Goal: Task Accomplishment & Management: Manage account settings

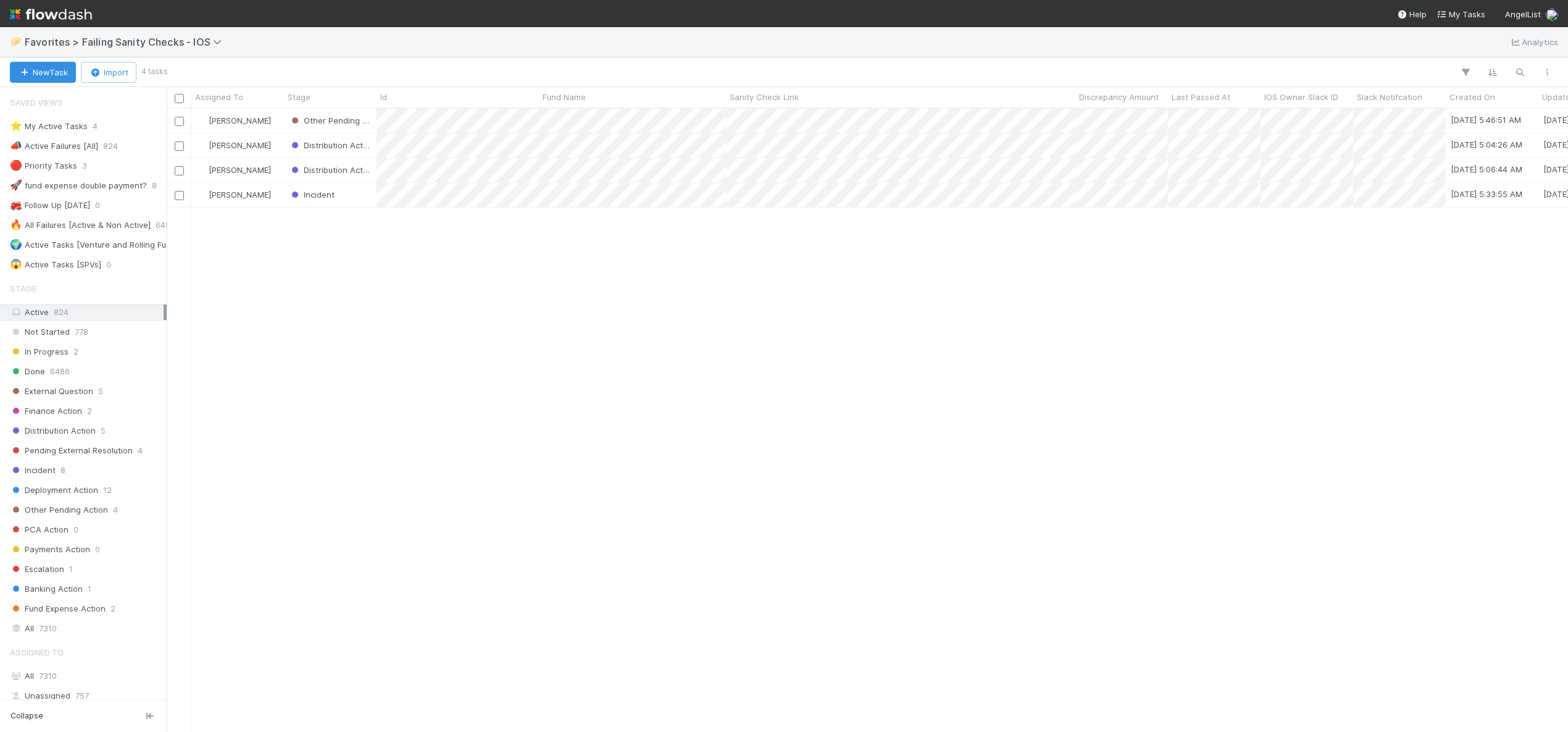
scroll to position [614, 1392]
click at [276, 116] on div "[PERSON_NAME]" at bounding box center [238, 120] width 93 height 24
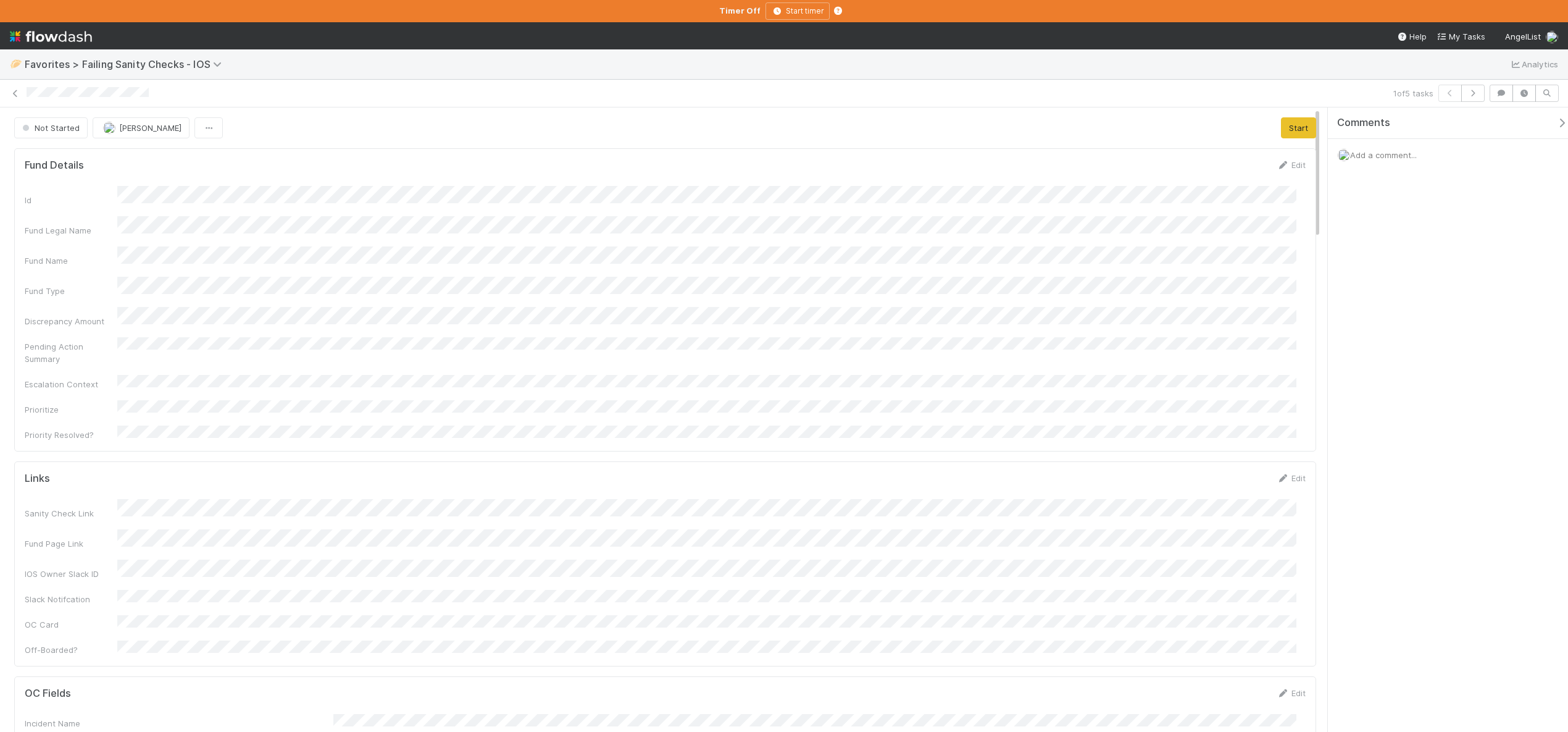
scroll to position [242, 1262]
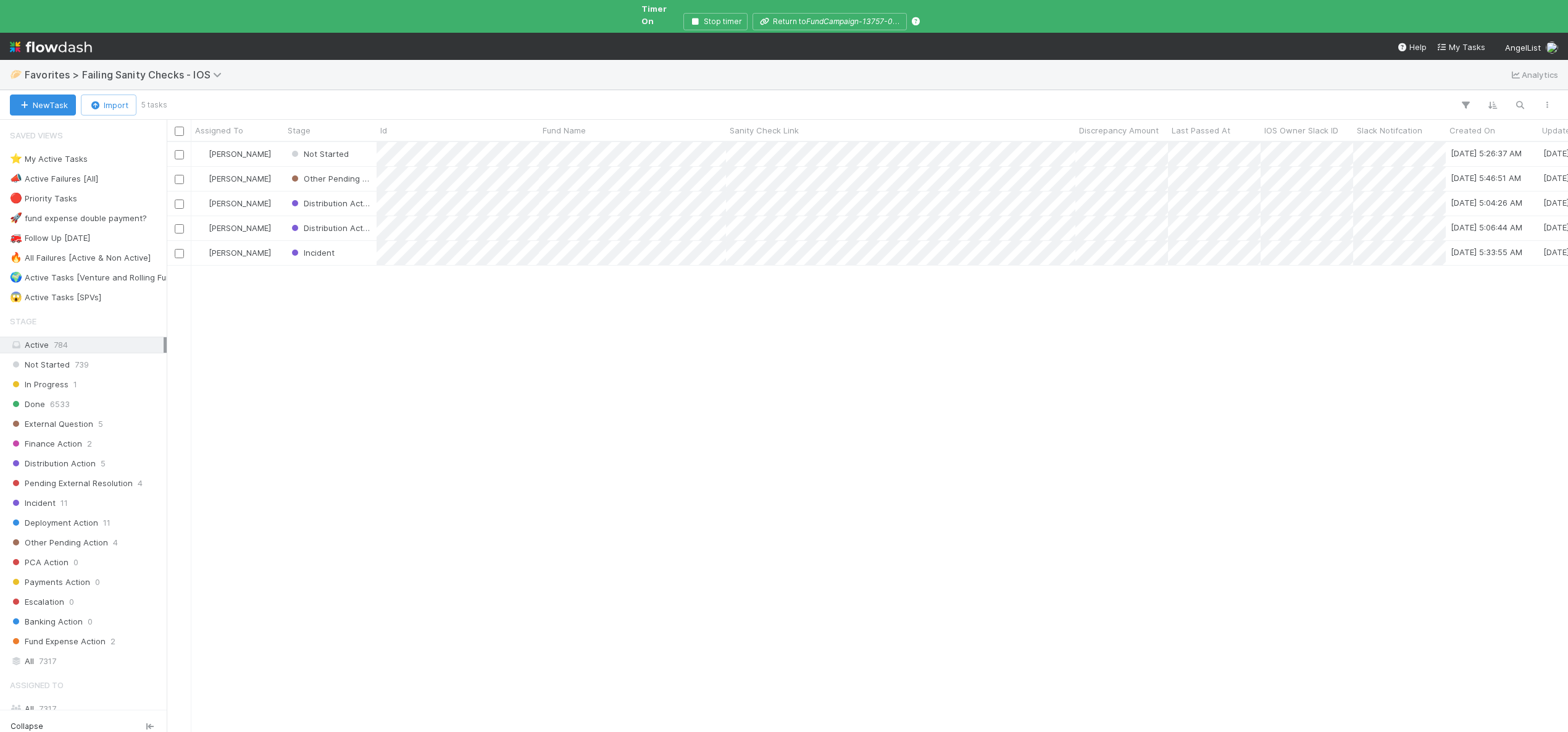
scroll to position [591, 1392]
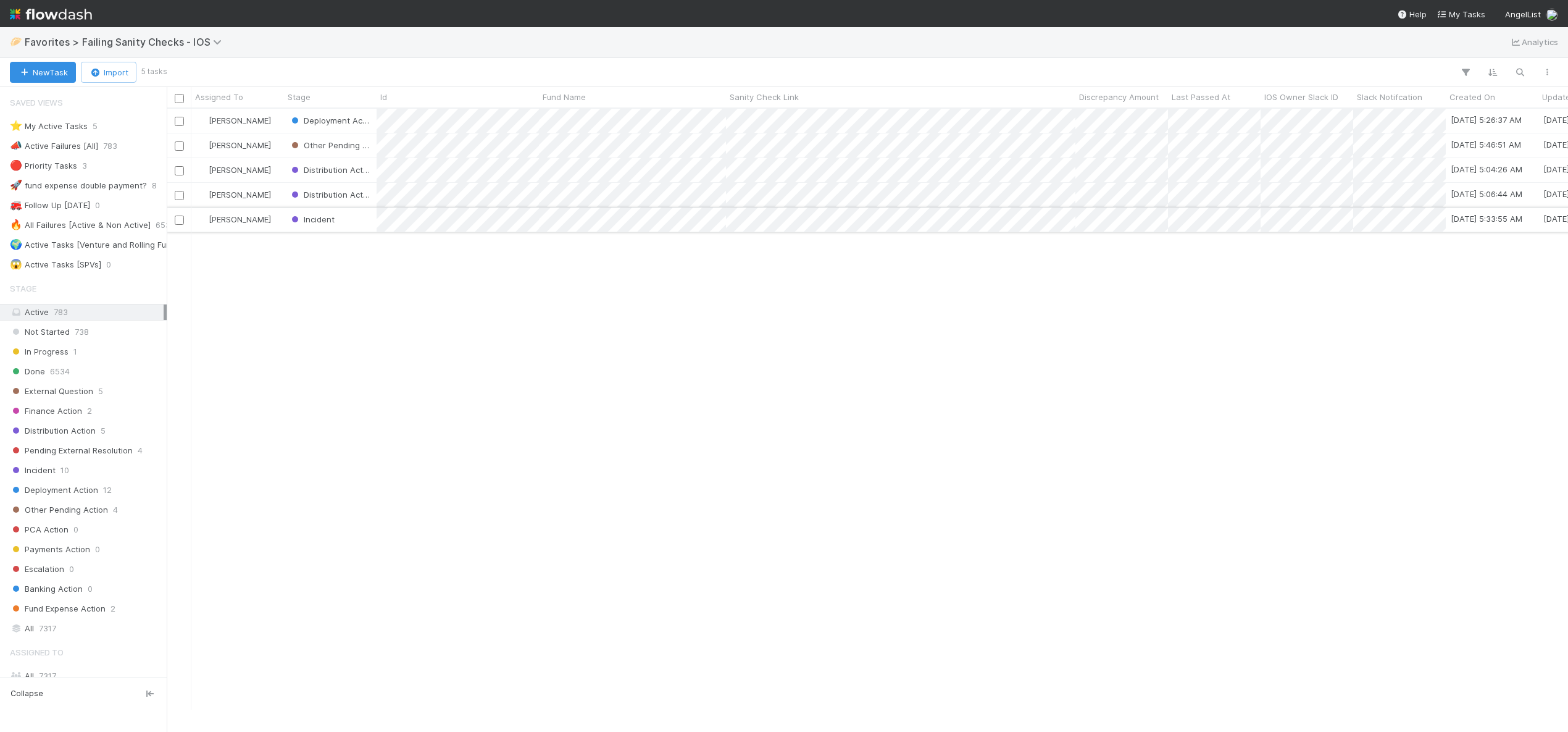
click at [345, 221] on div "Incident" at bounding box center [330, 220] width 93 height 24
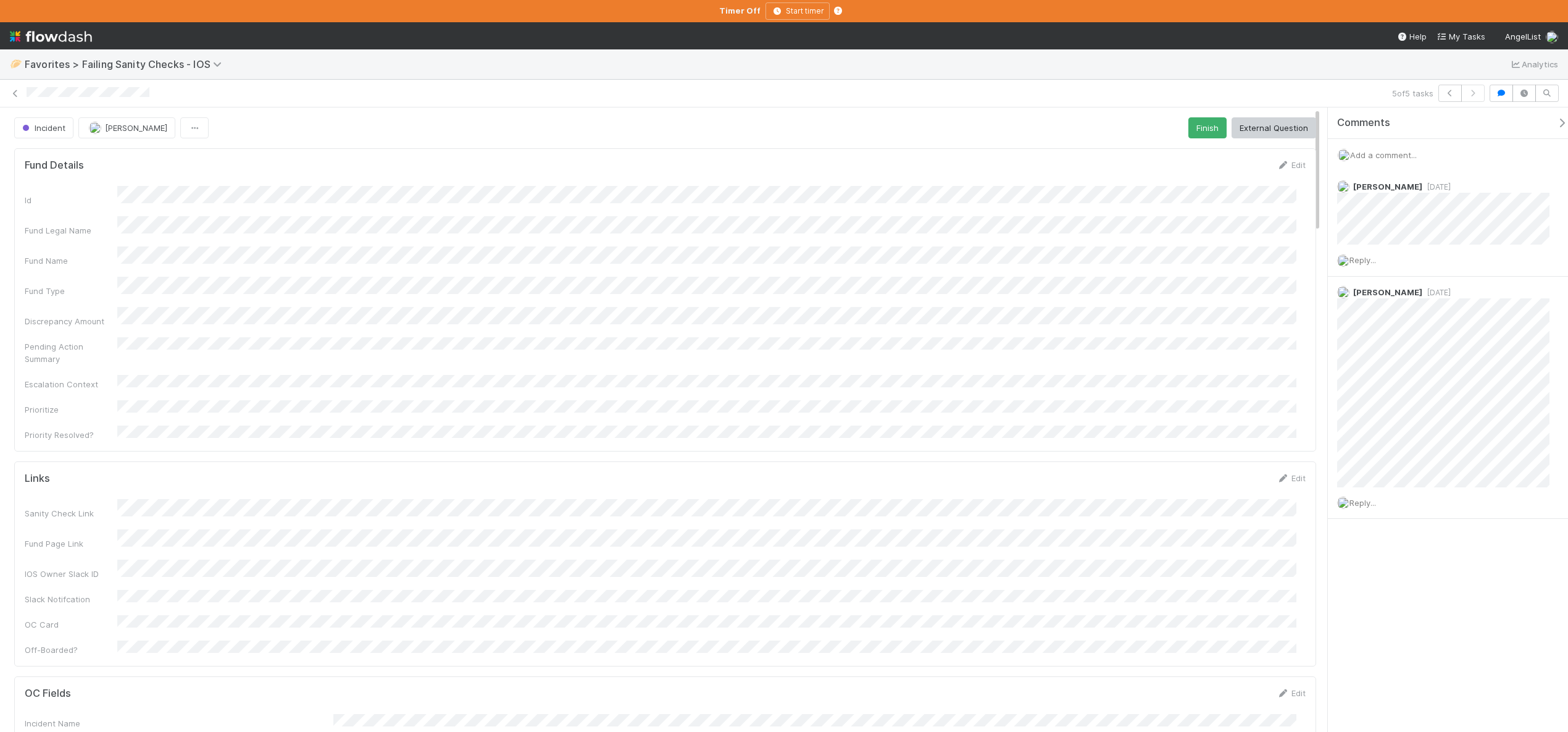
click at [1396, 147] on div "Add a comment..." at bounding box center [1453, 155] width 250 height 32
click at [1396, 151] on span "Add a comment..." at bounding box center [1383, 155] width 67 height 10
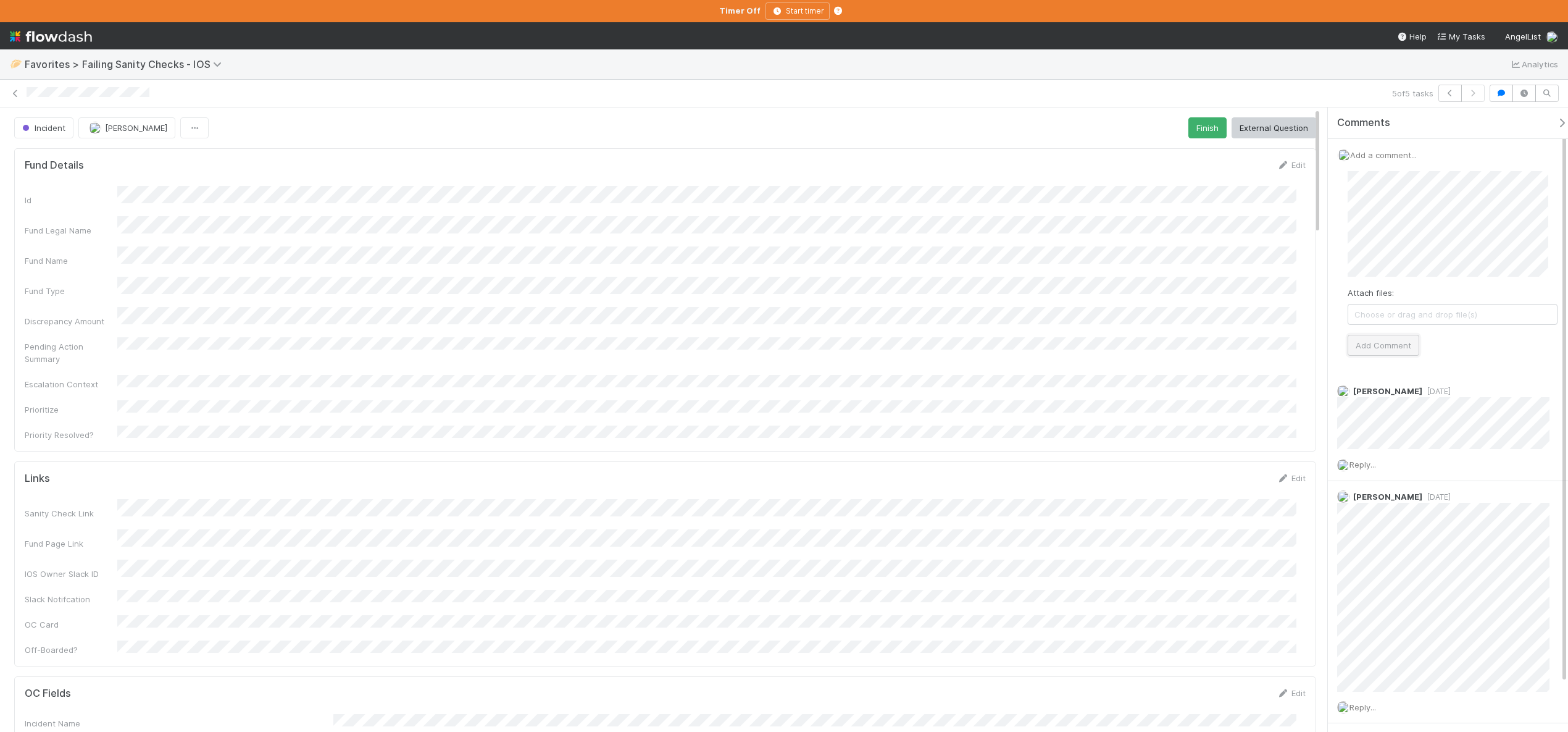
click at [1392, 342] on button "Add Comment" at bounding box center [1383, 345] width 72 height 21
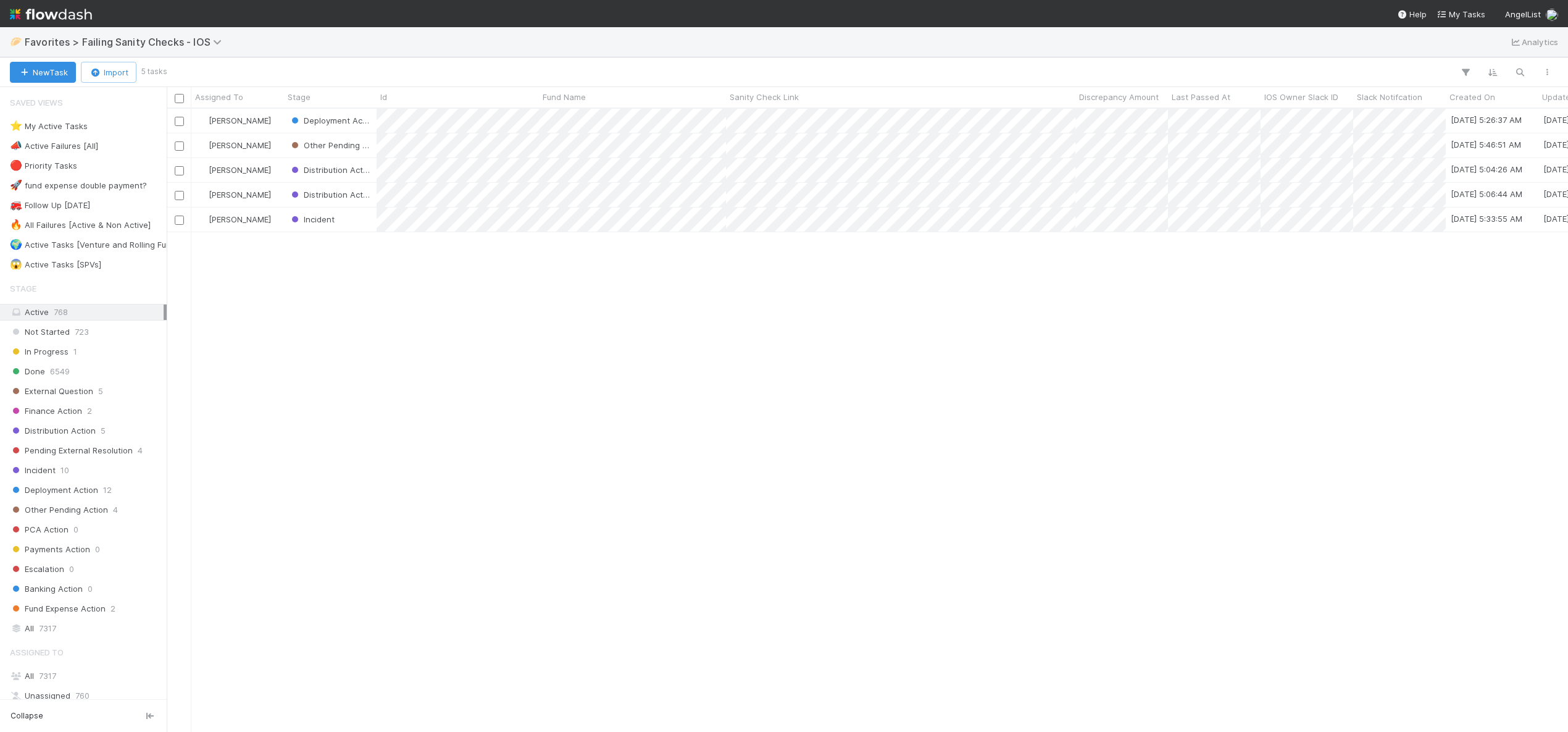
scroll to position [614, 1392]
click at [274, 191] on div "[PERSON_NAME]" at bounding box center [238, 194] width 93 height 24
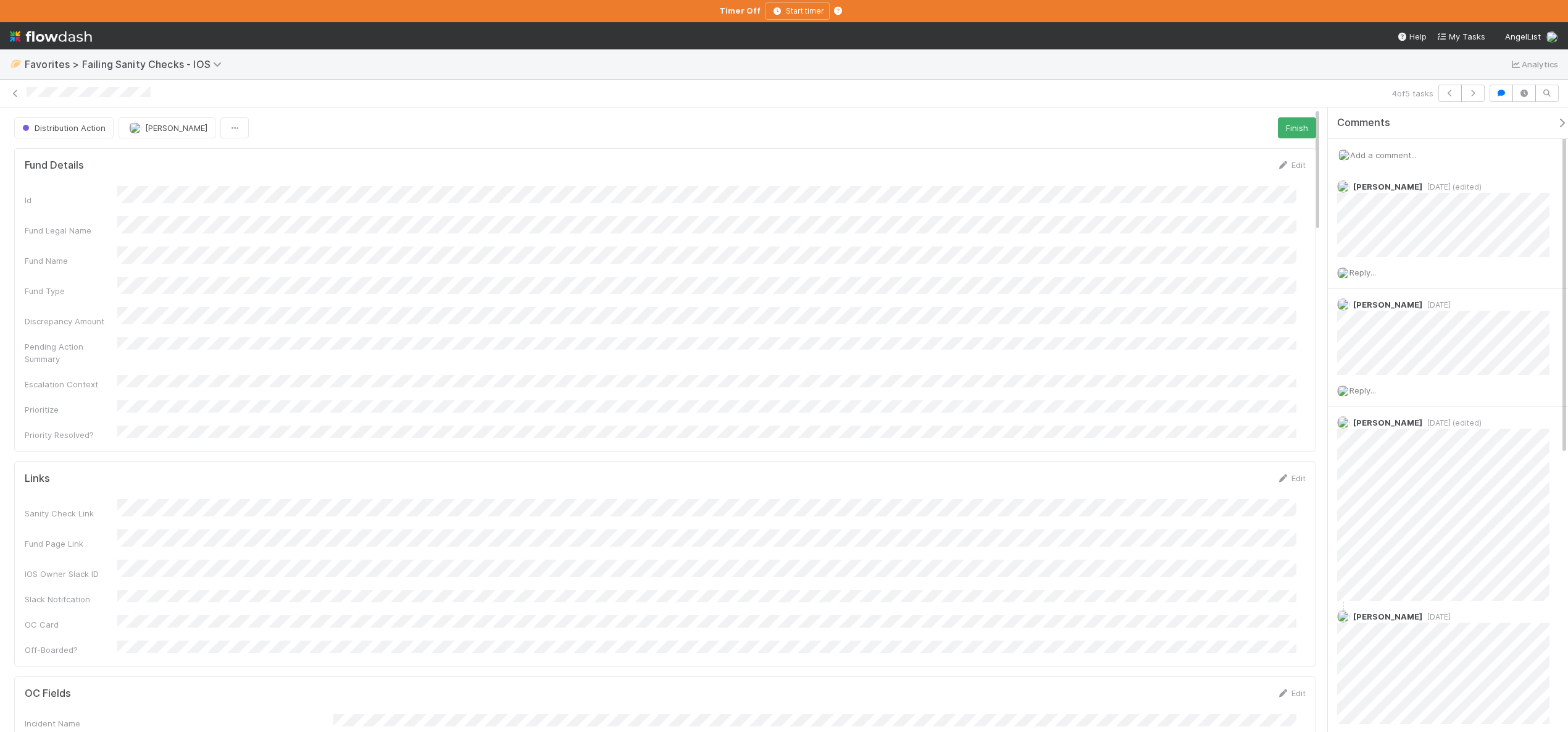
click at [1389, 155] on span "Add a comment..." at bounding box center [1383, 155] width 67 height 10
click at [1357, 353] on button "Add Comment" at bounding box center [1383, 345] width 72 height 21
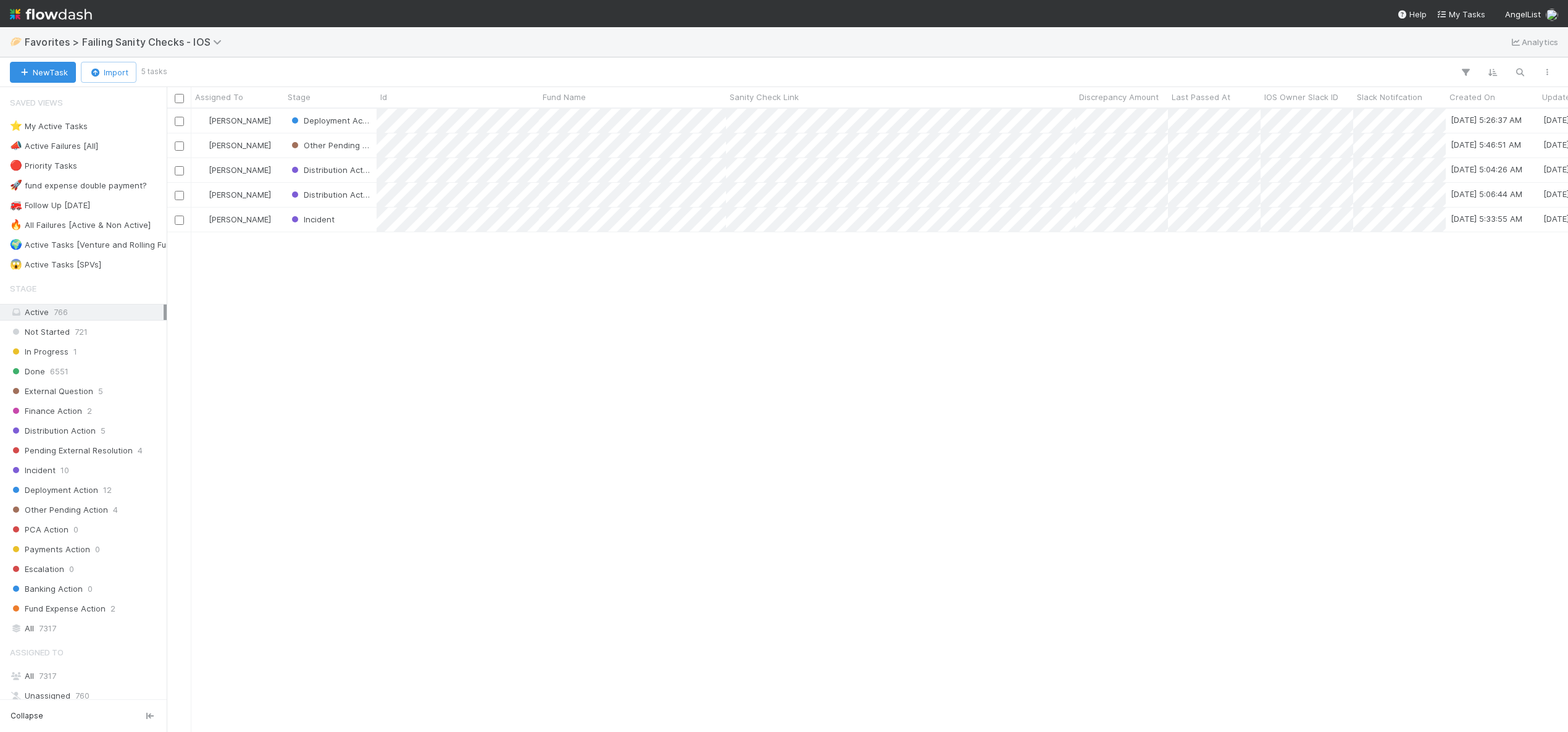
scroll to position [614, 1392]
click at [282, 192] on div "[PERSON_NAME]" at bounding box center [238, 194] width 93 height 24
click at [274, 164] on div "[PERSON_NAME]" at bounding box center [238, 170] width 93 height 24
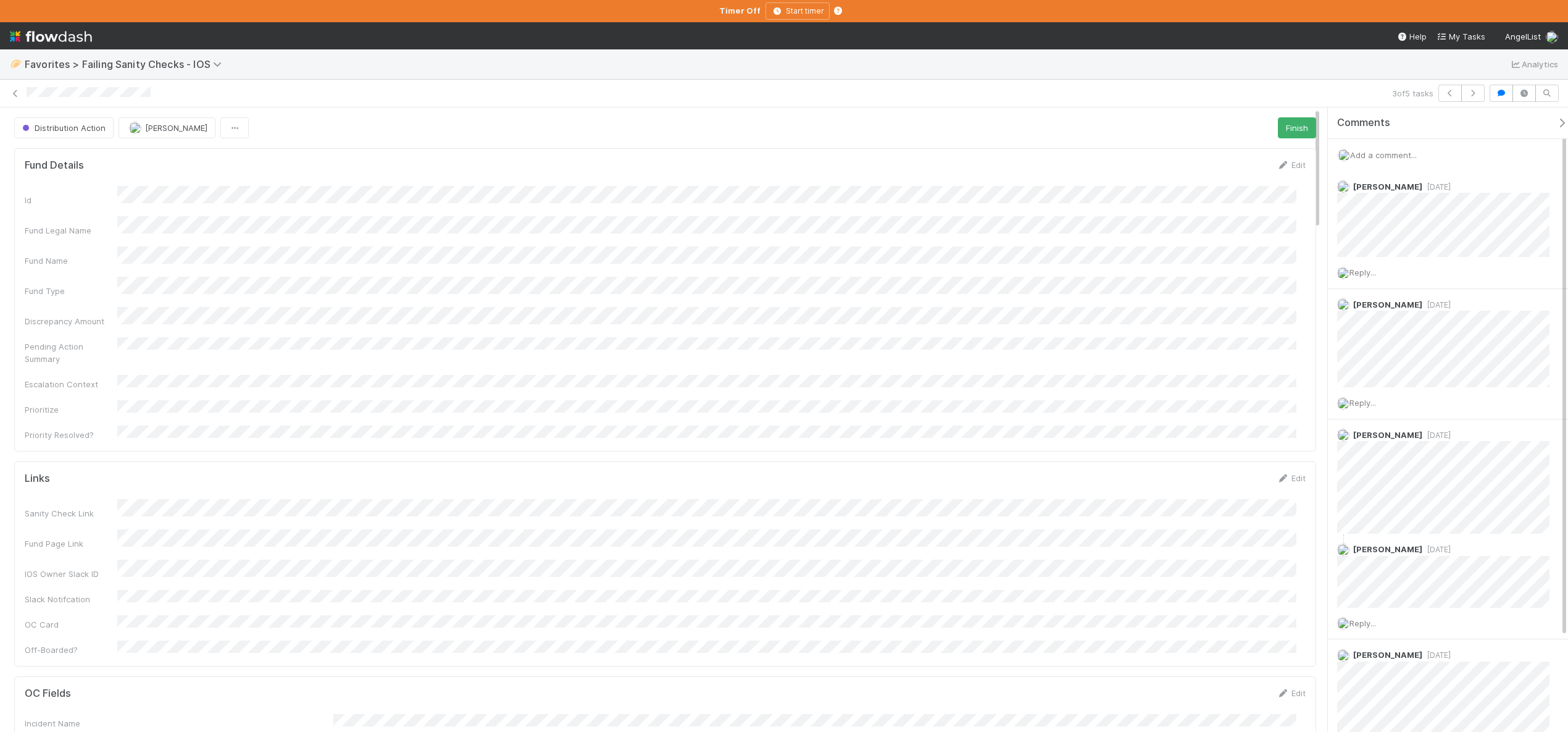
scroll to position [242, 1262]
click at [1407, 150] on span "Add a comment..." at bounding box center [1383, 155] width 67 height 10
click at [1381, 339] on button "Add Comment" at bounding box center [1383, 345] width 72 height 21
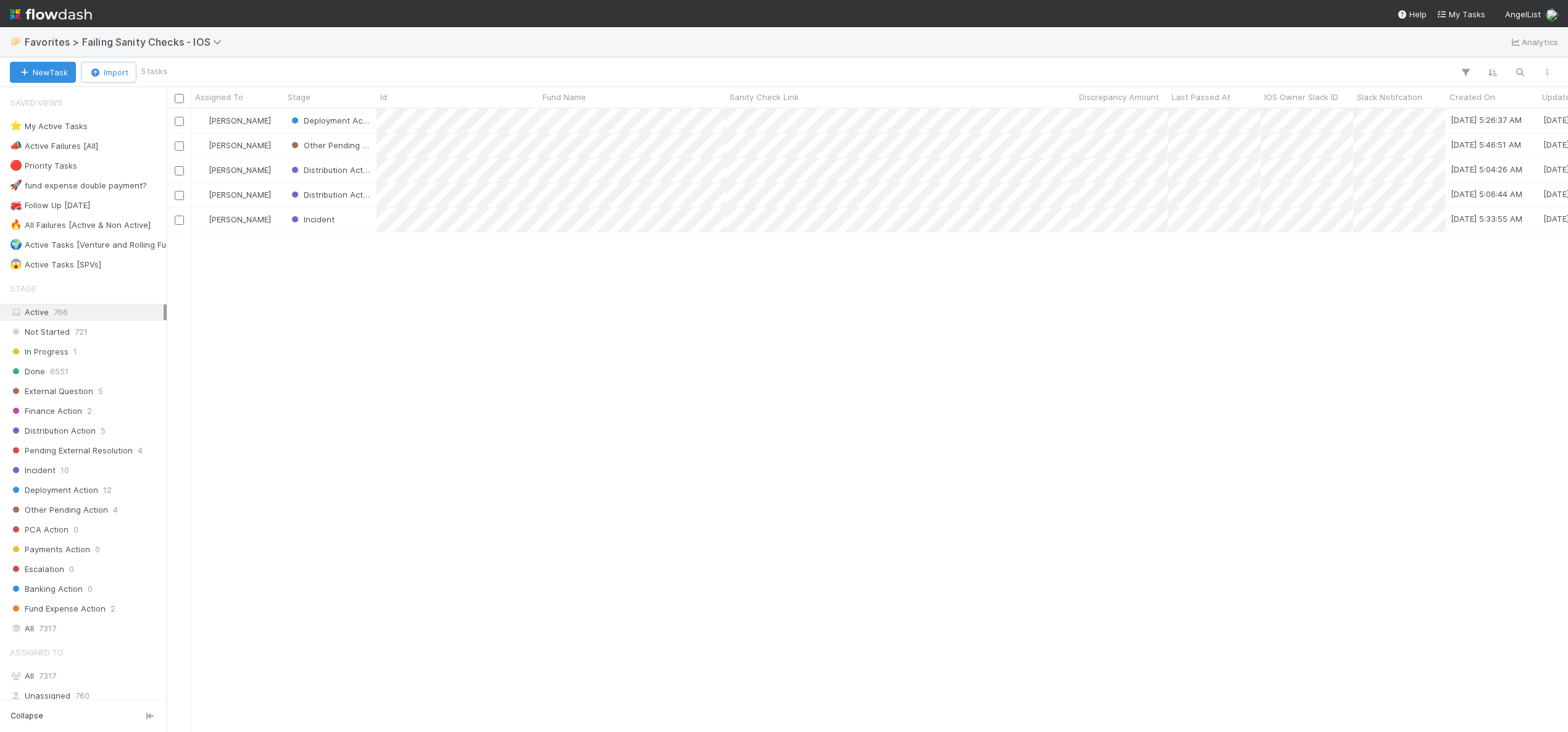
scroll to position [614, 1392]
click at [272, 147] on div "[PERSON_NAME]" at bounding box center [238, 145] width 93 height 24
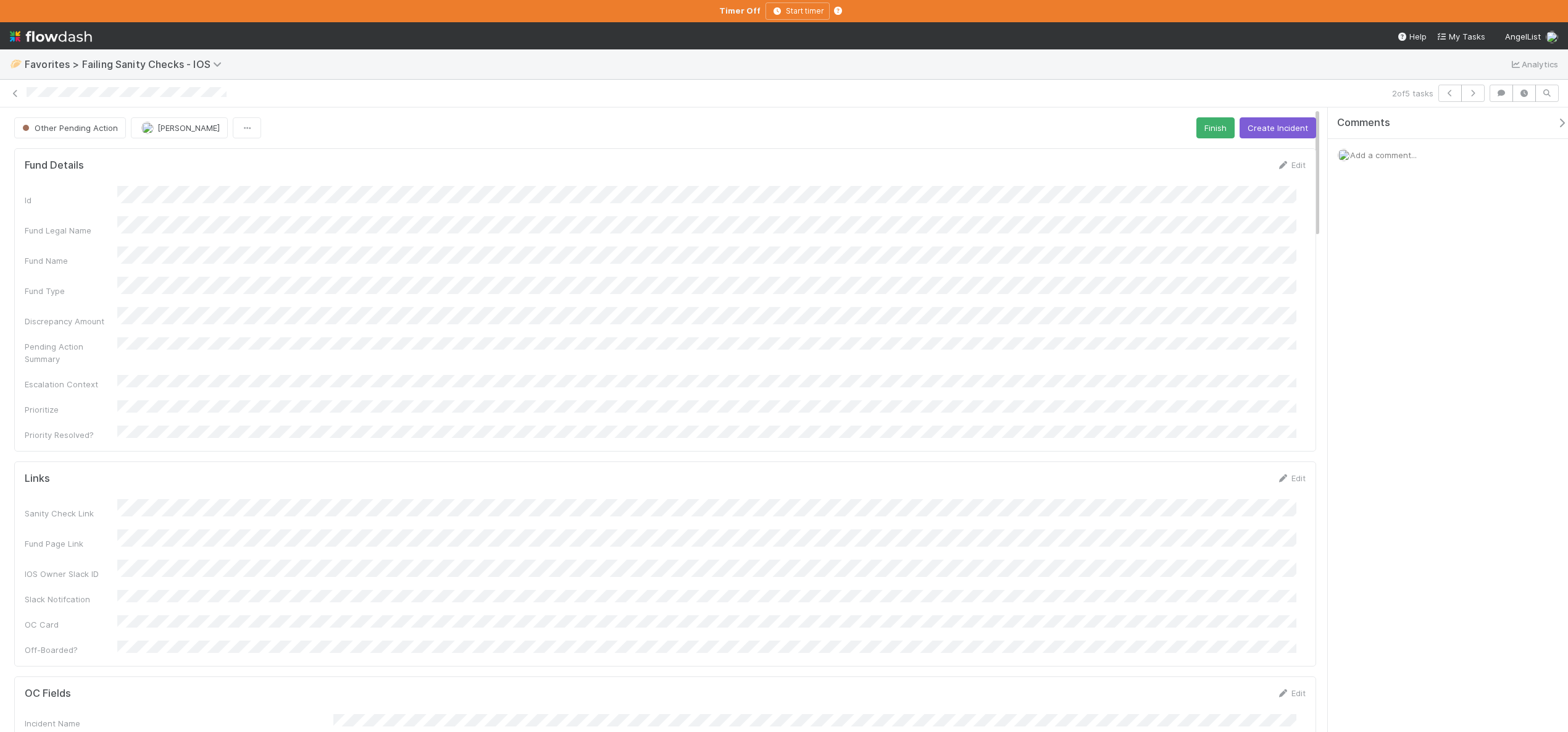
scroll to position [242, 1262]
click at [306, 473] on form "Links Edit Sanity Check Link Fund Page Link IOS Owner Slack ID Slack Notifcatio…" at bounding box center [665, 564] width 1281 height 184
click at [1501, 96] on icon "button" at bounding box center [1501, 93] width 13 height 7
click at [1495, 94] on icon "button" at bounding box center [1501, 93] width 13 height 7
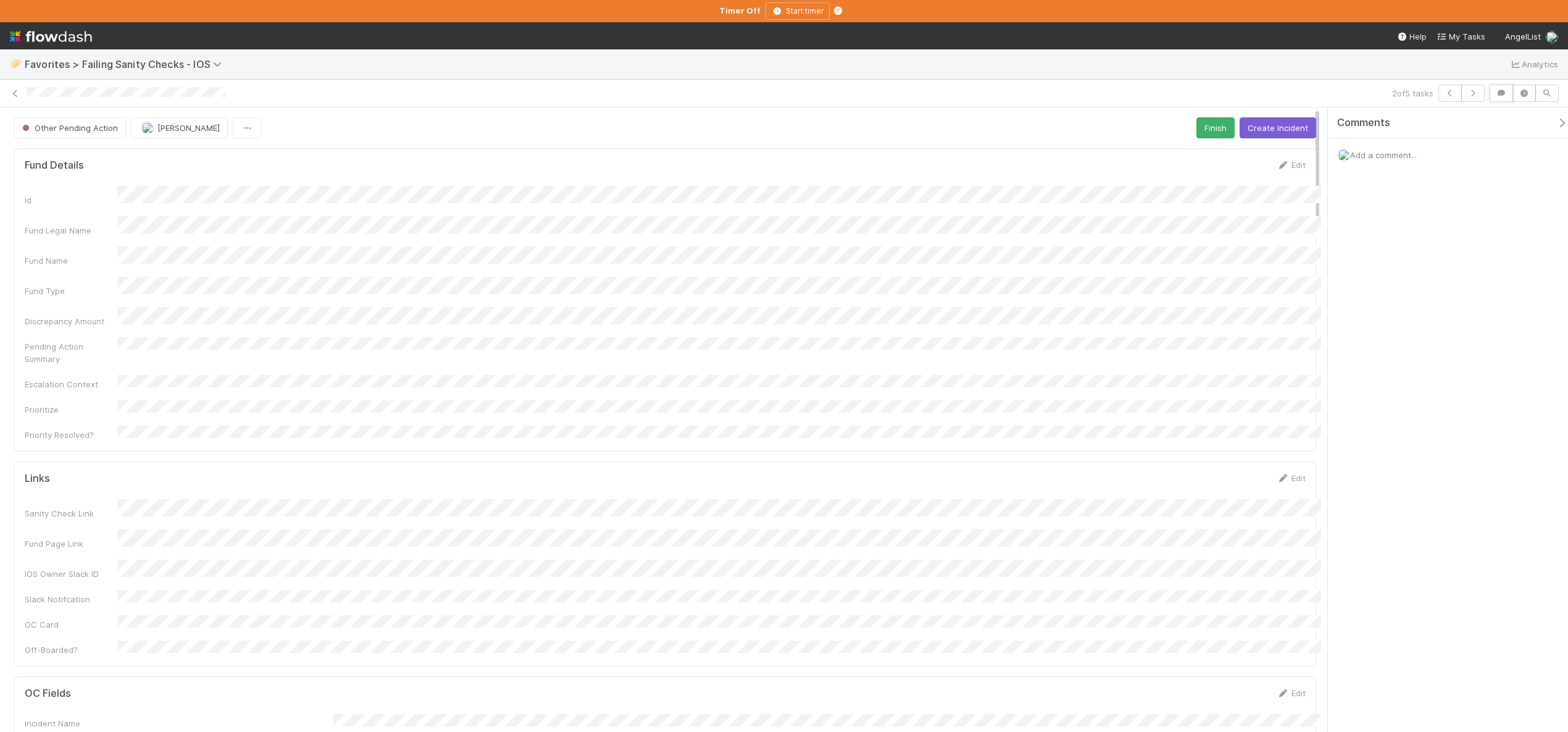
scroll to position [242, 1262]
click at [1401, 153] on span "Add a comment..." at bounding box center [1383, 155] width 67 height 10
click at [1390, 338] on button "Add Comment" at bounding box center [1383, 345] width 72 height 21
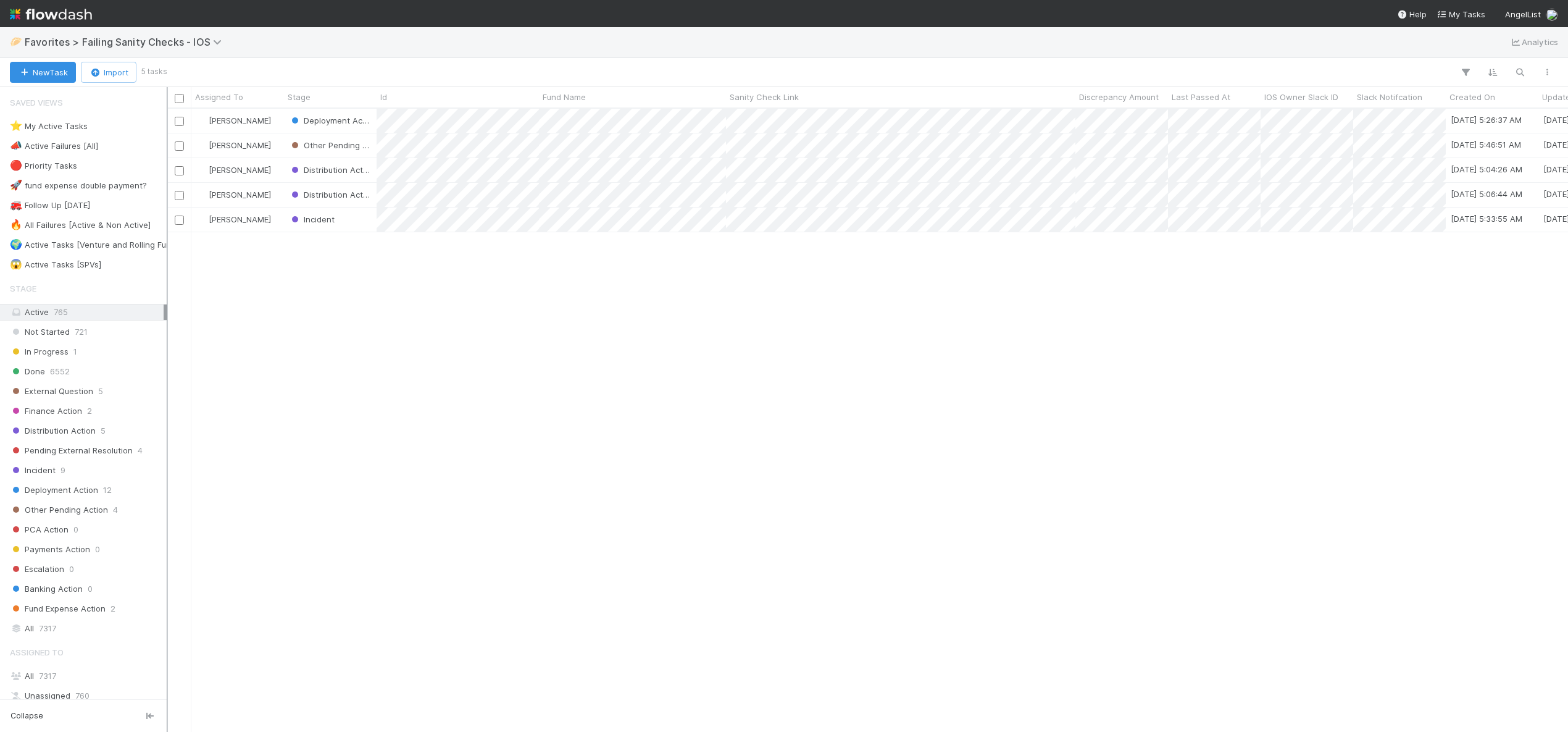
scroll to position [614, 1392]
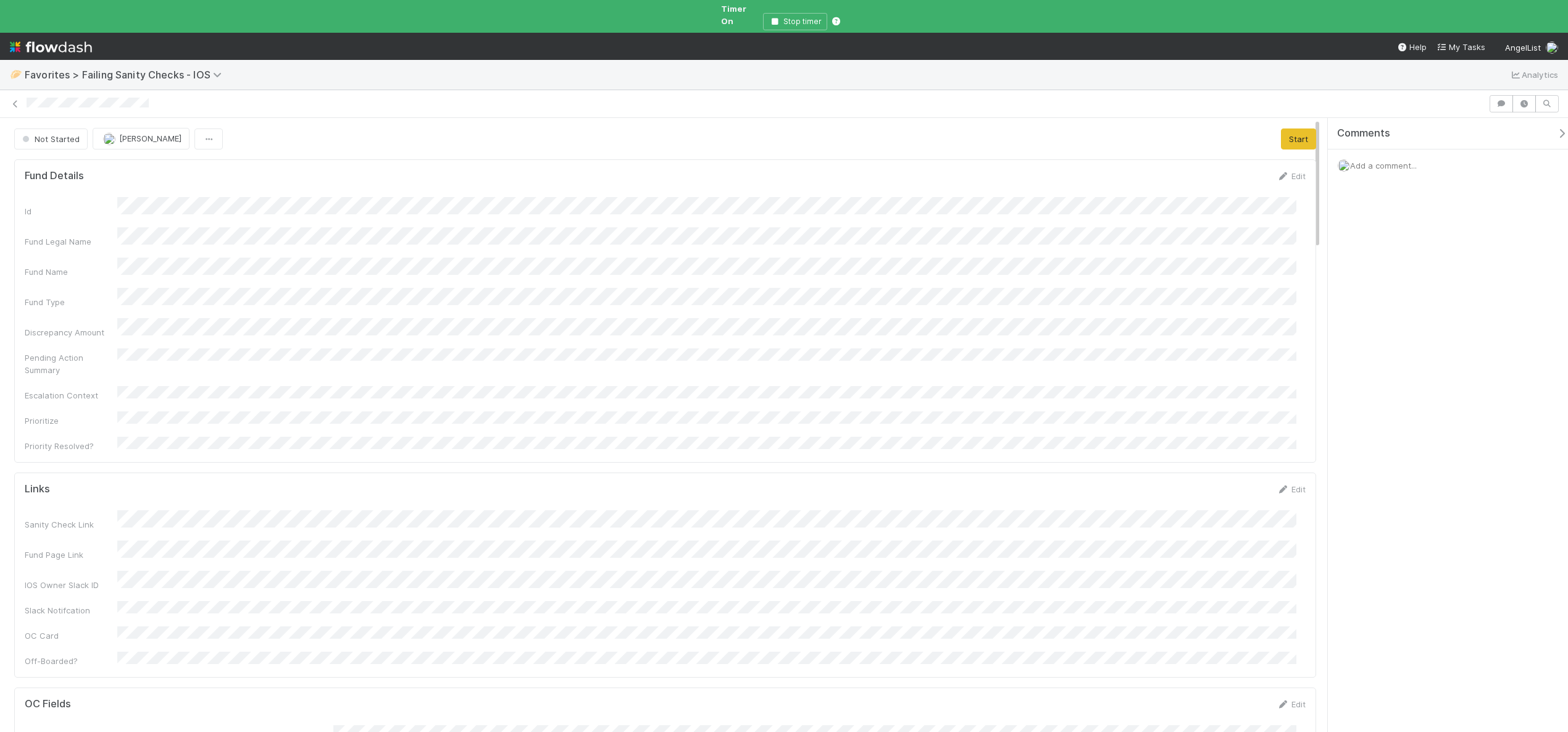
scroll to position [242, 1262]
click at [1281, 129] on button "Start" at bounding box center [1298, 139] width 35 height 21
click at [1502, 100] on icon "button" at bounding box center [1501, 104] width 13 height 7
click at [1496, 100] on icon "button" at bounding box center [1501, 104] width 13 height 7
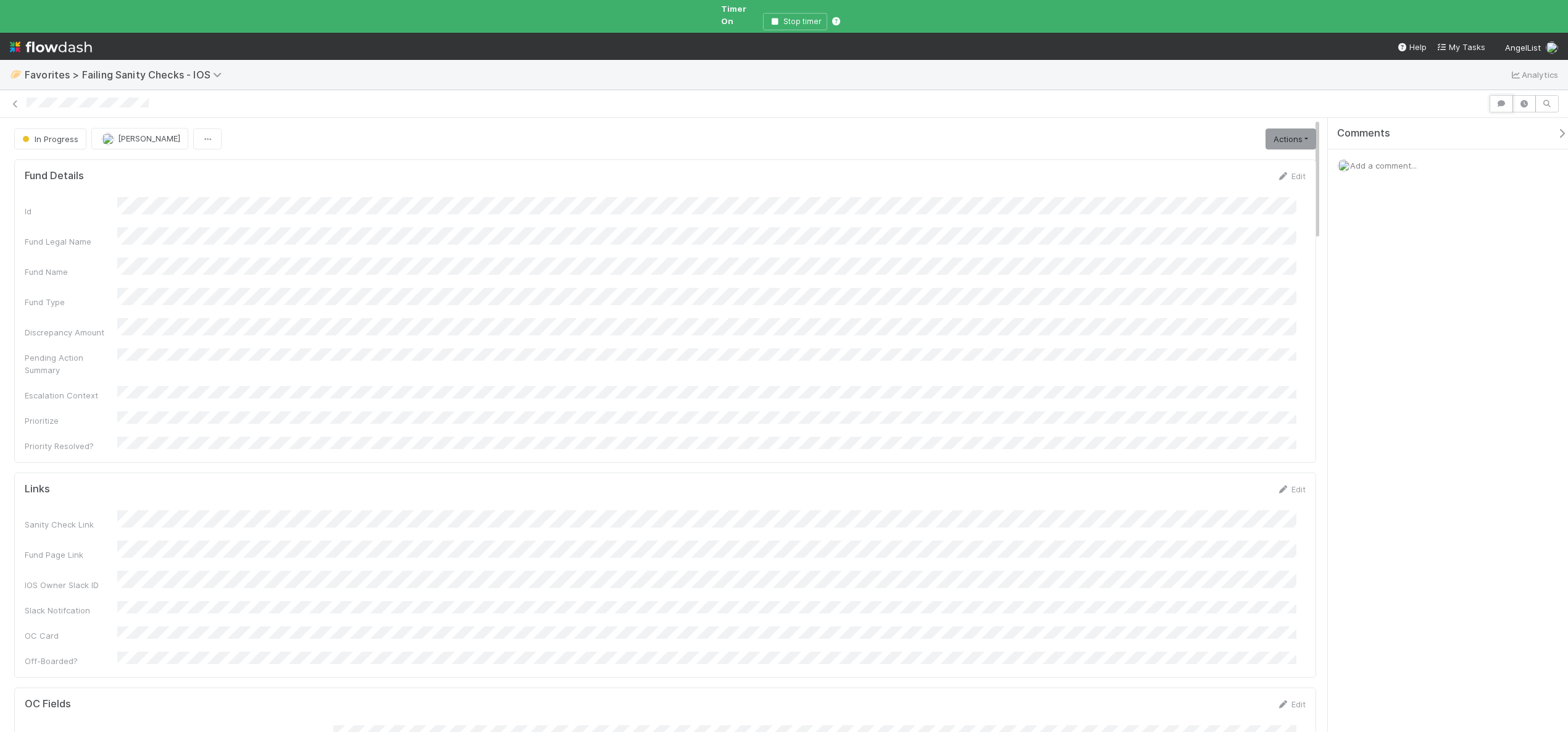
scroll to position [242, 1262]
click at [1389, 161] on span "Add a comment..." at bounding box center [1383, 165] width 67 height 10
click at [1376, 345] on button "Add Comment" at bounding box center [1383, 356] width 72 height 21
click at [78, 132] on button "In Progress" at bounding box center [50, 139] width 72 height 21
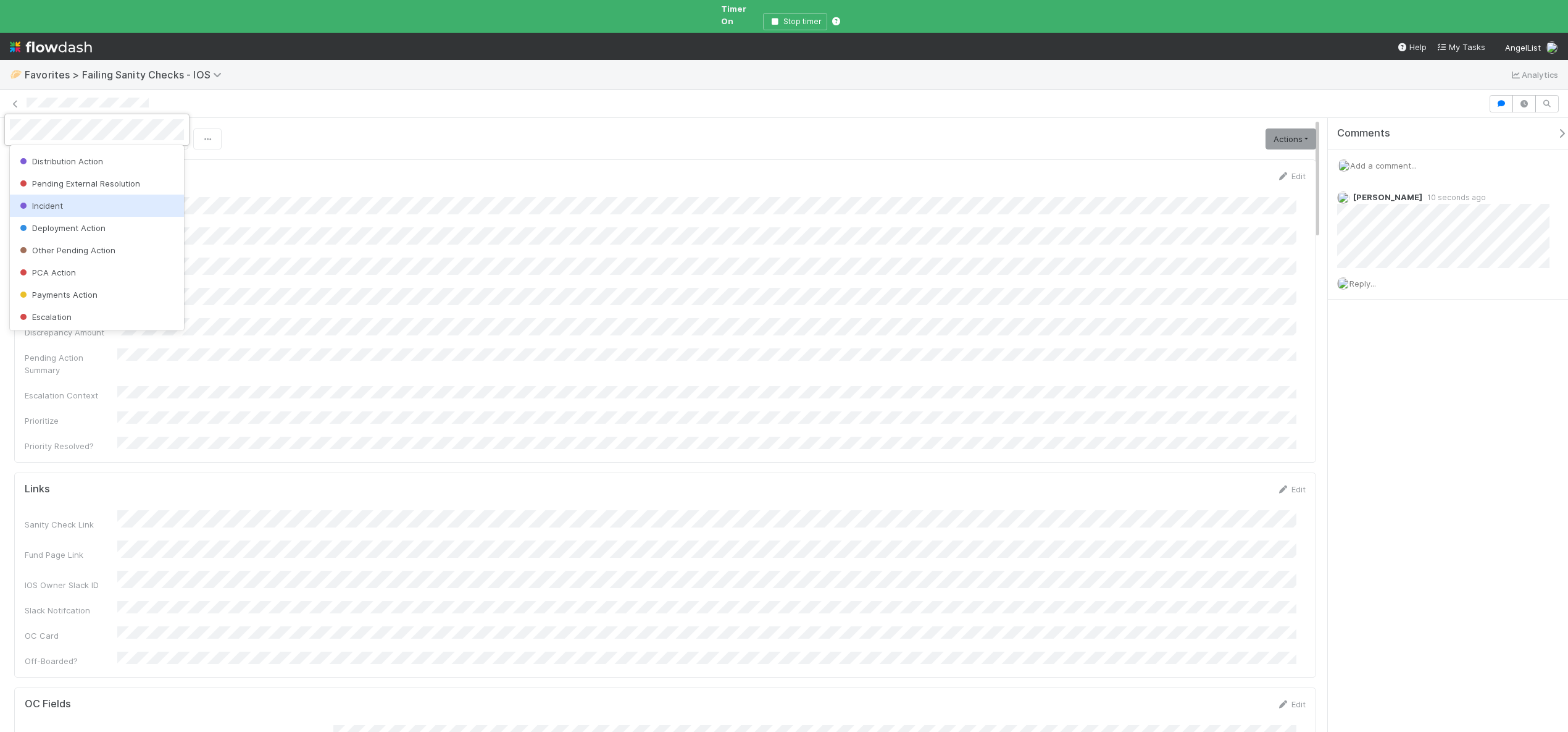
scroll to position [120, 0]
click at [77, 215] on span "Deployment Action" at bounding box center [61, 216] width 88 height 10
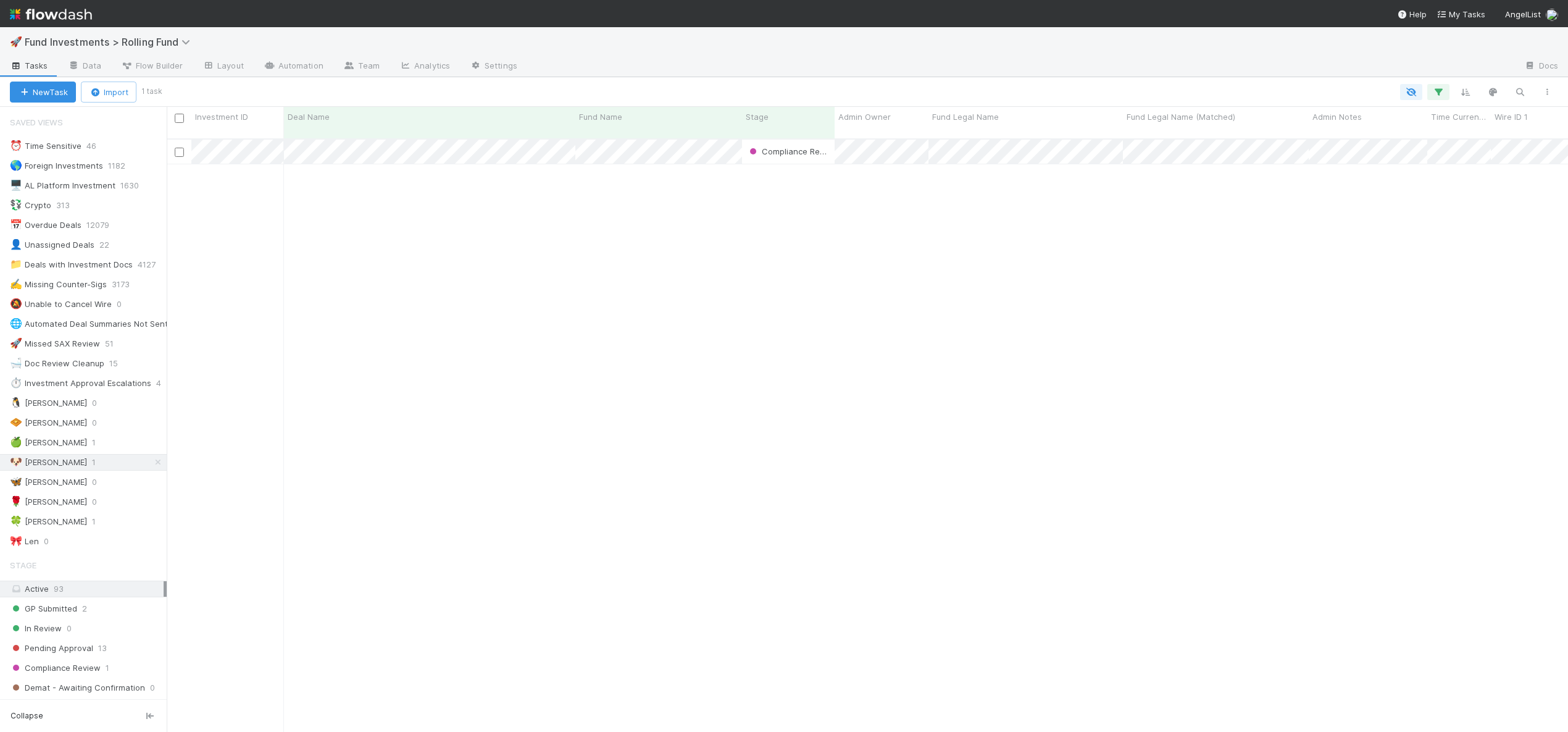
scroll to position [594, 1392]
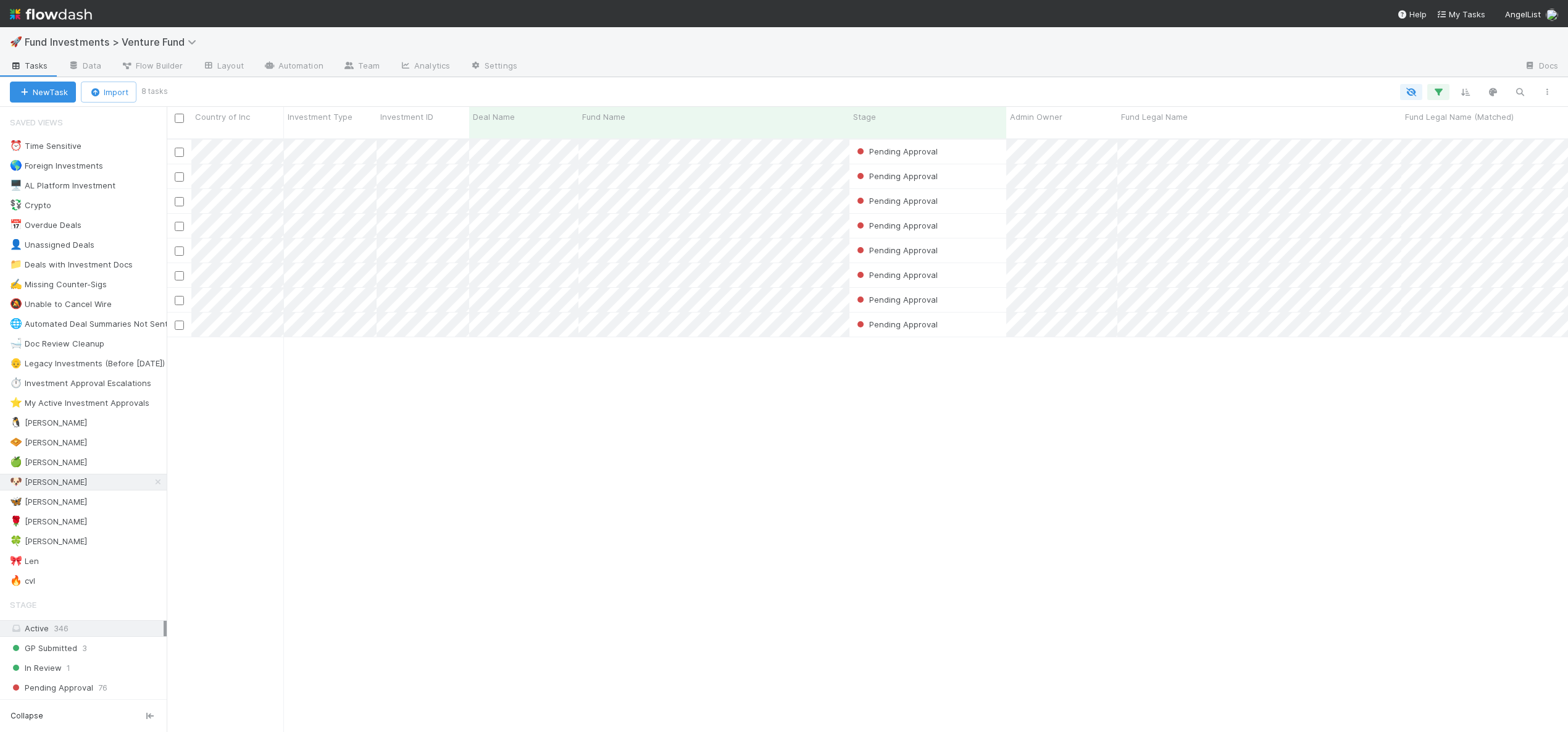
scroll to position [594, 1392]
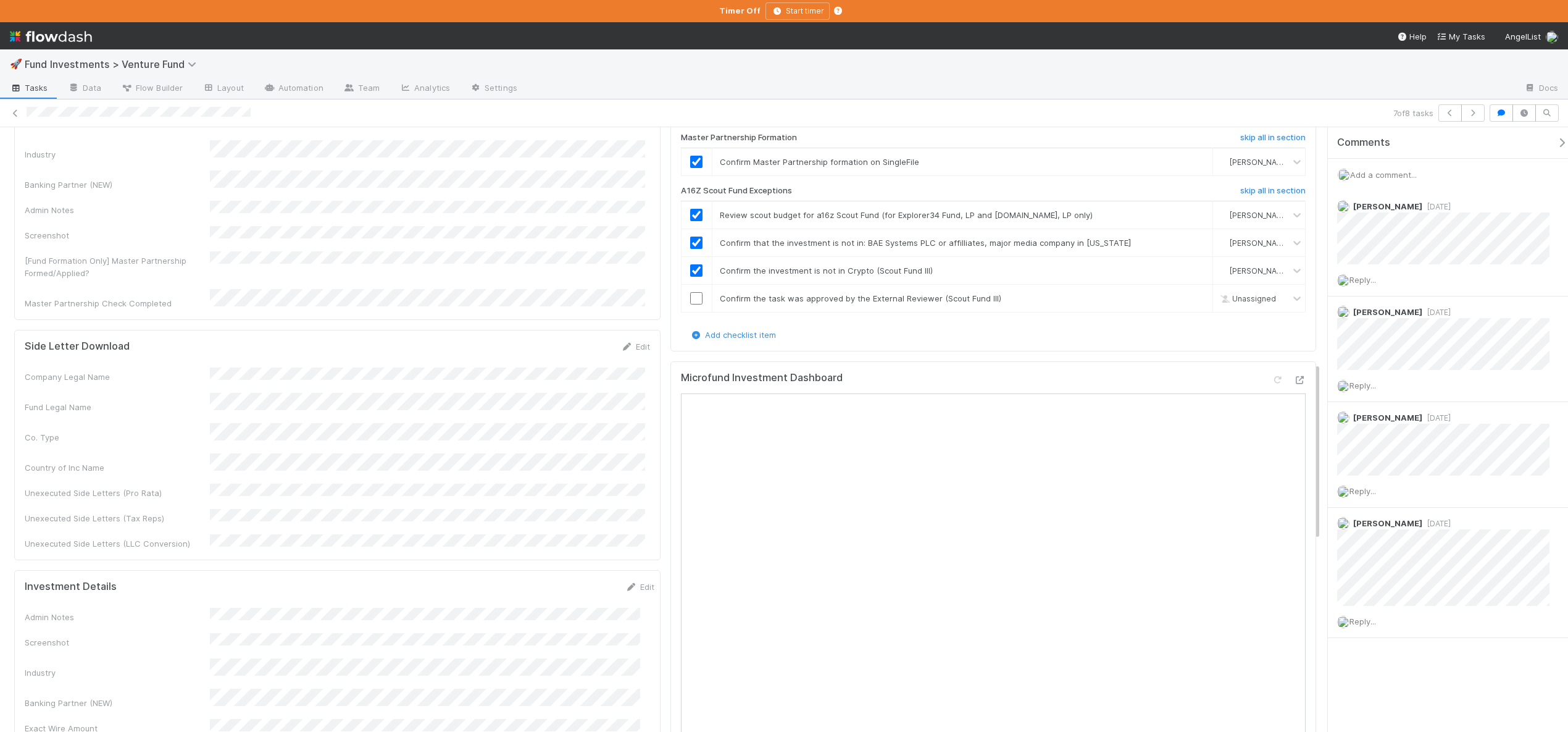
scroll to position [802, 0]
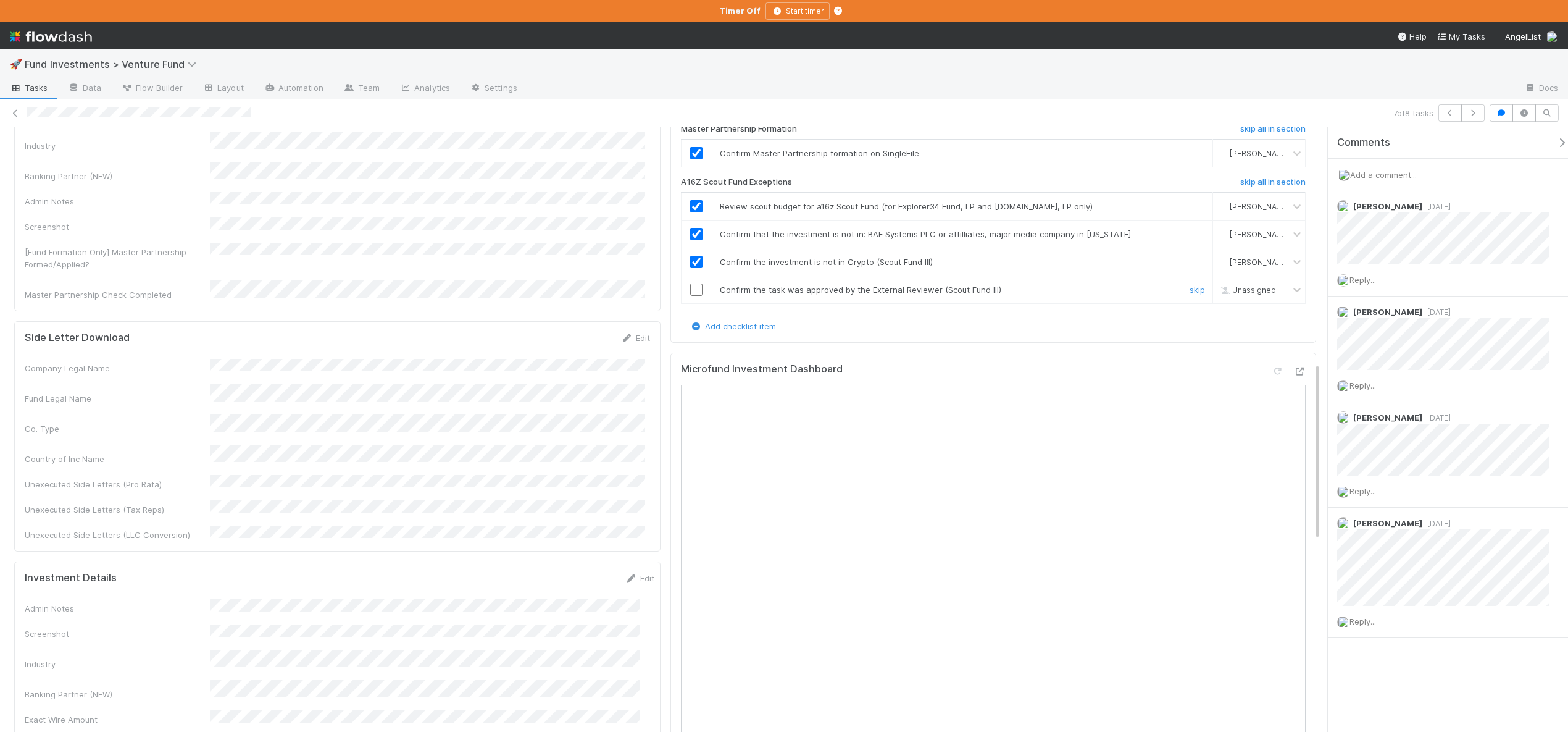
click at [695, 296] on input "checkbox" at bounding box center [696, 289] width 13 height 13
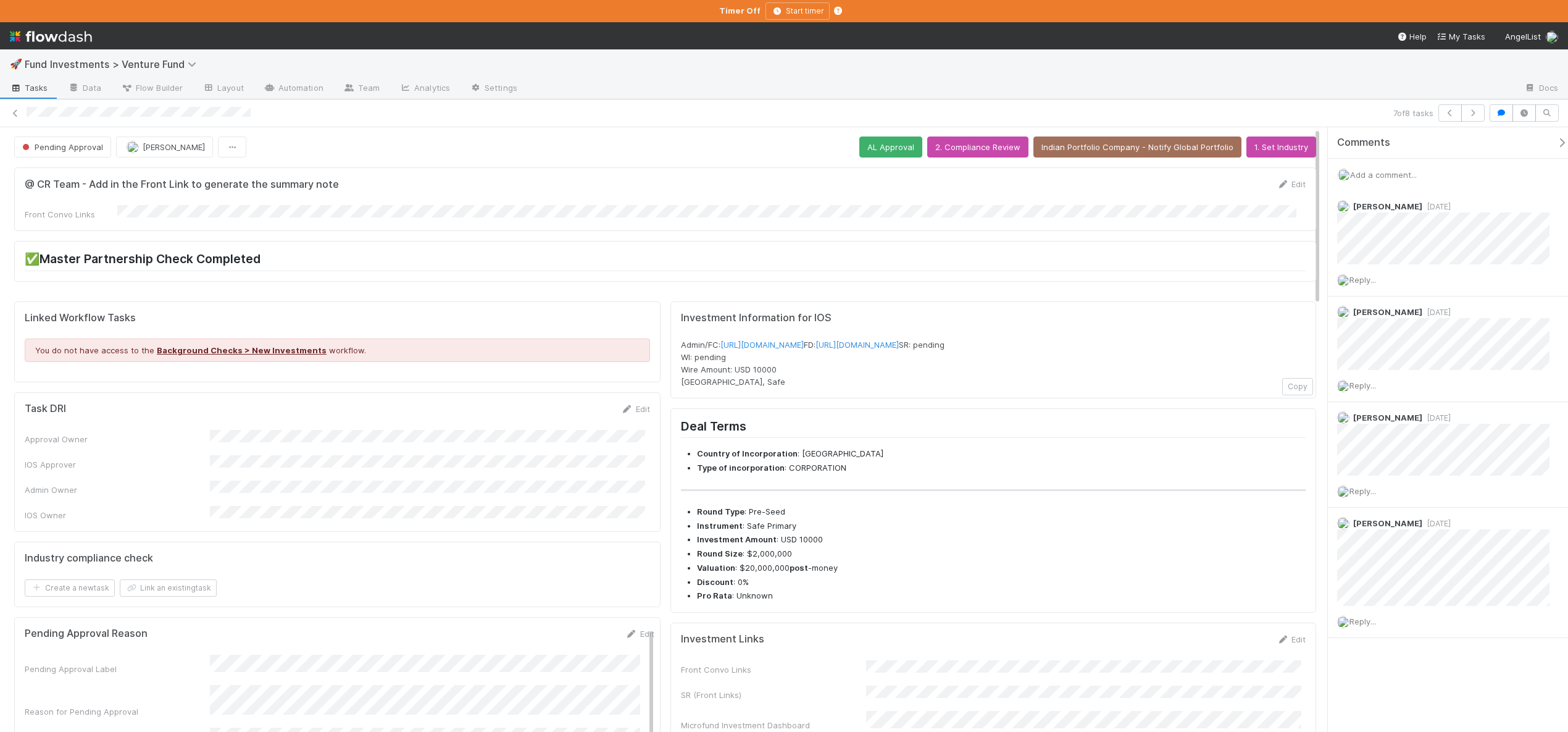
scroll to position [0, 0]
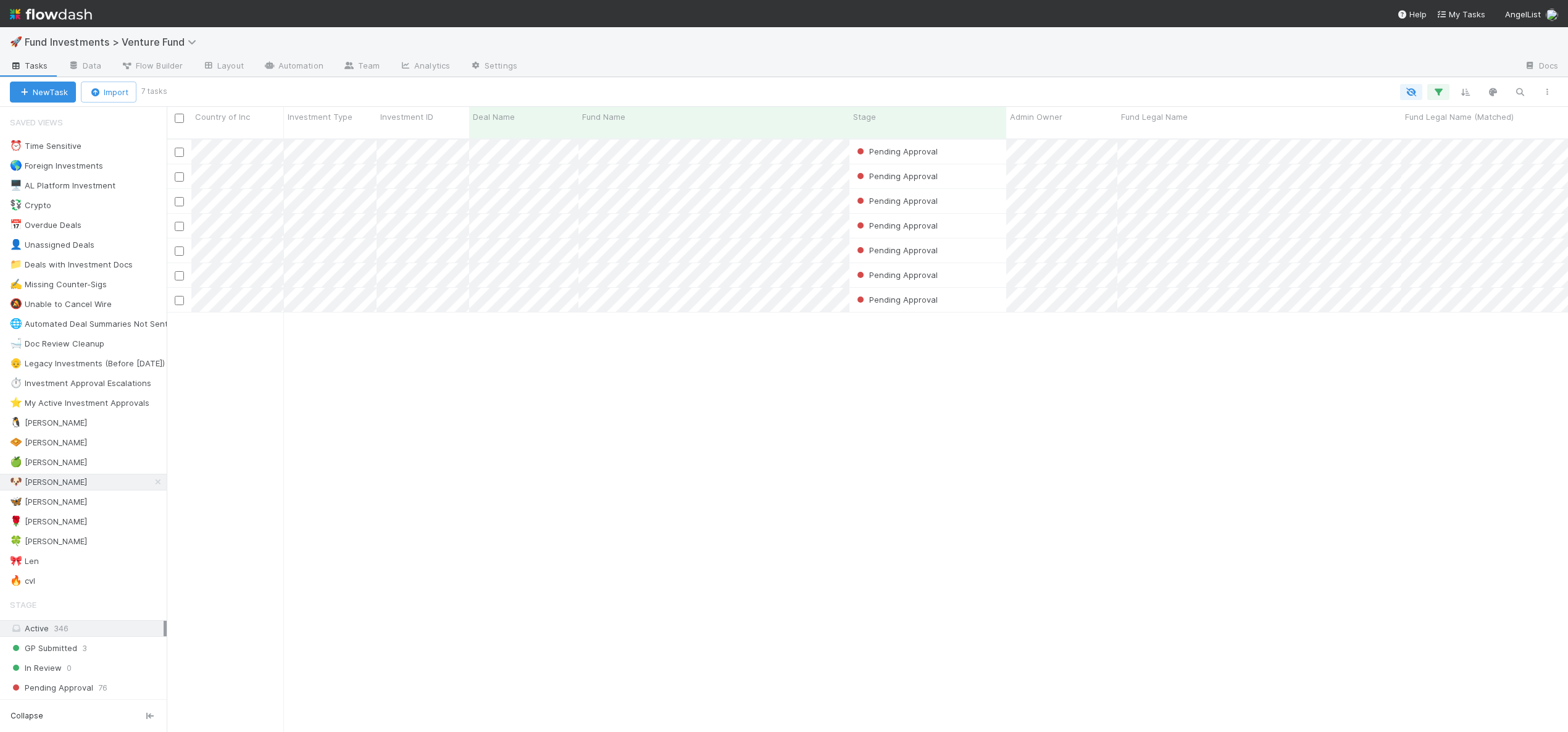
scroll to position [594, 1392]
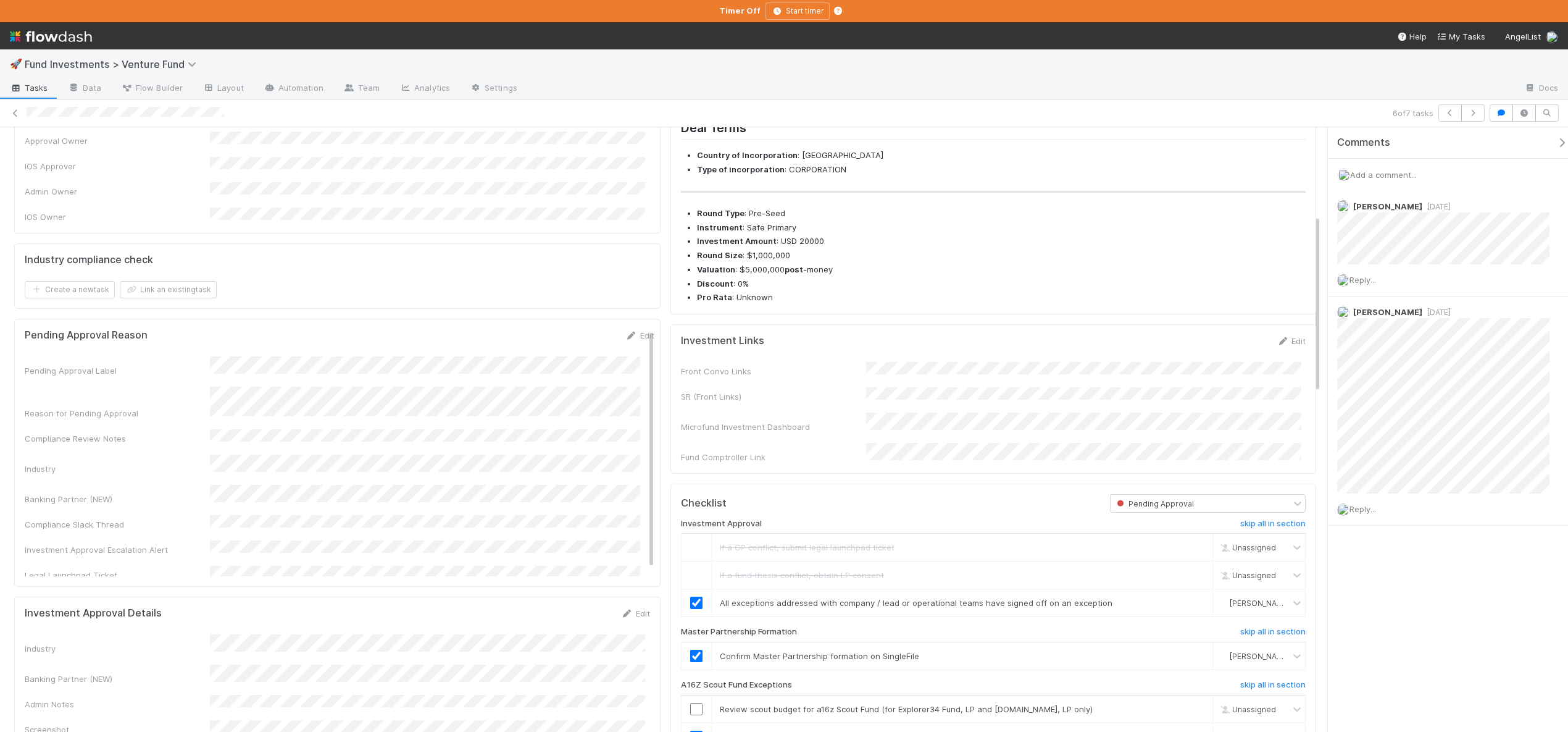
scroll to position [295, 0]
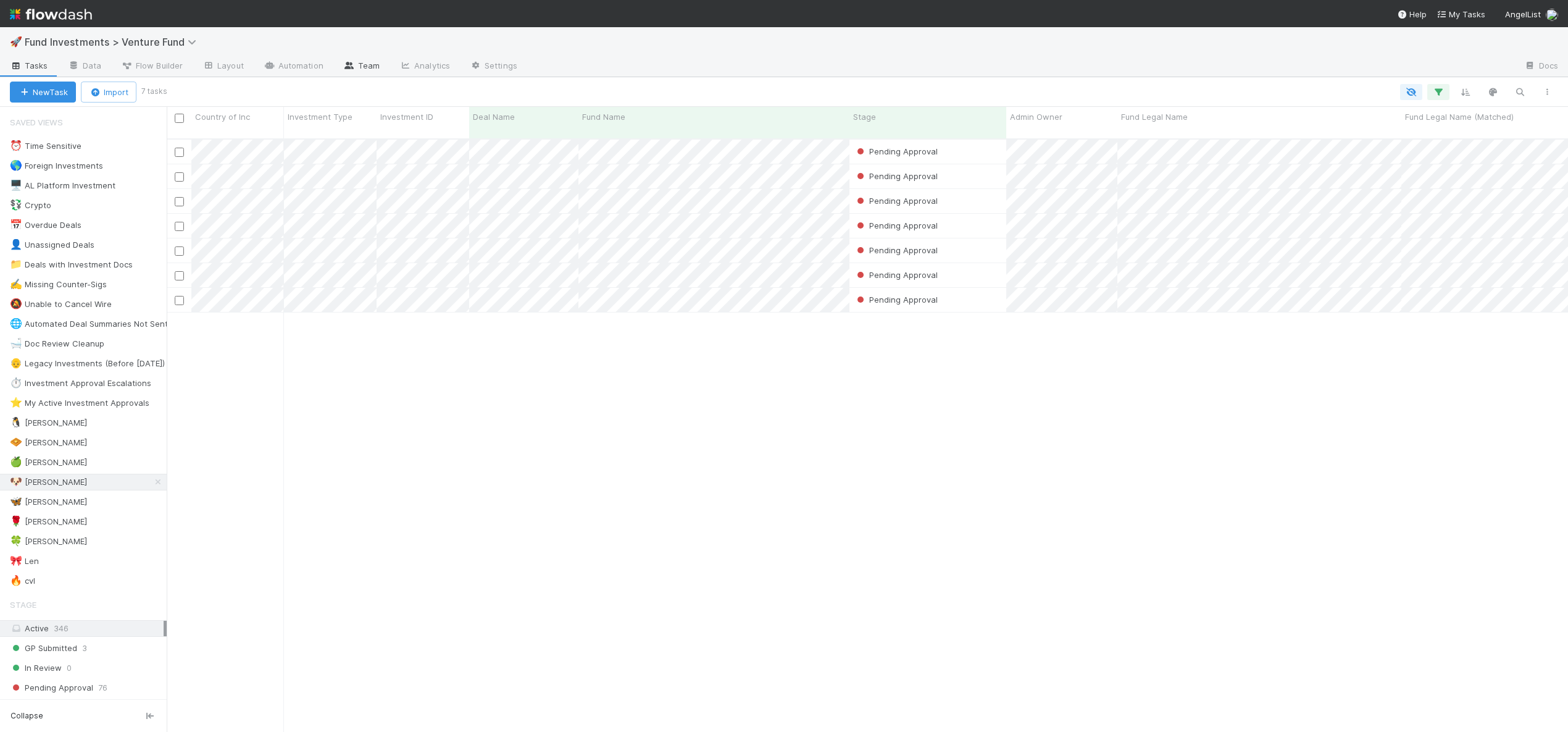
scroll to position [594, 1392]
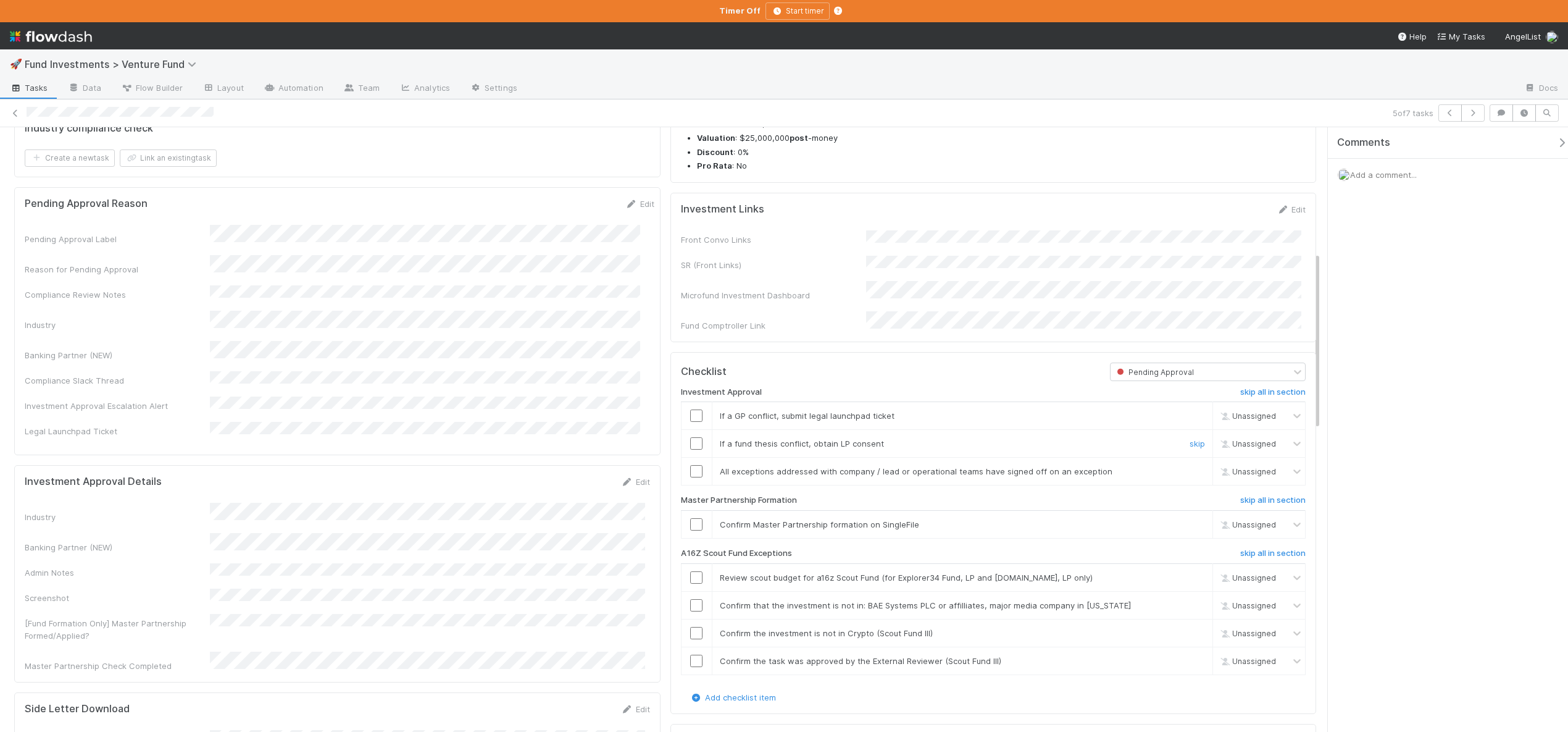
scroll to position [525, 0]
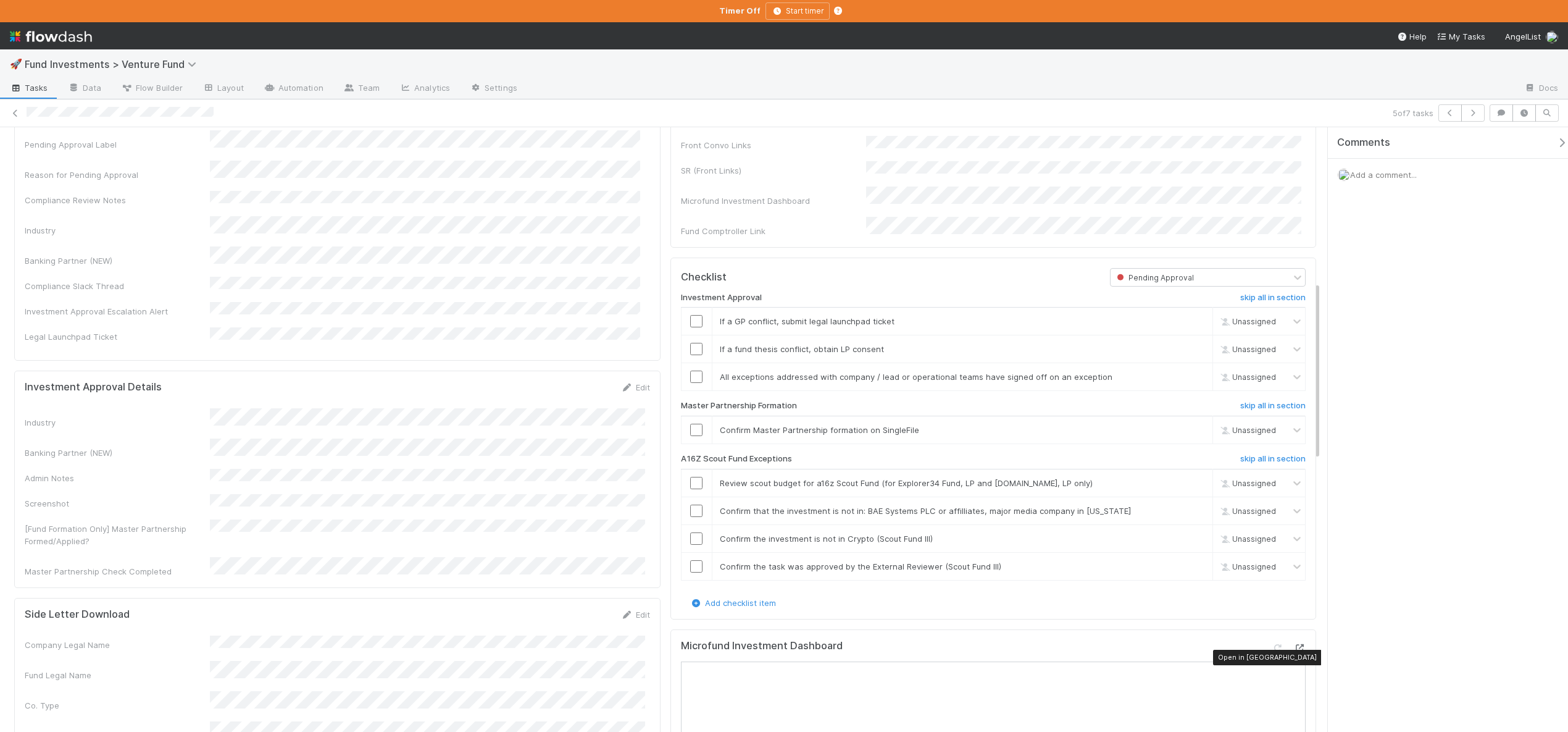
click at [1294, 652] on icon at bounding box center [1299, 648] width 13 height 8
click at [1190, 326] on link "skip" at bounding box center [1197, 321] width 16 height 10
click at [1191, 354] on link "skip" at bounding box center [1197, 348] width 16 height 10
click at [692, 383] on input "checkbox" at bounding box center [696, 377] width 13 height 13
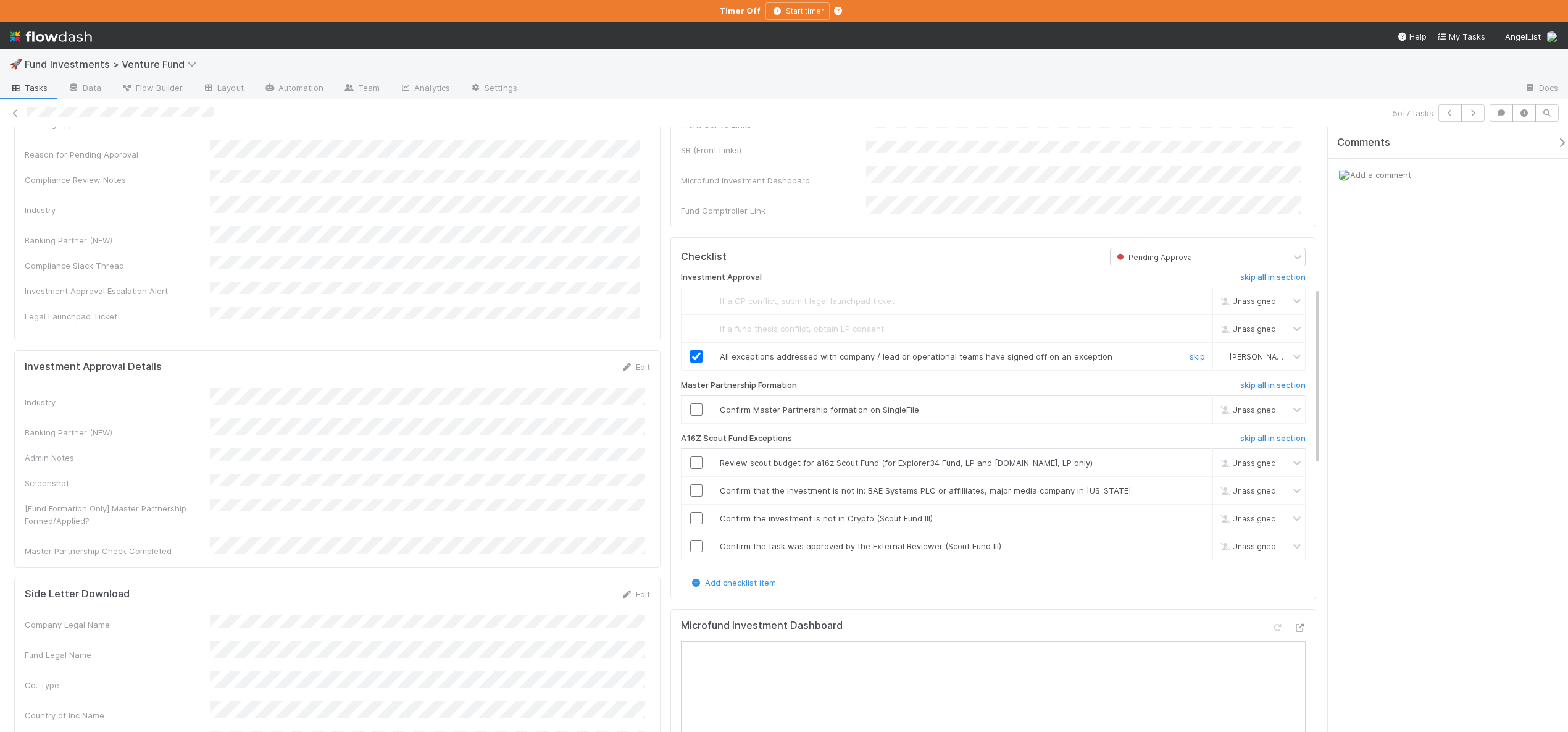
scroll to position [547, 0]
click at [696, 413] on input "checkbox" at bounding box center [696, 407] width 13 height 13
click at [1275, 442] on h6 "skip all in section" at bounding box center [1273, 436] width 66 height 10
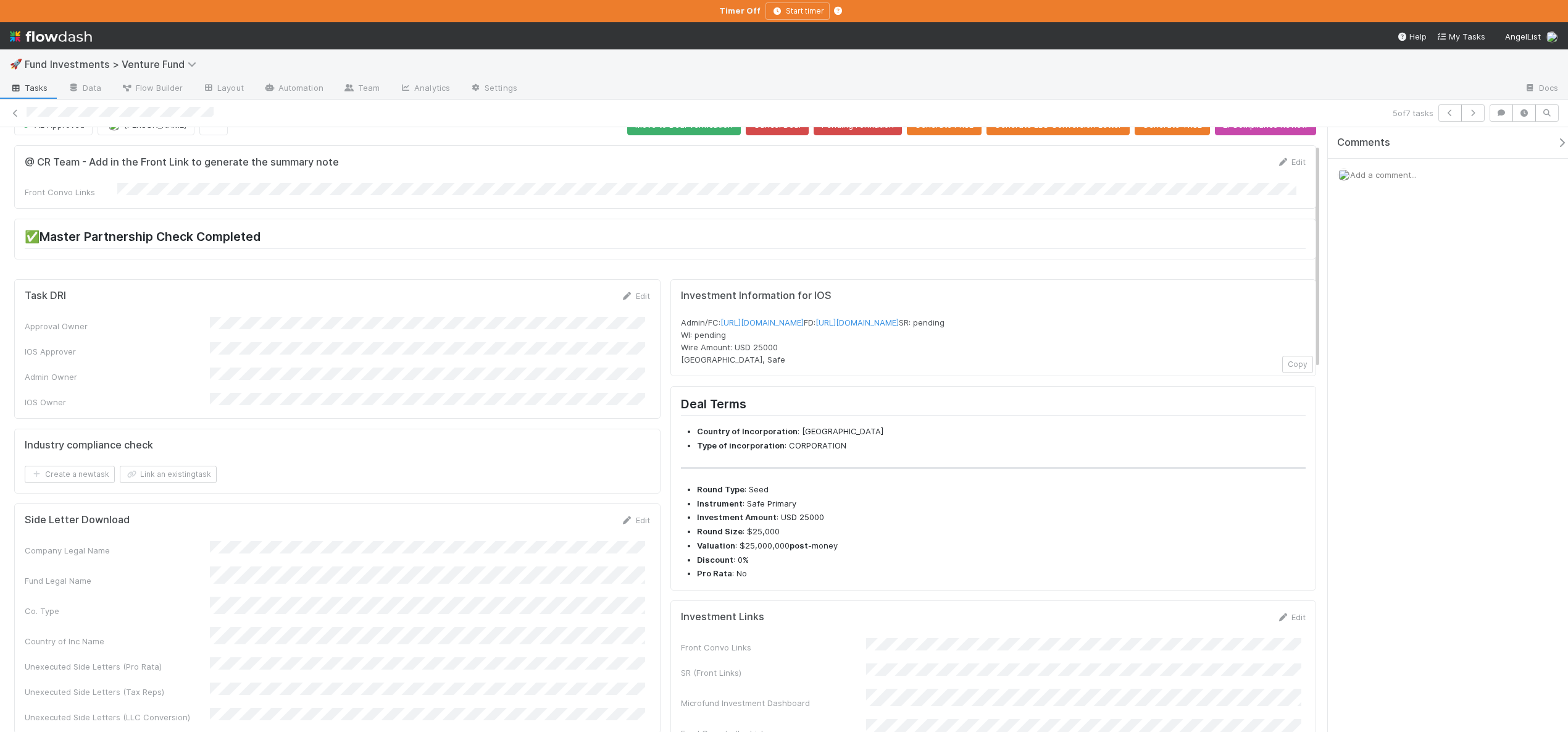
scroll to position [0, 0]
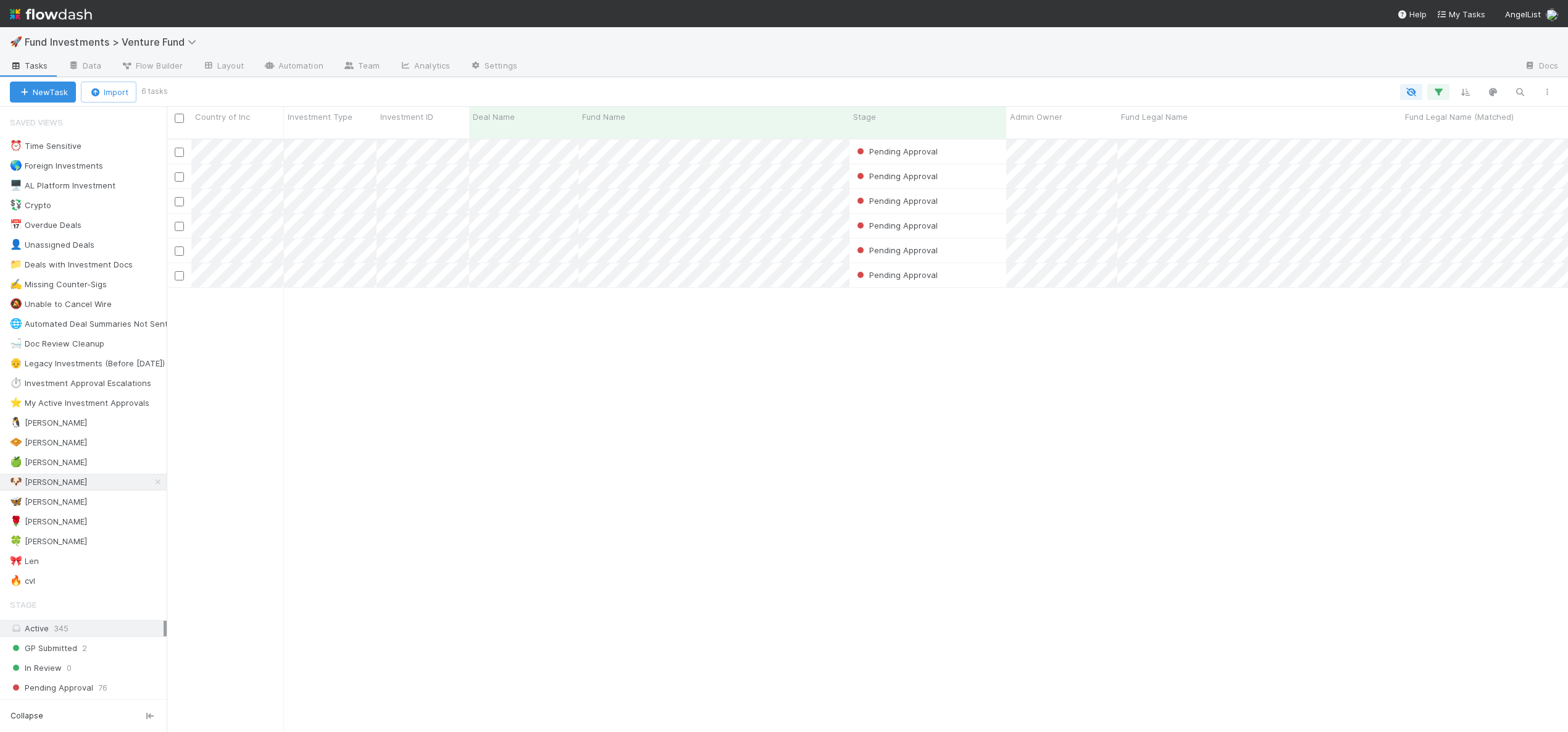
scroll to position [594, 1392]
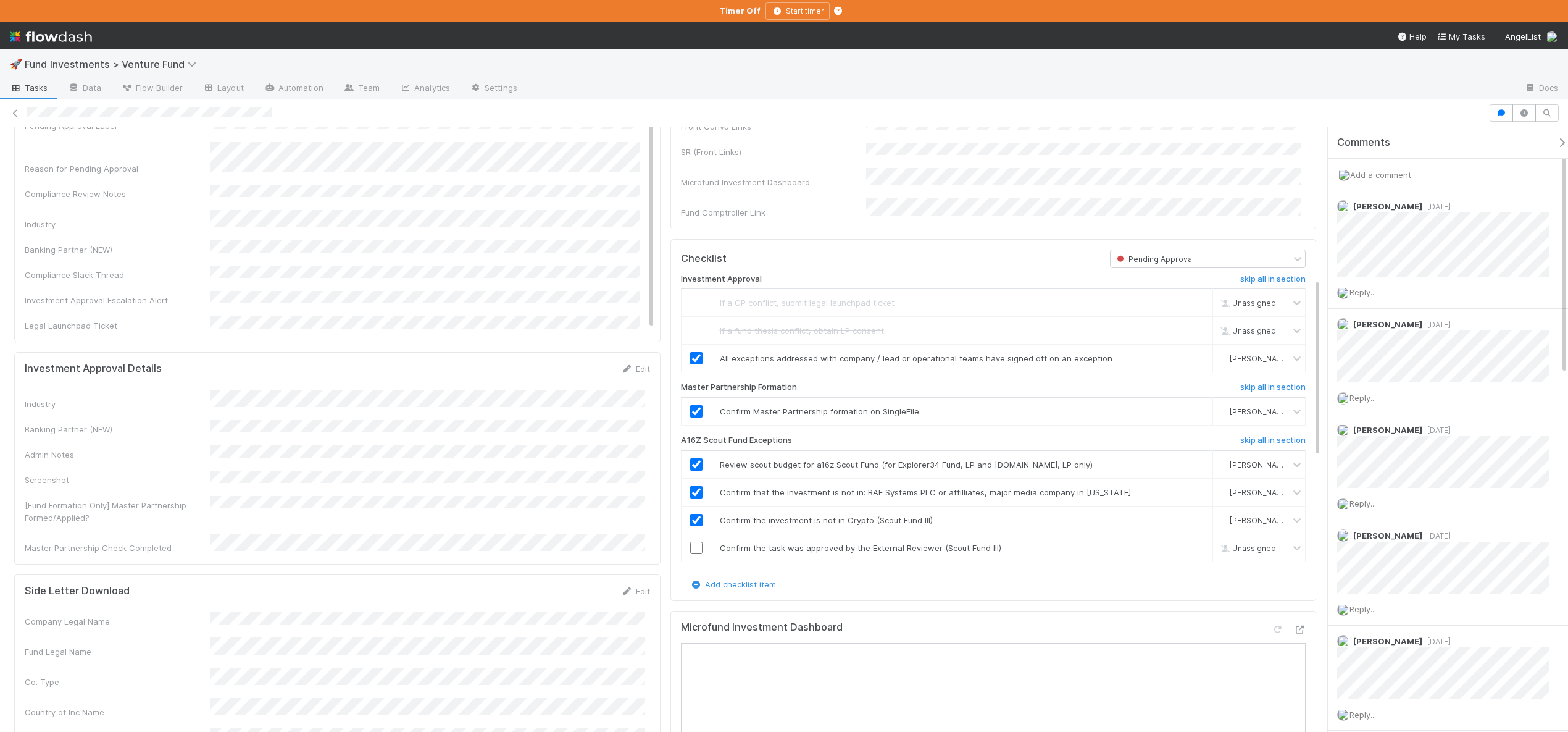
scroll to position [284, 0]
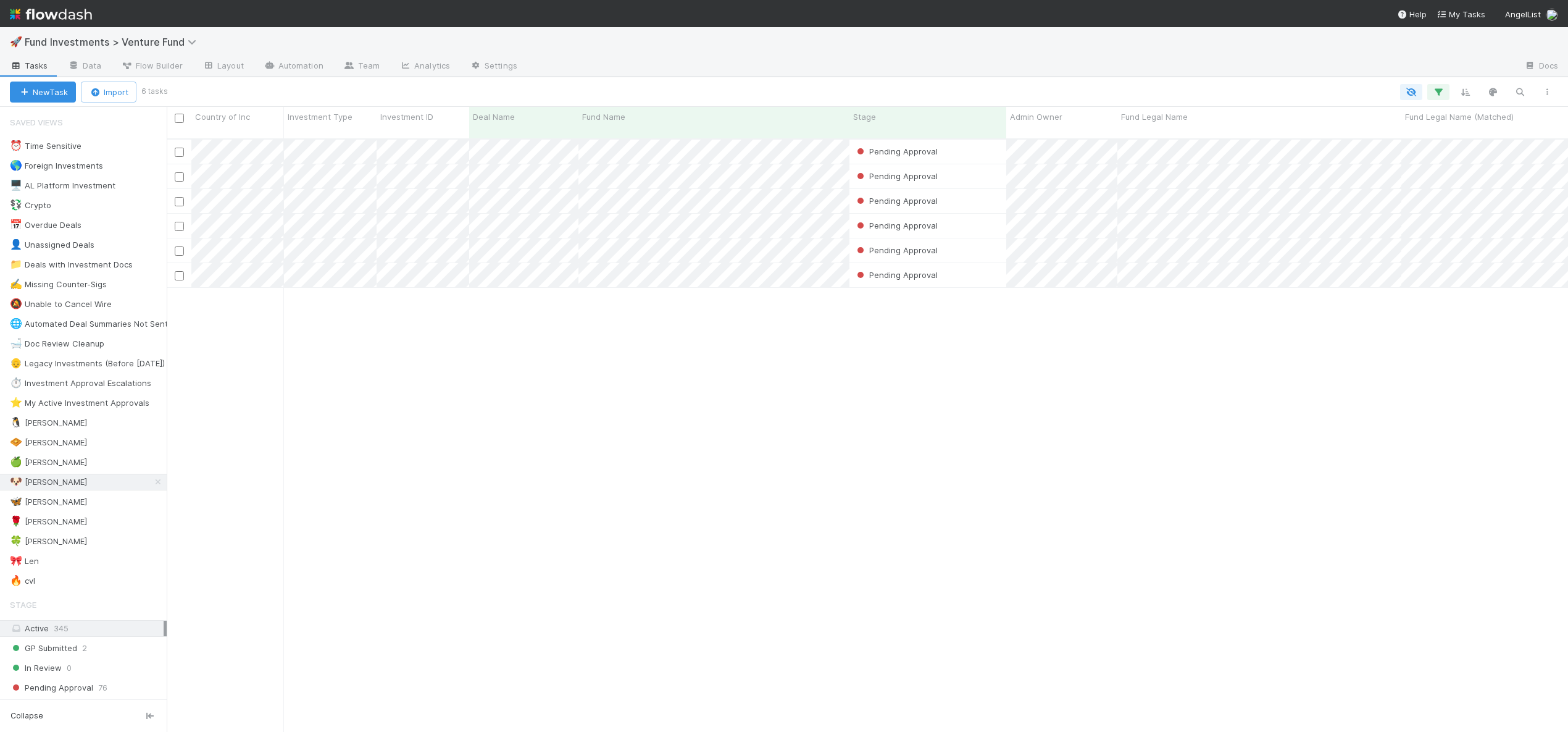
scroll to position [594, 1392]
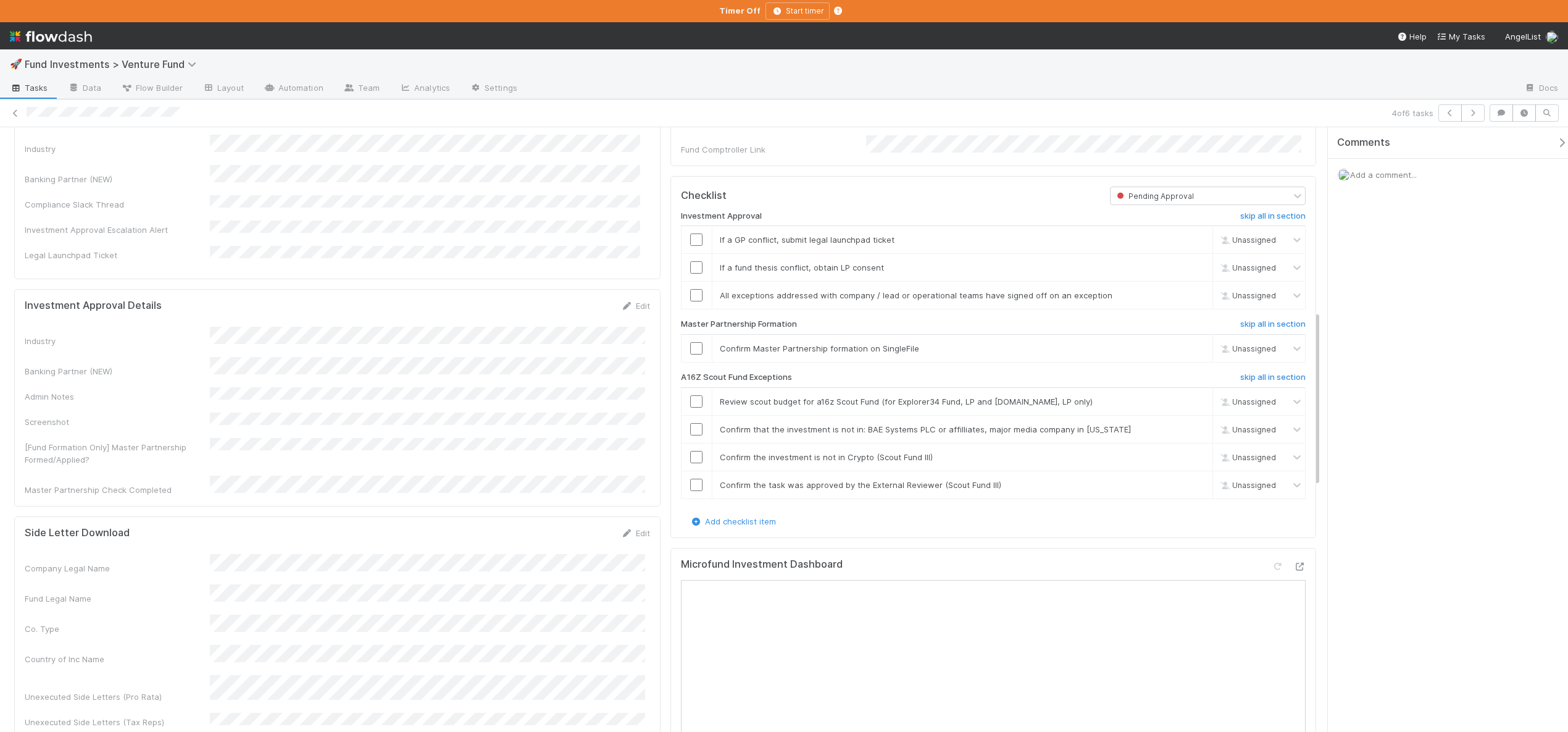
scroll to position [627, 0]
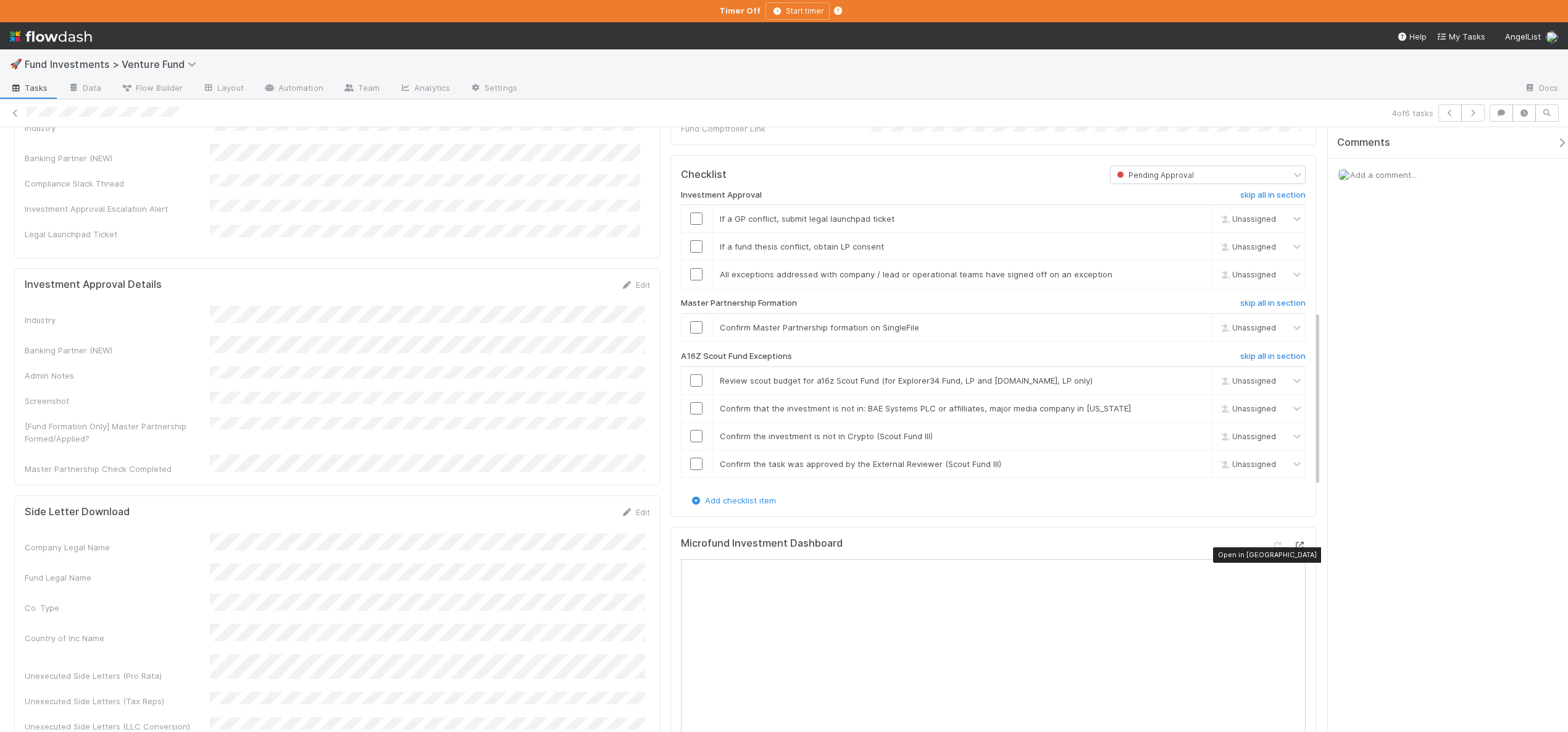
click at [1293, 550] on icon at bounding box center [1299, 545] width 13 height 8
click at [1147, 221] on td "If a GP conflict, submit legal launchpad ticket skip" at bounding box center [962, 218] width 501 height 28
click at [1190, 224] on link "skip" at bounding box center [1197, 218] width 16 height 10
click at [1190, 251] on link "skip" at bounding box center [1197, 246] width 16 height 10
click at [690, 280] on input "checkbox" at bounding box center [696, 274] width 13 height 13
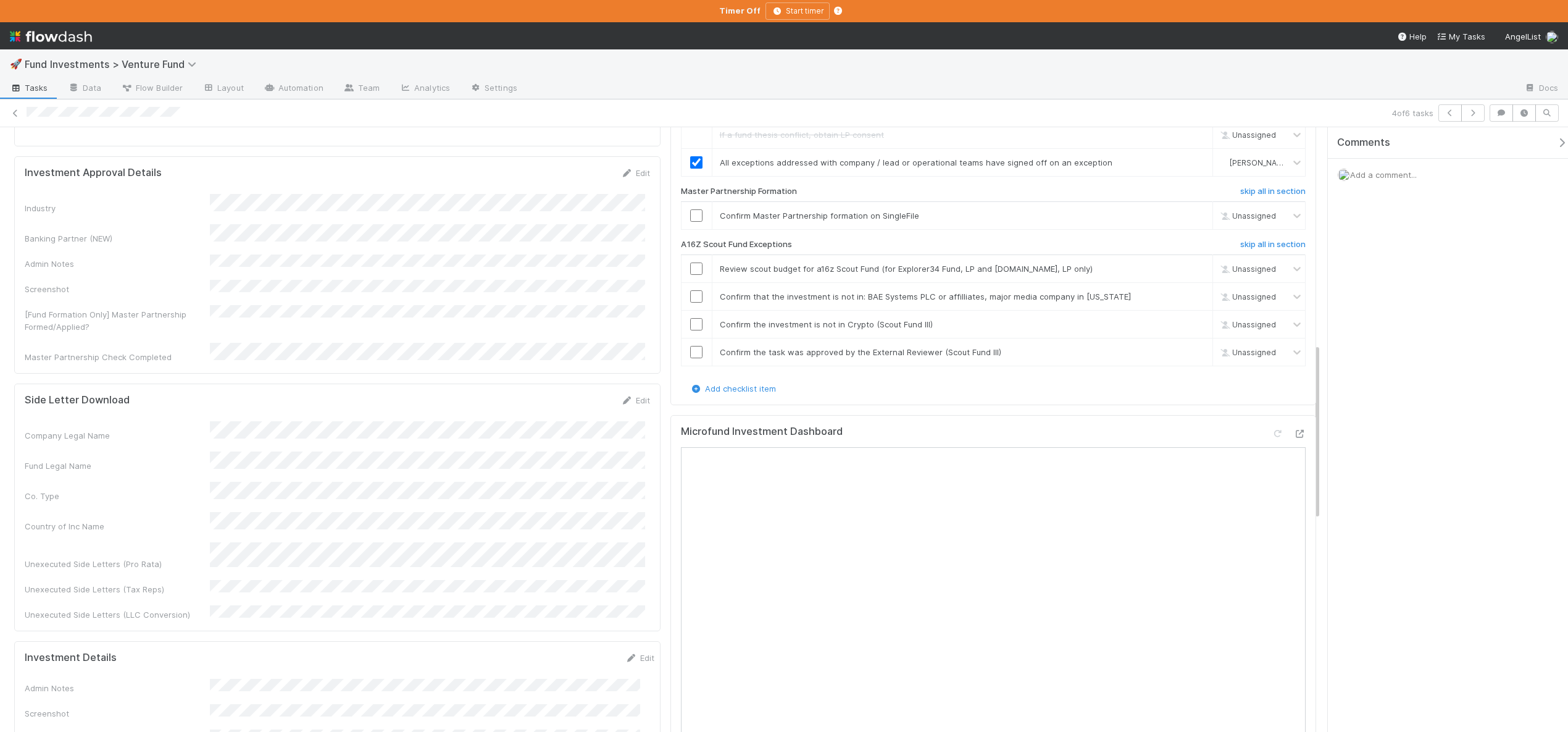
scroll to position [740, 0]
click at [368, 429] on div "Company Legal Name Fund Legal Name Co. Type Country of Inc Name Unexecuted Side…" at bounding box center [337, 520] width 626 height 200
click at [694, 221] on input "checkbox" at bounding box center [696, 214] width 13 height 13
click at [1269, 248] on h6 "skip all in section" at bounding box center [1273, 243] width 66 height 10
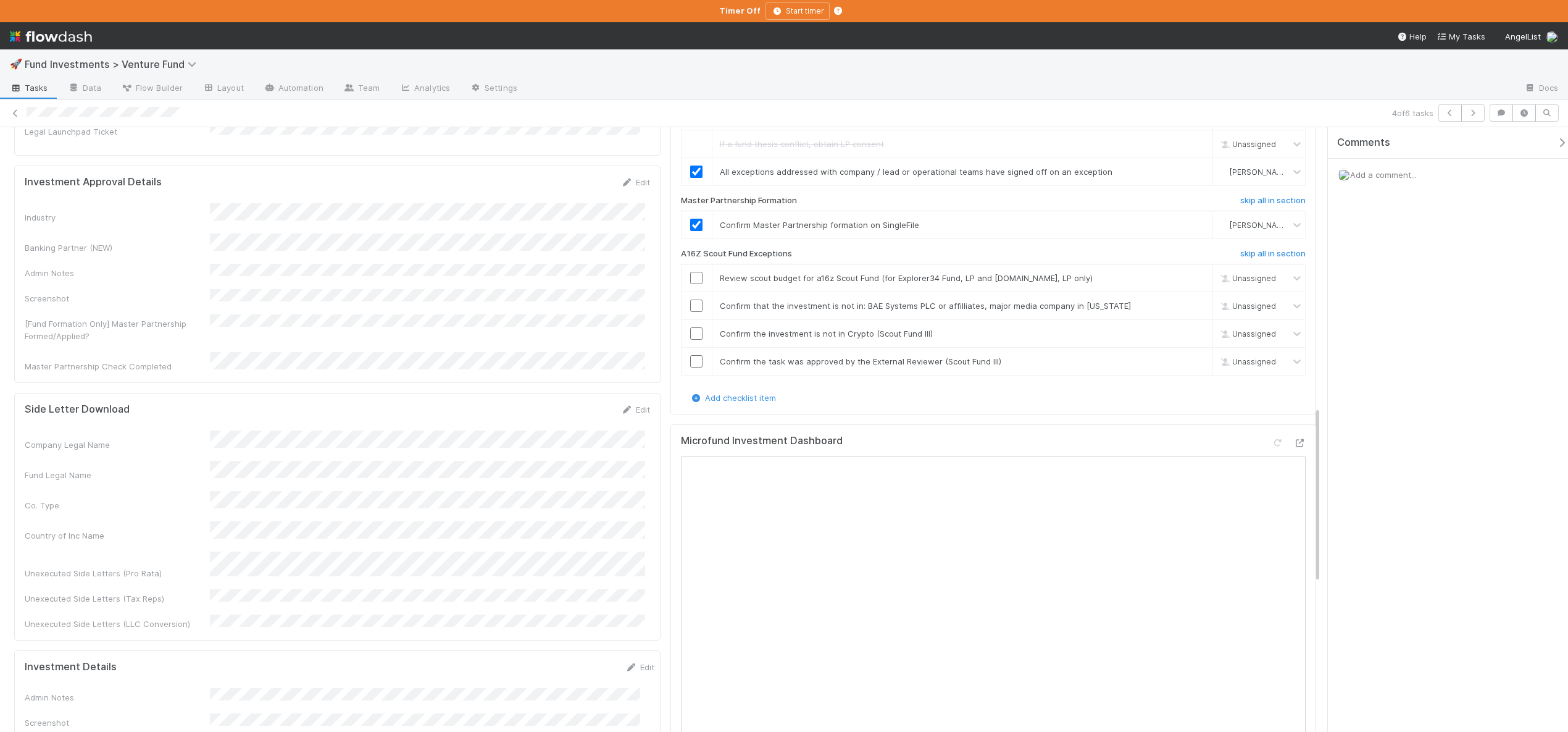
scroll to position [719, 0]
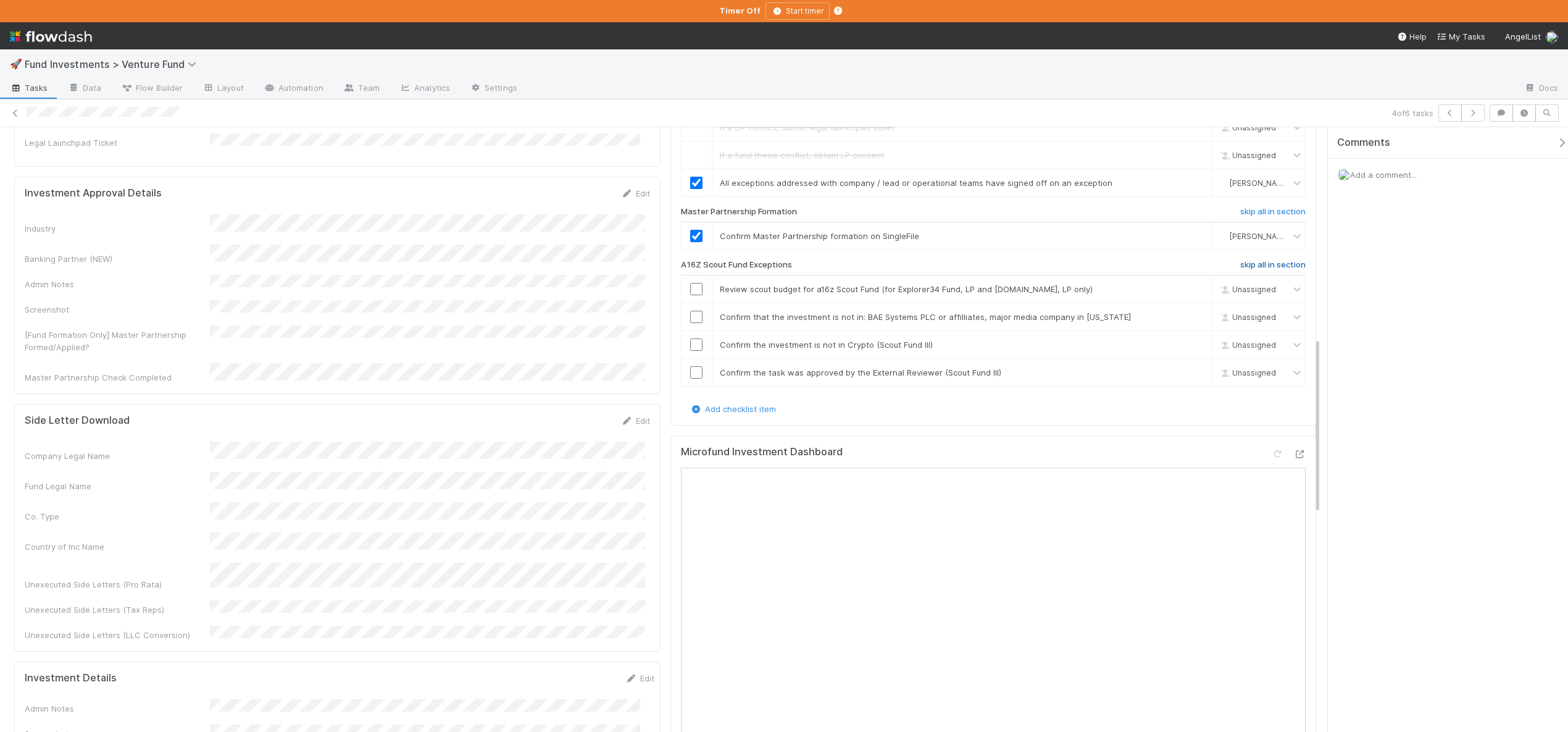
click at [1245, 270] on h6 "skip all in section" at bounding box center [1273, 265] width 66 height 10
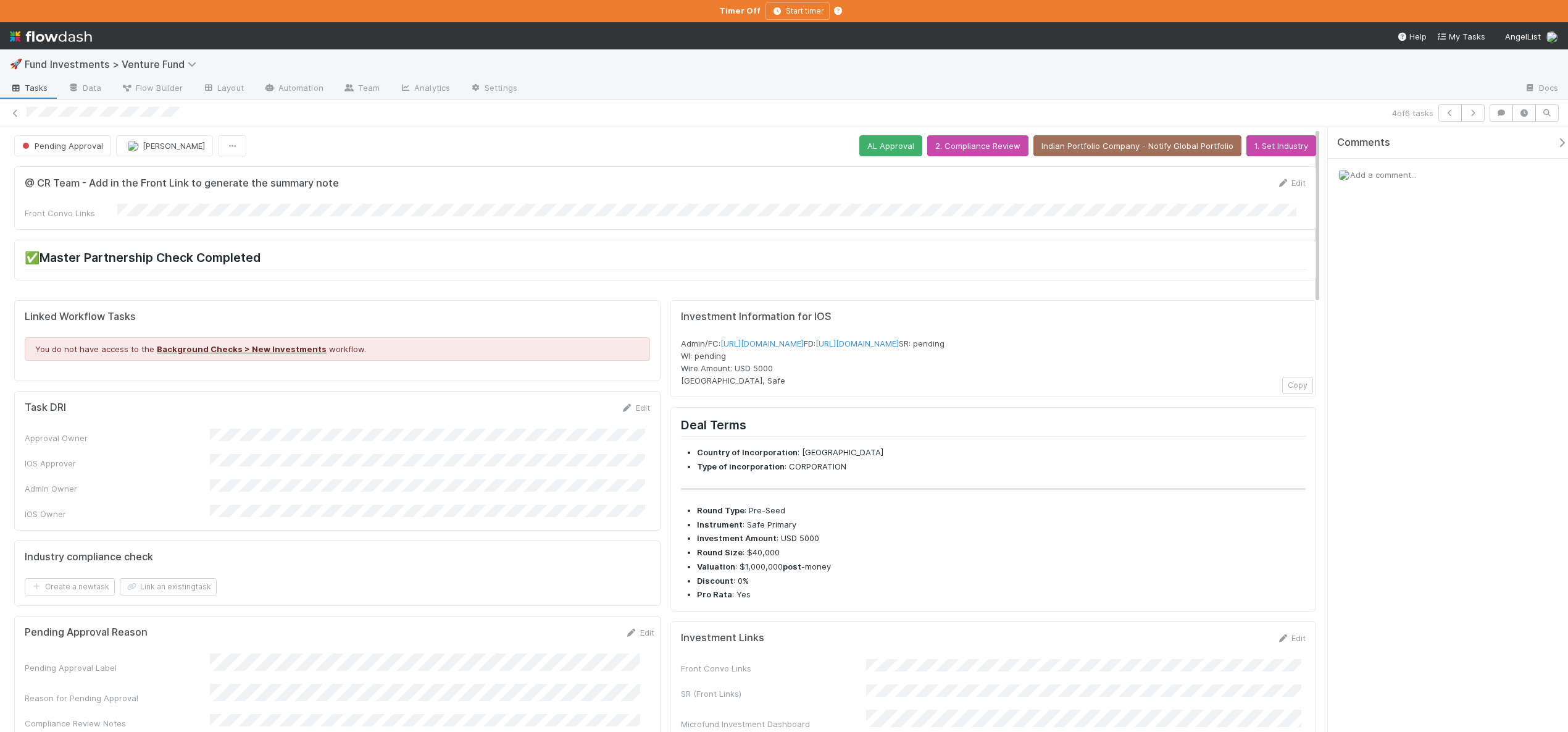
scroll to position [0, 0]
click at [882, 149] on button "AL Approval" at bounding box center [891, 147] width 63 height 21
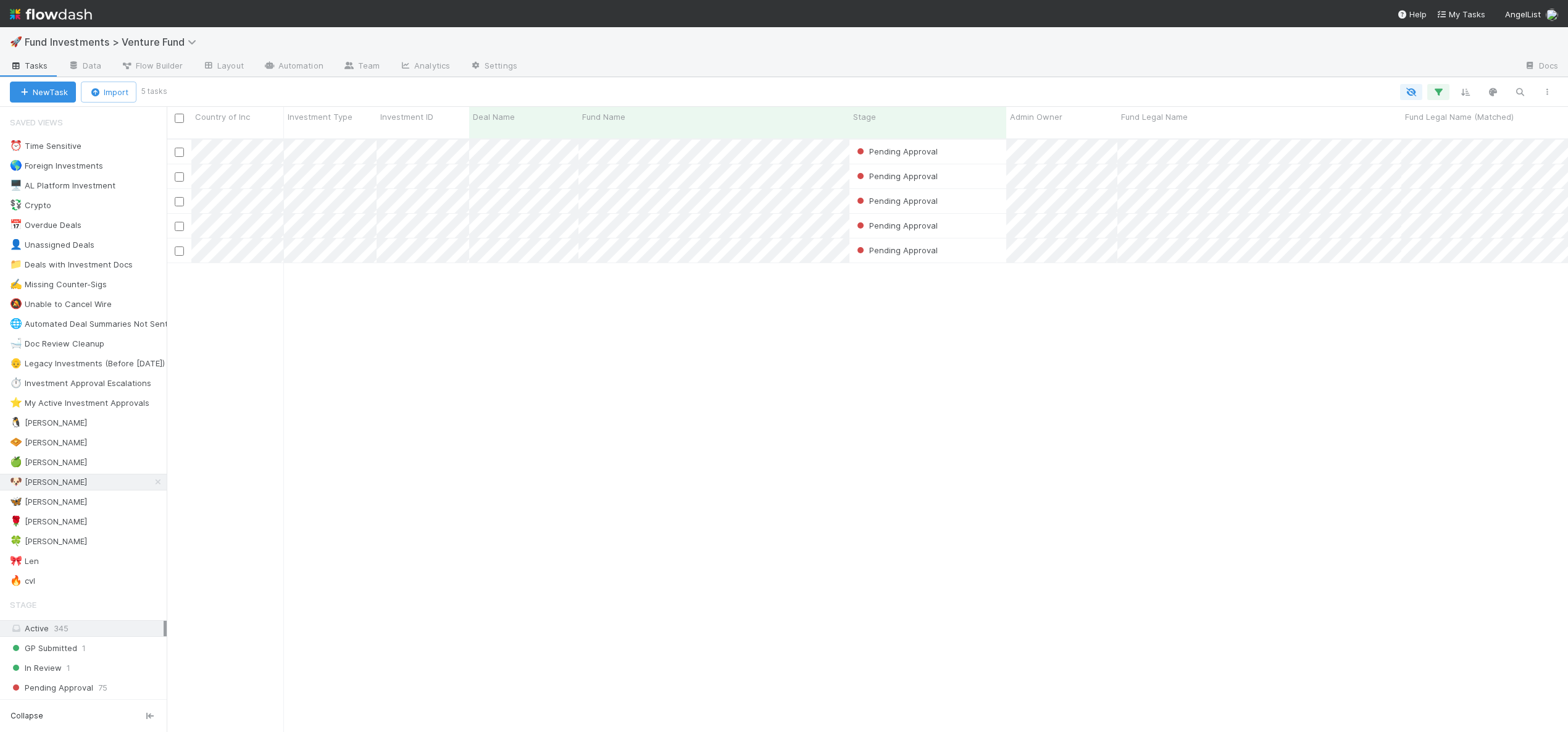
scroll to position [594, 1392]
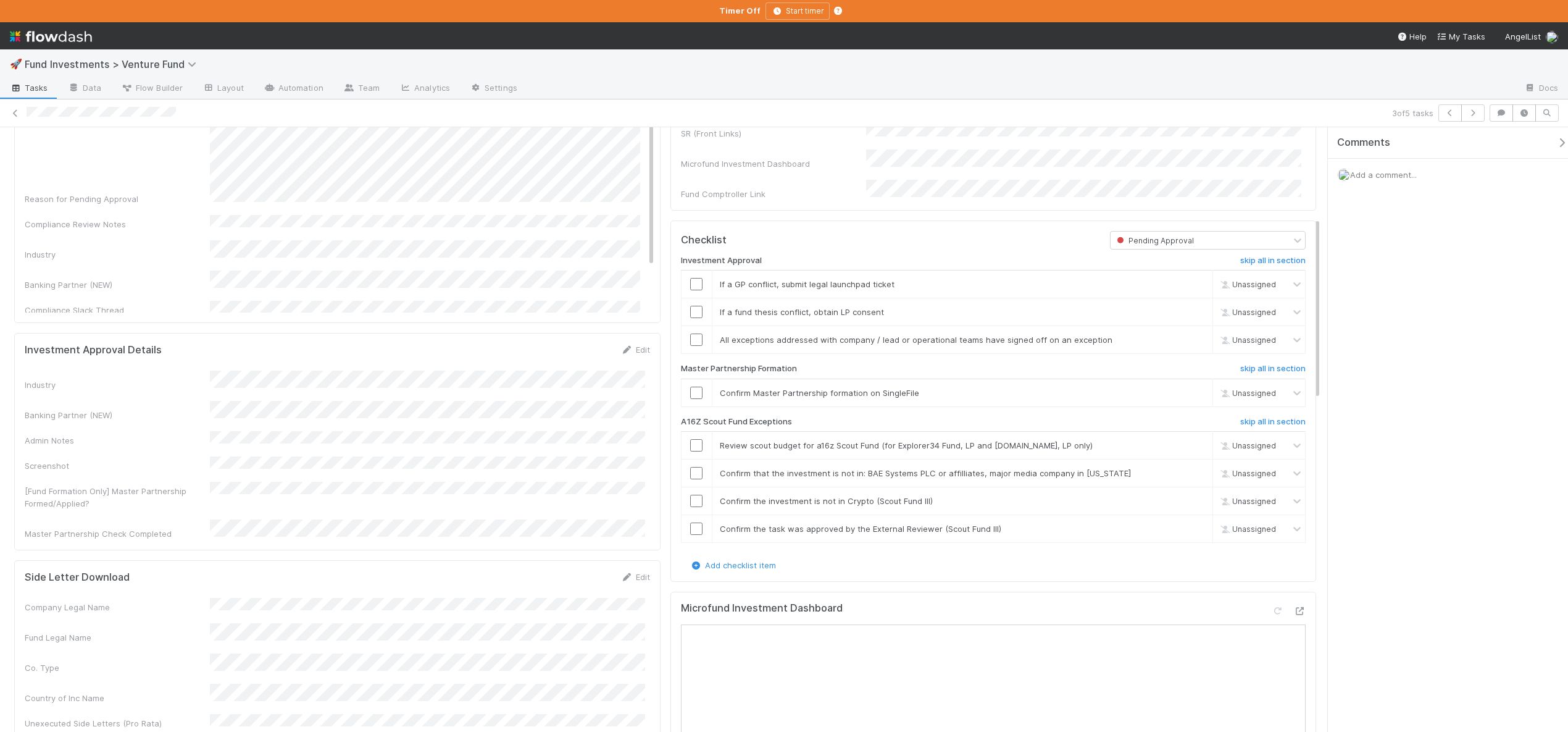
scroll to position [514, 0]
click at [1293, 613] on icon at bounding box center [1299, 609] width 13 height 8
click at [1244, 419] on div "Investment Approval skip all in section If a GP conflict, submit legal launchpa…" at bounding box center [993, 402] width 626 height 310
click at [1246, 425] on h6 "skip all in section" at bounding box center [1273, 419] width 66 height 10
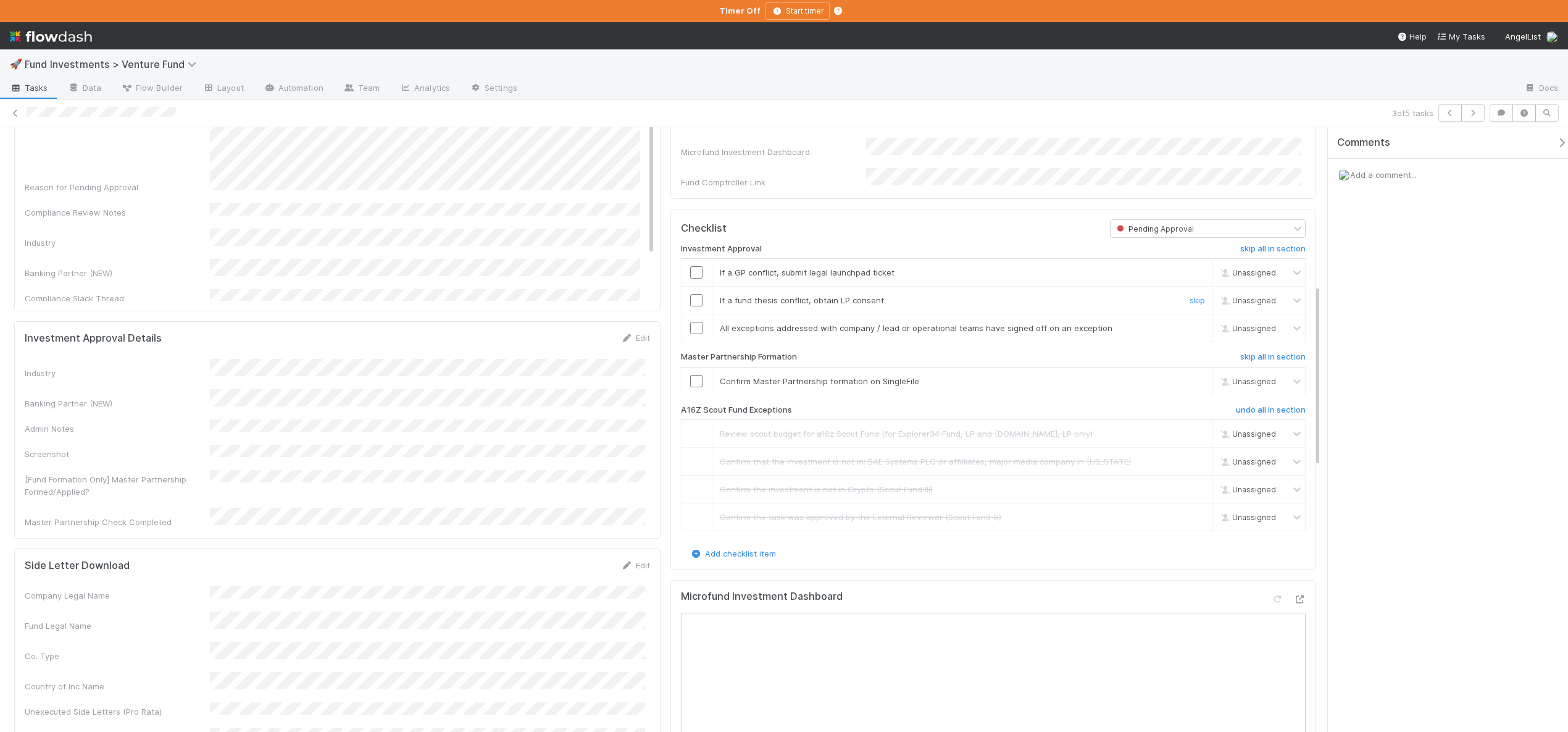
scroll to position [523, 0]
click at [1190, 306] on link "skip" at bounding box center [1197, 301] width 16 height 10
click at [694, 335] on input "checkbox" at bounding box center [696, 329] width 13 height 13
click at [1396, 173] on span "Add a comment..." at bounding box center [1383, 174] width 67 height 10
click at [1388, 359] on button "Add Comment" at bounding box center [1383, 365] width 72 height 21
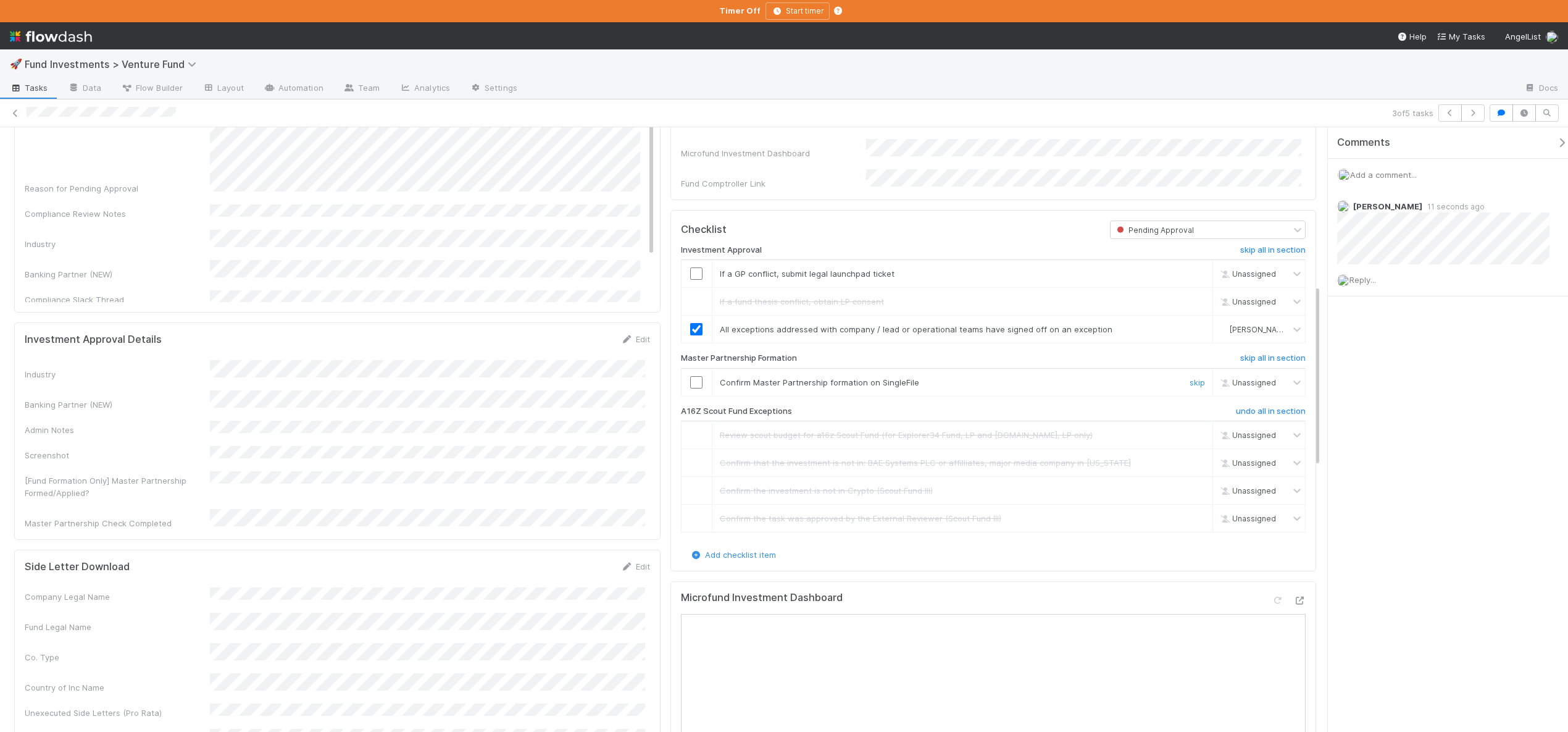
click at [690, 386] on input "checkbox" at bounding box center [696, 382] width 13 height 13
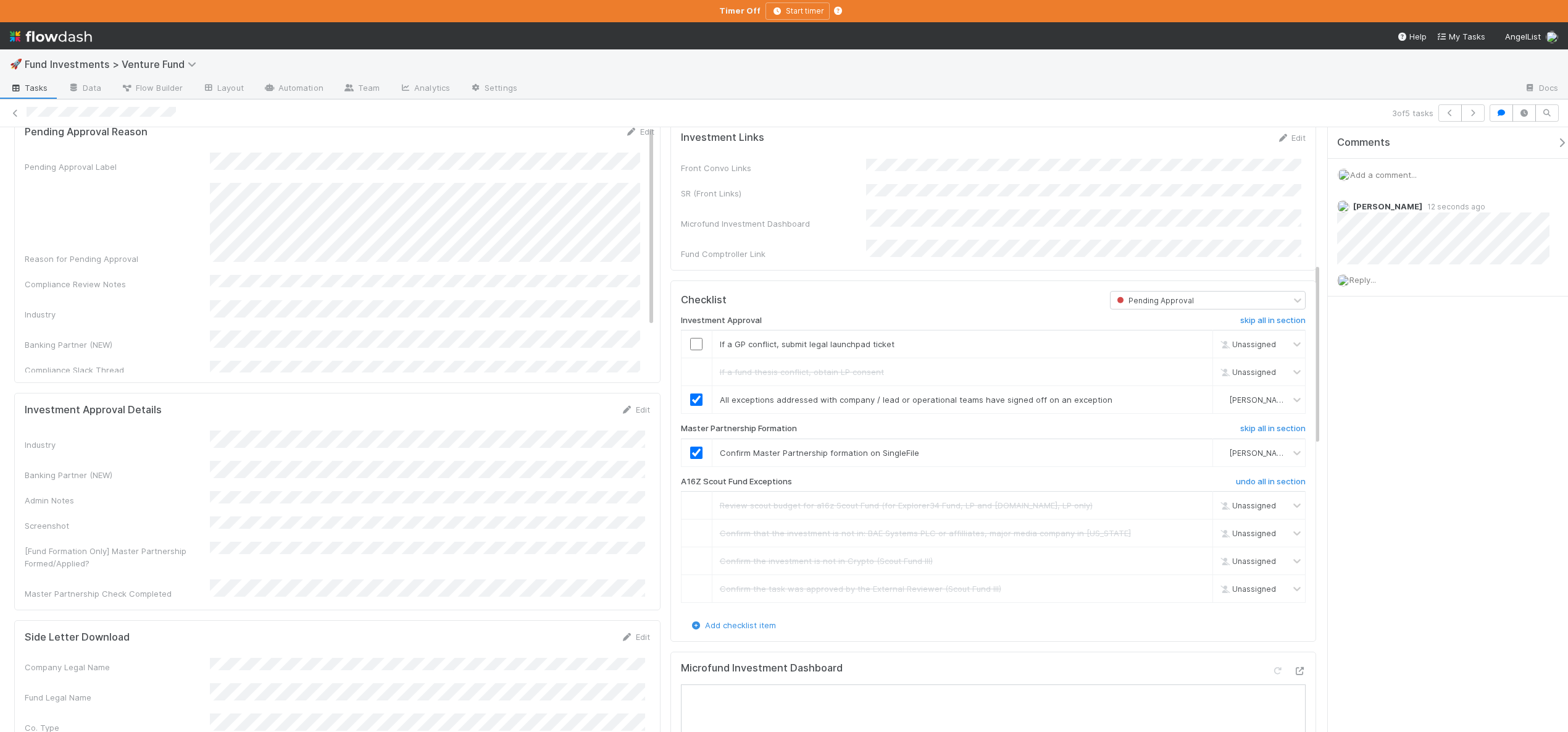
scroll to position [428, 0]
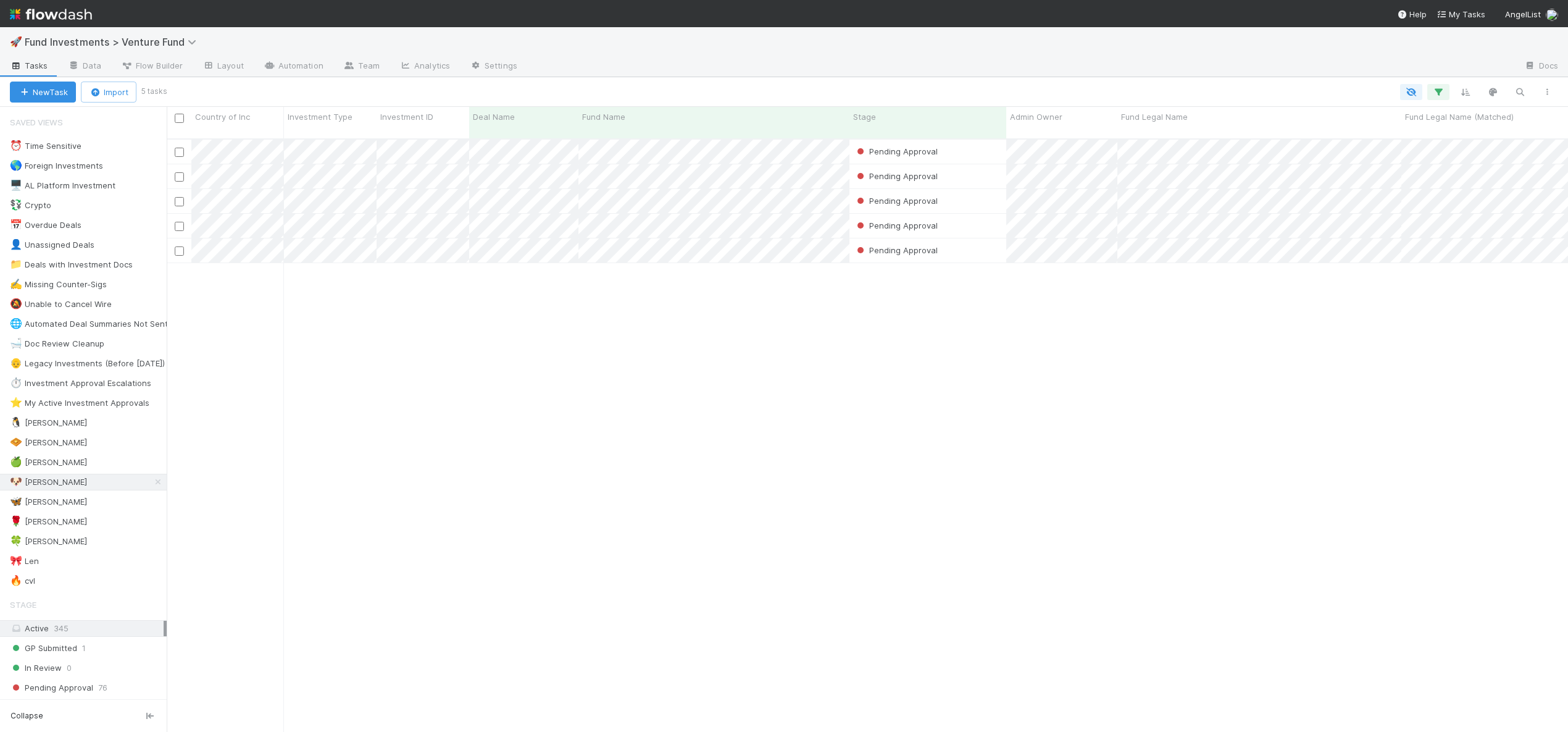
scroll to position [594, 1392]
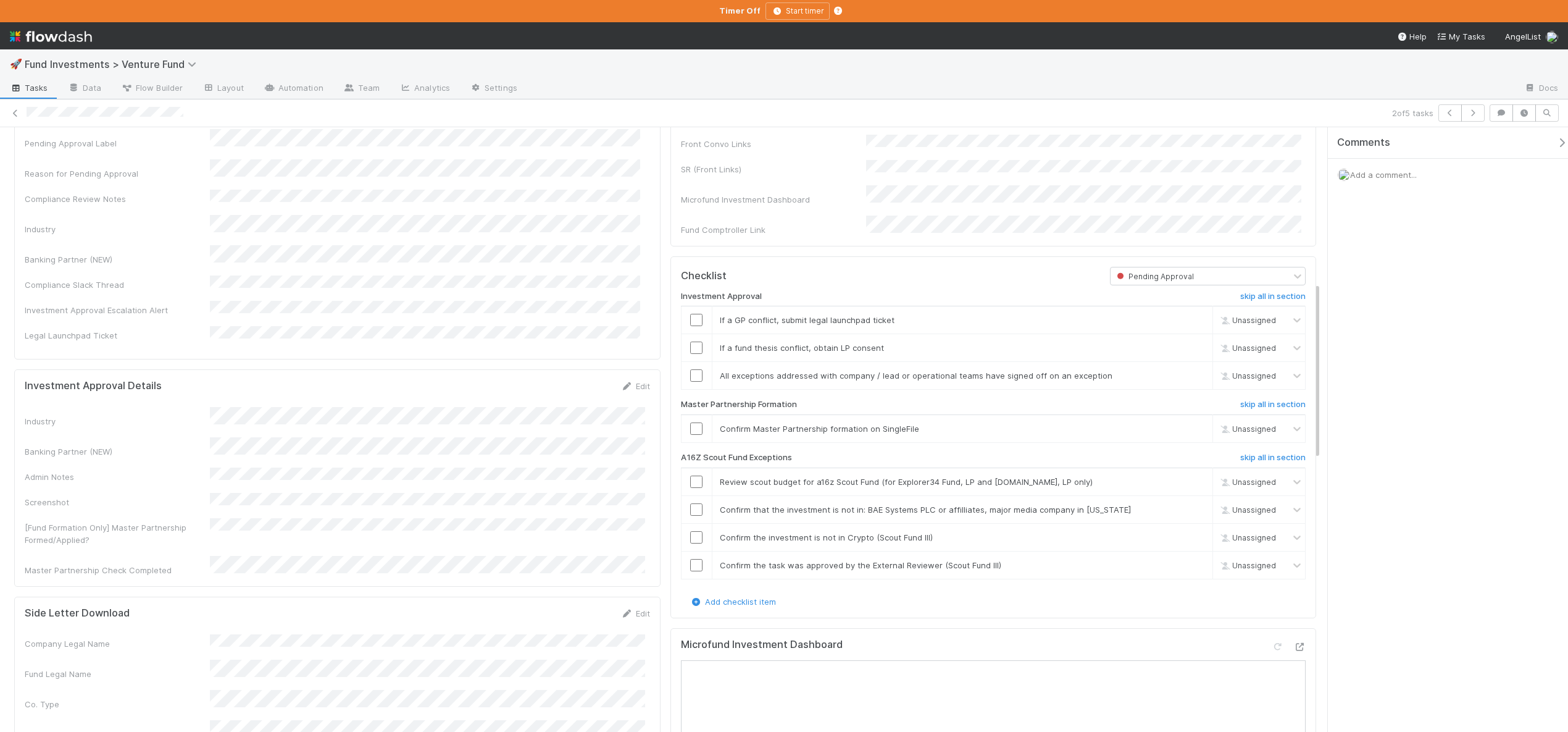
scroll to position [543, 0]
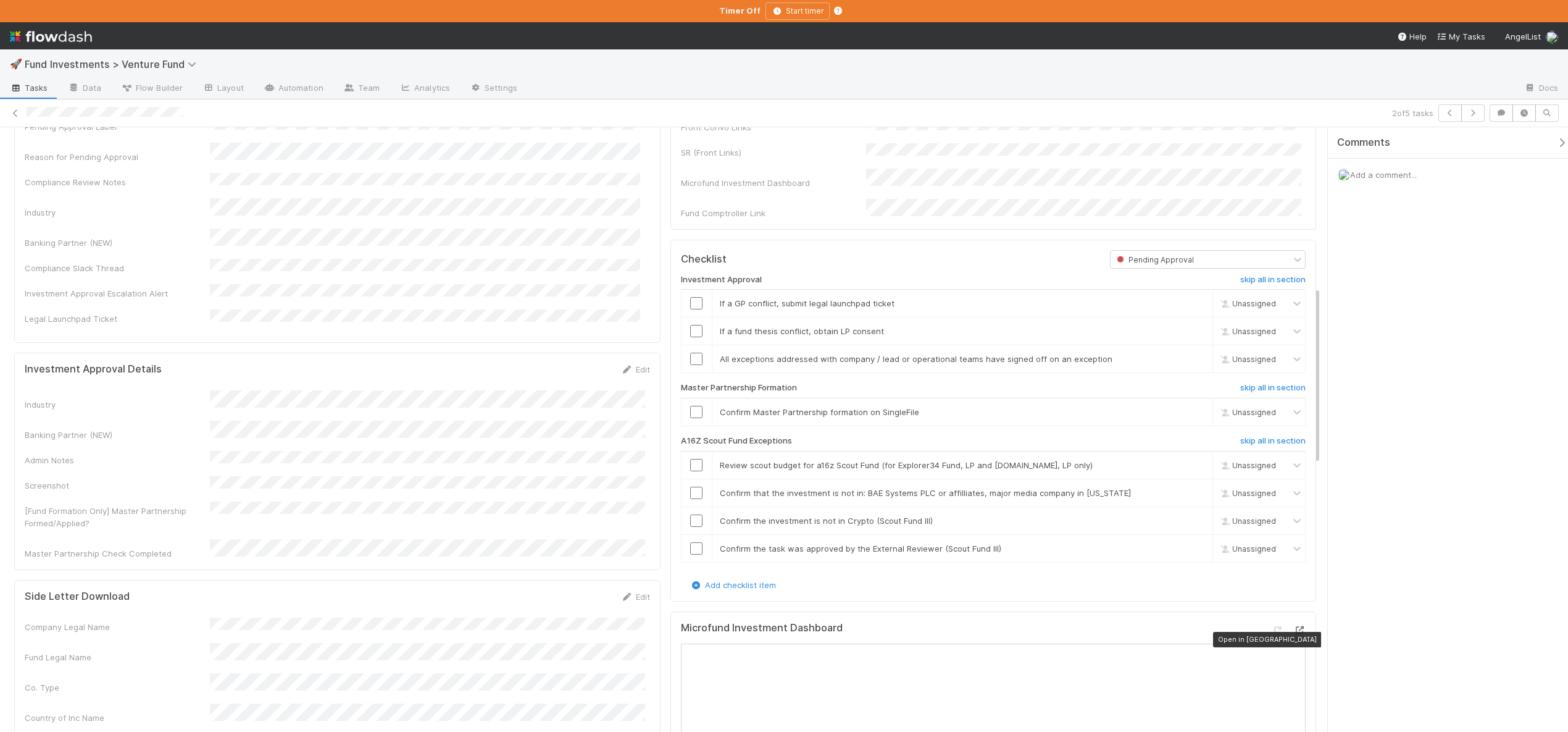
click at [1293, 634] on icon at bounding box center [1299, 630] width 13 height 8
click at [1190, 308] on link "skip" at bounding box center [1197, 303] width 16 height 10
click at [1190, 336] on link "skip" at bounding box center [1197, 330] width 16 height 10
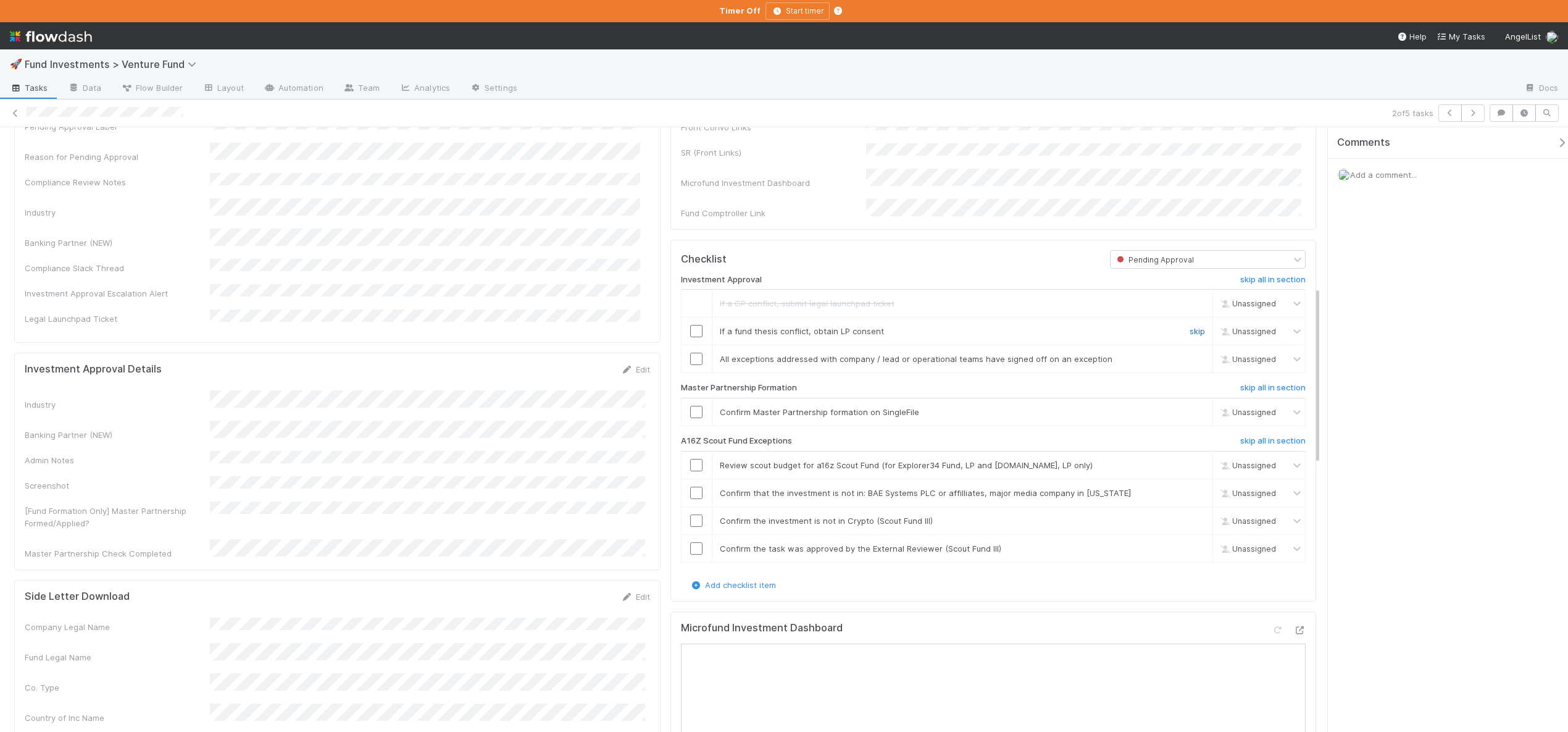
click at [1190, 336] on link "skip" at bounding box center [1197, 330] width 16 height 10
click at [696, 365] on input "checkbox" at bounding box center [696, 359] width 13 height 13
click at [690, 418] on input "checkbox" at bounding box center [696, 412] width 13 height 13
click at [690, 499] on input "checkbox" at bounding box center [696, 493] width 13 height 13
click at [691, 526] on input "checkbox" at bounding box center [696, 520] width 13 height 13
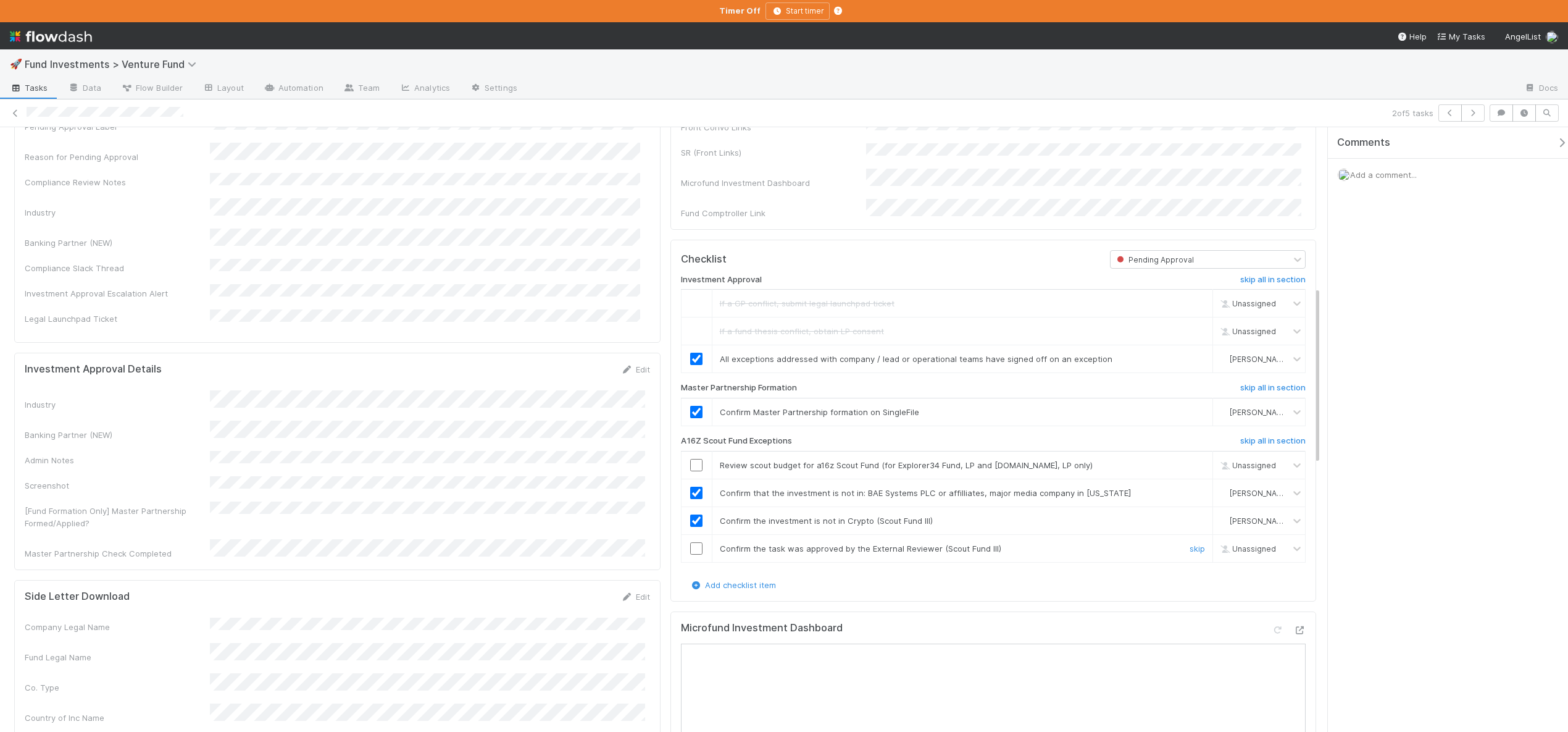
click at [690, 555] on input "checkbox" at bounding box center [696, 548] width 13 height 13
click at [1382, 170] on span "Add a comment..." at bounding box center [1383, 174] width 67 height 10
click at [1379, 360] on button "Add Comment" at bounding box center [1383, 365] width 72 height 21
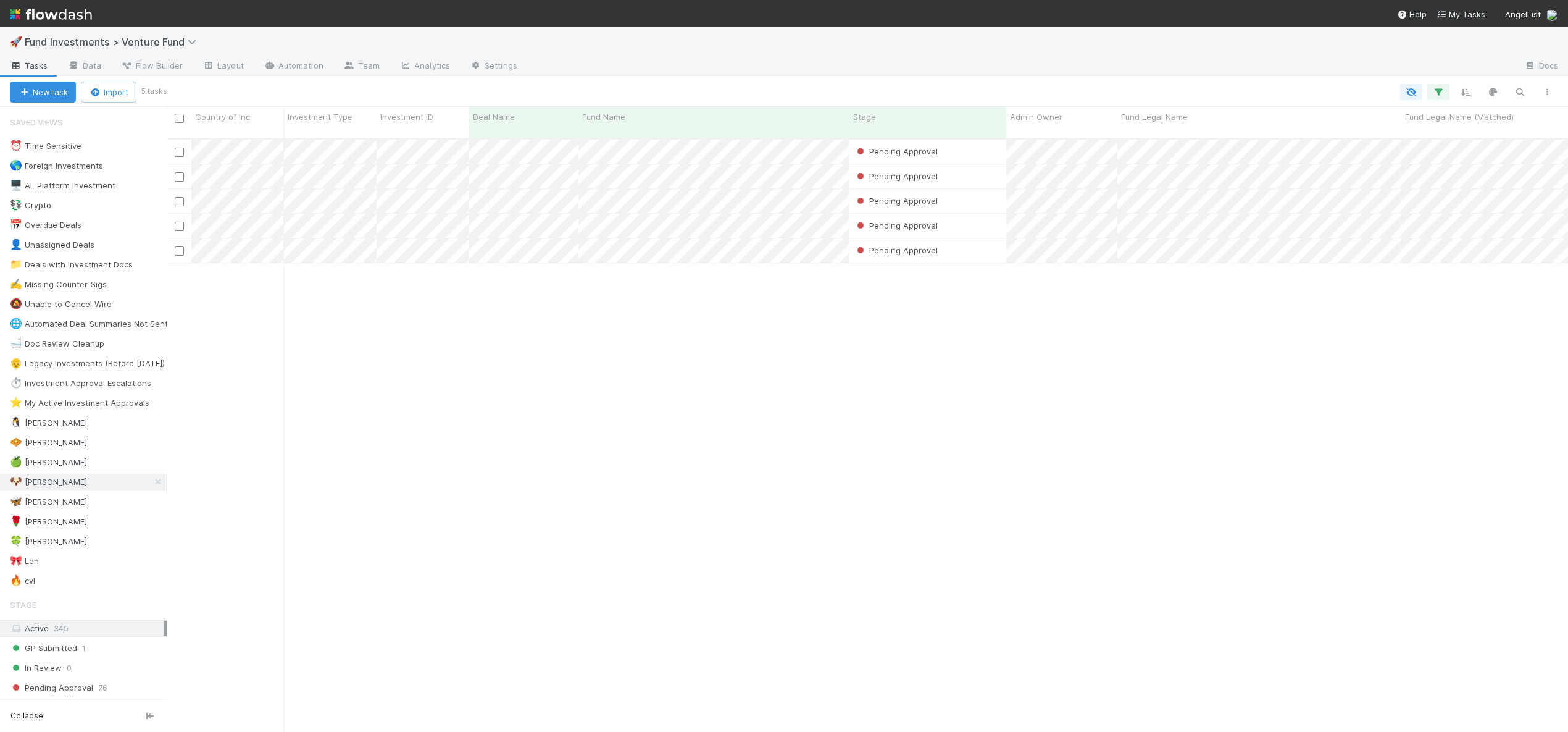
scroll to position [594, 1392]
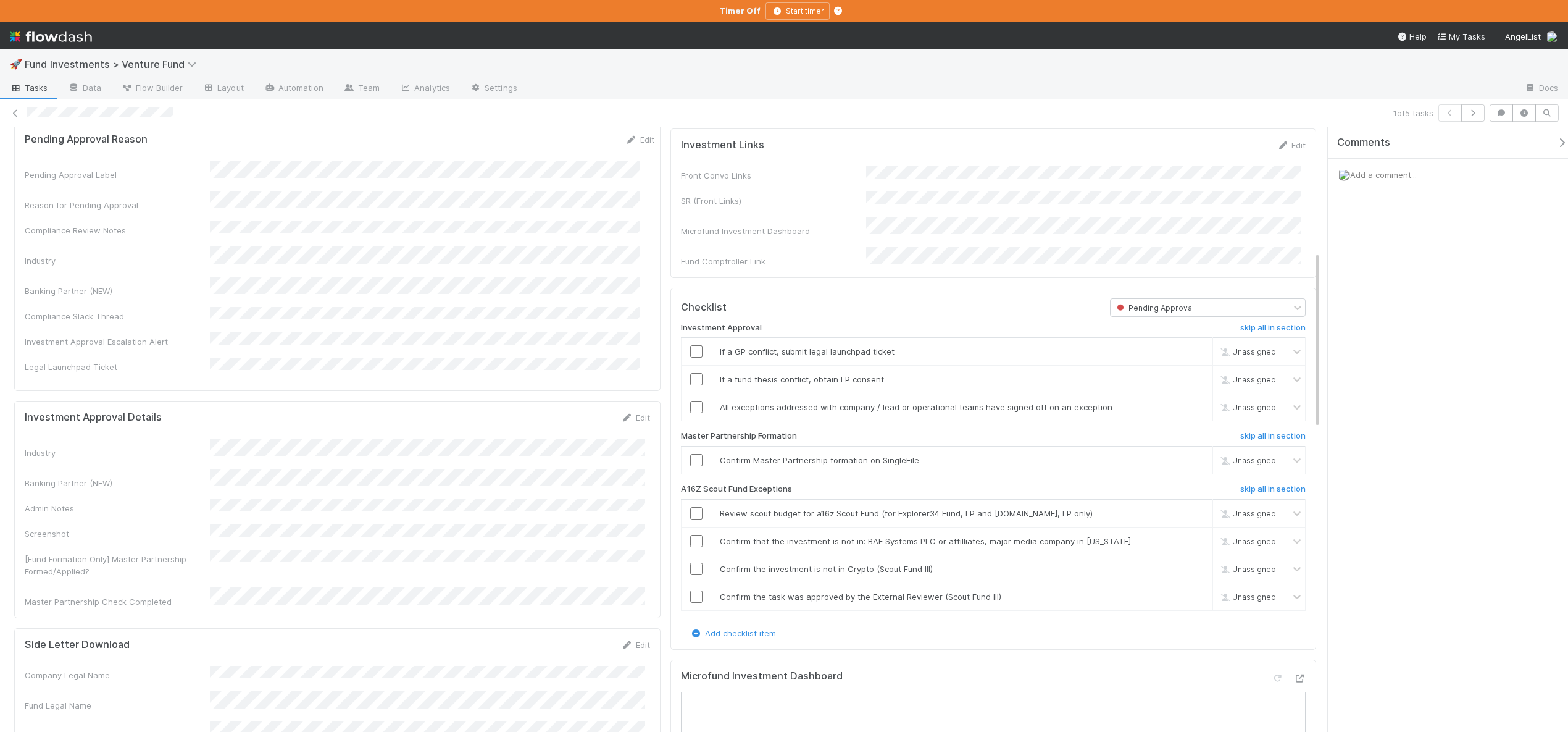
scroll to position [517, 0]
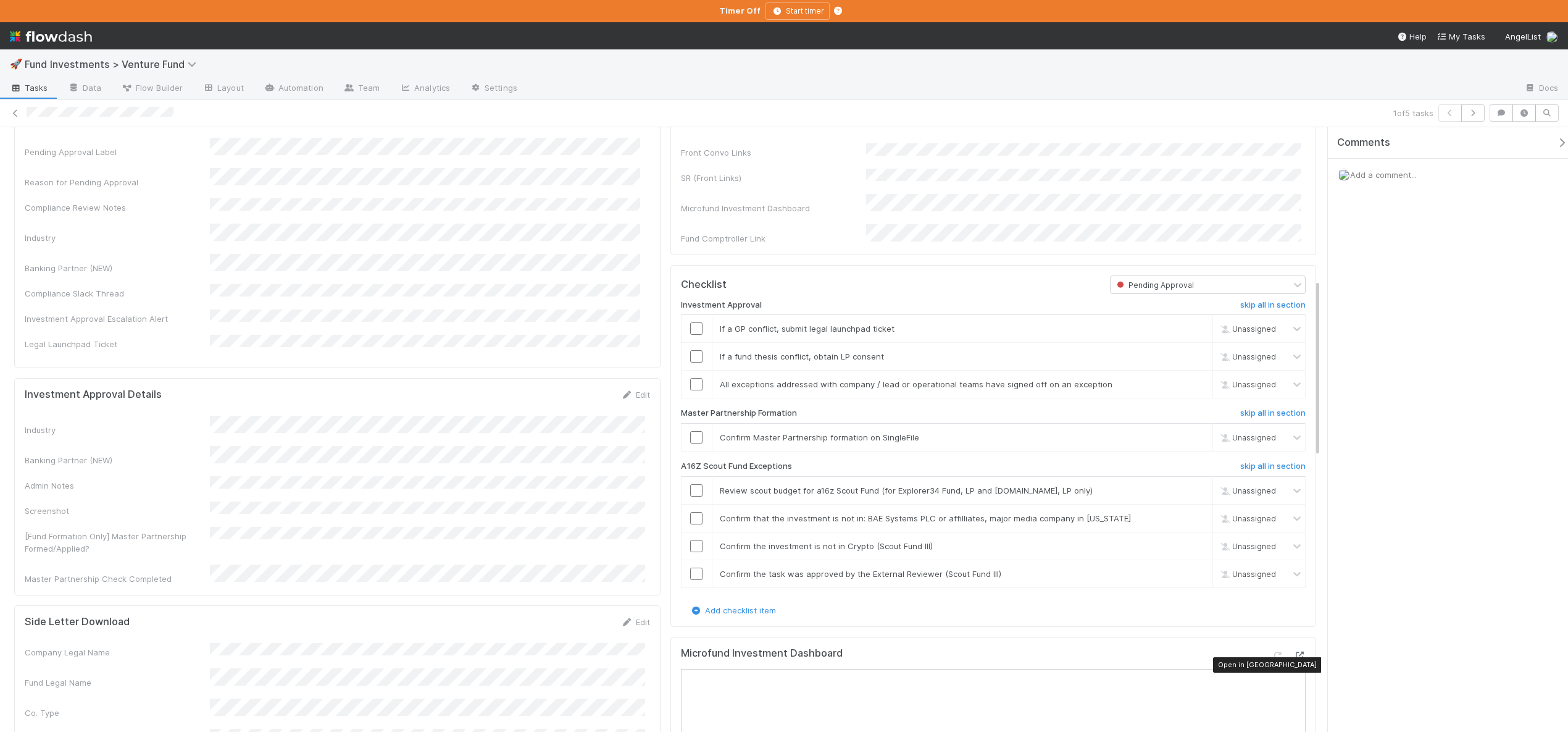
click at [1293, 659] on icon at bounding box center [1299, 655] width 13 height 8
click at [1190, 333] on link "skip" at bounding box center [1197, 328] width 16 height 10
click at [1190, 361] on link "skip" at bounding box center [1197, 356] width 16 height 10
click at [690, 390] on input "checkbox" at bounding box center [696, 384] width 13 height 13
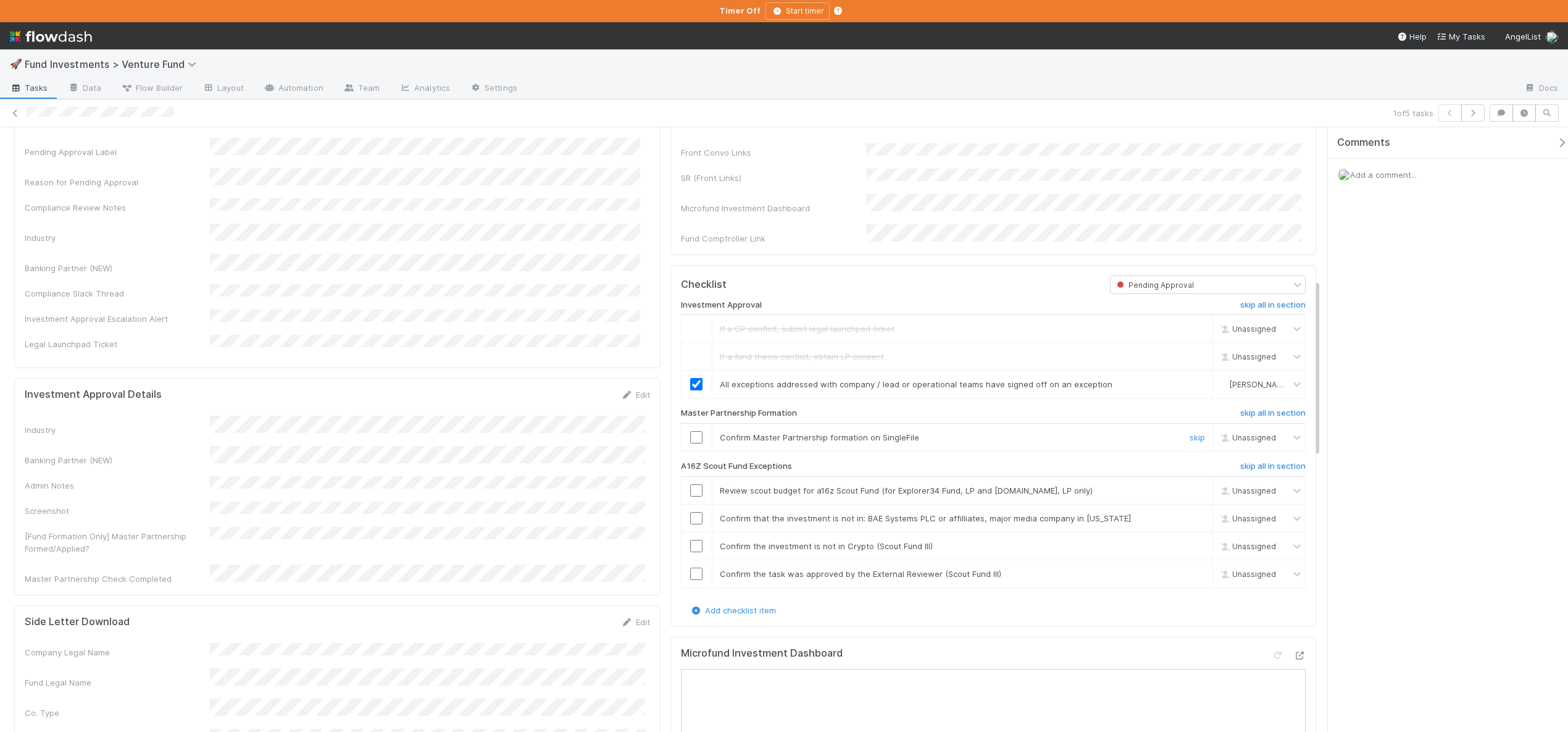
click at [694, 443] on input "checkbox" at bounding box center [696, 437] width 13 height 13
click at [694, 496] on input "checkbox" at bounding box center [696, 490] width 13 height 13
click at [694, 520] on td at bounding box center [696, 517] width 31 height 28
click at [694, 524] on input "checkbox" at bounding box center [696, 518] width 13 height 13
click at [690, 552] on input "checkbox" at bounding box center [696, 546] width 13 height 13
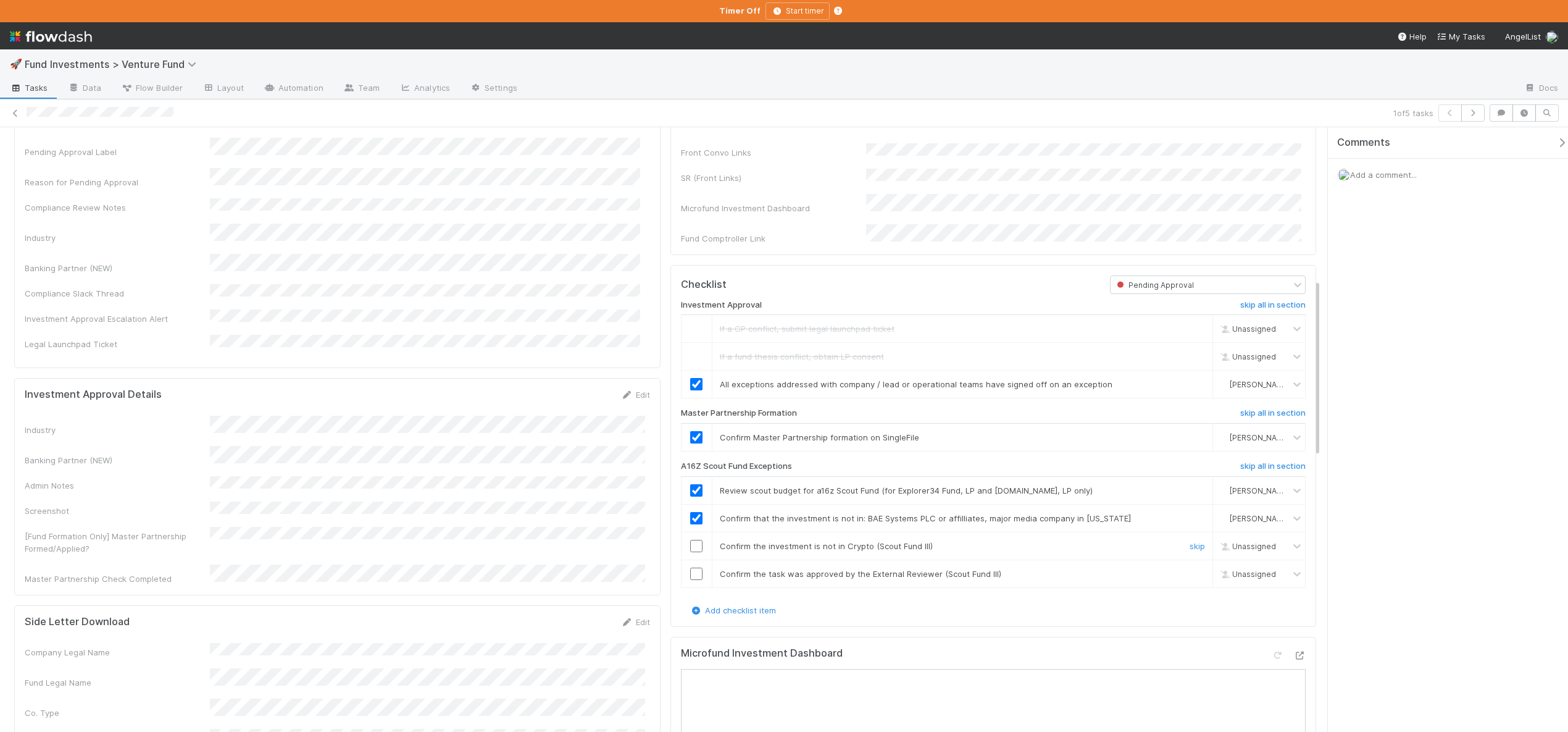
click at [690, 552] on input "checkbox" at bounding box center [696, 546] width 13 height 13
click at [692, 580] on input "checkbox" at bounding box center [696, 573] width 13 height 13
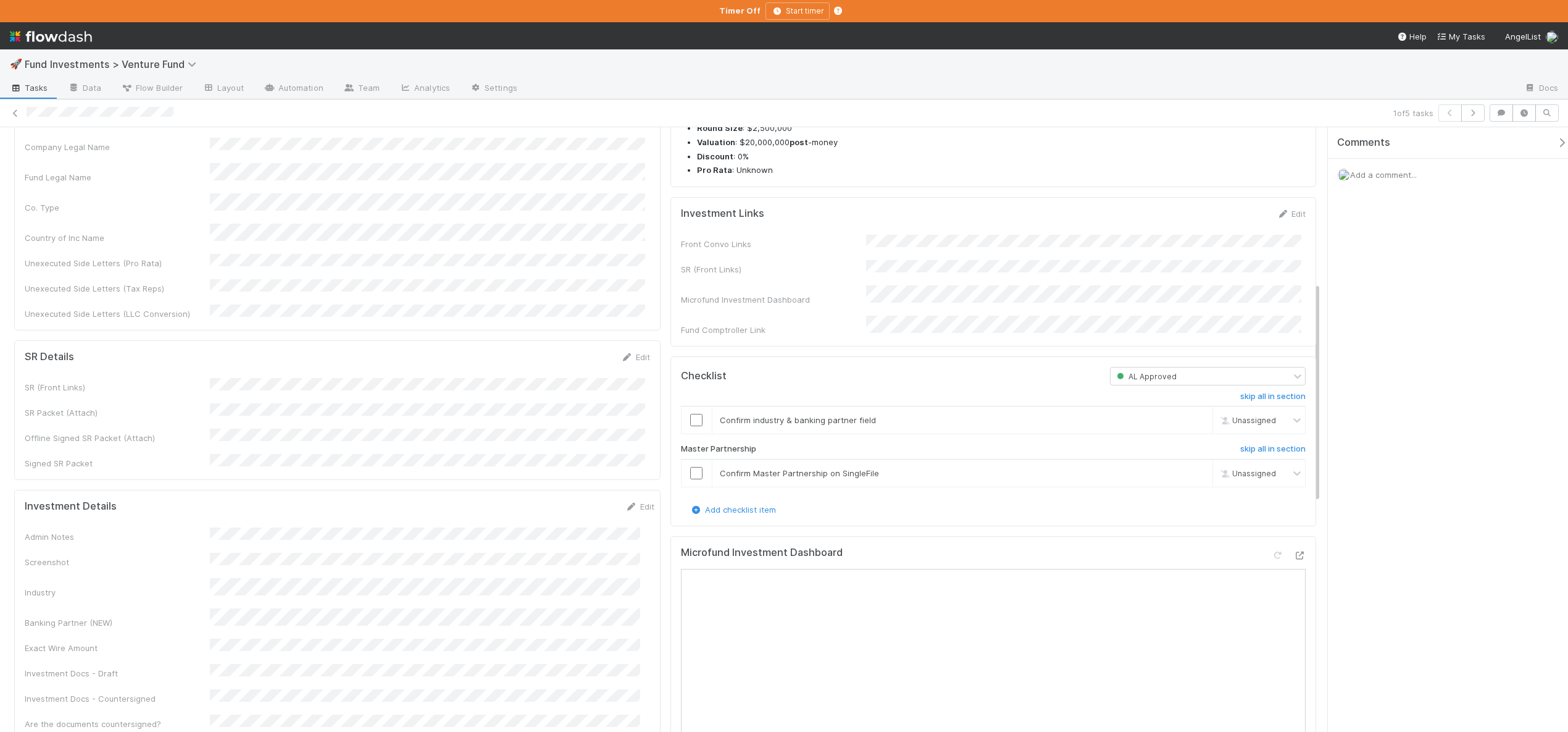
scroll to position [14, 0]
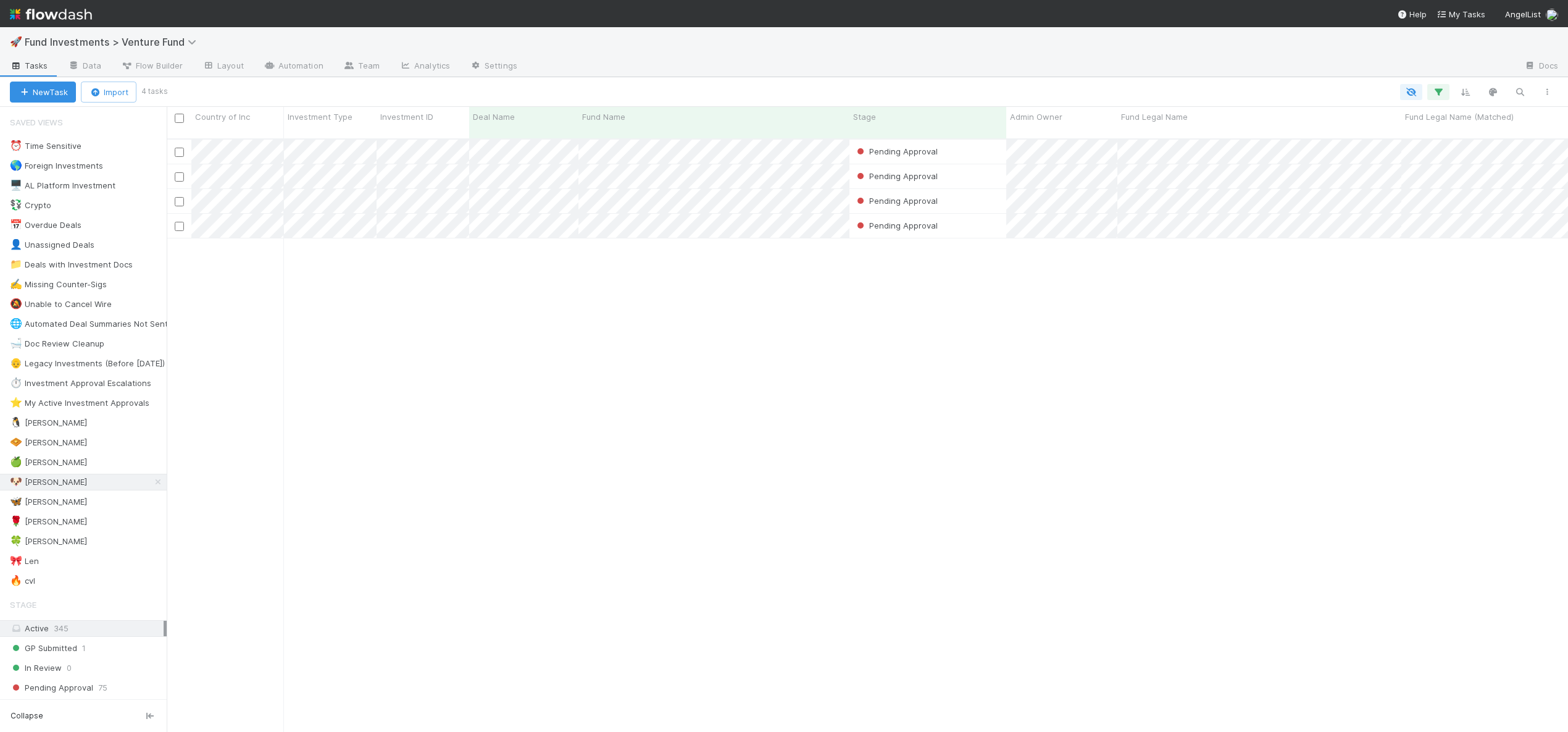
scroll to position [594, 1392]
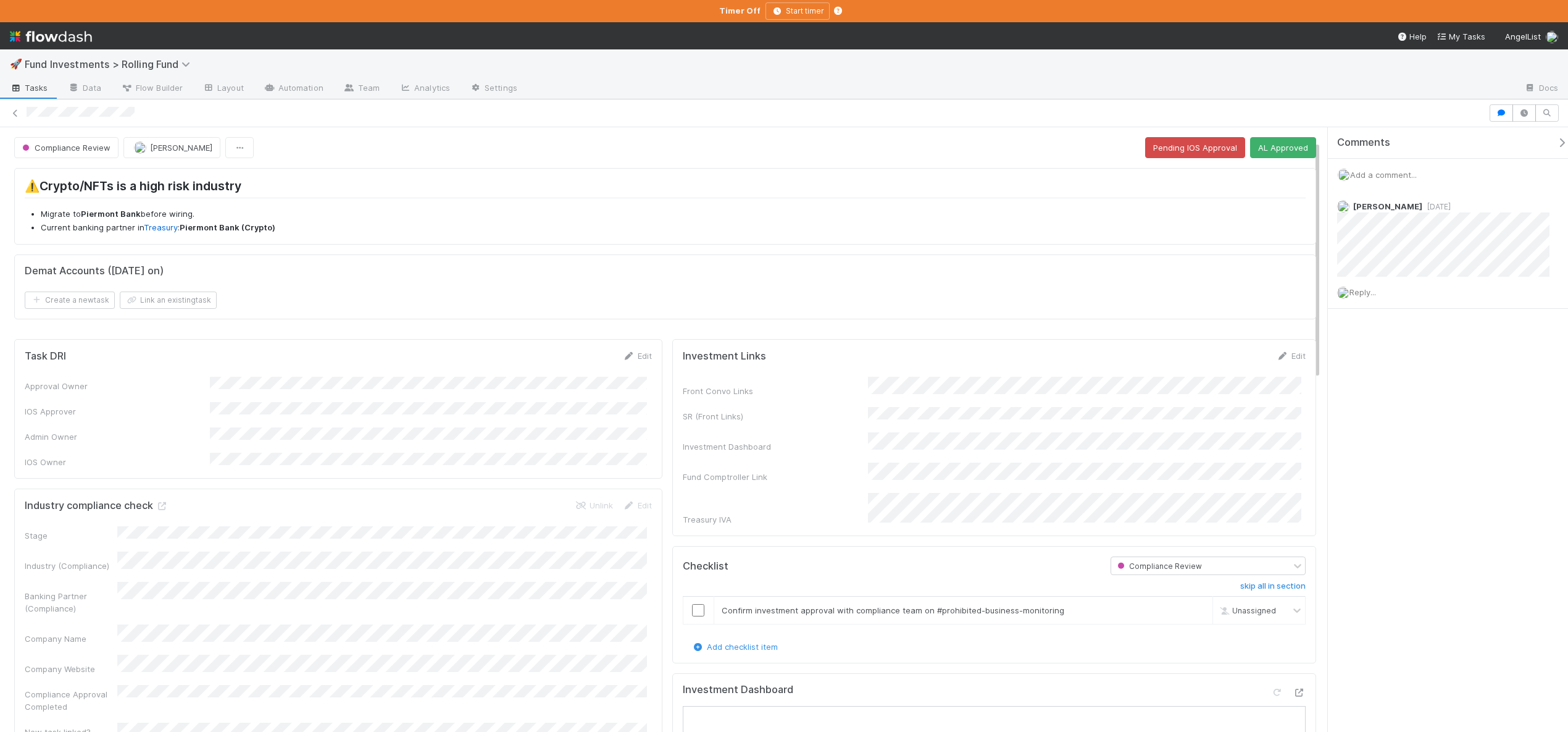
scroll to position [259, 0]
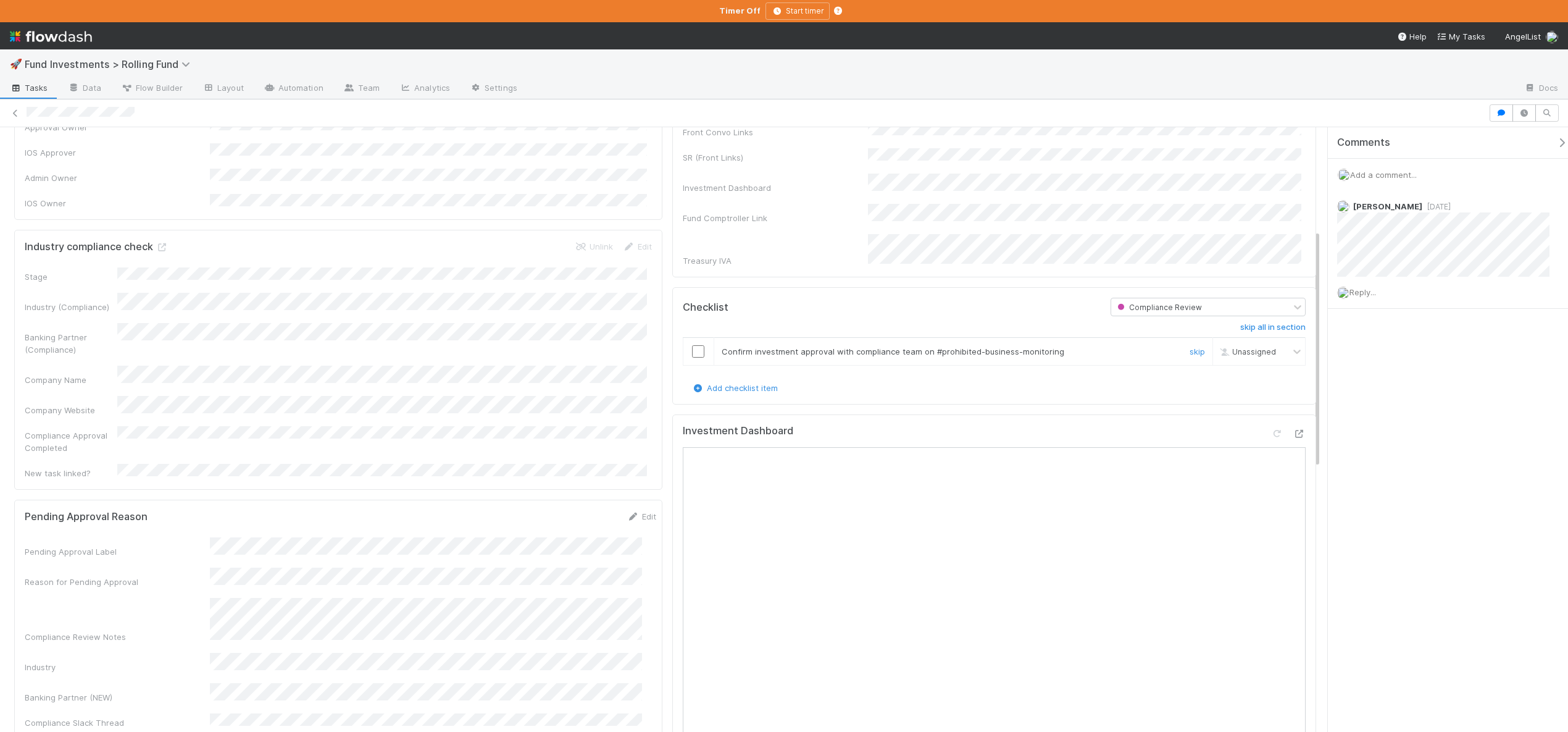
click at [697, 345] on input "checkbox" at bounding box center [698, 351] width 13 height 13
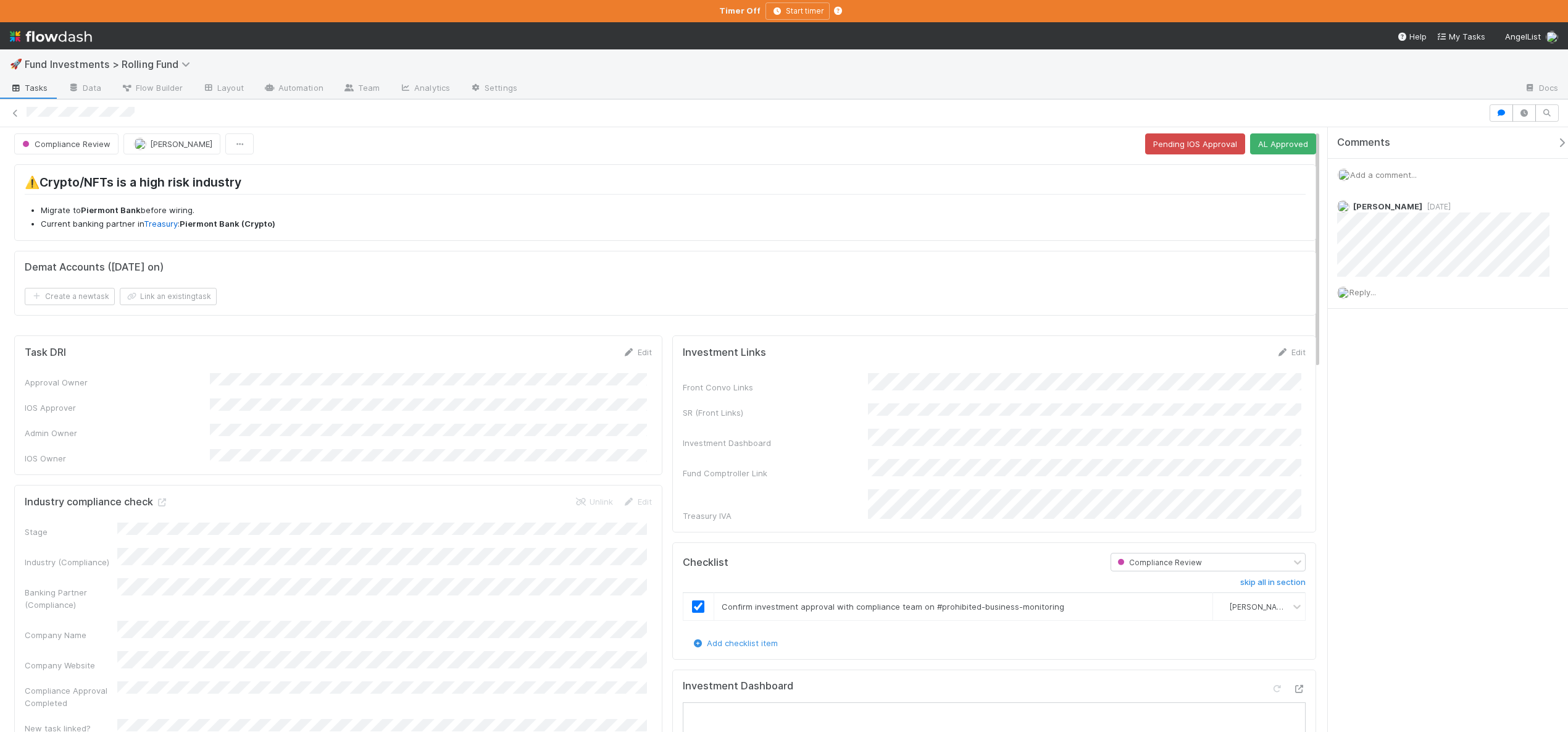
scroll to position [0, 0]
click at [1259, 154] on button "AL Approved" at bounding box center [1283, 147] width 66 height 21
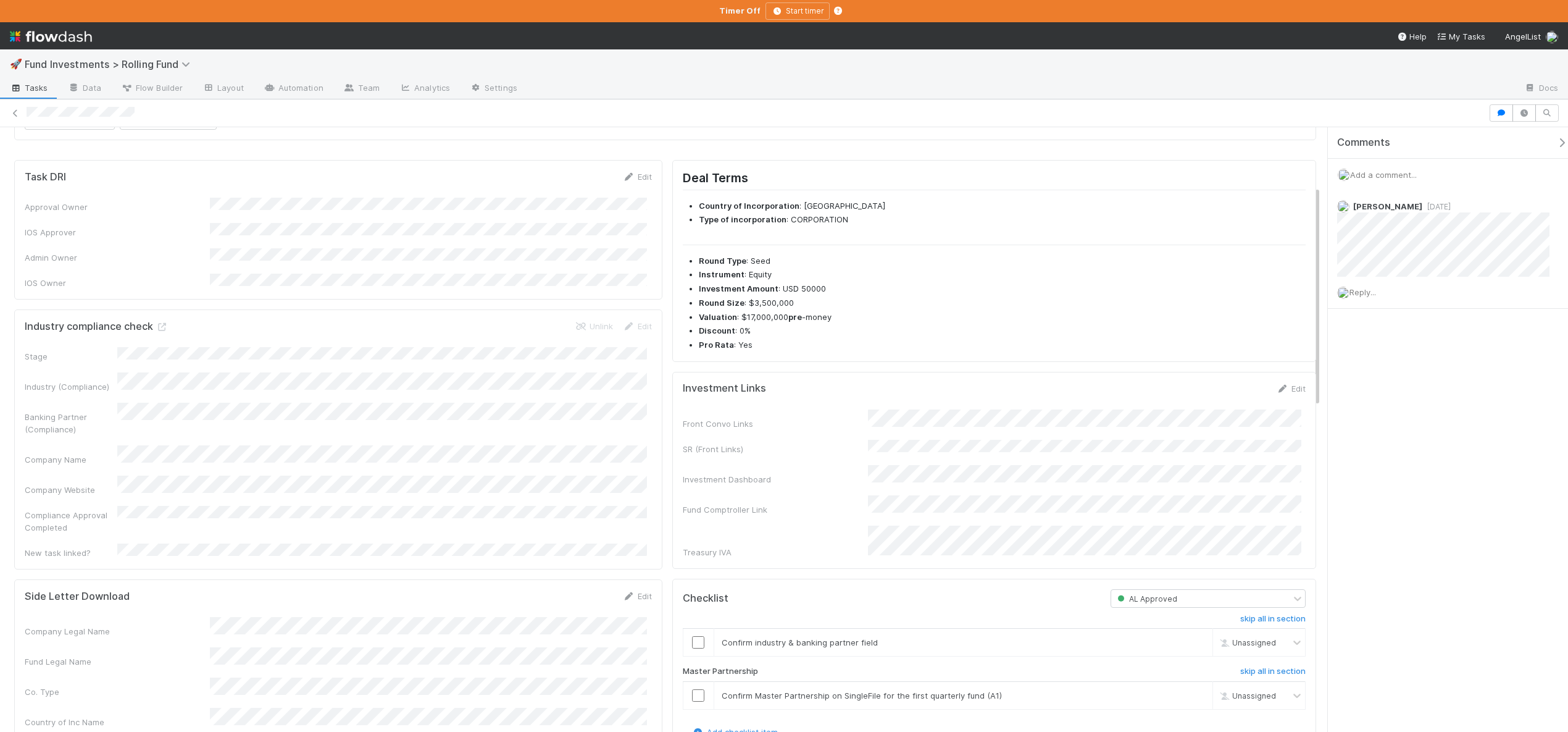
scroll to position [159, 0]
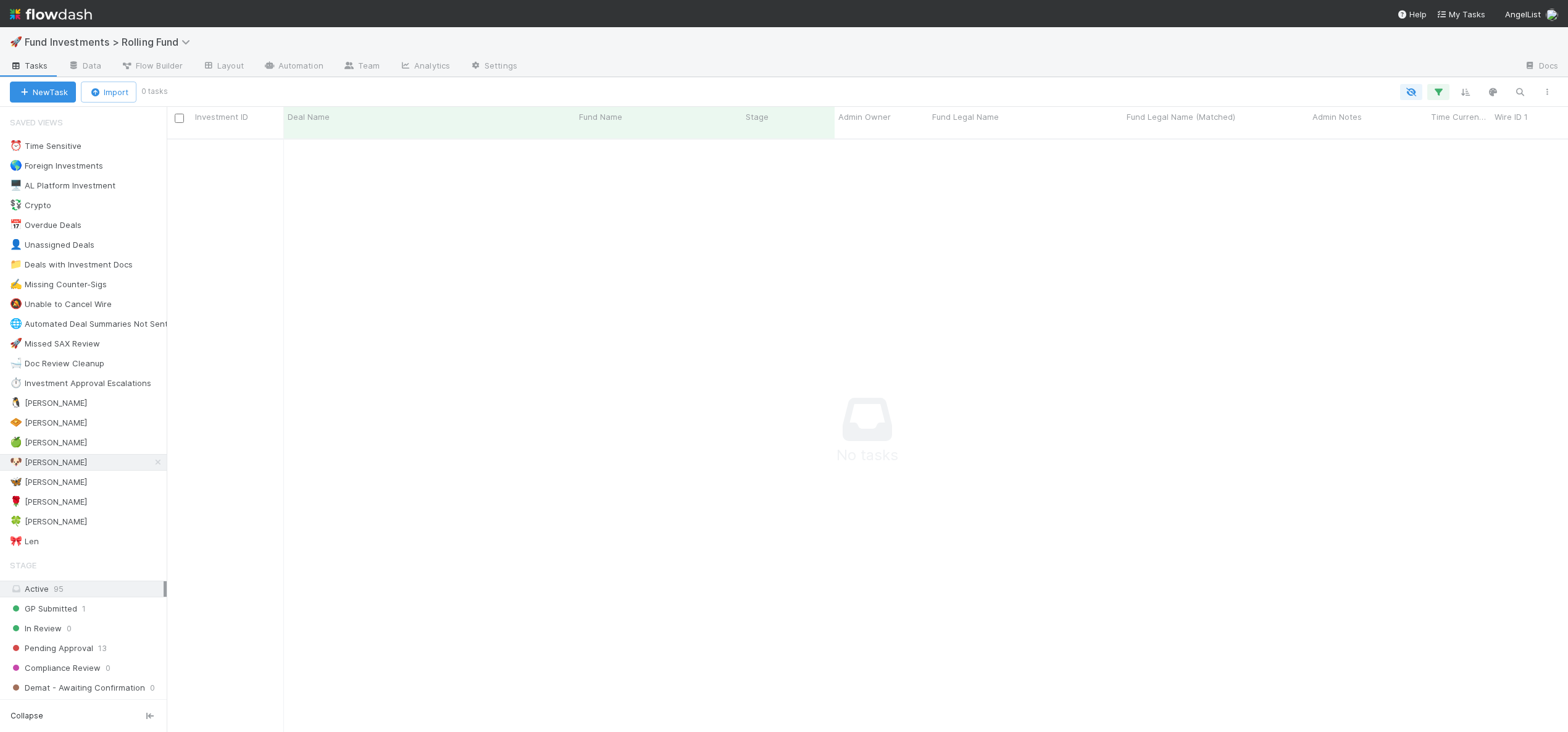
scroll to position [10, 10]
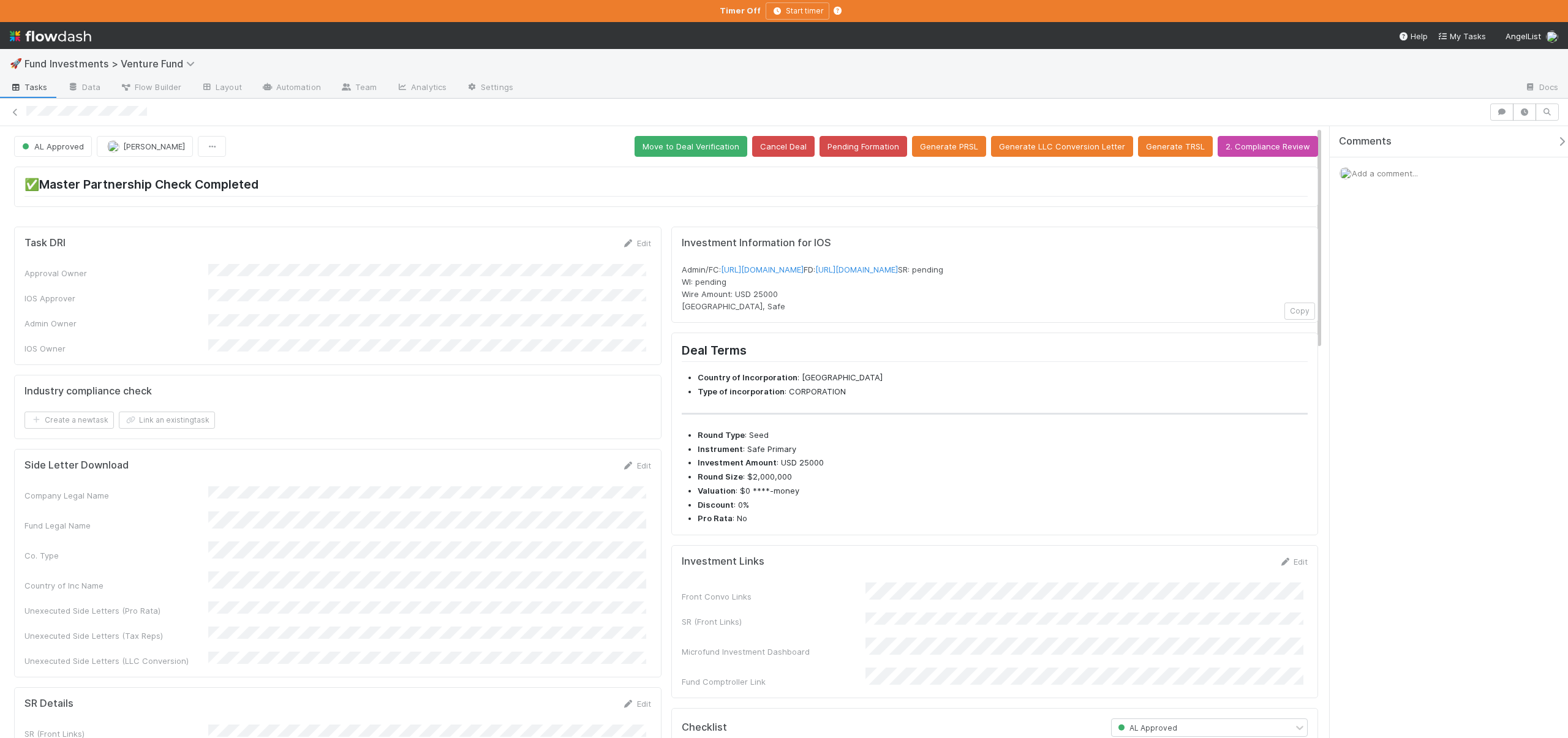
scroll to position [263, 0]
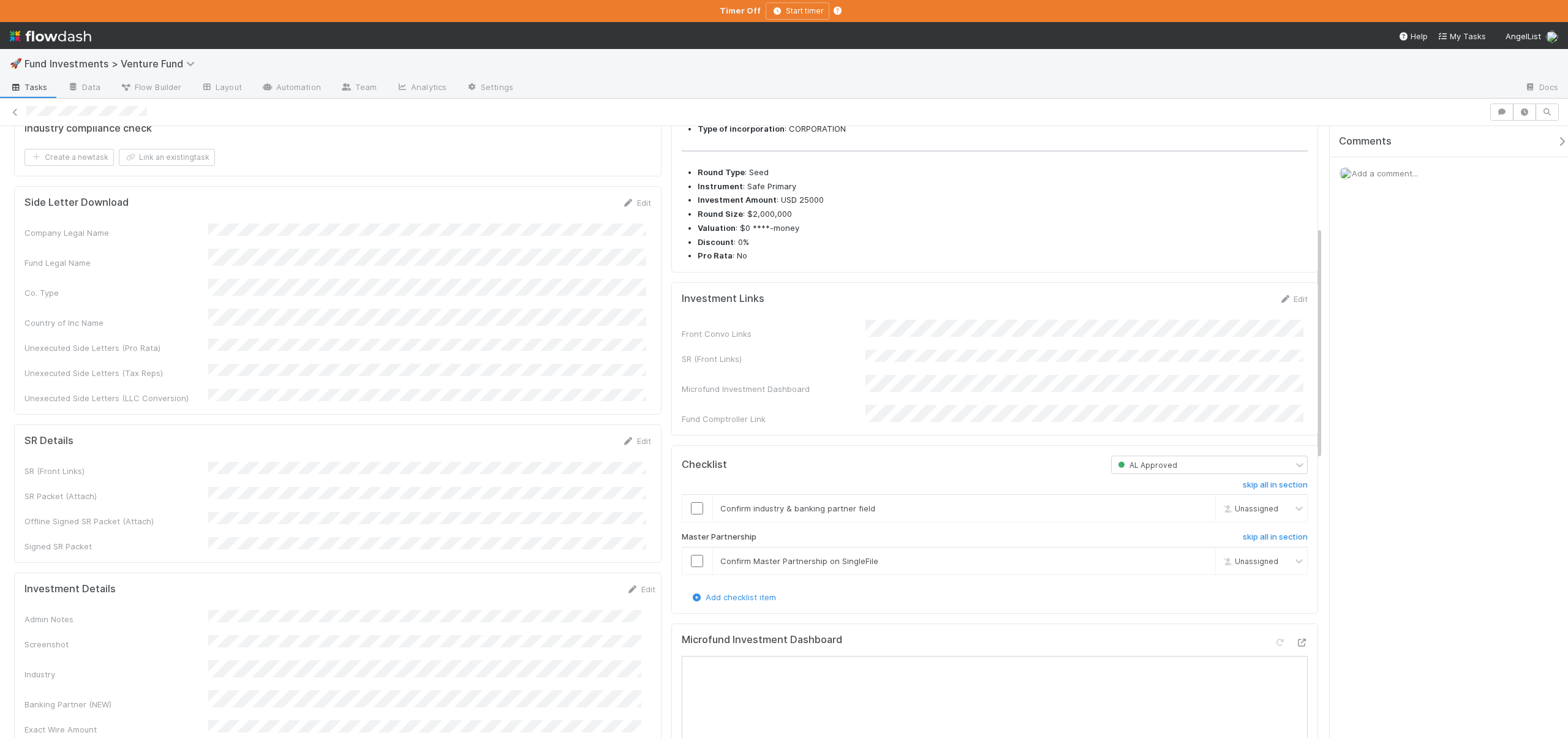
click at [880, 370] on div "Front Convo Links SR (Front Links) Microfund Investment Dashboard Fund Comptrol…" at bounding box center [995, 372] width 627 height 105
drag, startPoint x: 880, startPoint y: 370, endPoint x: 888, endPoint y: 381, distance: 13.6
click at [880, 370] on div "Front Convo Links SR (Front Links) Microfund Investment Dashboard Fund Comptrol…" at bounding box center [995, 372] width 627 height 105
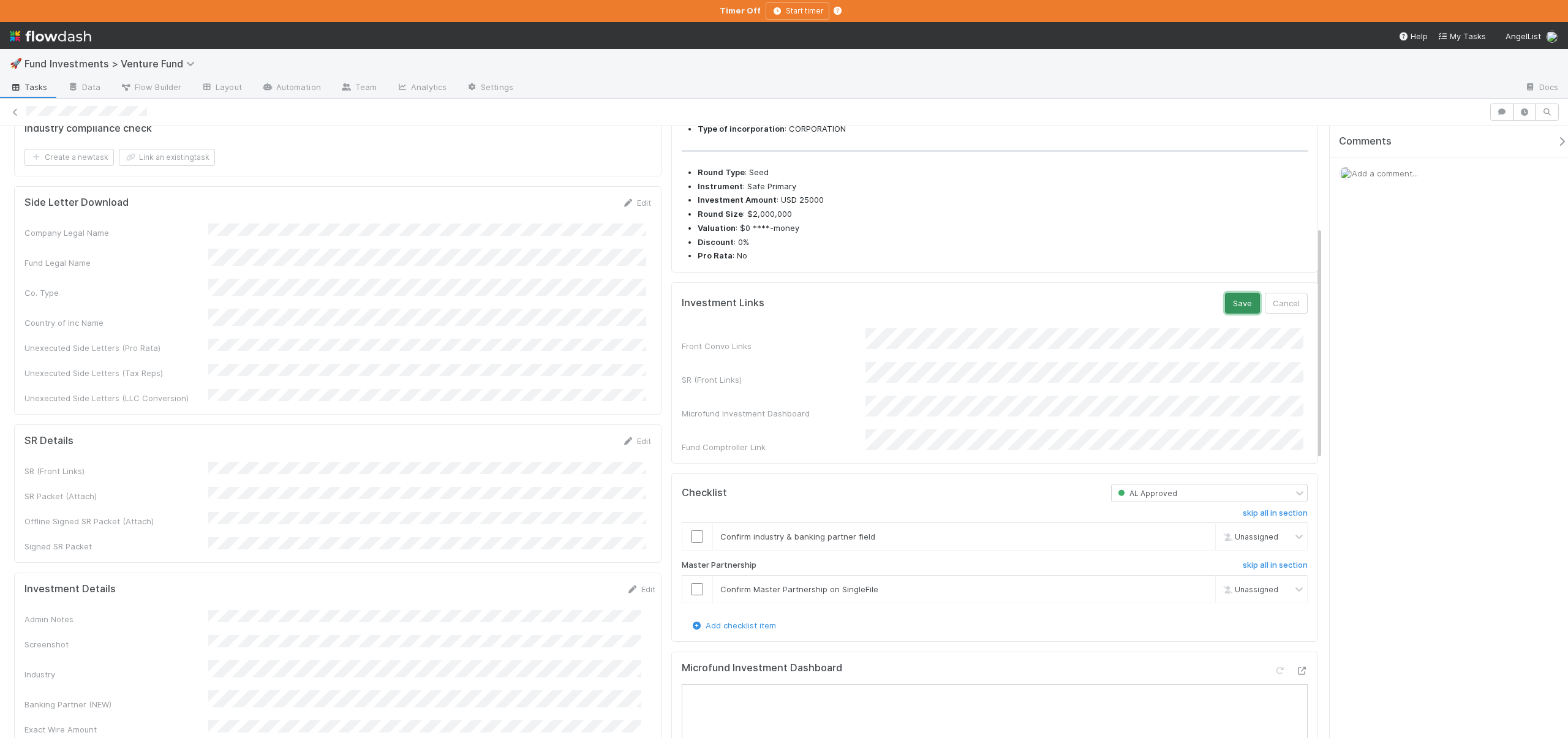
click at [1226, 314] on button "Save" at bounding box center [1242, 303] width 35 height 21
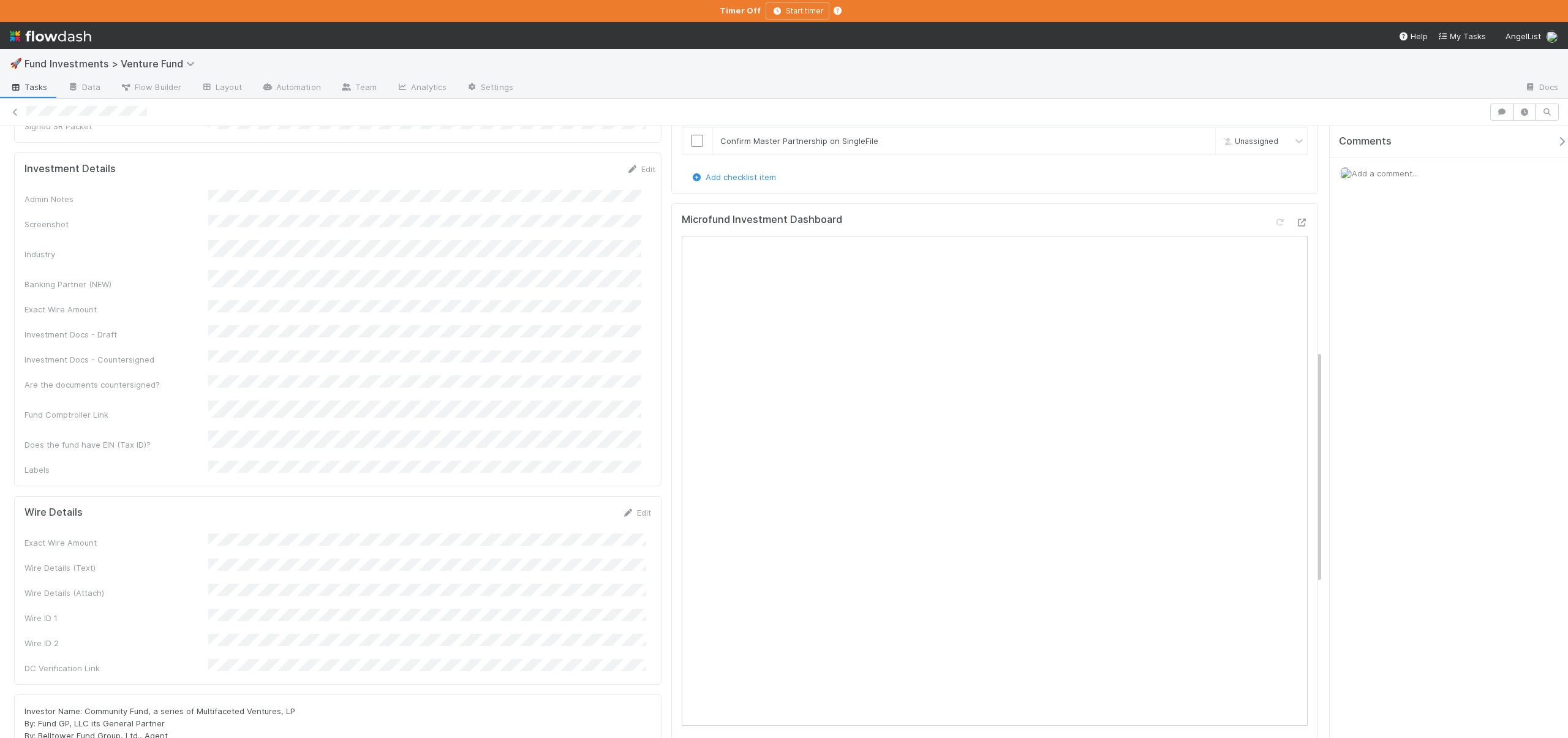
scroll to position [696, 0]
drag, startPoint x: 194, startPoint y: 604, endPoint x: 290, endPoint y: 609, distance: 96.1
click at [290, 697] on div "Investor Name: Community Fund, a series of Multifaceted Ventures, LP By: Fund G…" at bounding box center [337, 734] width 627 height 73
copy span "Multifaceted Ventures, LP"
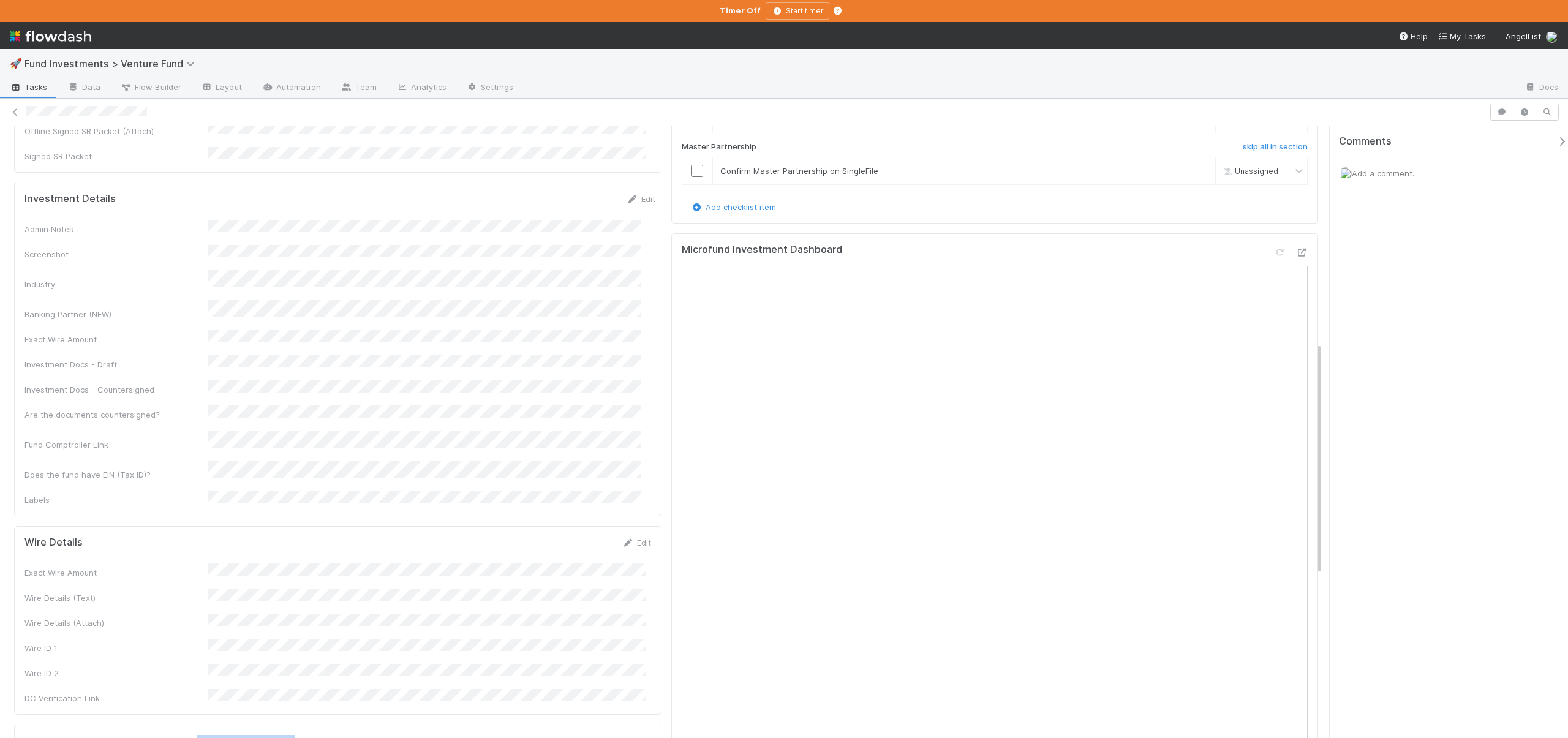
scroll to position [568, 0]
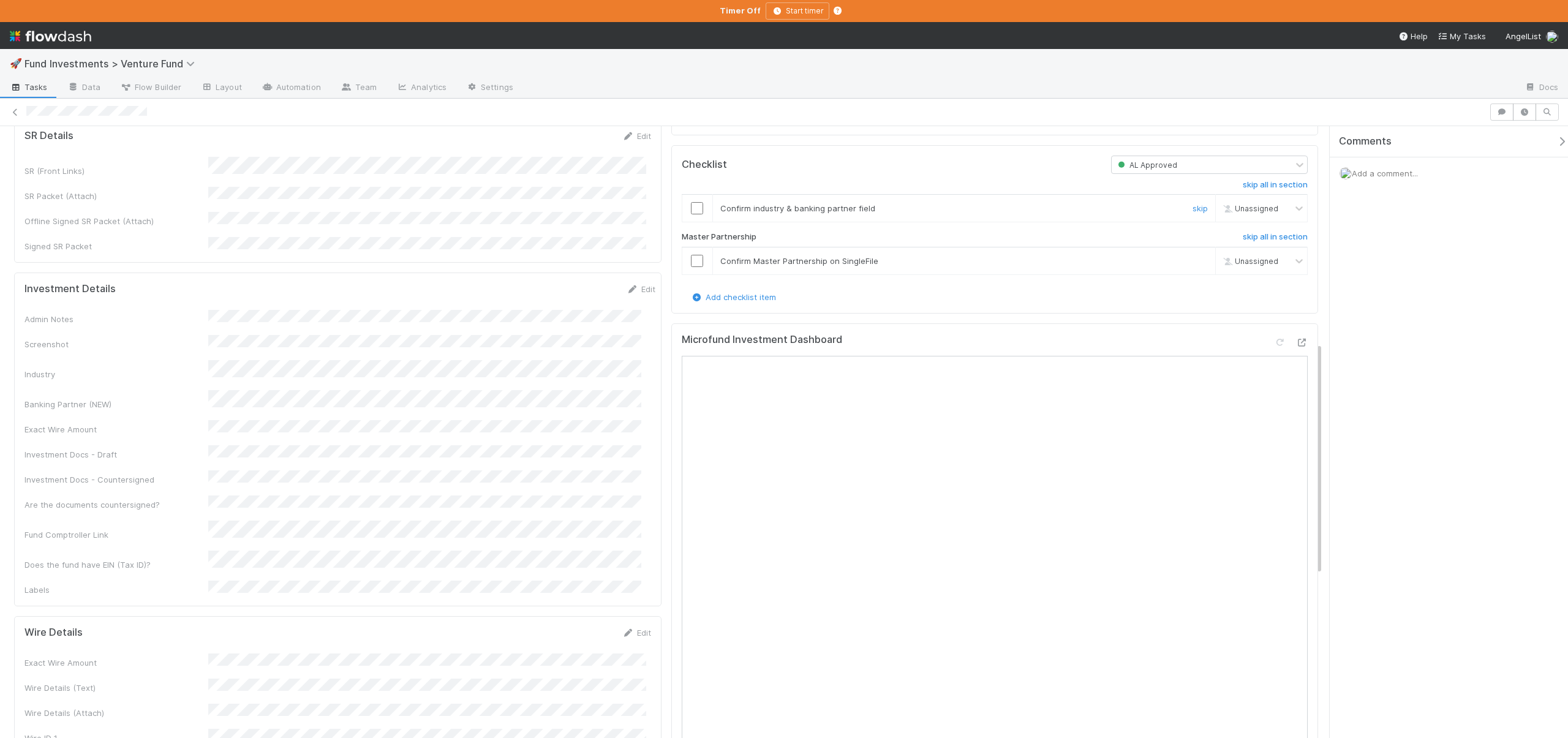
click at [693, 214] on input "checkbox" at bounding box center [697, 208] width 13 height 13
click at [696, 267] on input "checkbox" at bounding box center [697, 261] width 13 height 13
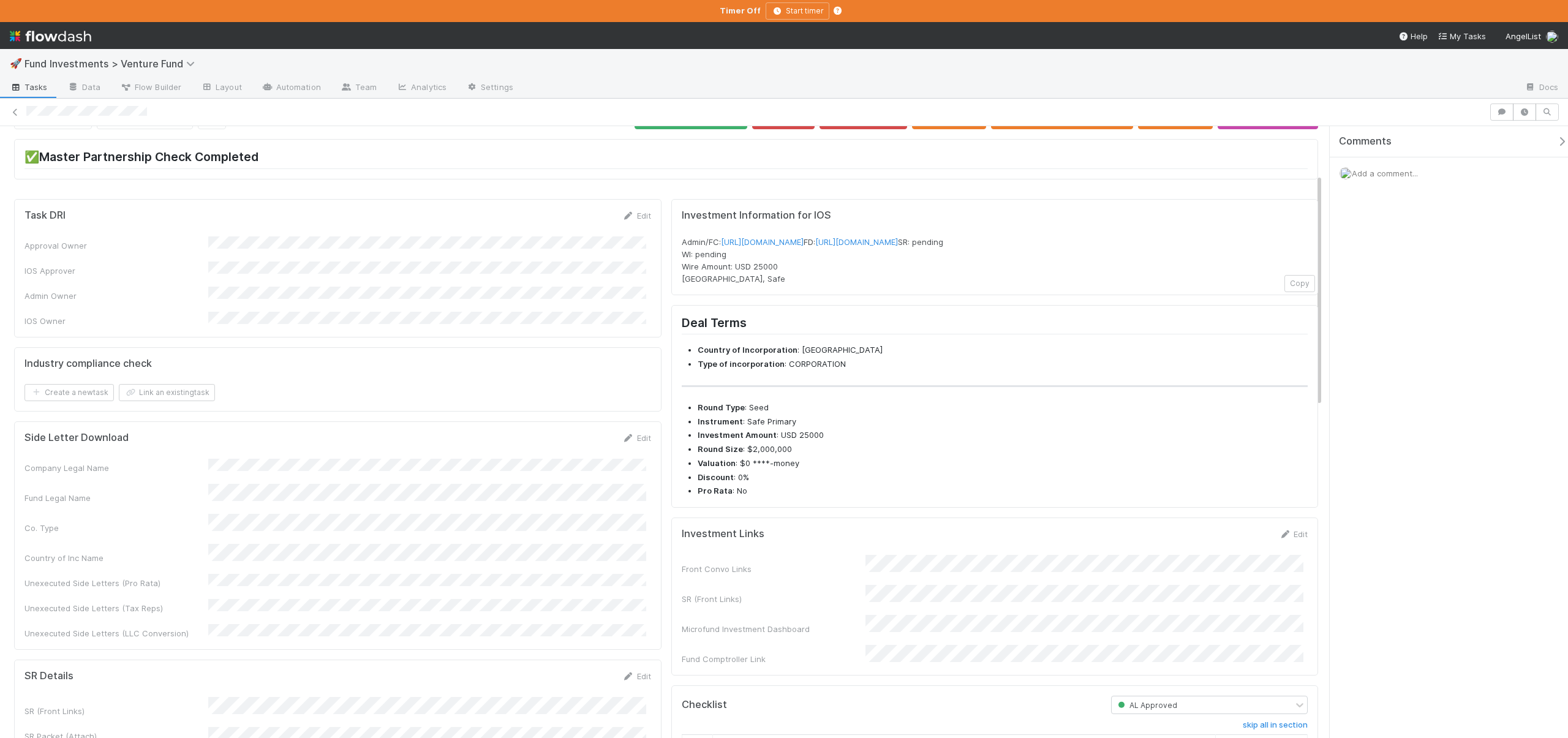
scroll to position [0, 0]
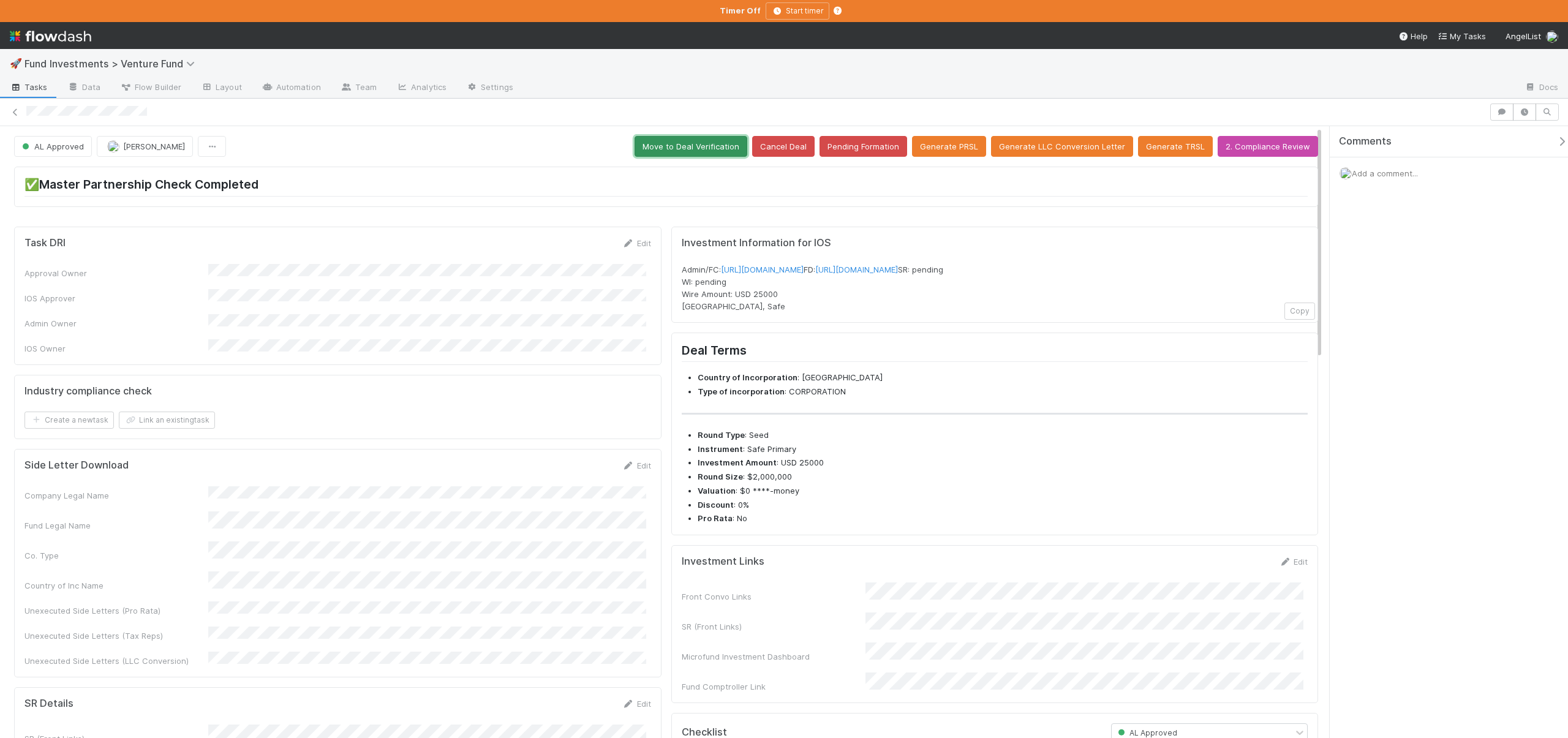
click at [708, 150] on button "Move to Deal Verification" at bounding box center [691, 146] width 113 height 21
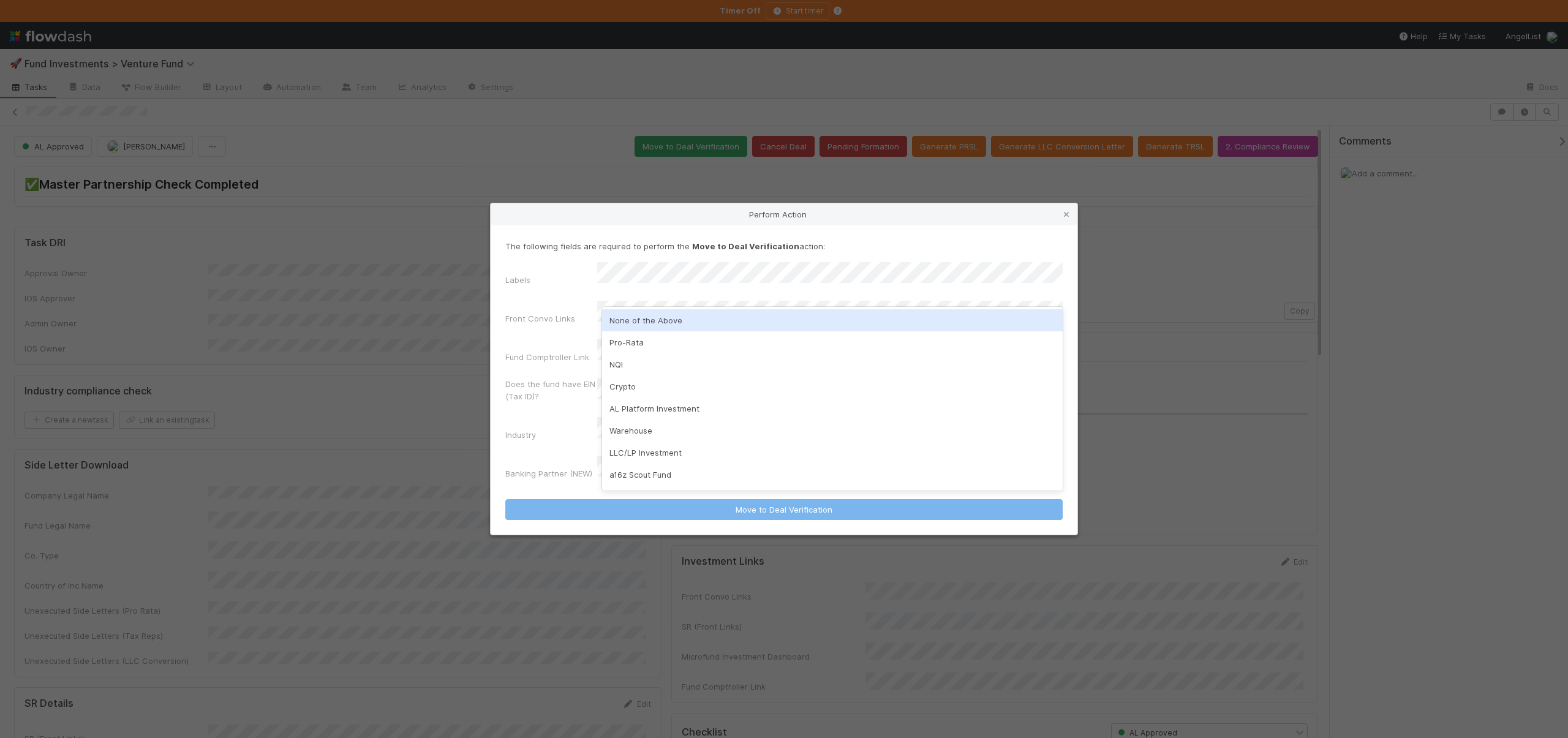
click at [627, 323] on div "None of the Above" at bounding box center [832, 320] width 461 height 22
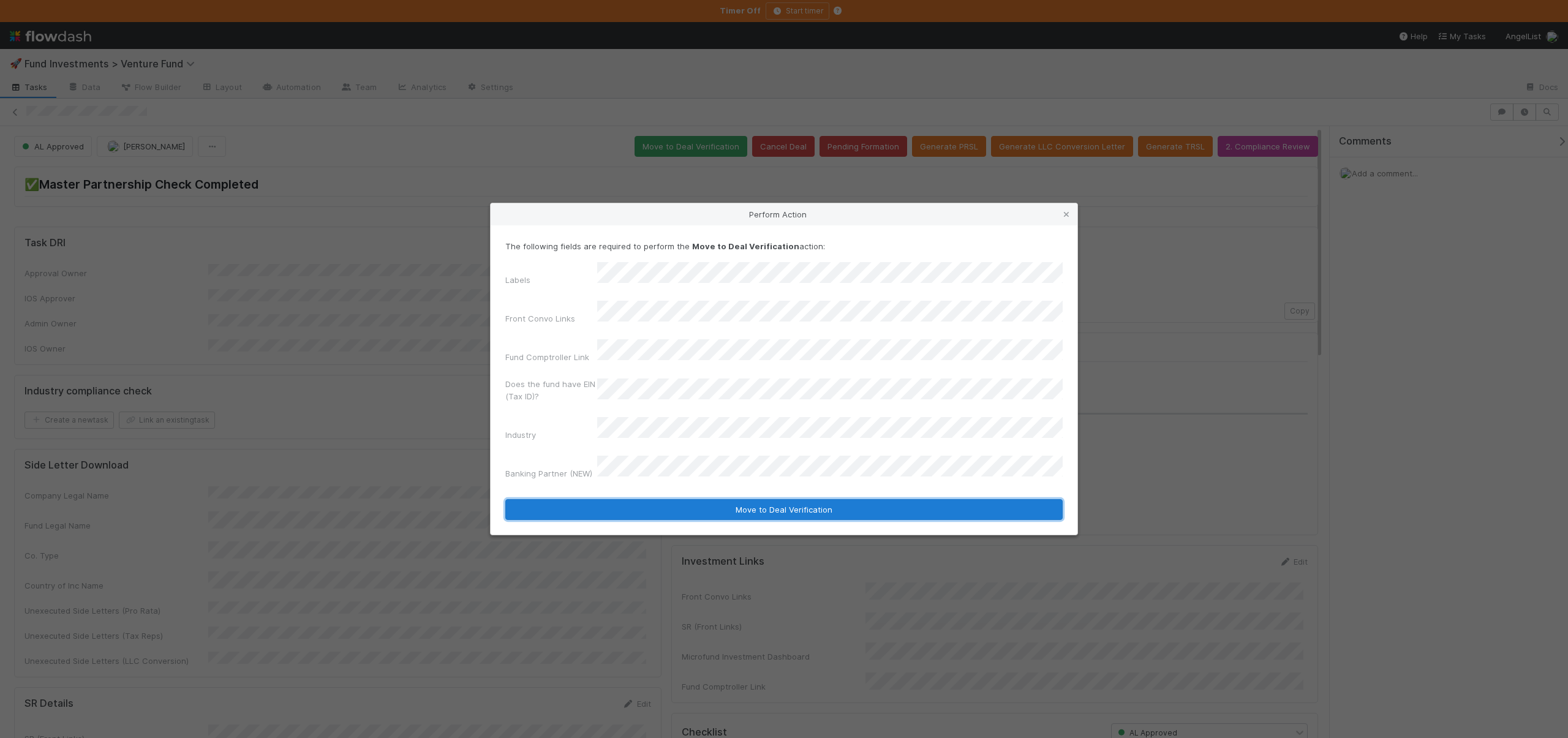
click at [647, 499] on button "Move to Deal Verification" at bounding box center [784, 510] width 558 height 21
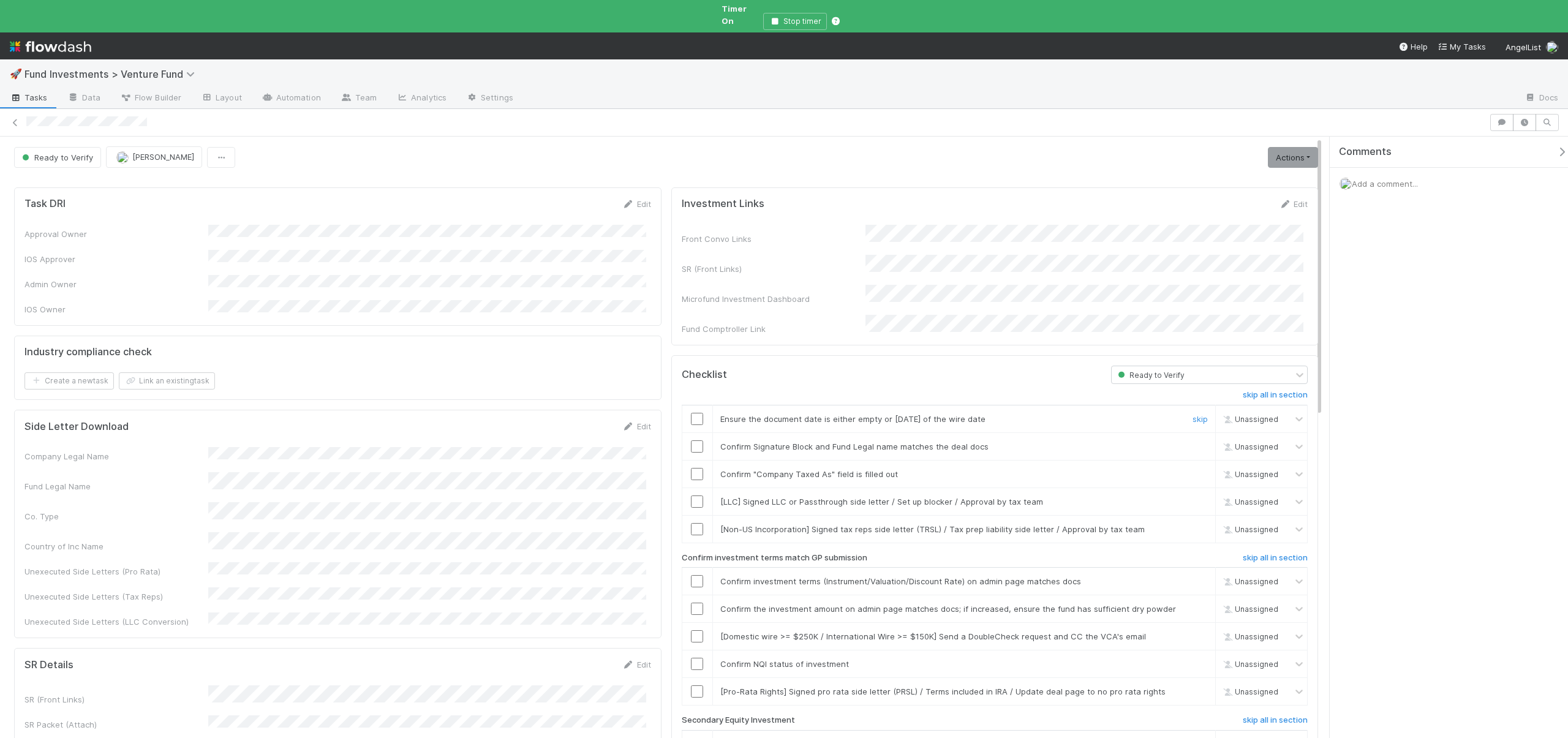
click at [694, 413] on input "checkbox" at bounding box center [697, 419] width 13 height 13
checkbox input "true"
click at [696, 441] on input "checkbox" at bounding box center [697, 447] width 13 height 13
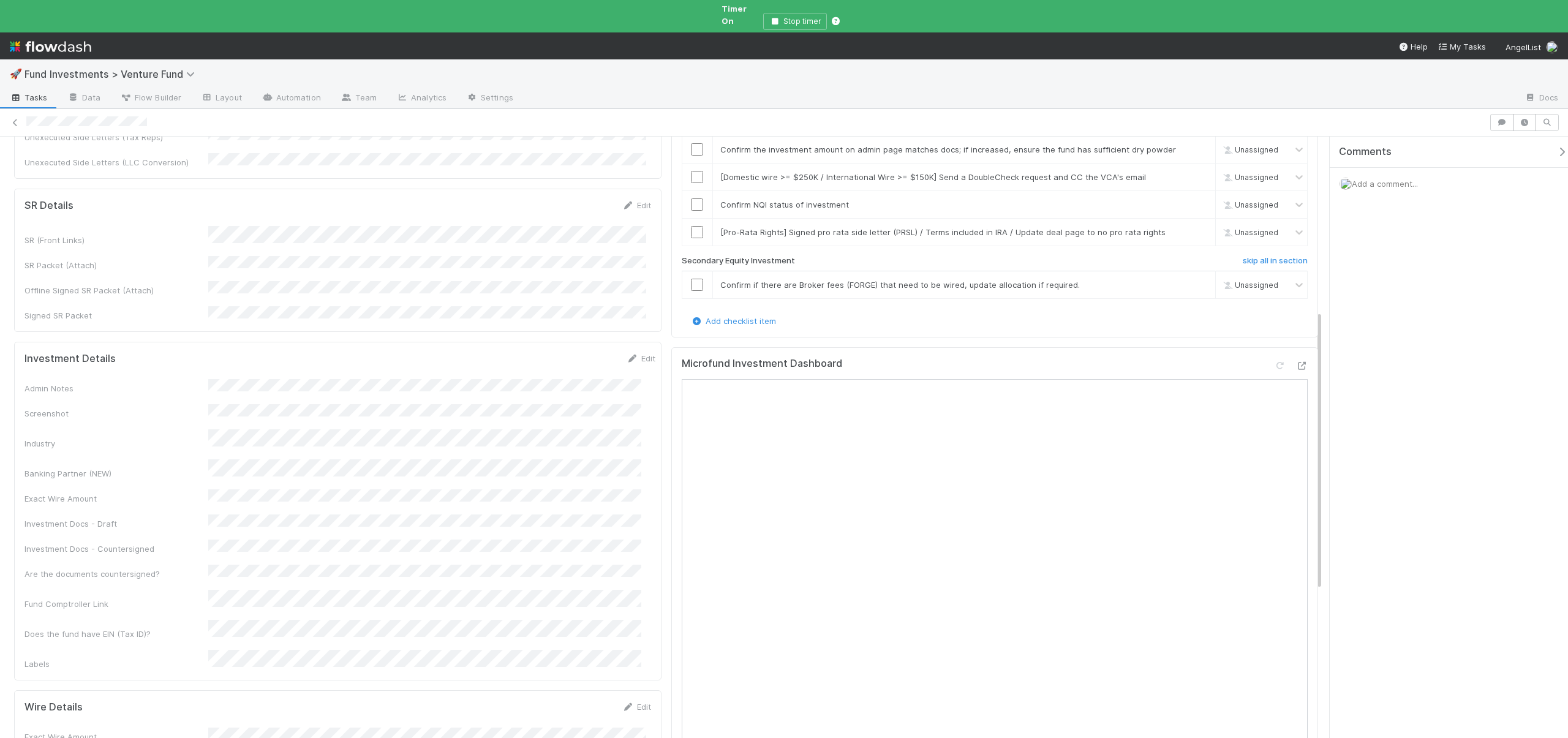
scroll to position [476, 0]
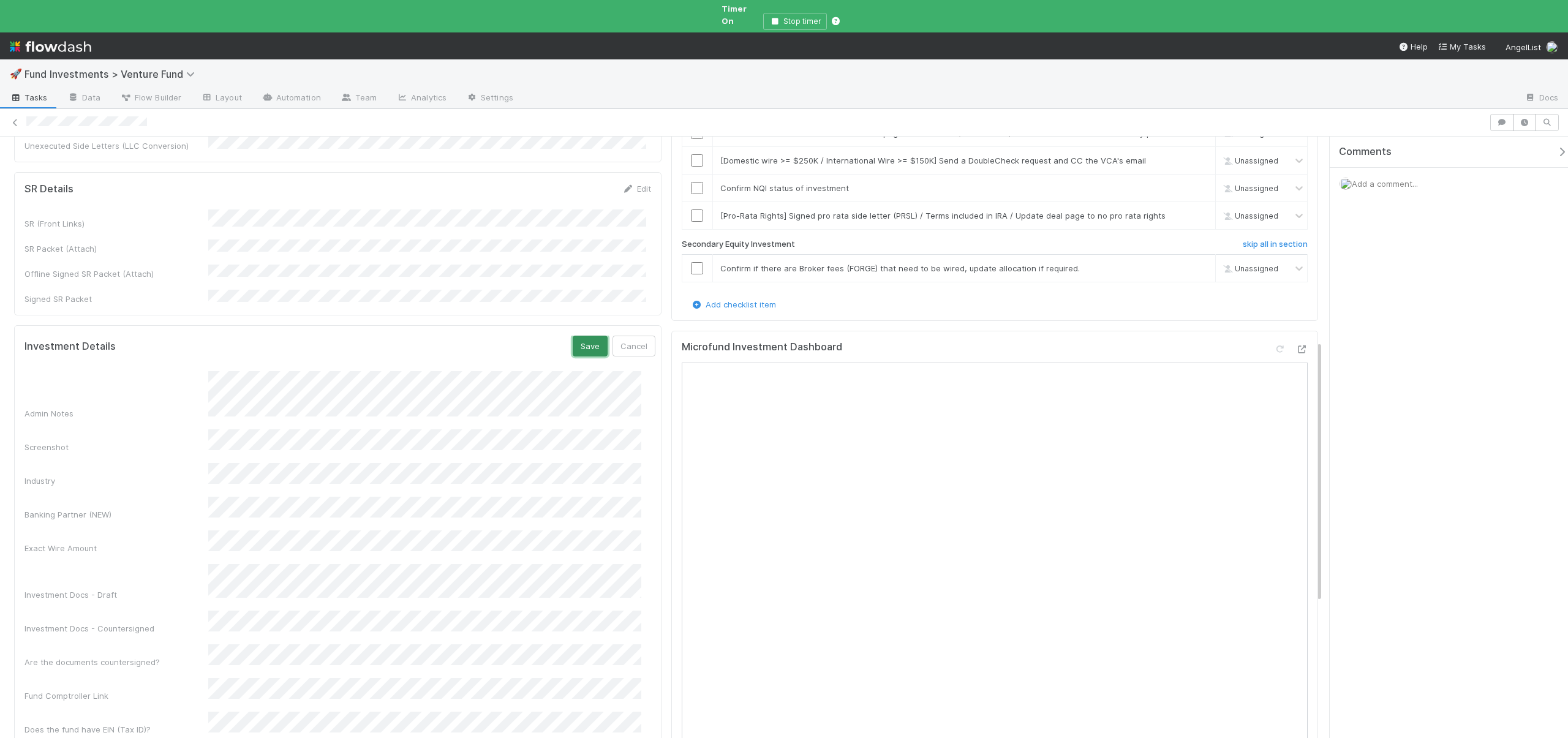
click at [580, 336] on button "Save" at bounding box center [590, 346] width 35 height 21
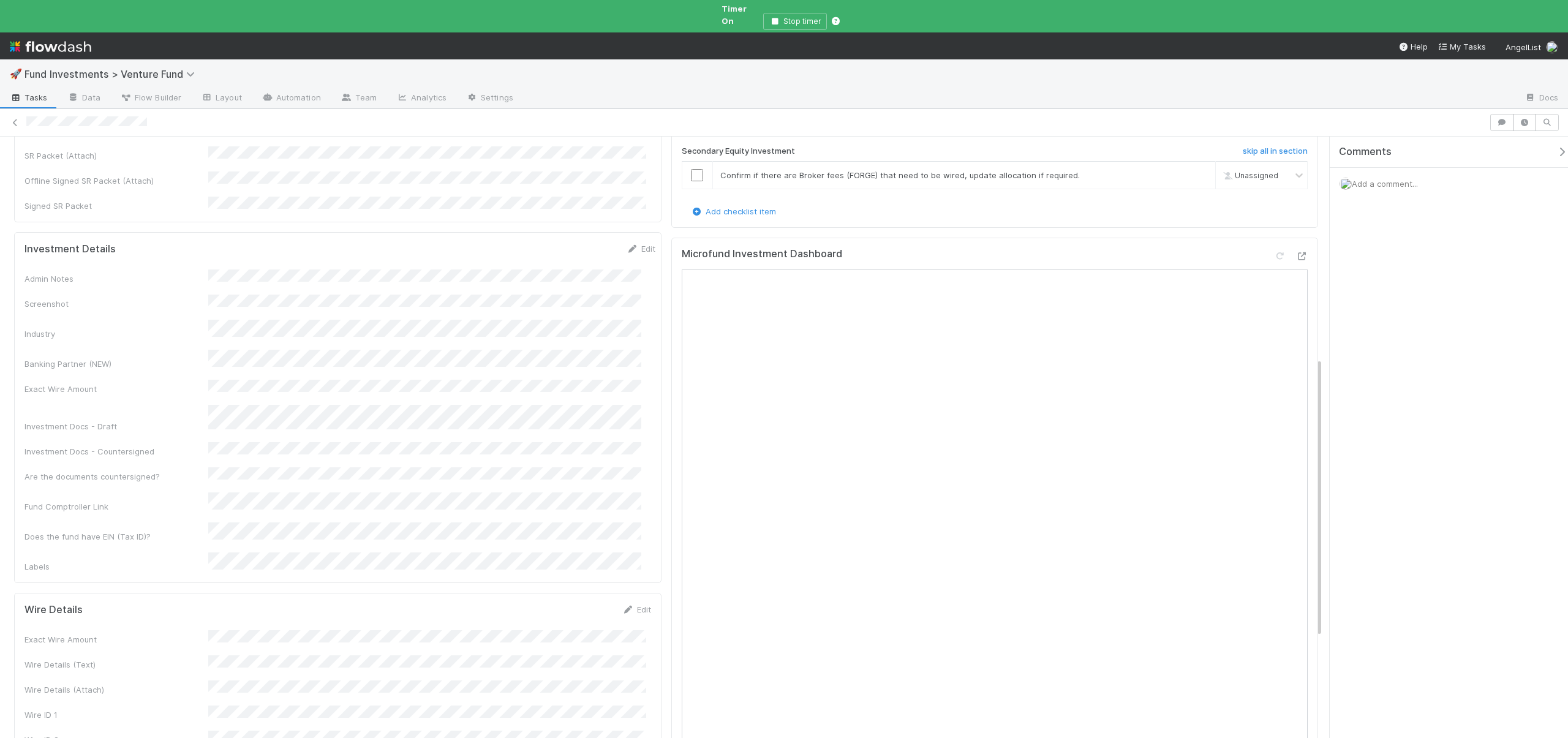
scroll to position [590, 0]
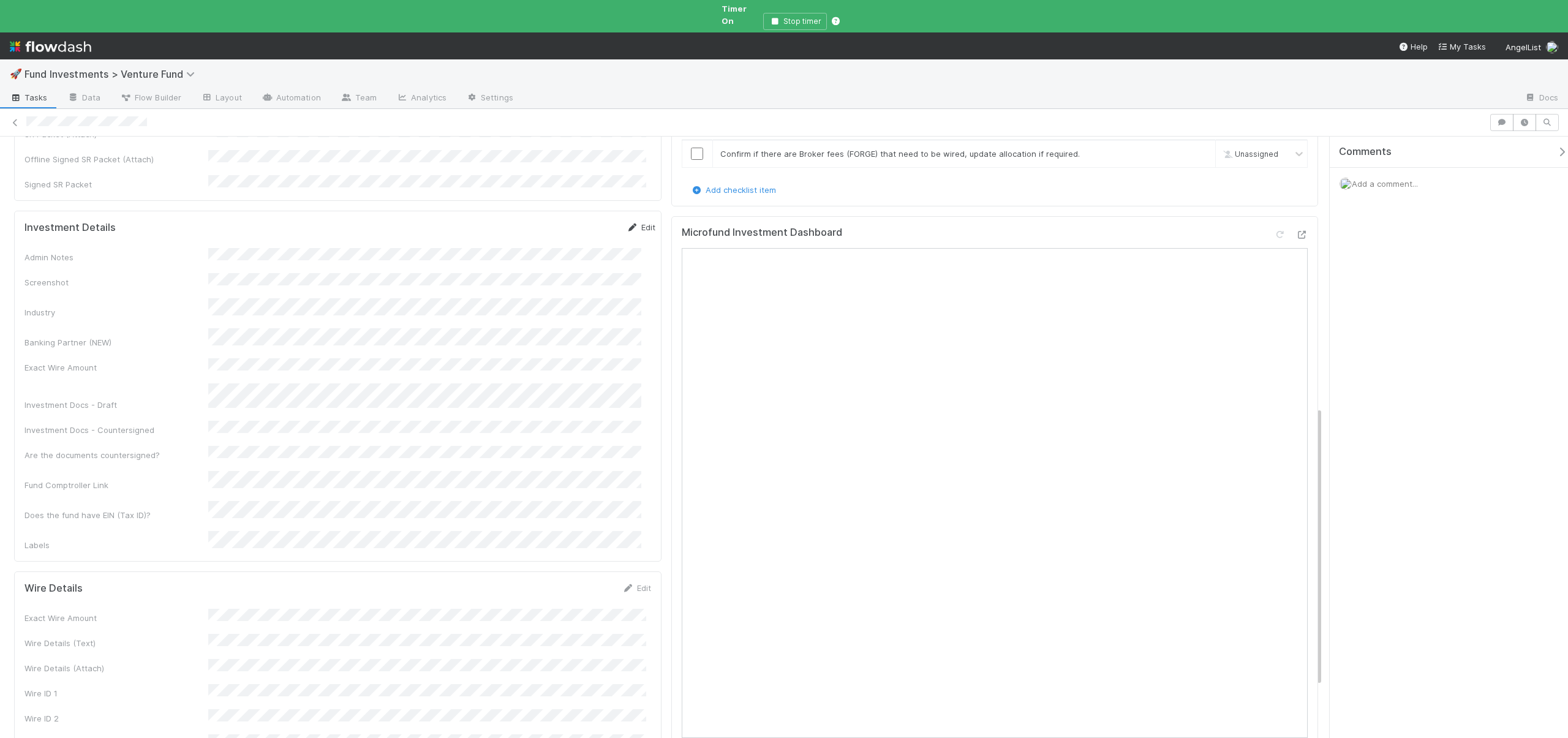
click at [631, 223] on link "Edit" at bounding box center [641, 227] width 29 height 10
click at [573, 221] on button "Save" at bounding box center [590, 231] width 35 height 21
click at [584, 587] on button "Save" at bounding box center [585, 597] width 35 height 21
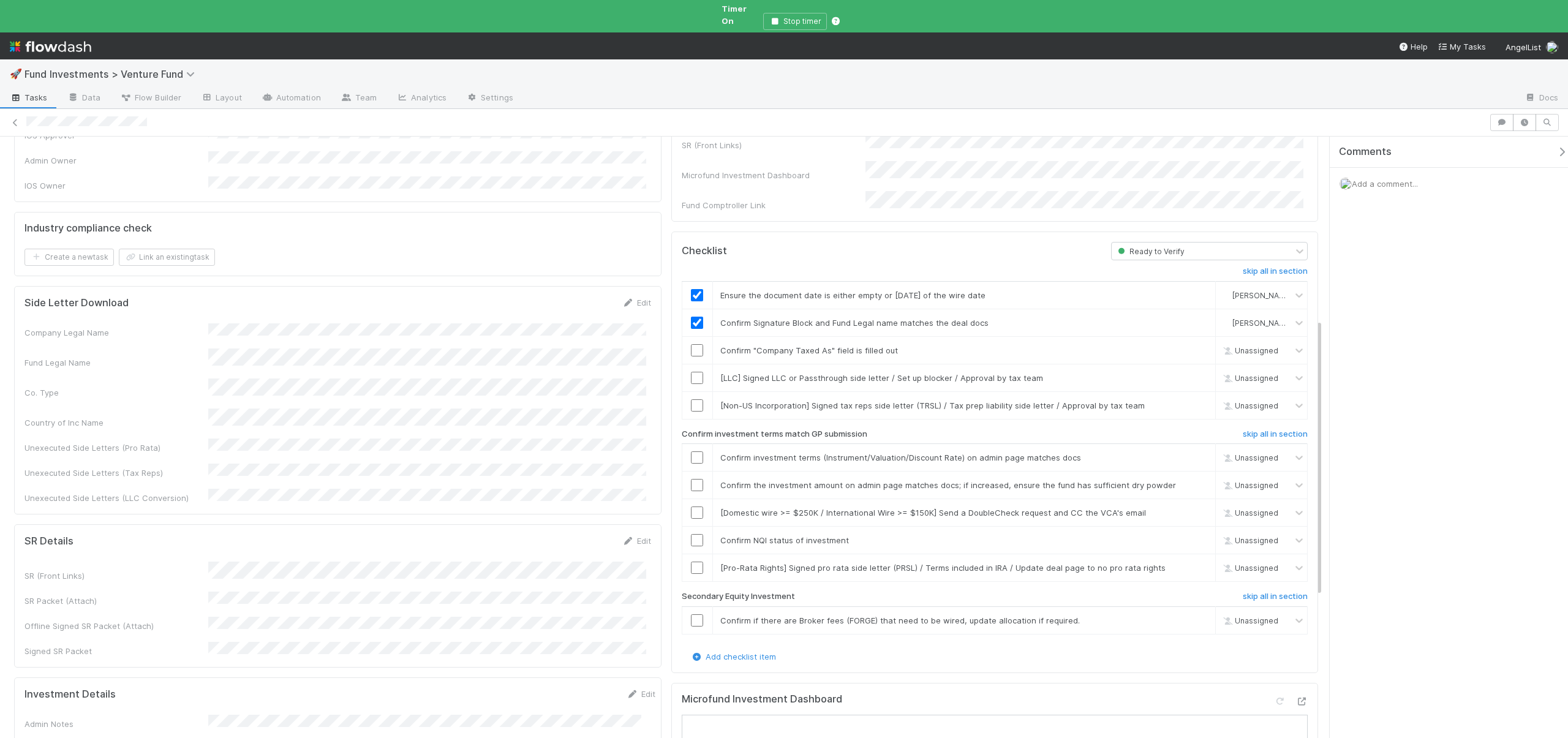
scroll to position [67, 0]
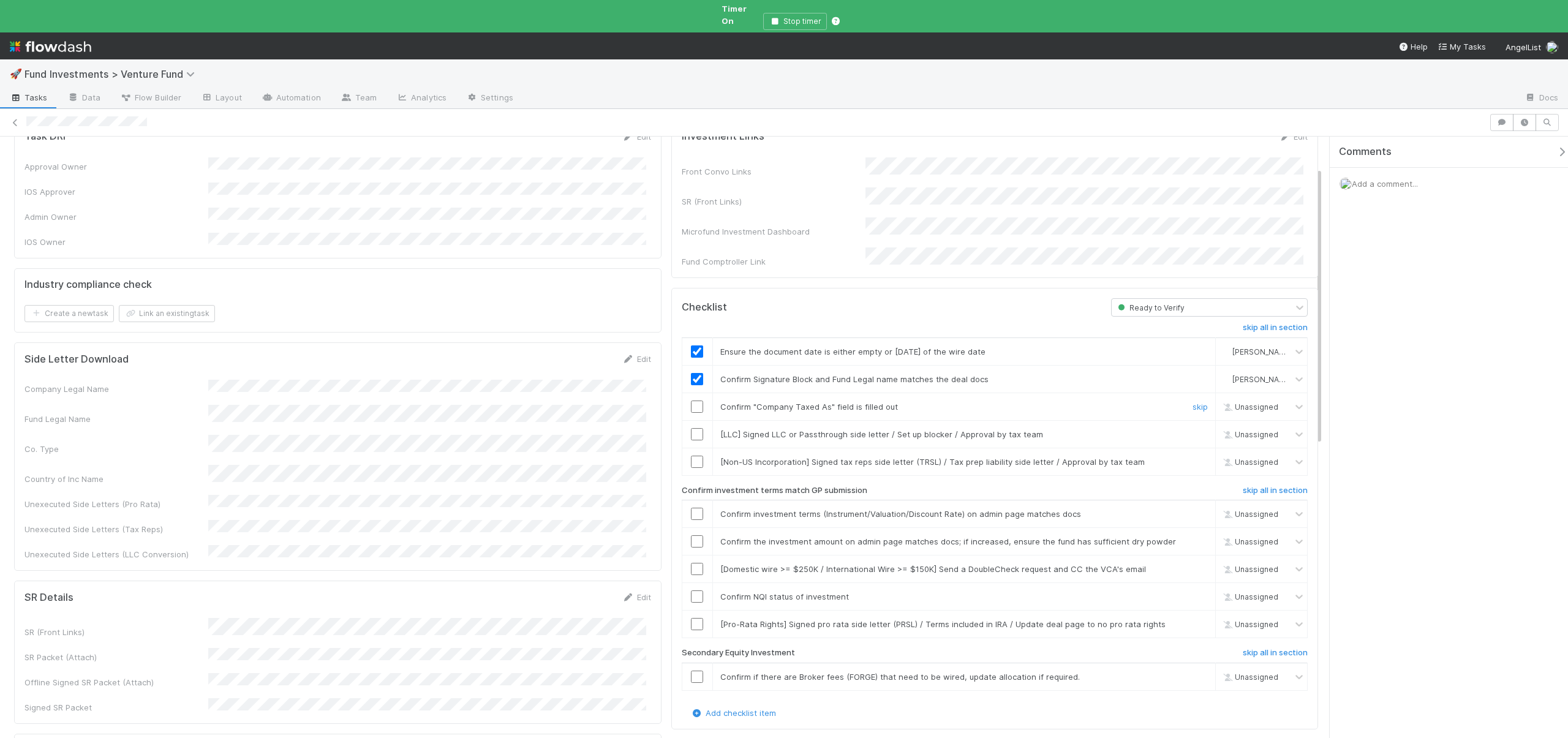
click at [692, 401] on input "checkbox" at bounding box center [697, 406] width 13 height 13
click at [1196, 429] on link "skip" at bounding box center [1200, 434] width 16 height 10
click at [1193, 457] on link "skip" at bounding box center [1200, 461] width 16 height 10
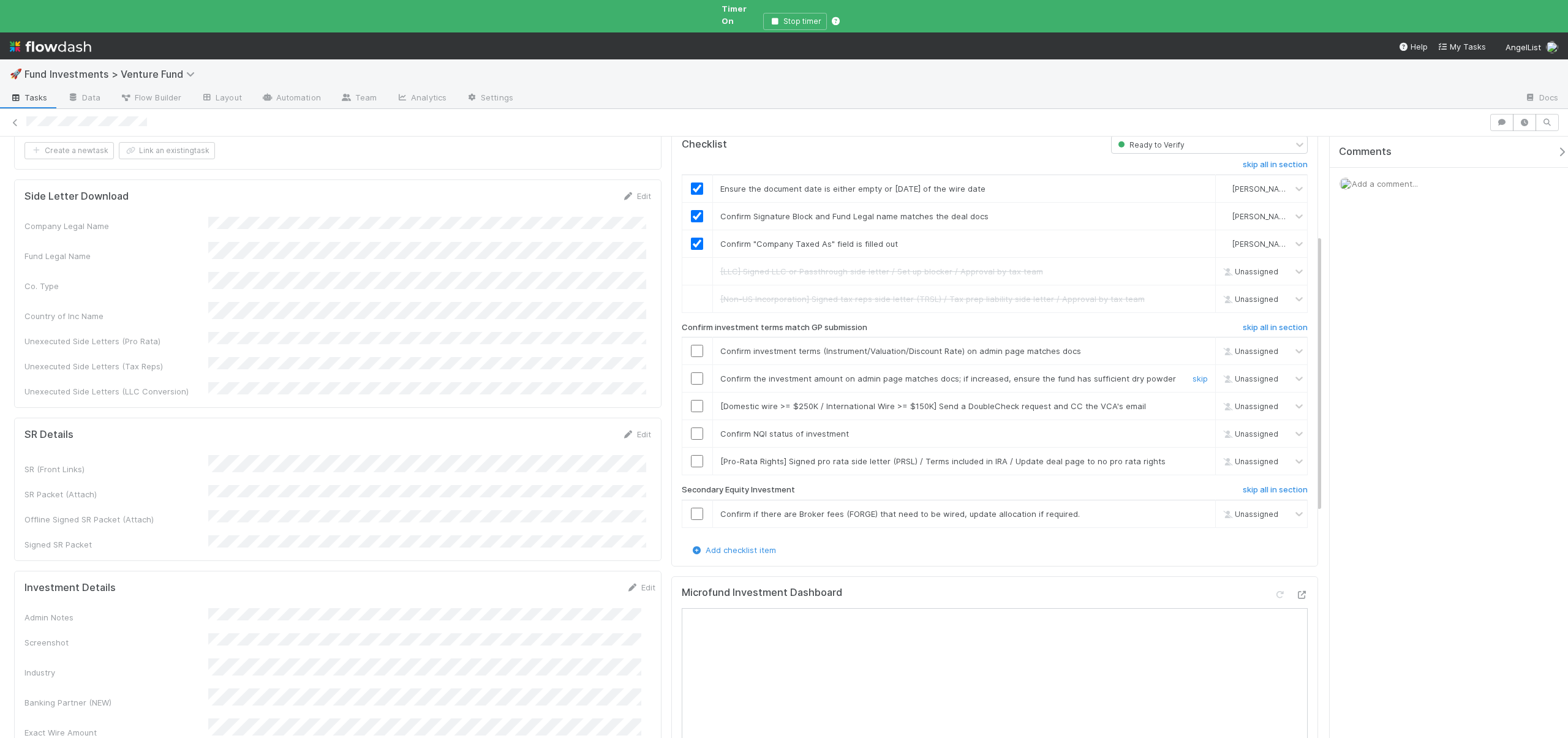
scroll to position [233, 0]
click at [691, 343] on input "checkbox" at bounding box center [697, 349] width 13 height 13
click at [694, 370] on input "checkbox" at bounding box center [697, 376] width 13 height 13
click at [1193, 399] on link "skip" at bounding box center [1200, 403] width 16 height 10
click at [697, 425] on input "checkbox" at bounding box center [697, 431] width 13 height 13
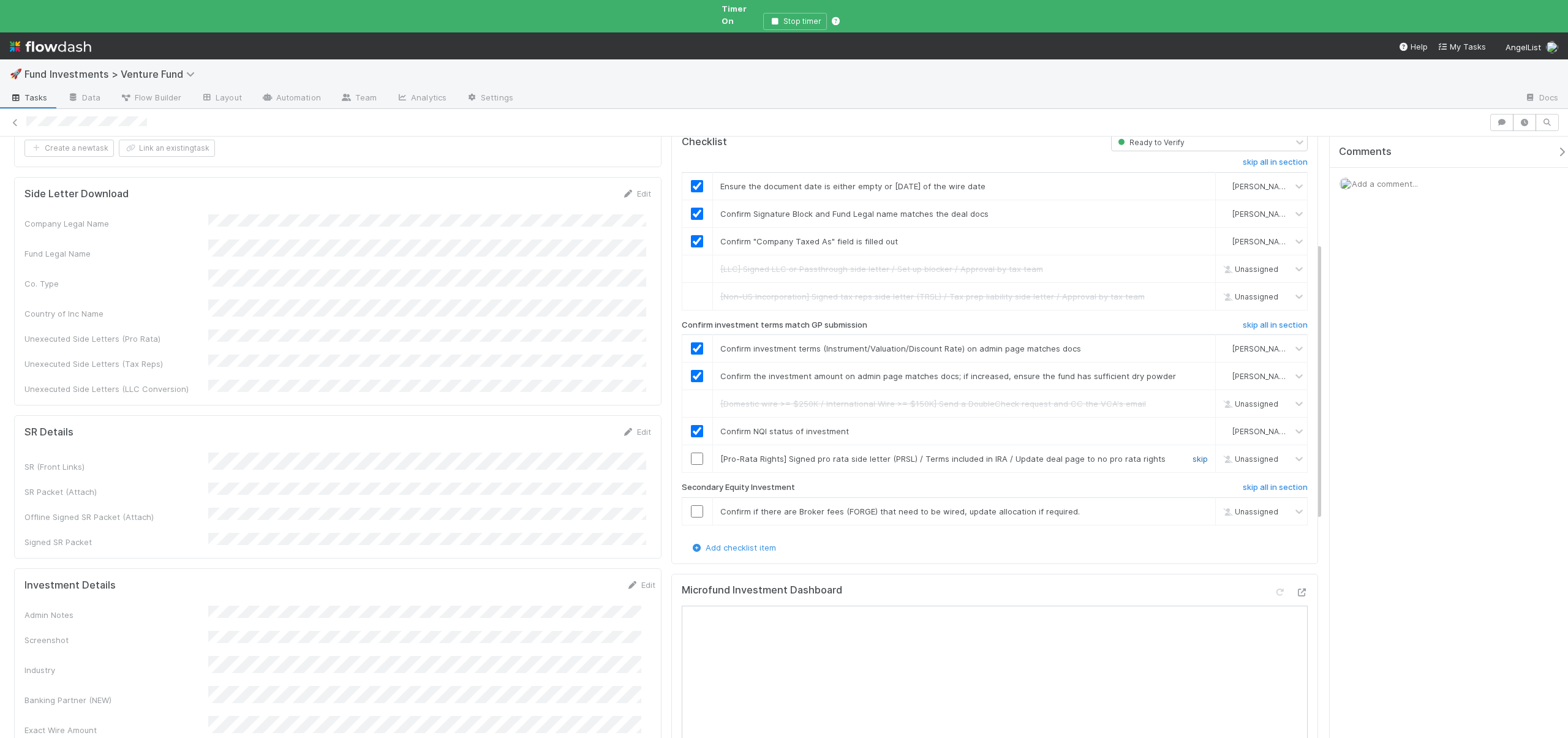
click at [1193, 454] on link "skip" at bounding box center [1200, 458] width 16 height 10
click at [1193, 507] on link "skip" at bounding box center [1200, 511] width 16 height 10
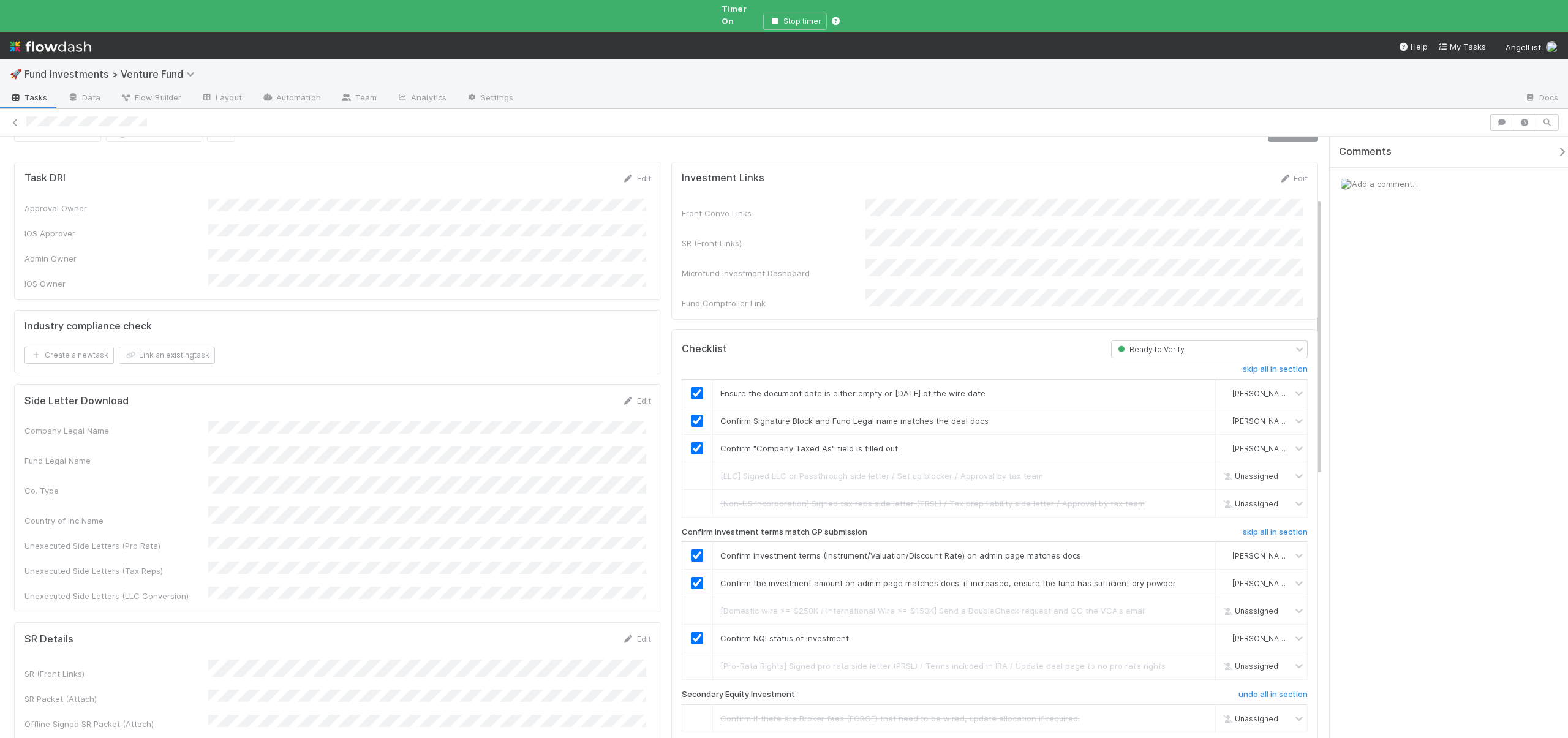
scroll to position [0, 0]
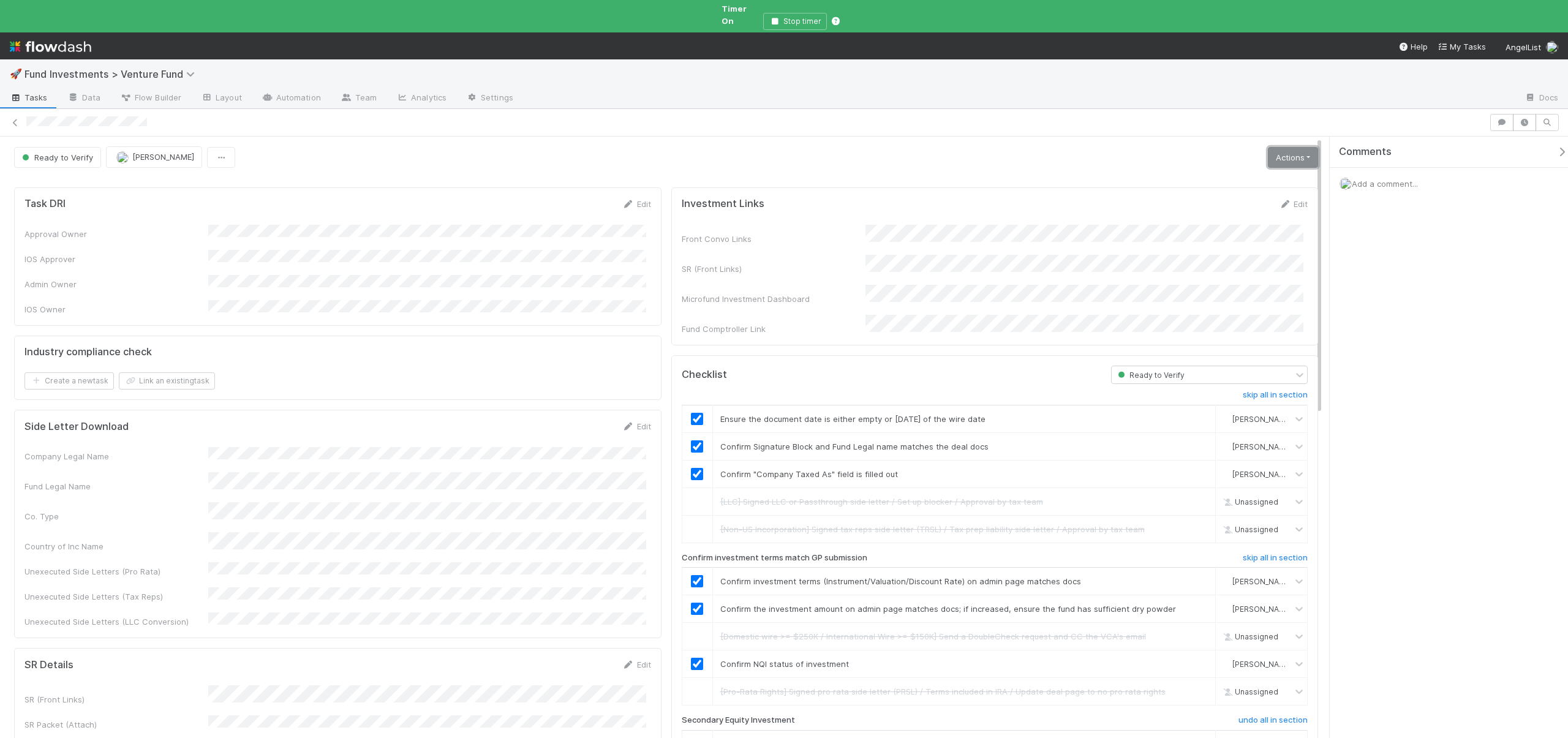
click at [1288, 147] on link "Actions" at bounding box center [1294, 157] width 50 height 21
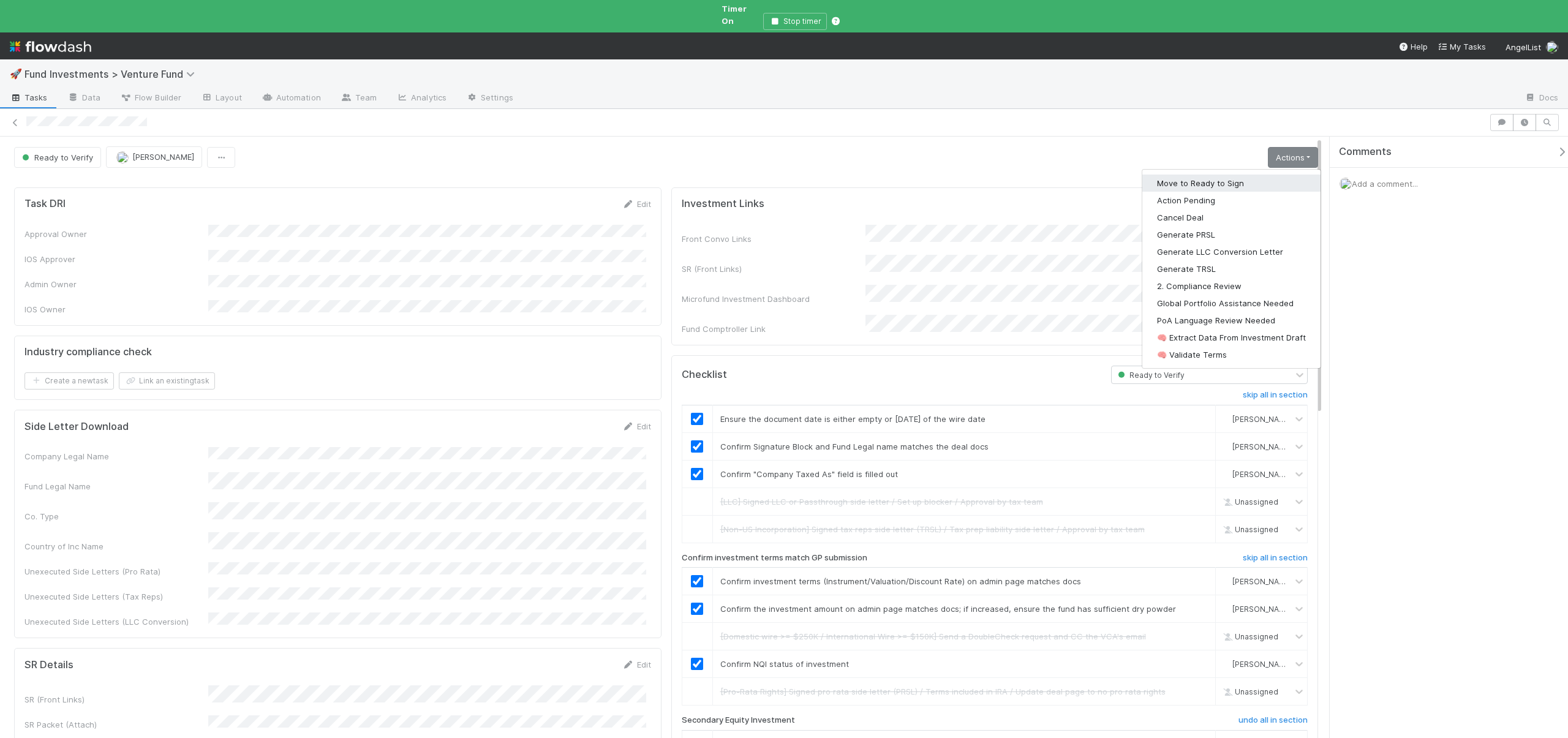
click at [1192, 174] on button "Move to Ready to Sign" at bounding box center [1231, 182] width 178 height 17
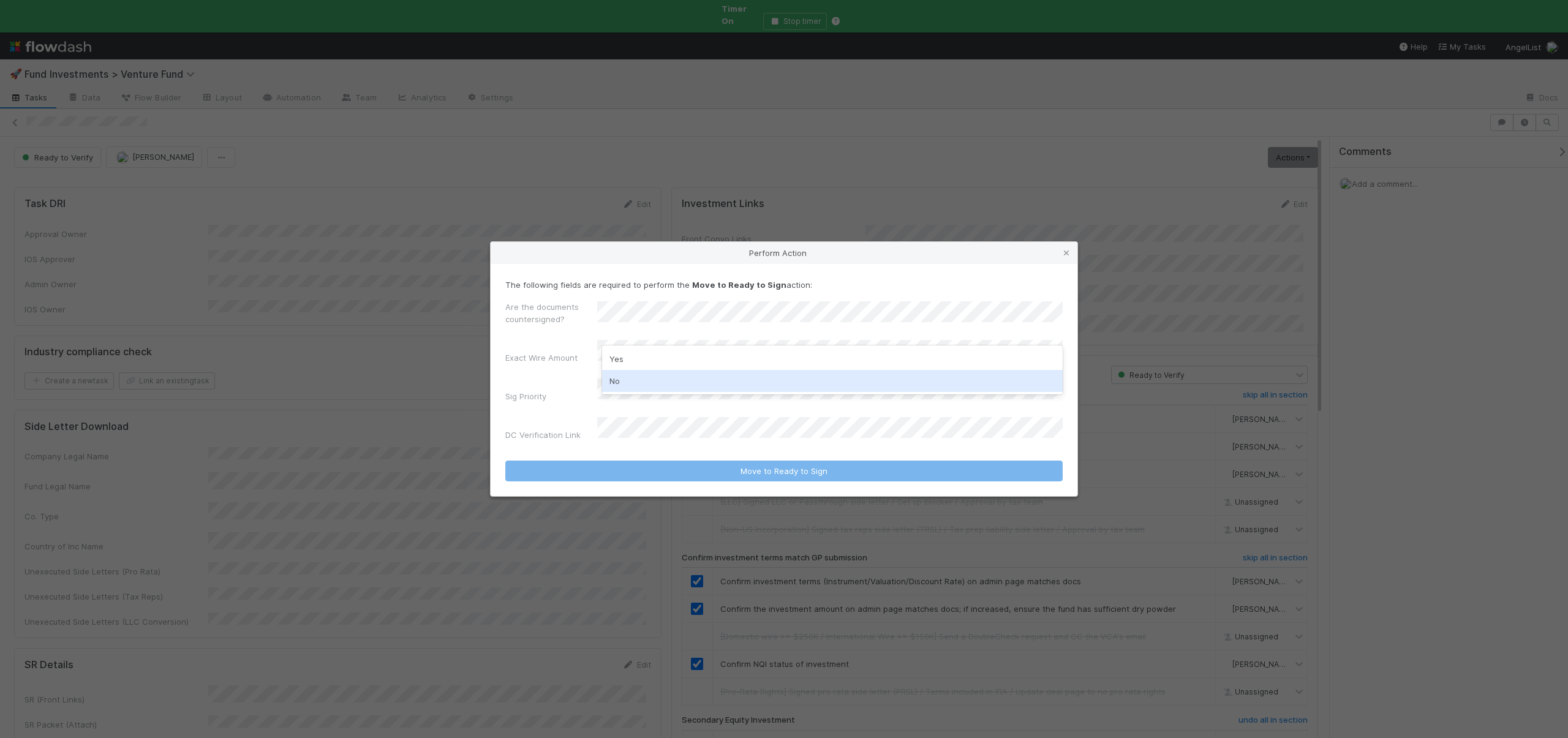
click at [616, 380] on div "No" at bounding box center [832, 381] width 461 height 22
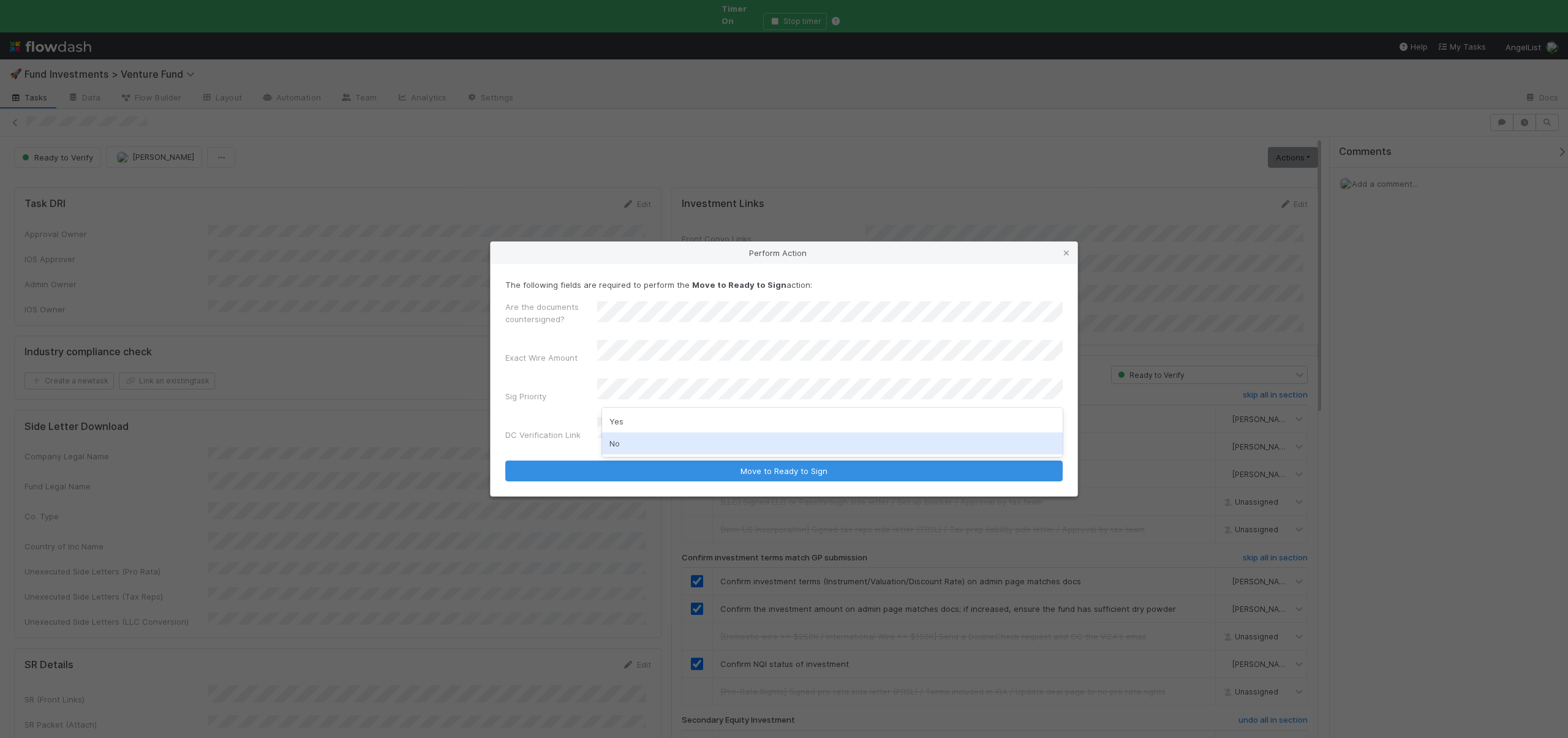
click at [625, 445] on div "No" at bounding box center [832, 444] width 461 height 22
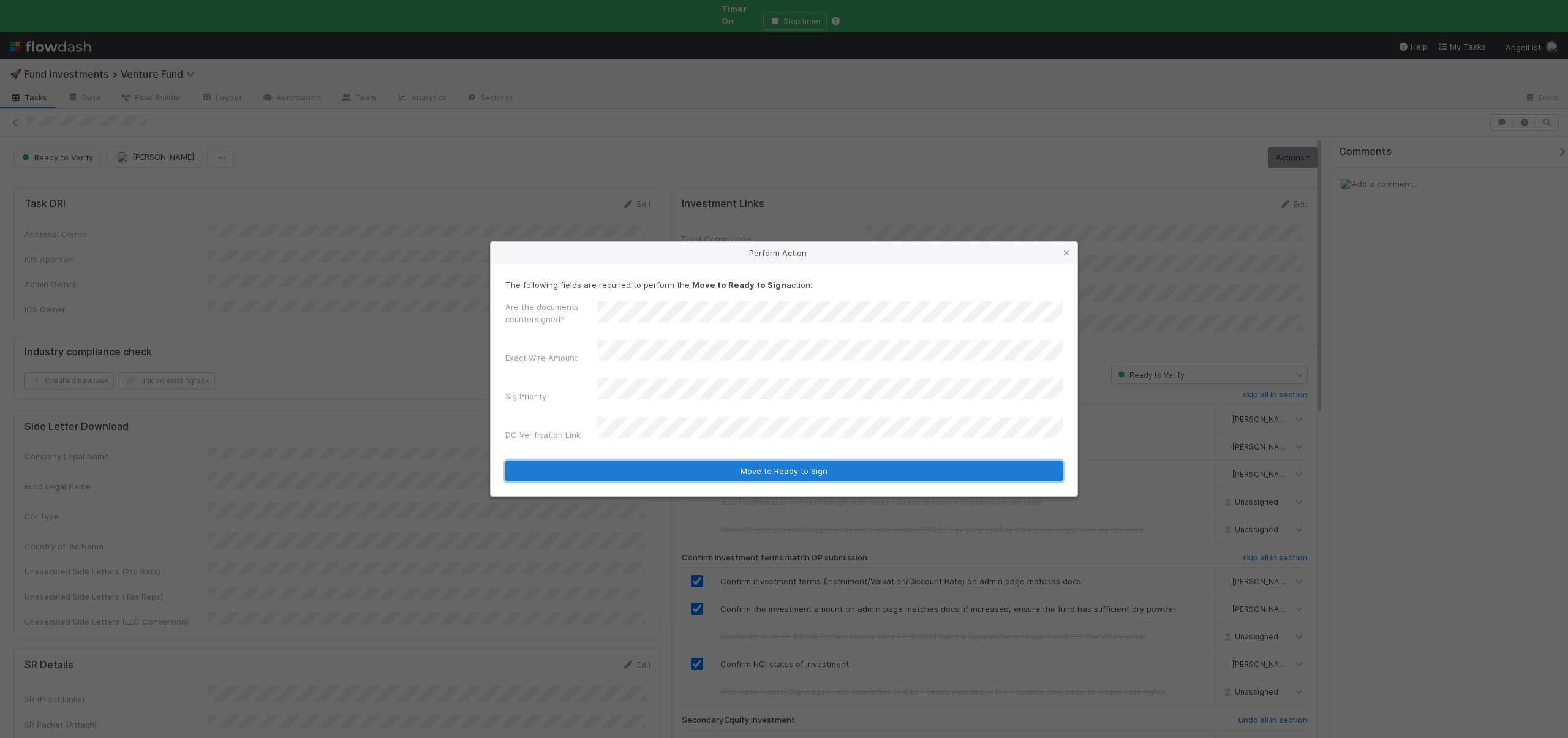
click at [739, 461] on button "Move to Ready to Sign" at bounding box center [784, 471] width 558 height 21
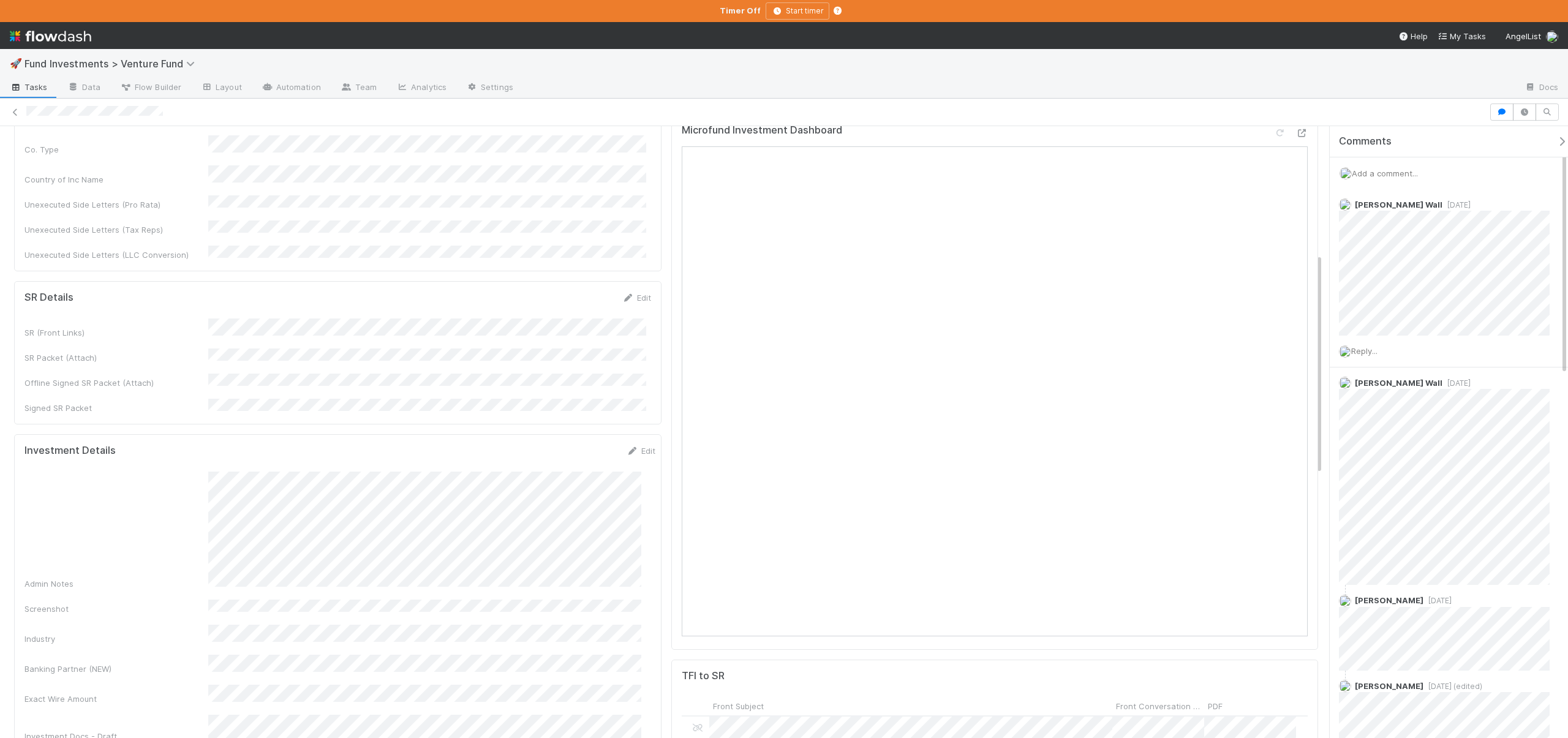
scroll to position [358, 0]
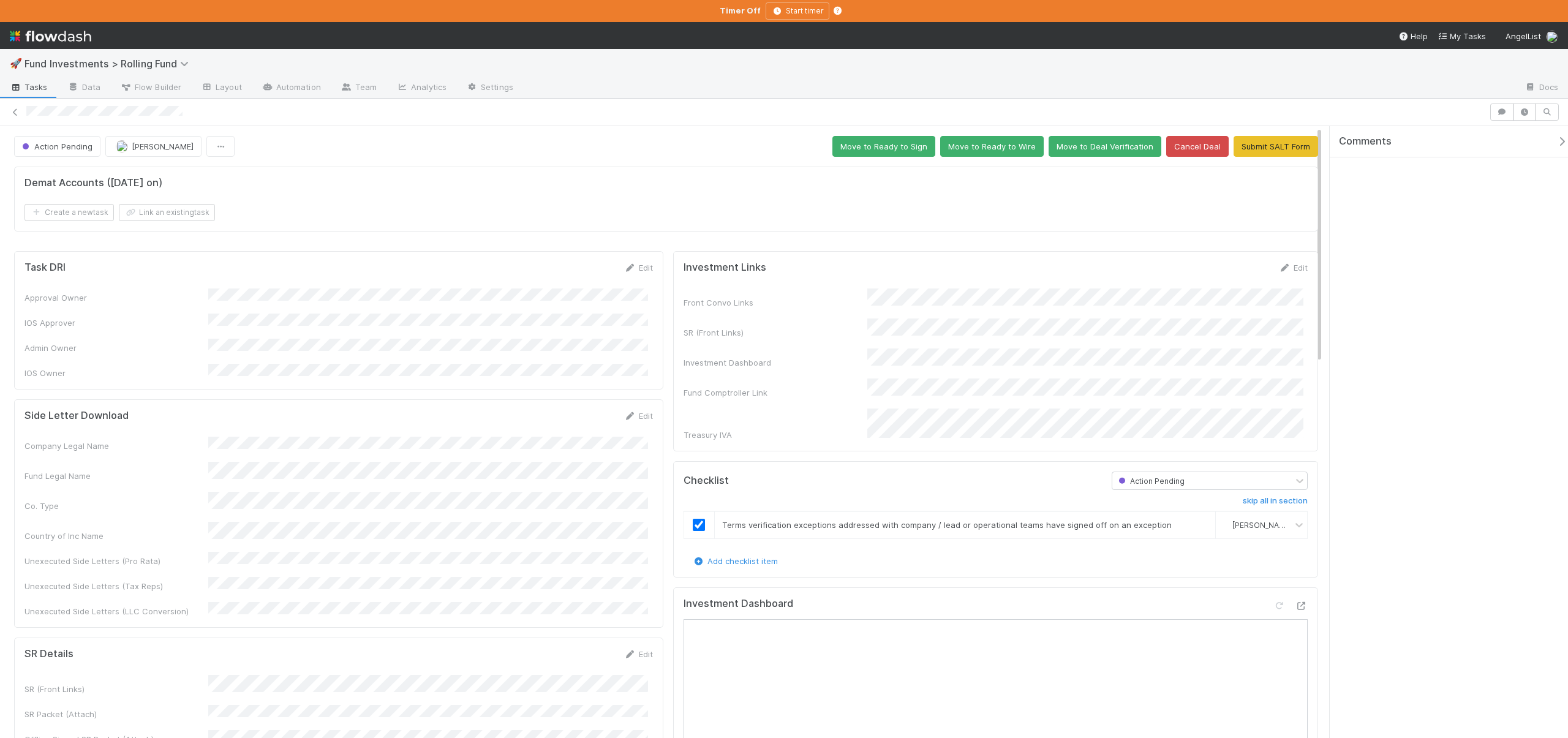
scroll to position [240, 610]
click at [1296, 602] on icon at bounding box center [1302, 606] width 13 height 8
click at [1523, 111] on icon "button" at bounding box center [1525, 112] width 13 height 7
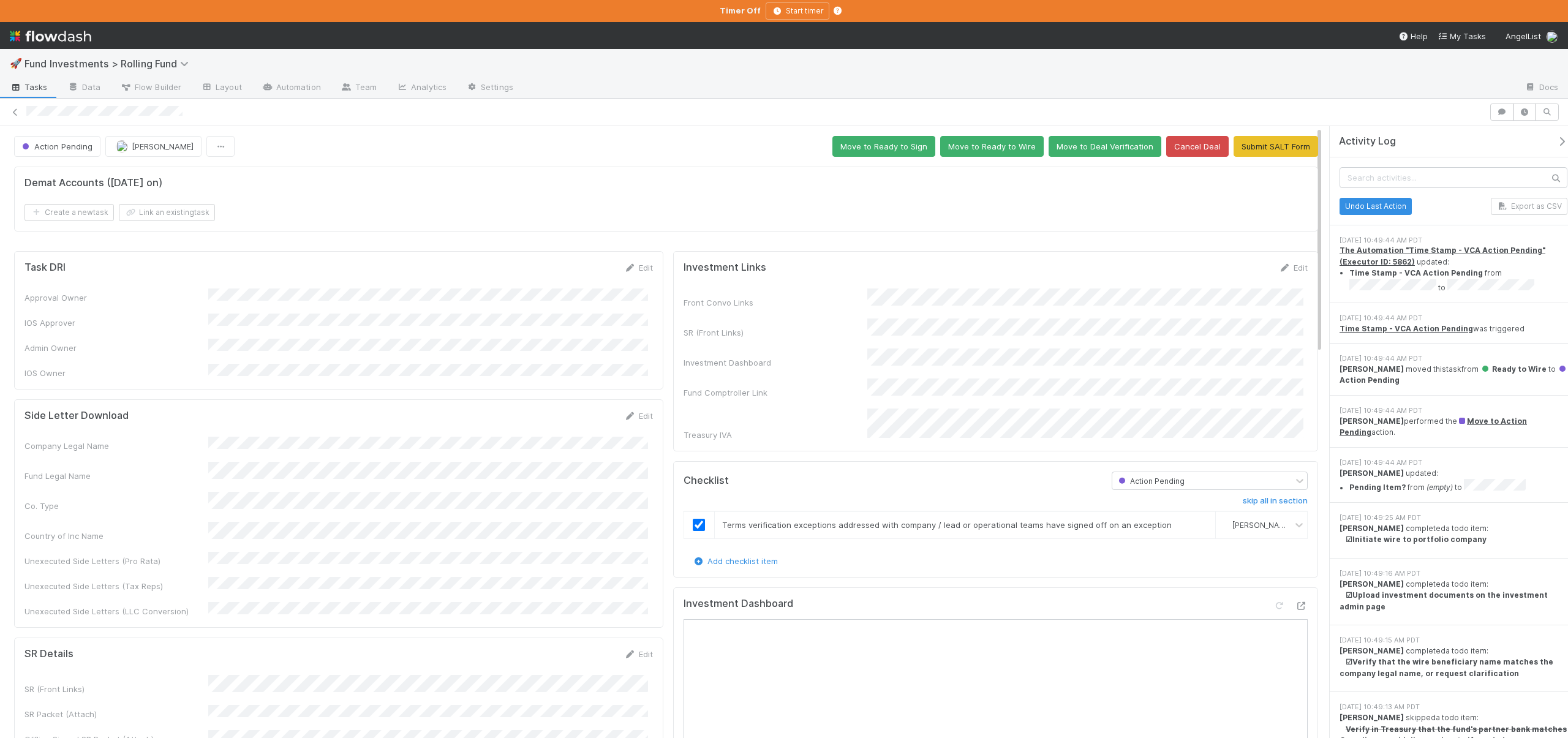
click at [957, 176] on div "Demat Accounts (April 2025 on) Create a new task Link an existing task" at bounding box center [666, 200] width 1304 height 65
click at [985, 153] on button "Move to Ready to Wire" at bounding box center [992, 146] width 104 height 21
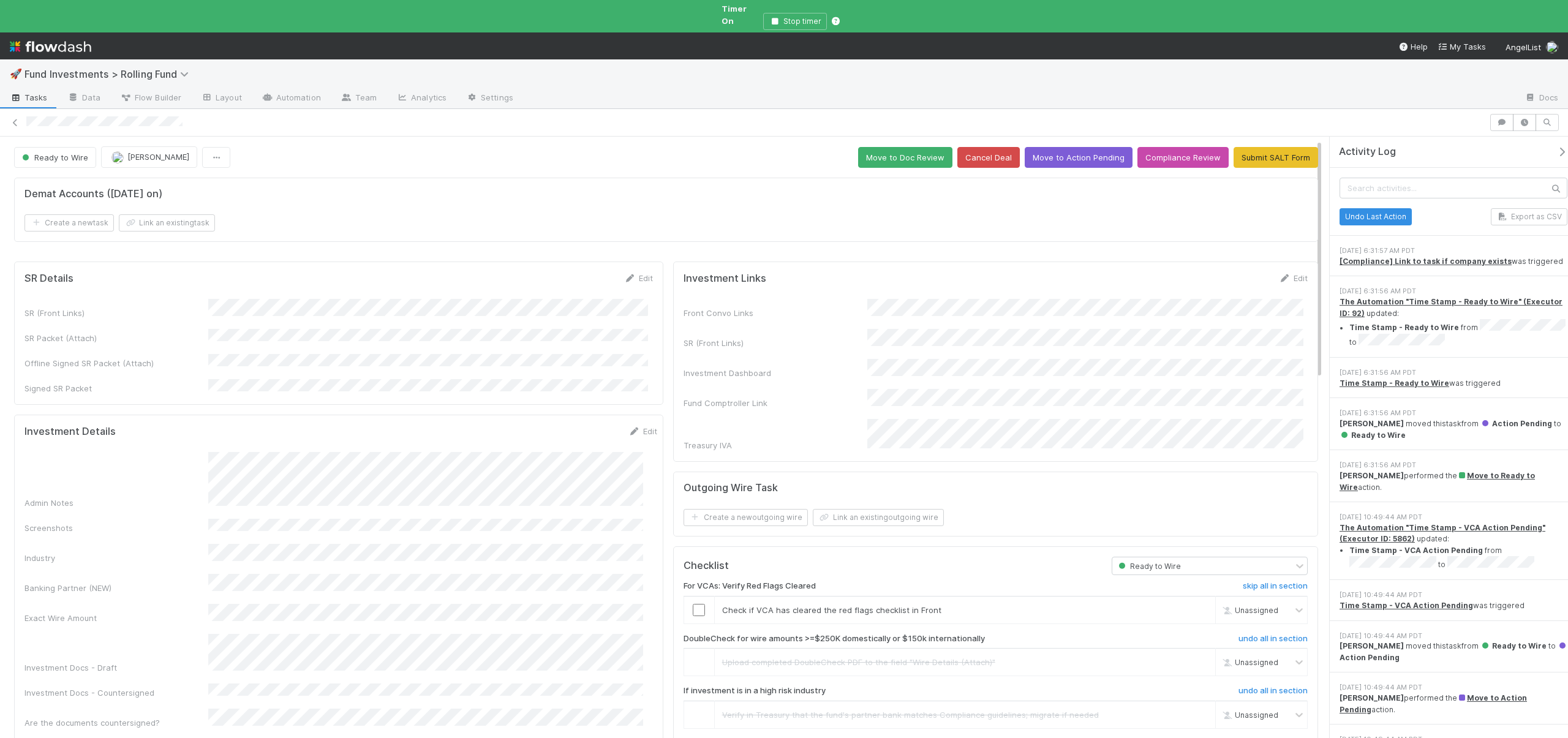
scroll to position [249, 0]
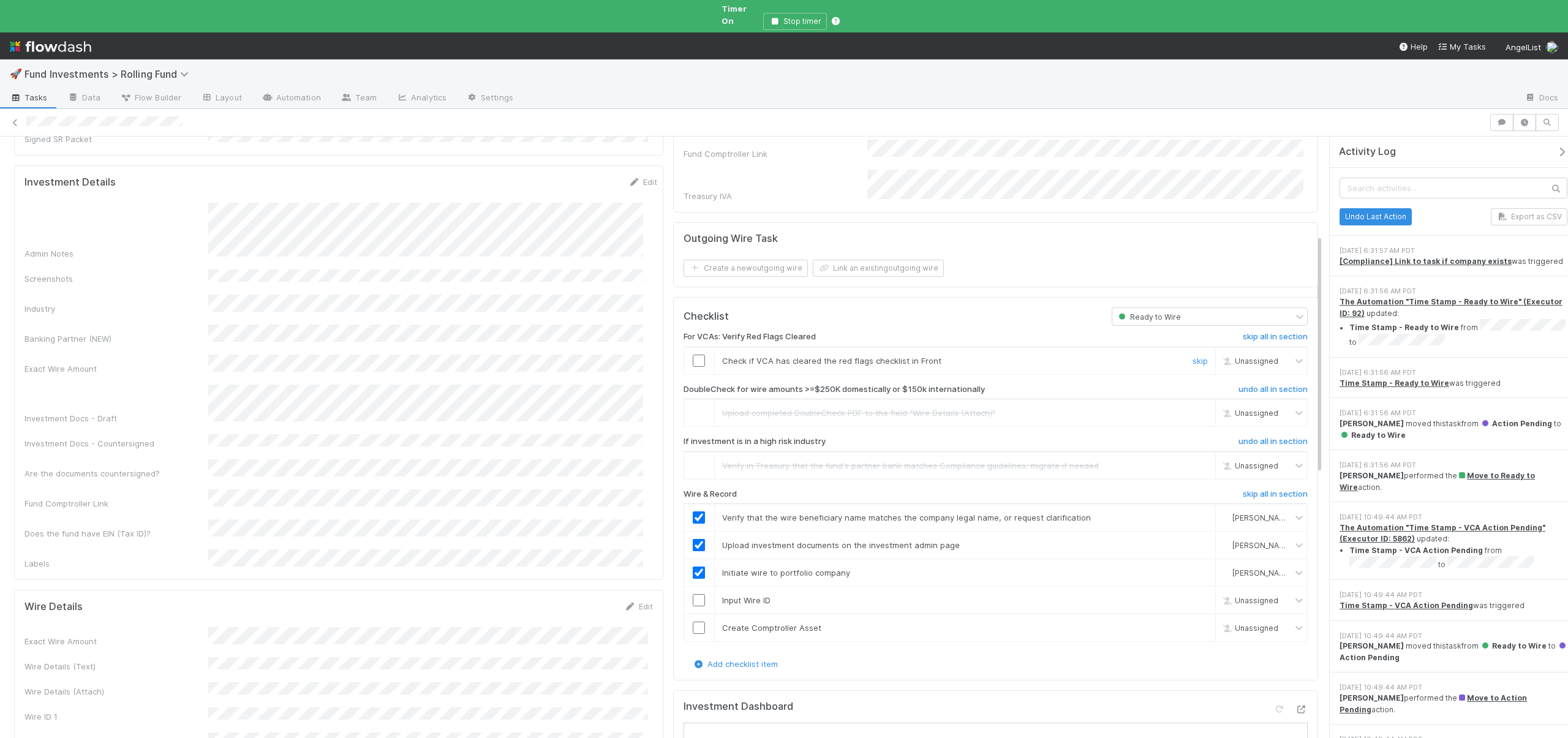
click at [695, 355] on input "checkbox" at bounding box center [699, 360] width 13 height 13
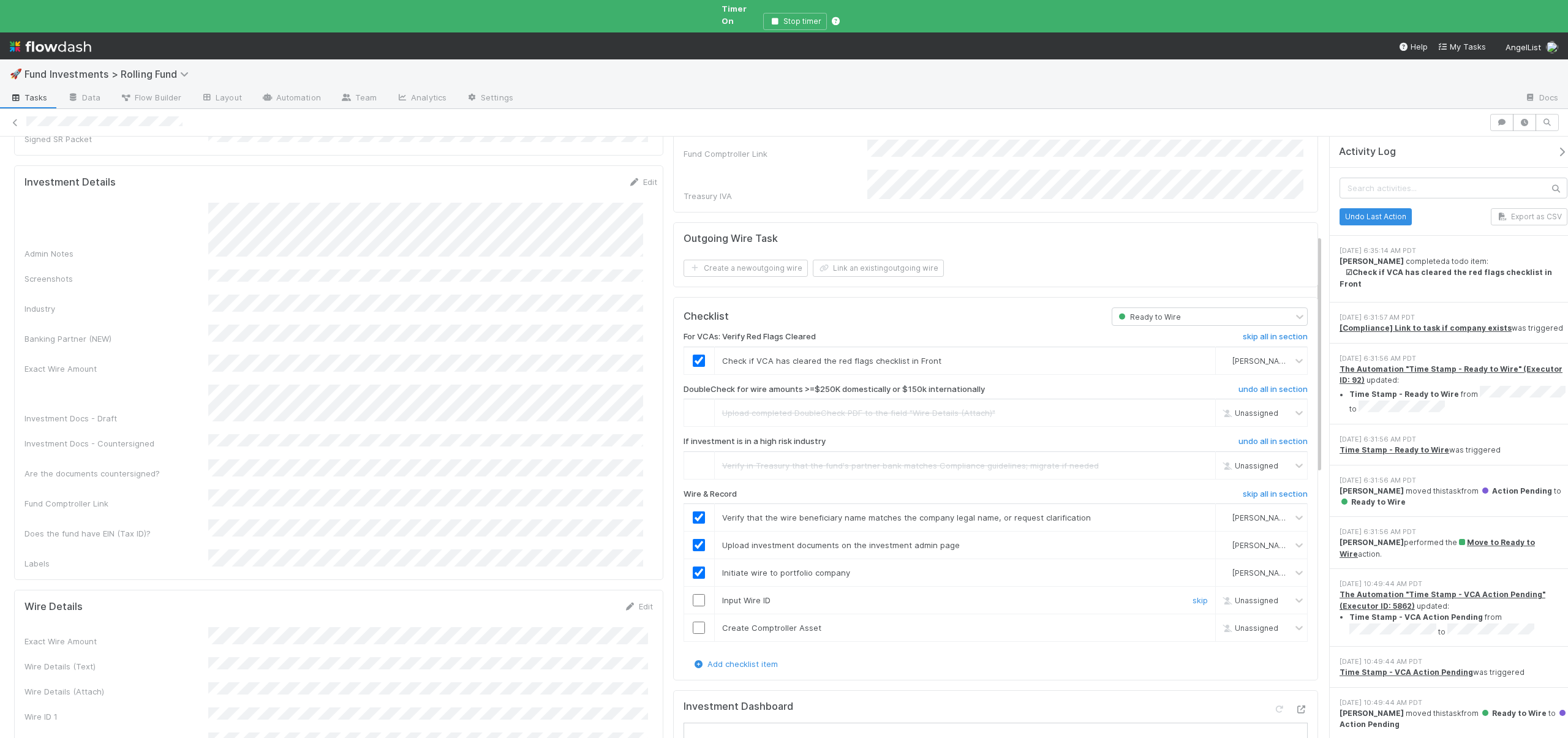
click at [693, 594] on input "checkbox" at bounding box center [699, 600] width 13 height 13
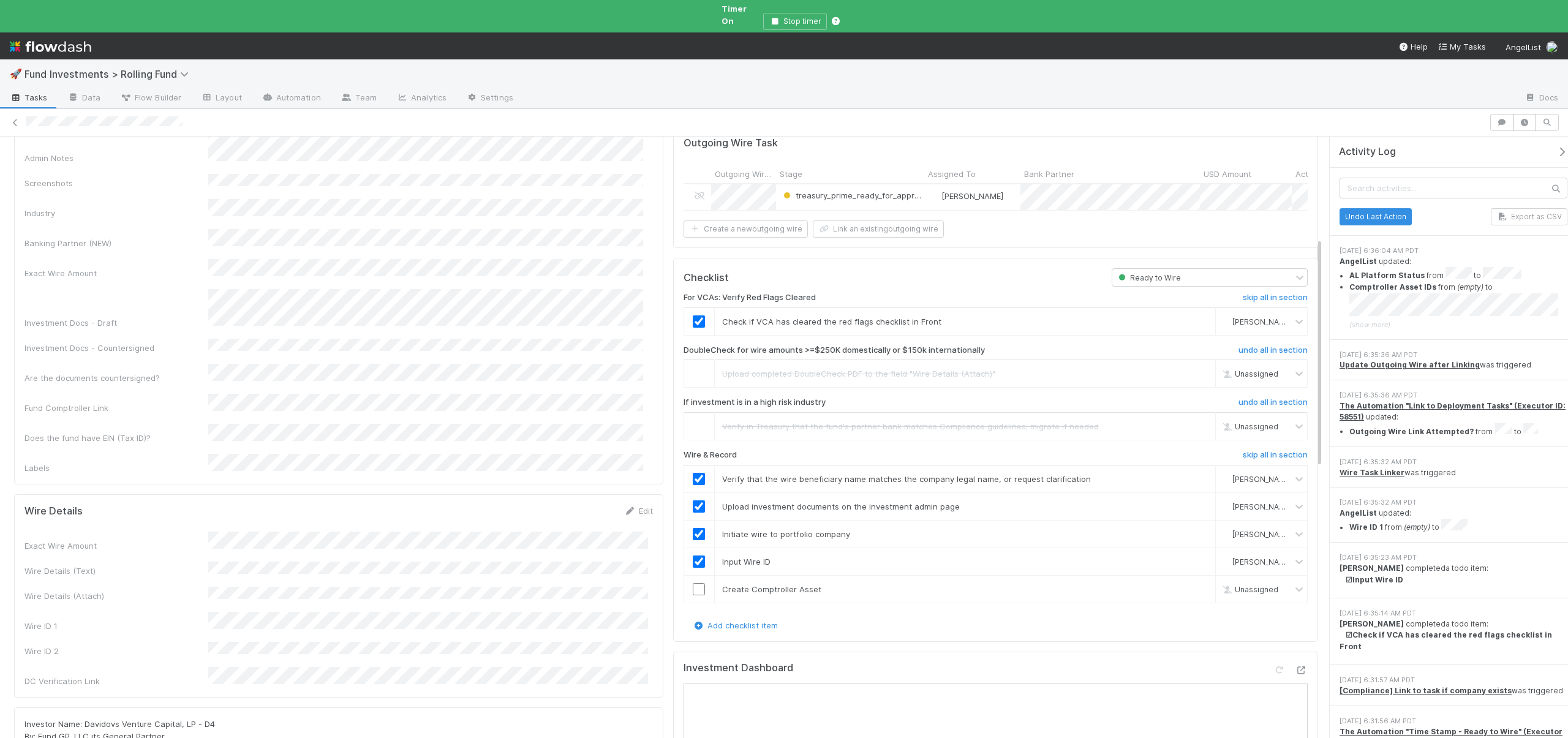
scroll to position [369, 0]
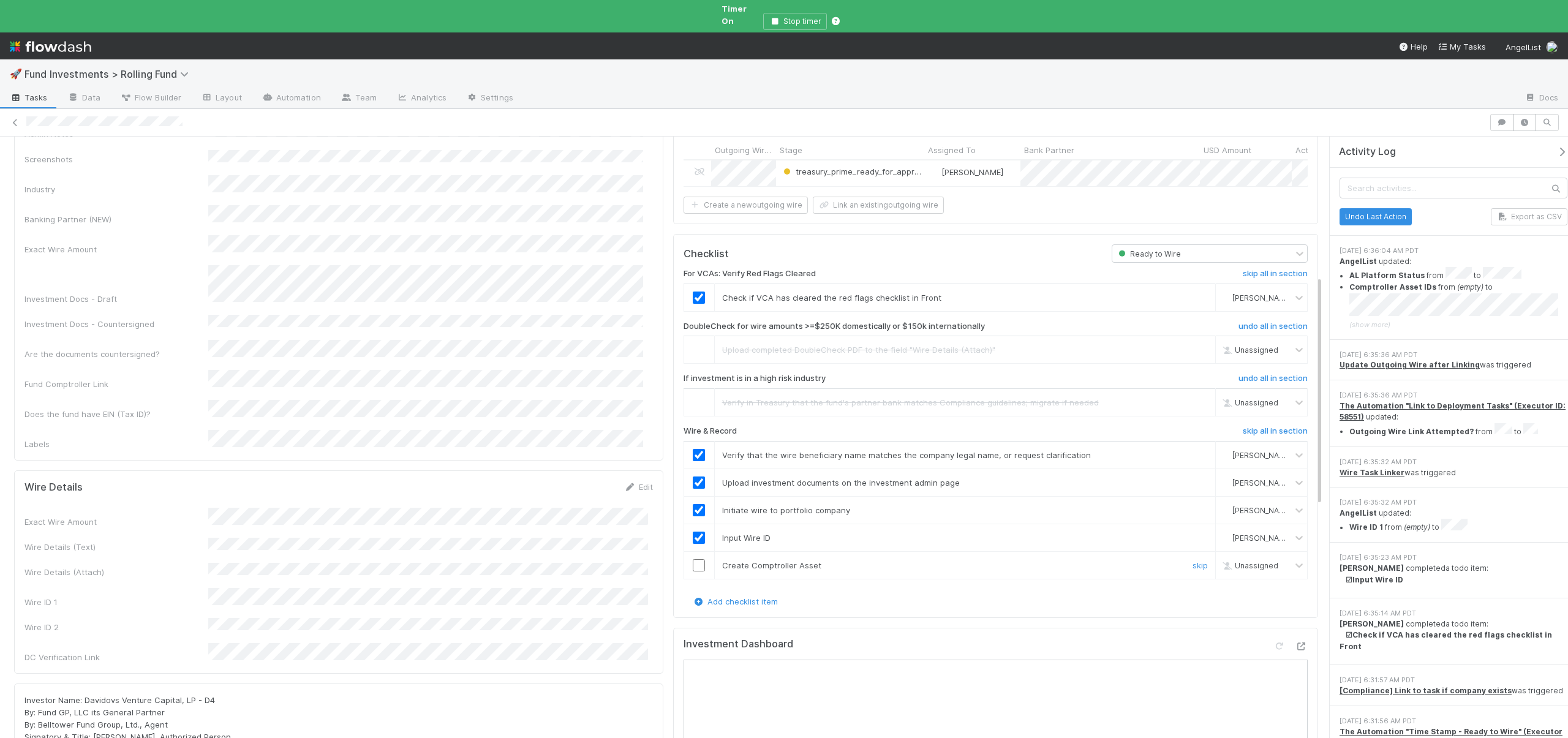
click at [697, 559] on input "checkbox" at bounding box center [699, 565] width 13 height 13
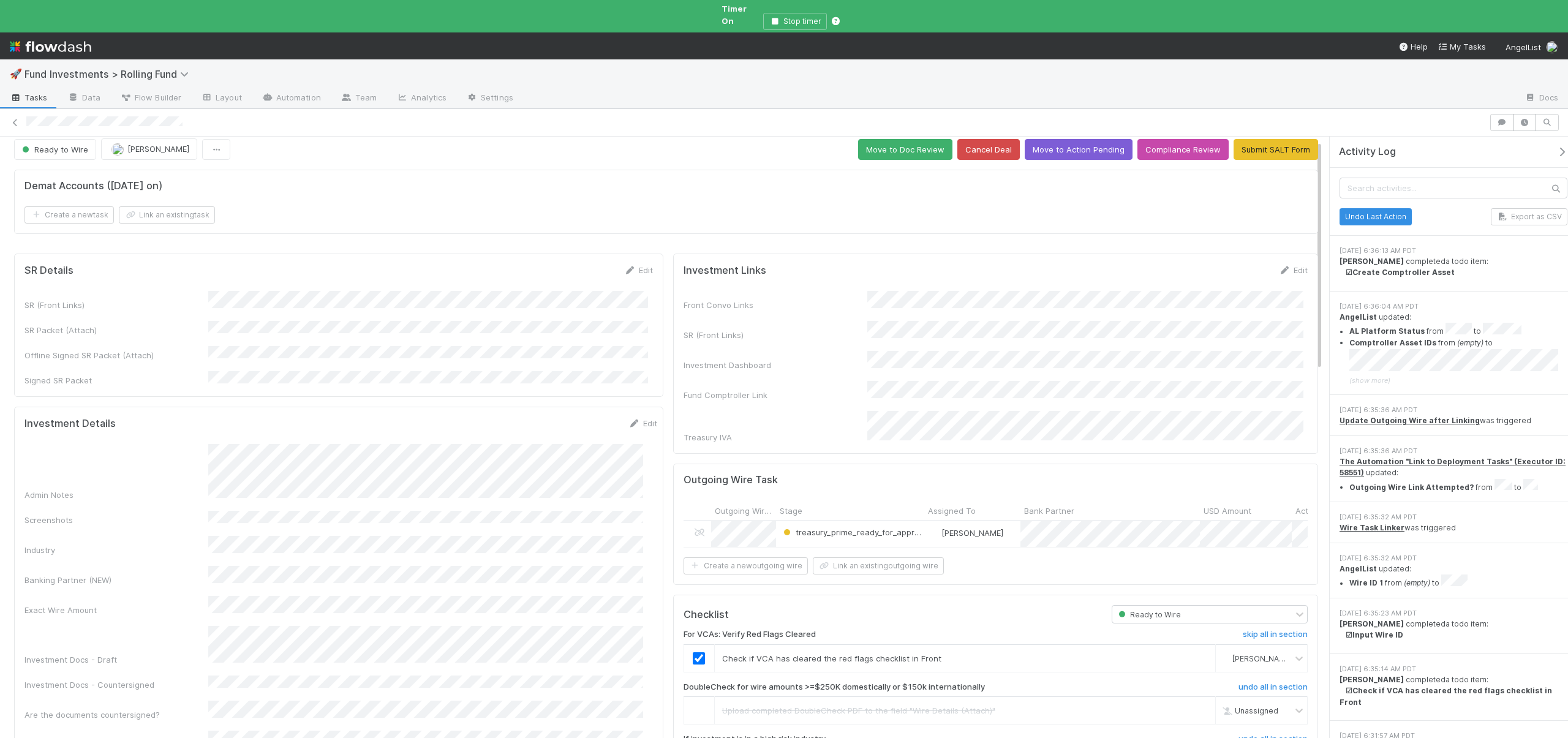
scroll to position [0, 0]
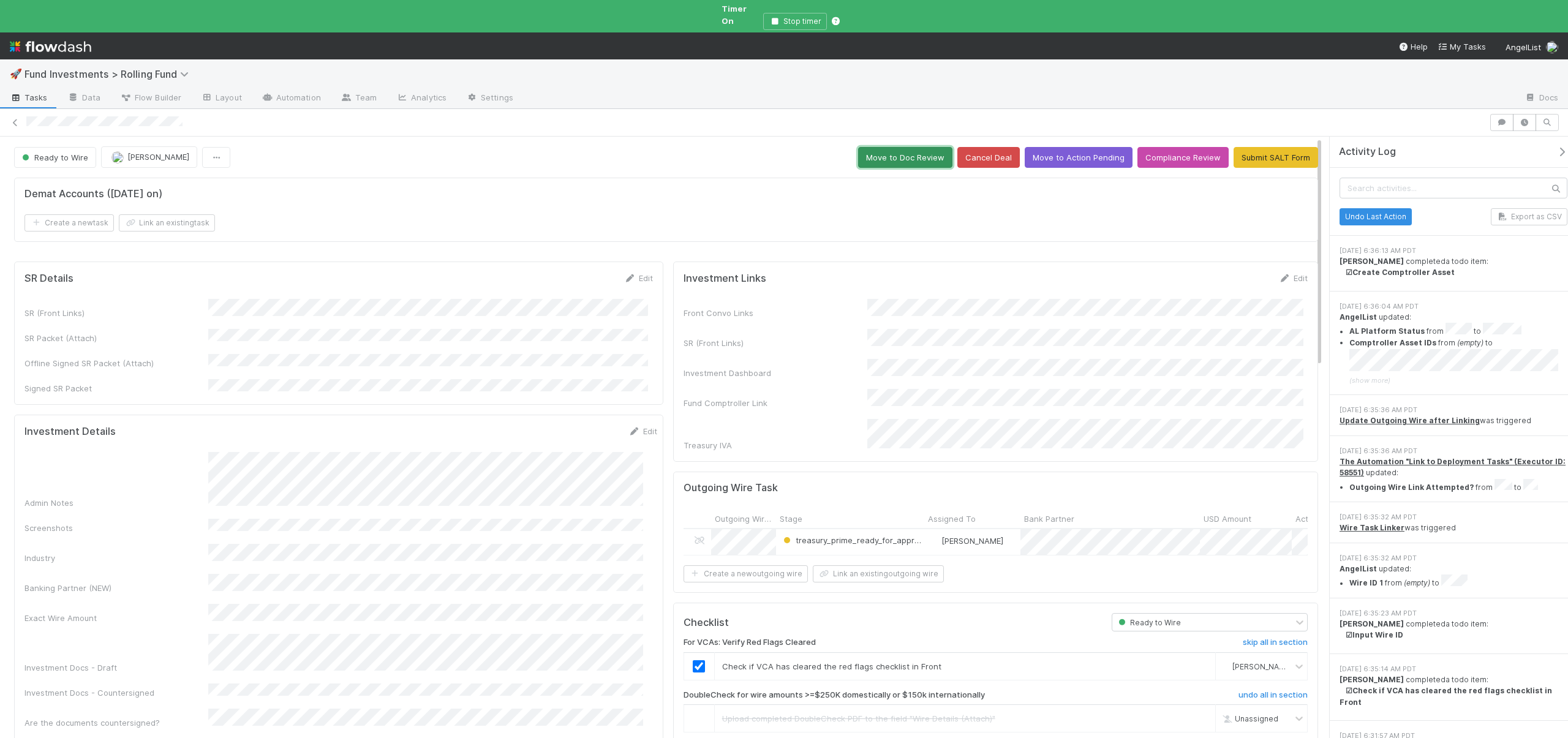
click at [901, 149] on button "Move to Doc Review" at bounding box center [905, 157] width 94 height 21
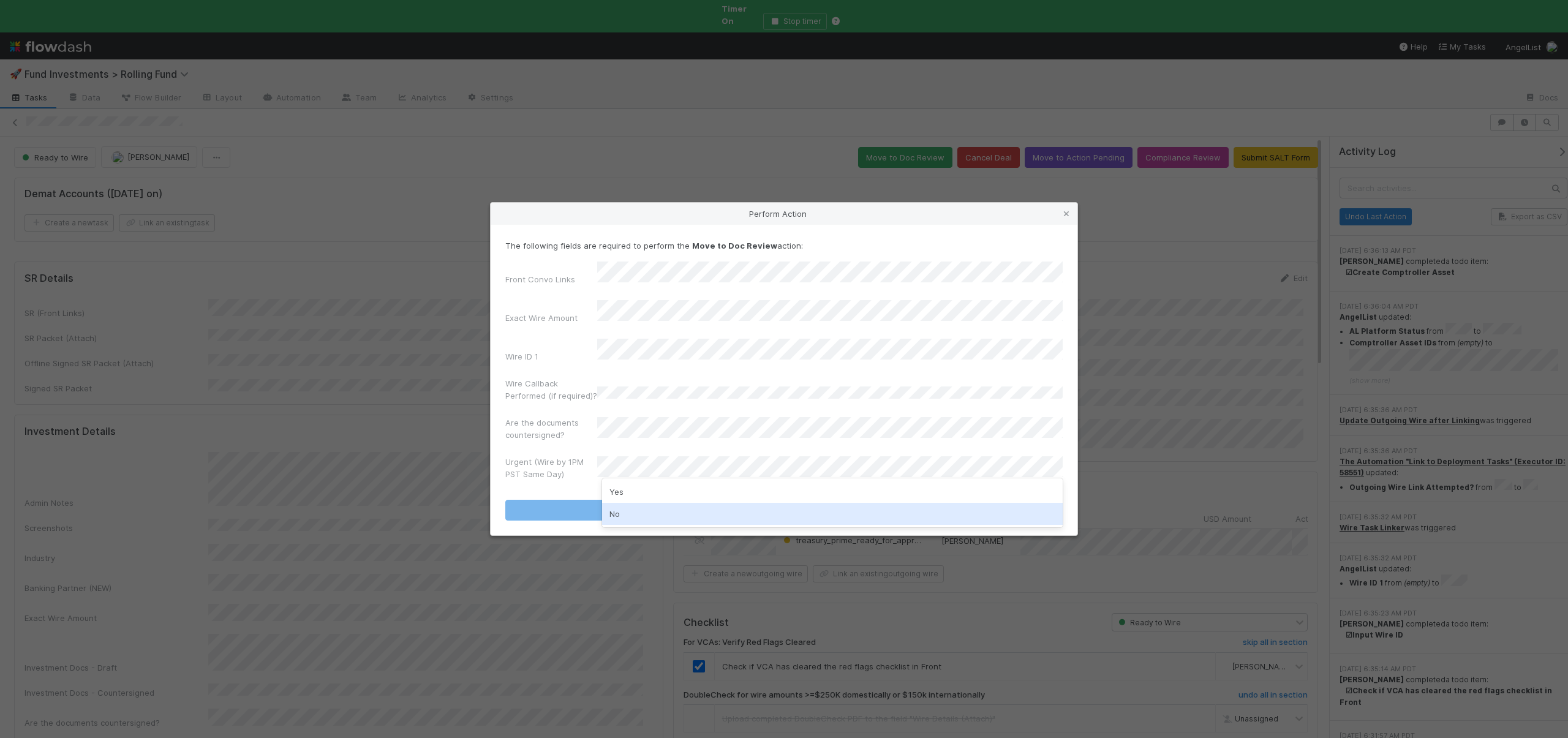
click at [613, 509] on div "No" at bounding box center [832, 514] width 461 height 22
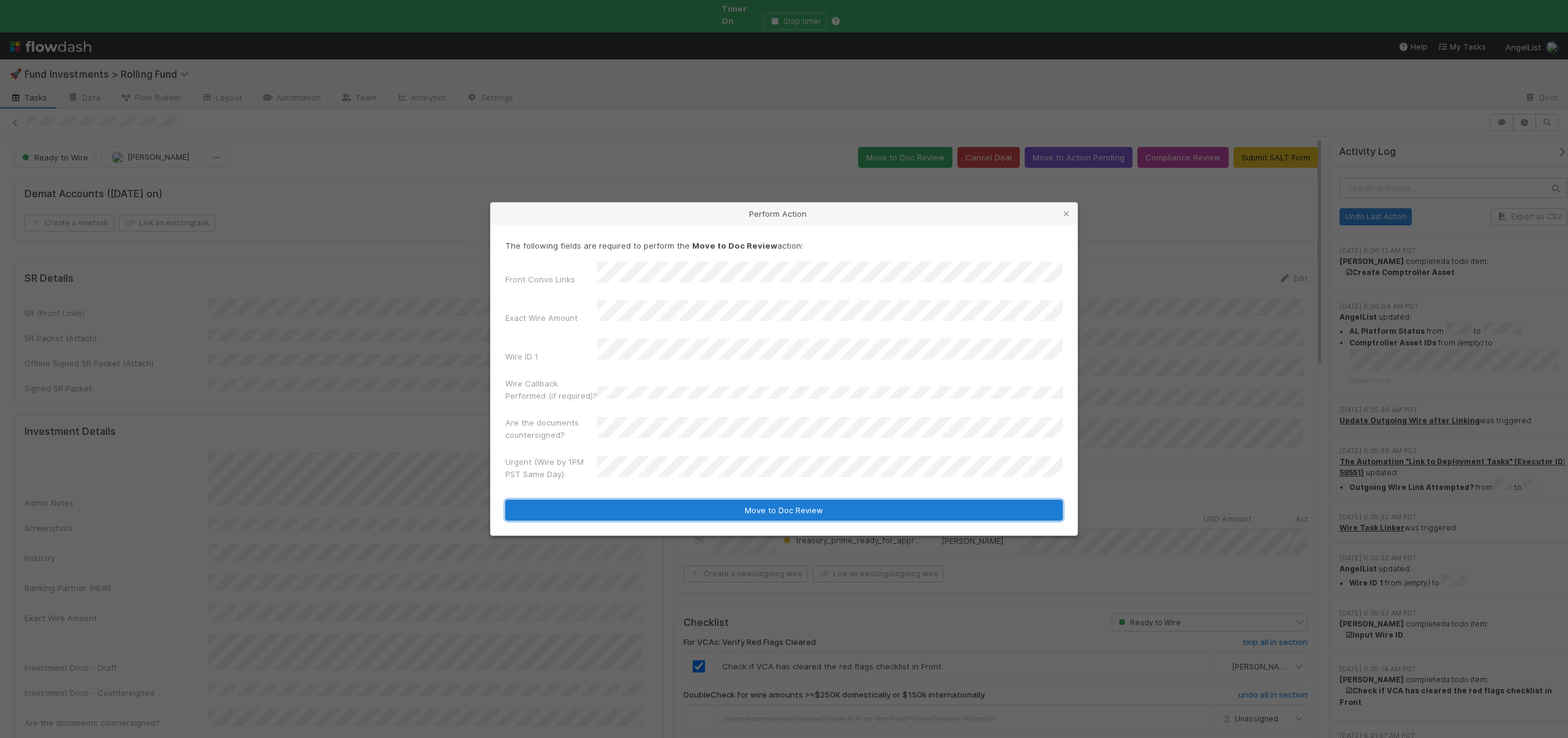
click at [641, 502] on button "Move to Doc Review" at bounding box center [784, 510] width 558 height 21
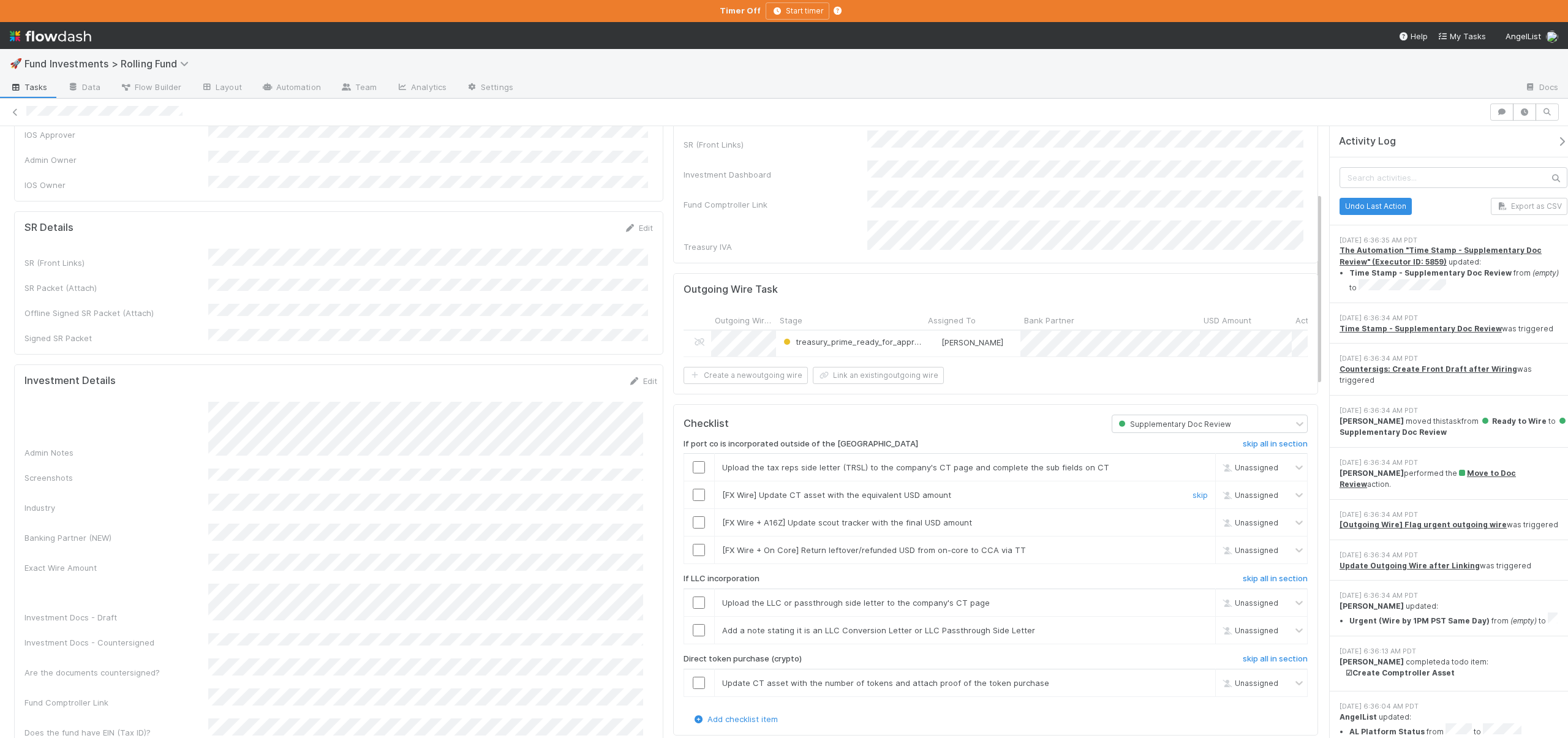
scroll to position [225, 0]
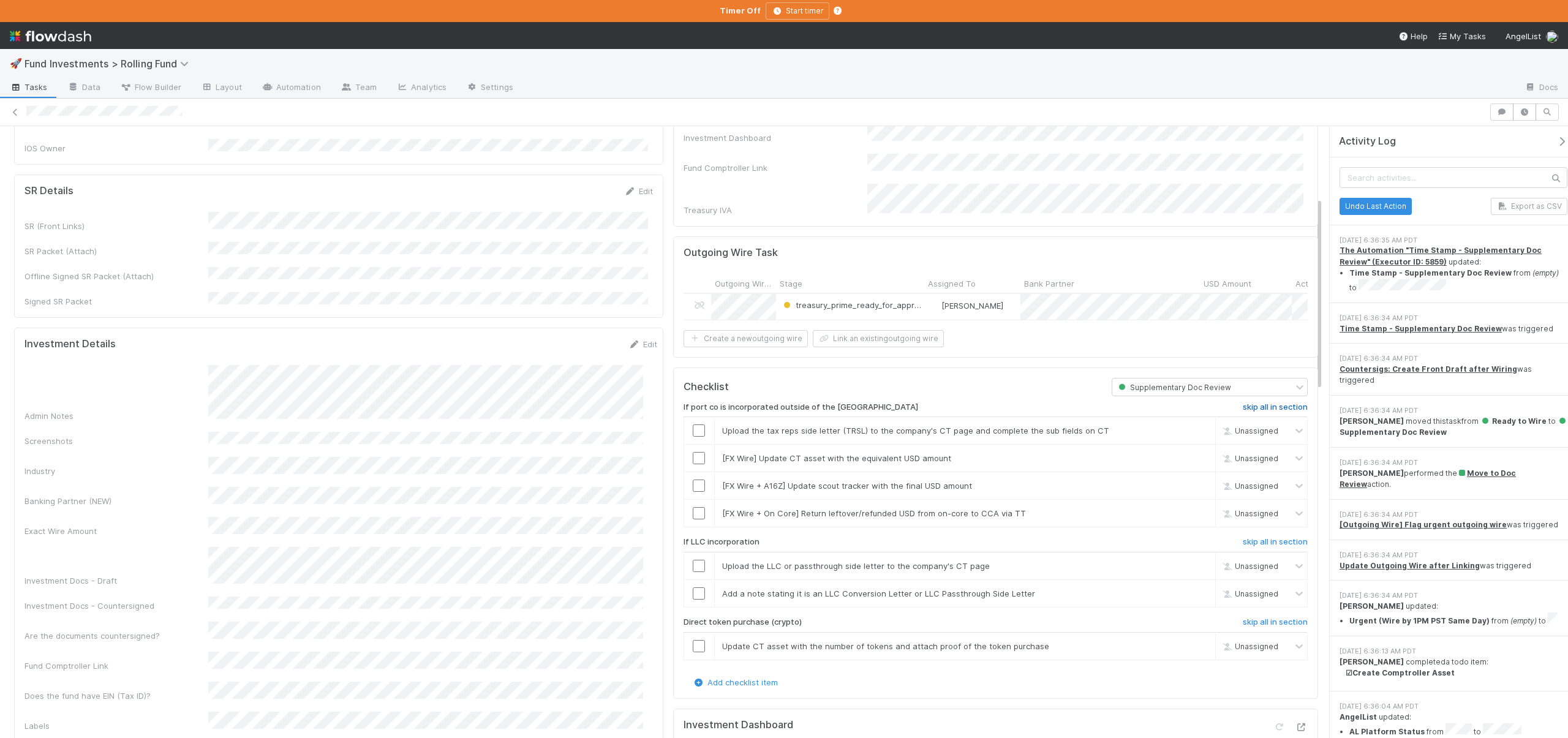
click at [1243, 403] on h6 "skip all in section" at bounding box center [1276, 407] width 65 height 10
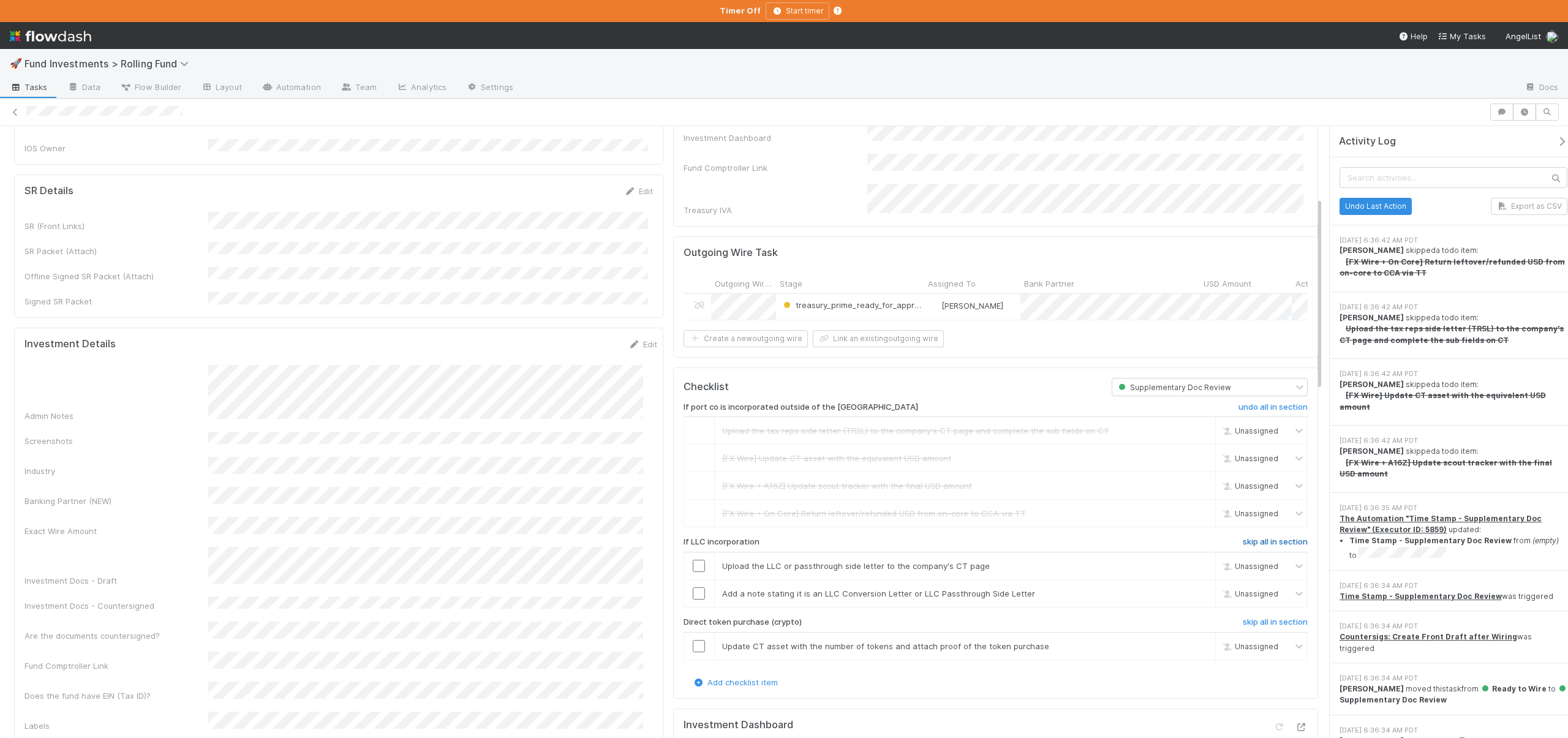
click at [1256, 537] on h6 "skip all in section" at bounding box center [1276, 541] width 65 height 10
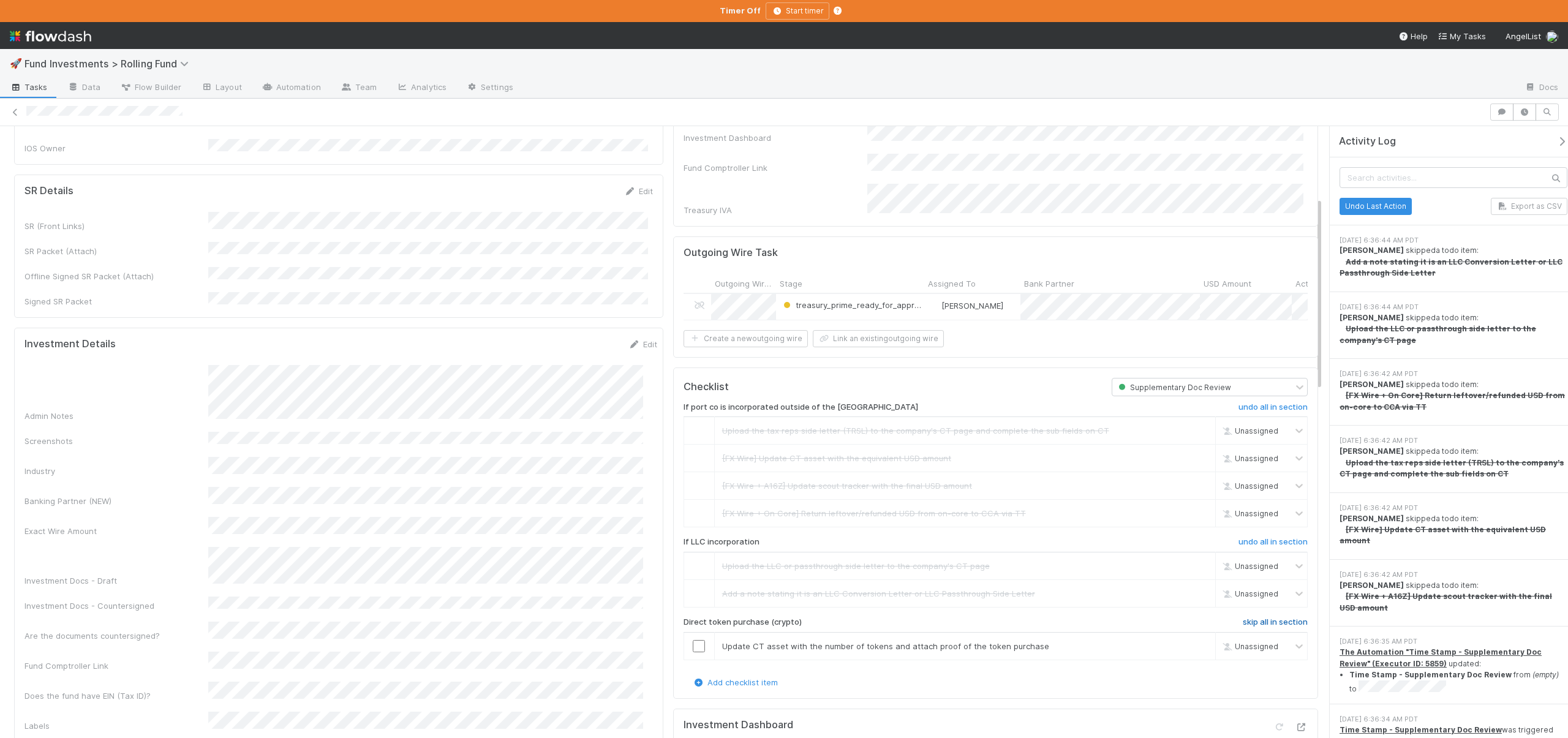
click at [1257, 618] on h6 "skip all in section" at bounding box center [1276, 622] width 65 height 10
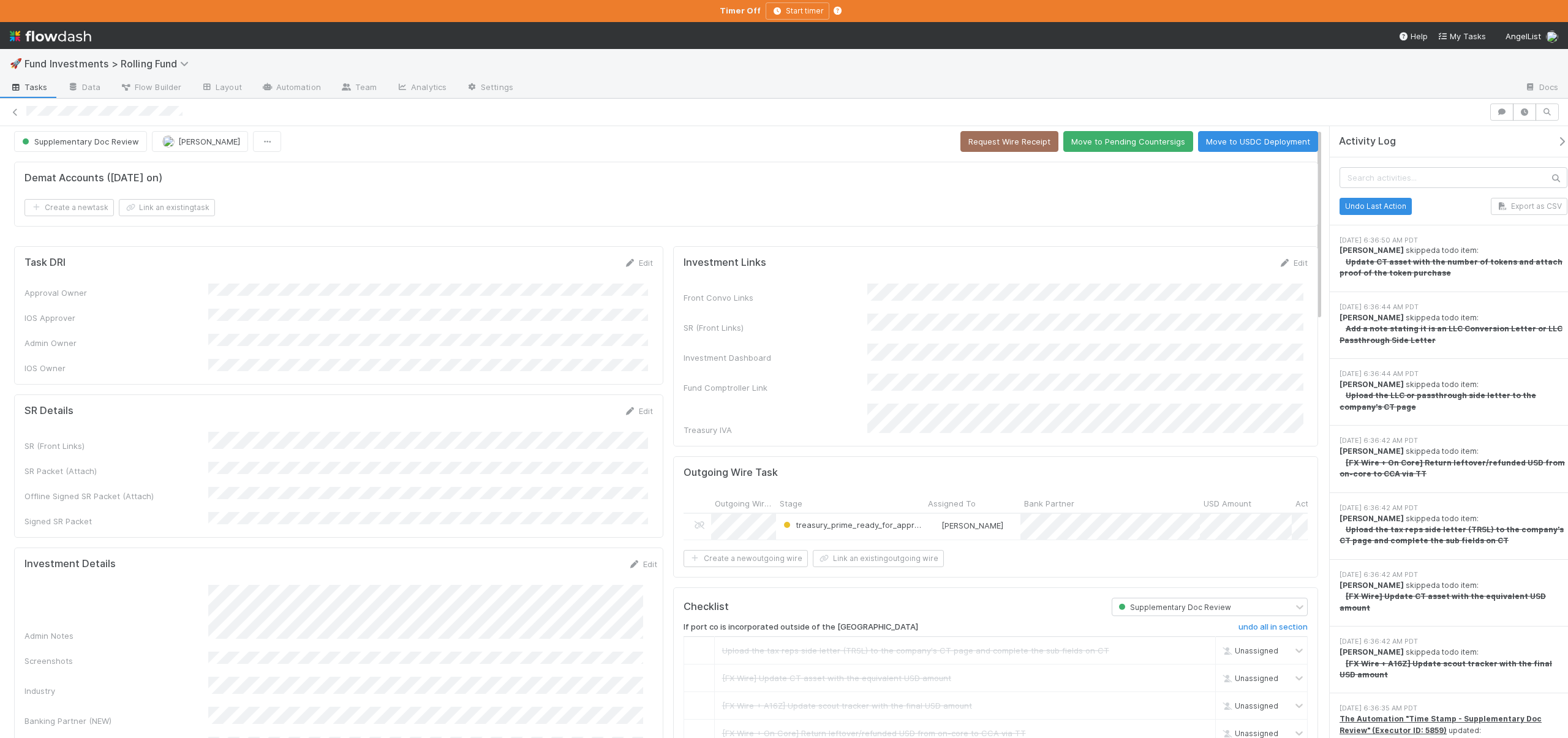
scroll to position [0, 0]
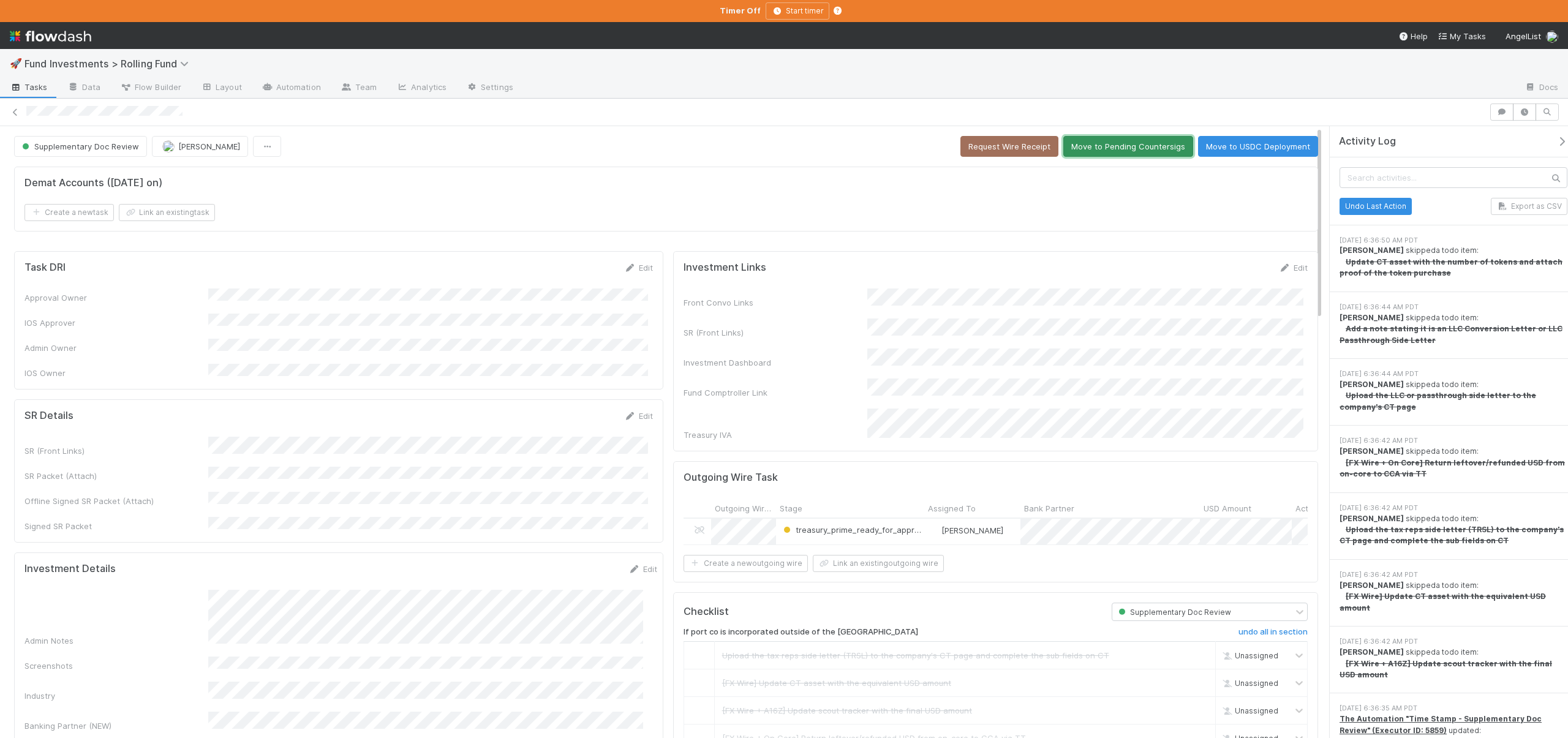
click at [1101, 145] on button "Move to Pending Countersigs" at bounding box center [1128, 146] width 130 height 21
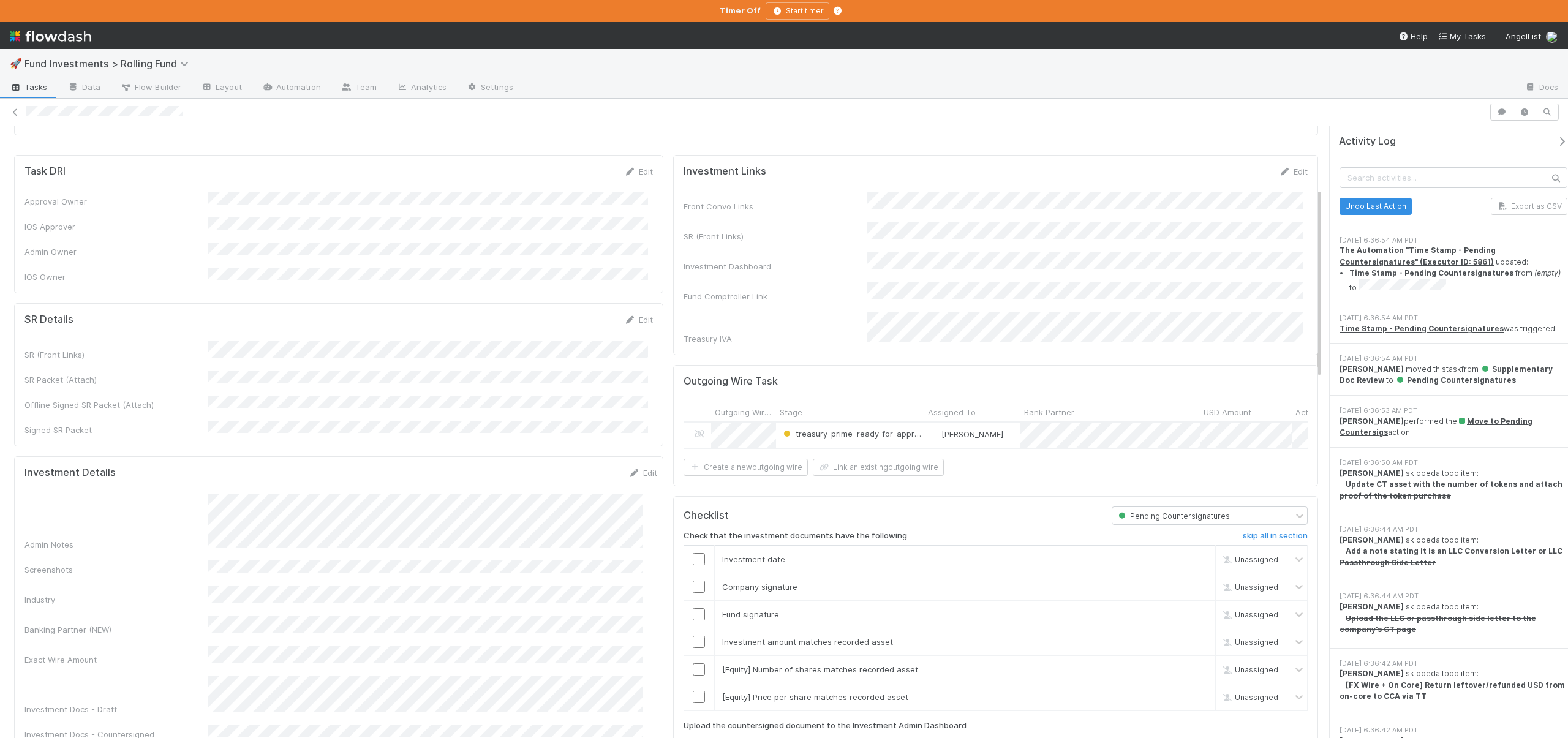
scroll to position [269, 0]
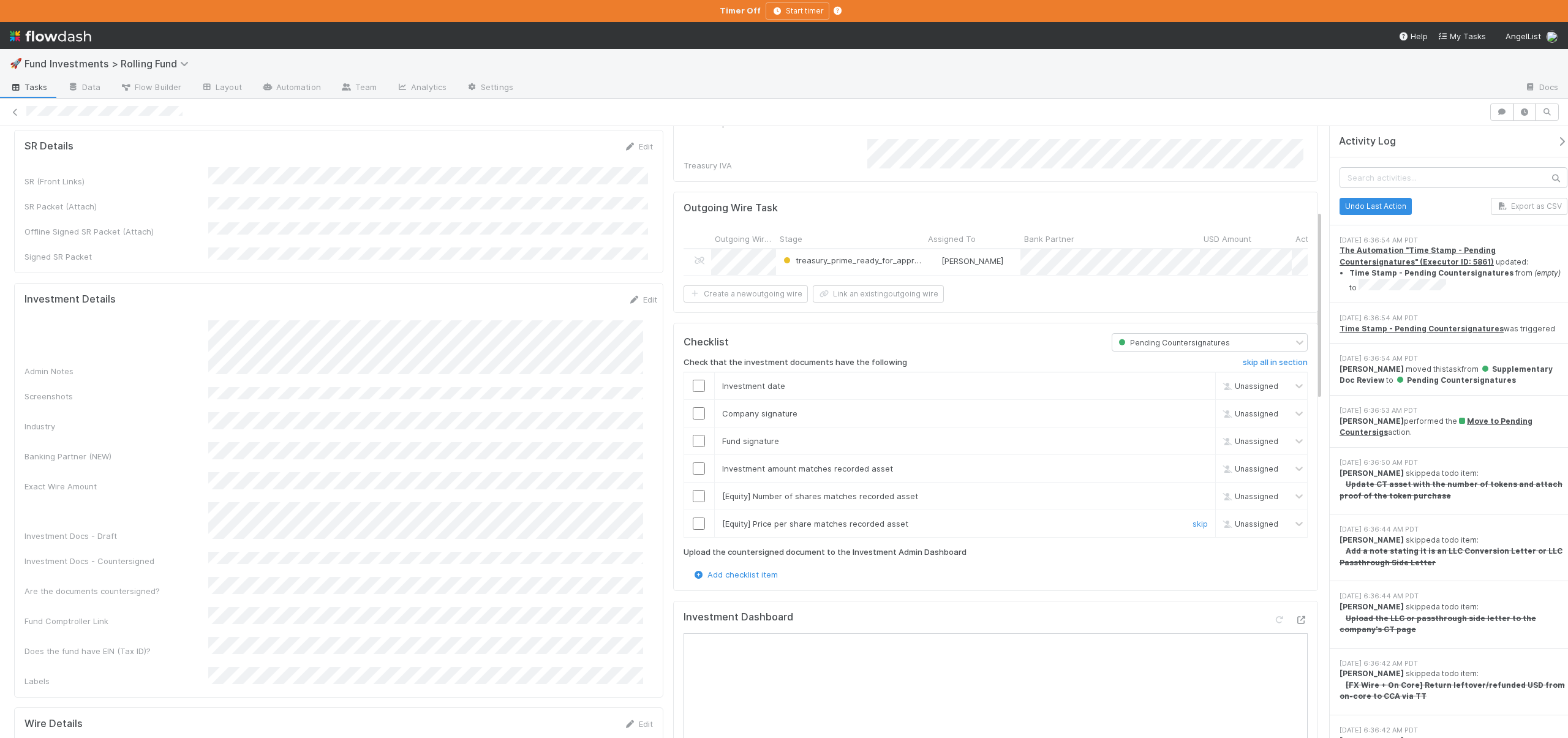
click at [693, 518] on input "checkbox" at bounding box center [699, 524] width 13 height 13
click at [693, 490] on input "checkbox" at bounding box center [699, 496] width 13 height 13
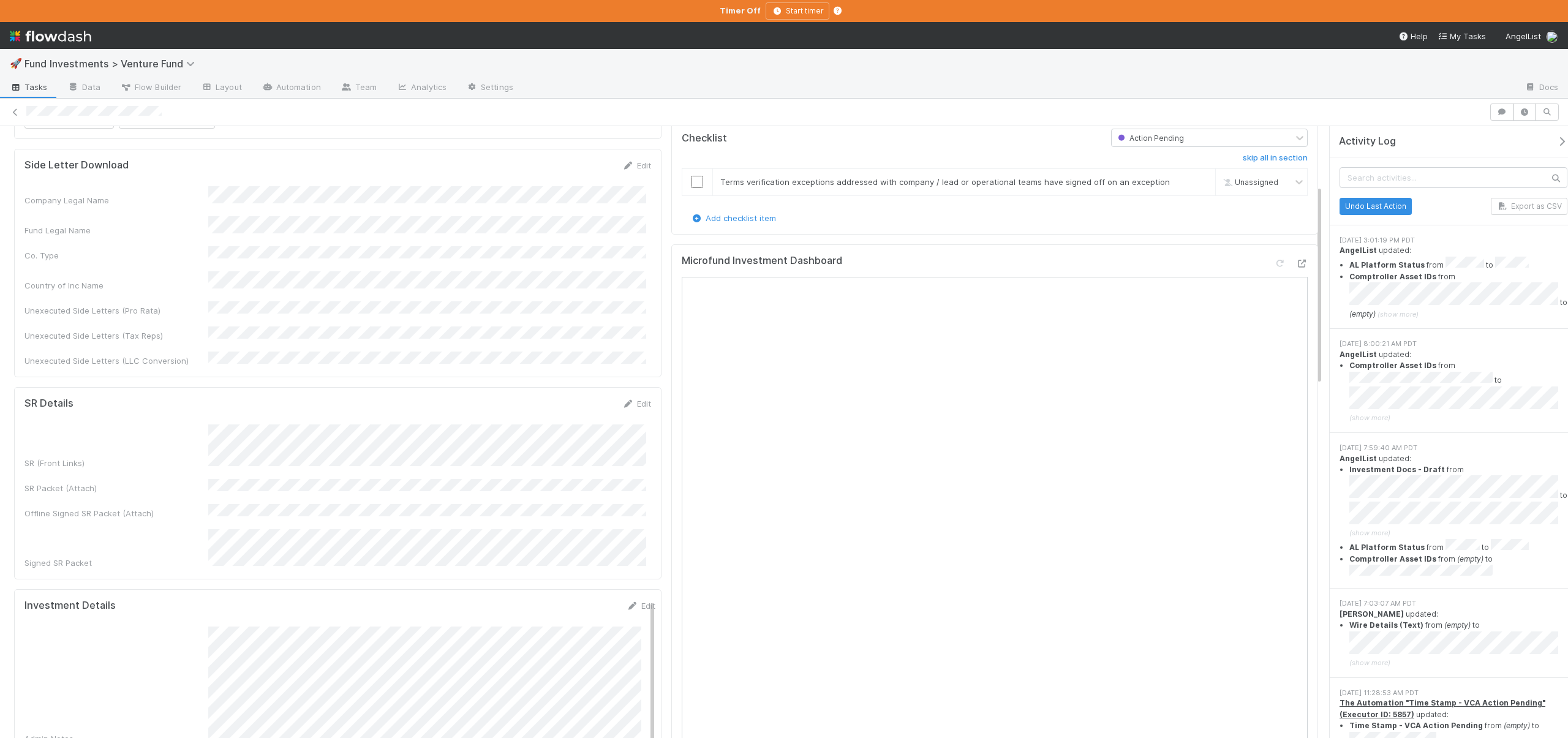
scroll to position [251, 0]
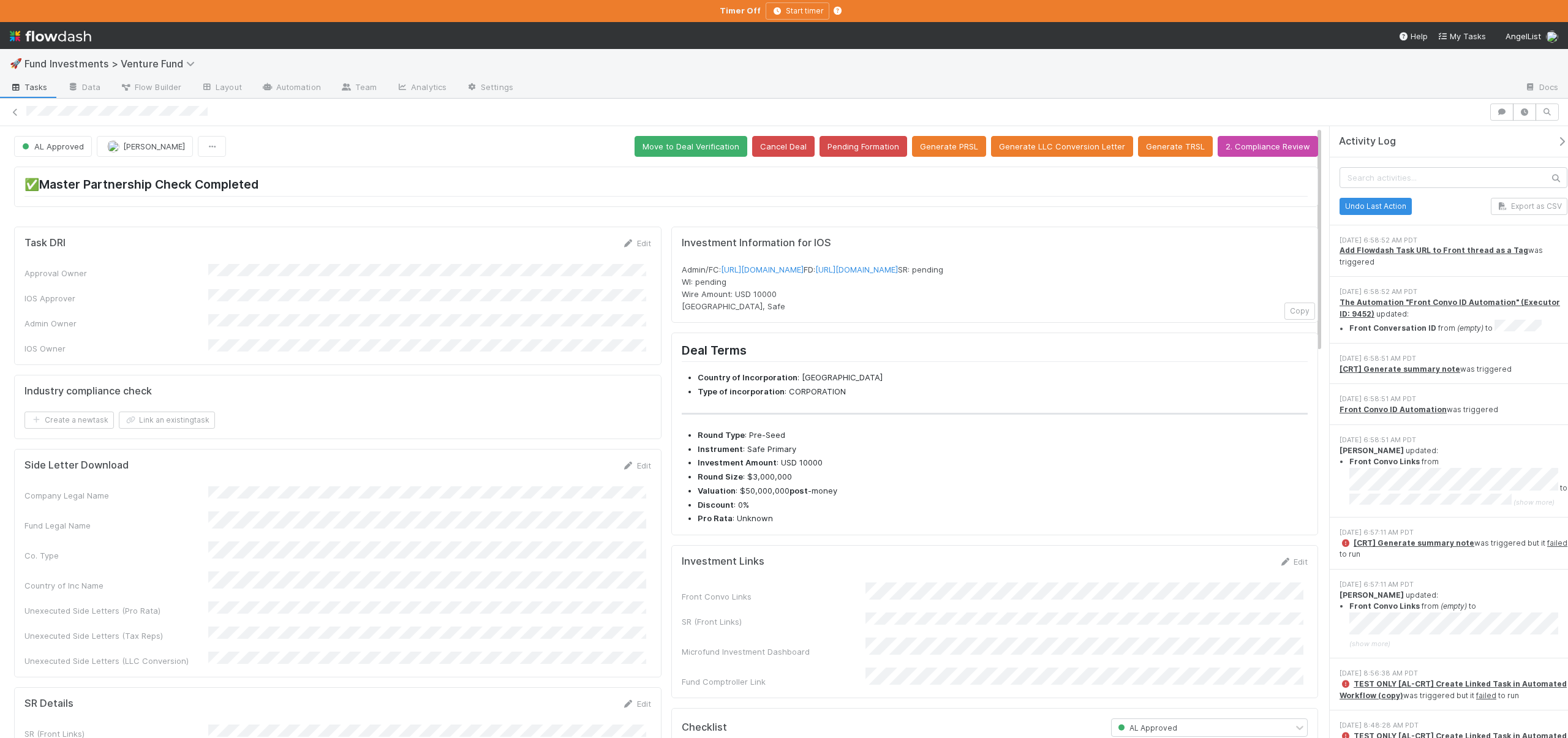
click at [864, 630] on div "Front Convo Links SR (Front Links) Microfund Investment Dashboard Fund Comptrol…" at bounding box center [995, 635] width 627 height 105
click at [1234, 576] on button "Save" at bounding box center [1242, 566] width 35 height 21
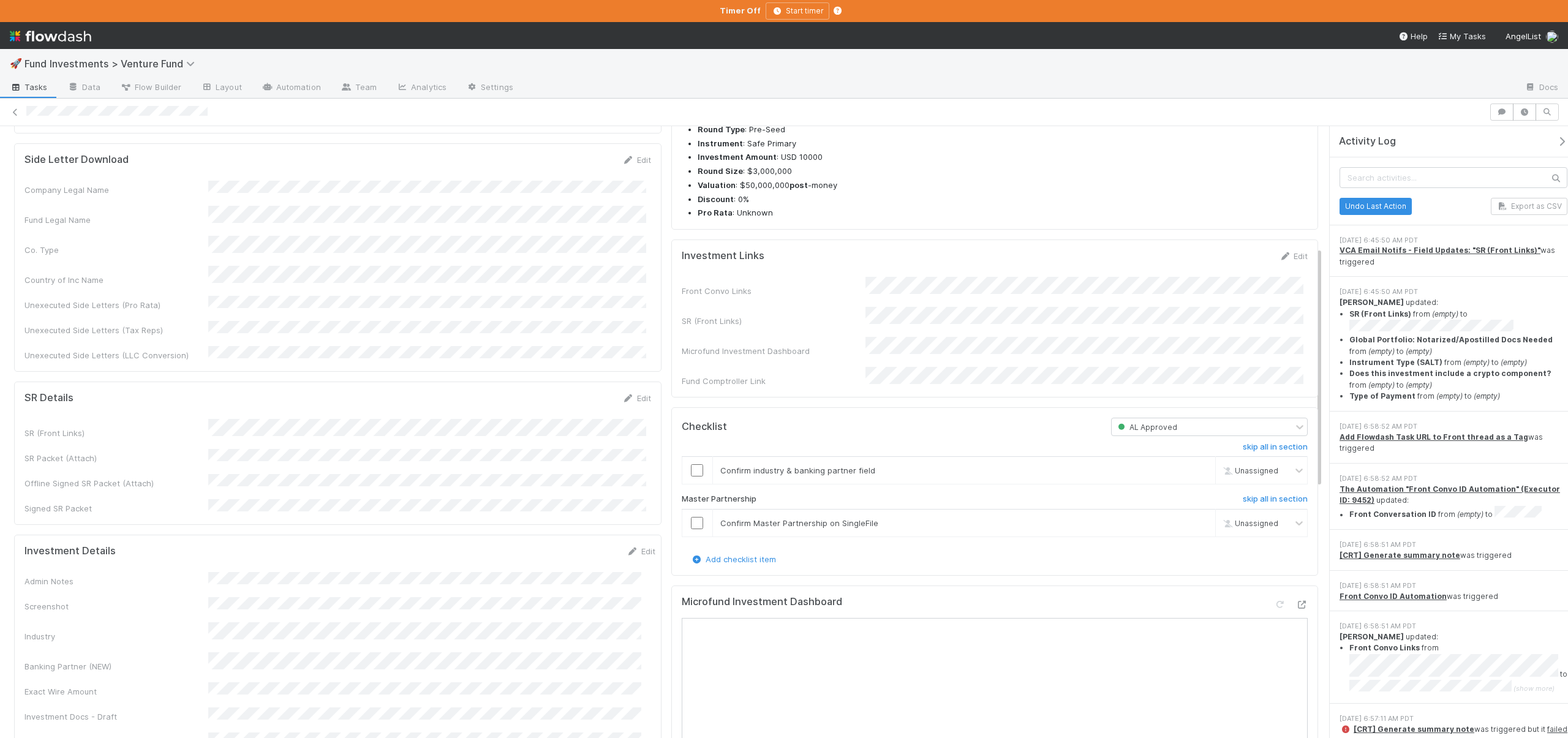
scroll to position [570, 0]
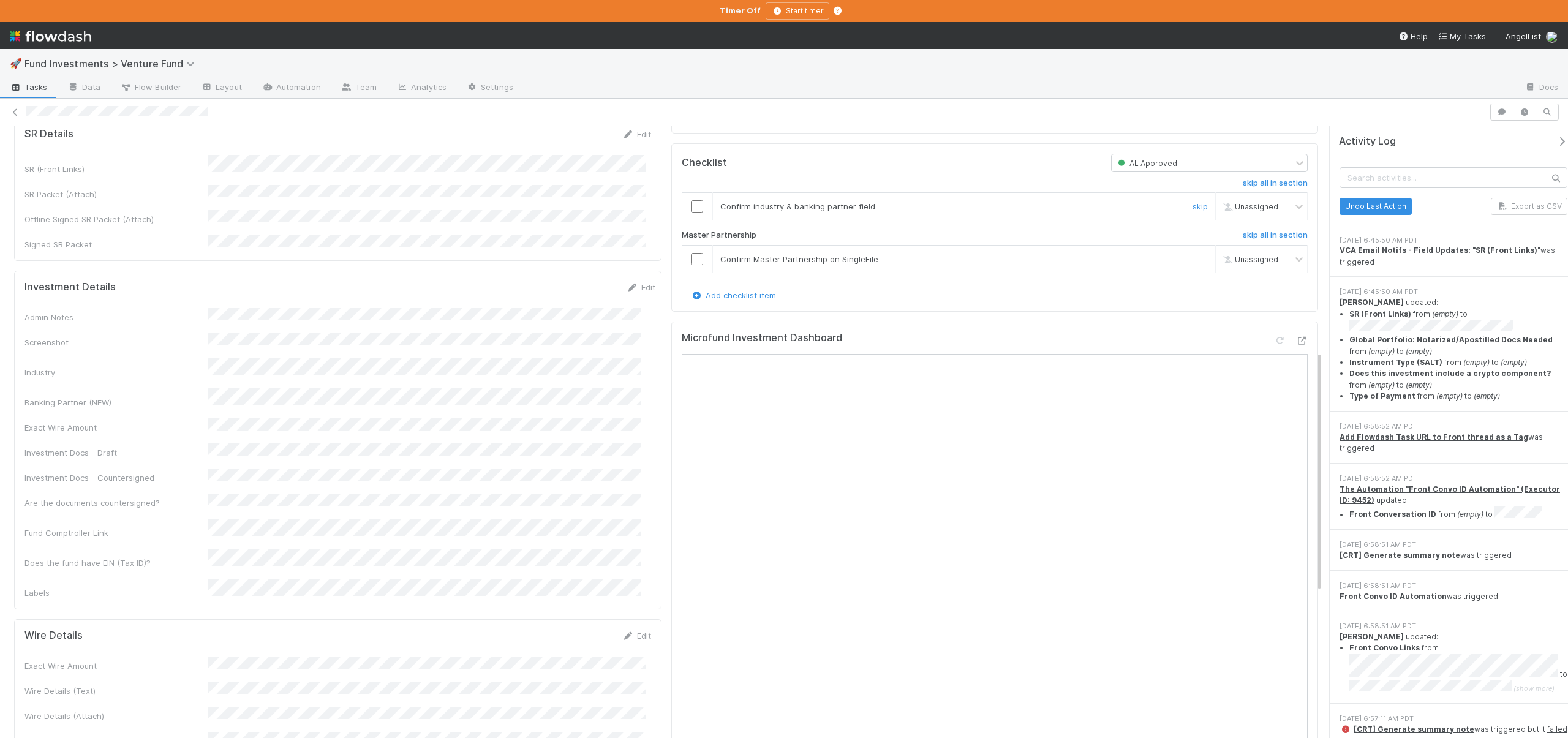
click at [691, 213] on input "checkbox" at bounding box center [697, 206] width 13 height 13
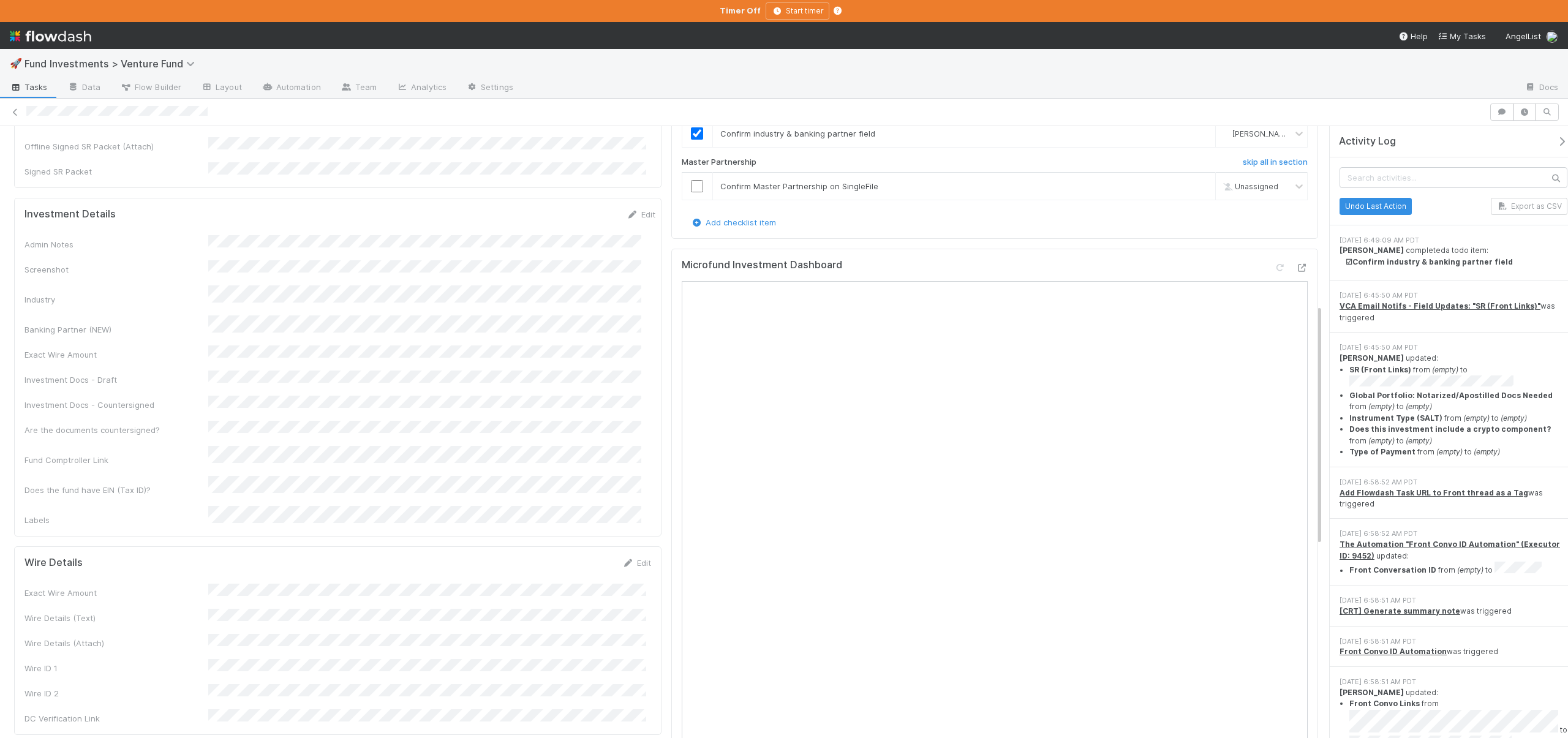
scroll to position [364, 0]
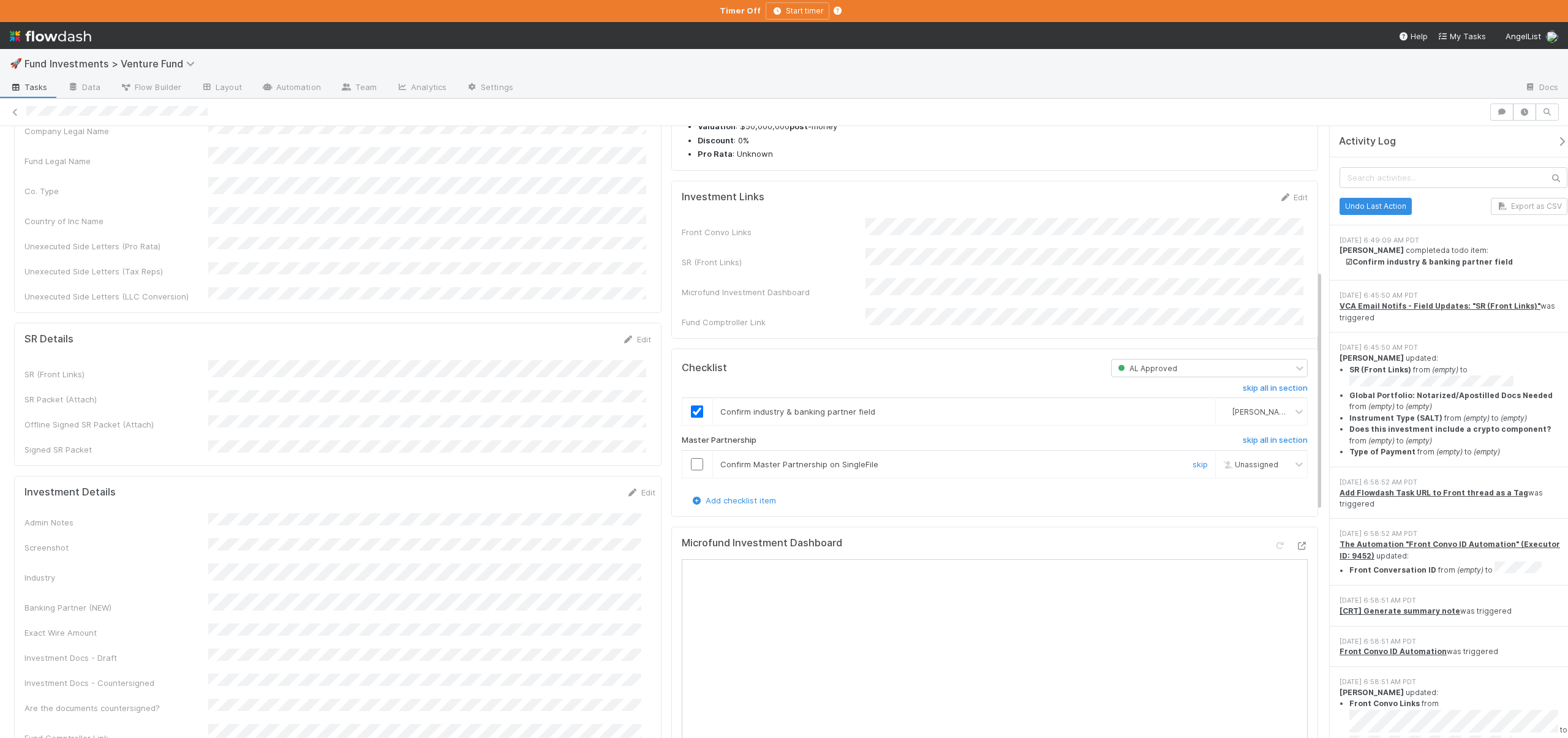
click at [691, 470] on input "checkbox" at bounding box center [697, 464] width 13 height 13
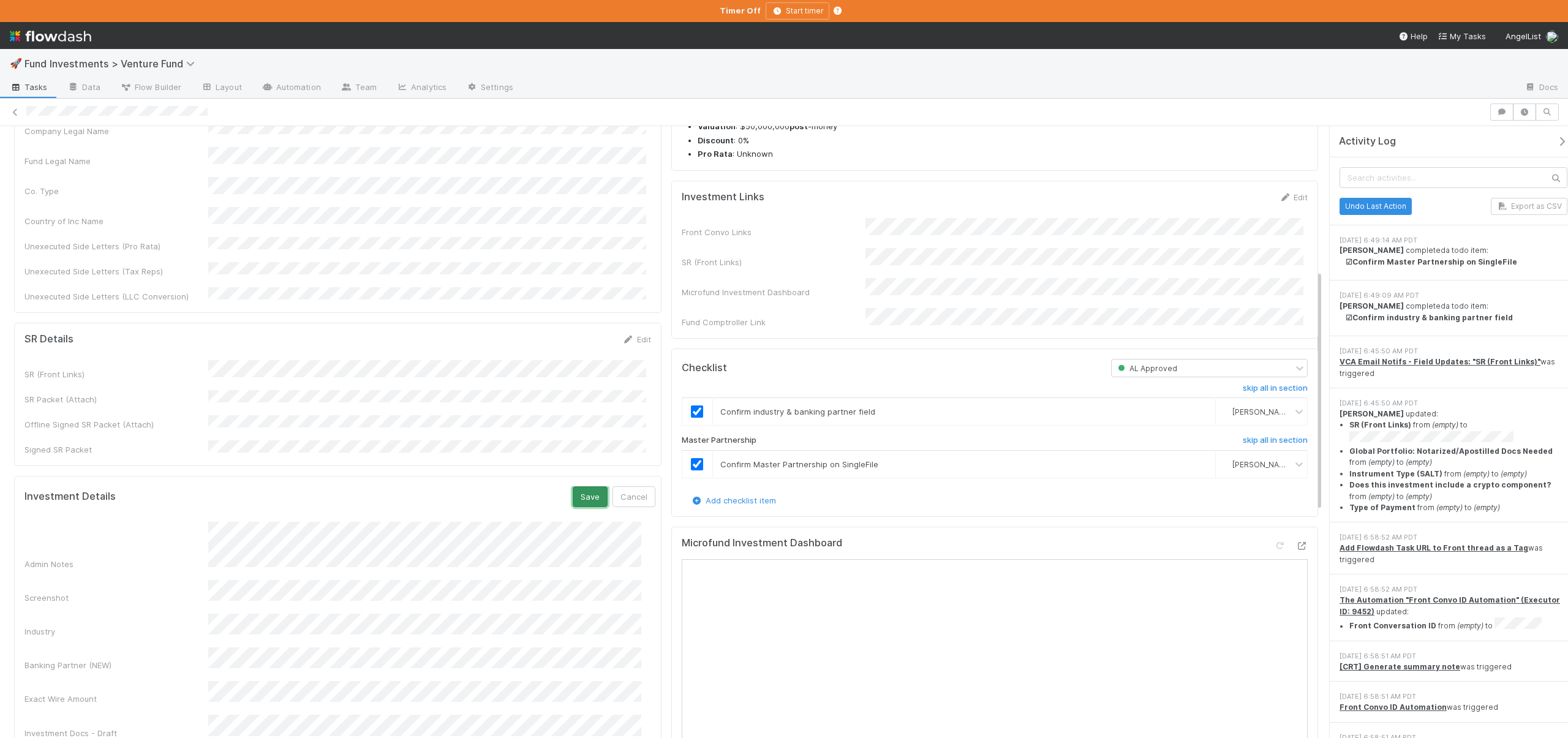
click at [576, 487] on button "Save" at bounding box center [590, 497] width 35 height 21
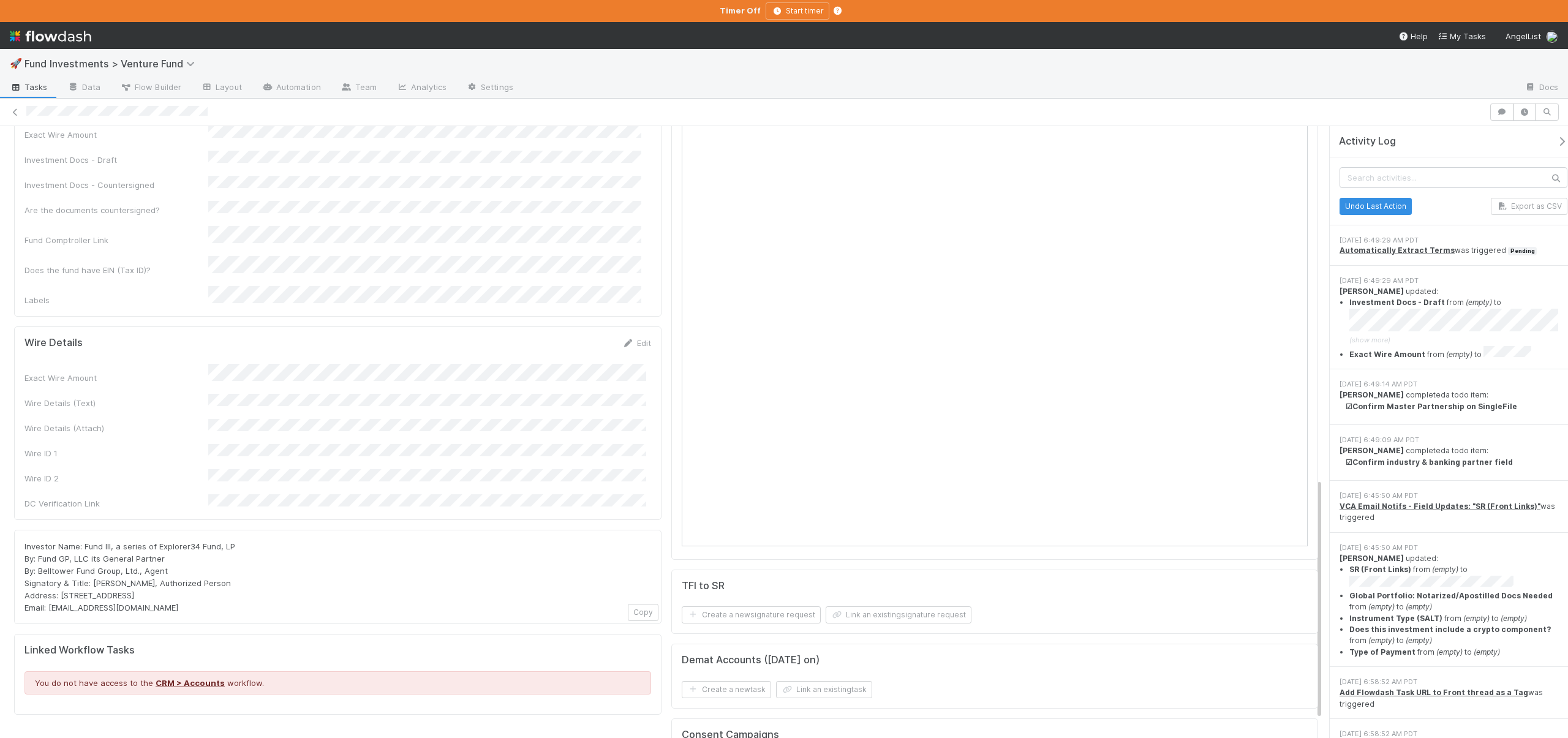
scroll to position [897, 0]
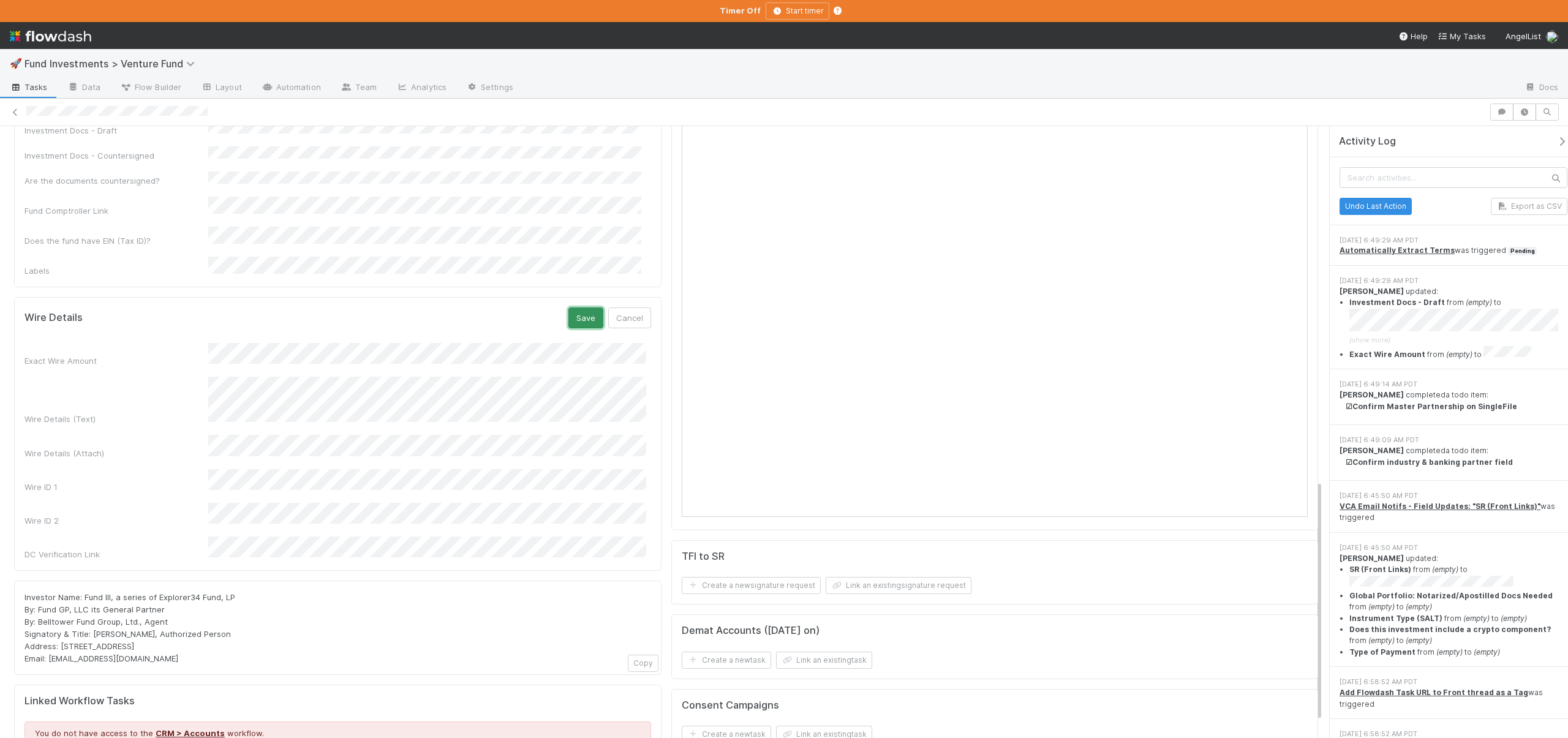
click at [586, 308] on button "Save" at bounding box center [585, 318] width 35 height 21
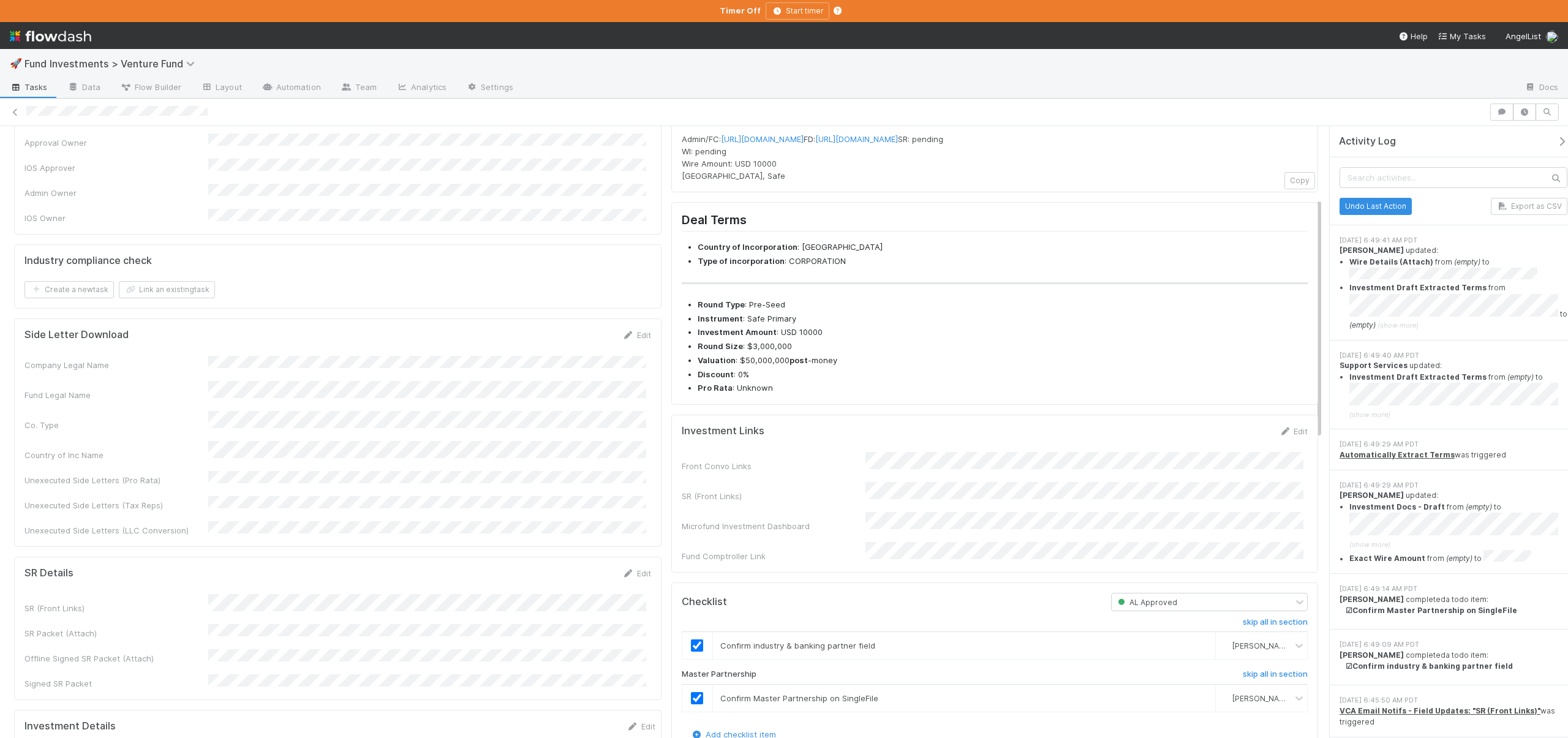
scroll to position [0, 0]
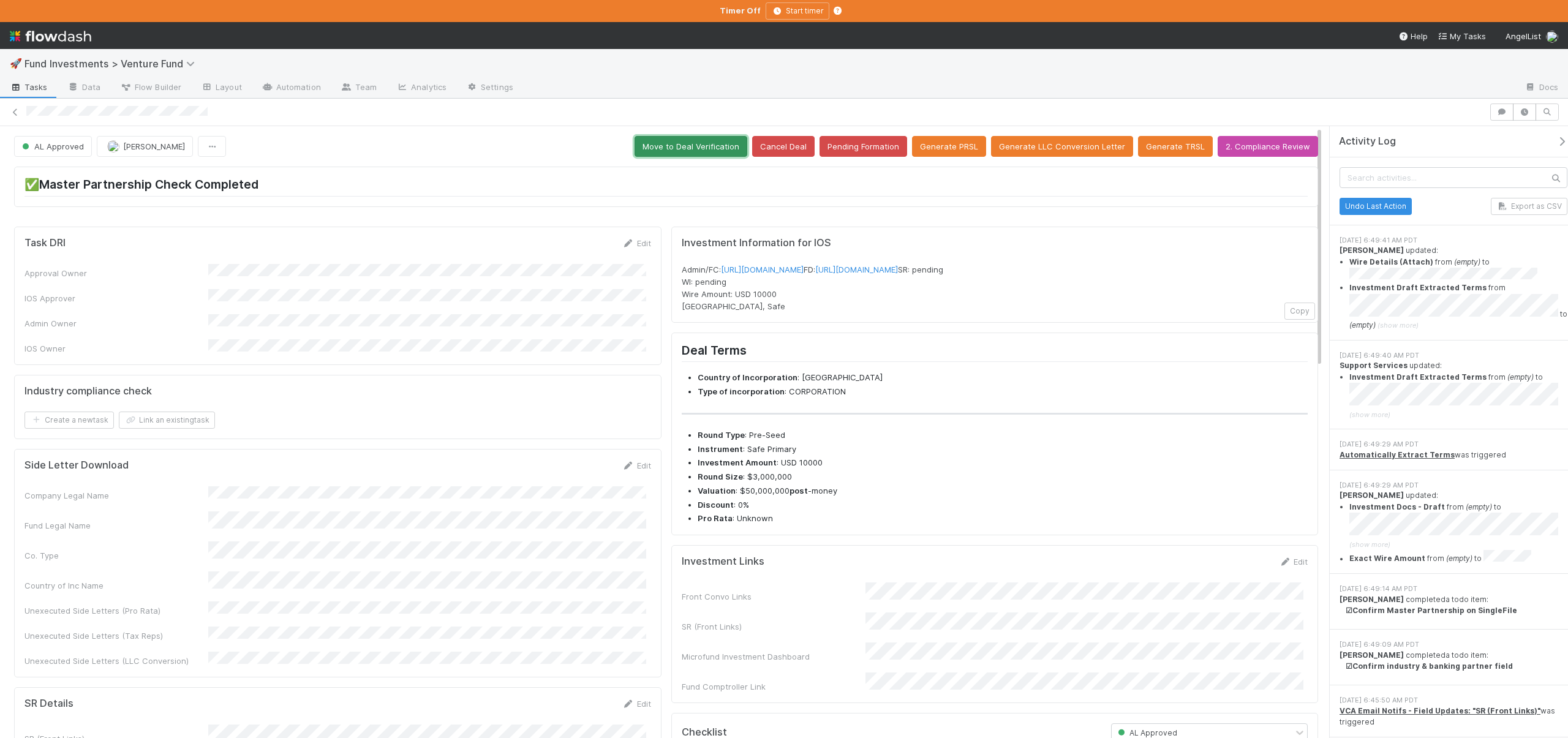
click at [722, 154] on button "Move to Deal Verification" at bounding box center [691, 146] width 113 height 21
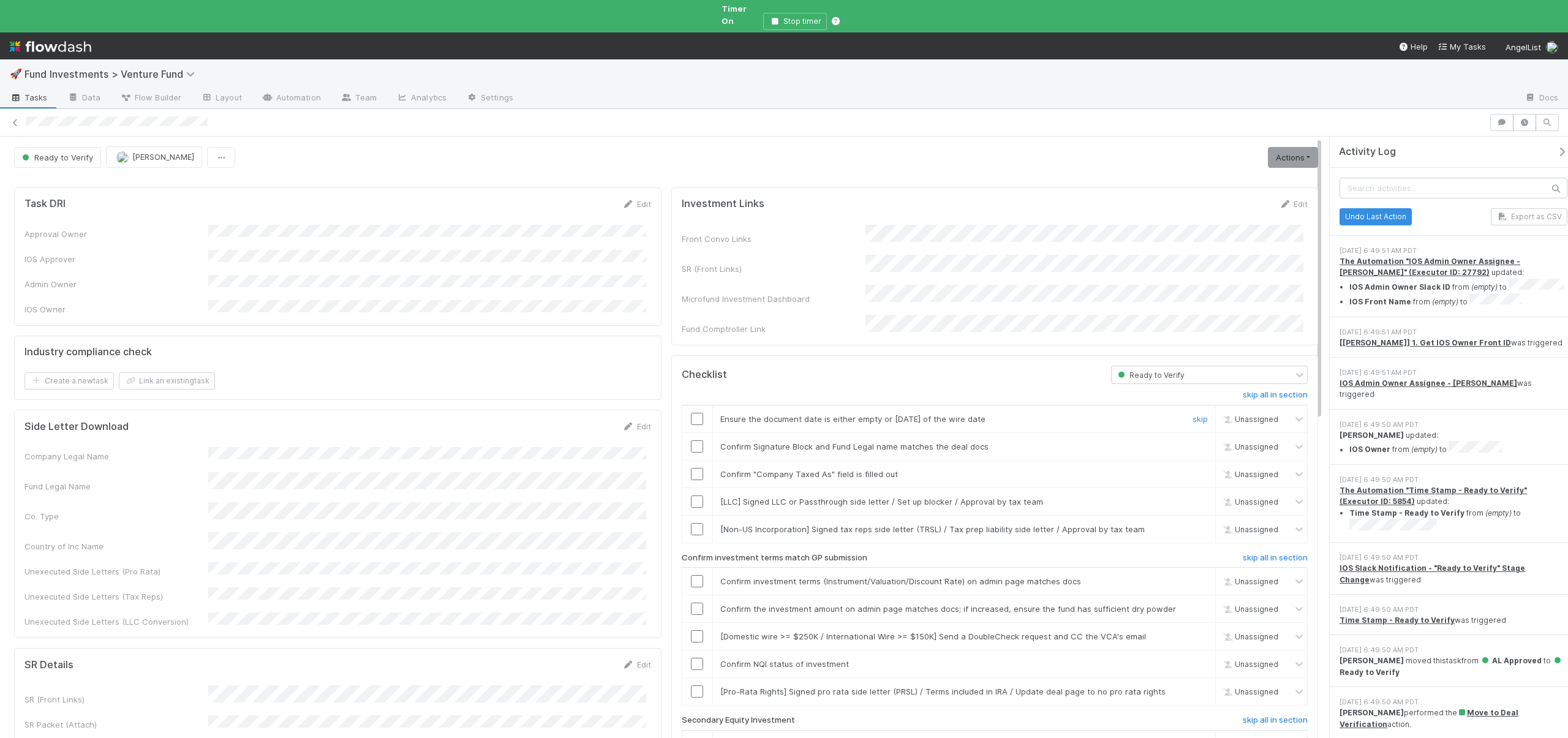
click at [691, 413] on input "checkbox" at bounding box center [697, 419] width 13 height 13
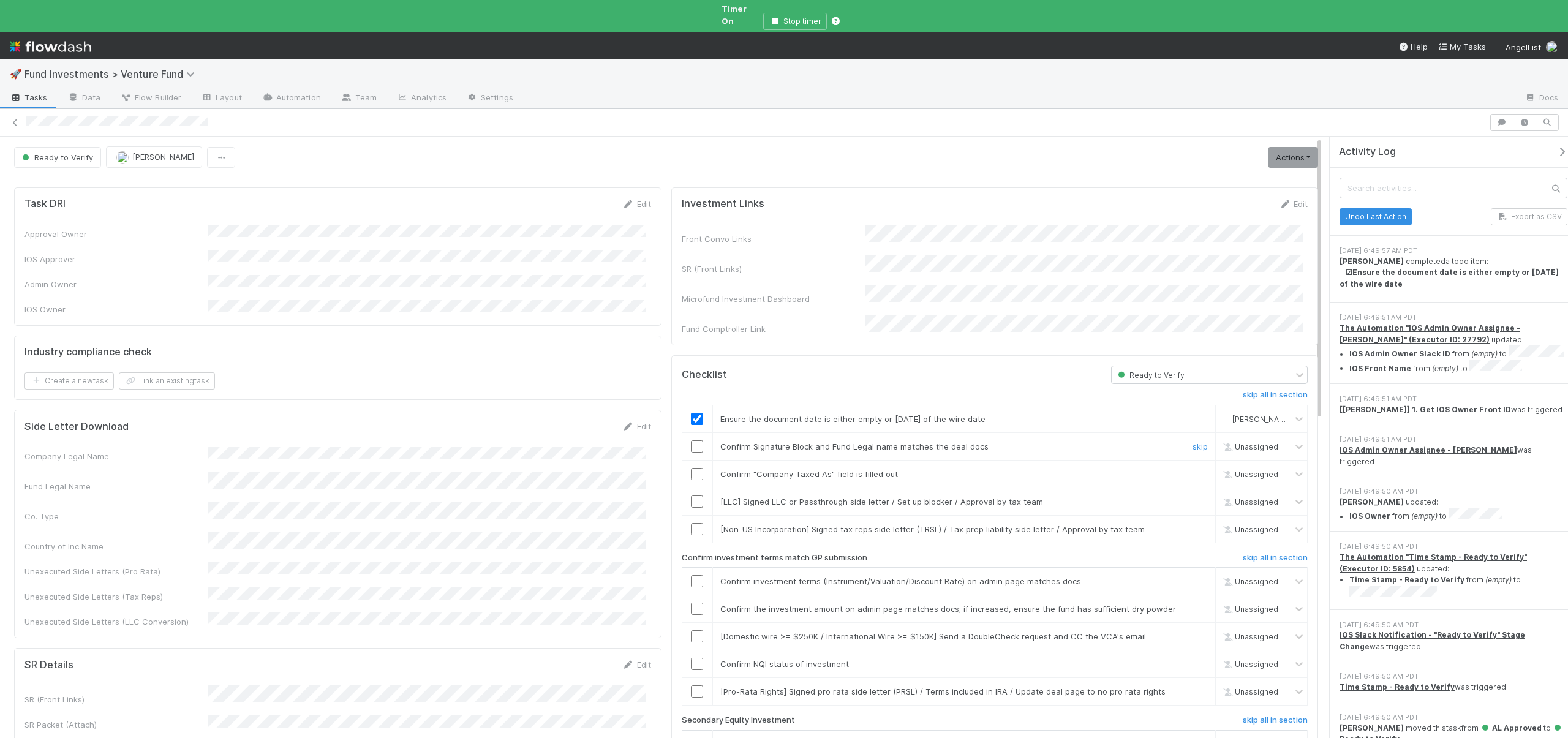
click at [691, 441] on input "checkbox" at bounding box center [697, 447] width 13 height 13
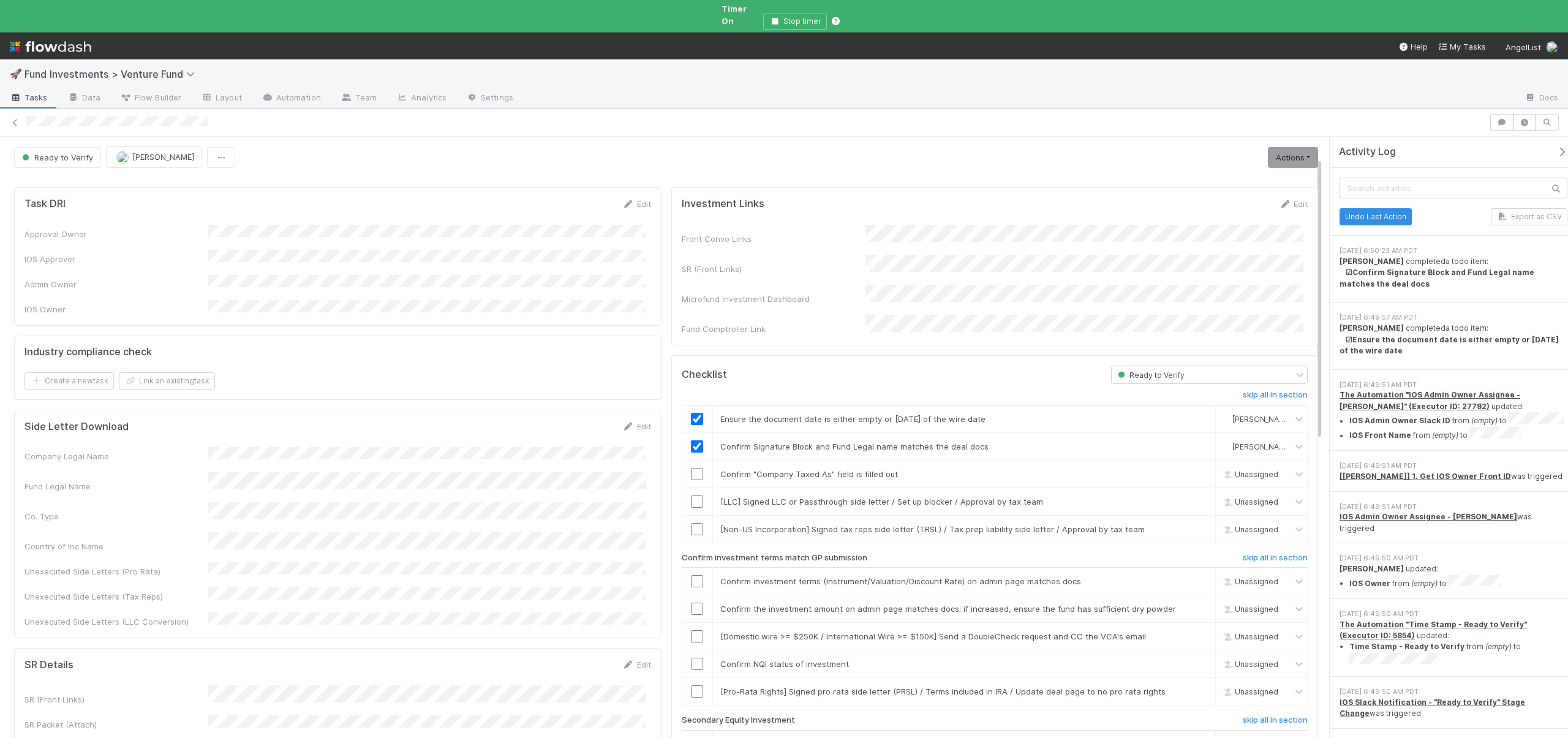
scroll to position [260, 0]
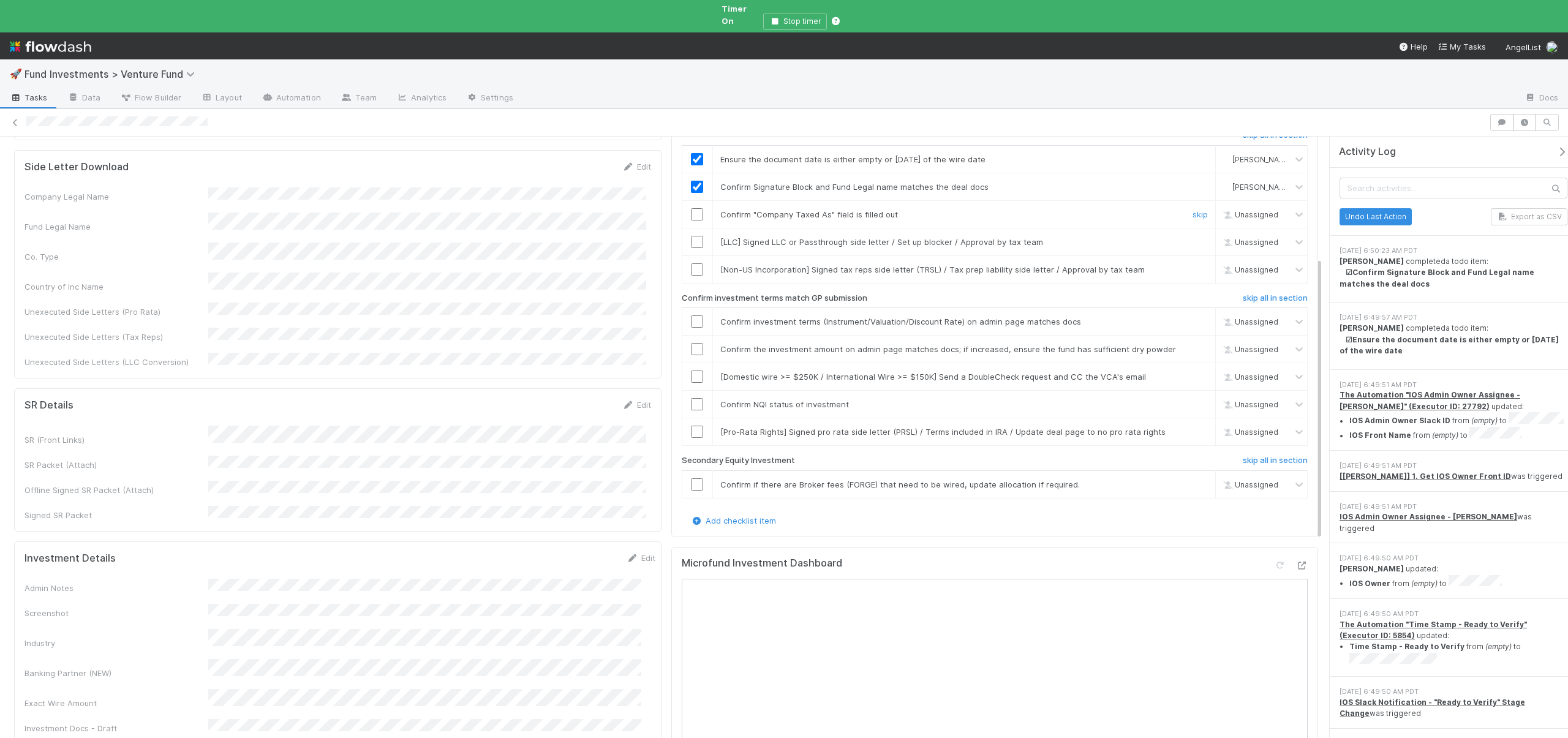
click at [695, 208] on input "checkbox" at bounding box center [697, 214] width 13 height 13
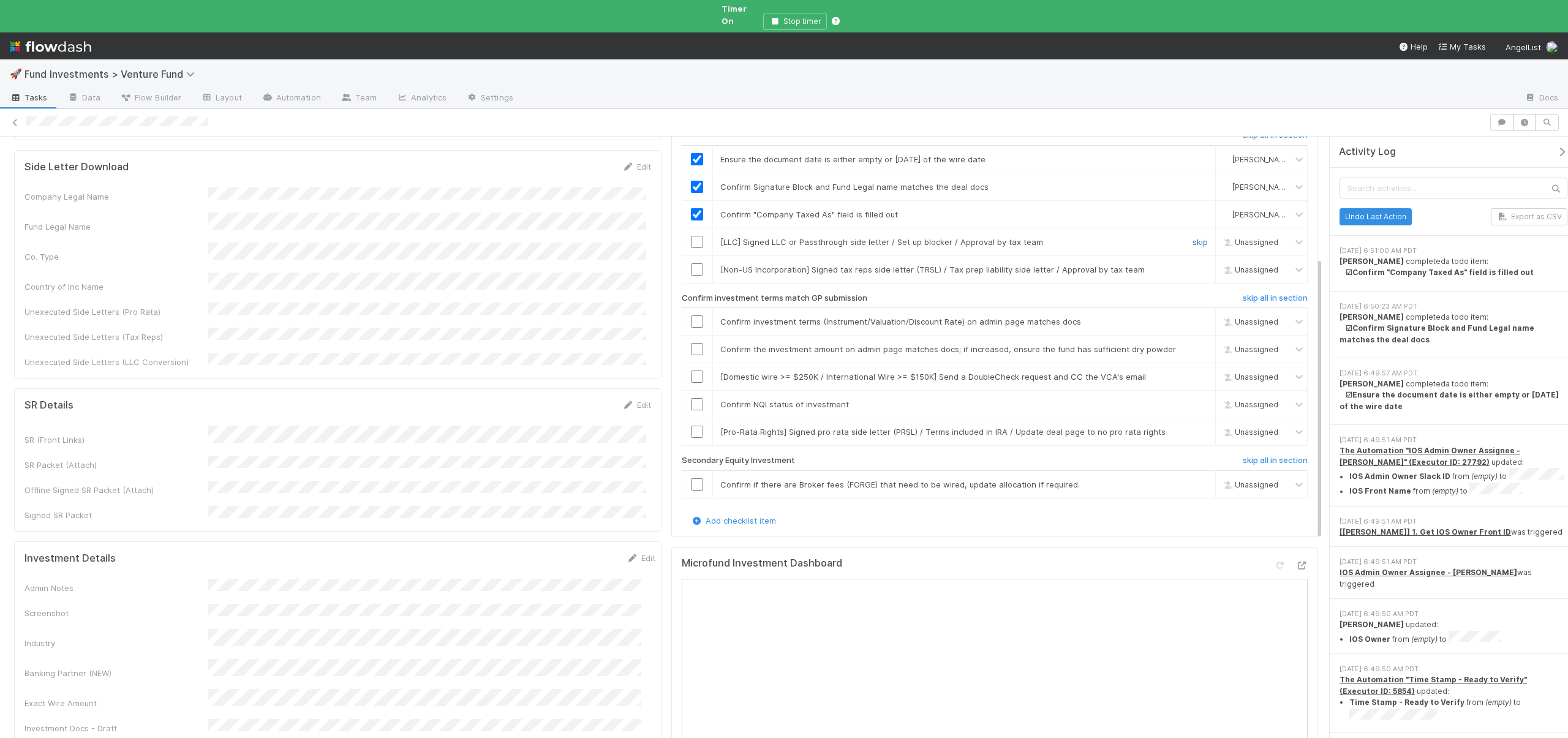
click at [1193, 237] on link "skip" at bounding box center [1200, 242] width 16 height 10
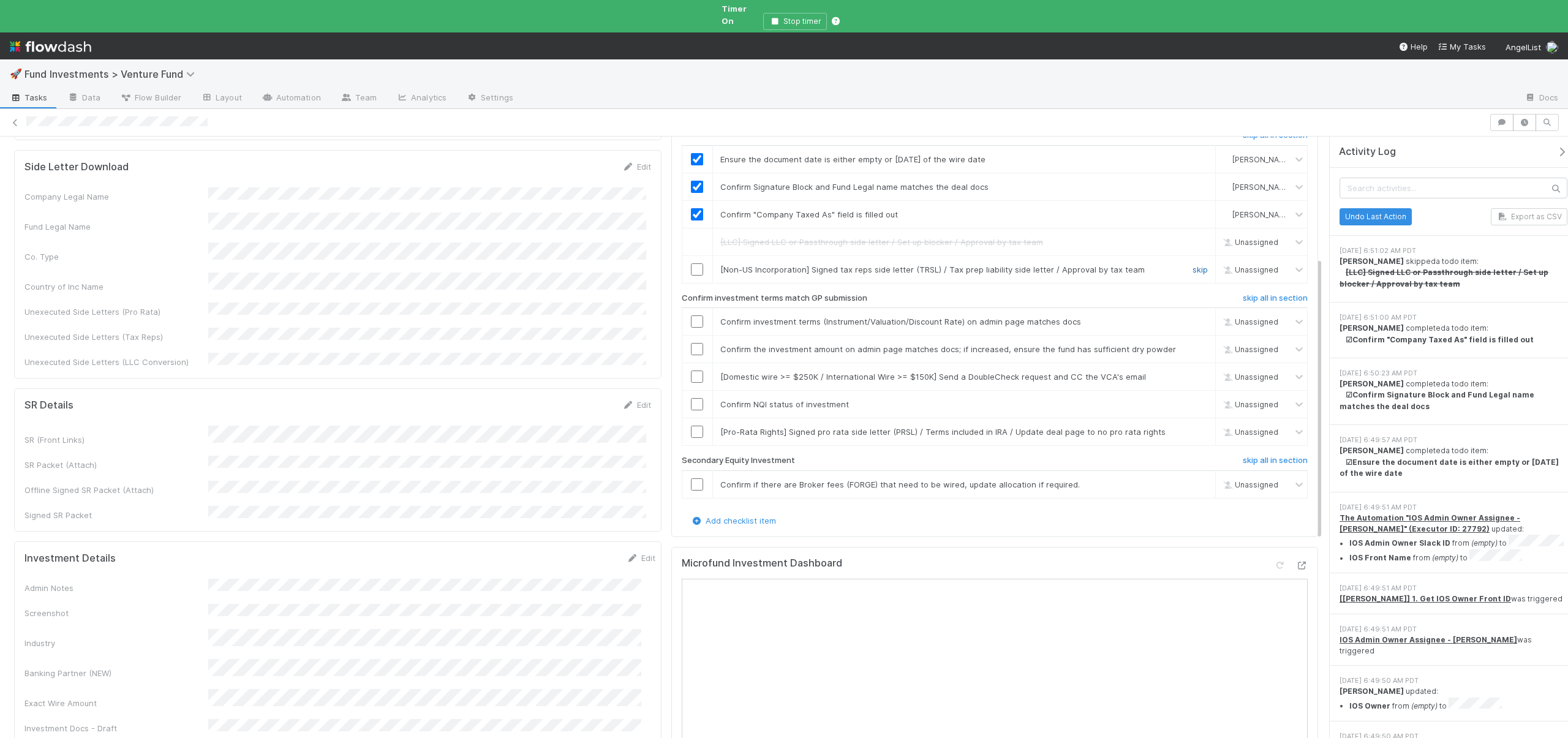
click at [1193, 265] on link "skip" at bounding box center [1200, 269] width 16 height 10
click at [1195, 265] on link "skip" at bounding box center [1200, 269] width 16 height 10
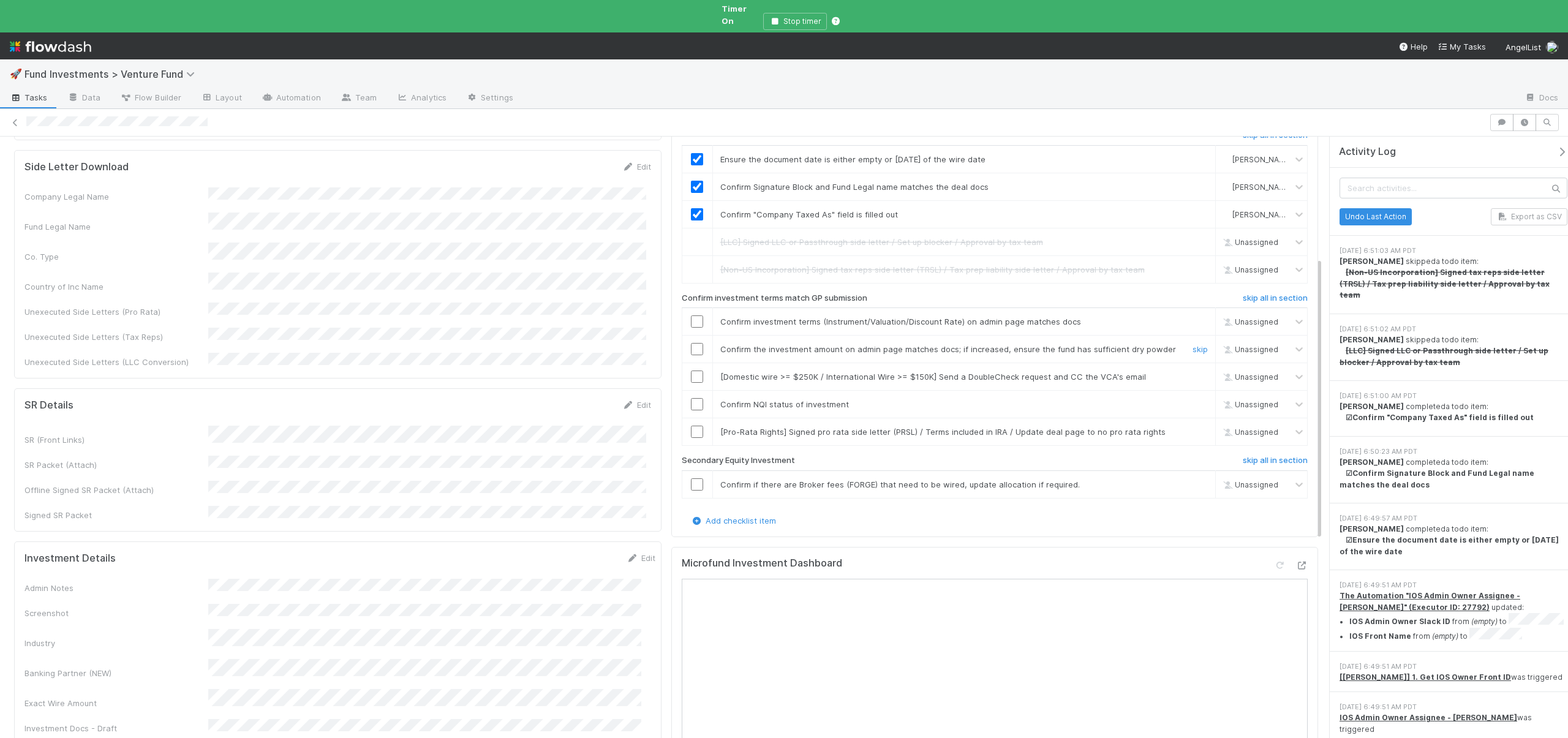
click at [694, 343] on input "checkbox" at bounding box center [697, 349] width 13 height 13
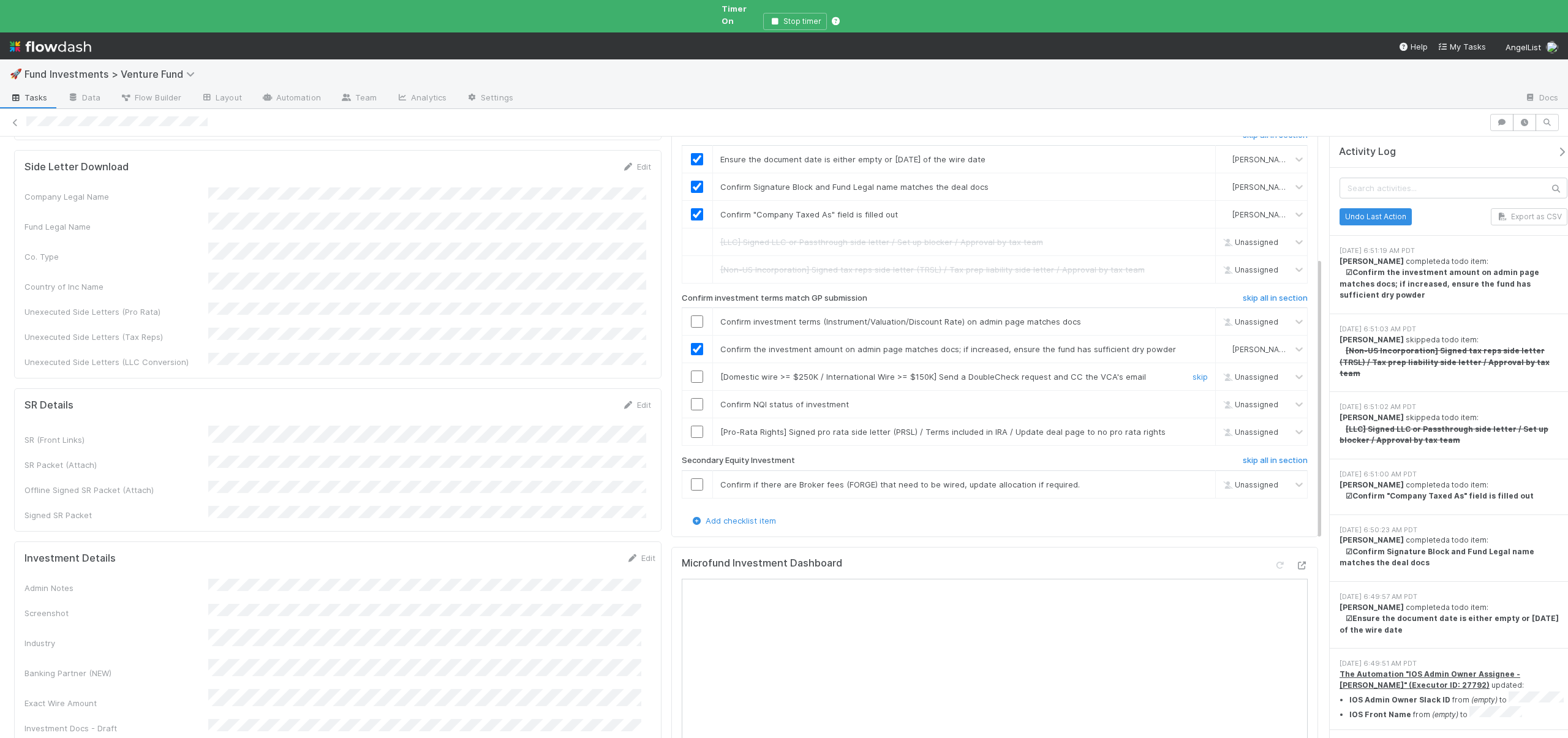
drag, startPoint x: 1186, startPoint y: 352, endPoint x: 1179, endPoint y: 352, distance: 7.0
click at [1193, 372] on link "skip" at bounding box center [1200, 376] width 16 height 10
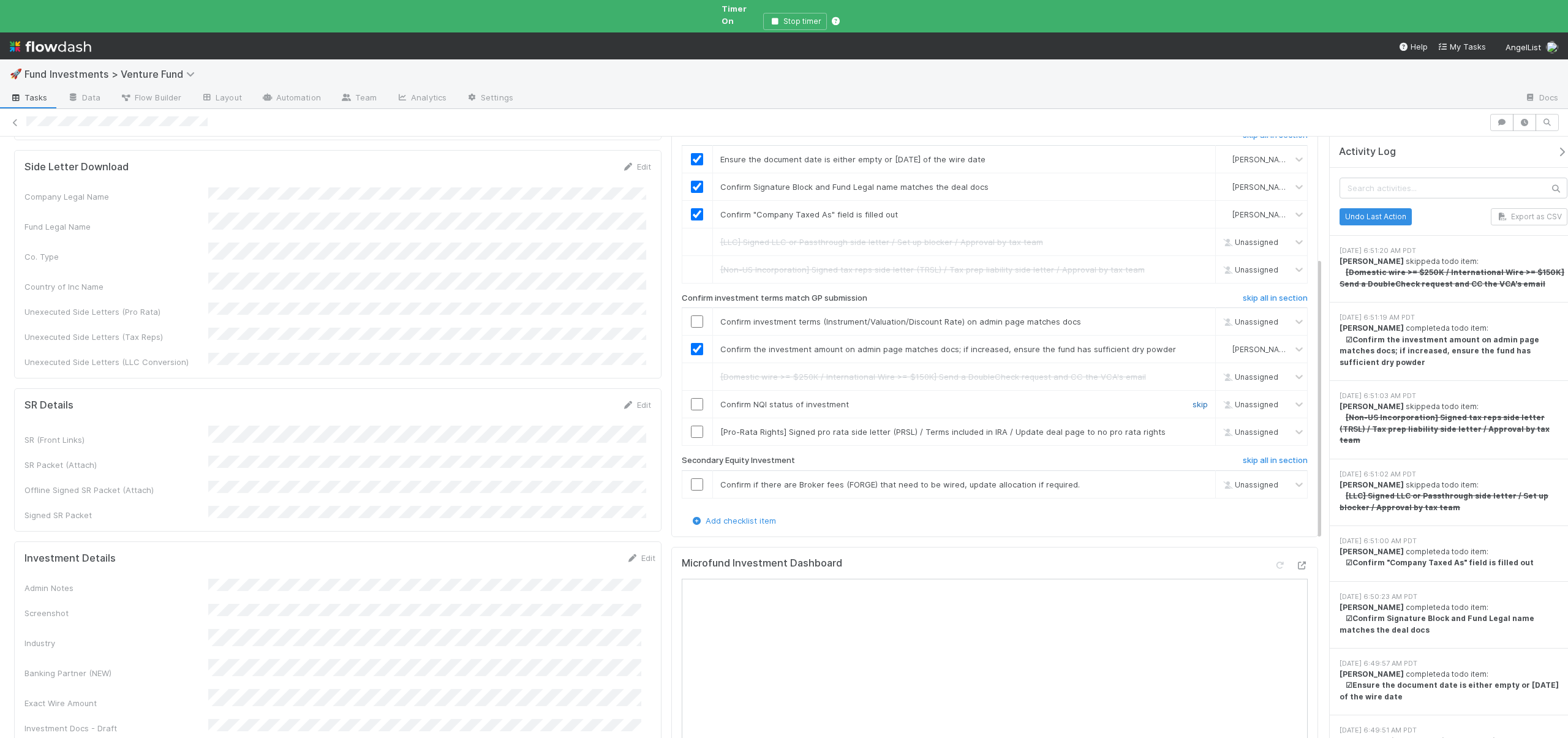
click at [1193, 400] on link "skip" at bounding box center [1200, 404] width 16 height 10
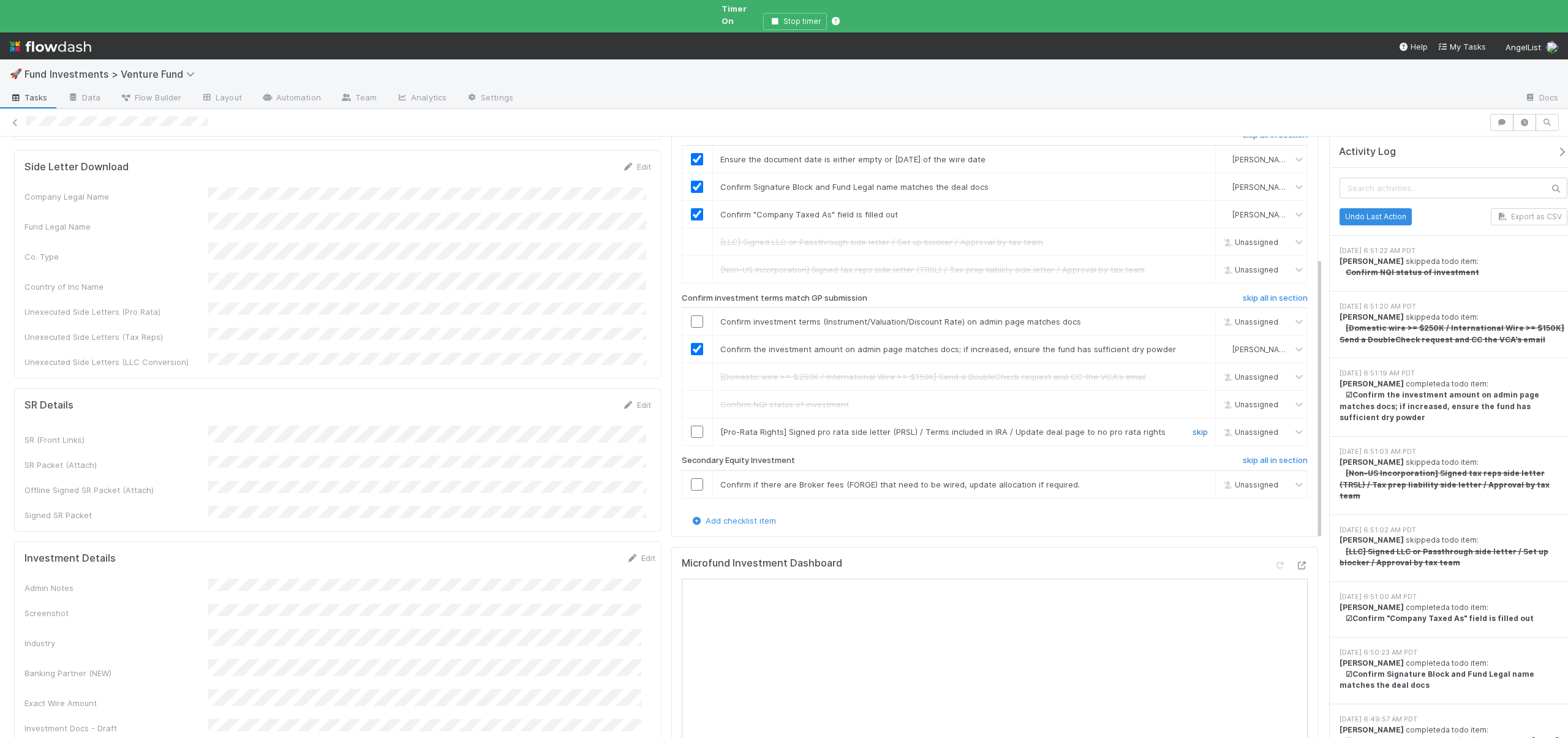
click at [1193, 427] on link "skip" at bounding box center [1200, 432] width 16 height 10
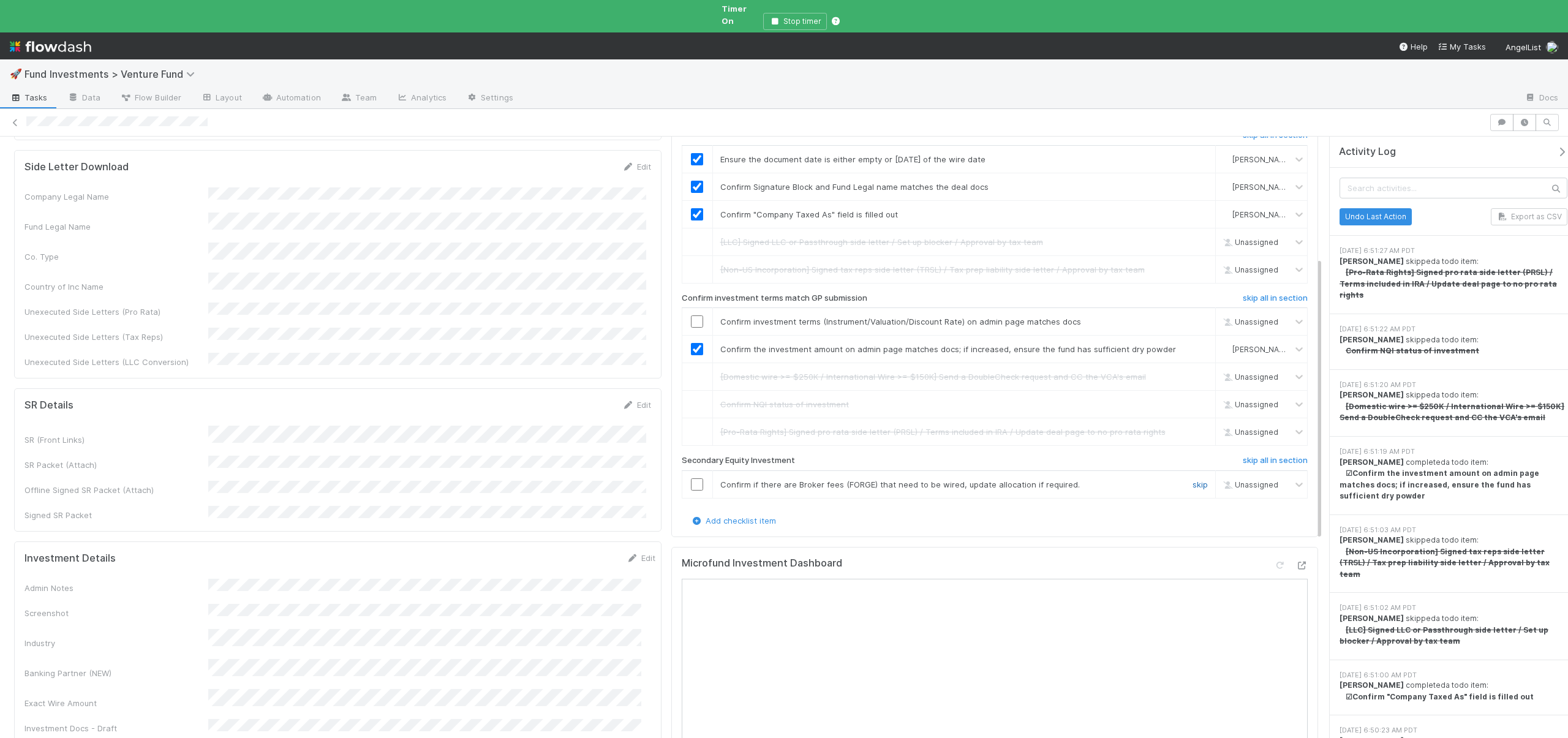
click at [1193, 480] on link "skip" at bounding box center [1200, 484] width 16 height 10
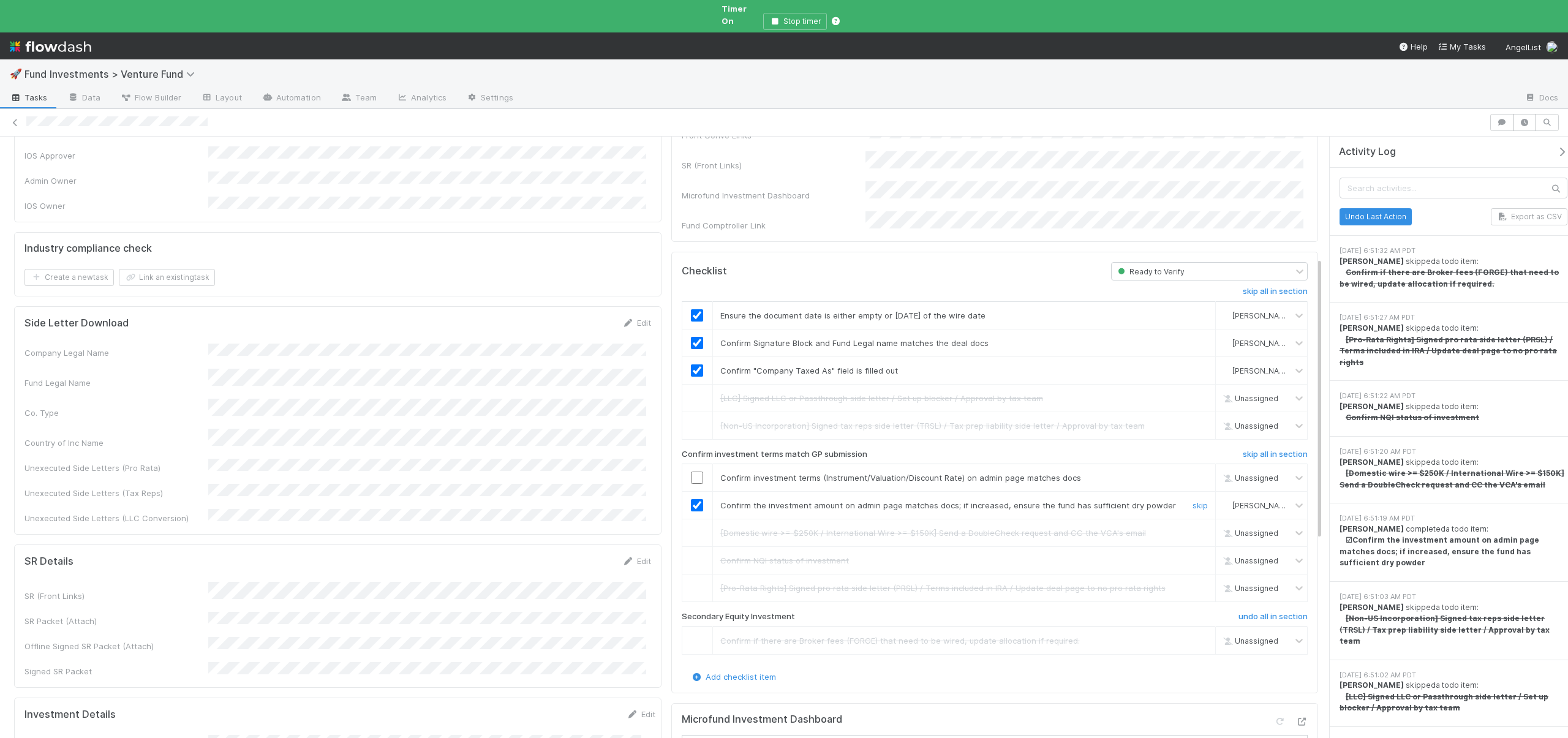
scroll to position [0, 0]
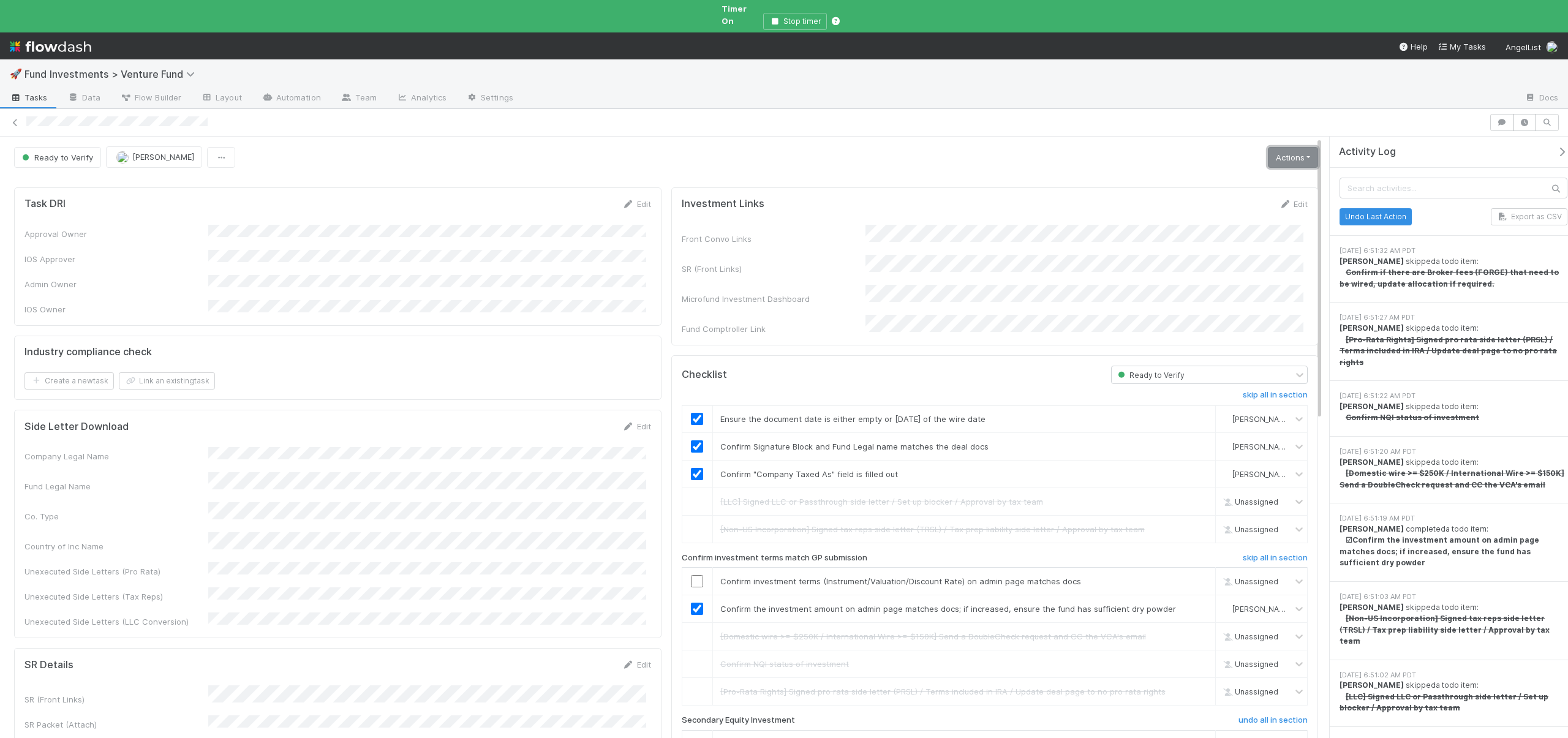
click at [1275, 155] on link "Actions" at bounding box center [1294, 157] width 50 height 21
click at [1187, 192] on button "Action Pending" at bounding box center [1231, 200] width 178 height 17
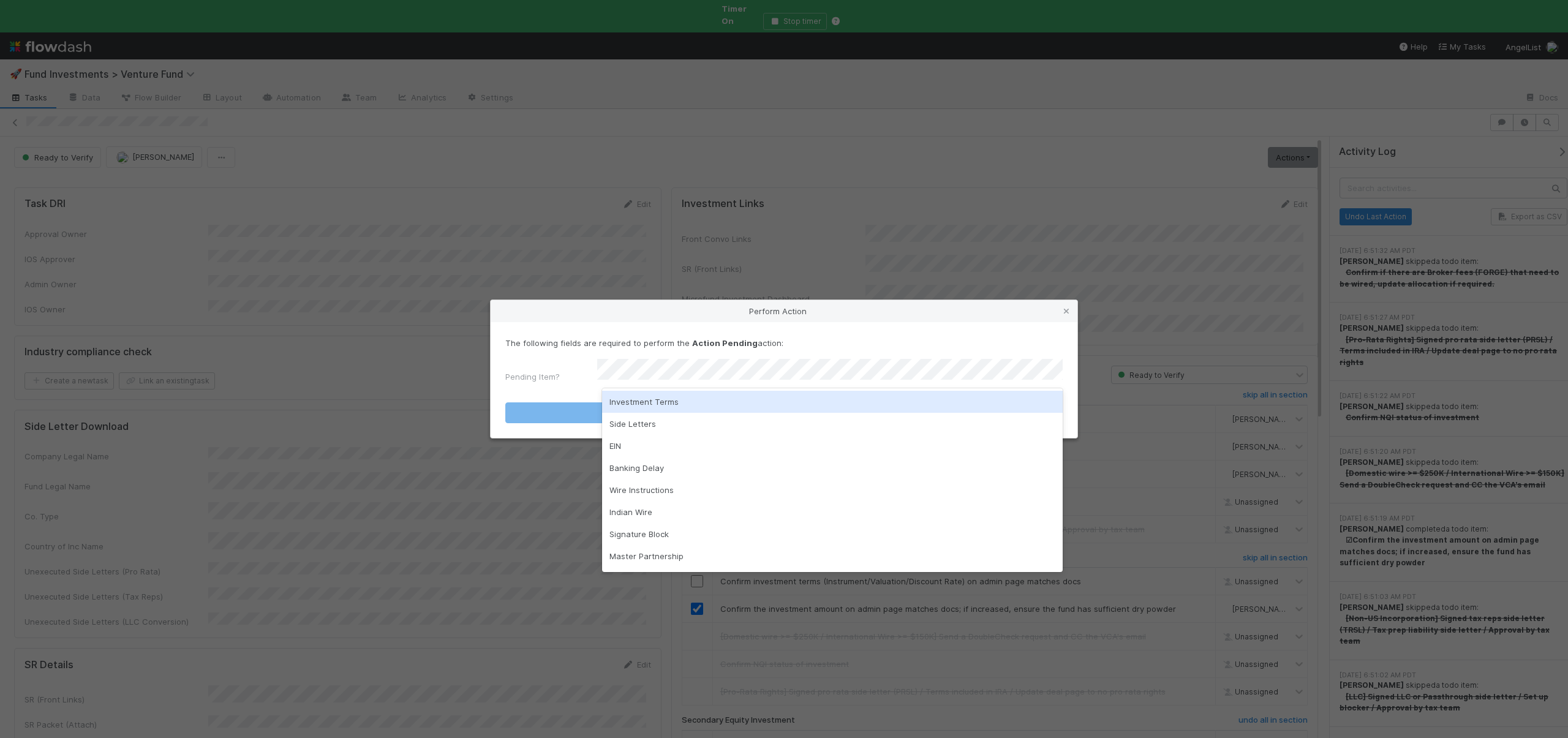
click at [650, 395] on div "Investment Terms" at bounding box center [832, 402] width 461 height 22
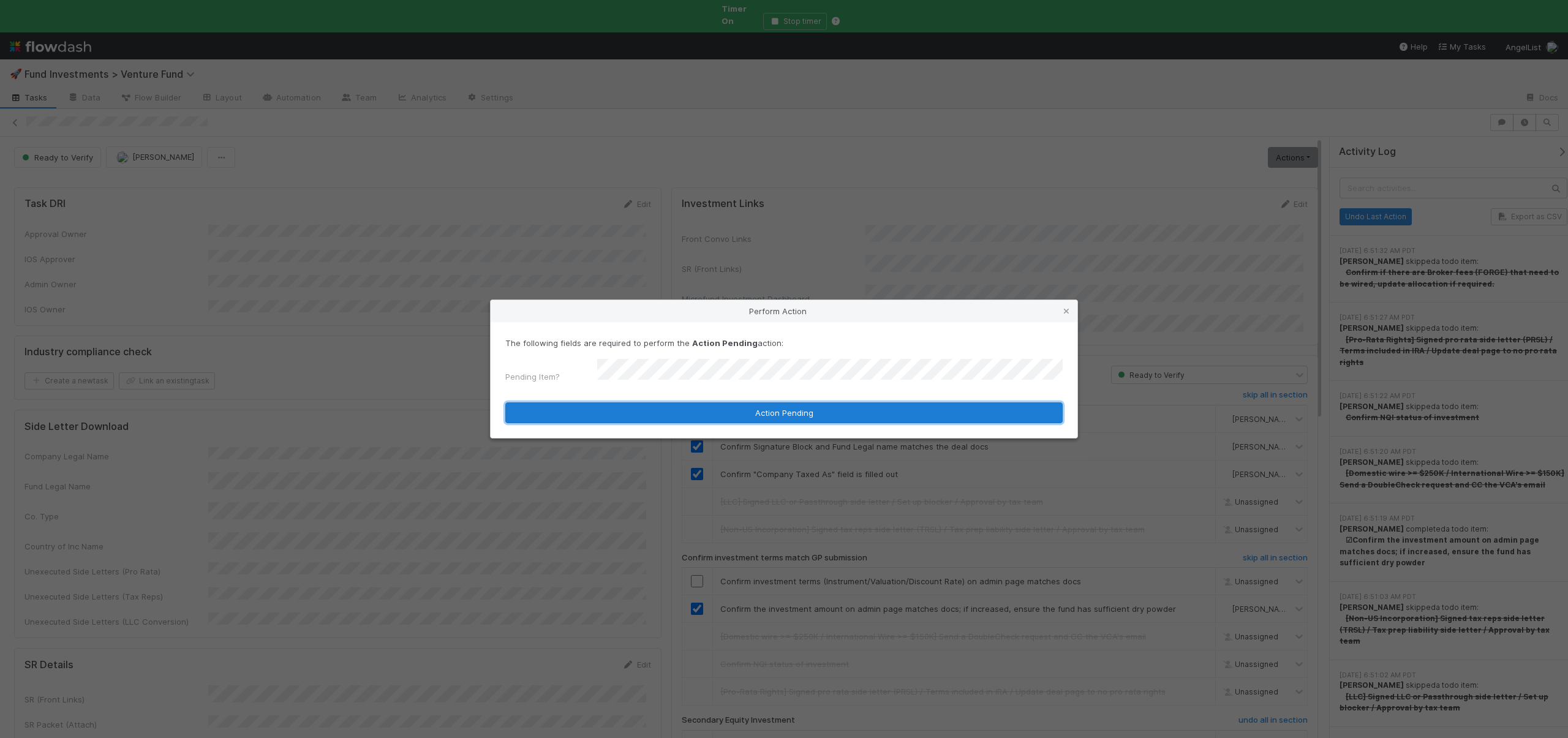
click at [659, 406] on button "Action Pending" at bounding box center [784, 413] width 558 height 21
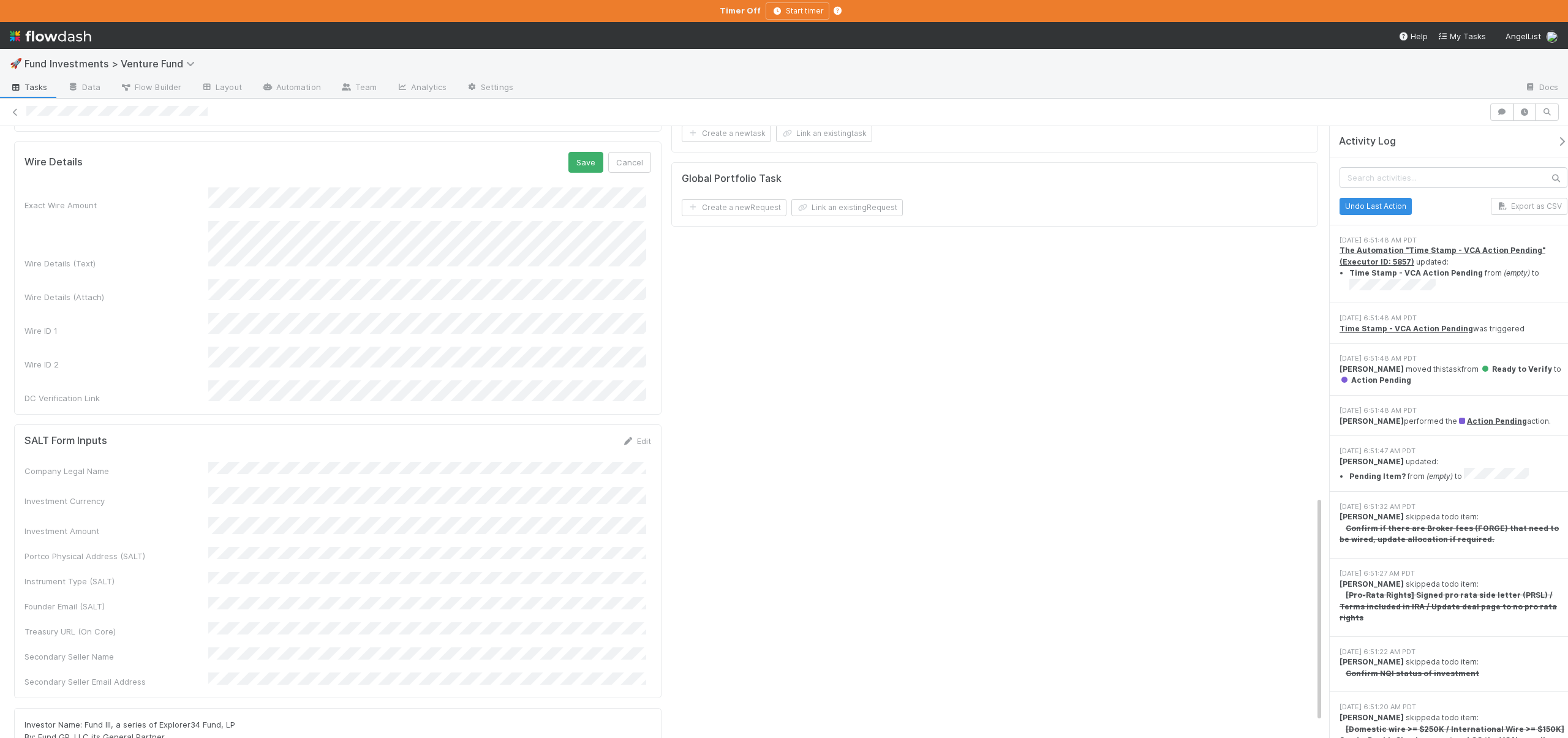
scroll to position [585, 0]
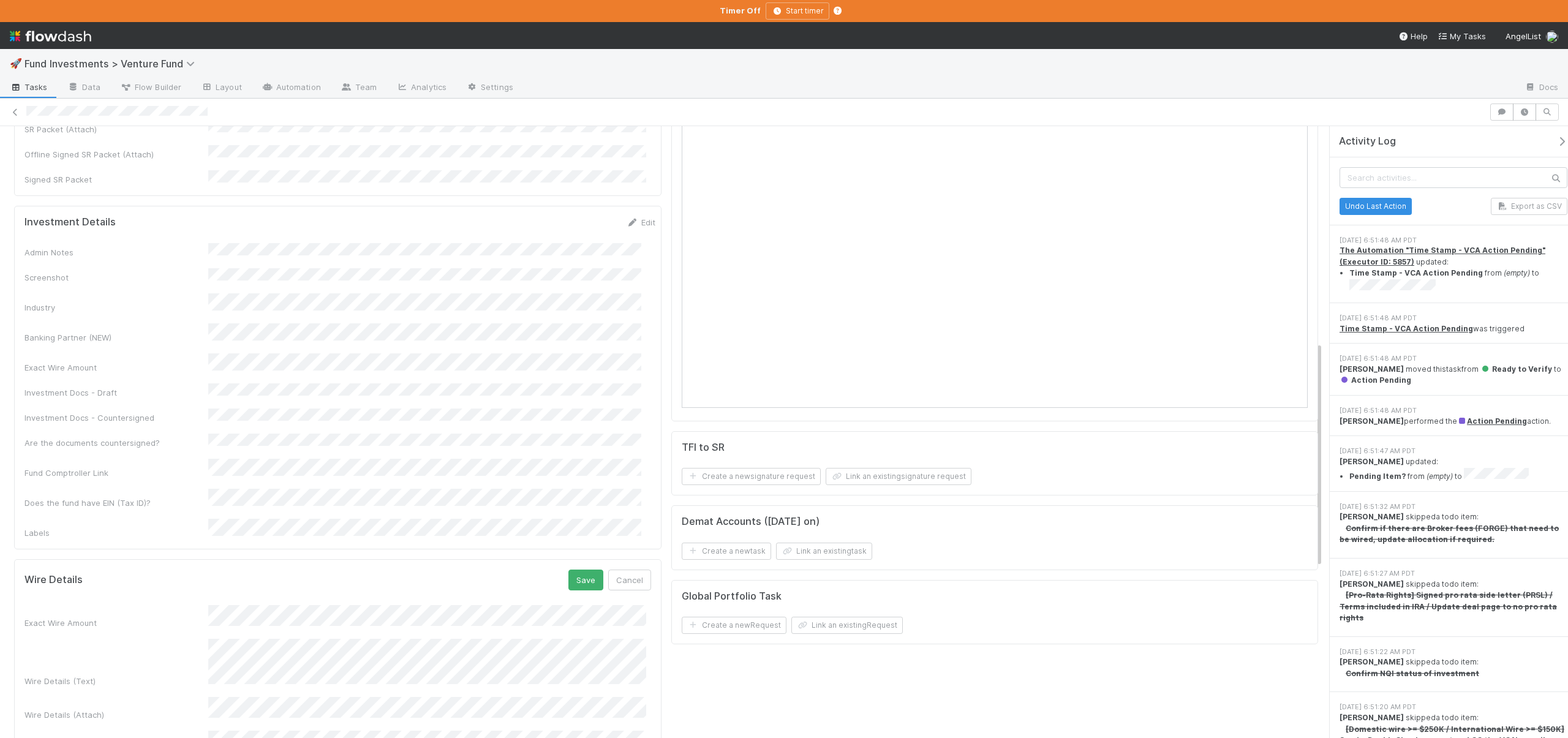
click at [638, 559] on div "Wire Details Save Cancel Exact Wire Amount Wire Details (Text) Wire Details (At…" at bounding box center [337, 696] width 648 height 273
click at [639, 570] on button "Cancel" at bounding box center [630, 580] width 43 height 21
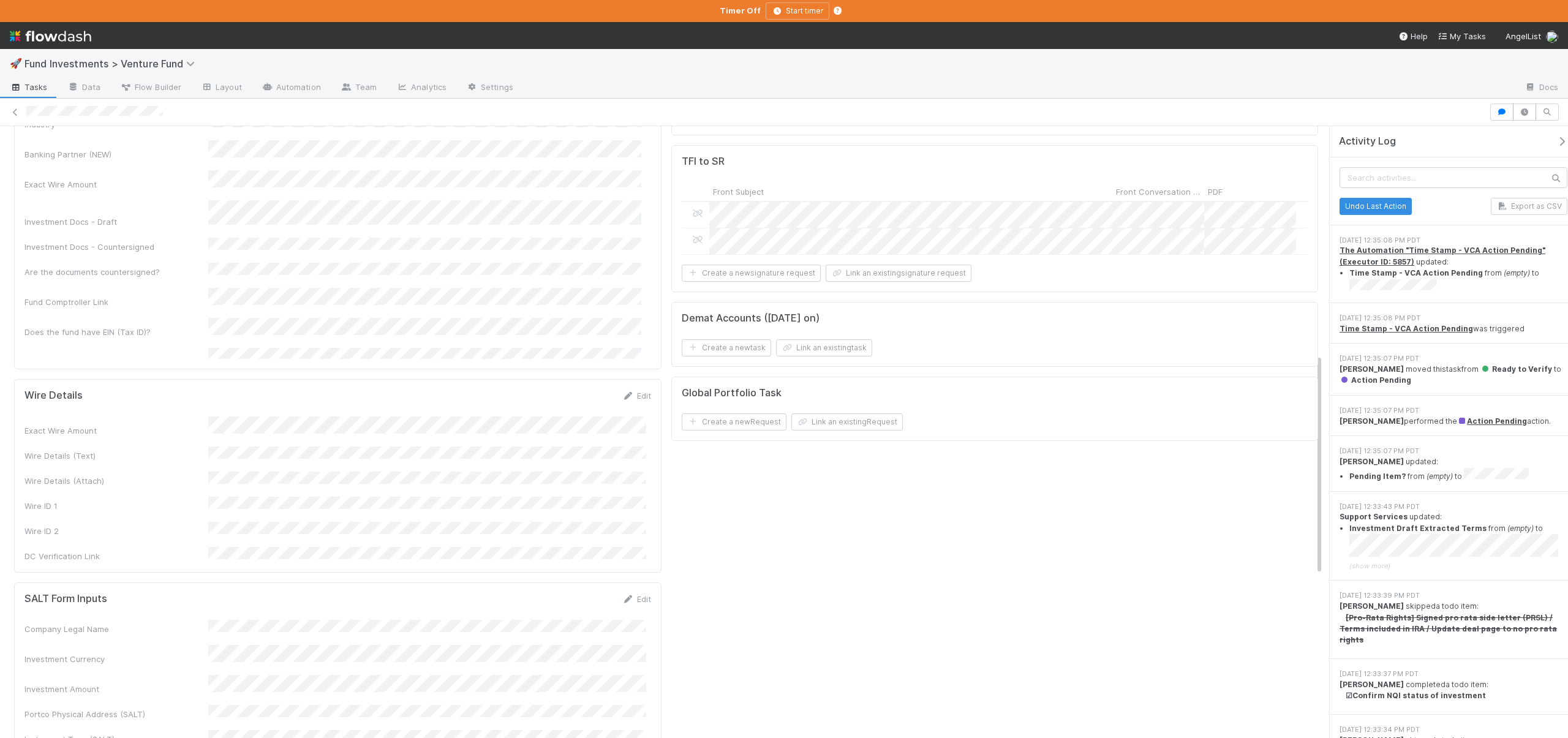
scroll to position [975, 0]
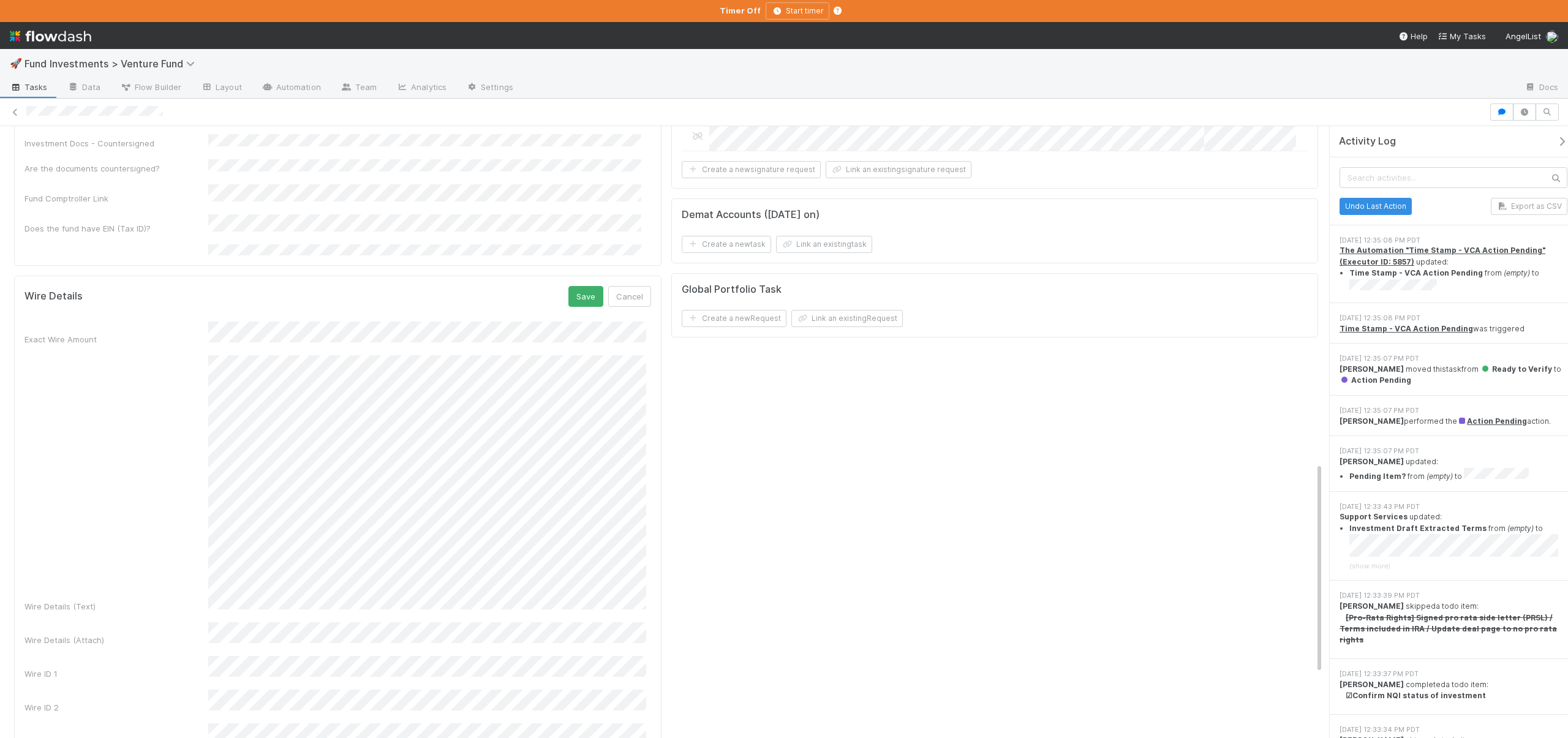
click at [648, 530] on div "Wire Details Save Cancel Exact Wire Amount Wire Details (Text) Wire Details (At…" at bounding box center [337, 517] width 648 height 482
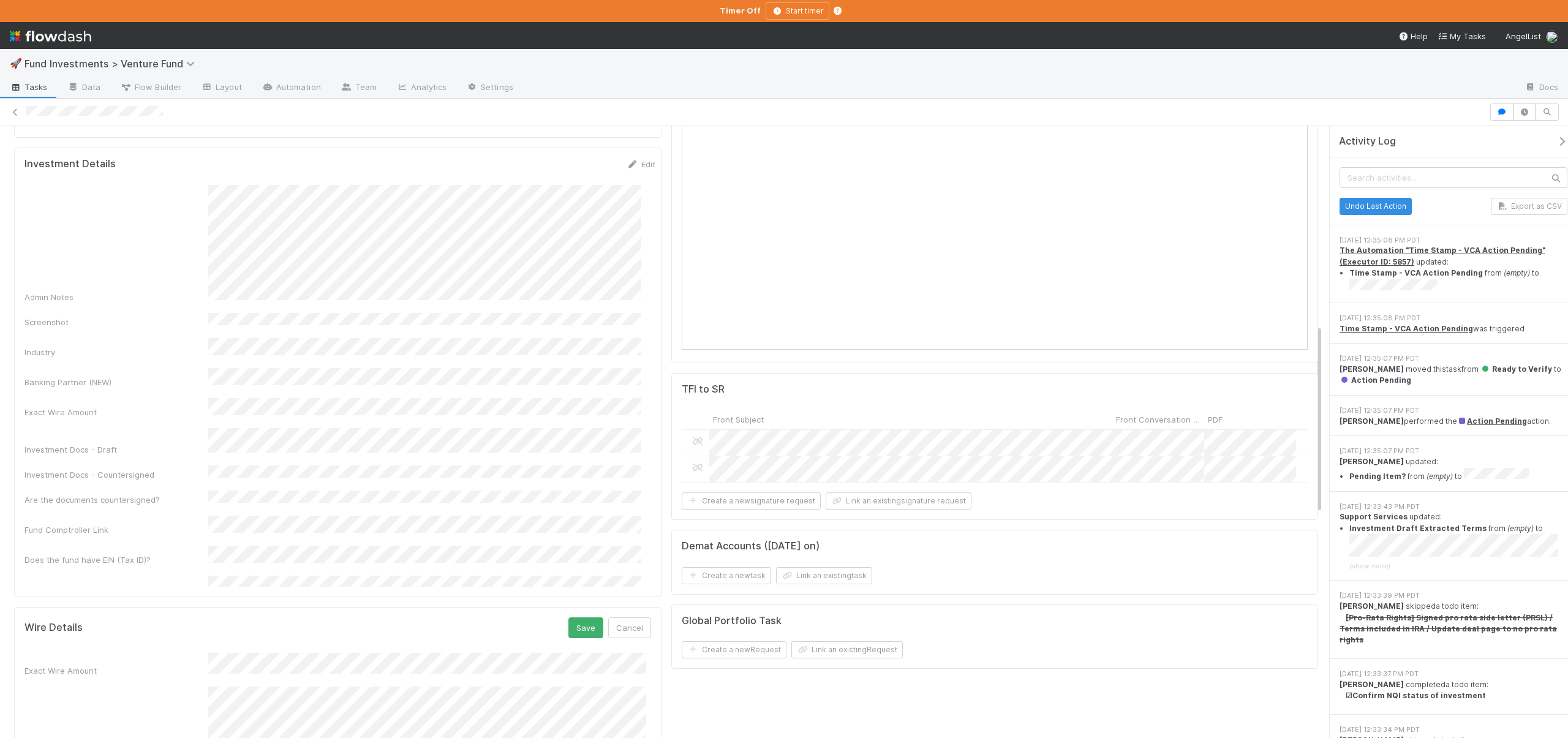
scroll to position [668, 0]
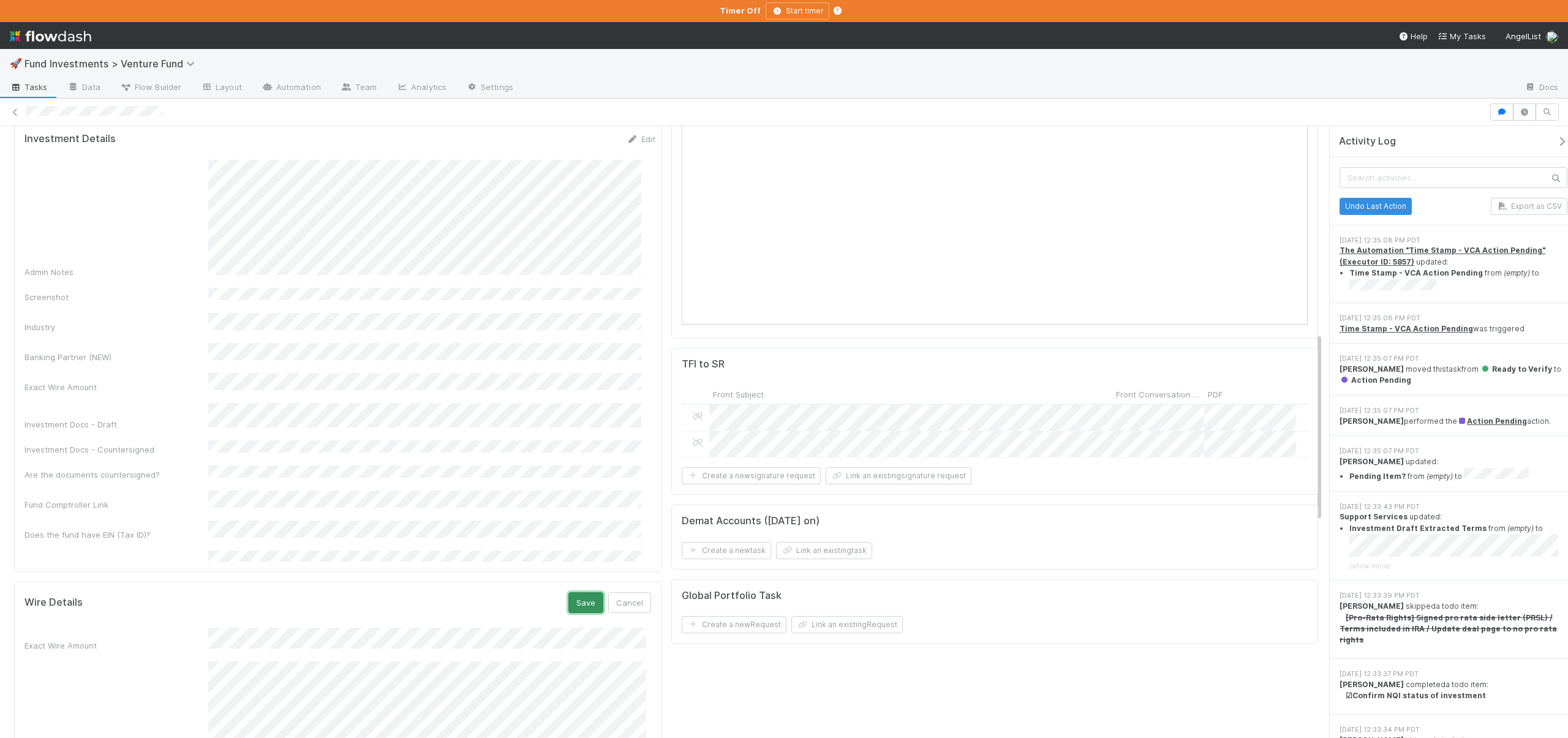
click at [587, 593] on button "Save" at bounding box center [585, 603] width 35 height 21
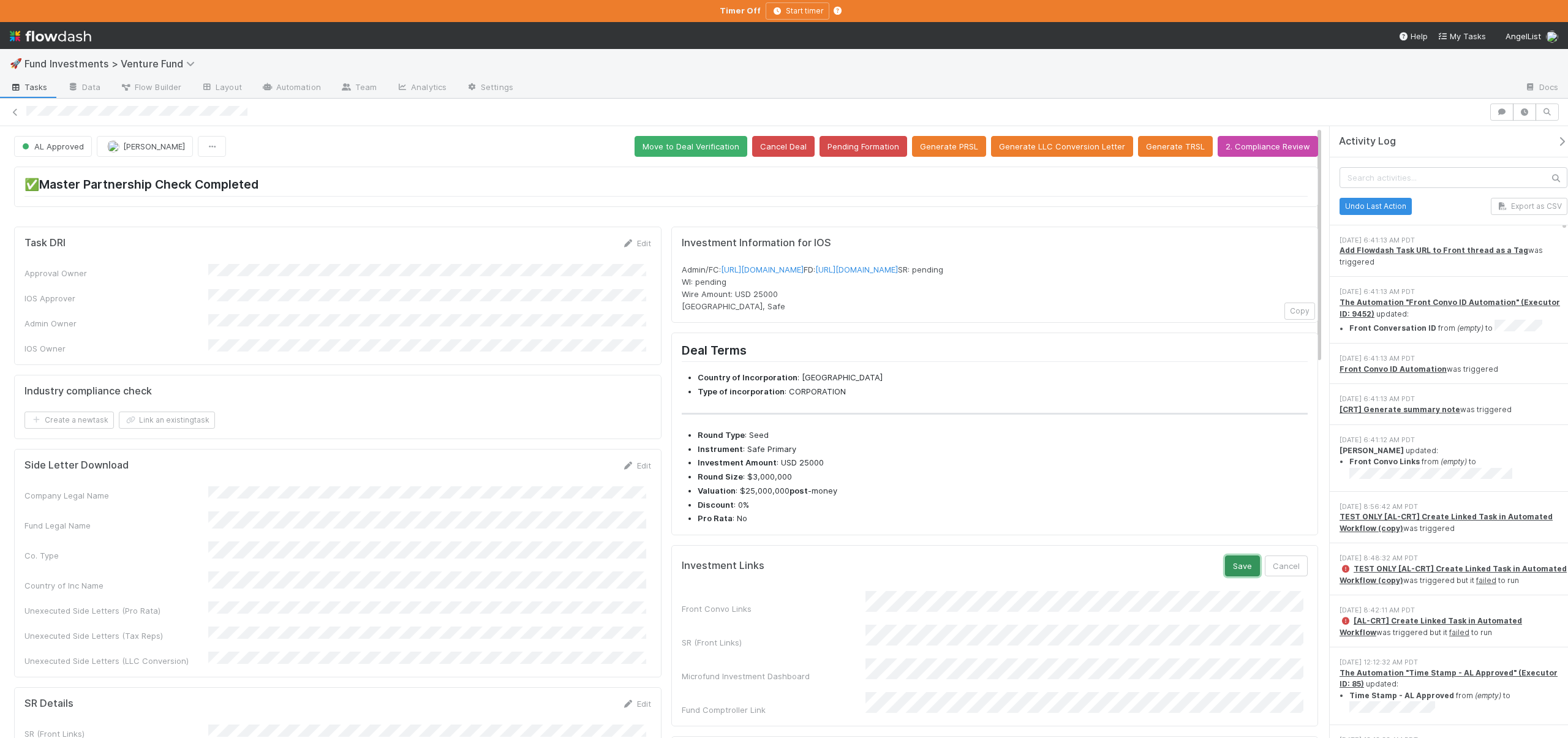
click at [1230, 576] on button "Save" at bounding box center [1242, 566] width 35 height 21
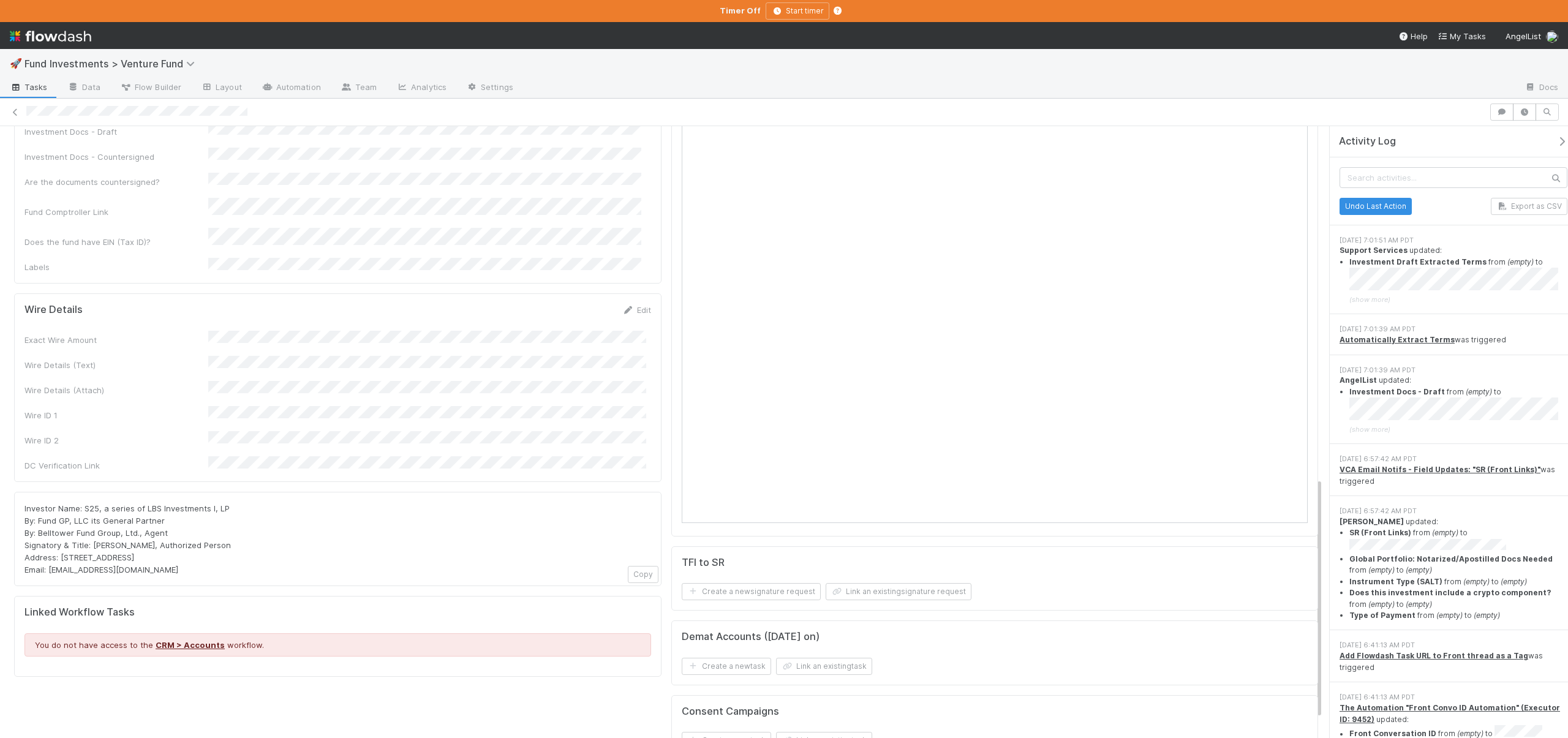
scroll to position [617, 0]
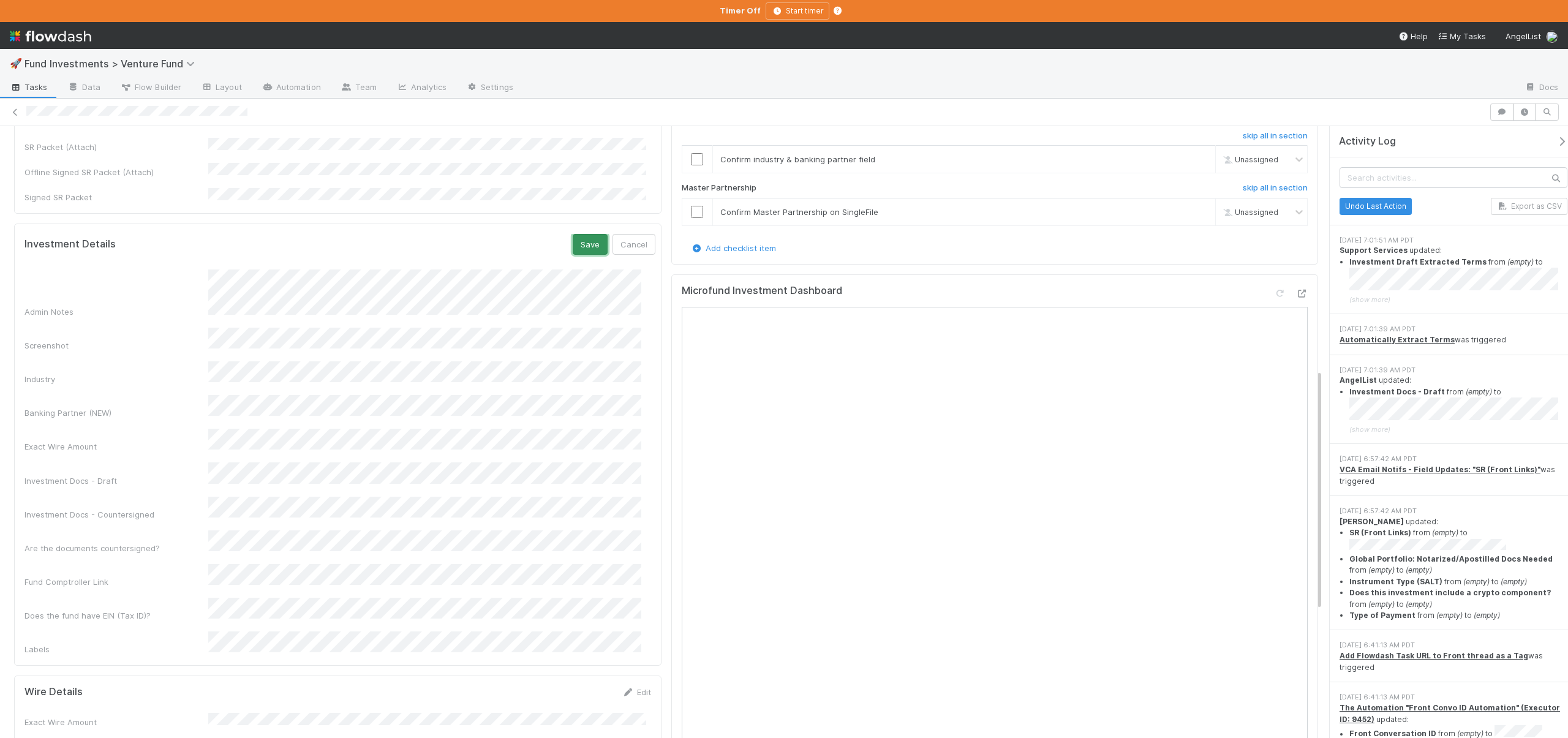
click at [576, 234] on button "Save" at bounding box center [590, 245] width 35 height 21
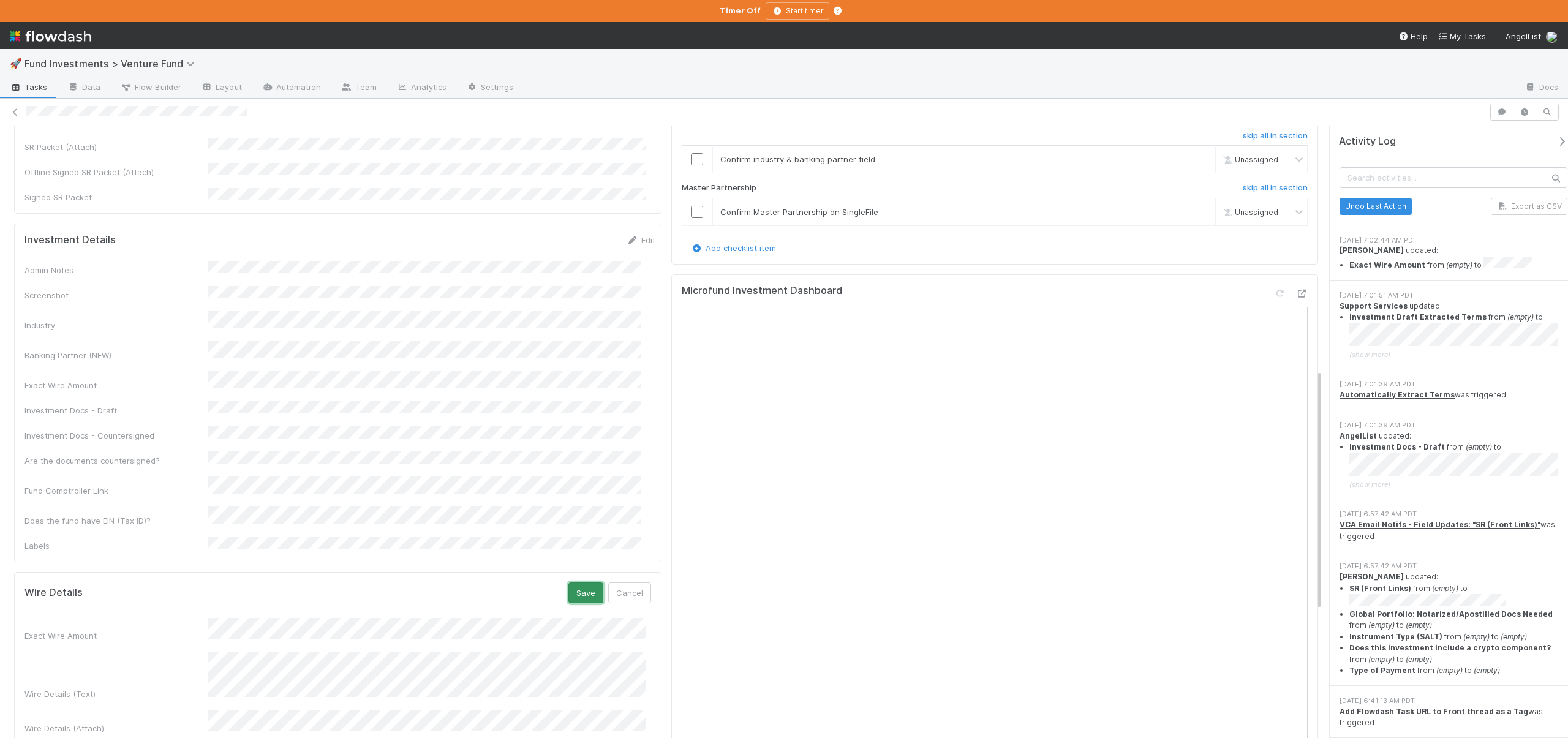
click at [579, 582] on button "Save" at bounding box center [585, 593] width 35 height 21
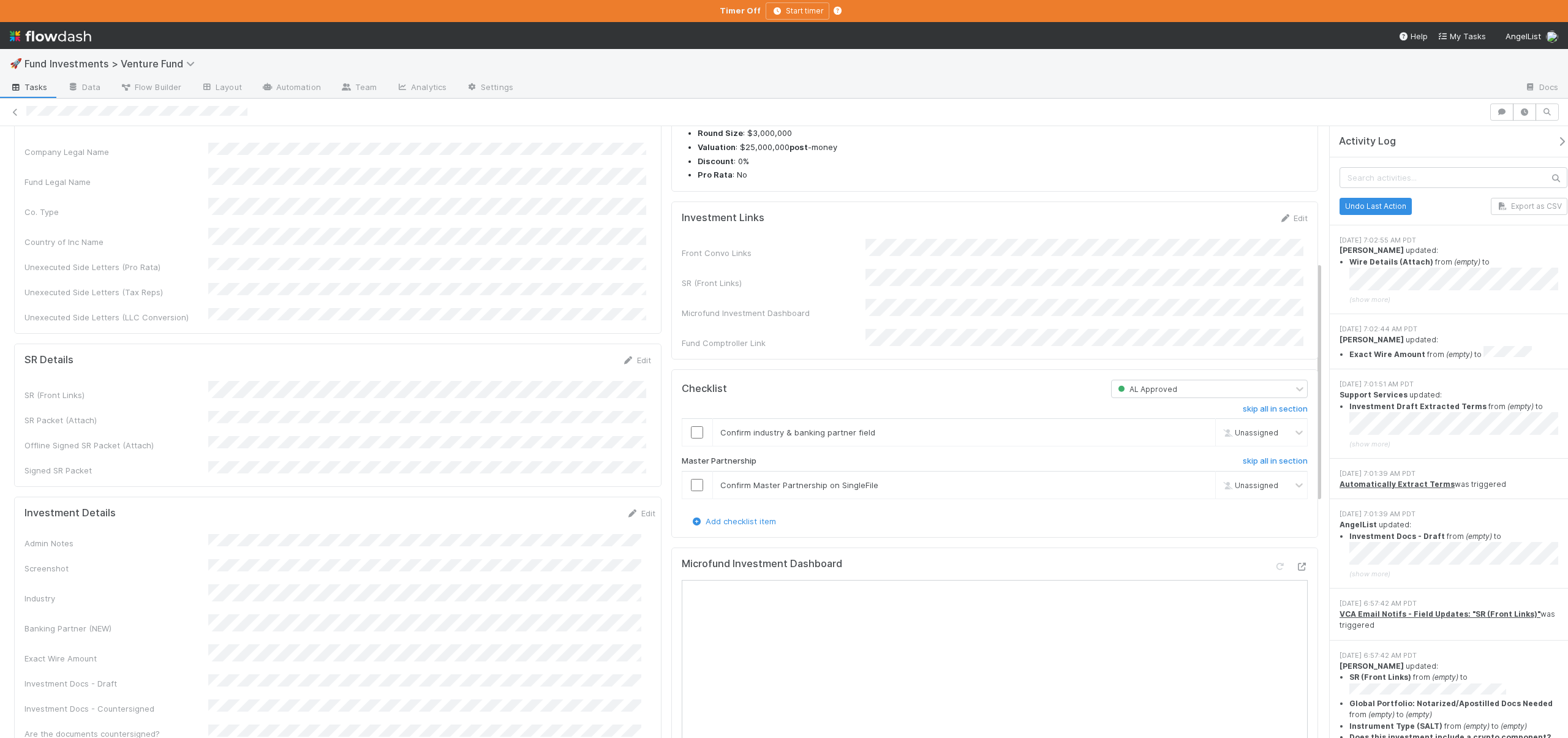
scroll to position [346, 0]
click at [1296, 568] on icon at bounding box center [1302, 564] width 13 height 8
click at [692, 436] on input "checkbox" at bounding box center [697, 430] width 13 height 13
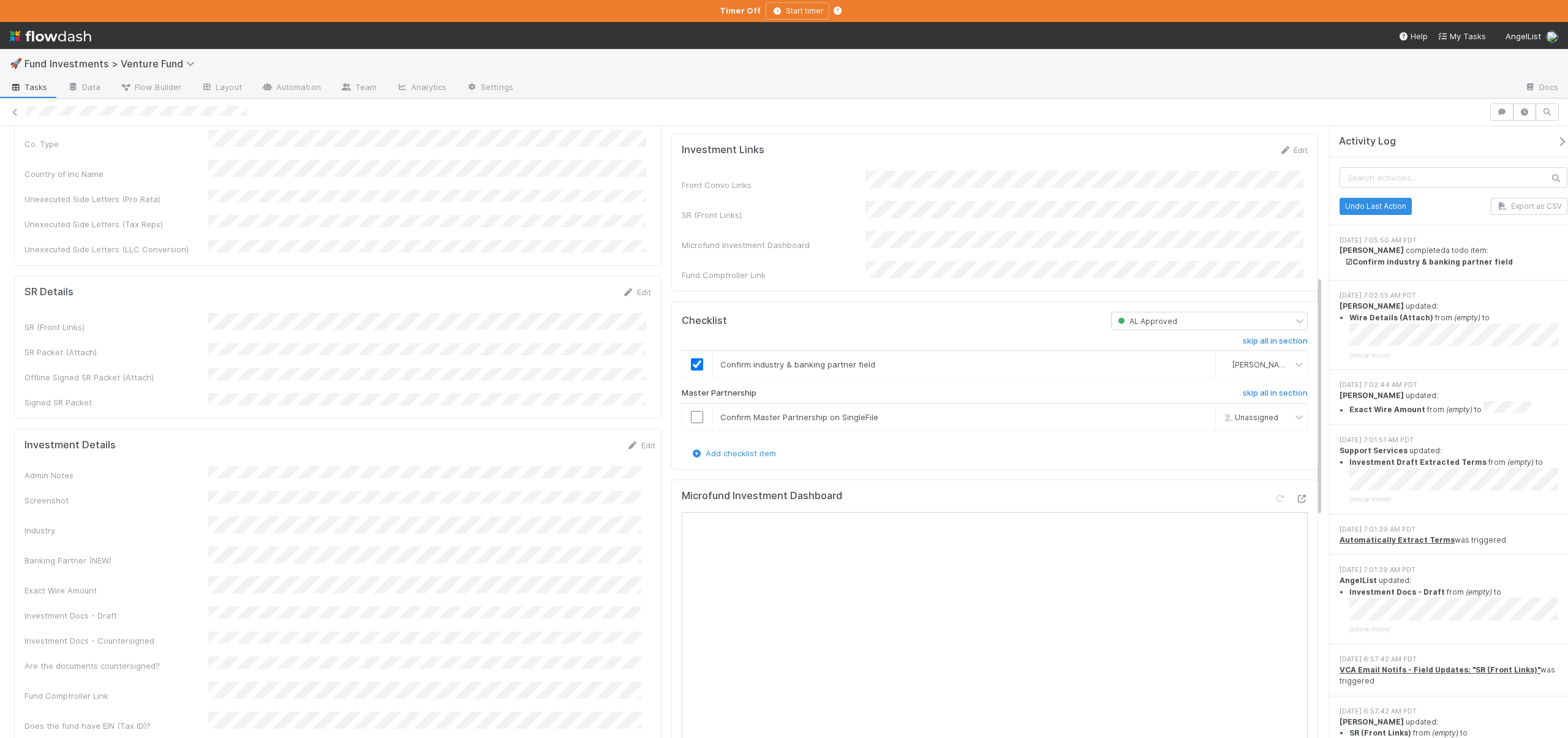
scroll to position [368, 0]
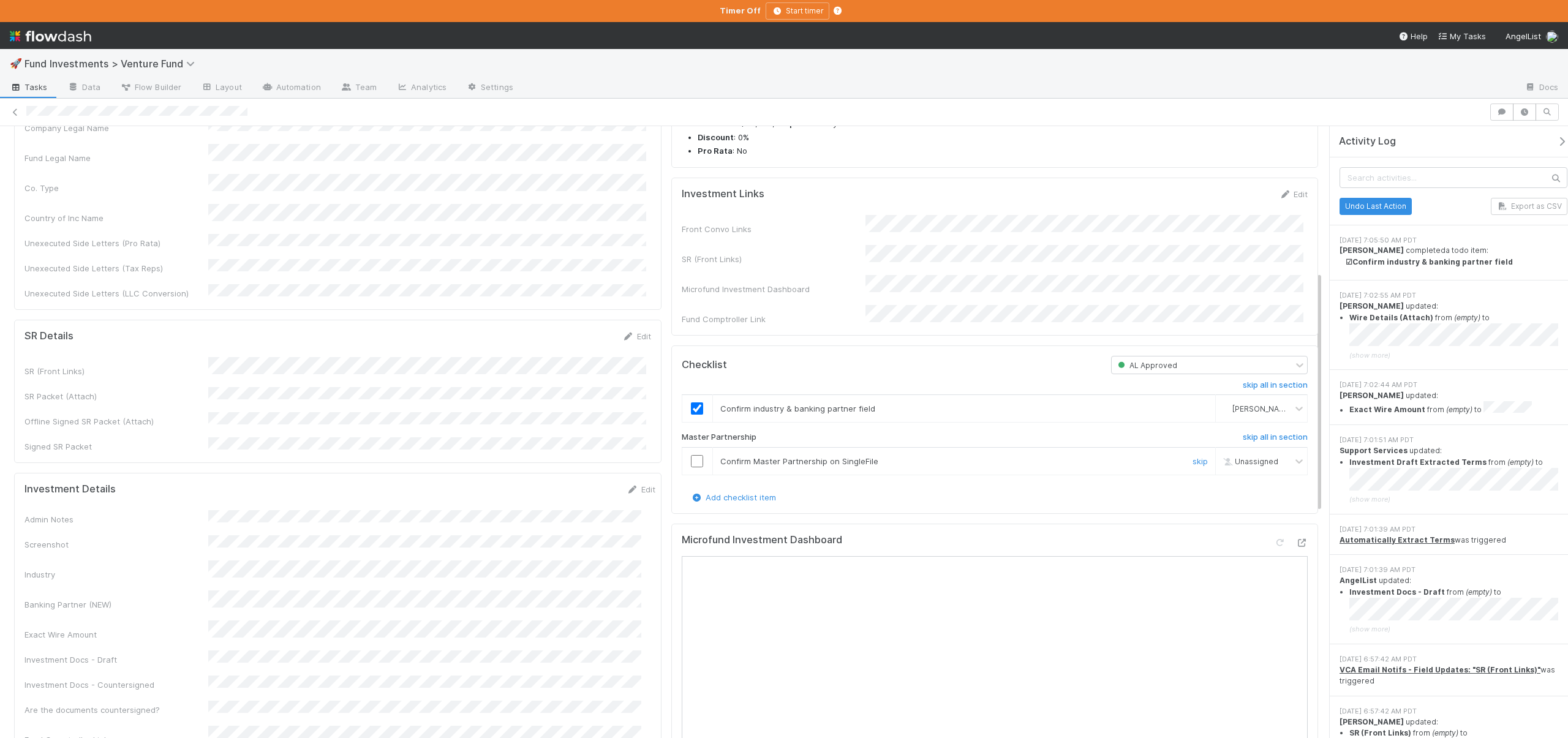
click at [691, 467] on input "checkbox" at bounding box center [697, 461] width 13 height 13
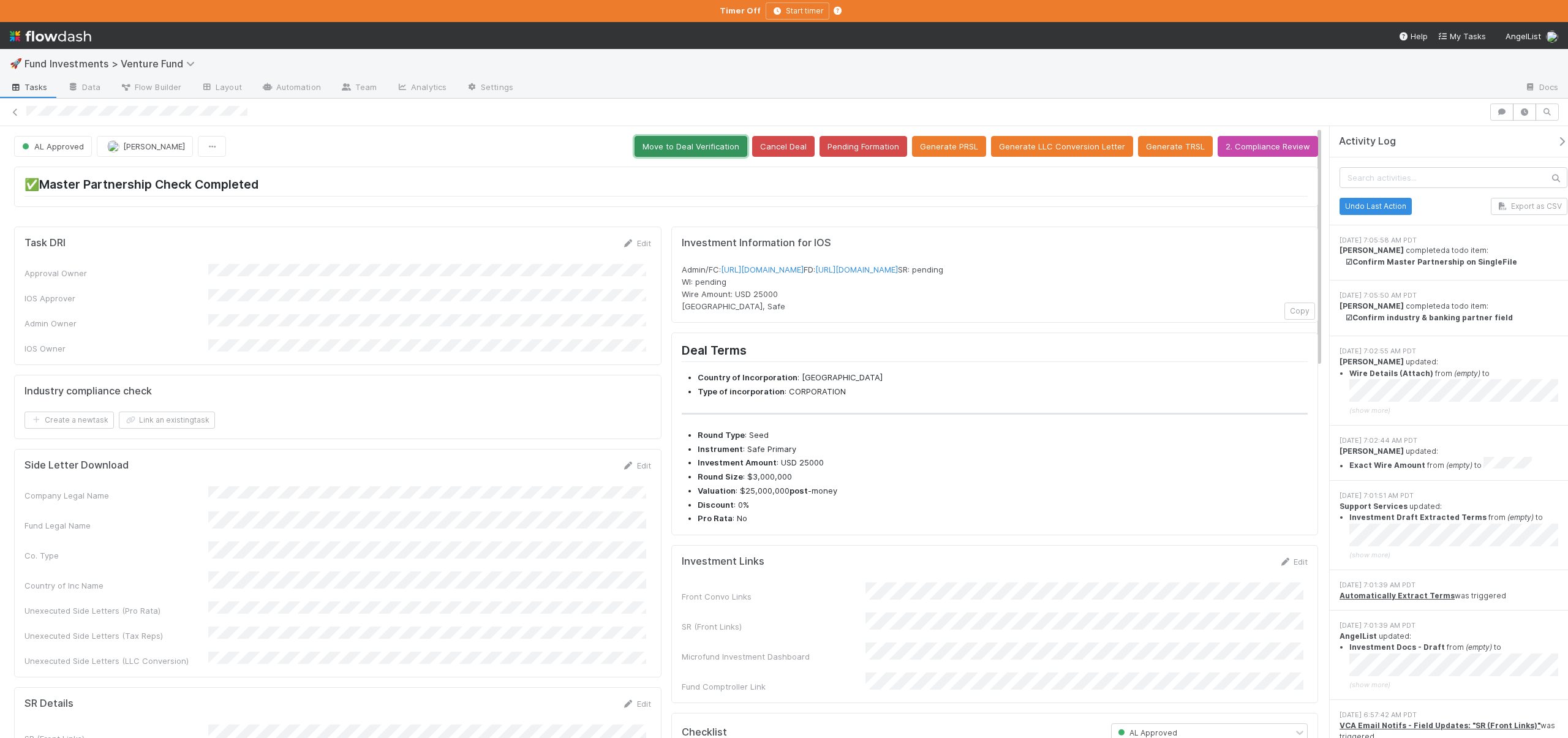
click at [694, 145] on button "Move to Deal Verification" at bounding box center [691, 146] width 113 height 21
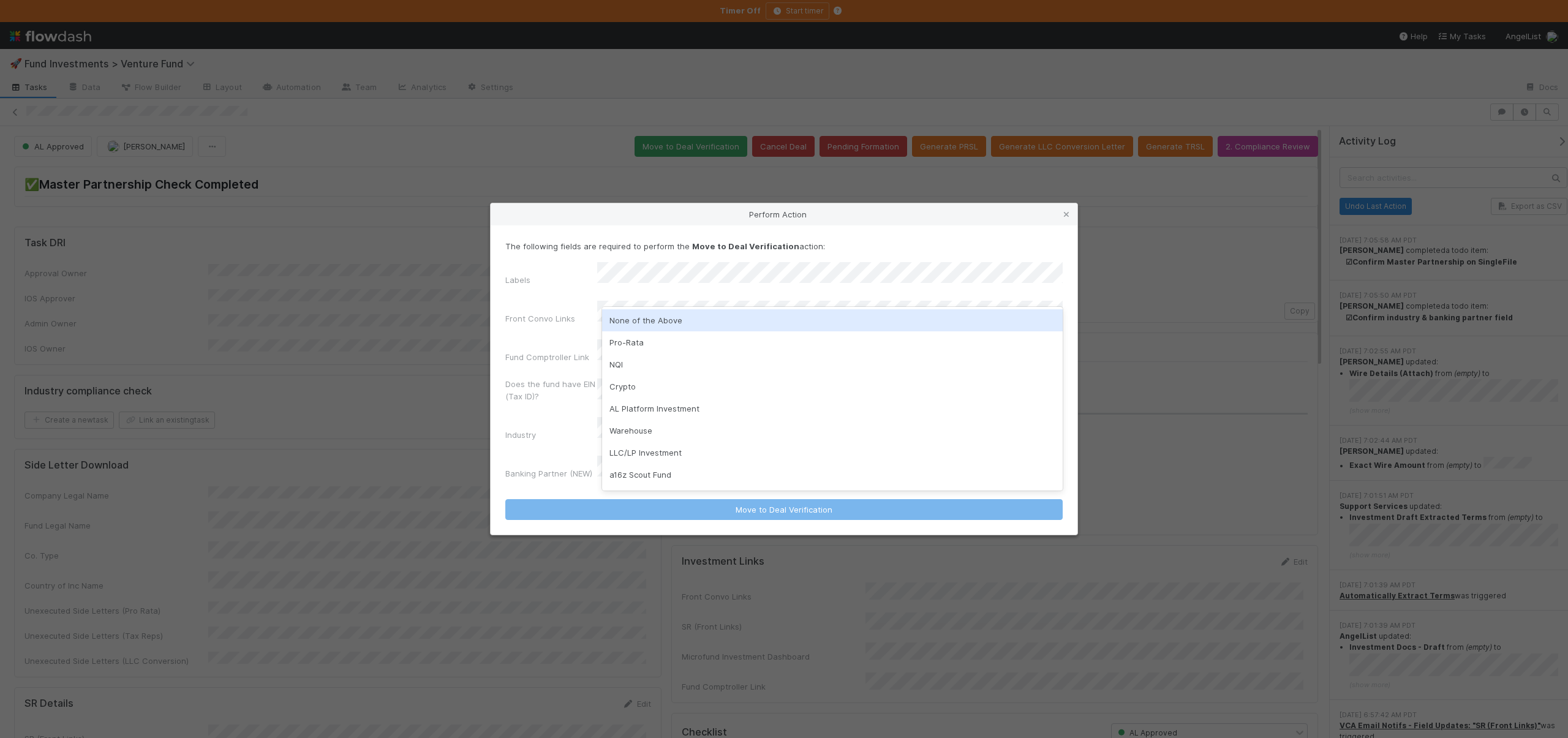
click at [654, 317] on div "None of the Above" at bounding box center [832, 320] width 461 height 22
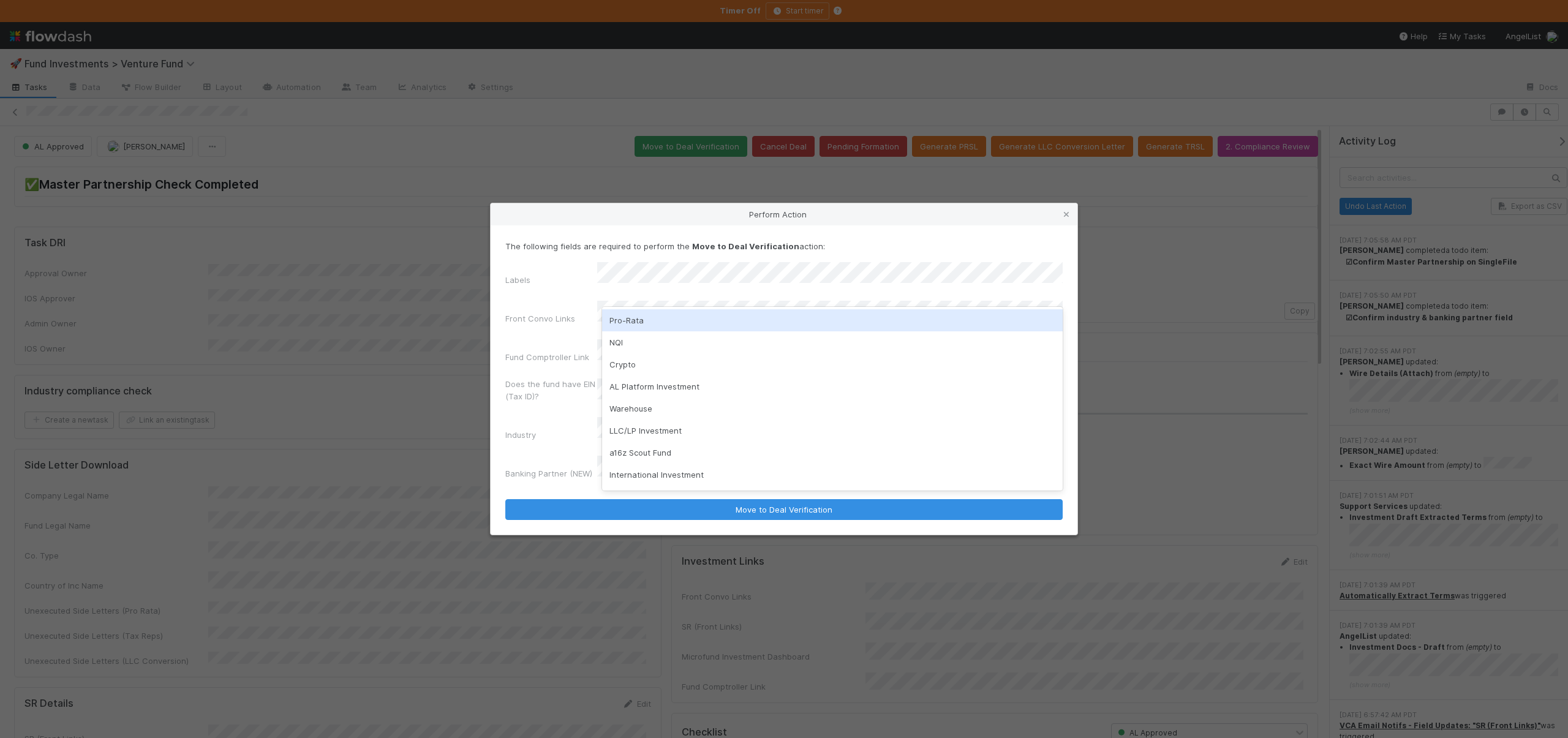
click at [580, 252] on p "The following fields are required to perform the Move to Deal Verification acti…" at bounding box center [784, 246] width 558 height 13
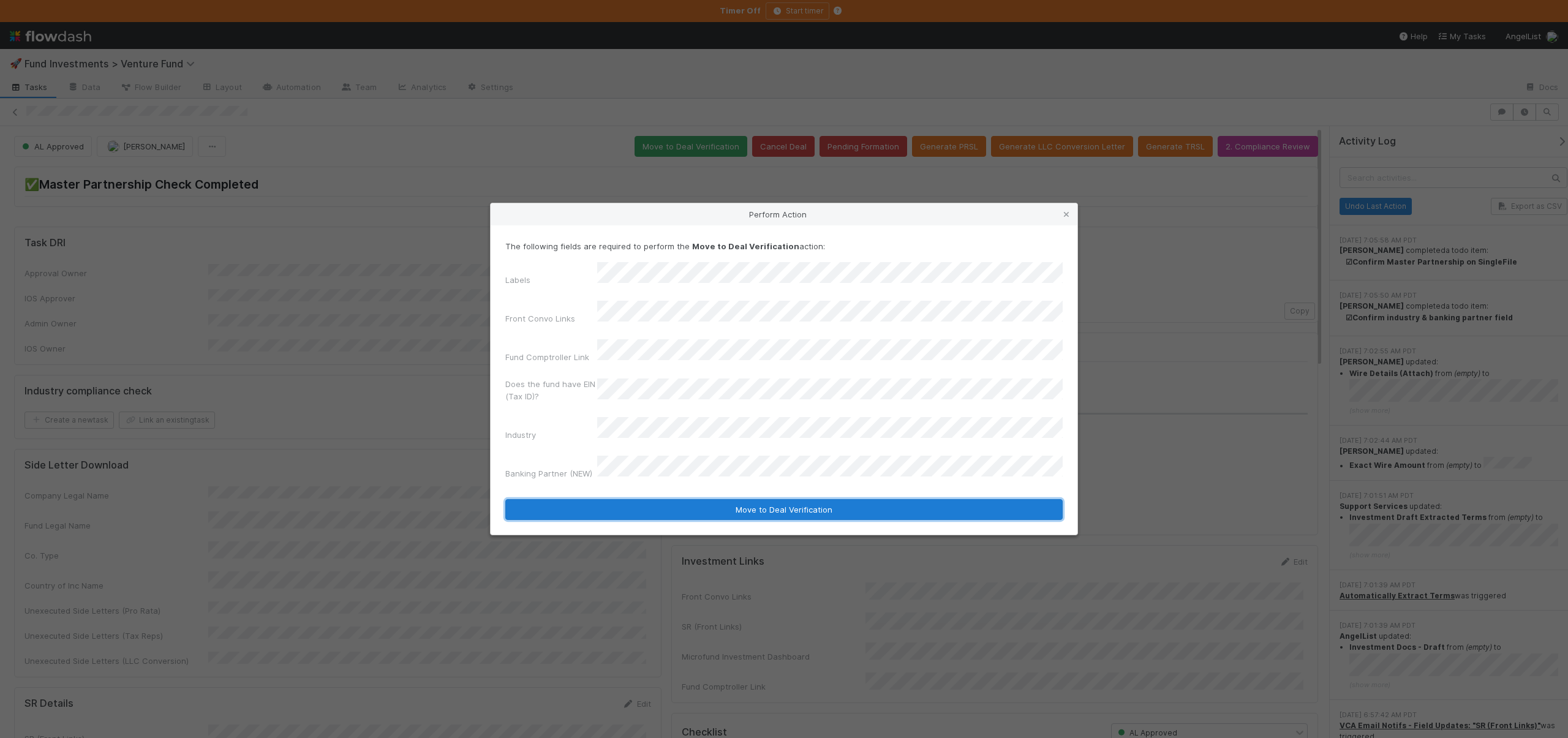
click at [697, 499] on button "Move to Deal Verification" at bounding box center [784, 510] width 558 height 21
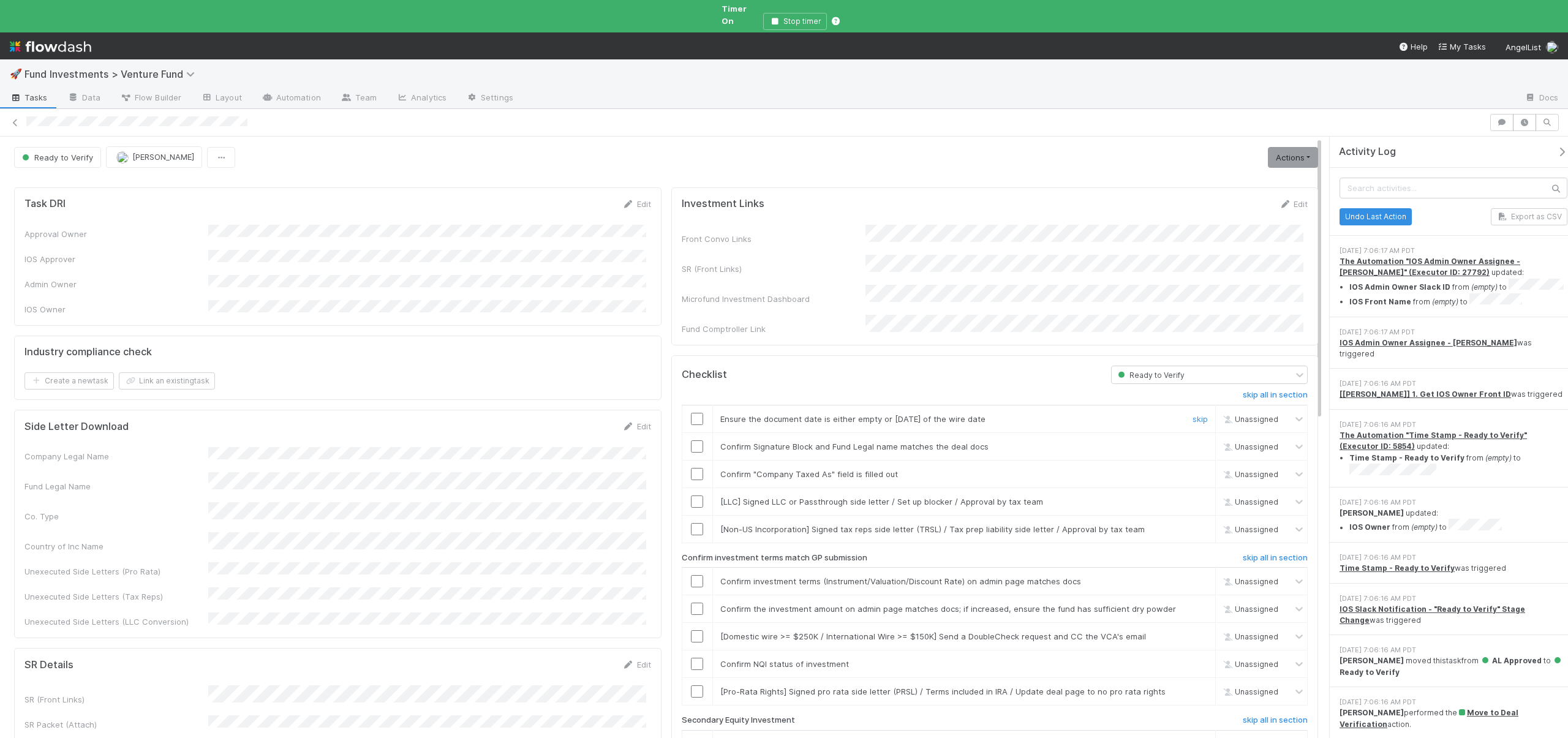
click at [694, 413] on input "checkbox" at bounding box center [697, 419] width 13 height 13
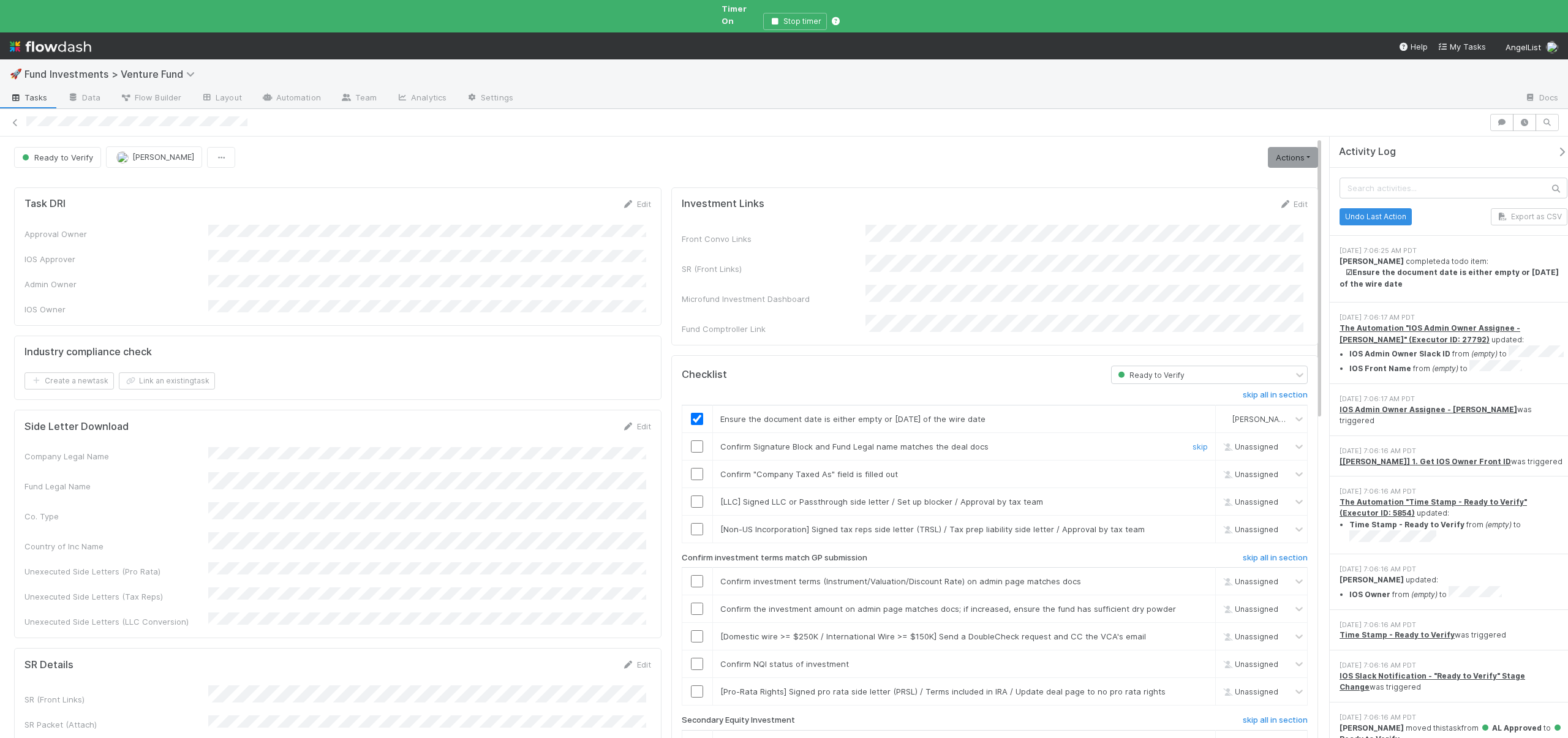
click at [691, 441] on input "checkbox" at bounding box center [697, 447] width 13 height 13
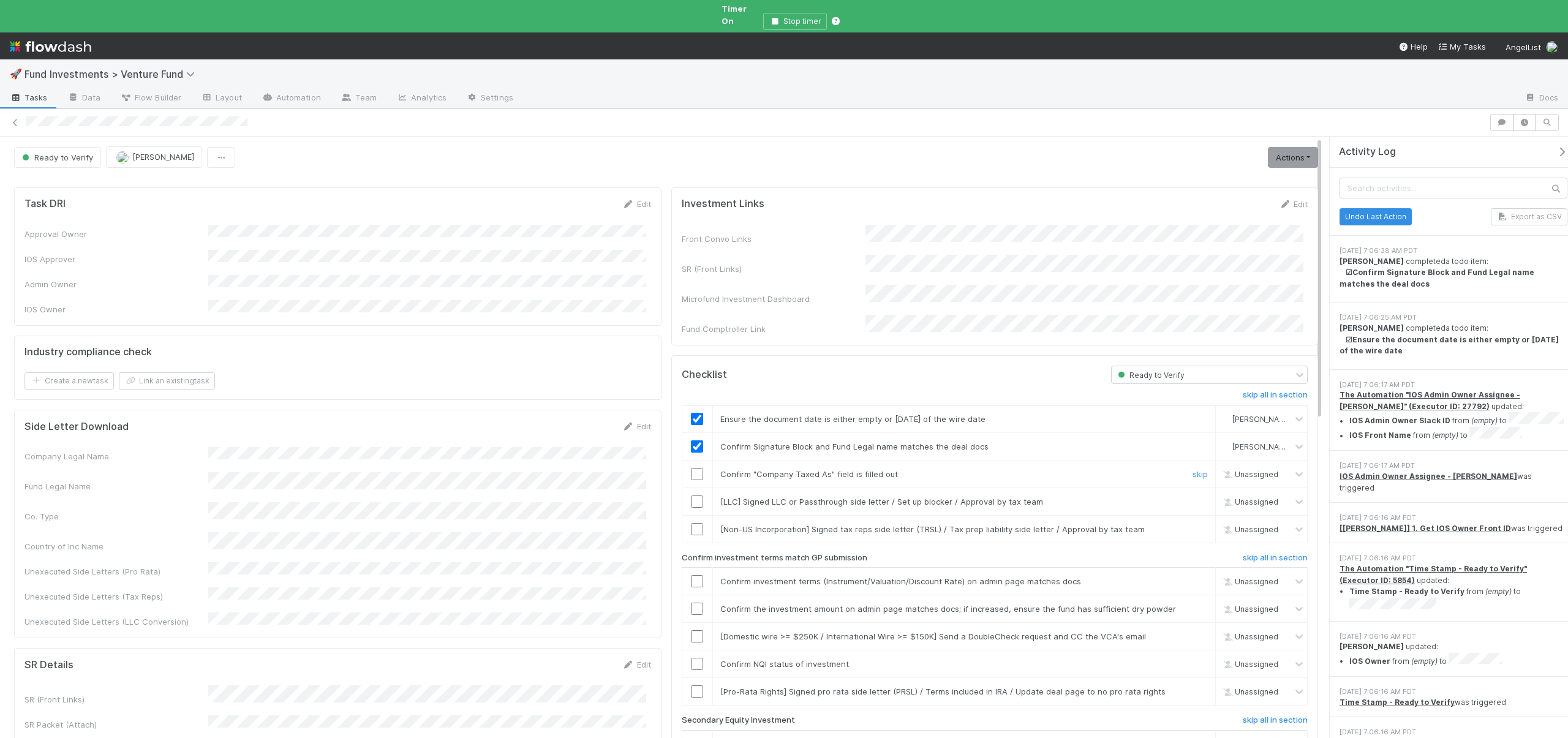
click at [691, 468] on input "checkbox" at bounding box center [697, 474] width 13 height 13
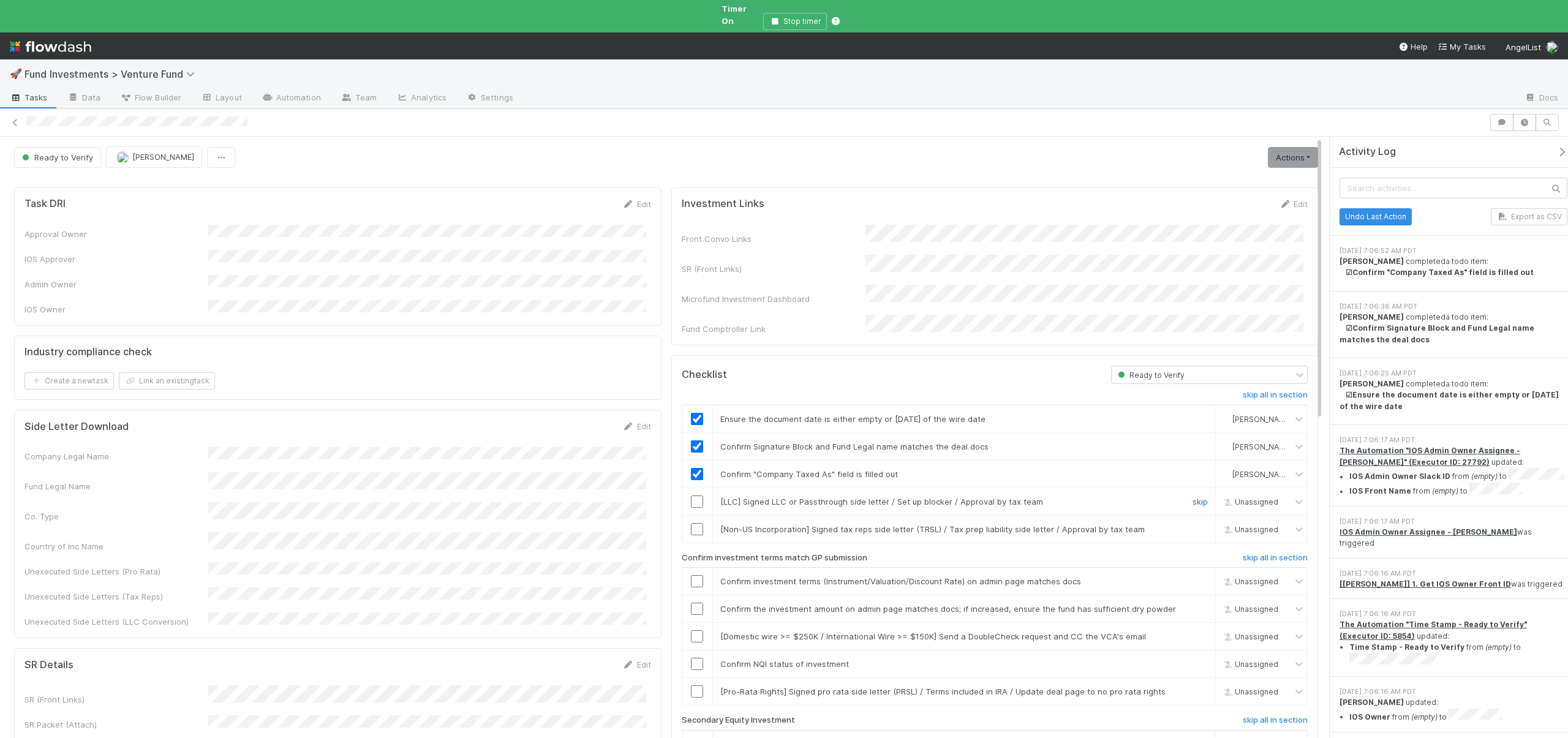
click at [1193, 497] on link "skip" at bounding box center [1200, 501] width 16 height 10
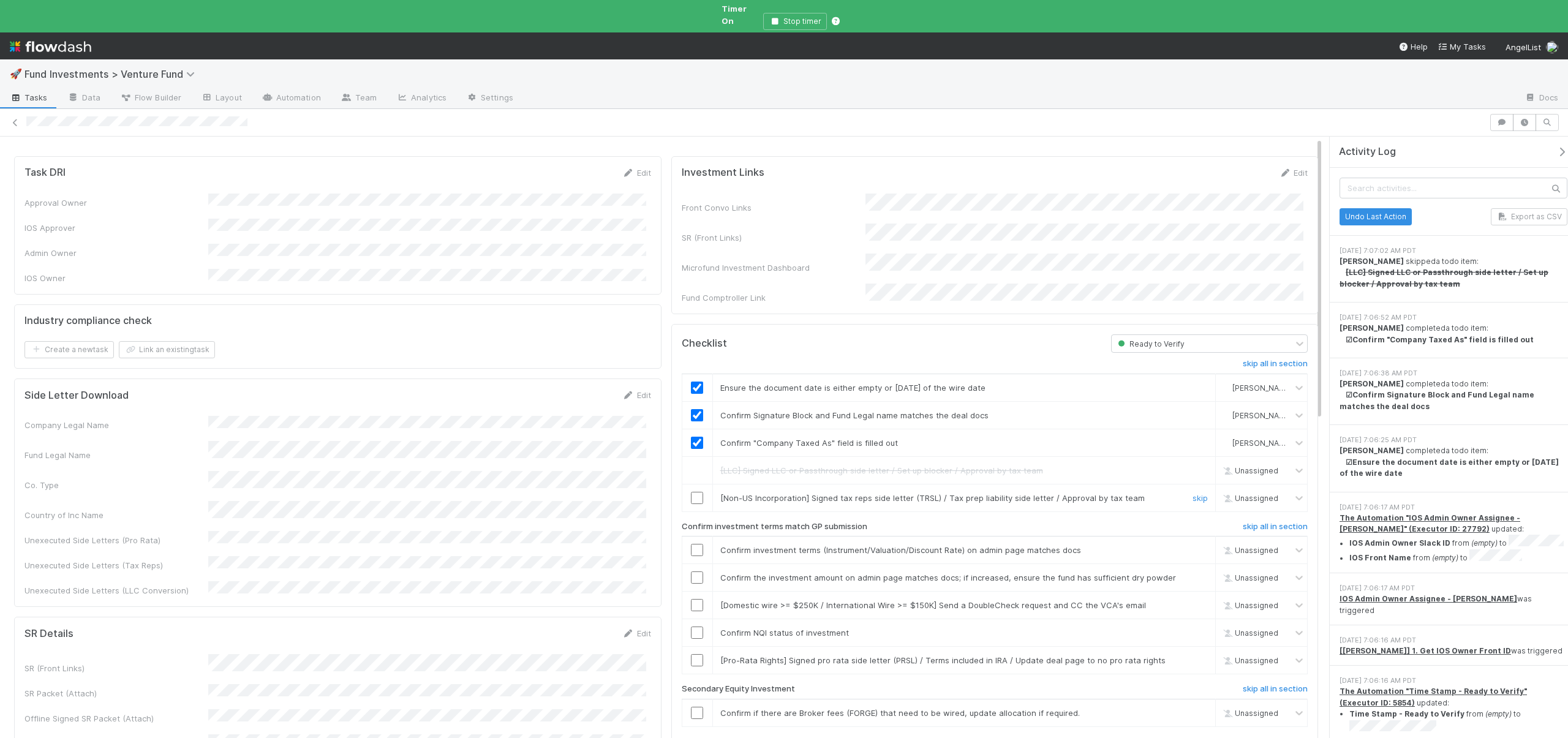
scroll to position [111, 0]
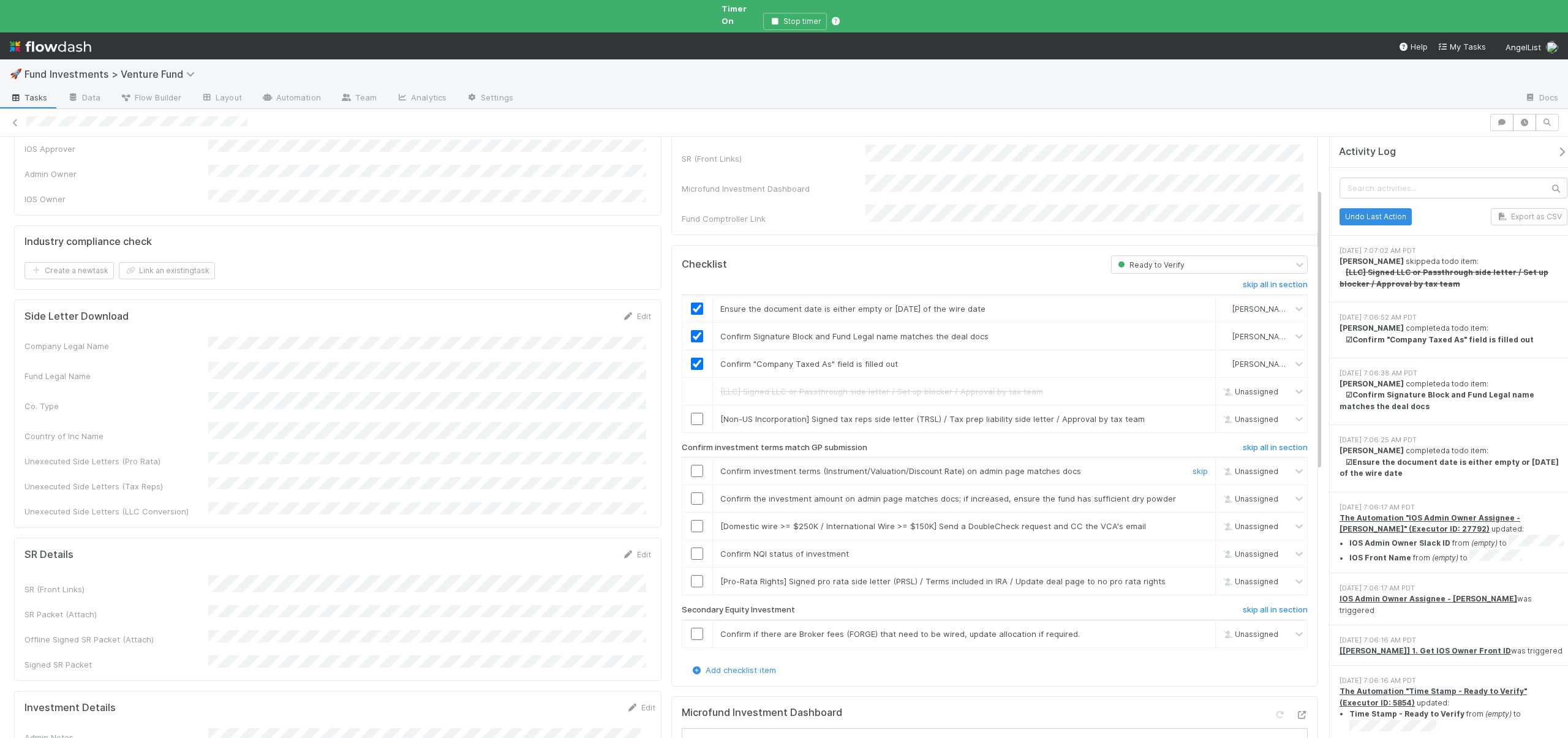
click at [694, 465] on input "checkbox" at bounding box center [697, 471] width 13 height 13
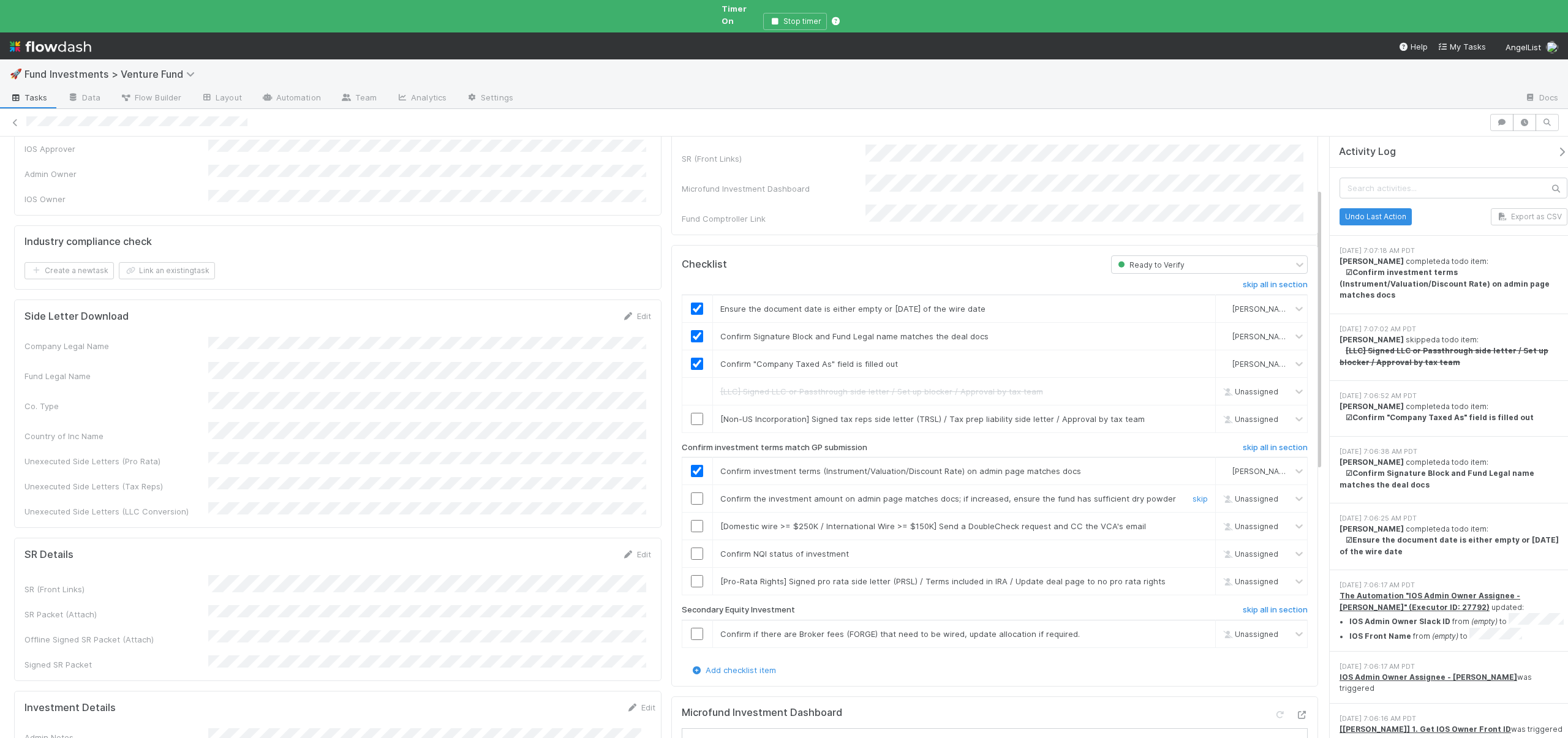
click at [696, 492] on input "checkbox" at bounding box center [697, 498] width 13 height 13
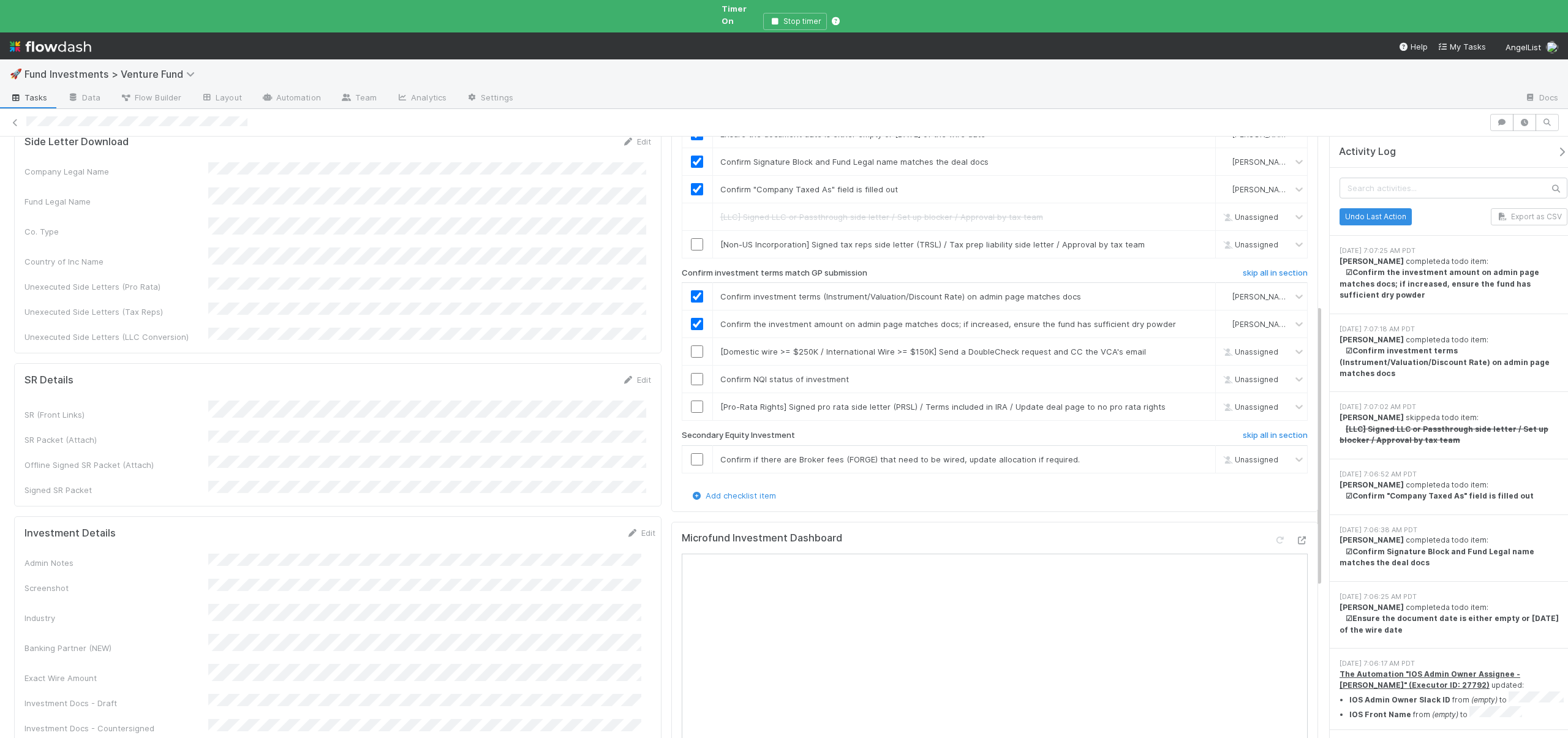
scroll to position [257, 0]
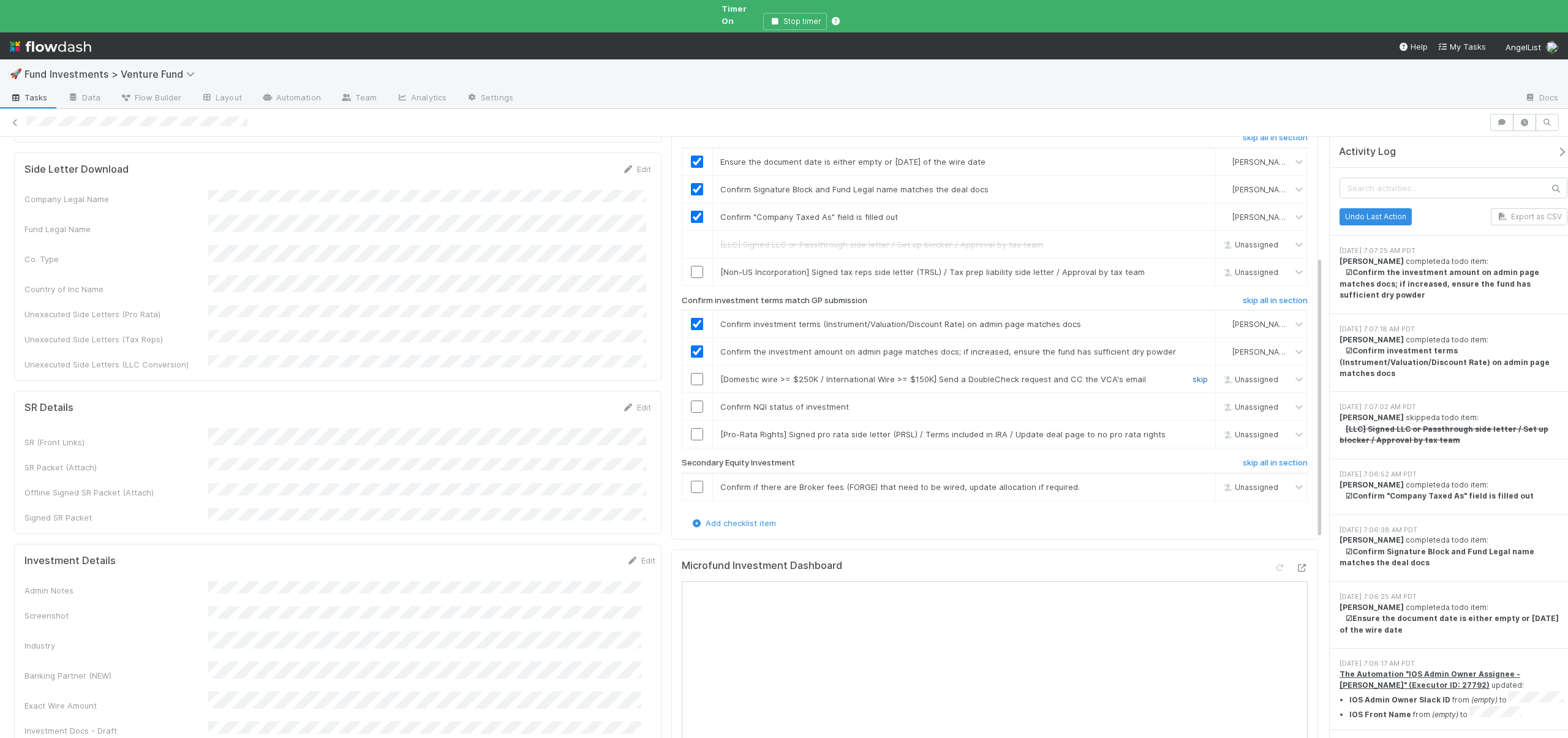
click at [1193, 375] on link "skip" at bounding box center [1200, 379] width 16 height 10
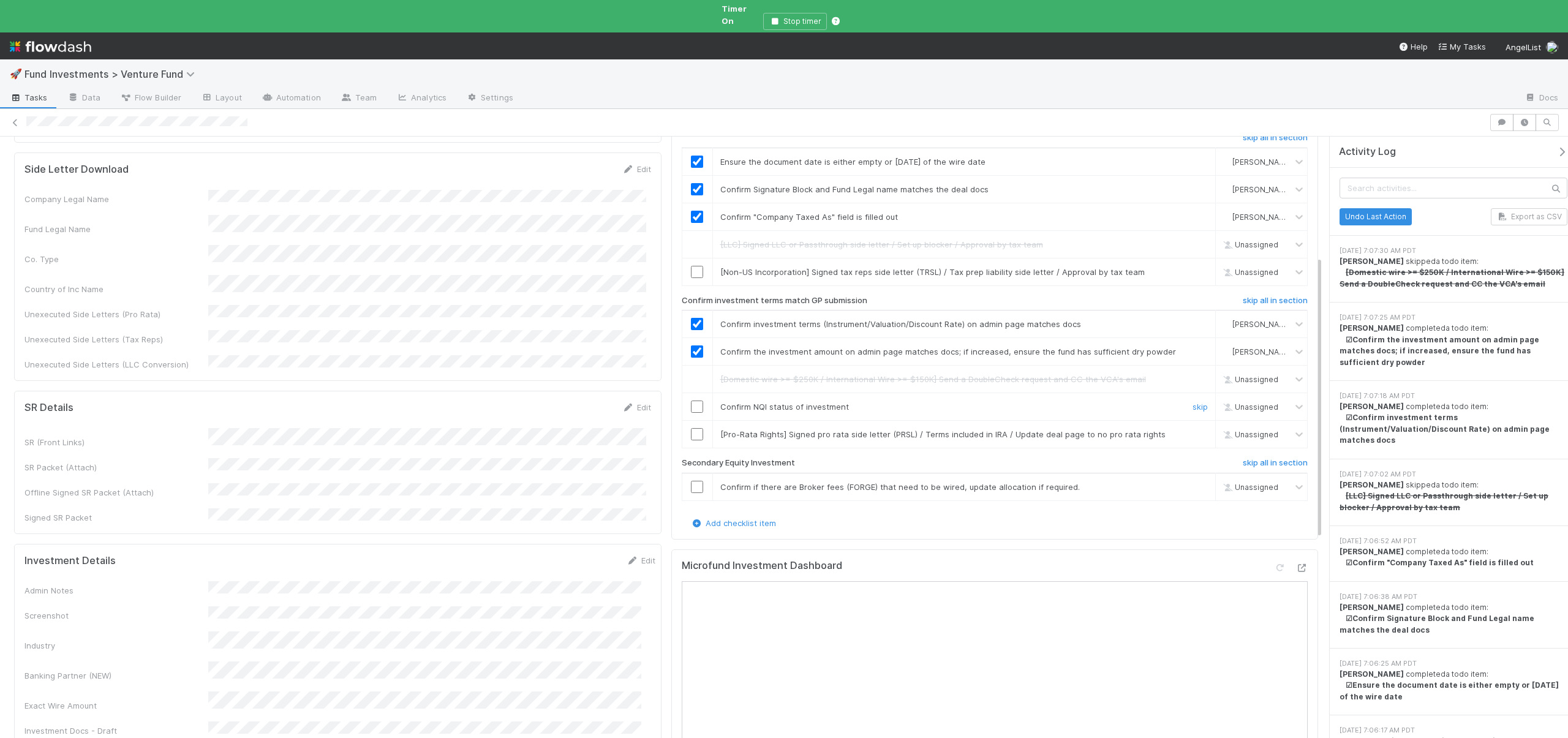
click at [691, 401] on input "checkbox" at bounding box center [697, 406] width 13 height 13
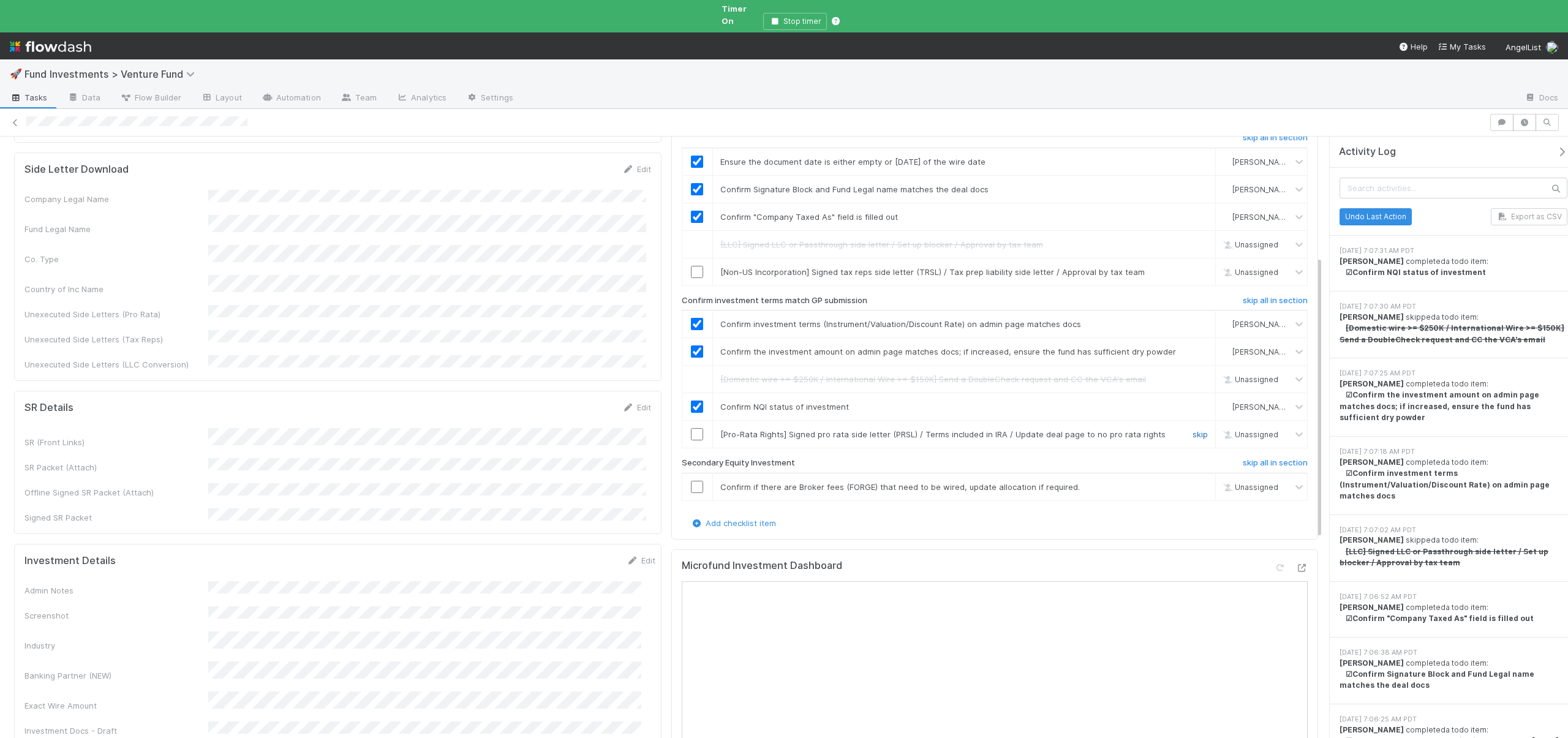
click at [1193, 429] on link "skip" at bounding box center [1200, 434] width 16 height 10
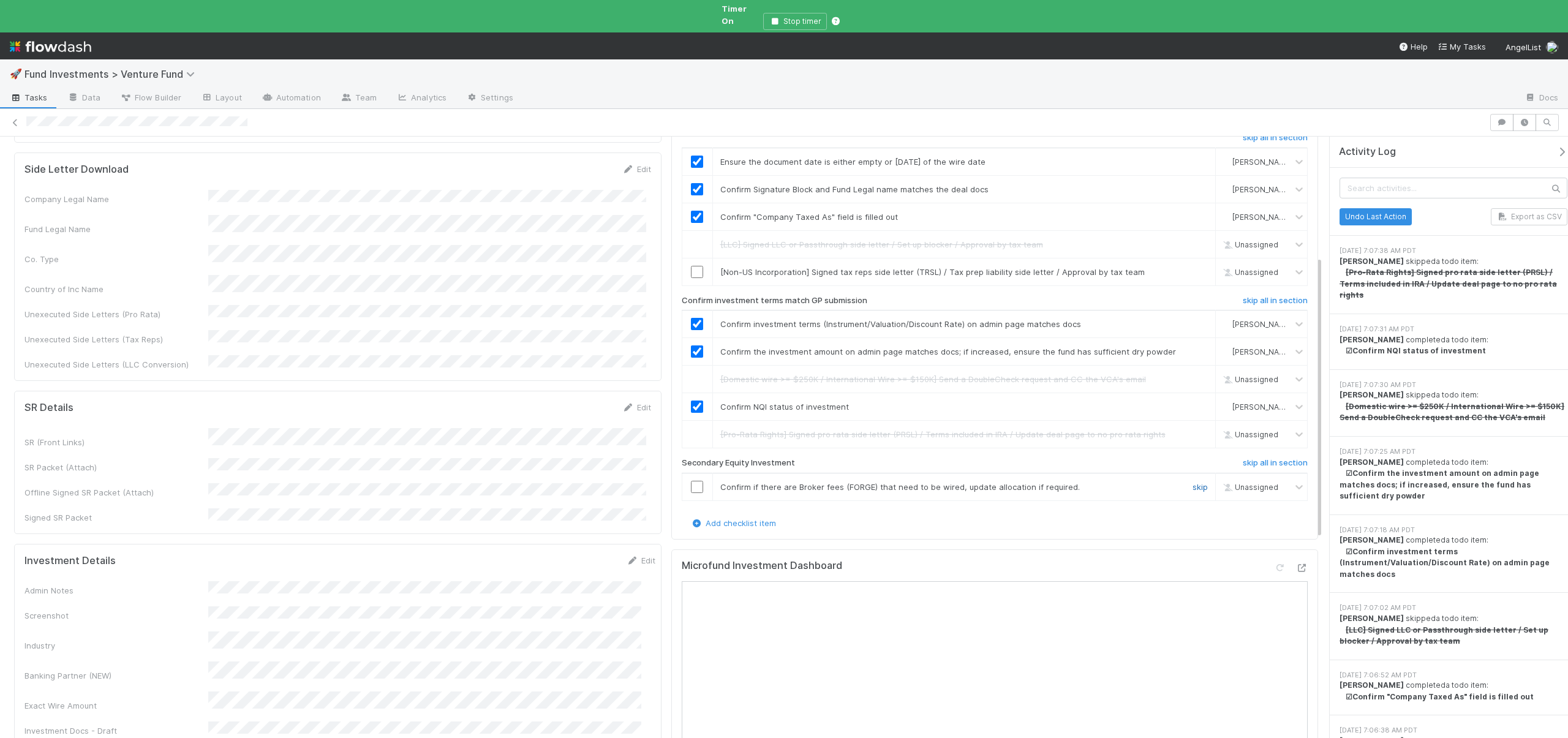
click at [1193, 482] on link "skip" at bounding box center [1200, 487] width 16 height 10
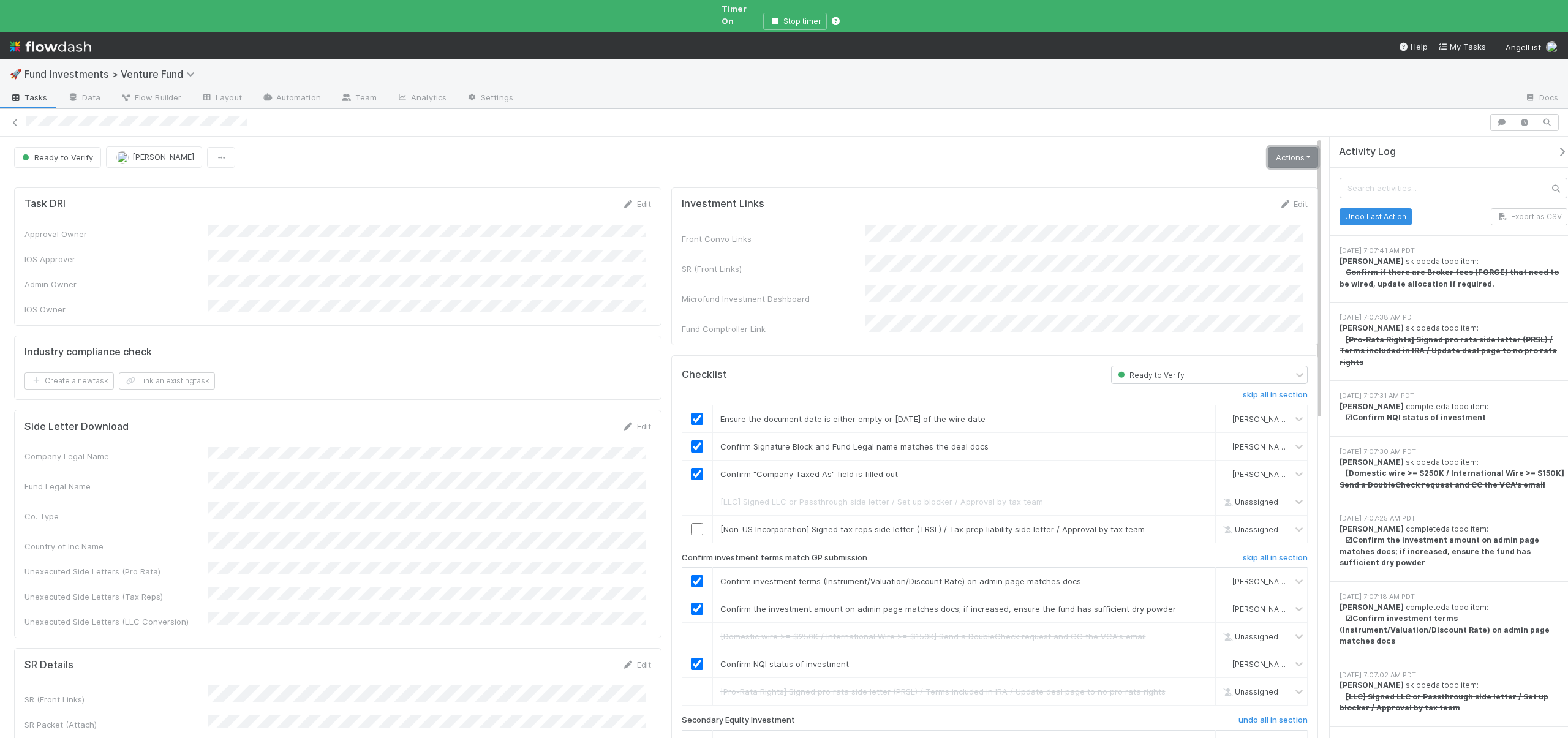
click at [1281, 151] on link "Actions" at bounding box center [1294, 157] width 50 height 21
click at [1194, 192] on button "Action Pending" at bounding box center [1231, 200] width 178 height 17
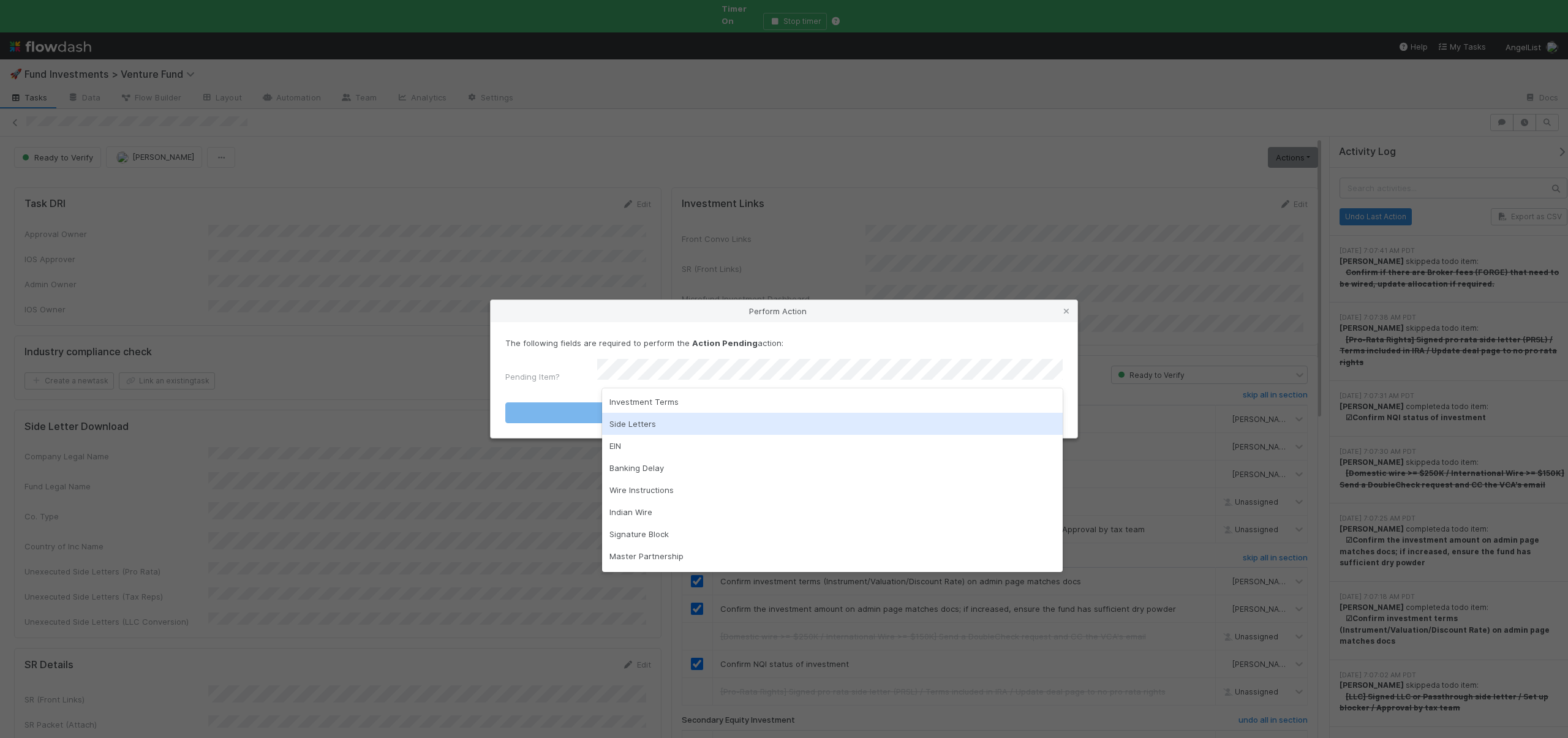
click at [639, 427] on div "Side Letters" at bounding box center [832, 424] width 461 height 22
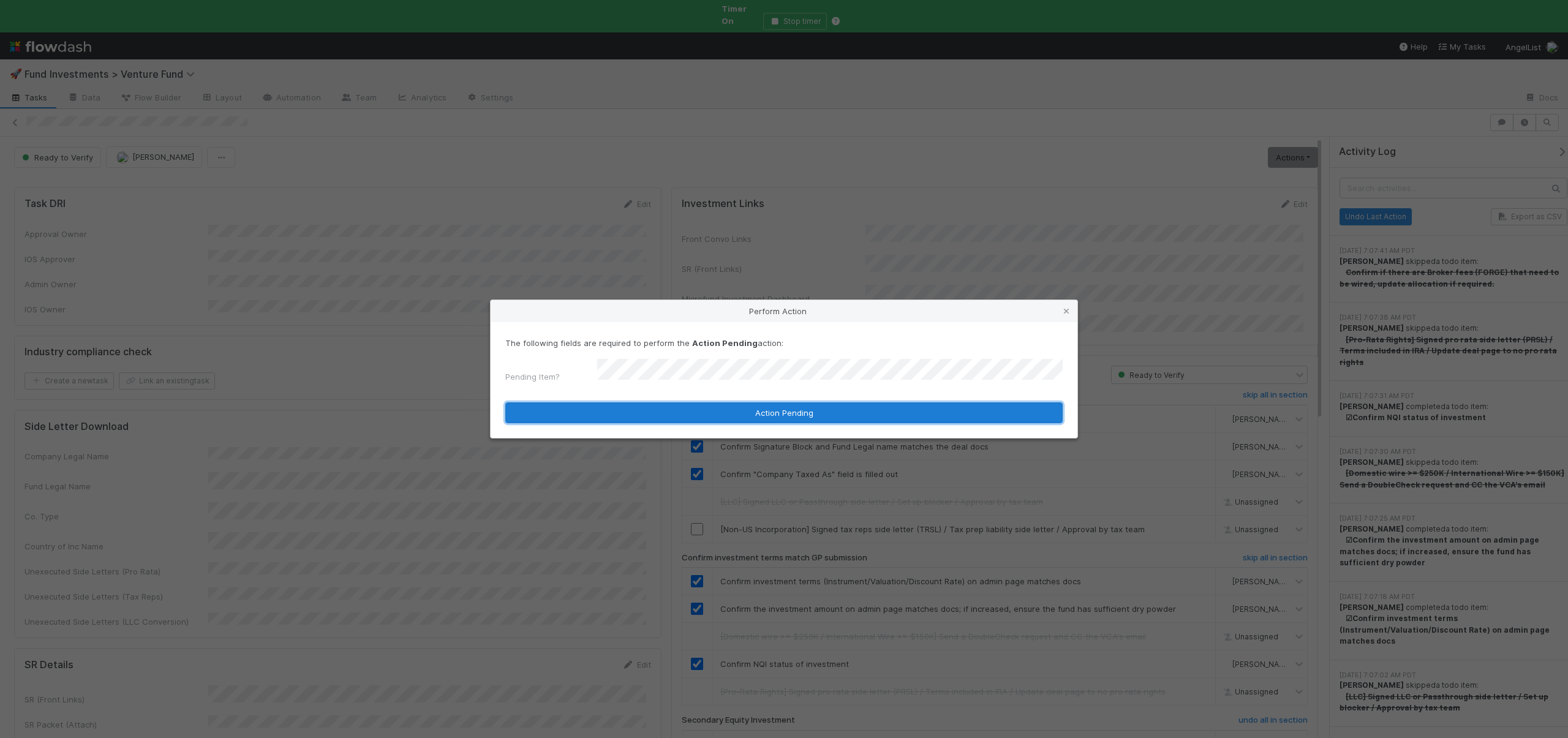
click at [638, 406] on button "Action Pending" at bounding box center [784, 413] width 558 height 21
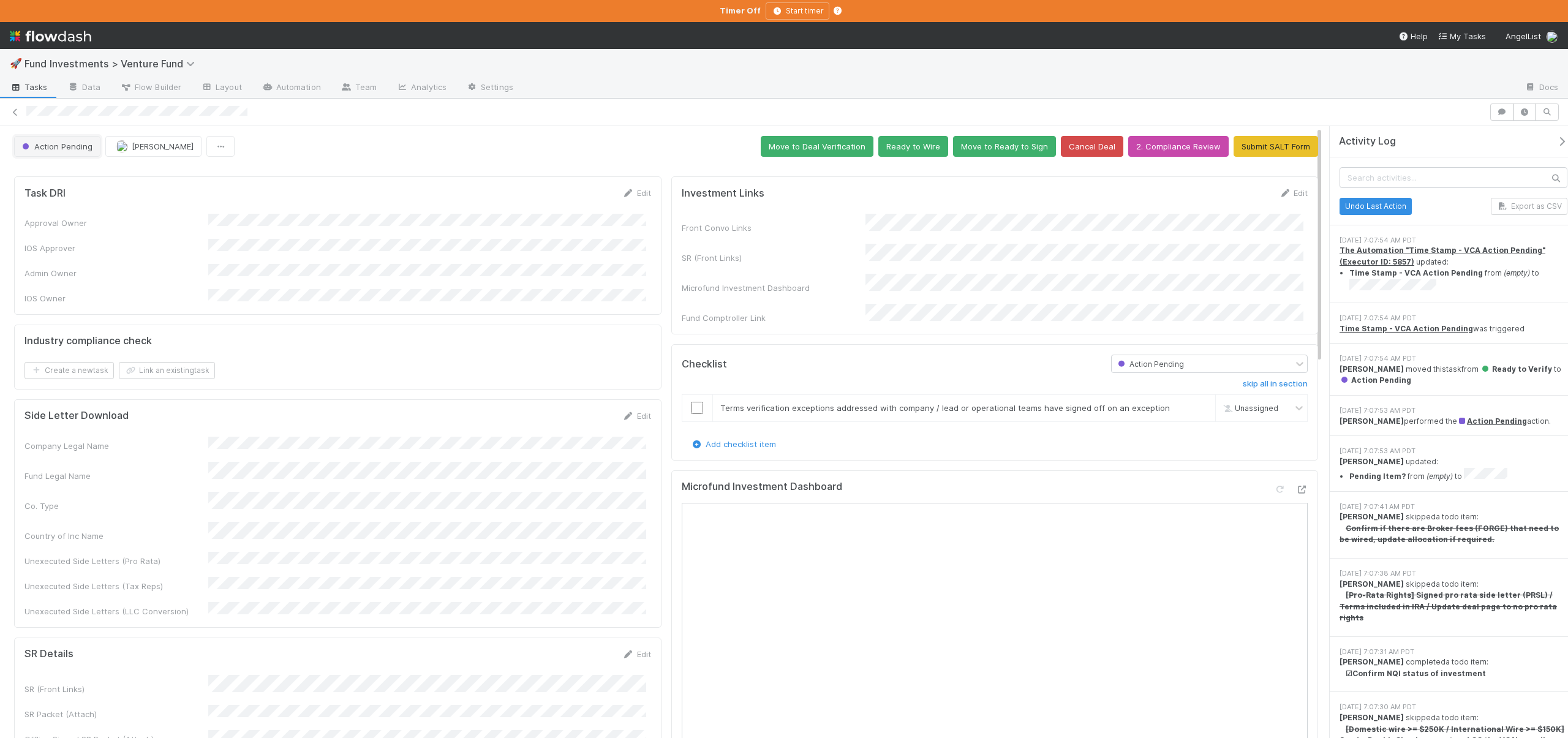
click at [50, 143] on span "Action Pending" at bounding box center [56, 146] width 73 height 10
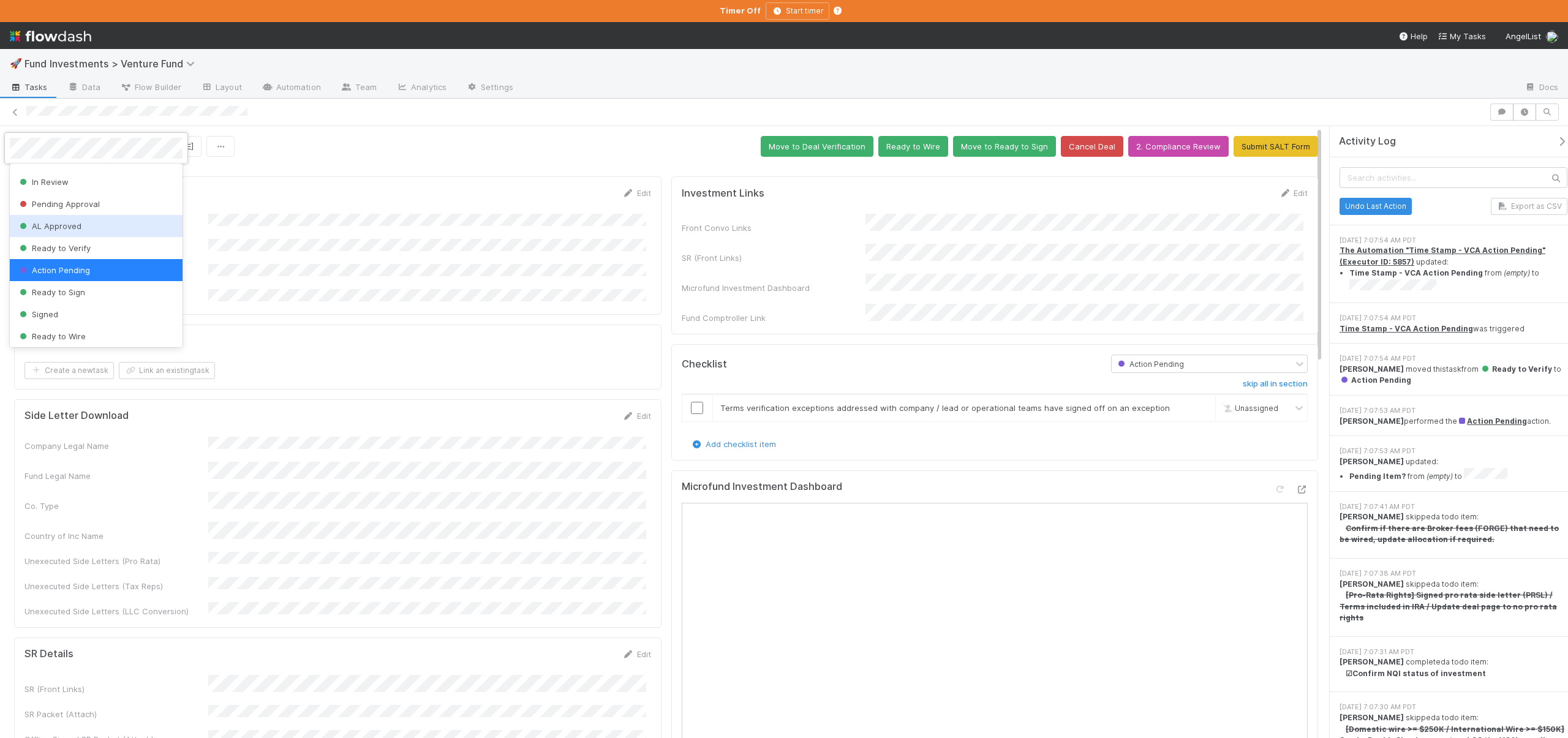
scroll to position [20, 0]
click at [72, 245] on span "Ready to Verify" at bounding box center [53, 245] width 73 height 10
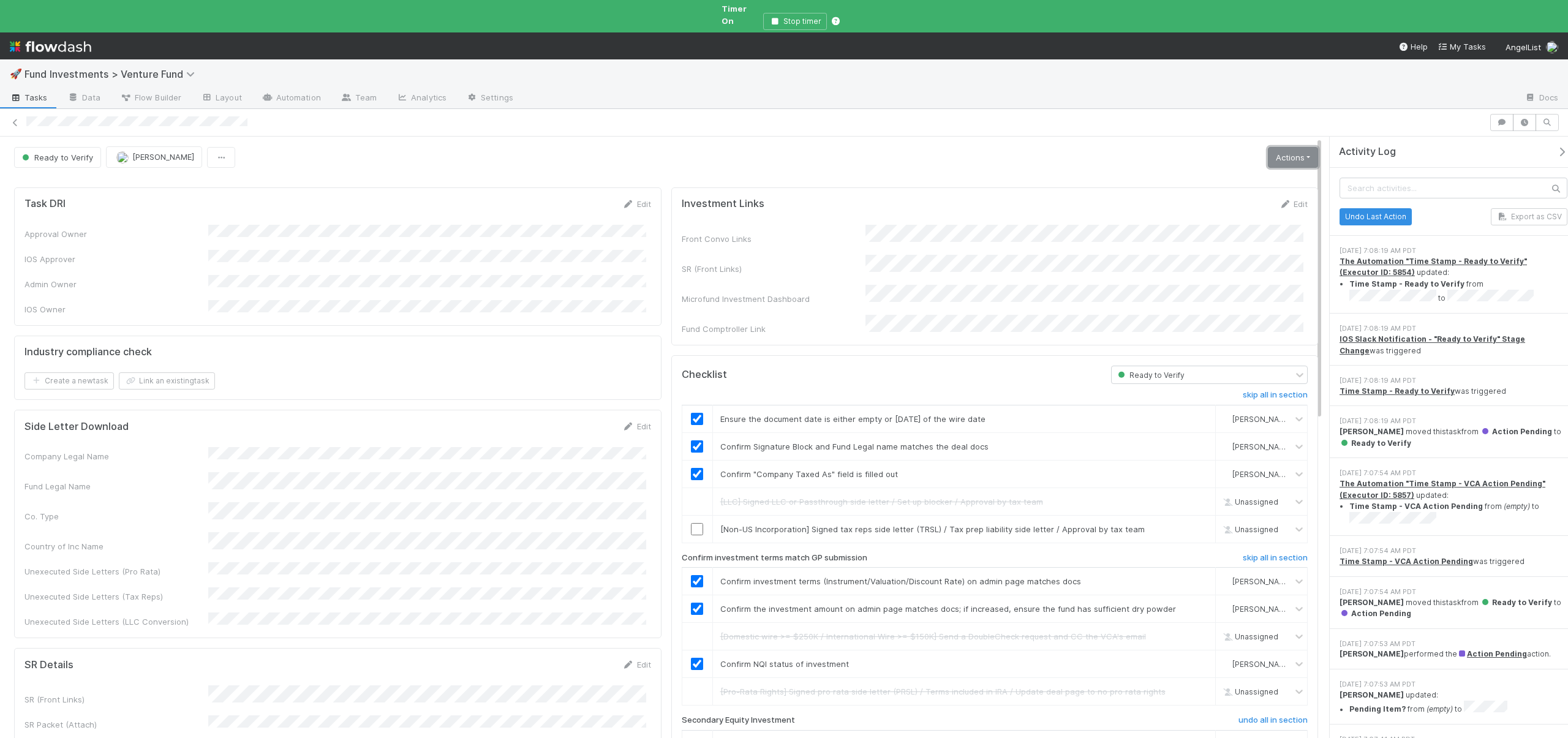
click at [1271, 147] on link "Actions" at bounding box center [1294, 157] width 50 height 21
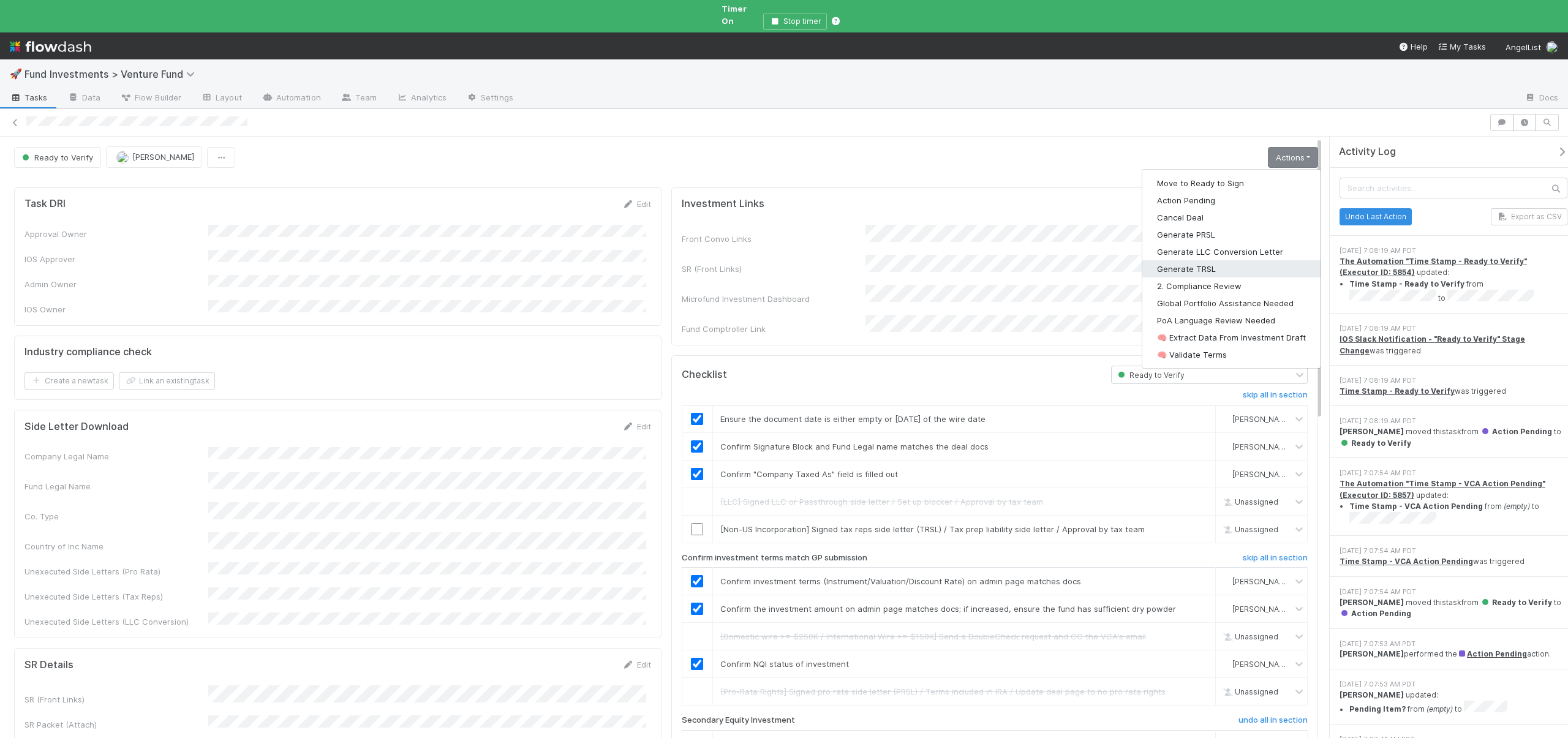
click at [1188, 260] on button "Generate TRSL" at bounding box center [1231, 268] width 178 height 17
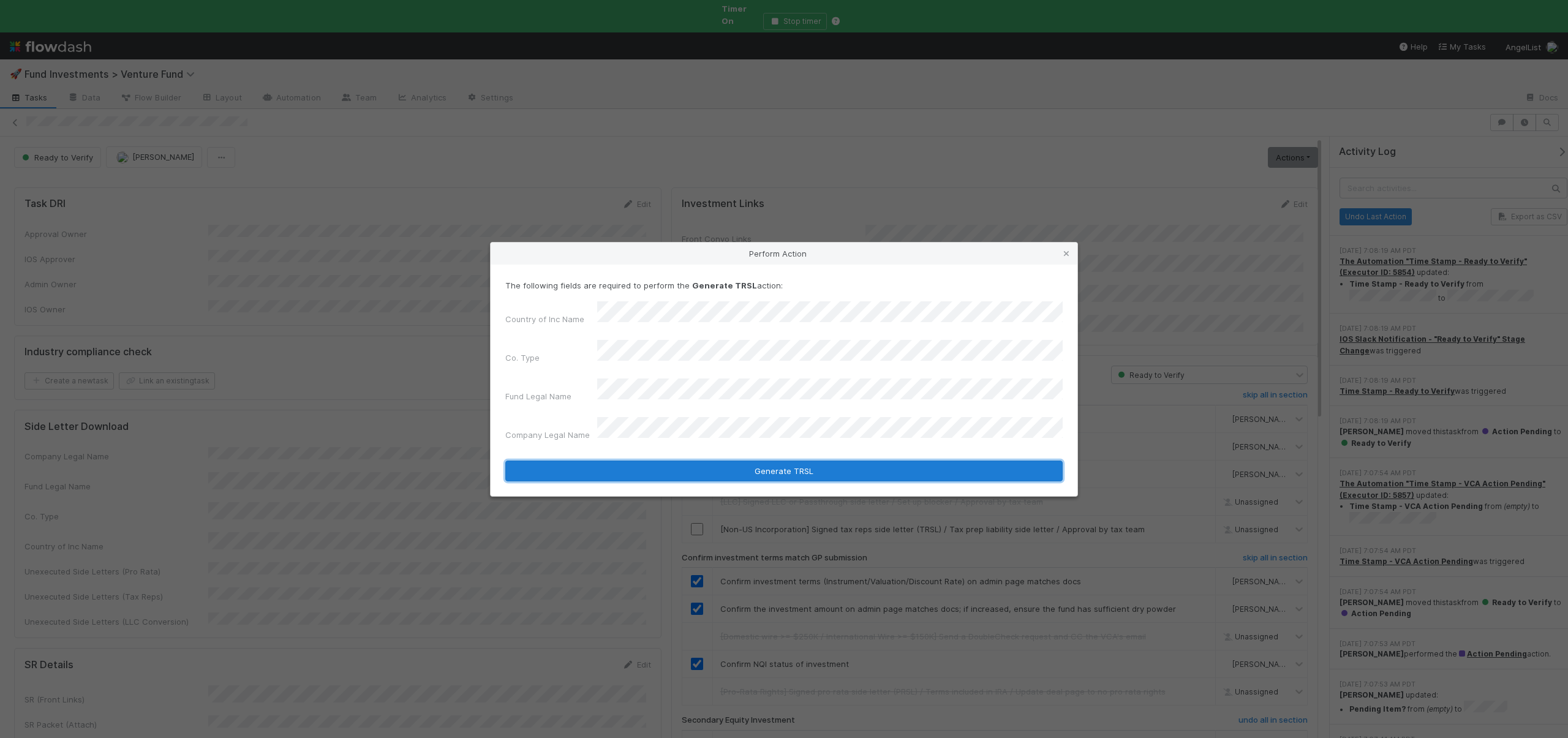
click at [765, 461] on button "Generate TRSL" at bounding box center [784, 471] width 558 height 21
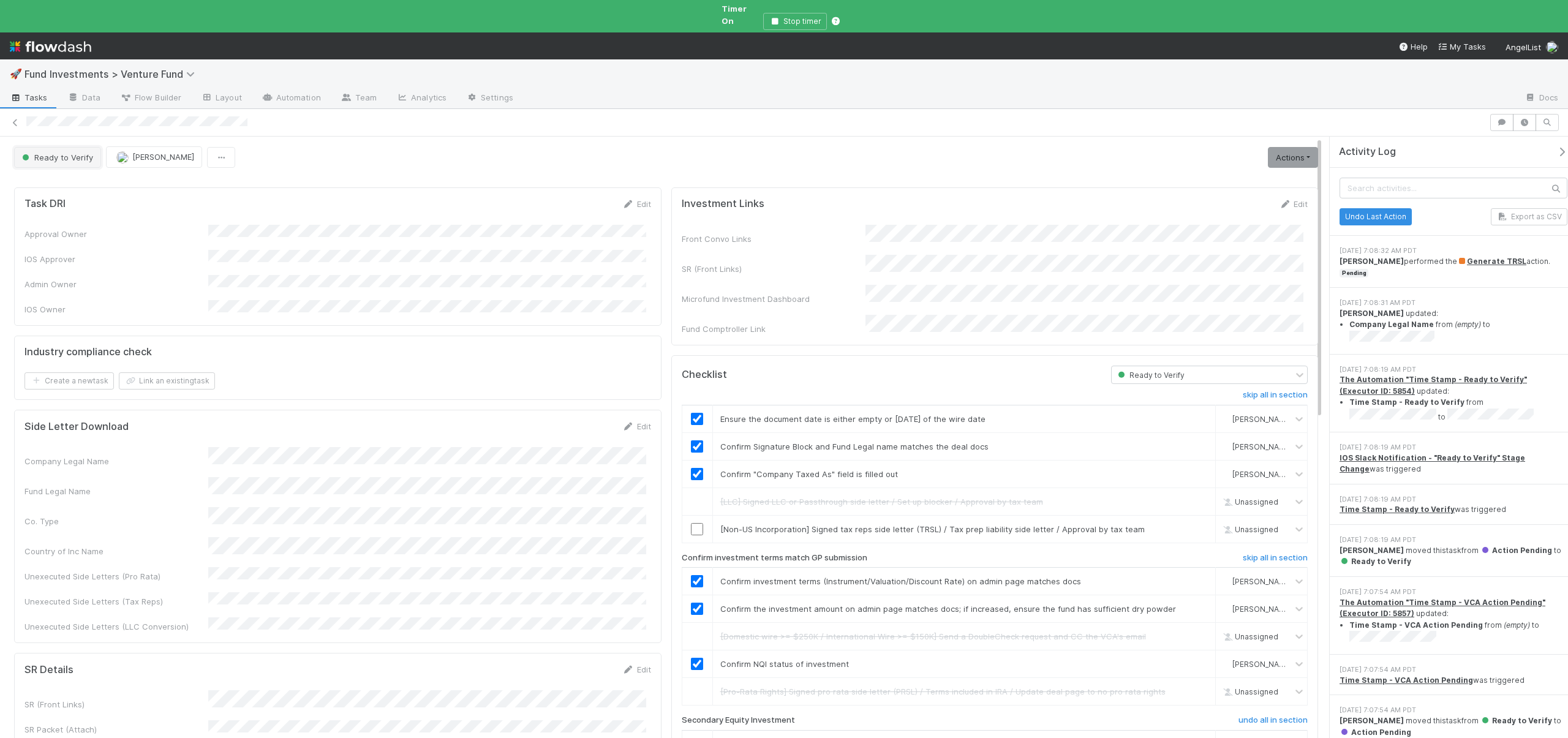
click at [56, 151] on button "Ready to Verify" at bounding box center [57, 157] width 87 height 21
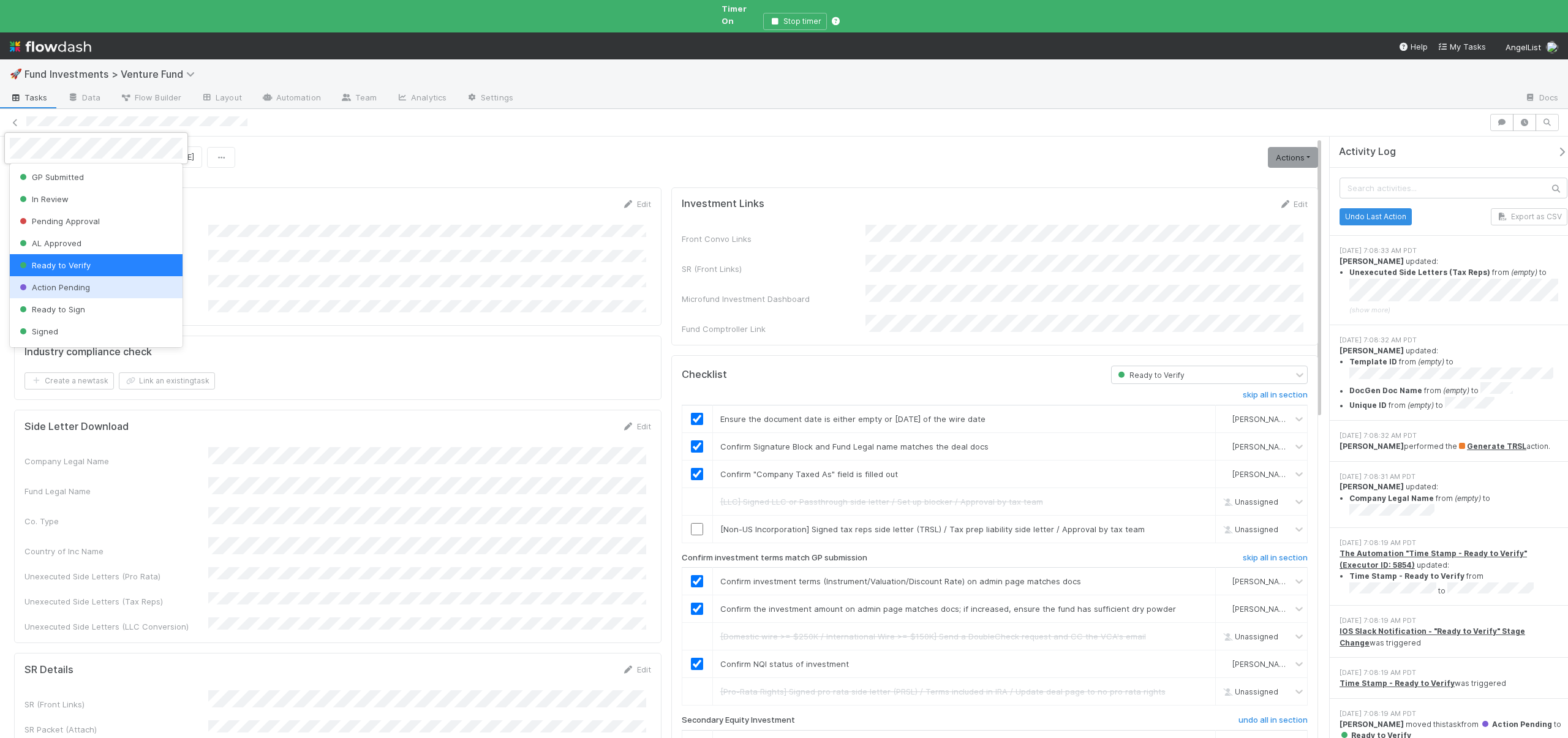
click at [74, 291] on span "Action Pending" at bounding box center [53, 287] width 73 height 10
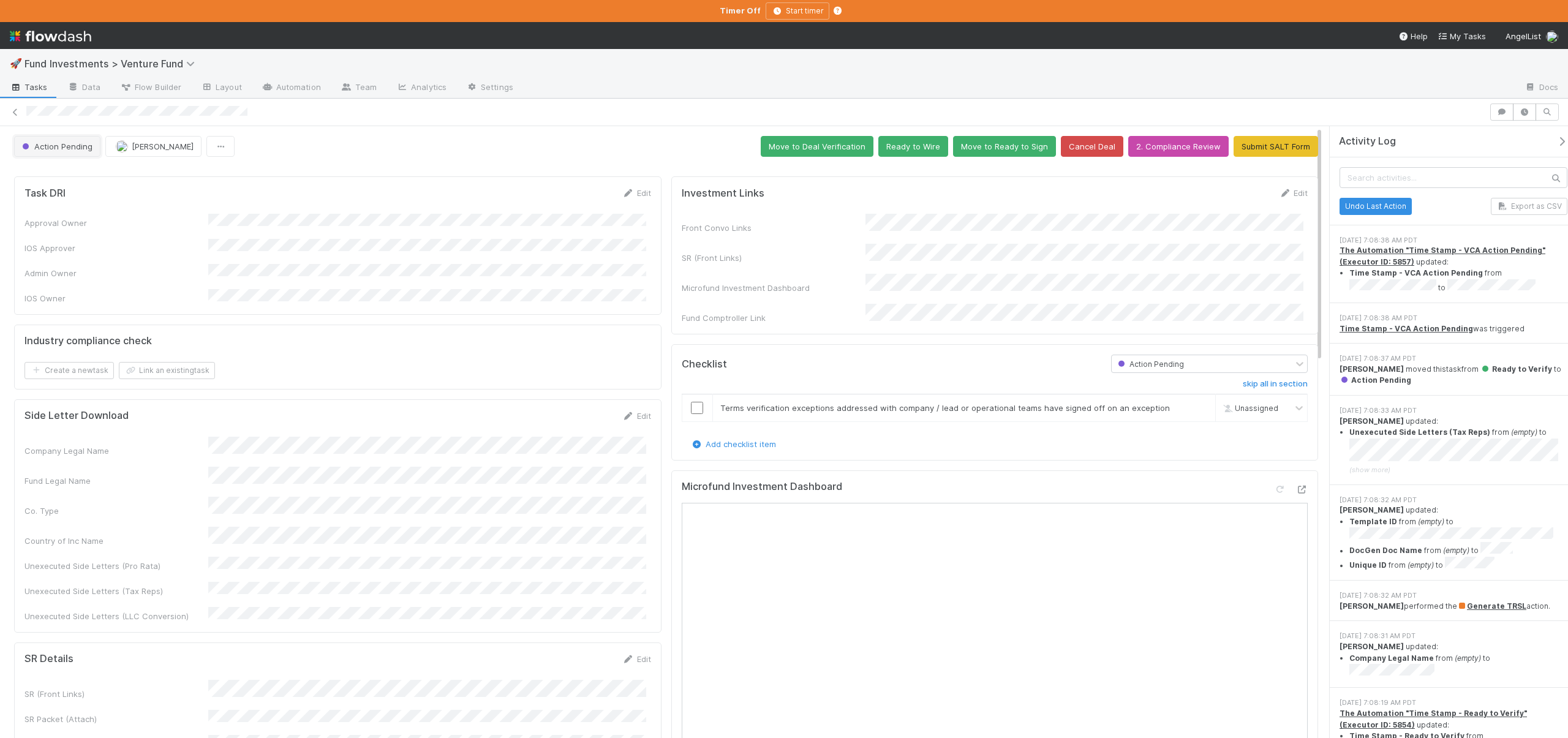
click at [57, 147] on span "Action Pending" at bounding box center [56, 146] width 73 height 10
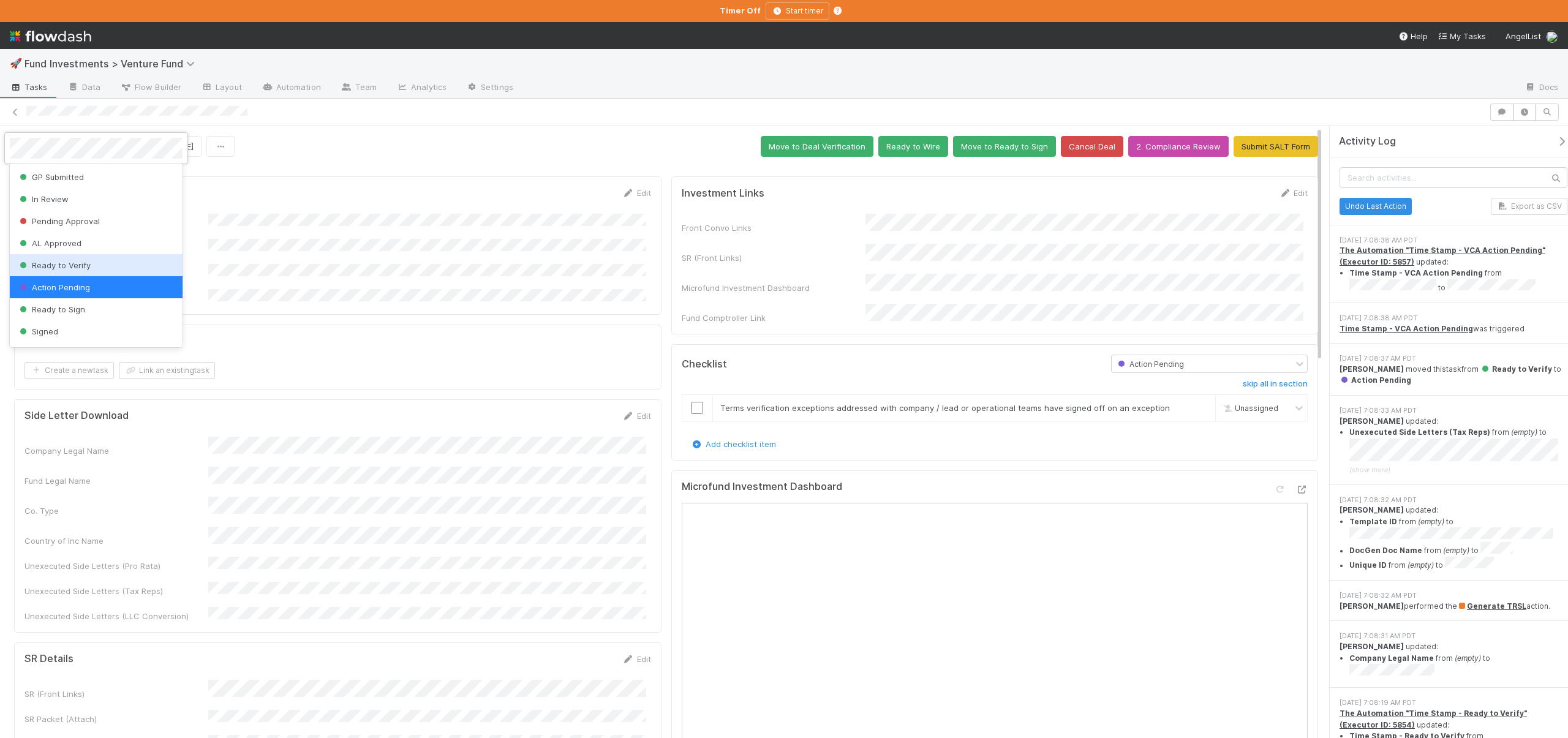
click at [64, 263] on span "Ready to Verify" at bounding box center [53, 265] width 73 height 10
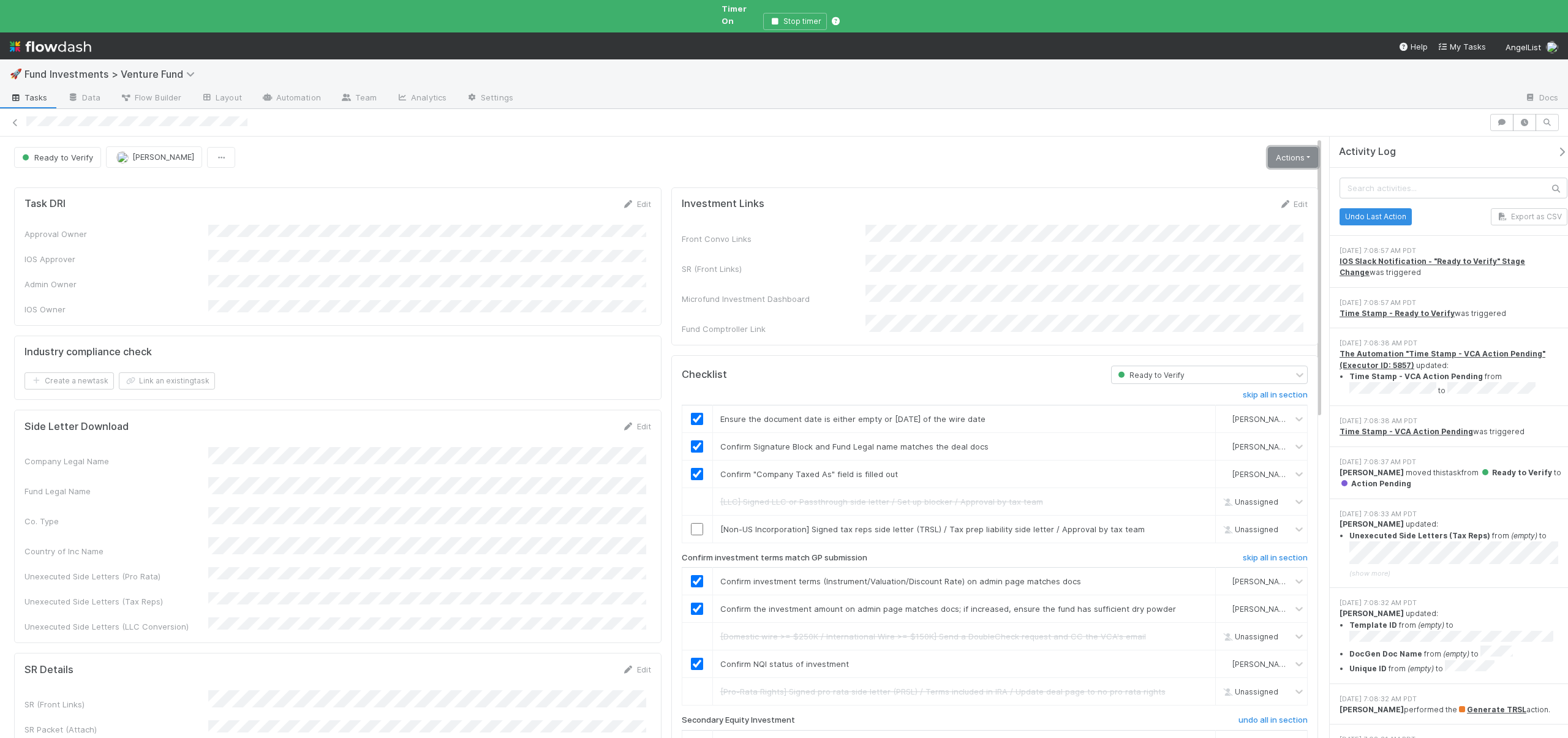
click at [1275, 147] on link "Actions" at bounding box center [1294, 157] width 50 height 21
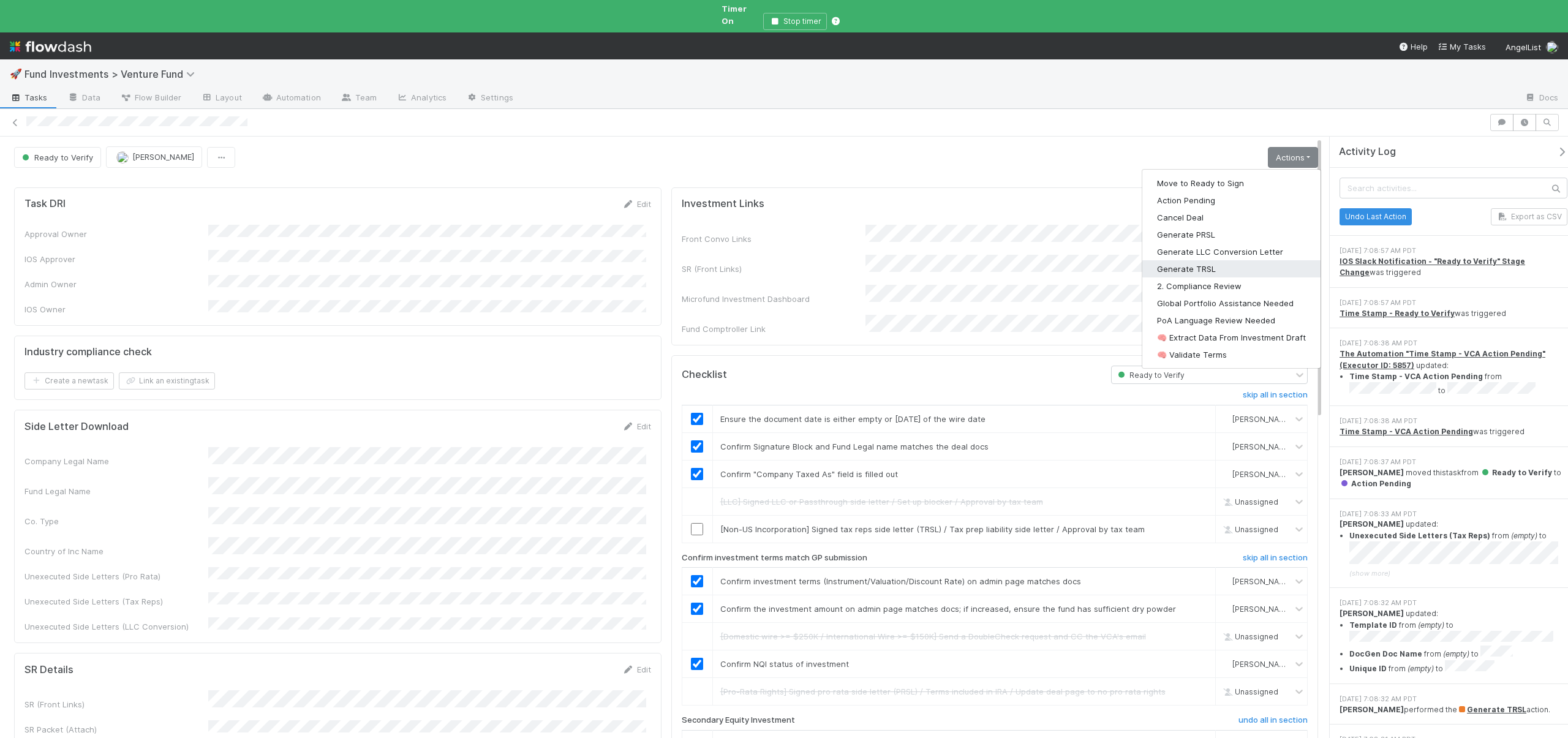
click at [1182, 260] on button "Generate TRSL" at bounding box center [1231, 268] width 178 height 17
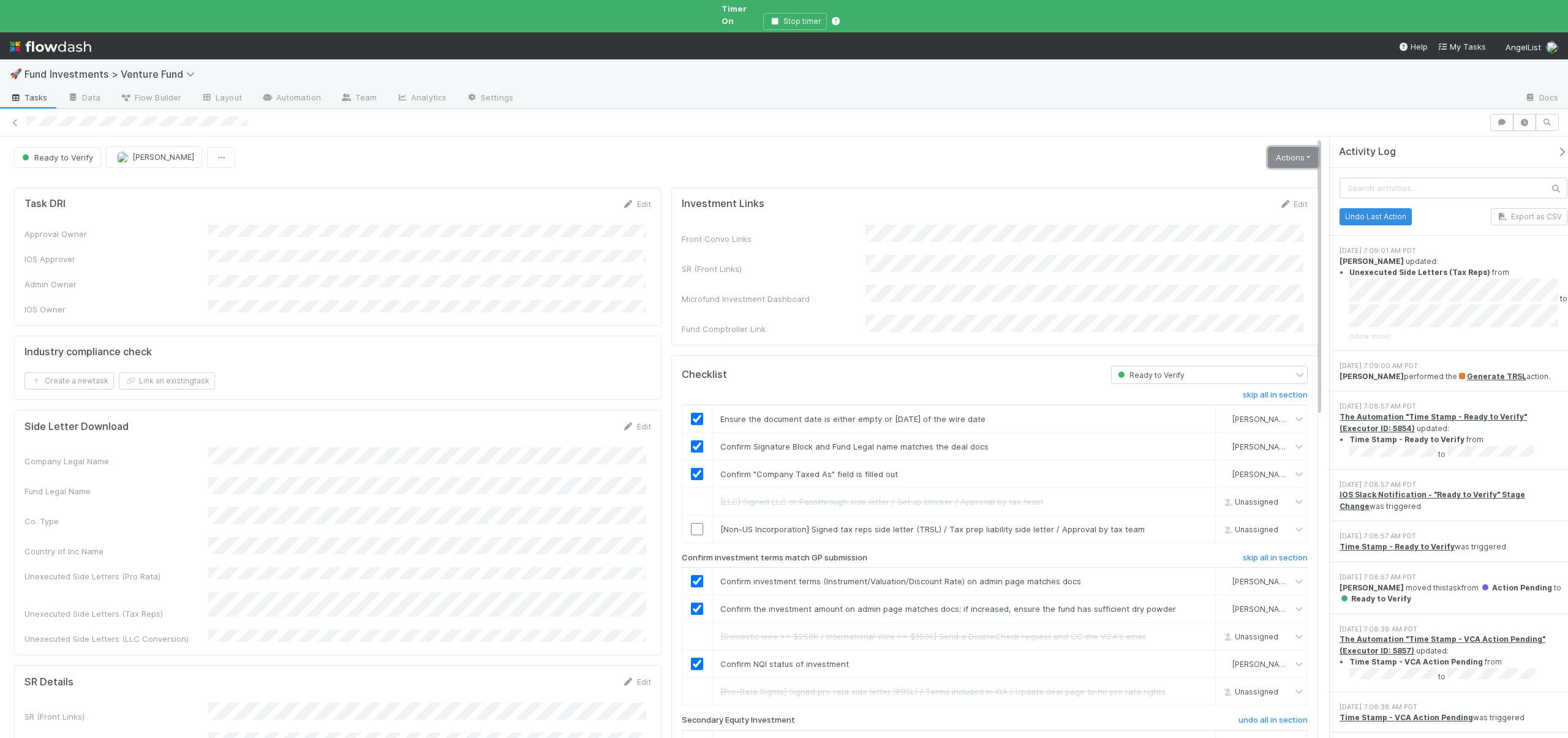
click at [1292, 147] on link "Actions" at bounding box center [1294, 157] width 50 height 21
click at [1190, 194] on button "Action Pending" at bounding box center [1231, 200] width 178 height 17
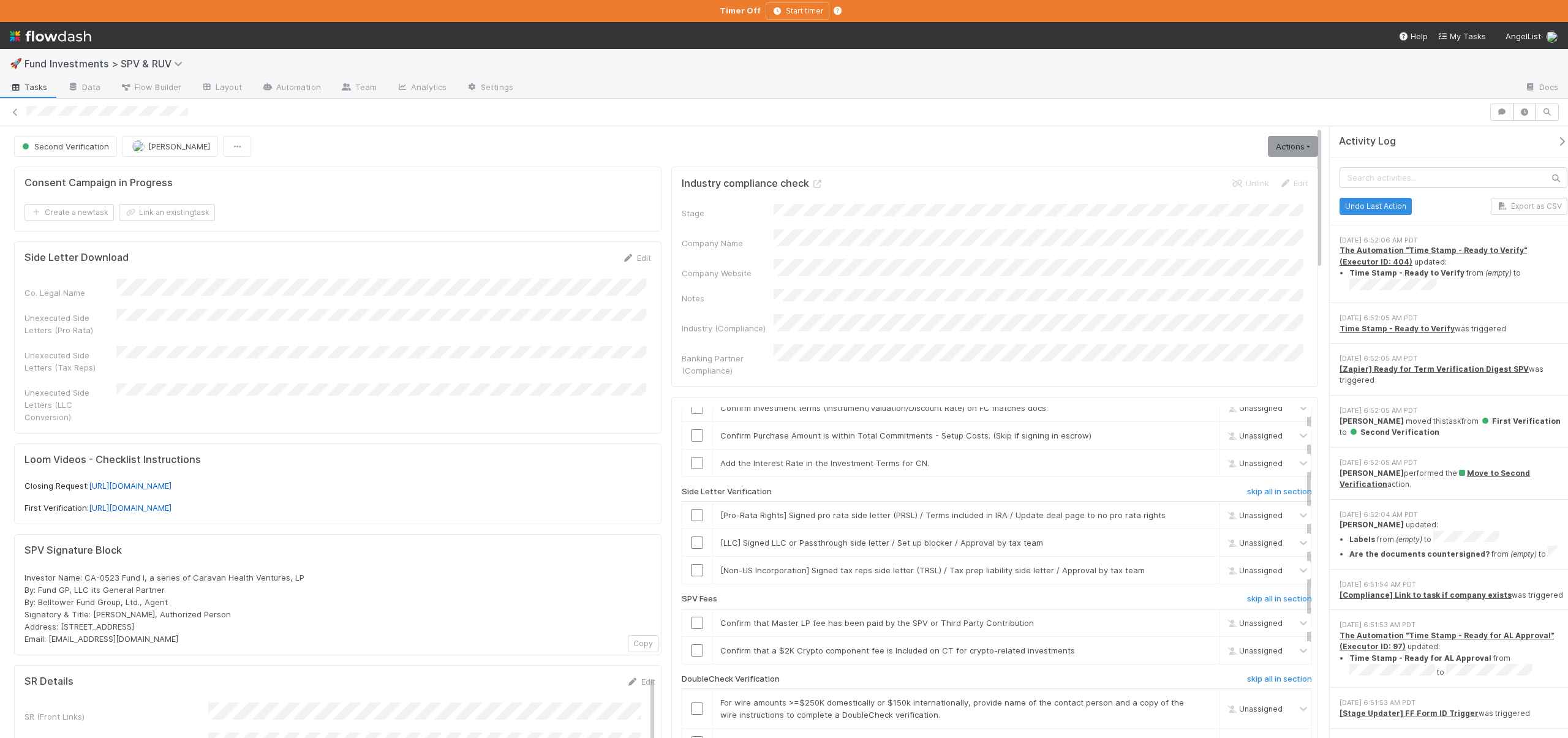
scroll to position [171, 0]
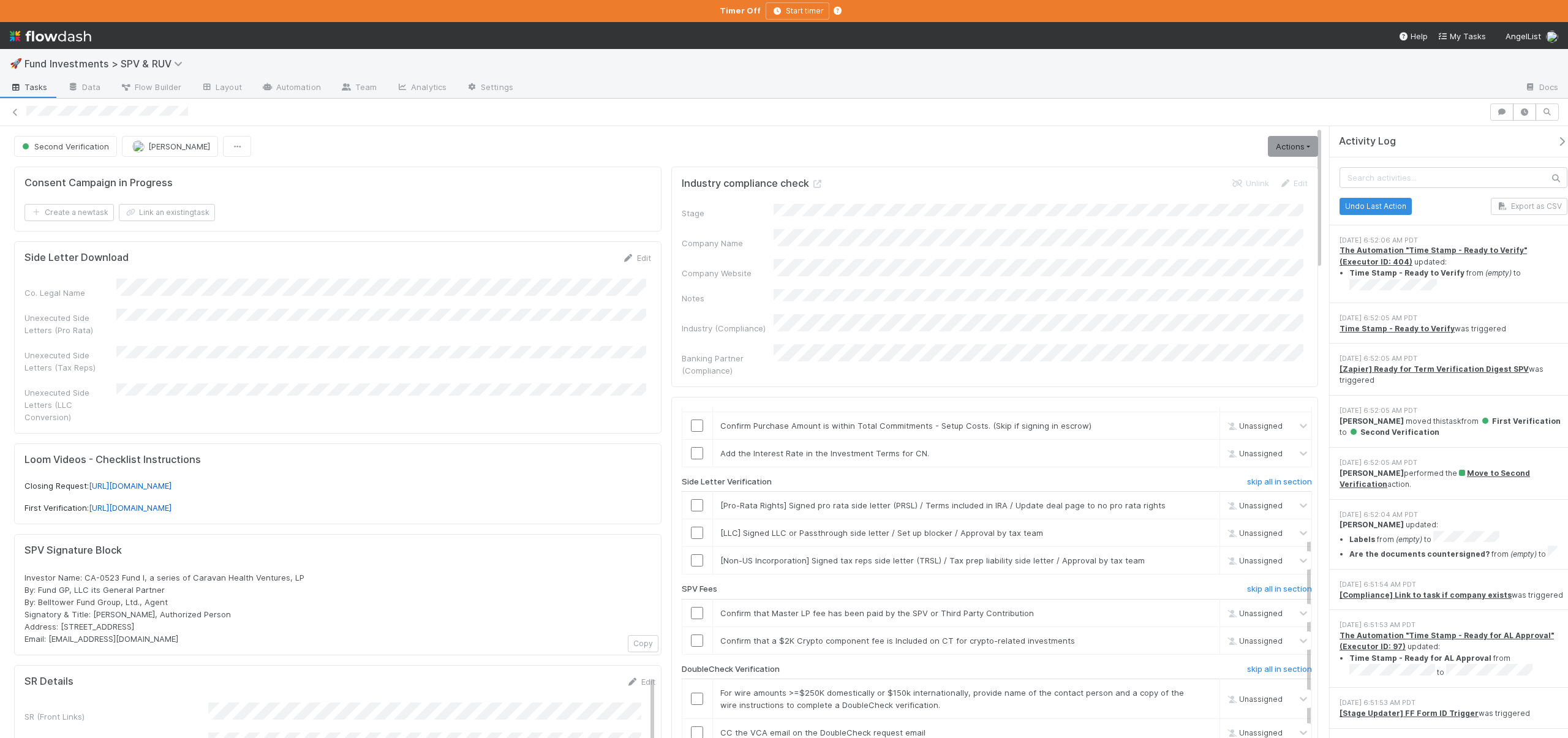
click at [1556, 140] on icon "button" at bounding box center [1562, 141] width 13 height 10
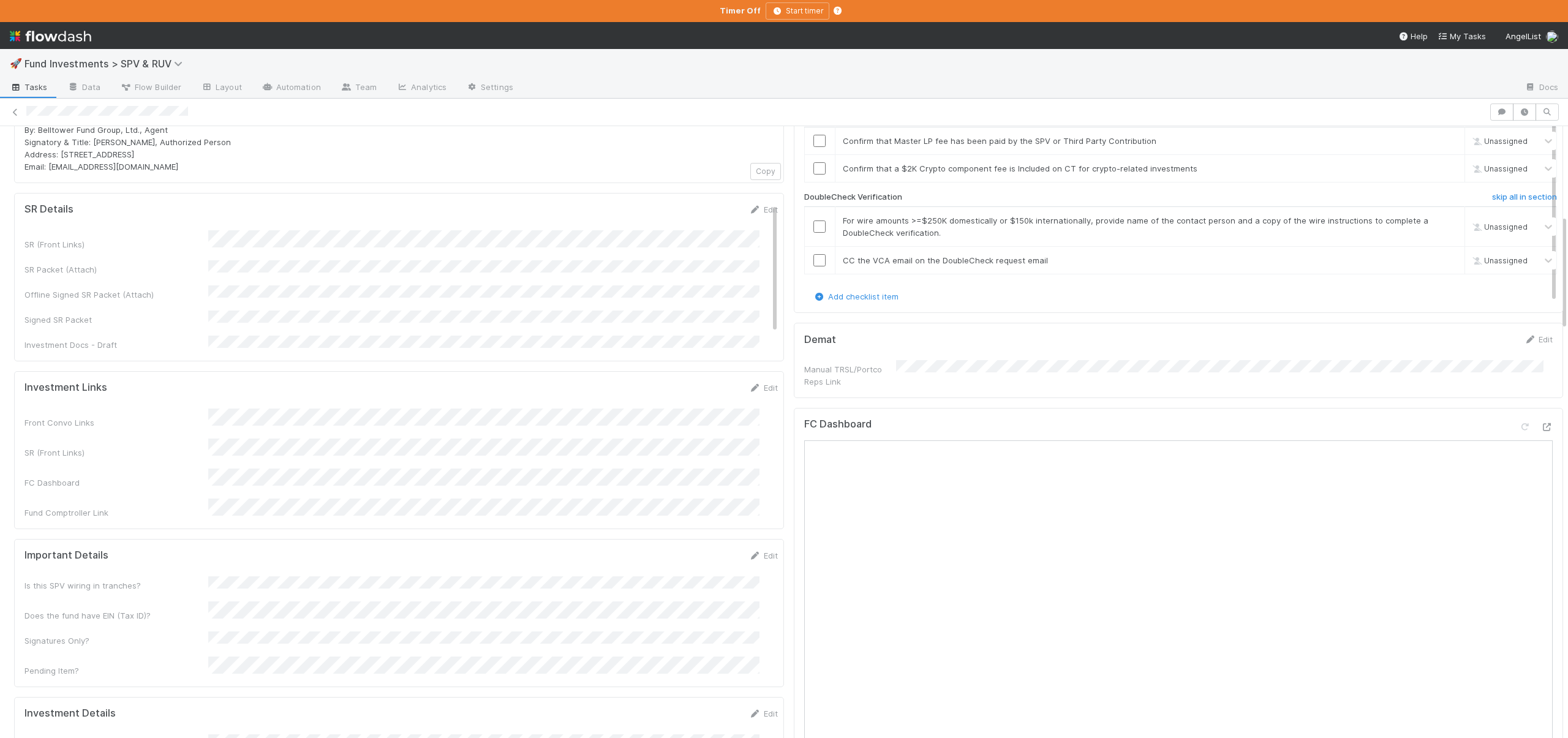
scroll to position [518, 0]
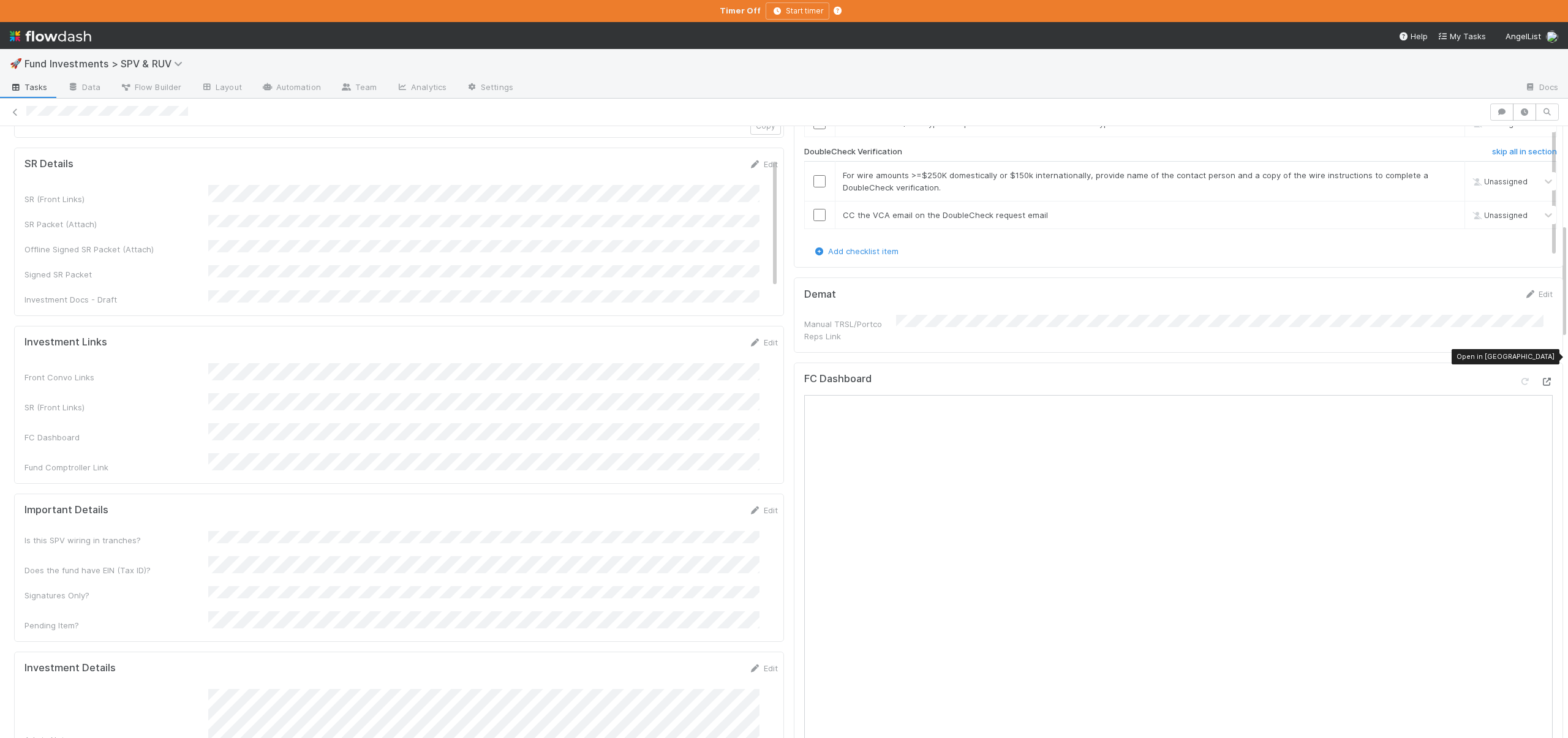
click at [1541, 378] on icon at bounding box center [1546, 382] width 13 height 8
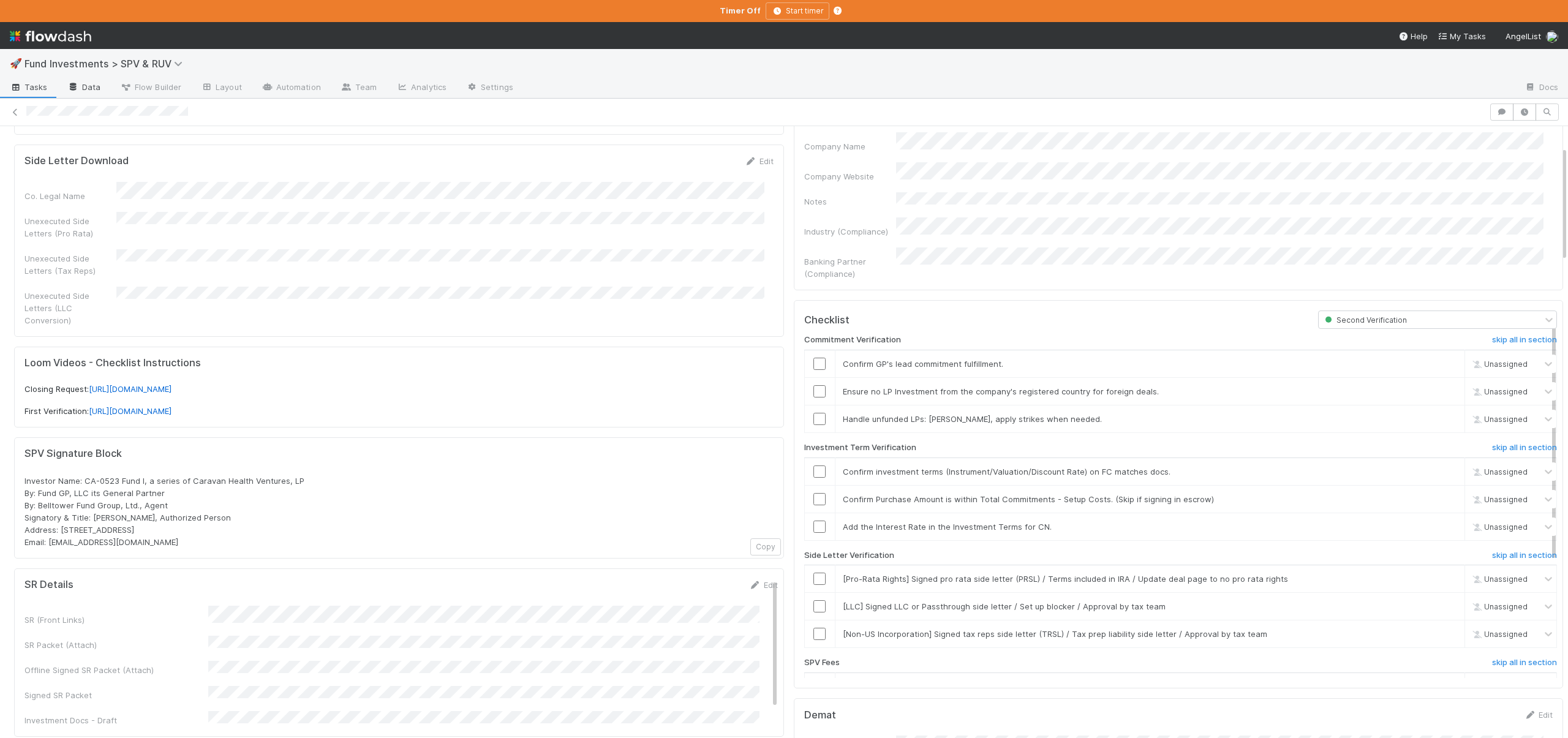
scroll to position [0, 0]
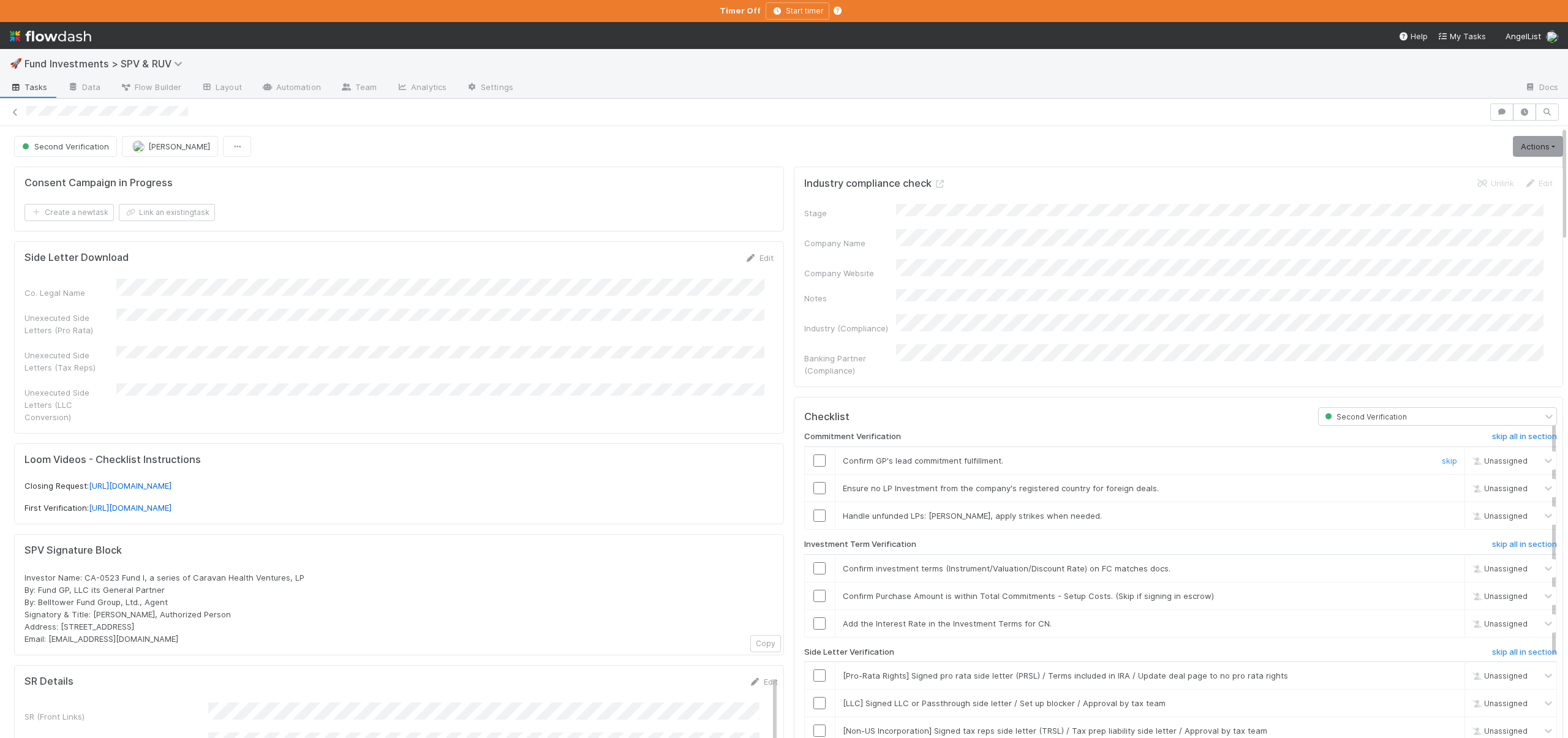
click at [814, 455] on input "checkbox" at bounding box center [820, 461] width 13 height 13
click at [815, 482] on input "checkbox" at bounding box center [820, 488] width 13 height 13
click at [1427, 502] on td "Handle unfunded LPs: mark delinquent, apply strikes when needed. skip" at bounding box center [1150, 515] width 630 height 27
click at [1442, 511] on link "skip" at bounding box center [1449, 515] width 16 height 10
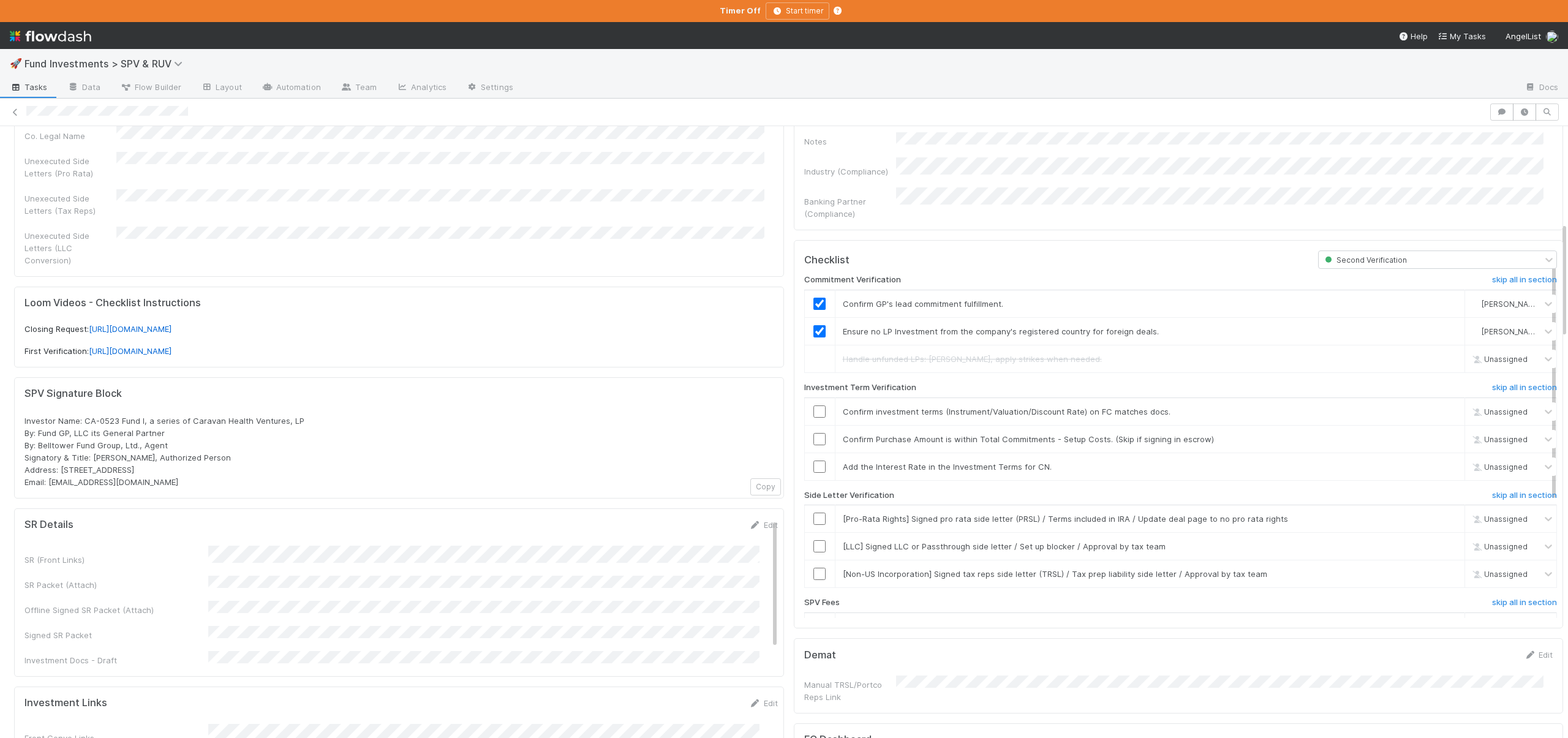
scroll to position [153, 0]
click at [814, 409] on input "checkbox" at bounding box center [820, 415] width 13 height 13
click at [814, 437] on input "checkbox" at bounding box center [820, 443] width 13 height 13
click at [1442, 466] on link "skip" at bounding box center [1449, 470] width 16 height 10
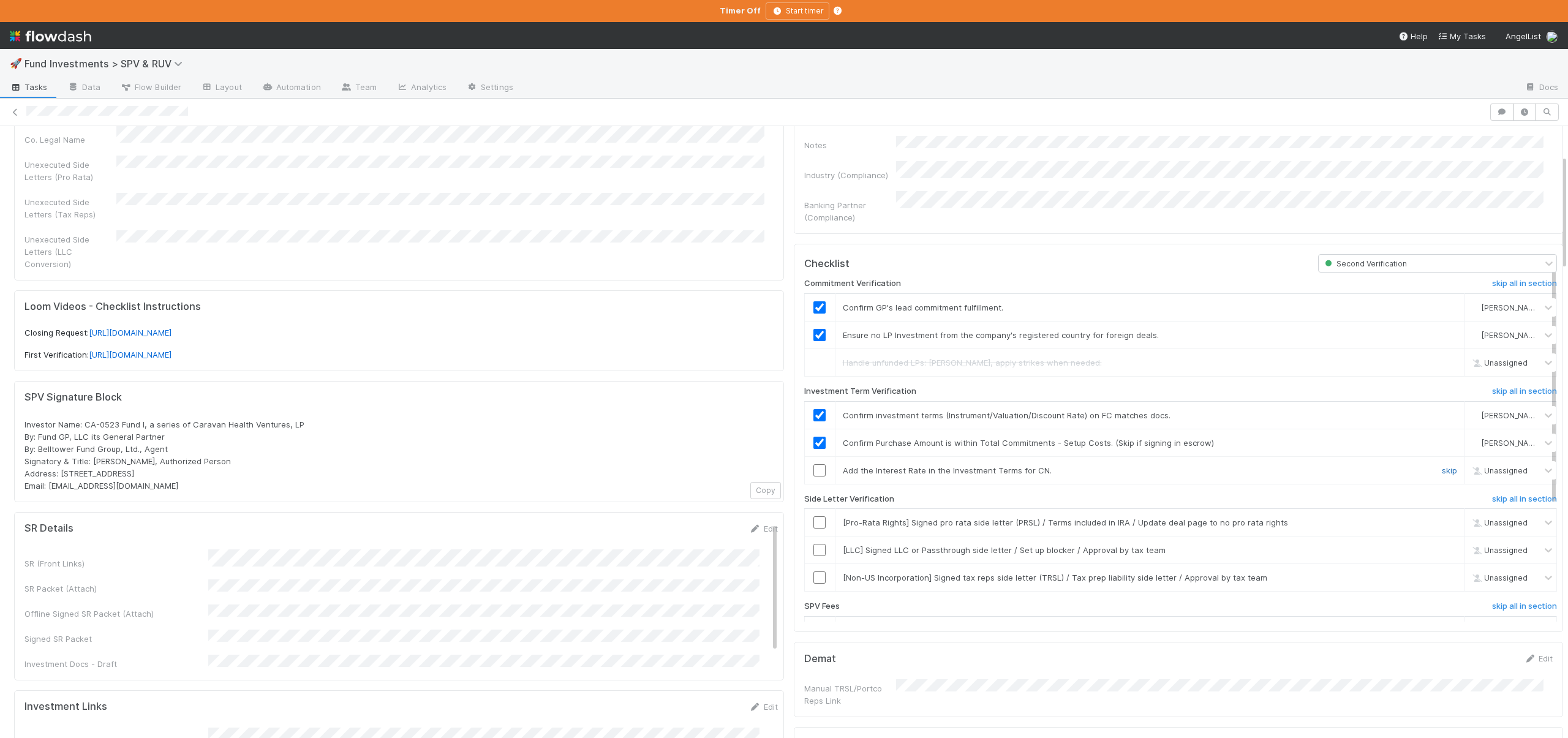
click at [1442, 466] on link "skip" at bounding box center [1449, 470] width 16 height 10
click at [1442, 518] on link "skip" at bounding box center [1449, 522] width 16 height 10
click at [1442, 545] on link "skip" at bounding box center [1449, 550] width 16 height 10
click at [1442, 573] on link "skip" at bounding box center [1449, 577] width 16 height 10
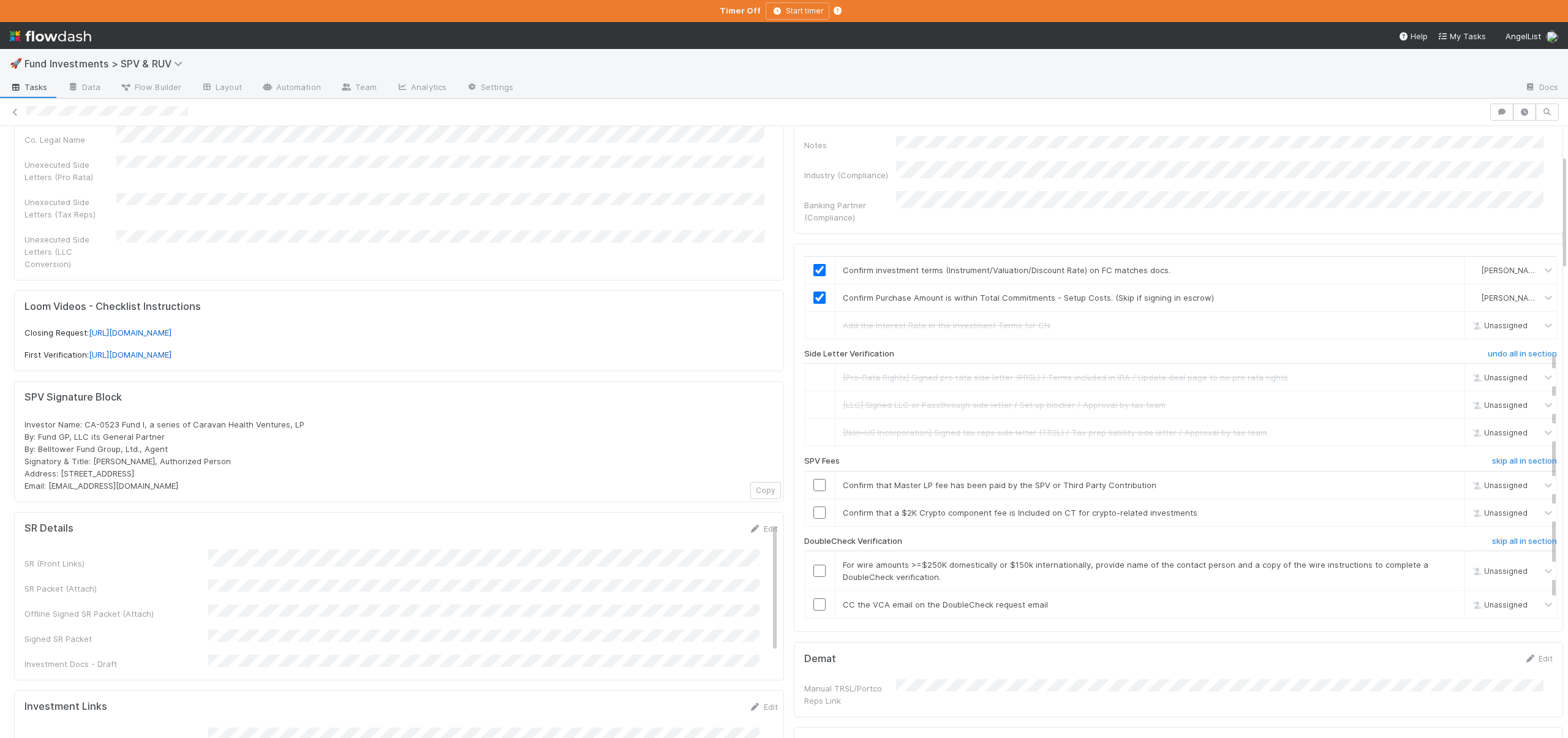
scroll to position [171, 0]
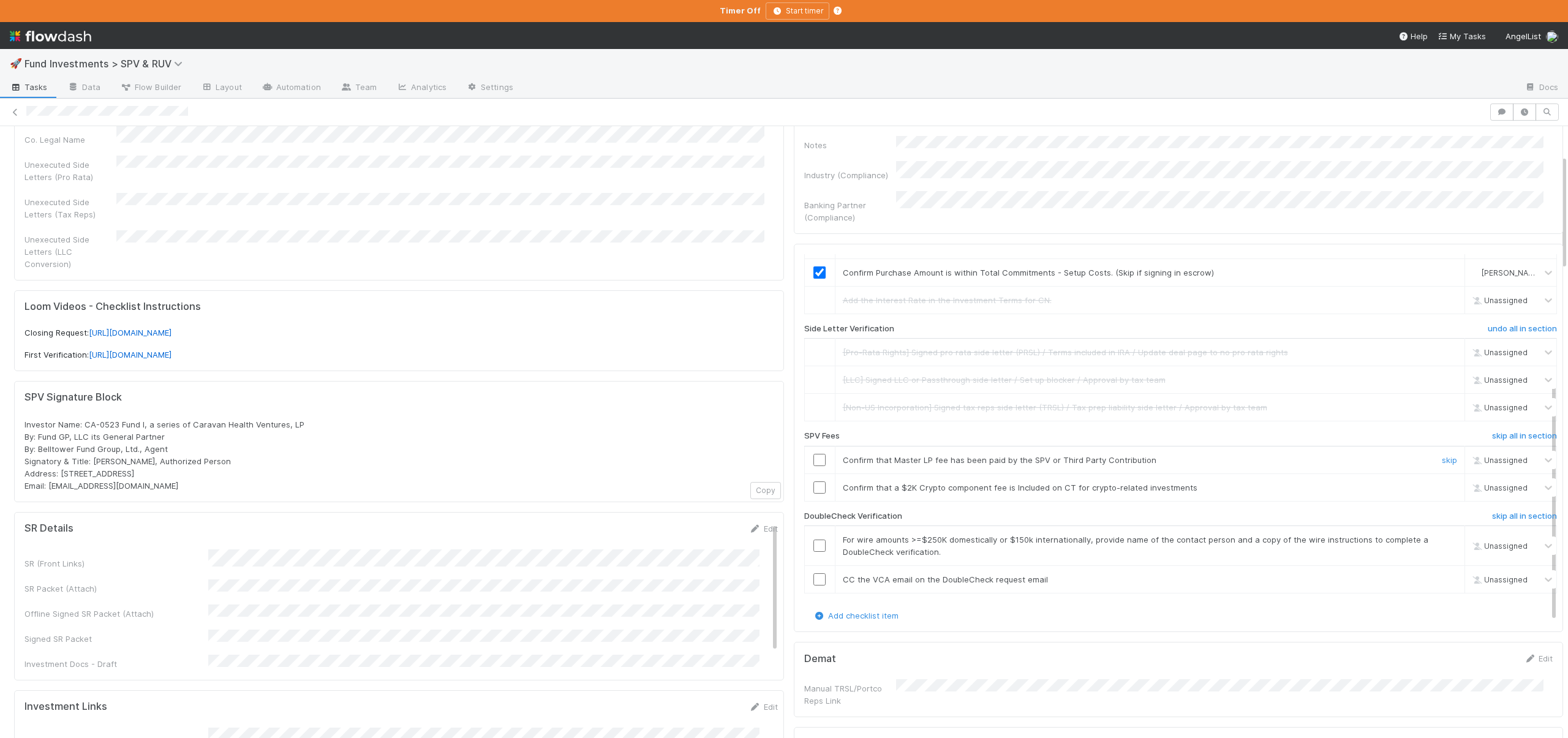
click at [814, 454] on input "checkbox" at bounding box center [820, 460] width 13 height 13
click at [1442, 483] on link "skip" at bounding box center [1449, 487] width 16 height 10
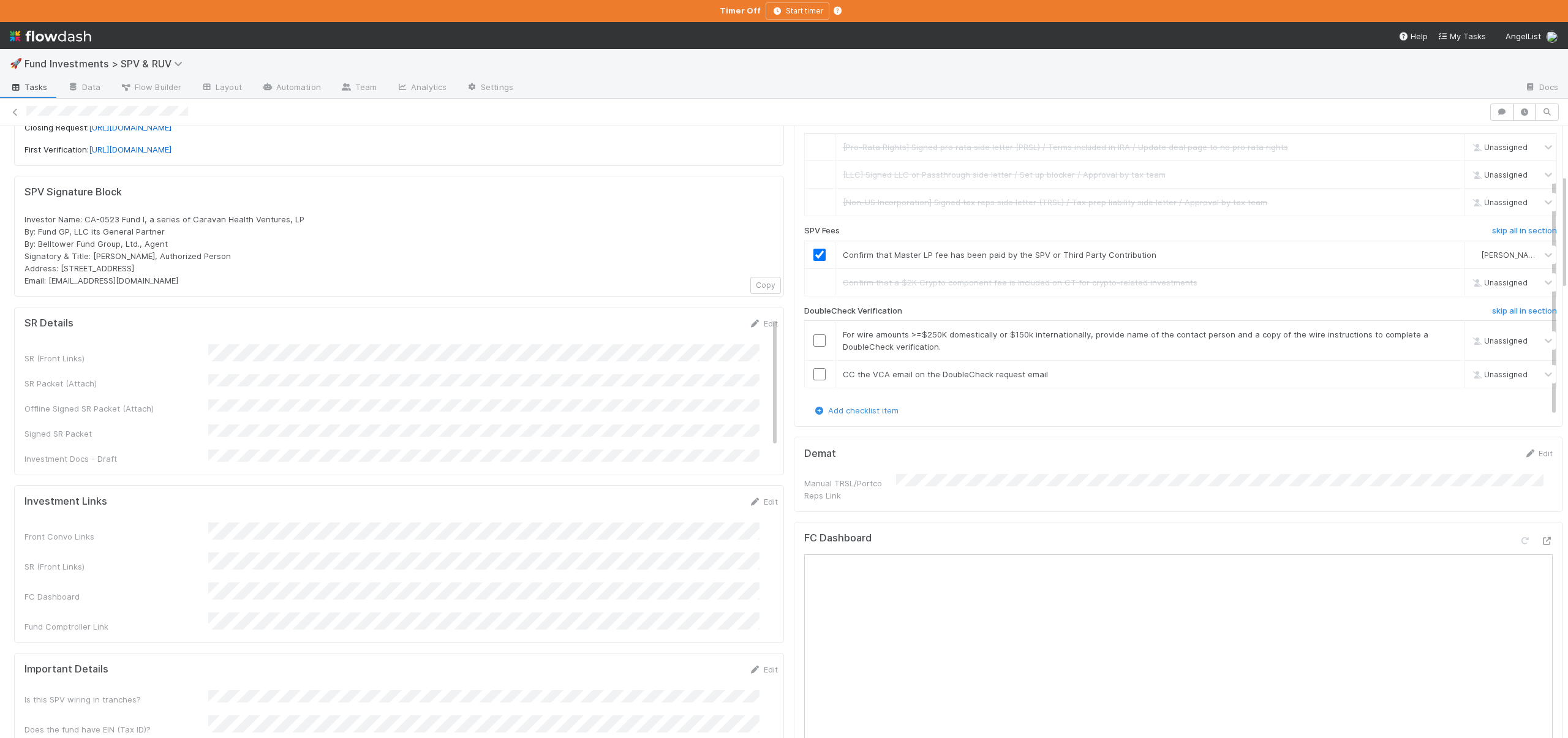
scroll to position [366, 0]
click at [1496, 298] on h6 "skip all in section" at bounding box center [1525, 303] width 65 height 10
click at [1494, 298] on h6 "skip all in section" at bounding box center [1525, 303] width 65 height 10
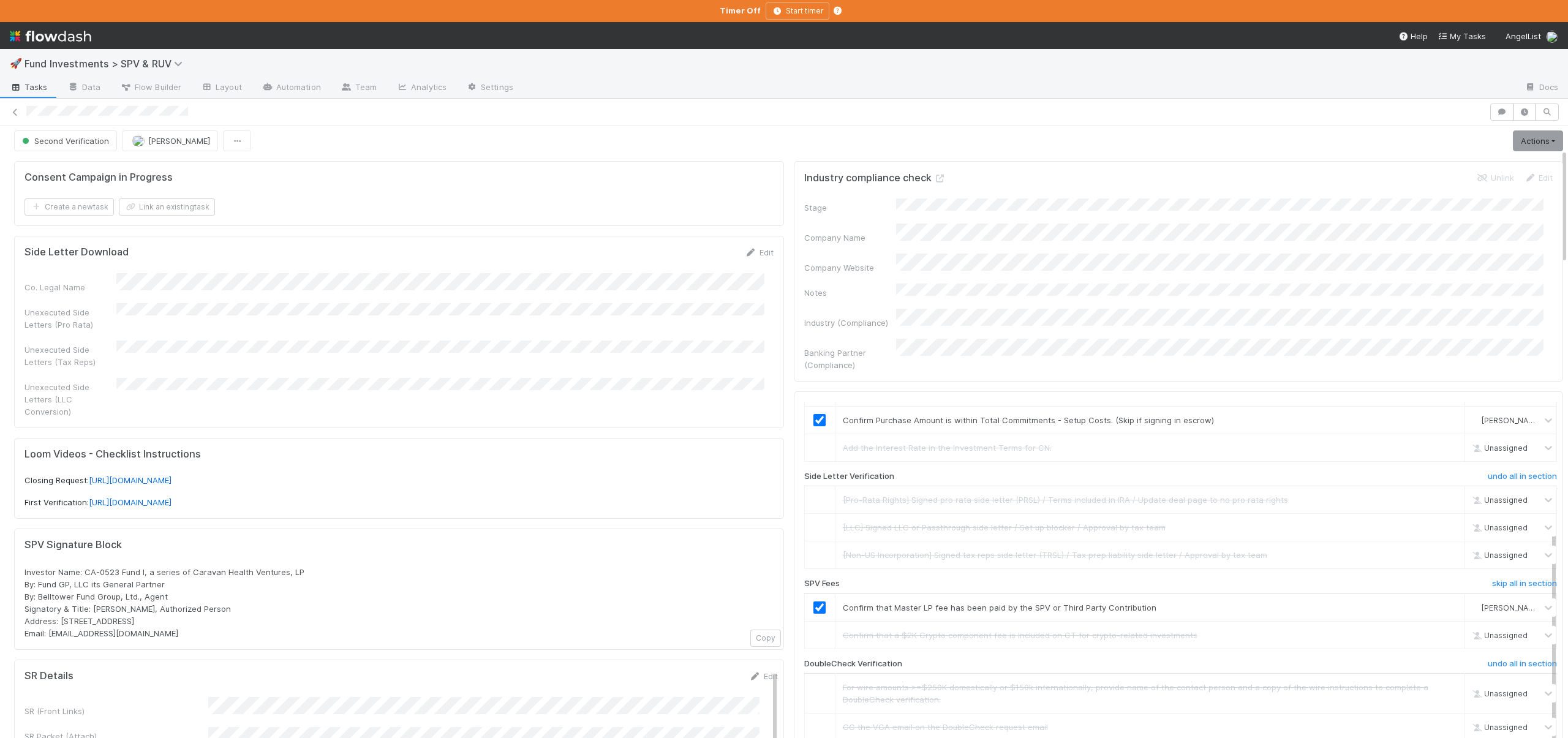
scroll to position [0, 0]
click at [1513, 141] on link "Actions" at bounding box center [1538, 146] width 50 height 21
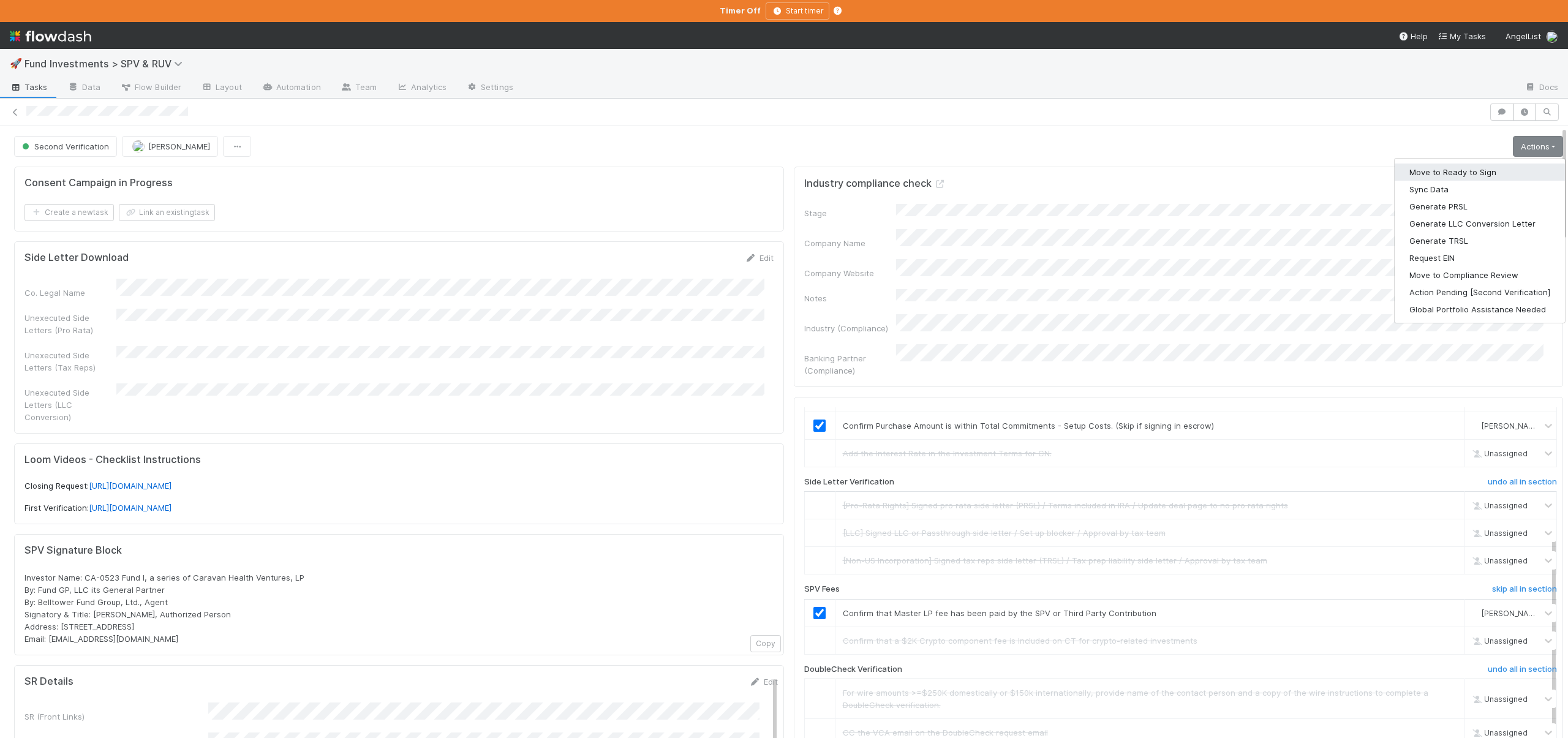
click at [1413, 172] on button "Move to Ready to Sign" at bounding box center [1480, 172] width 171 height 17
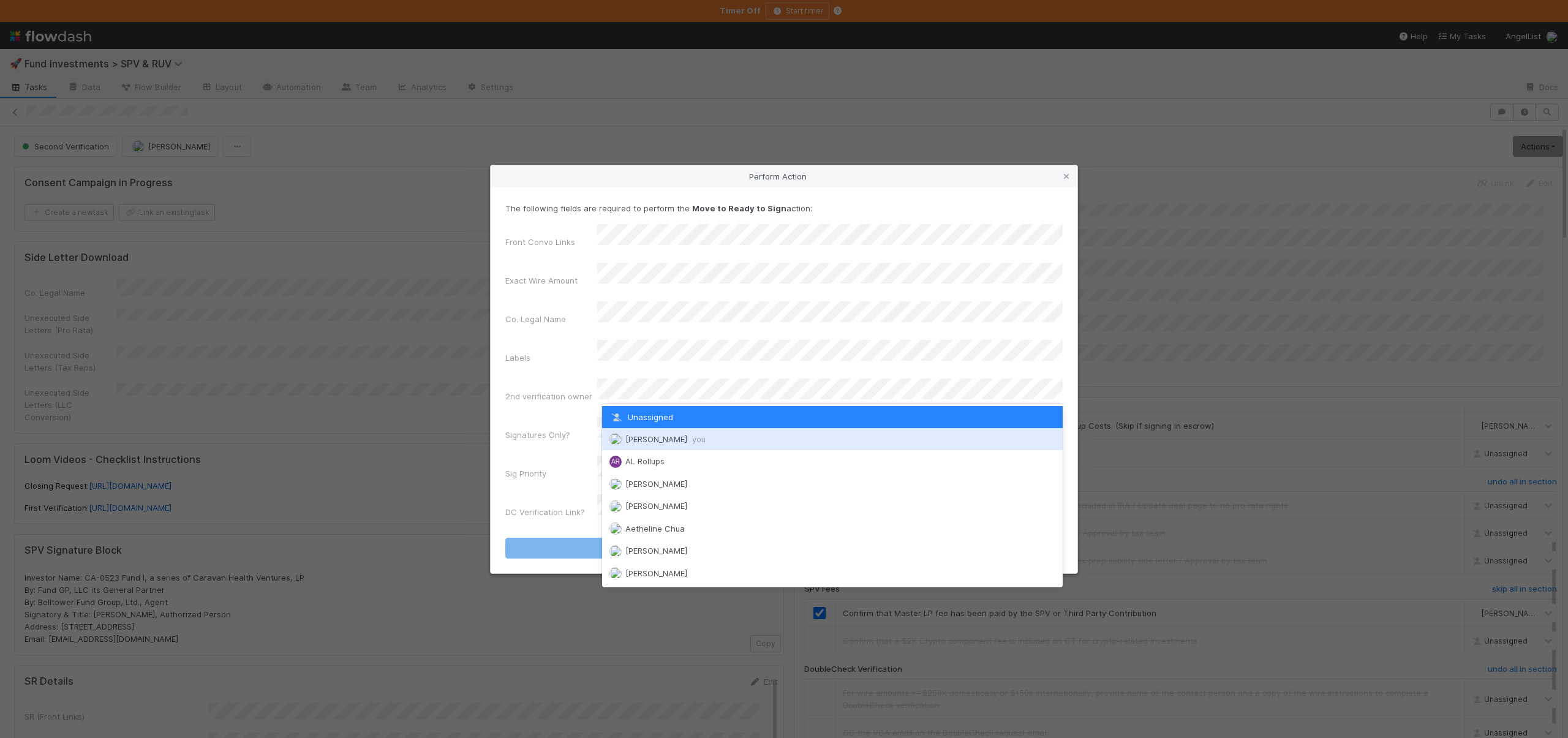
click at [639, 439] on span "Andre Fredrick you" at bounding box center [665, 439] width 80 height 10
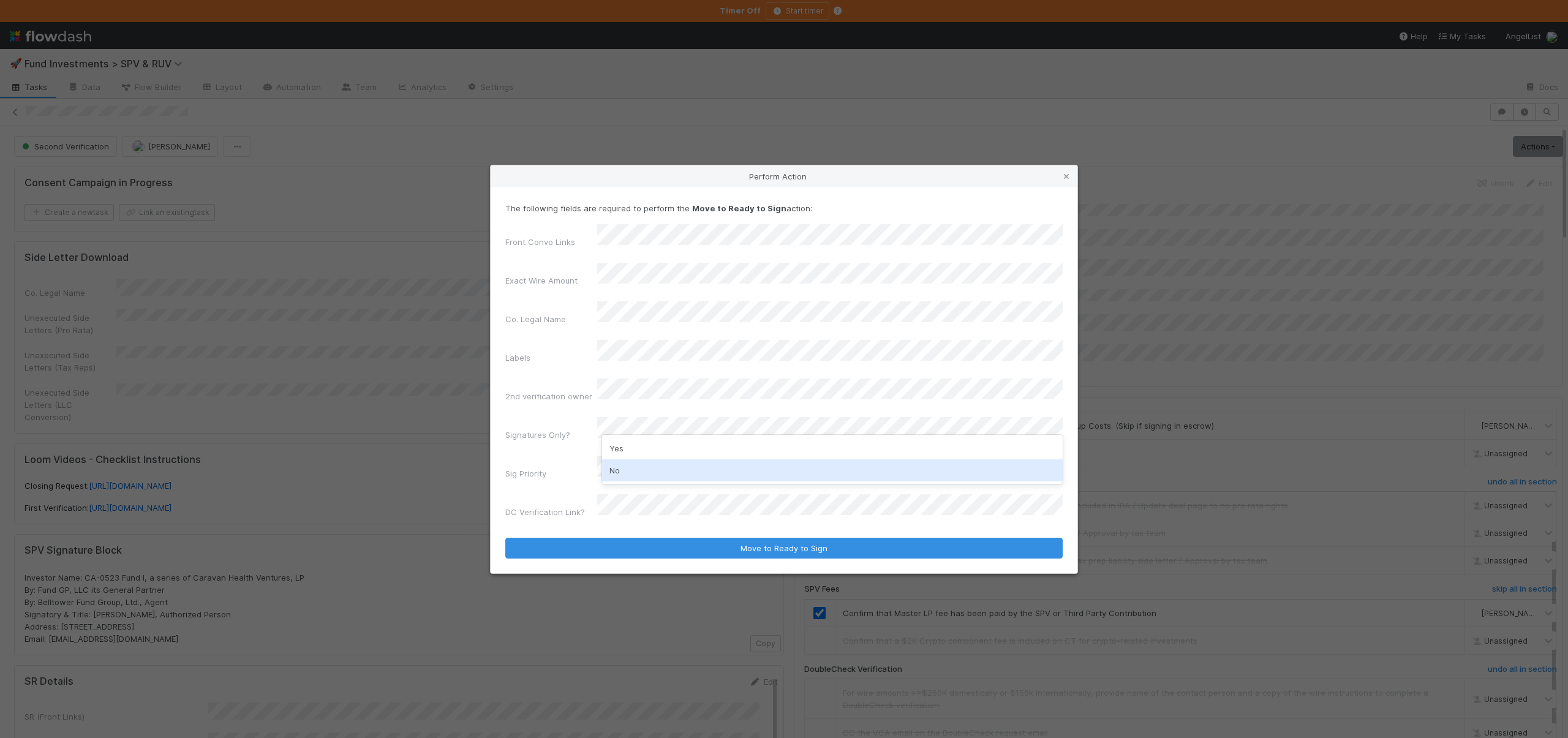
click at [616, 470] on div "No" at bounding box center [832, 470] width 461 height 22
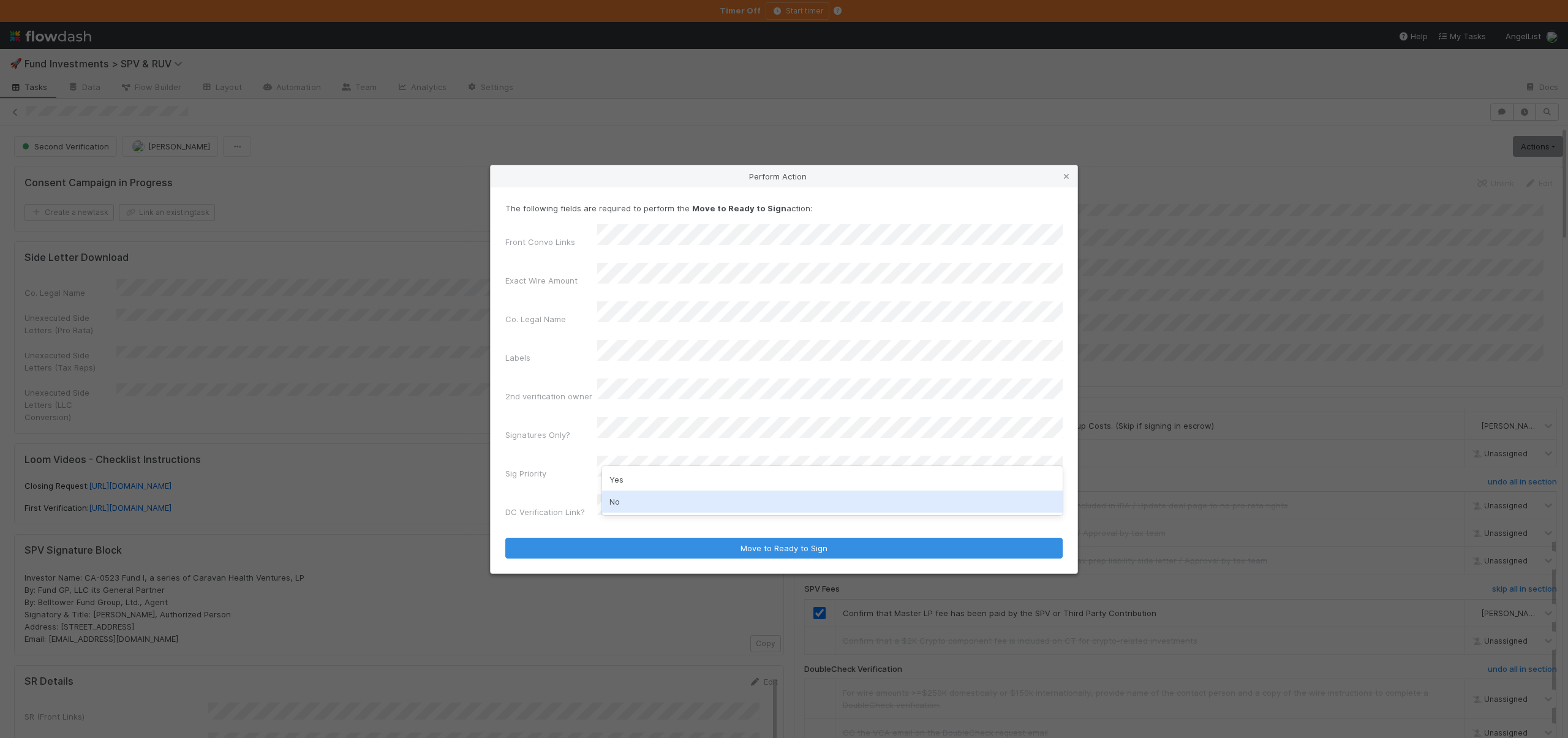
click at [612, 505] on div "No" at bounding box center [832, 502] width 461 height 22
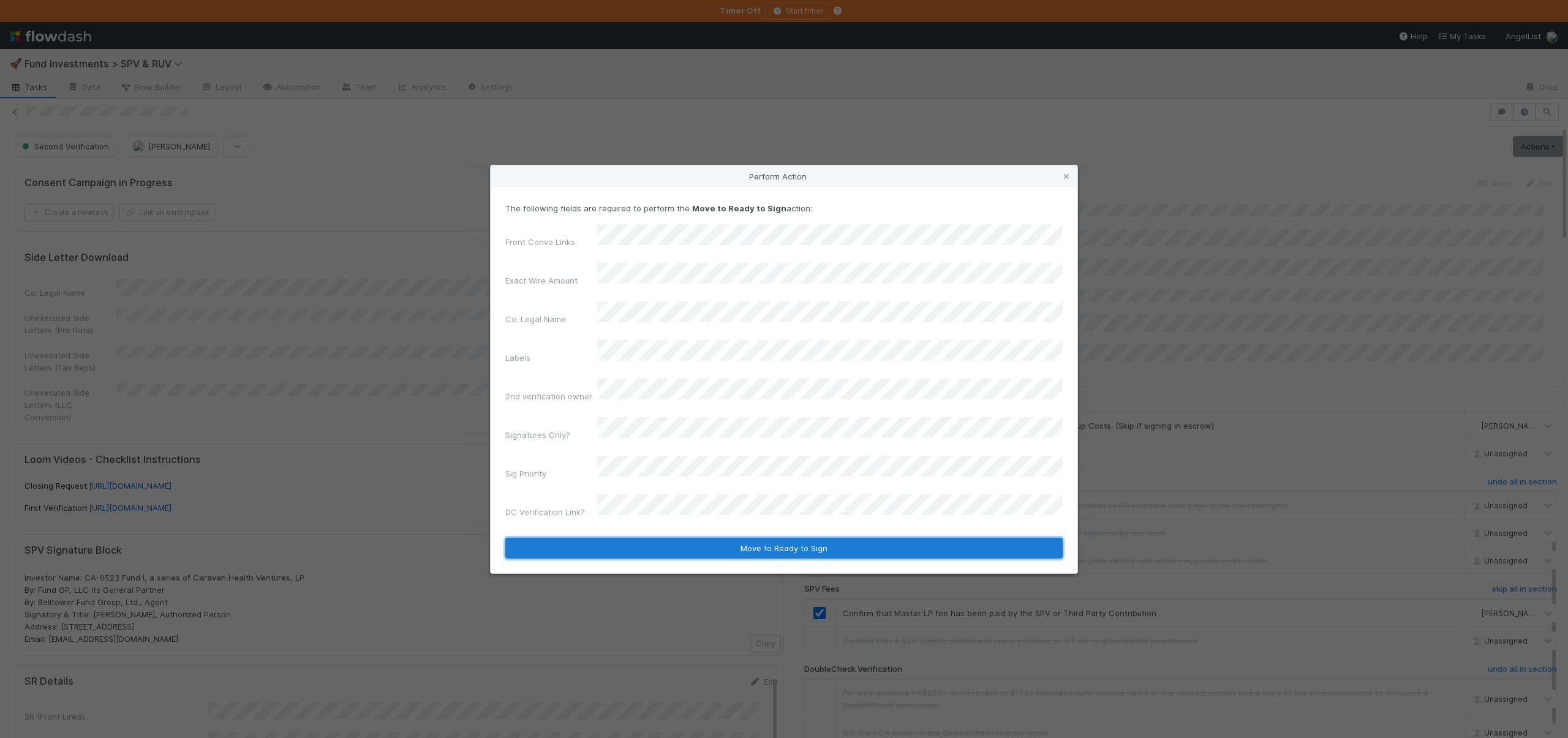
click at [743, 538] on button "Move to Ready to Sign" at bounding box center [784, 548] width 558 height 21
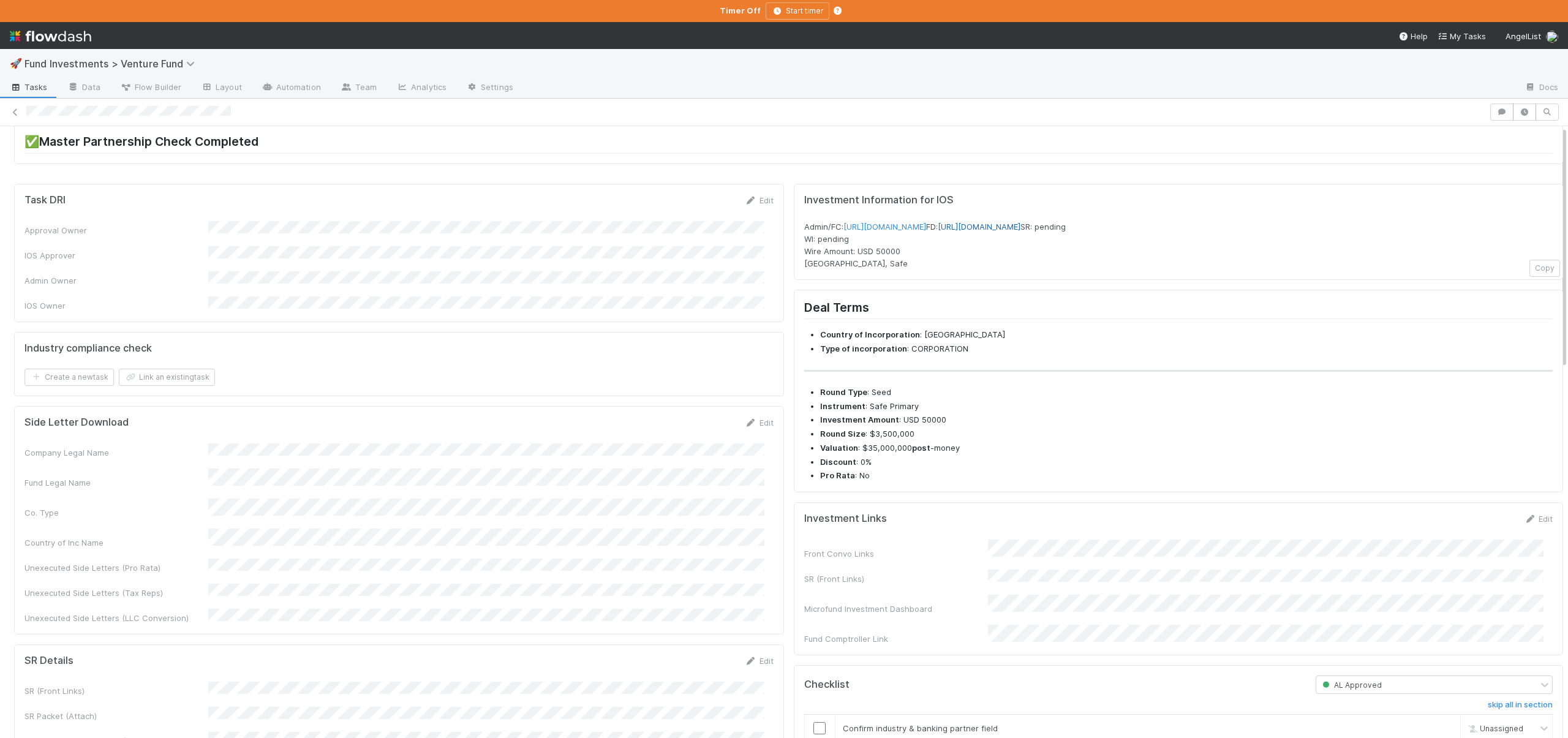
scroll to position [125, 0]
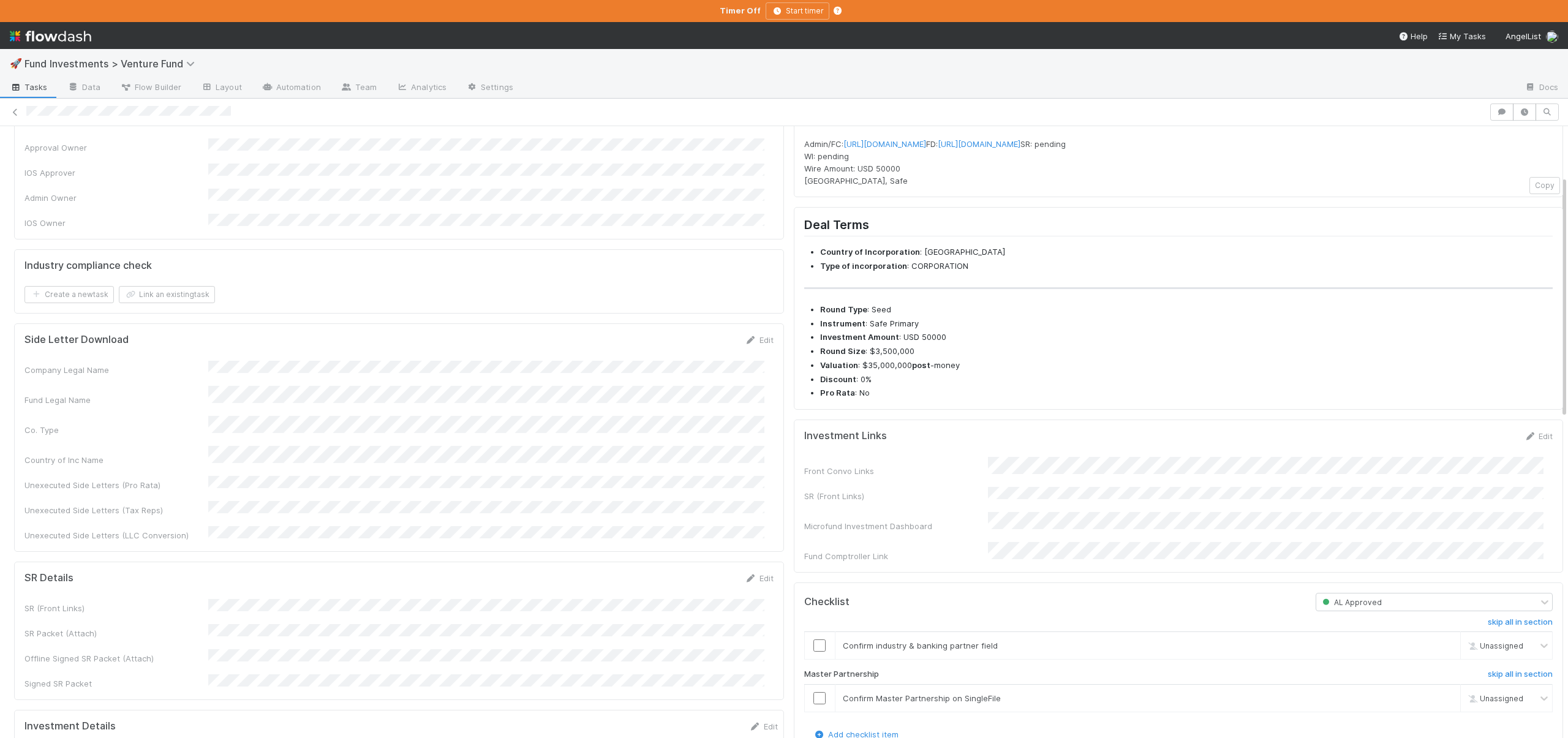
click at [992, 507] on div "Front Convo Links SR (Front Links) Microfund Investment Dashboard Fund Comptrol…" at bounding box center [1179, 510] width 749 height 105
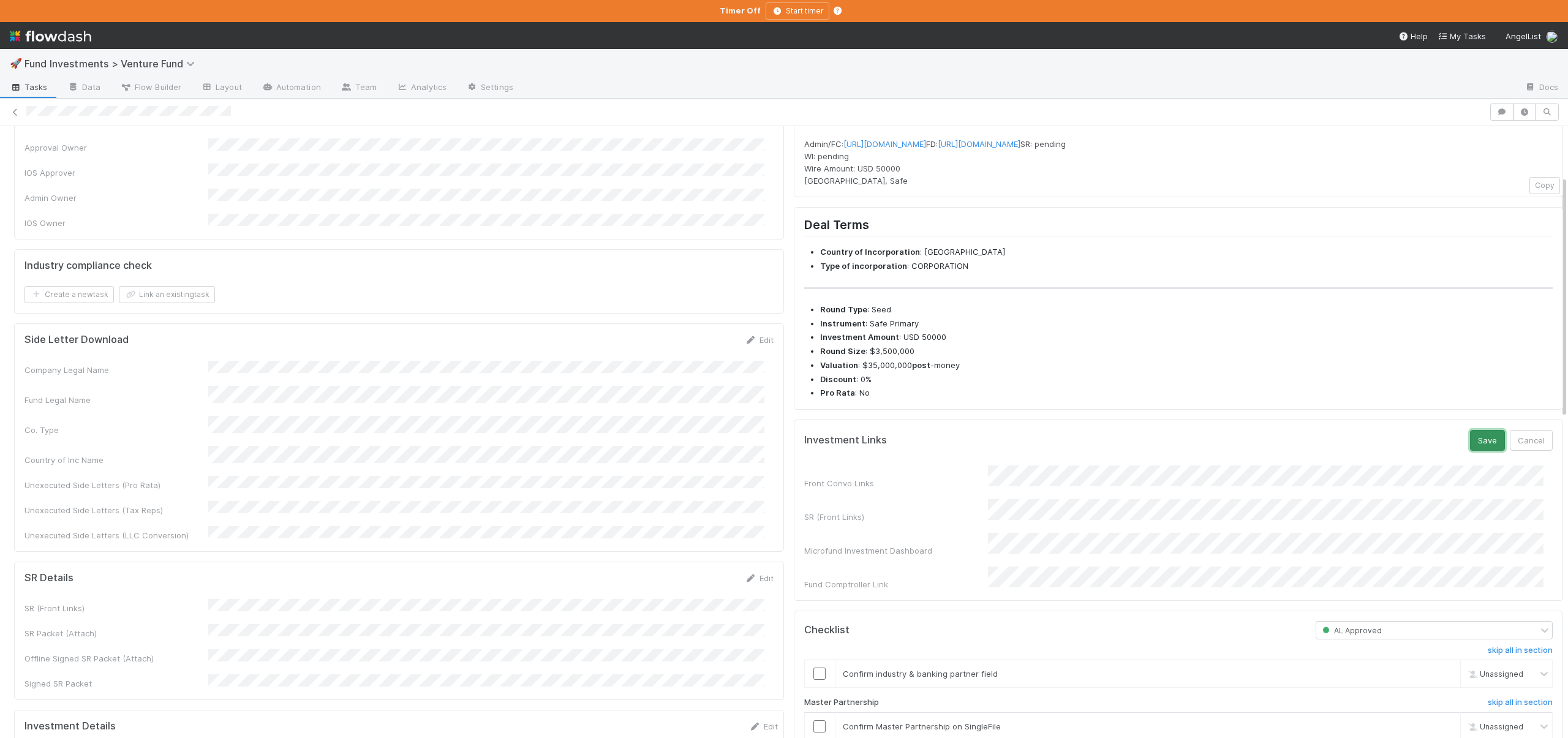
click at [1470, 451] on button "Save" at bounding box center [1487, 441] width 35 height 21
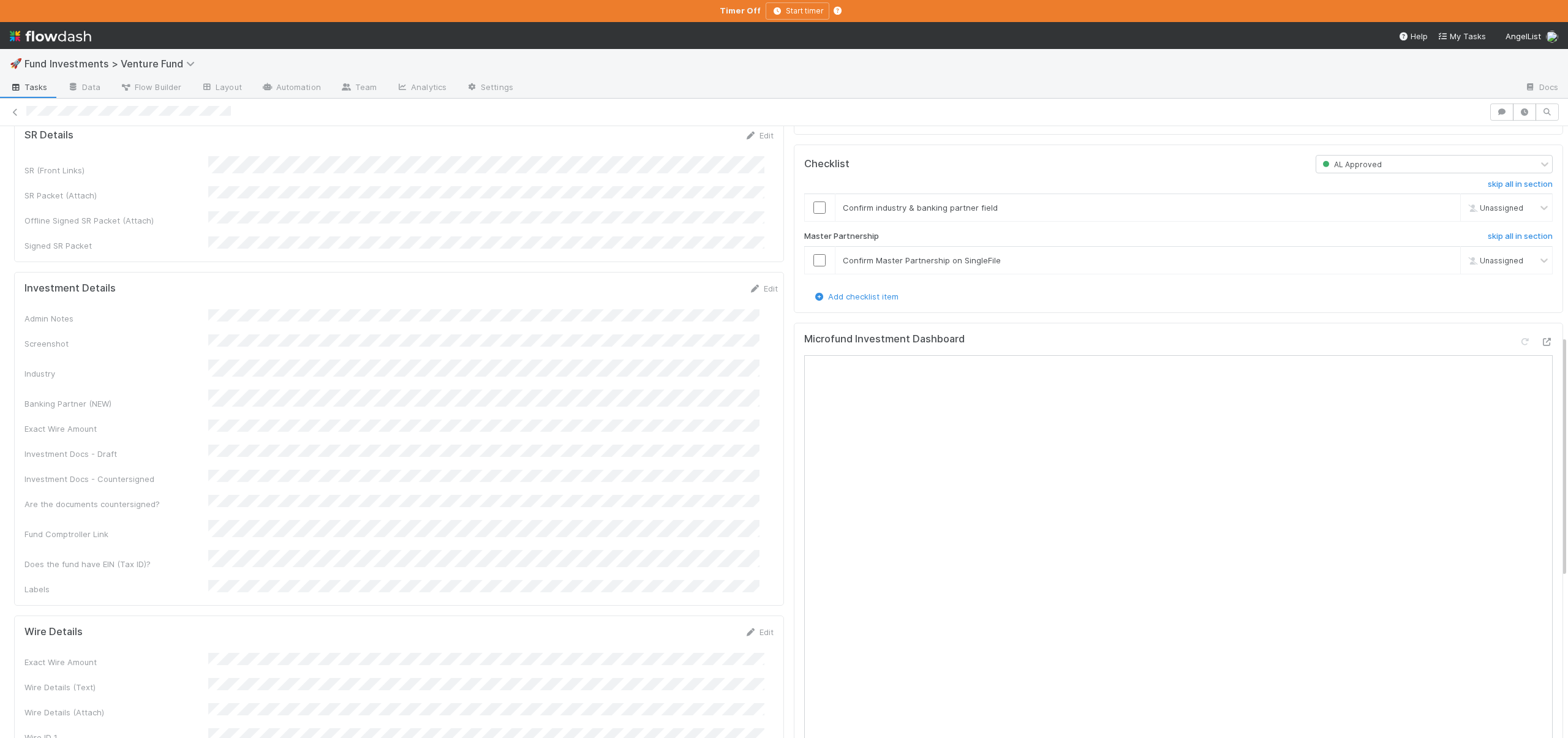
scroll to position [587, 0]
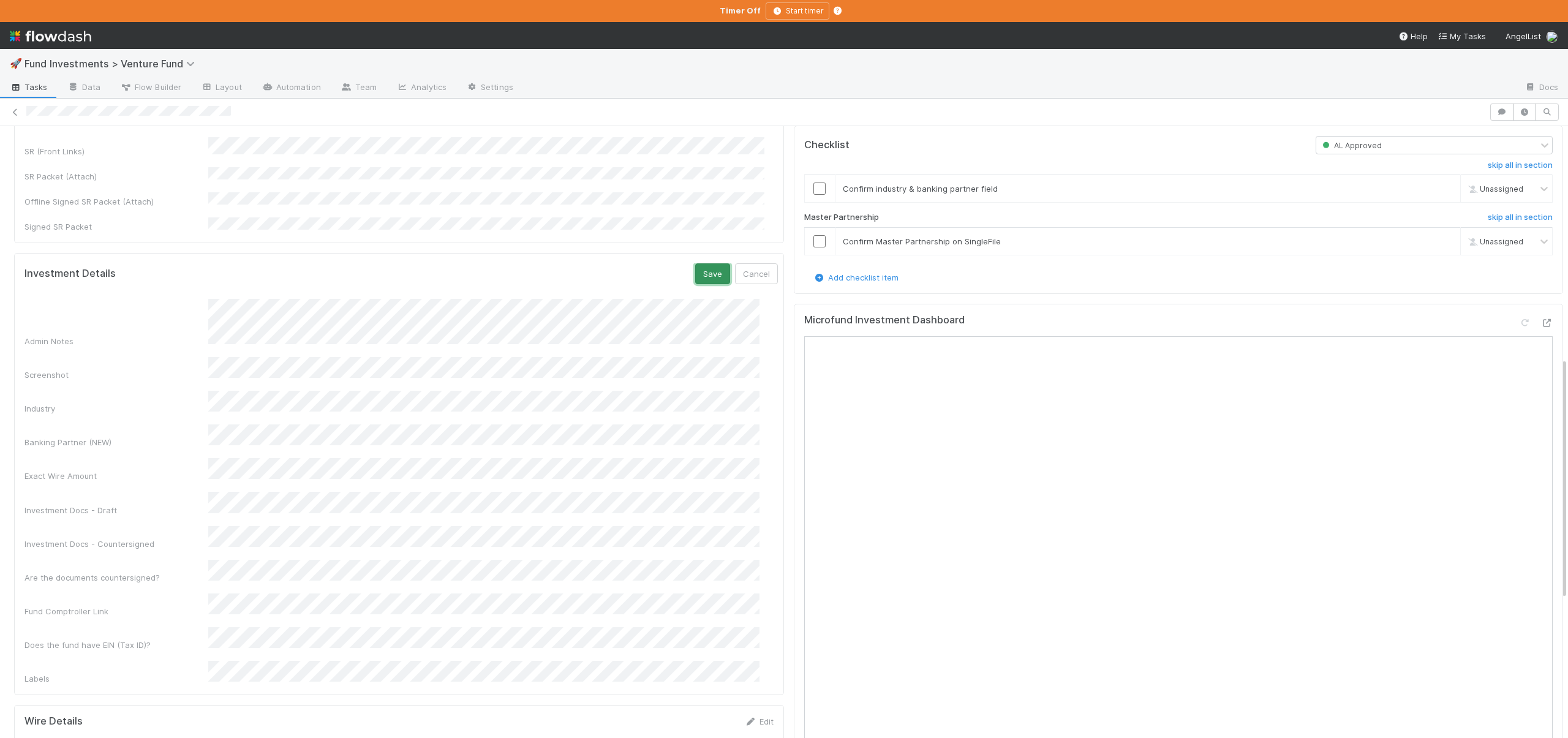
click at [695, 263] on button "Save" at bounding box center [712, 274] width 35 height 21
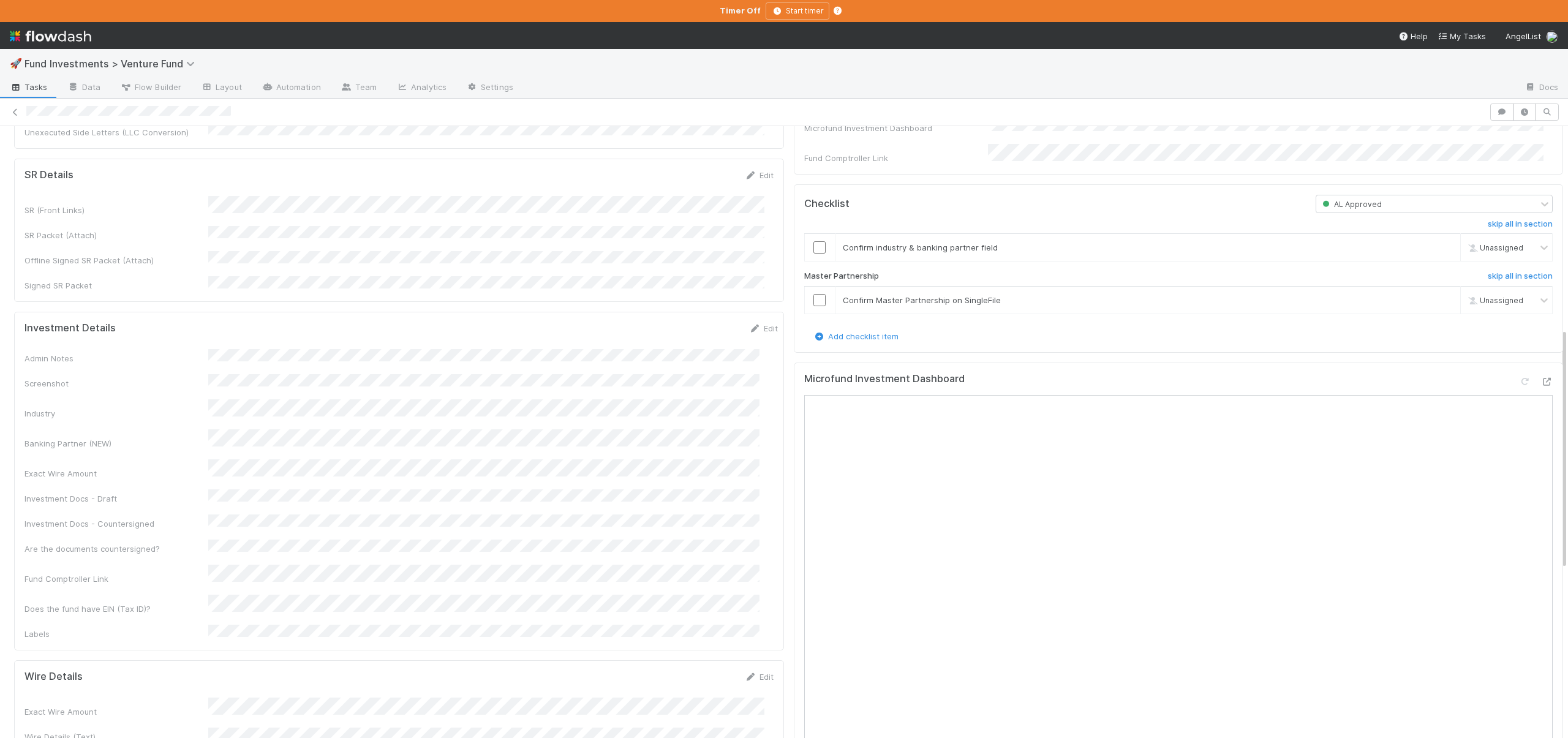
scroll to position [570, 0]
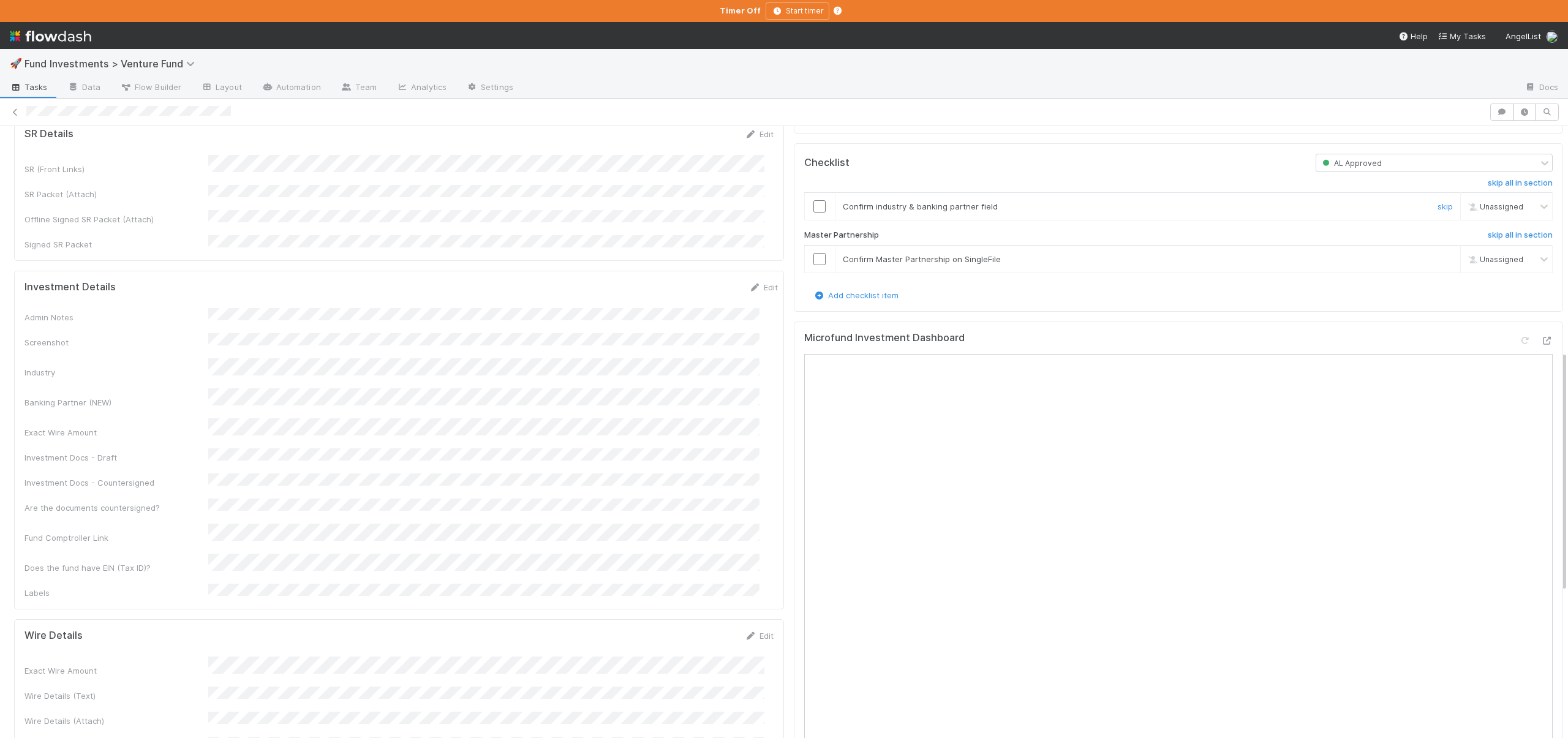
click at [814, 213] on input "checkbox" at bounding box center [820, 206] width 13 height 13
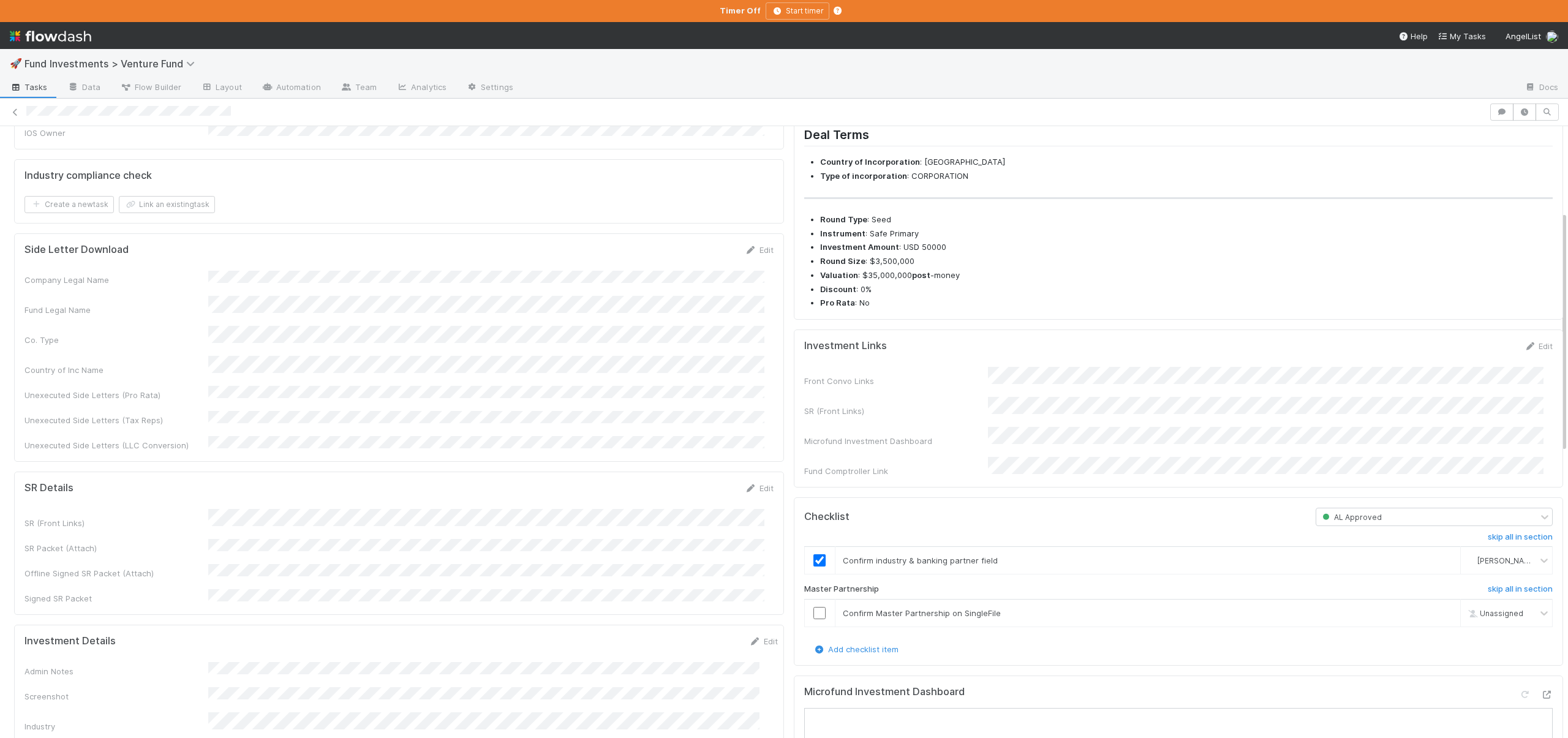
scroll to position [825, 0]
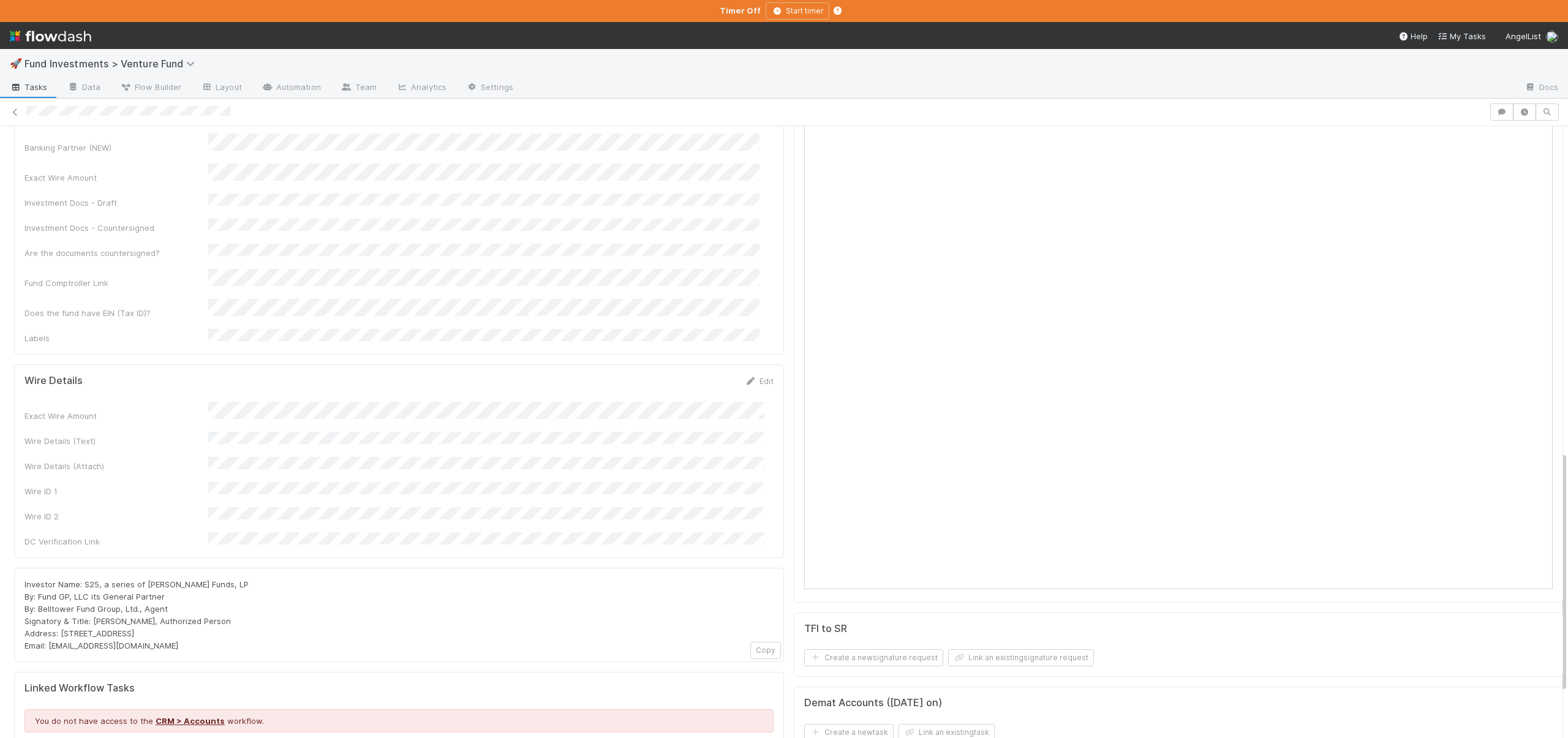
click at [145, 579] on span "Investor Name: S25, a series of JJ Fliegelman Funds, LP By: Fund GP, LLC its Ge…" at bounding box center [138, 615] width 227 height 71
drag, startPoint x: 145, startPoint y: 484, endPoint x: 234, endPoint y: 481, distance: 89.1
click at [234, 579] on span "Investor Name: S25, a series of JJ Fliegelman Funds, LP By: Fund GP, LLC its Ge…" at bounding box center [138, 615] width 227 height 71
copy span "JJ Fliegelman Funds, LP"
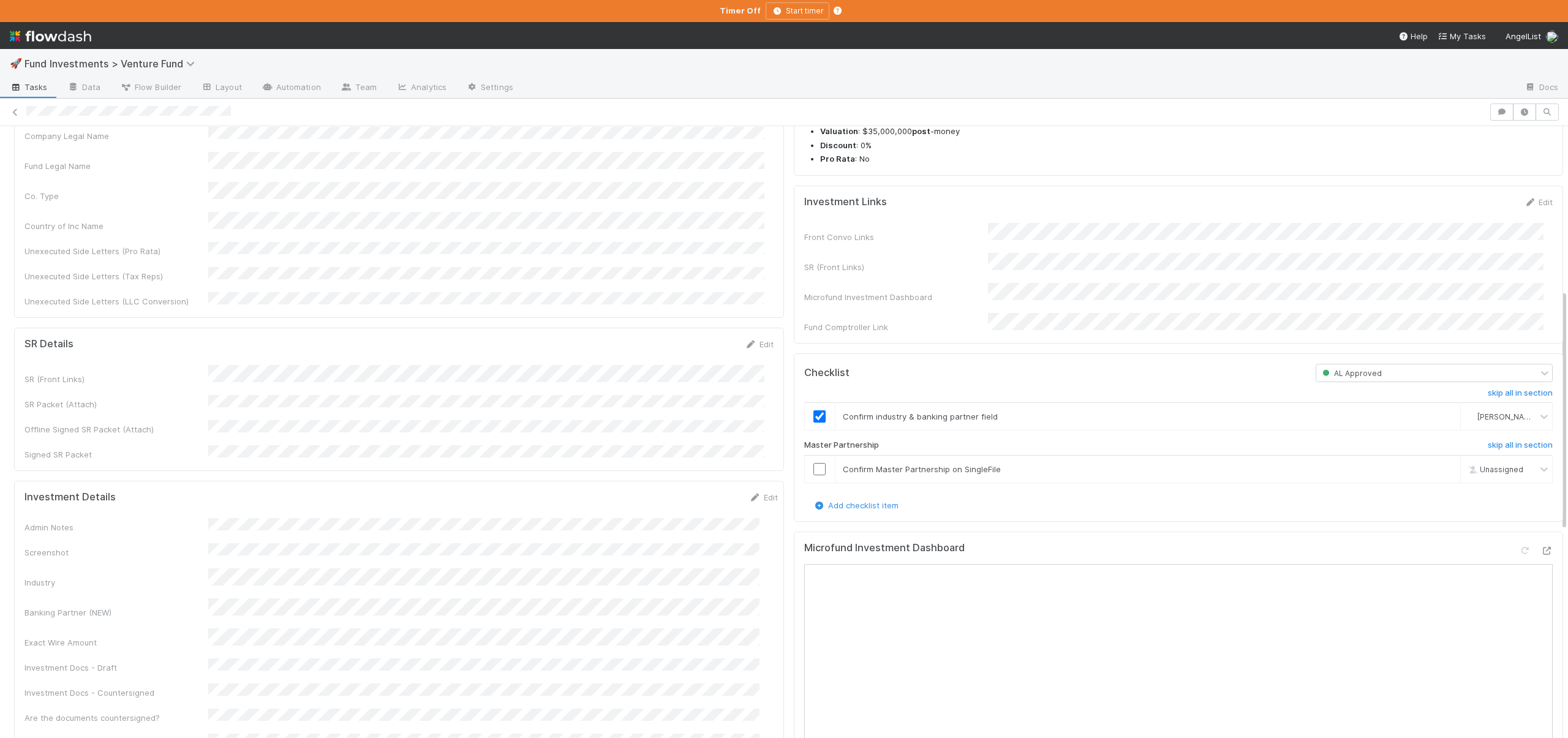
scroll to position [324, 0]
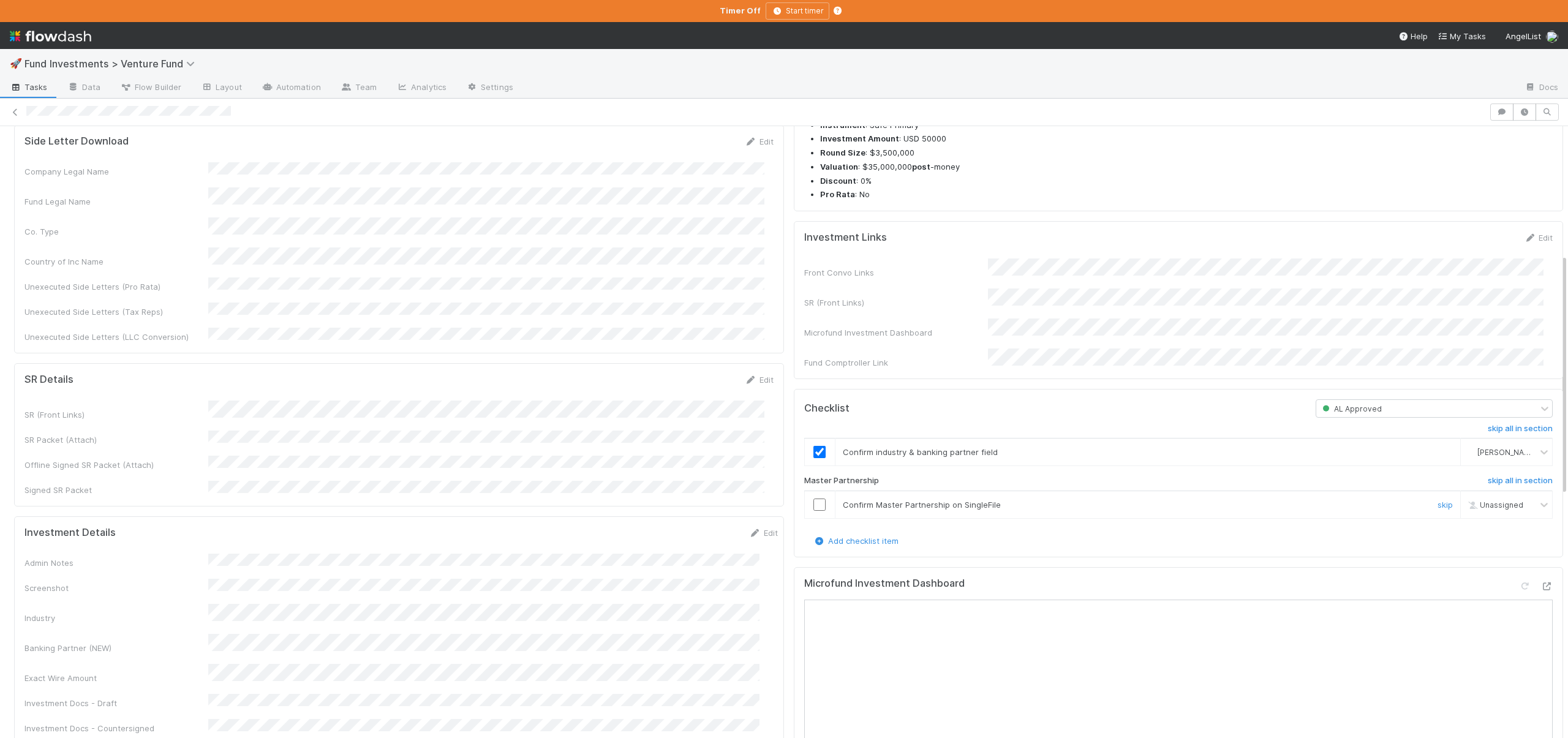
click at [814, 511] on input "checkbox" at bounding box center [820, 504] width 13 height 13
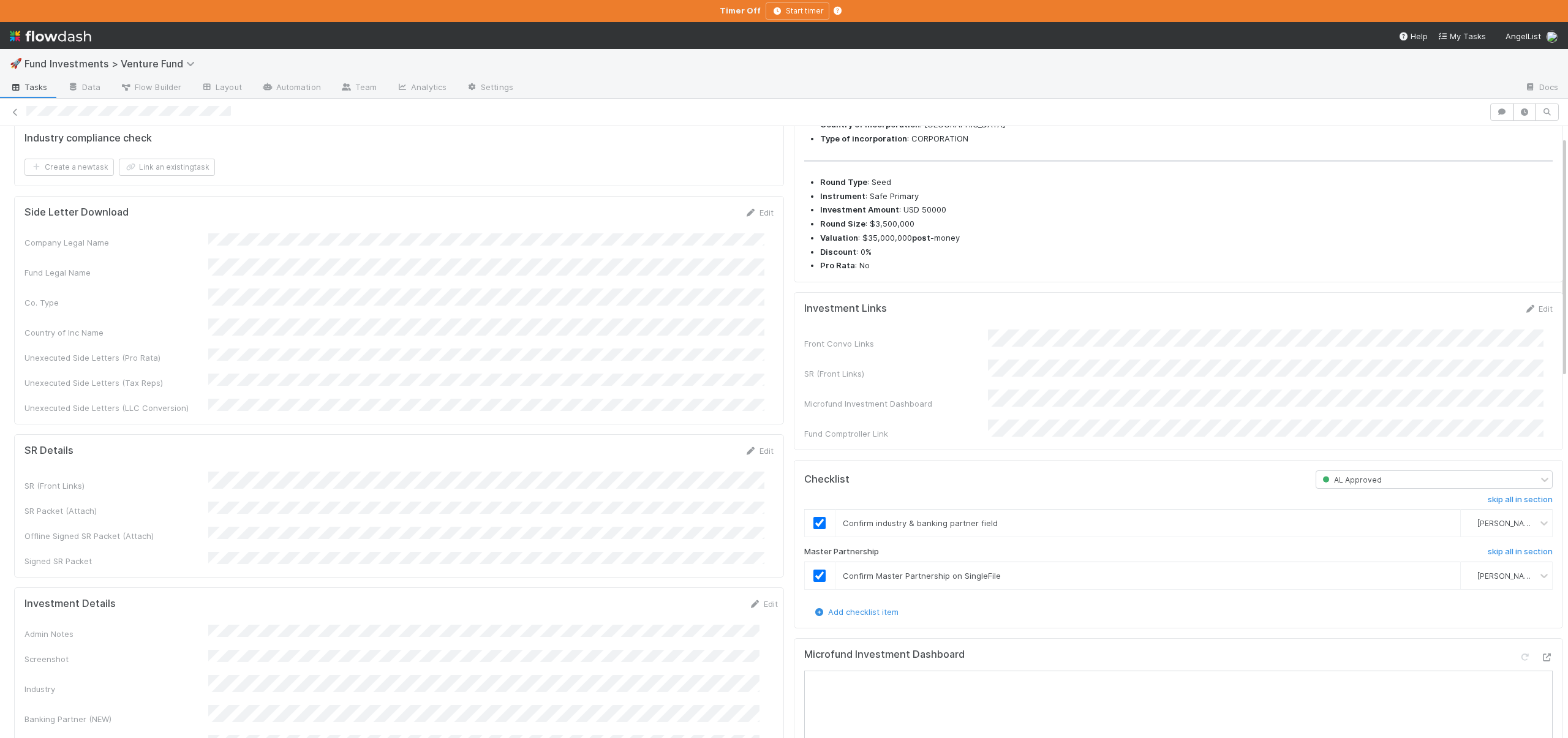
scroll to position [0, 0]
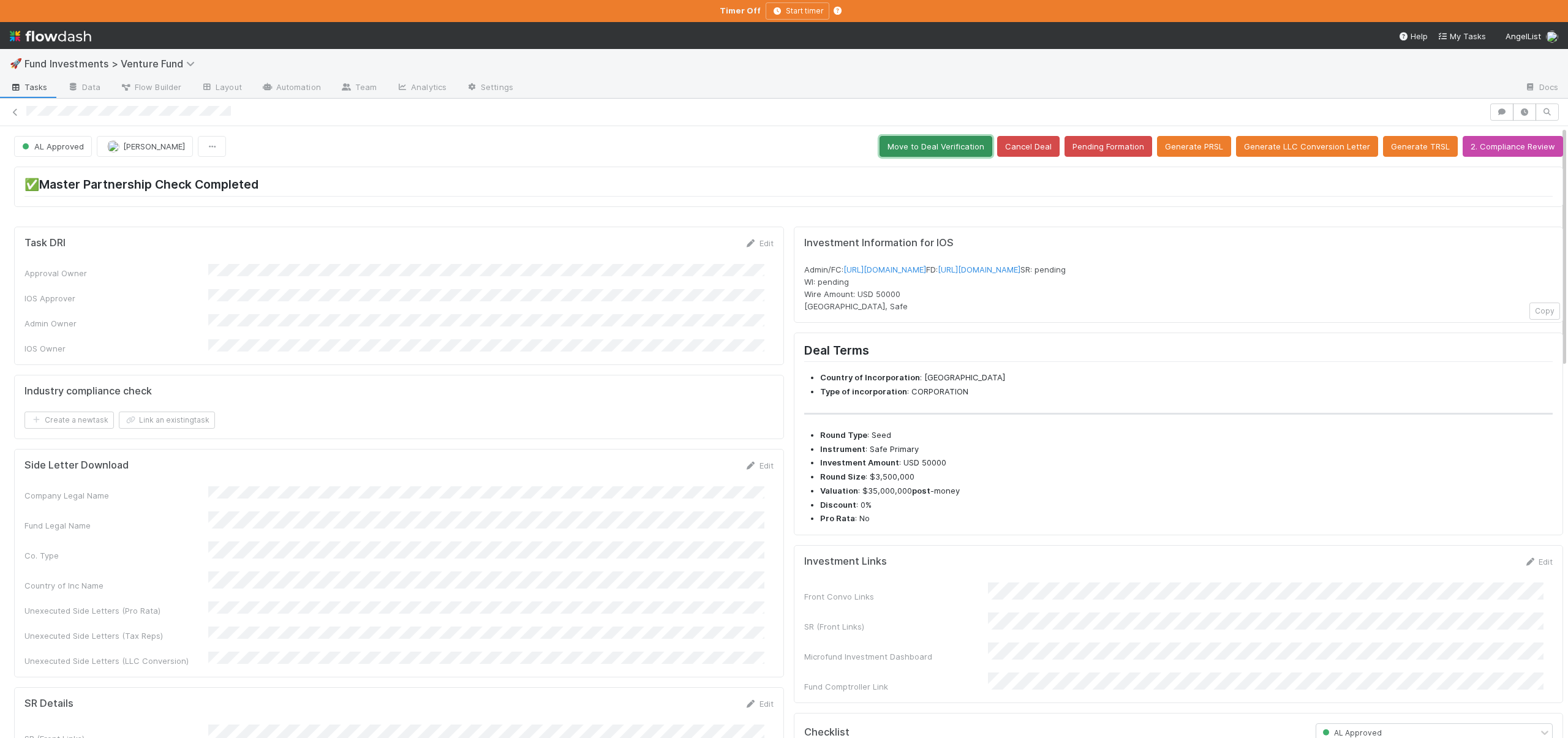
click at [928, 151] on button "Move to Deal Verification" at bounding box center [936, 146] width 113 height 21
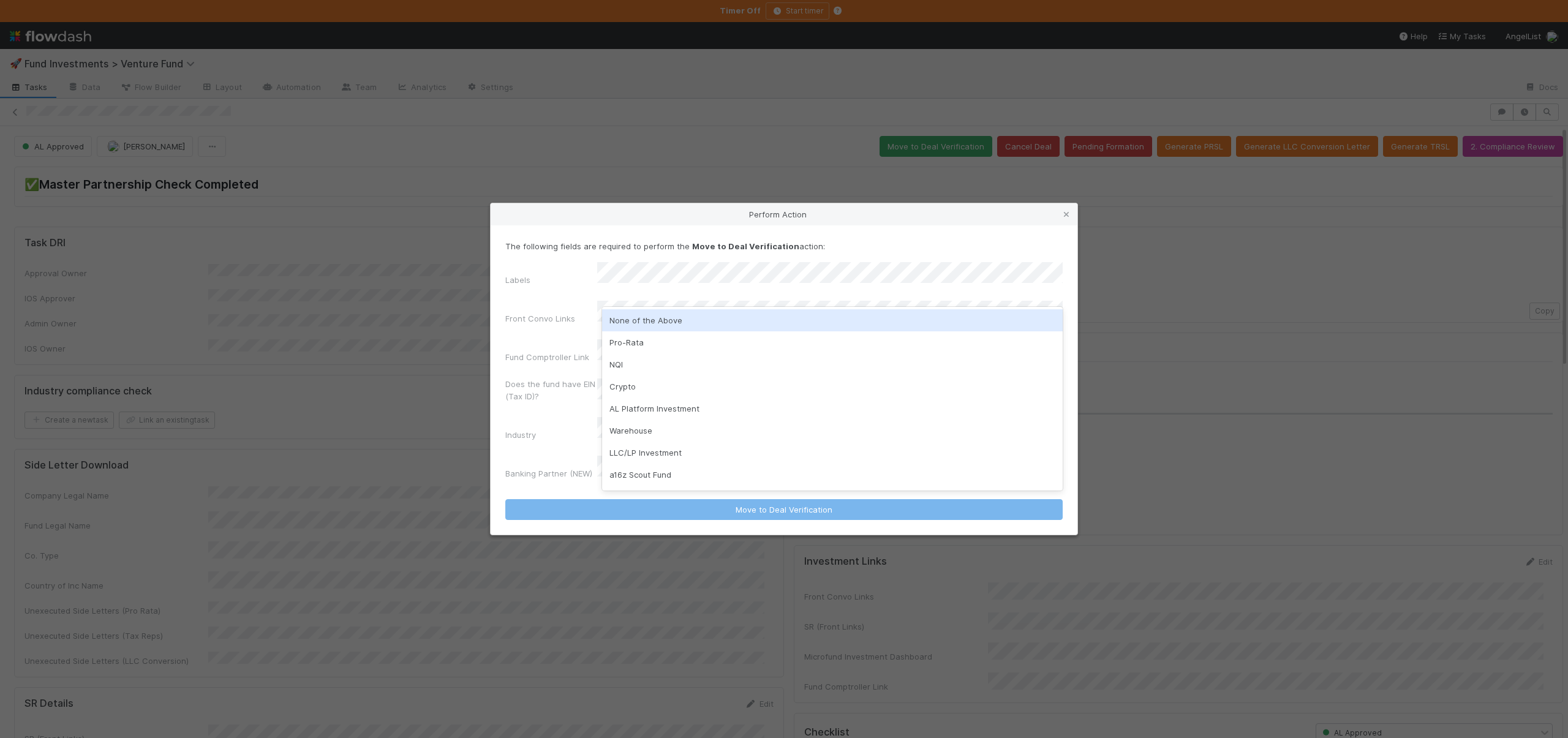
click at [642, 319] on div "None of the Above" at bounding box center [832, 320] width 461 height 22
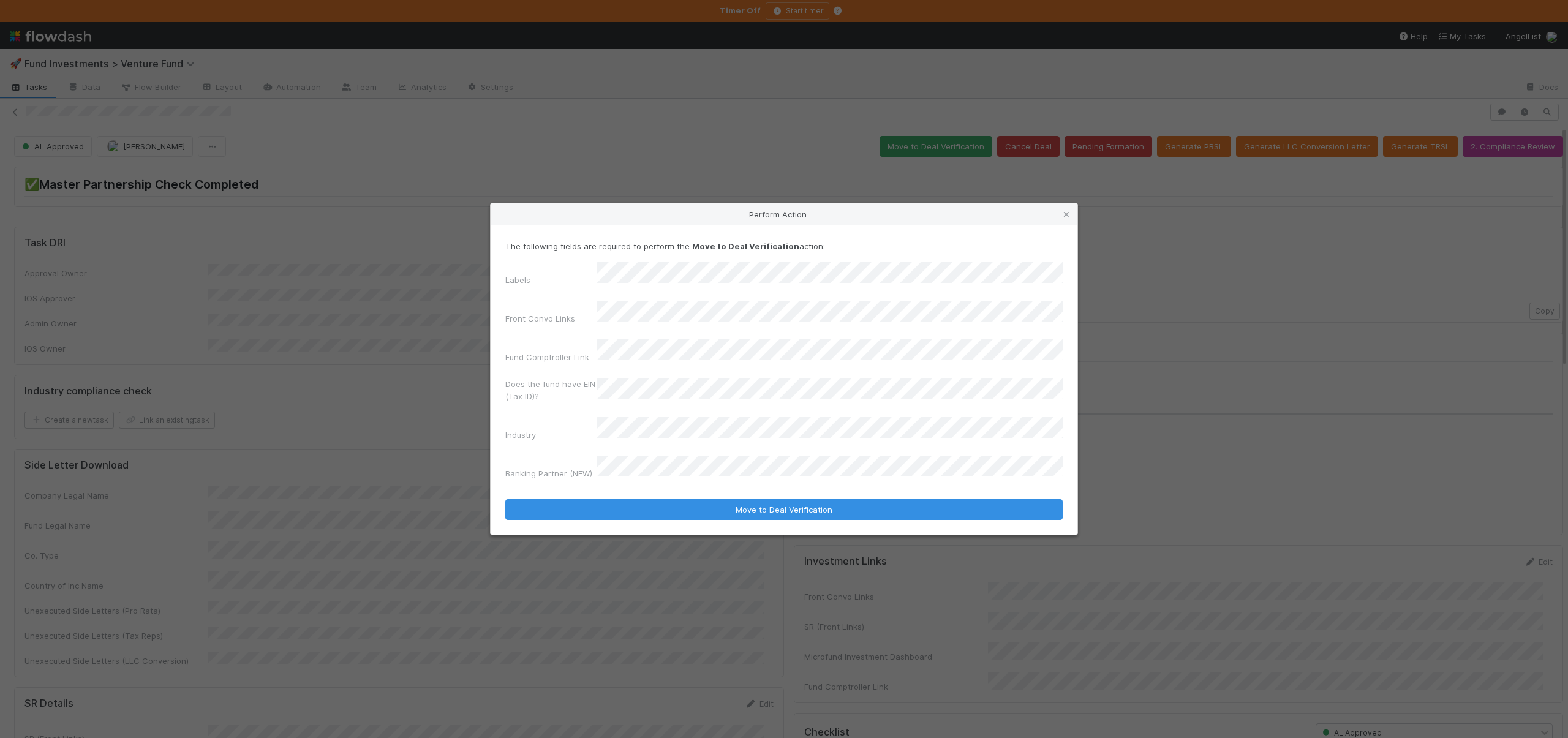
click at [647, 502] on div "The following fields are required to perform the Move to Deal Verification acti…" at bounding box center [784, 380] width 587 height 309
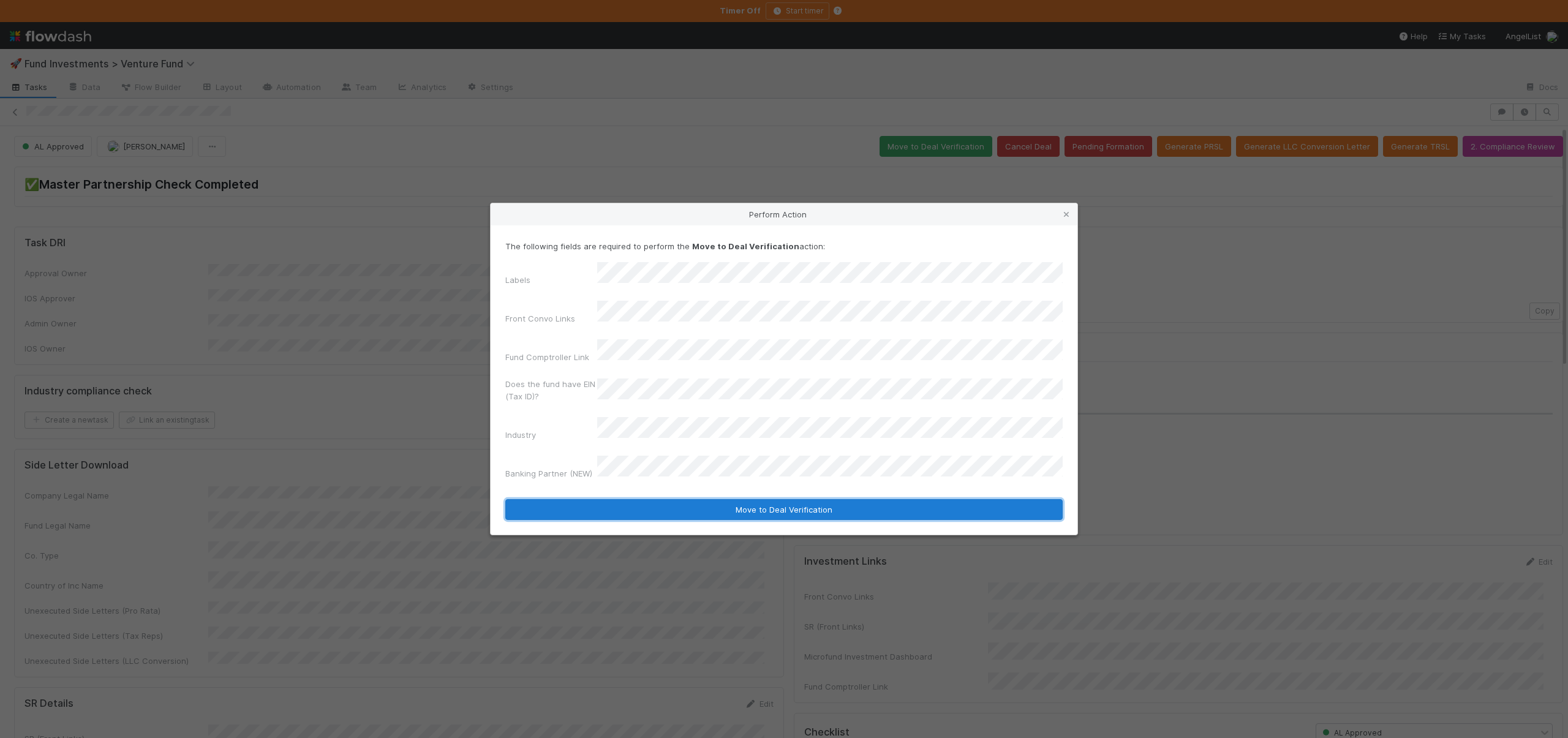
click at [647, 499] on button "Move to Deal Verification" at bounding box center [784, 510] width 558 height 21
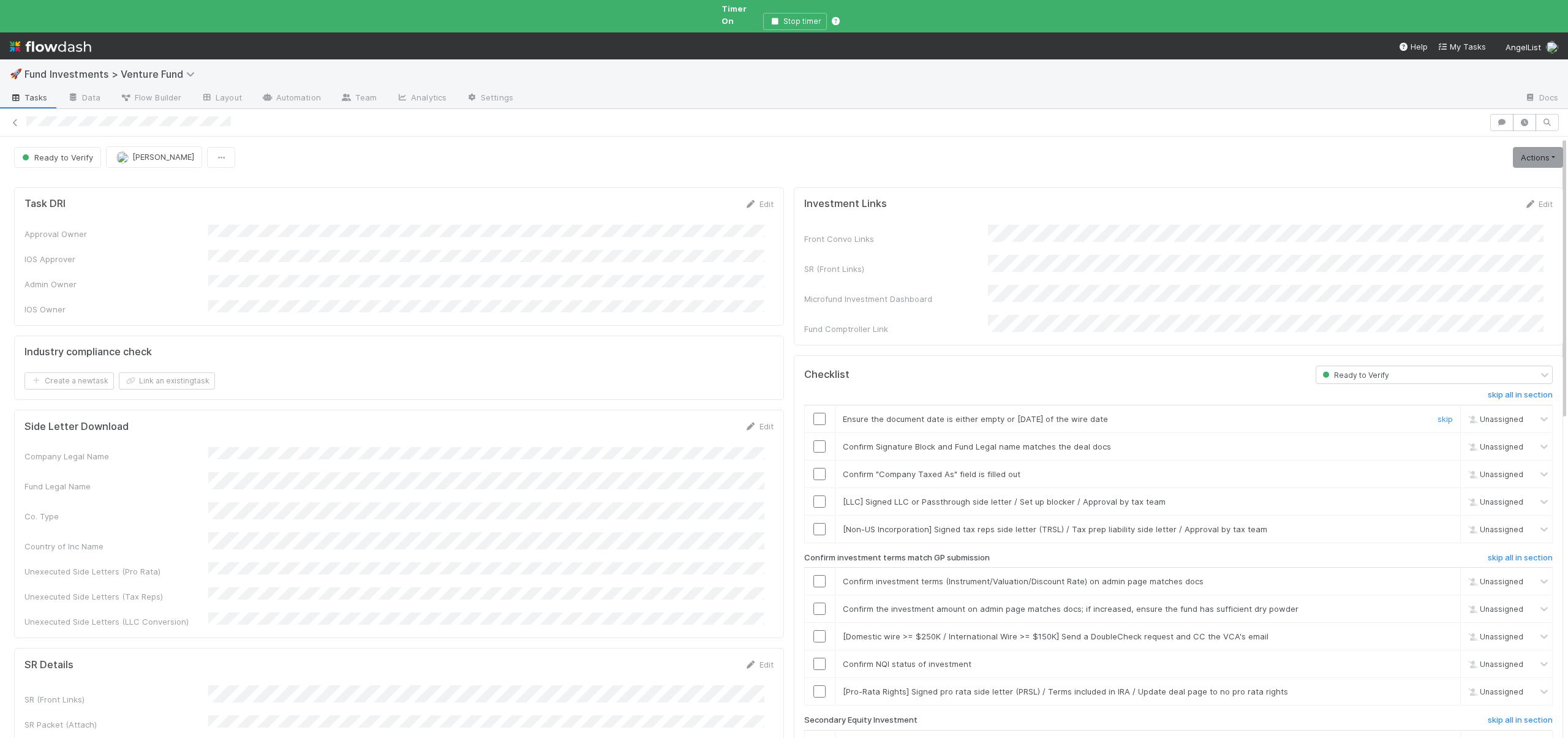
click at [814, 413] on input "checkbox" at bounding box center [820, 419] width 13 height 13
click at [814, 441] on input "checkbox" at bounding box center [820, 447] width 13 height 13
click at [814, 468] on input "checkbox" at bounding box center [820, 474] width 13 height 13
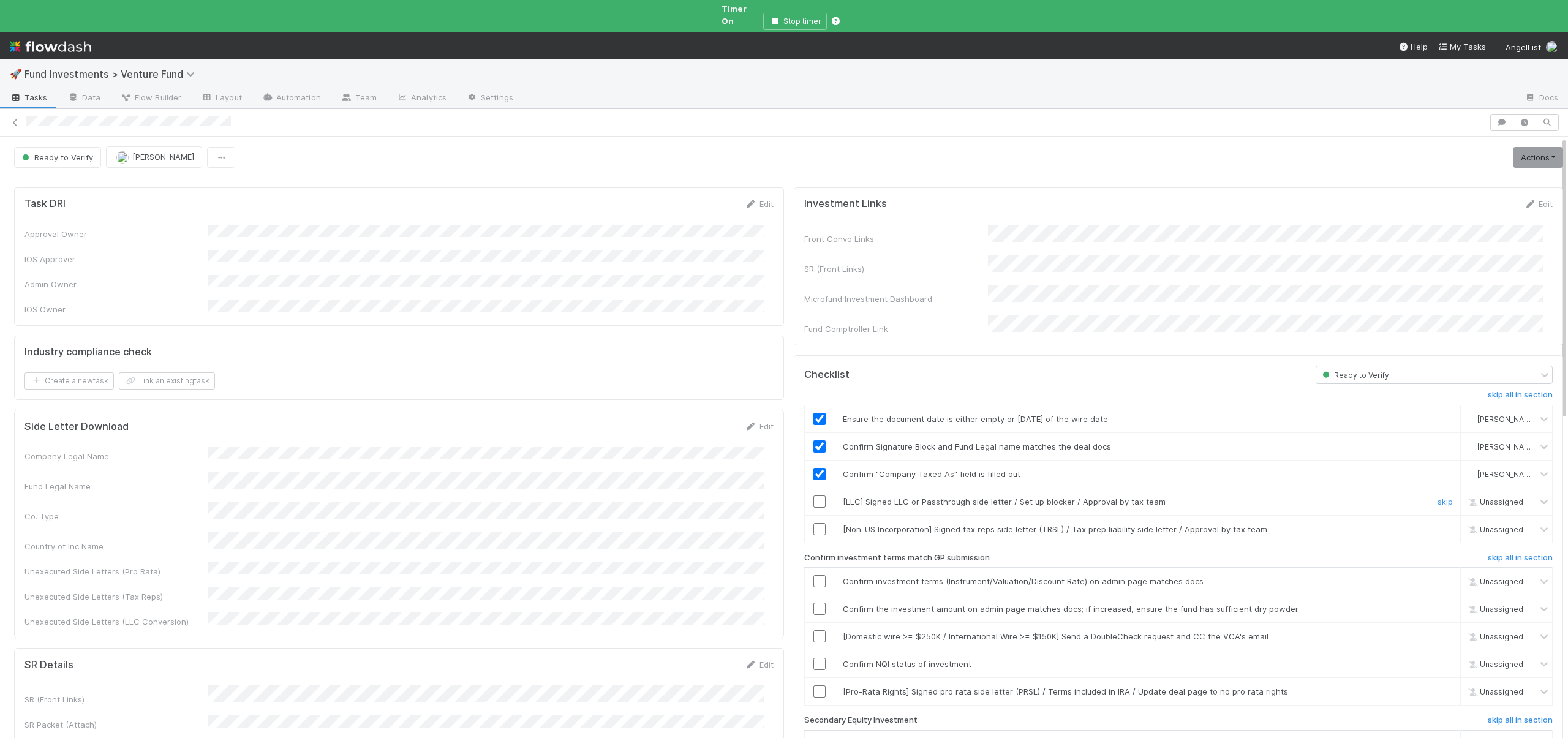
click at [1426, 495] on div "skip" at bounding box center [1444, 501] width 37 height 13
click at [1437, 497] on link "skip" at bounding box center [1445, 501] width 16 height 10
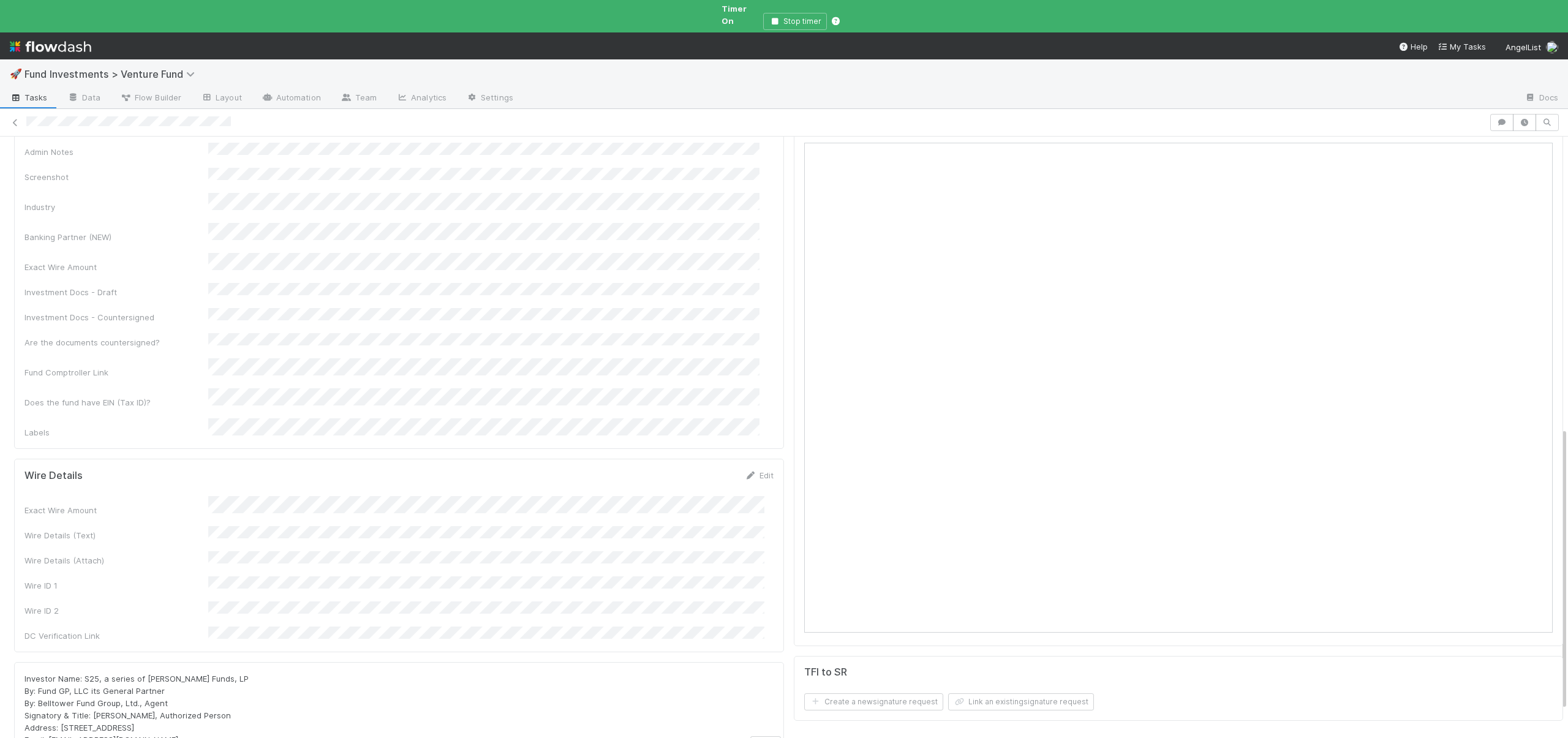
scroll to position [711, 0]
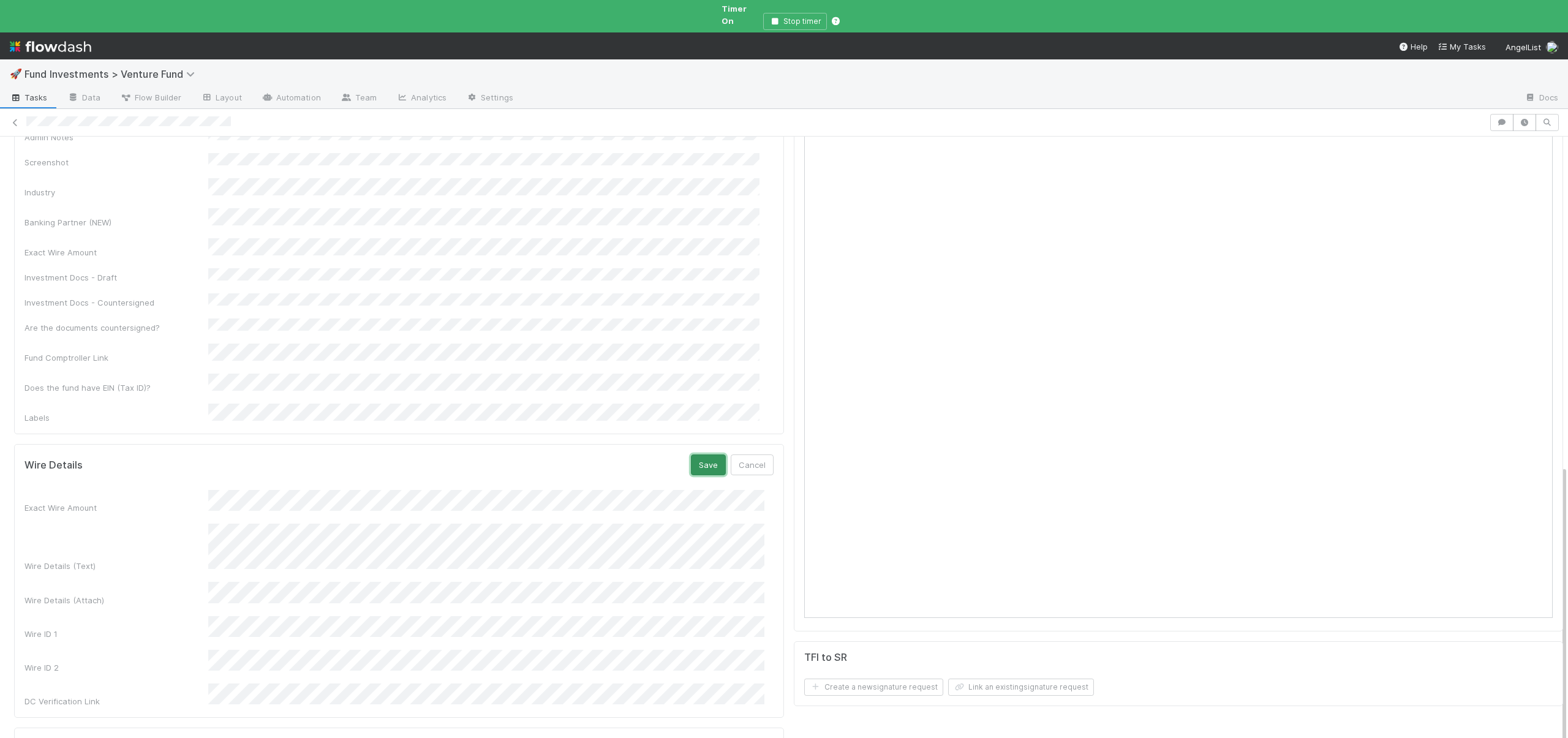
click at [700, 455] on button "Save" at bounding box center [708, 465] width 35 height 21
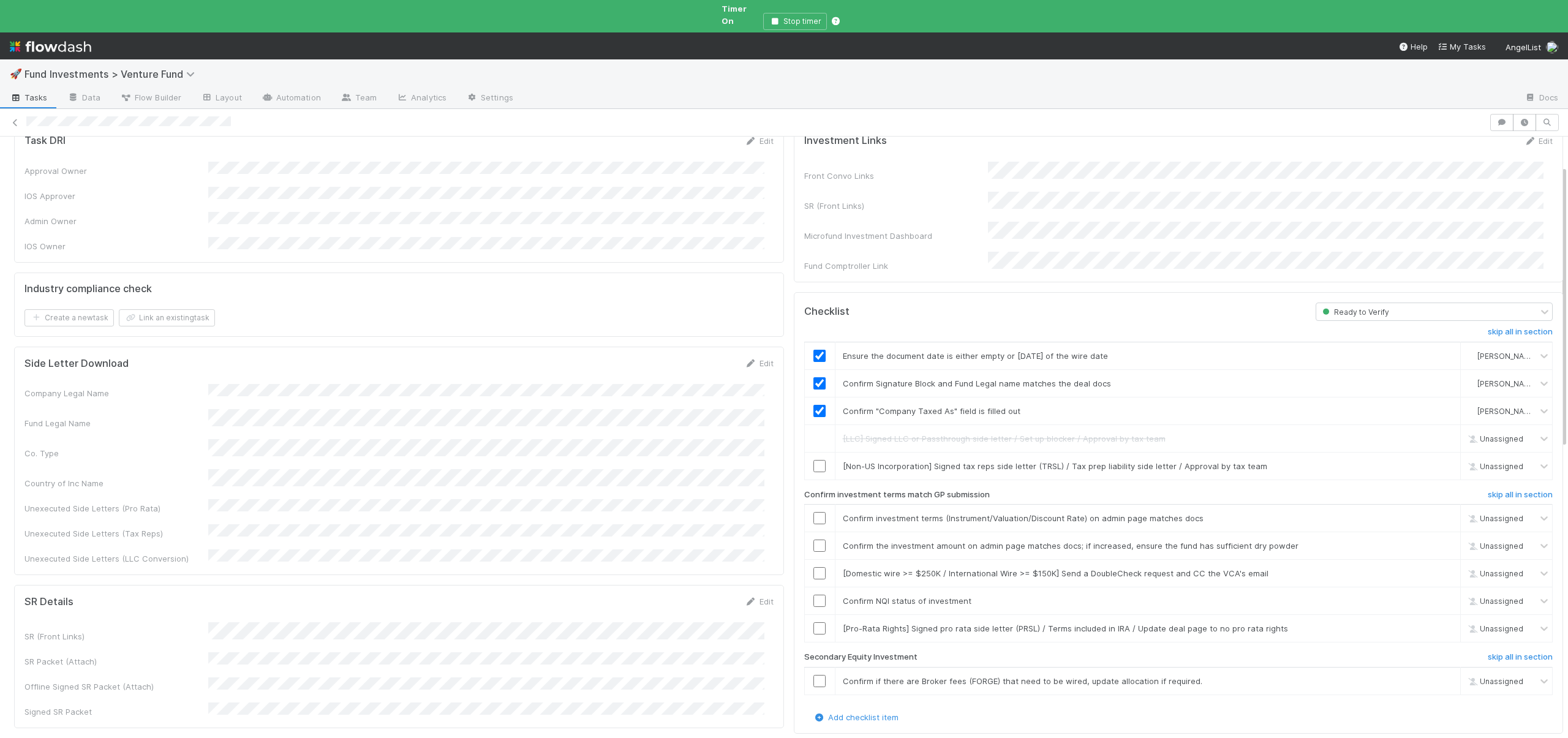
scroll to position [62, 0]
click at [1437, 463] on link "skip" at bounding box center [1445, 467] width 16 height 10
click at [814, 514] on input "checkbox" at bounding box center [820, 520] width 13 height 13
click at [814, 541] on input "checkbox" at bounding box center [820, 547] width 13 height 13
click at [1437, 570] on link "skip" at bounding box center [1445, 575] width 16 height 10
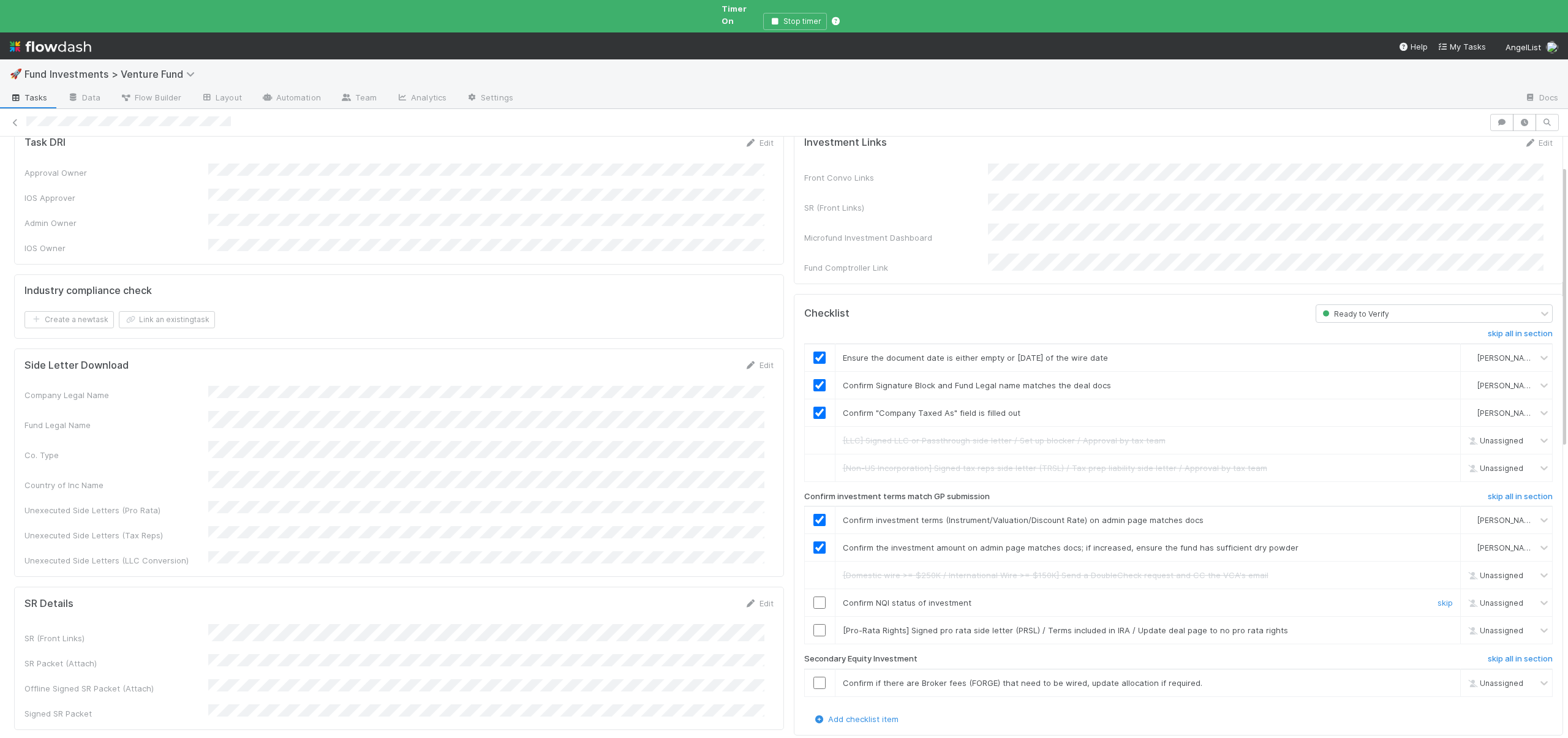
click at [815, 596] on input "checkbox" at bounding box center [820, 602] width 13 height 13
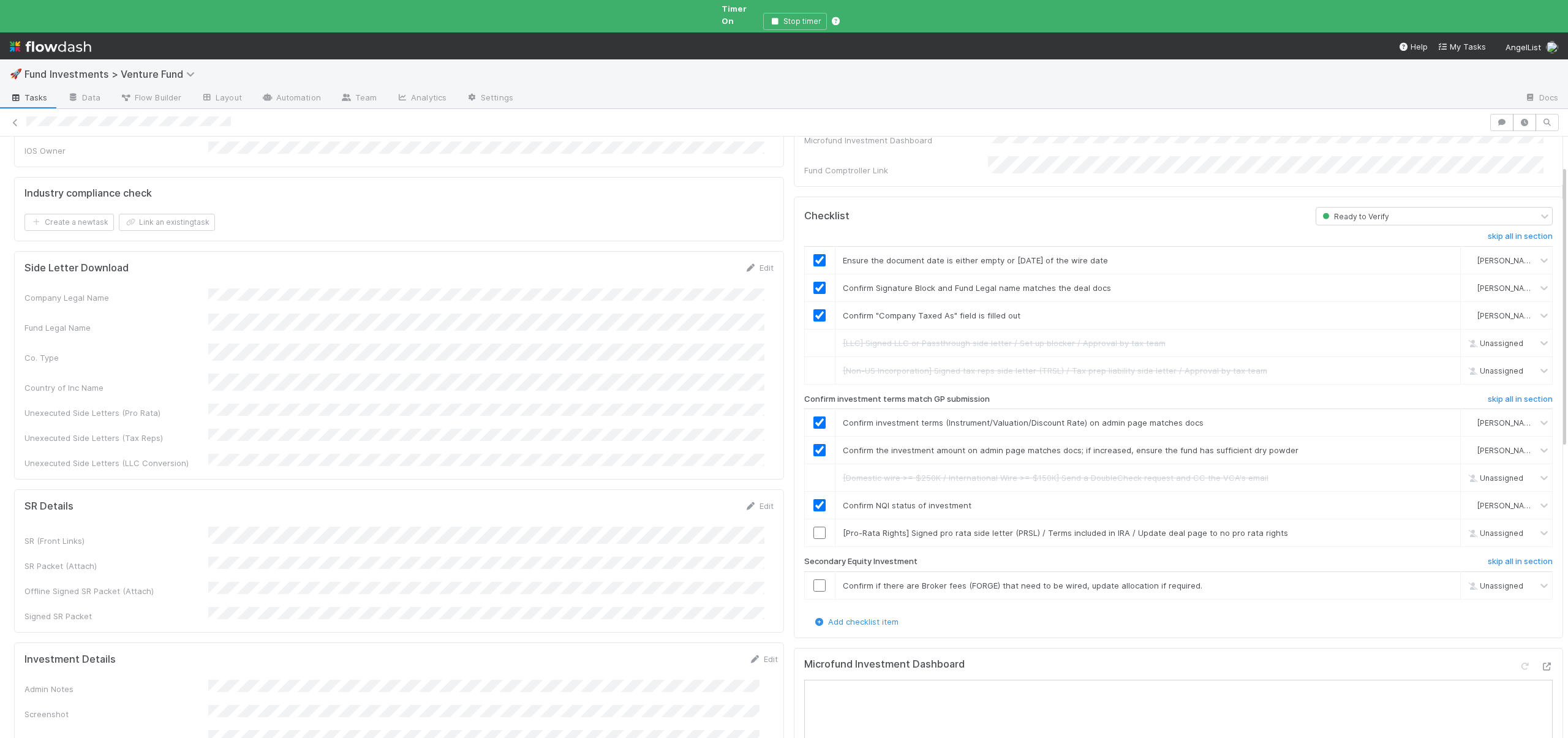
scroll to position [171, 0]
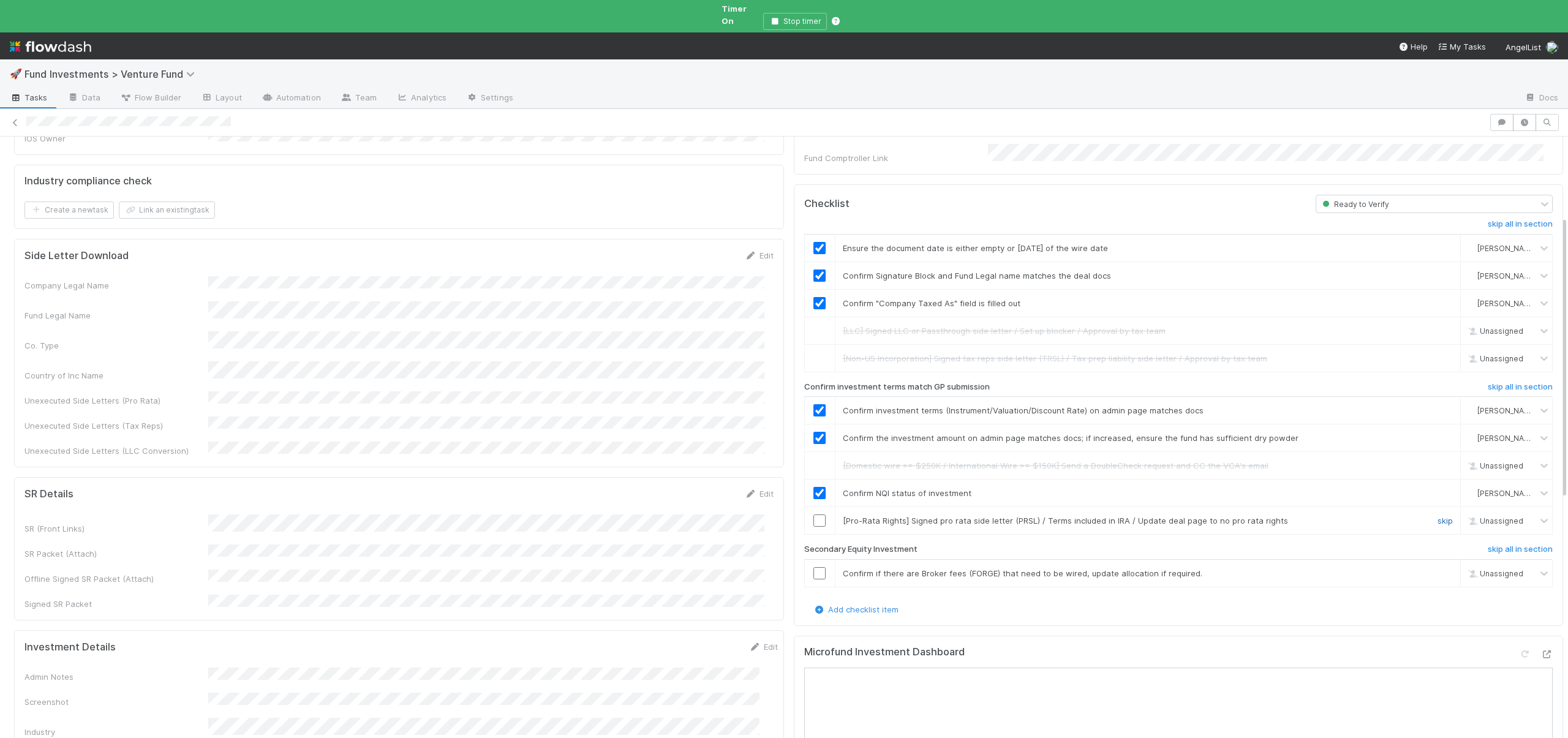
click at [1437, 515] on link "skip" at bounding box center [1445, 520] width 16 height 10
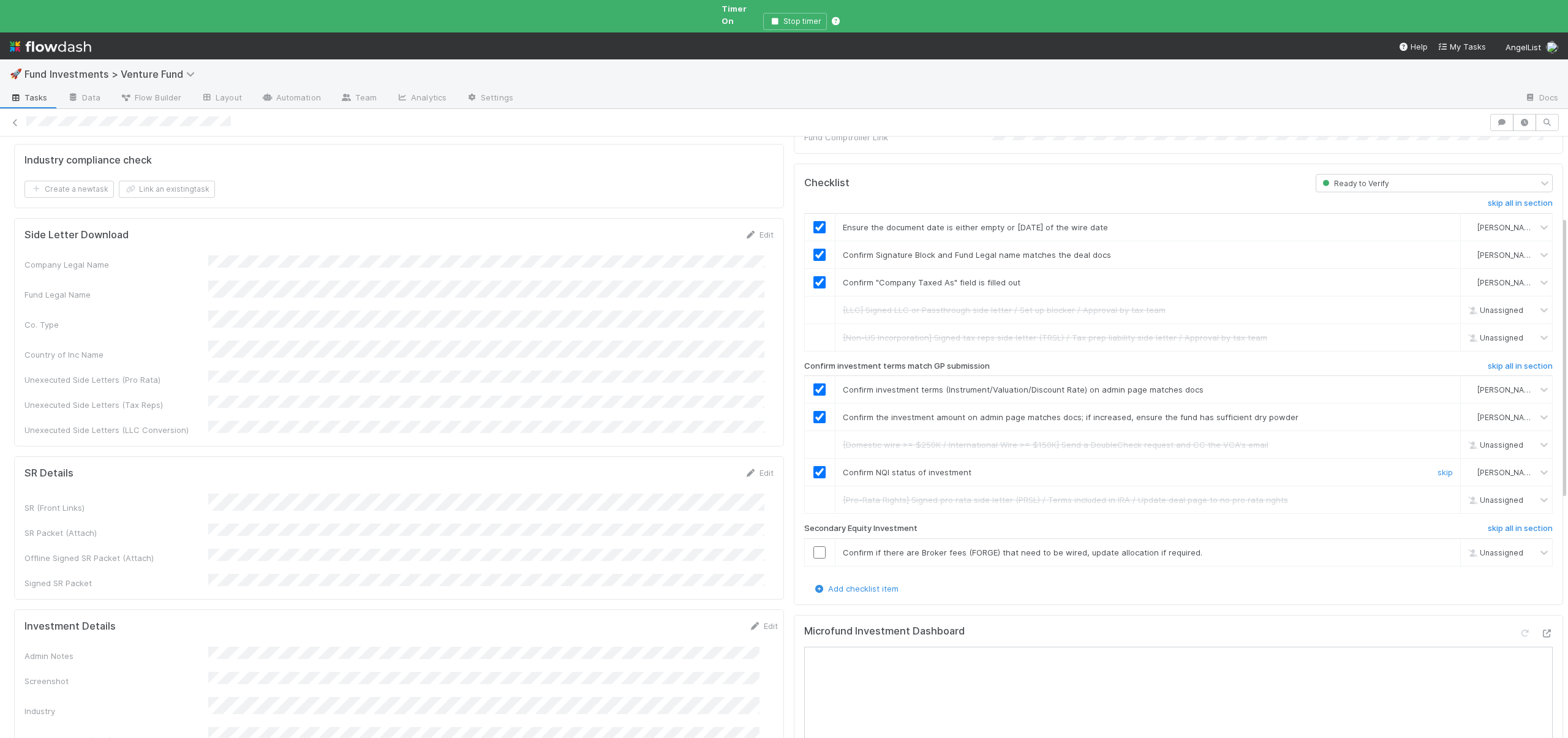
scroll to position [195, 0]
click at [1437, 544] on link "skip" at bounding box center [1445, 549] width 16 height 10
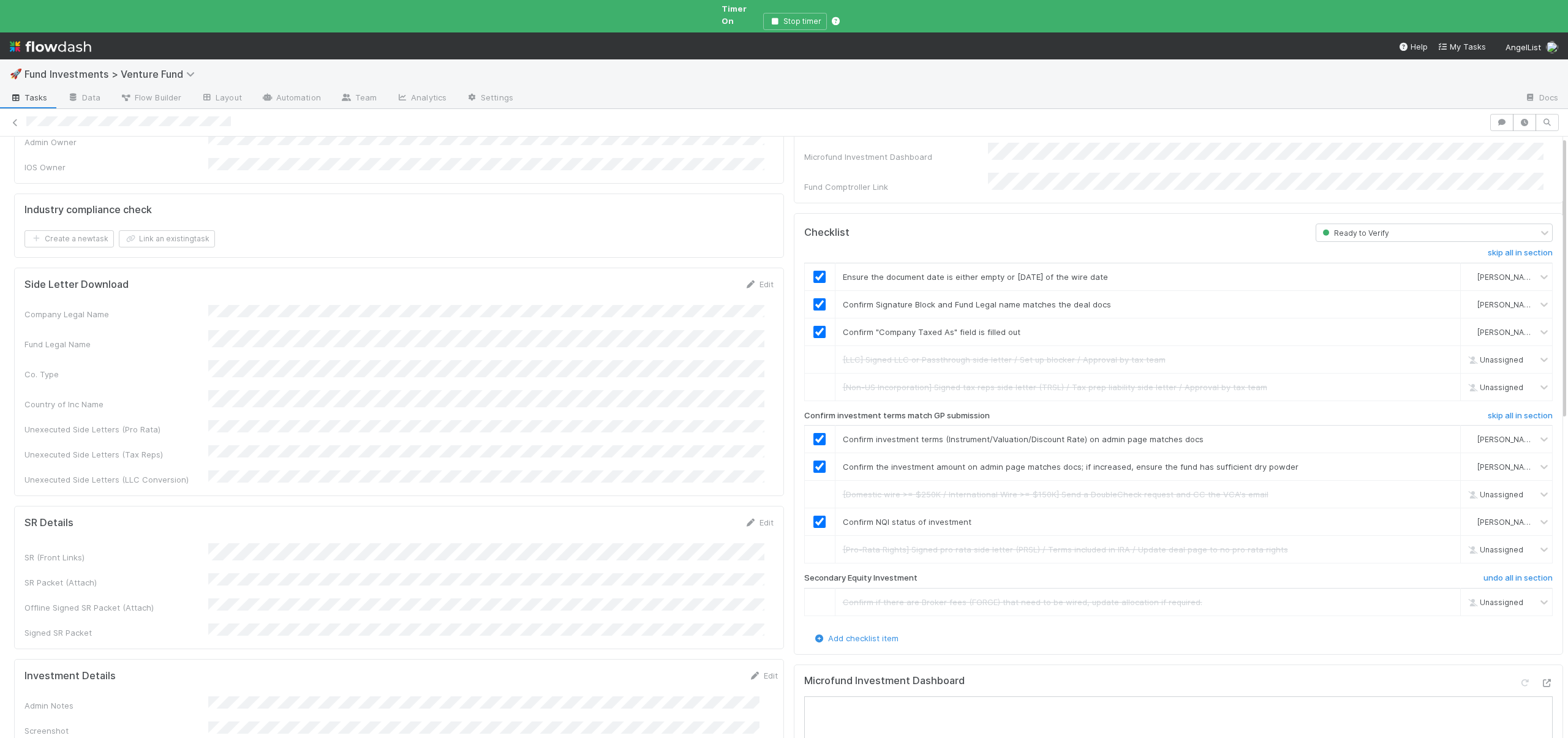
scroll to position [0, 0]
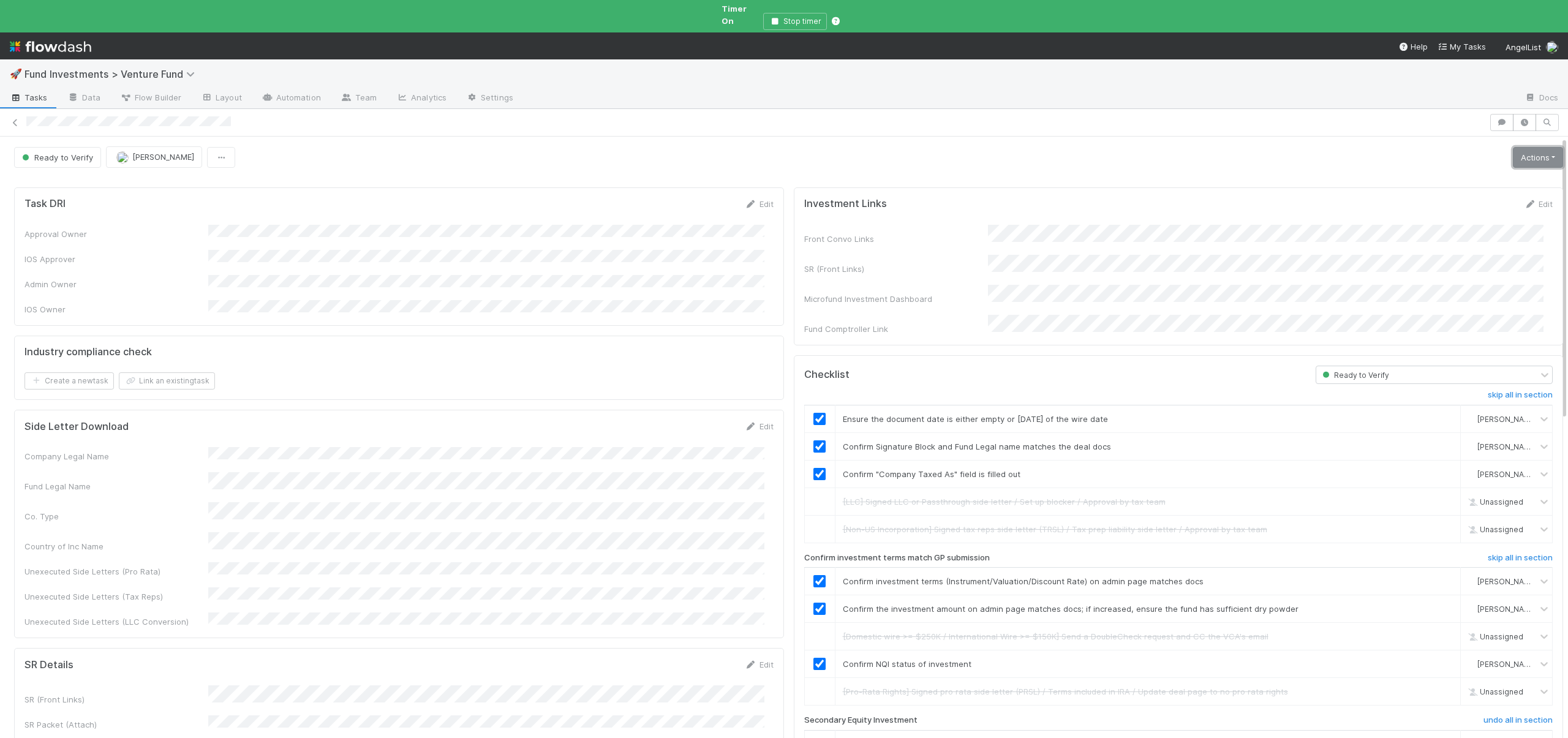
click at [1513, 147] on link "Actions" at bounding box center [1538, 157] width 50 height 21
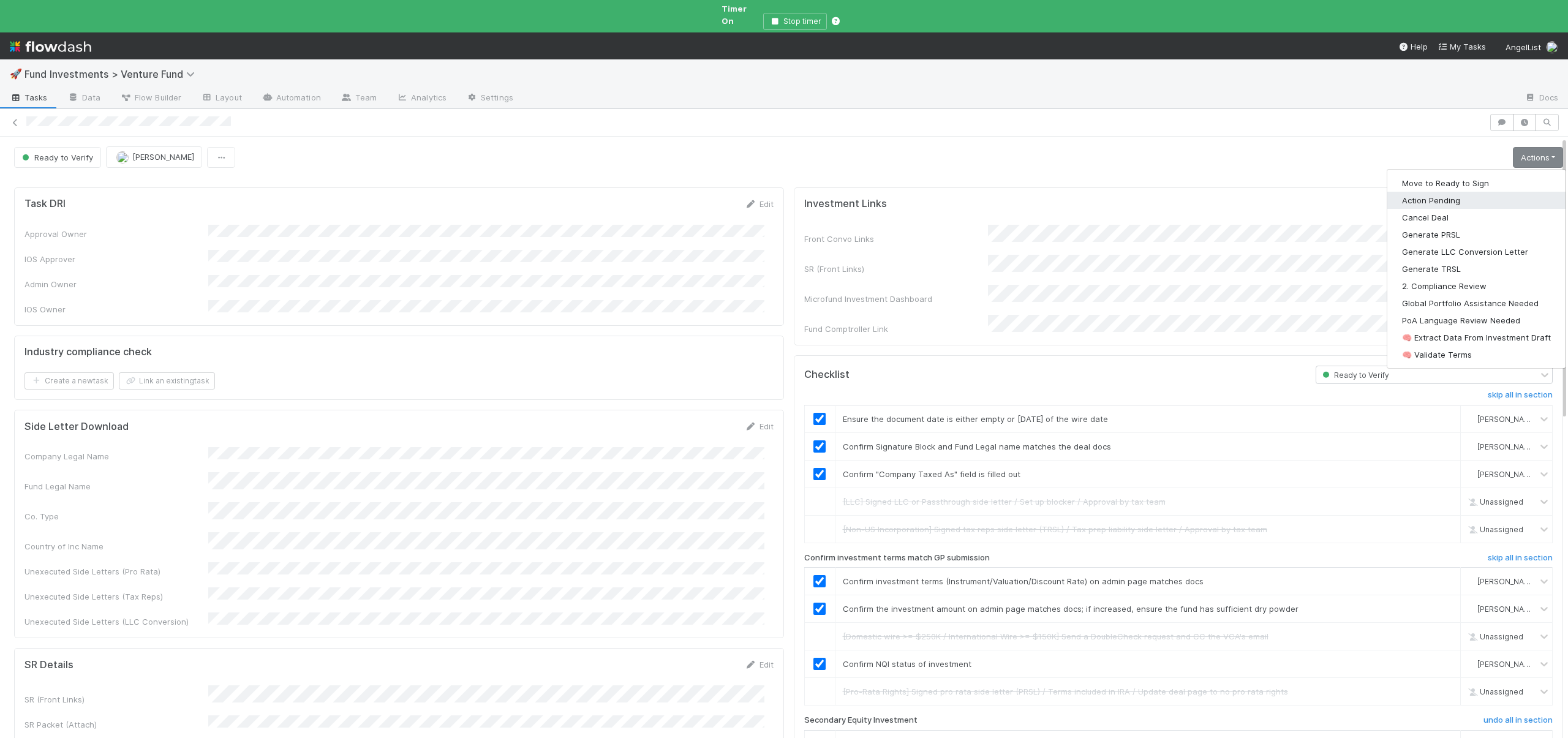
click at [1418, 192] on button "Action Pending" at bounding box center [1477, 200] width 178 height 17
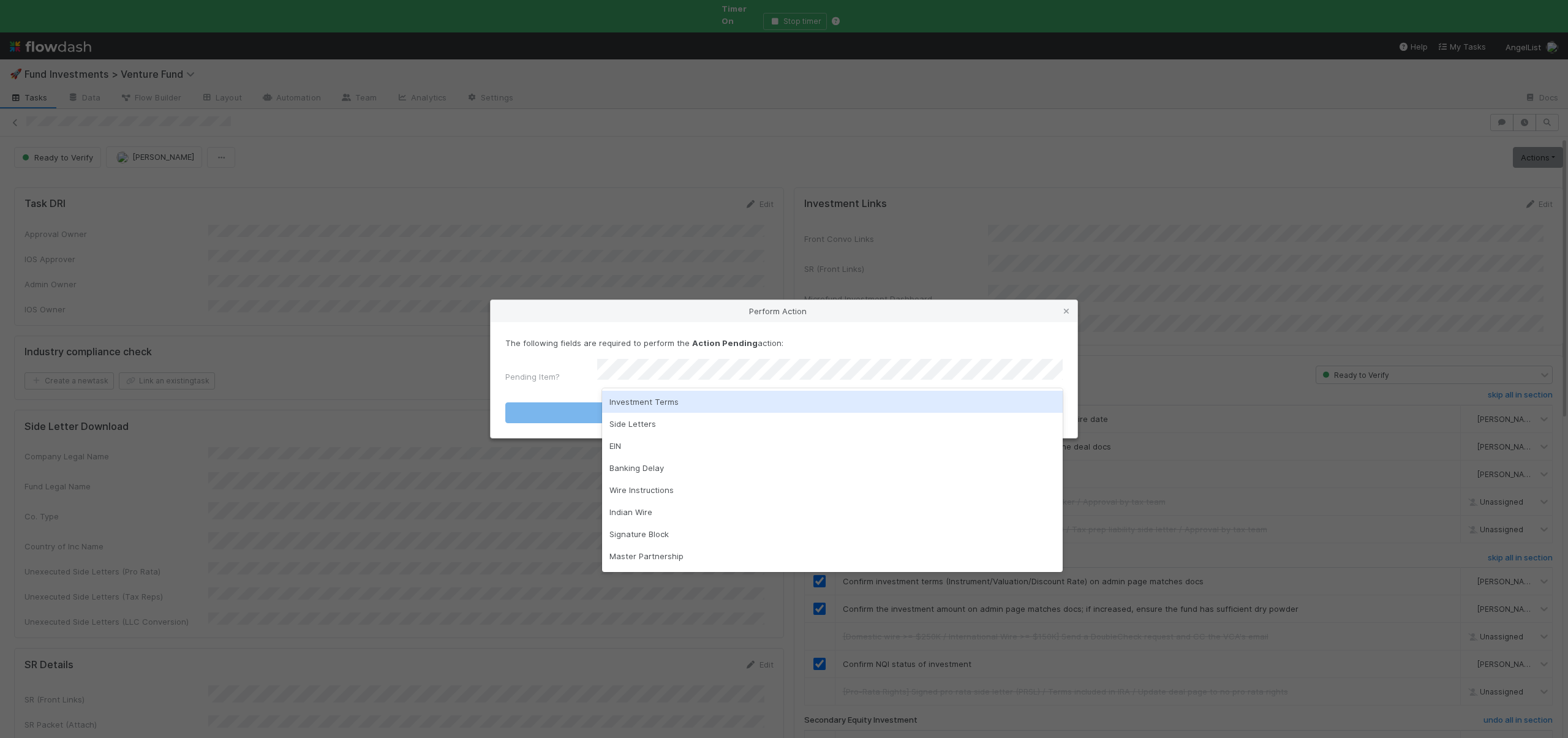
click at [639, 400] on div "Investment Terms" at bounding box center [832, 402] width 461 height 22
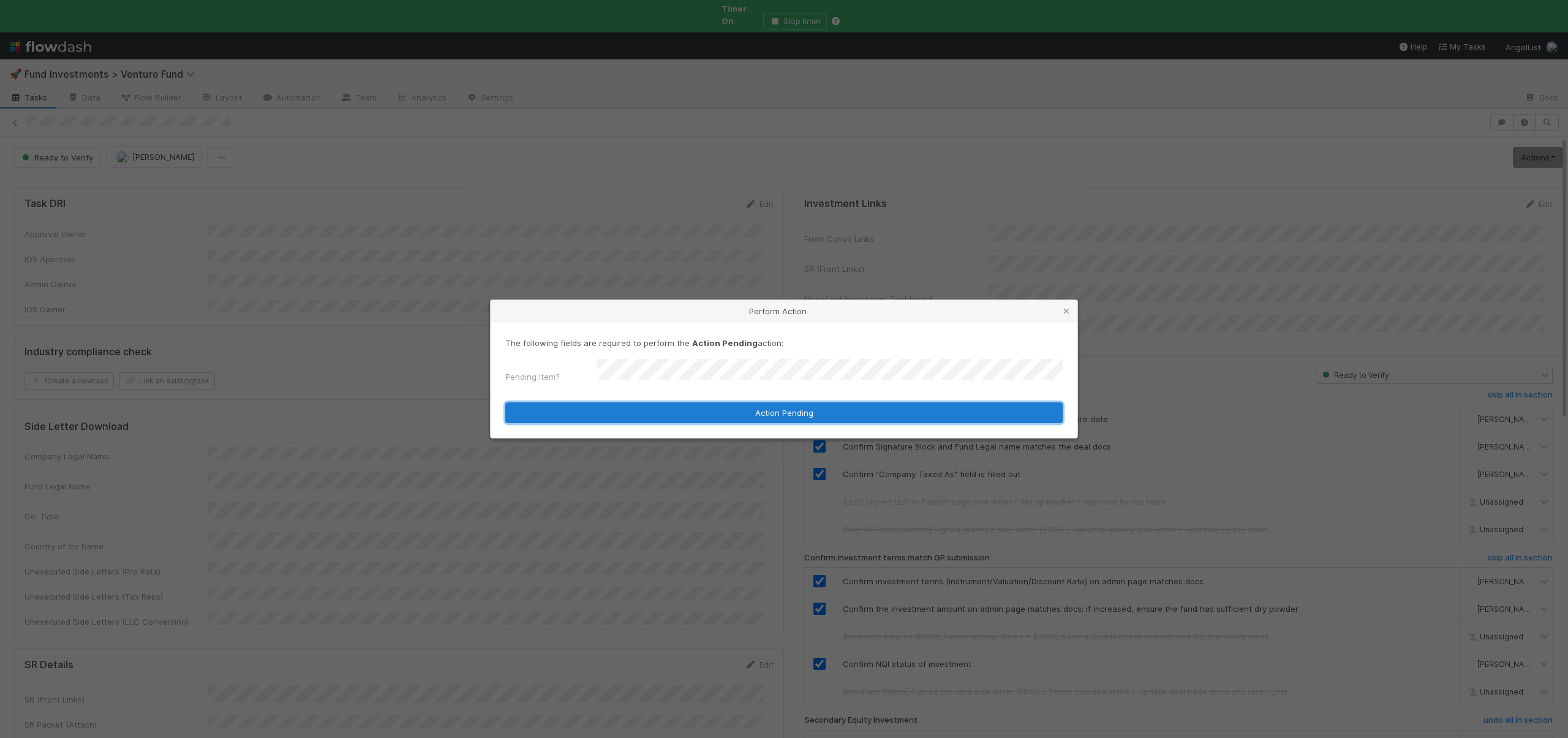
click at [635, 403] on button "Action Pending" at bounding box center [784, 413] width 558 height 21
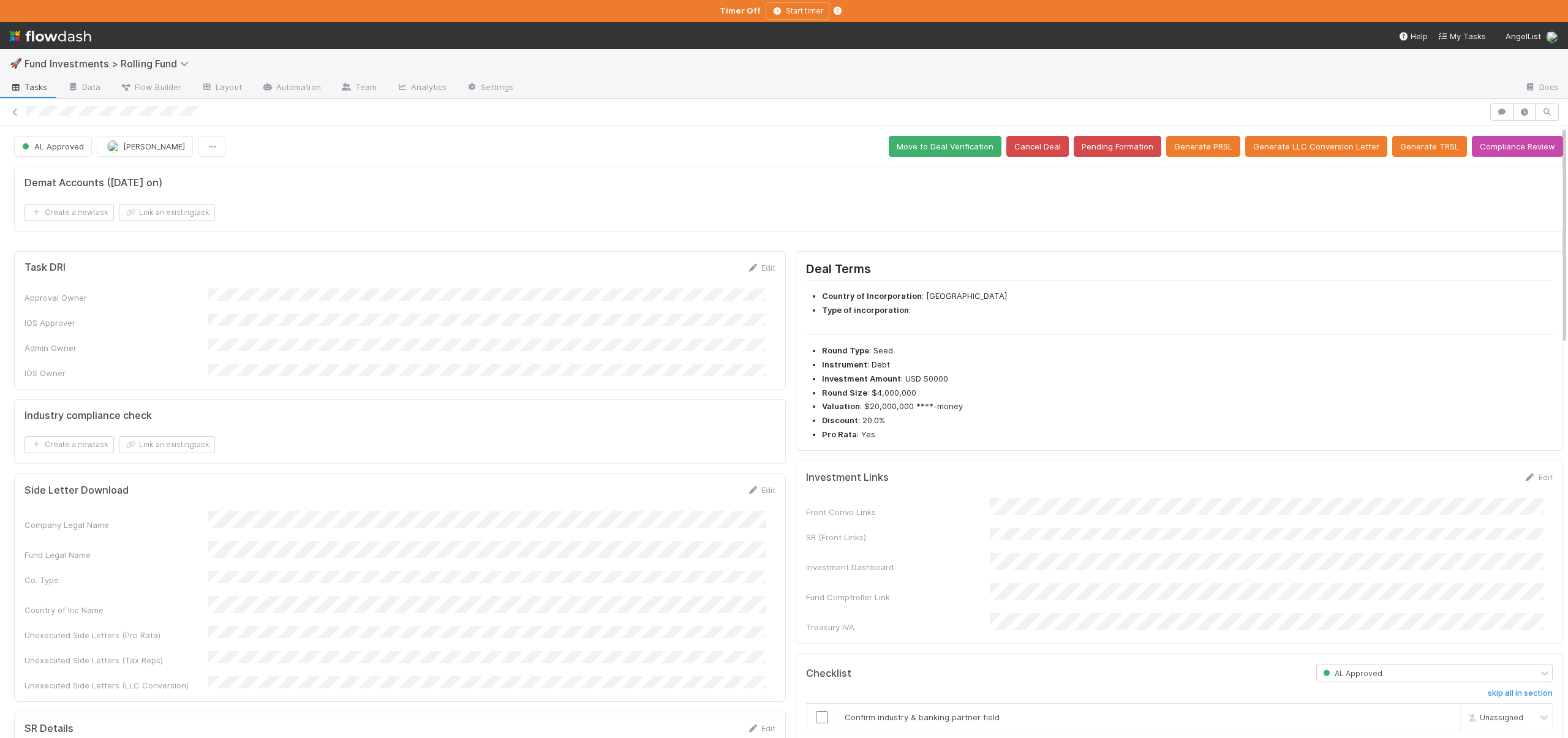
click at [1000, 520] on div "Front Convo Links SR (Front Links) Investment Dashboard Fund Comptroller Link T…" at bounding box center [1179, 565] width 747 height 136
click at [1000, 521] on div "Front Convo Links SR (Front Links) Investment Dashboard Fund Comptroller Link T…" at bounding box center [1179, 565] width 747 height 136
click at [1470, 478] on button "Save" at bounding box center [1487, 481] width 35 height 21
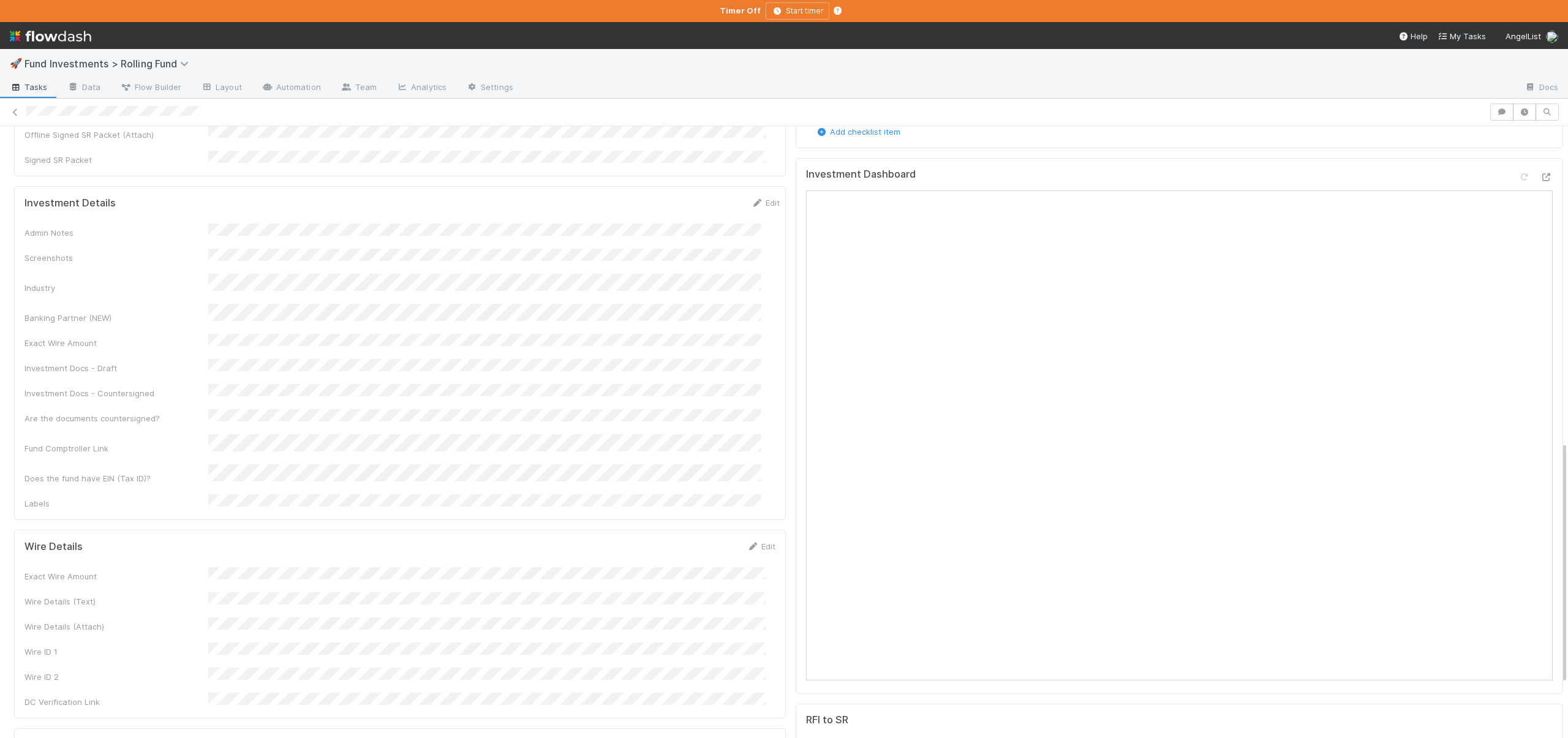
scroll to position [834, 0]
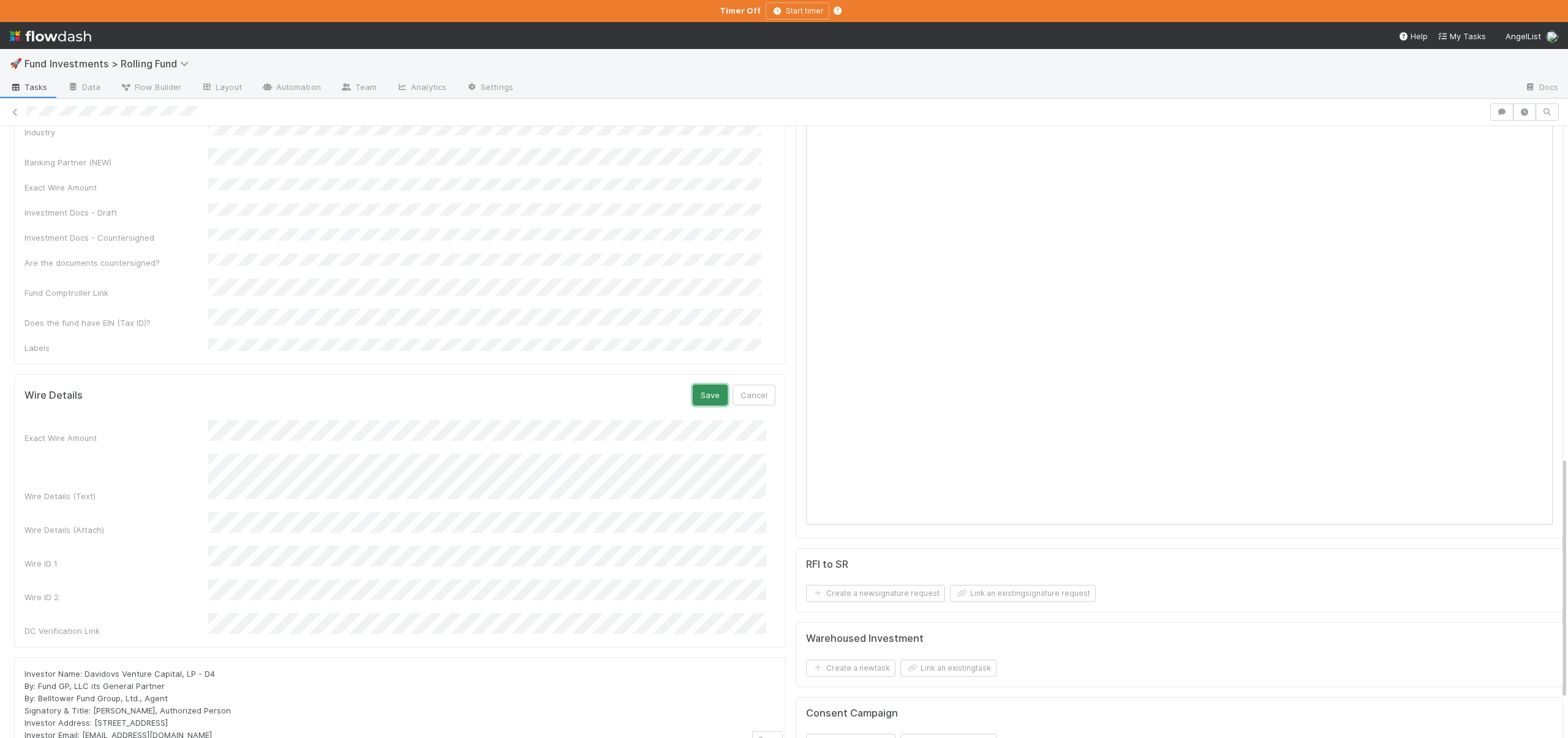
click at [710, 385] on button "Save" at bounding box center [710, 395] width 35 height 21
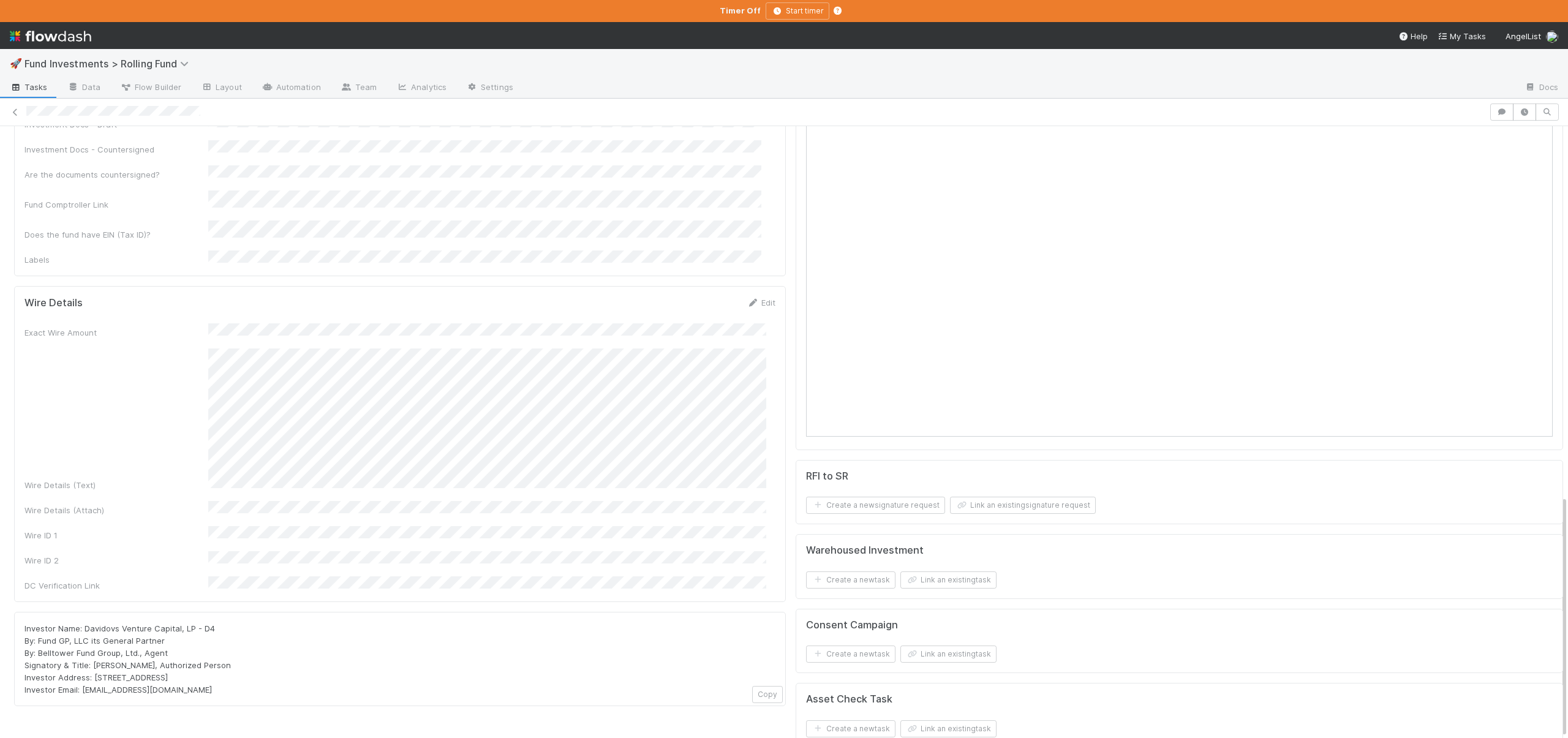
scroll to position [932, 0]
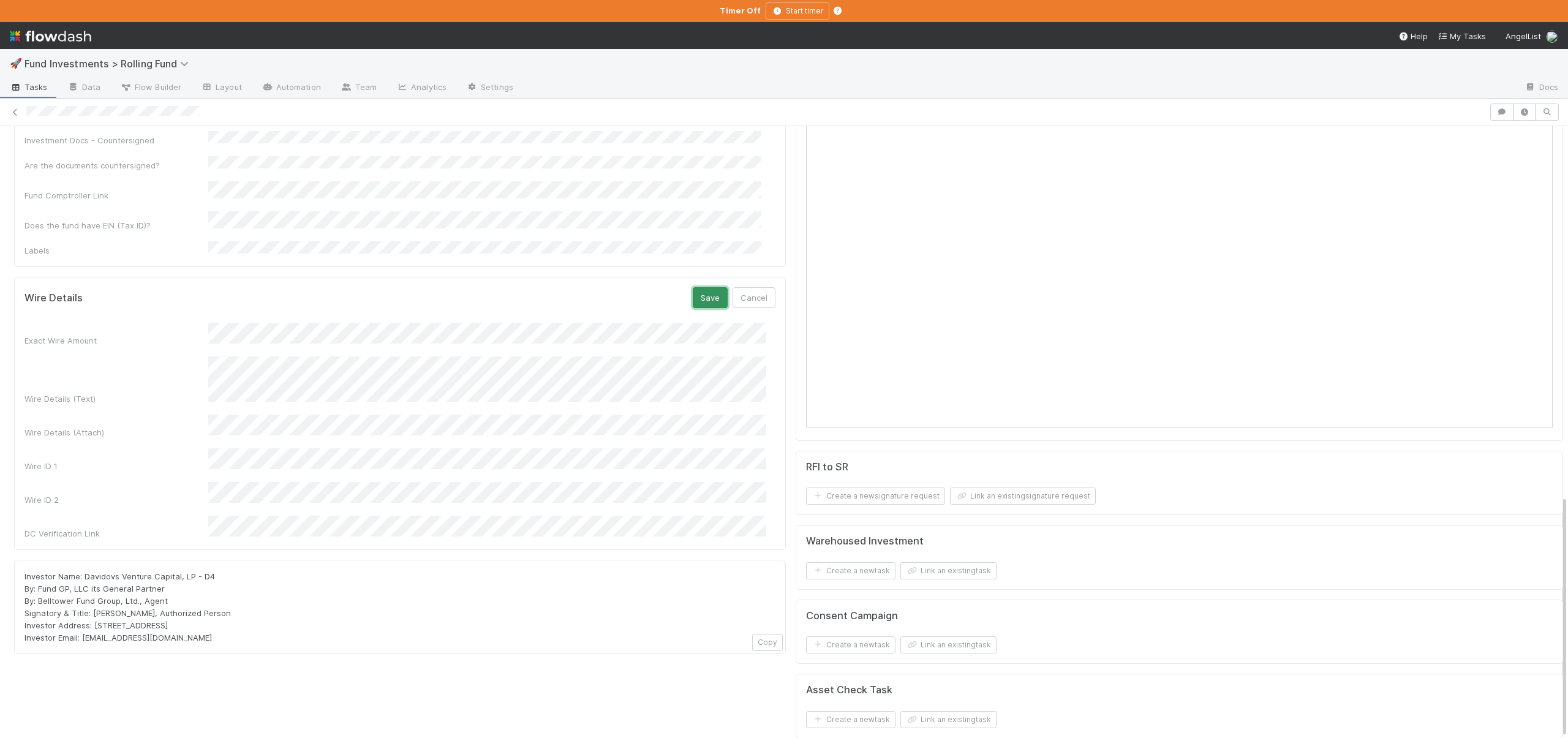
click at [693, 287] on button "Save" at bounding box center [710, 297] width 35 height 21
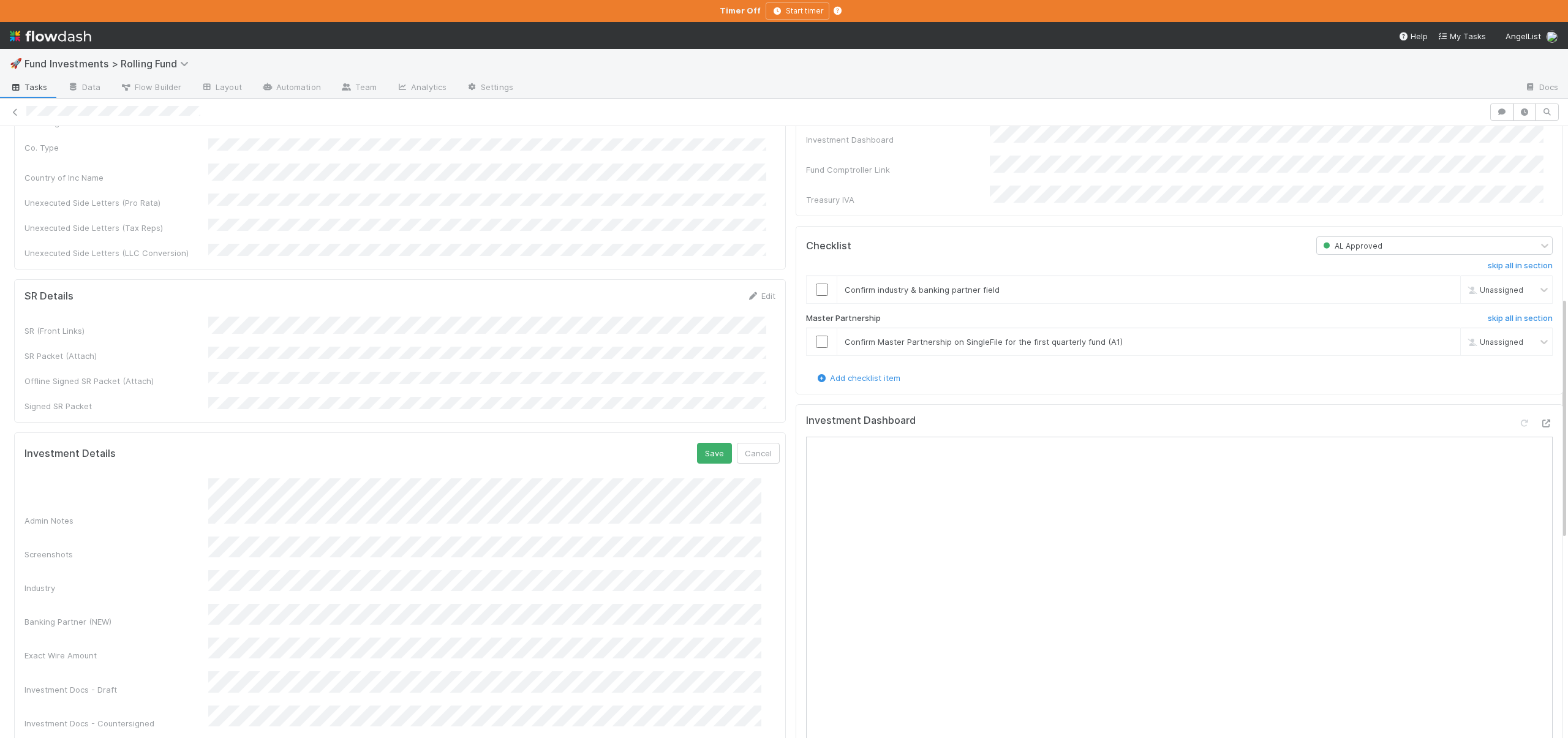
scroll to position [435, 0]
click at [699, 441] on button "Save" at bounding box center [714, 451] width 35 height 21
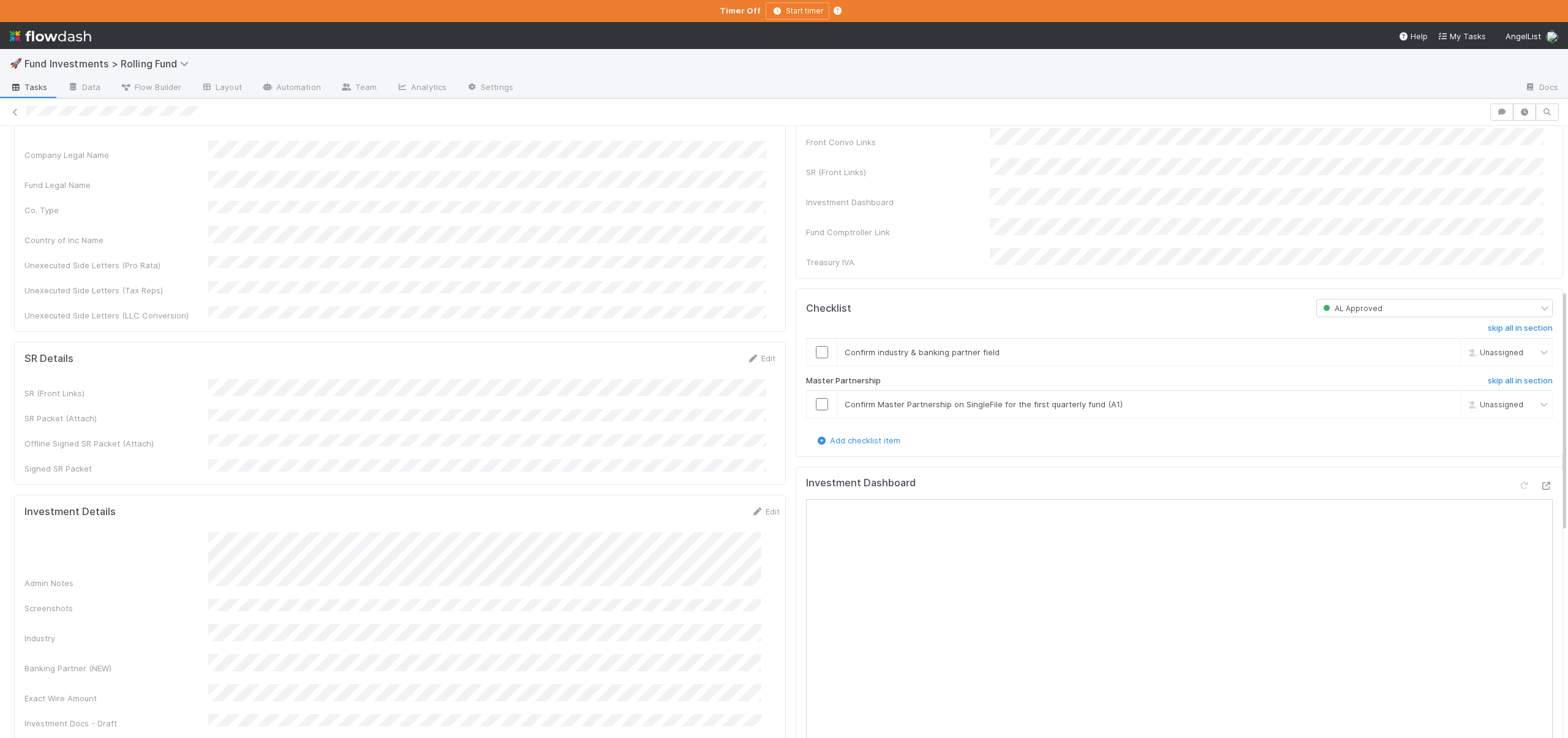
scroll to position [356, 0]
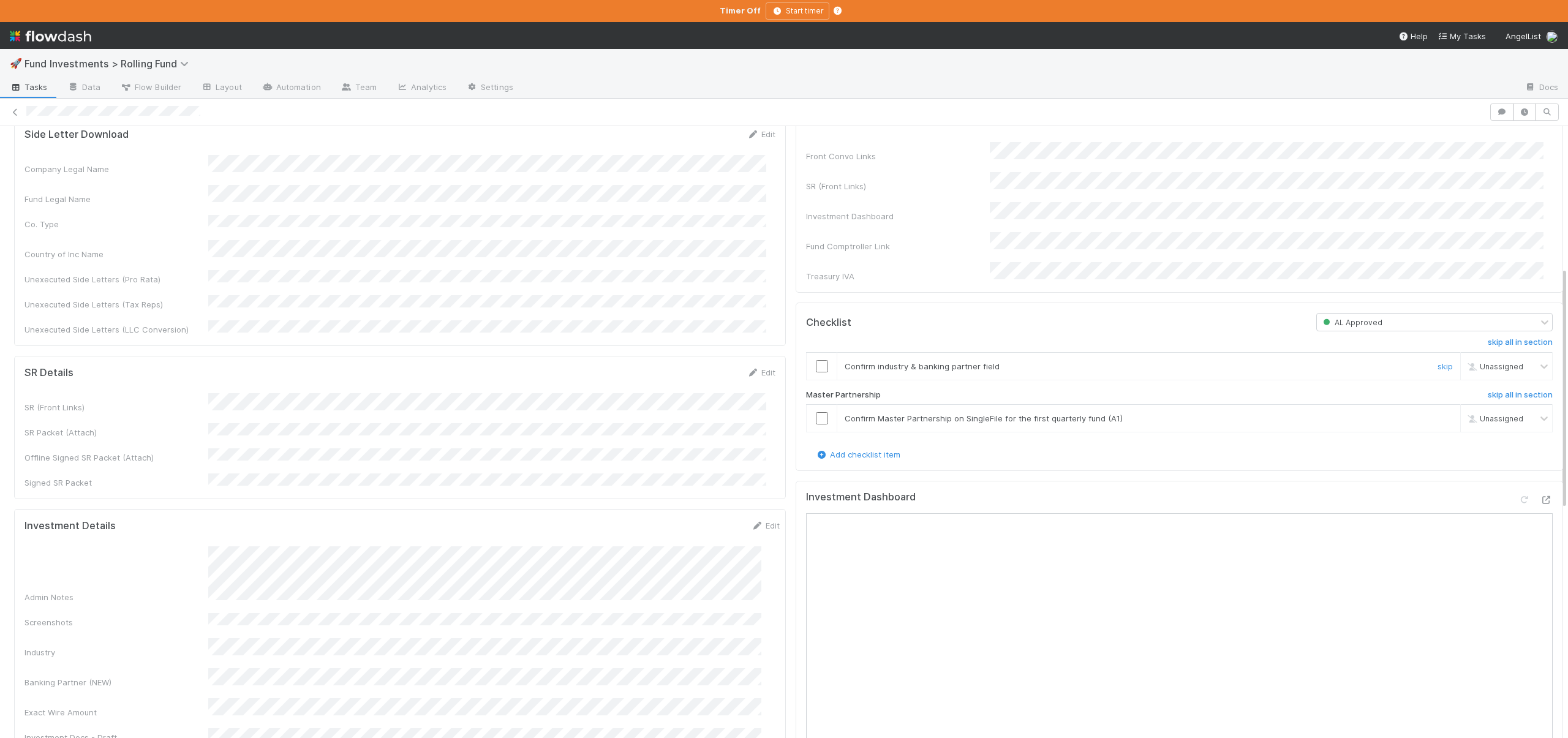
click at [816, 360] on input "checkbox" at bounding box center [822, 366] width 13 height 13
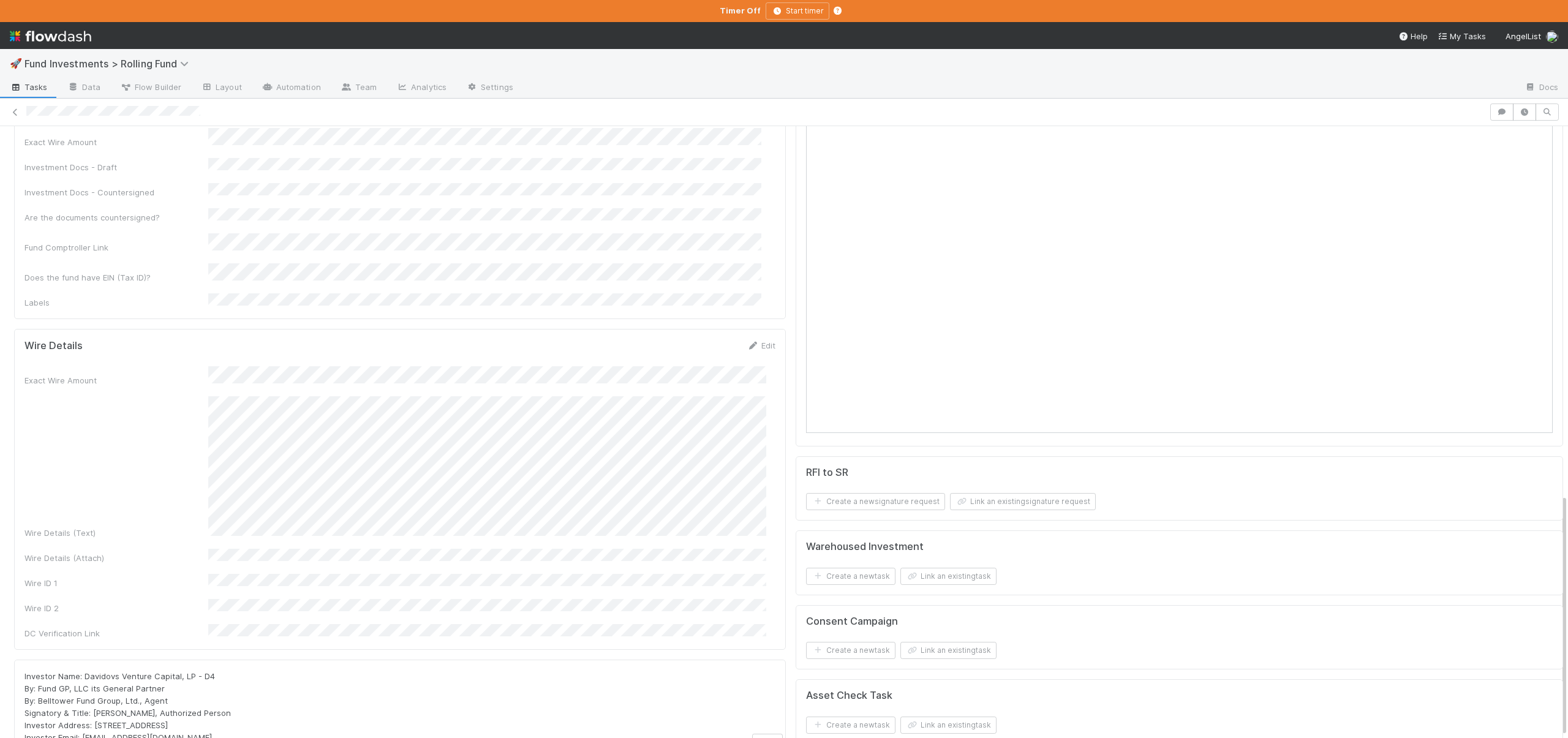
scroll to position [932, 0]
click at [205, 413] on div "Wire Details (Text)" at bounding box center [400, 462] width 751 height 142
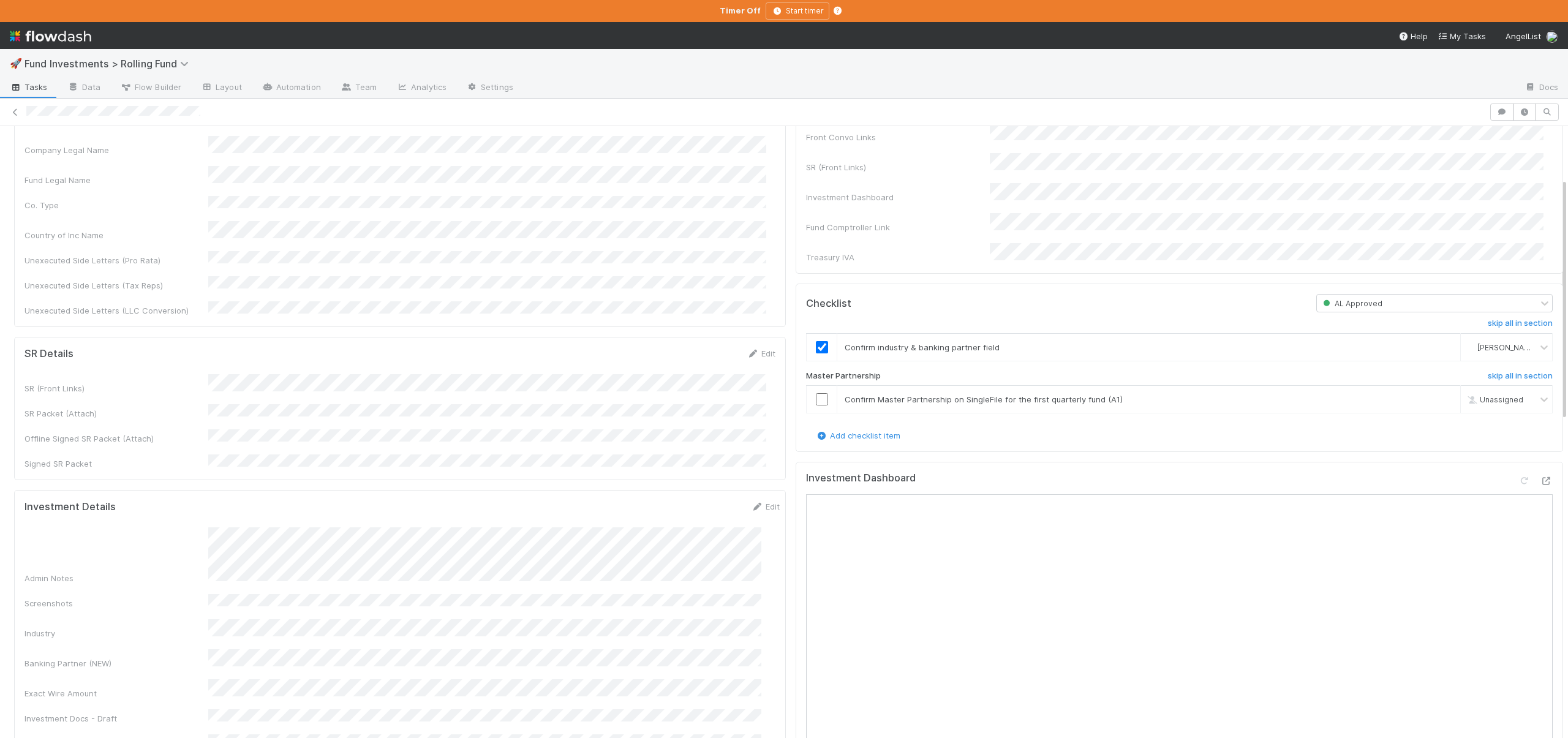
scroll to position [565, 0]
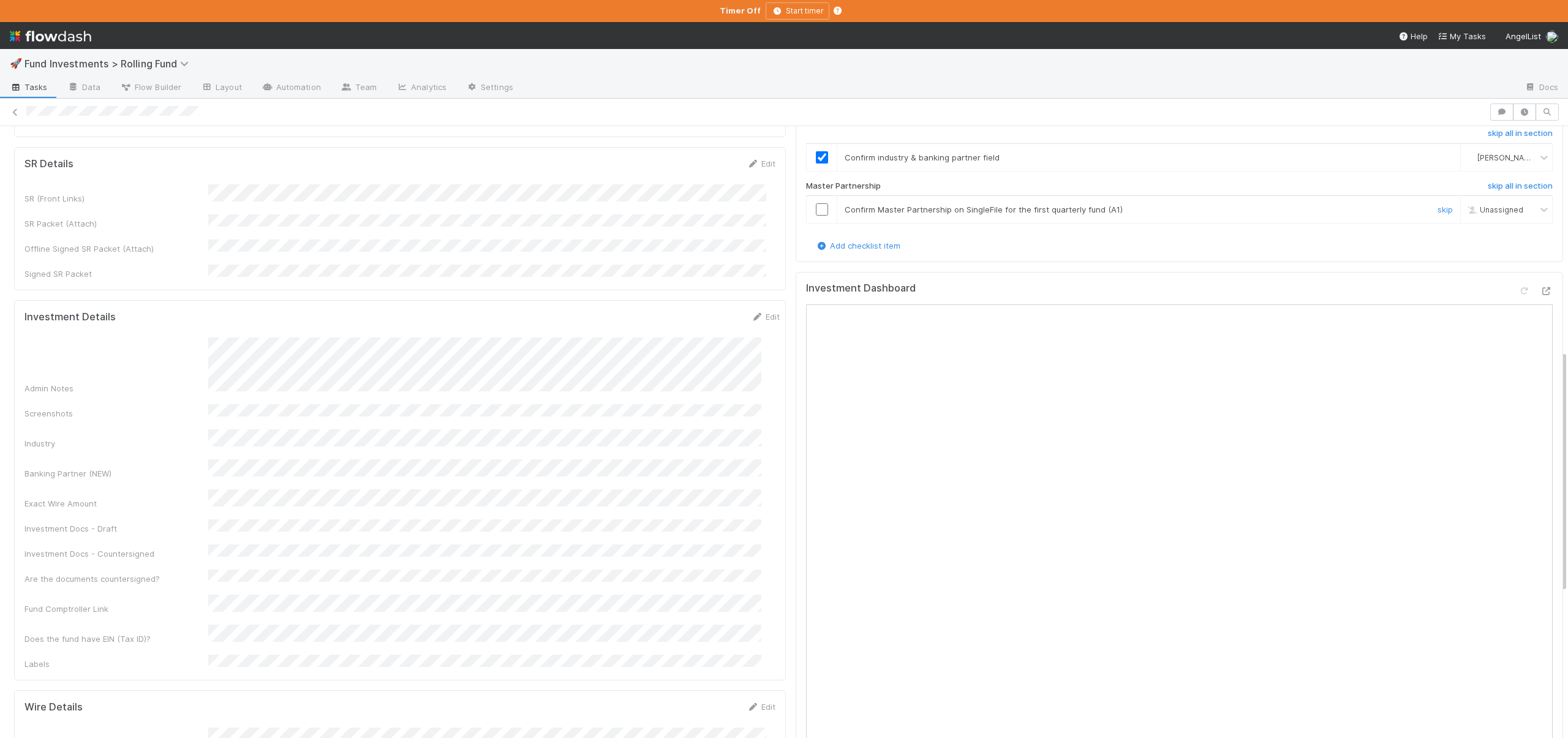
click at [807, 196] on td at bounding box center [822, 209] width 30 height 27
click at [816, 203] on input "checkbox" at bounding box center [822, 209] width 13 height 13
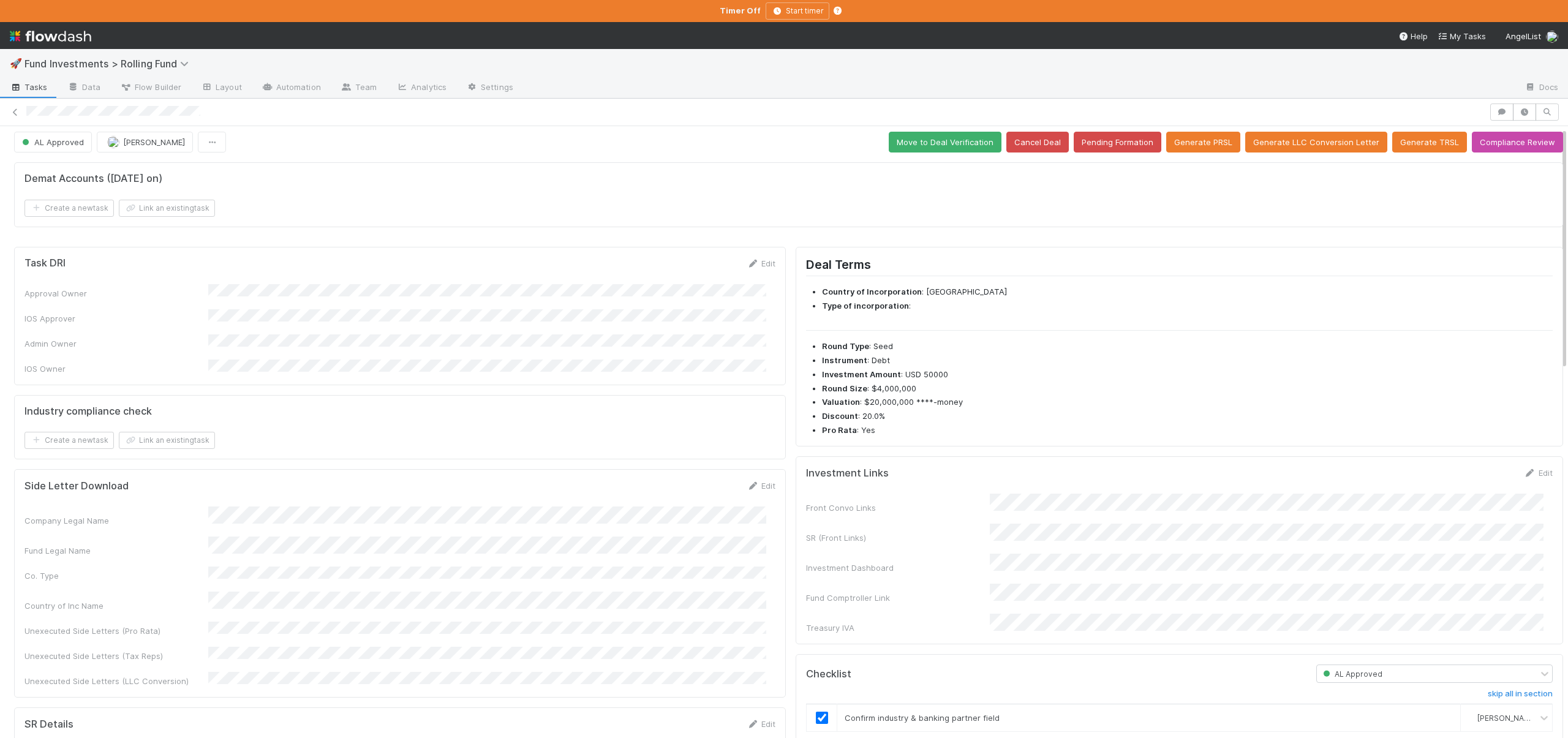
scroll to position [0, 0]
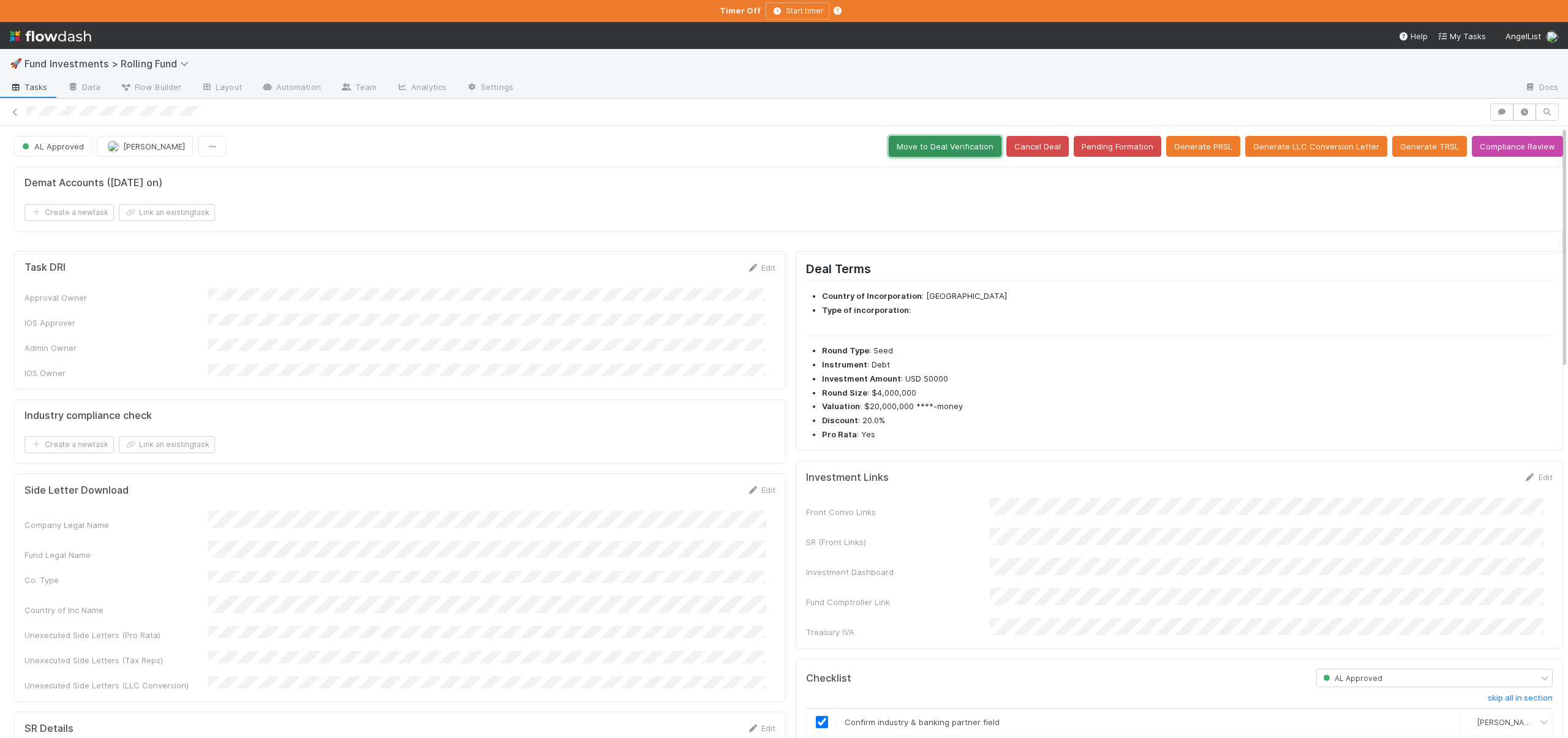
click at [917, 142] on button "Move to Deal Verification" at bounding box center [945, 146] width 113 height 21
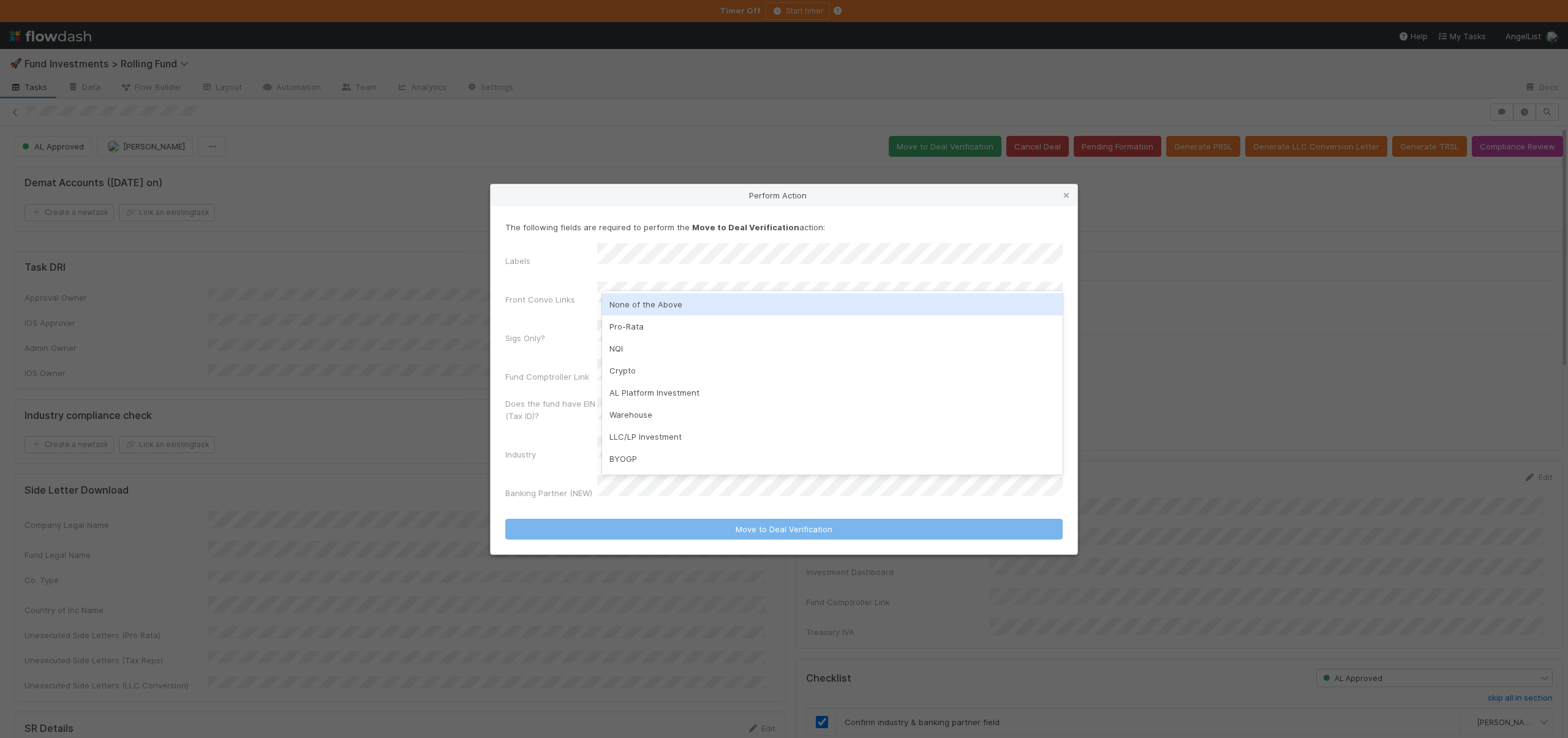
click at [645, 301] on div "None of the Above" at bounding box center [832, 305] width 461 height 22
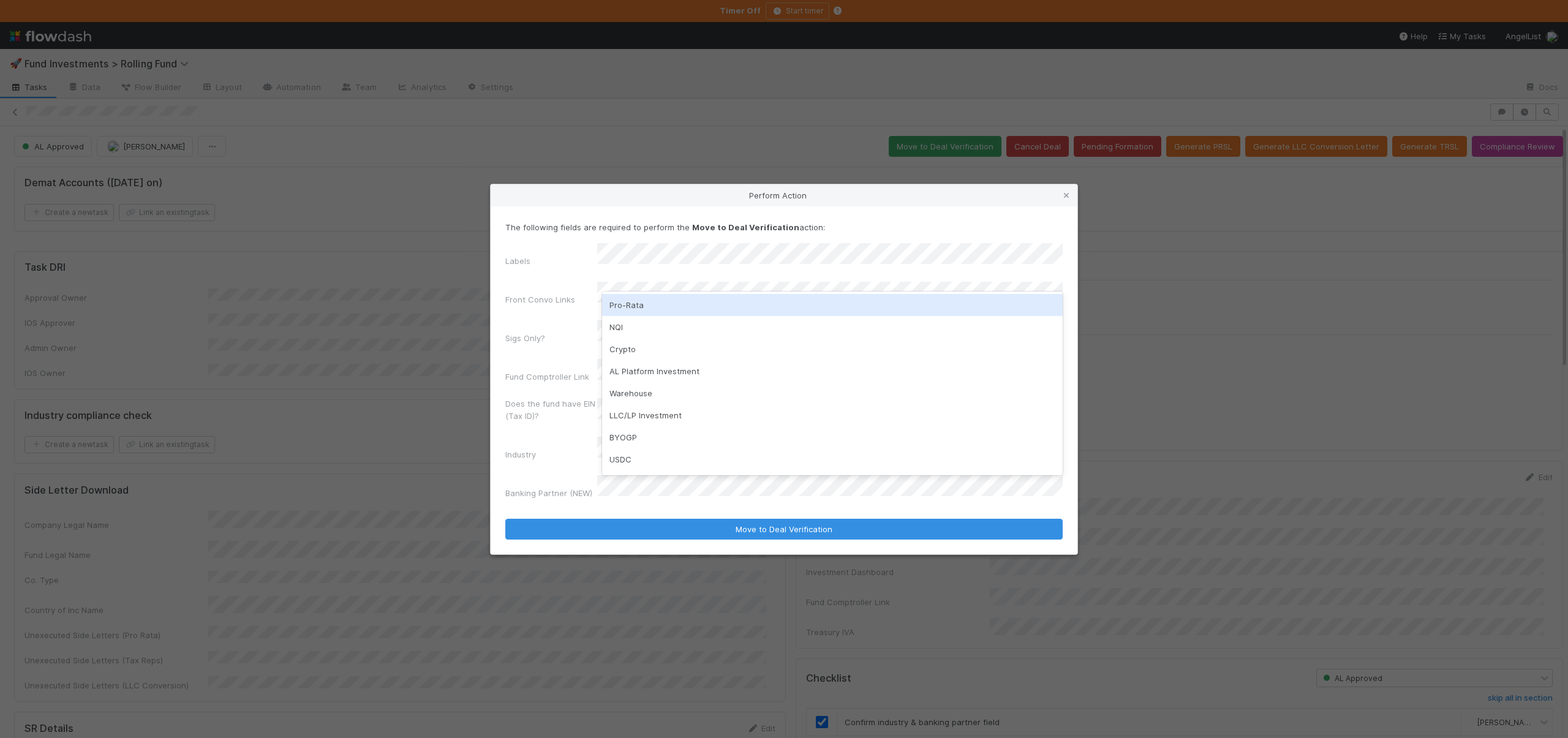
click at [614, 294] on div "Pro-Rata" at bounding box center [832, 305] width 461 height 22
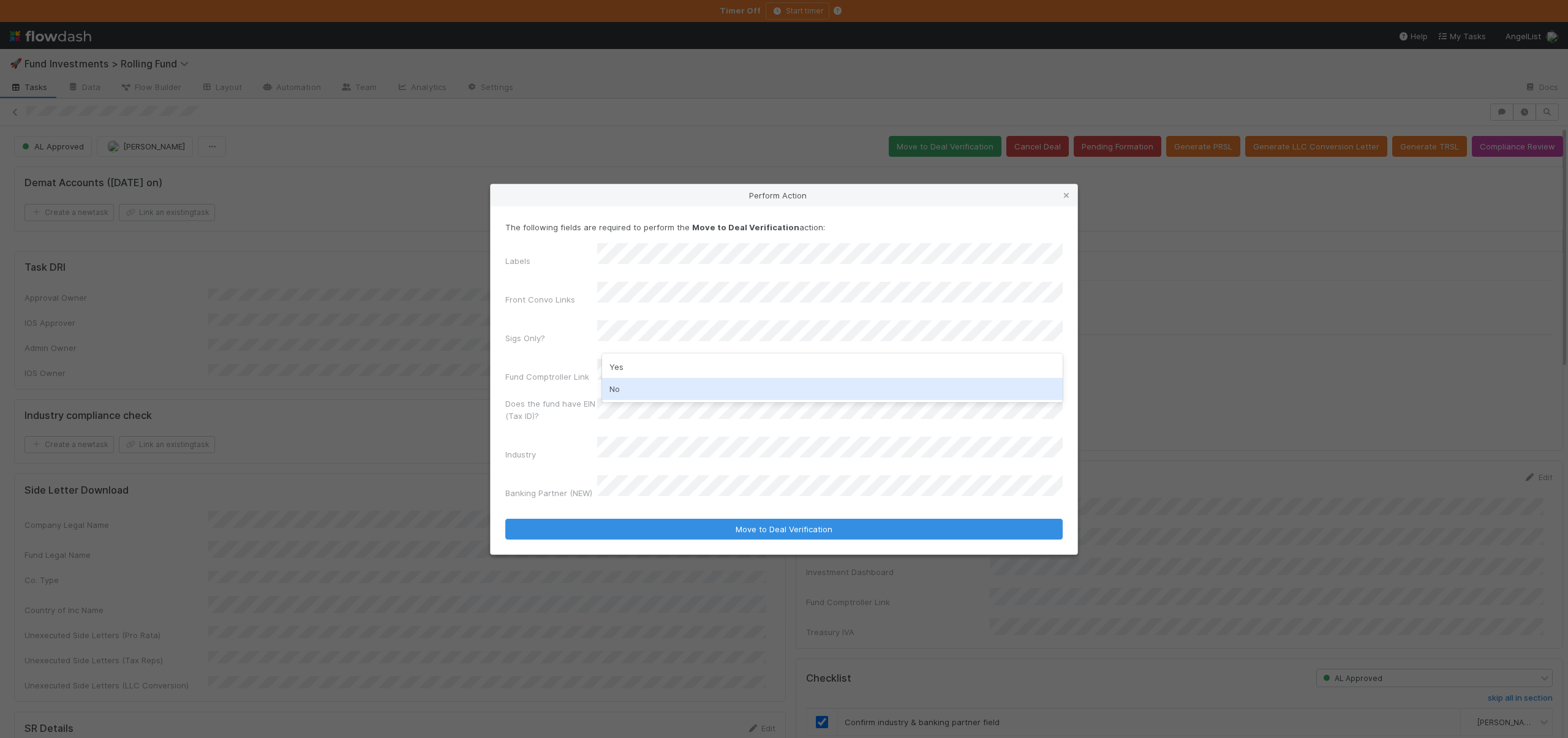
click at [622, 388] on div "No" at bounding box center [832, 389] width 461 height 22
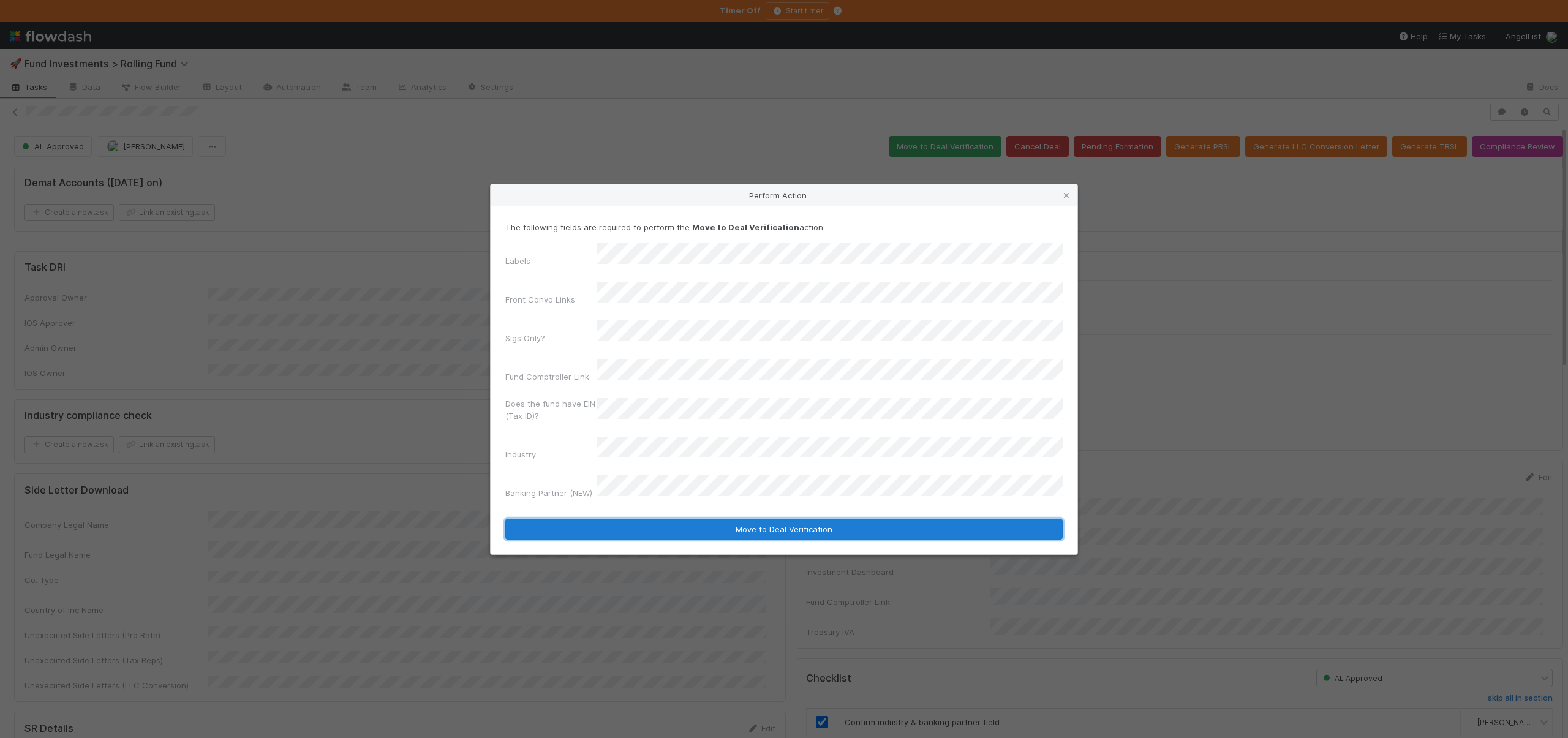
click at [636, 519] on button "Move to Deal Verification" at bounding box center [784, 530] width 558 height 21
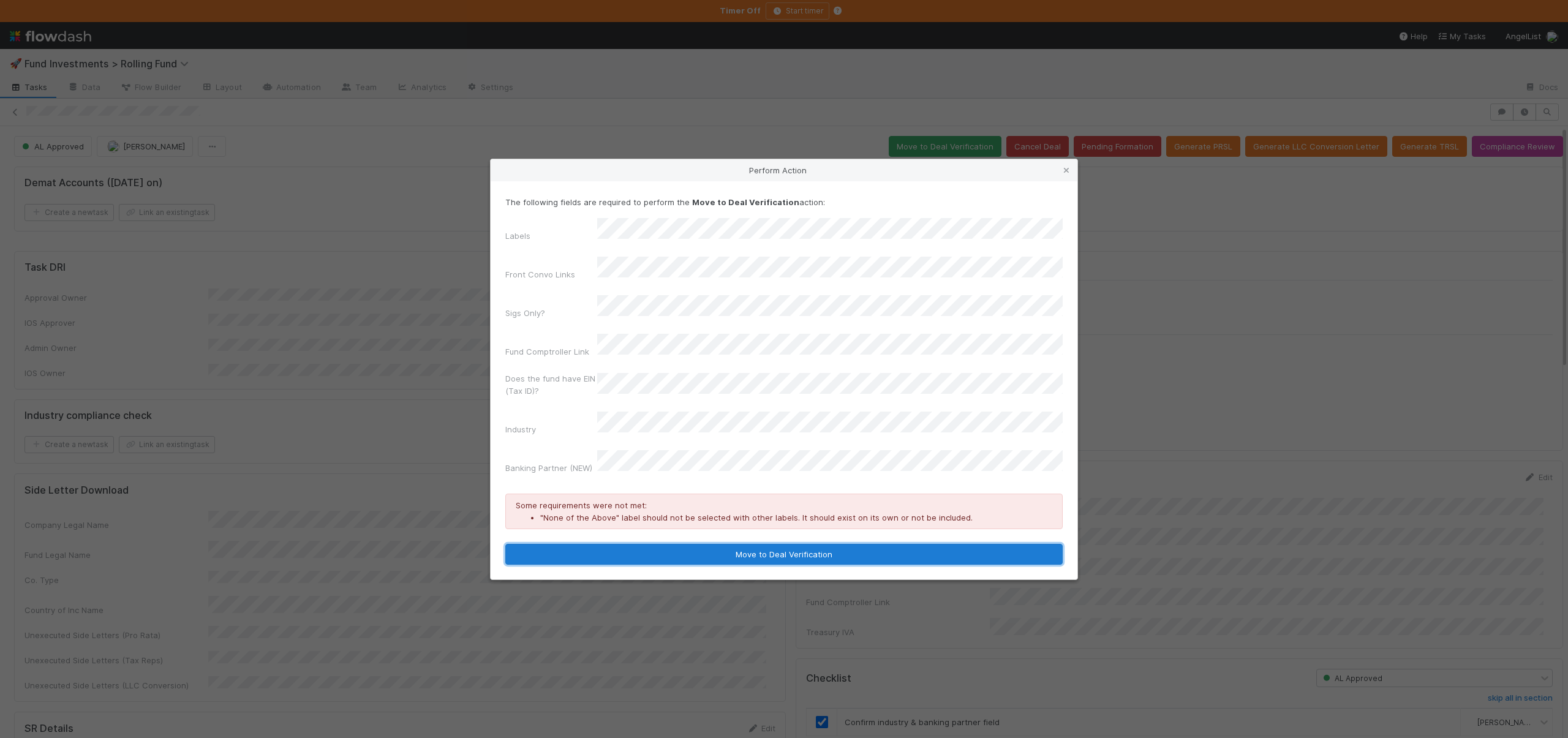
click at [630, 544] on button "Move to Deal Verification" at bounding box center [784, 554] width 558 height 21
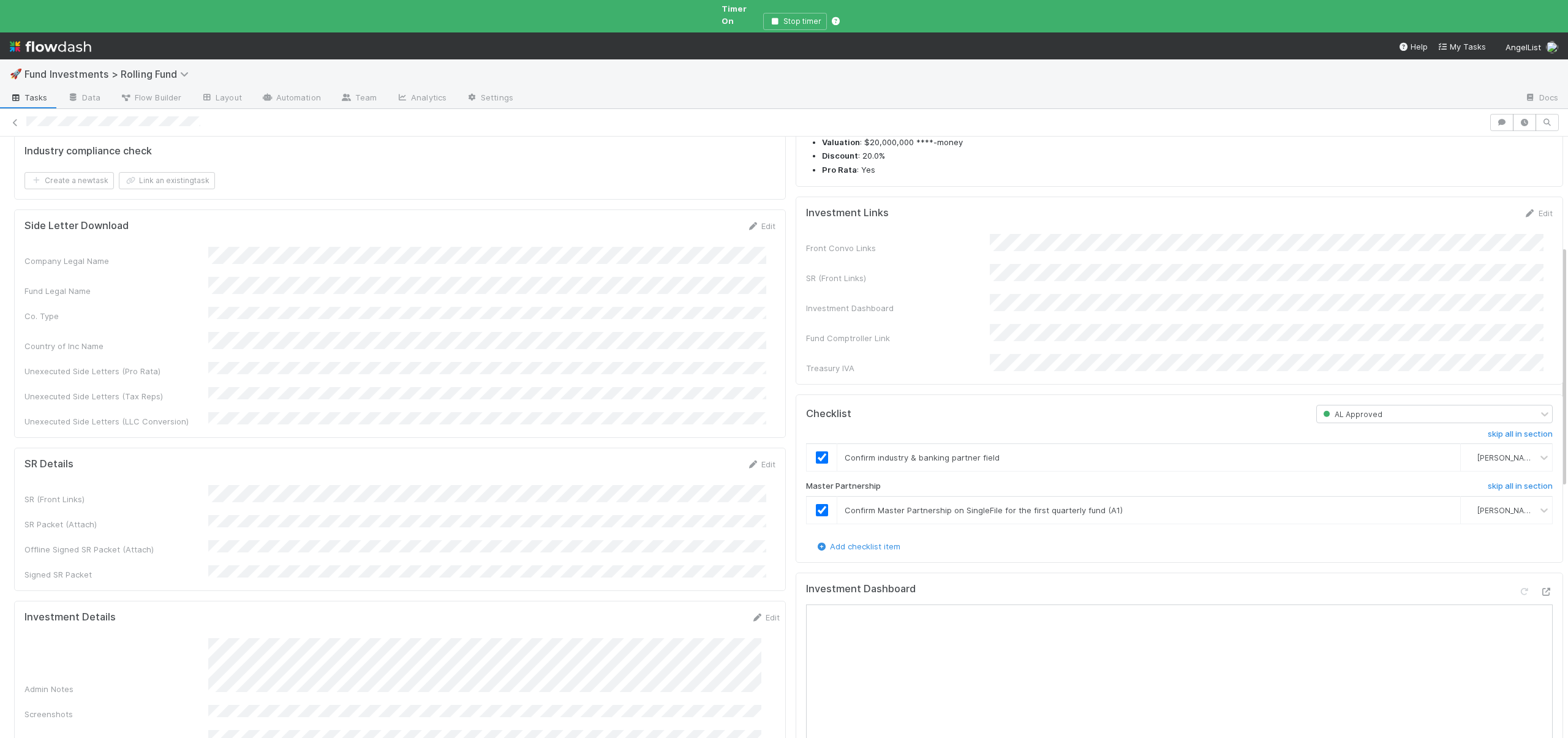
scroll to position [139, 0]
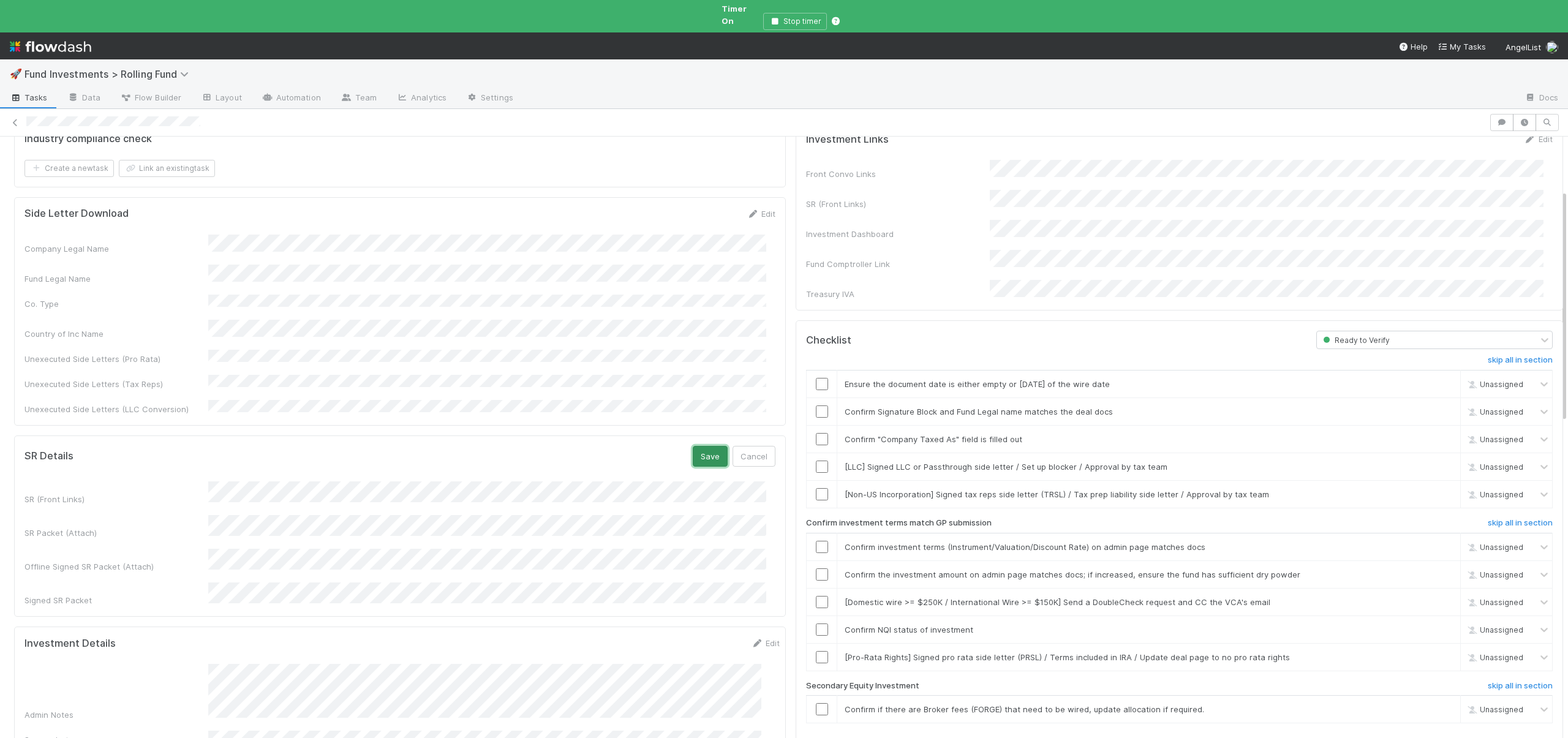
click at [706, 446] on button "Save" at bounding box center [710, 456] width 35 height 21
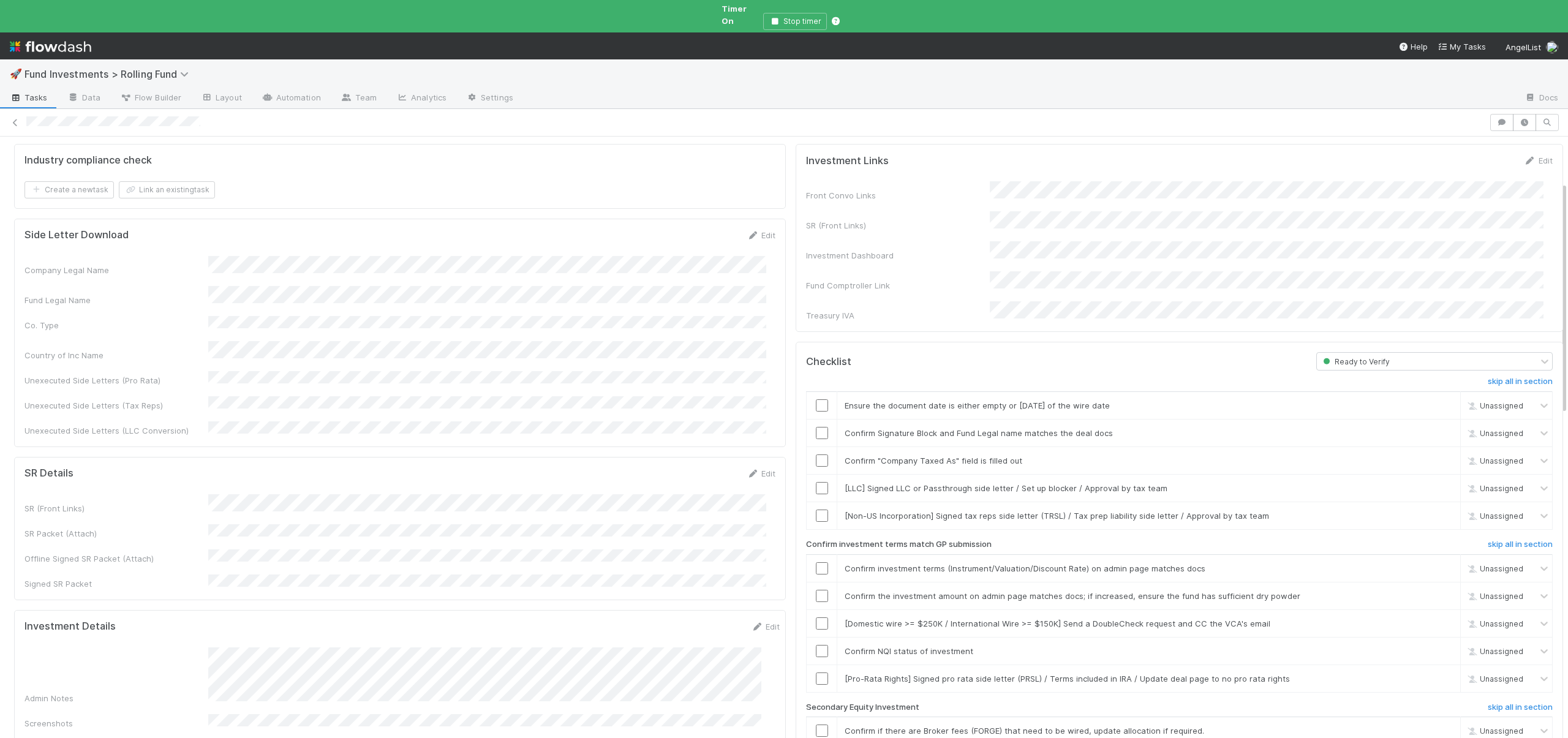
scroll to position [390, 0]
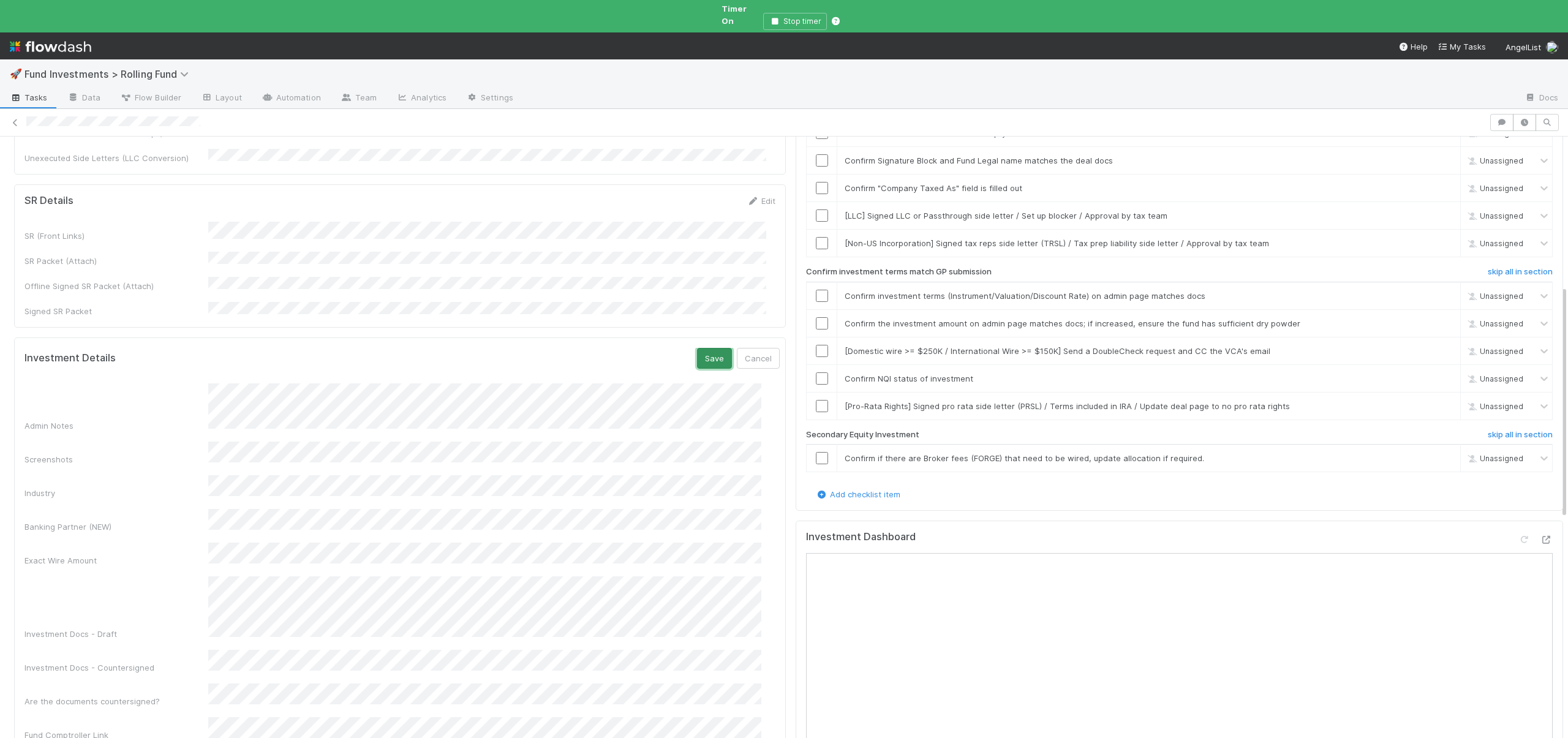
click at [706, 348] on button "Save" at bounding box center [714, 358] width 35 height 21
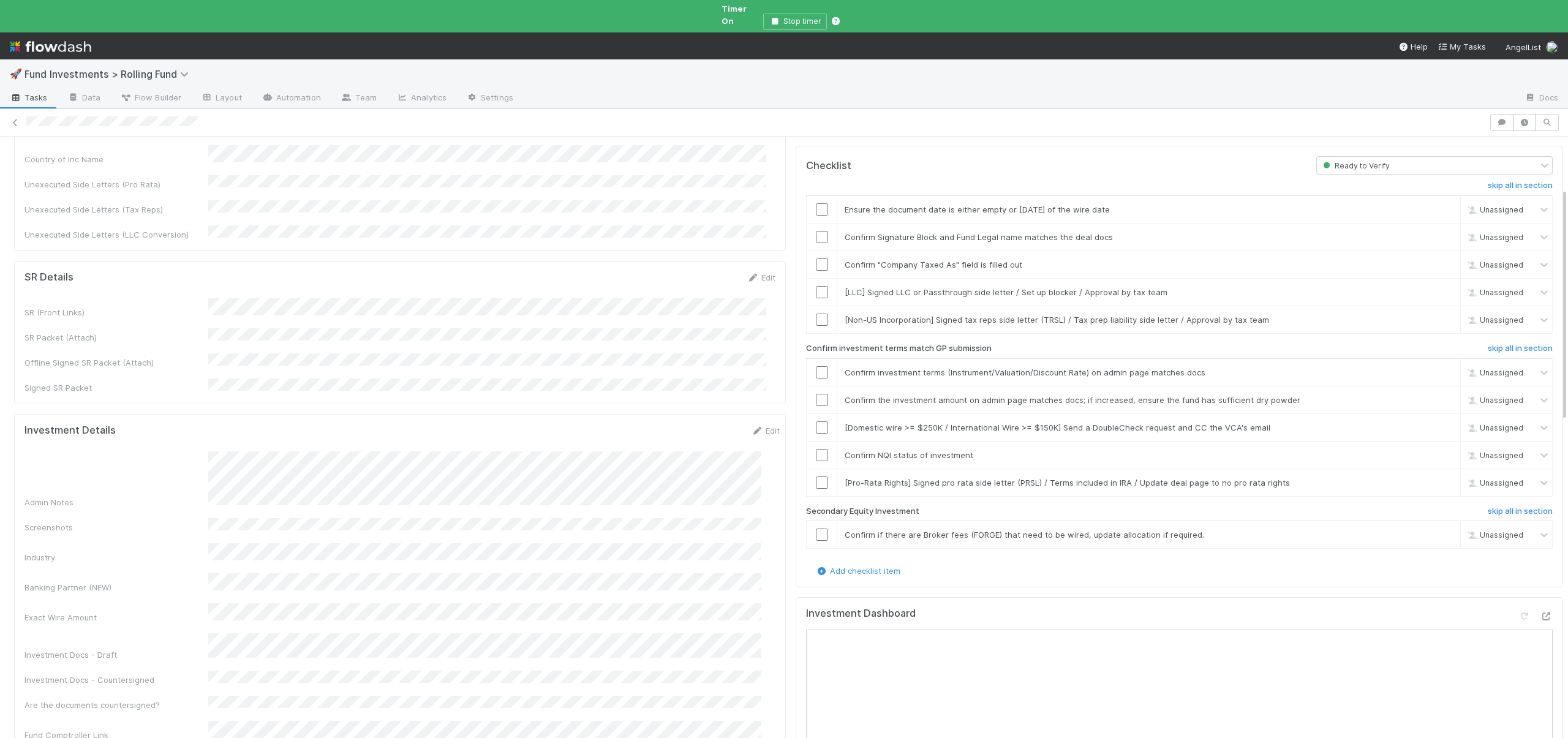
scroll to position [134, 0]
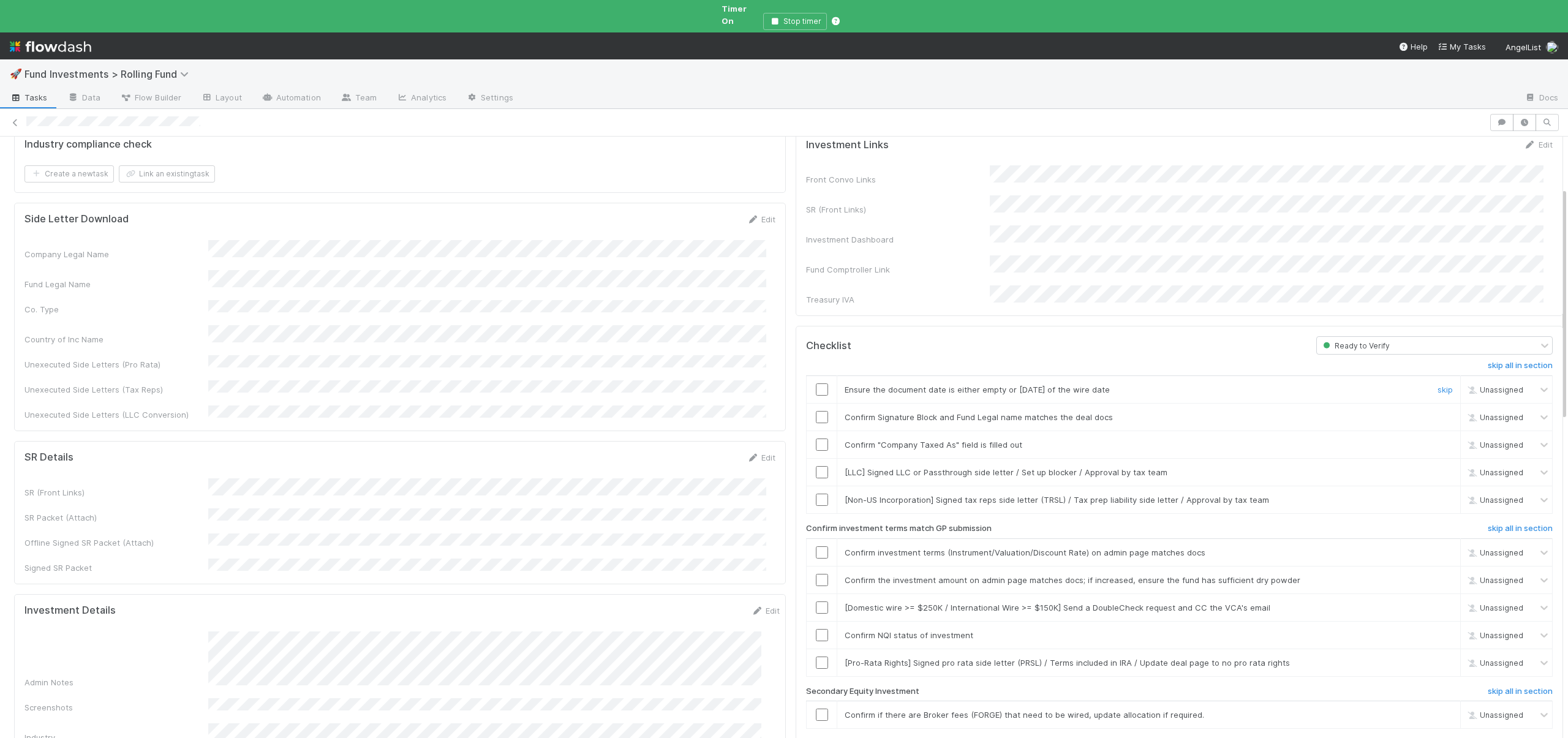
click at [816, 383] on input "checkbox" at bounding box center [822, 389] width 13 height 13
click at [816, 411] on input "checkbox" at bounding box center [822, 417] width 13 height 13
click at [816, 438] on input "checkbox" at bounding box center [822, 444] width 13 height 13
click at [1437, 467] on link "skip" at bounding box center [1445, 472] width 16 height 10
click at [816, 494] on input "checkbox" at bounding box center [822, 500] width 13 height 13
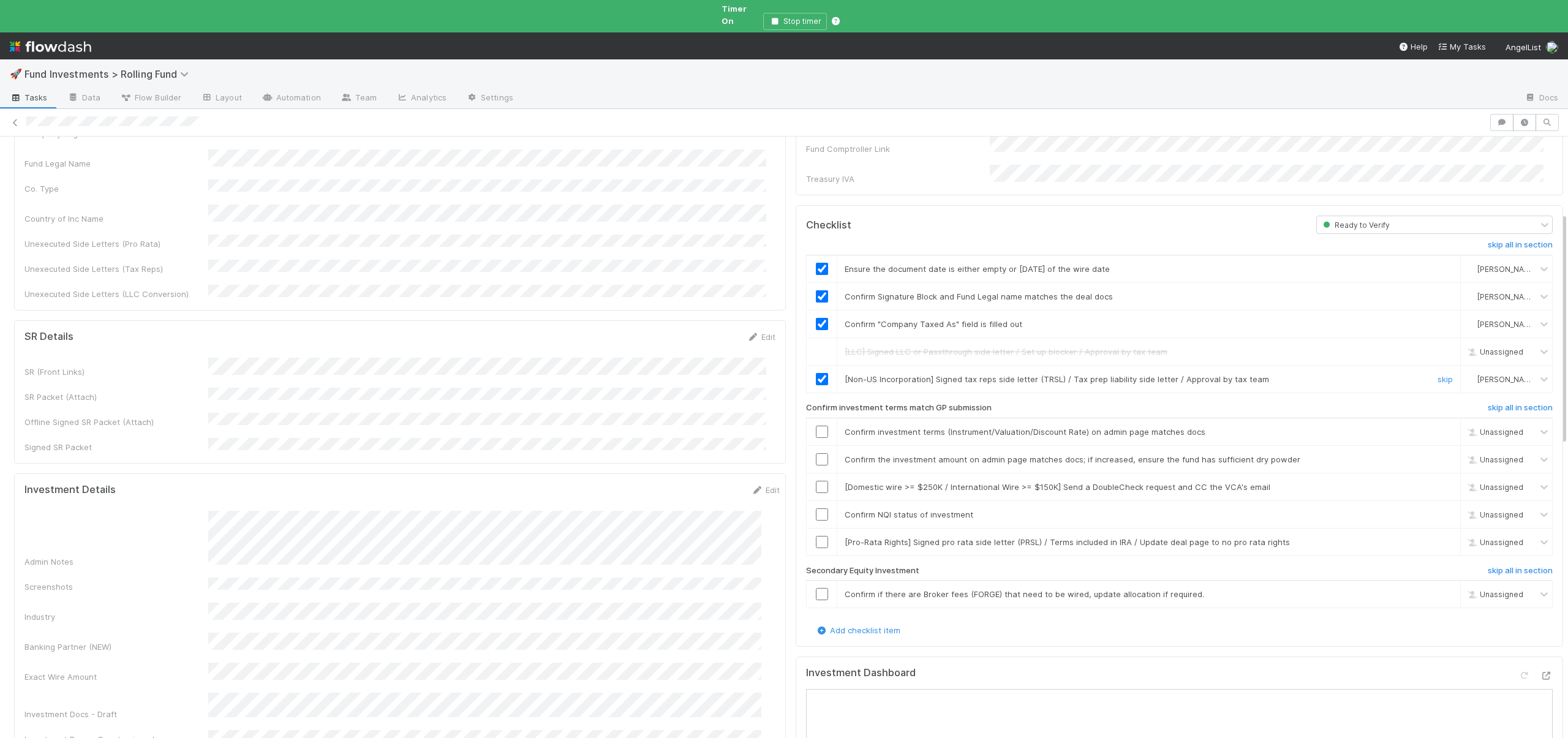
scroll to position [259, 0]
click at [816, 421] on input "checkbox" at bounding box center [822, 426] width 13 height 13
click at [816, 449] on input "checkbox" at bounding box center [822, 455] width 13 height 13
click at [1437, 477] on link "skip" at bounding box center [1445, 481] width 16 height 10
click at [817, 504] on input "checkbox" at bounding box center [822, 510] width 13 height 13
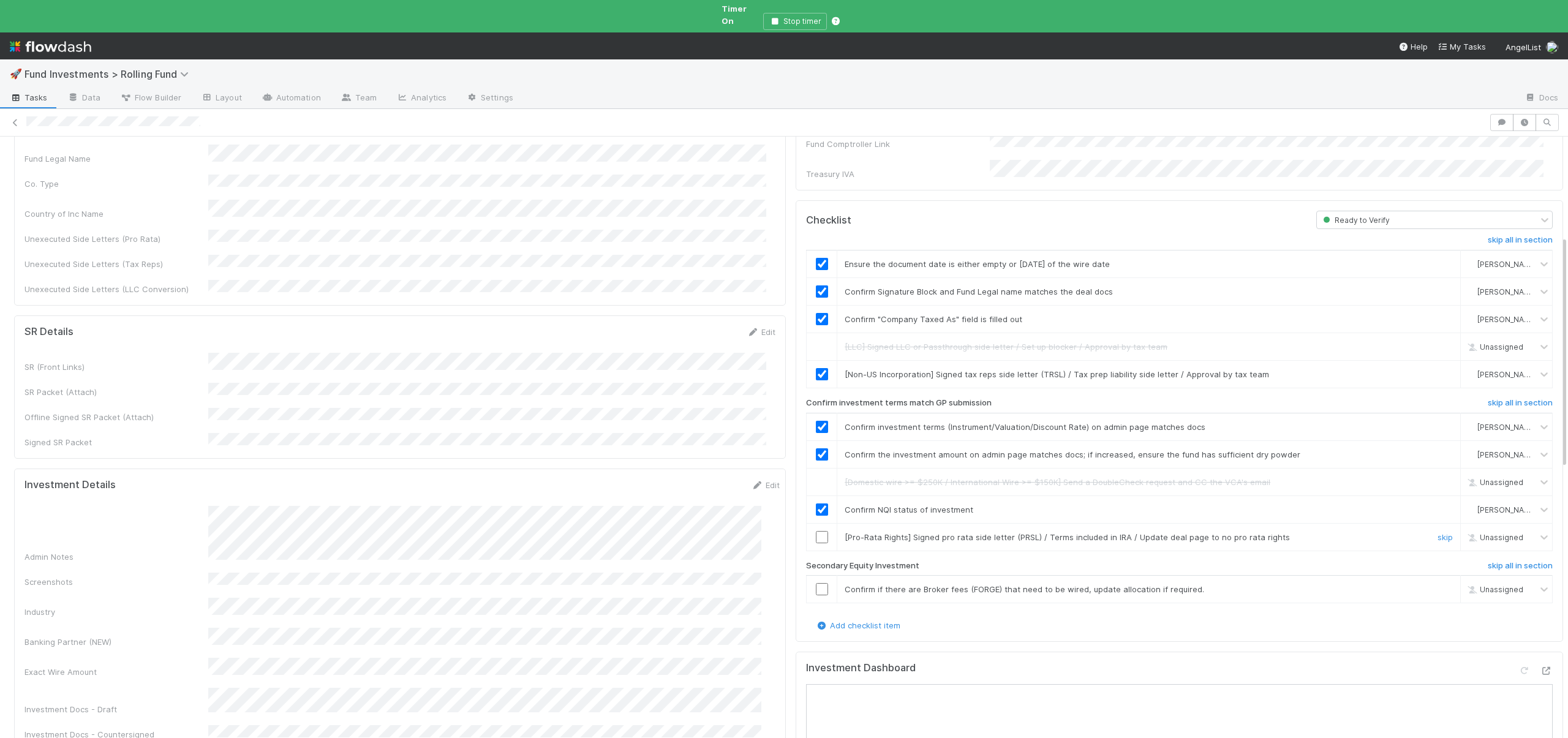
click at [816, 531] on input "checkbox" at bounding box center [822, 537] width 13 height 13
click at [1437, 584] on link "skip" at bounding box center [1445, 589] width 16 height 10
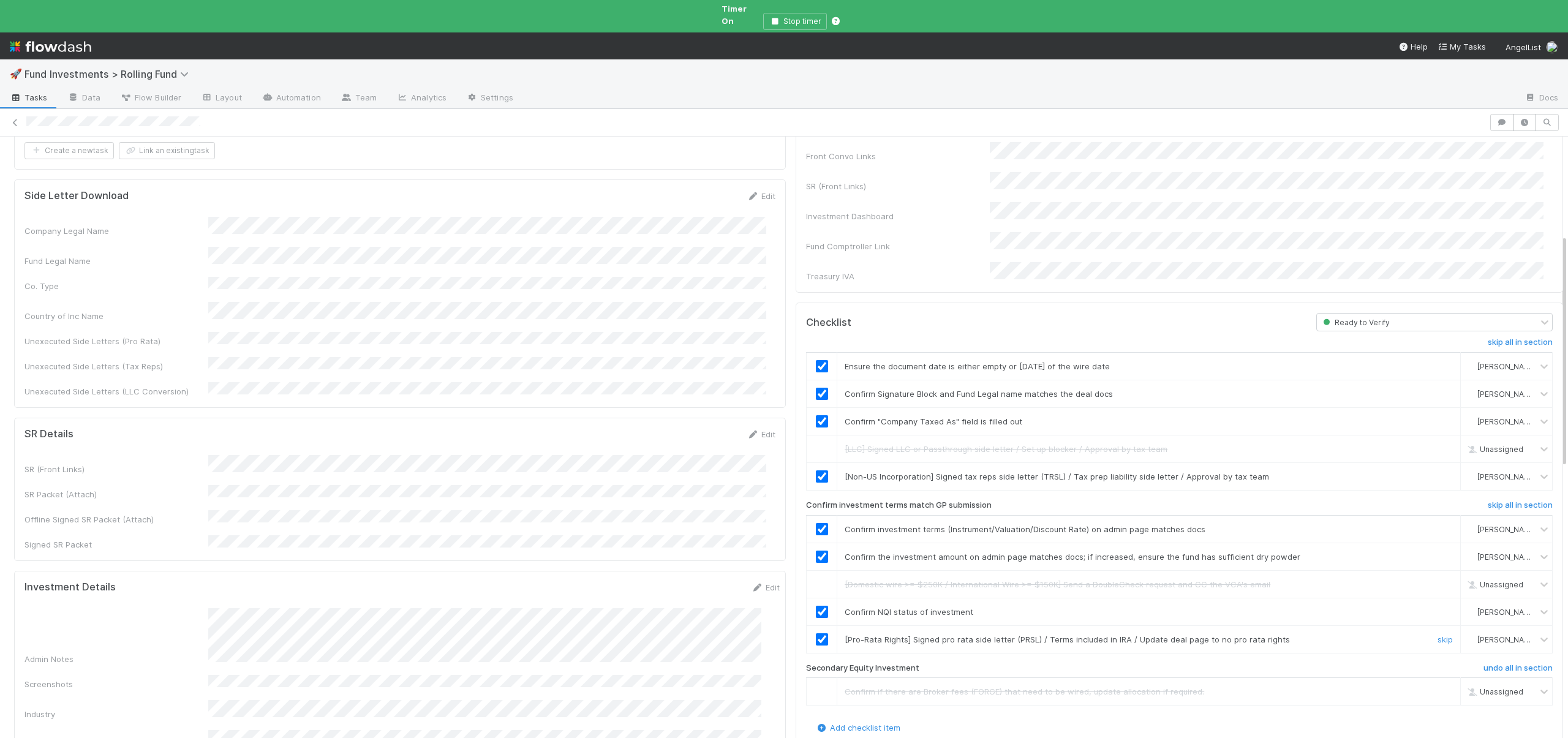
scroll to position [0, 0]
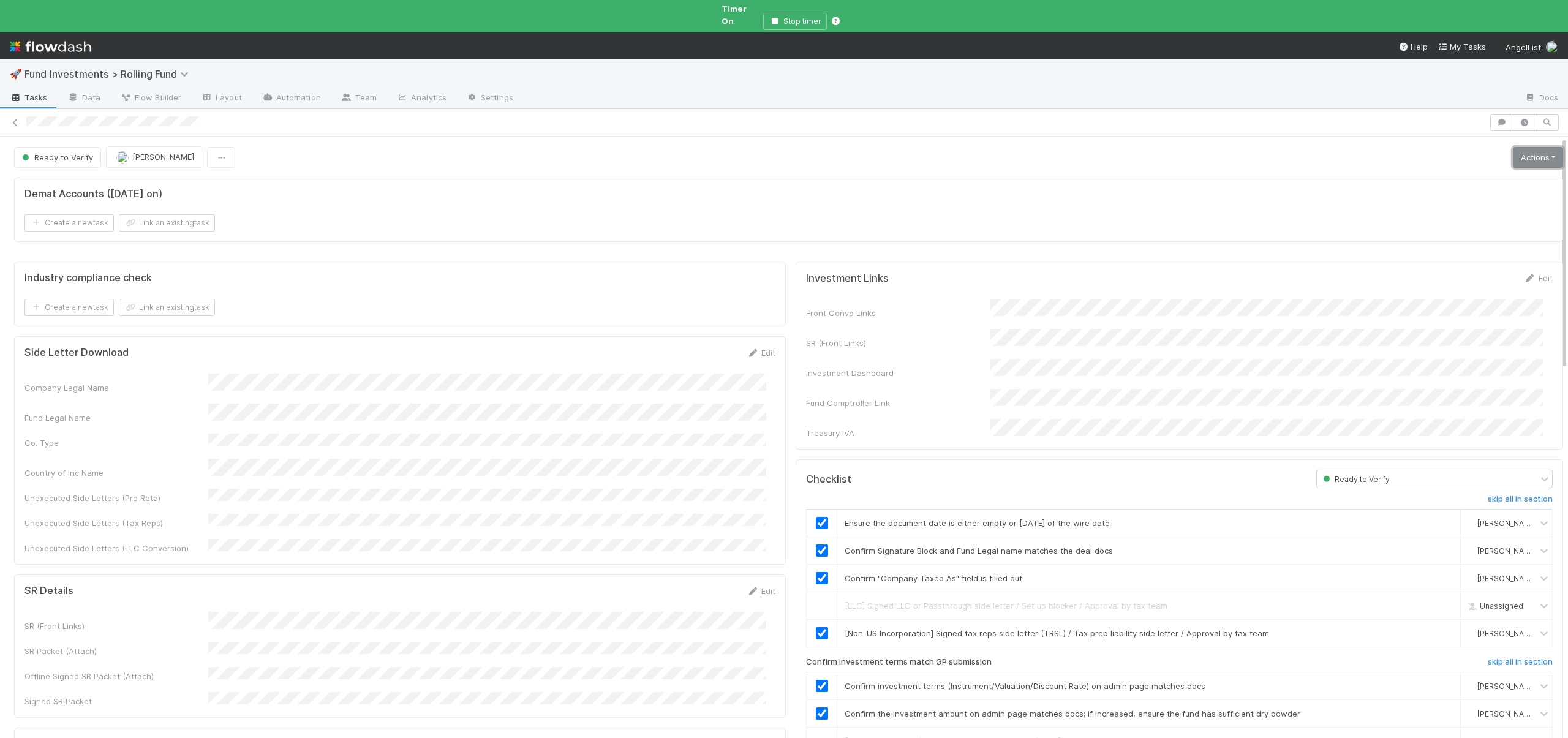
click at [1515, 147] on link "Actions" at bounding box center [1538, 157] width 50 height 21
click at [1435, 174] on button "Move to Ready to Sign" at bounding box center [1483, 182] width 166 height 17
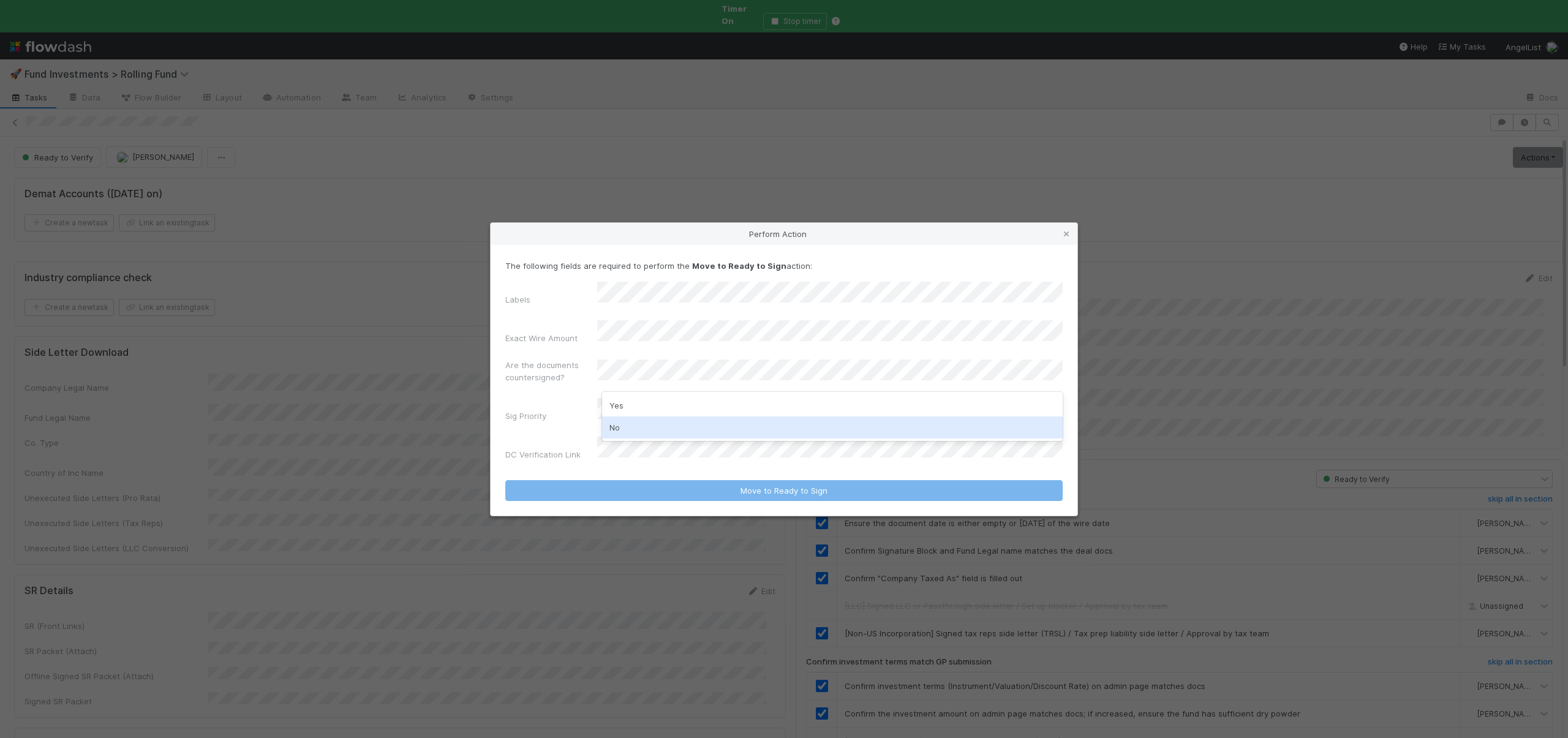
click at [617, 420] on div "No" at bounding box center [832, 428] width 461 height 22
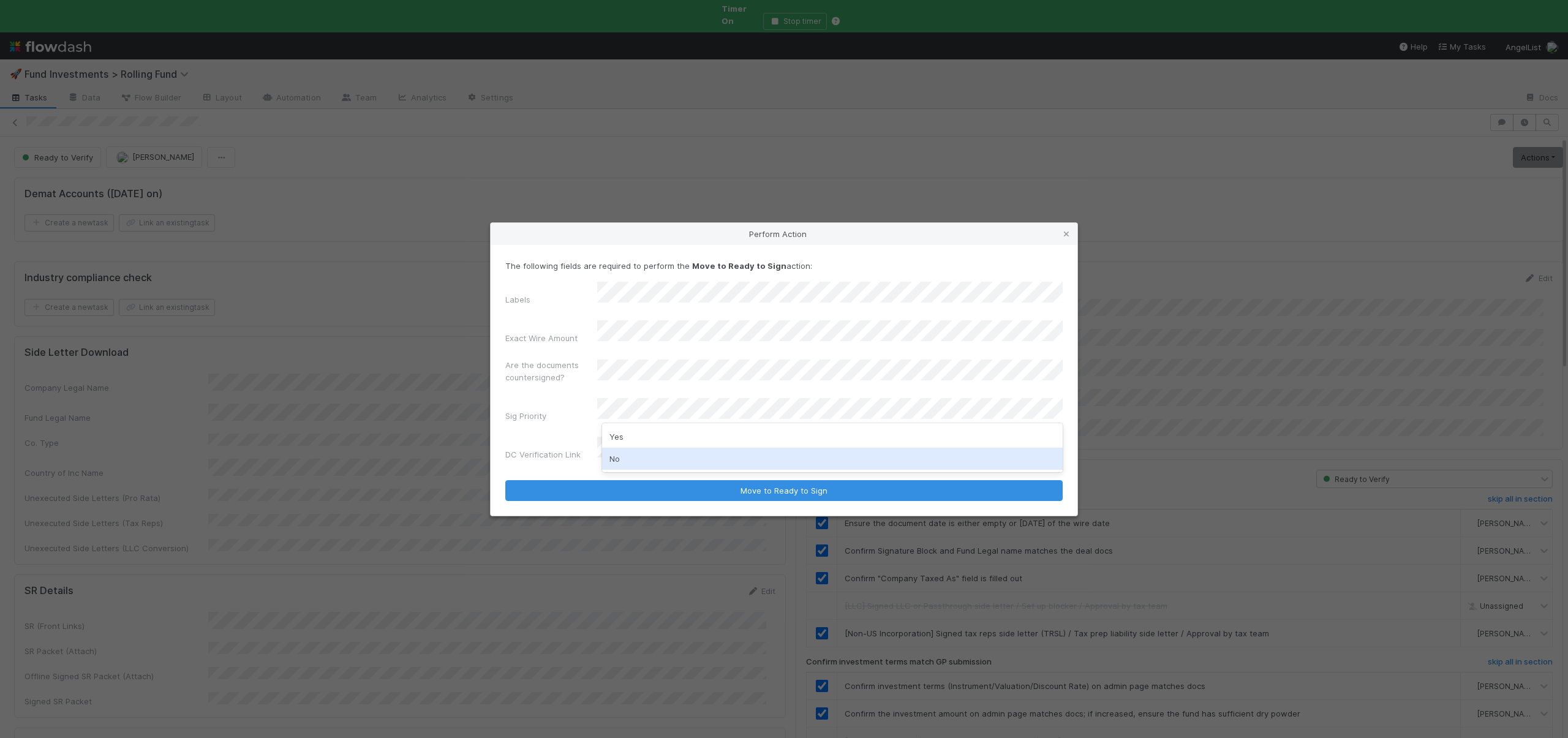
click at [618, 458] on div "No" at bounding box center [832, 459] width 461 height 22
click at [505, 481] on button "Move to Ready to Sign" at bounding box center [784, 491] width 558 height 21
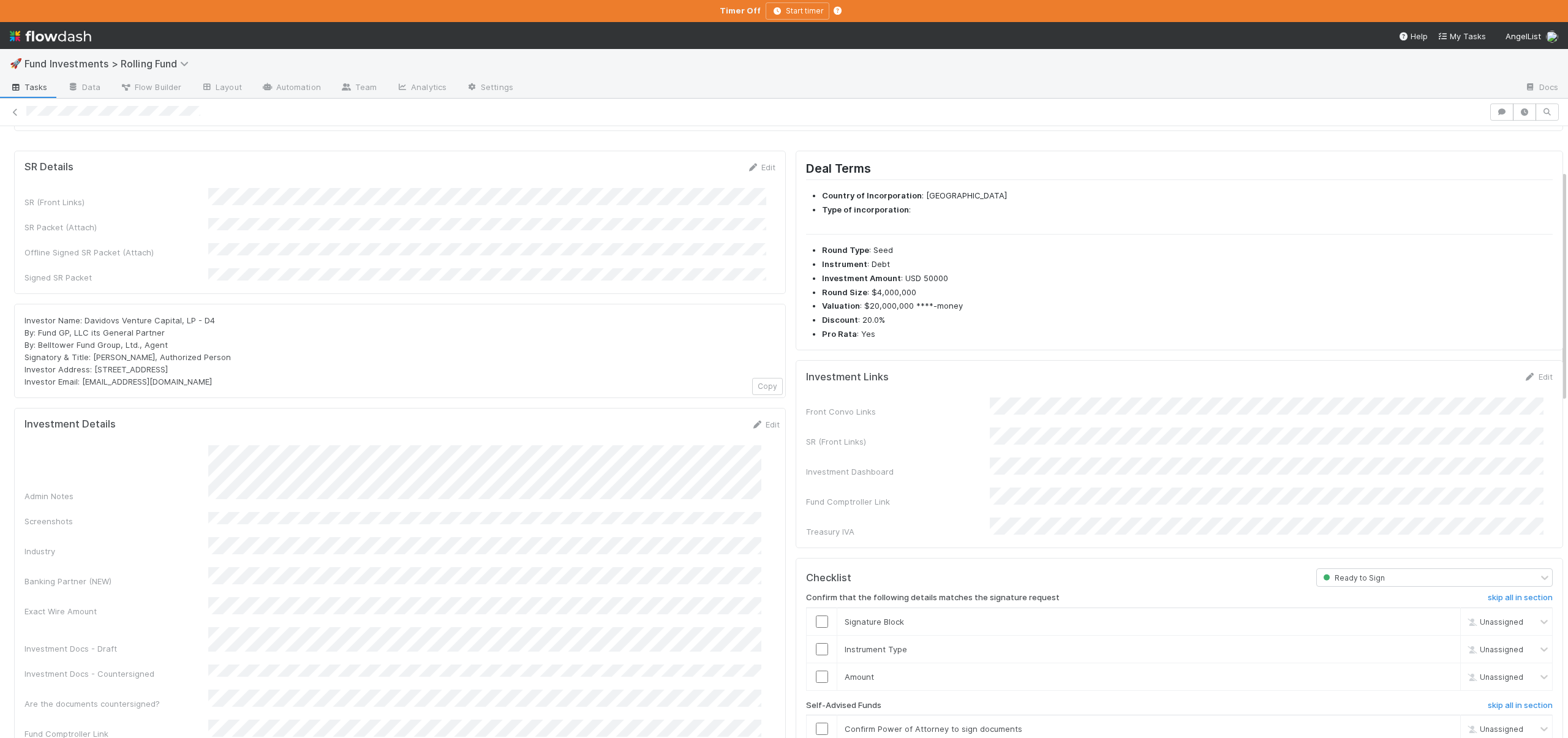
scroll to position [116, 0]
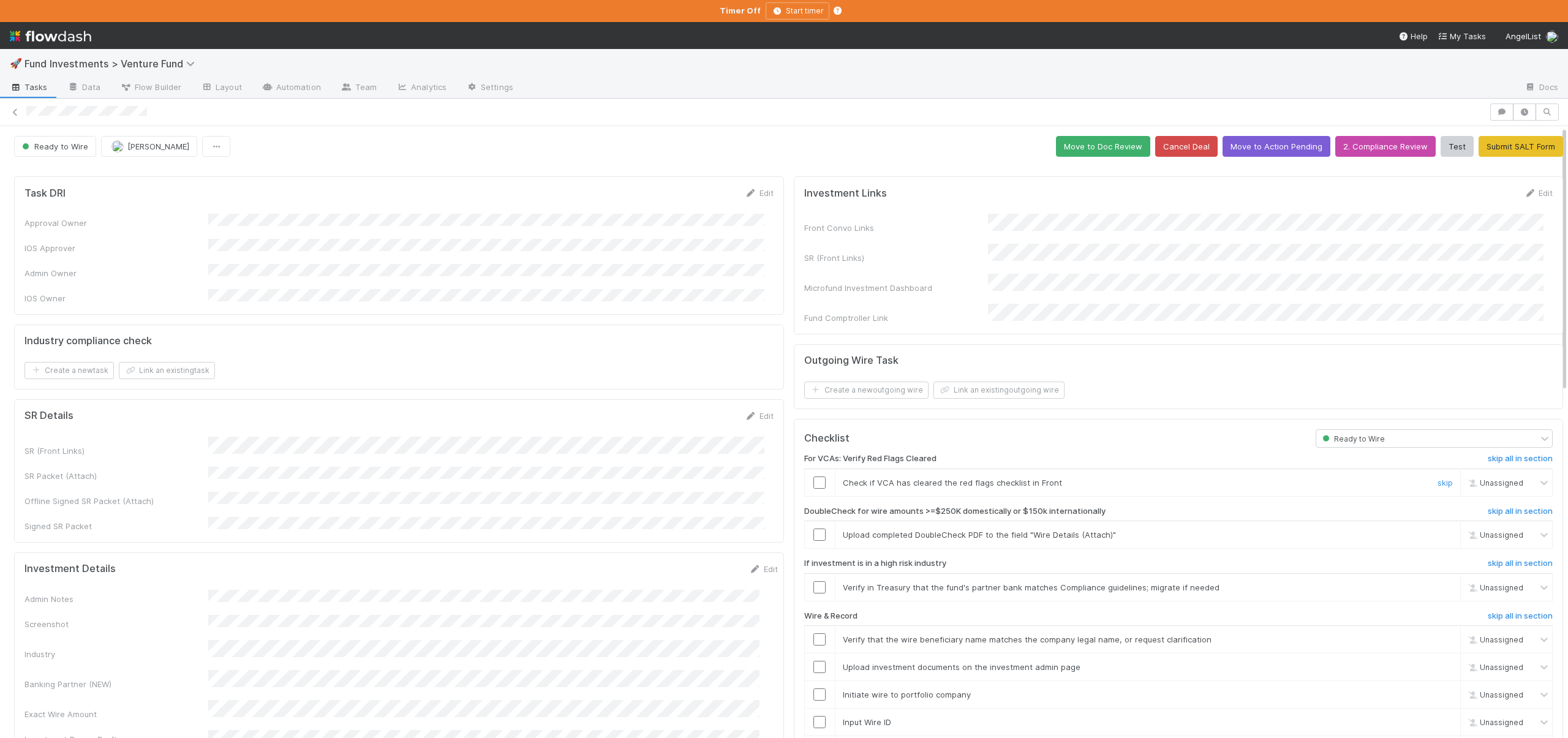
click at [814, 477] on input "checkbox" at bounding box center [820, 483] width 13 height 13
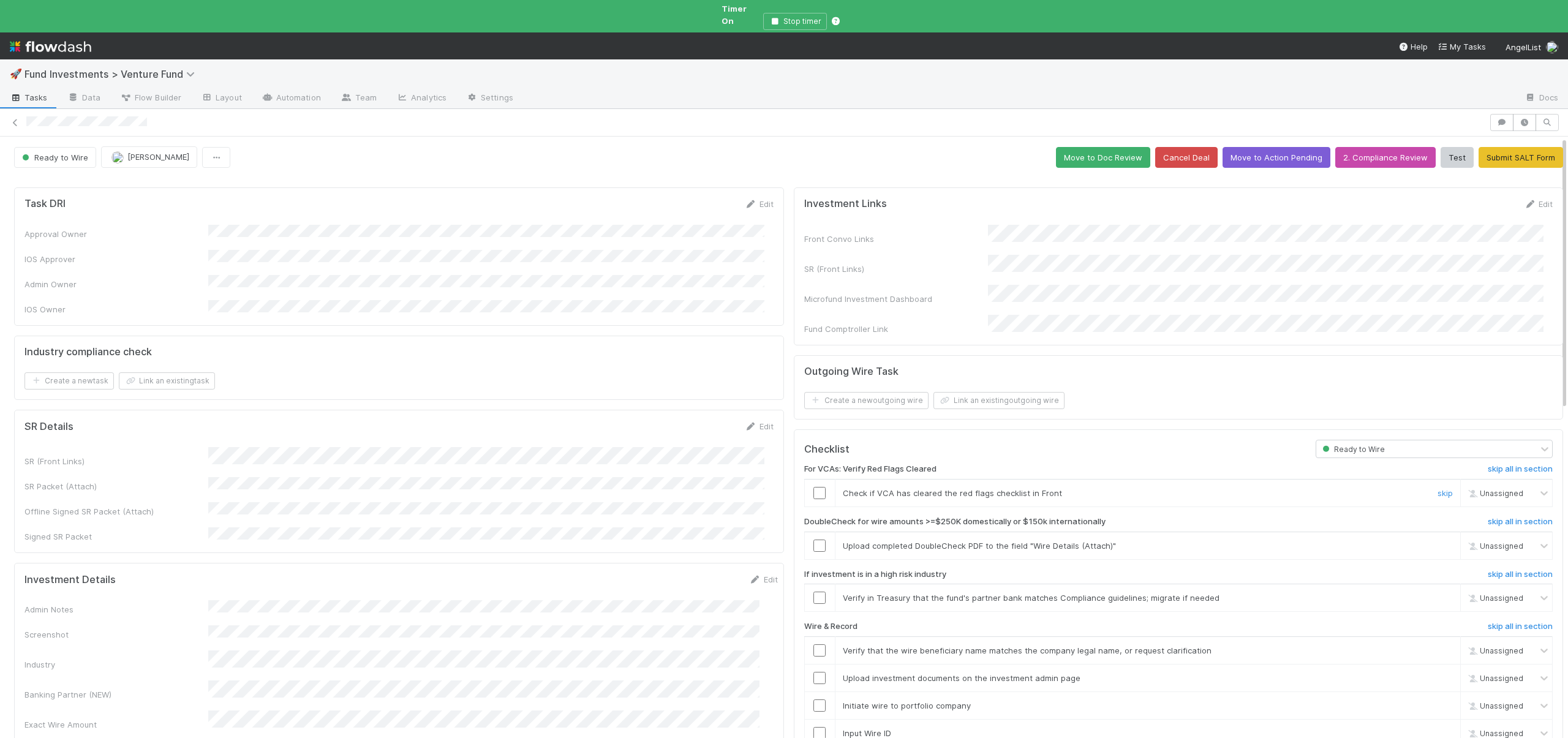
click at [815, 487] on input "checkbox" at bounding box center [820, 493] width 13 height 13
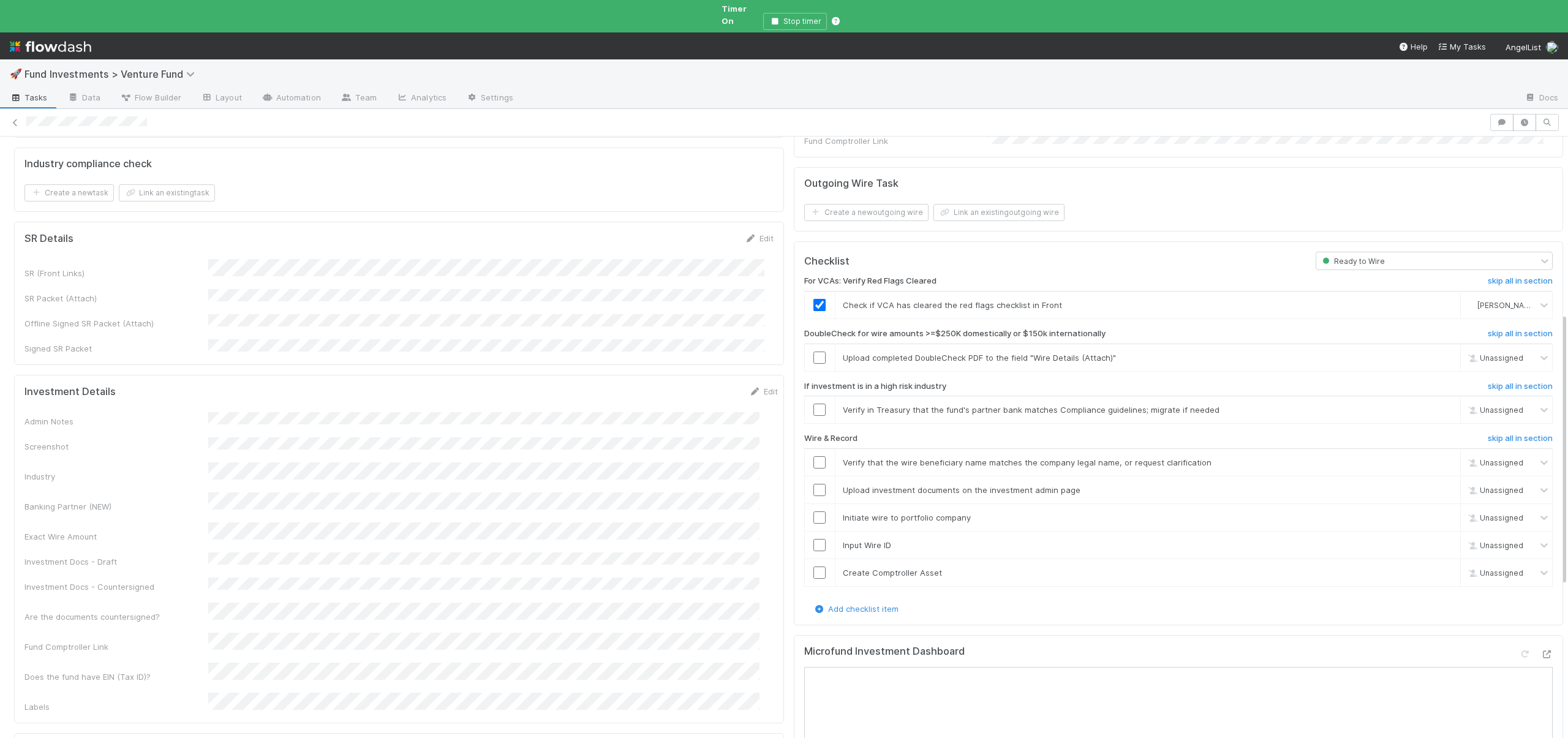
scroll to position [401, 0]
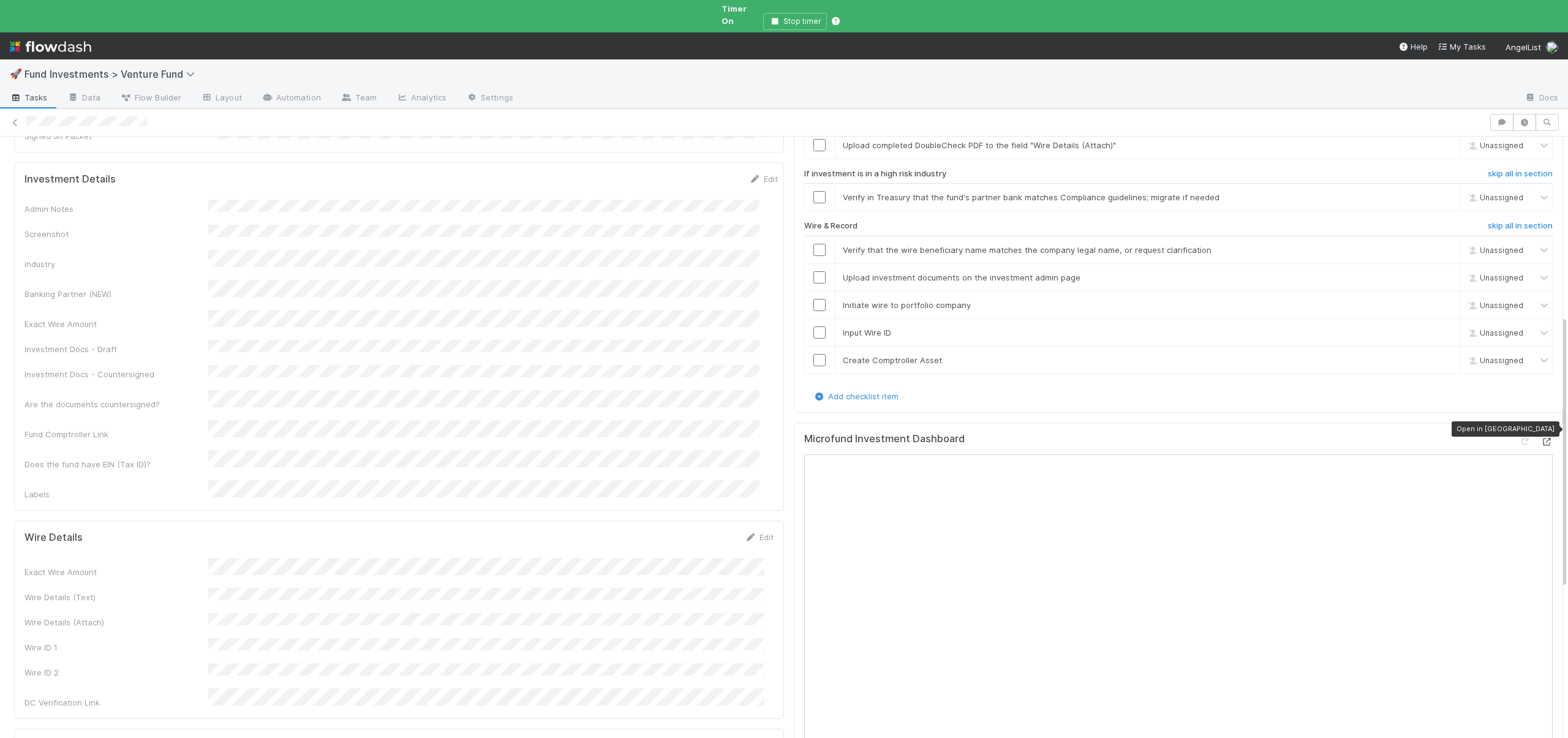
click at [1541, 438] on icon at bounding box center [1546, 442] width 13 height 8
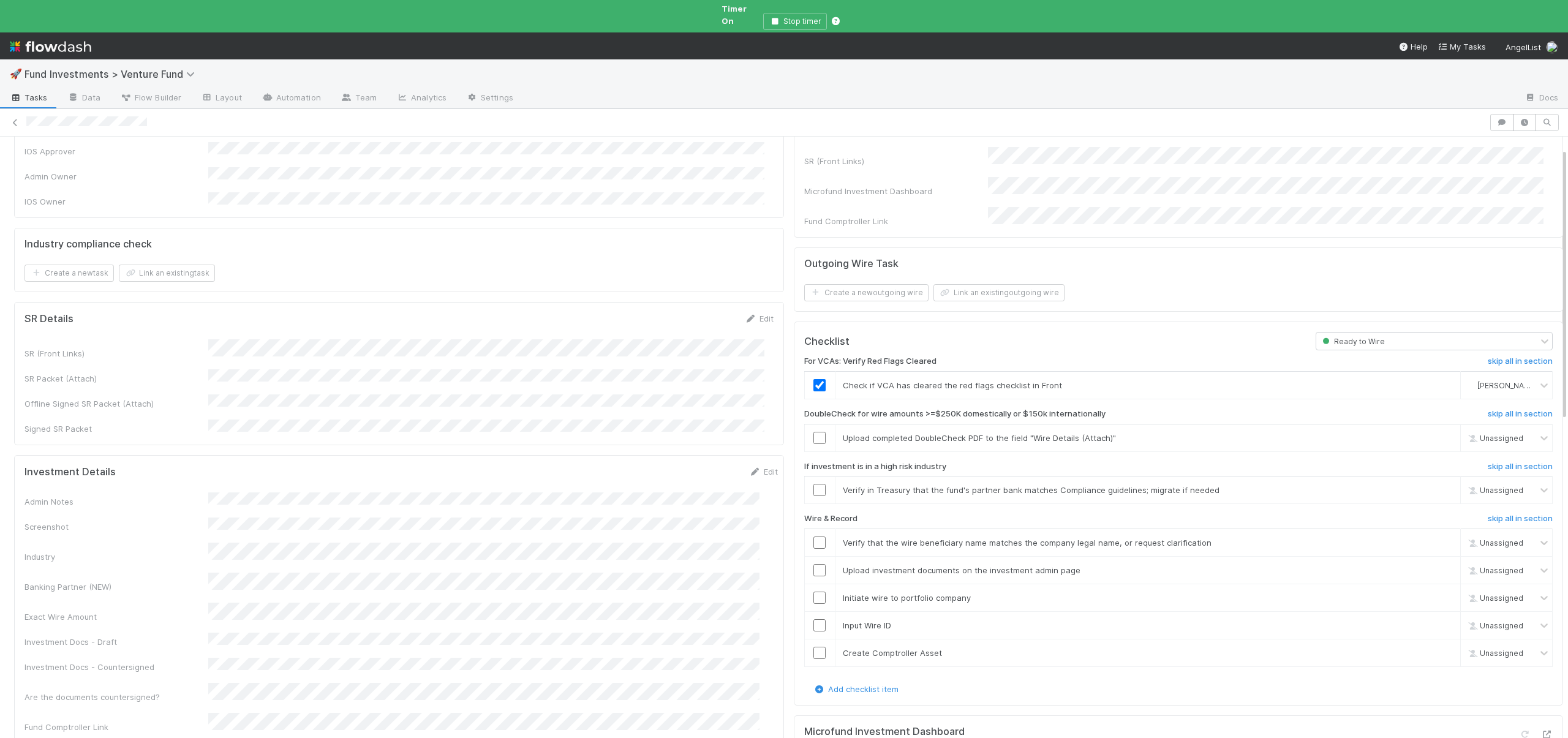
scroll to position [122, 0]
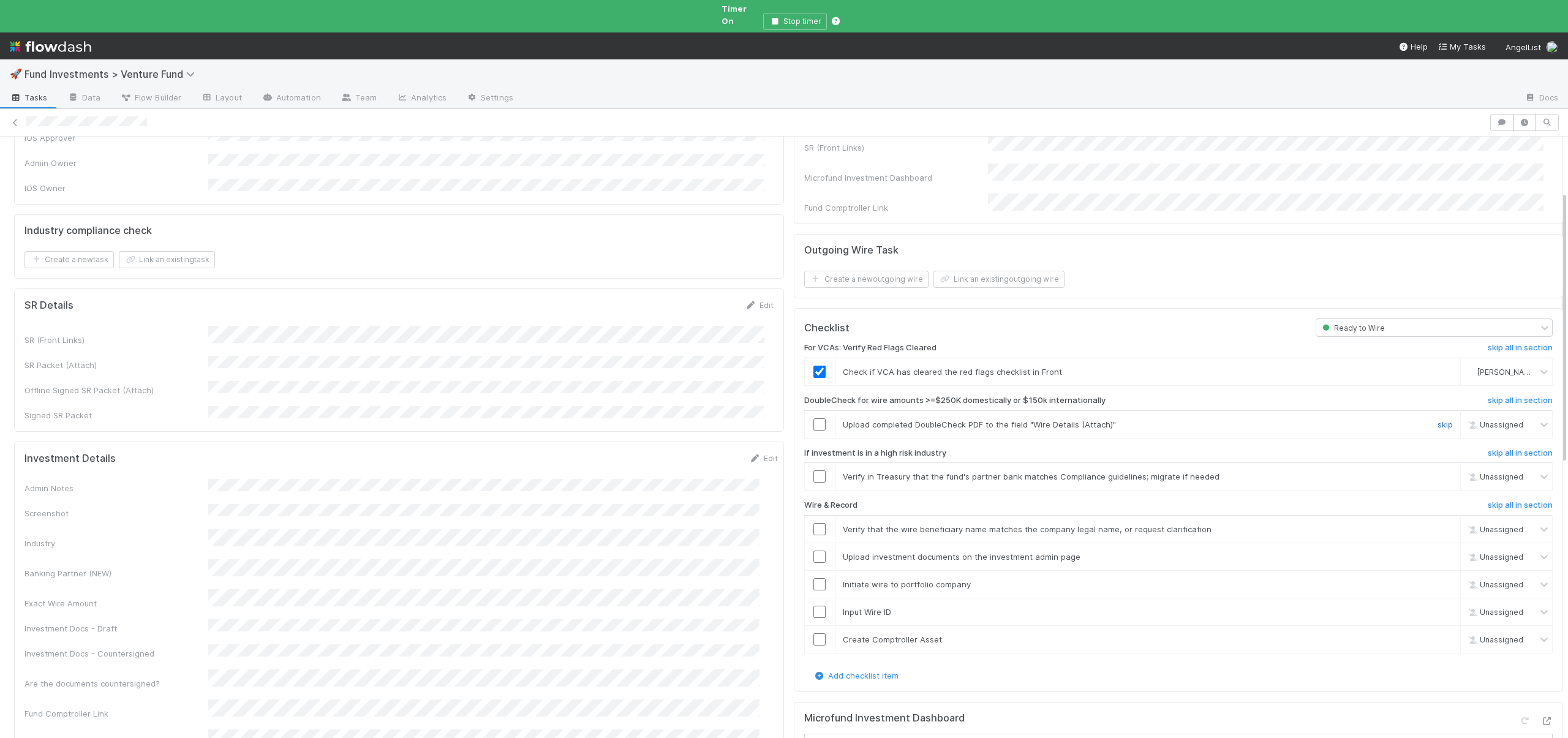
click at [1437, 420] on link "skip" at bounding box center [1445, 424] width 16 height 10
click at [1437, 472] on link "skip" at bounding box center [1445, 476] width 16 height 10
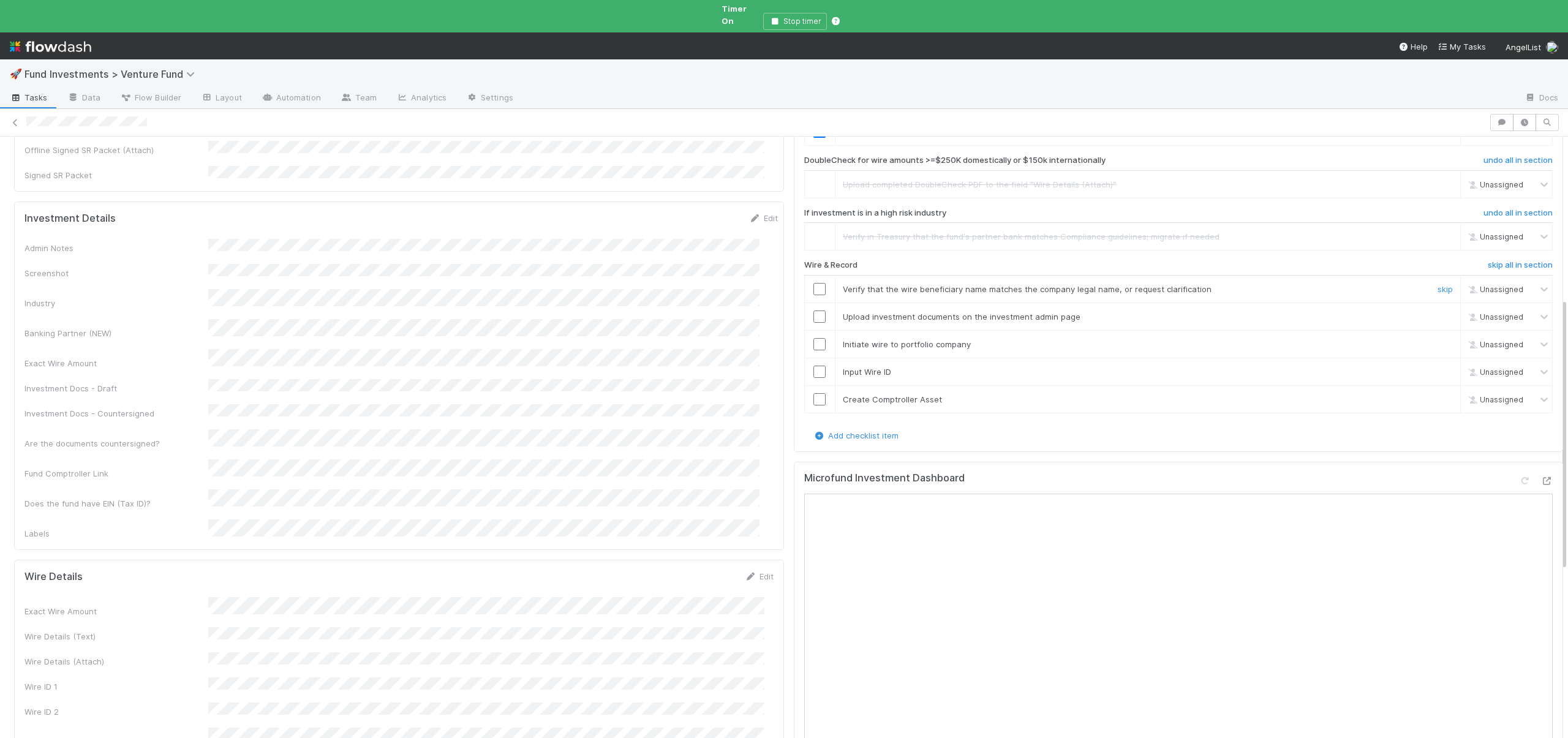
click at [814, 283] on input "checkbox" at bounding box center [820, 289] width 13 height 13
click at [814, 311] on input "checkbox" at bounding box center [820, 317] width 13 height 13
click at [805, 338] on div at bounding box center [820, 344] width 30 height 13
click at [814, 338] on input "checkbox" at bounding box center [820, 344] width 13 height 13
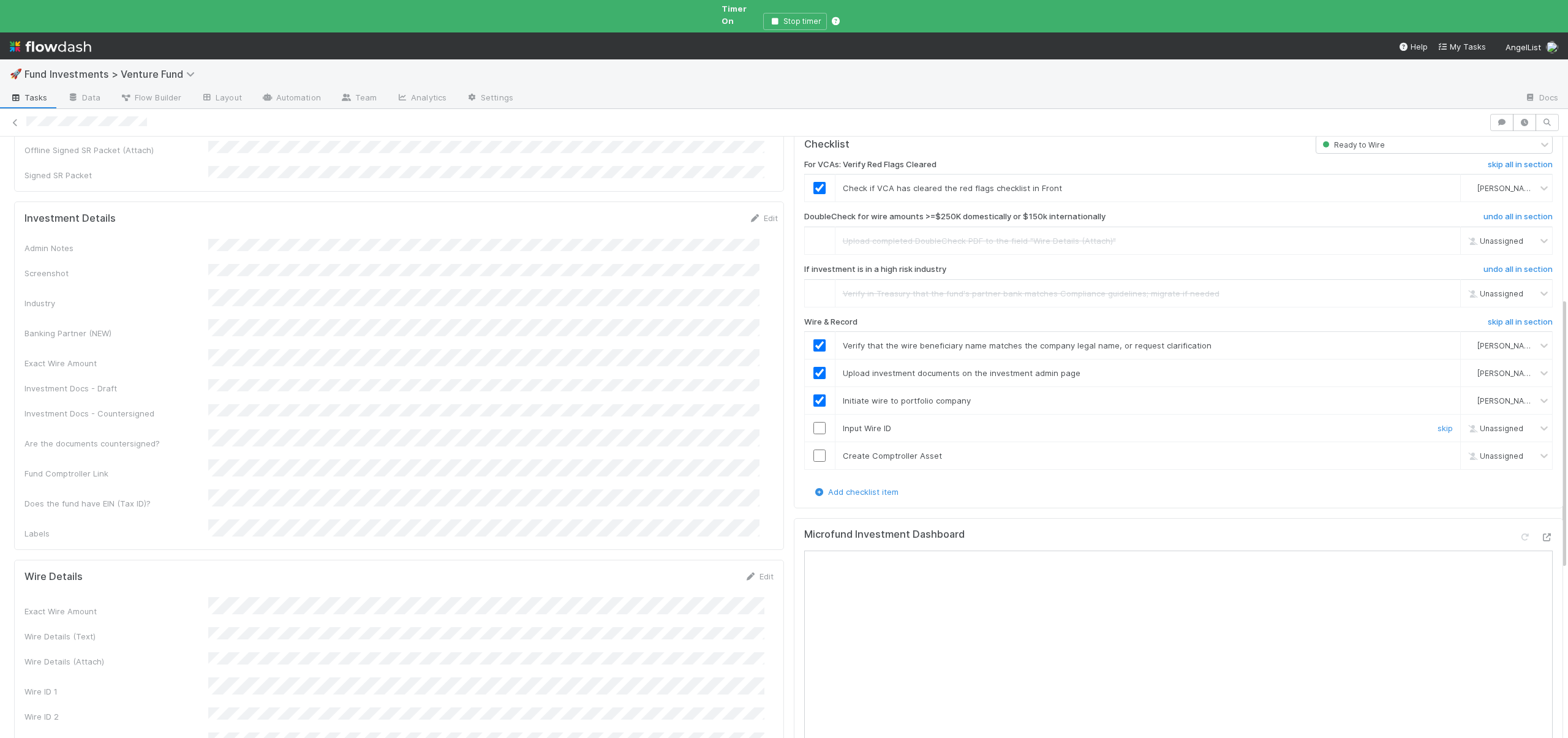
click at [814, 422] on input "checkbox" at bounding box center [820, 428] width 13 height 13
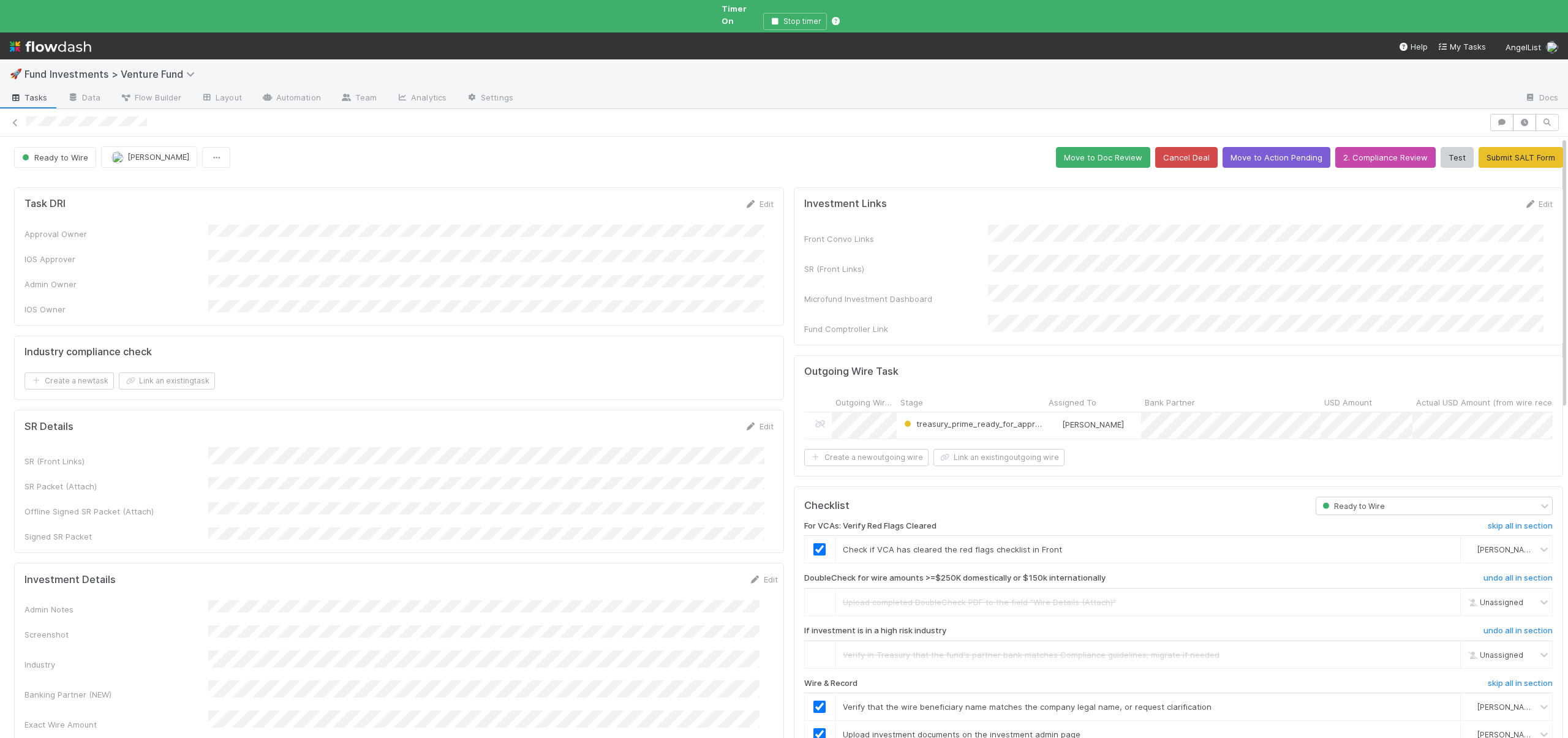
scroll to position [263, 0]
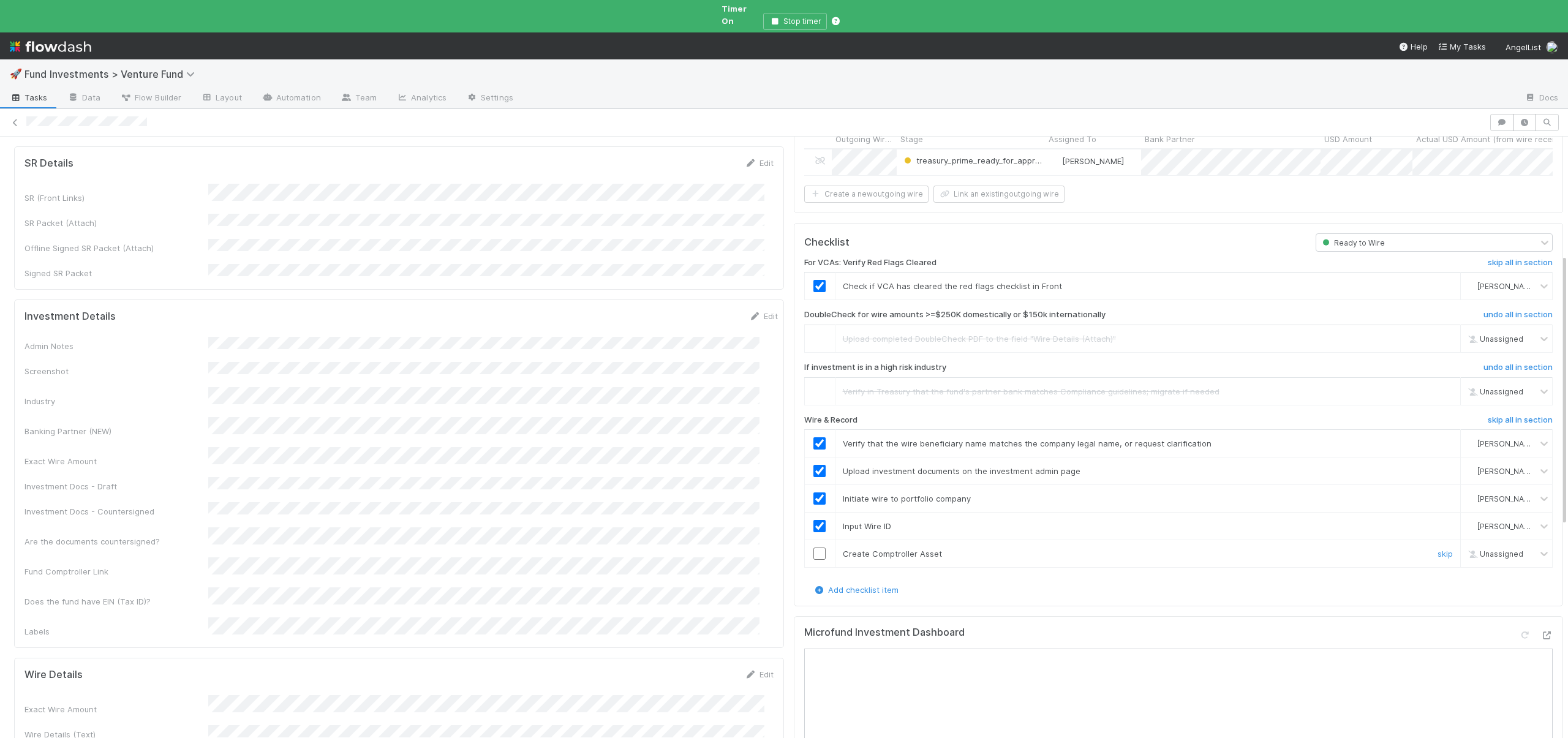
click at [814, 547] on input "checkbox" at bounding box center [820, 553] width 13 height 13
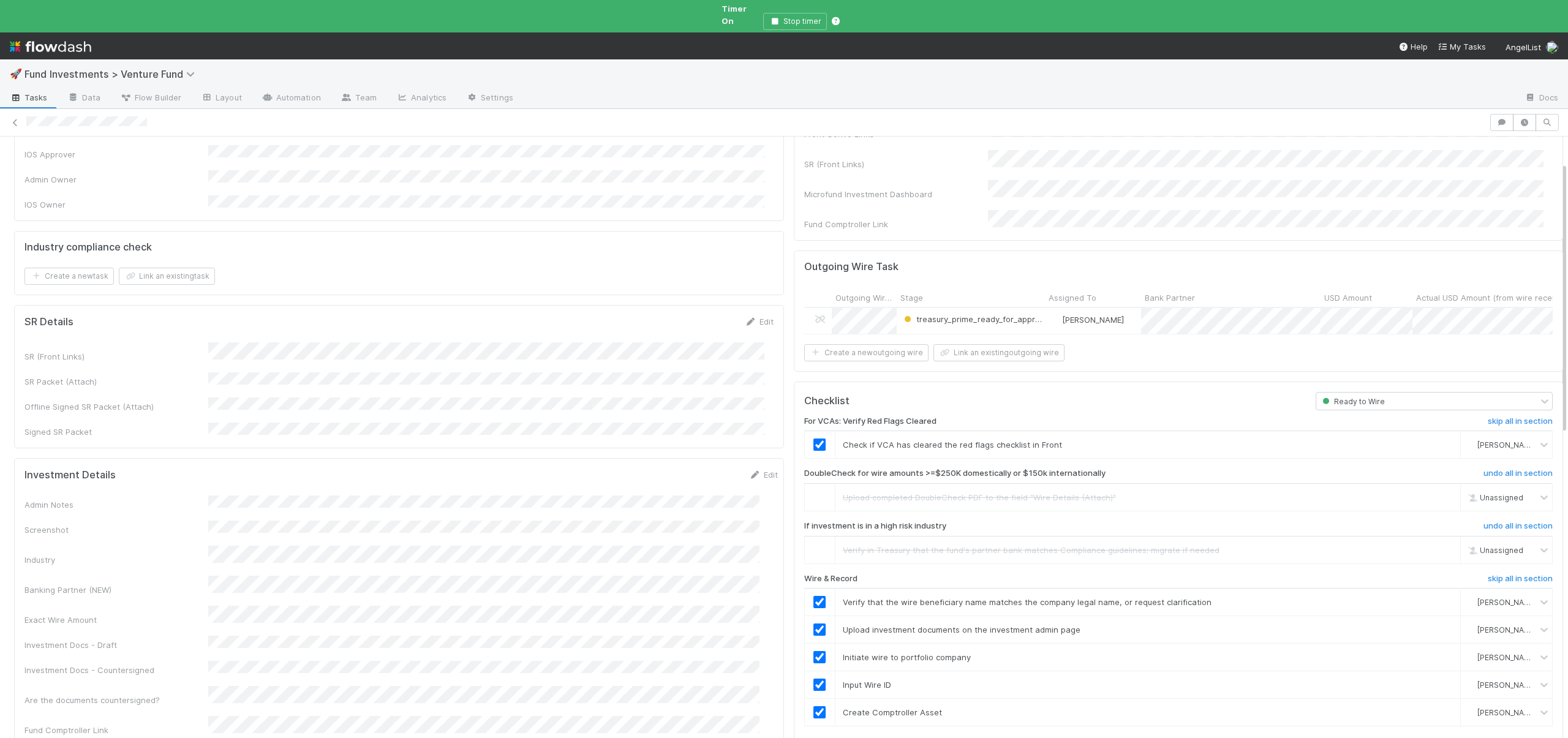
scroll to position [0, 0]
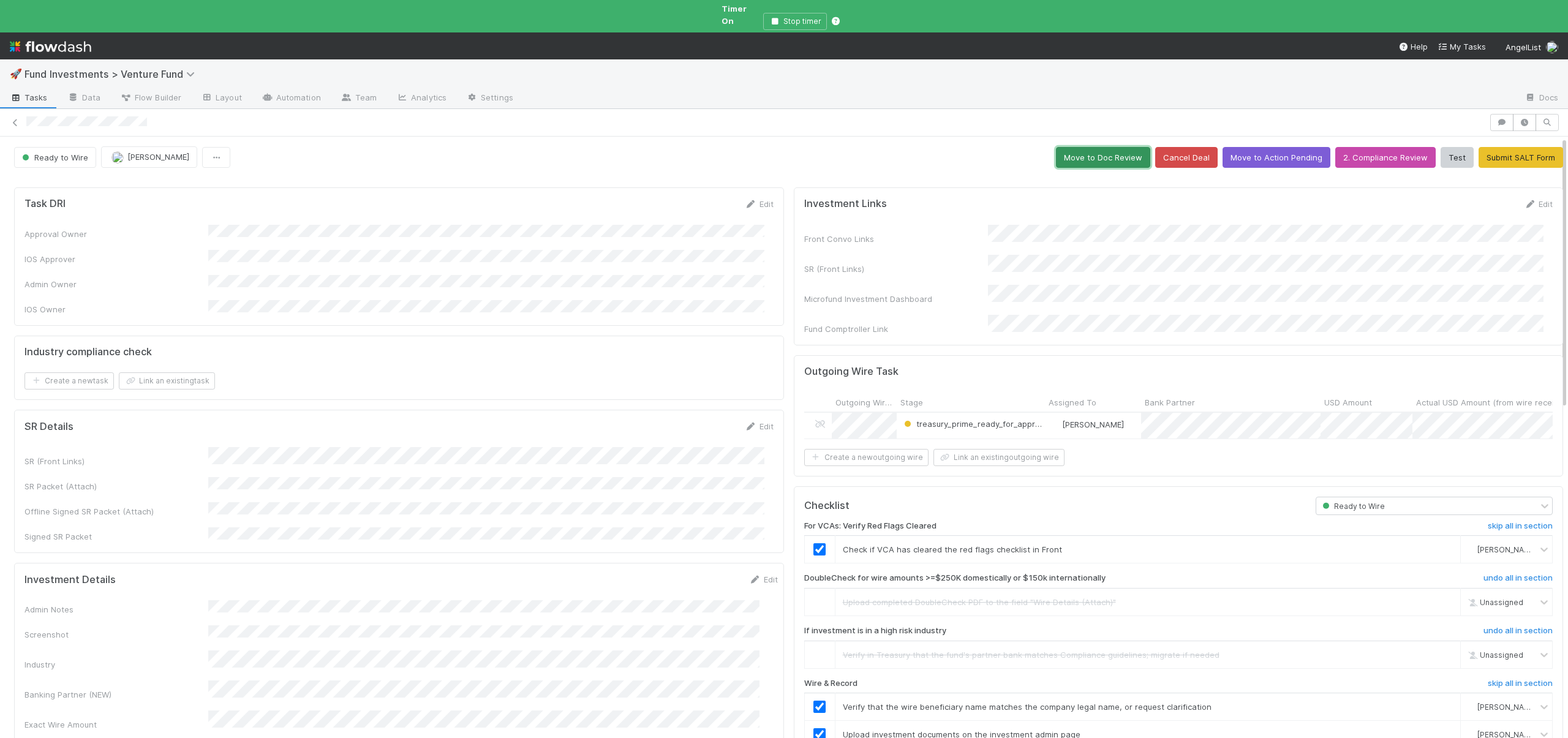
click at [1100, 152] on button "Move to Doc Review" at bounding box center [1103, 157] width 94 height 21
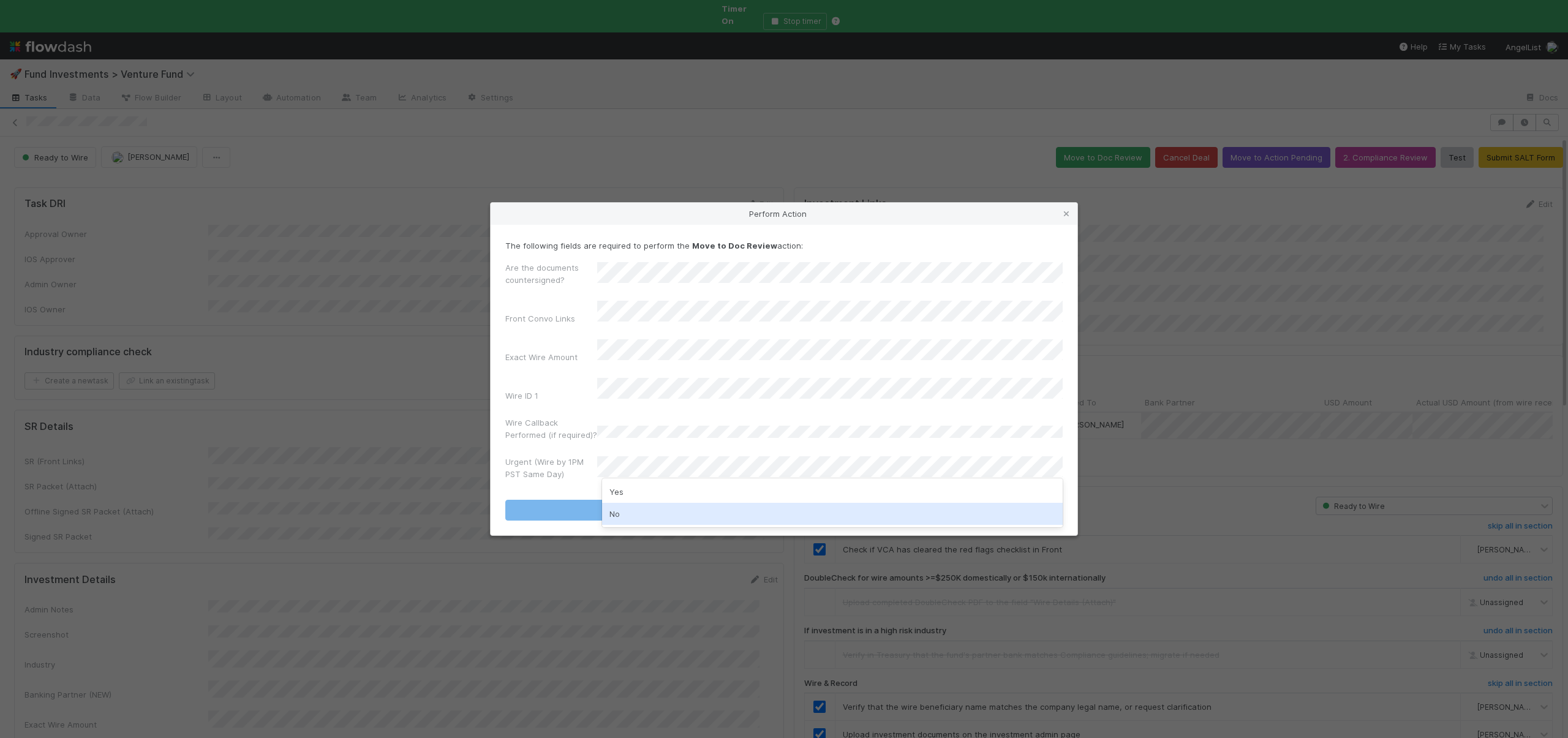
click at [622, 509] on div "No" at bounding box center [832, 514] width 461 height 22
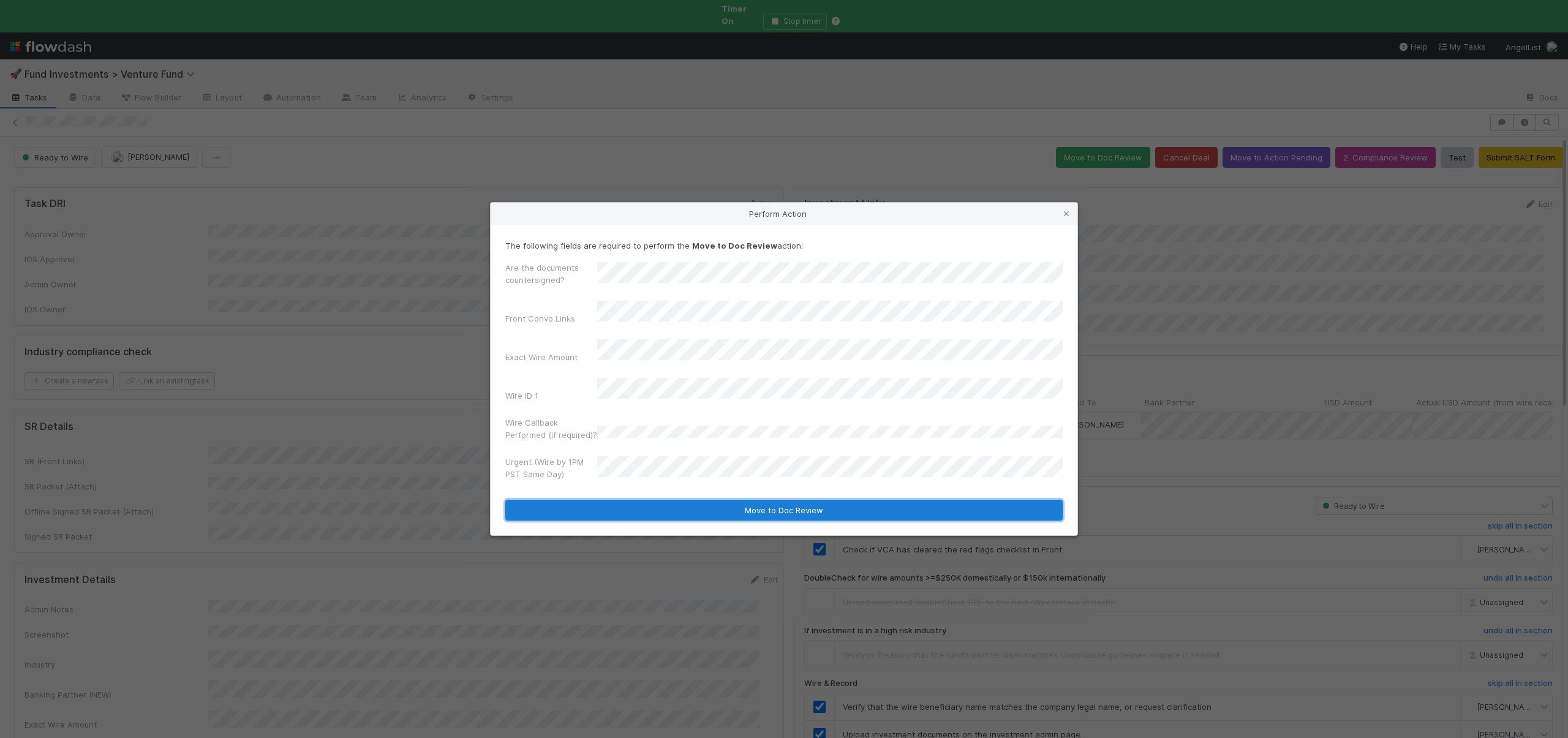
click at [628, 501] on button "Move to Doc Review" at bounding box center [784, 510] width 558 height 21
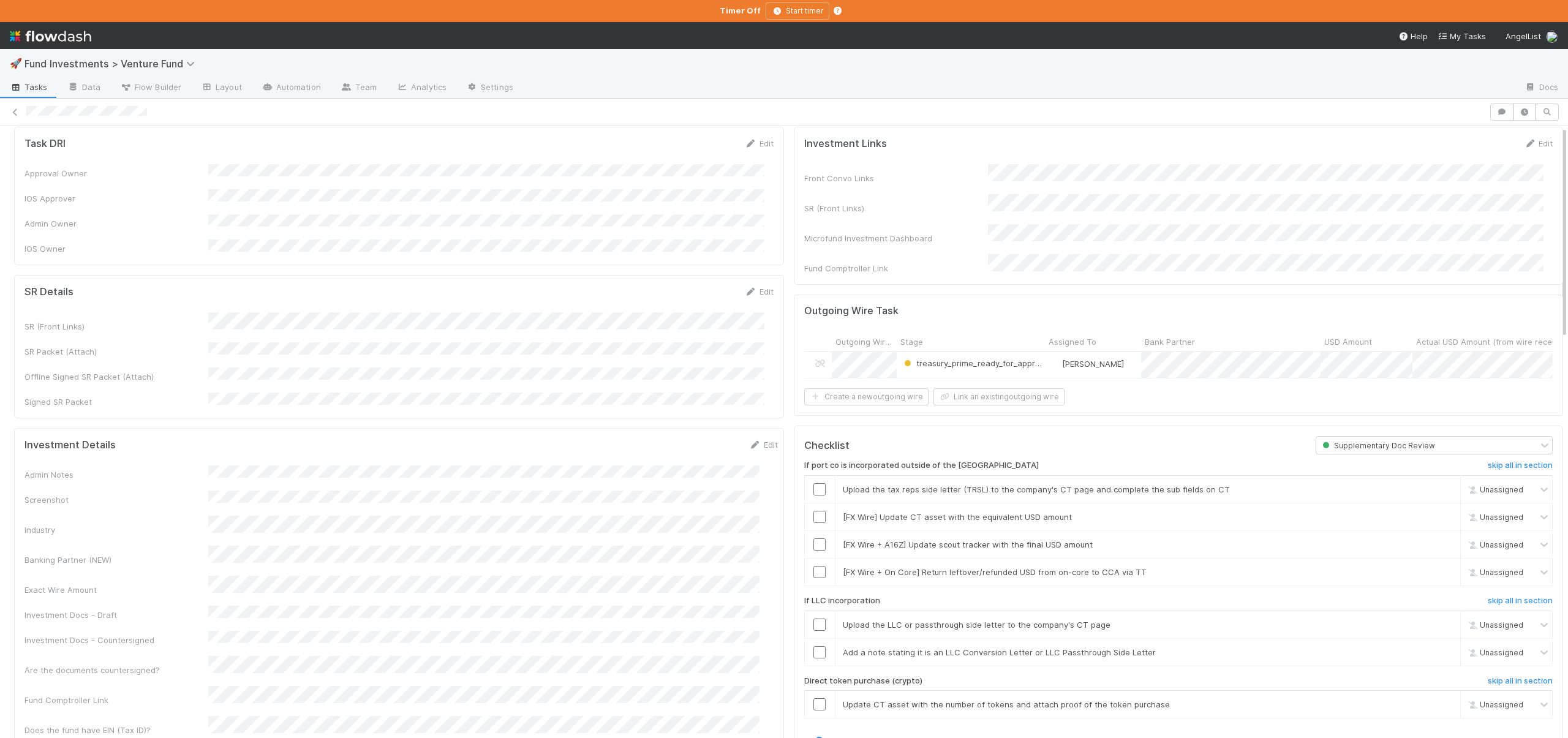
scroll to position [248, 0]
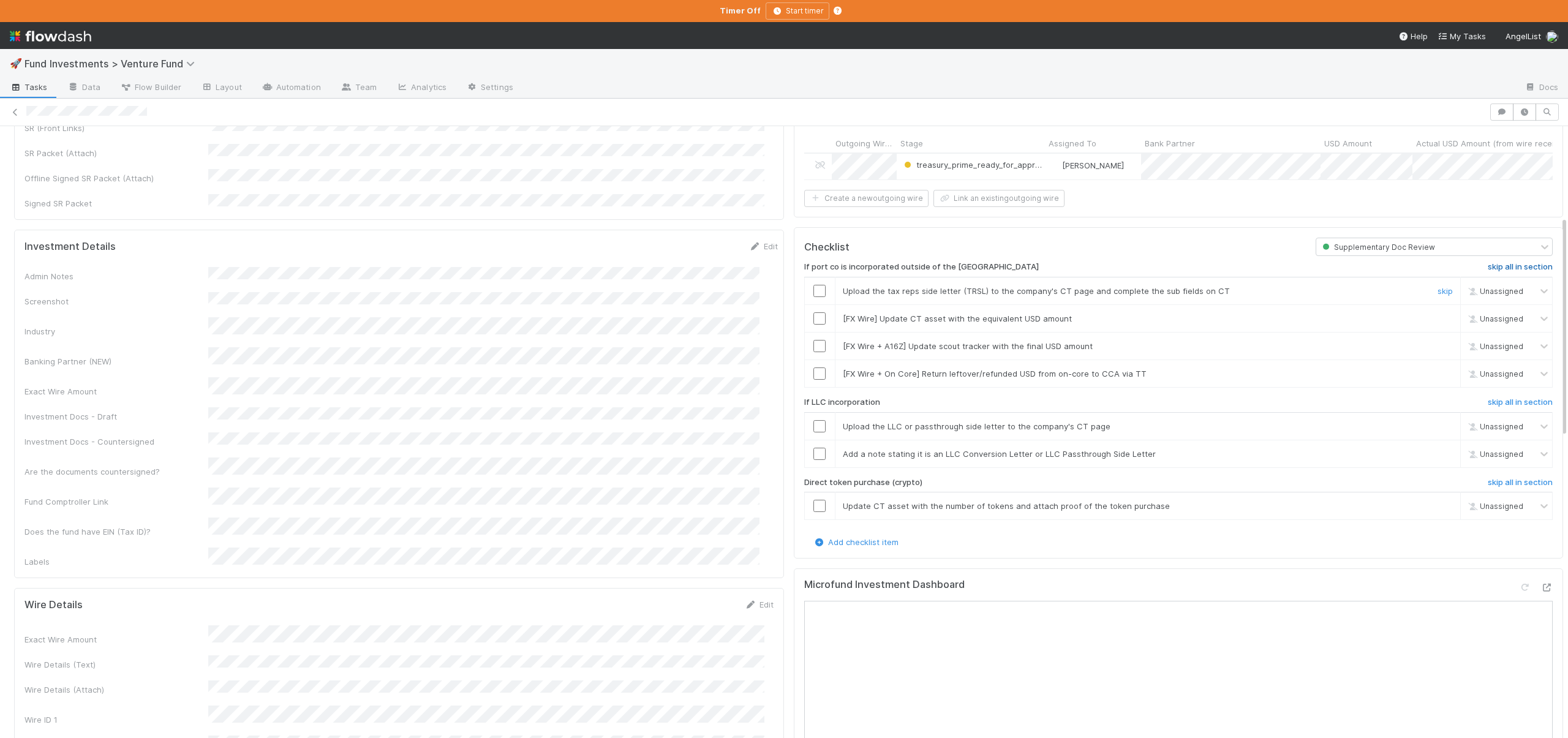
drag, startPoint x: 1518, startPoint y: 274, endPoint x: 1514, endPoint y: 267, distance: 8.1
click at [1518, 277] on td "Unassigned" at bounding box center [1507, 290] width 92 height 27
click at [1513, 266] on h6 "skip all in section" at bounding box center [1521, 267] width 65 height 10
click at [1510, 401] on h6 "skip all in section" at bounding box center [1521, 402] width 65 height 10
click at [1492, 478] on h6 "skip all in section" at bounding box center [1521, 482] width 65 height 10
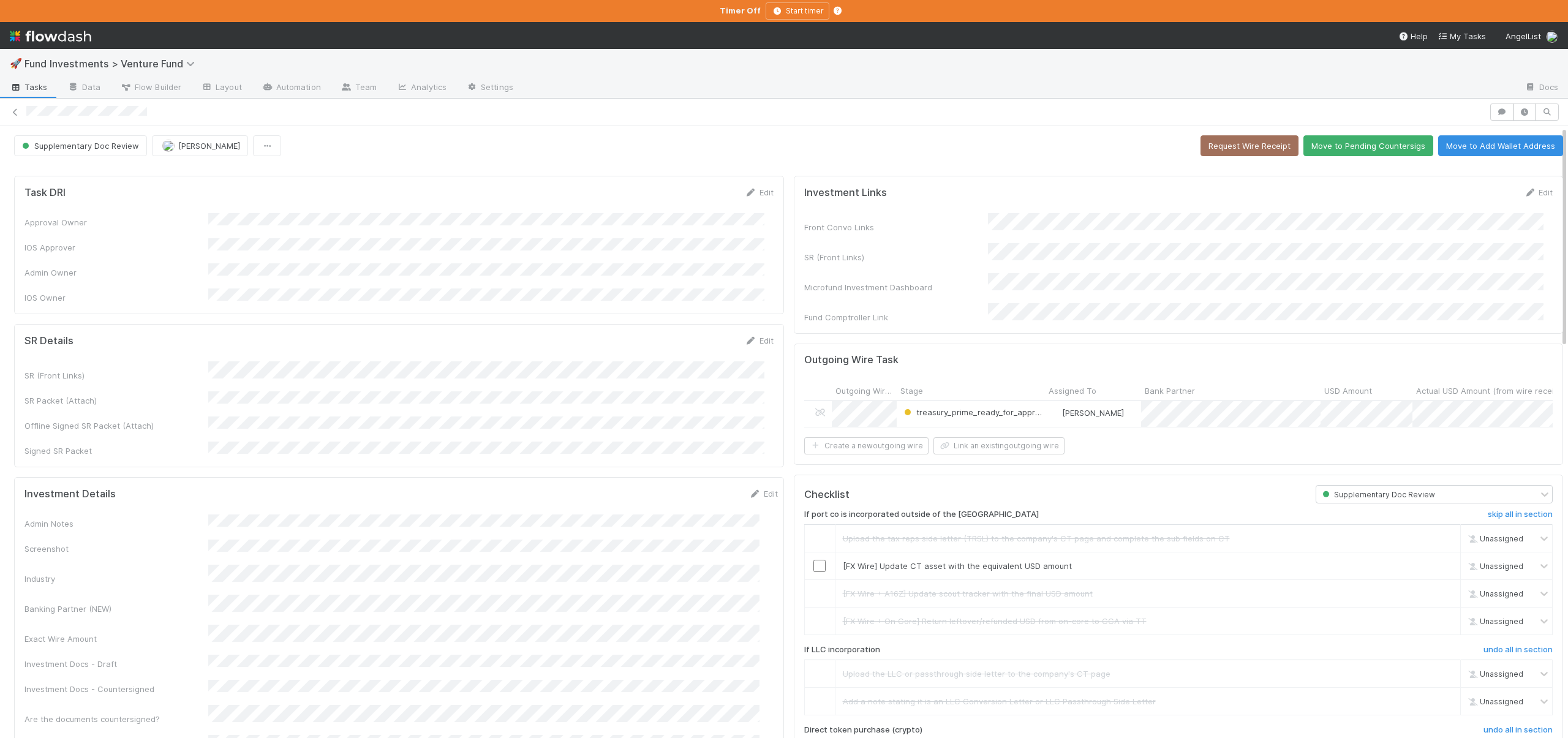
scroll to position [0, 0]
click at [1321, 148] on button "Move to Pending Countersigs" at bounding box center [1368, 146] width 130 height 21
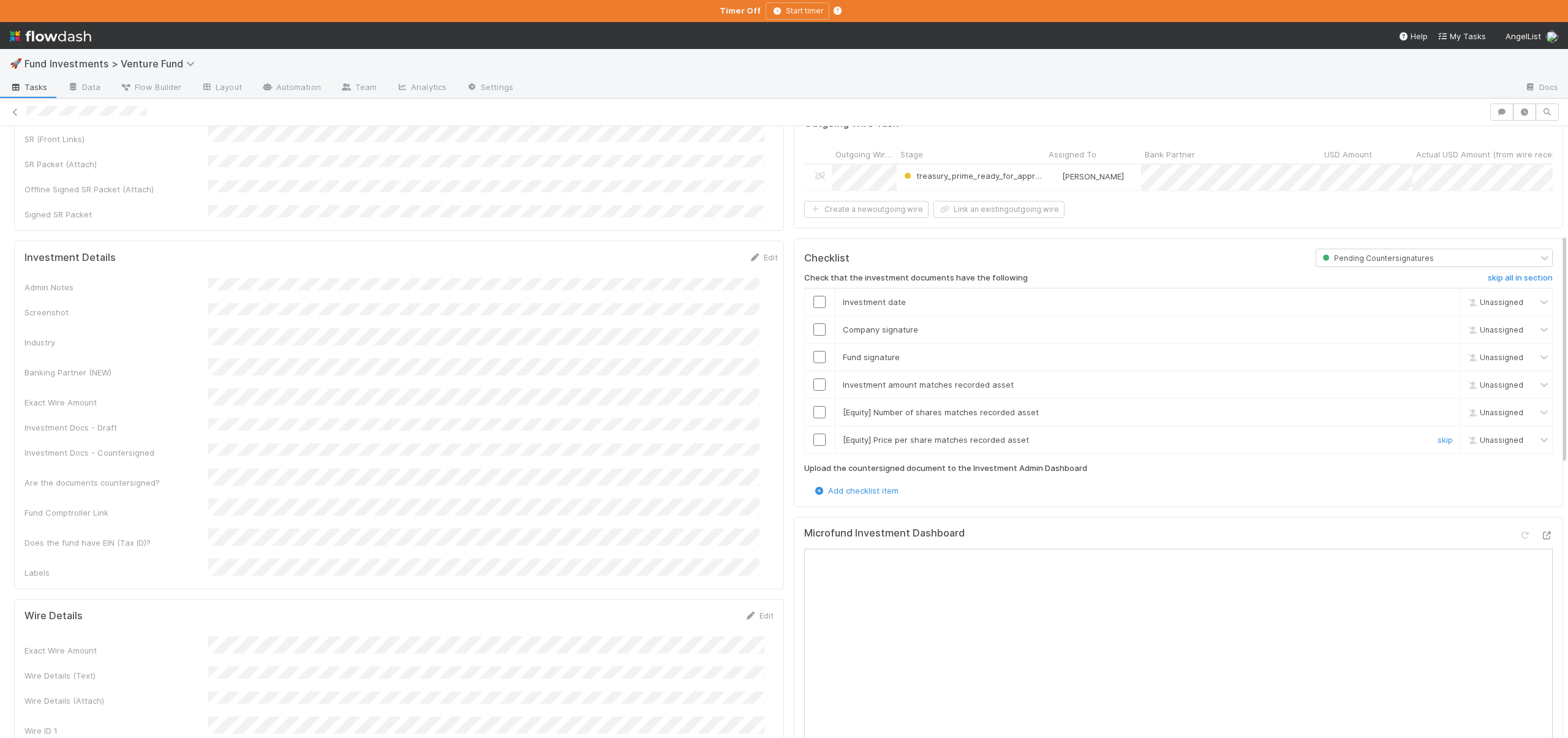
scroll to position [372, 0]
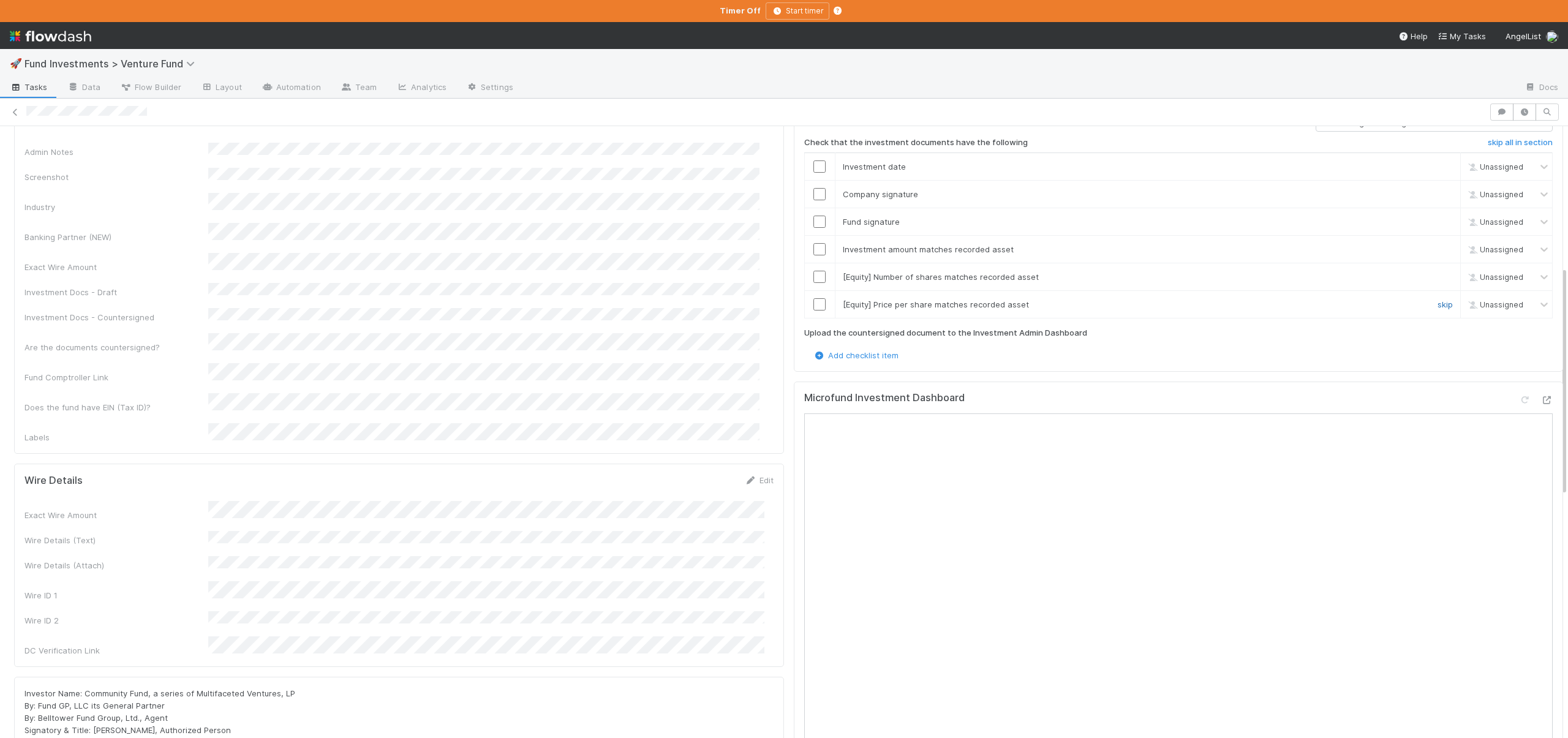
click at [1437, 304] on link "skip" at bounding box center [1445, 304] width 16 height 10
click at [1437, 275] on link "skip" at bounding box center [1445, 277] width 16 height 10
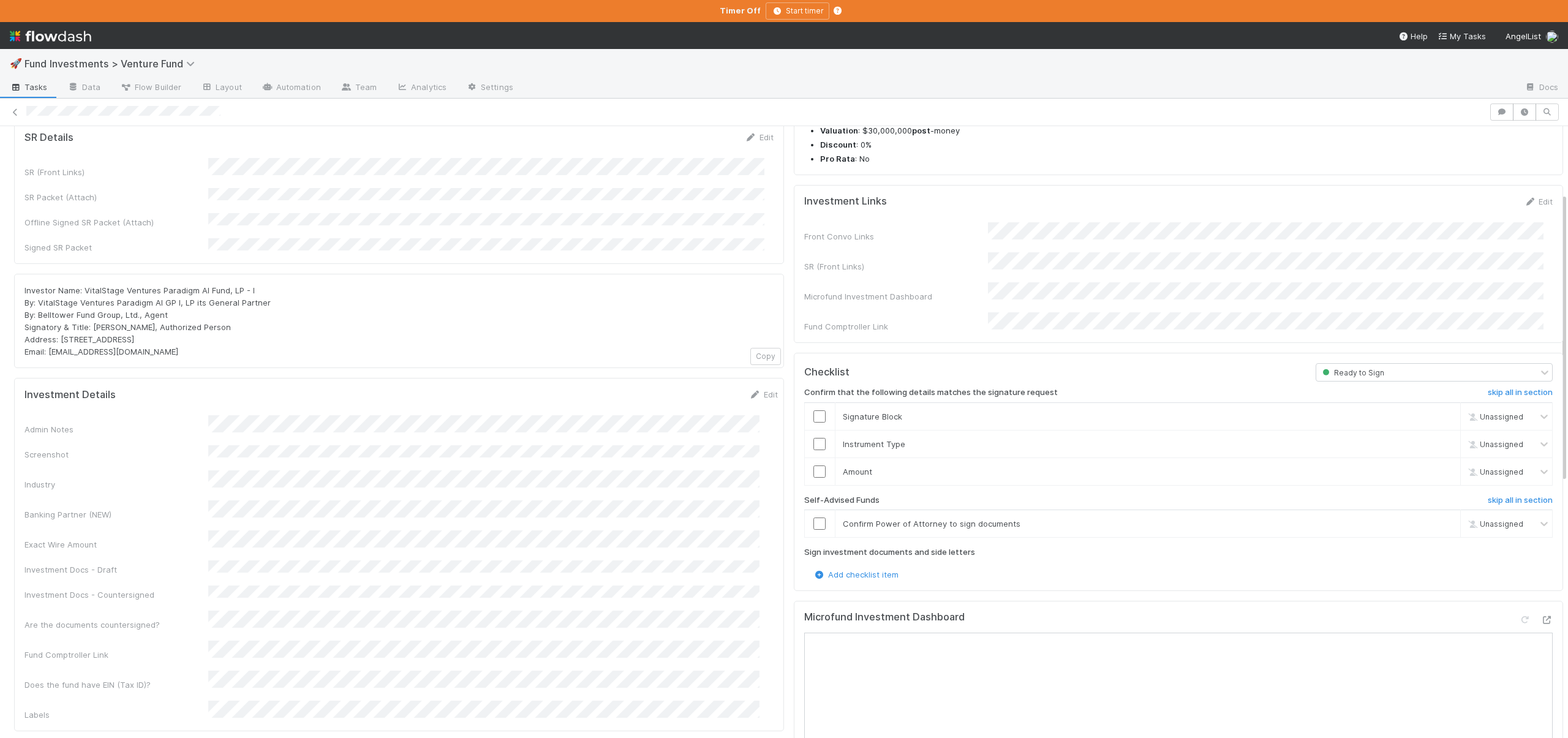
scroll to position [266, 0]
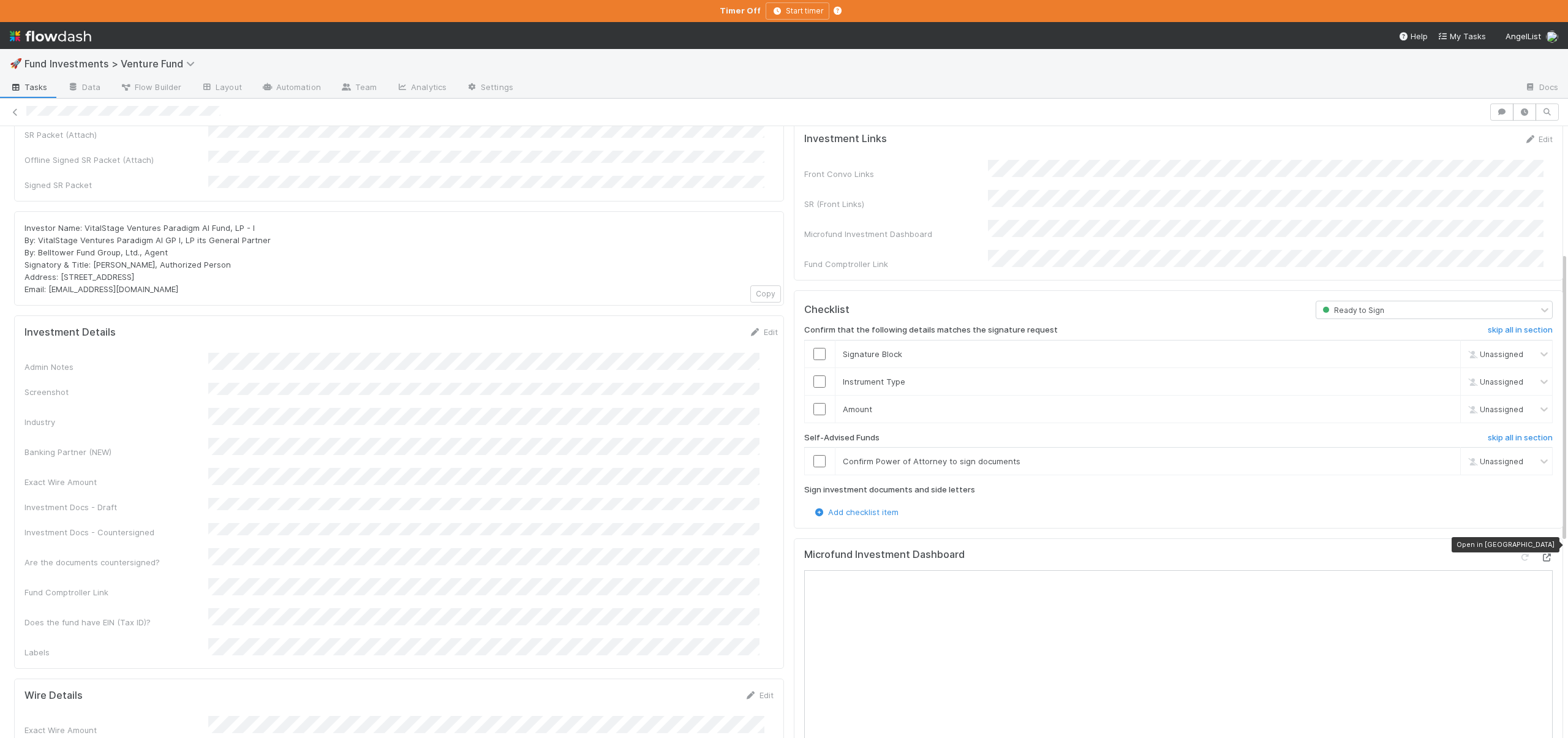
click at [1541, 554] on icon at bounding box center [1546, 558] width 13 height 8
click at [814, 455] on input "checkbox" at bounding box center [820, 461] width 13 height 13
click at [814, 403] on input "checkbox" at bounding box center [820, 409] width 13 height 13
click at [814, 375] on input "checkbox" at bounding box center [820, 381] width 13 height 13
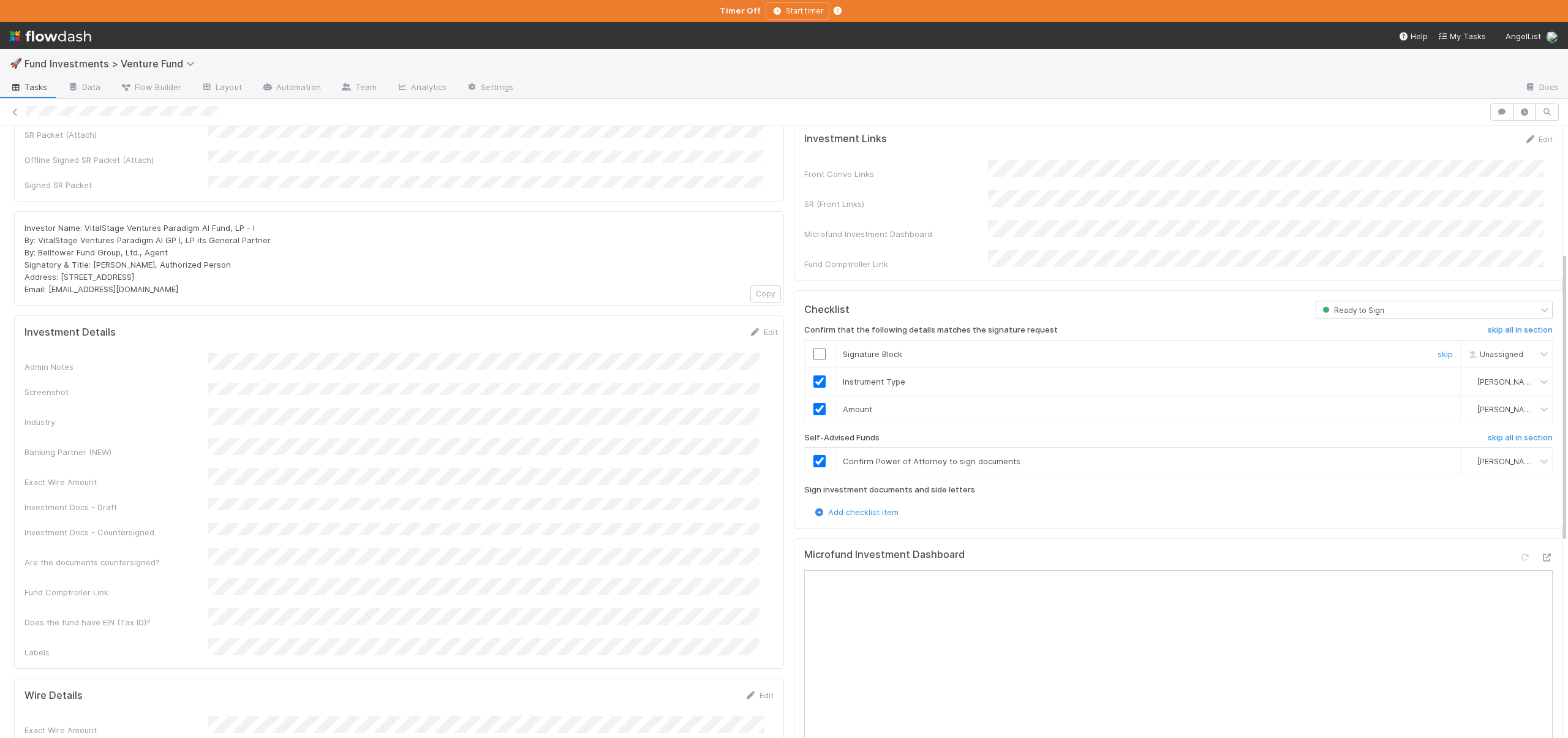
click at [814, 348] on input "checkbox" at bounding box center [820, 354] width 13 height 13
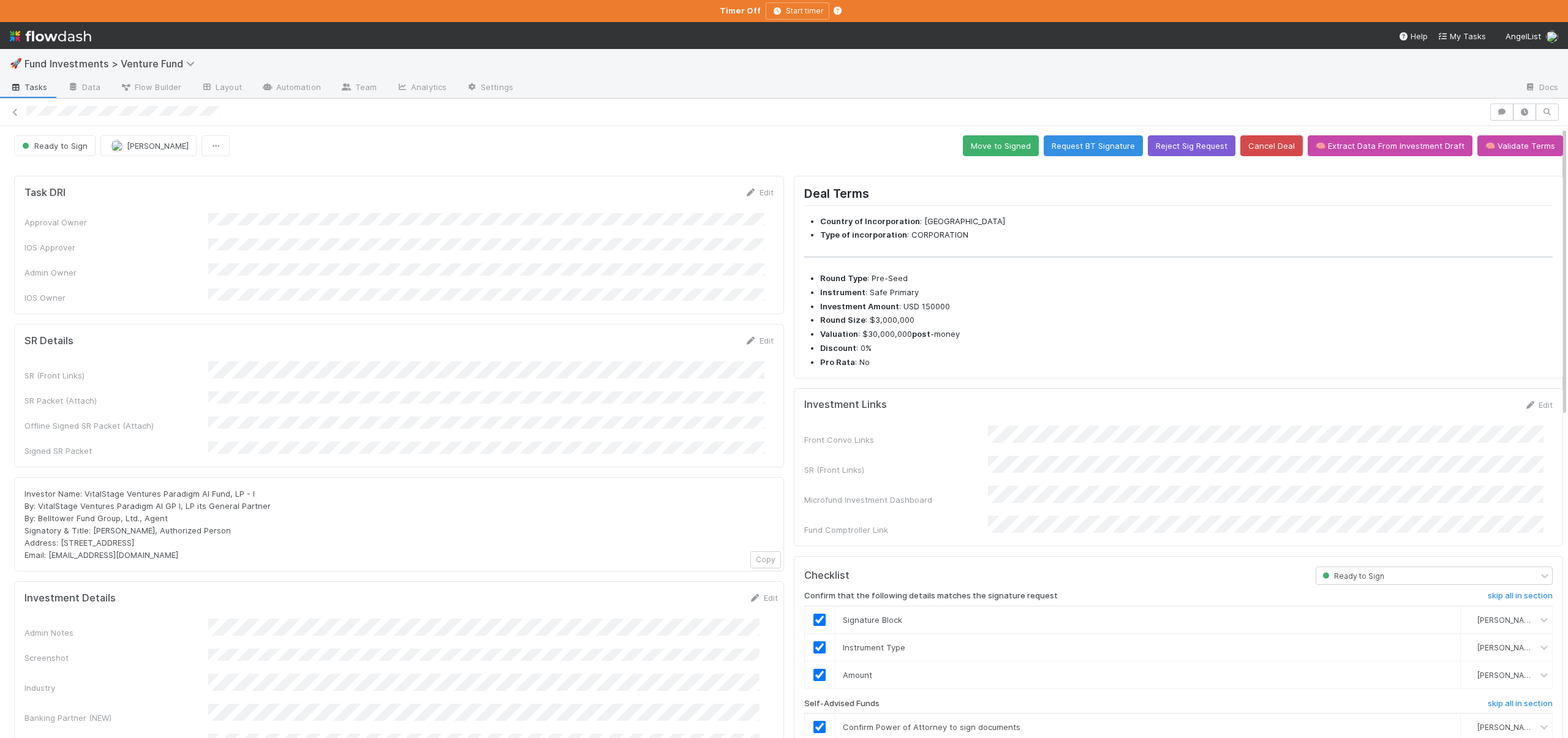
scroll to position [0, 0]
click at [982, 146] on button "Move to Signed" at bounding box center [1001, 146] width 76 height 21
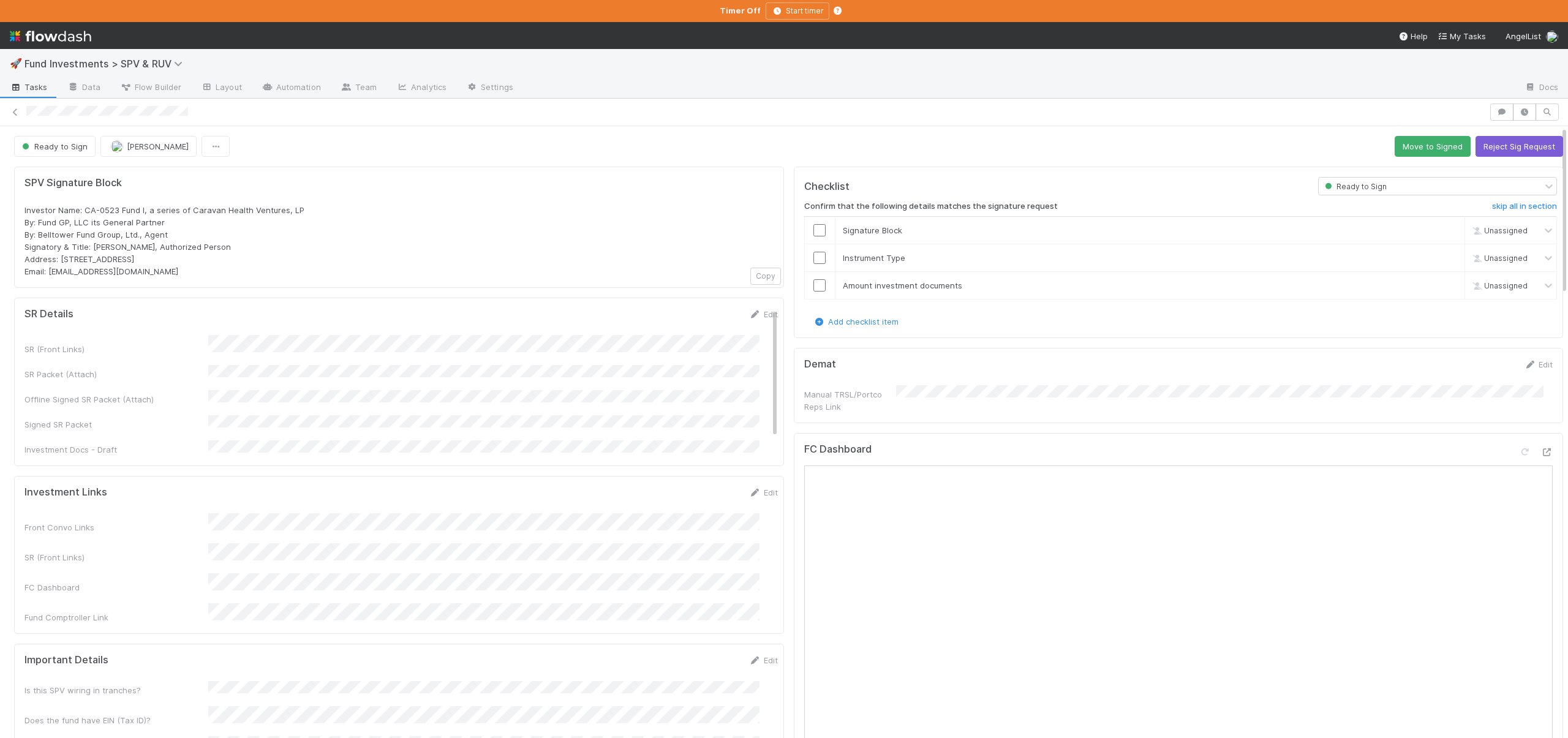
click at [297, 332] on form "SR Details Edit SR (Front Links) SR Packet (Attach) Offline Signed SR Packet (A…" at bounding box center [401, 381] width 754 height 148
click at [814, 285] on input "checkbox" at bounding box center [820, 286] width 13 height 13
click at [814, 255] on input "checkbox" at bounding box center [820, 257] width 13 height 13
click at [814, 229] on input "checkbox" at bounding box center [820, 230] width 13 height 13
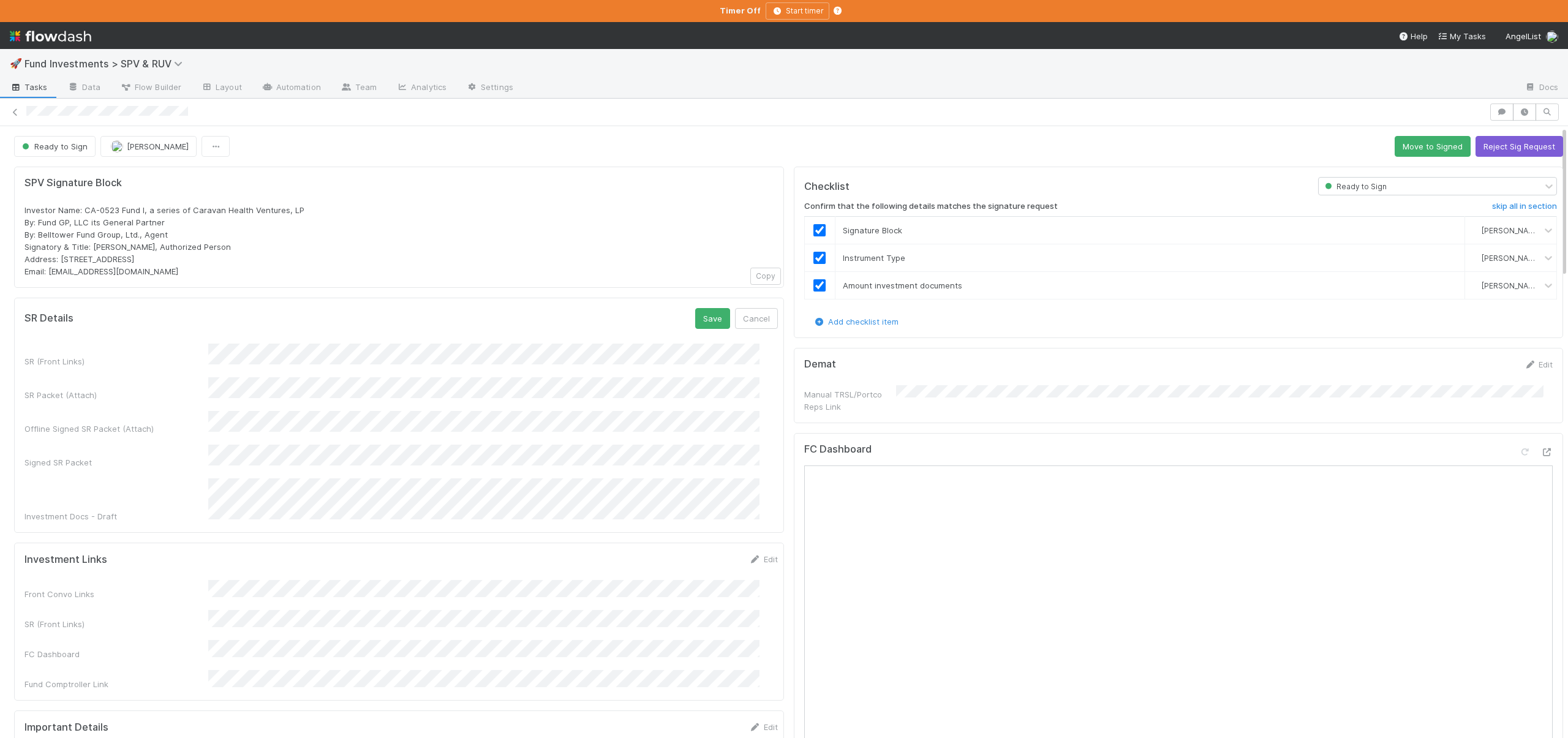
click at [699, 306] on div "SR Details Save Cancel SR (Front Links) SR Packet (Attach) Offline Signed SR Pa…" at bounding box center [399, 415] width 770 height 235
click at [699, 317] on button "Save" at bounding box center [712, 318] width 35 height 21
click at [1427, 146] on button "Move to Signed" at bounding box center [1433, 146] width 76 height 21
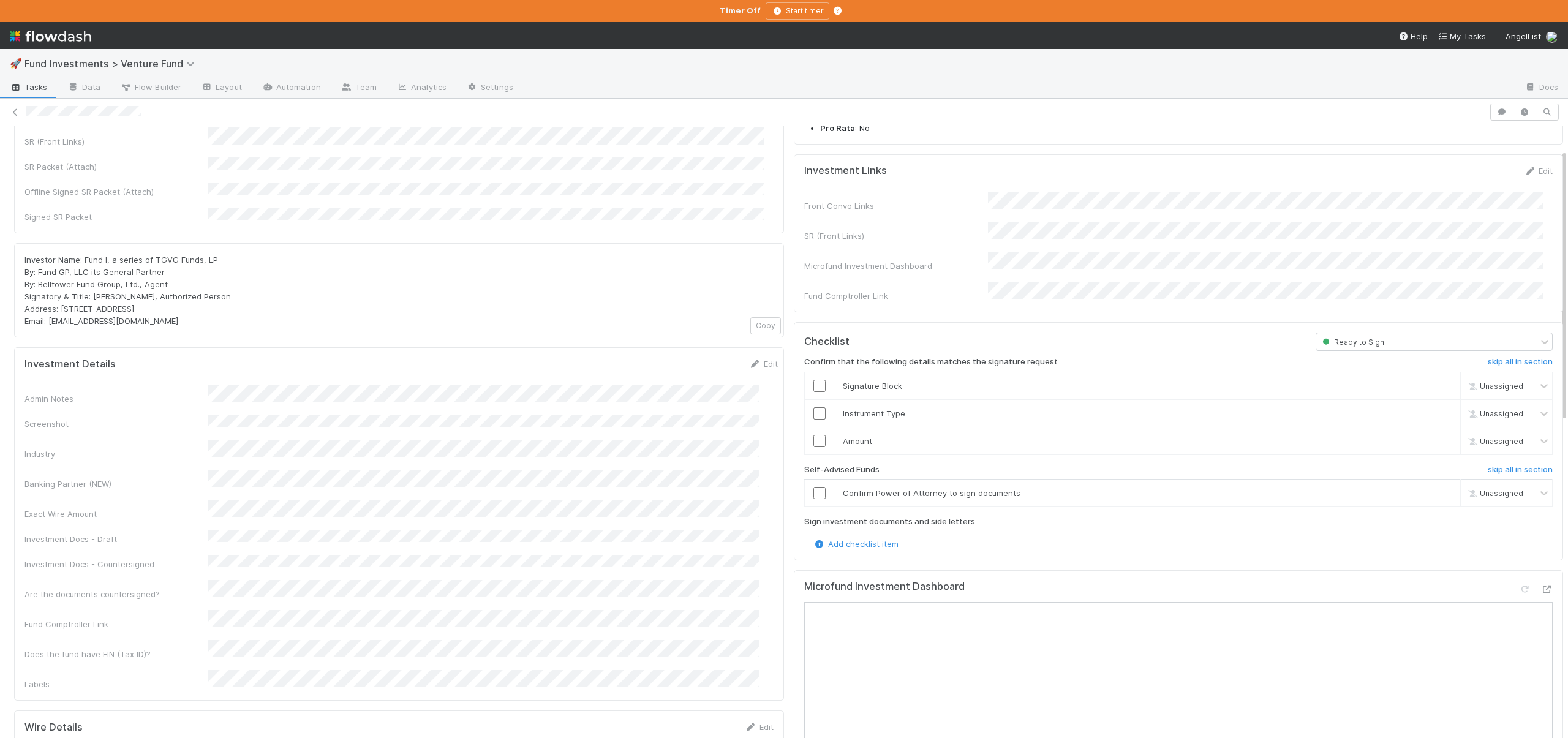
scroll to position [267, 0]
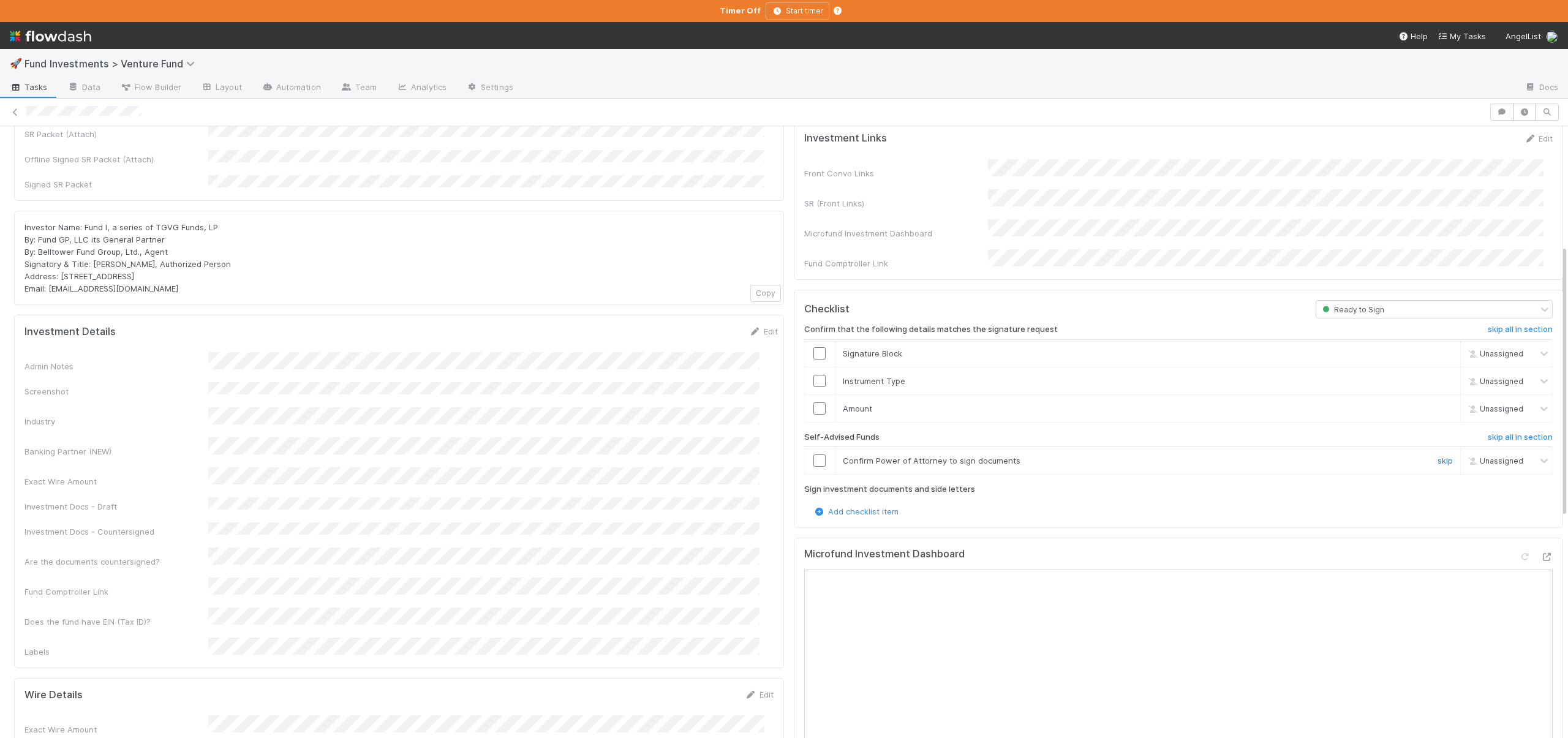
click at [1437, 456] on link "skip" at bounding box center [1445, 461] width 16 height 10
click at [1541, 553] on icon at bounding box center [1546, 557] width 13 height 8
click at [814, 403] on input "checkbox" at bounding box center [820, 409] width 13 height 13
click at [814, 375] on input "checkbox" at bounding box center [820, 380] width 13 height 13
click at [814, 347] on input "checkbox" at bounding box center [820, 353] width 13 height 13
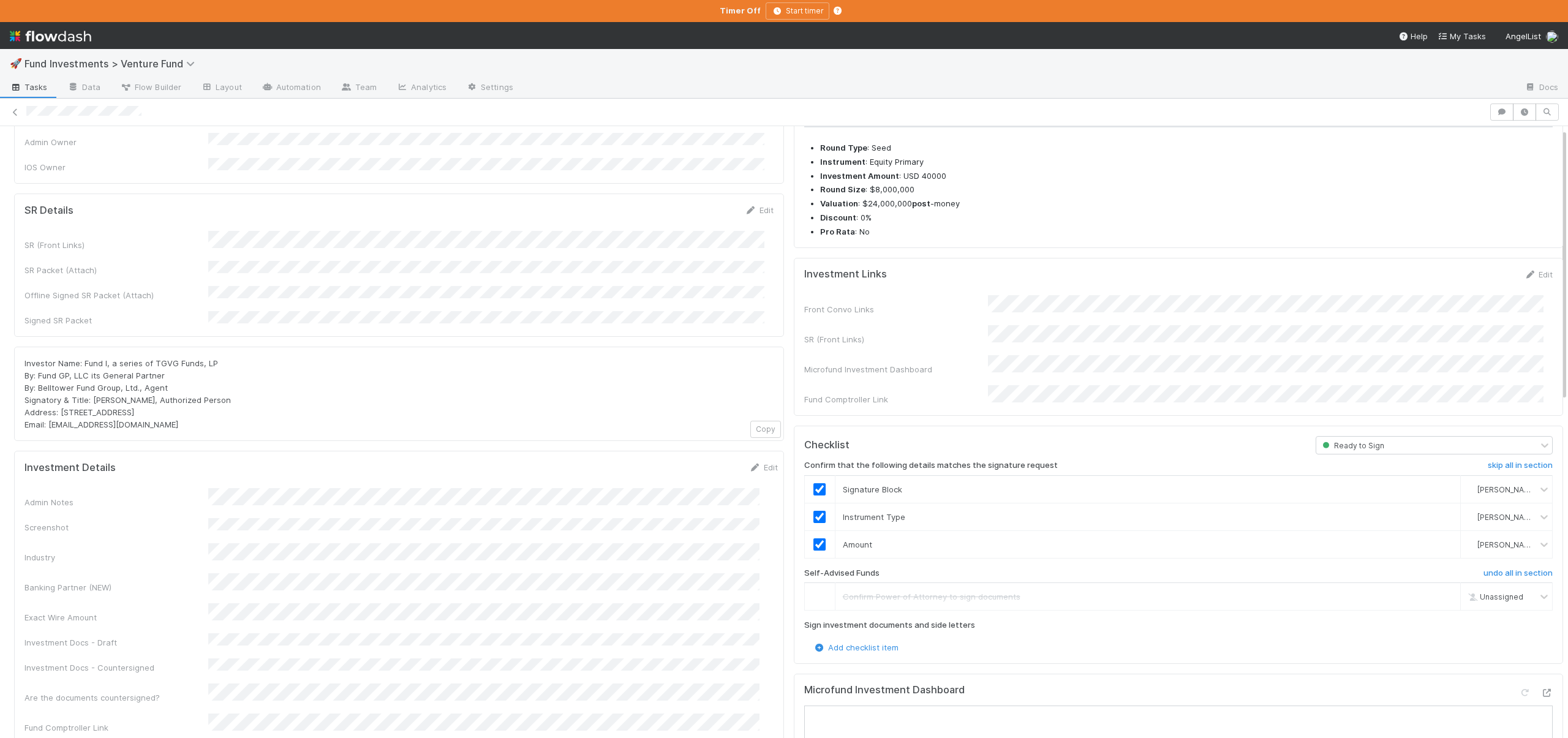
scroll to position [5, 0]
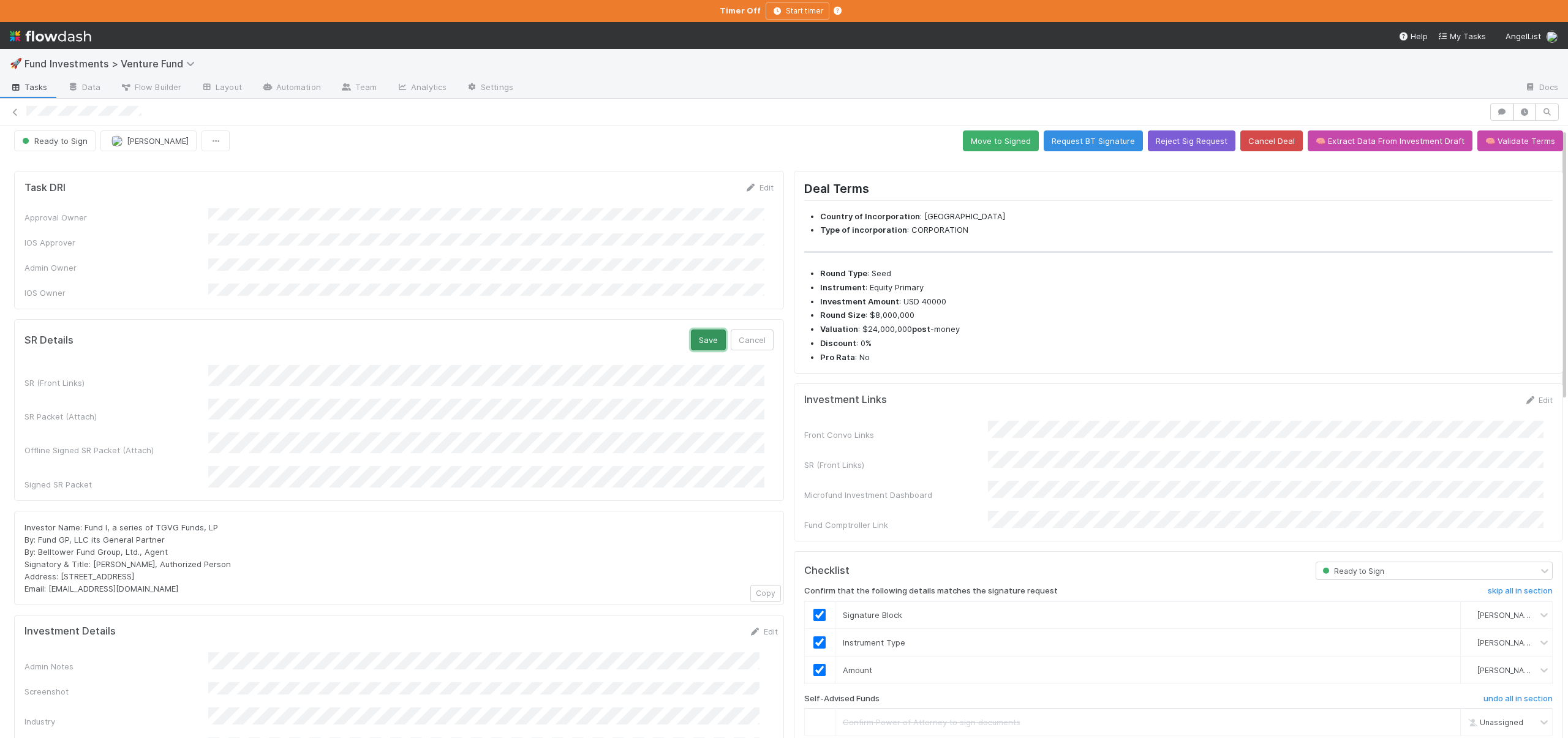
click at [699, 329] on button "Save" at bounding box center [708, 340] width 35 height 21
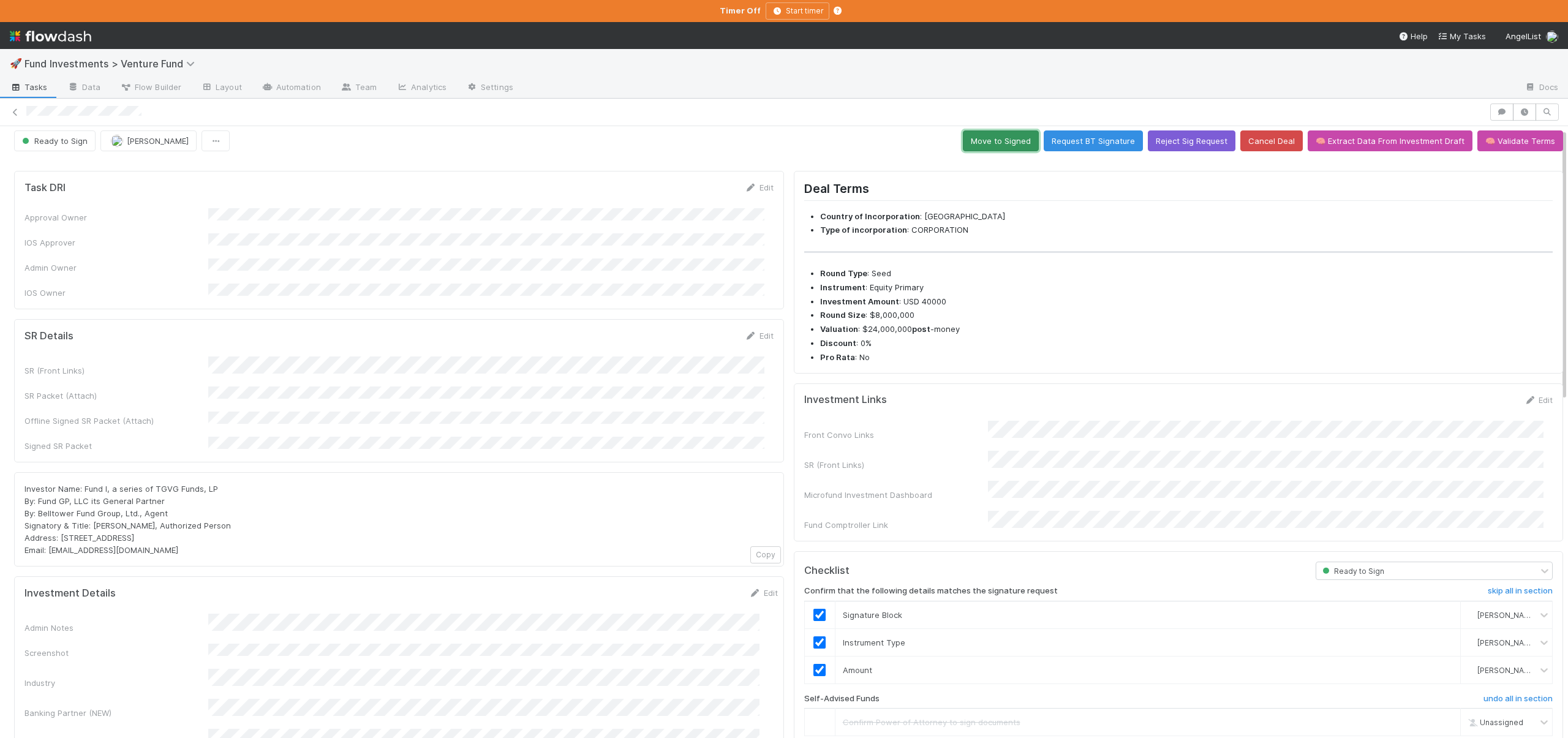
click at [1009, 136] on button "Move to Signed" at bounding box center [1001, 141] width 76 height 21
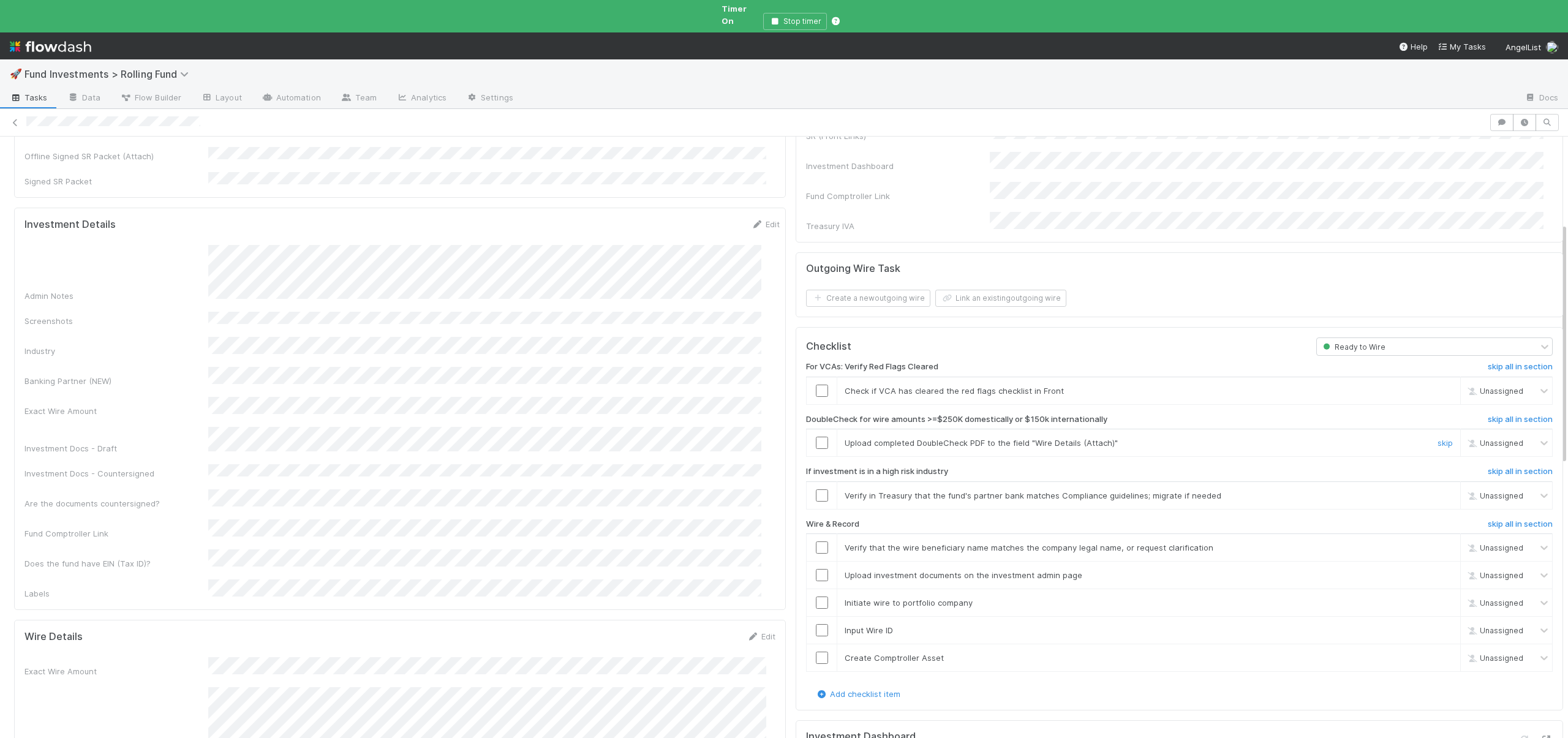
scroll to position [219, 0]
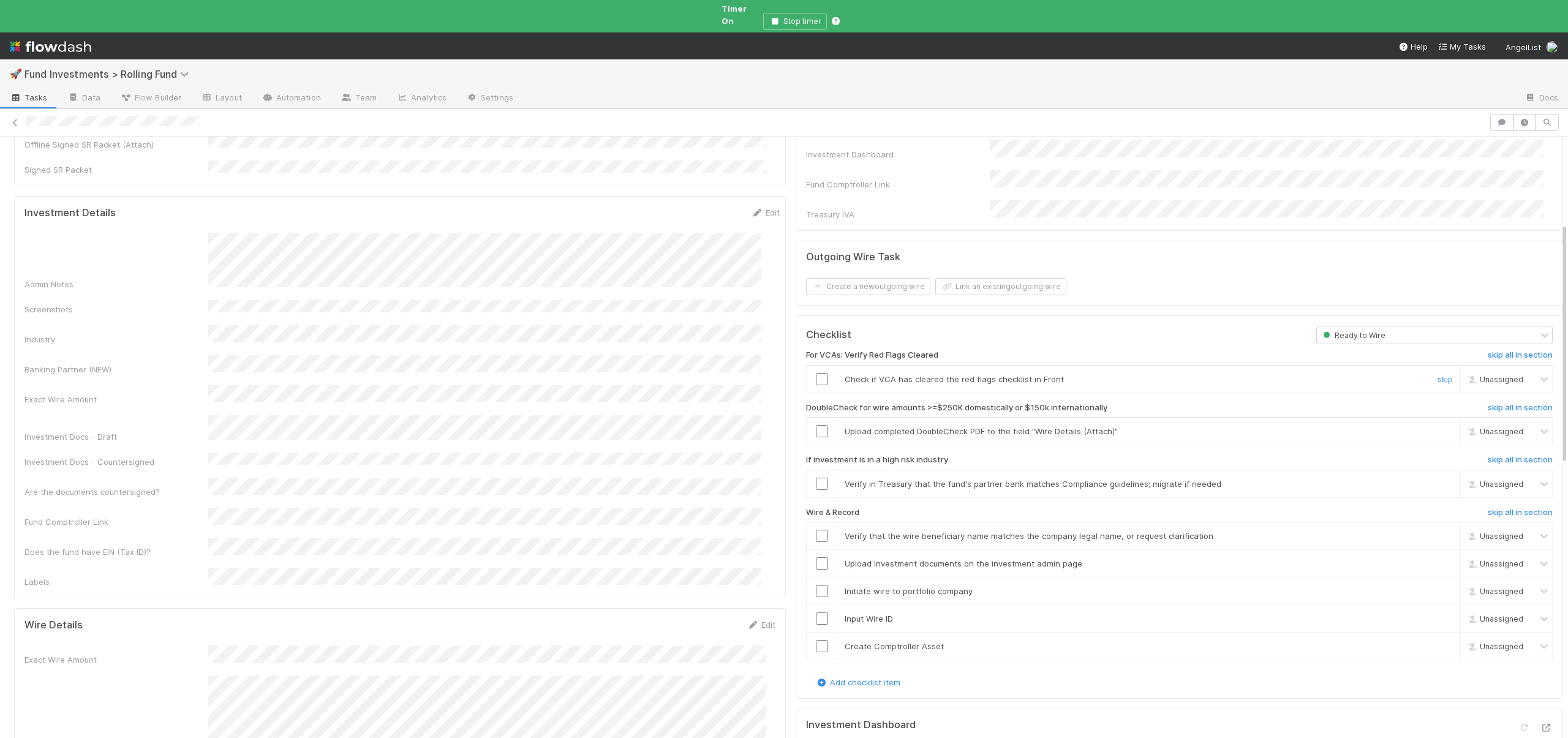
click at [816, 373] on input "checkbox" at bounding box center [822, 379] width 13 height 13
click at [1437, 426] on link "skip" at bounding box center [1445, 431] width 16 height 10
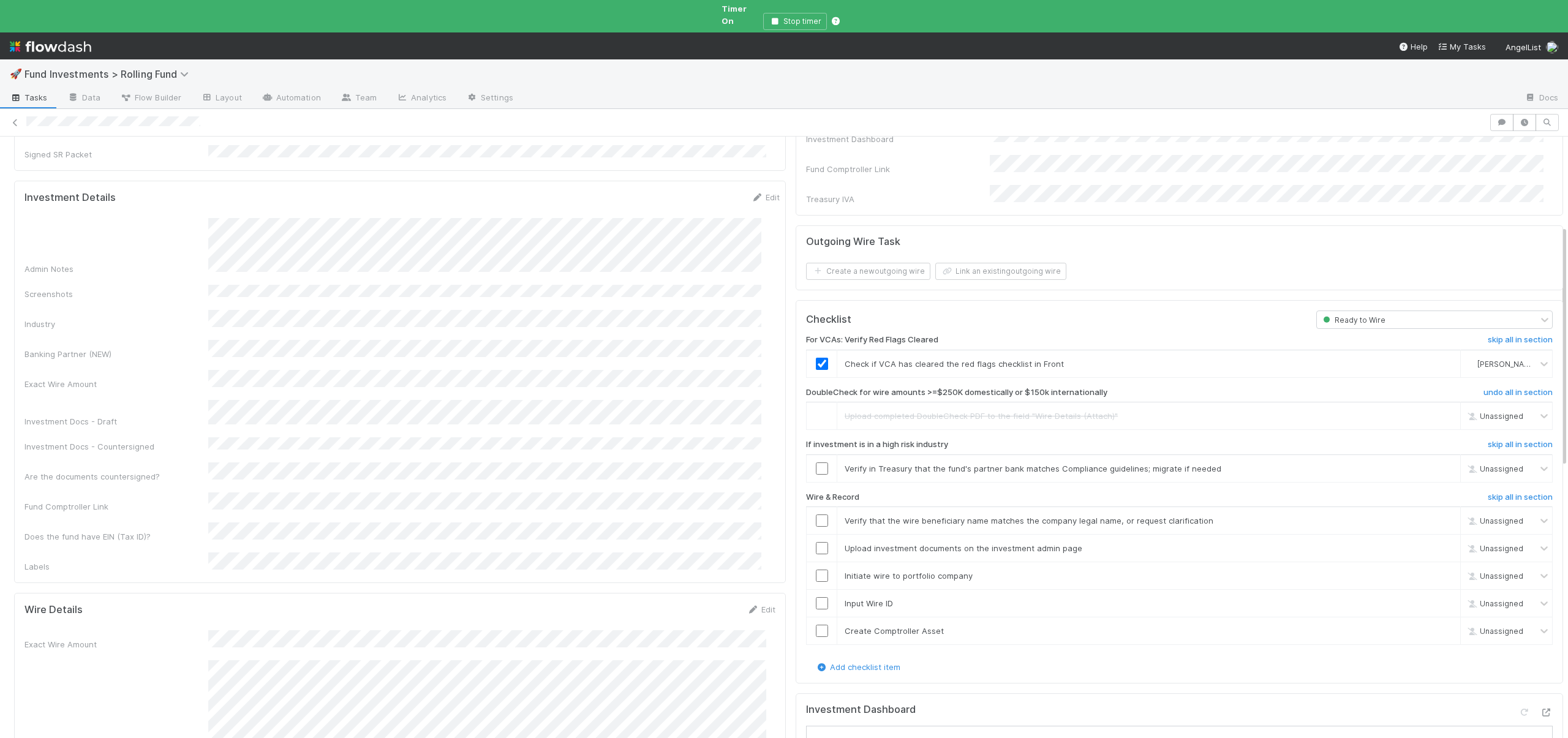
scroll to position [237, 0]
click at [1541, 705] on icon at bounding box center [1546, 709] width 13 height 8
click at [1437, 460] on link "skip" at bounding box center [1445, 464] width 16 height 10
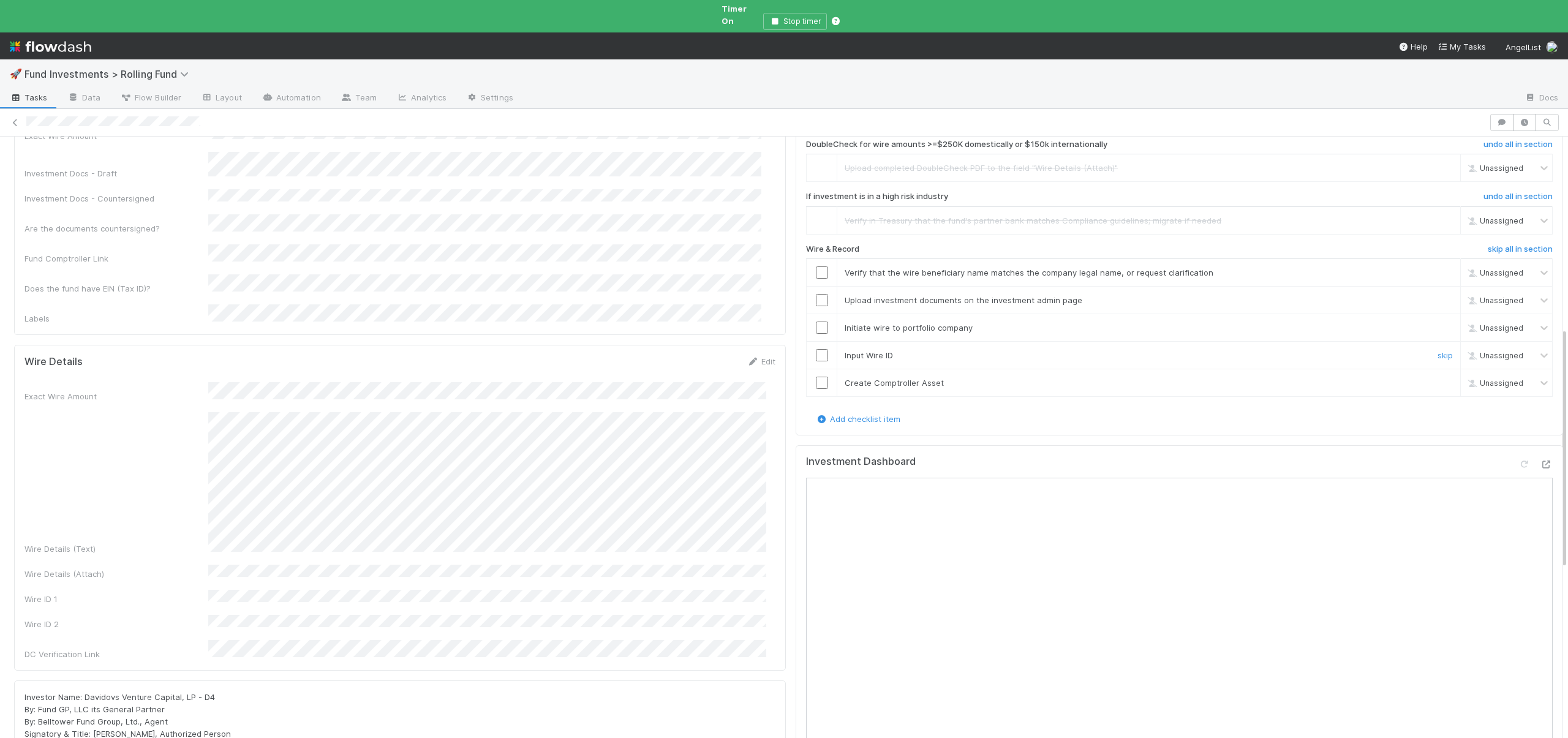
scroll to position [483, 0]
click at [816, 266] on input "checkbox" at bounding box center [822, 271] width 13 height 13
click at [817, 294] on input "checkbox" at bounding box center [822, 300] width 13 height 13
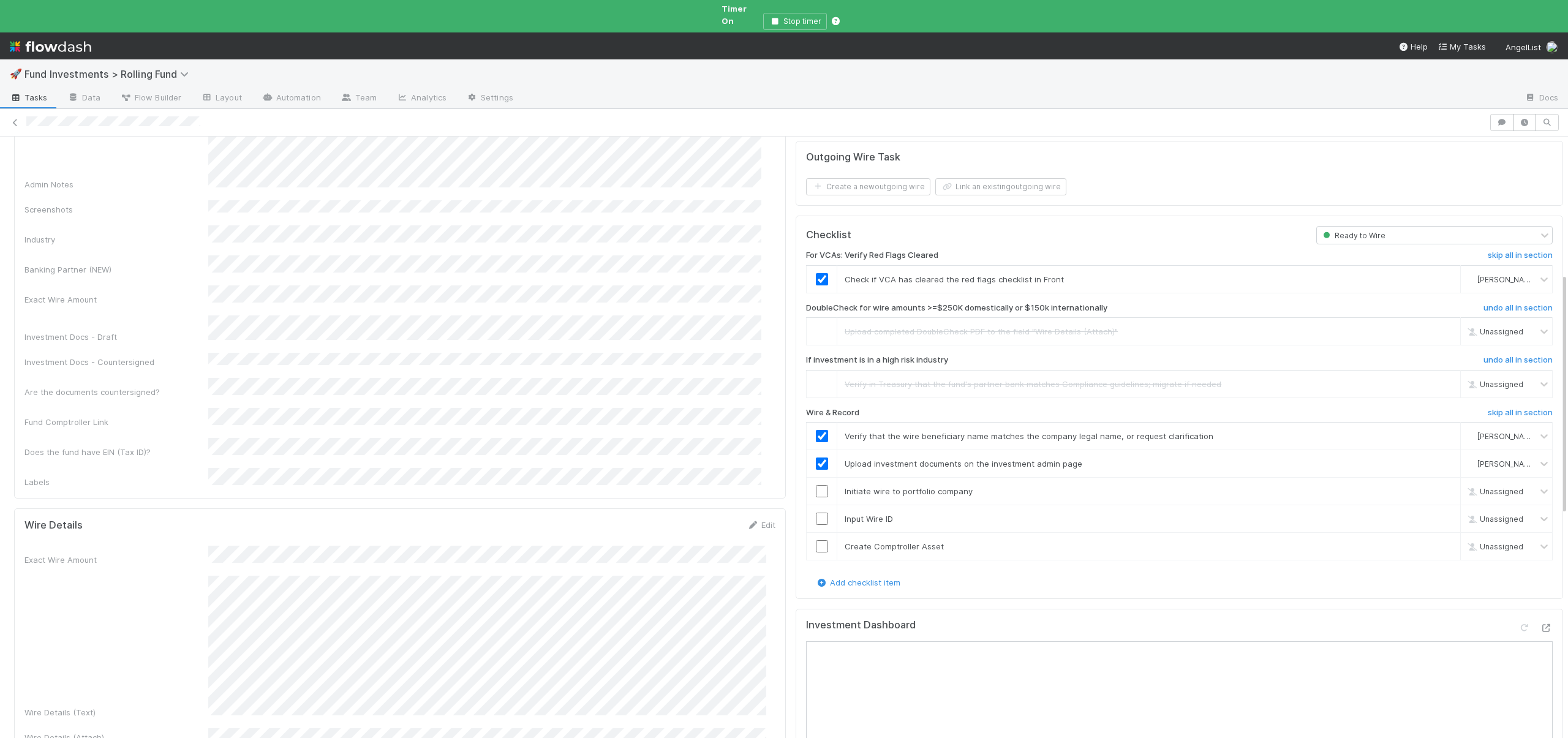
scroll to position [346, 0]
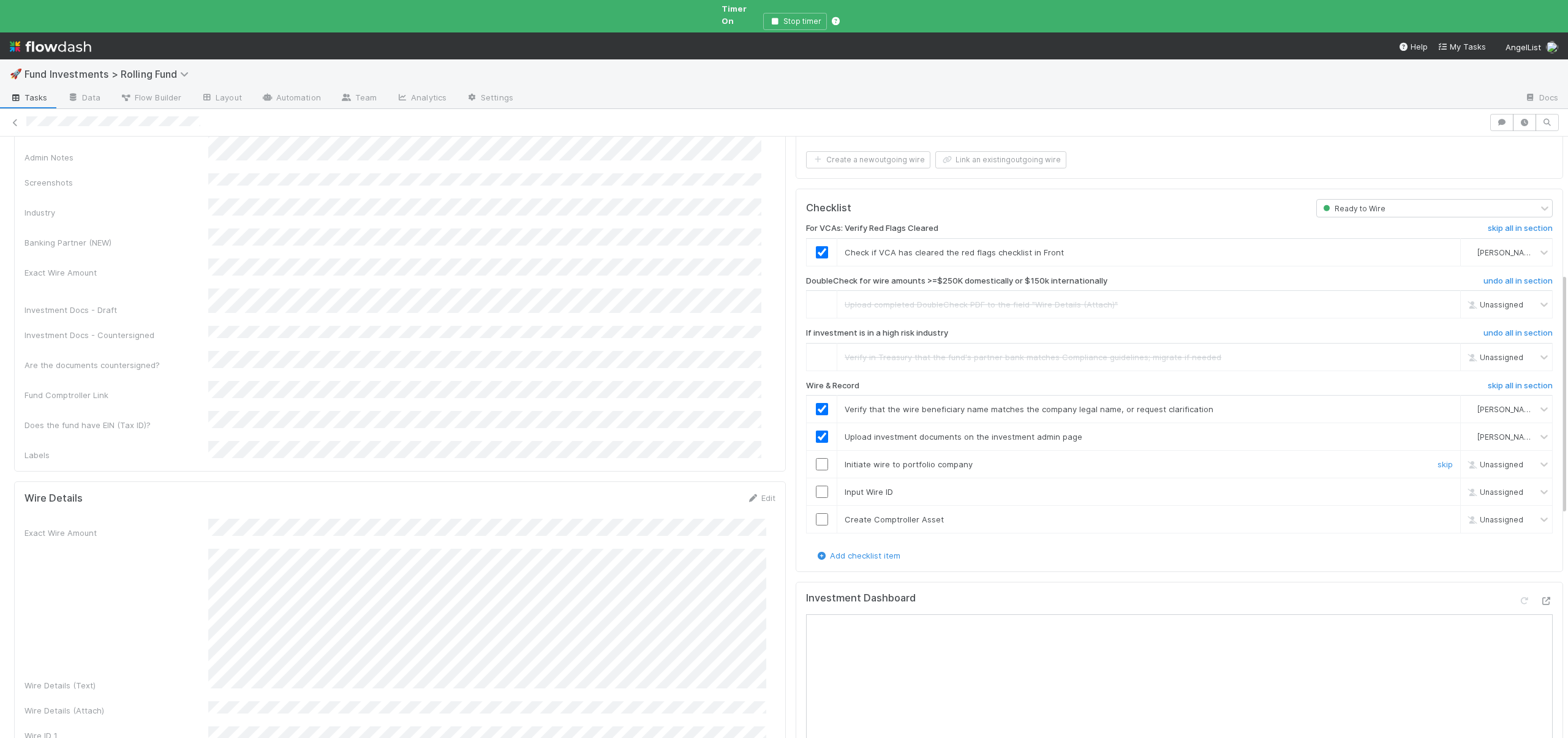
click at [816, 458] on input "checkbox" at bounding box center [822, 464] width 13 height 13
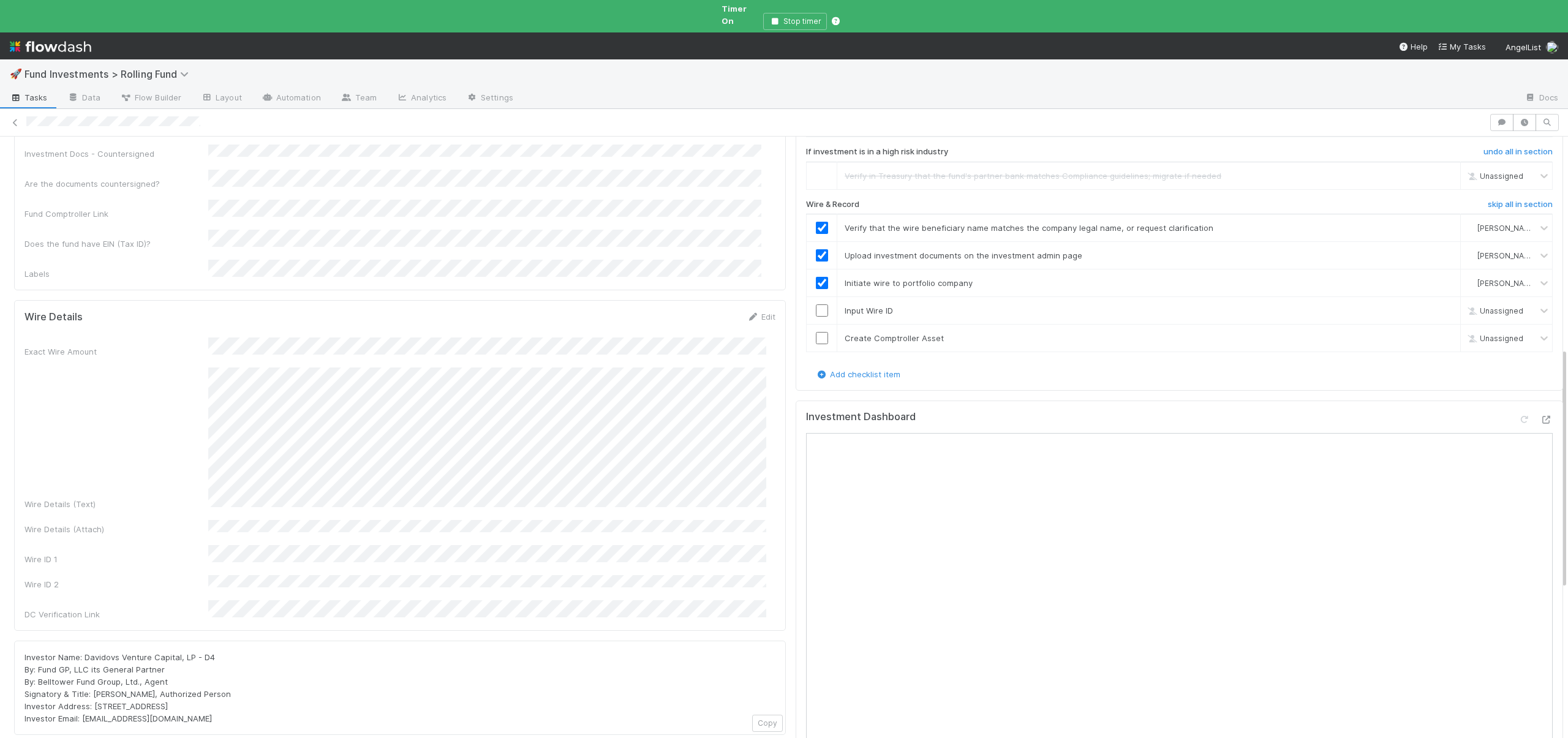
scroll to position [524, 0]
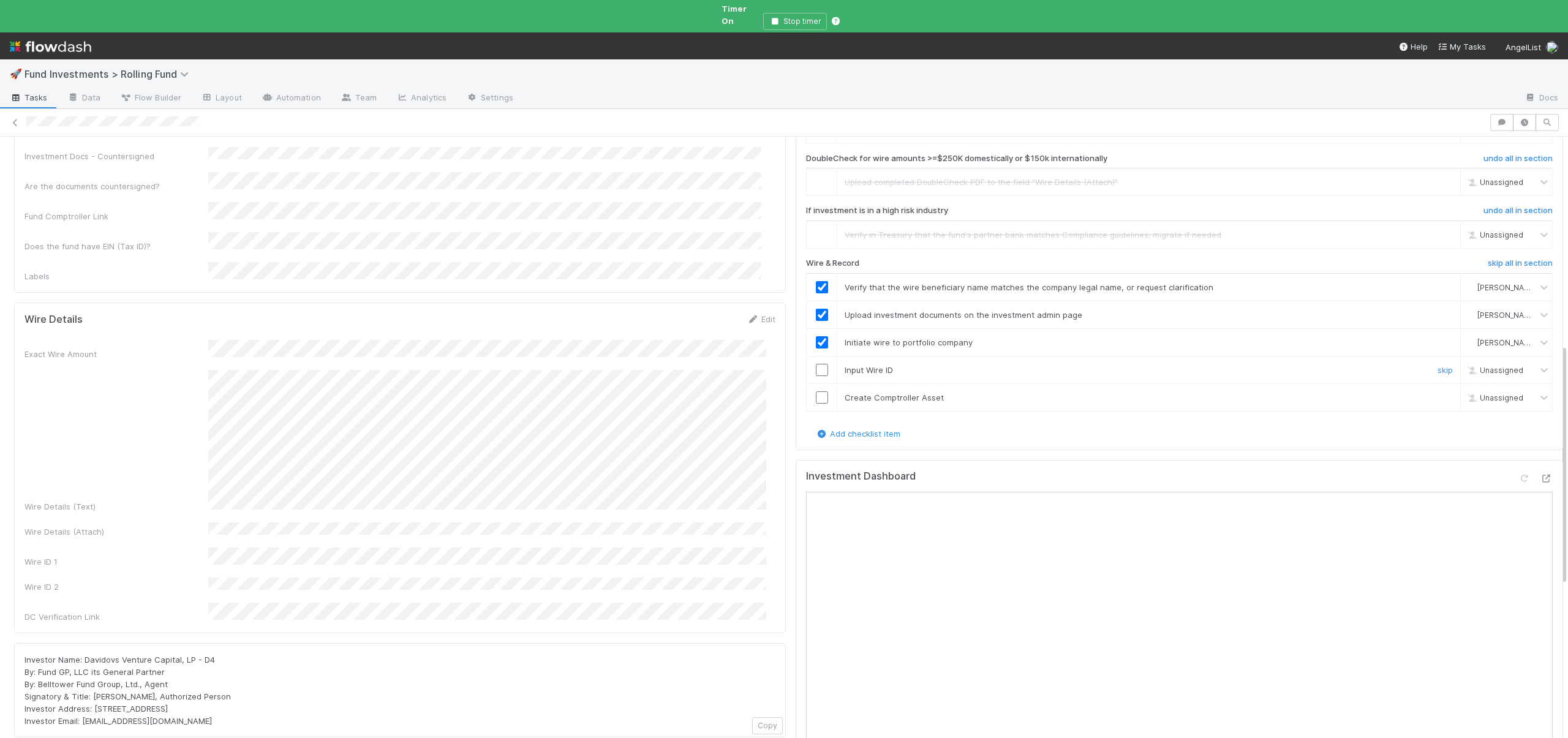
click at [816, 364] on input "checkbox" at bounding box center [822, 370] width 13 height 13
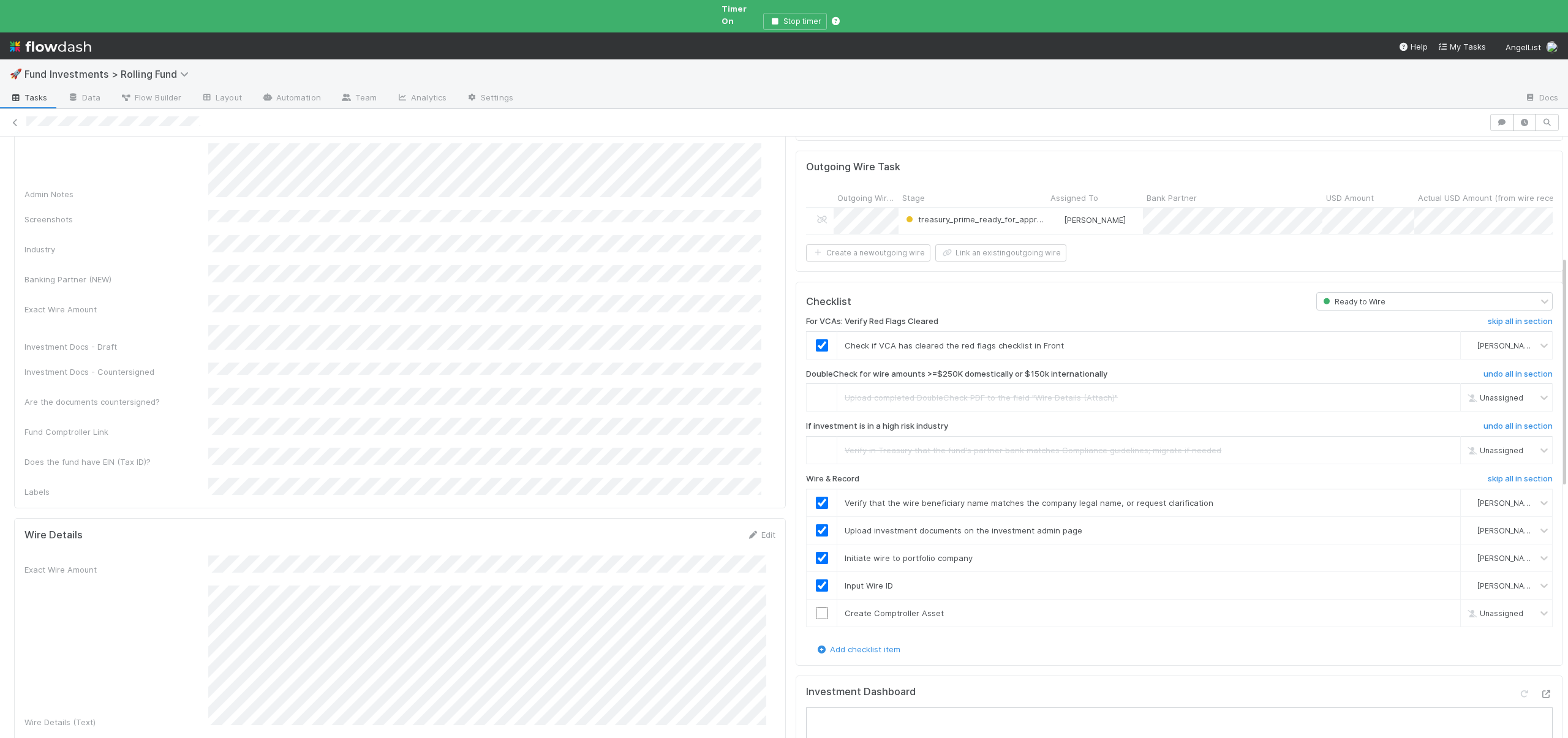
scroll to position [315, 0]
click at [816, 601] on input "checkbox" at bounding box center [822, 607] width 13 height 13
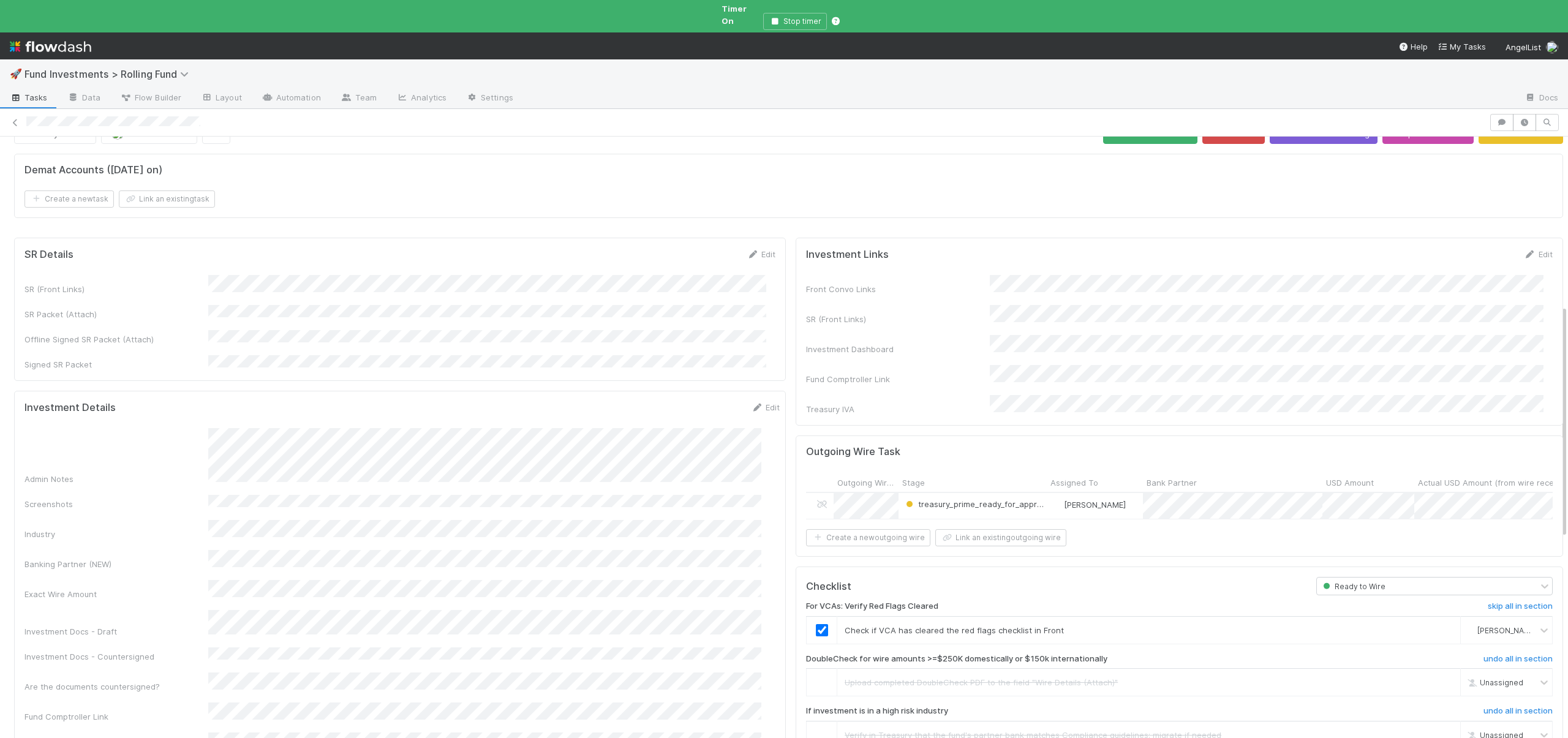
scroll to position [0, 0]
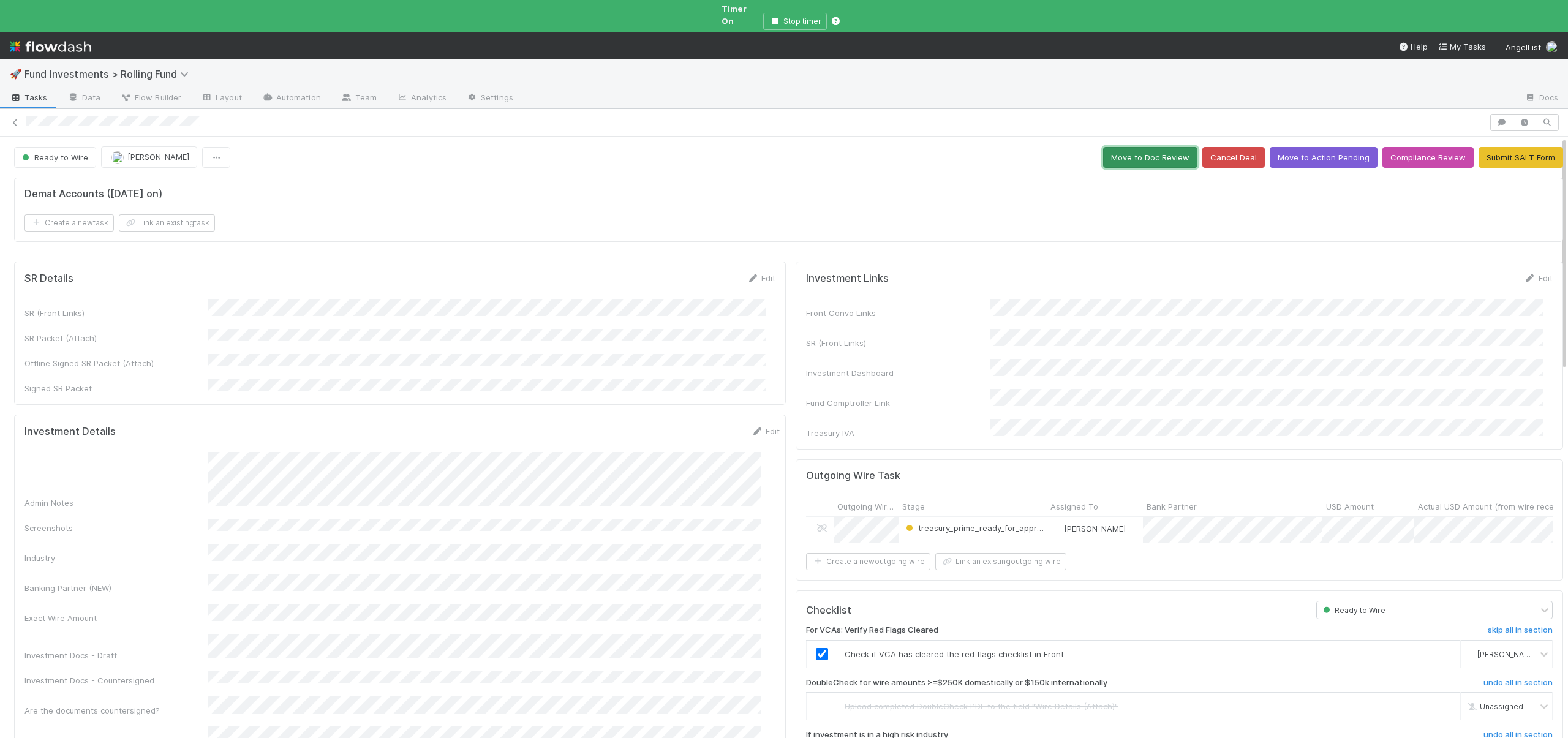
click at [1127, 147] on button "Move to Doc Review" at bounding box center [1150, 157] width 94 height 21
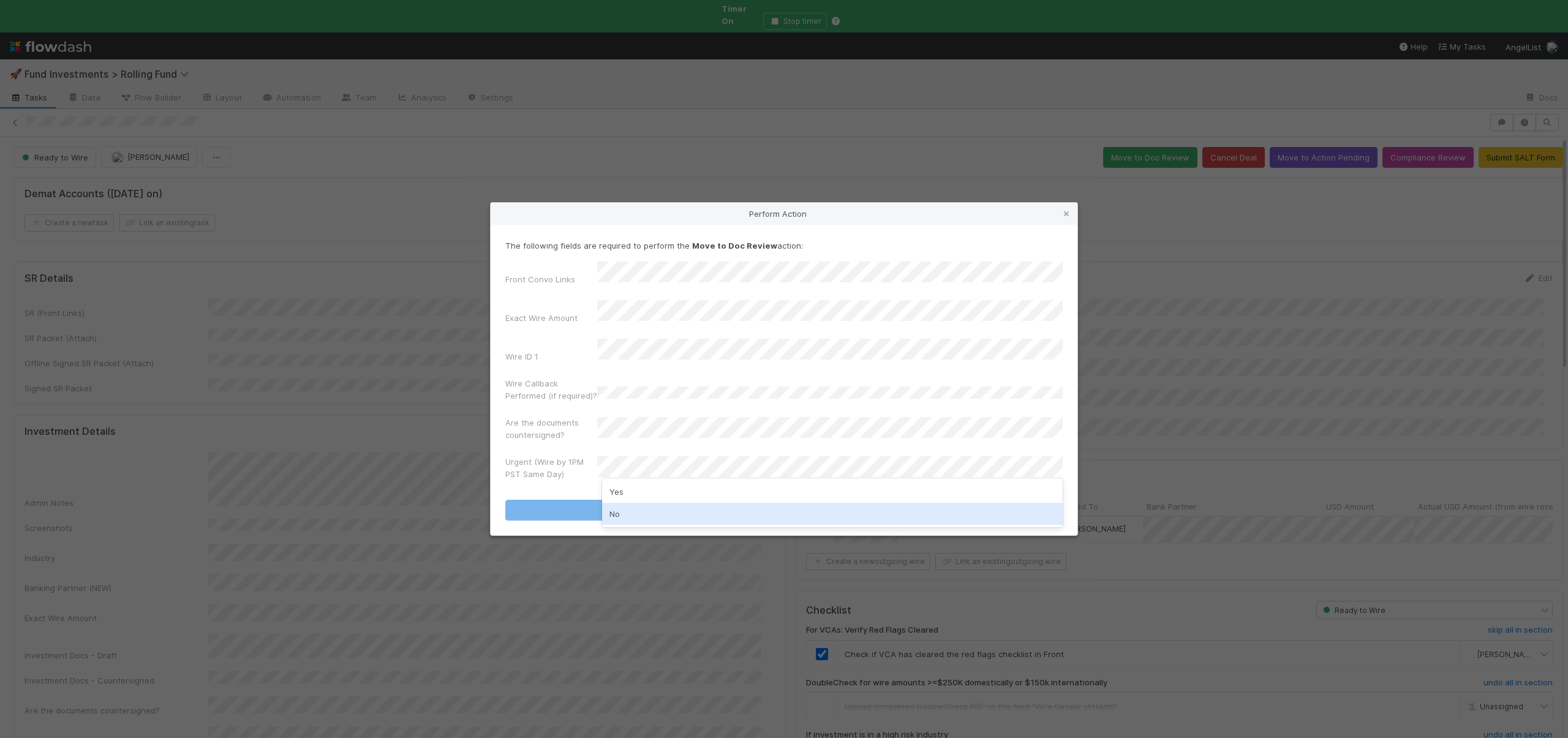
click at [623, 509] on div "No" at bounding box center [832, 514] width 461 height 22
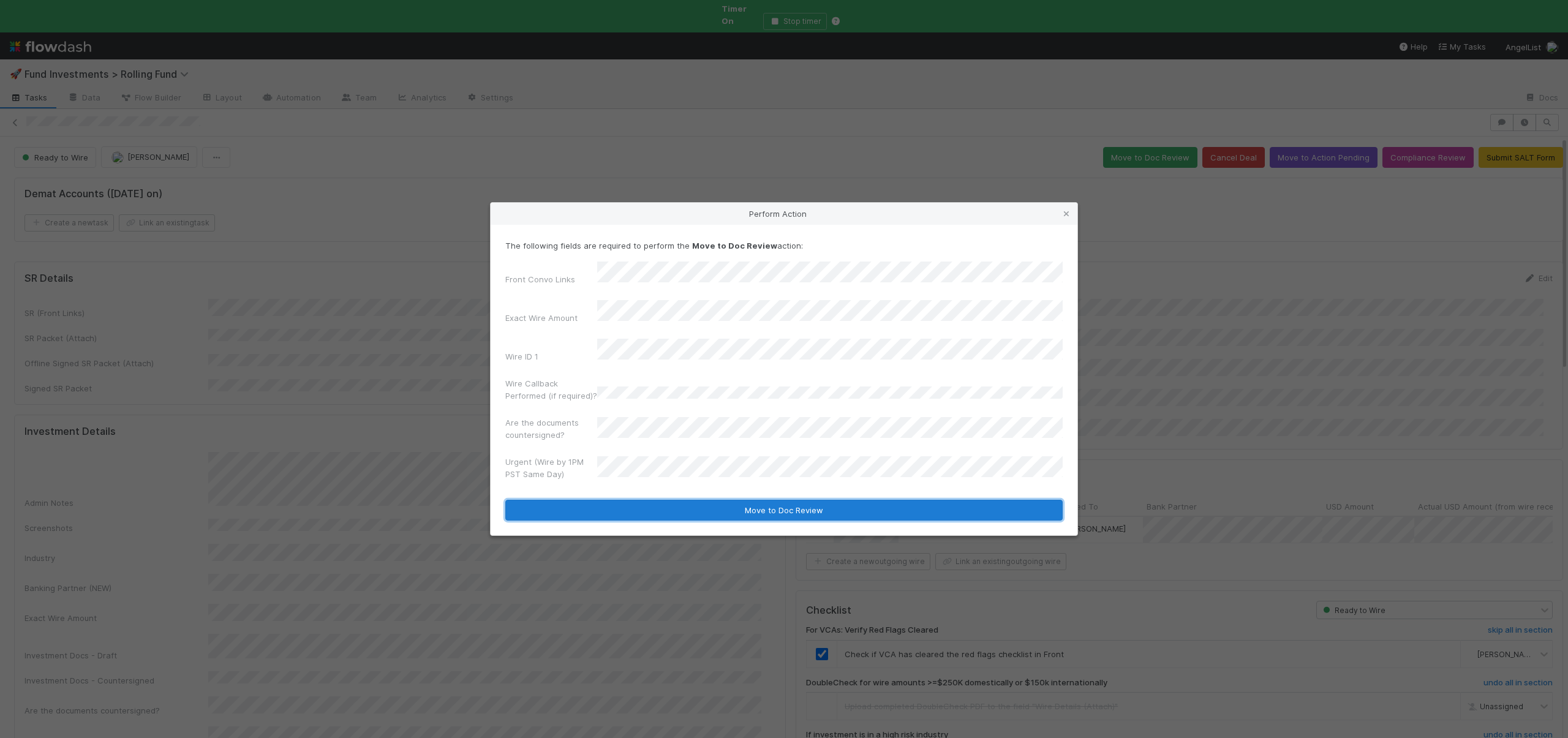
click at [628, 501] on button "Move to Doc Review" at bounding box center [784, 510] width 558 height 21
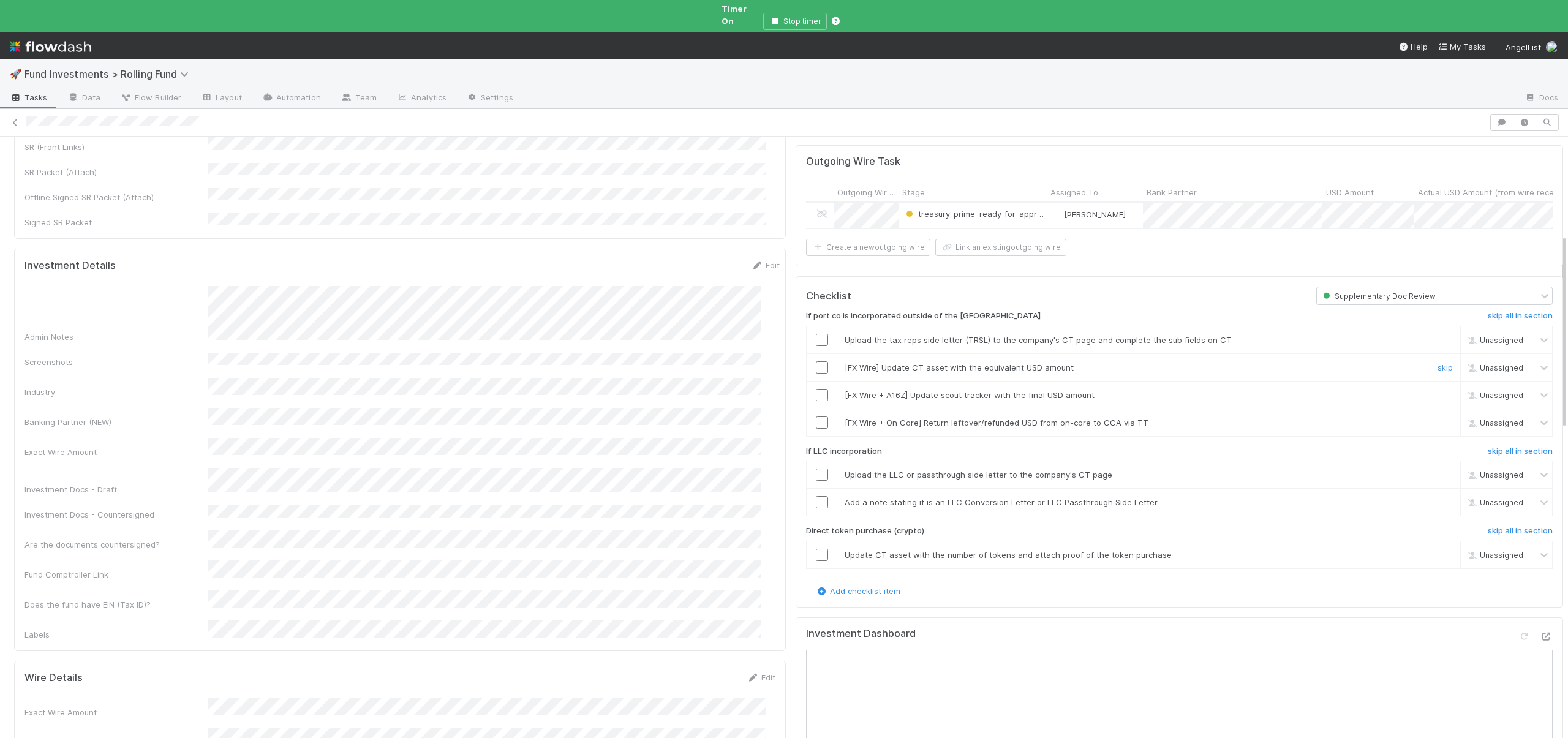
scroll to position [332, 0]
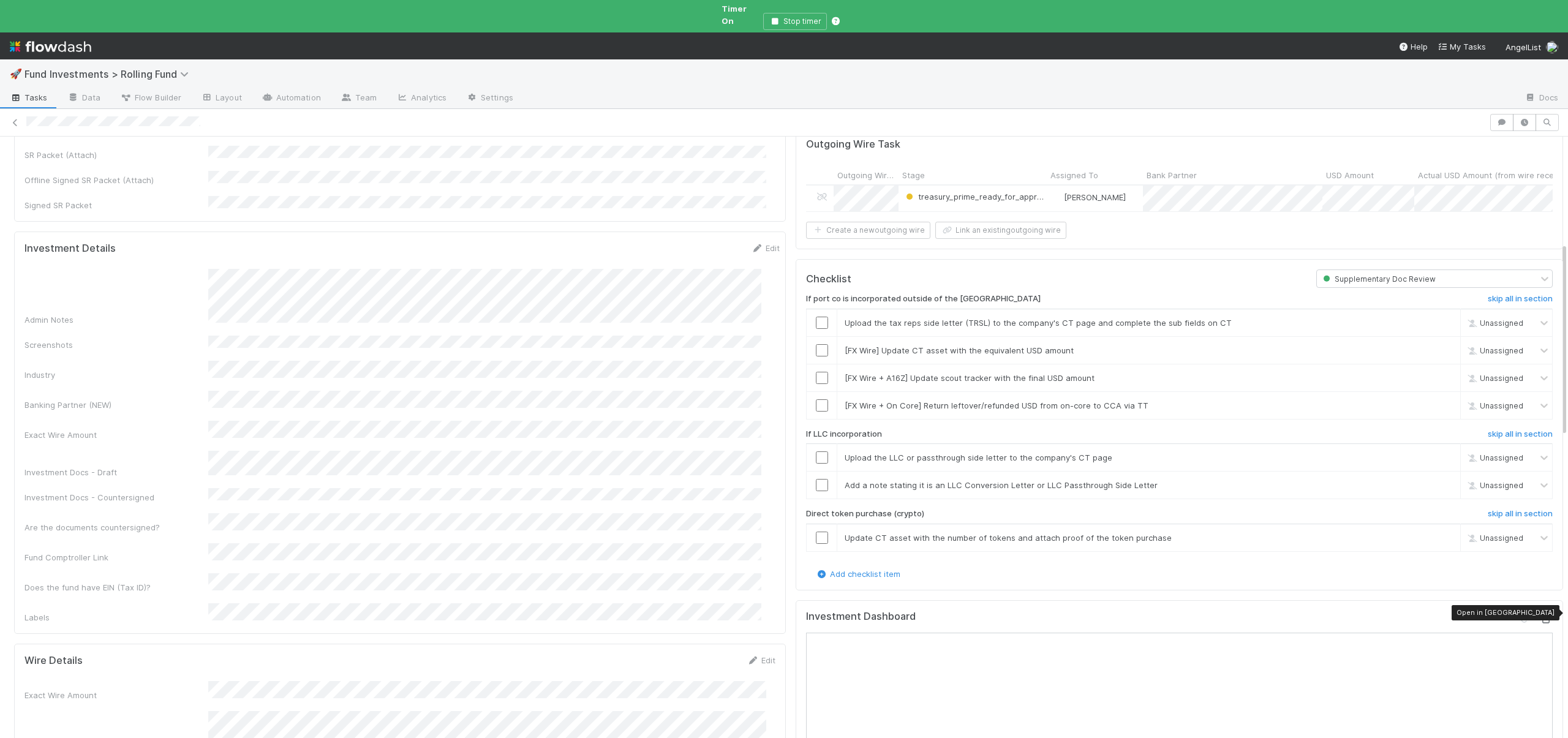
click at [1541, 616] on icon at bounding box center [1546, 619] width 13 height 8
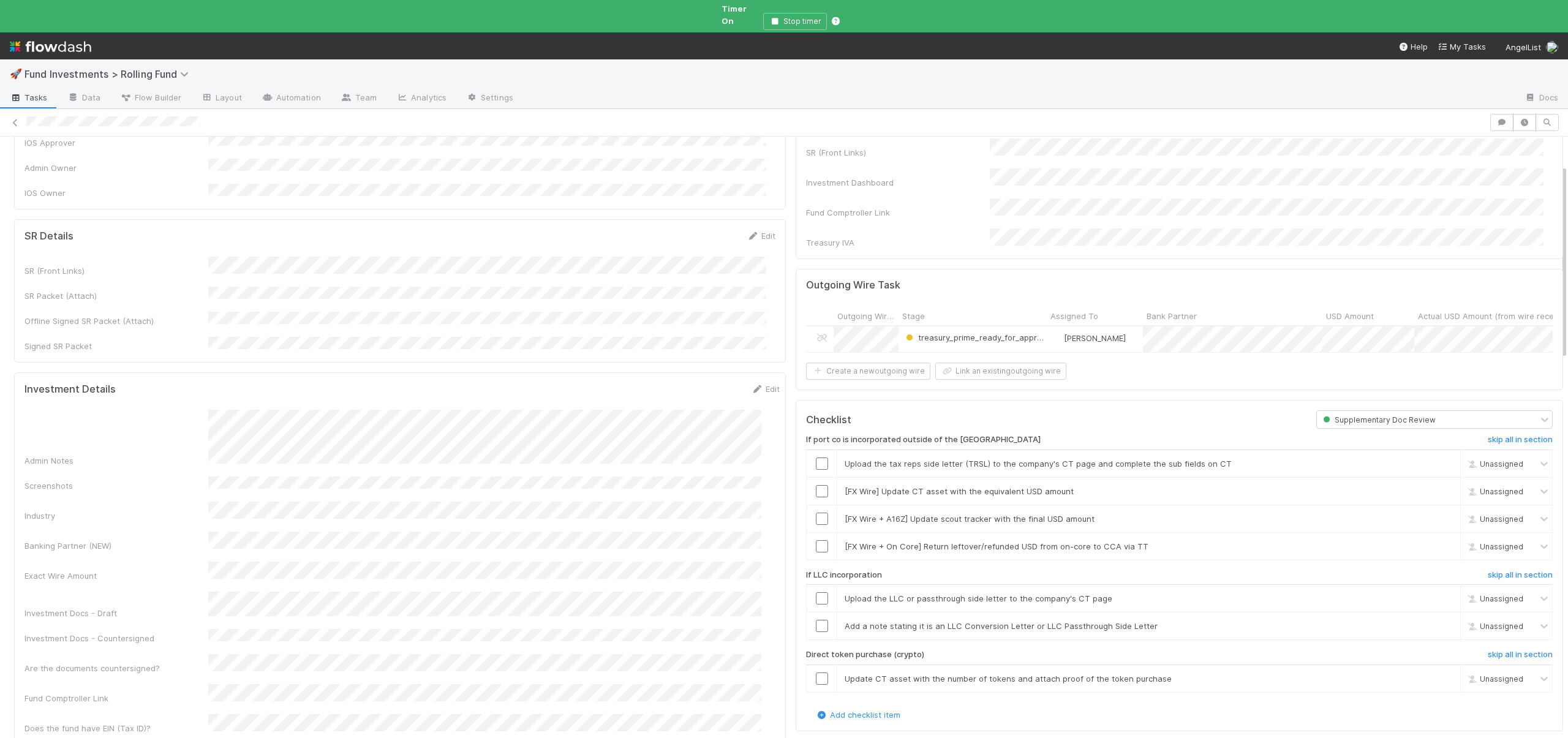
scroll to position [202, 0]
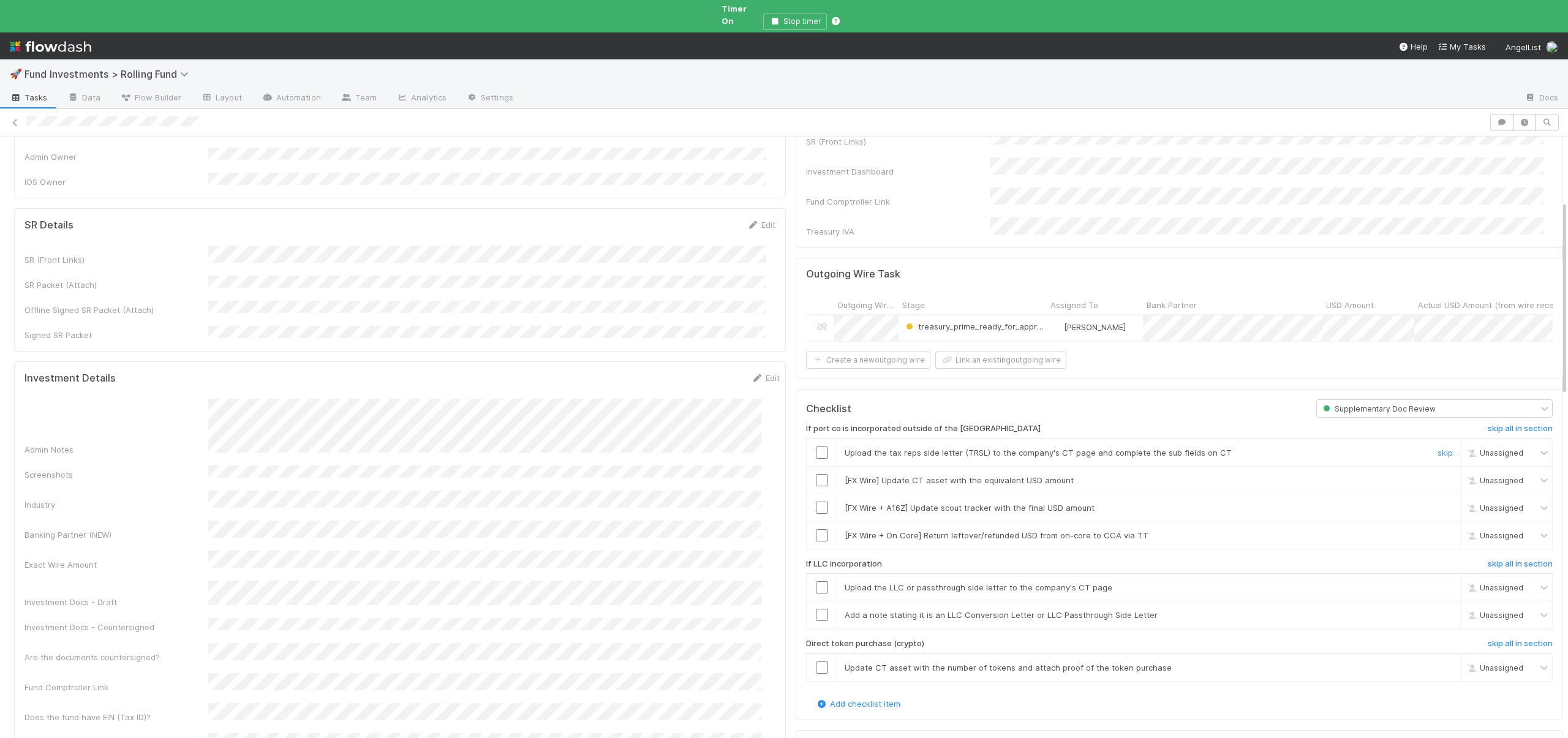
click at [817, 447] on input "checkbox" at bounding box center [822, 452] width 13 height 13
click at [1437, 475] on link "skip" at bounding box center [1445, 480] width 16 height 10
click at [1437, 503] on link "skip" at bounding box center [1445, 507] width 16 height 10
click at [1437, 530] on link "skip" at bounding box center [1445, 535] width 16 height 10
click at [1437, 503] on link "skip" at bounding box center [1445, 507] width 16 height 10
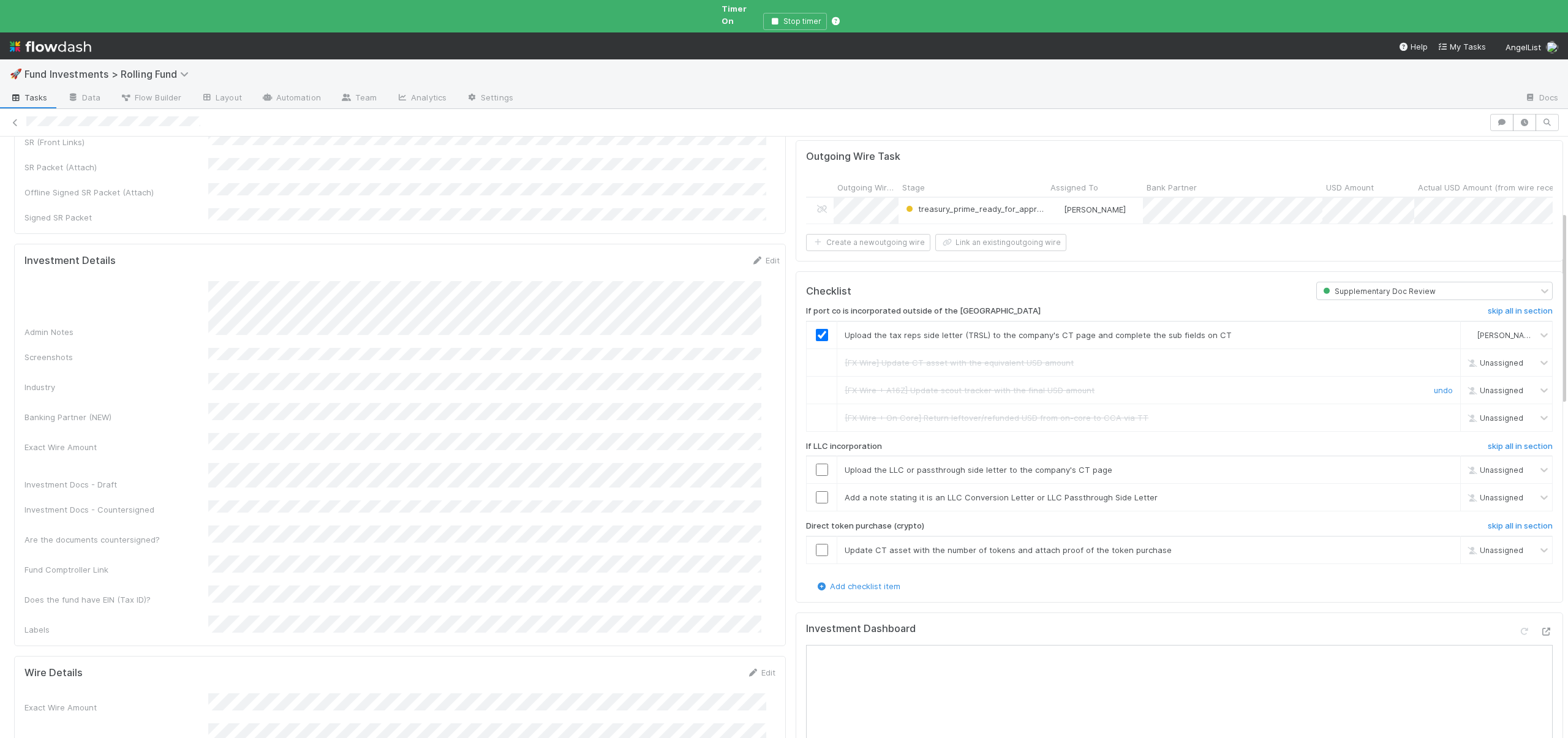
scroll to position [329, 0]
click at [1491, 432] on h6 "skip all in section" at bounding box center [1521, 437] width 65 height 10
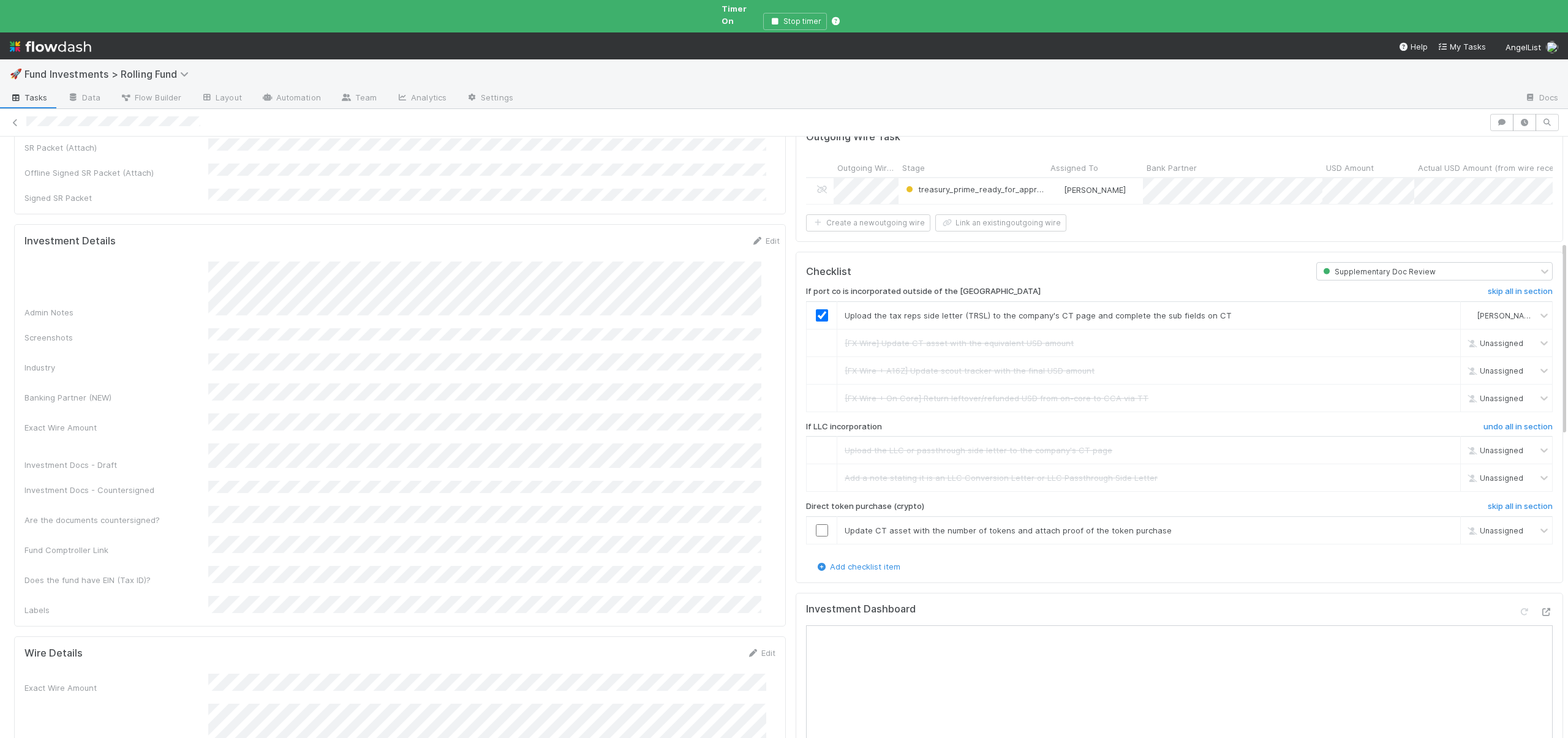
scroll to position [340, 0]
click at [1501, 481] on div "If port co is incorporated outside of the US skip all in section Upload the tax…" at bounding box center [1179, 419] width 747 height 280
click at [1501, 501] on h6 "skip all in section" at bounding box center [1521, 505] width 65 height 10
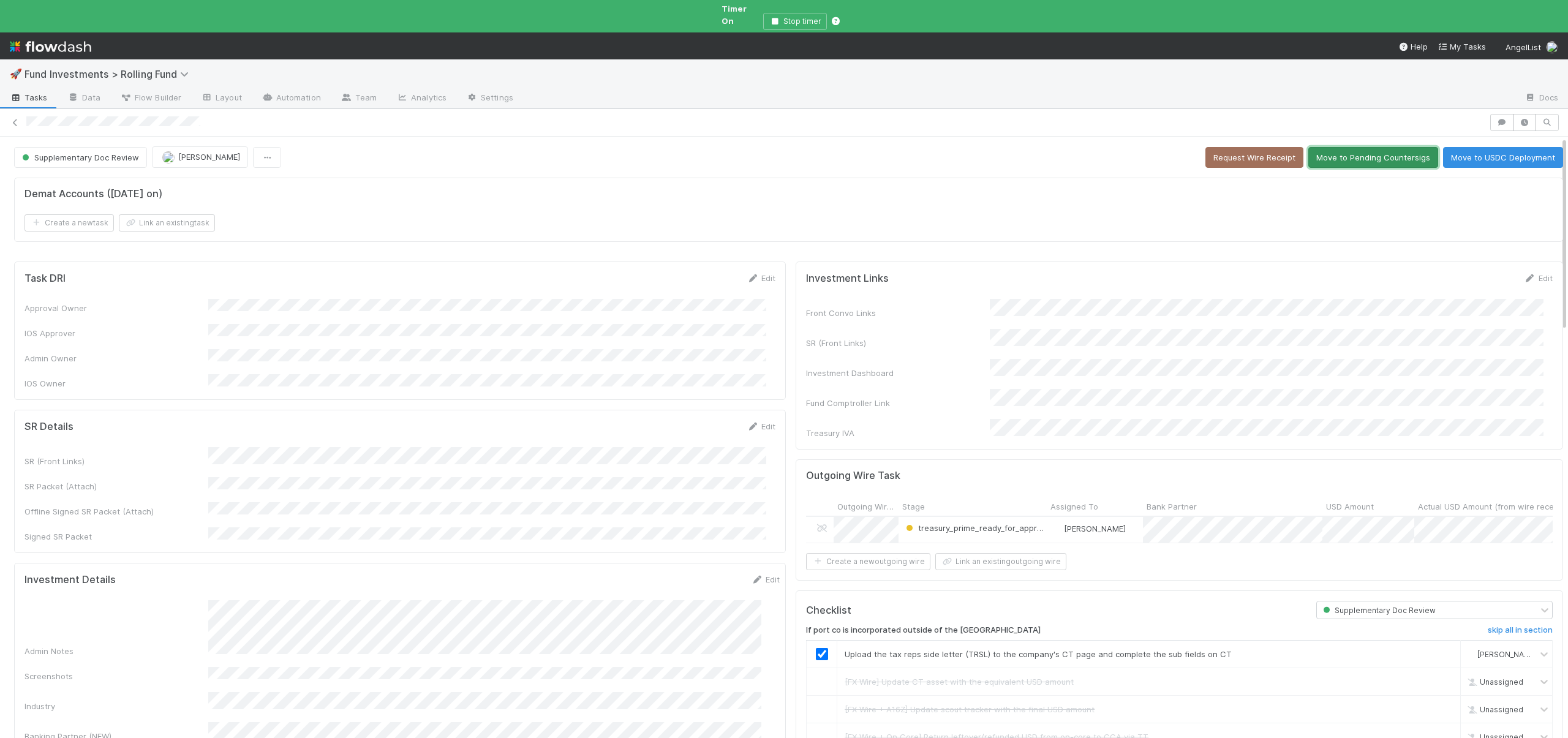
click at [1311, 147] on button "Move to Pending Countersigs" at bounding box center [1373, 157] width 130 height 21
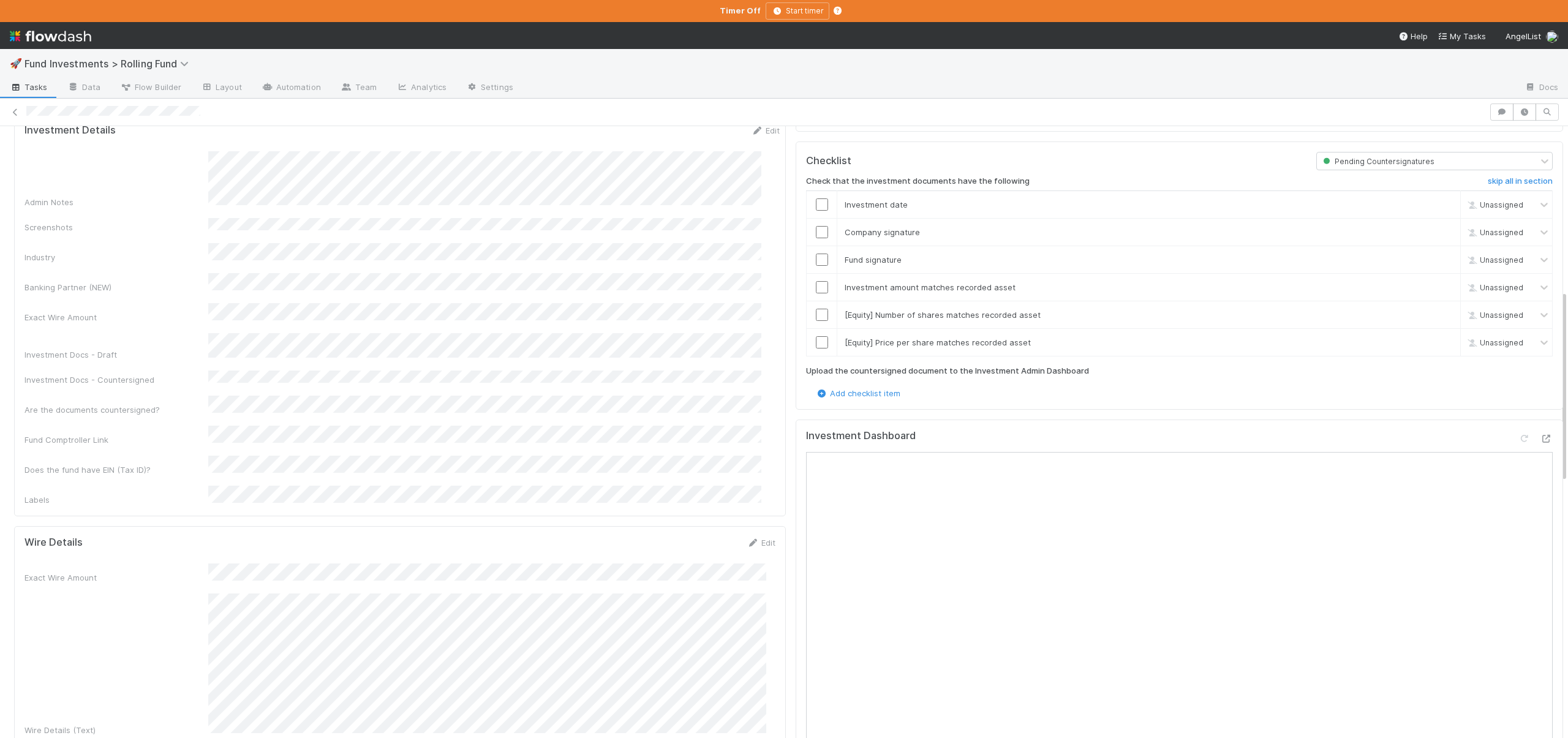
scroll to position [418, 0]
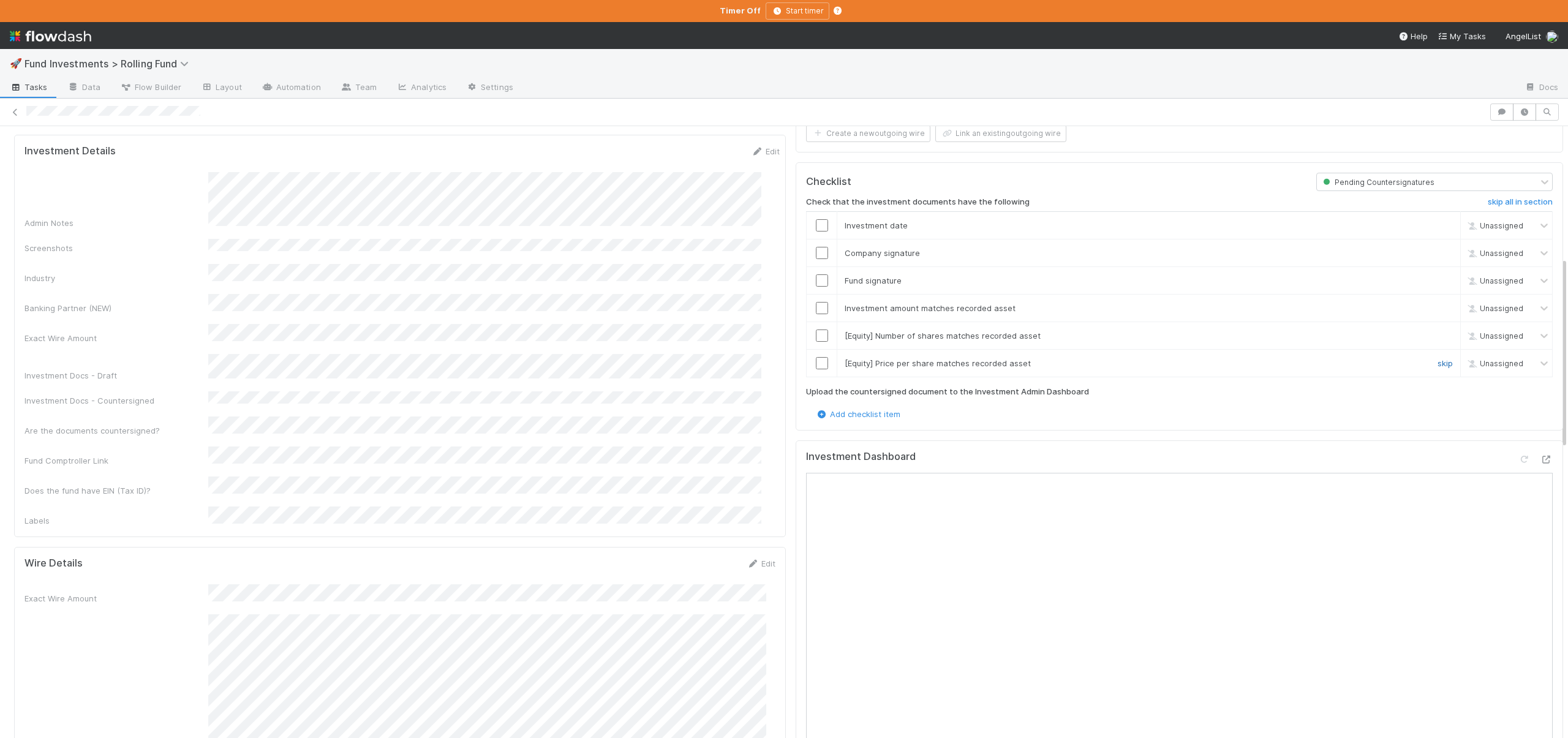
click at [1437, 358] on link "skip" at bounding box center [1445, 363] width 16 height 10
click at [1437, 331] on link "skip" at bounding box center [1445, 335] width 16 height 10
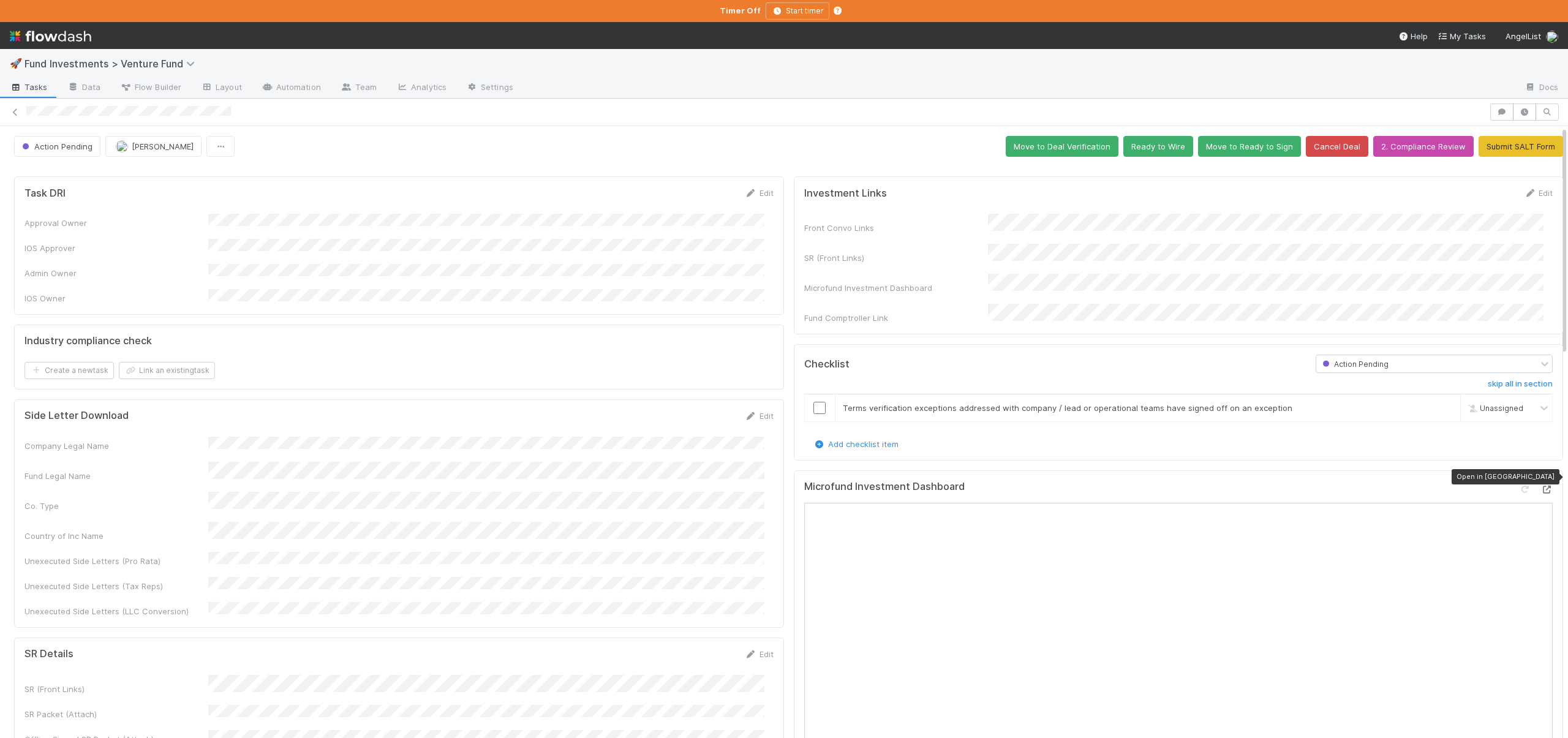
click at [1541, 486] on icon at bounding box center [1546, 490] width 13 height 8
click at [0, 0] on div "🚀 Fund Investments > Venture Fund Tasks Data Flow Builder Layout Automation Tea…" at bounding box center [784, 369] width 1568 height 738
click at [1519, 106] on button "button" at bounding box center [1524, 112] width 23 height 17
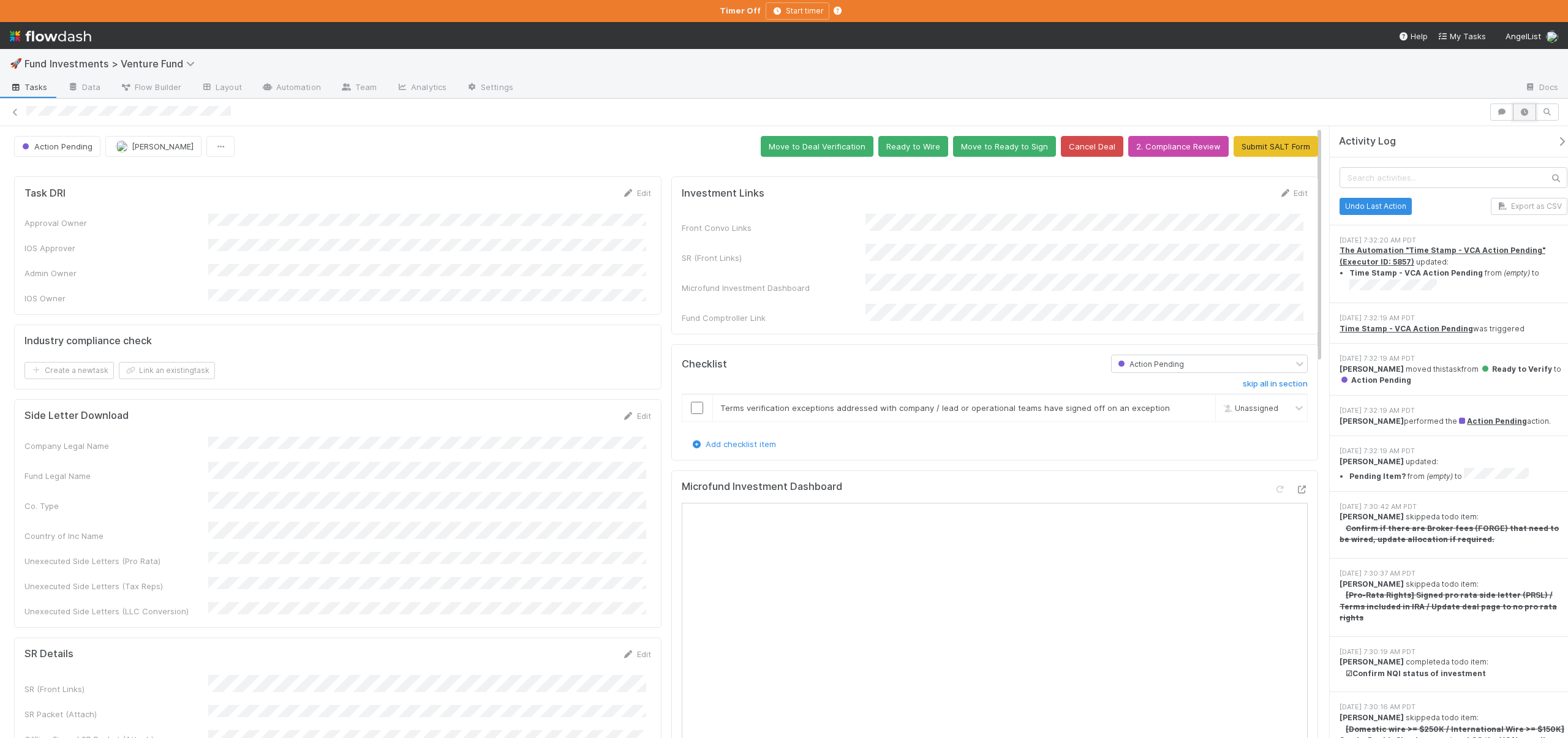
click at [1519, 106] on button "button" at bounding box center [1524, 112] width 23 height 17
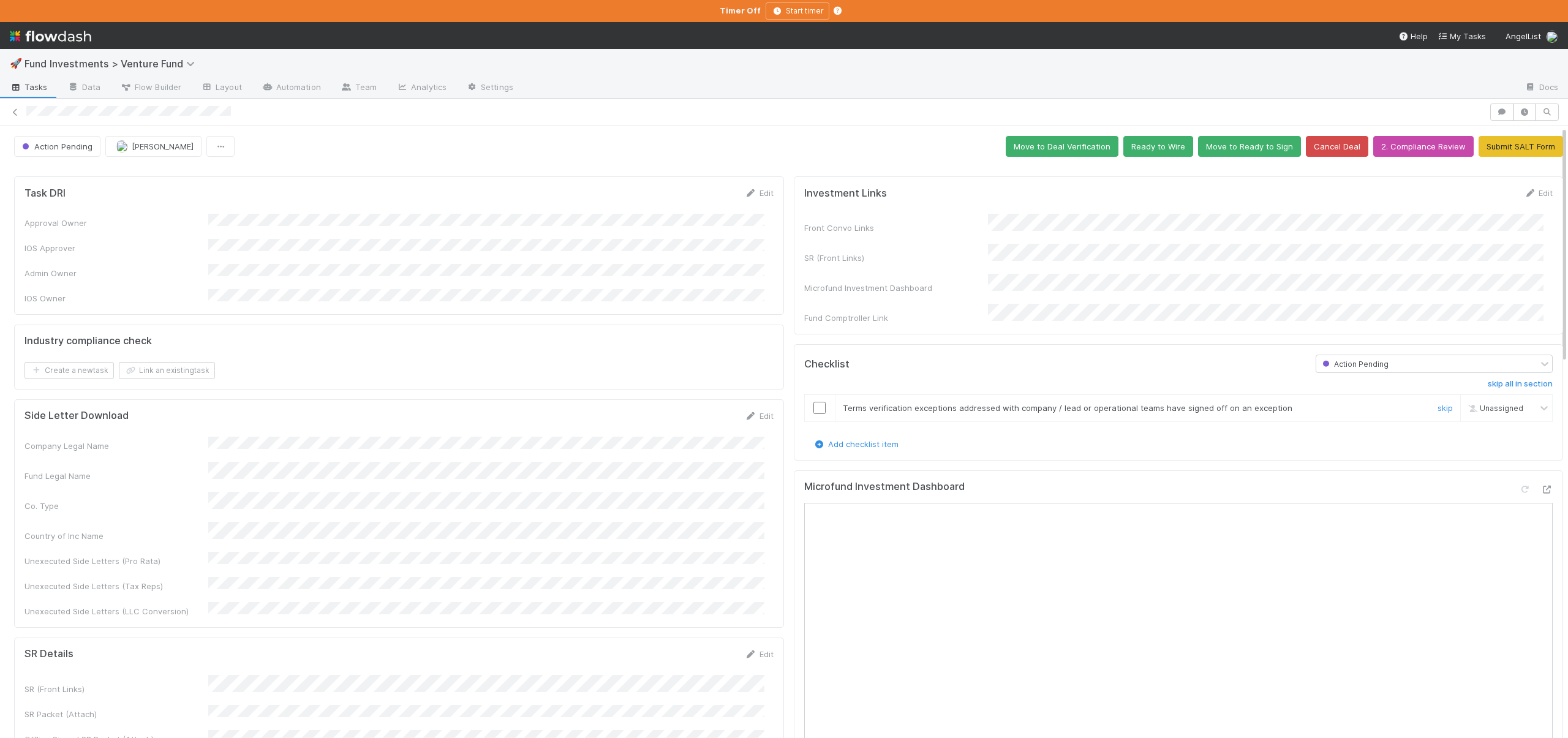
click at [814, 402] on input "checkbox" at bounding box center [820, 408] width 13 height 13
click at [1067, 148] on button "Move to Deal Verification" at bounding box center [1062, 146] width 113 height 21
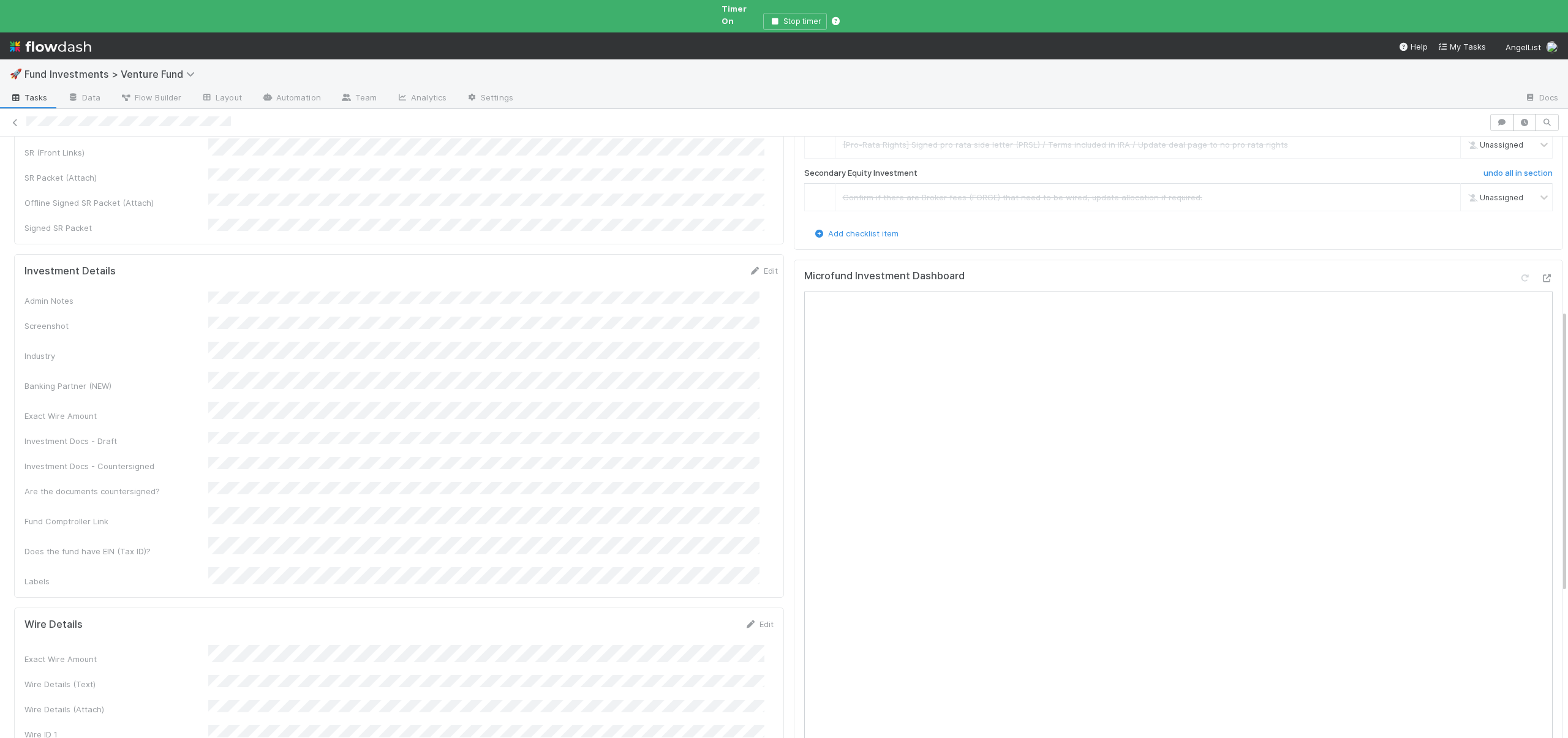
scroll to position [656, 0]
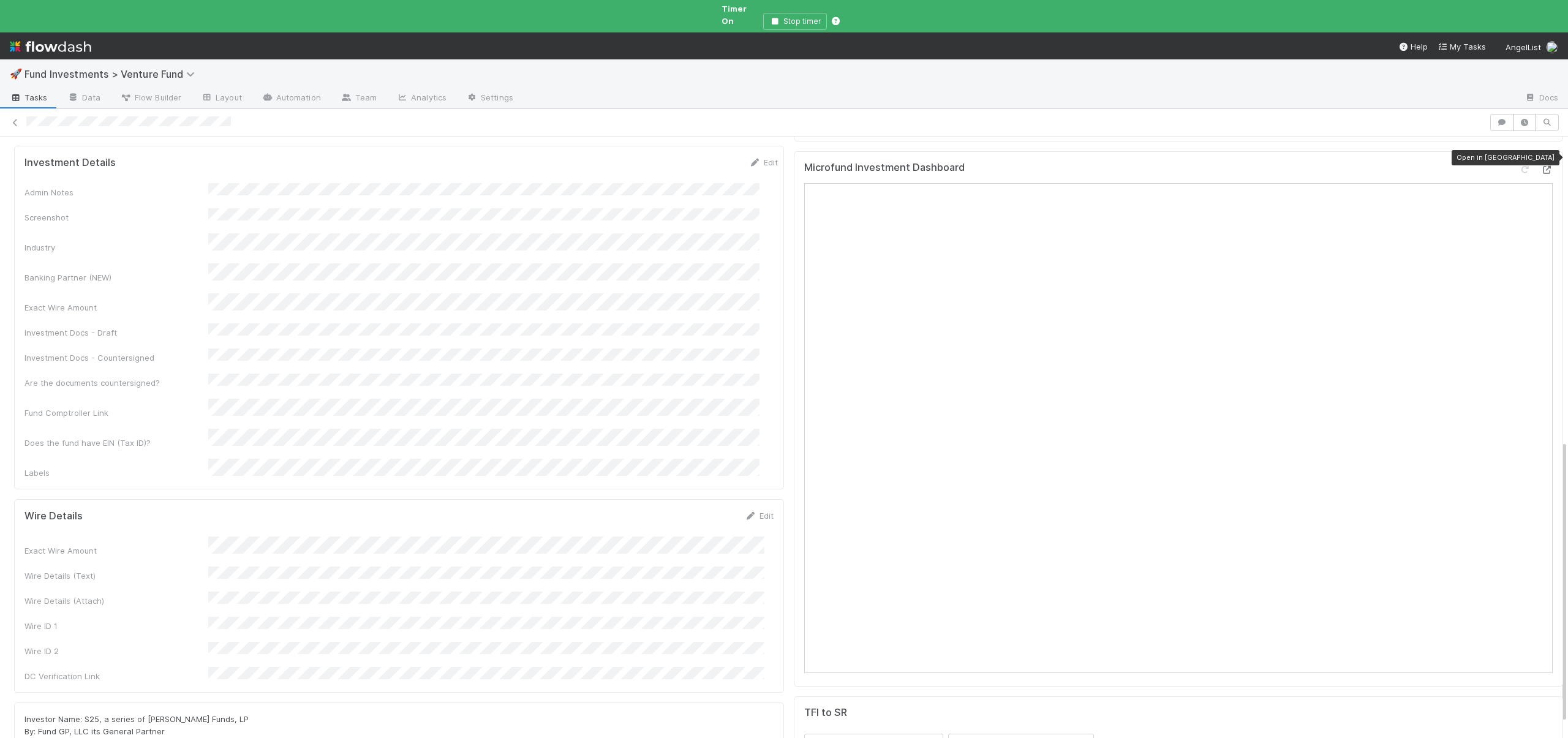
click at [1541, 166] on icon at bounding box center [1546, 170] width 13 height 8
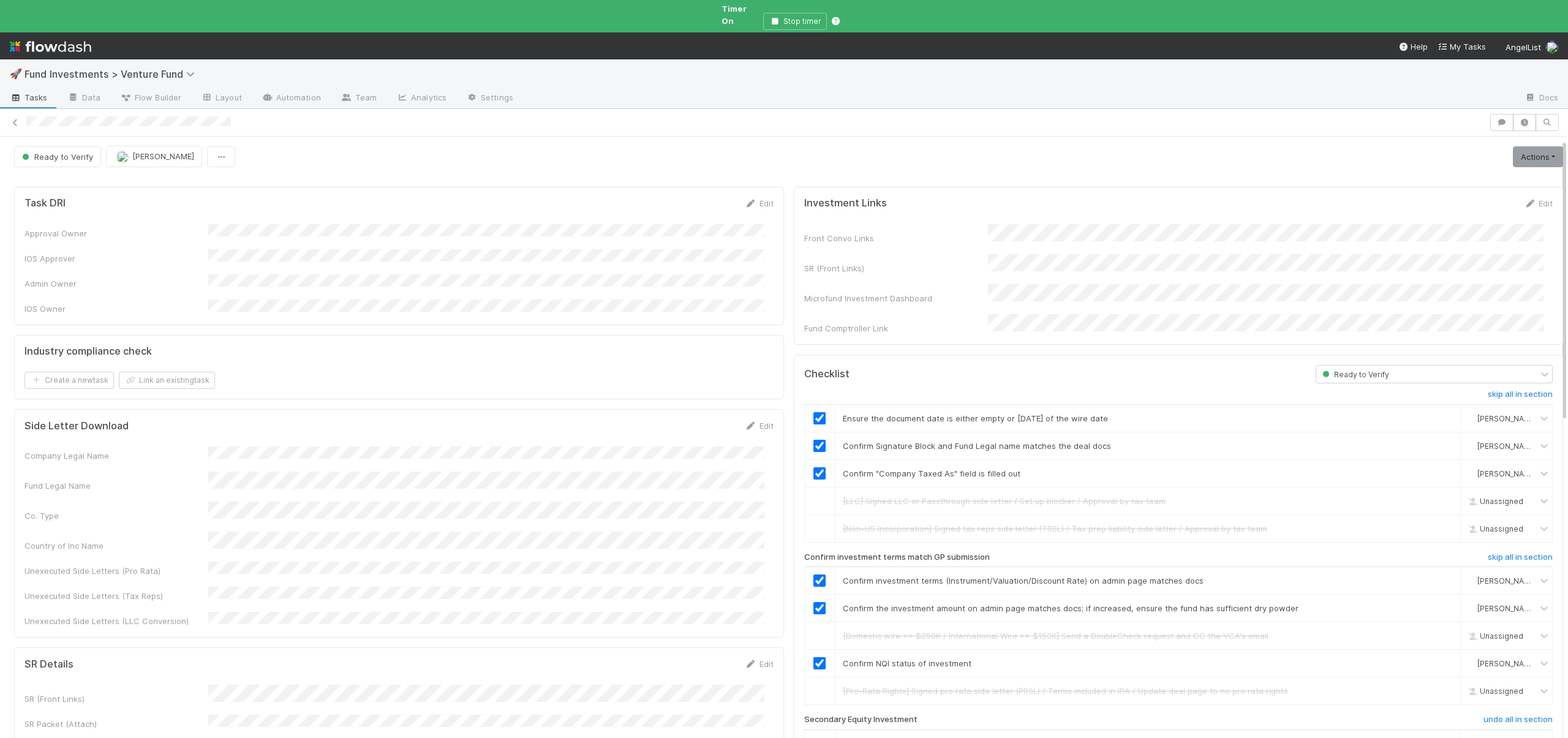
scroll to position [0, 0]
click at [1523, 150] on link "Actions" at bounding box center [1538, 157] width 50 height 21
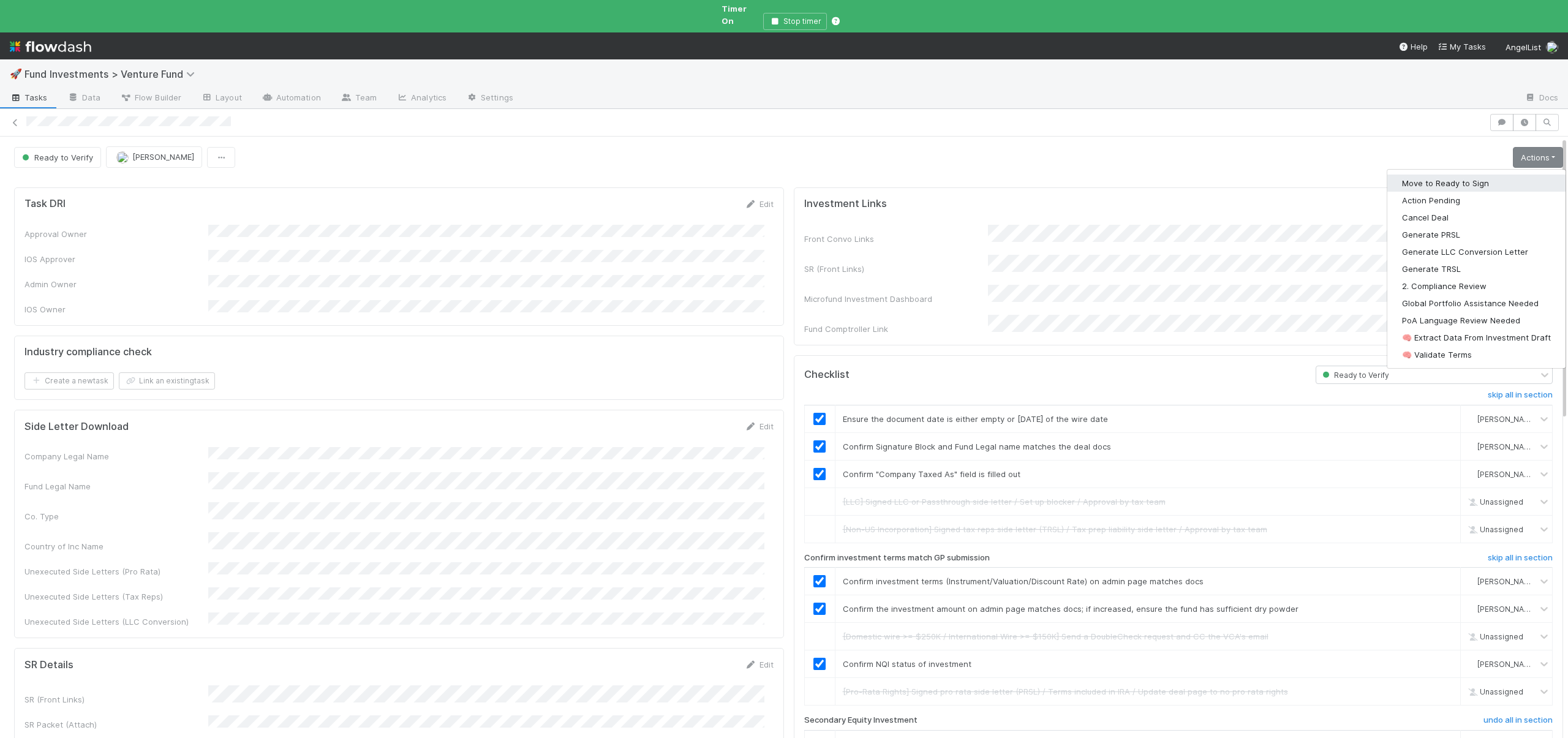
click at [1420, 174] on button "Move to Ready to Sign" at bounding box center [1477, 182] width 178 height 17
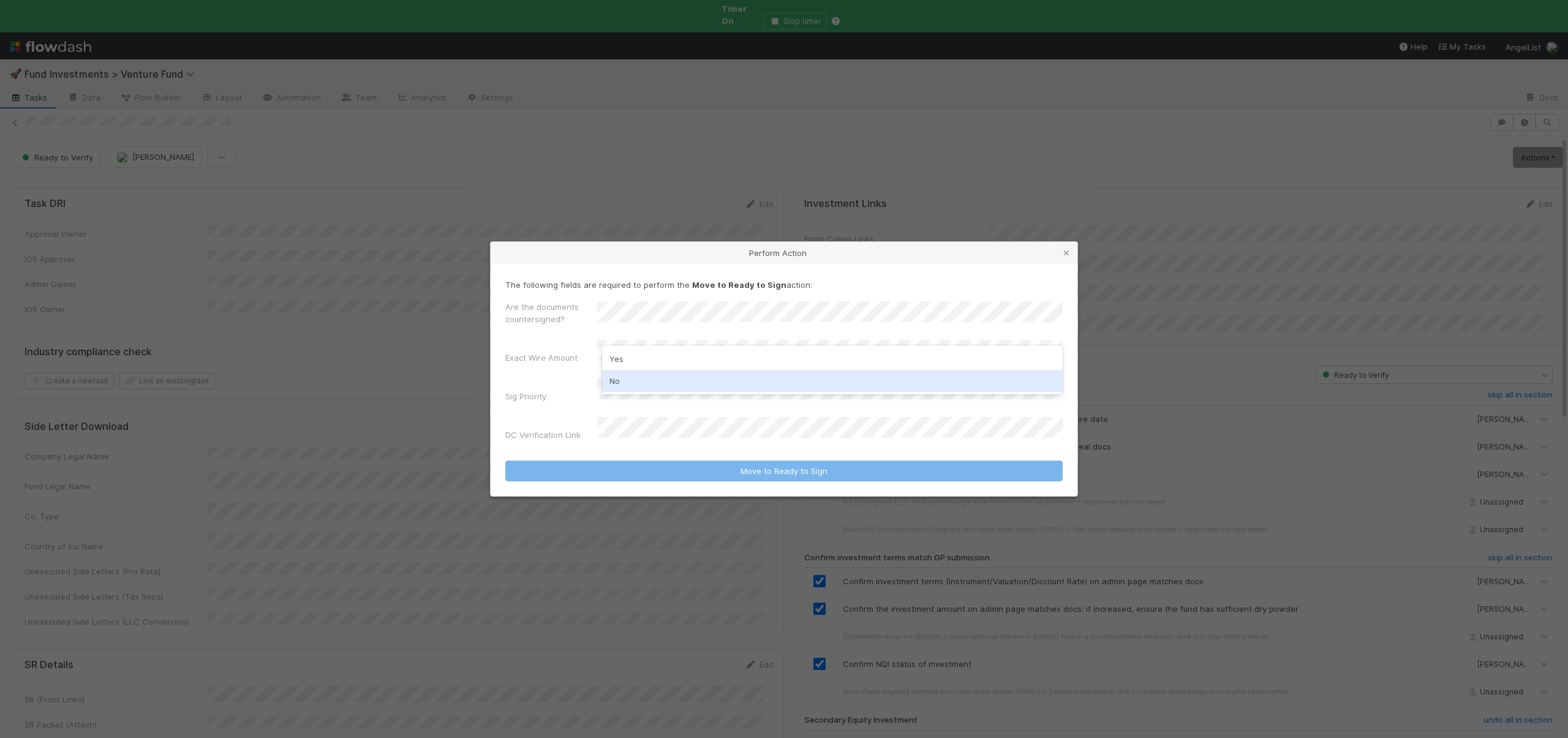
click at [624, 376] on div "No" at bounding box center [832, 381] width 461 height 22
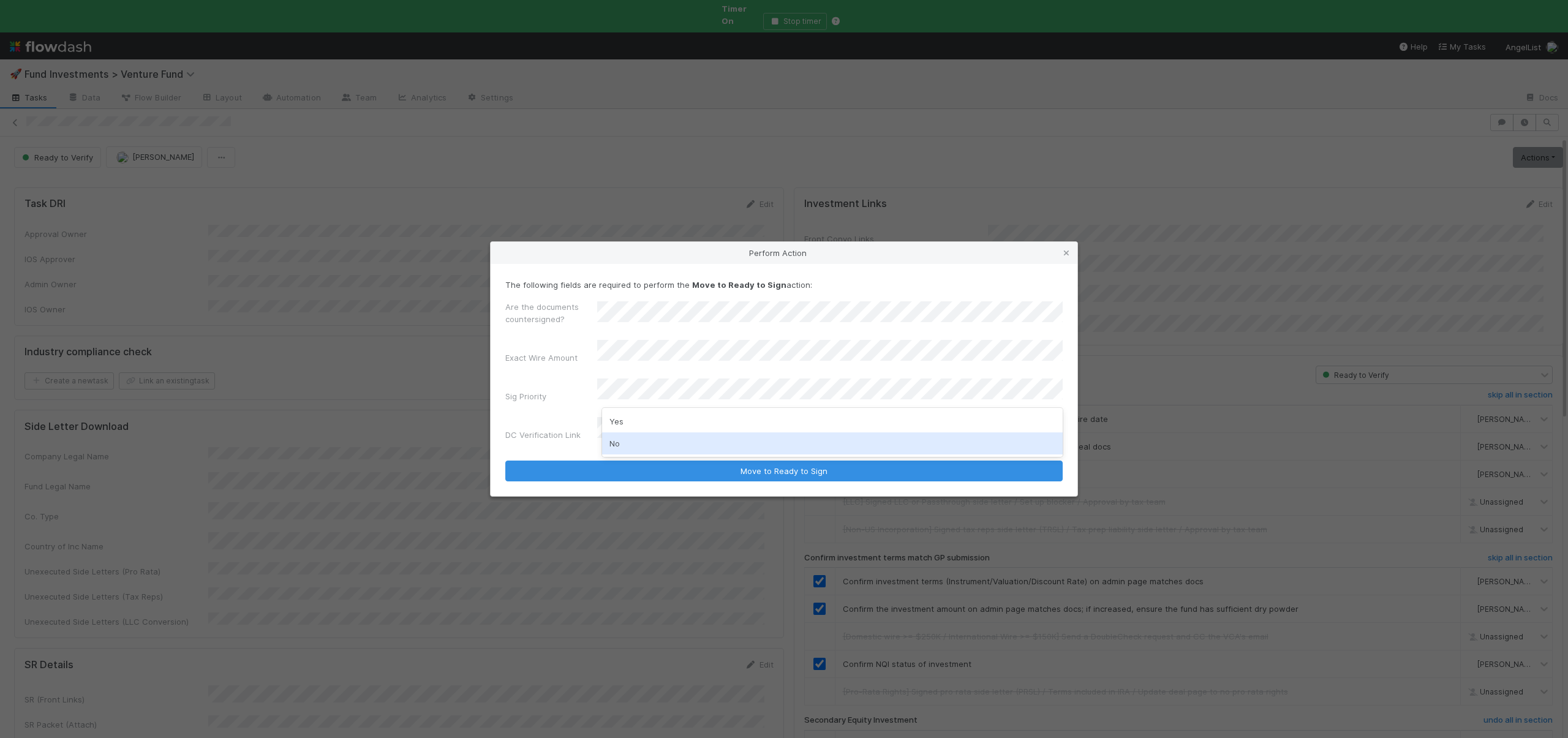
click at [614, 445] on div "No" at bounding box center [832, 444] width 461 height 22
click at [625, 435] on form "The following fields are required to perform the Move to Ready to Sign action: …" at bounding box center [784, 380] width 558 height 202
click at [505, 461] on button "Move to Ready to Sign" at bounding box center [784, 471] width 558 height 21
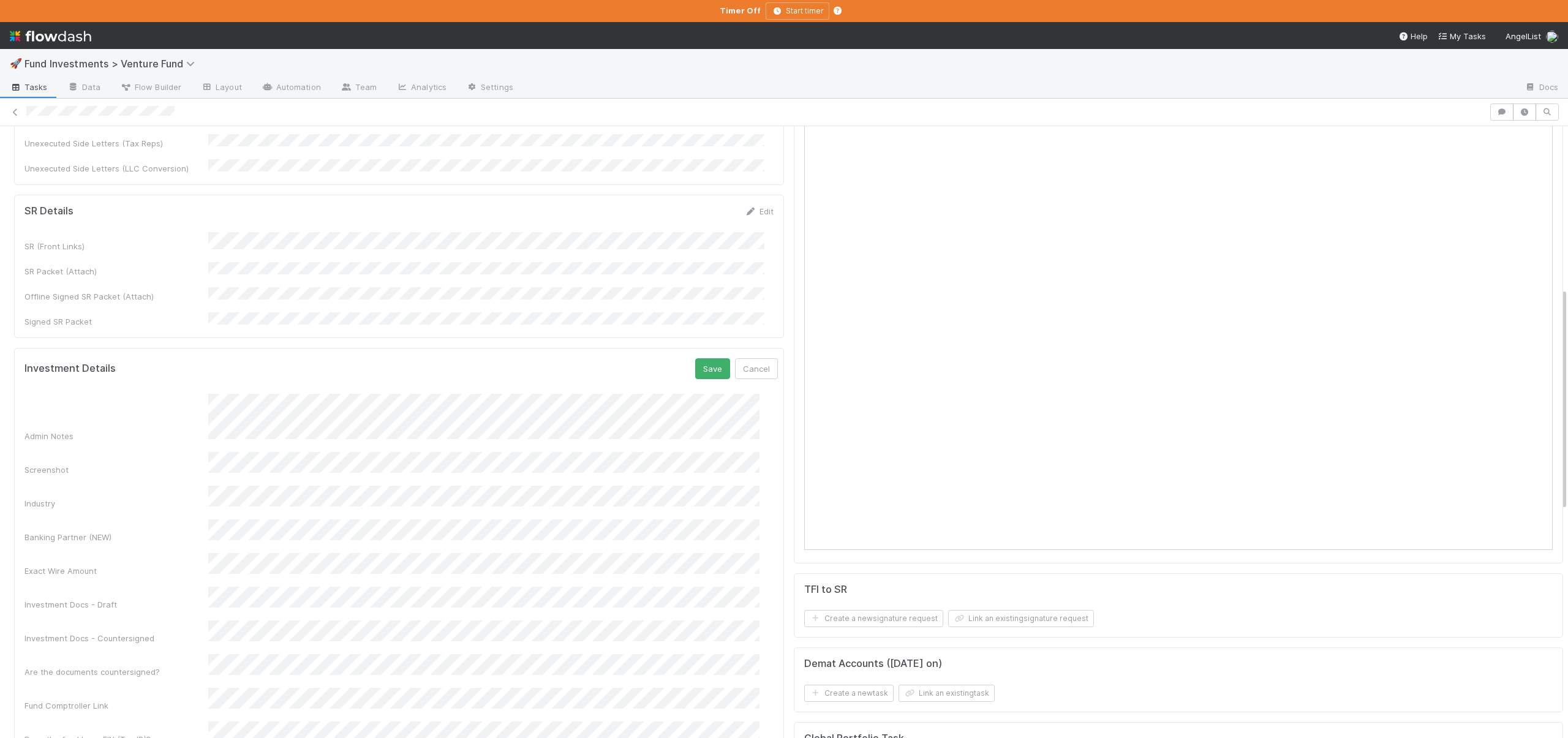
scroll to position [1, 0]
click at [695, 358] on button "Save" at bounding box center [712, 369] width 35 height 21
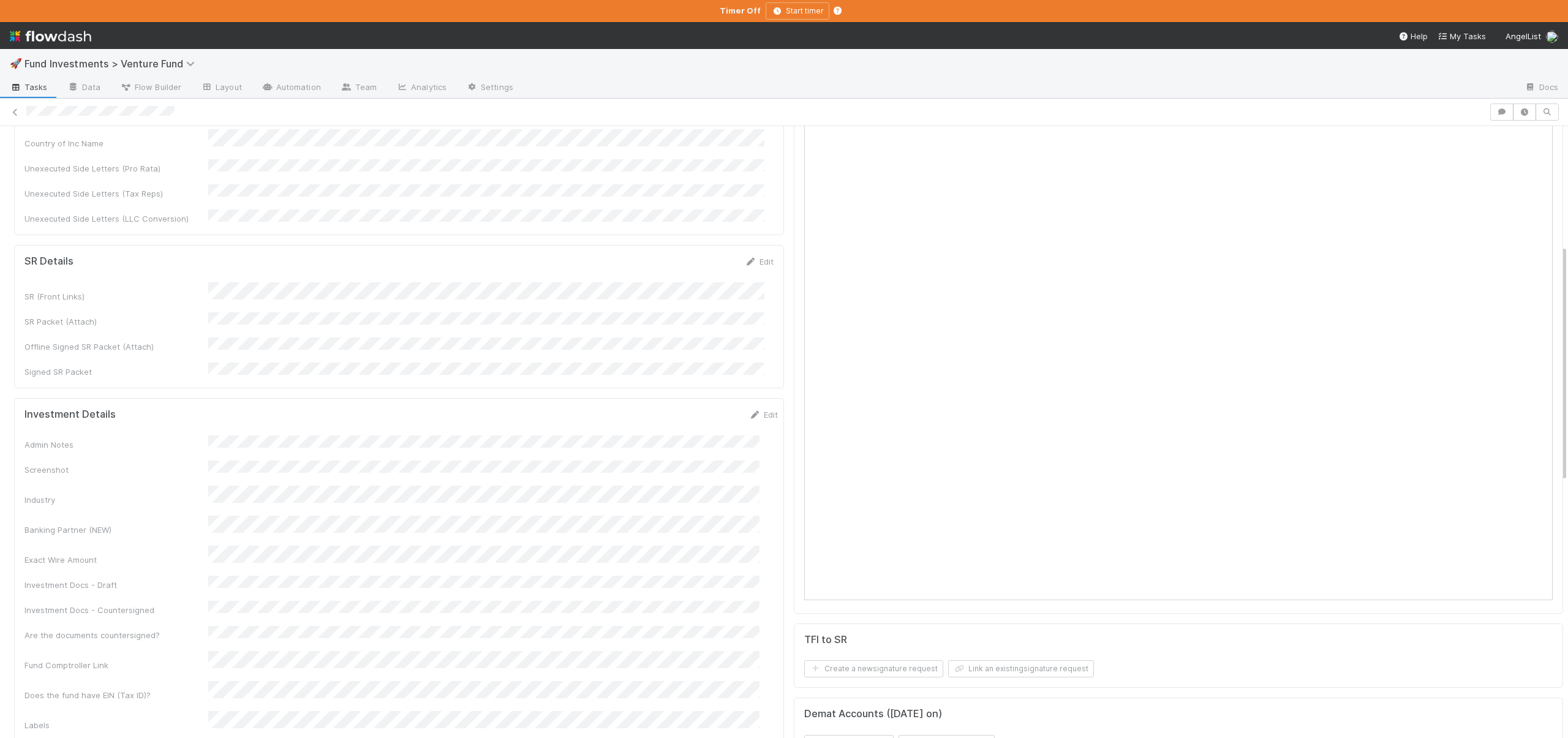
scroll to position [181, 0]
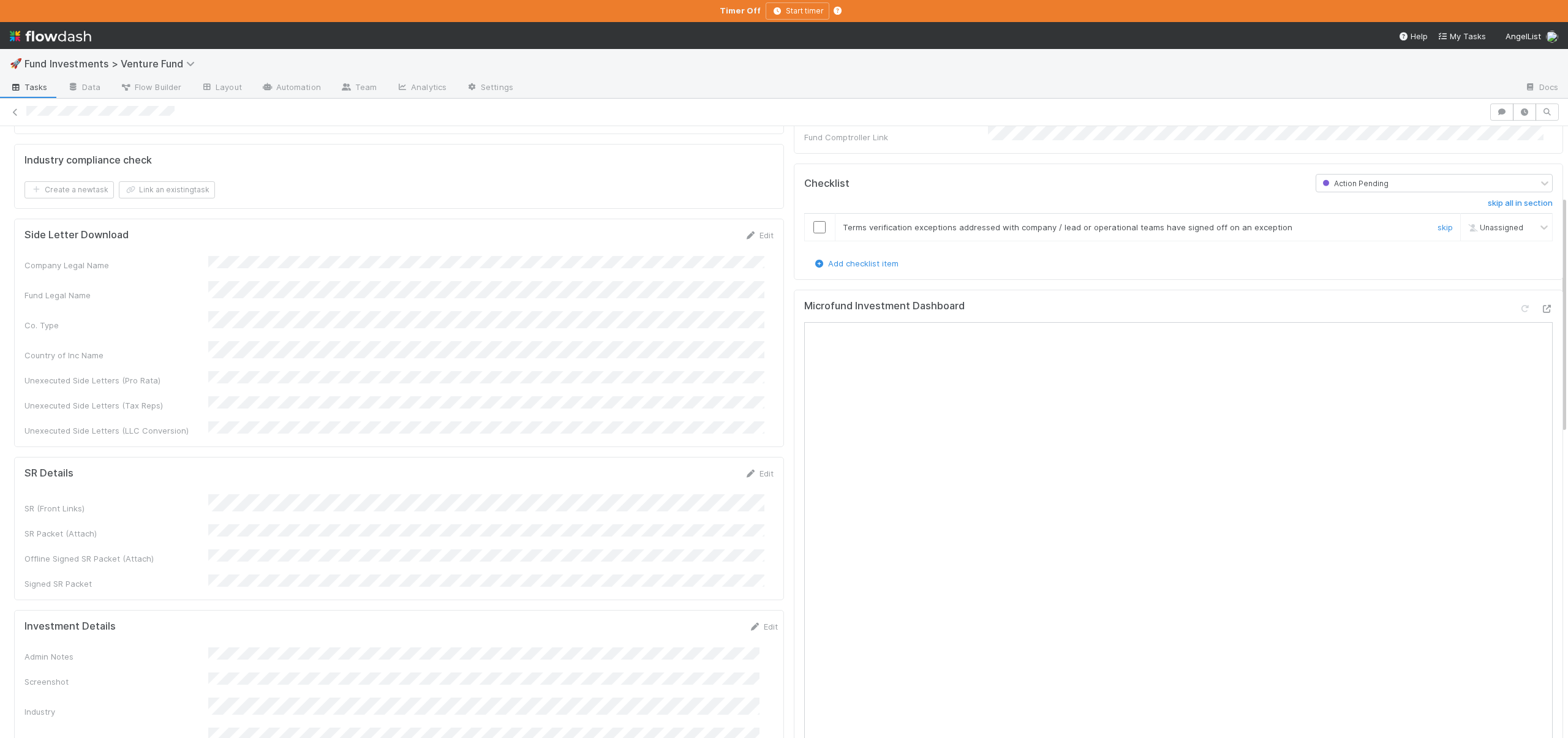
click at [814, 221] on input "checkbox" at bounding box center [820, 227] width 13 height 13
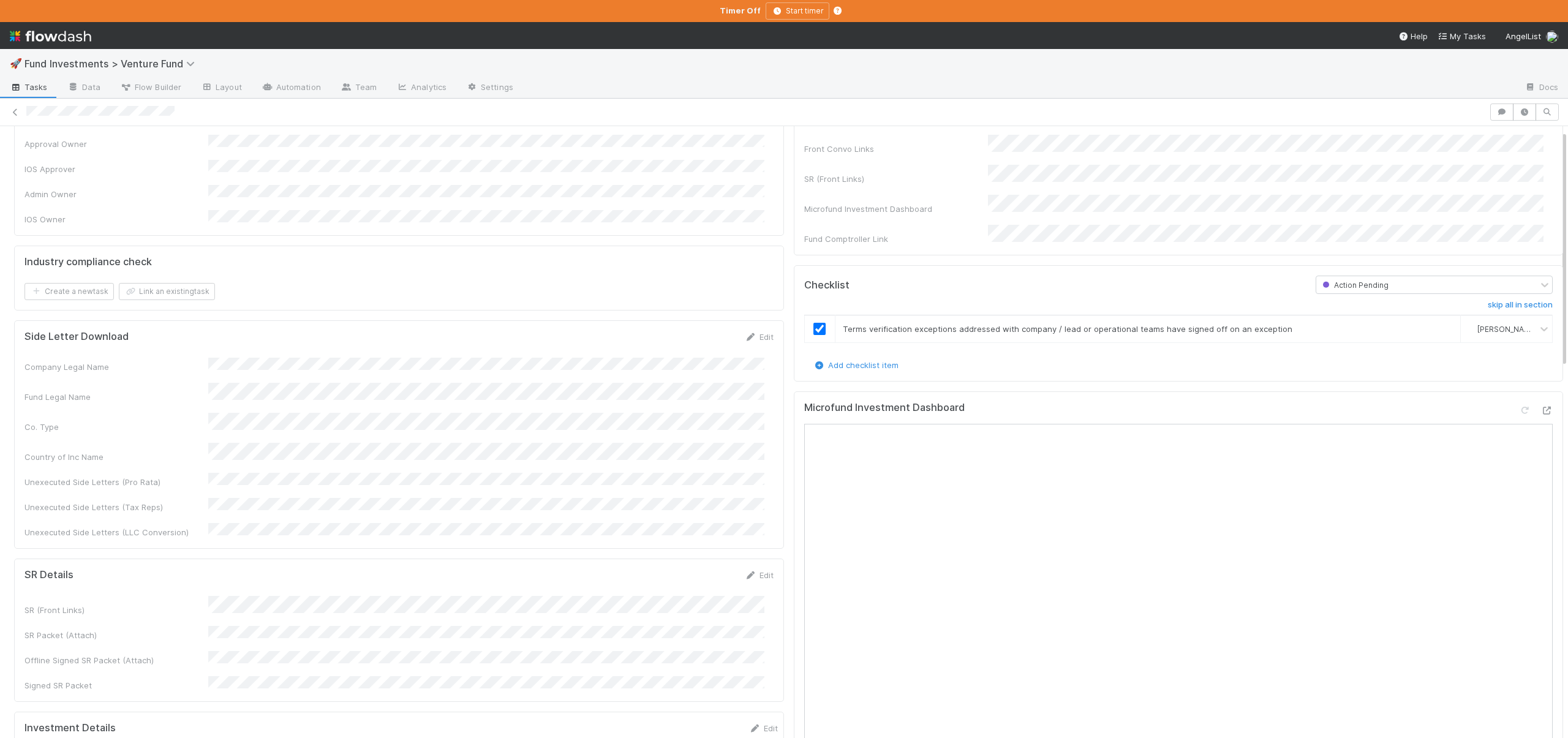
scroll to position [0, 0]
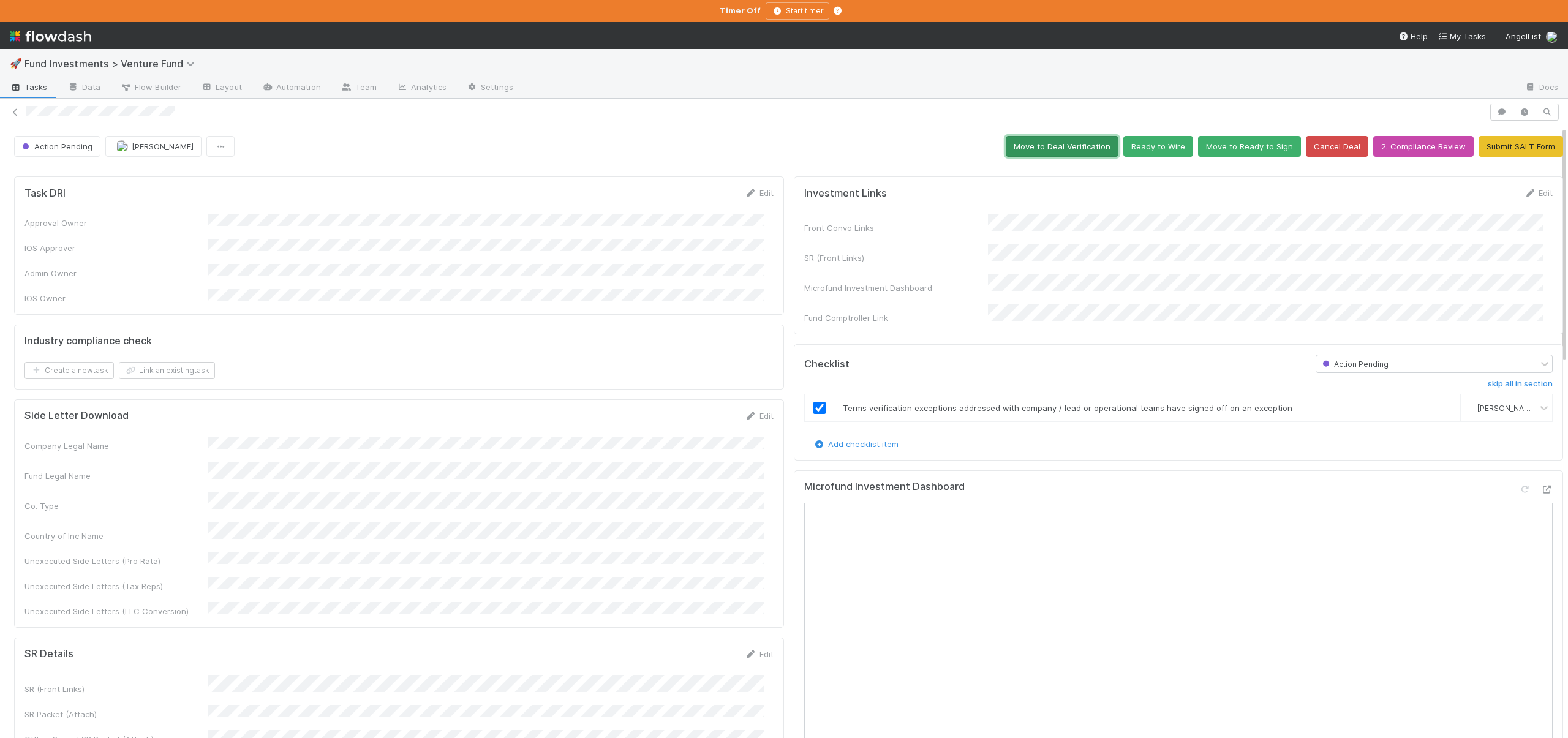
click at [1030, 146] on button "Move to Deal Verification" at bounding box center [1062, 146] width 113 height 21
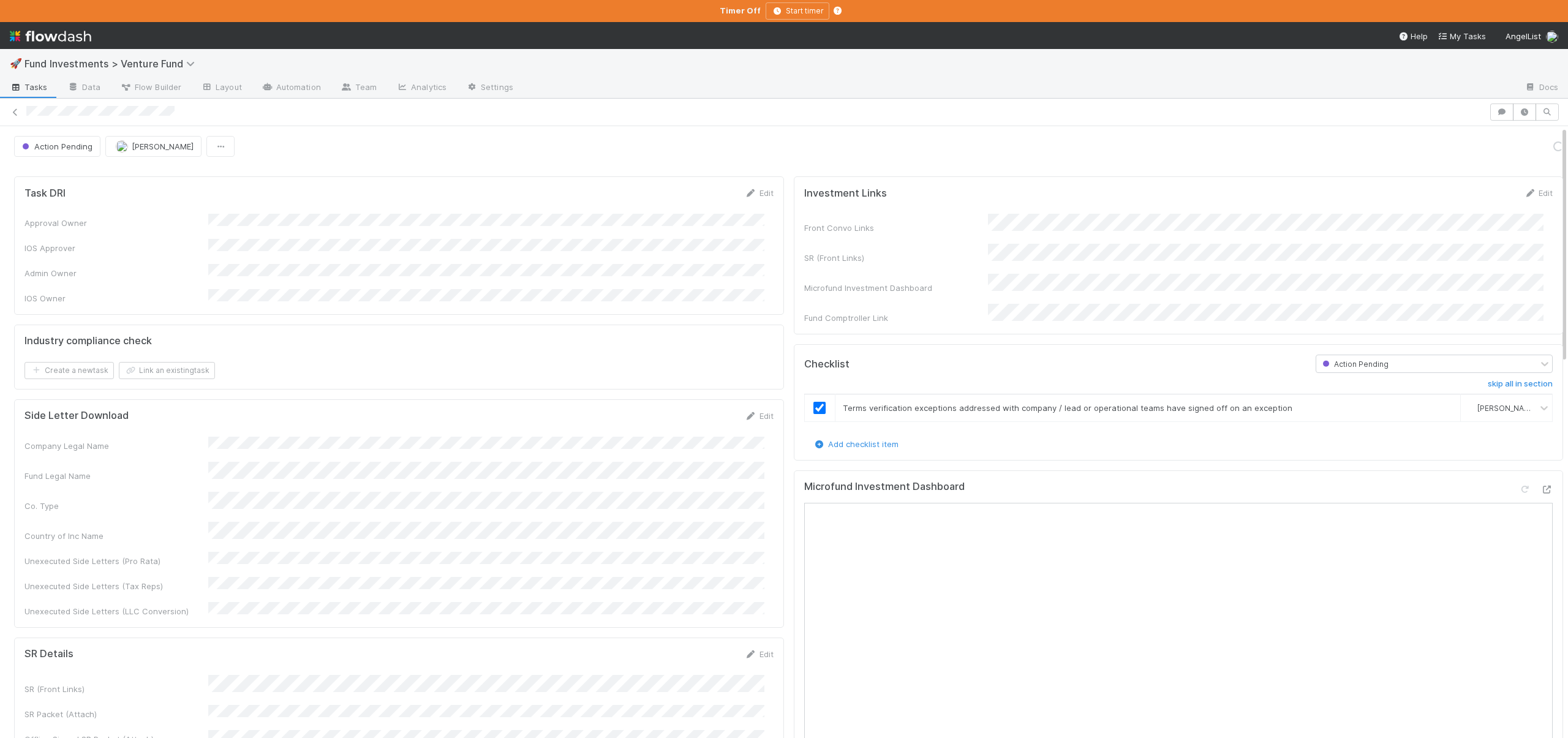
click at [1030, 145] on div "Action Pending [PERSON_NAME] Loading..." at bounding box center [788, 146] width 1549 height 21
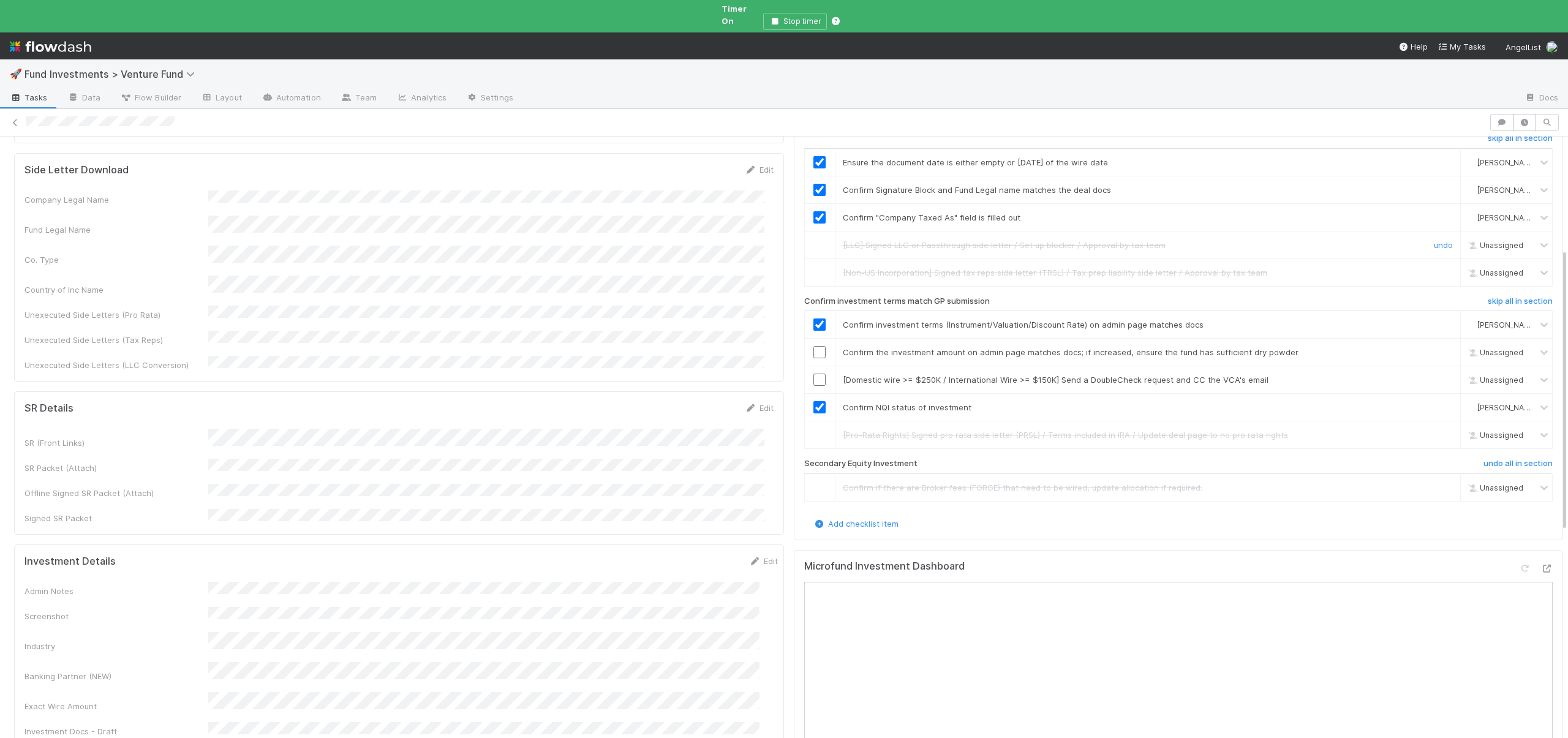
scroll to position [270, 0]
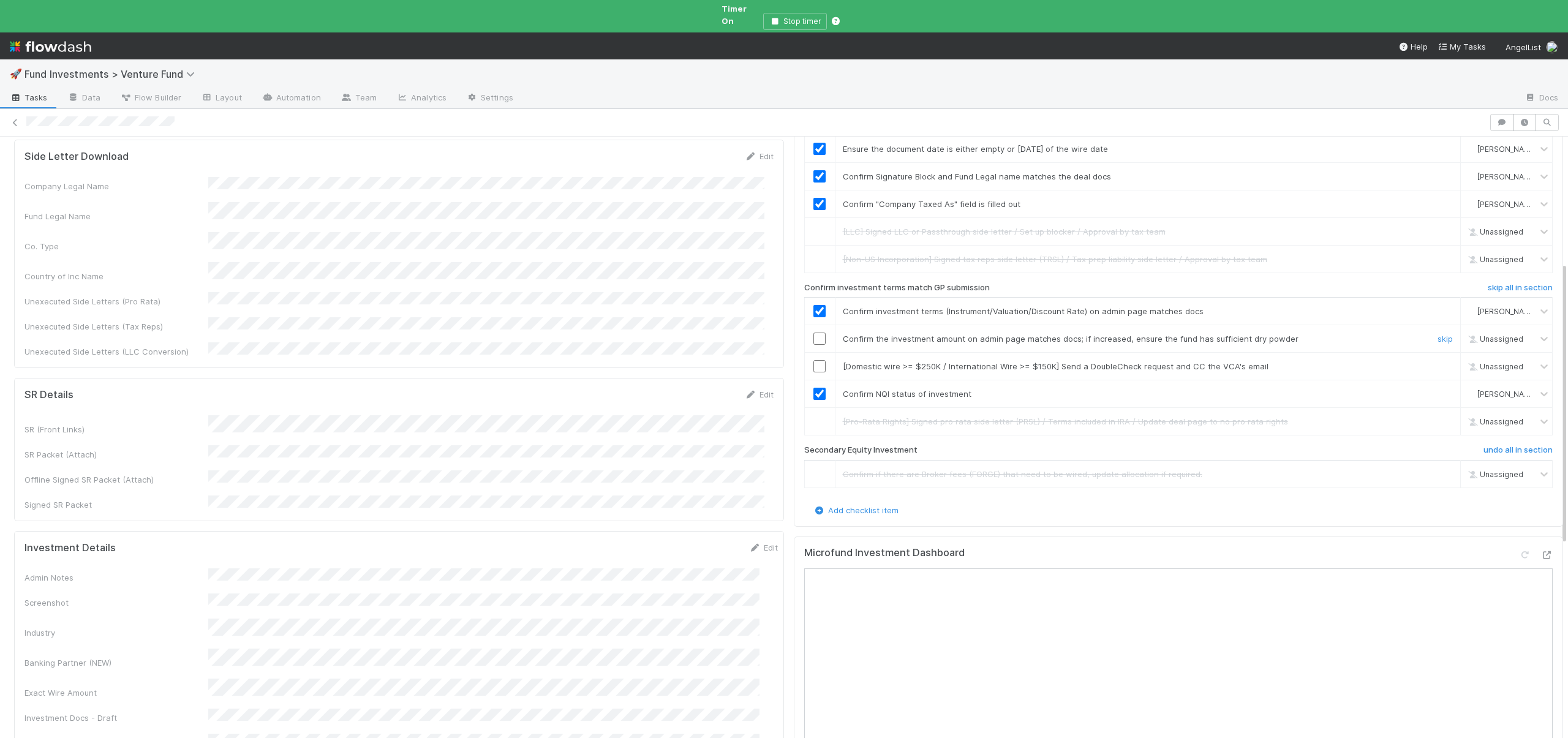
click at [815, 332] on input "checkbox" at bounding box center [820, 338] width 13 height 13
click at [1541, 551] on icon at bounding box center [1546, 555] width 13 height 8
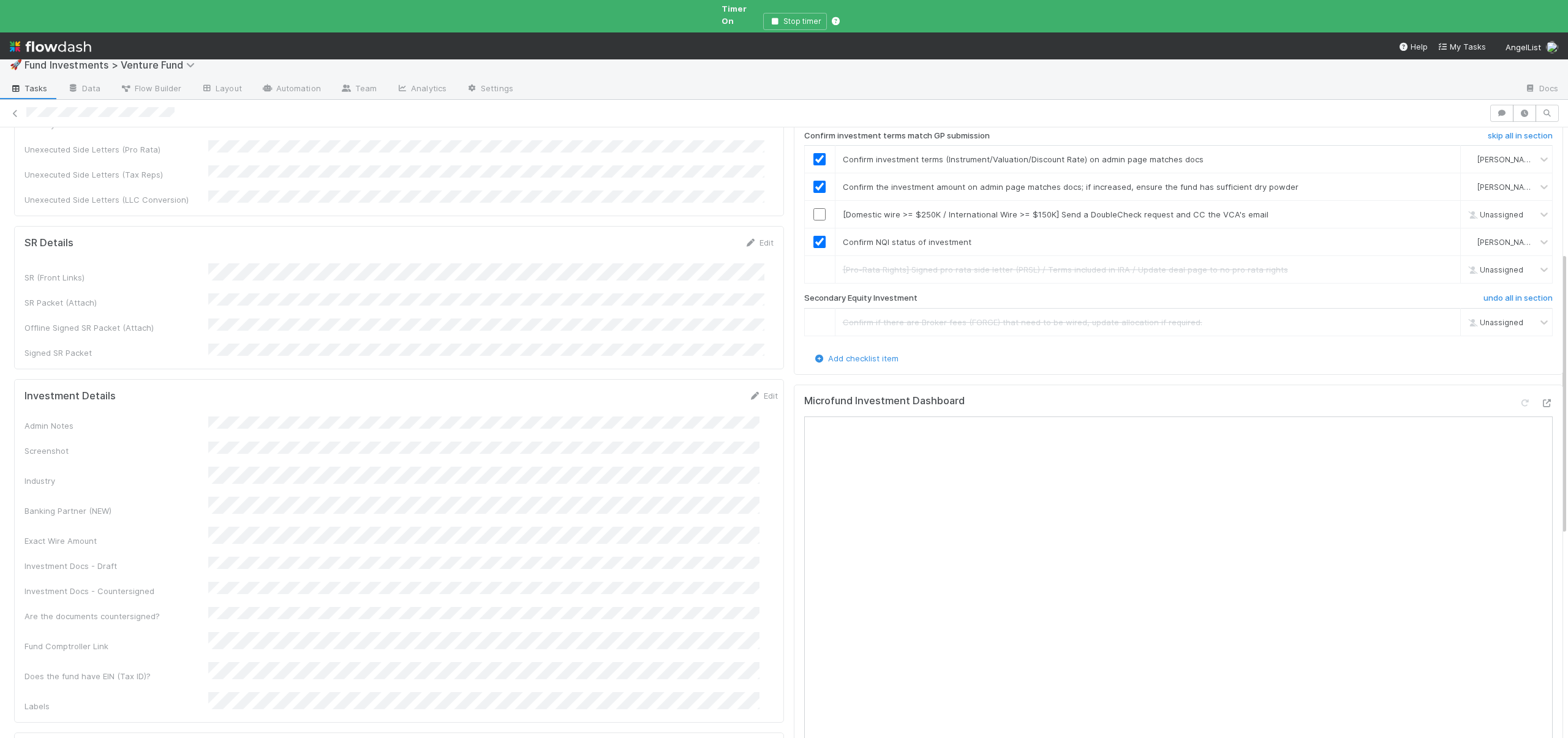
scroll to position [547, 0]
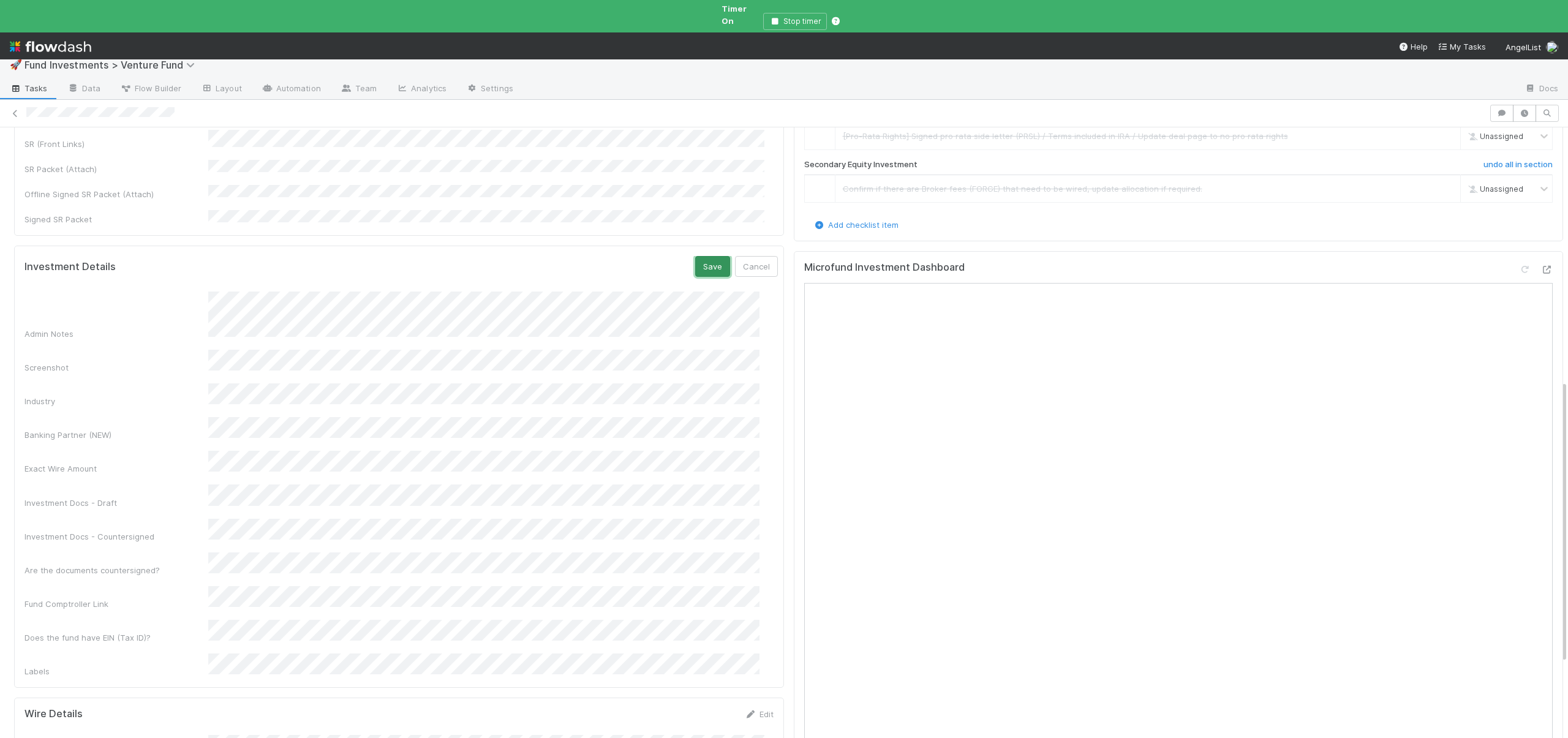
click at [695, 256] on button "Save" at bounding box center [712, 266] width 35 height 21
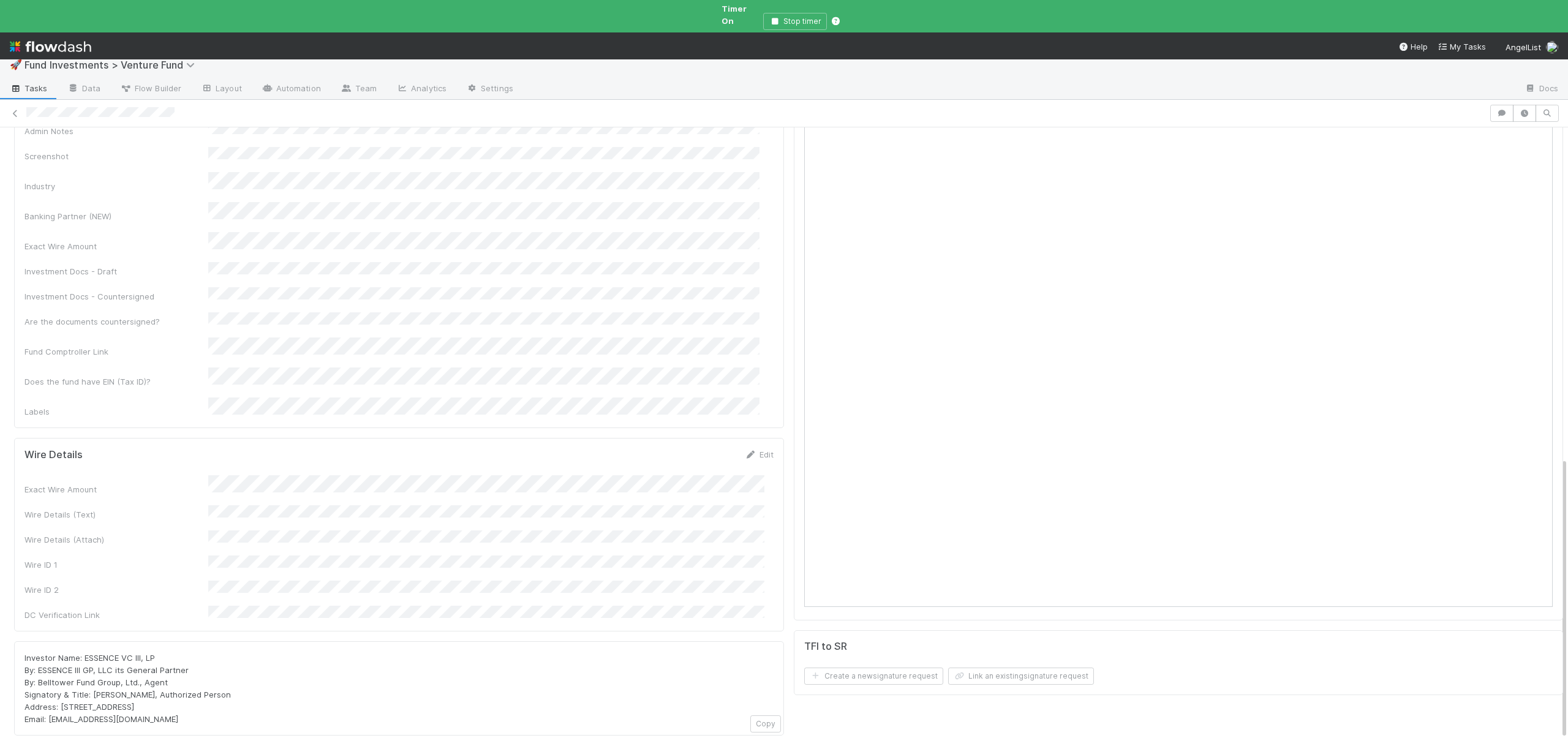
scroll to position [716, 0]
click at [699, 445] on button "Save" at bounding box center [708, 455] width 35 height 21
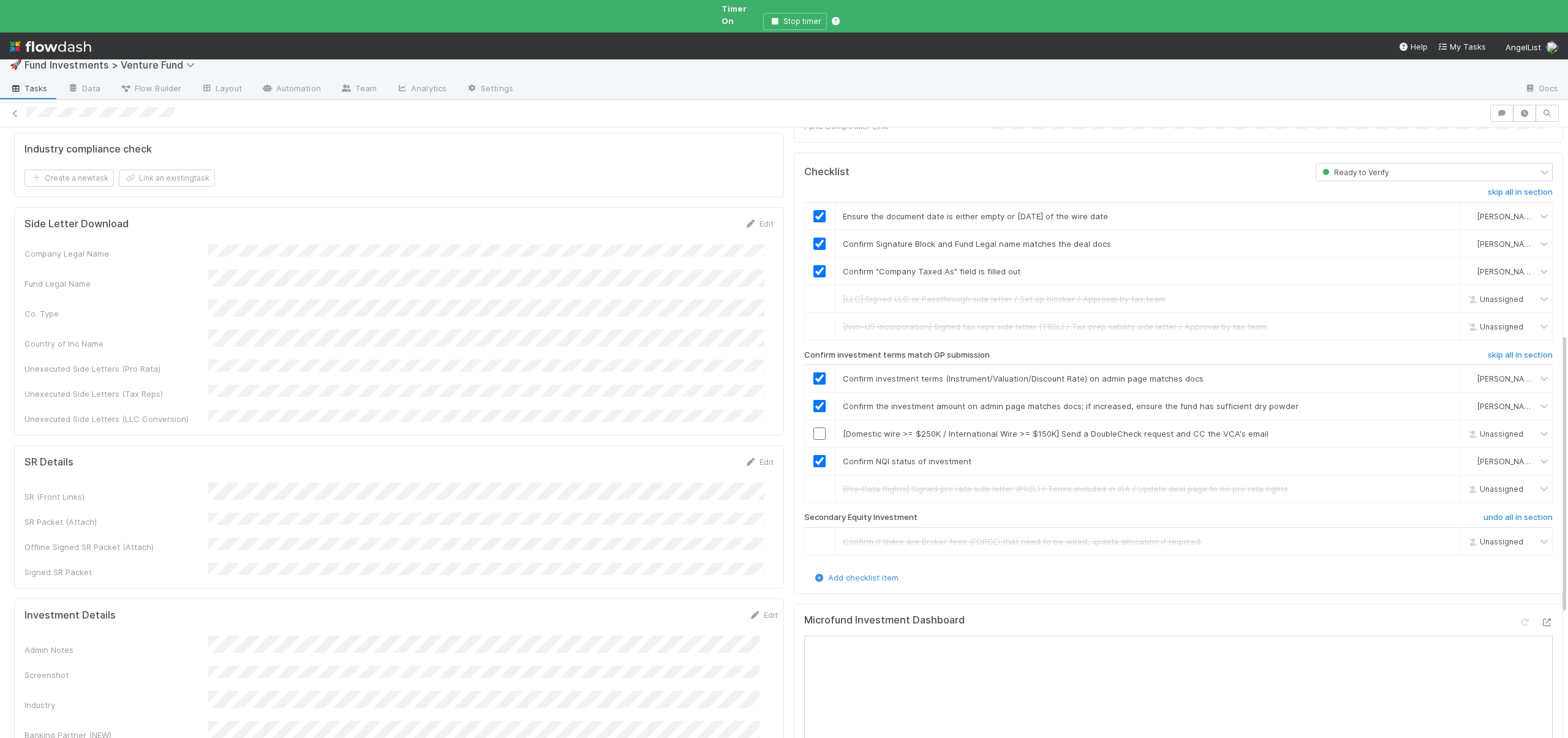
scroll to position [192, 0]
click at [816, 429] on input "checkbox" at bounding box center [820, 435] width 13 height 13
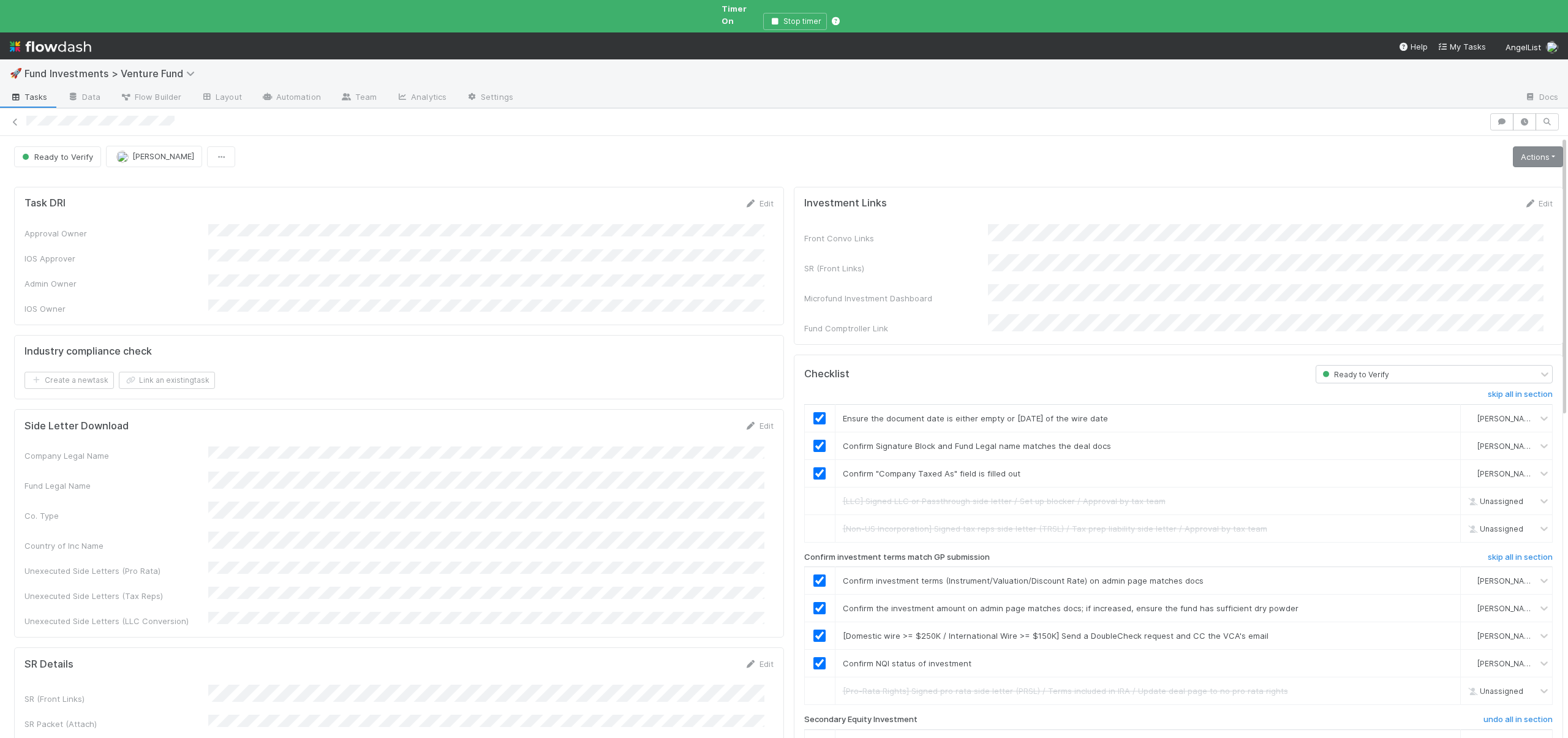
scroll to position [0, 0]
click at [1538, 150] on link "Actions" at bounding box center [1538, 157] width 50 height 21
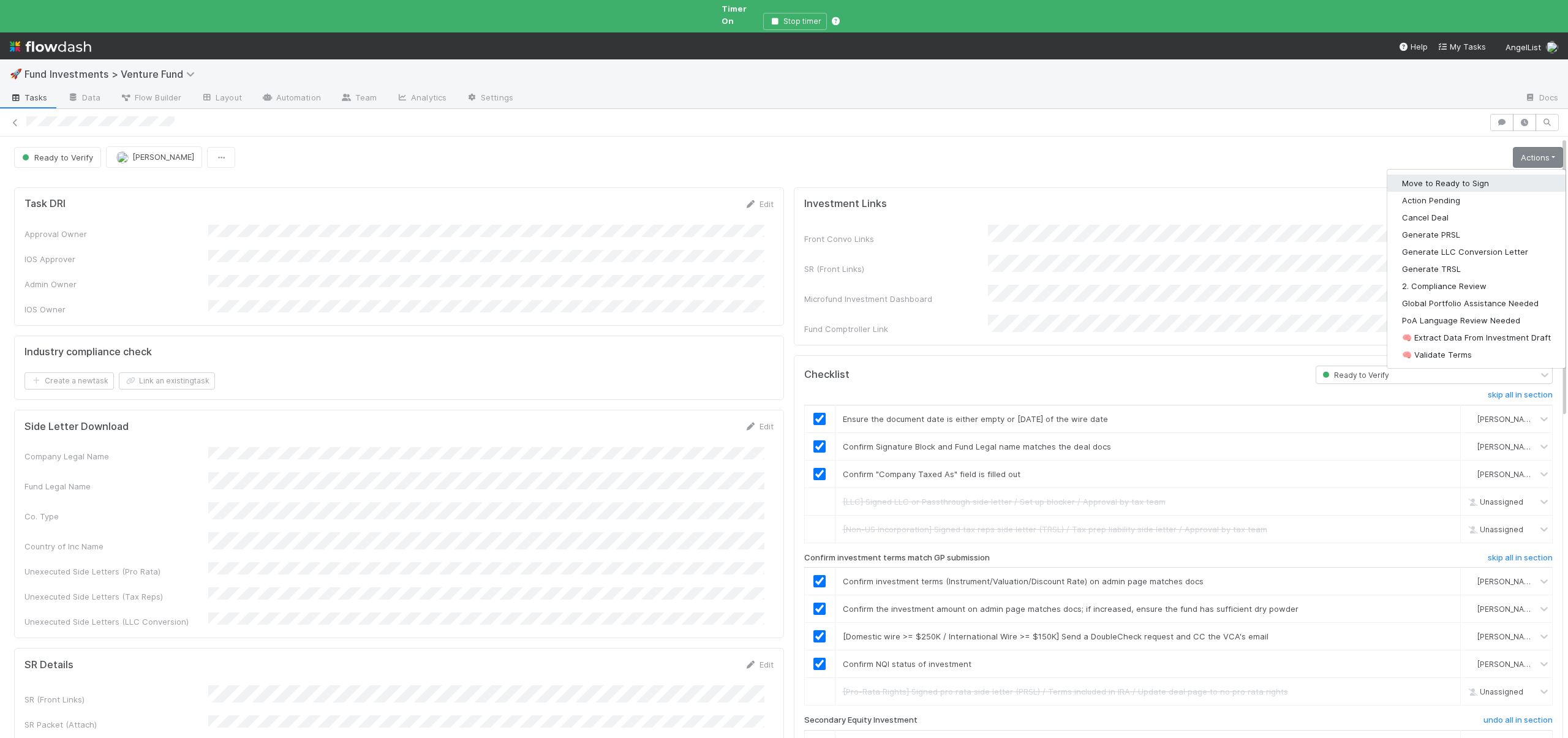
click at [1424, 174] on button "Move to Ready to Sign" at bounding box center [1477, 182] width 178 height 17
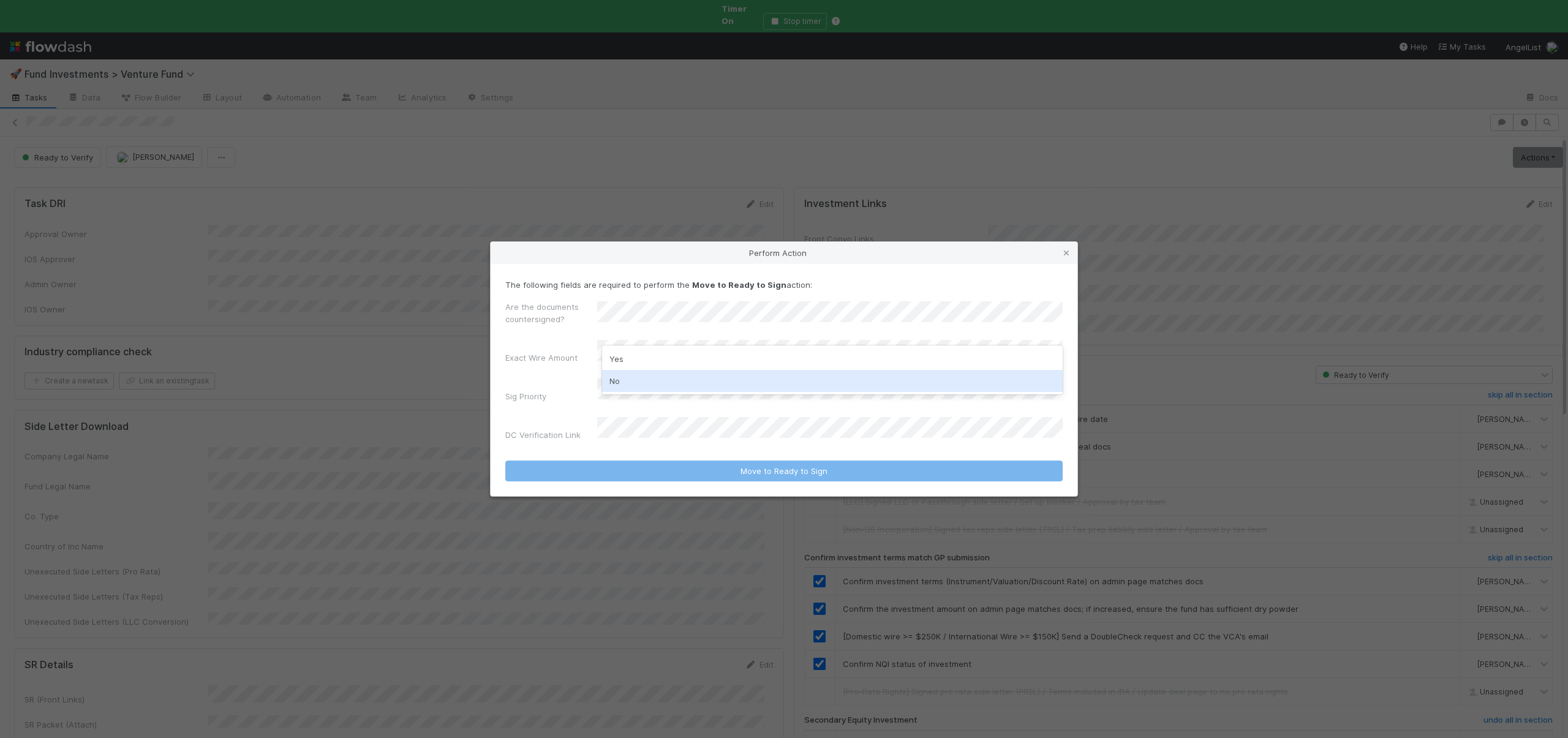
click at [612, 374] on div "No" at bounding box center [832, 381] width 461 height 22
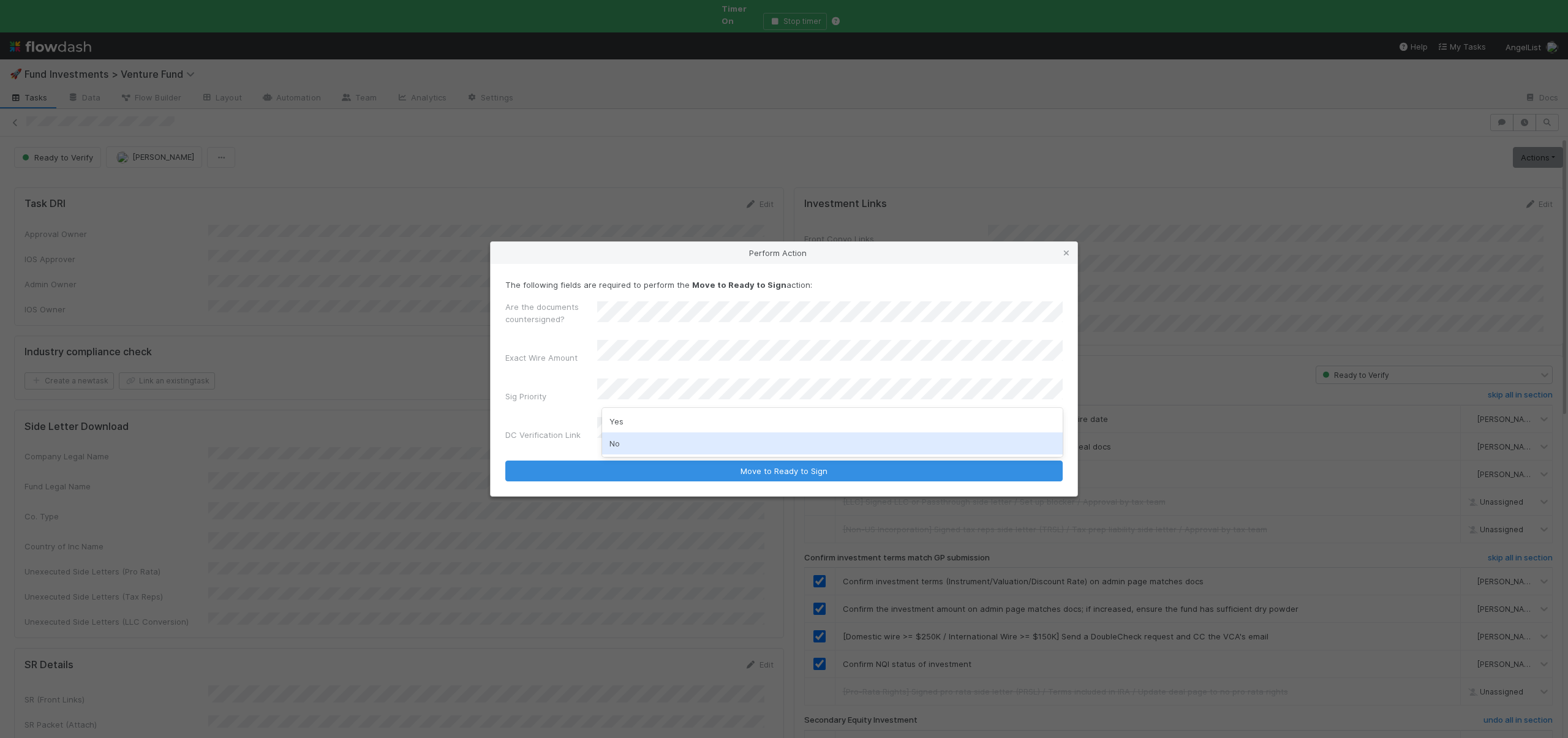
click at [614, 436] on div "No" at bounding box center [832, 444] width 461 height 22
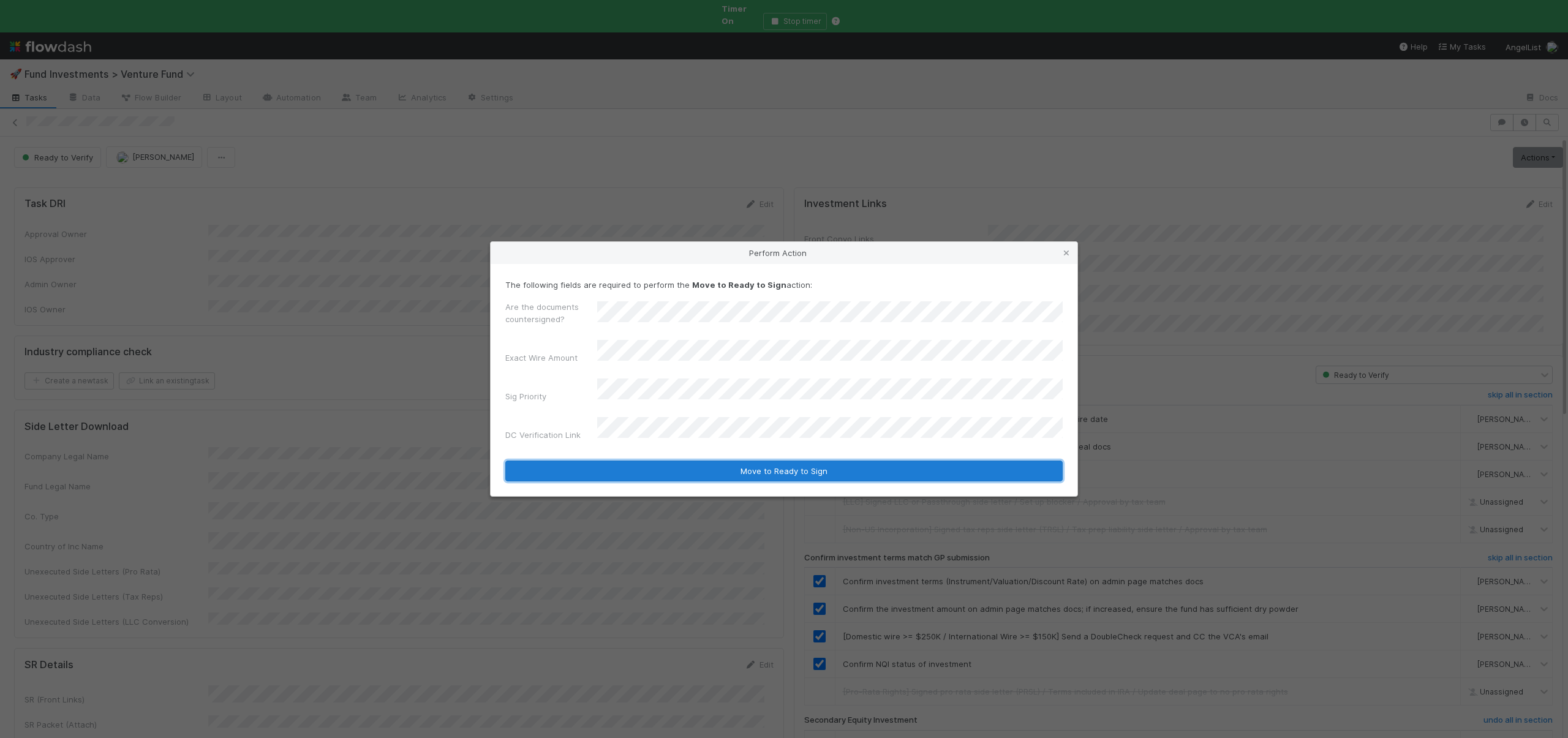
click at [618, 461] on button "Move to Ready to Sign" at bounding box center [784, 471] width 558 height 21
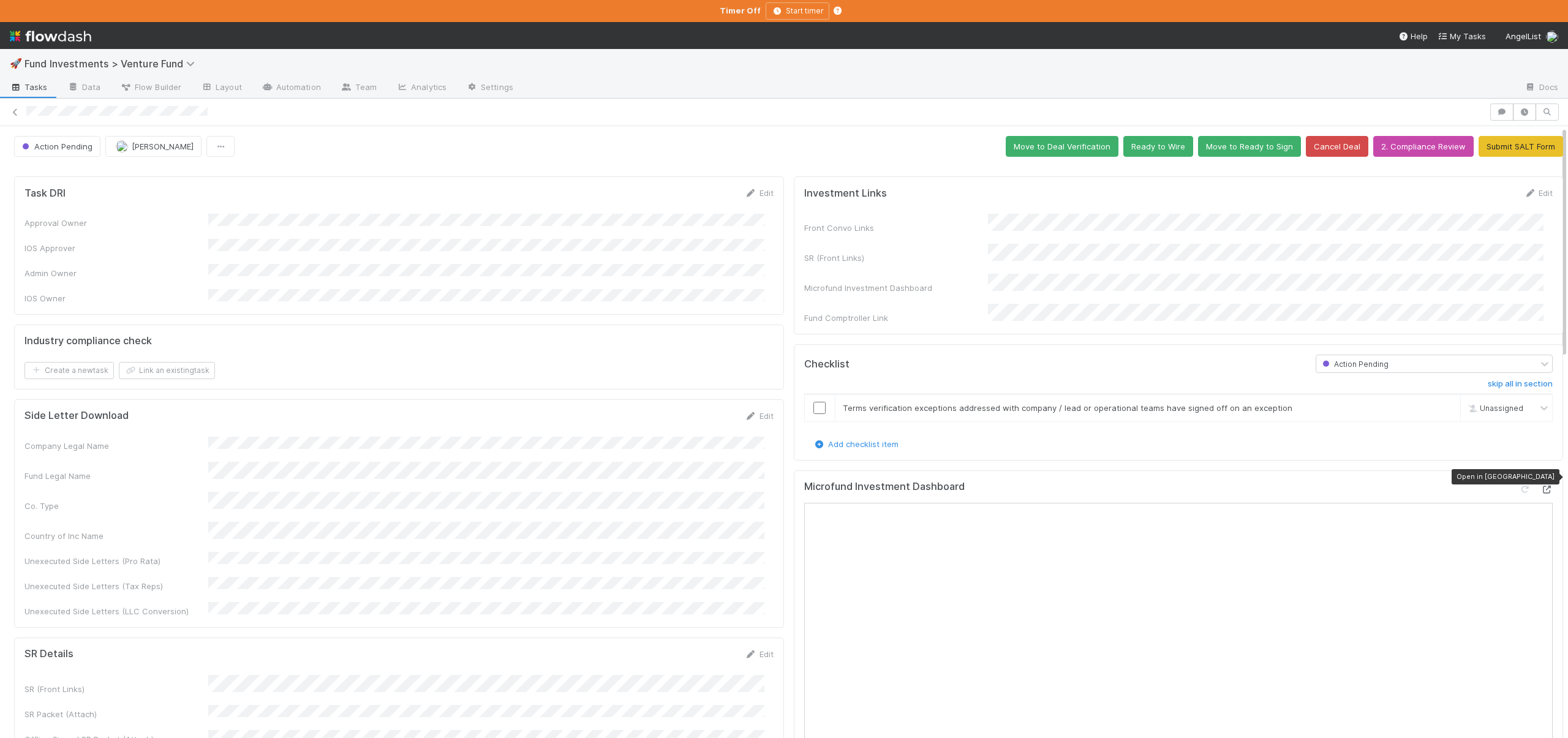
click at [1541, 484] on div at bounding box center [1546, 490] width 13 height 13
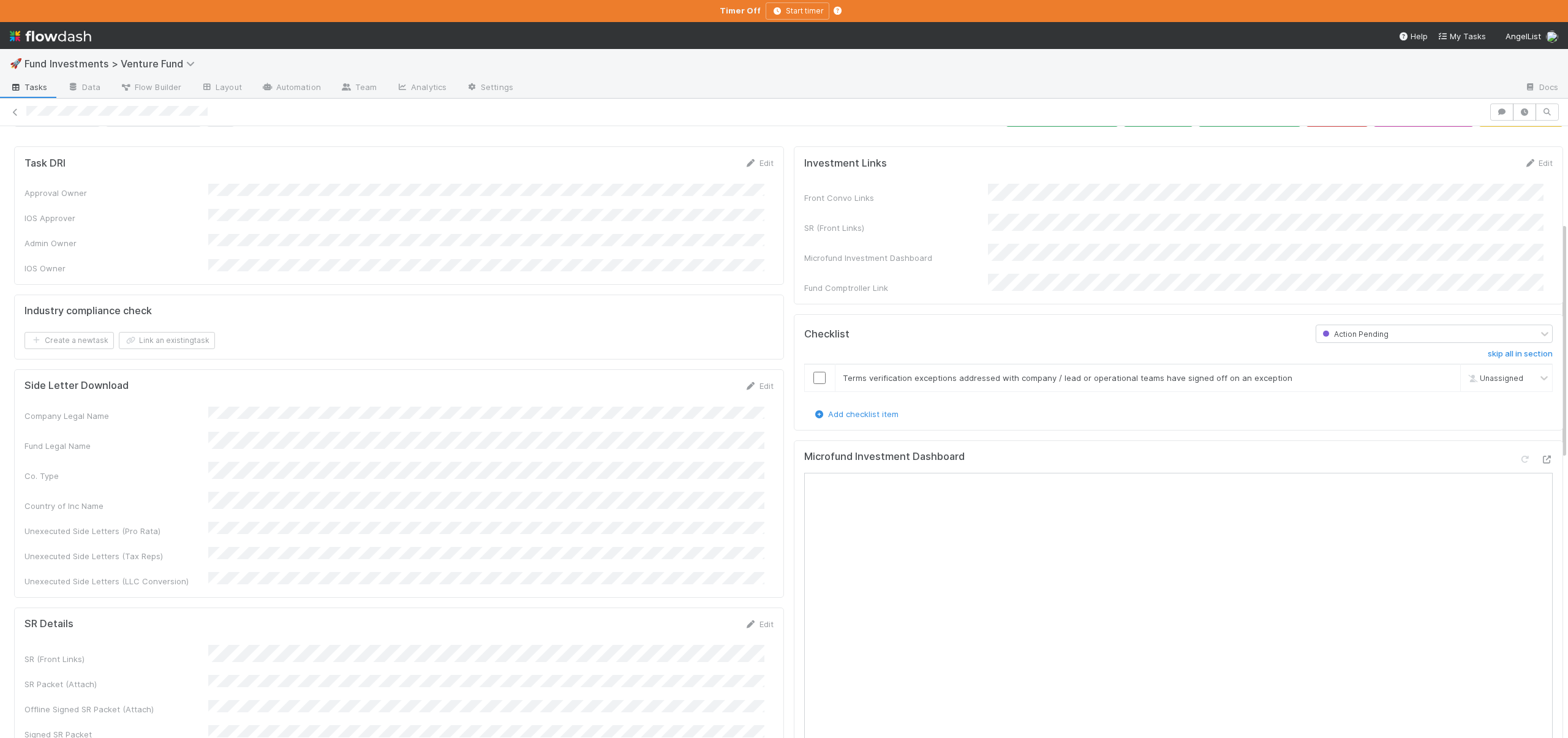
scroll to position [19, 0]
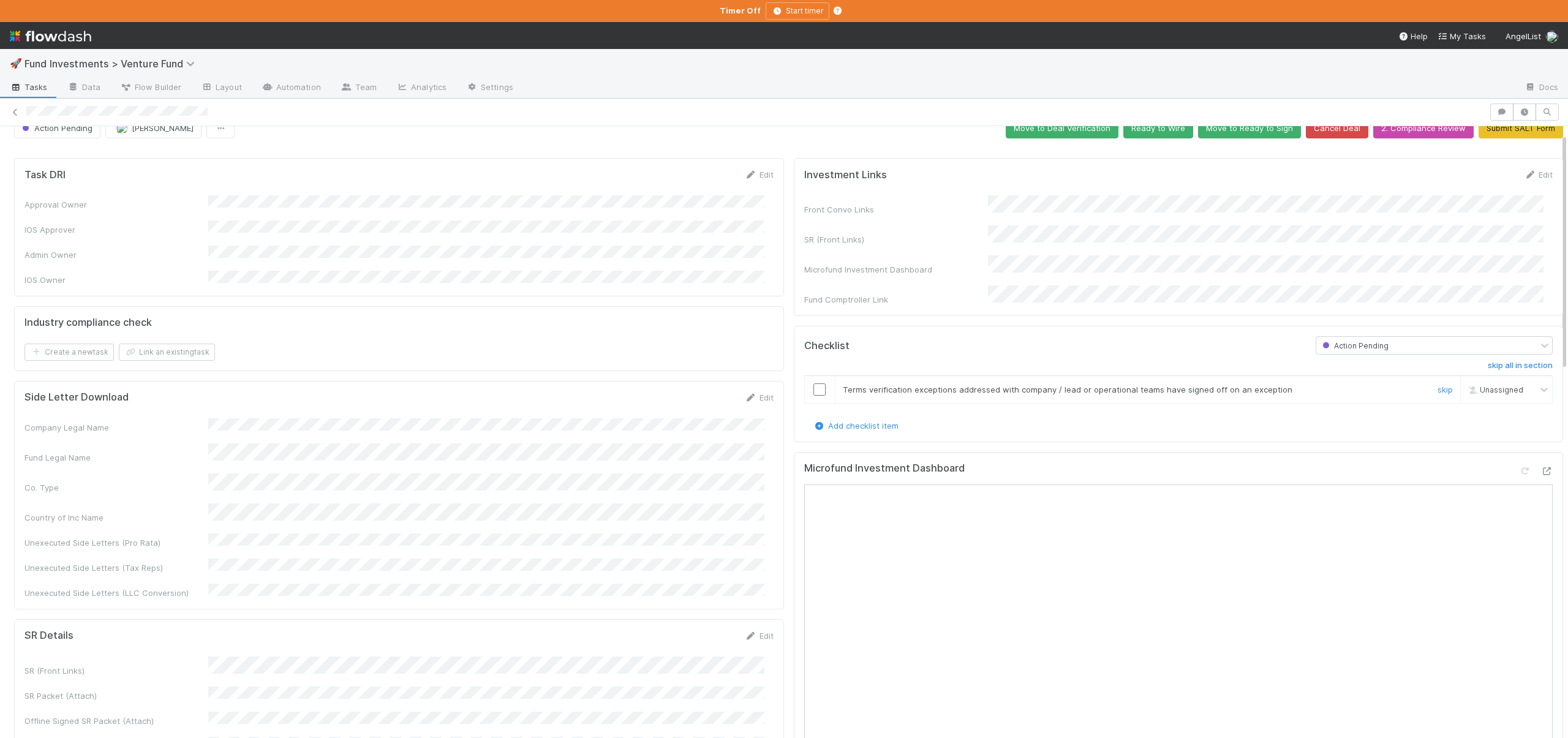
click at [814, 383] on input "checkbox" at bounding box center [820, 389] width 13 height 13
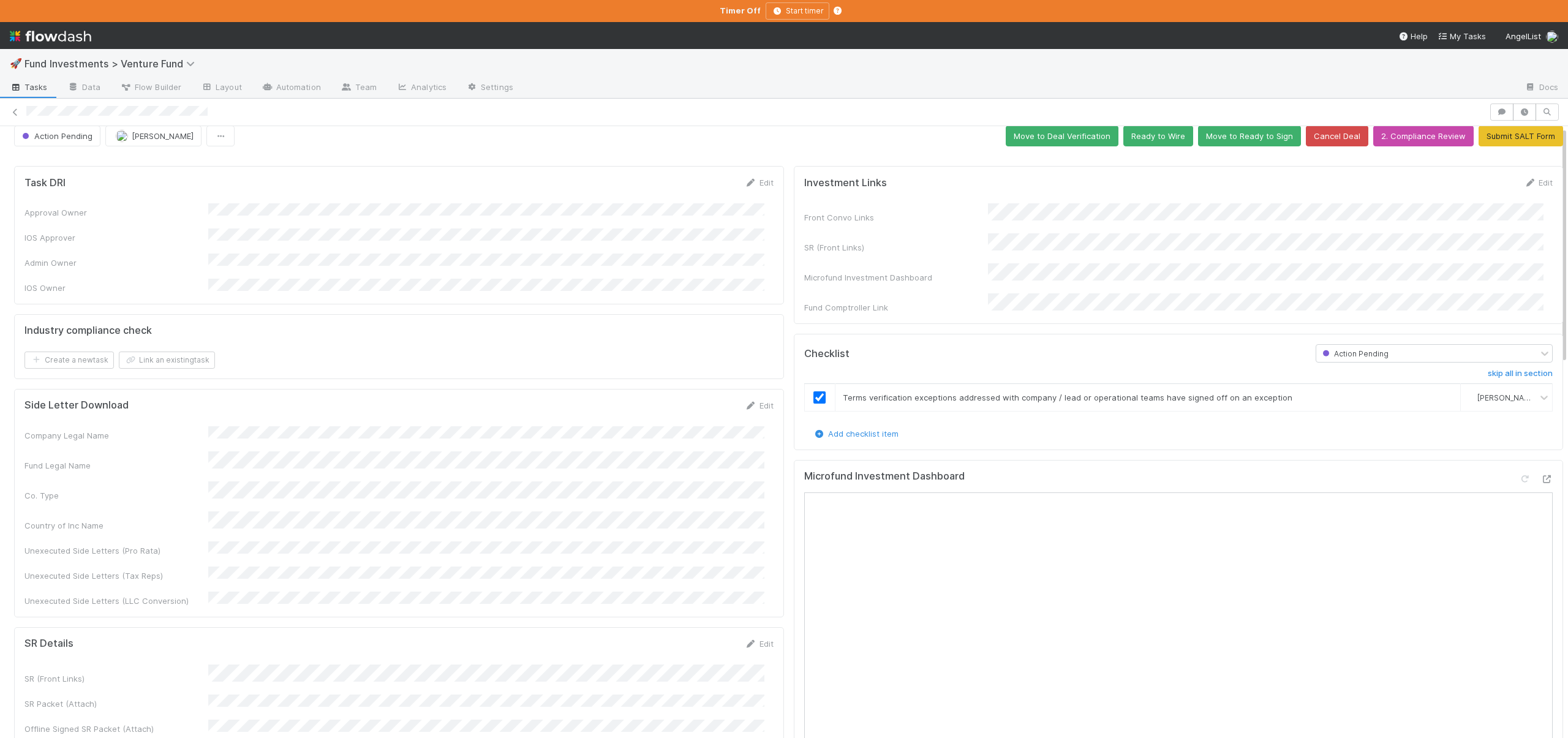
scroll to position [0, 0]
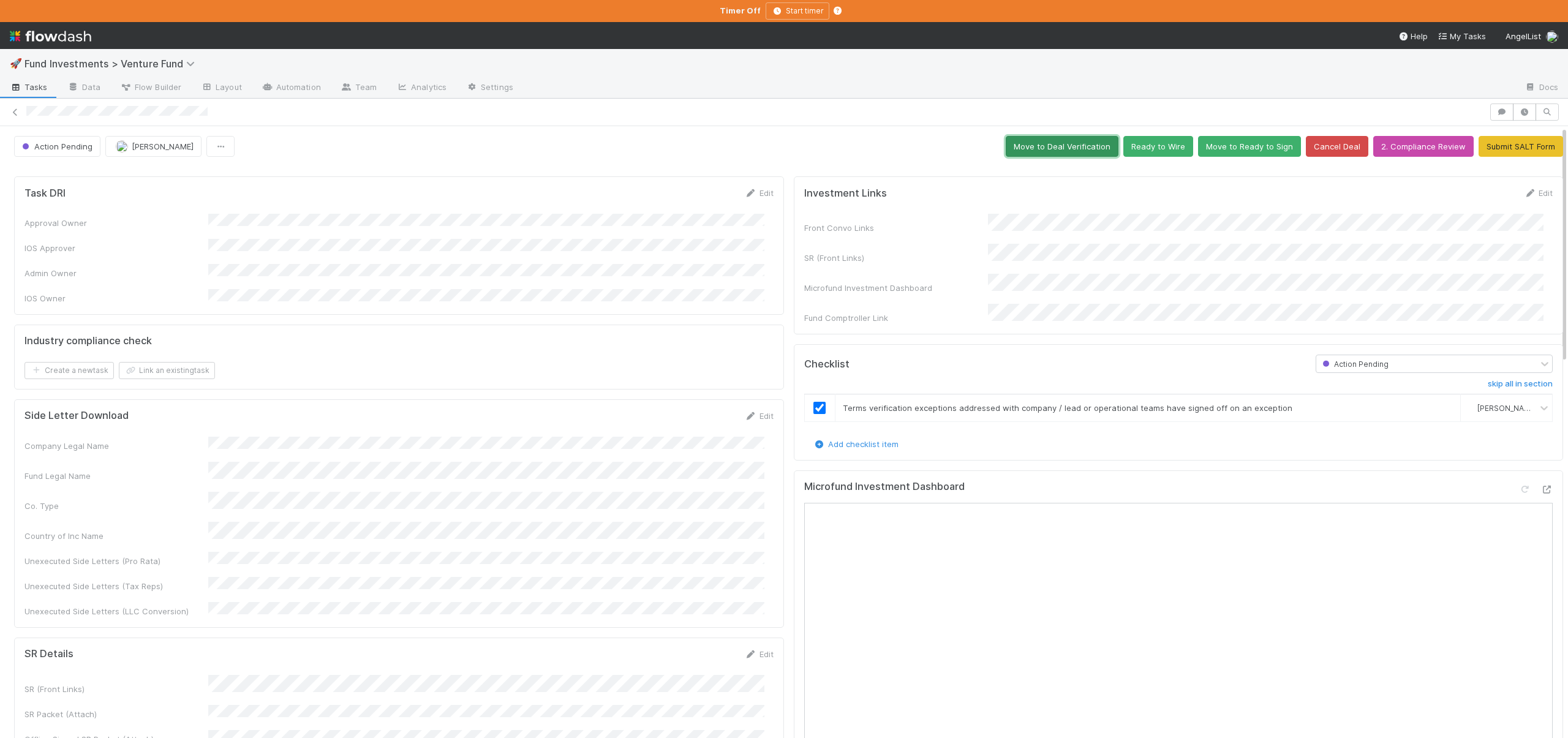
click at [1041, 149] on button "Move to Deal Verification" at bounding box center [1062, 146] width 113 height 21
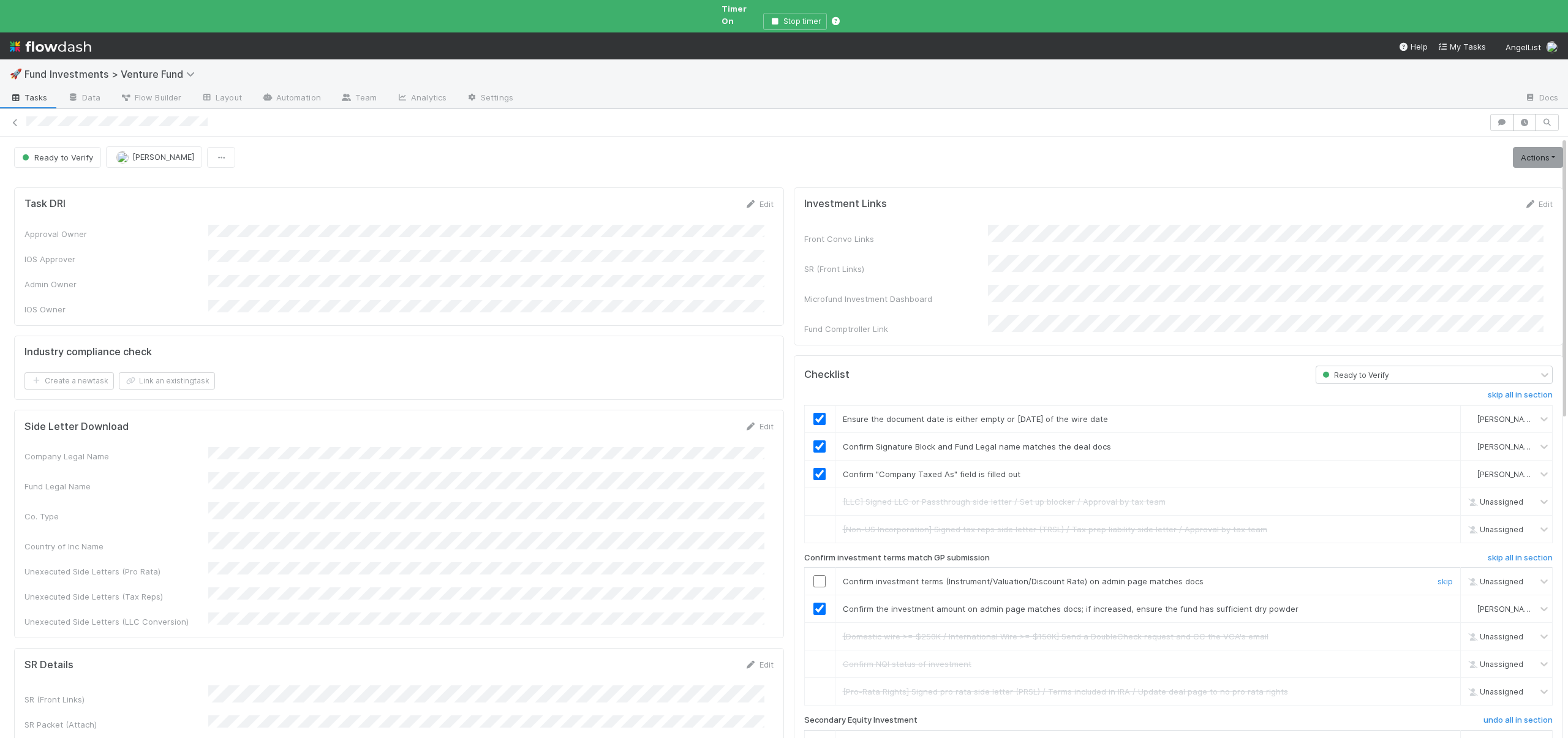
click at [814, 576] on input "checkbox" at bounding box center [820, 581] width 13 height 13
click at [1515, 148] on link "Actions" at bounding box center [1538, 157] width 50 height 21
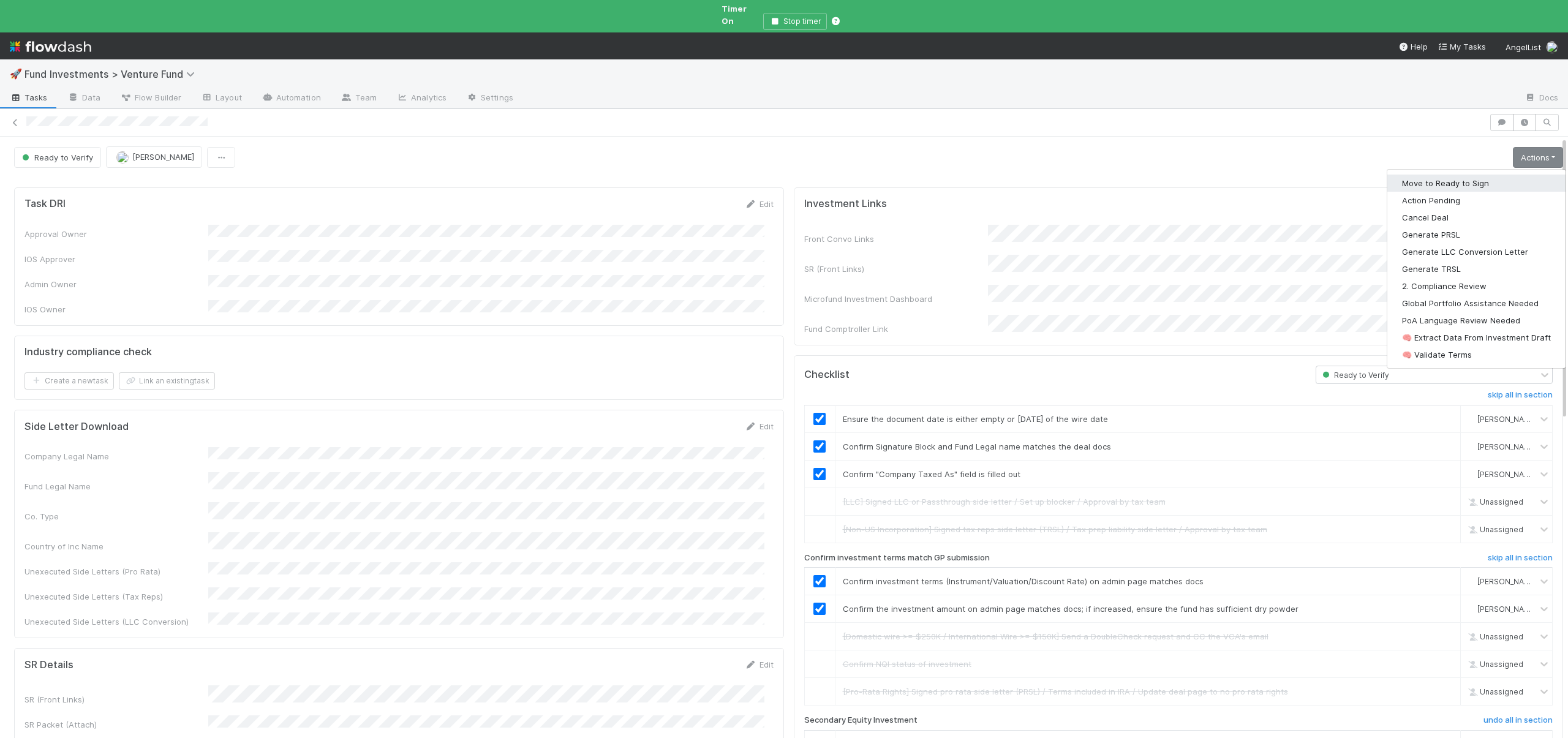
click at [1442, 174] on button "Move to Ready to Sign" at bounding box center [1477, 182] width 178 height 17
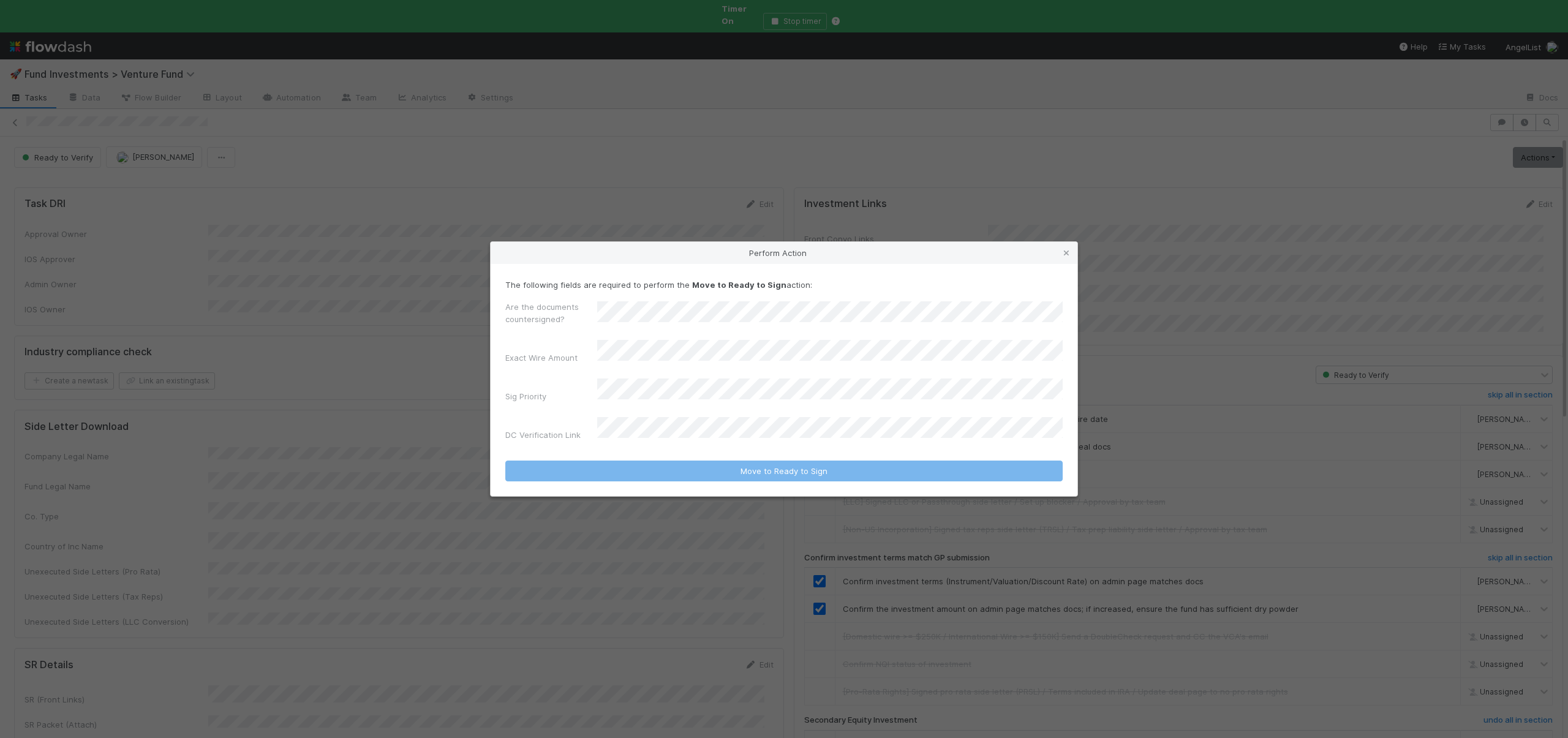
click at [639, 318] on div "Are the documents countersigned?" at bounding box center [784, 316] width 558 height 30
click at [628, 386] on div "No" at bounding box center [832, 381] width 461 height 22
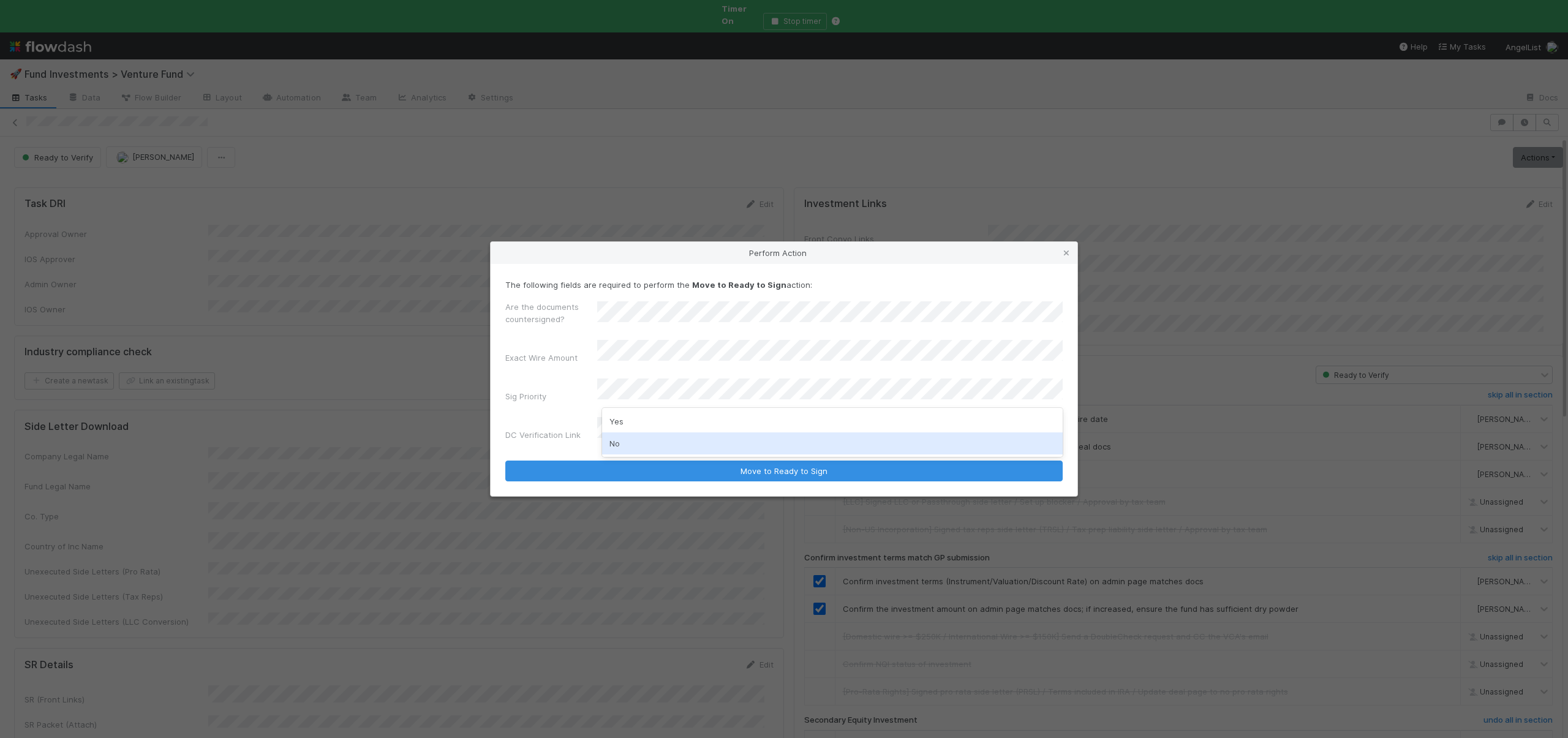
click at [616, 436] on div "No" at bounding box center [832, 444] width 461 height 22
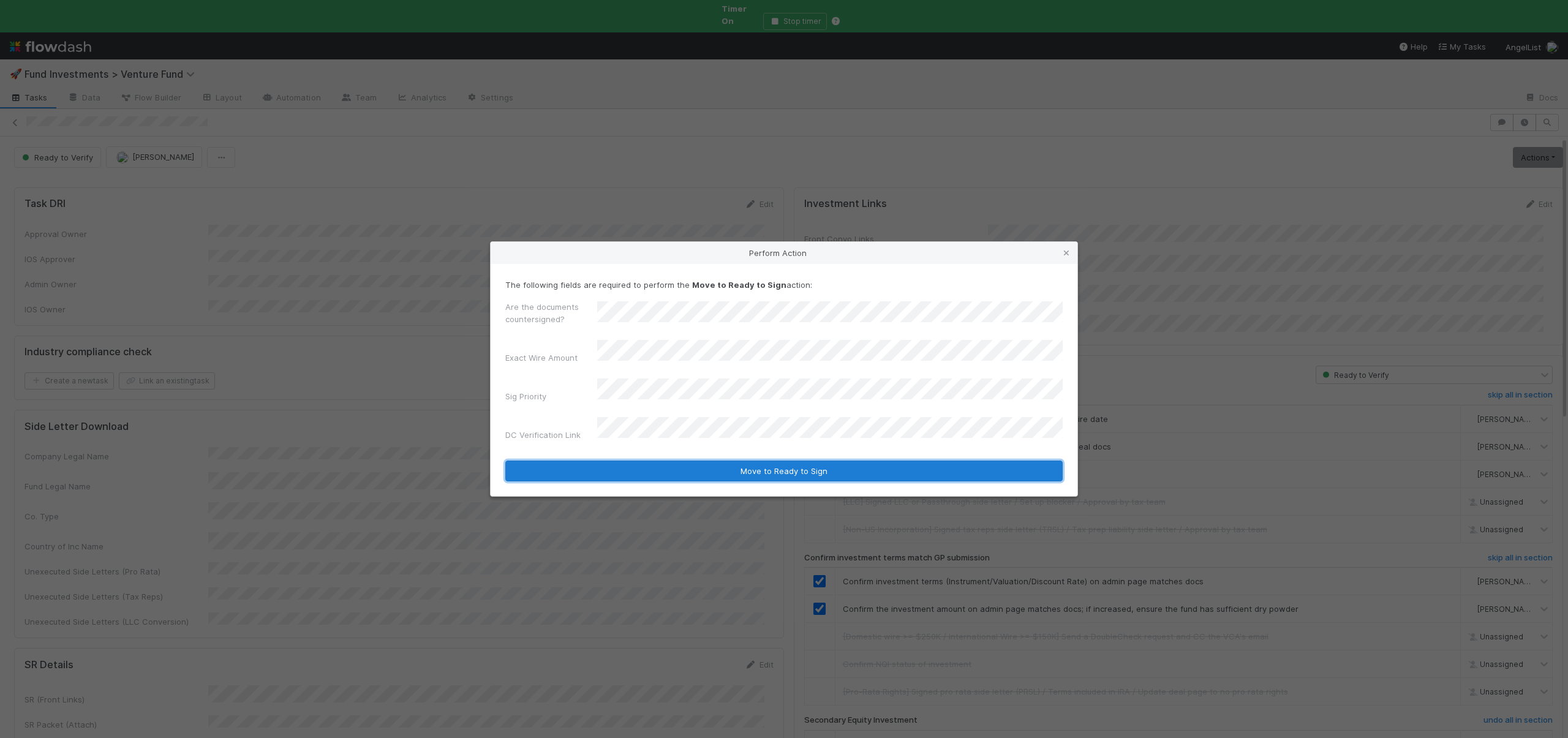
click at [651, 467] on button "Move to Ready to Sign" at bounding box center [784, 471] width 558 height 21
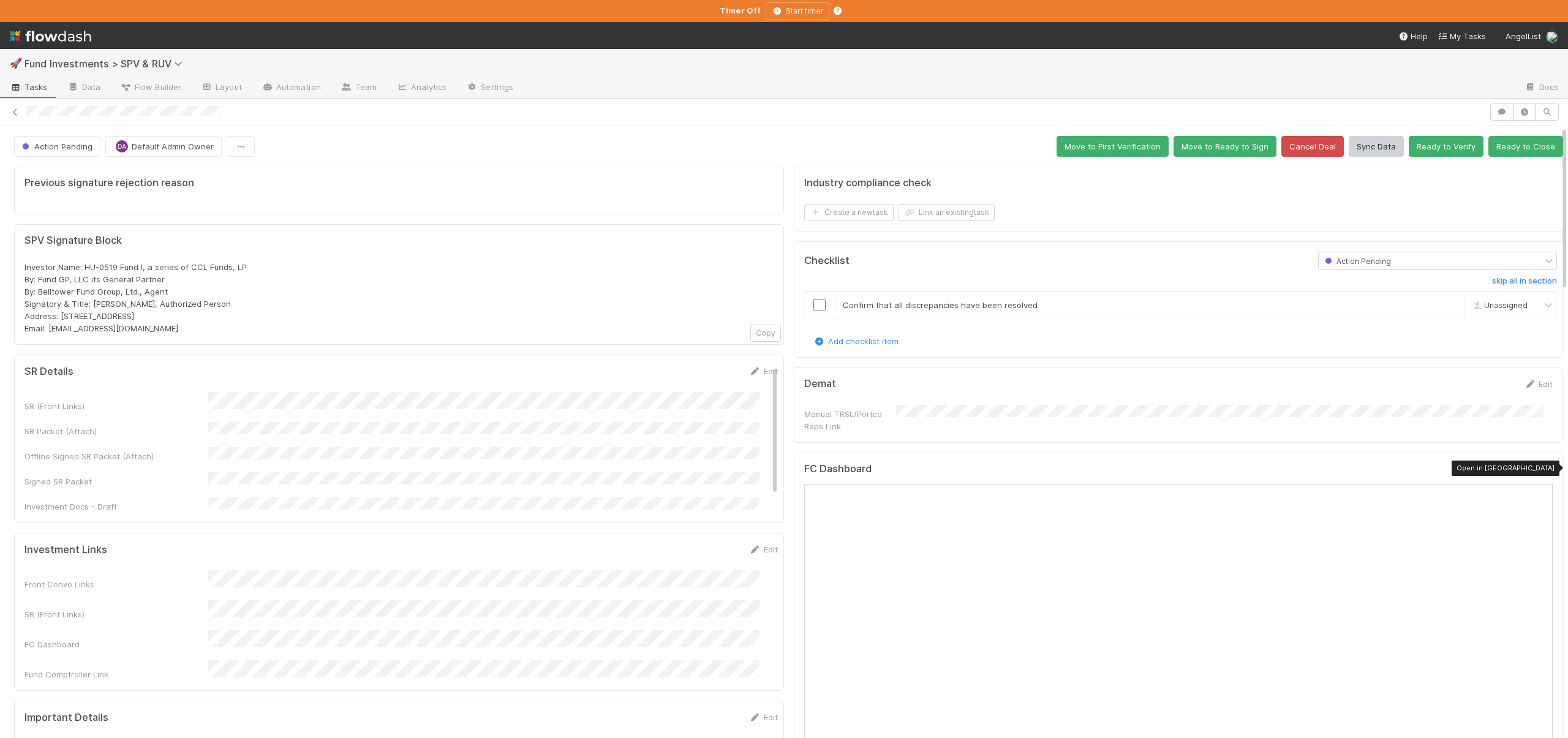
click at [1541, 467] on icon at bounding box center [1546, 471] width 13 height 8
click at [1519, 110] on icon "button" at bounding box center [1525, 112] width 13 height 7
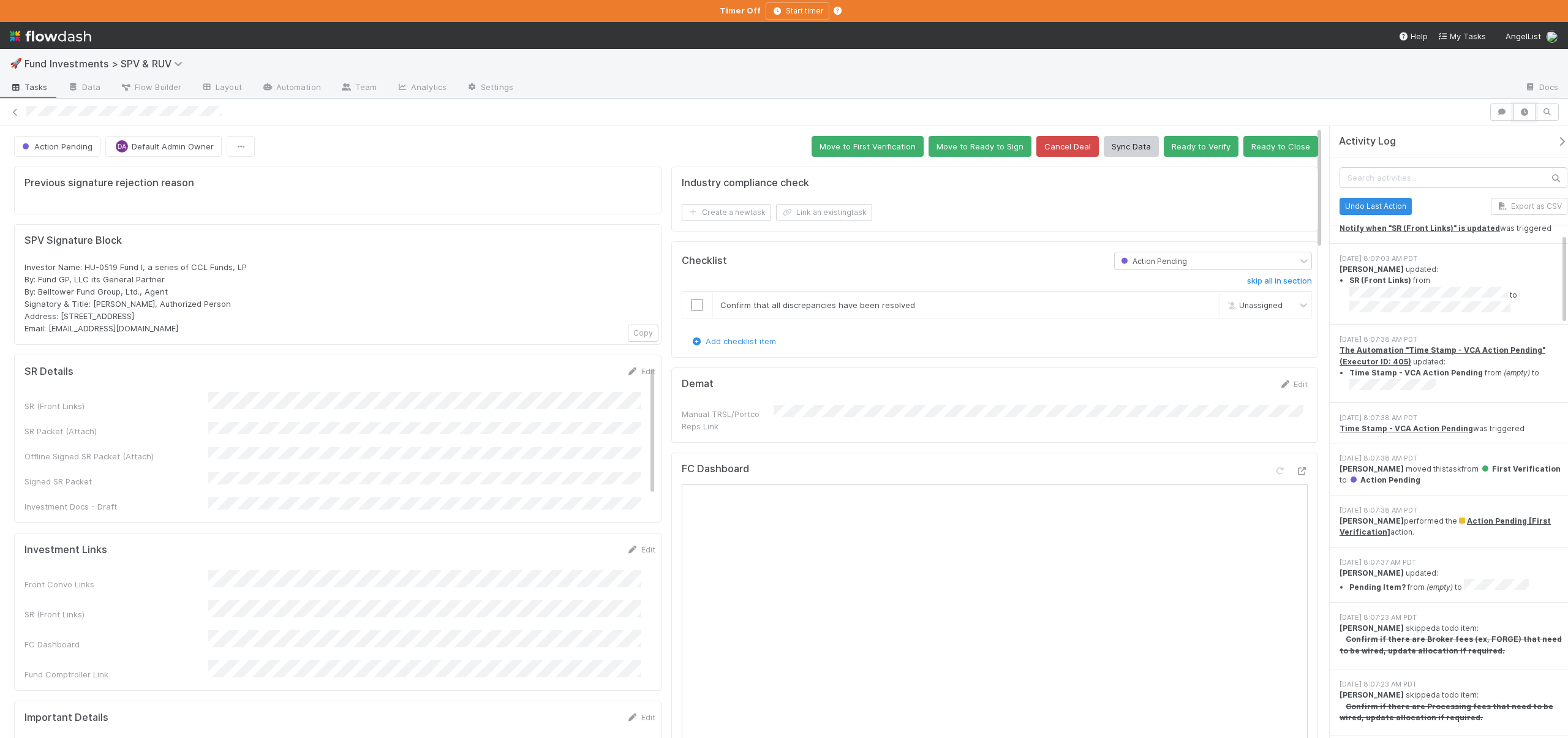
scroll to position [719, 0]
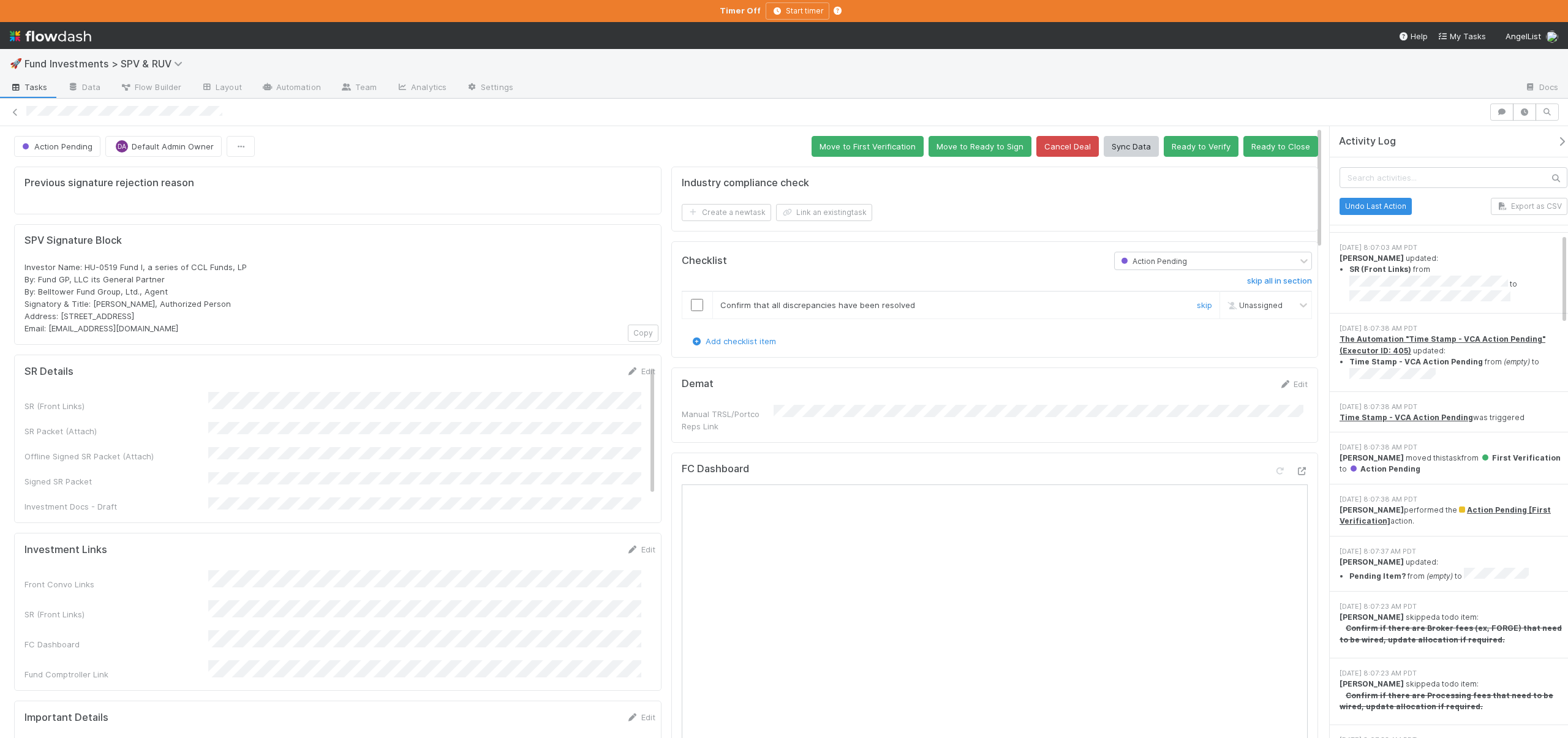
click at [691, 294] on td at bounding box center [696, 304] width 30 height 27
click at [694, 304] on input "checkbox" at bounding box center [697, 305] width 13 height 13
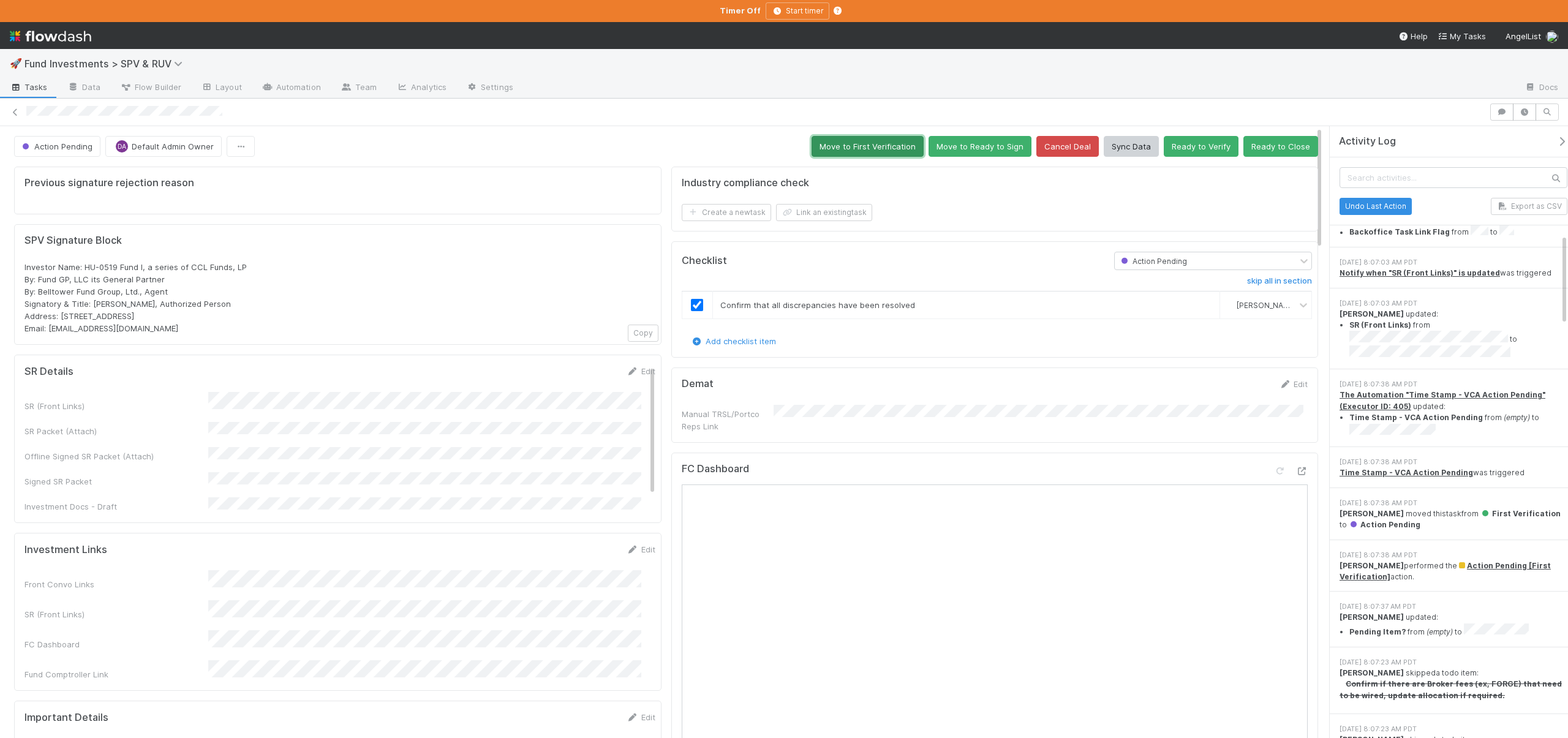
scroll to position [722, 0]
click at [854, 144] on button "Move to First Verification" at bounding box center [867, 146] width 112 height 21
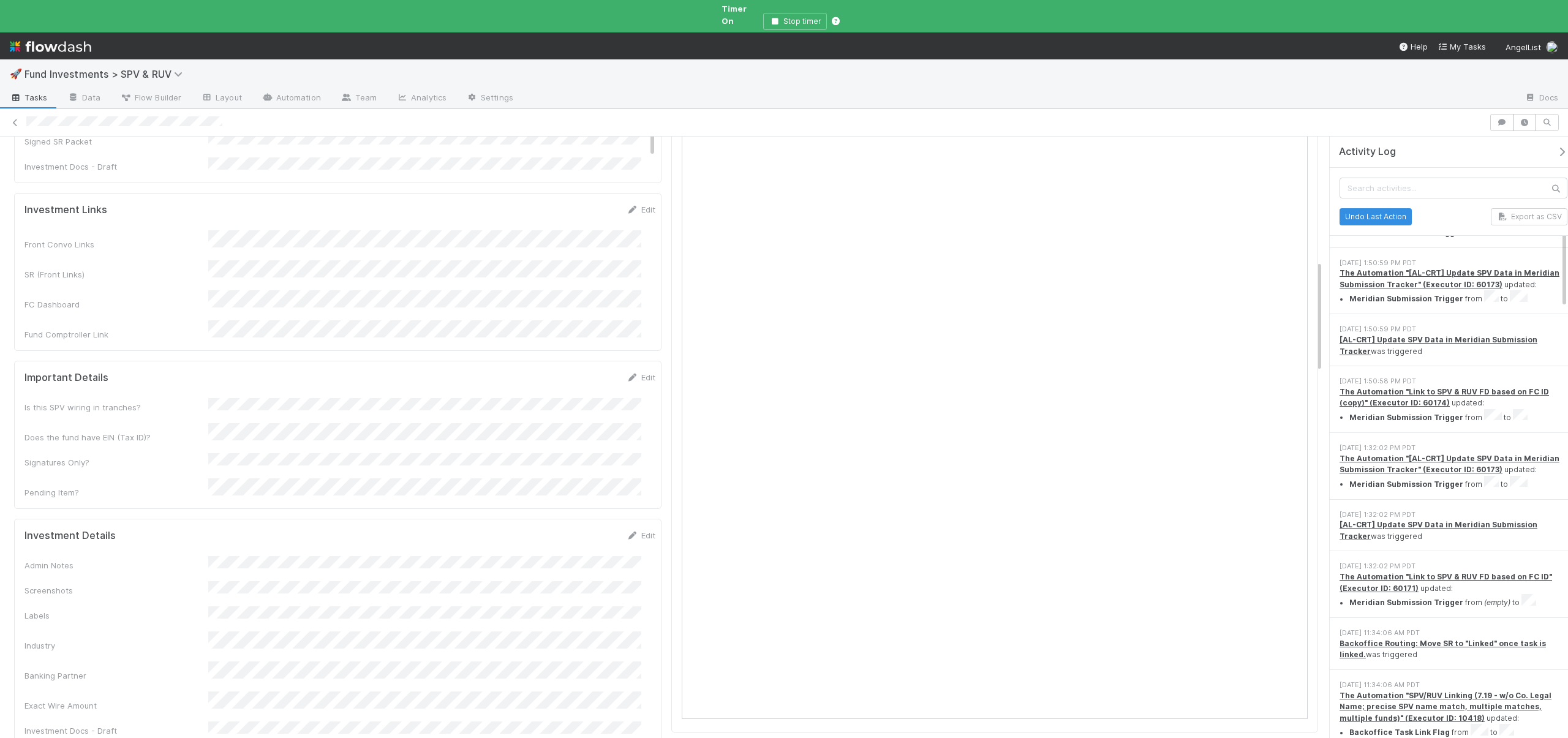
scroll to position [672, 0]
click at [228, 556] on div "Admin Notes Screenshots Labels Industry Banking Partner Exact Wire Amount Inves…" at bounding box center [340, 671] width 631 height 231
click at [576, 529] on button "Save" at bounding box center [590, 539] width 35 height 21
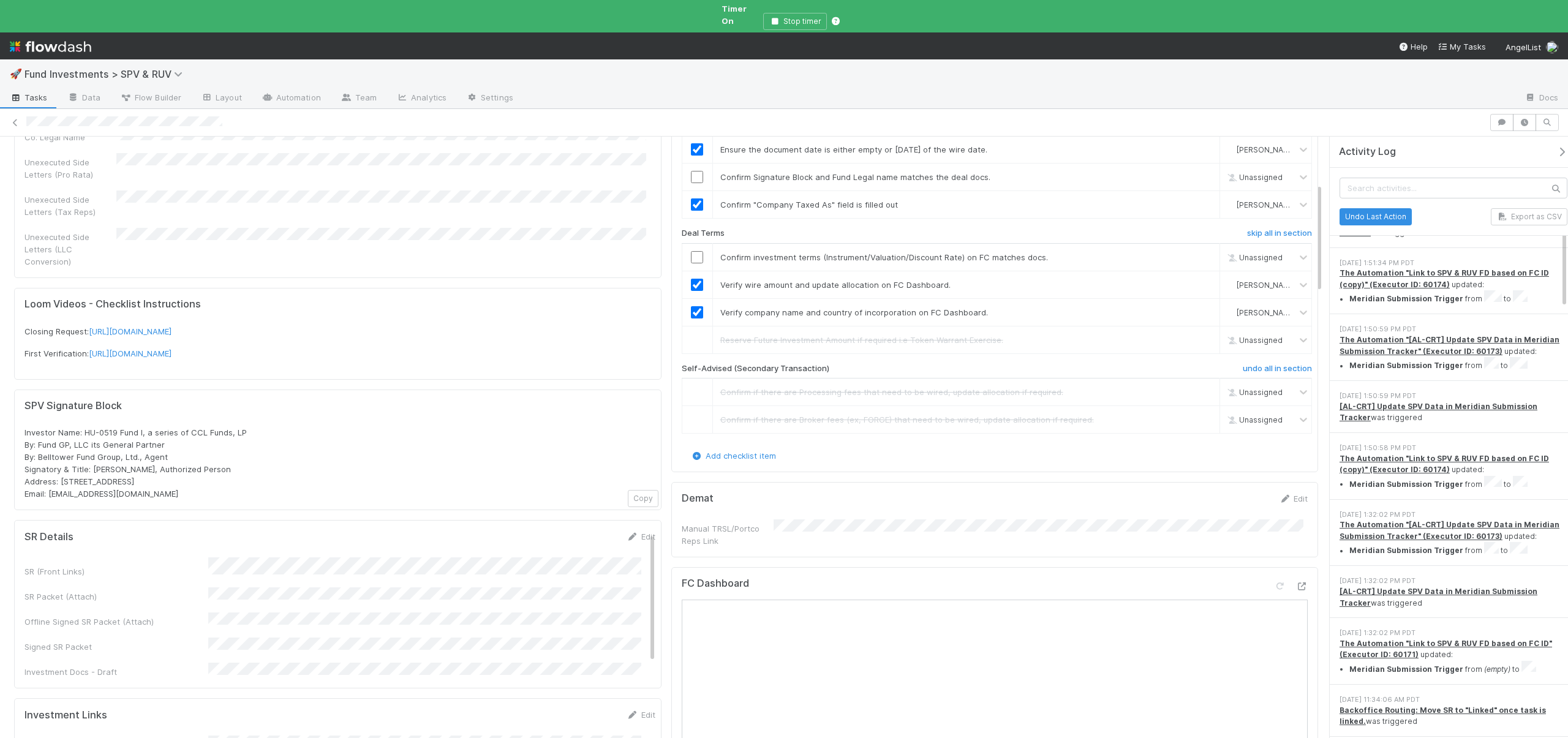
scroll to position [157, 0]
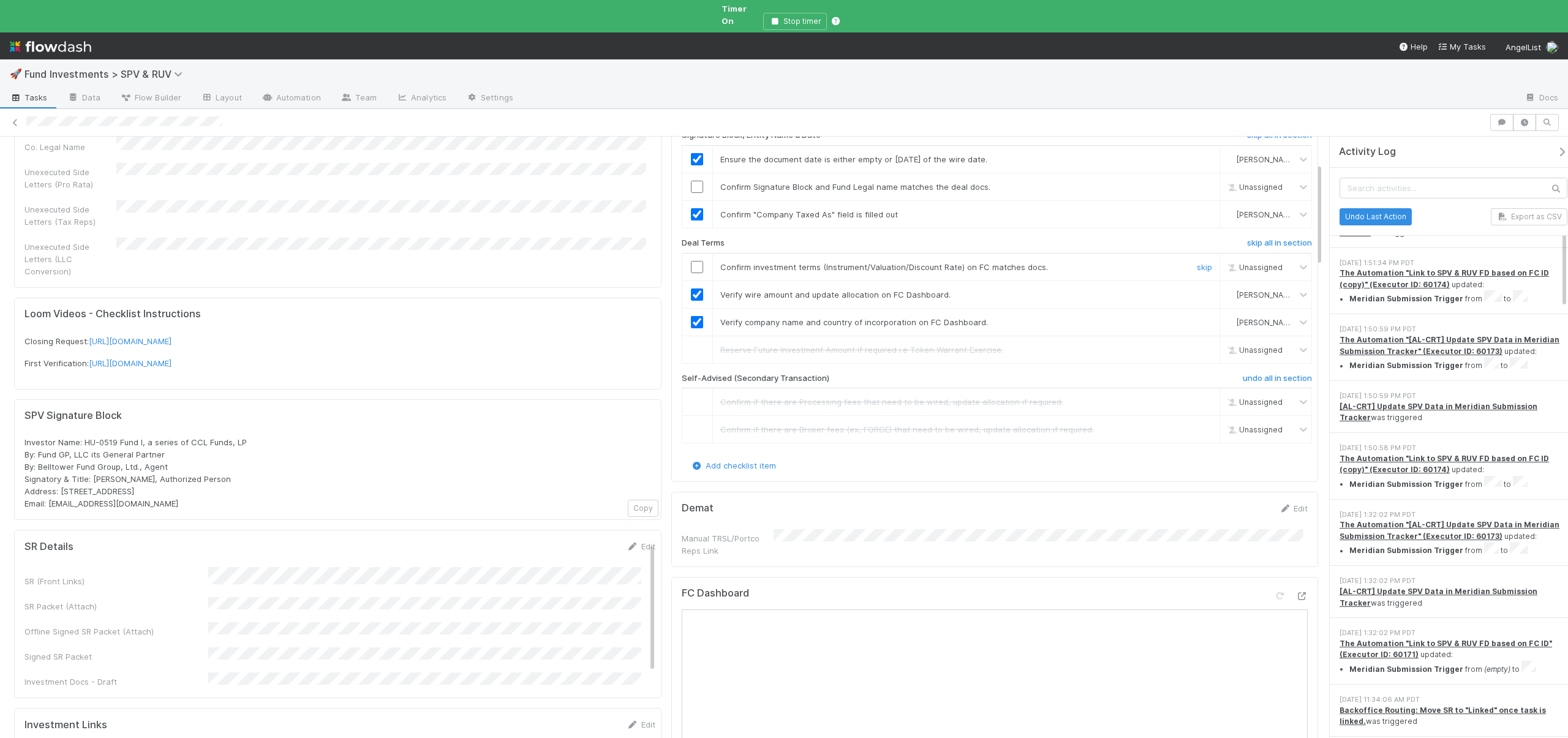
click at [692, 261] on input "checkbox" at bounding box center [697, 267] width 13 height 13
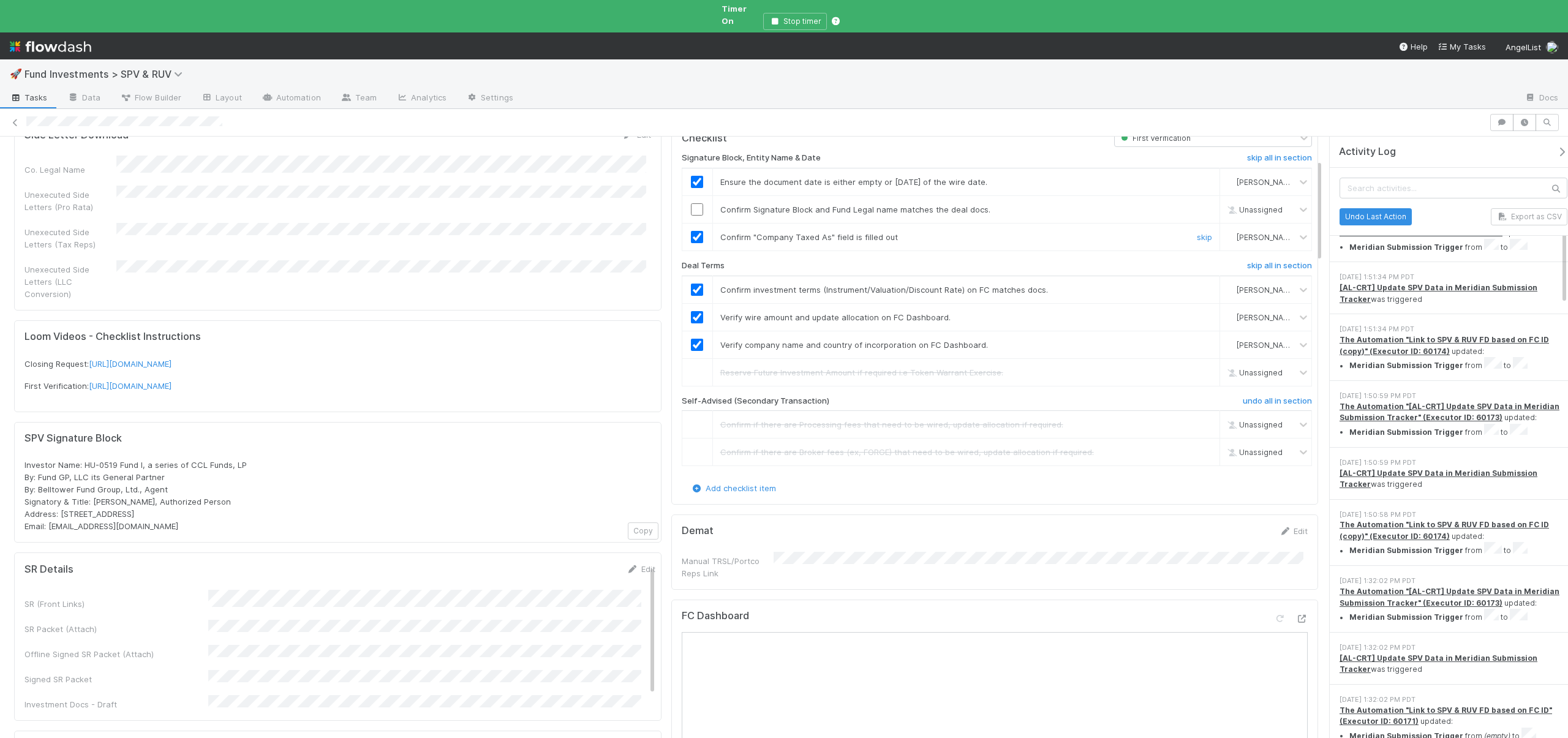
scroll to position [133, 0]
click at [691, 204] on input "checkbox" at bounding box center [697, 210] width 13 height 13
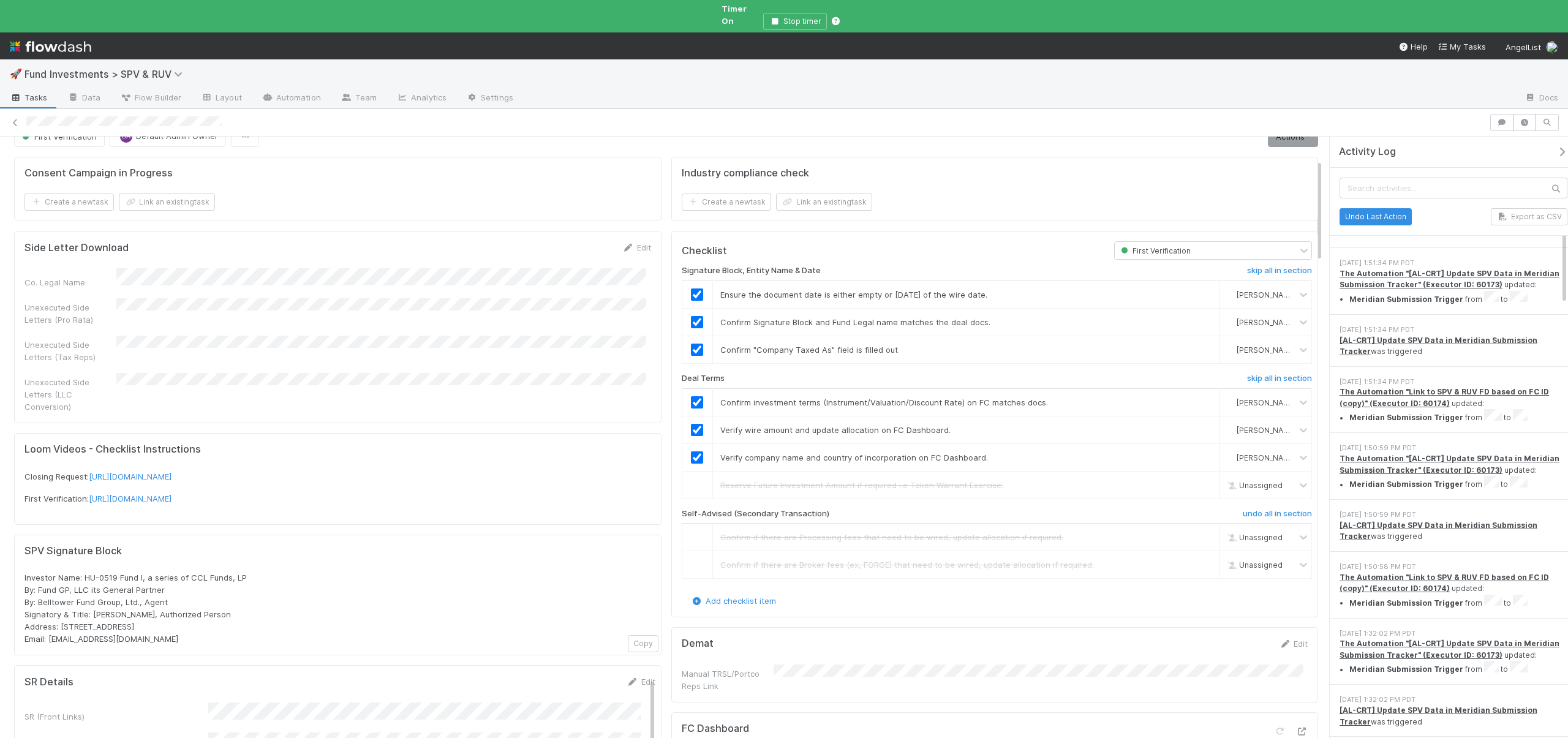
scroll to position [0, 0]
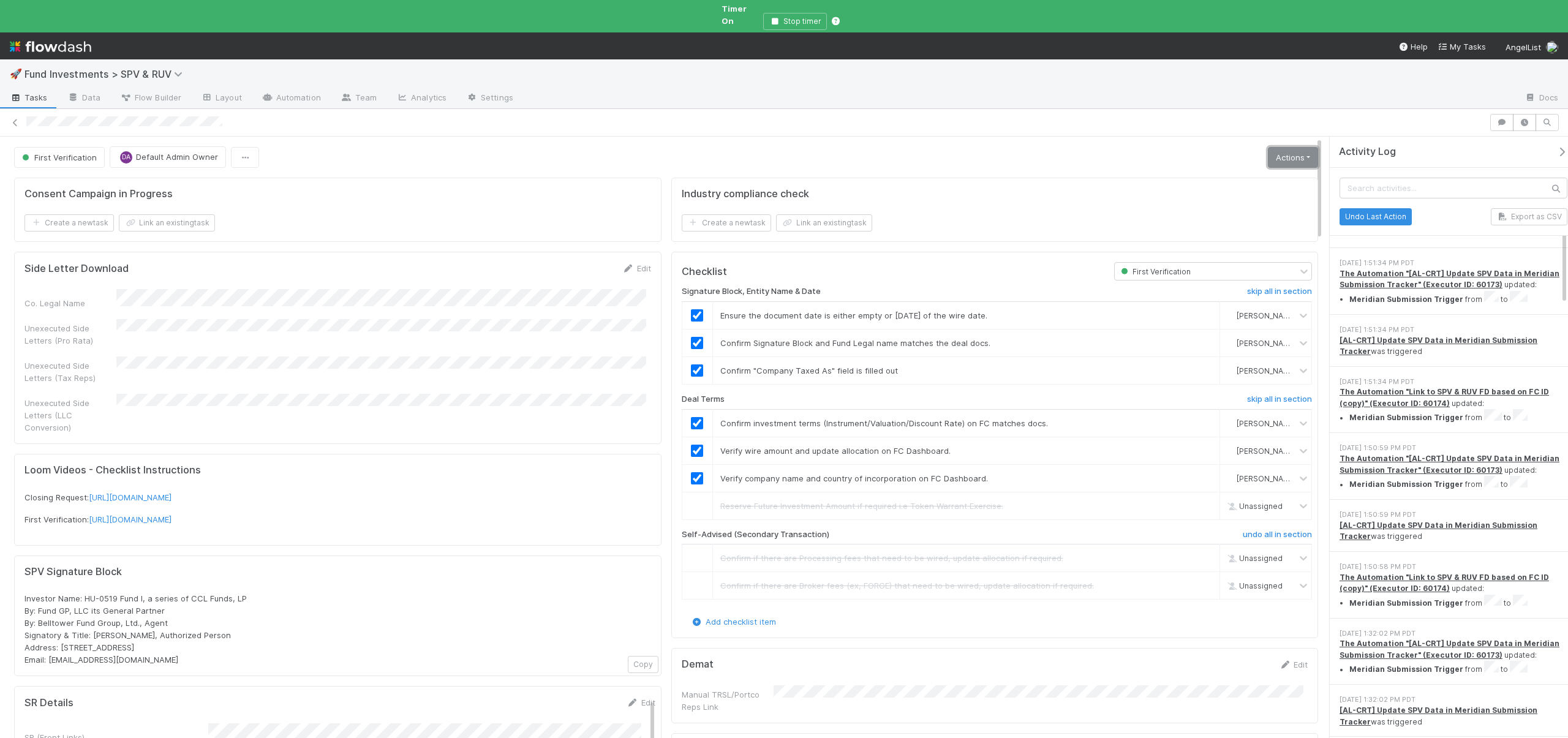
click at [1271, 147] on link "Actions" at bounding box center [1294, 157] width 50 height 21
click at [1215, 174] on button "Move to Second Verification" at bounding box center [1238, 182] width 166 height 17
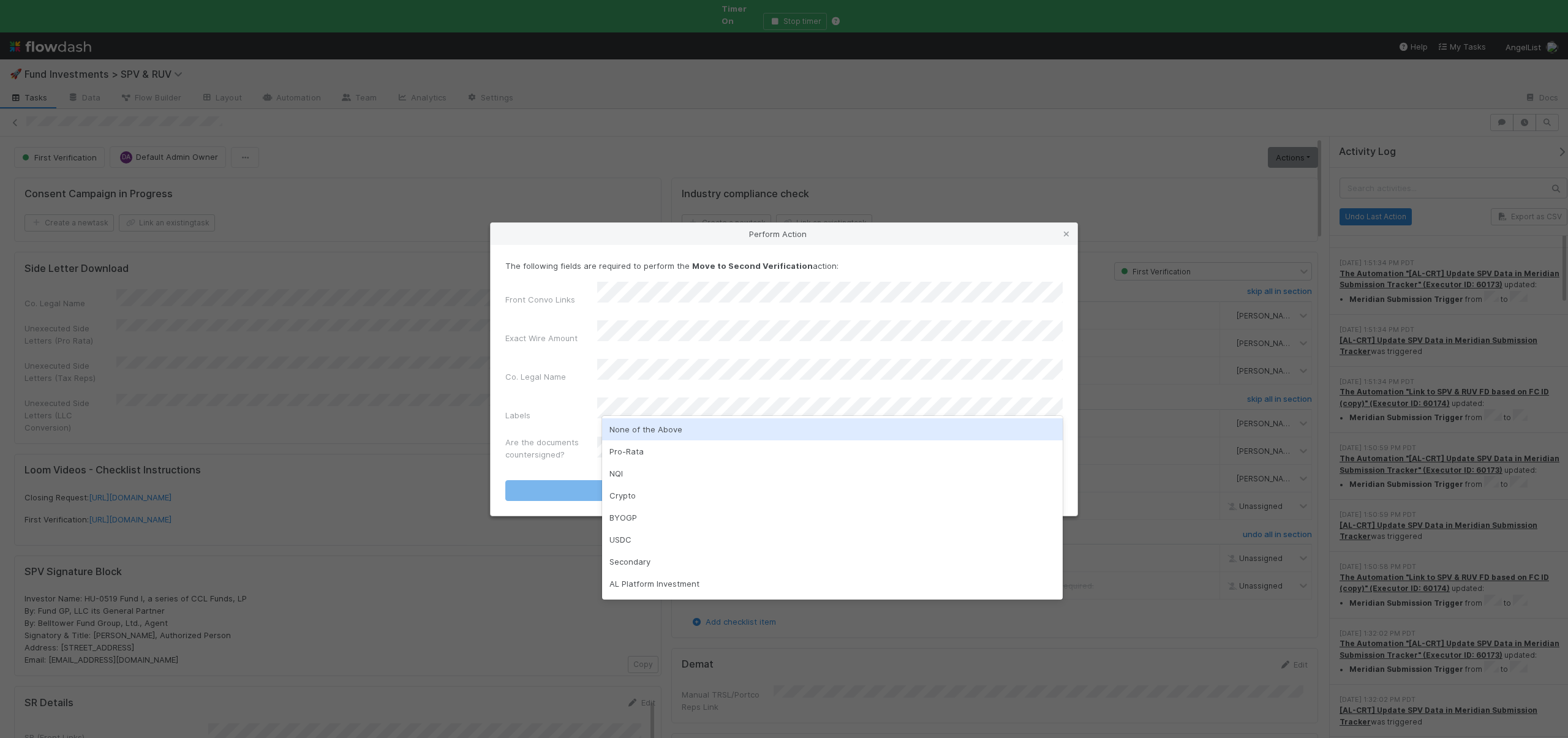
click at [632, 426] on div "None of the Above" at bounding box center [832, 429] width 461 height 22
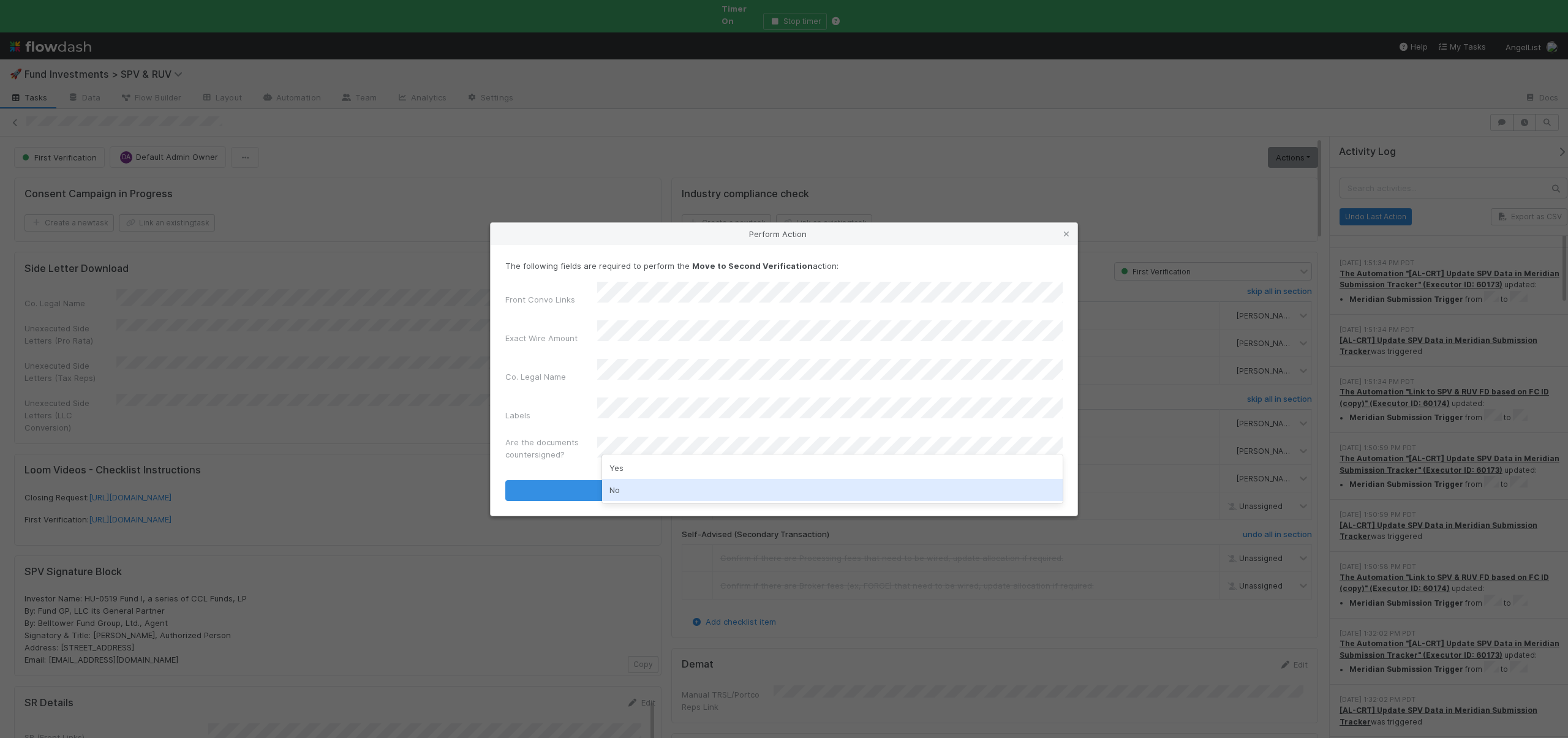
click at [618, 489] on div "No" at bounding box center [832, 490] width 461 height 22
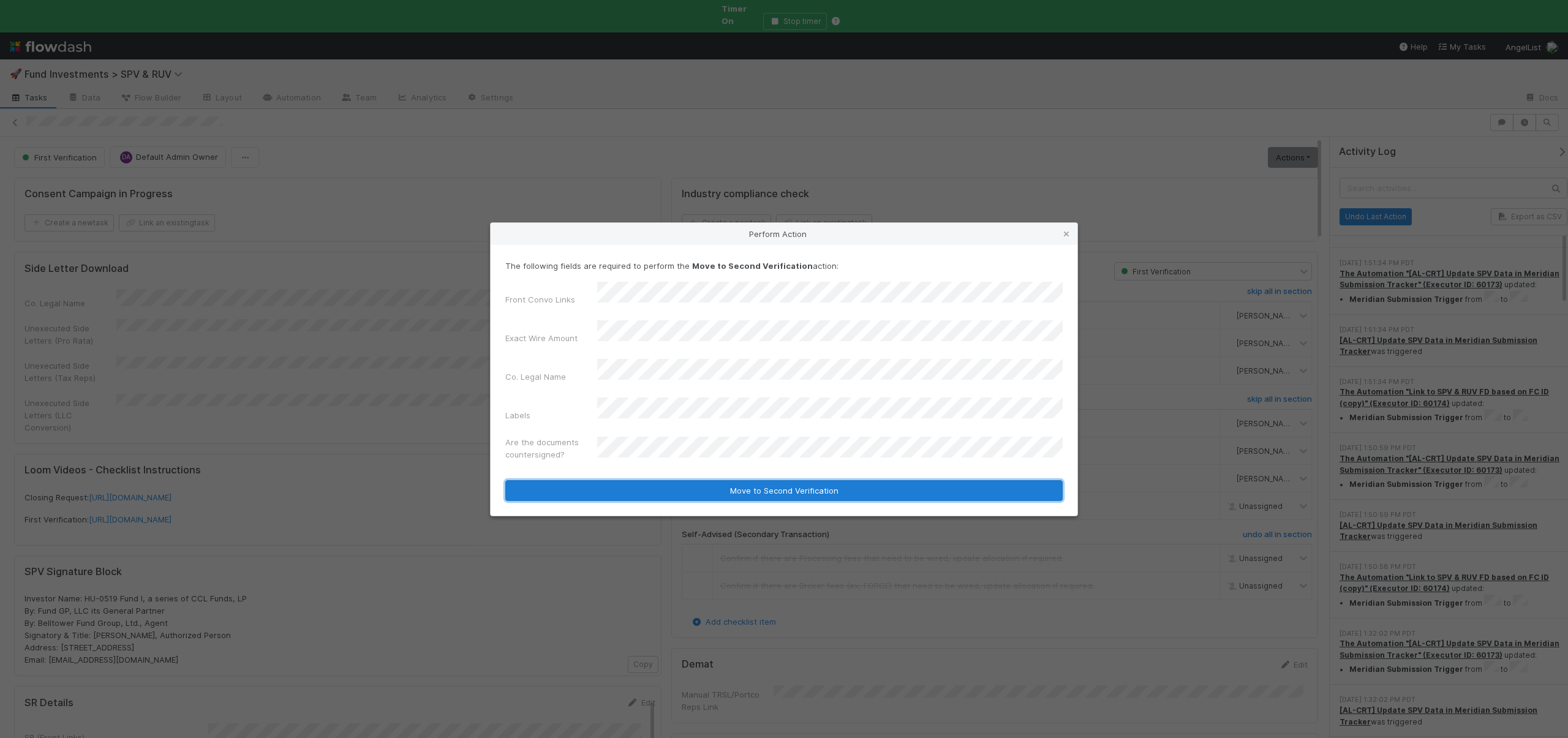
click at [618, 481] on button "Move to Second Verification" at bounding box center [784, 491] width 558 height 21
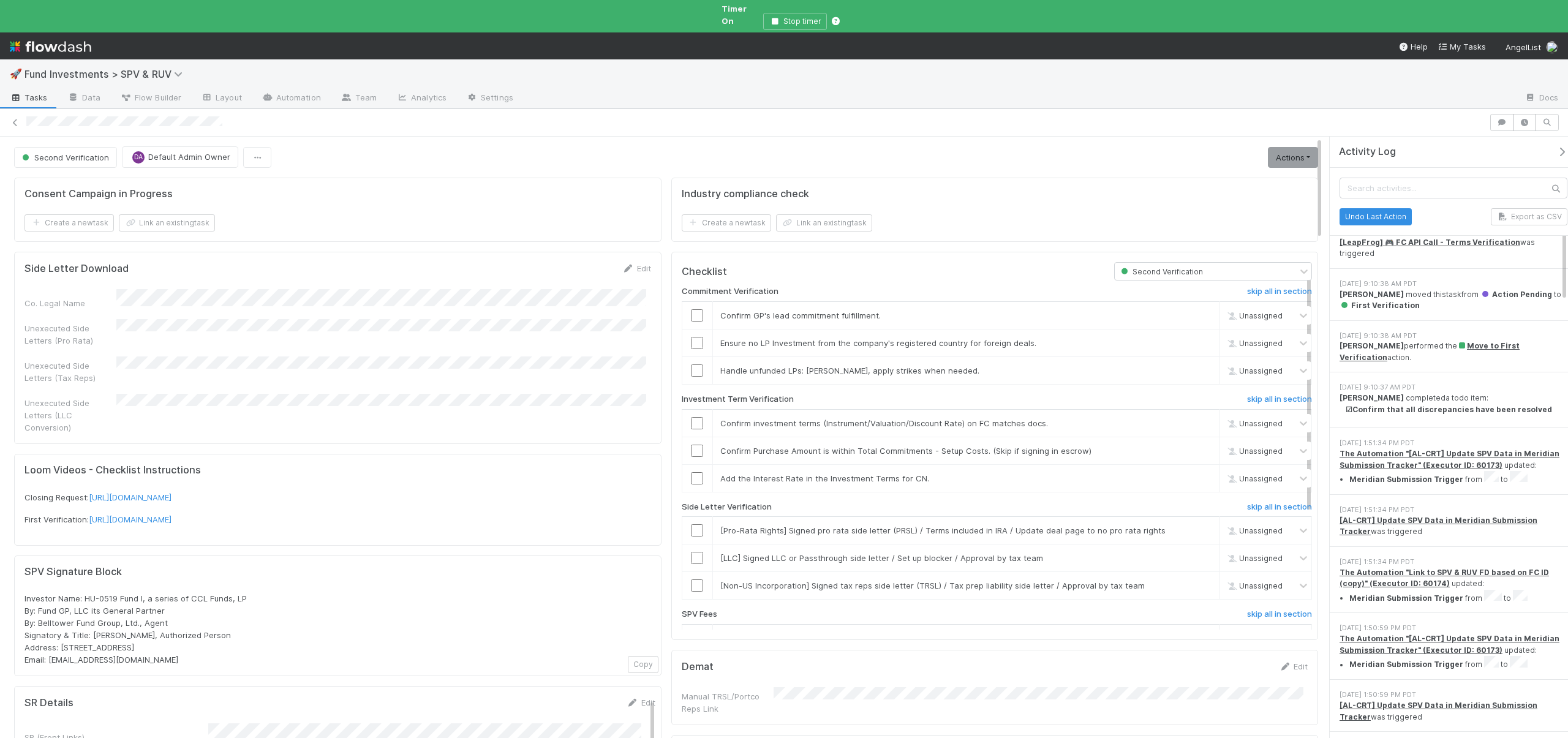
scroll to position [737, 0]
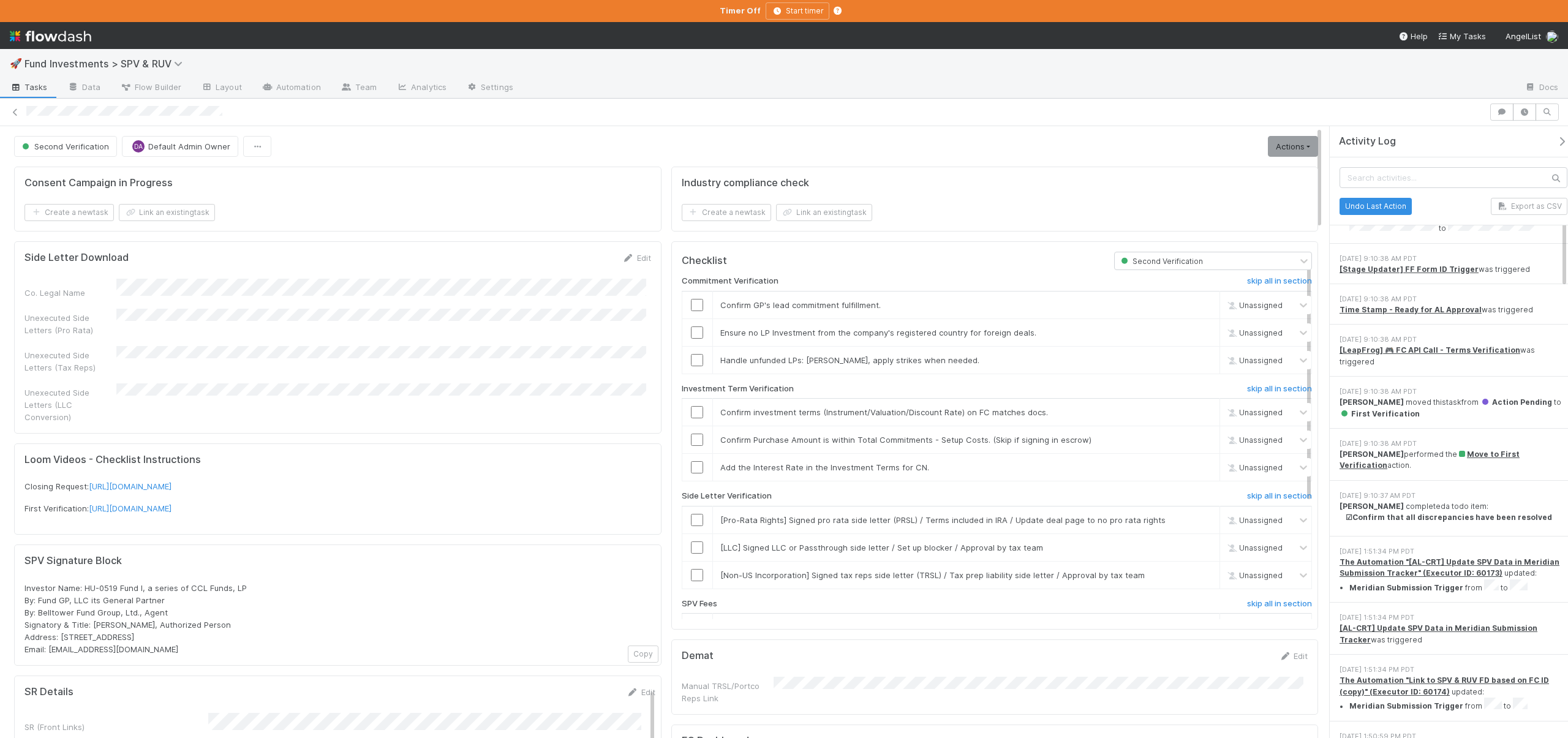
click at [1547, 131] on div "Activity Log" at bounding box center [1454, 142] width 248 height 31
click at [1547, 134] on div "Activity Log" at bounding box center [1454, 142] width 248 height 31
click at [1556, 142] on icon "button" at bounding box center [1562, 141] width 13 height 10
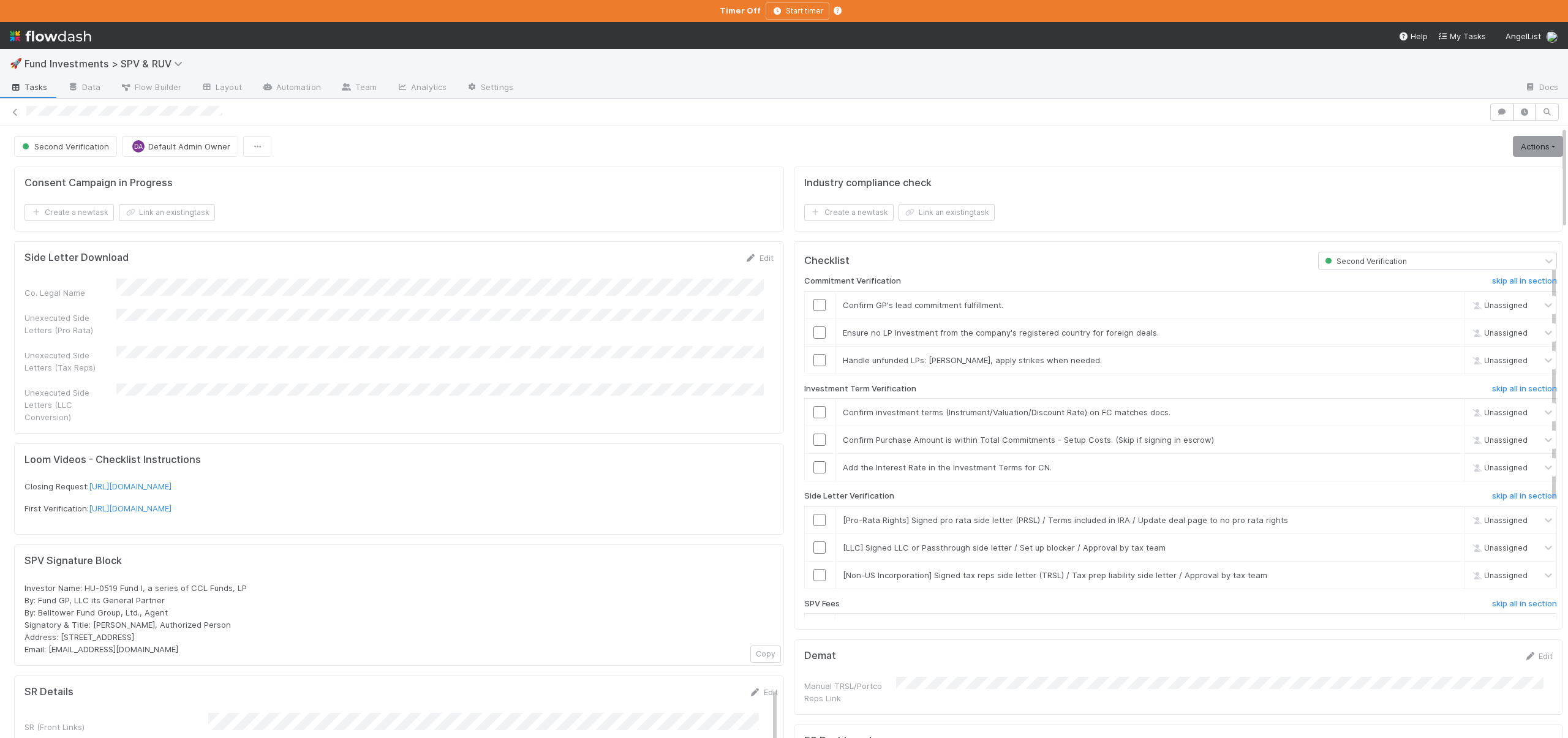
scroll to position [10194, 0]
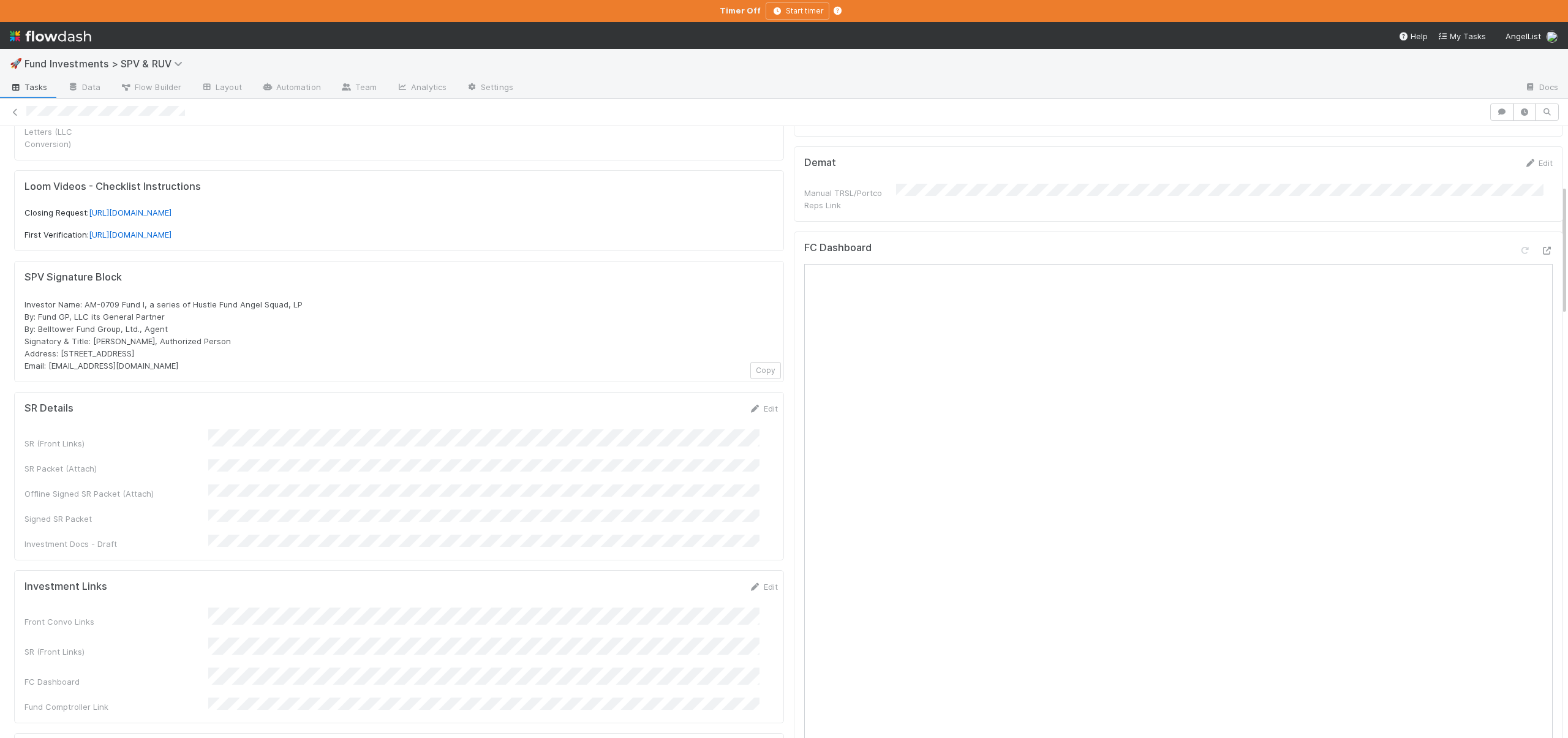
scroll to position [288, 0]
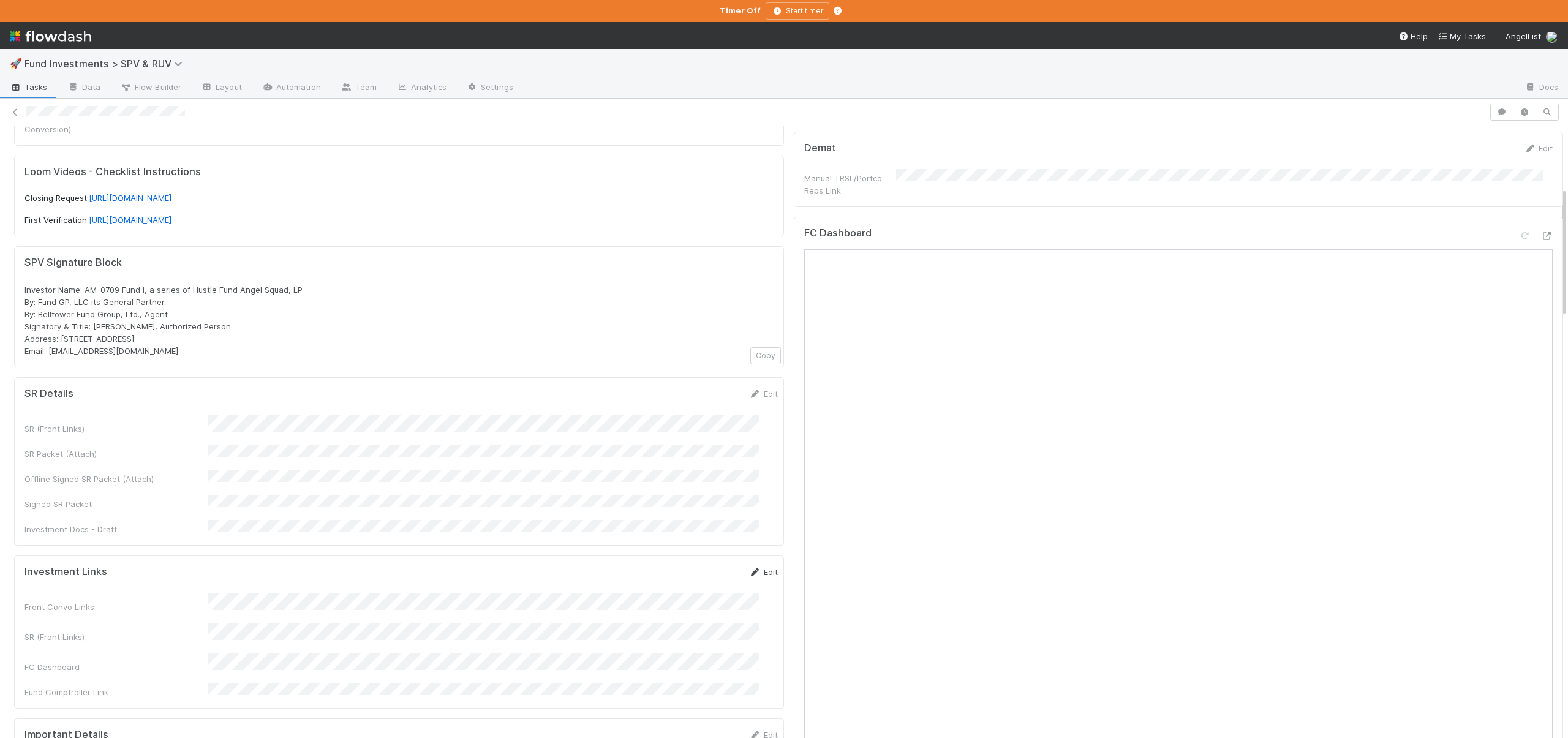
click at [752, 567] on link "Edit" at bounding box center [763, 572] width 29 height 10
drag, startPoint x: 687, startPoint y: 545, endPoint x: 678, endPoint y: 533, distance: 15.0
click at [695, 566] on button "Save" at bounding box center [712, 576] width 35 height 21
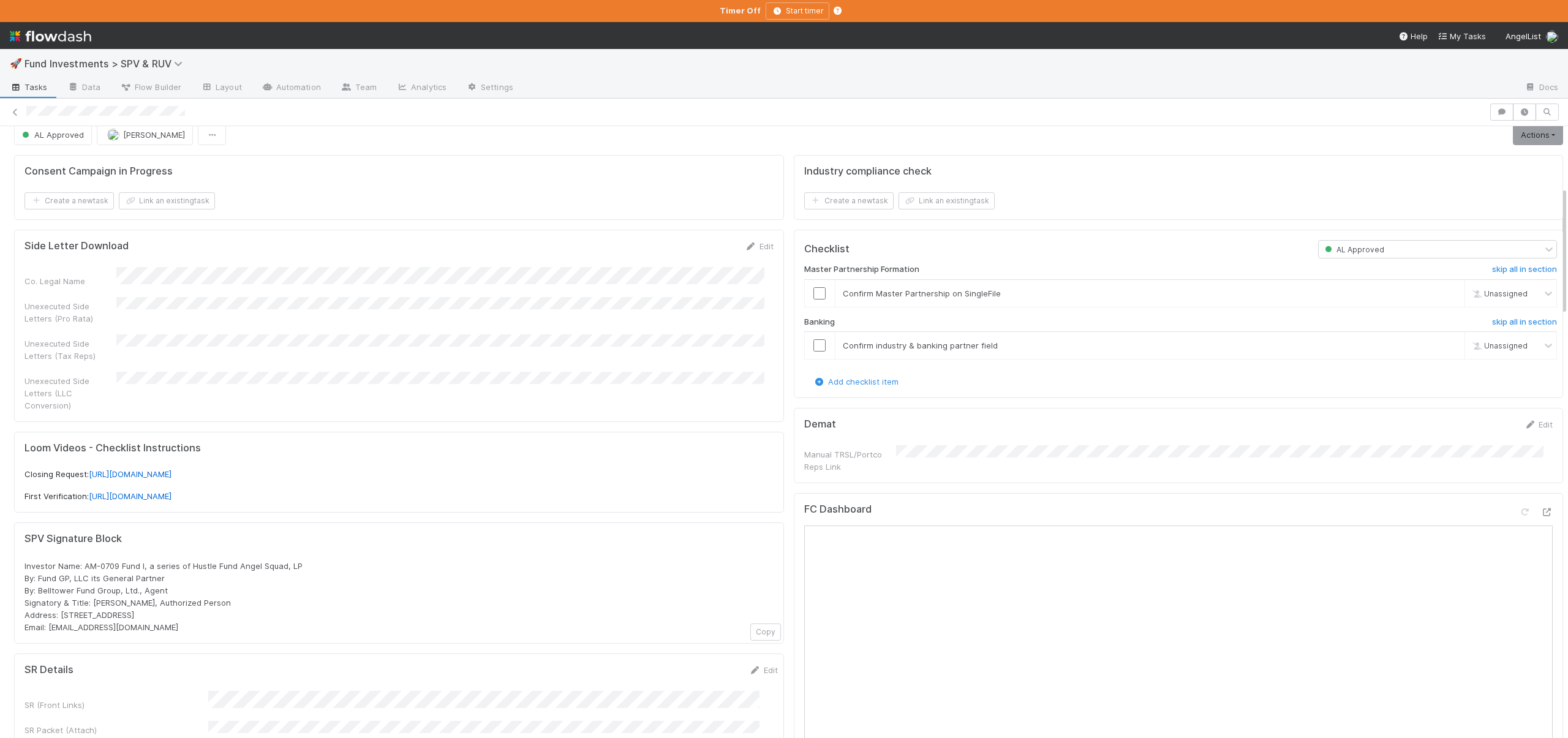
scroll to position [0, 0]
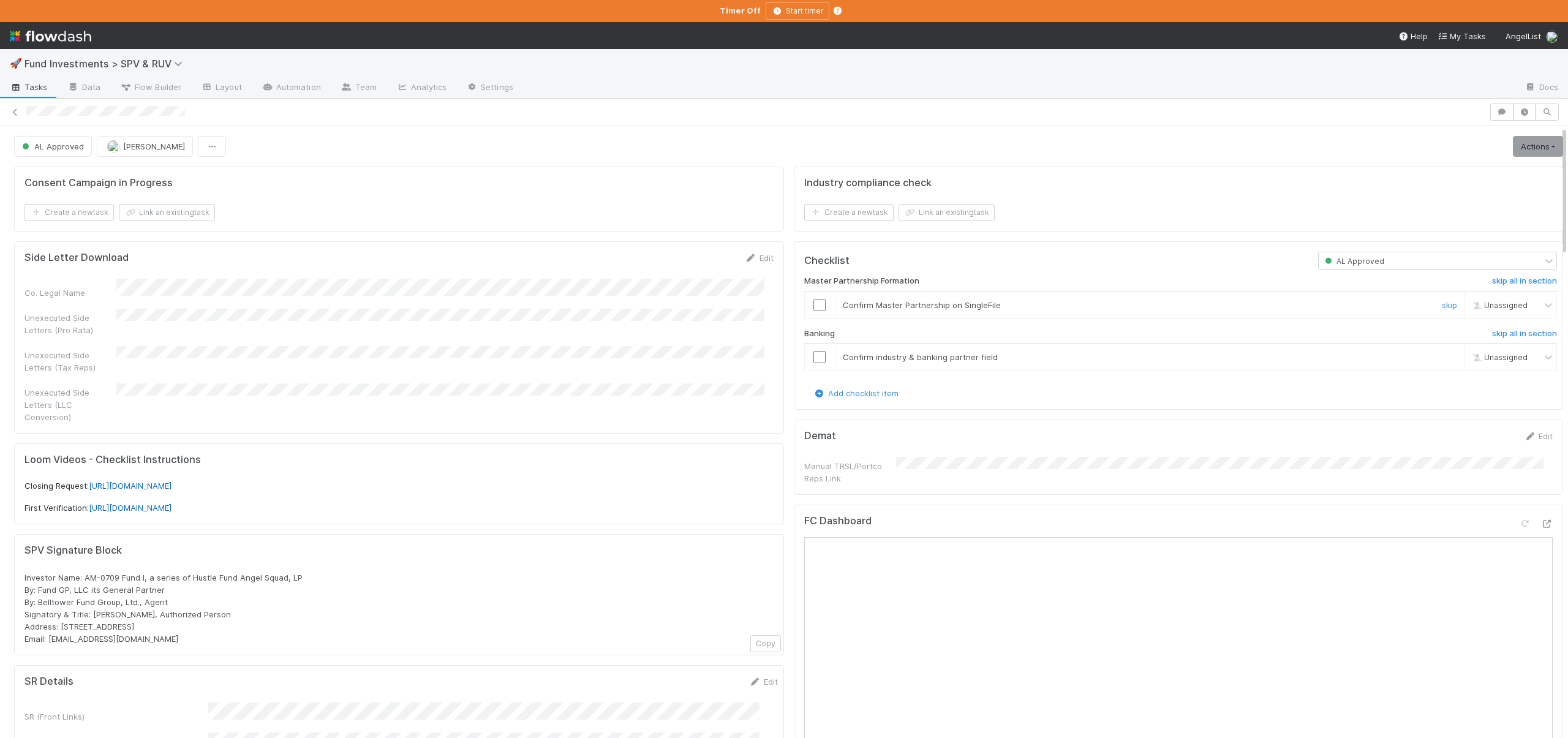
click at [814, 307] on input "checkbox" at bounding box center [820, 305] width 13 height 13
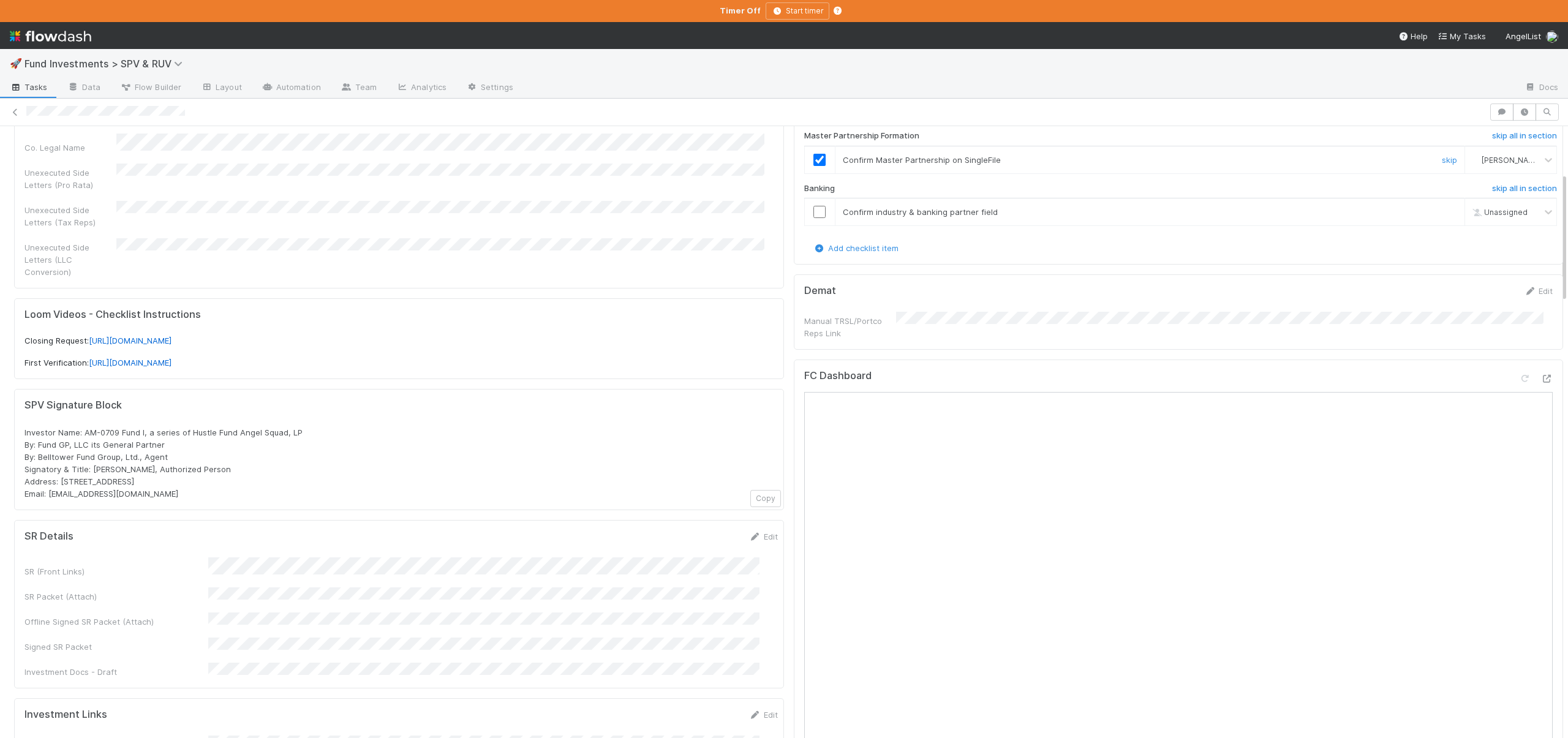
scroll to position [126, 0]
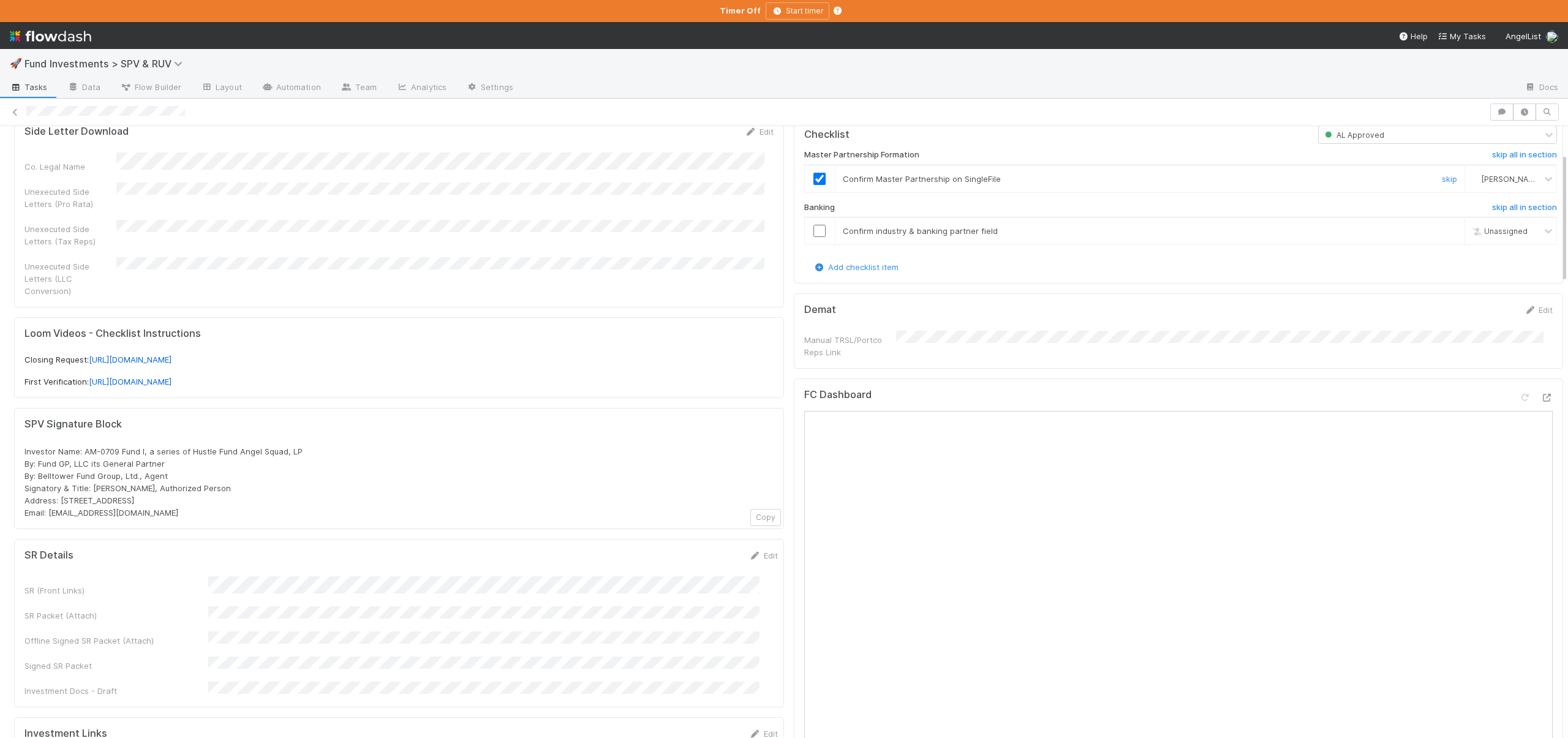
click at [211, 445] on div "Investor Name: AM-0709 Fund I, a series of Hustle Fund Angel Squad, LP By: Fund…" at bounding box center [399, 481] width 749 height 73
click at [275, 447] on span "Investor Name: AM-0709 Fund I, a series of Hustle Fund Angel Squad, LP By: Fund…" at bounding box center [163, 482] width 278 height 71
click at [274, 447] on span "Investor Name: AM-0709 Fund I, a series of Hustle Fund Angel Squad, LP By: Fund…" at bounding box center [163, 482] width 278 height 71
drag, startPoint x: 301, startPoint y: 440, endPoint x: 307, endPoint y: 438, distance: 6.3
click at [251, 445] on div "Investor Name: AM-0709 Fund I, a series of Hustle Fund Angel Squad, LP By: Fund…" at bounding box center [399, 481] width 749 height 73
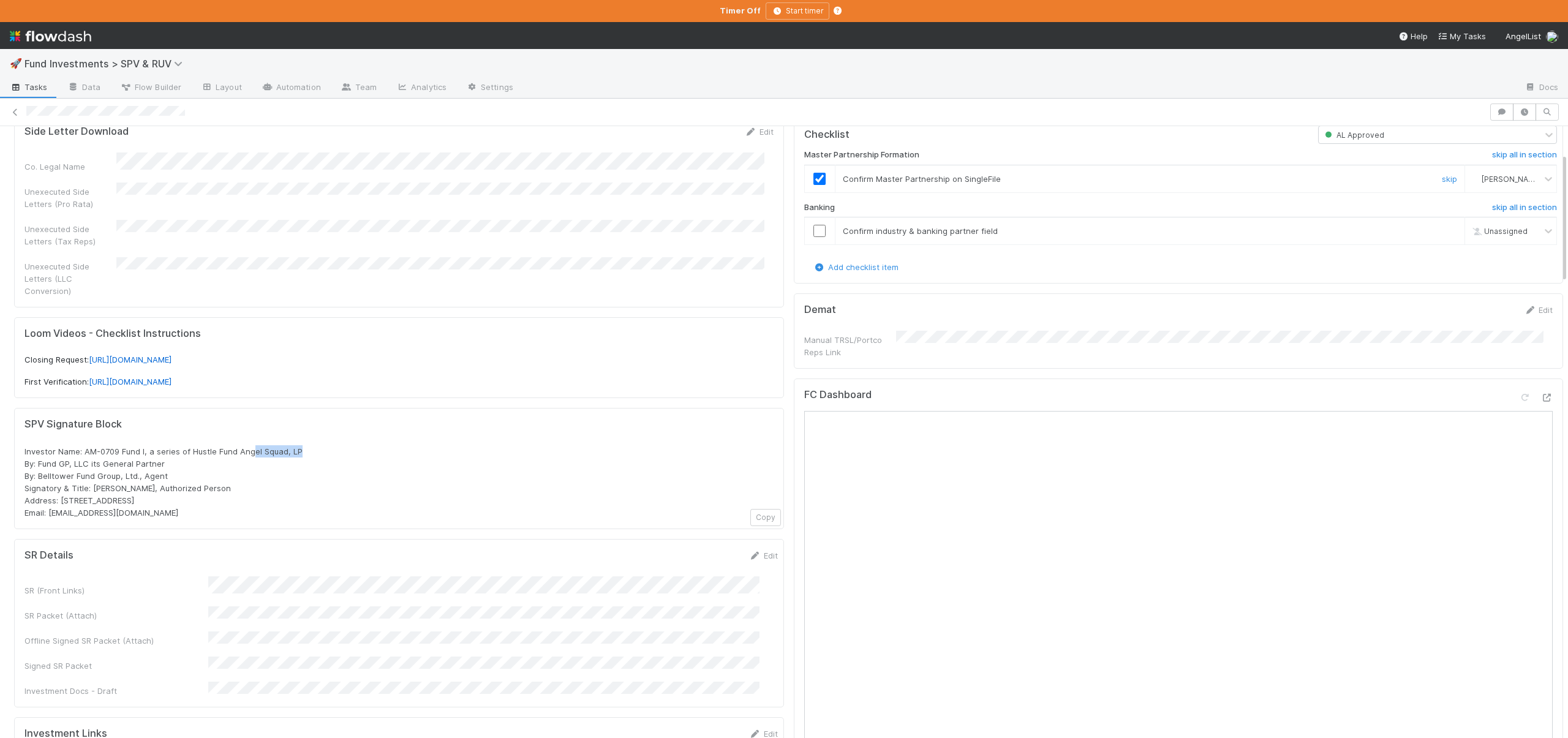
click at [303, 445] on div "Investor Name: AM-0709 Fund I, a series of Hustle Fund Angel Squad, LP By: Fund…" at bounding box center [399, 481] width 749 height 73
drag, startPoint x: 304, startPoint y: 438, endPoint x: 329, endPoint y: 437, distance: 25.0
click at [191, 445] on div "Investor Name: AM-0709 Fund I, a series of Hustle Fund Angel Squad, LP By: Fund…" at bounding box center [399, 481] width 749 height 73
click at [814, 227] on input "checkbox" at bounding box center [820, 231] width 13 height 13
click at [814, 229] on input "checkbox" at bounding box center [820, 231] width 13 height 13
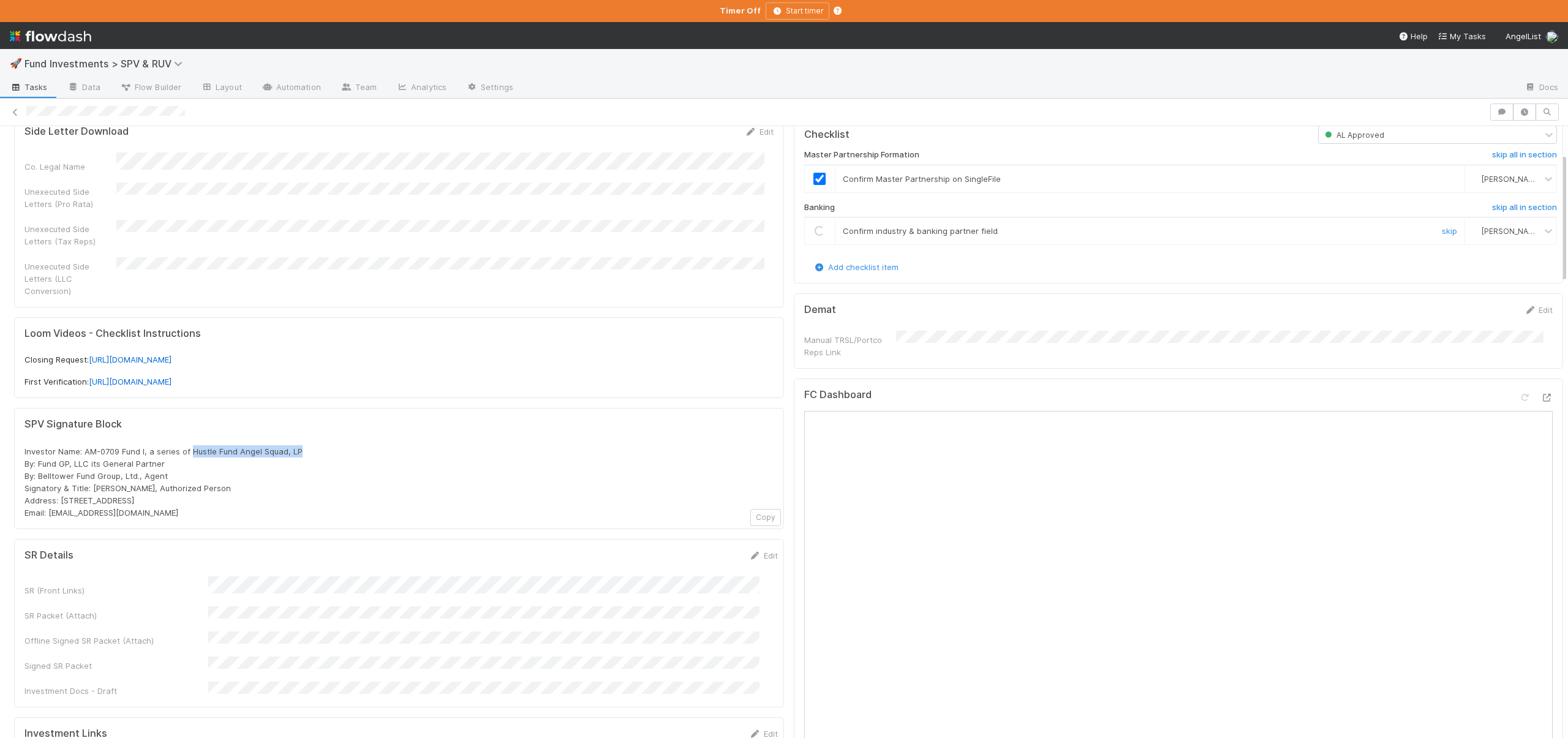
click at [815, 229] on div "Loading..." at bounding box center [820, 231] width 10 height 10
click at [814, 231] on input "checkbox" at bounding box center [820, 231] width 13 height 13
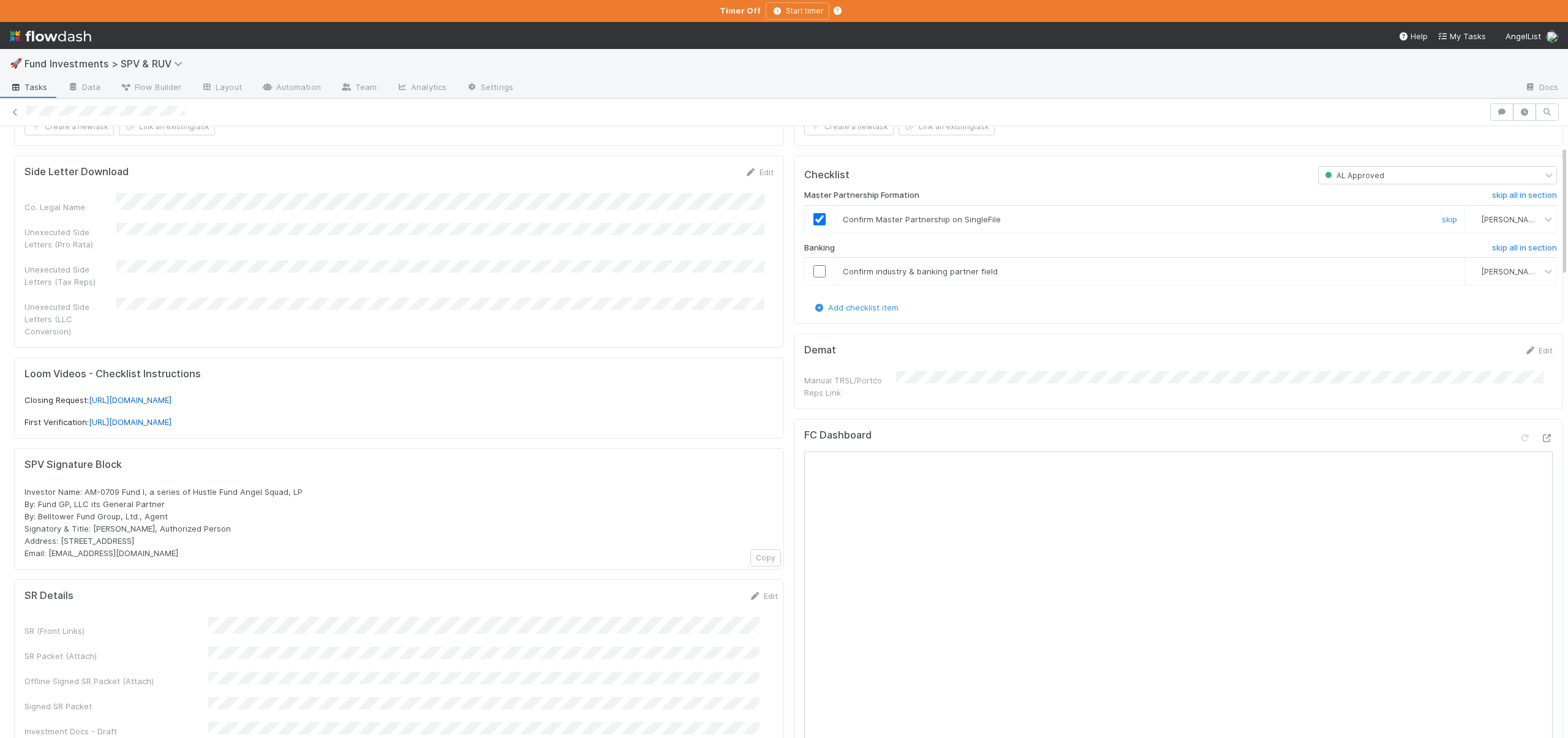
scroll to position [84, 0]
click at [814, 271] on input "checkbox" at bounding box center [820, 273] width 13 height 13
click at [814, 272] on input "checkbox" at bounding box center [820, 273] width 13 height 13
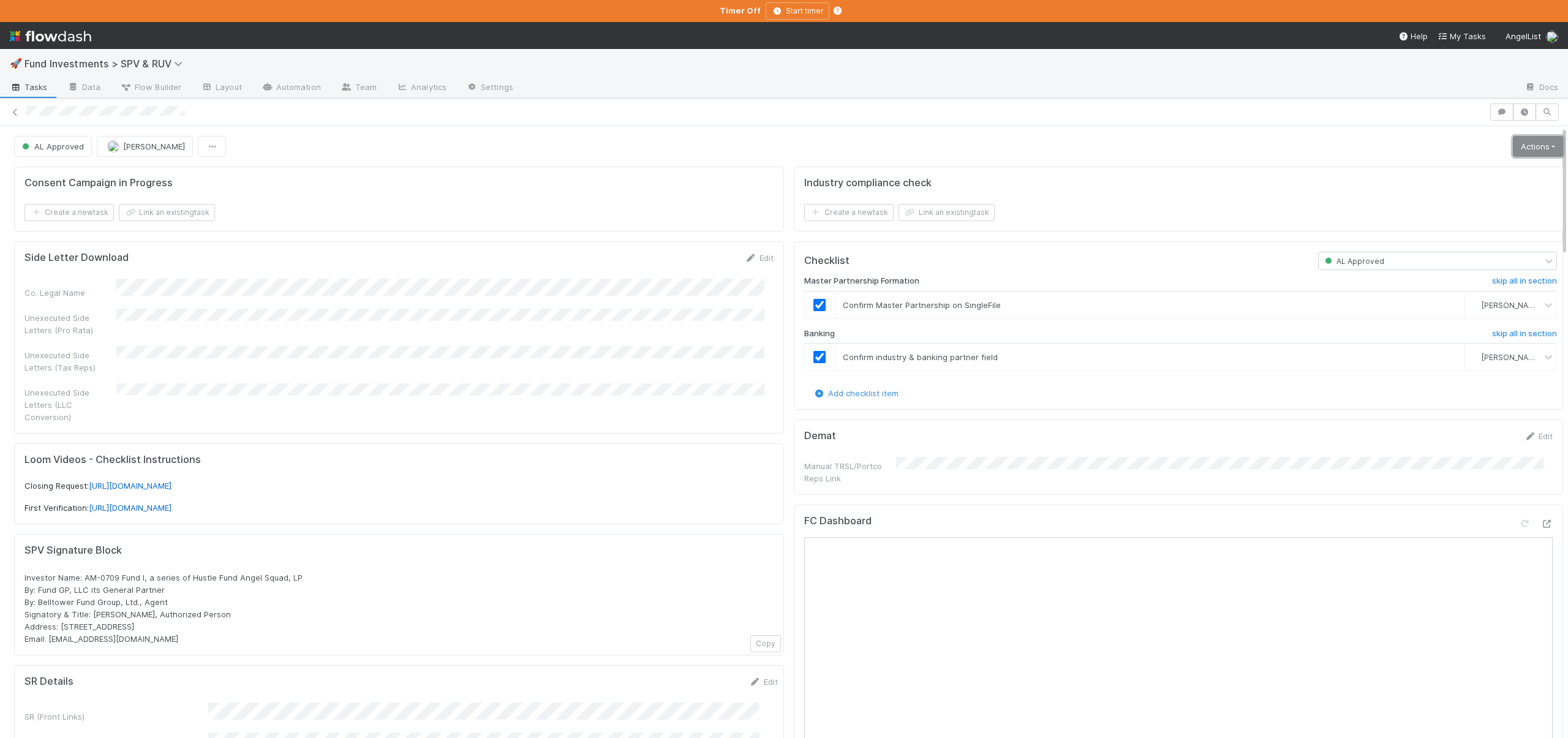
click at [1513, 150] on link "Actions" at bounding box center [1538, 146] width 50 height 21
click at [1399, 166] on button "Move to First Verification" at bounding box center [1456, 172] width 220 height 17
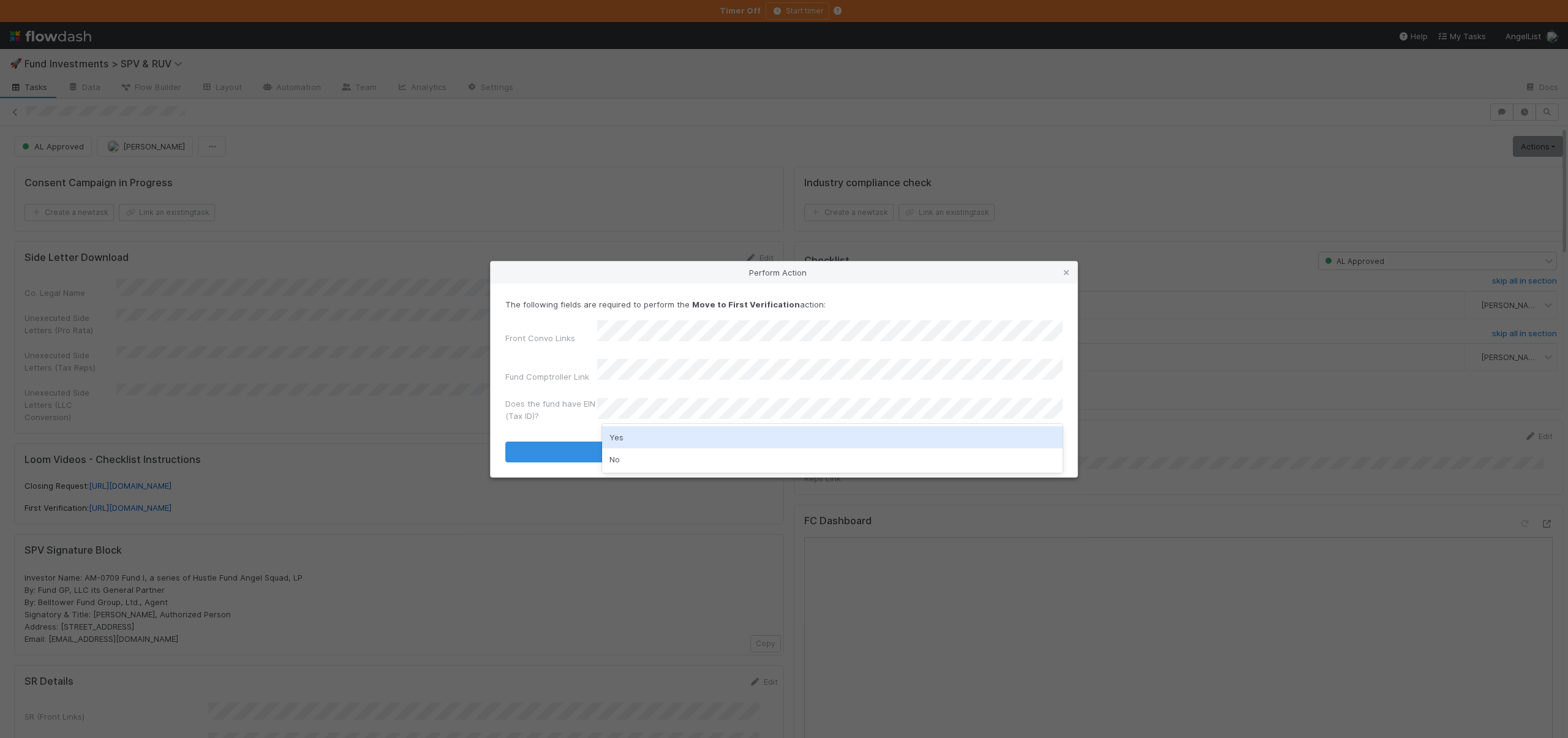
click at [616, 435] on div "Yes" at bounding box center [832, 438] width 461 height 22
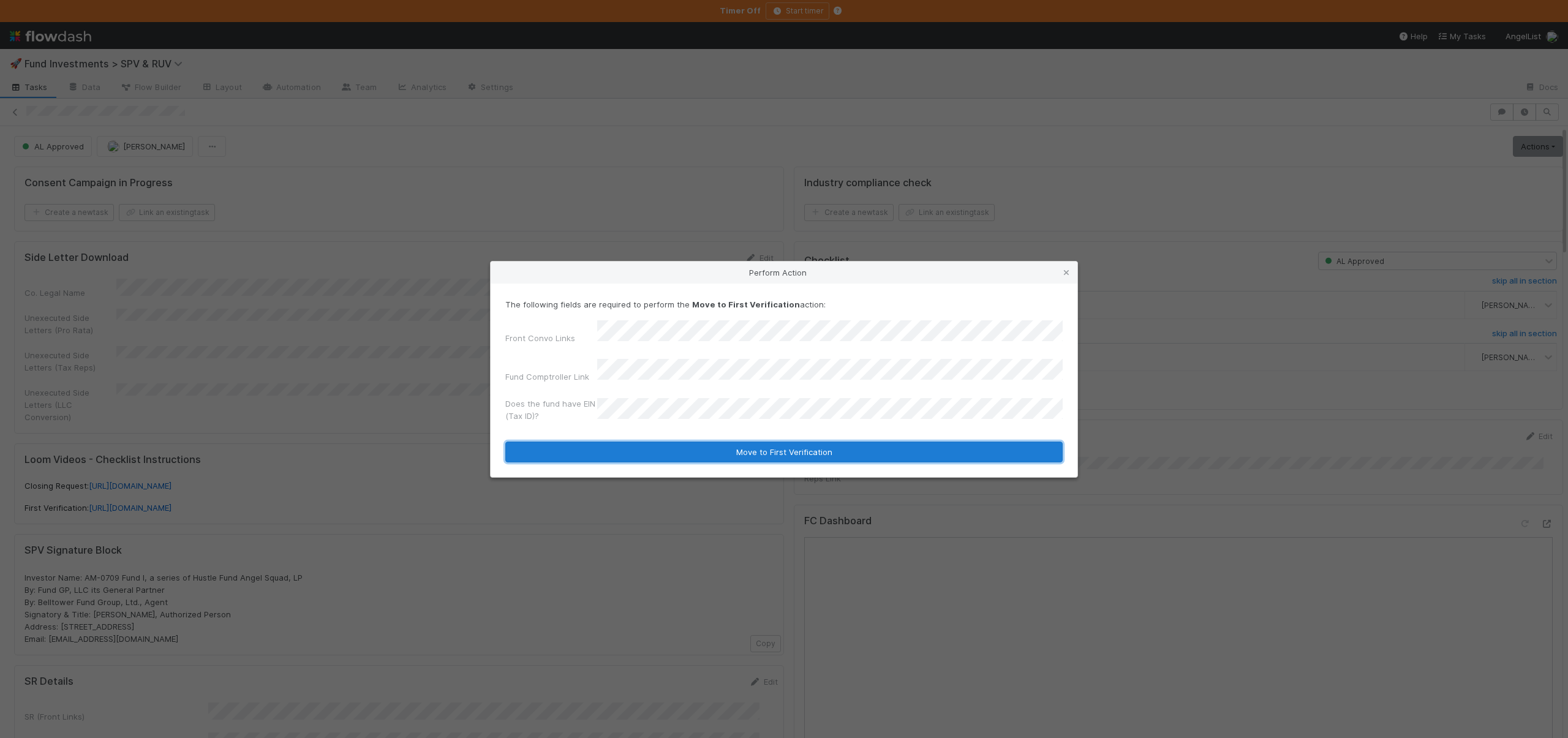
click at [620, 443] on button "Move to First Verification" at bounding box center [784, 452] width 558 height 21
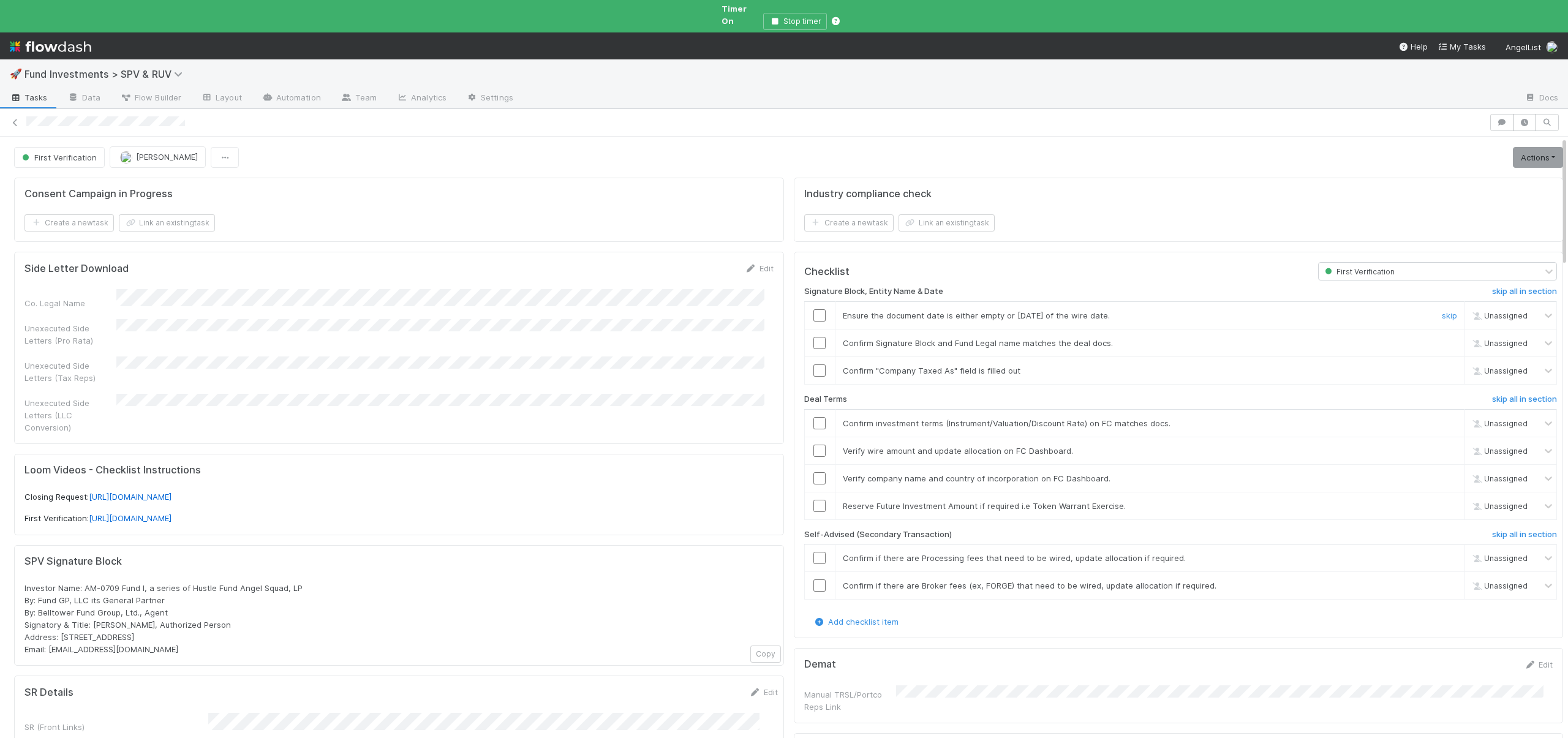
click at [814, 309] on input "checkbox" at bounding box center [820, 315] width 13 height 13
click at [814, 337] on input "checkbox" at bounding box center [820, 343] width 13 height 13
click at [814, 364] on input "checkbox" at bounding box center [820, 370] width 13 height 13
click at [814, 417] on input "checkbox" at bounding box center [820, 423] width 13 height 13
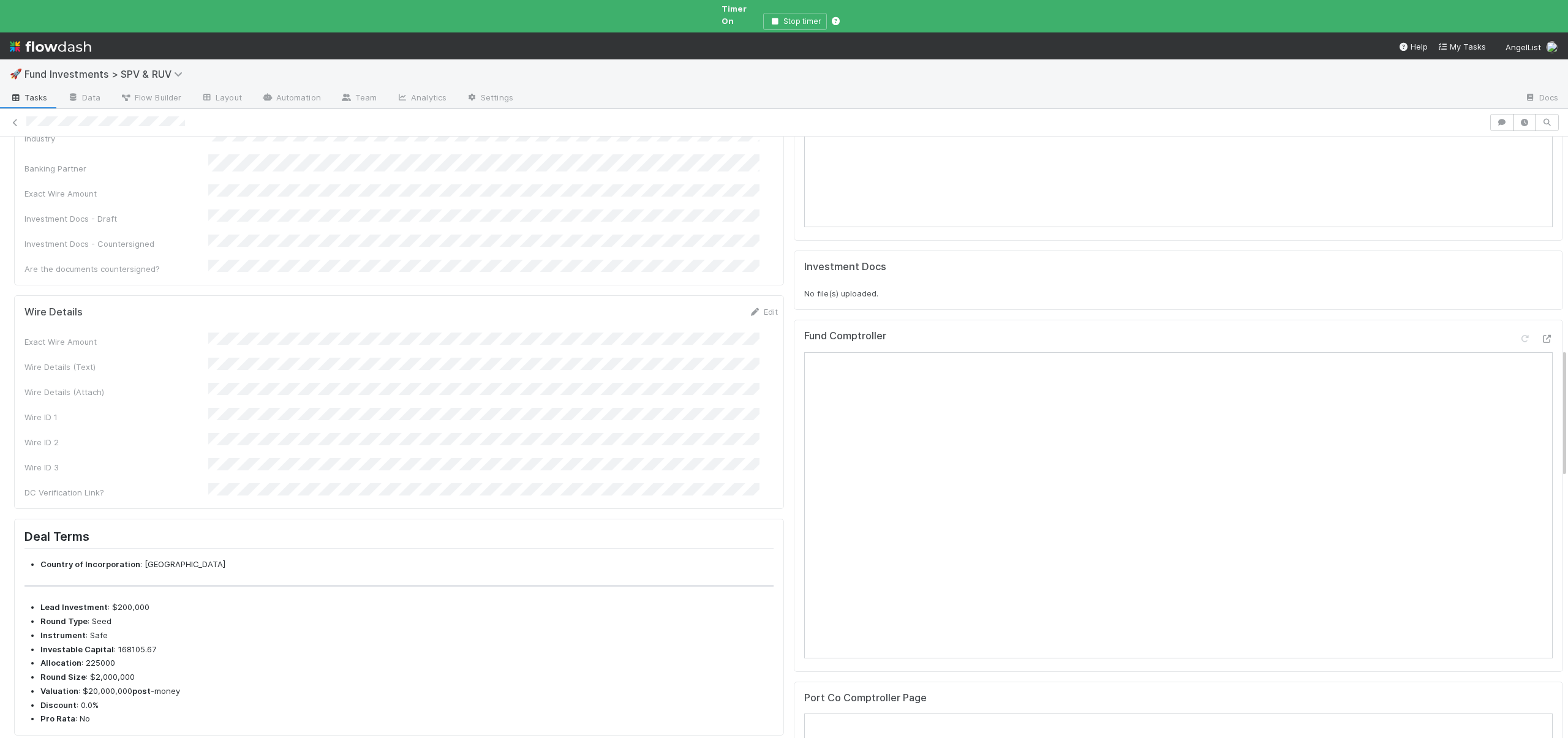
scroll to position [868, 0]
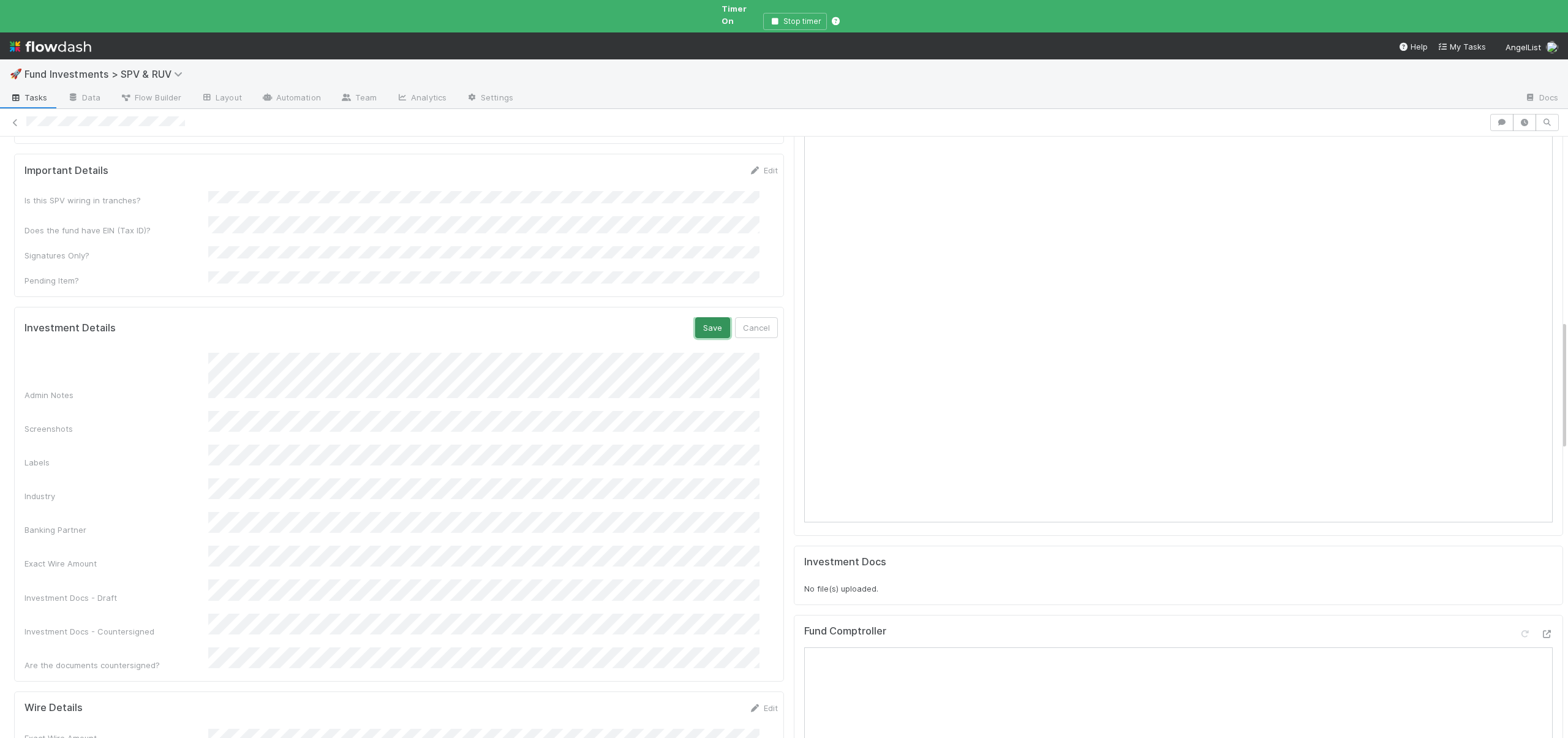
click at [695, 317] on button "Save" at bounding box center [712, 328] width 35 height 21
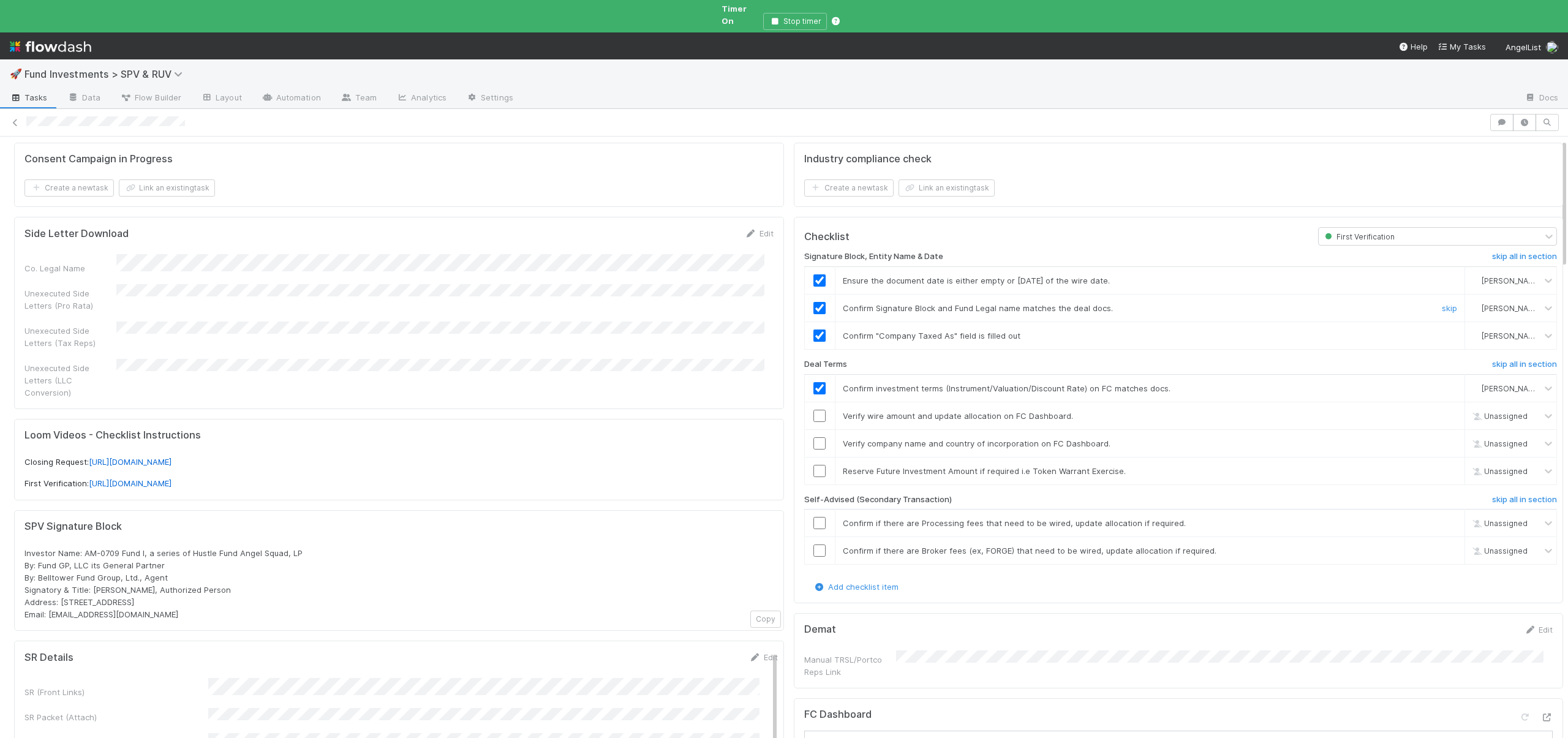
scroll to position [0, 0]
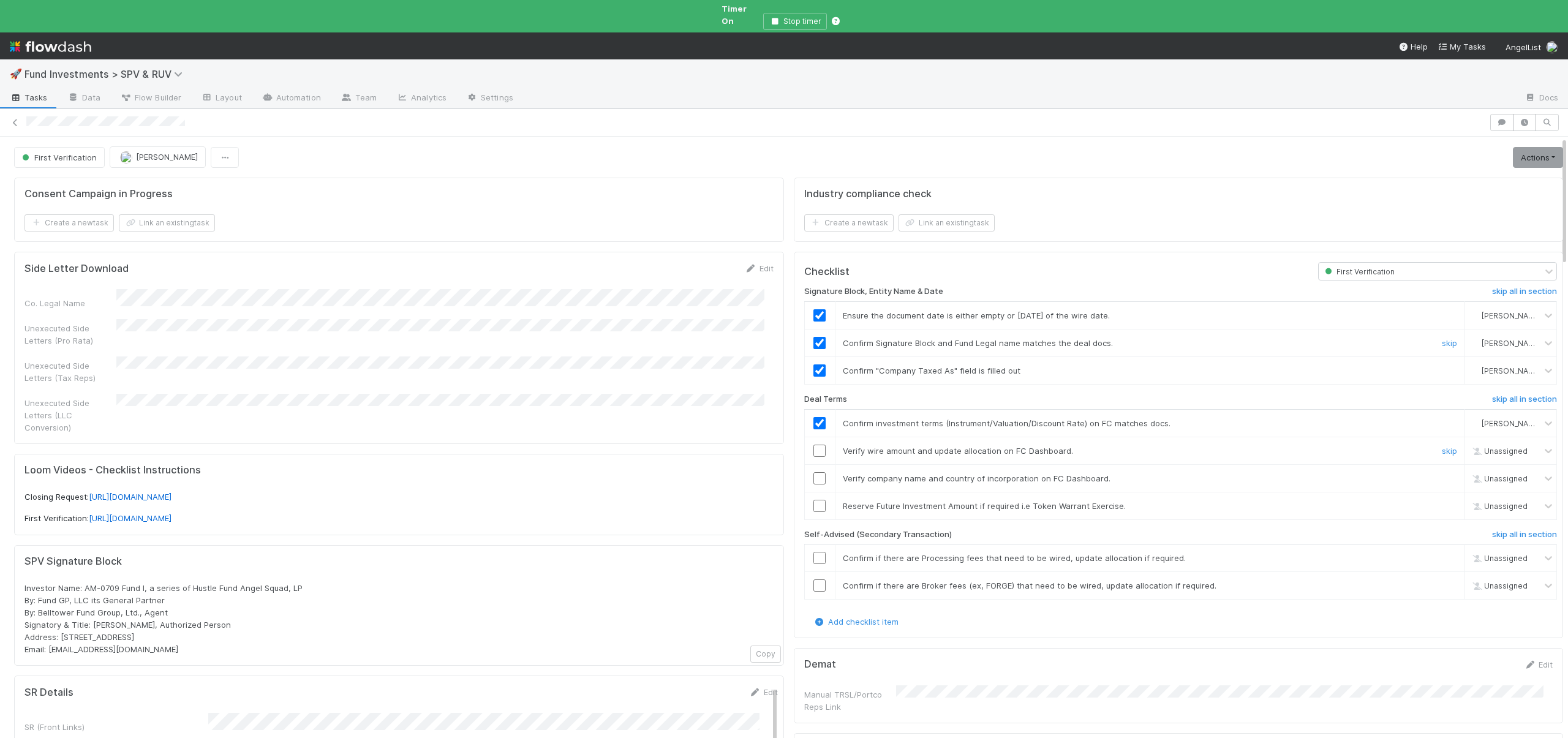
click at [815, 445] on input "checkbox" at bounding box center [820, 451] width 13 height 13
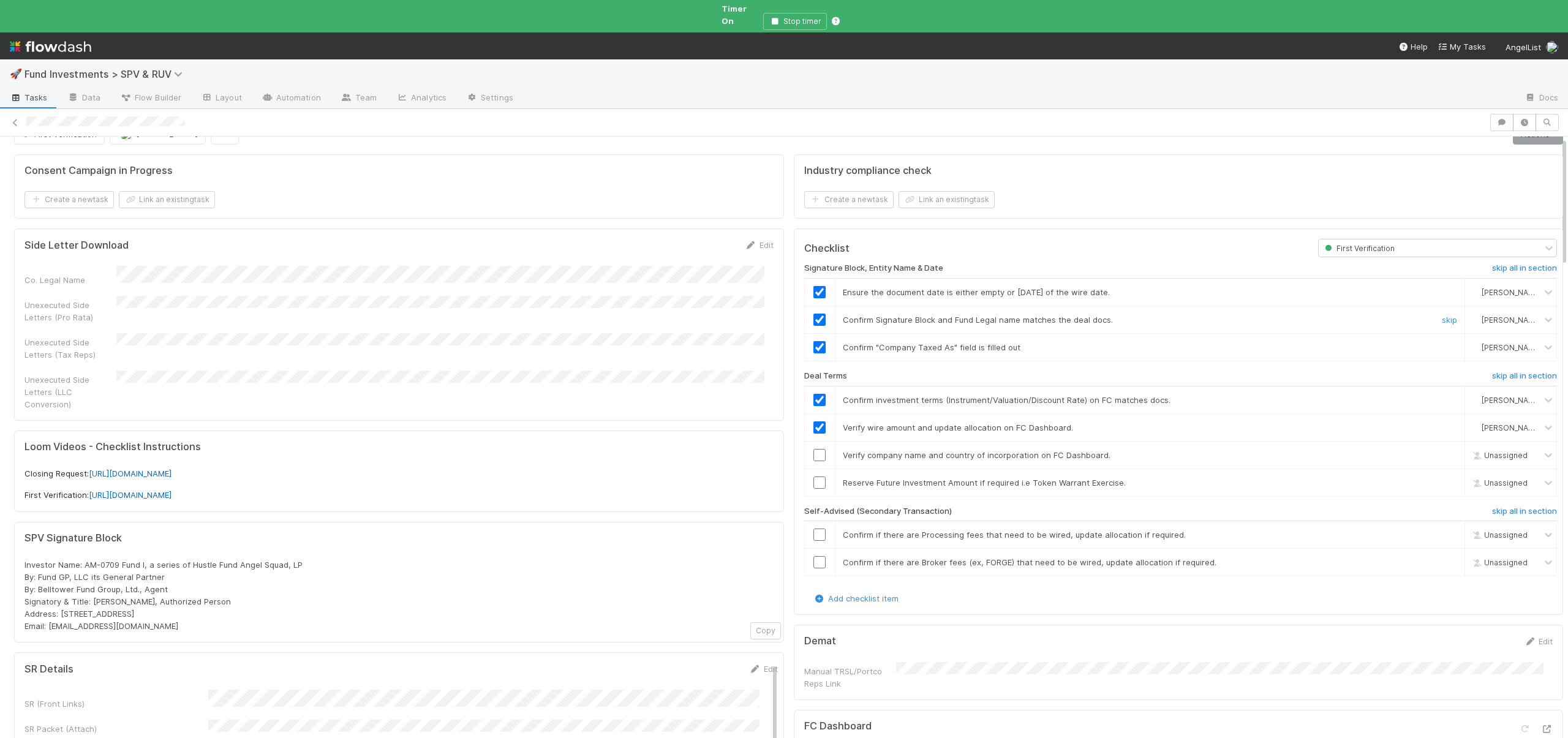
scroll to position [25, 0]
click at [814, 447] on input "checkbox" at bounding box center [820, 453] width 13 height 13
click at [1442, 476] on link "skip" at bounding box center [1449, 481] width 16 height 10
click at [1498, 505] on h6 "skip all in section" at bounding box center [1525, 510] width 65 height 10
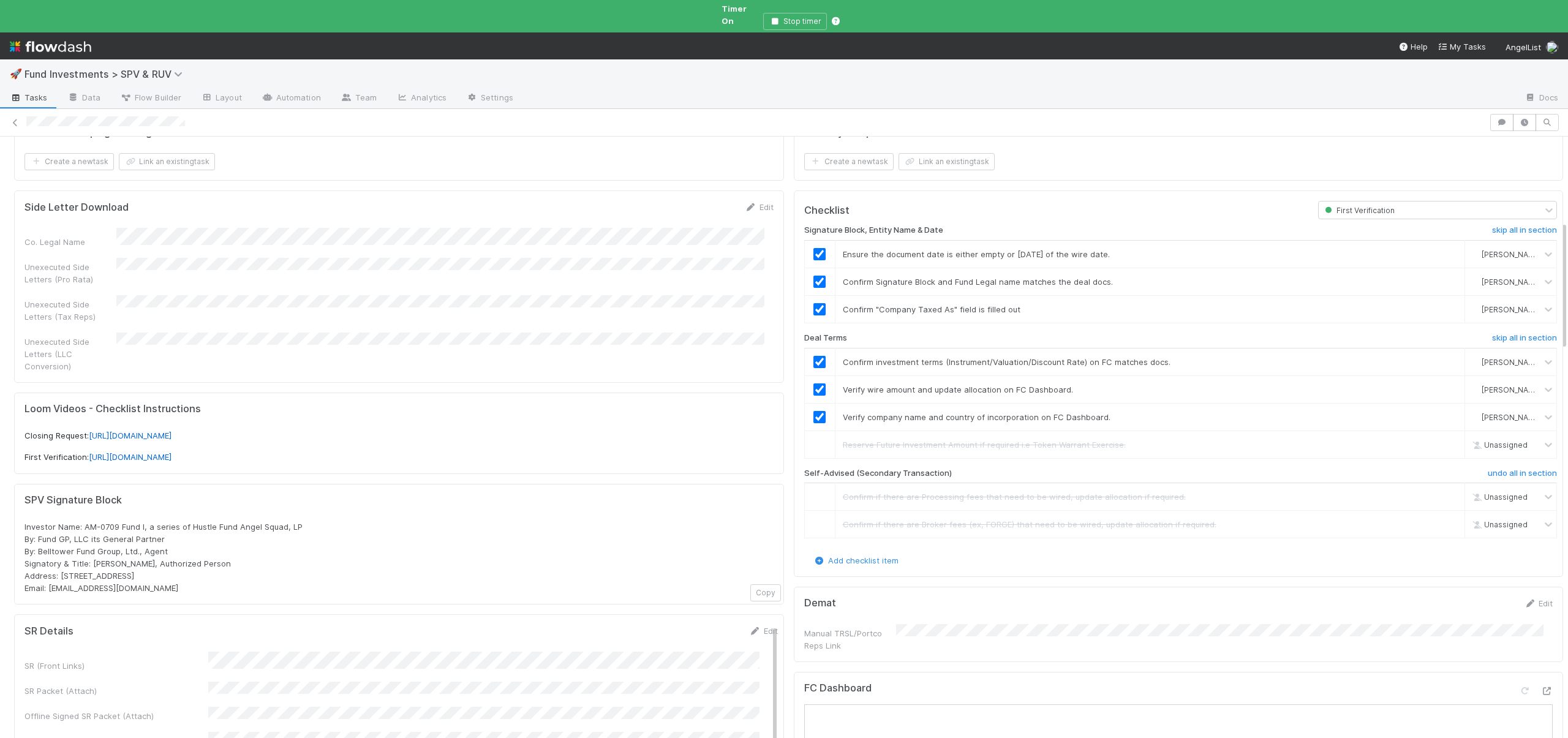
scroll to position [0, 0]
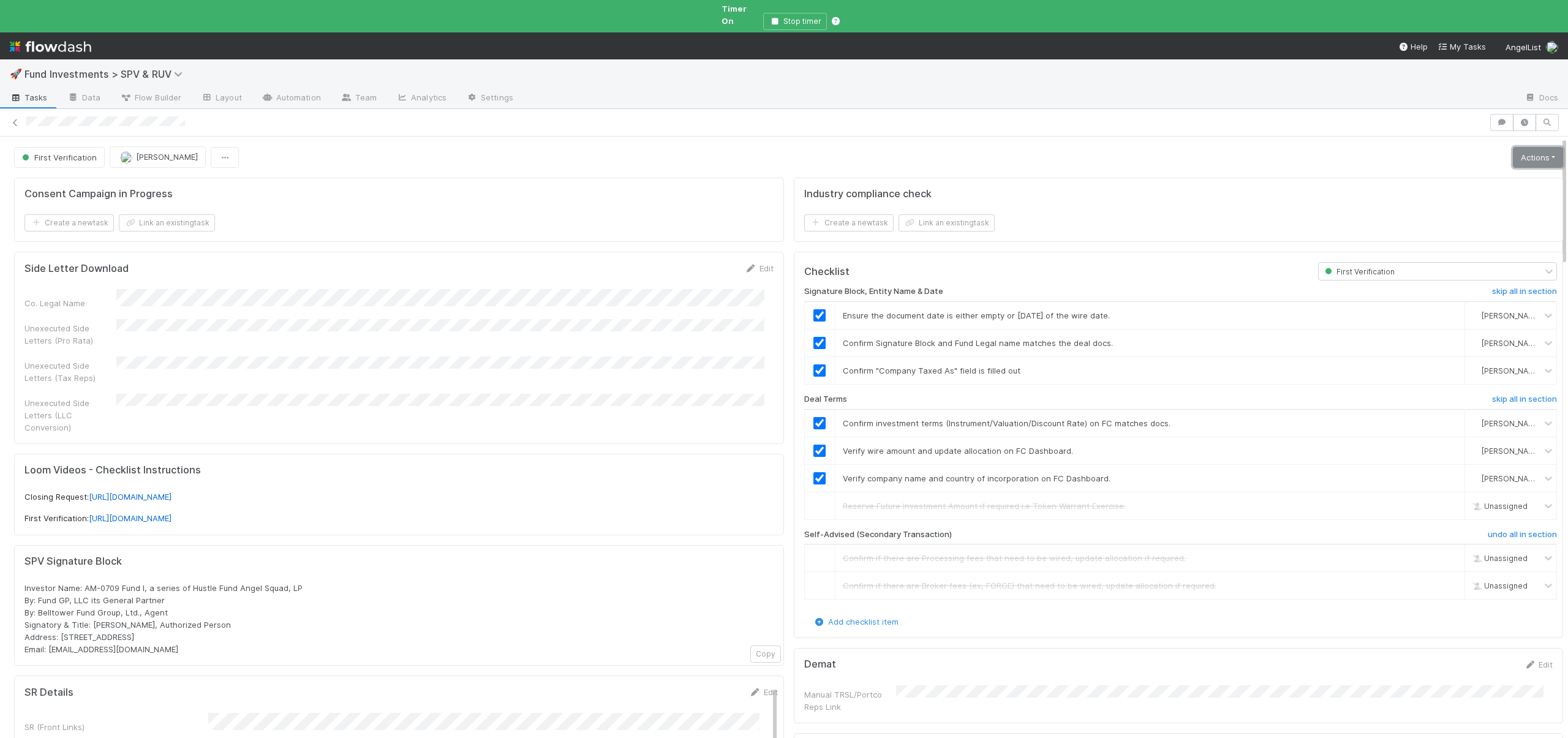
click at [1513, 147] on link "Actions" at bounding box center [1538, 157] width 50 height 21
click at [1427, 174] on button "Move to Second Verification" at bounding box center [1483, 182] width 166 height 17
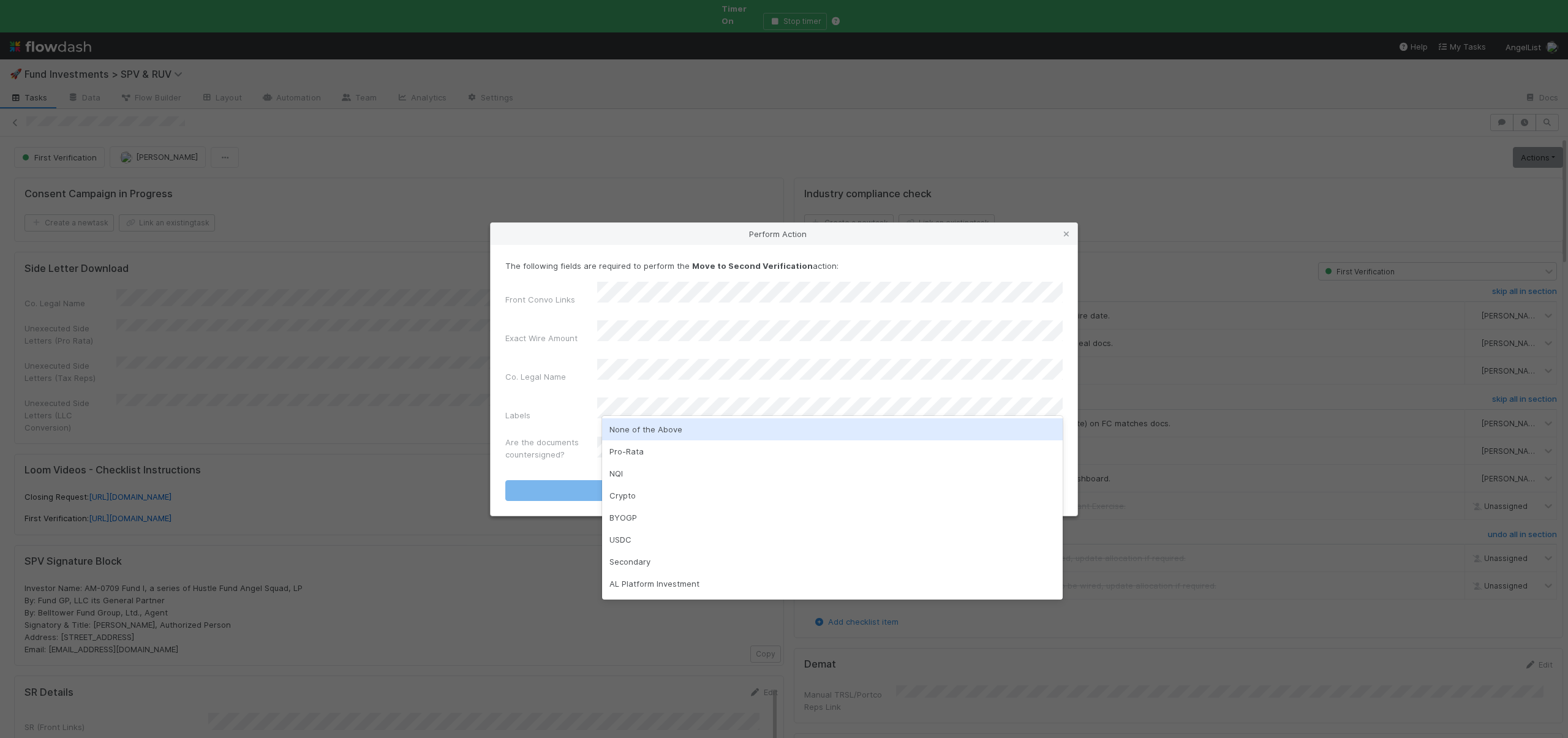
click at [626, 429] on div "None of the Above" at bounding box center [832, 429] width 461 height 22
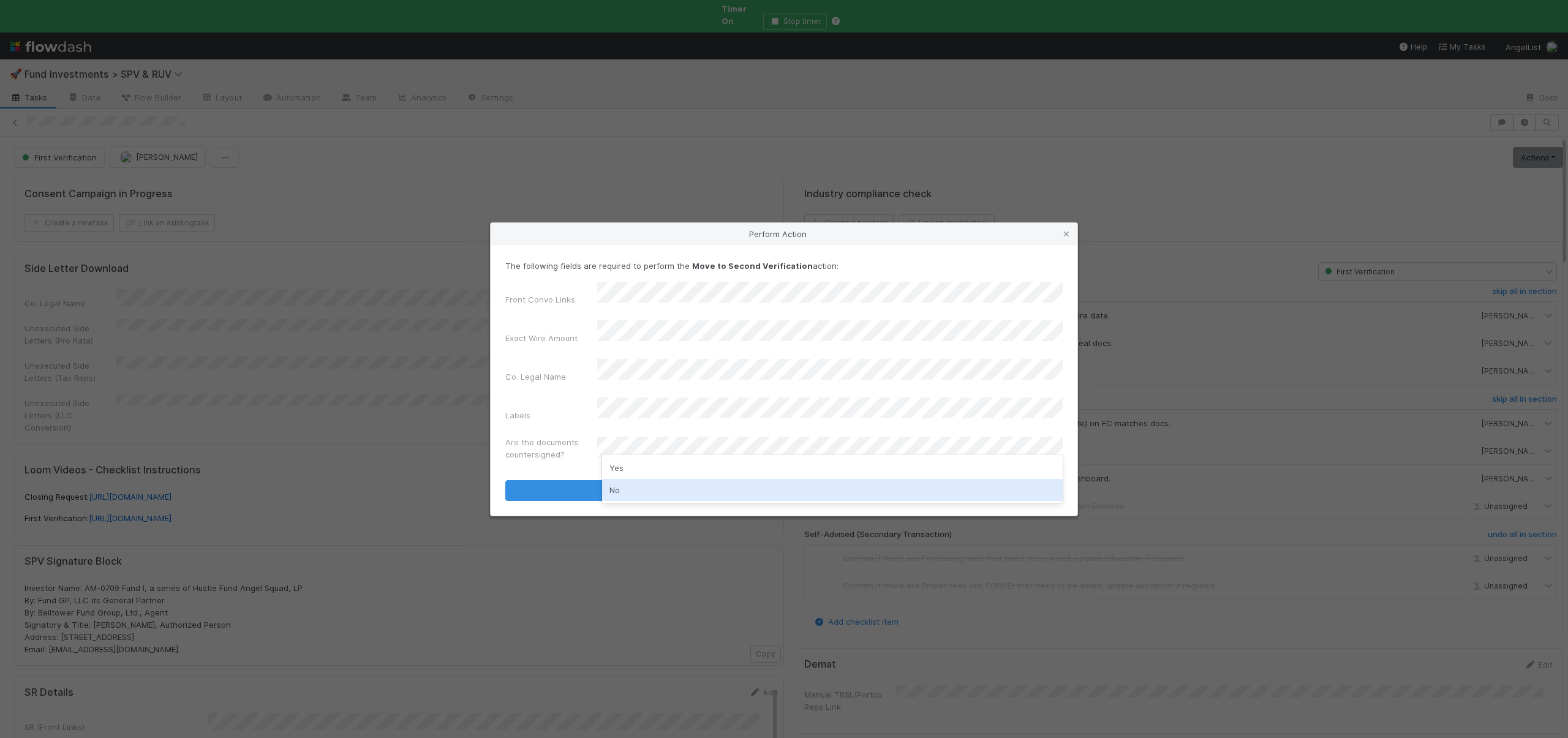
click at [613, 484] on div "No" at bounding box center [832, 490] width 461 height 22
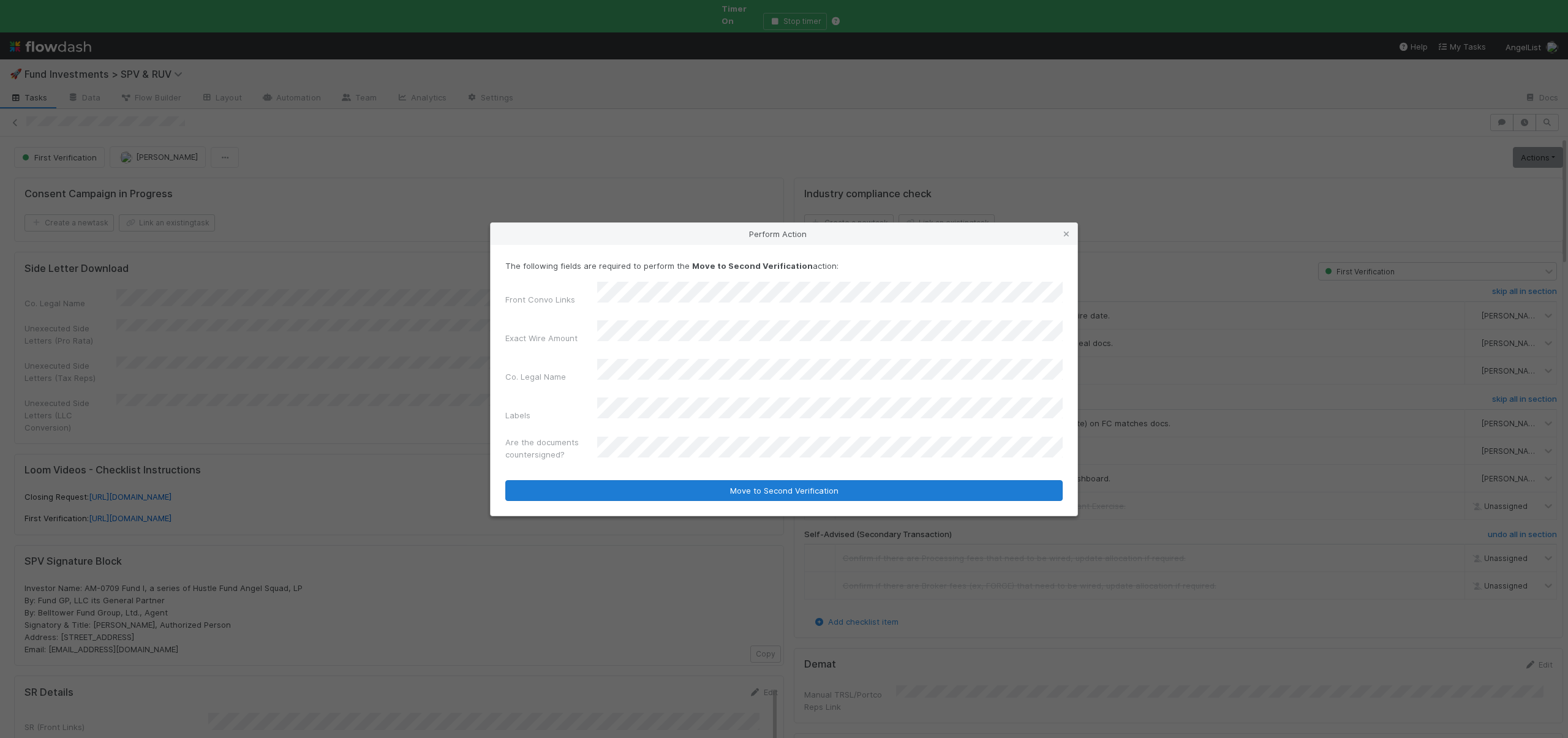
click at [615, 481] on button "Move to Second Verification" at bounding box center [784, 491] width 558 height 21
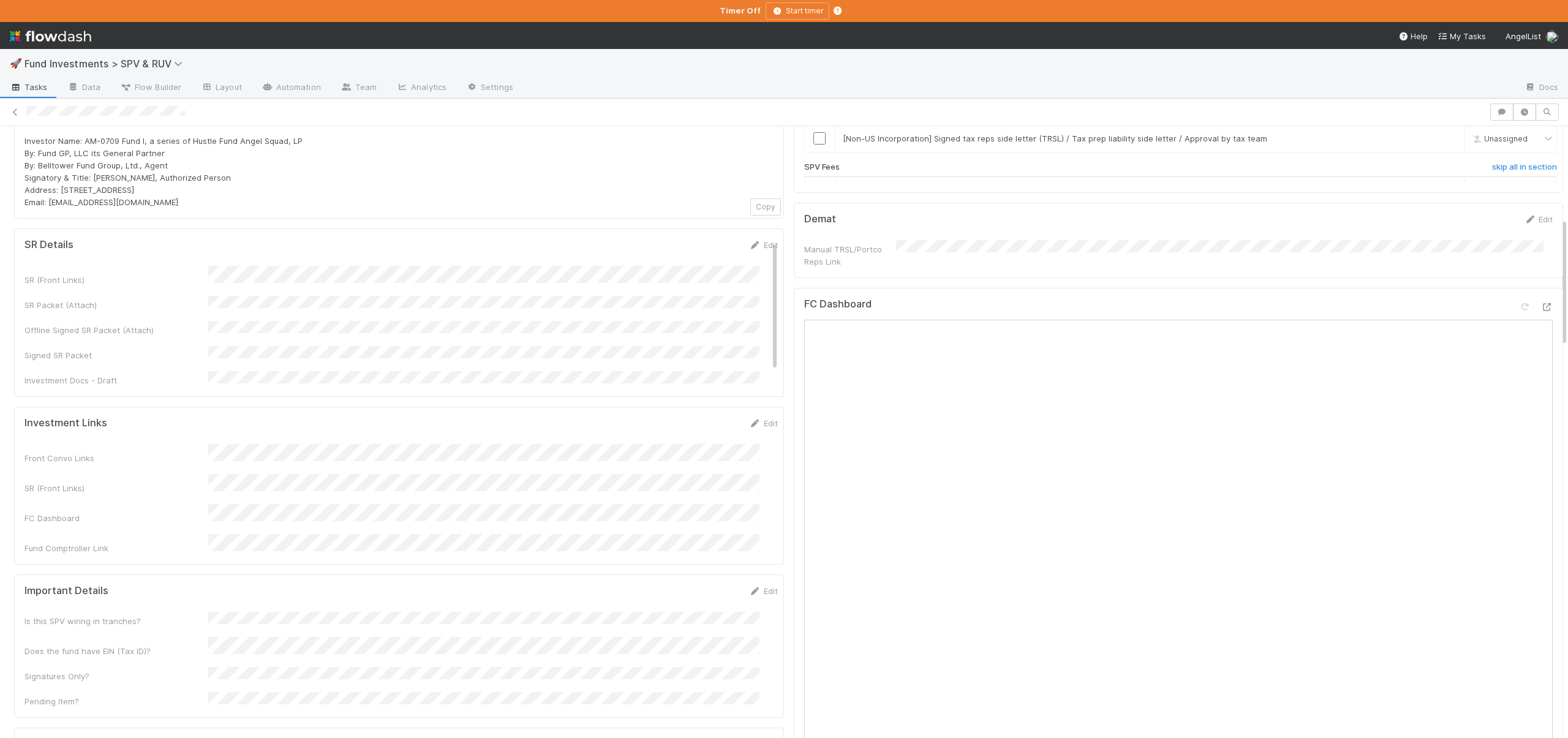
scroll to position [699, 0]
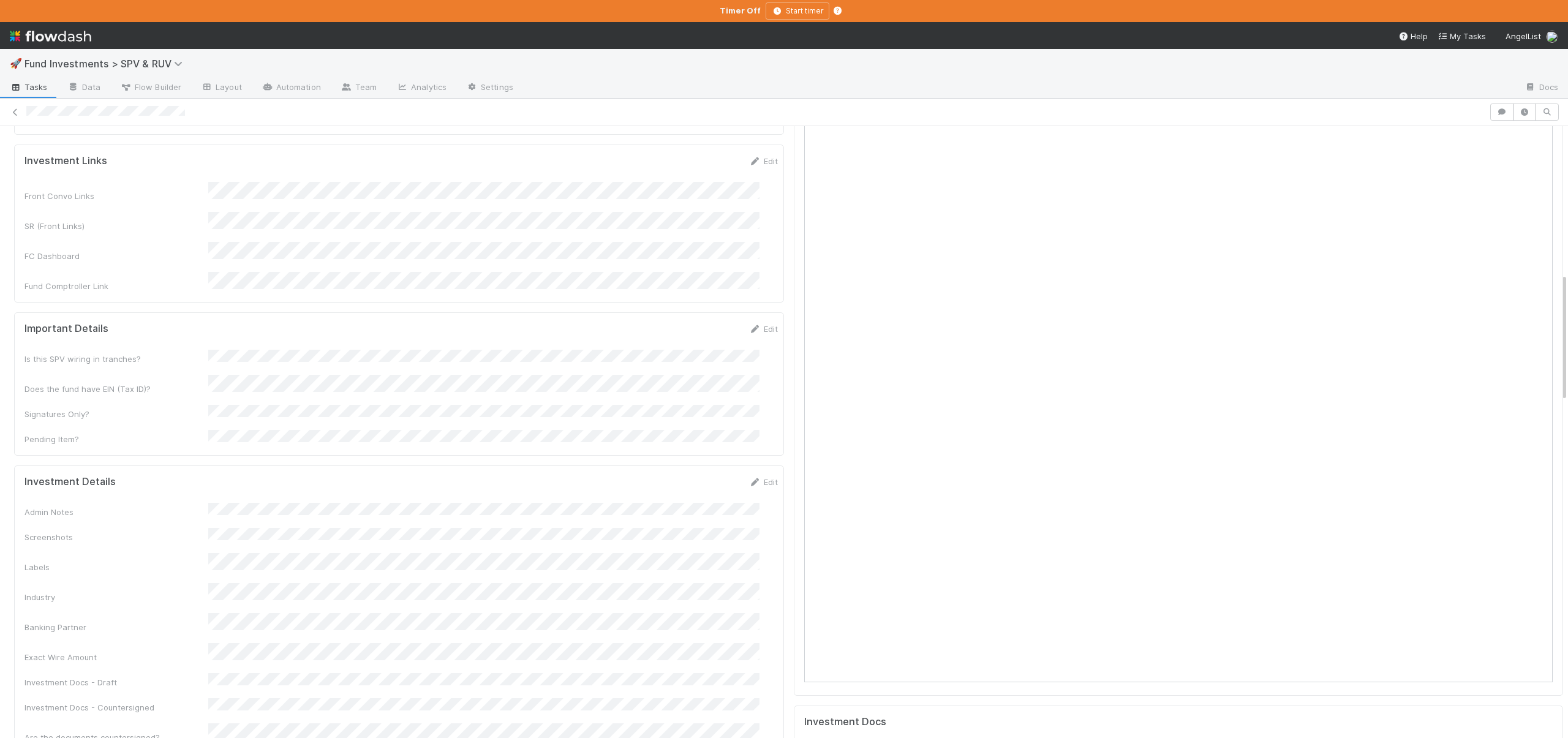
click at [227, 503] on div "Admin Notes Screenshots Labels Industry Banking Partner Exact Wire Amount Inves…" at bounding box center [401, 623] width 754 height 241
click at [698, 476] on button "Save" at bounding box center [712, 487] width 35 height 21
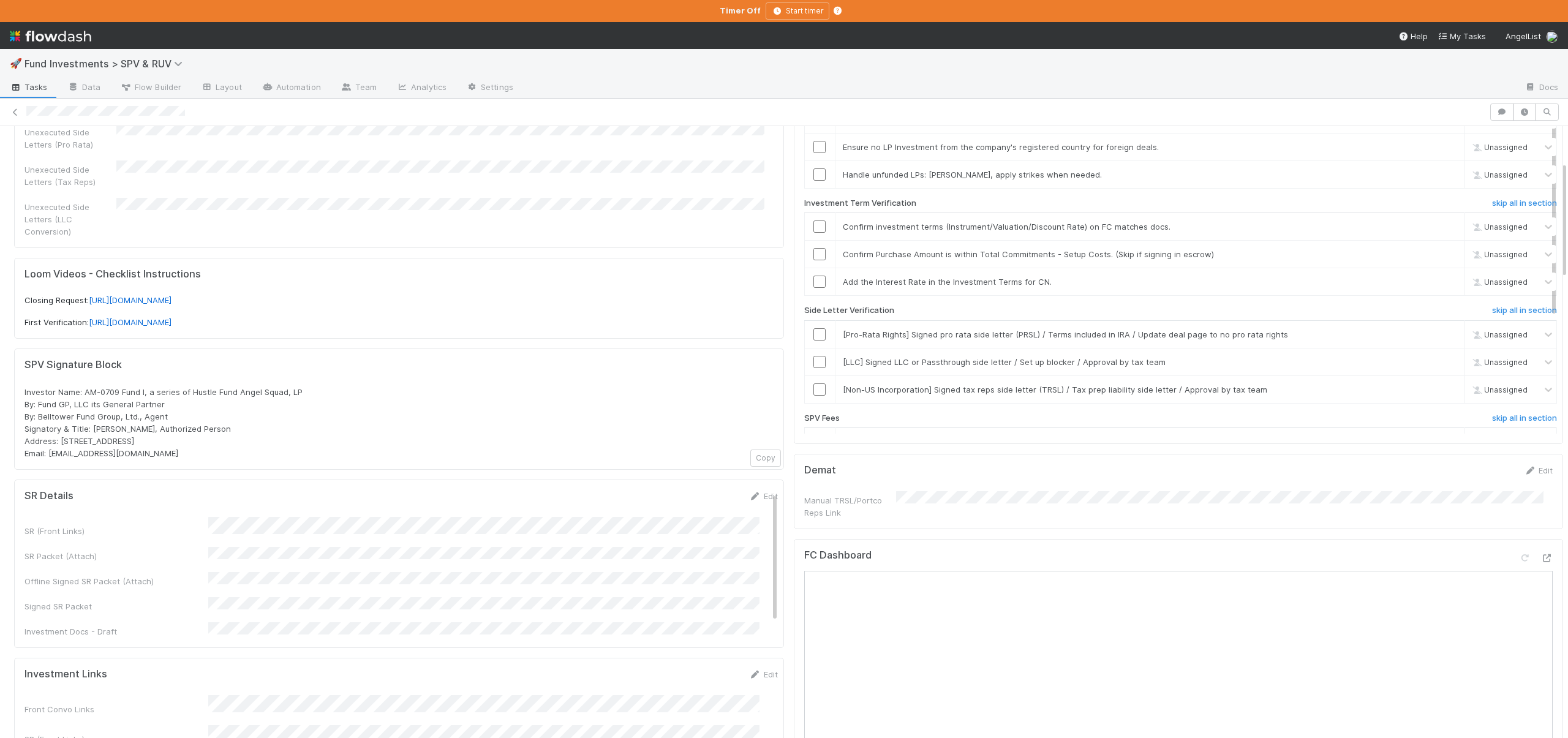
scroll to position [0, 0]
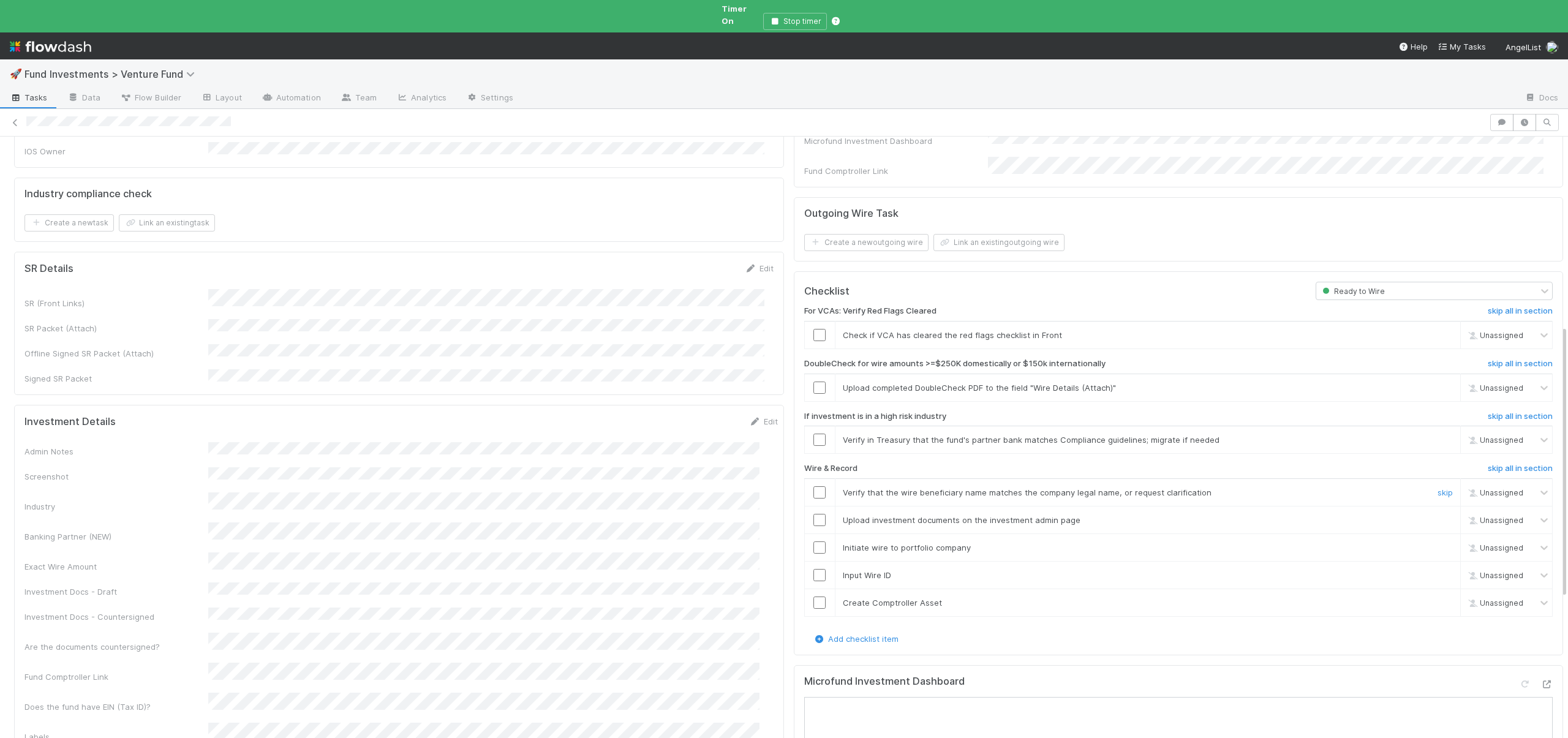
scroll to position [423, 0]
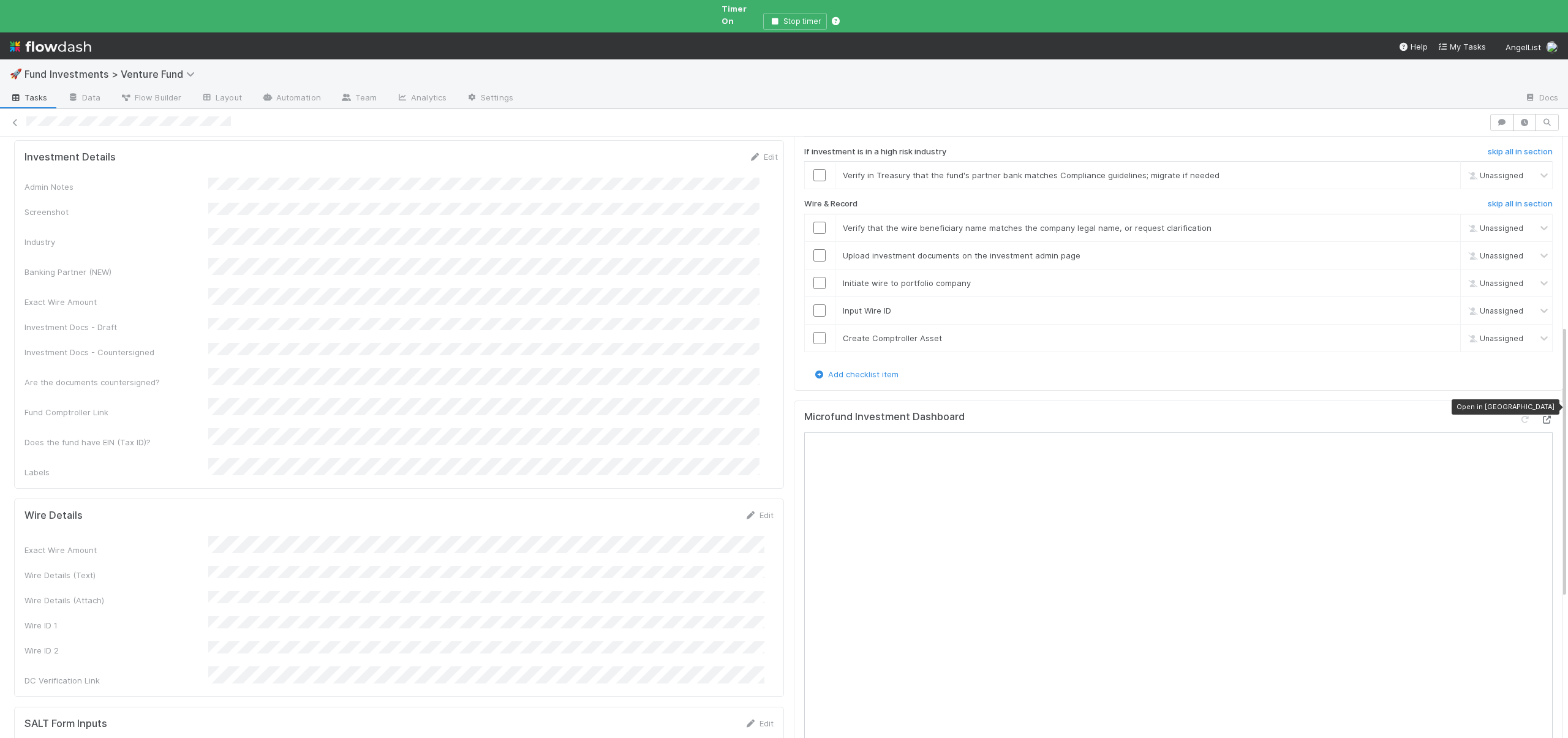
click at [1541, 416] on icon at bounding box center [1546, 420] width 13 height 8
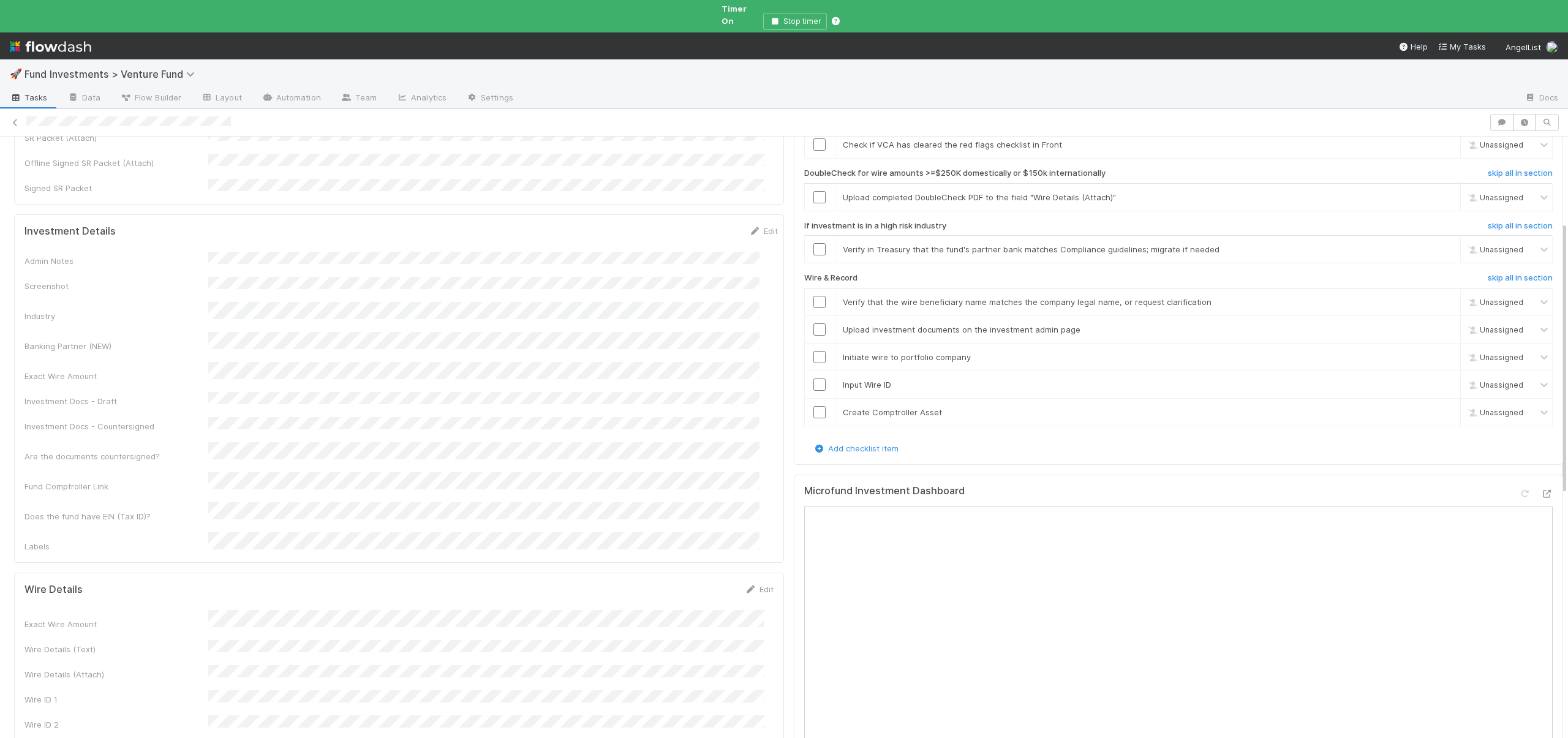
scroll to position [174, 0]
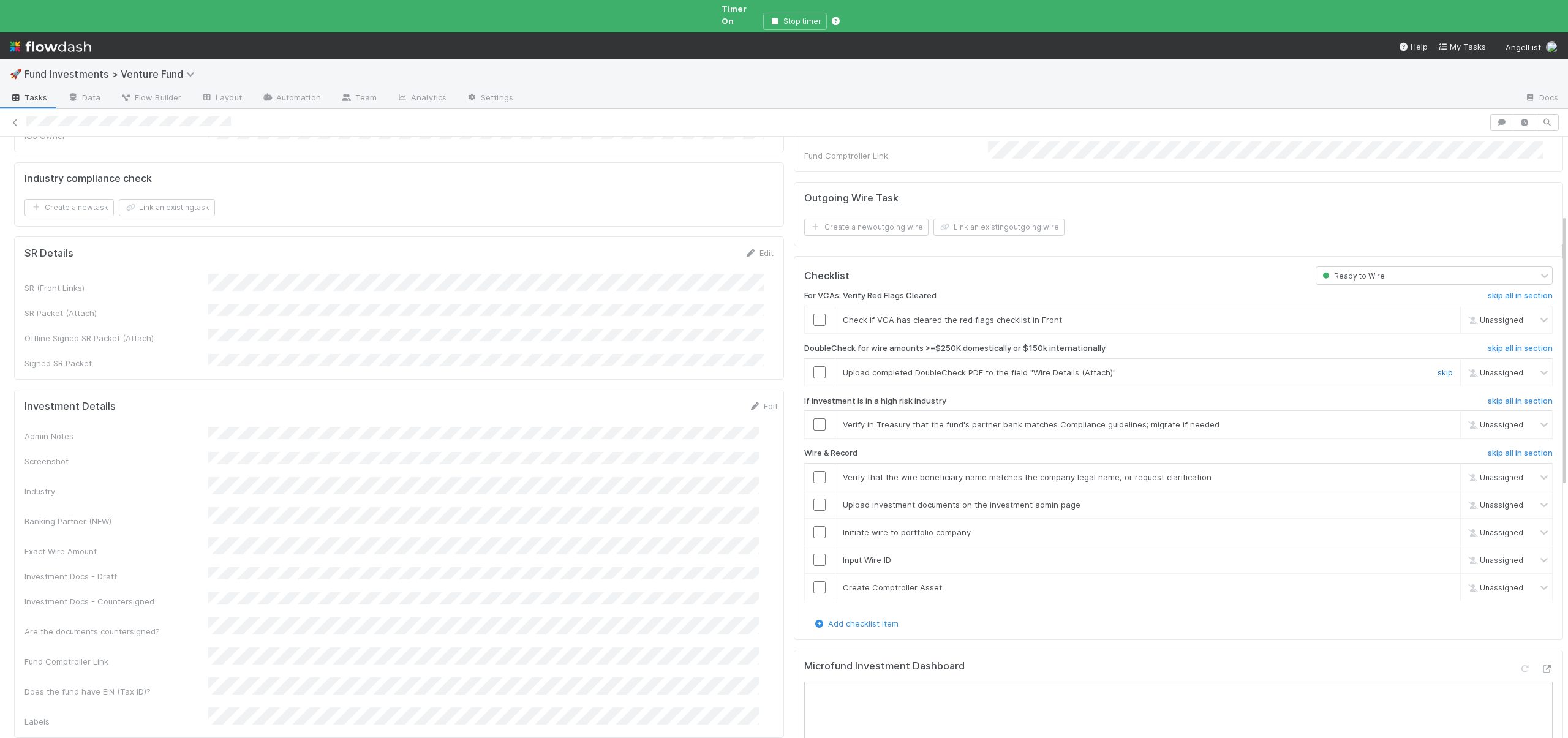
click at [1437, 368] on link "skip" at bounding box center [1445, 372] width 16 height 10
click at [811, 306] on td at bounding box center [819, 320] width 30 height 27
click at [814, 314] on input "checkbox" at bounding box center [820, 320] width 13 height 13
click at [1437, 420] on link "skip" at bounding box center [1445, 424] width 16 height 10
click at [814, 471] on input "checkbox" at bounding box center [820, 477] width 13 height 13
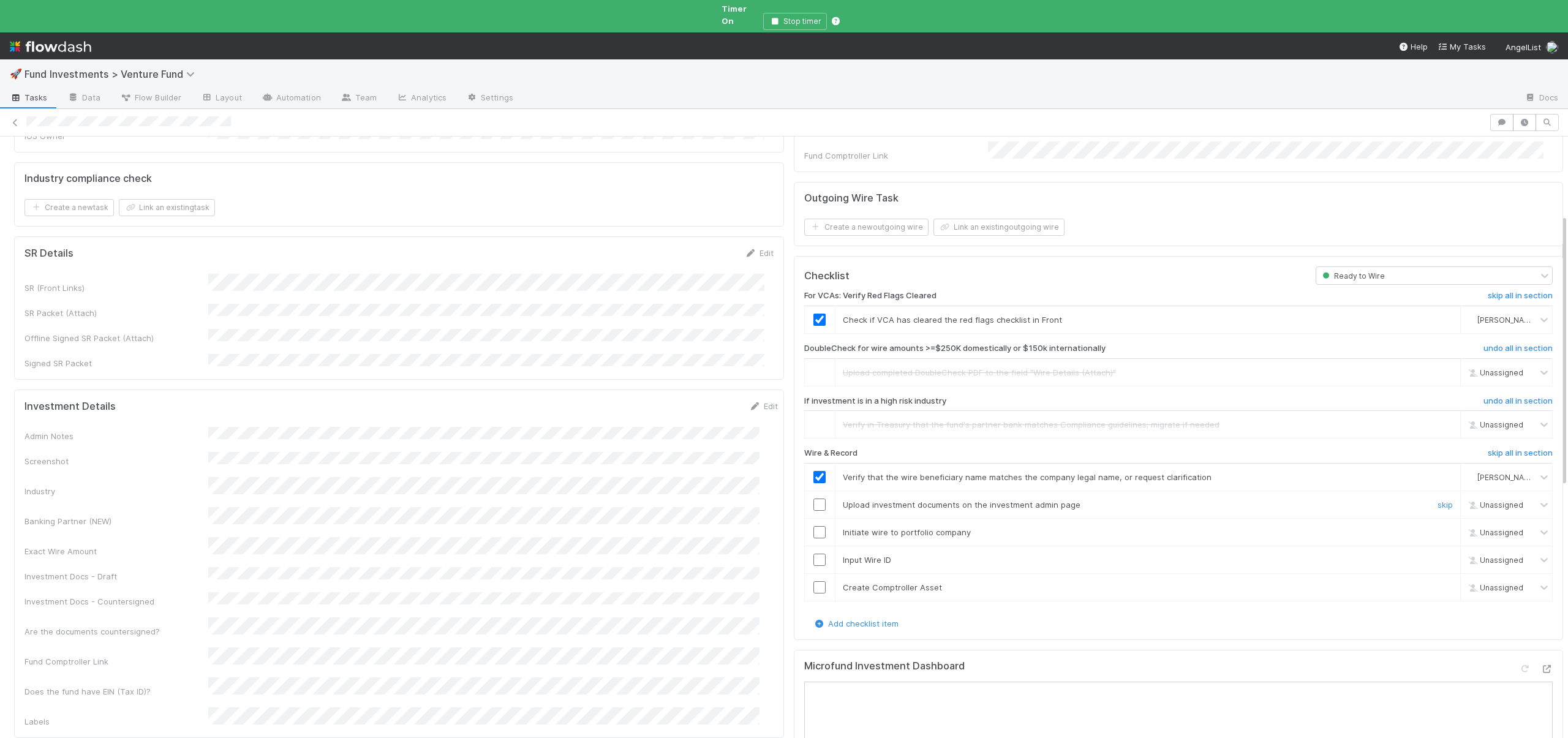
click at [814, 498] on input "checkbox" at bounding box center [820, 504] width 13 height 13
click at [814, 526] on input "checkbox" at bounding box center [820, 532] width 13 height 13
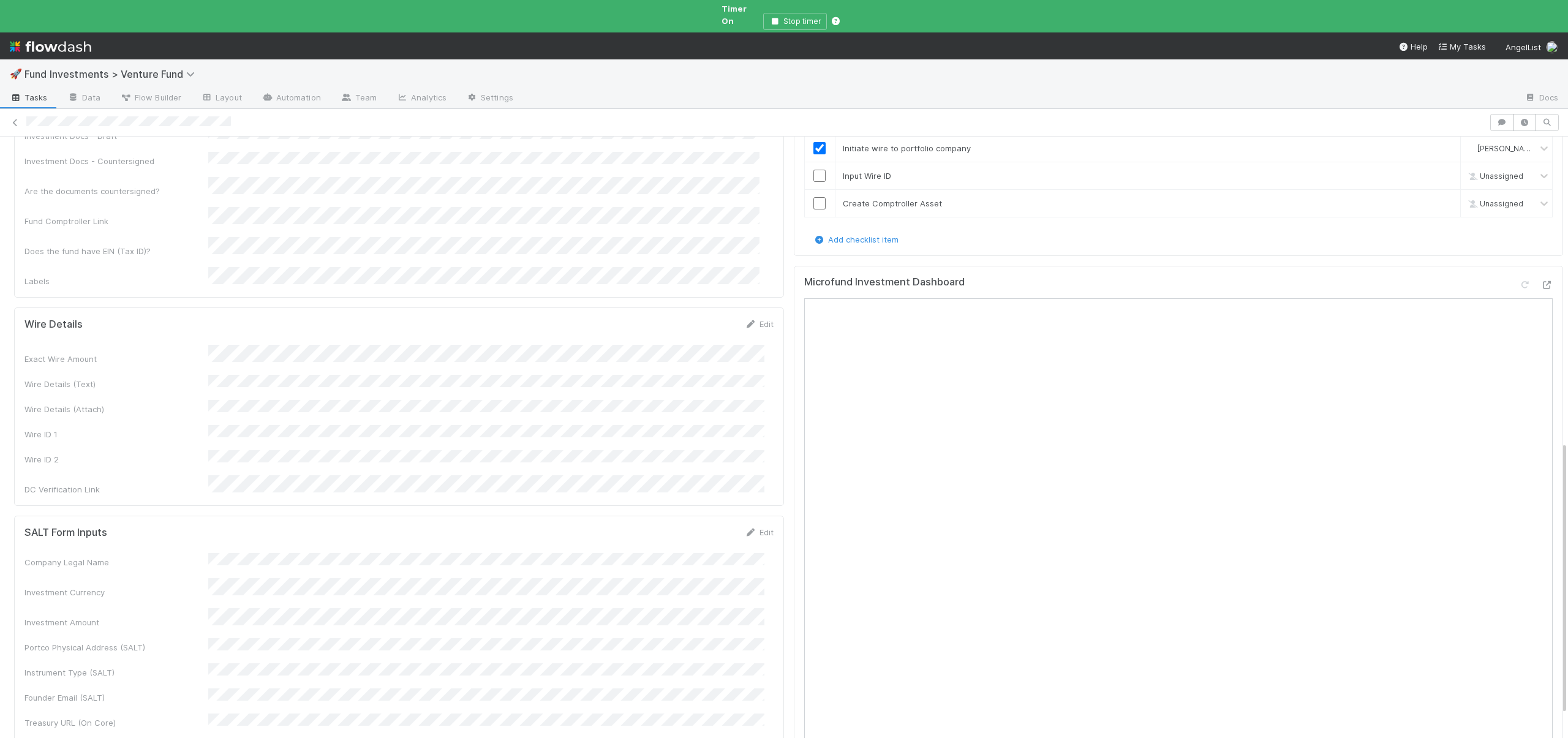
scroll to position [582, 0]
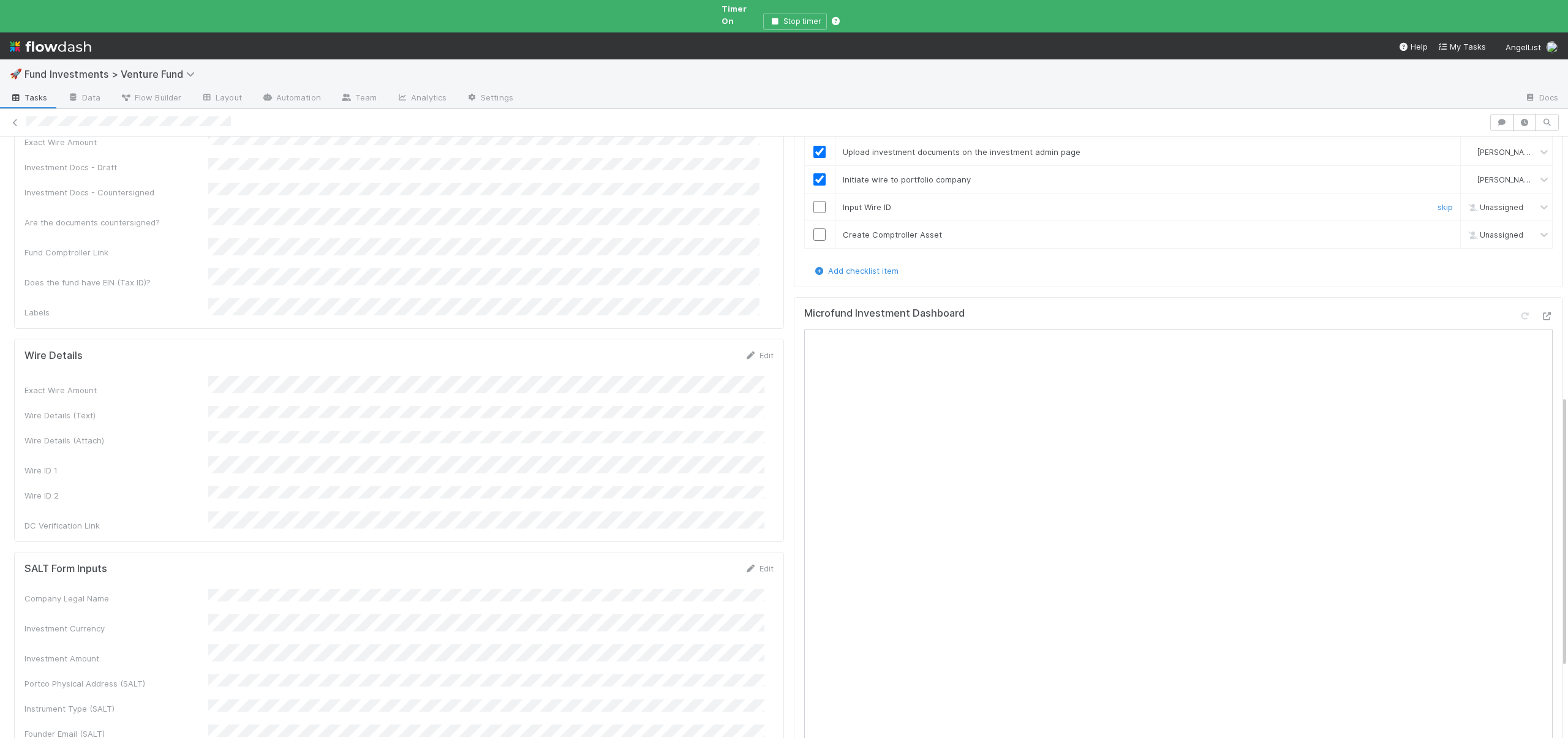
click at [804, 199] on td at bounding box center [819, 207] width 30 height 27
click at [814, 201] on input "checkbox" at bounding box center [820, 207] width 13 height 13
click at [814, 228] on input "checkbox" at bounding box center [820, 234] width 13 height 13
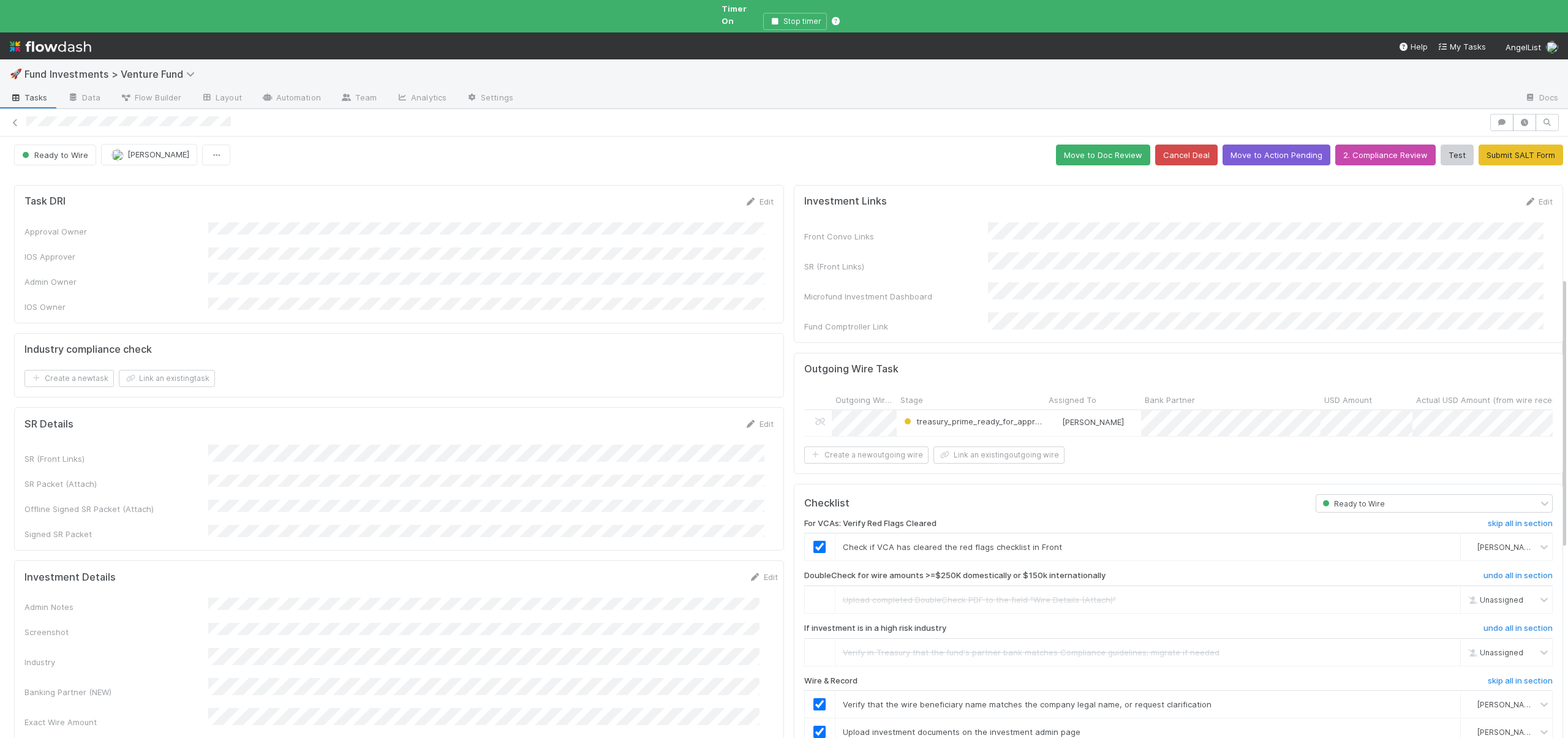
scroll to position [0, 0]
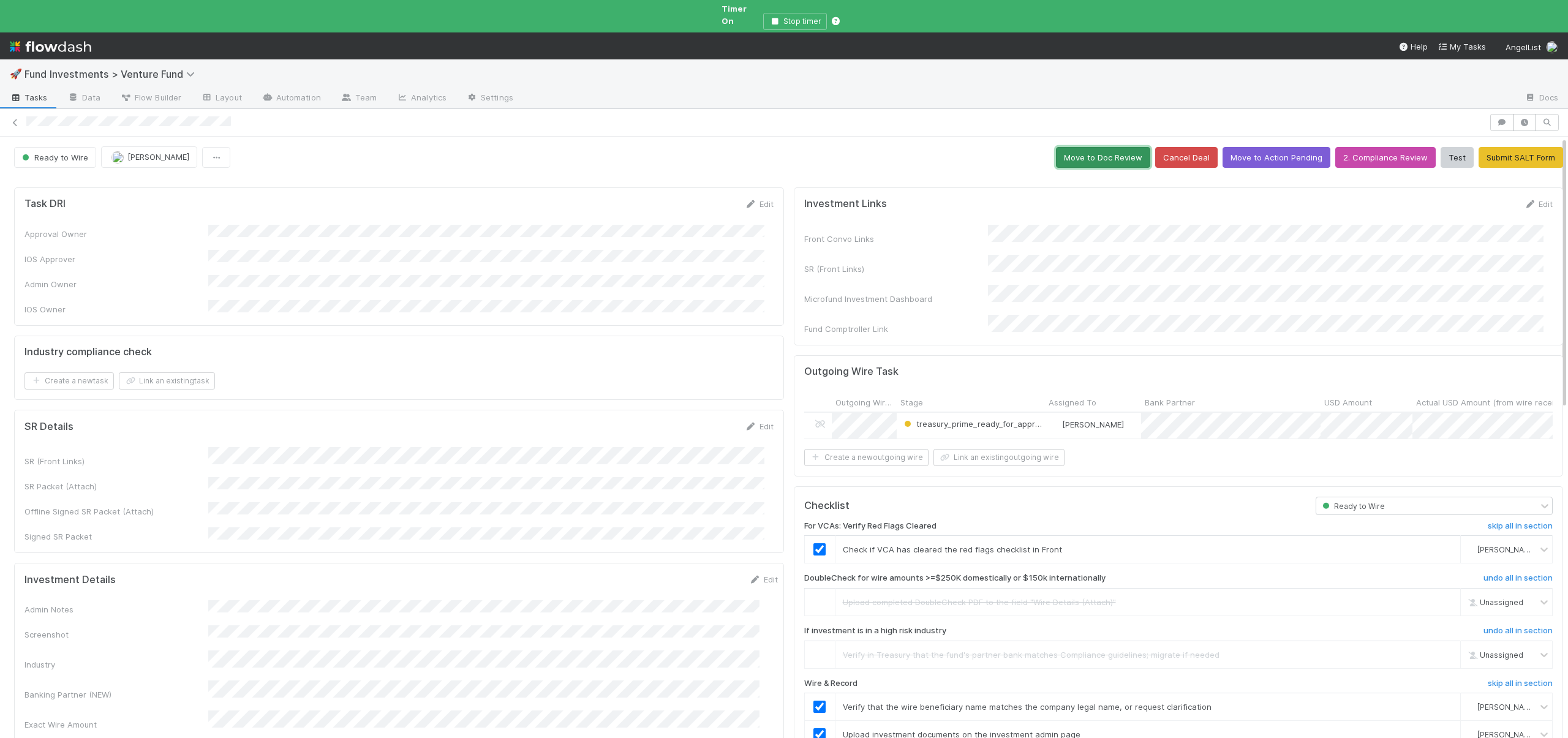
click at [1077, 151] on button "Move to Doc Review" at bounding box center [1103, 157] width 94 height 21
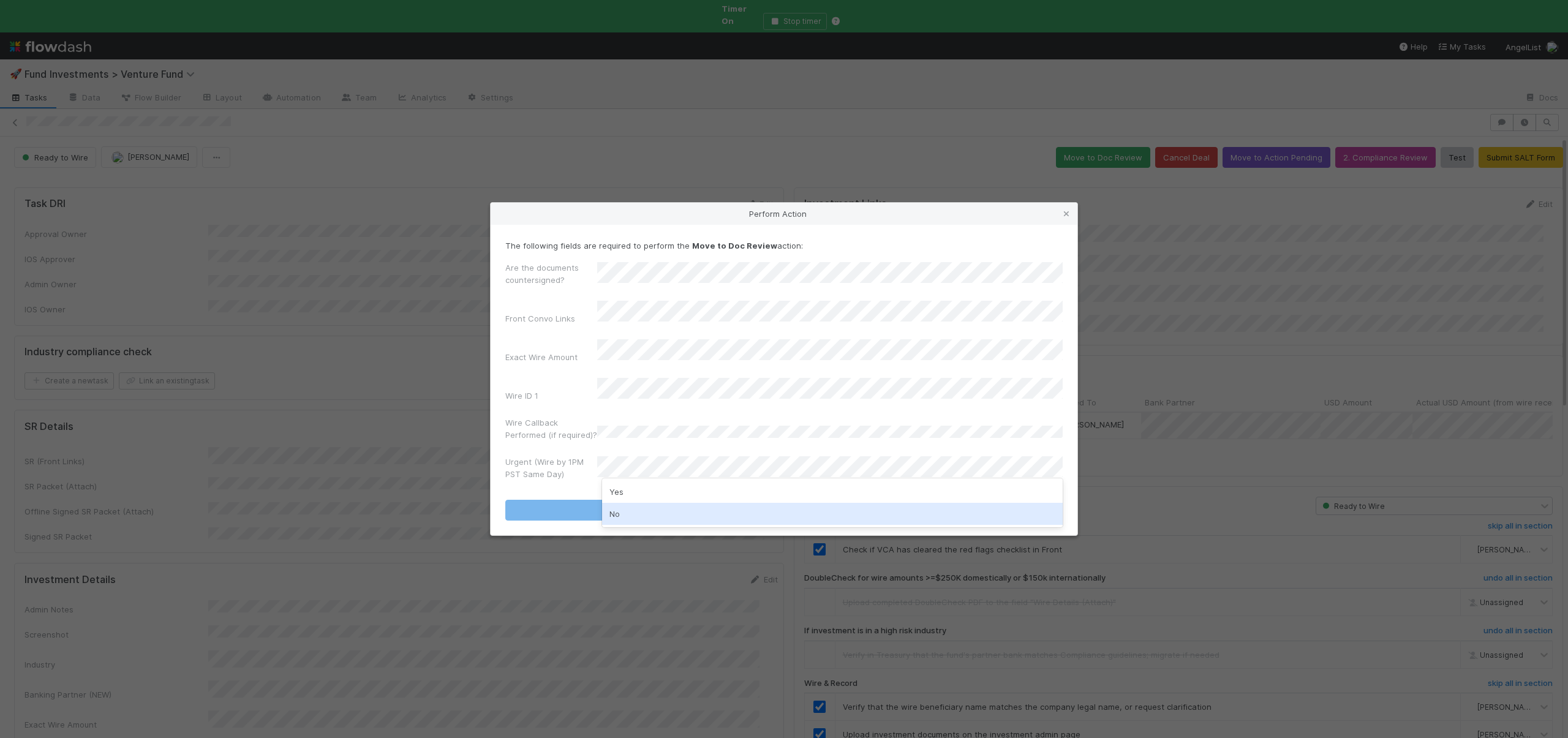
click at [628, 511] on div "No" at bounding box center [832, 514] width 461 height 22
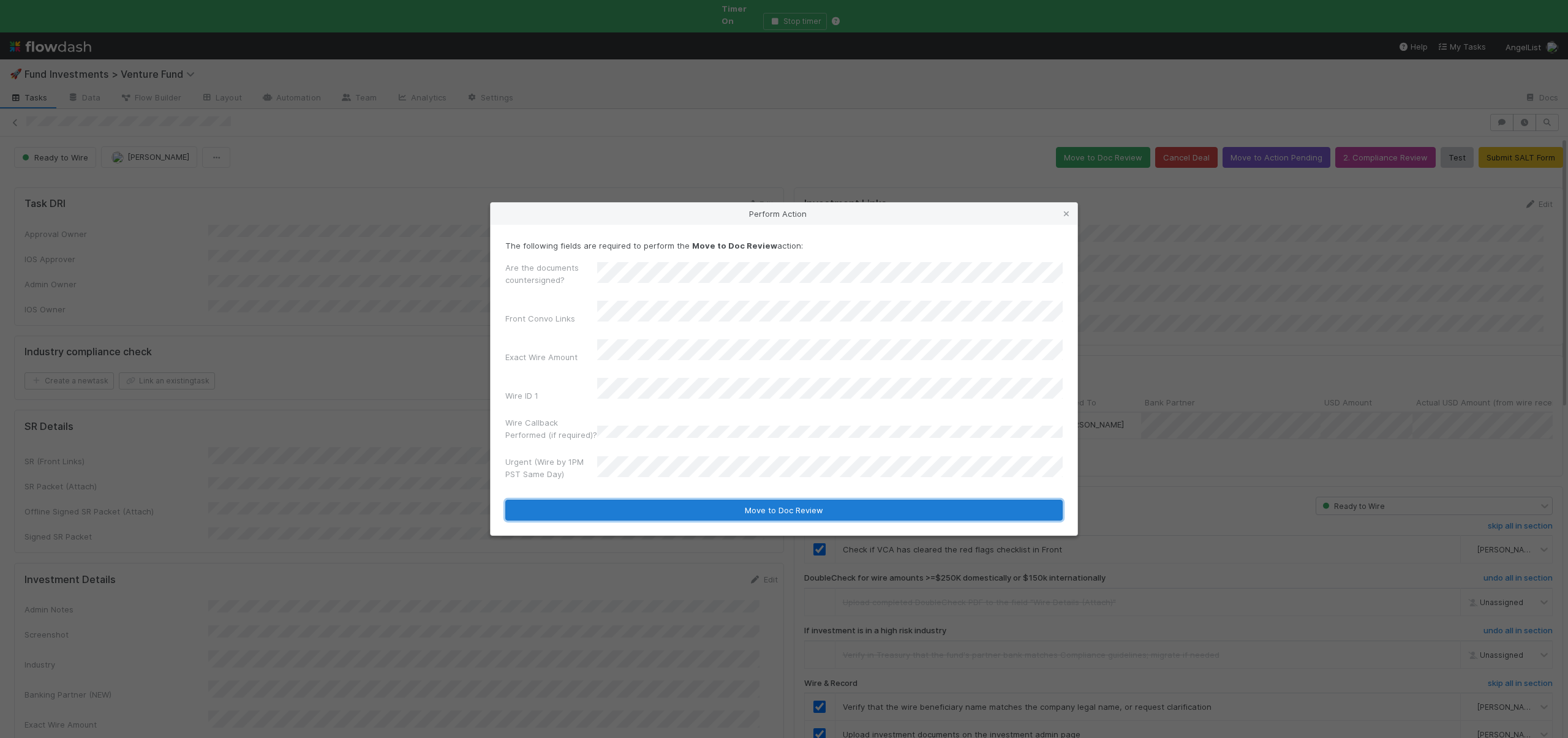
click at [633, 501] on button "Move to Doc Review" at bounding box center [784, 510] width 558 height 21
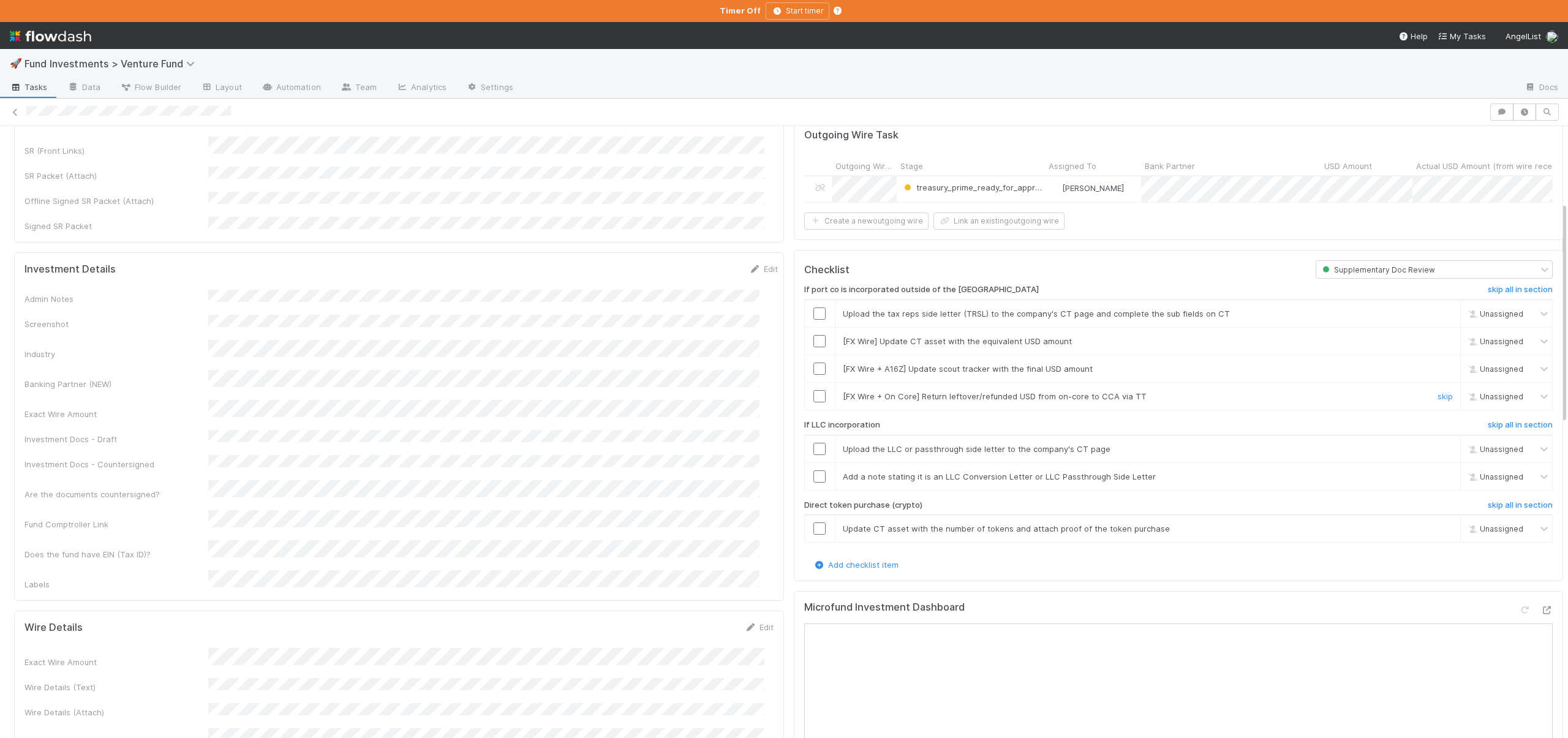
scroll to position [227, 0]
click at [1504, 287] on h6 "skip all in section" at bounding box center [1521, 288] width 65 height 10
click at [1495, 418] on h6 "skip all in section" at bounding box center [1521, 423] width 65 height 10
click at [1501, 505] on link "skip all in section" at bounding box center [1521, 506] width 65 height 15
click at [1492, 421] on h6 "skip all in section" at bounding box center [1521, 423] width 65 height 10
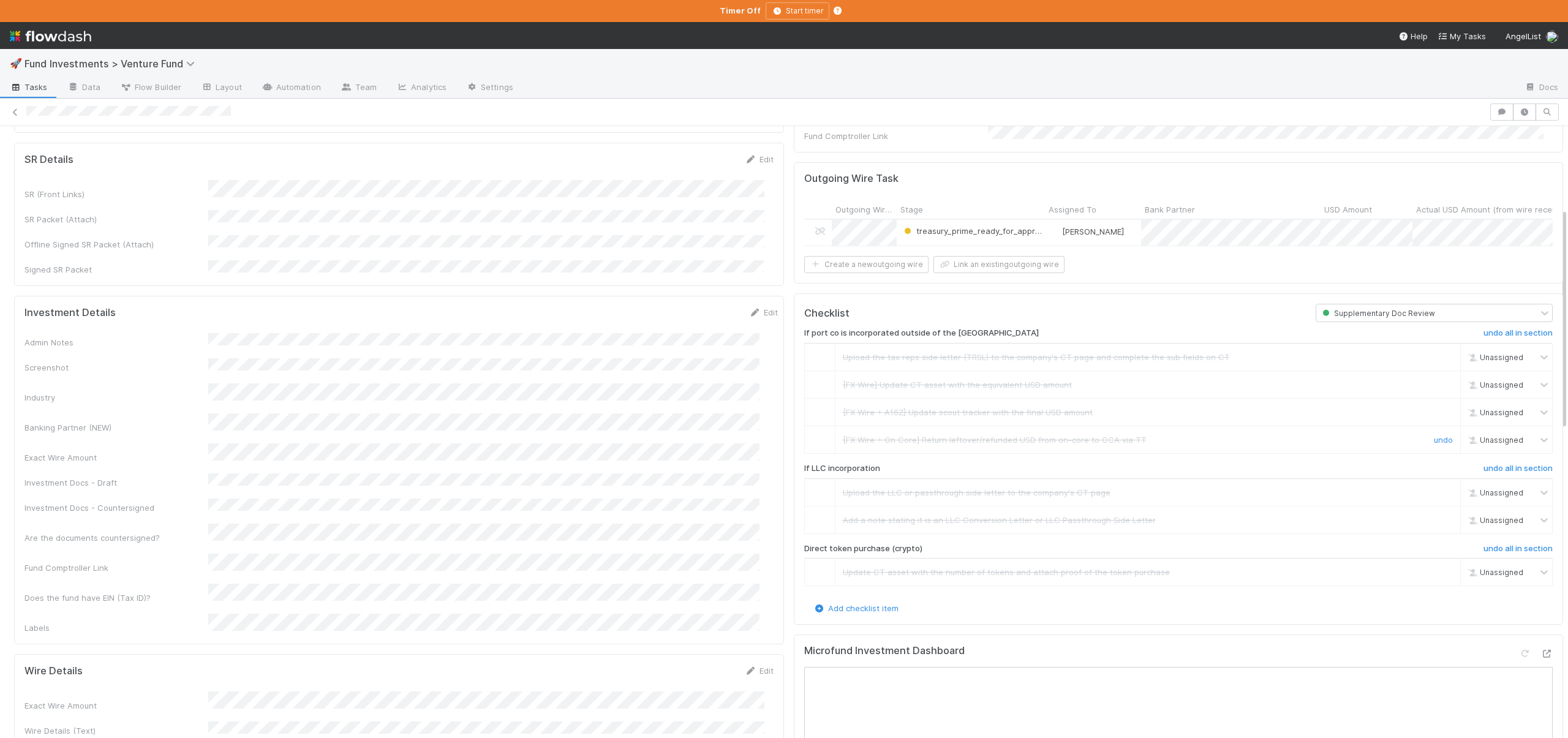
scroll to position [0, 0]
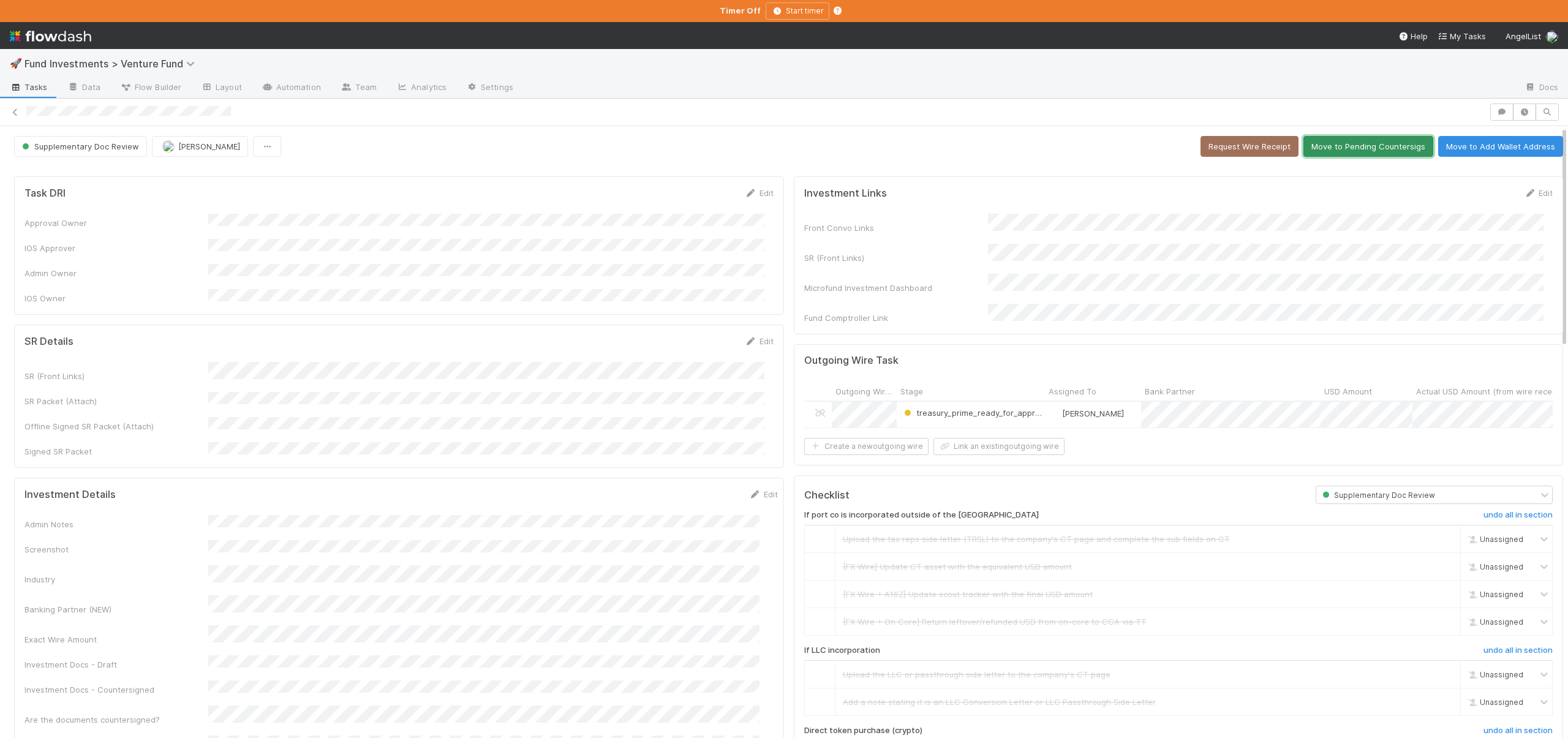
click at [1346, 149] on button "Move to Pending Countersigs" at bounding box center [1368, 146] width 130 height 21
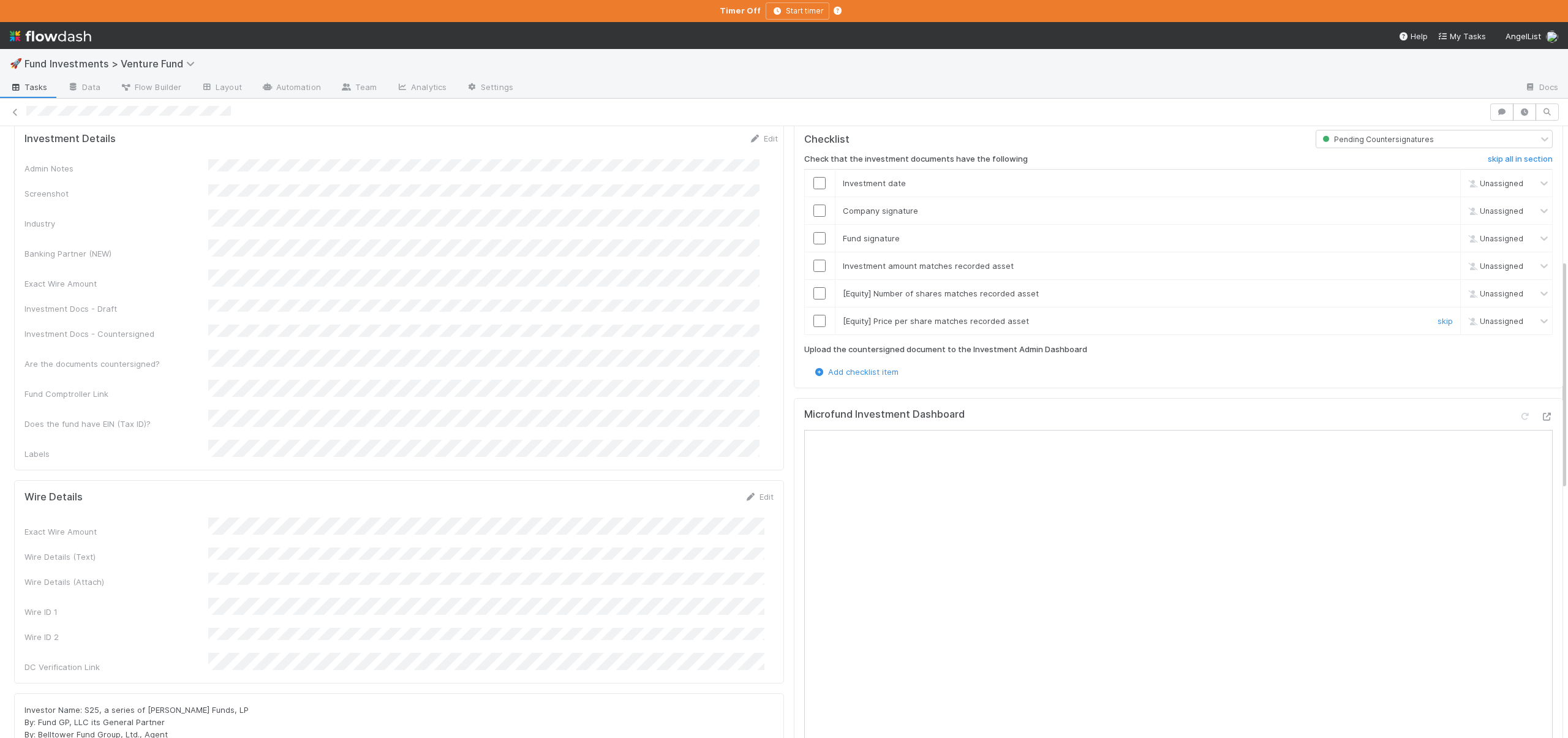
scroll to position [355, 0]
click at [1437, 317] on link "skip" at bounding box center [1445, 321] width 16 height 10
click at [1437, 290] on link "skip" at bounding box center [1445, 294] width 16 height 10
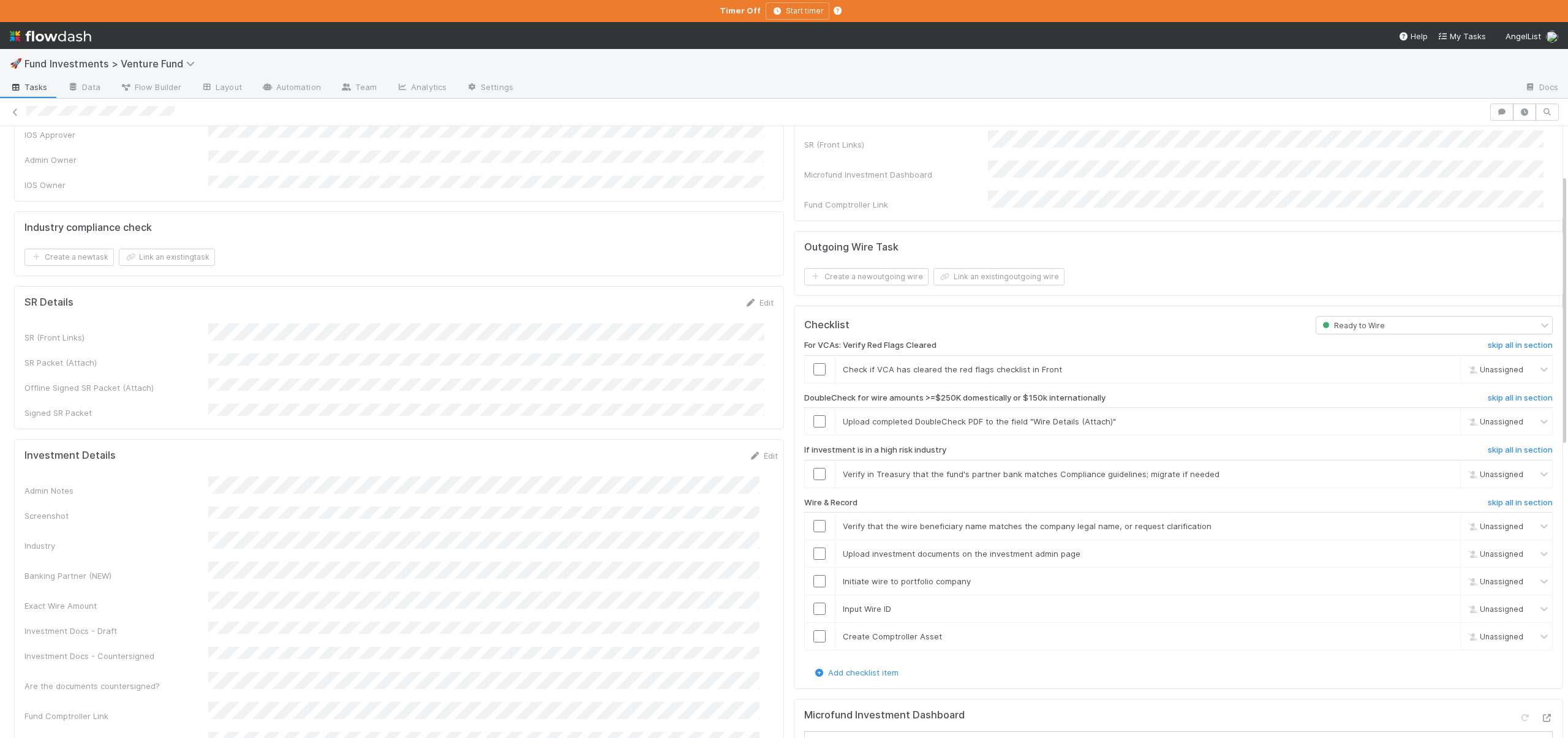
scroll to position [122, 0]
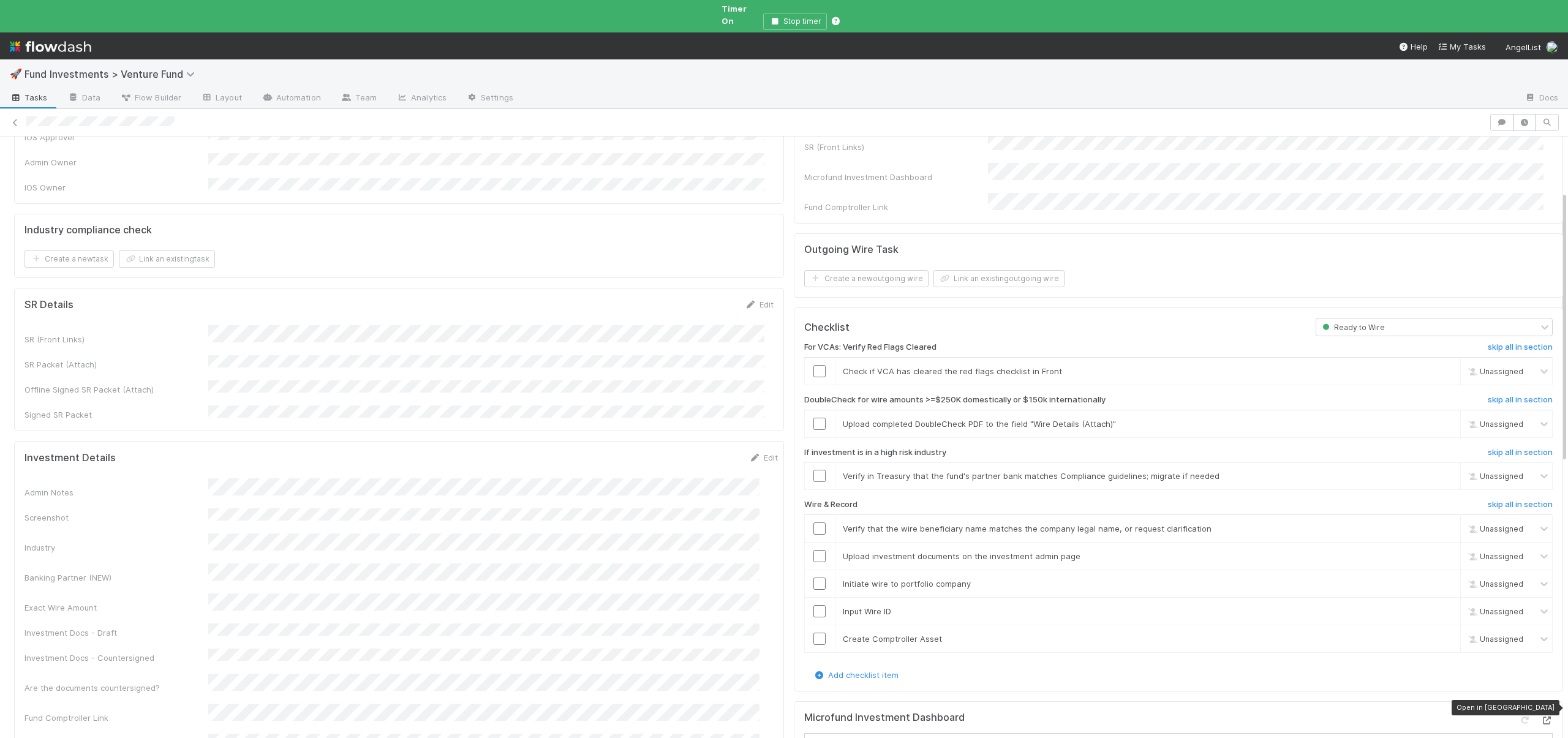
click at [1541, 716] on icon at bounding box center [1546, 720] width 13 height 8
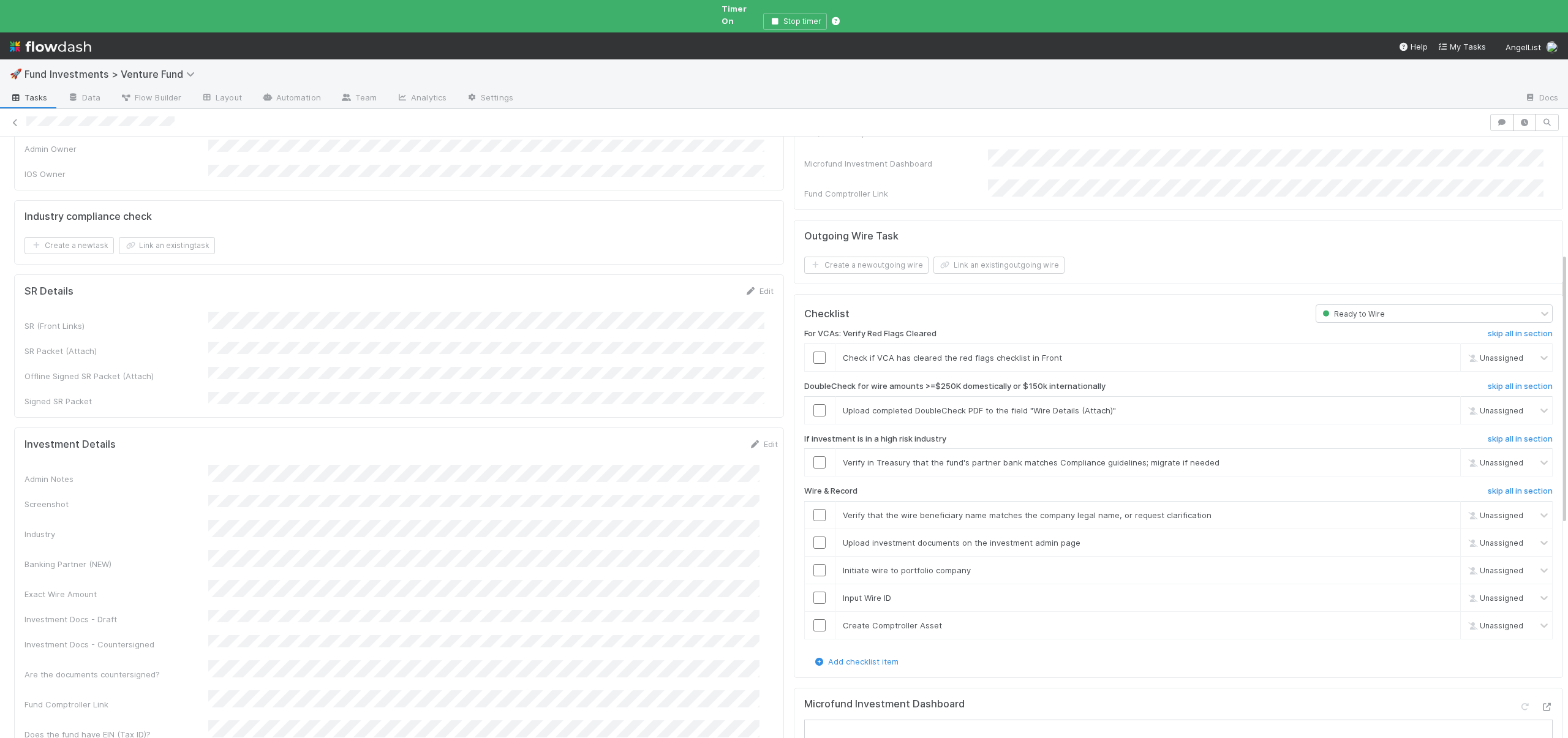
scroll to position [266, 0]
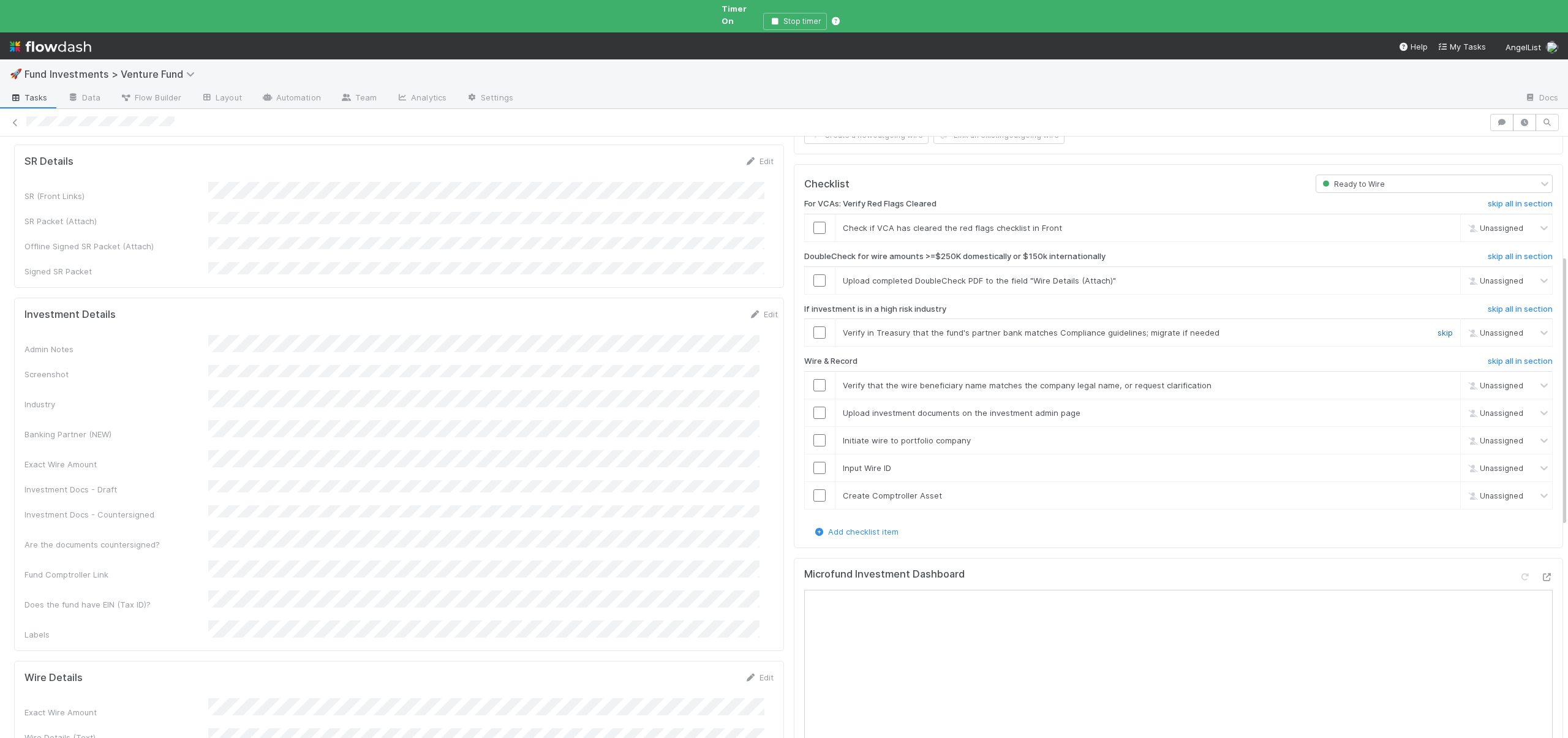
click at [1437, 328] on link "skip" at bounding box center [1445, 332] width 16 height 10
click at [814, 379] on input "checkbox" at bounding box center [820, 385] width 13 height 13
click at [814, 406] on input "checkbox" at bounding box center [820, 412] width 13 height 13
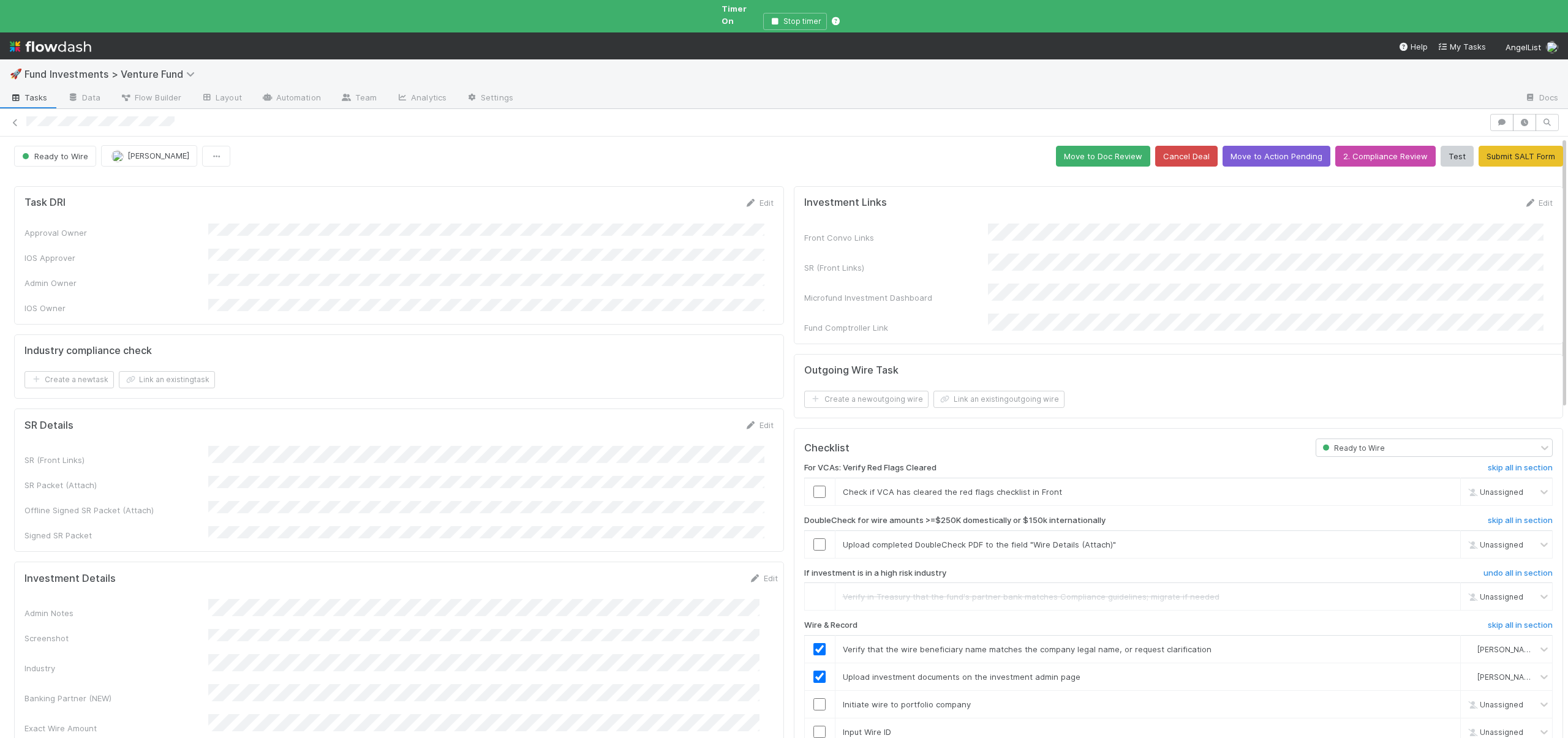
scroll to position [0, 0]
click at [1231, 147] on button "Move to Action Pending" at bounding box center [1277, 157] width 108 height 21
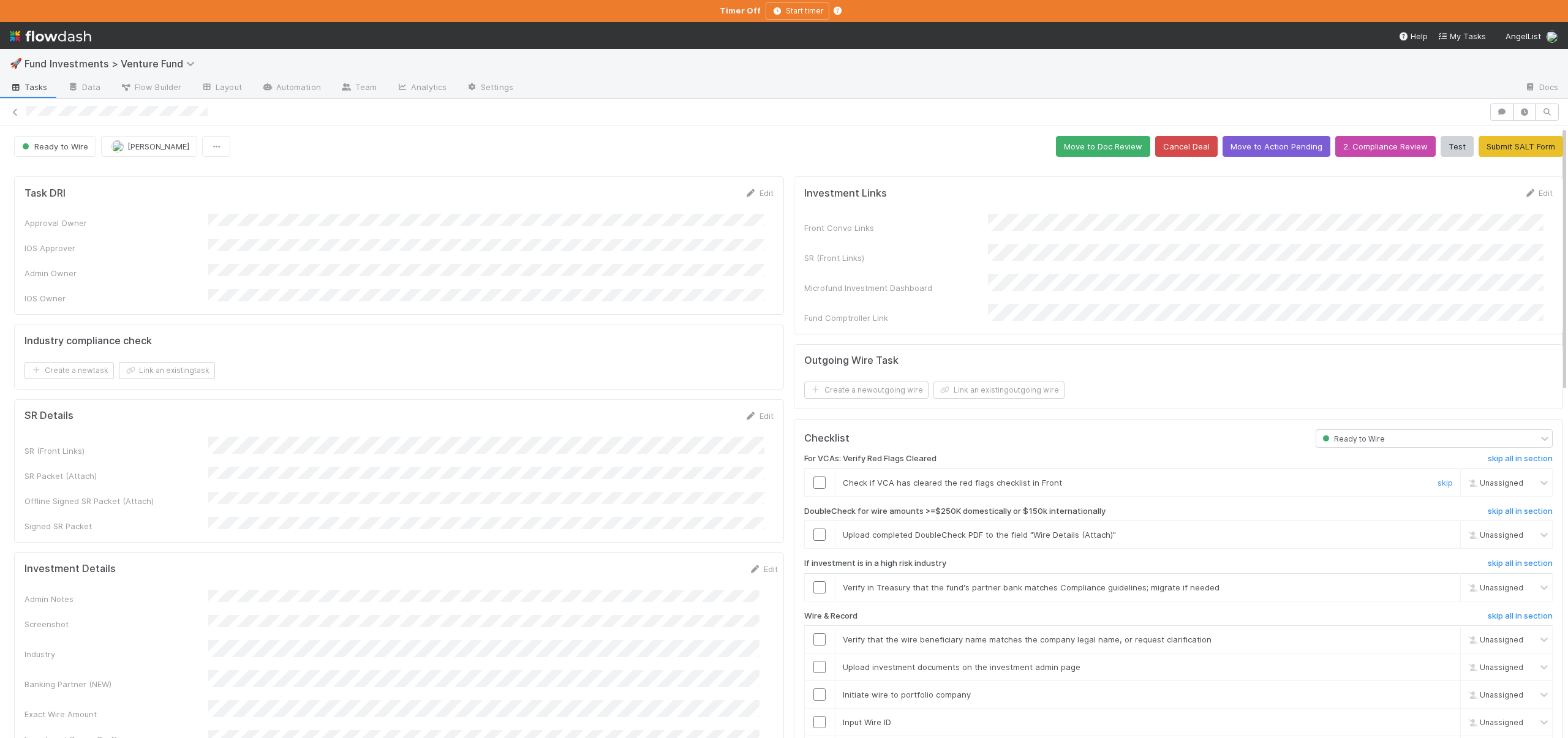
click at [814, 477] on input "checkbox" at bounding box center [820, 483] width 13 height 13
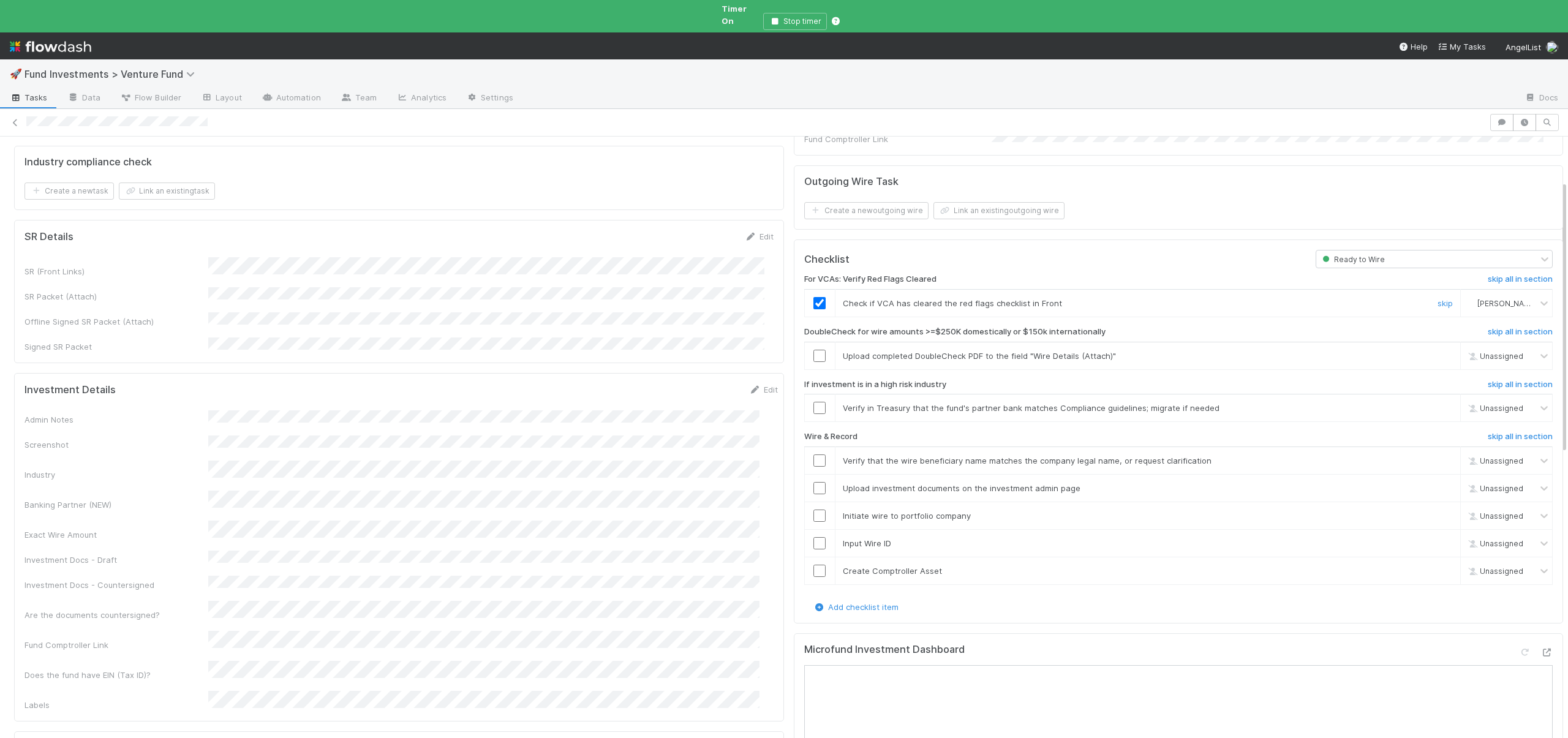
scroll to position [199, 0]
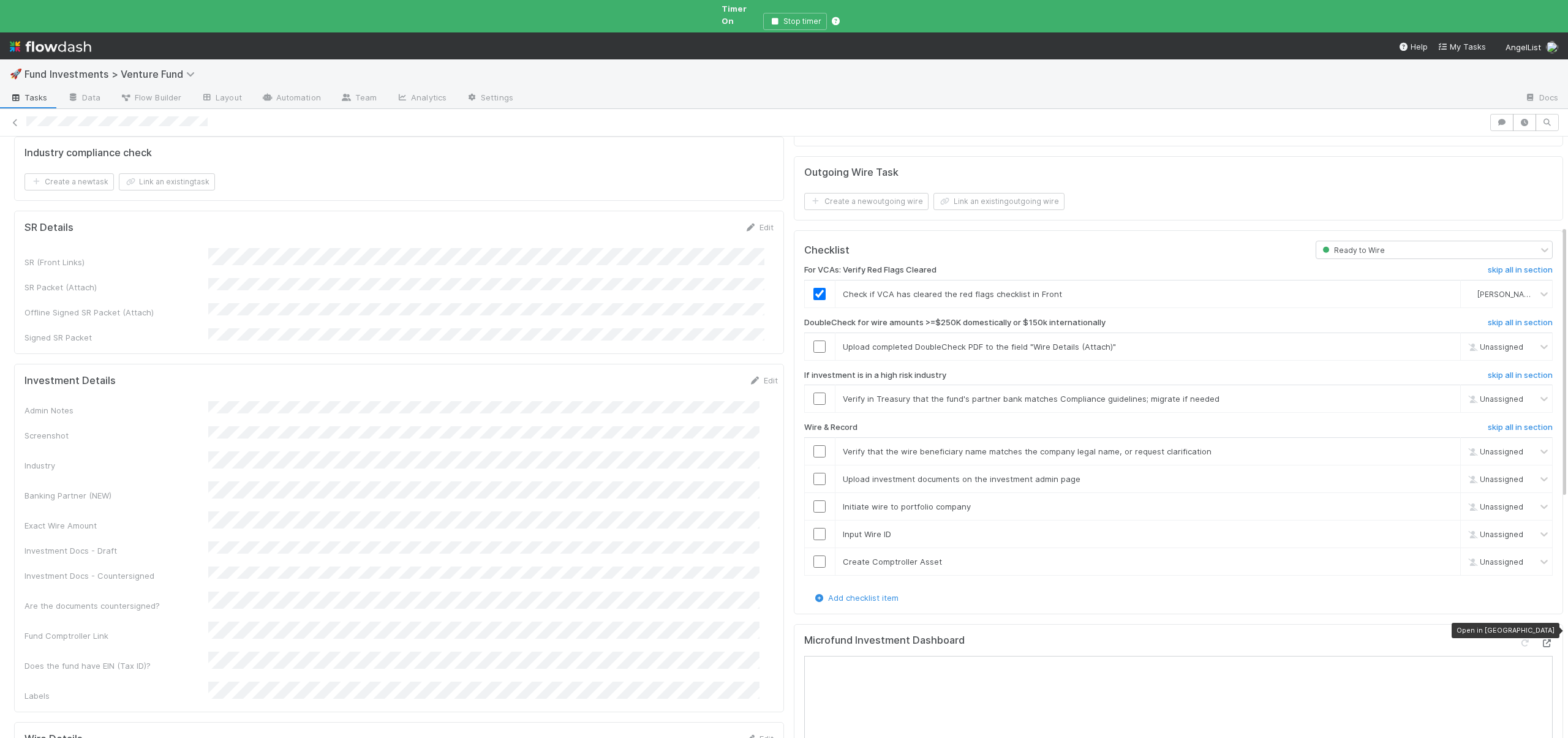
click at [1541, 639] on icon at bounding box center [1546, 643] width 13 height 8
click at [1437, 342] on link "skip" at bounding box center [1445, 346] width 16 height 10
click at [1426, 392] on div "skip" at bounding box center [1444, 398] width 37 height 13
click at [1437, 394] on link "skip" at bounding box center [1445, 398] width 16 height 10
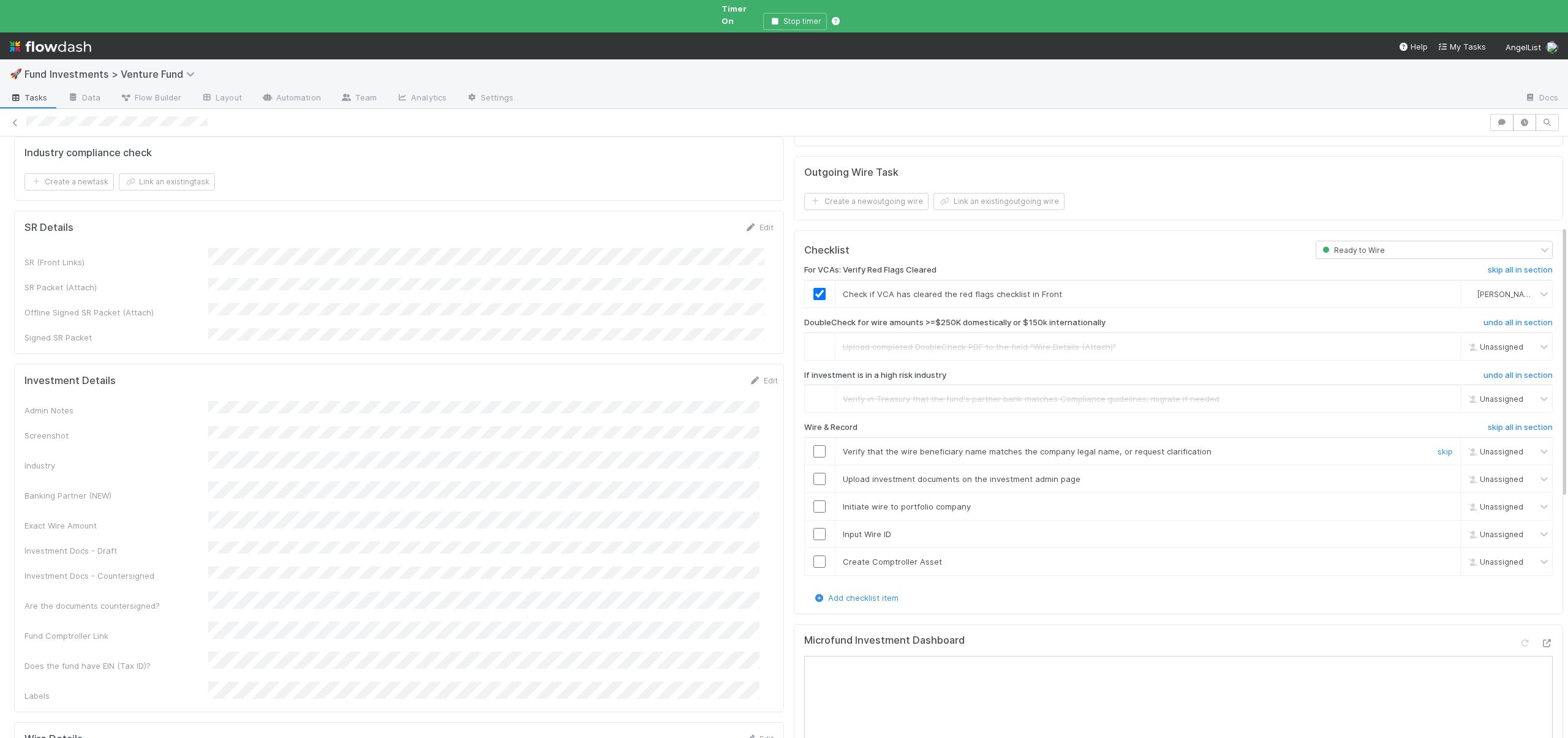
click at [818, 445] on div at bounding box center [820, 451] width 30 height 13
click at [814, 445] on input "checkbox" at bounding box center [820, 451] width 13 height 13
click at [821, 473] on div at bounding box center [820, 479] width 30 height 13
click at [814, 473] on input "checkbox" at bounding box center [820, 479] width 13 height 13
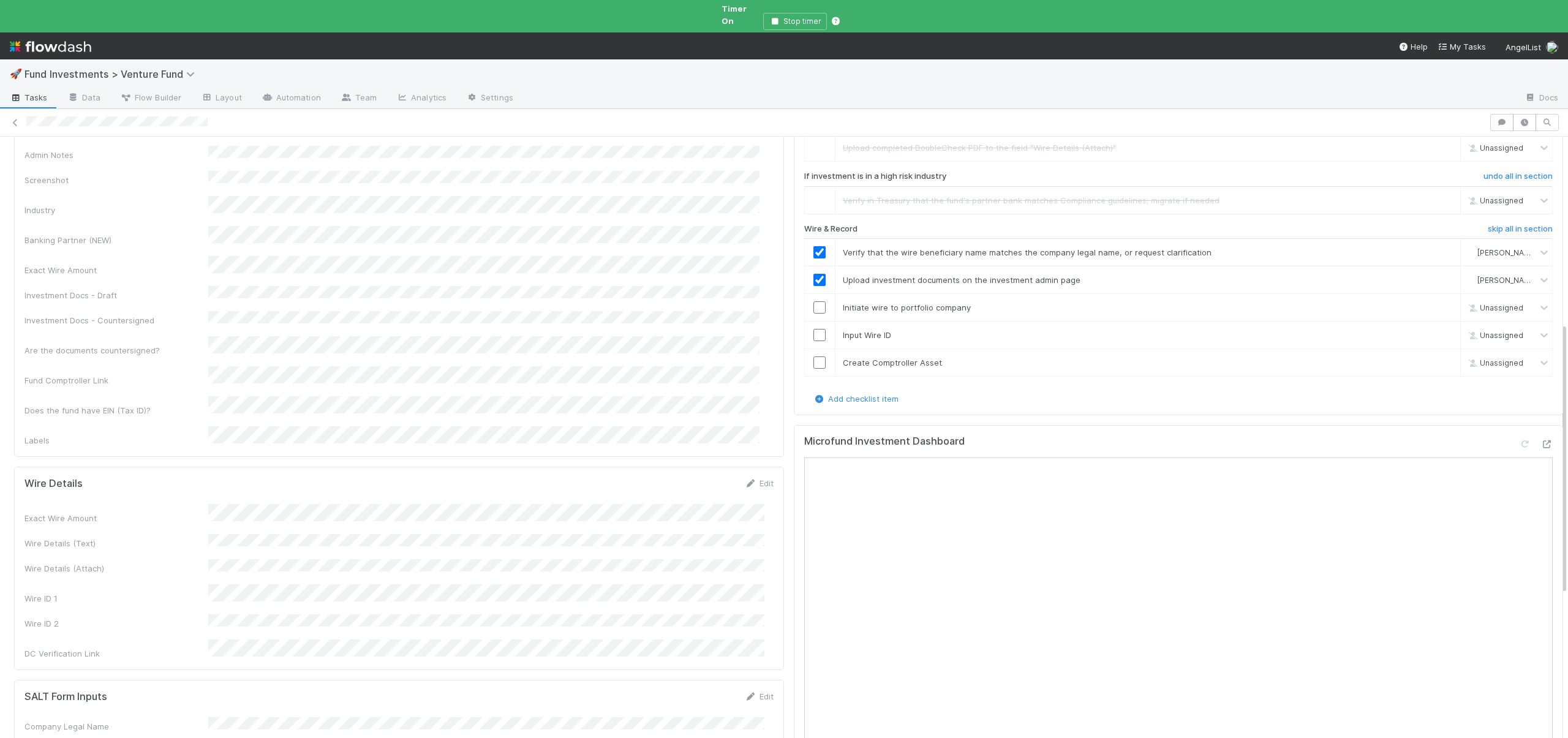
scroll to position [458, 0]
click at [814, 298] on input "checkbox" at bounding box center [820, 304] width 13 height 13
click at [814, 326] on input "checkbox" at bounding box center [820, 332] width 13 height 13
click at [814, 354] on input "checkbox" at bounding box center [820, 360] width 13 height 13
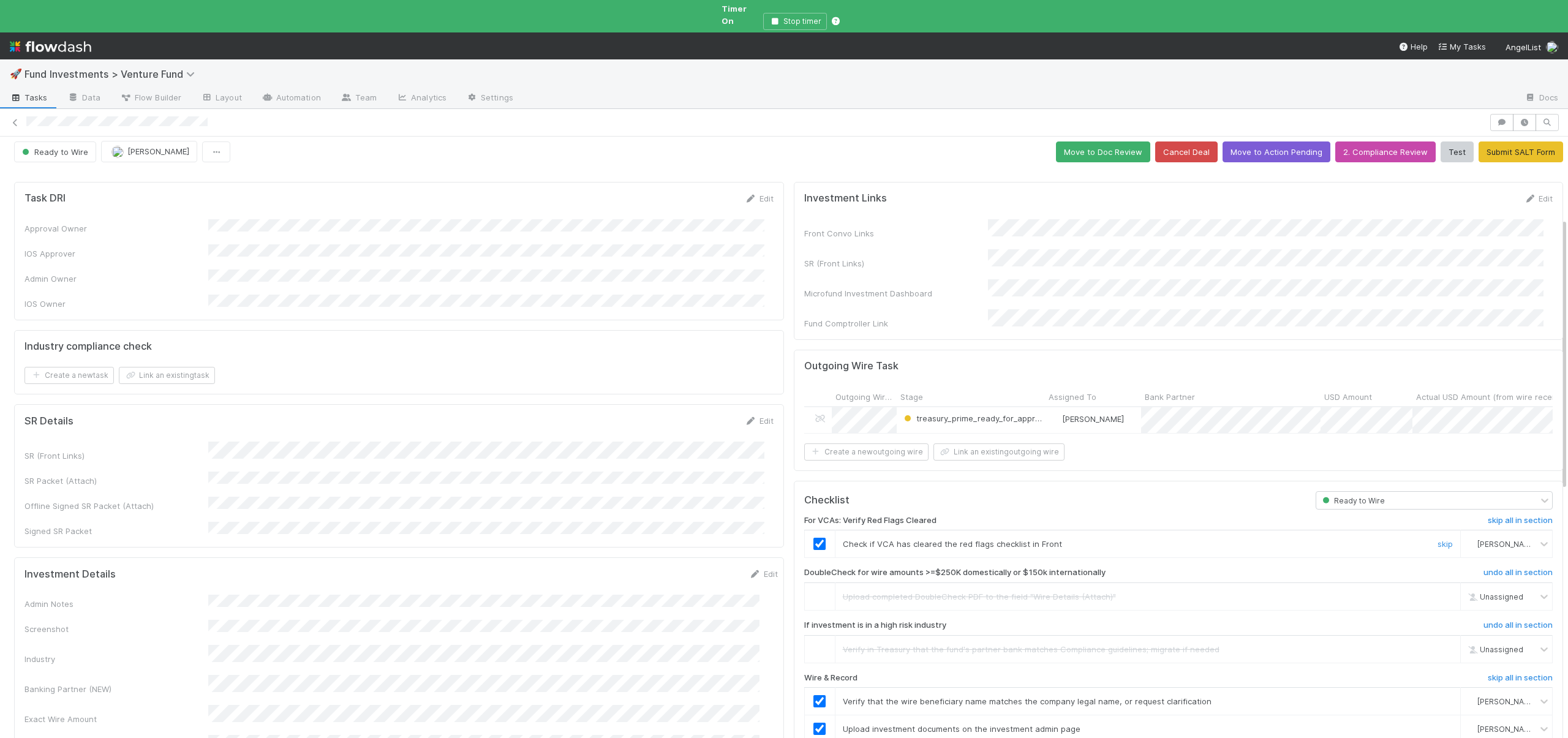
scroll to position [0, 0]
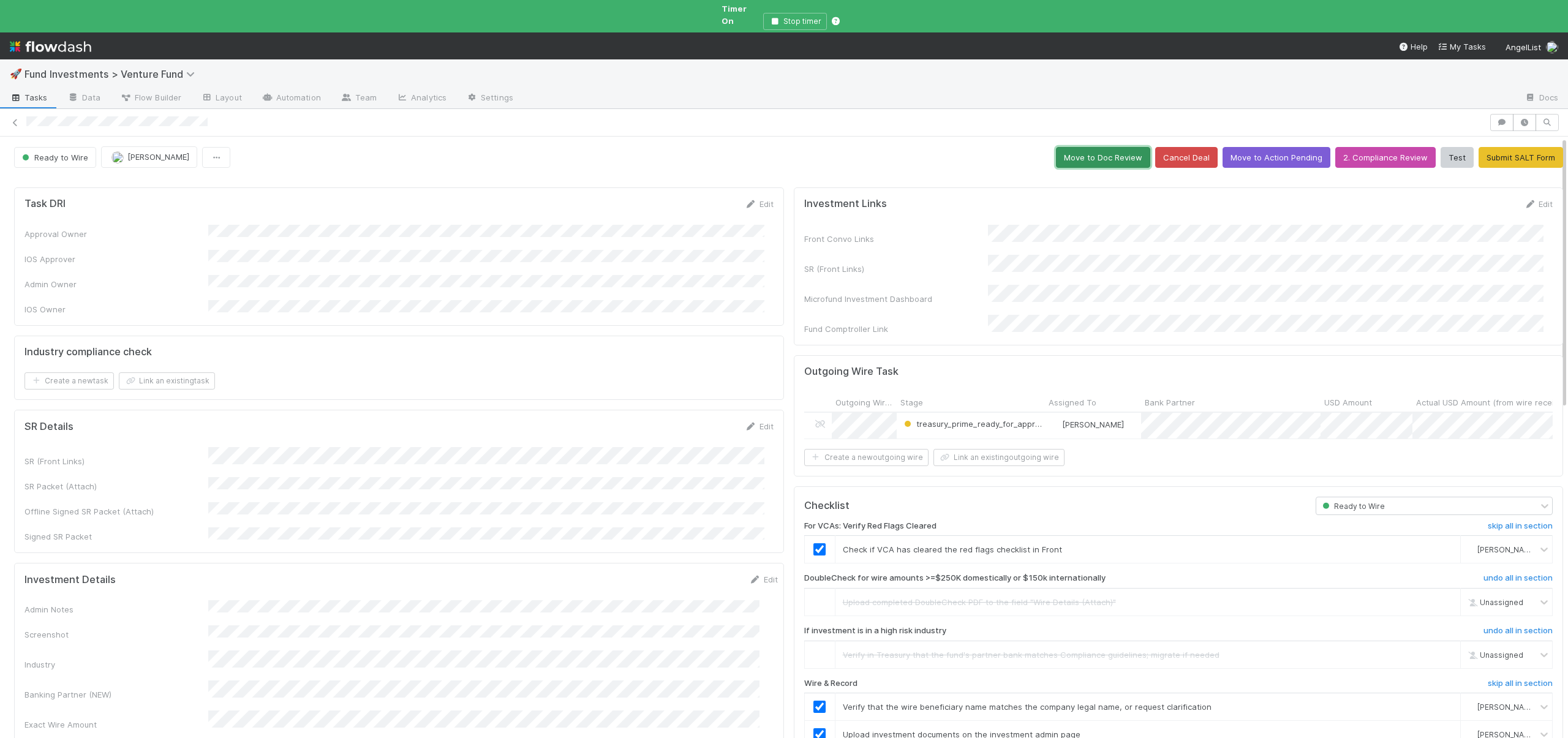
click at [1092, 147] on button "Move to Doc Review" at bounding box center [1103, 157] width 94 height 21
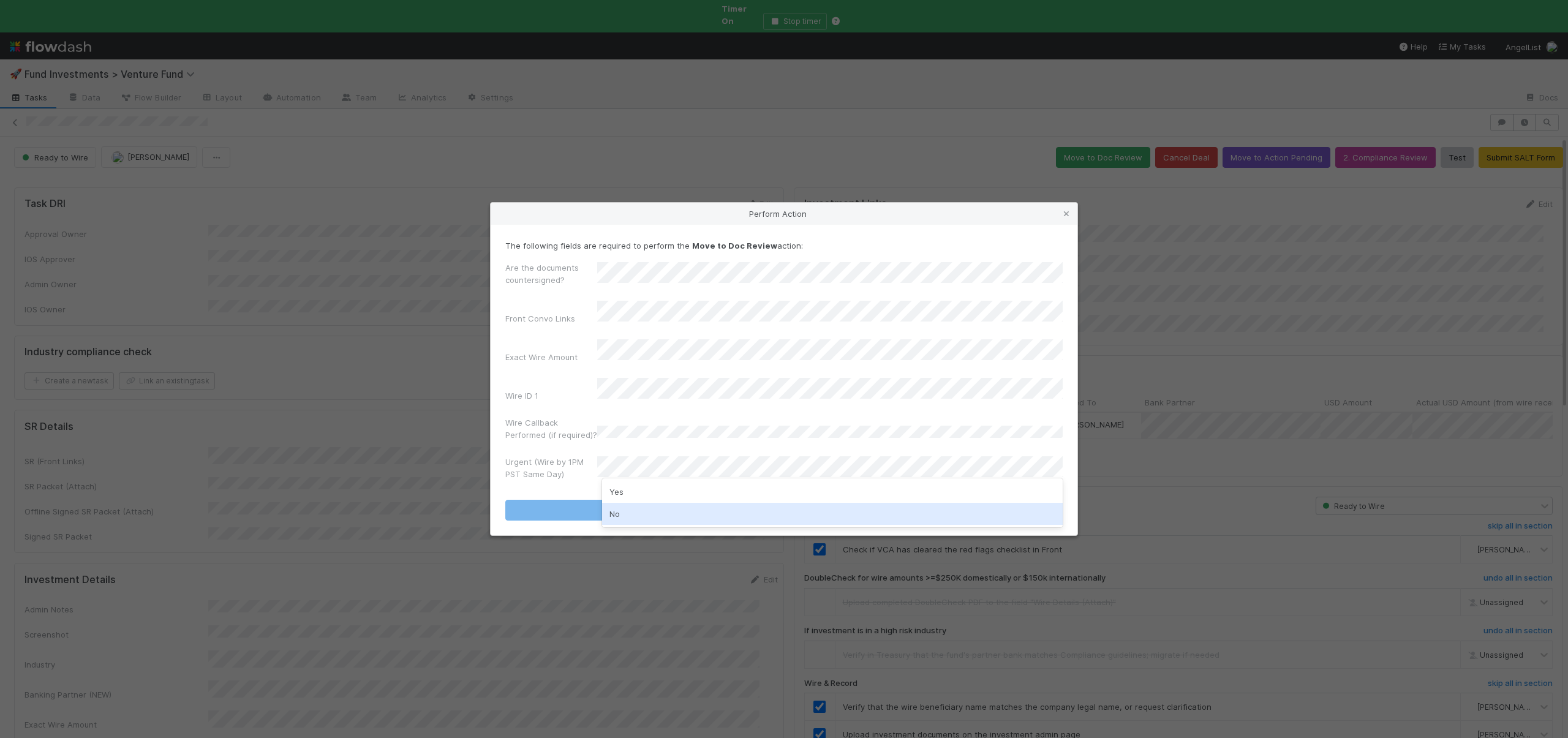
click at [612, 513] on div "No" at bounding box center [832, 514] width 461 height 22
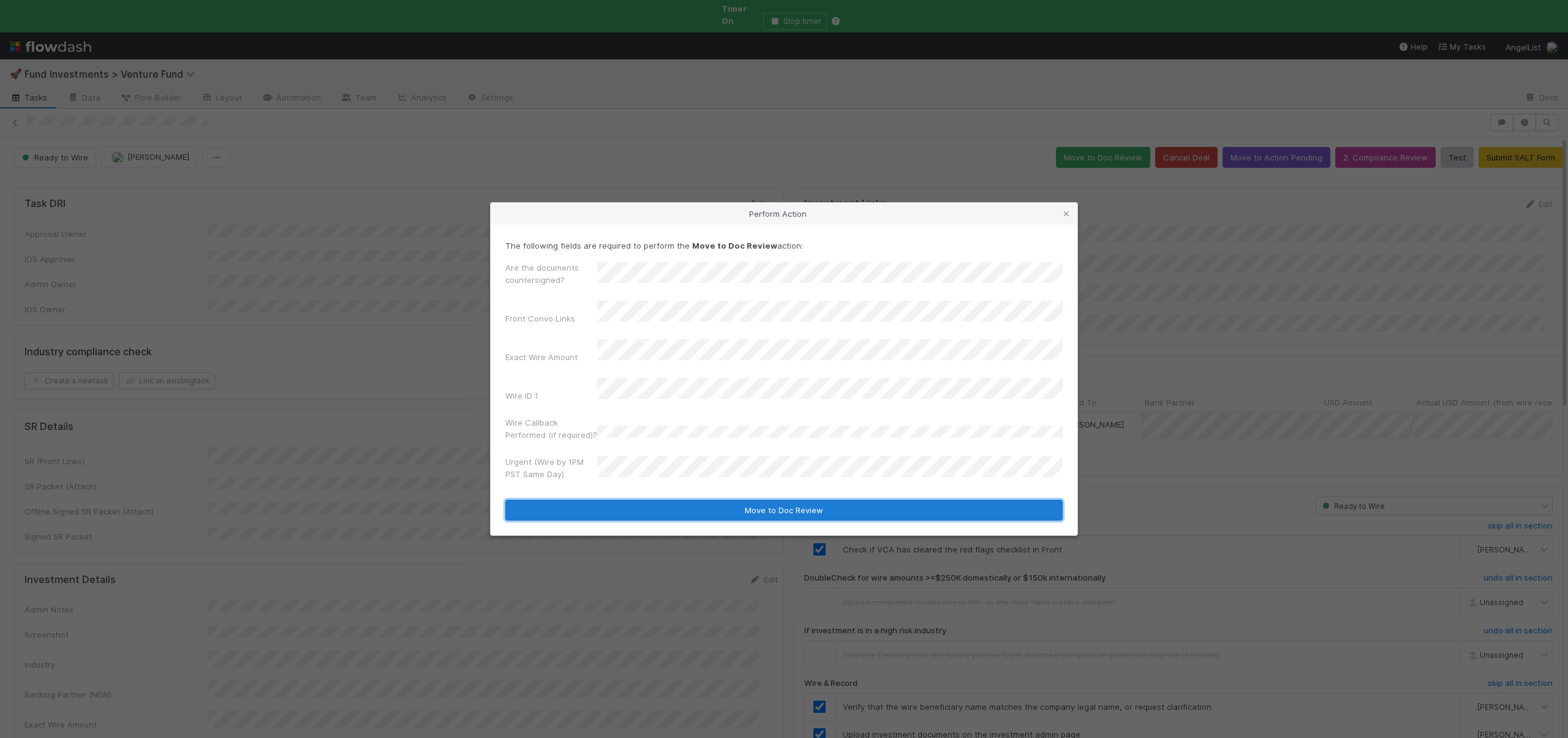
click at [618, 501] on button "Move to Doc Review" at bounding box center [784, 510] width 558 height 21
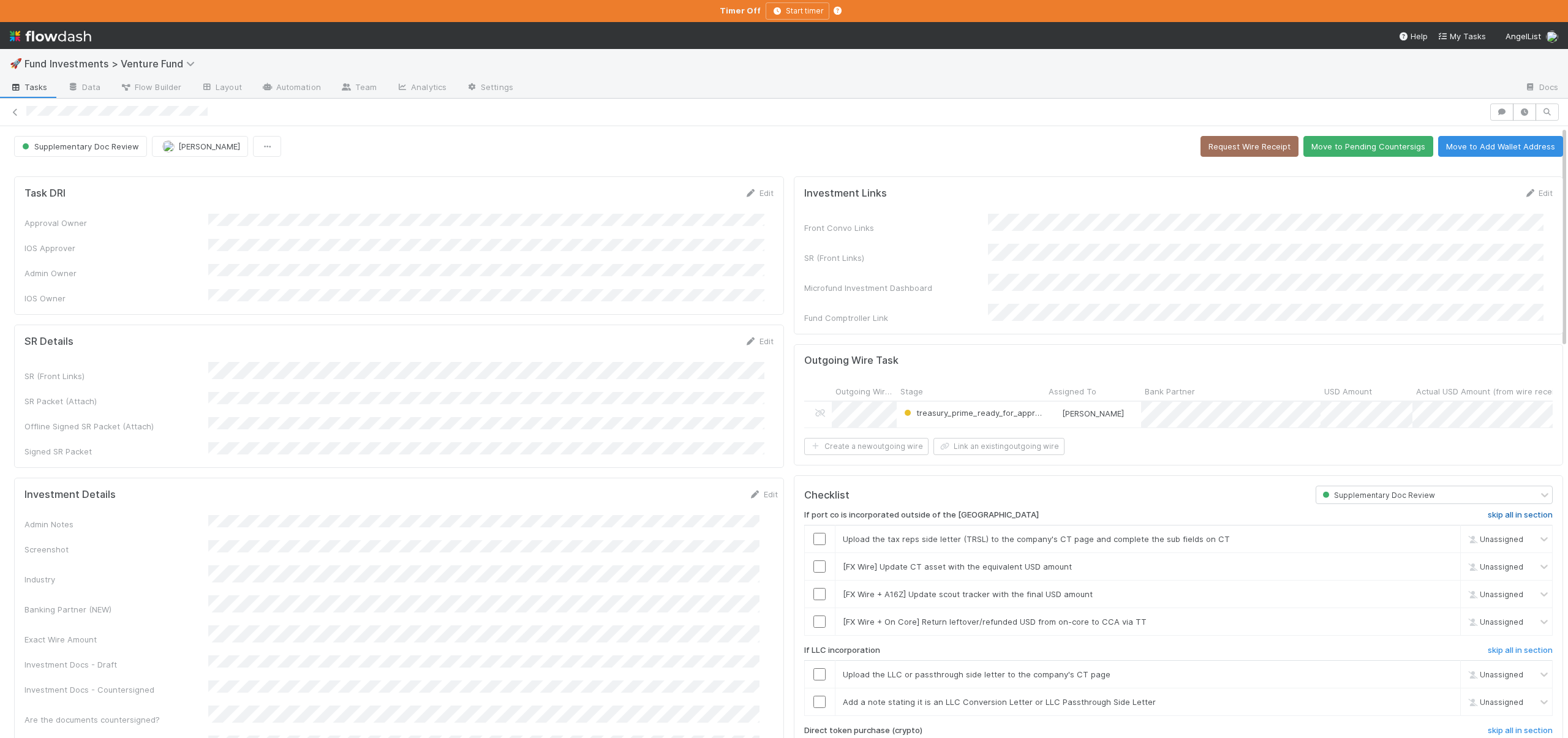
click at [1488, 510] on h6 "skip all in section" at bounding box center [1521, 515] width 65 height 10
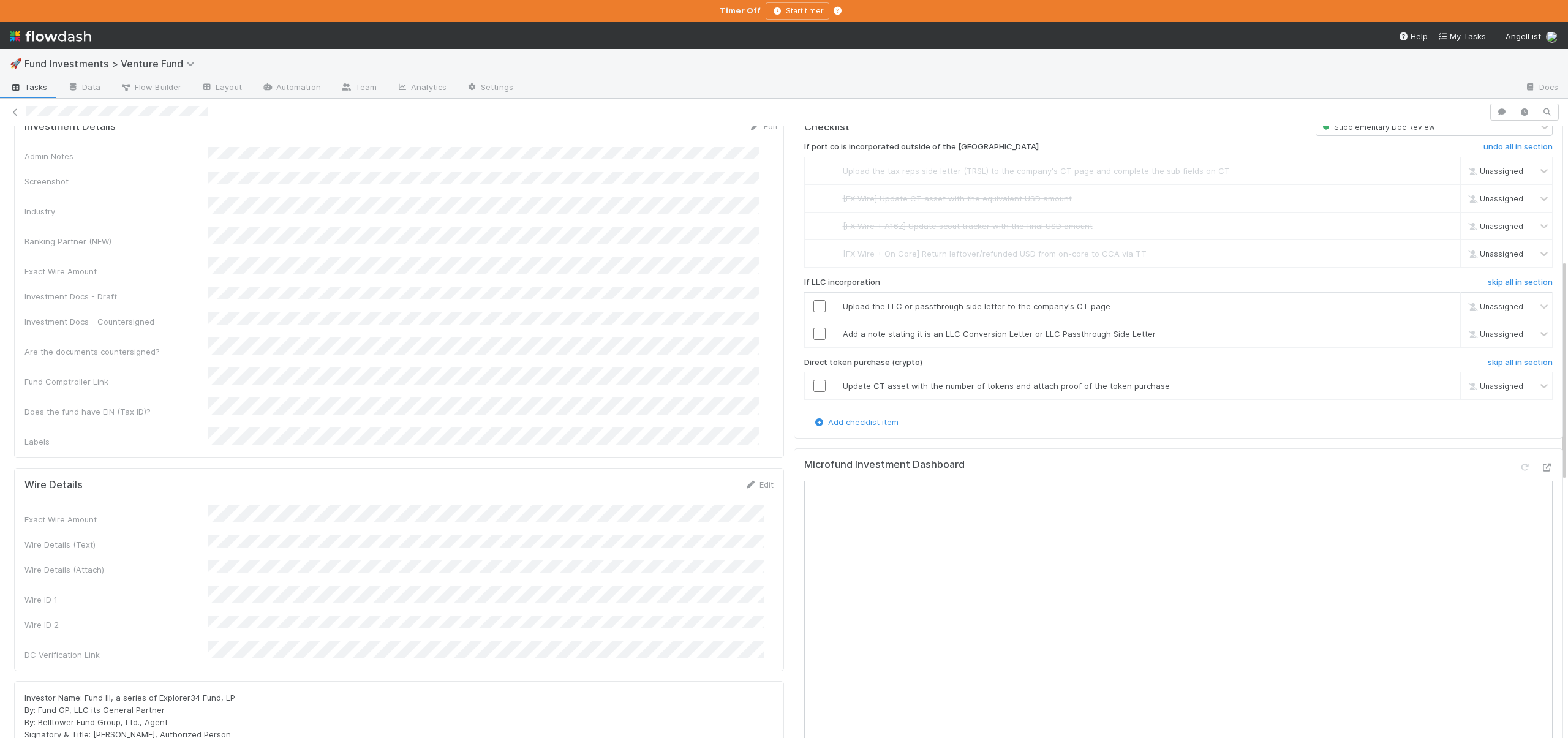
scroll to position [369, 0]
click at [1491, 278] on h6 "skip all in section" at bounding box center [1521, 281] width 65 height 10
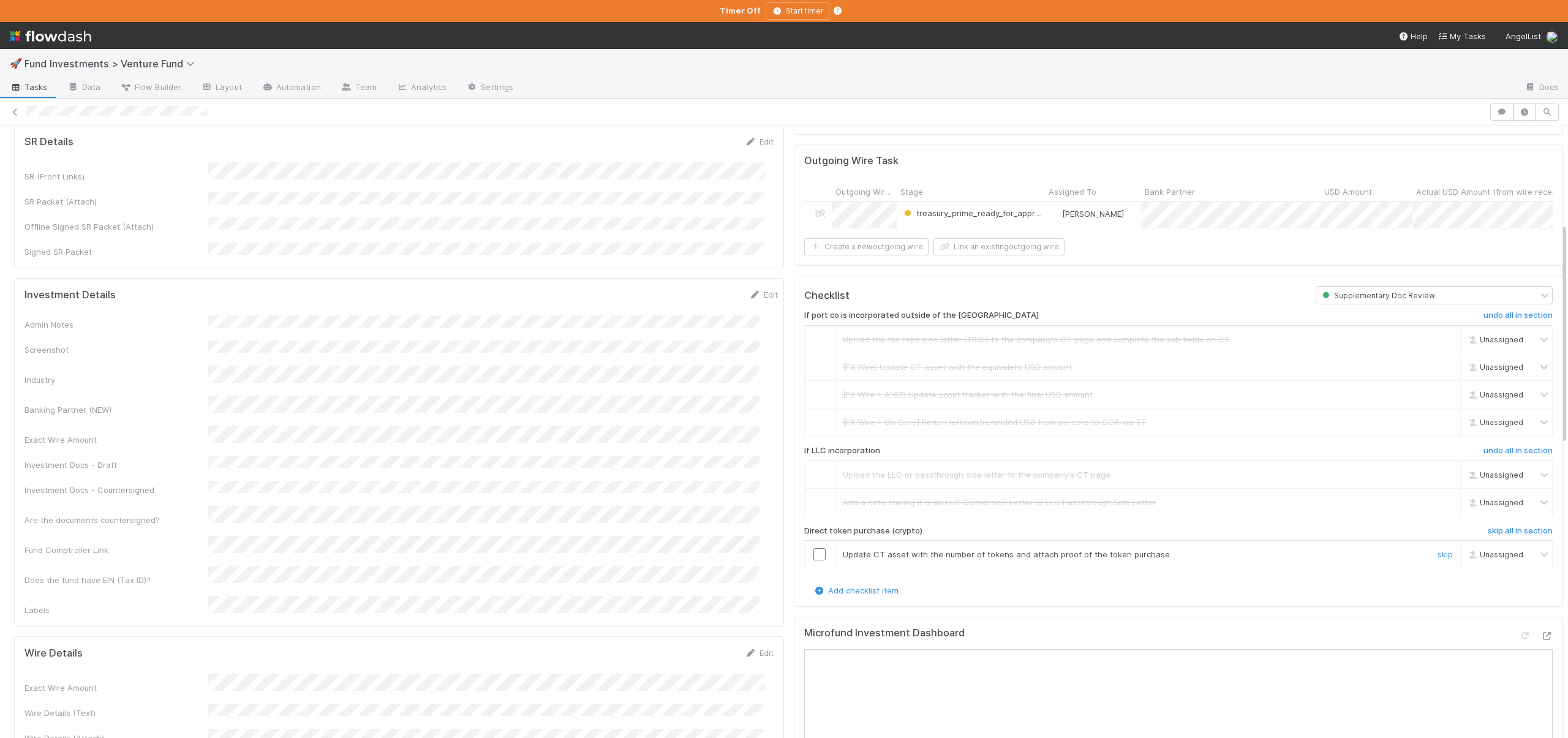
scroll to position [269, 0]
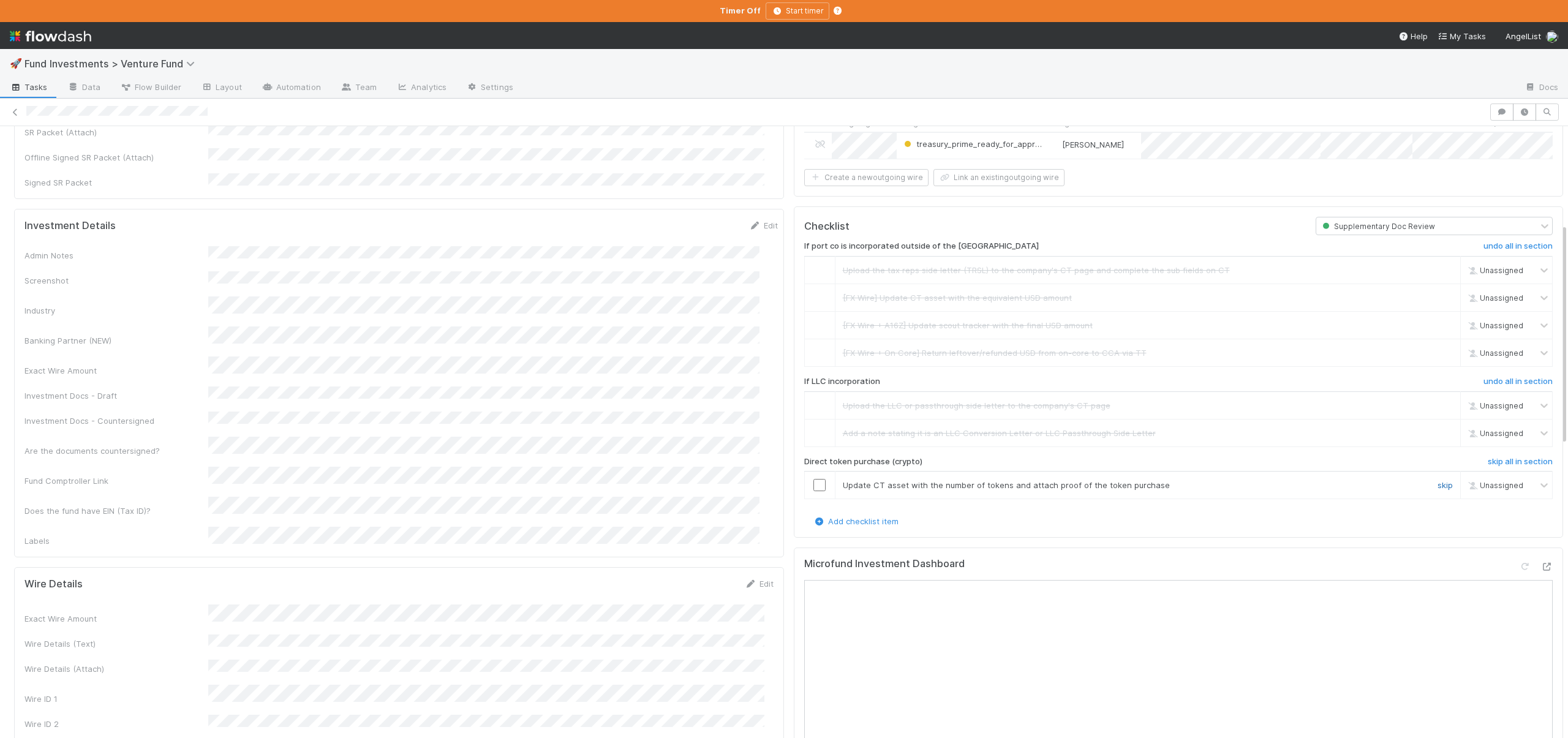
click at [1437, 486] on link "skip" at bounding box center [1445, 485] width 16 height 10
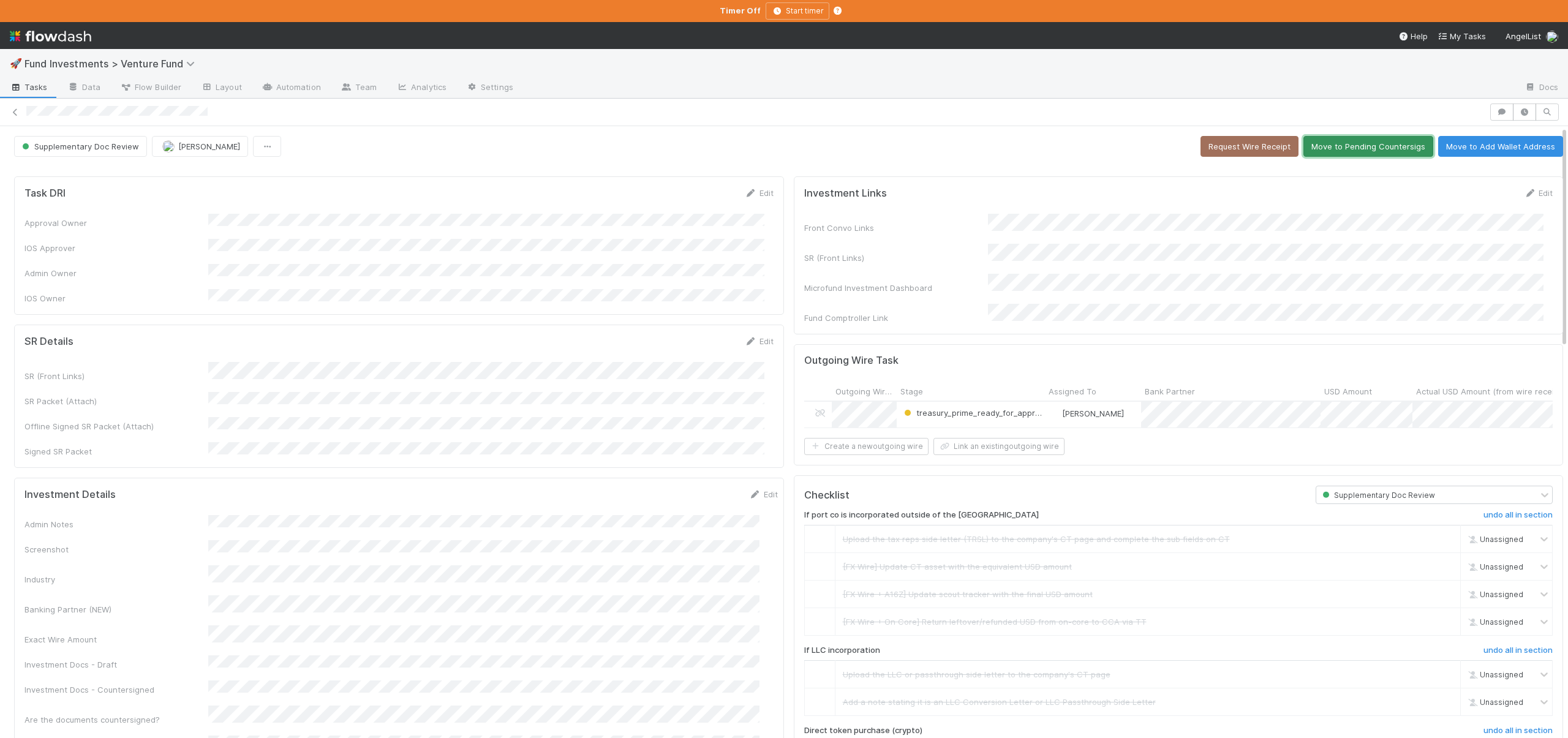
click at [1317, 145] on button "Move to Pending Countersigs" at bounding box center [1368, 146] width 130 height 21
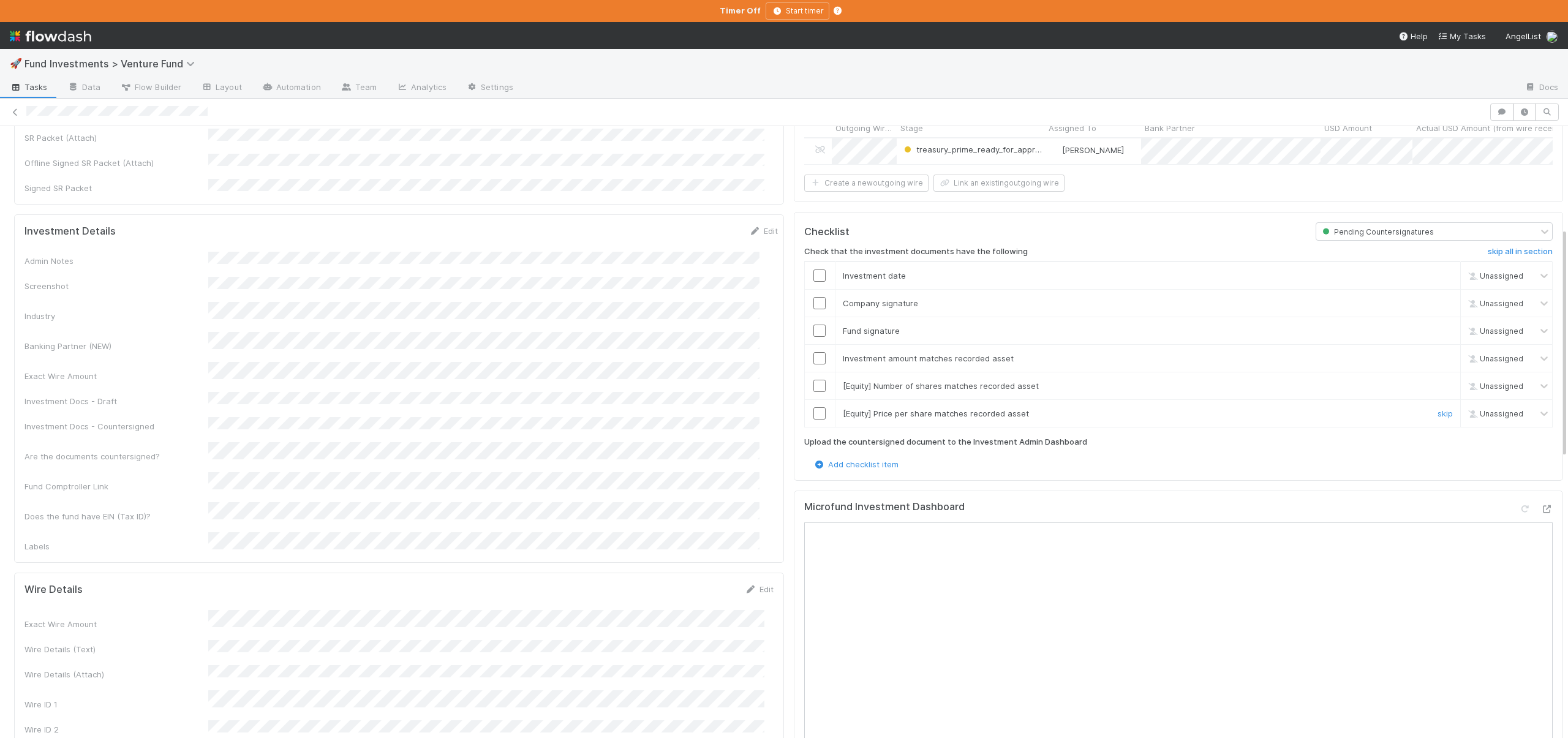
scroll to position [270, 0]
click at [1423, 418] on div "Check that the investment documents have the following skip all in section Inve…" at bounding box center [1179, 343] width 749 height 217
click at [1437, 402] on link "skip" at bounding box center [1445, 406] width 16 height 10
click at [1437, 375] on link "skip" at bounding box center [1445, 379] width 16 height 10
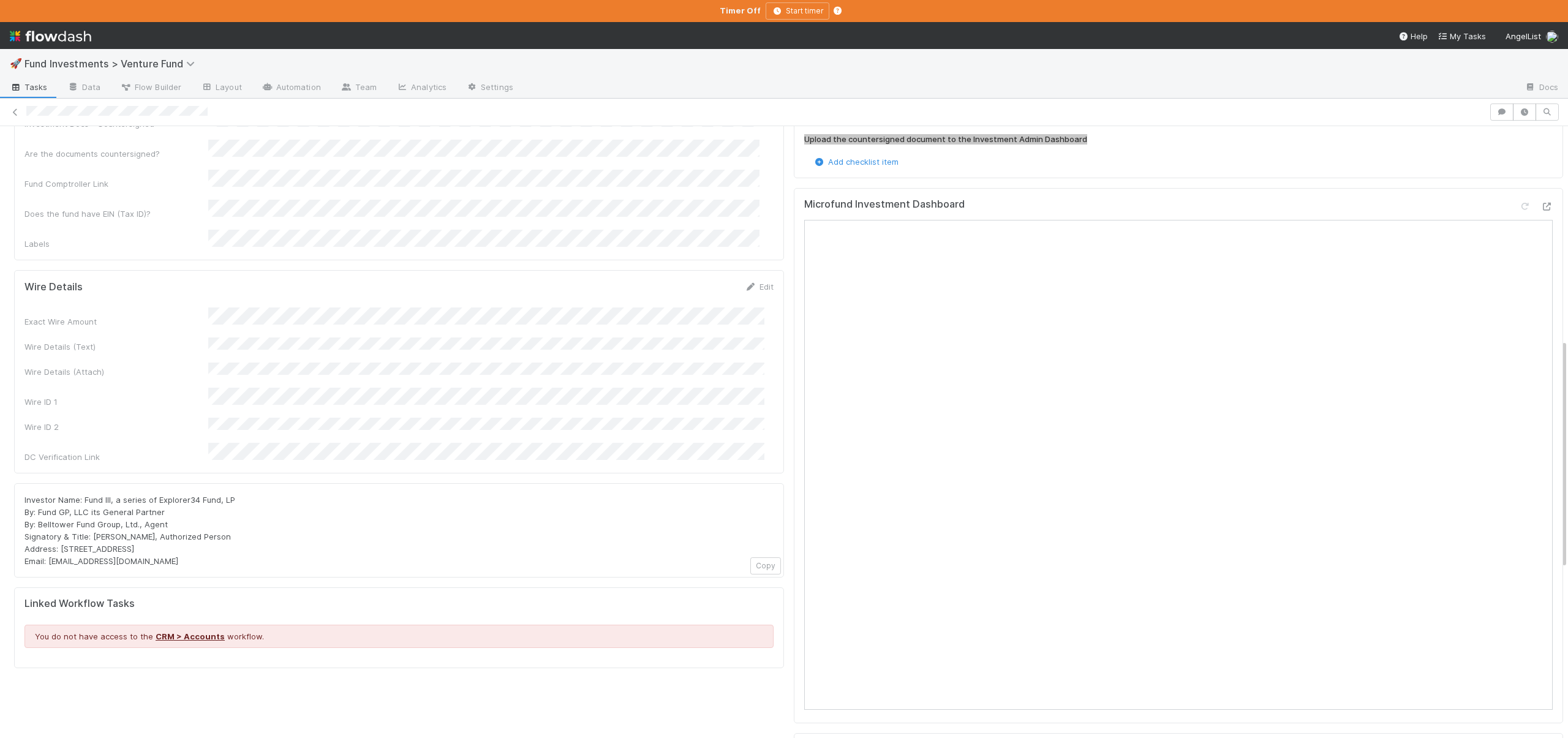
scroll to position [0, 0]
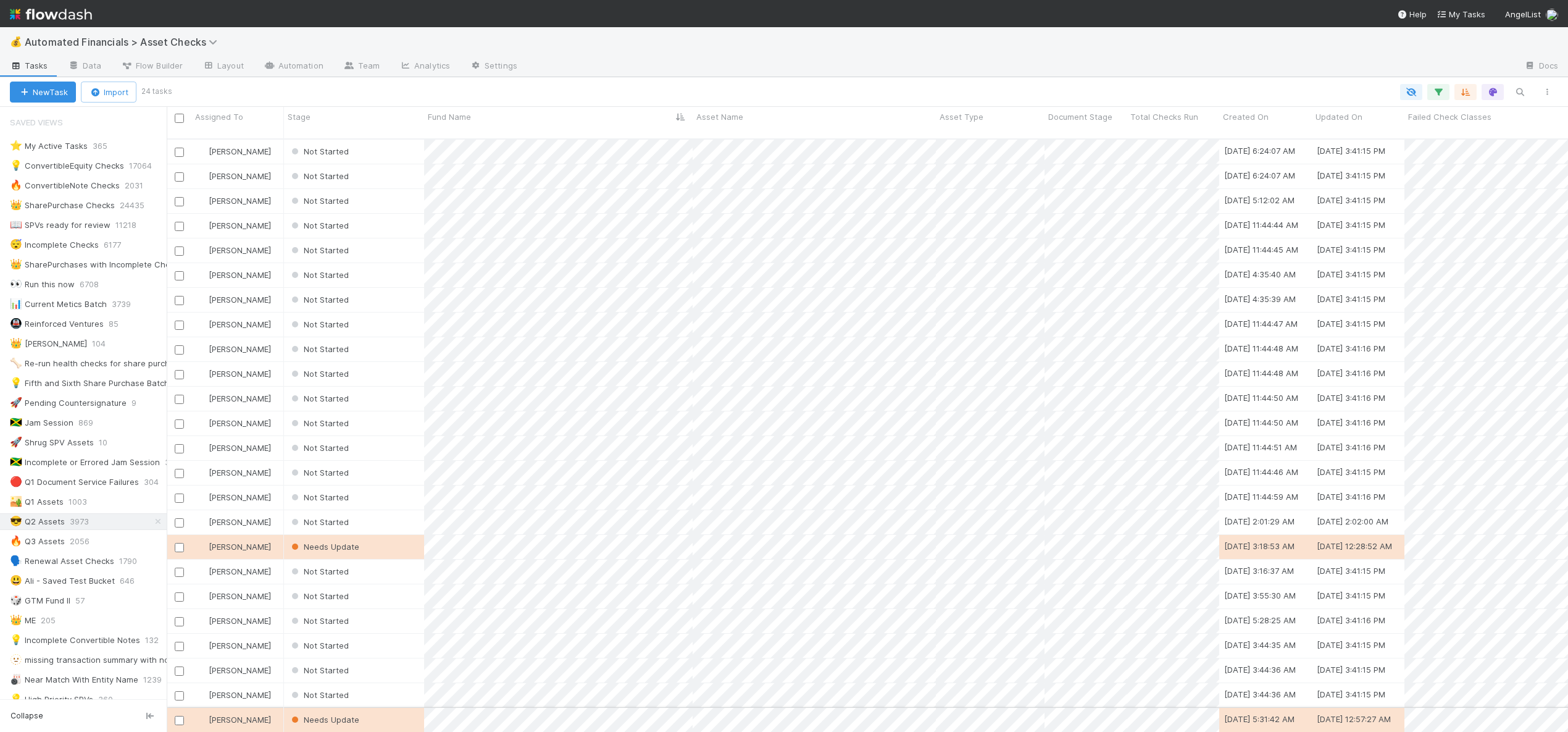
click at [397, 710] on div "Needs Update" at bounding box center [354, 720] width 140 height 24
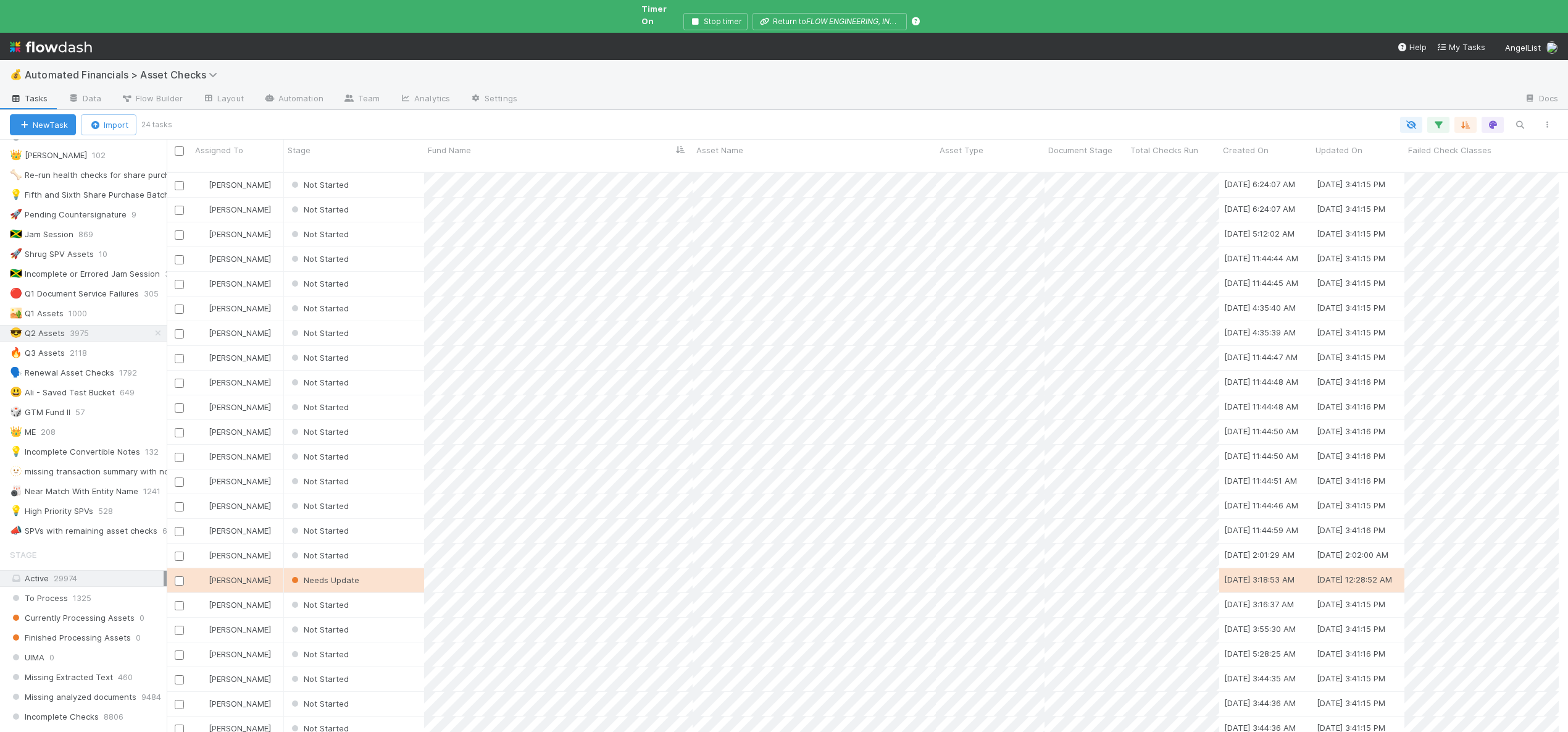
scroll to position [224, 0]
click at [44, 500] on div "💡 High Priority SPVs" at bounding box center [52, 508] width 84 height 16
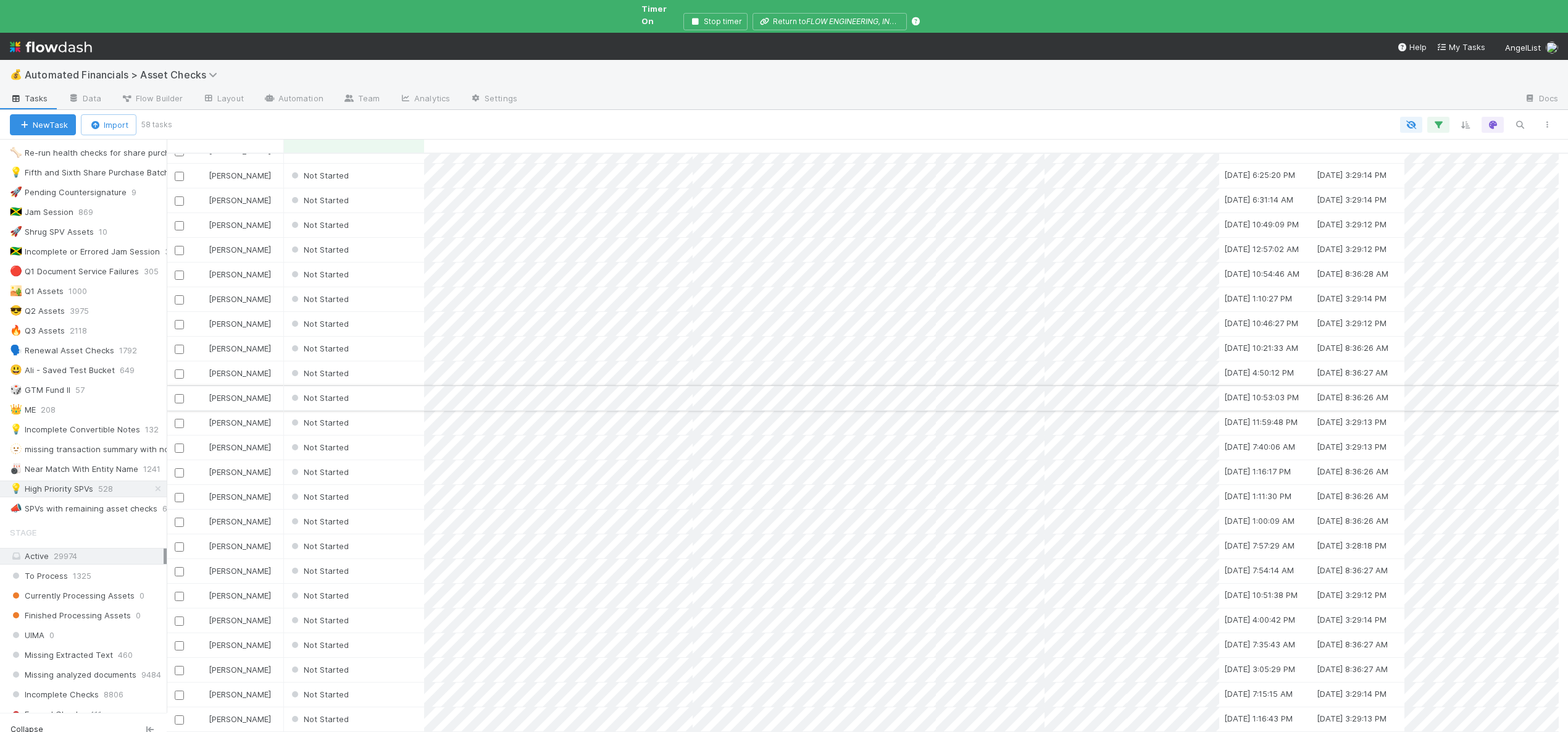
scroll to position [22, 0]
click at [386, 729] on div "Not Started" at bounding box center [354, 741] width 140 height 24
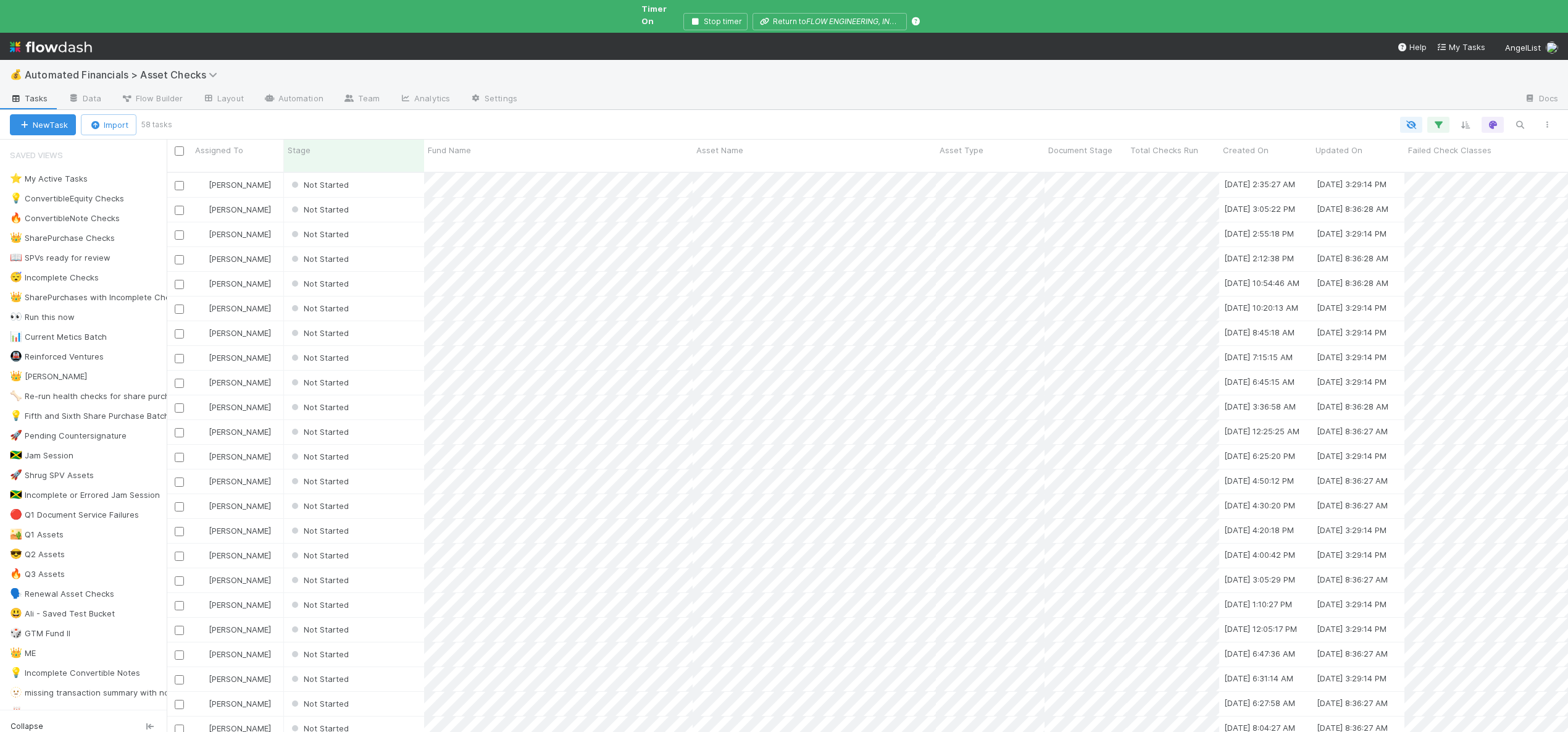
scroll to position [572, 1392]
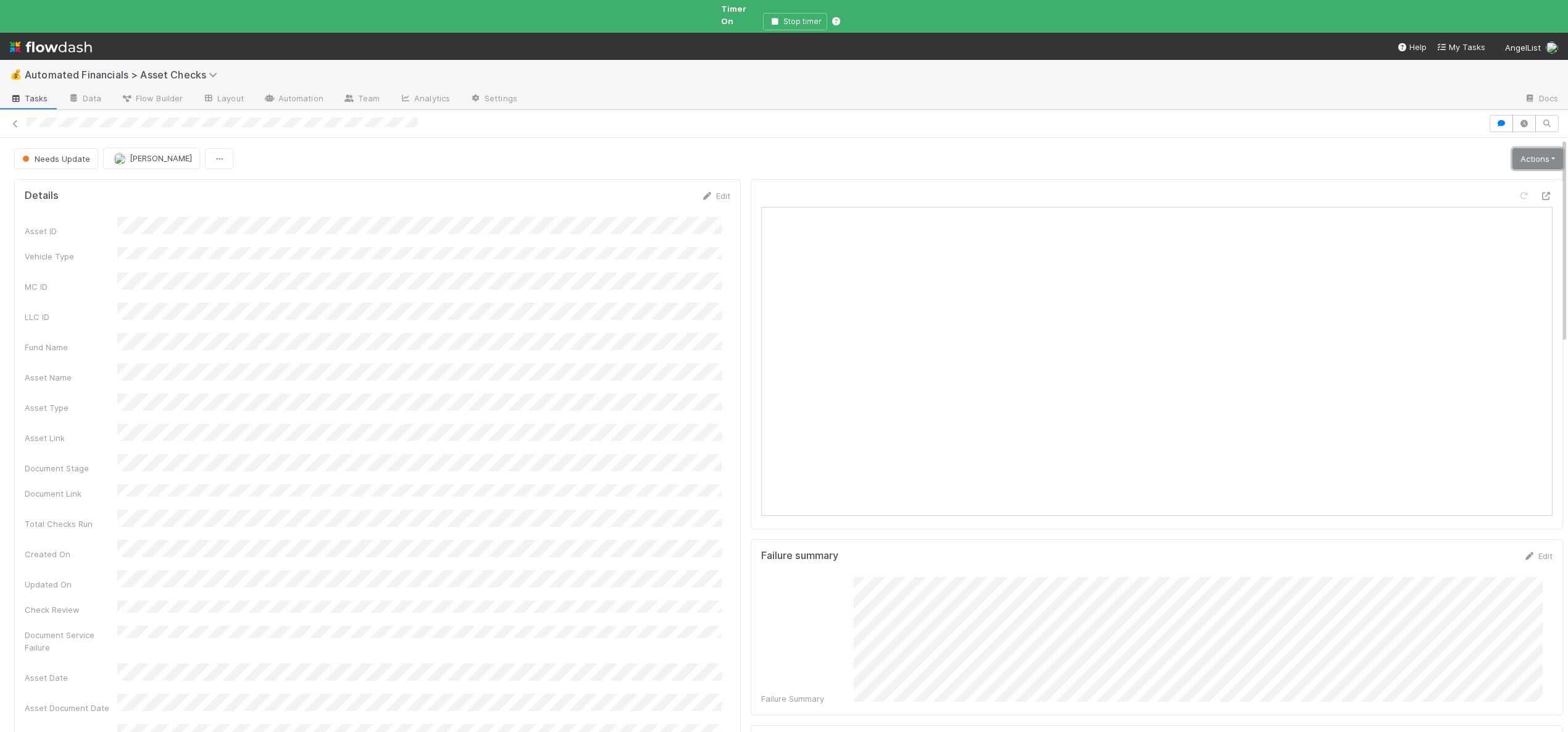
click at [1519, 152] on link "Actions" at bounding box center [1538, 159] width 51 height 21
click at [1277, 147] on div "Needs Update [PERSON_NAME] Actions Manually Verified Analyze Asset Documents Es…" at bounding box center [788, 158] width 1549 height 21
click at [1490, 115] on button "button" at bounding box center [1501, 123] width 23 height 17
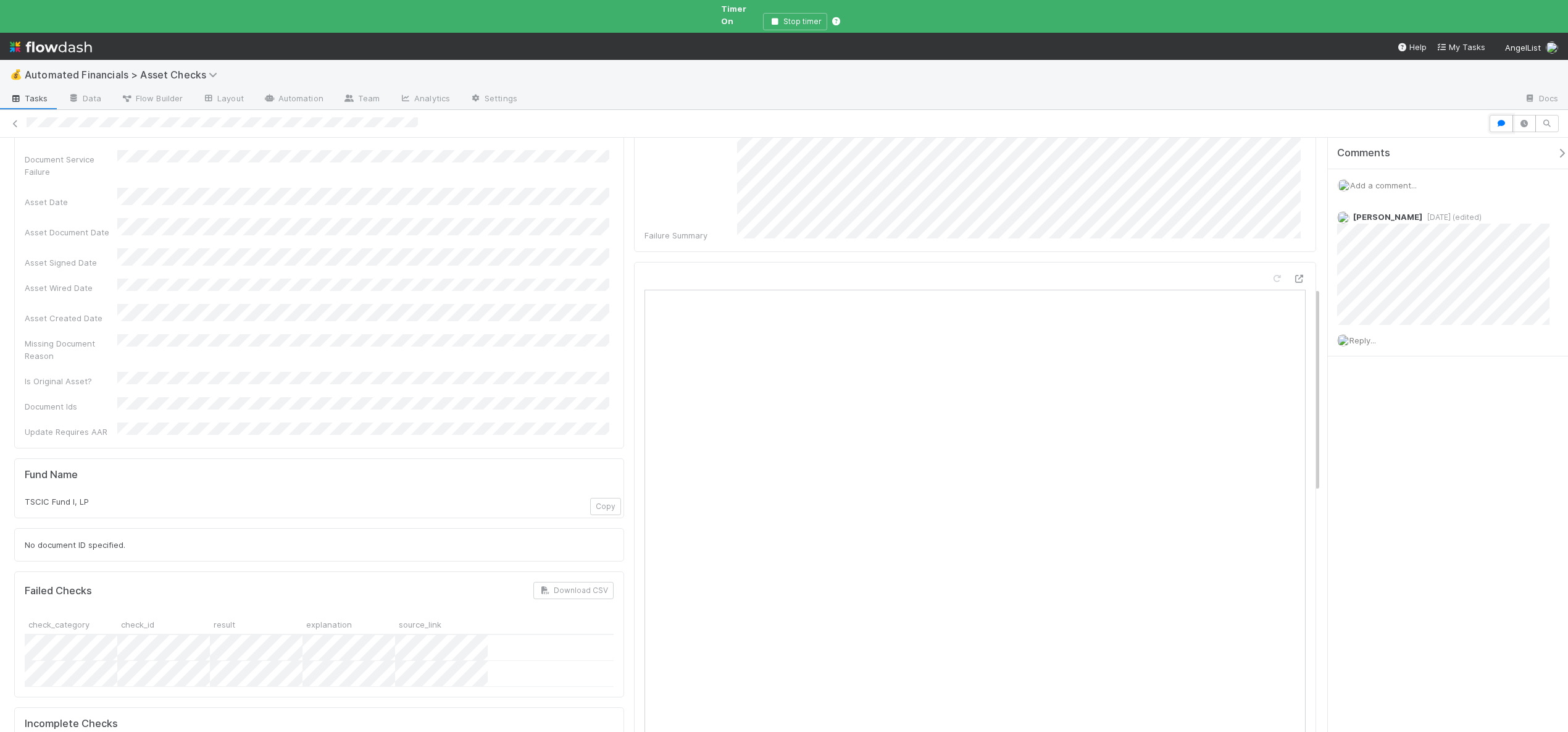
scroll to position [490, 0]
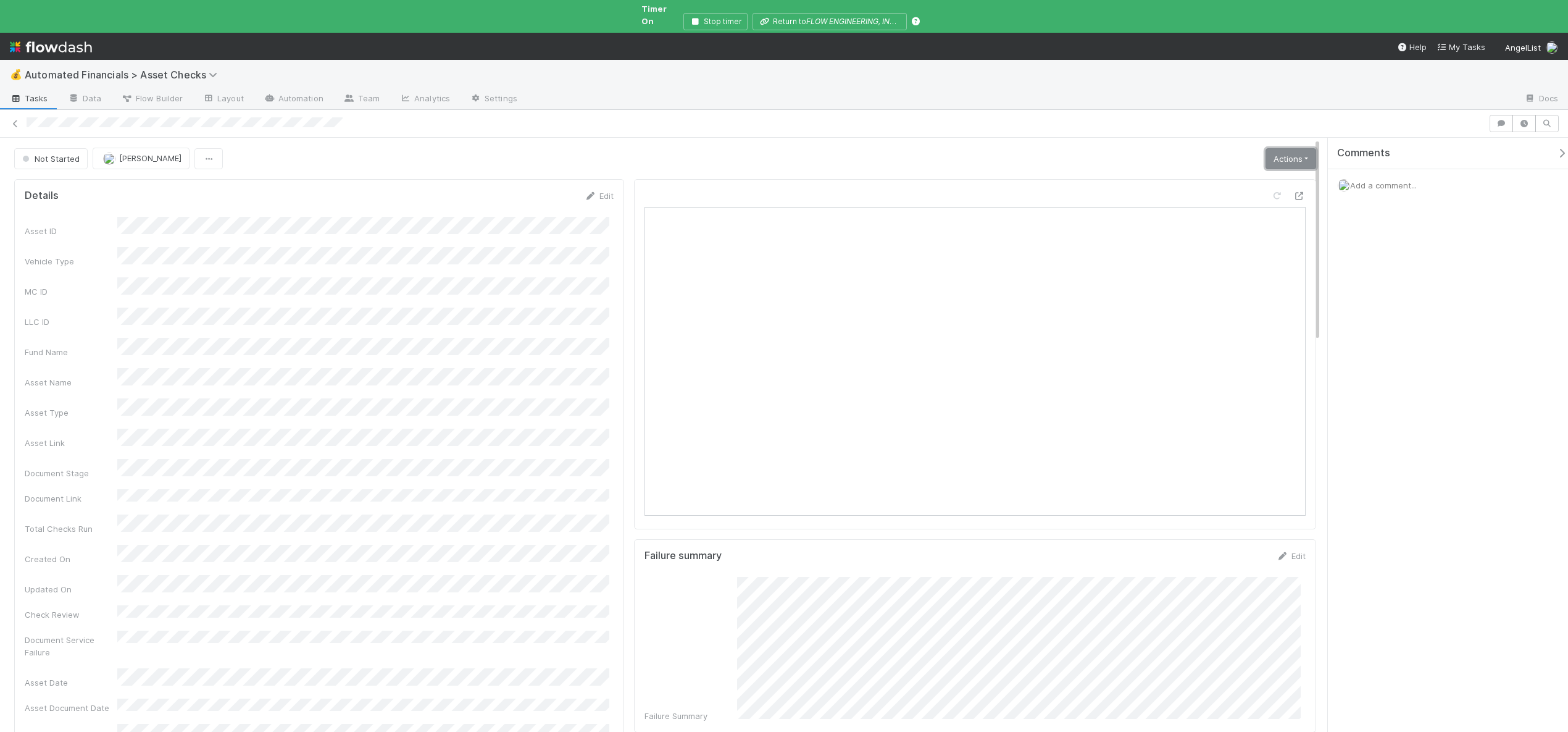
click at [1285, 150] on link "Actions" at bounding box center [1291, 159] width 51 height 21
click at [1195, 176] on button "Start" at bounding box center [1251, 184] width 131 height 17
click at [1291, 148] on link "Actions" at bounding box center [1291, 159] width 51 height 21
click at [1250, 262] on button "Analyze Asset Documents" at bounding box center [1248, 271] width 136 height 17
click at [1268, 149] on link "Actions" at bounding box center [1291, 159] width 51 height 21
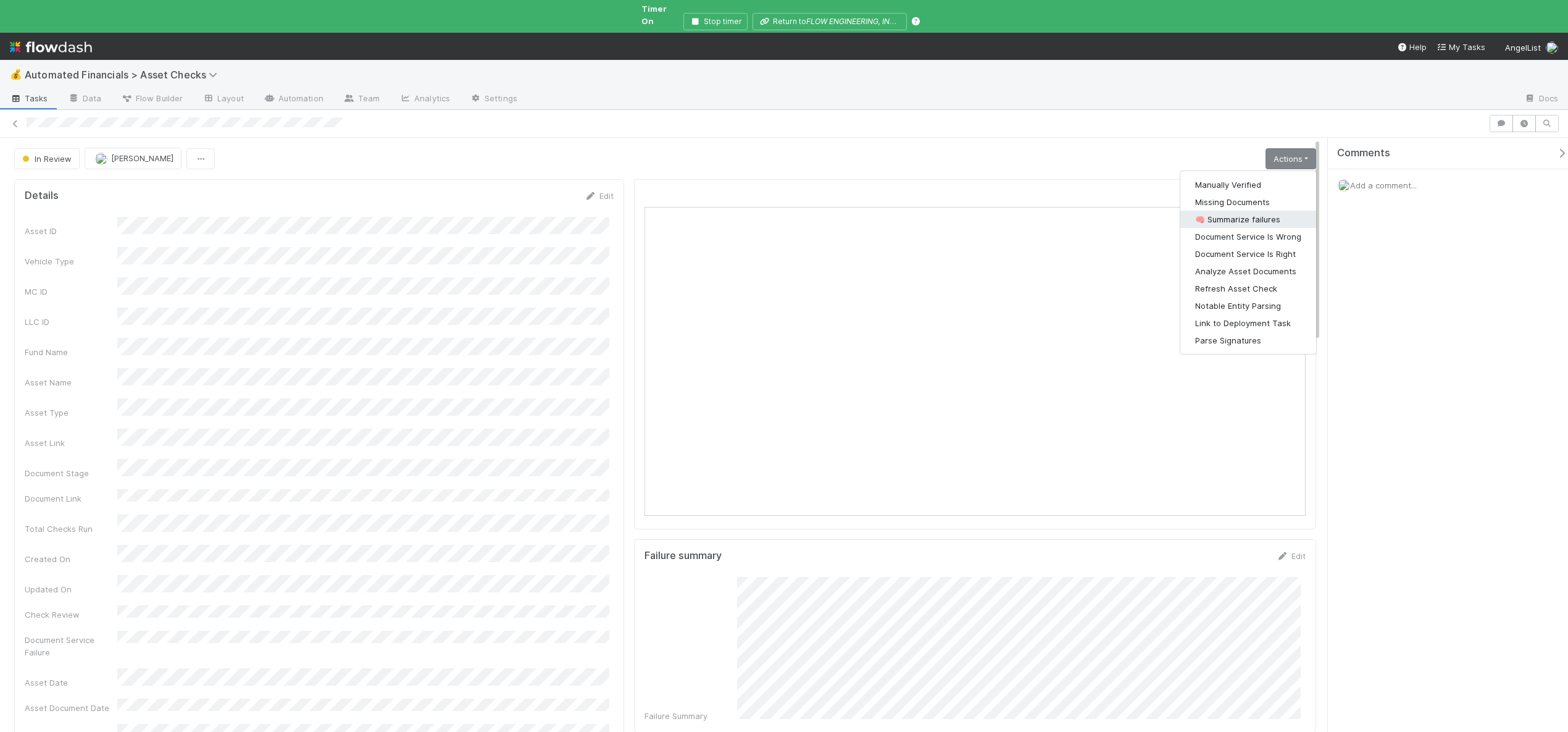
click at [1253, 211] on button "🧠 Summarize failures" at bounding box center [1248, 219] width 136 height 17
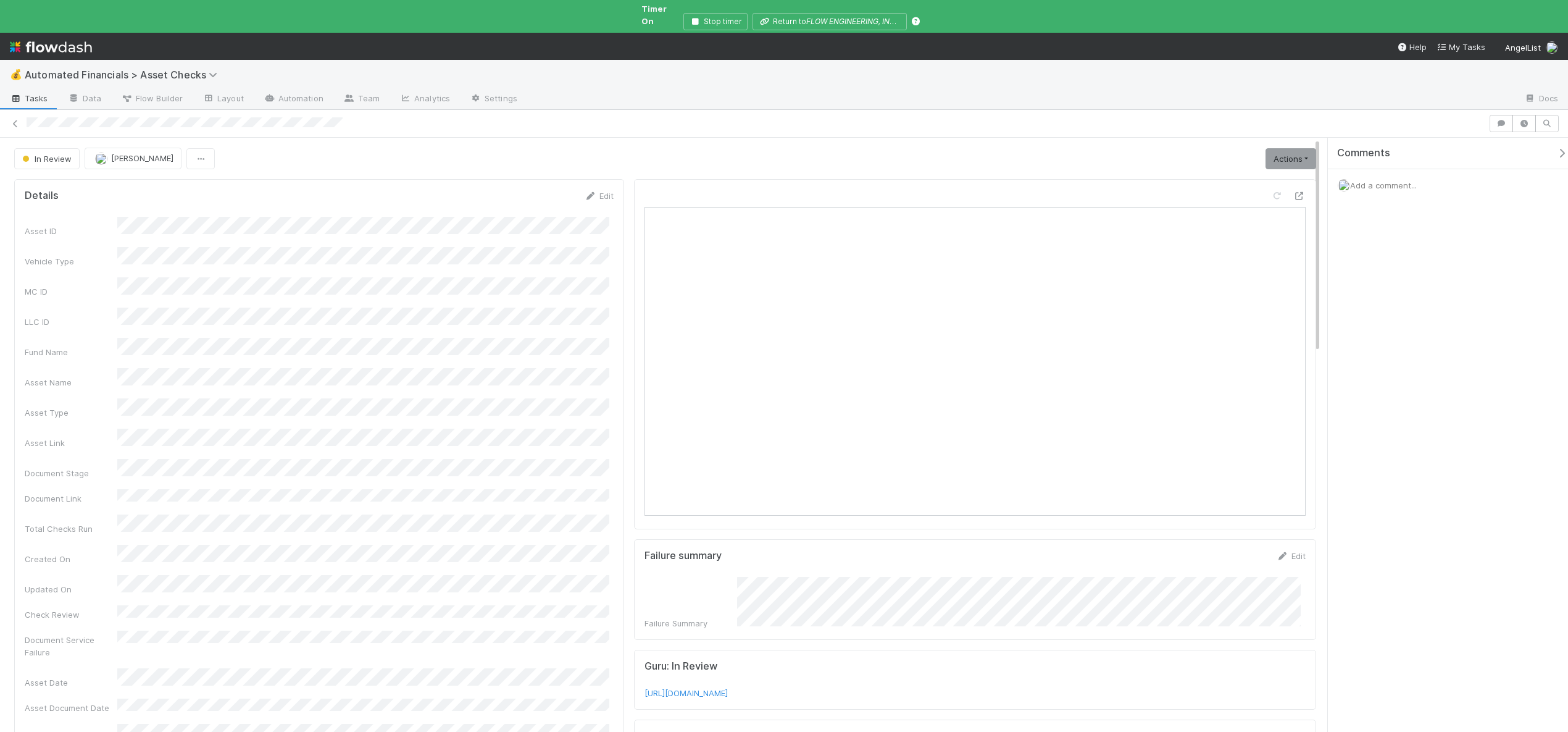
click at [1392, 180] on span "Add a comment..." at bounding box center [1383, 185] width 67 height 10
click at [1382, 383] on button "Add Comment" at bounding box center [1383, 388] width 72 height 21
click at [1274, 148] on link "Actions" at bounding box center [1291, 159] width 51 height 21
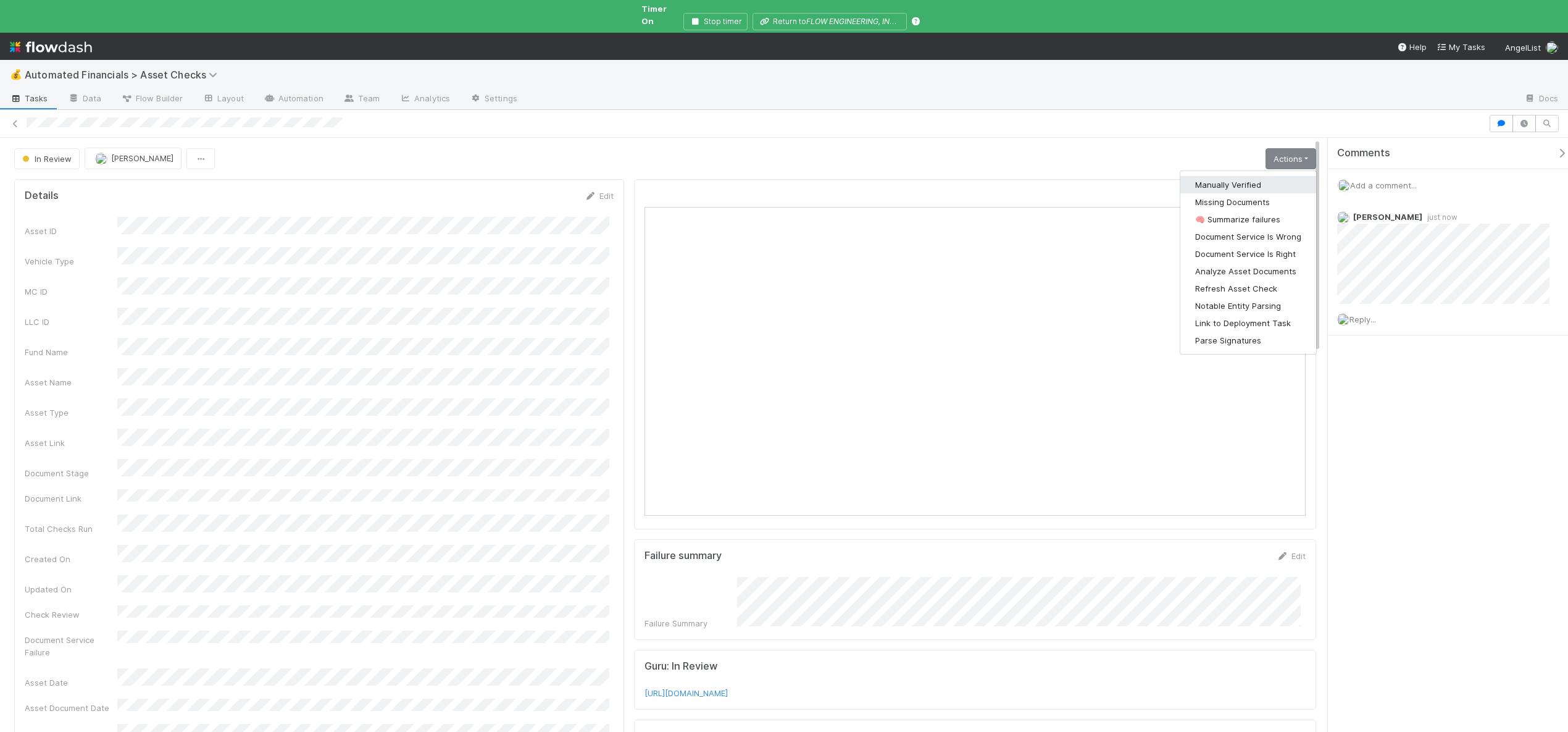
click at [1223, 176] on button "Manually Verified" at bounding box center [1248, 184] width 136 height 17
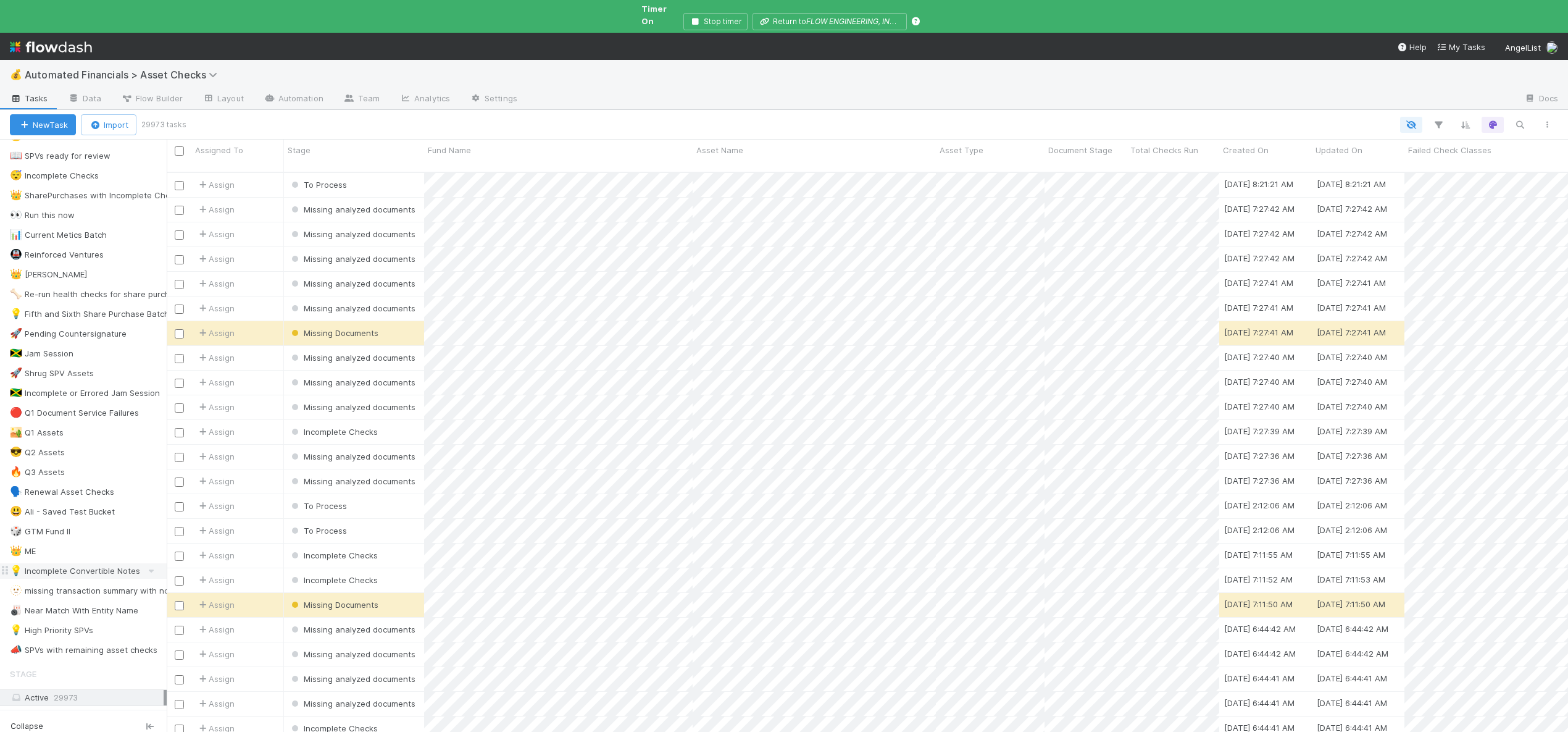
scroll to position [264, 0]
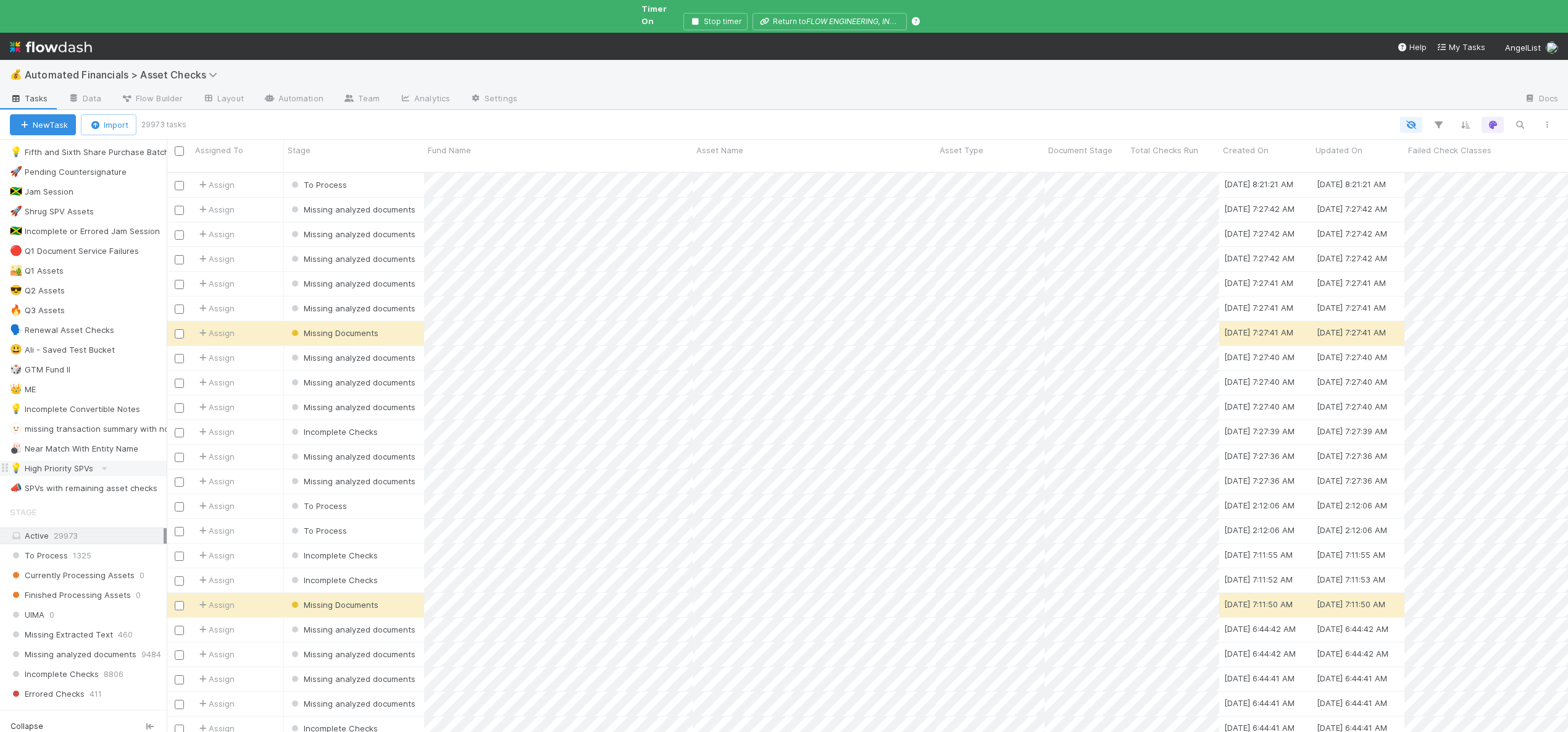
click at [81, 461] on div "💡 High Priority SPVs" at bounding box center [52, 468] width 84 height 16
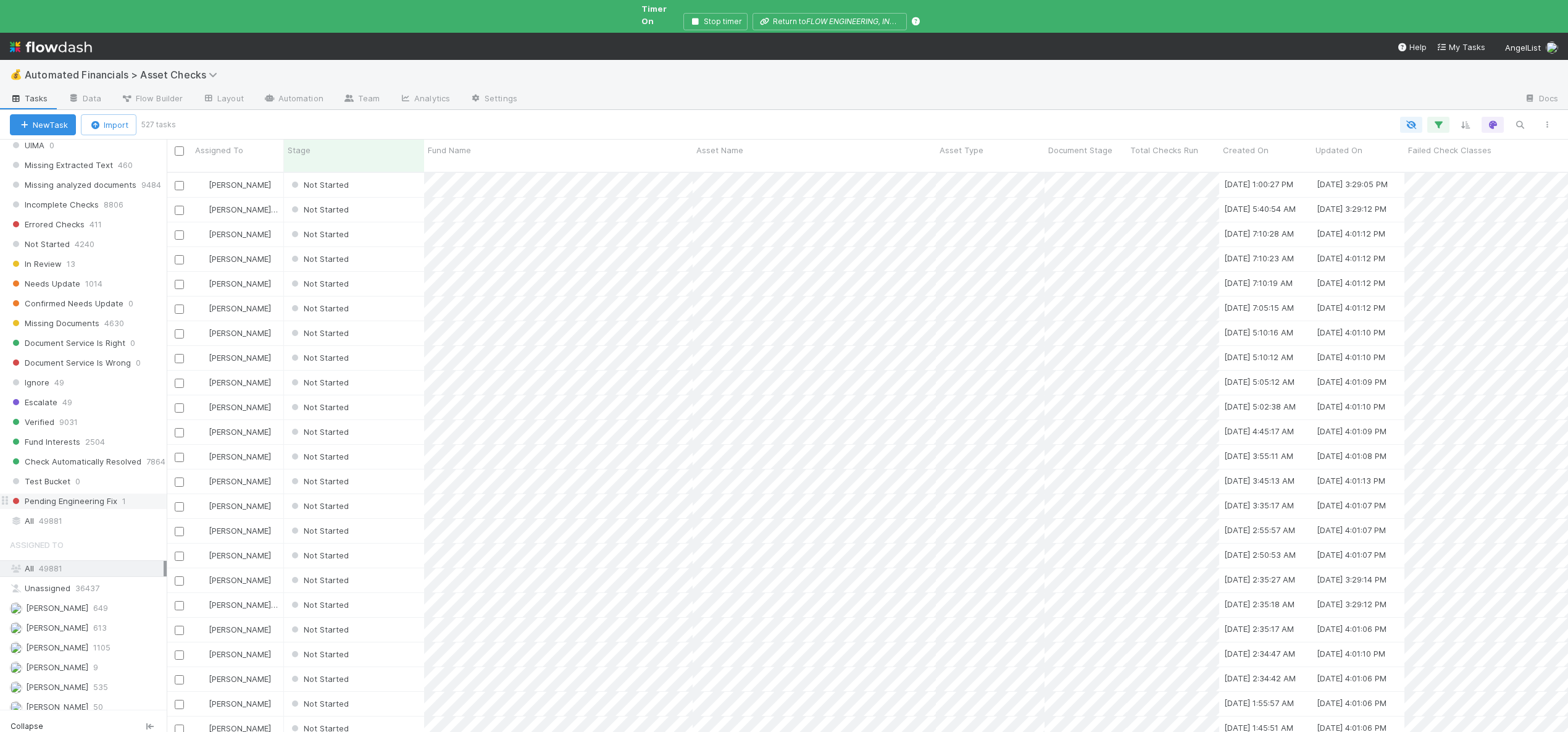
scroll to position [748, 0]
click at [40, 605] on span "[PERSON_NAME]" at bounding box center [49, 612] width 78 height 16
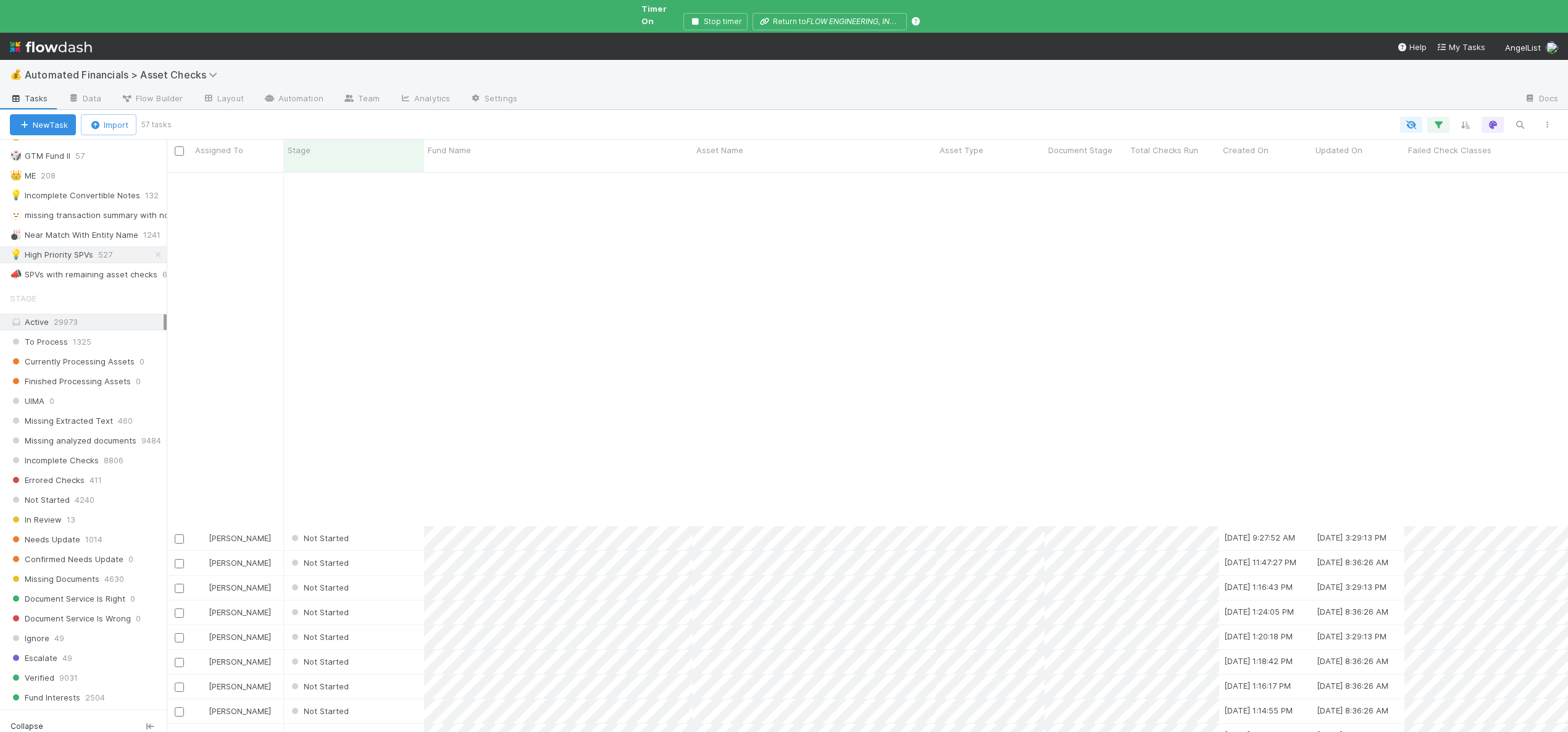
scroll to position [837, 0]
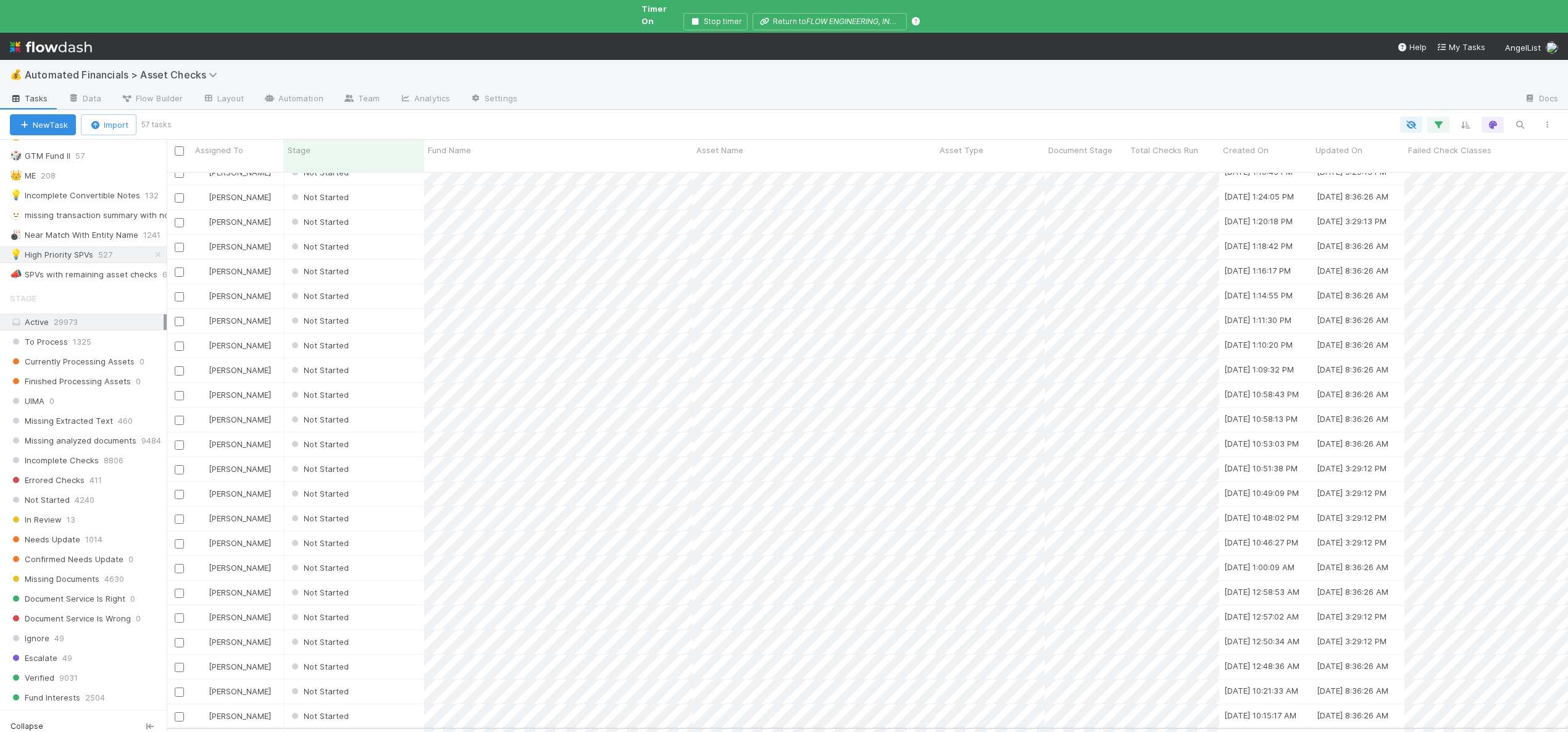
click at [383, 729] on div "Not Started" at bounding box center [354, 741] width 140 height 24
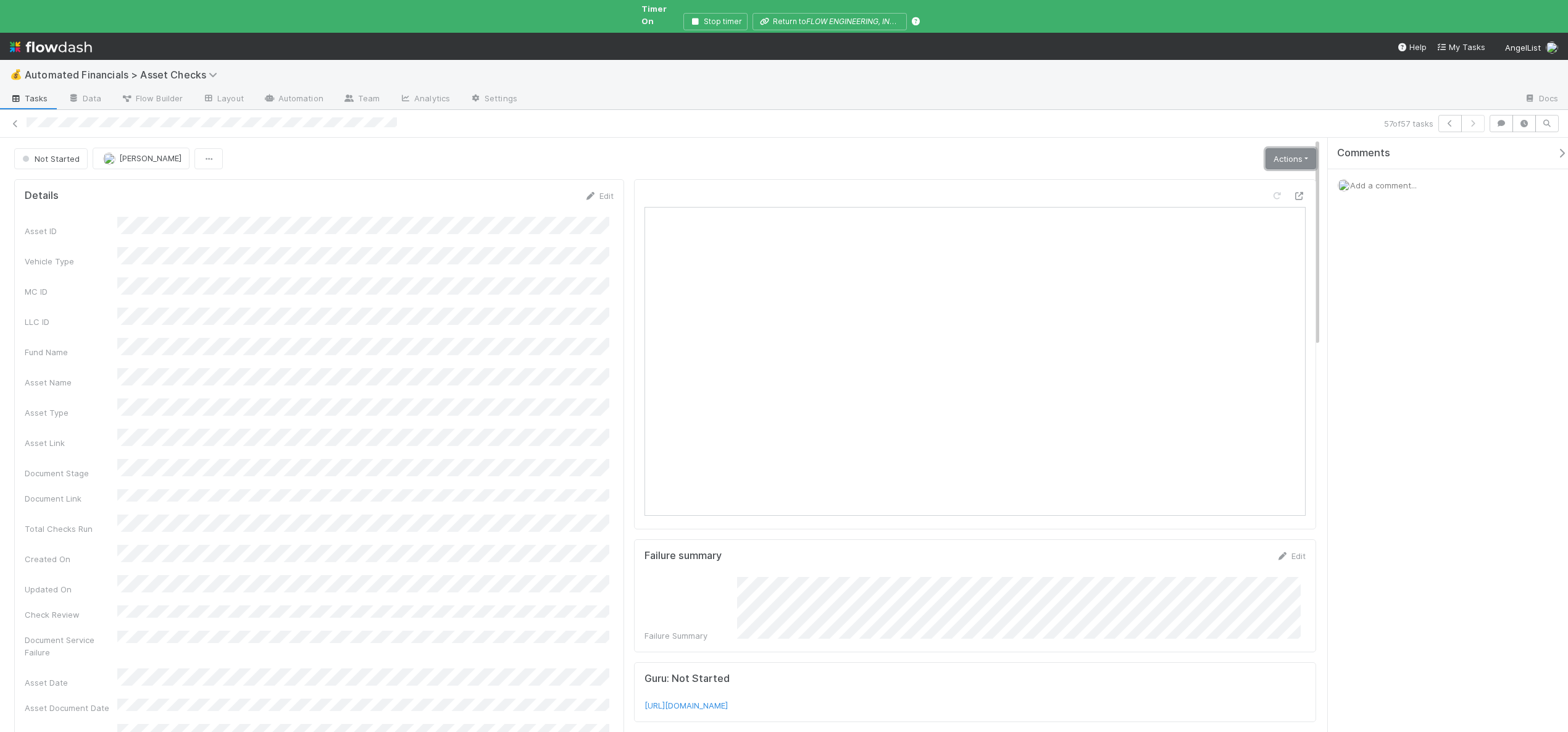
click at [1292, 148] on link "Actions" at bounding box center [1291, 159] width 51 height 21
click at [1200, 228] on button "Analyze Asset Documents" at bounding box center [1251, 236] width 131 height 17
click at [1266, 148] on link "Actions" at bounding box center [1291, 159] width 51 height 21
click at [1229, 211] on button "🧠 Summarize failures" at bounding box center [1251, 219] width 131 height 17
click at [1274, 148] on link "Actions" at bounding box center [1291, 159] width 51 height 21
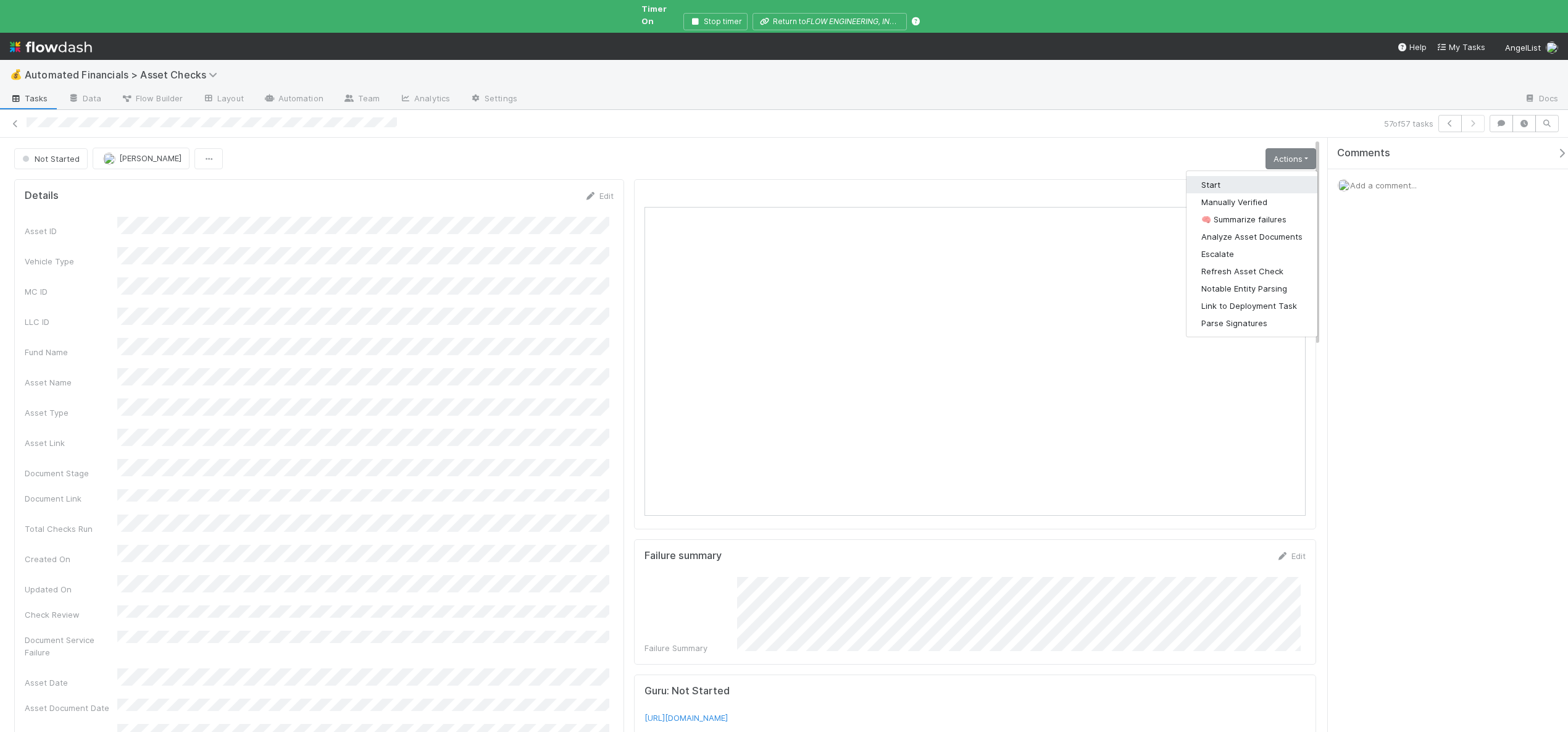
click at [1205, 177] on button "Start" at bounding box center [1251, 184] width 131 height 17
click at [1269, 148] on link "Actions" at bounding box center [1291, 159] width 51 height 21
click at [1223, 176] on button "Manually Verified" at bounding box center [1248, 184] width 136 height 17
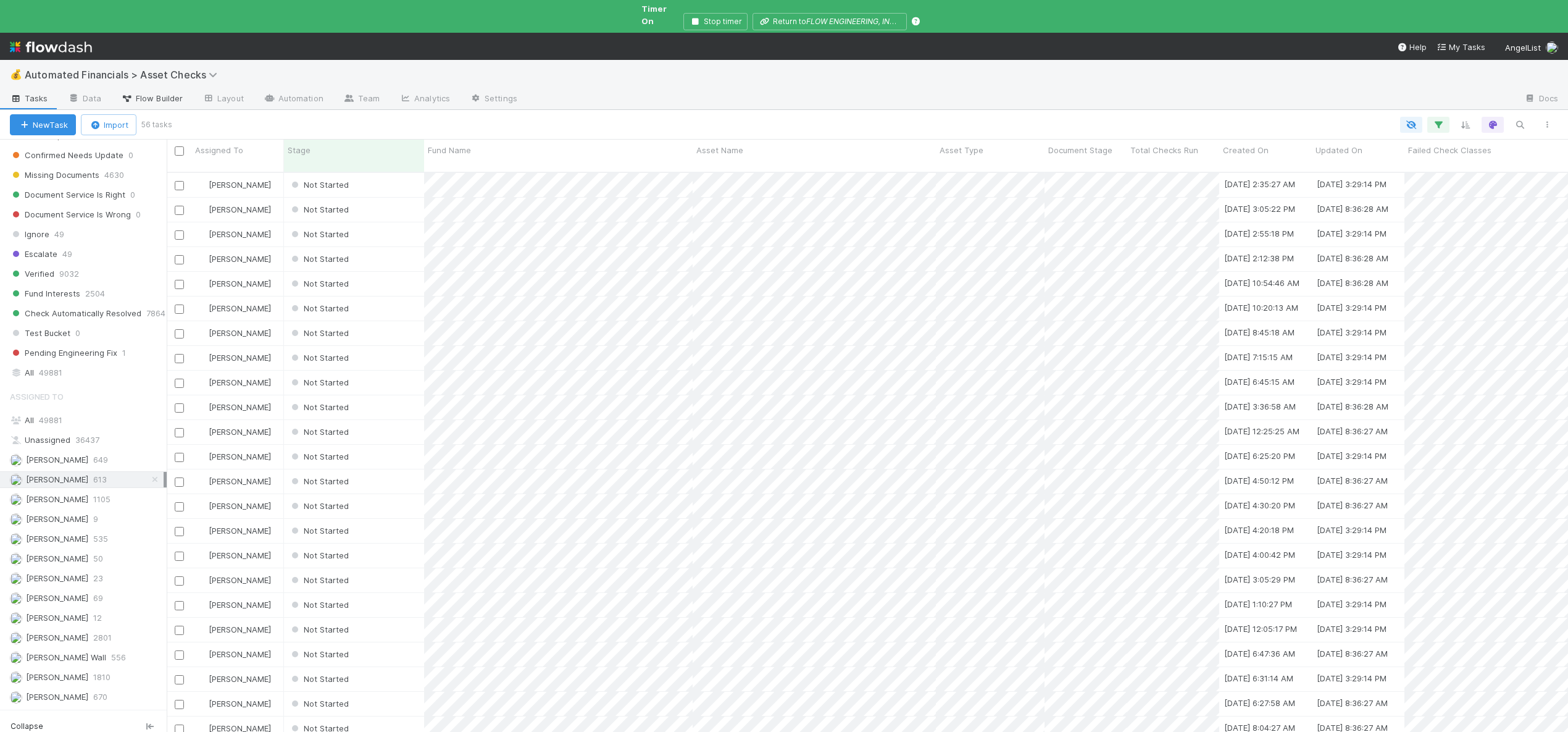
scroll to position [924, 0]
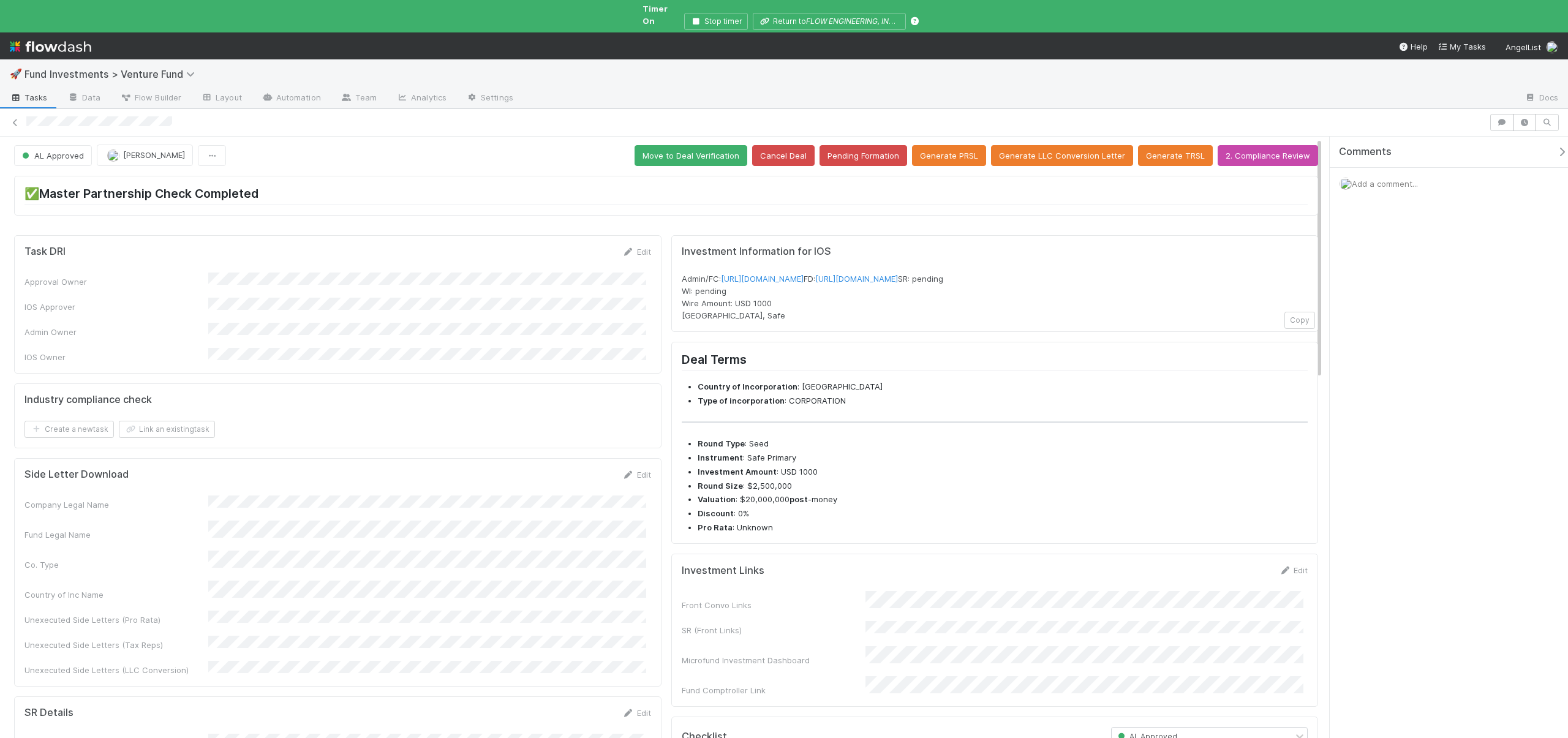
scroll to position [2, 0]
click at [1231, 584] on button "Save" at bounding box center [1242, 574] width 35 height 21
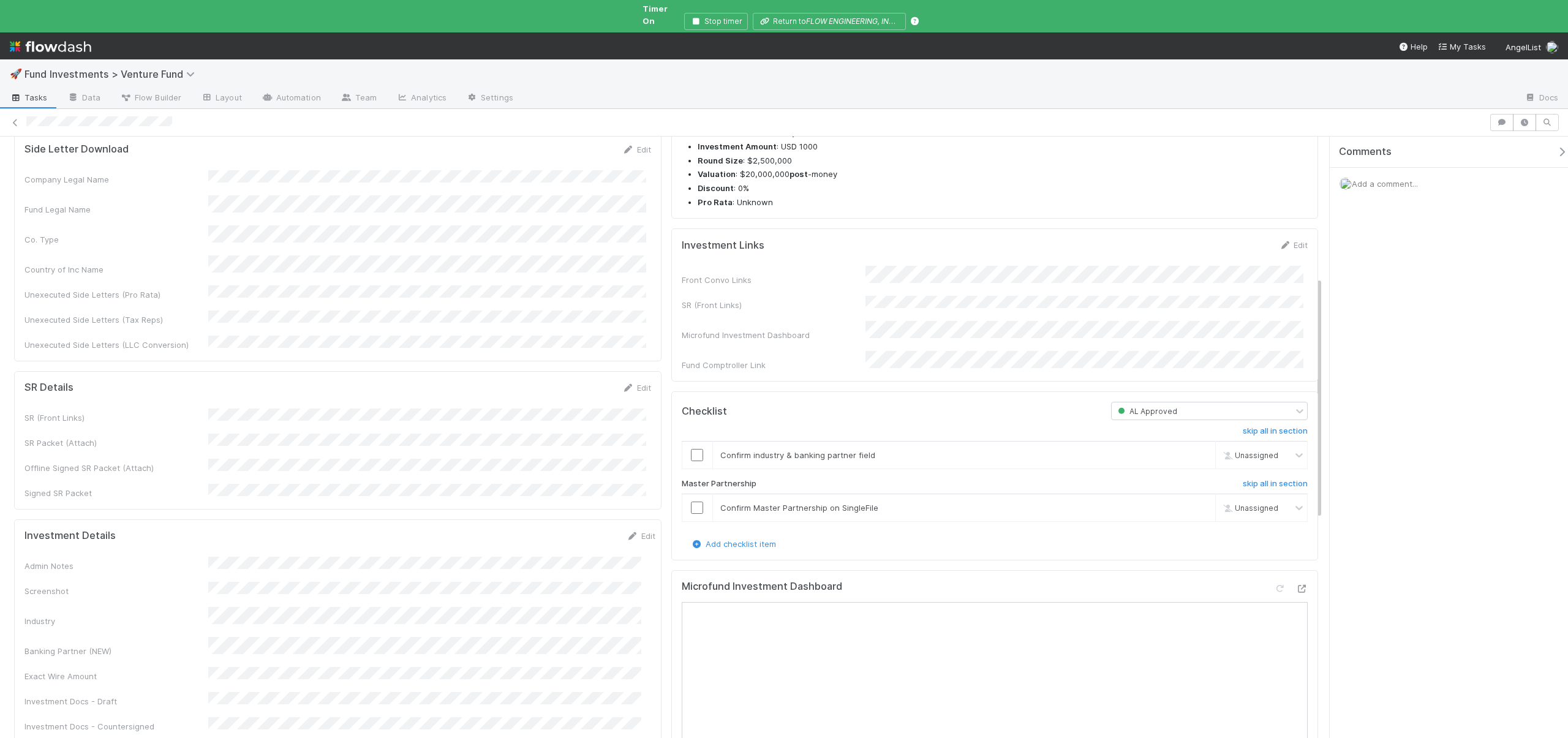
scroll to position [358, 0]
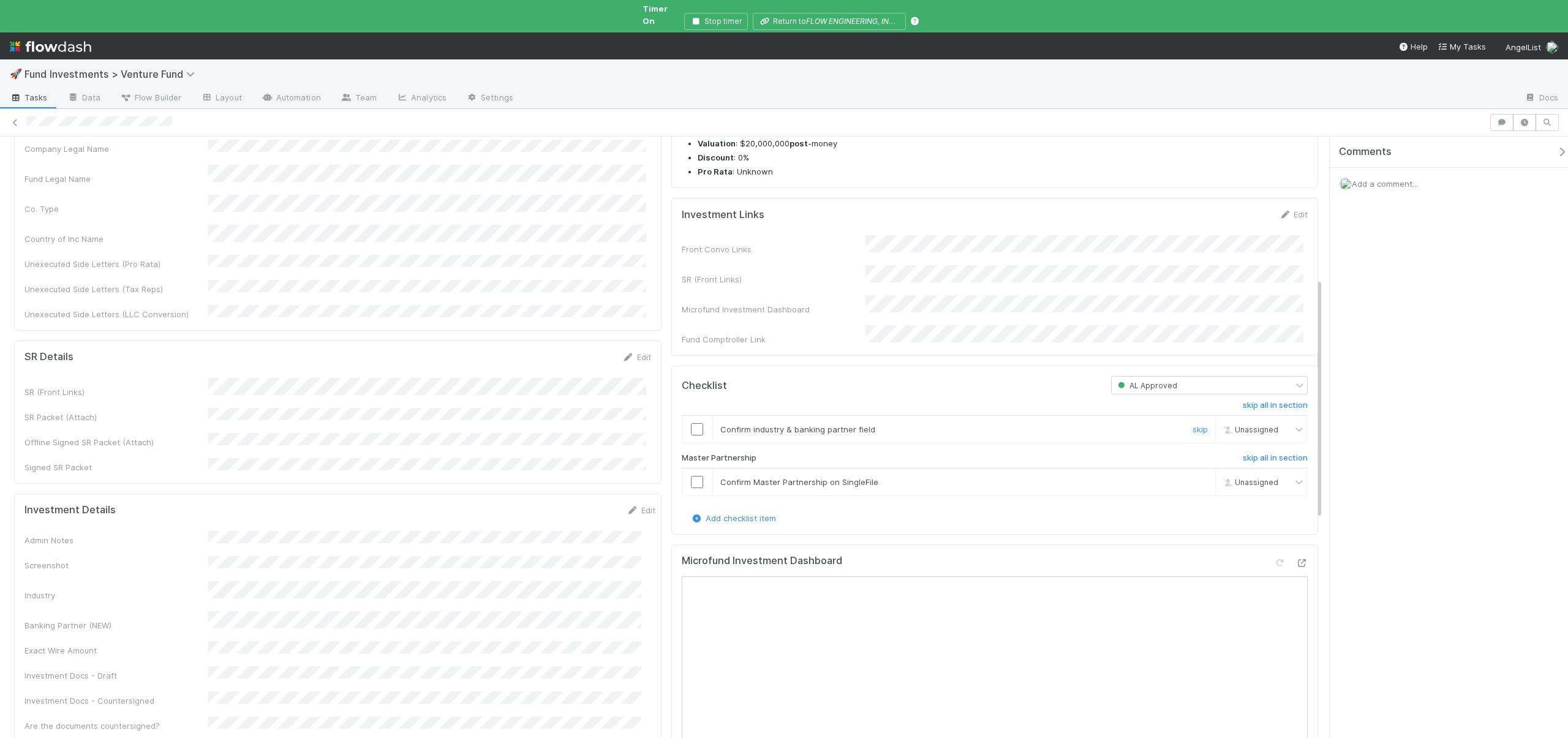
click at [698, 423] on td at bounding box center [696, 429] width 30 height 27
drag, startPoint x: 695, startPoint y: 482, endPoint x: 694, endPoint y: 466, distance: 16.0
click at [695, 482] on input "checkbox" at bounding box center [697, 482] width 13 height 13
click at [698, 423] on td at bounding box center [696, 429] width 30 height 27
click at [697, 429] on input "checkbox" at bounding box center [697, 429] width 13 height 13
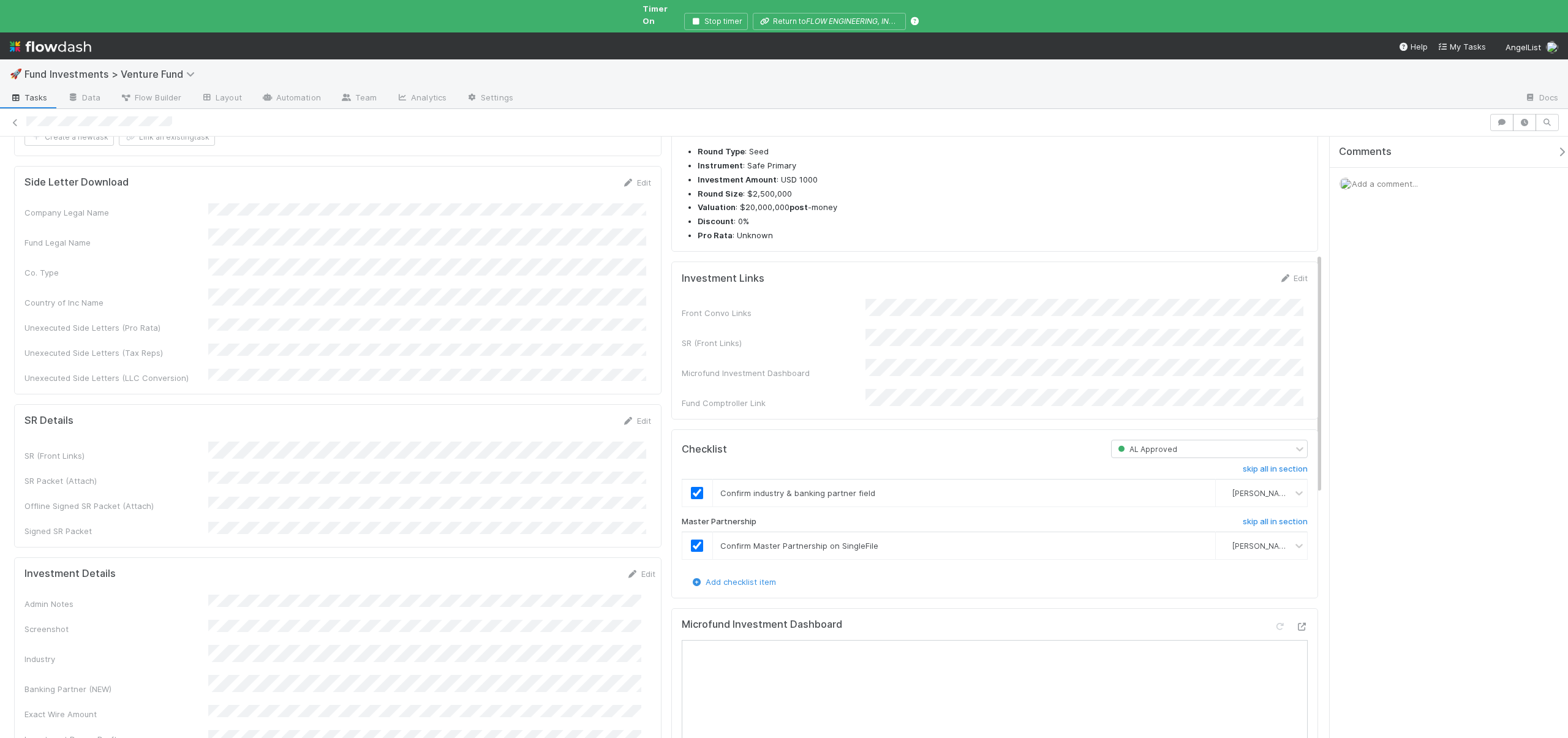
drag, startPoint x: 1019, startPoint y: 397, endPoint x: 1030, endPoint y: 368, distance: 31.0
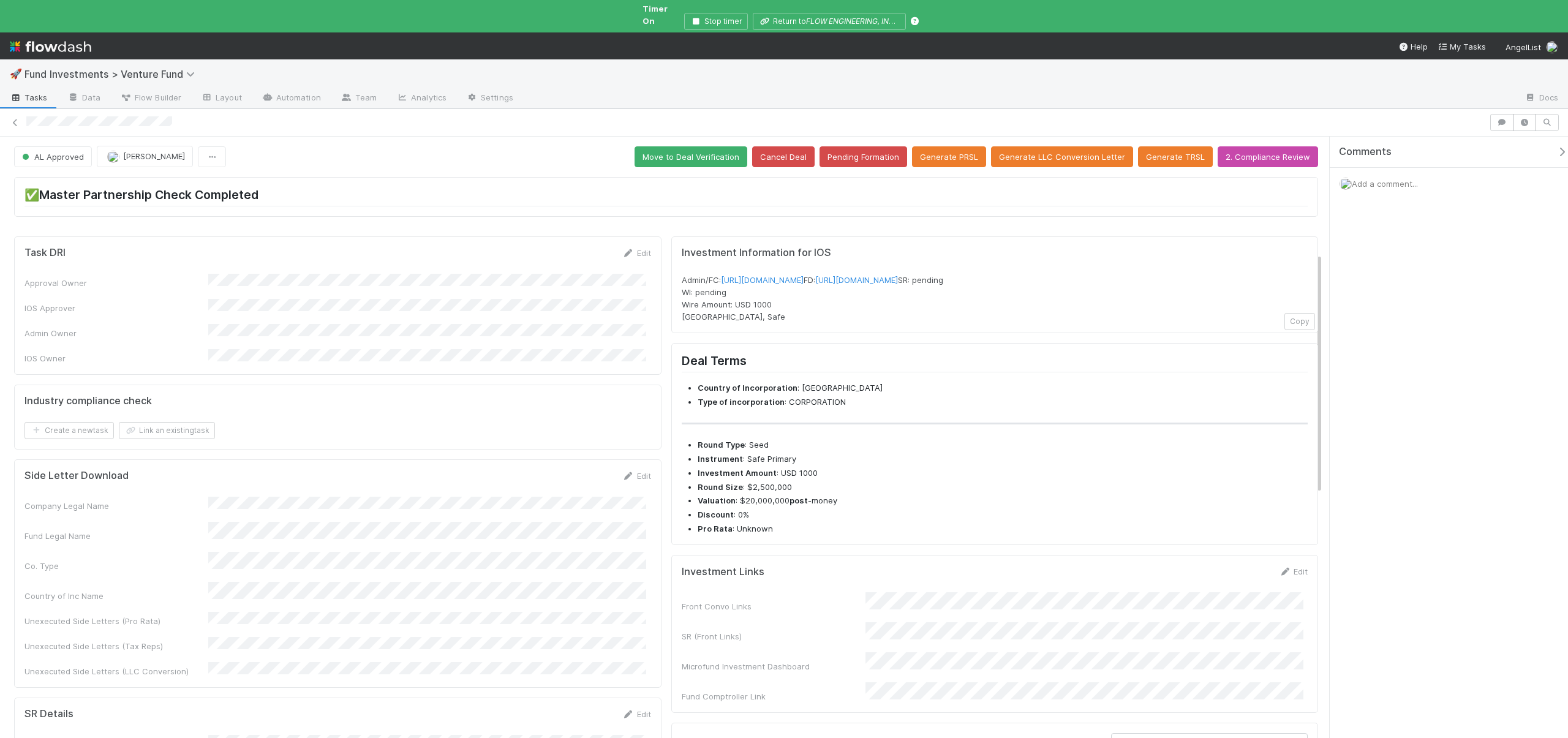
scroll to position [0, 0]
click at [687, 147] on button "Move to Deal Verification" at bounding box center [691, 157] width 113 height 21
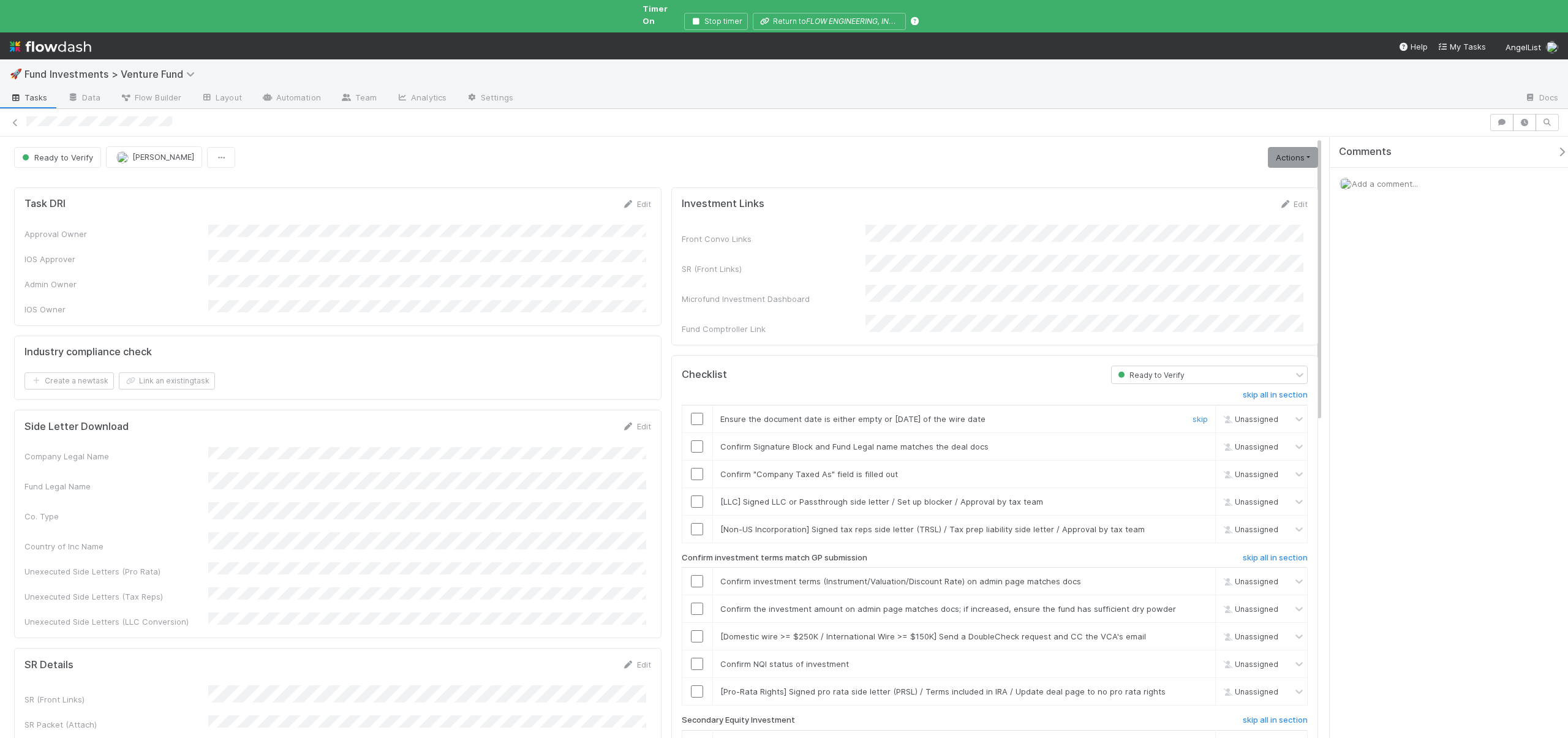
click at [695, 413] on input "checkbox" at bounding box center [697, 419] width 13 height 13
click at [694, 441] on input "checkbox" at bounding box center [697, 447] width 13 height 13
click at [696, 468] on input "checkbox" at bounding box center [697, 474] width 13 height 13
click at [1193, 497] on link "skip" at bounding box center [1200, 501] width 16 height 10
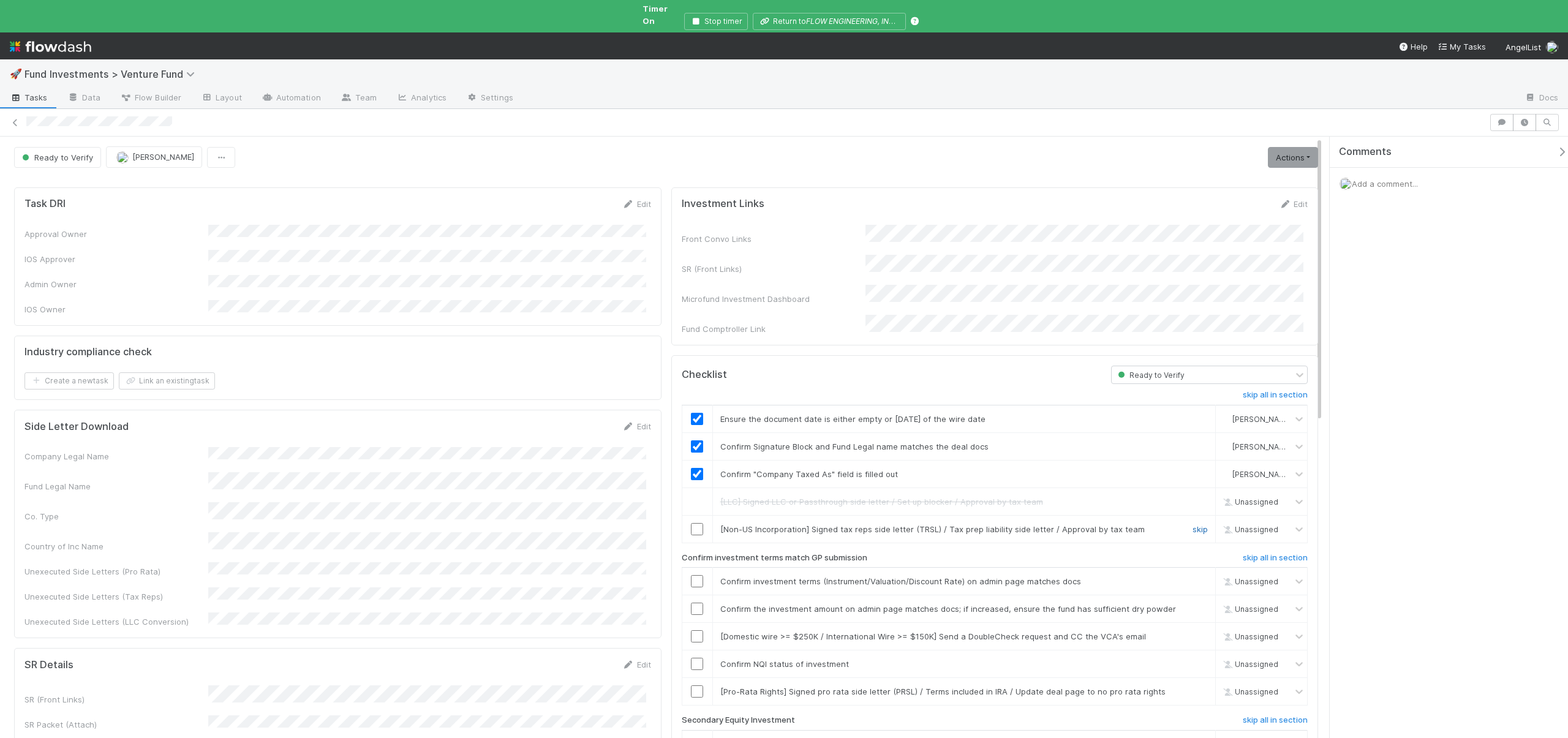
click at [1193, 524] on link "skip" at bounding box center [1200, 529] width 16 height 10
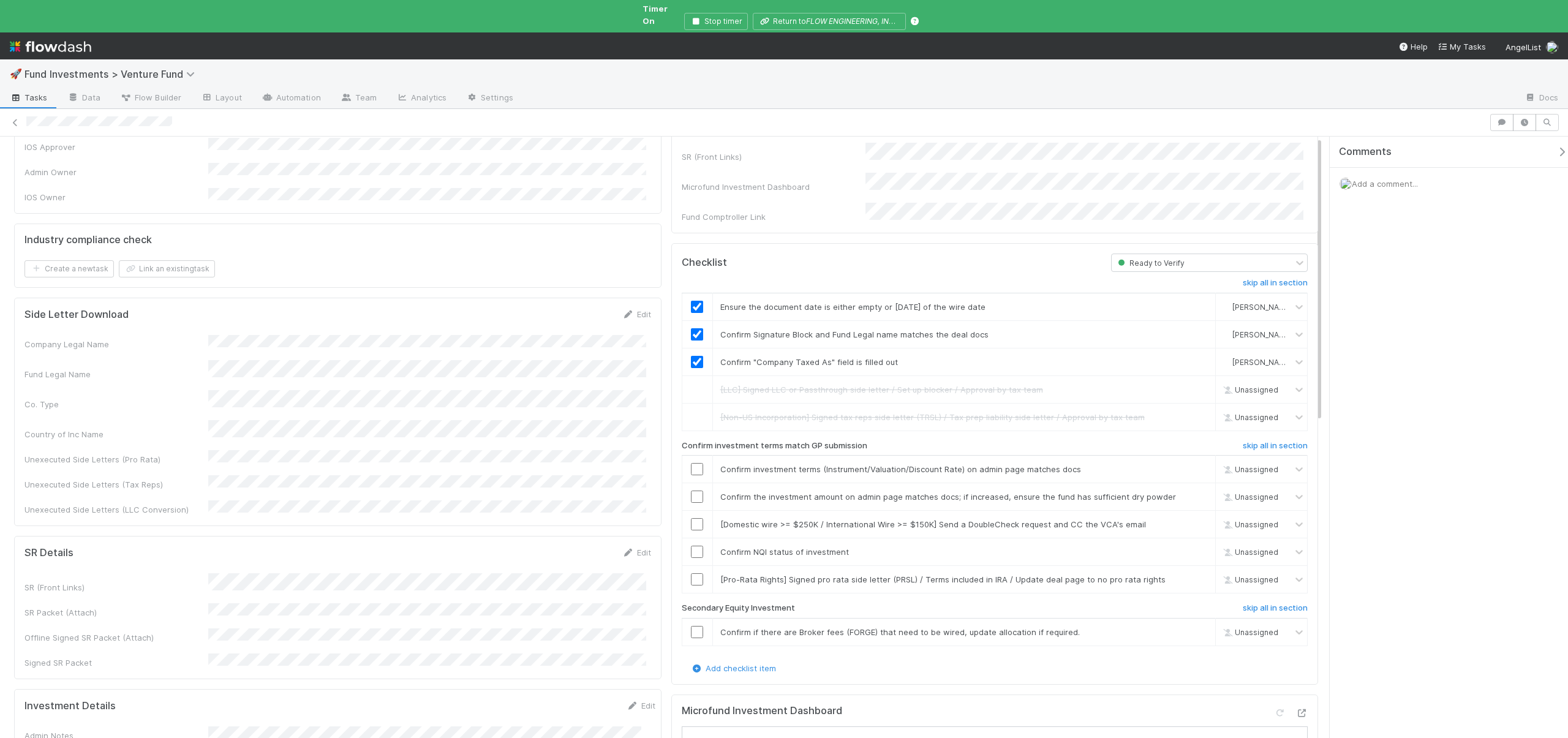
scroll to position [119, 0]
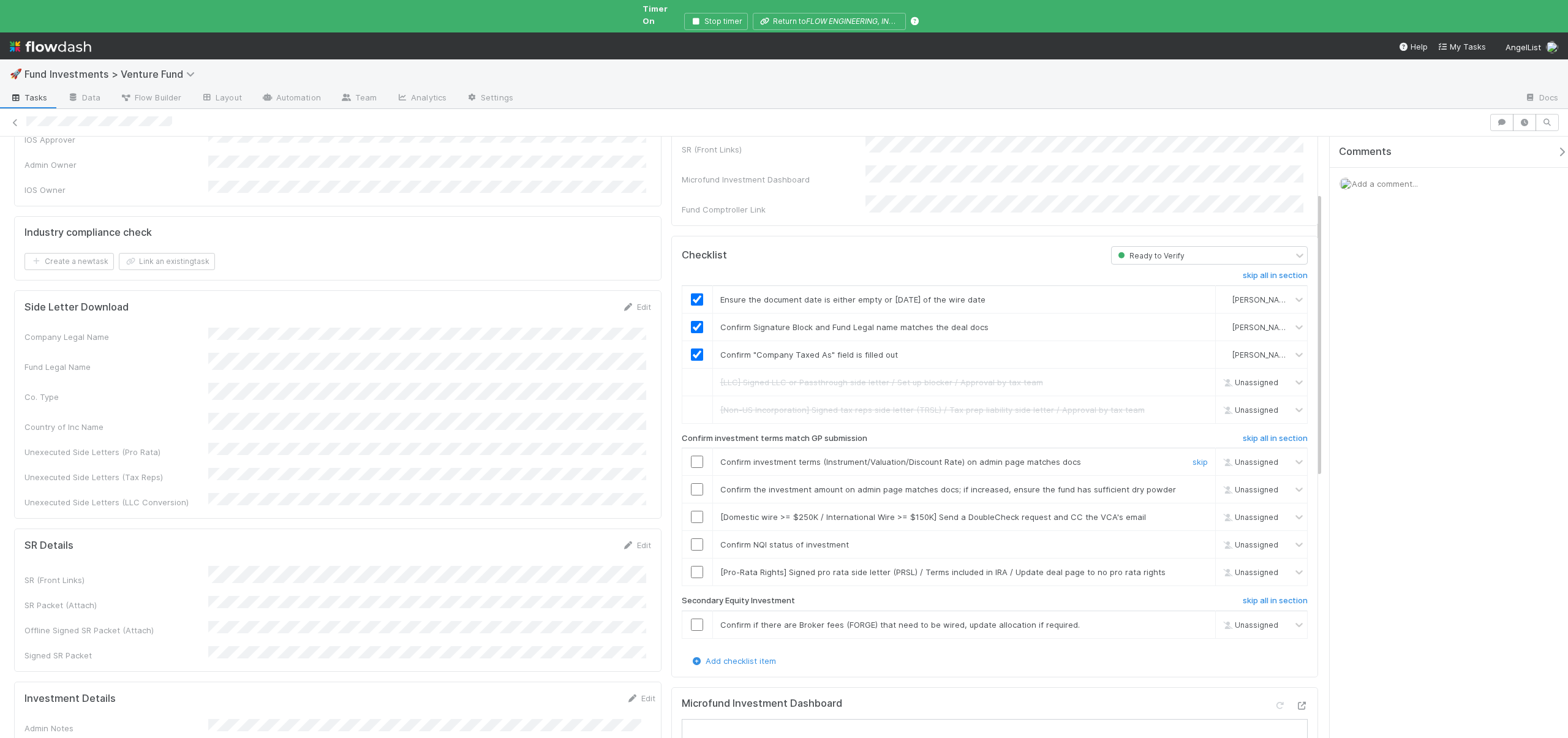
click at [691, 449] on td at bounding box center [696, 462] width 30 height 27
click at [691, 456] on input "checkbox" at bounding box center [697, 462] width 13 height 13
click at [695, 484] on input "checkbox" at bounding box center [697, 490] width 13 height 13
click at [1193, 512] on link "skip" at bounding box center [1200, 516] width 16 height 10
click at [694, 538] on input "checkbox" at bounding box center [697, 544] width 13 height 13
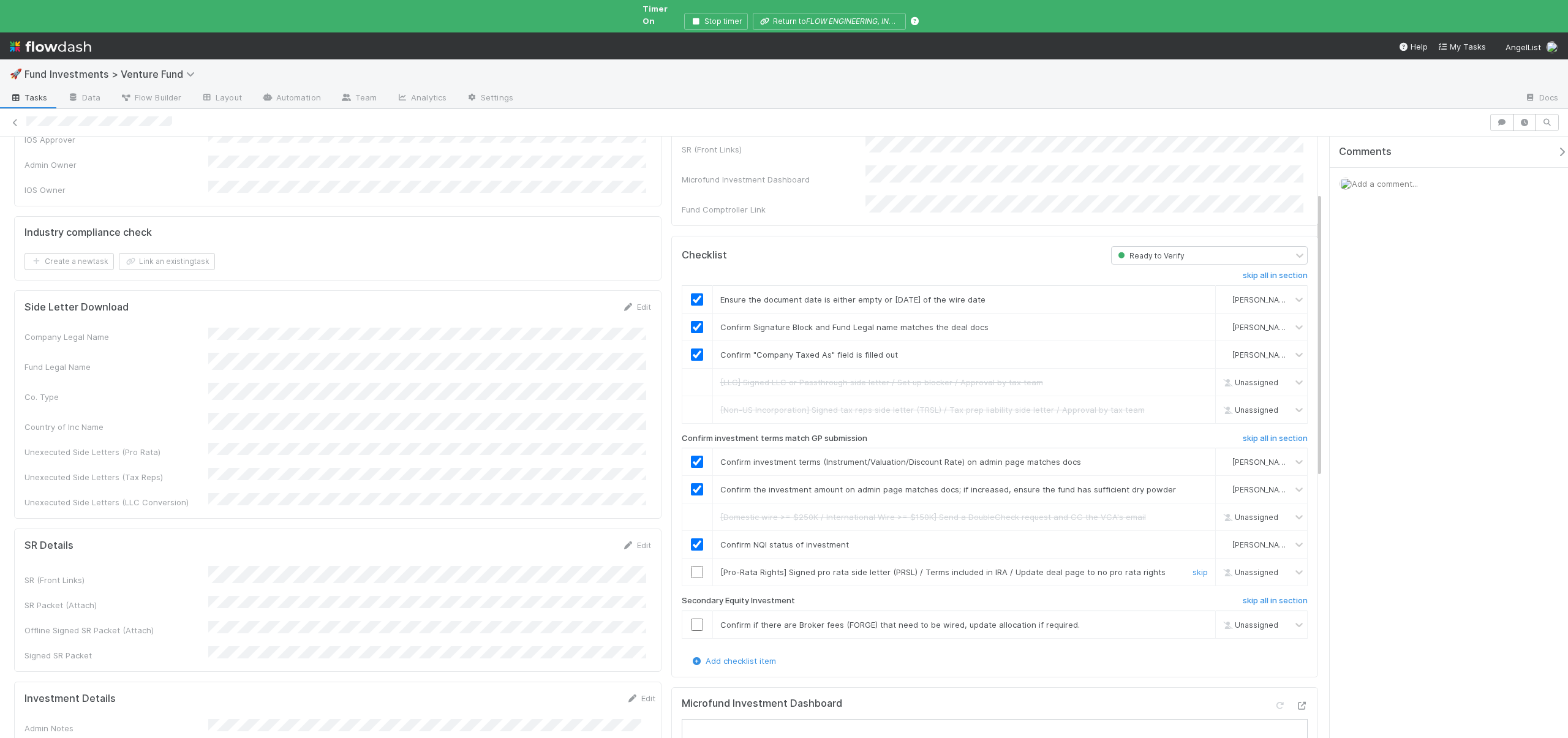
click at [1196, 567] on link "skip" at bounding box center [1200, 572] width 16 height 10
click at [1198, 567] on link "skip" at bounding box center [1200, 572] width 16 height 10
click at [1193, 620] on link "skip" at bounding box center [1200, 625] width 16 height 10
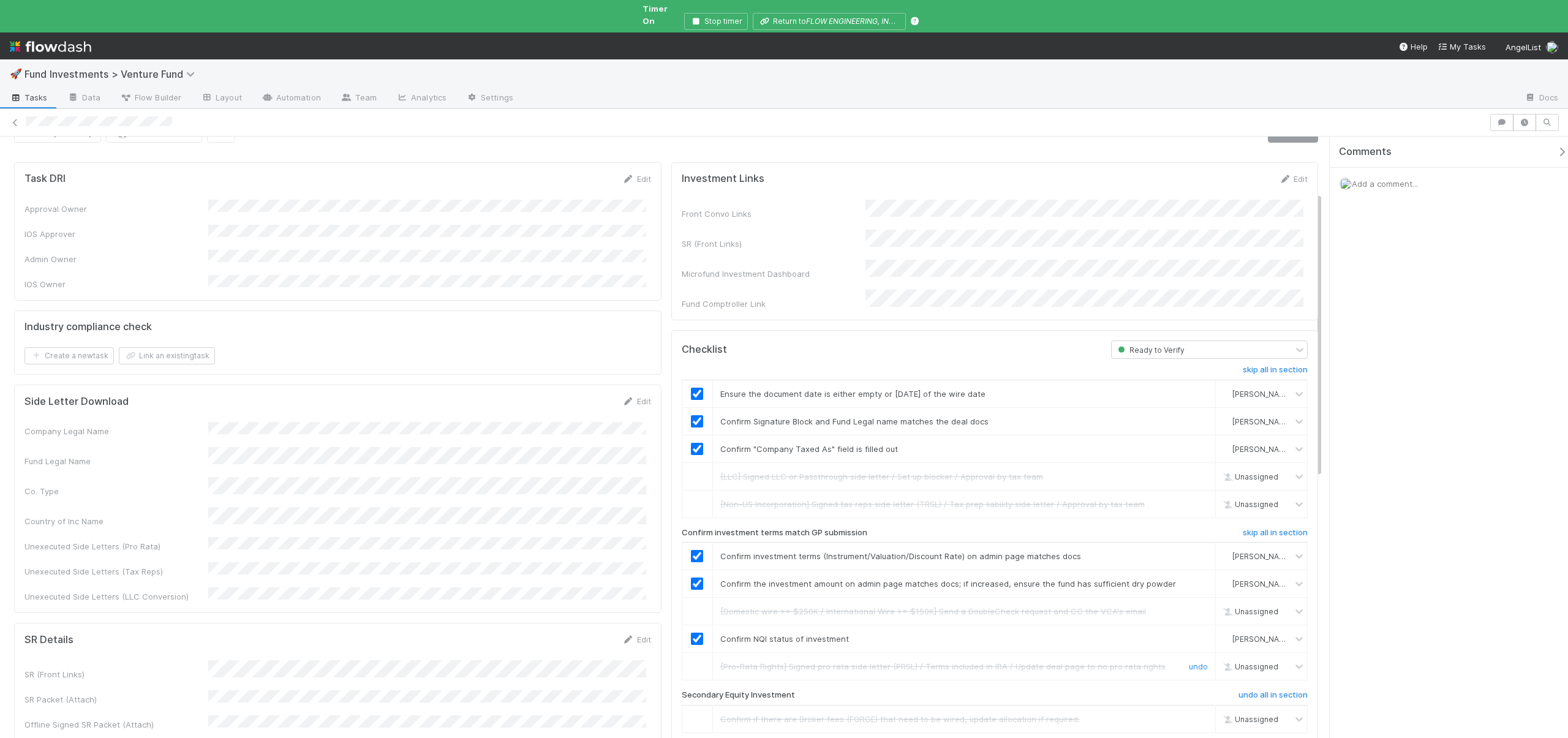
scroll to position [0, 0]
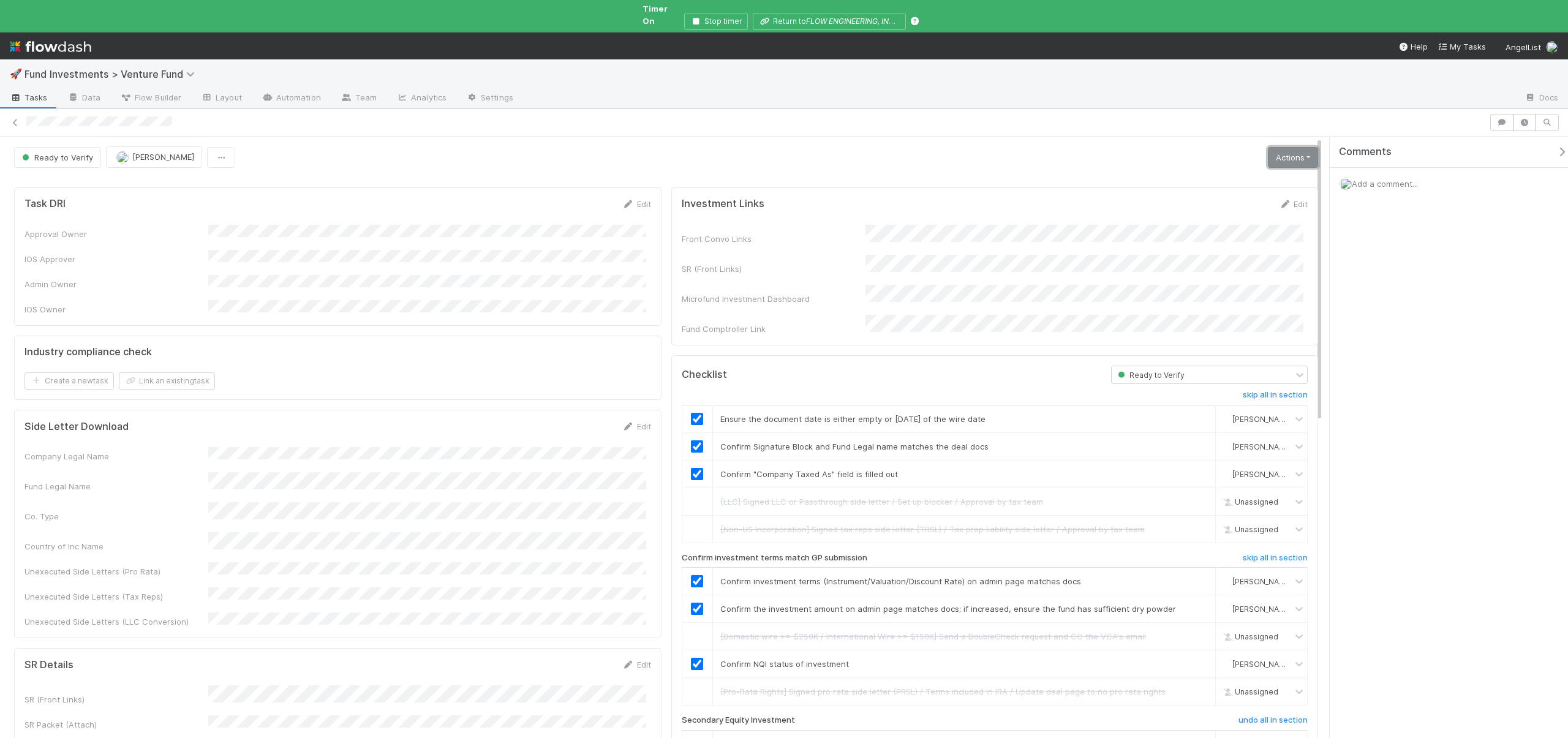
click at [1286, 147] on link "Actions" at bounding box center [1294, 157] width 50 height 21
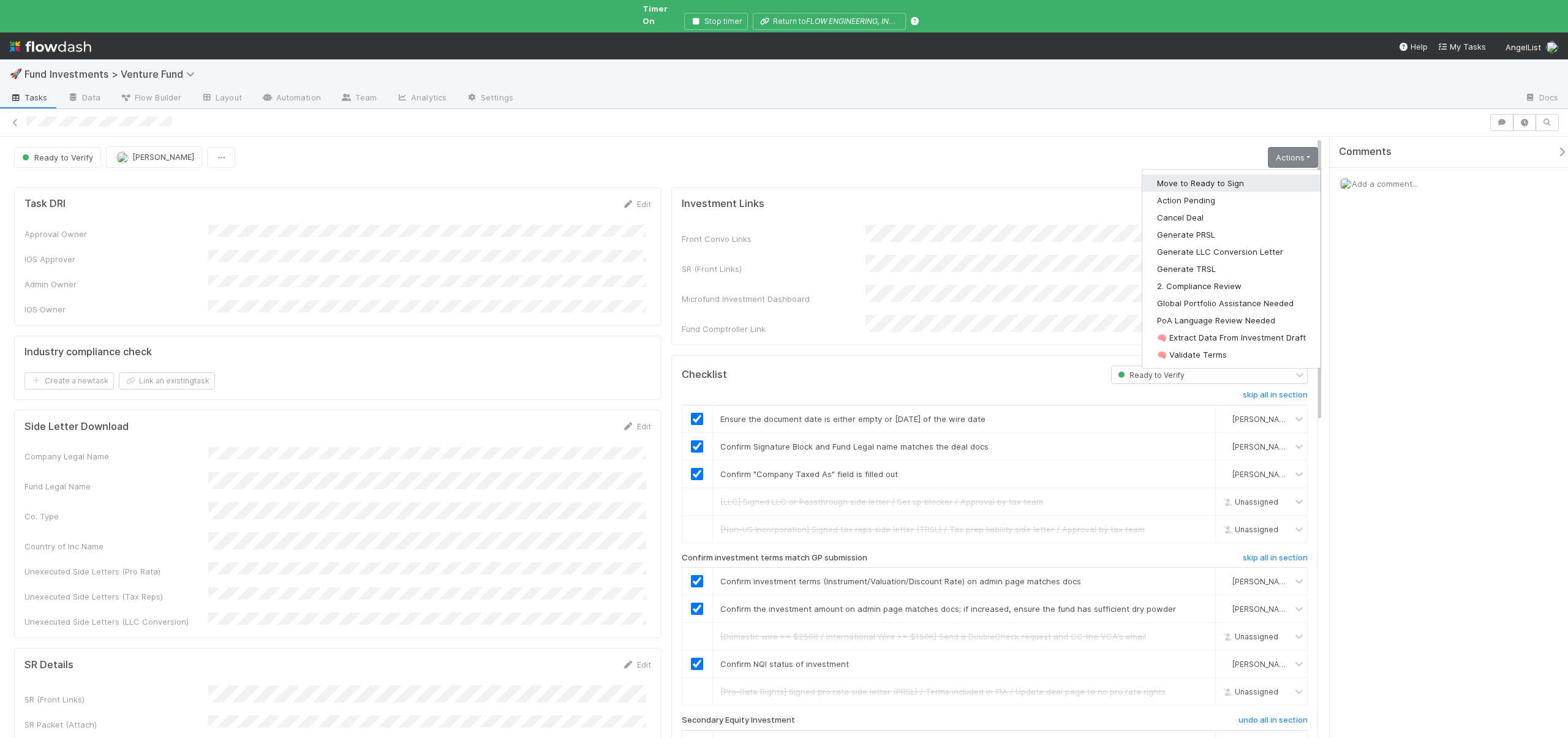
click at [1201, 174] on button "Move to Ready to Sign" at bounding box center [1231, 182] width 178 height 17
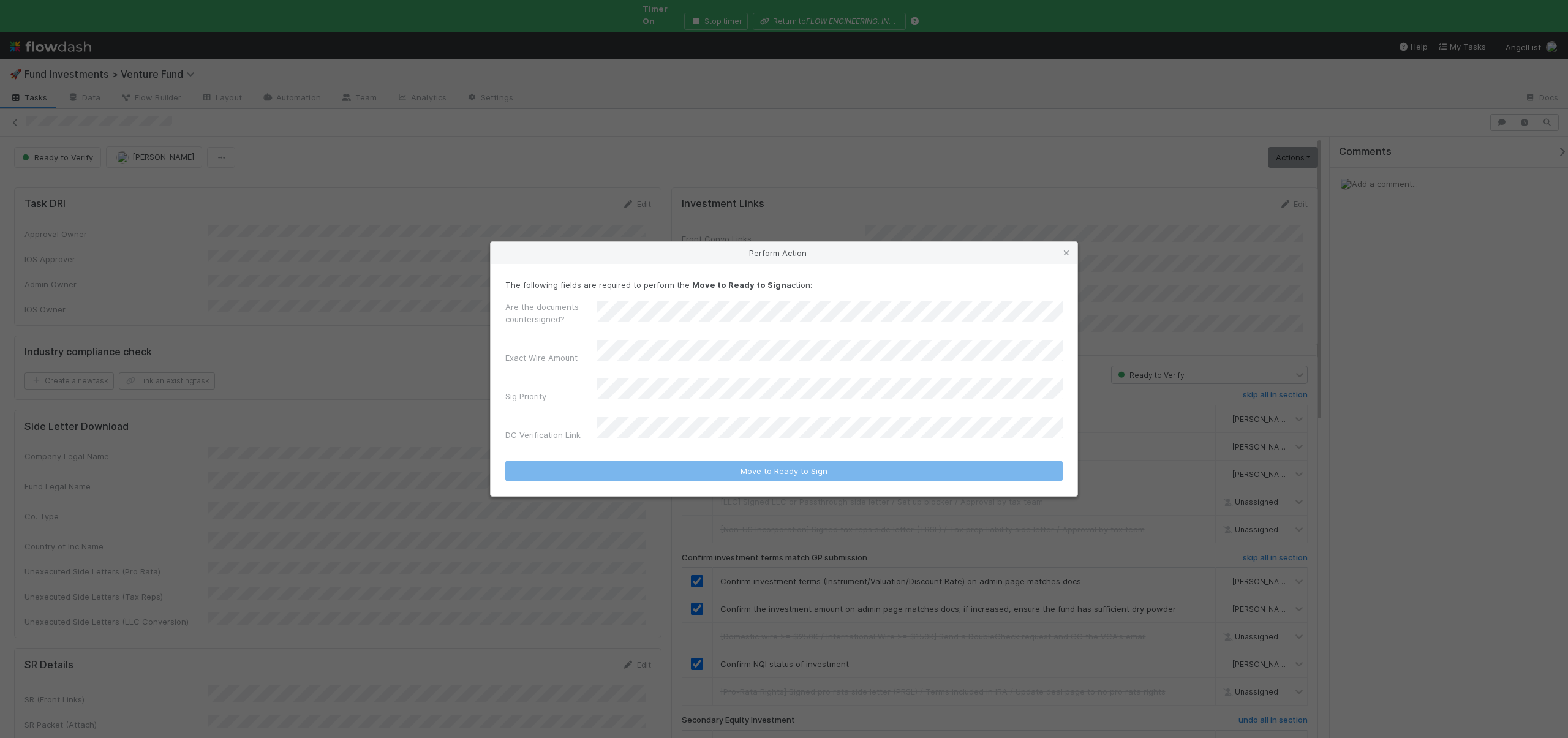
click at [1058, 263] on div "Perform Action" at bounding box center [784, 253] width 587 height 22
click at [1063, 259] on link at bounding box center [1067, 253] width 13 height 13
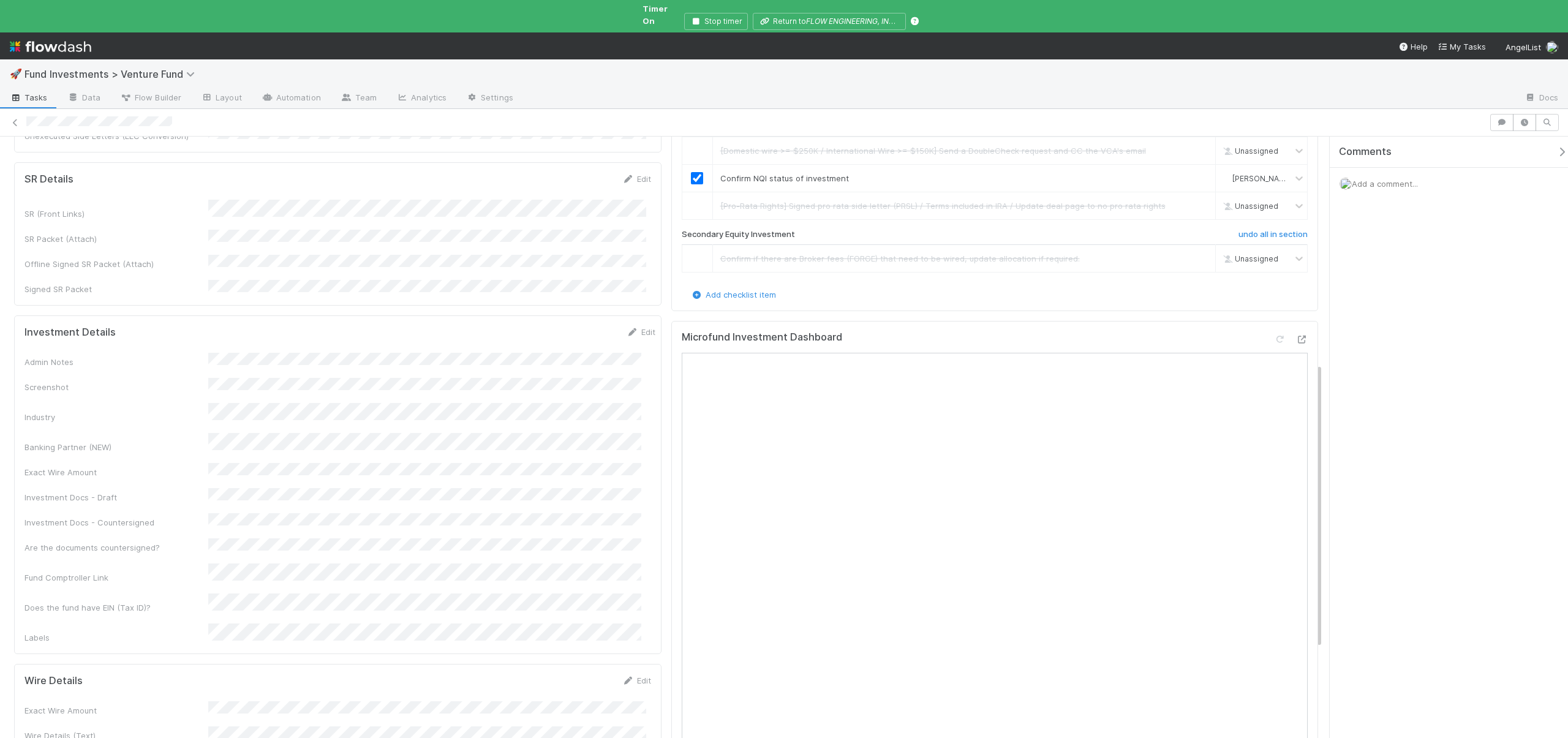
scroll to position [505, 0]
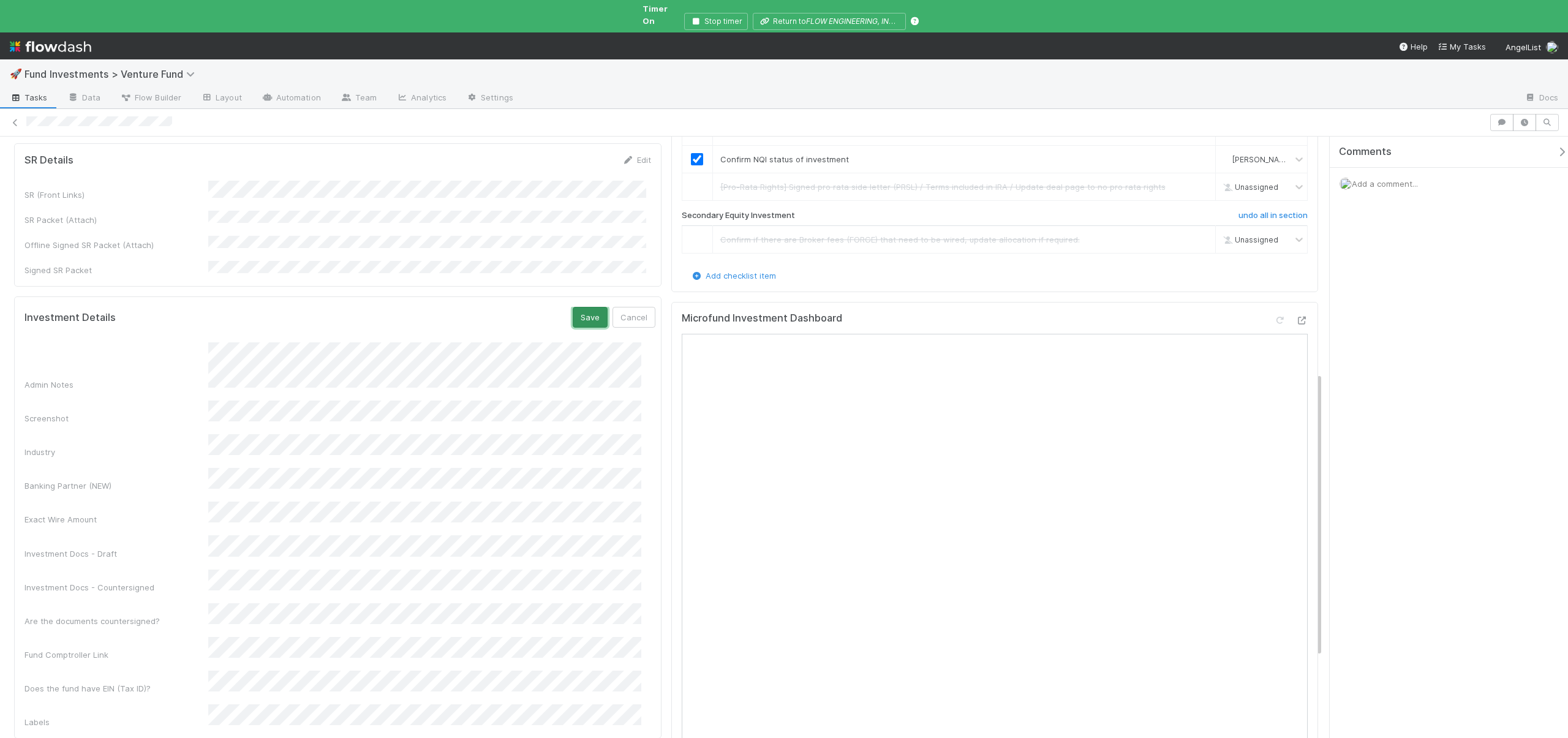
click at [579, 307] on button "Save" at bounding box center [590, 317] width 35 height 21
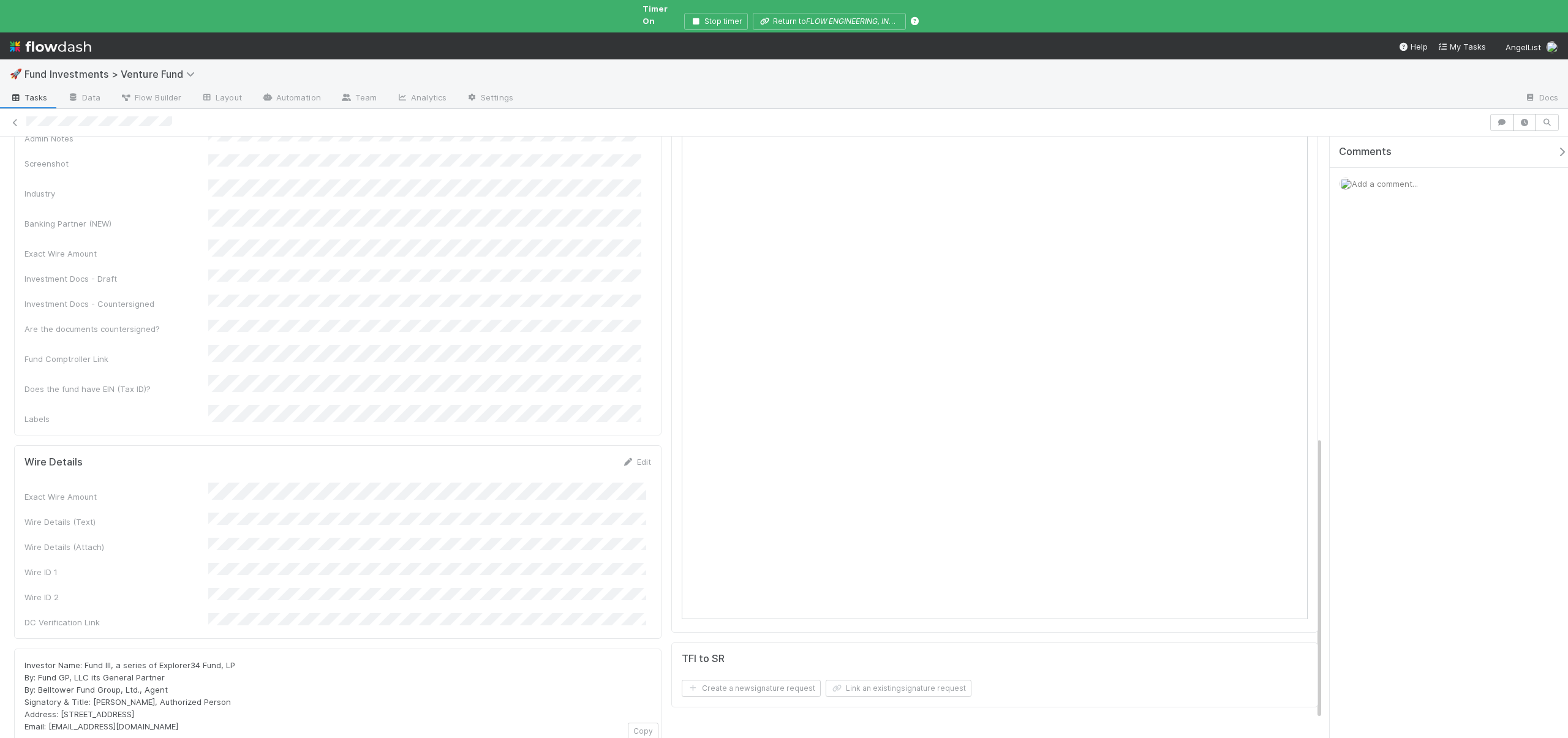
scroll to position [711, 0]
click at [579, 455] on button "Save" at bounding box center [585, 465] width 35 height 21
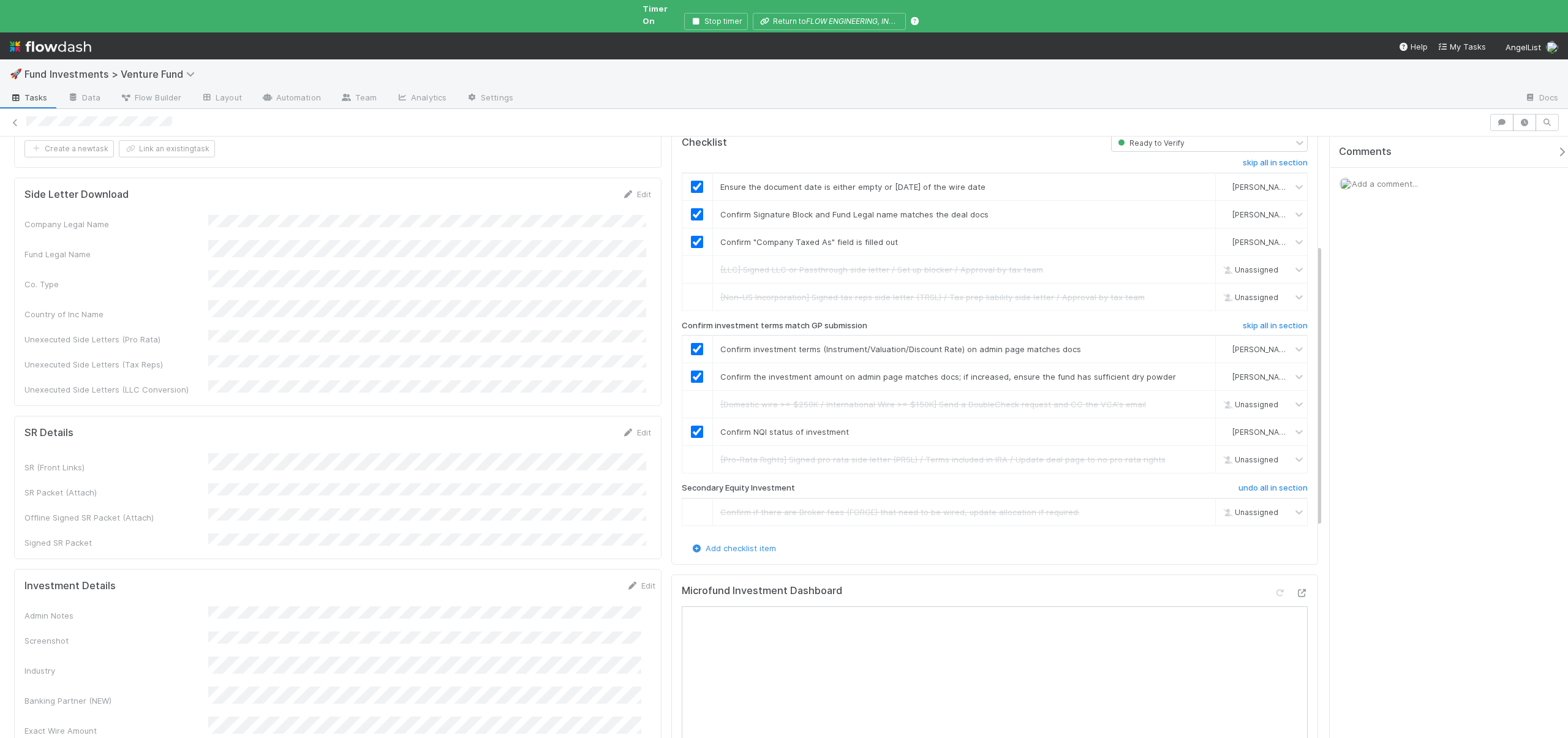
scroll to position [656, 0]
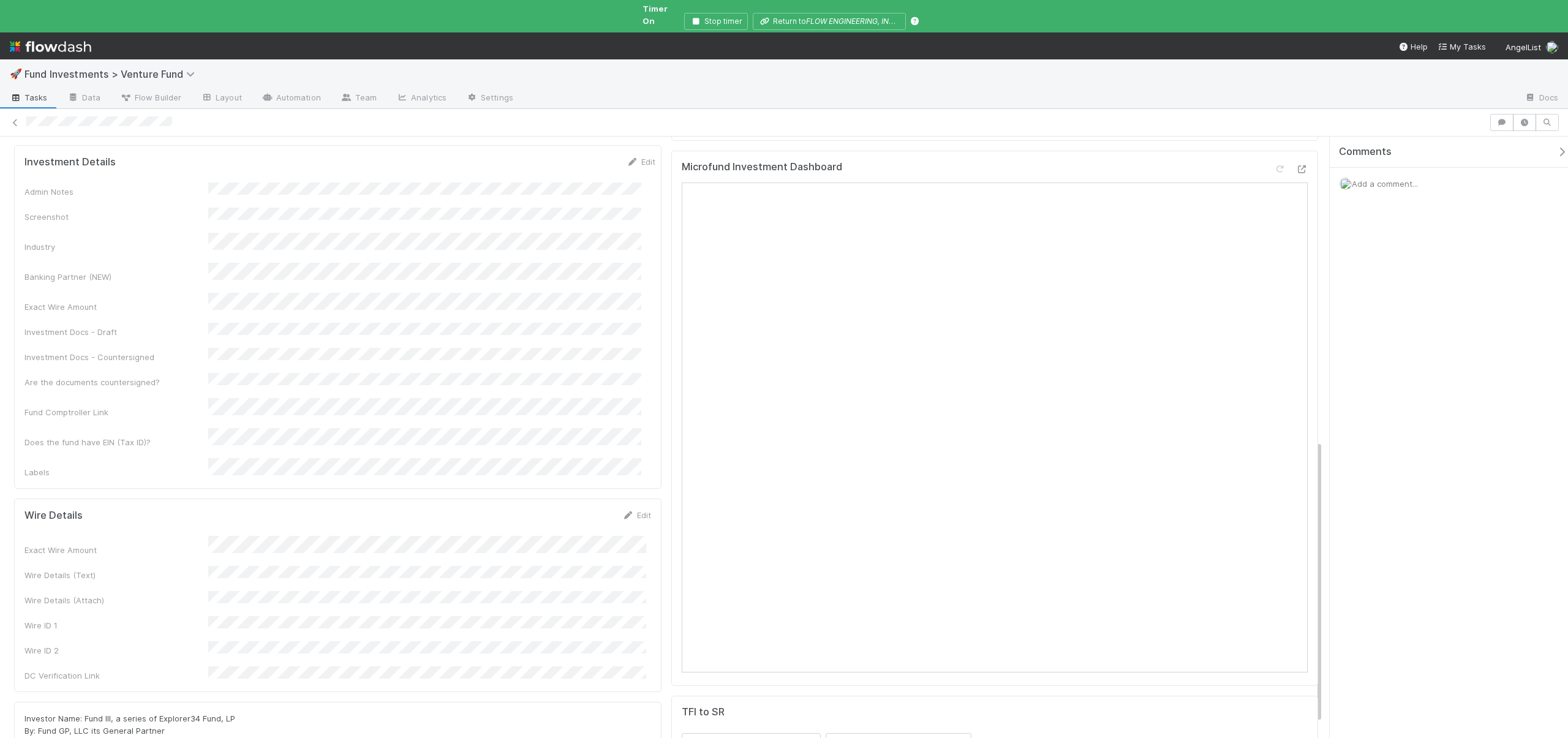
click at [279, 536] on div "Exact Wire Amount Wire Details (Text) Wire Details (Attach) Wire ID 1 Wire ID 2…" at bounding box center [337, 609] width 627 height 146
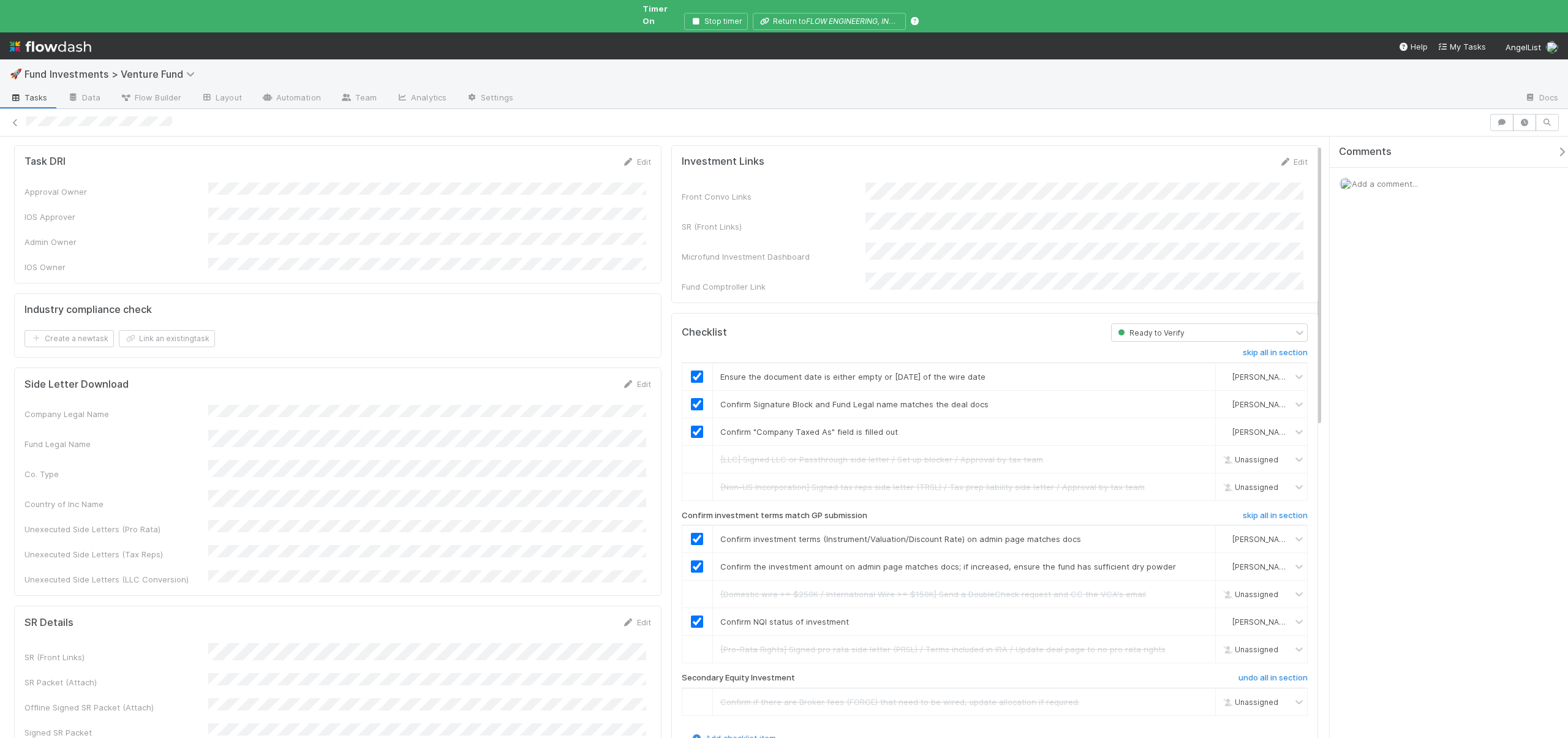
scroll to position [0, 0]
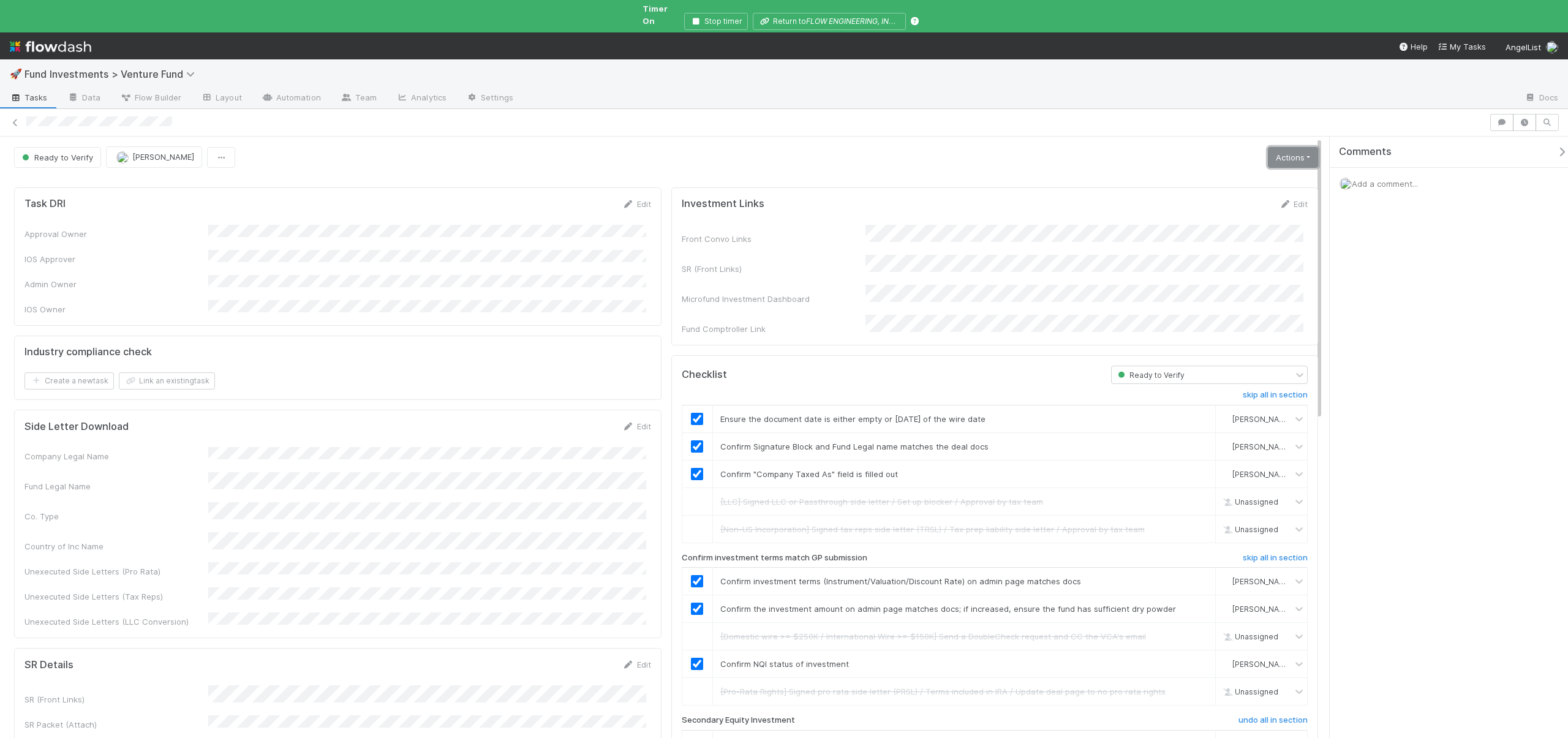
click at [1268, 147] on link "Actions" at bounding box center [1294, 157] width 50 height 21
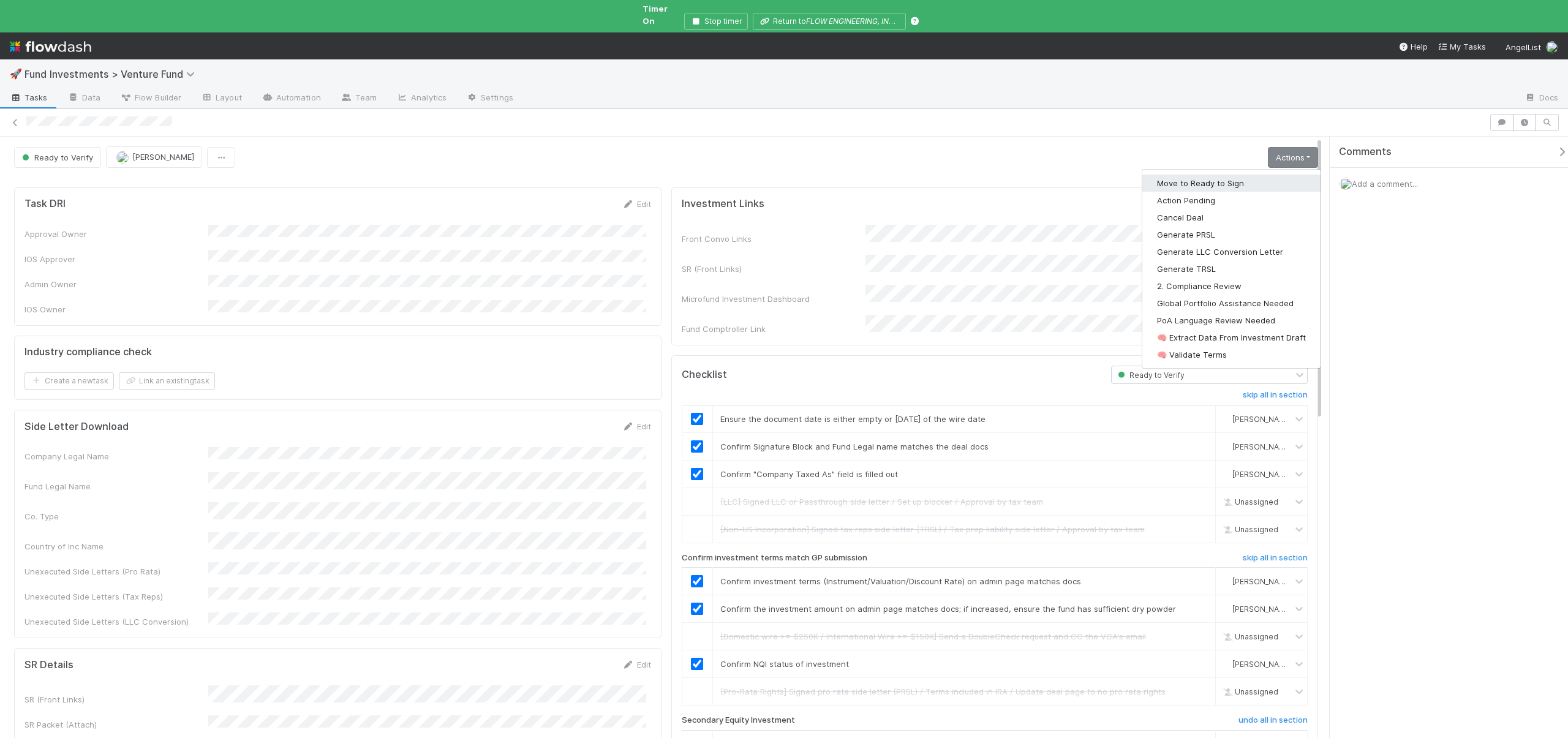
click at [1202, 174] on button "Move to Ready to Sign" at bounding box center [1231, 182] width 178 height 17
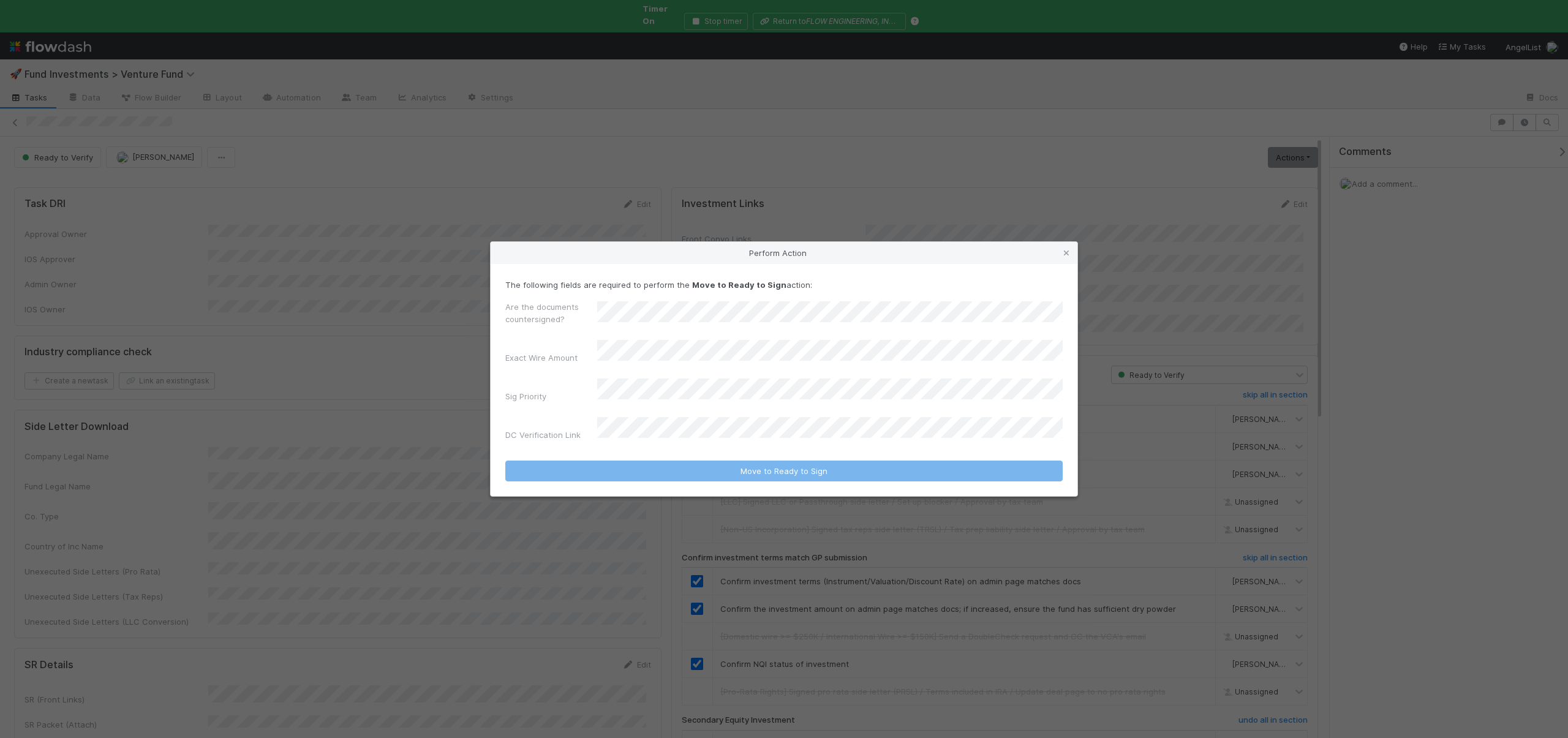
click at [360, 323] on div "Perform Action The following fields are required to perform the Move to Ready t…" at bounding box center [784, 369] width 1568 height 738
click at [1062, 257] on icon at bounding box center [1067, 253] width 13 height 8
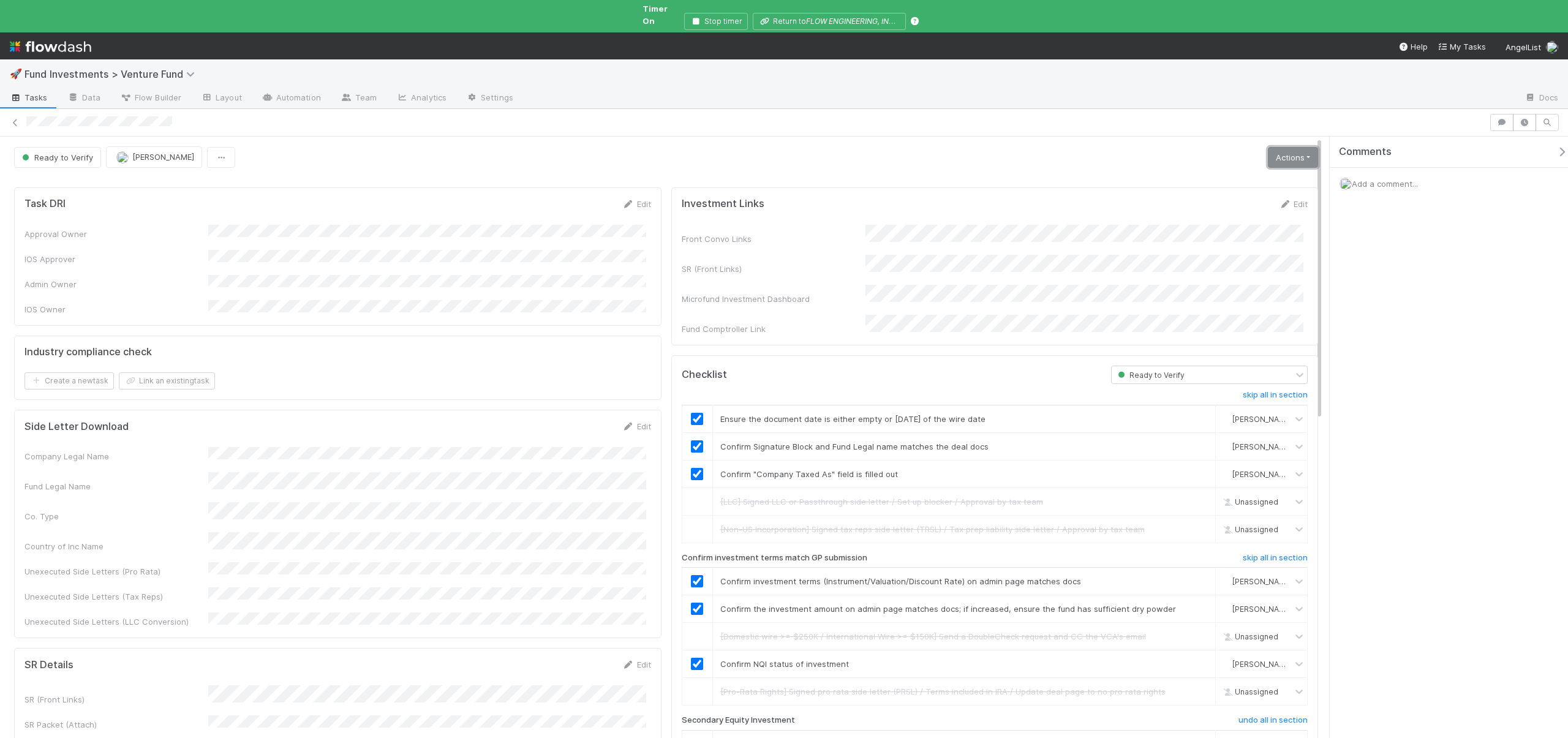
click at [1274, 148] on link "Actions" at bounding box center [1294, 157] width 50 height 21
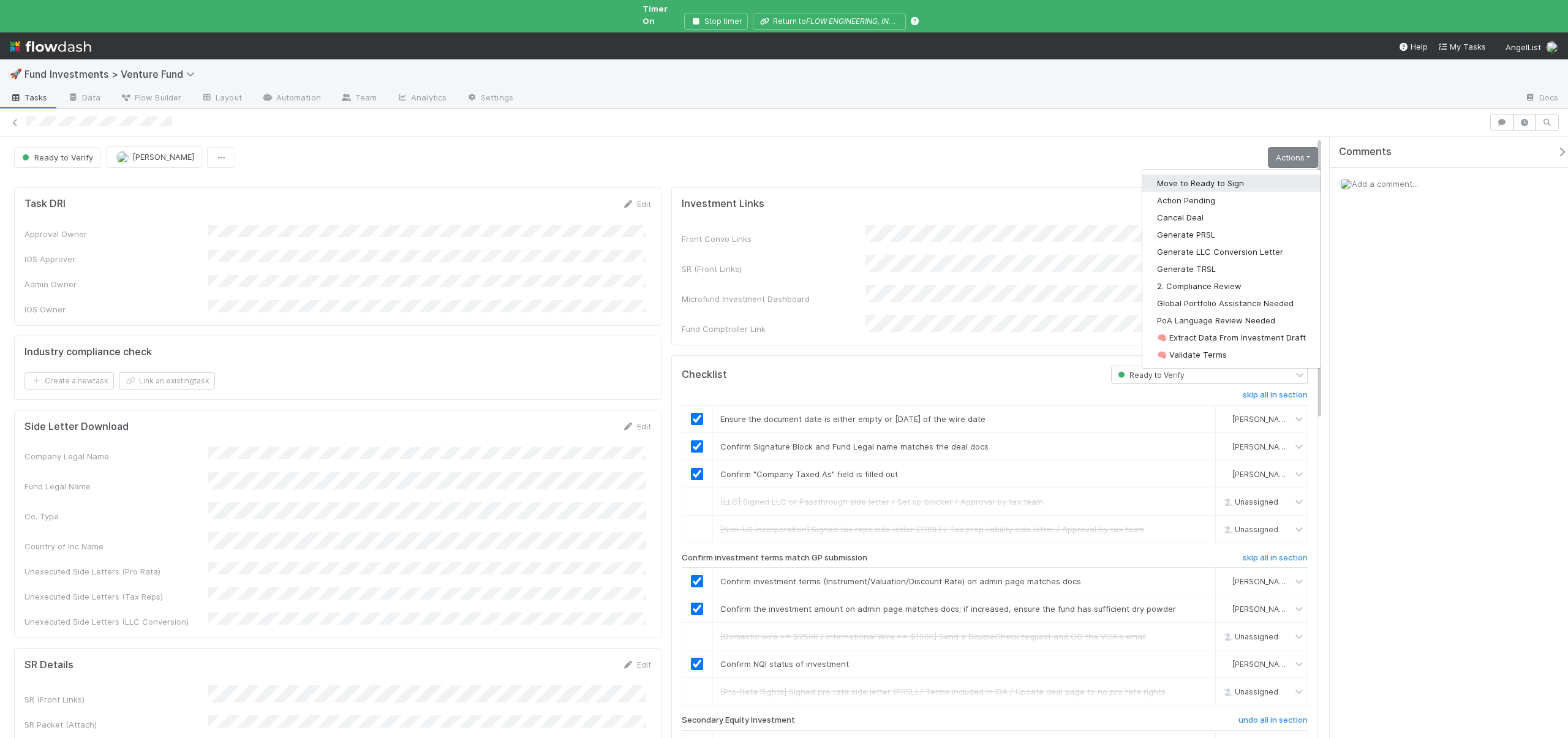
click at [1214, 174] on button "Move to Ready to Sign" at bounding box center [1231, 182] width 178 height 17
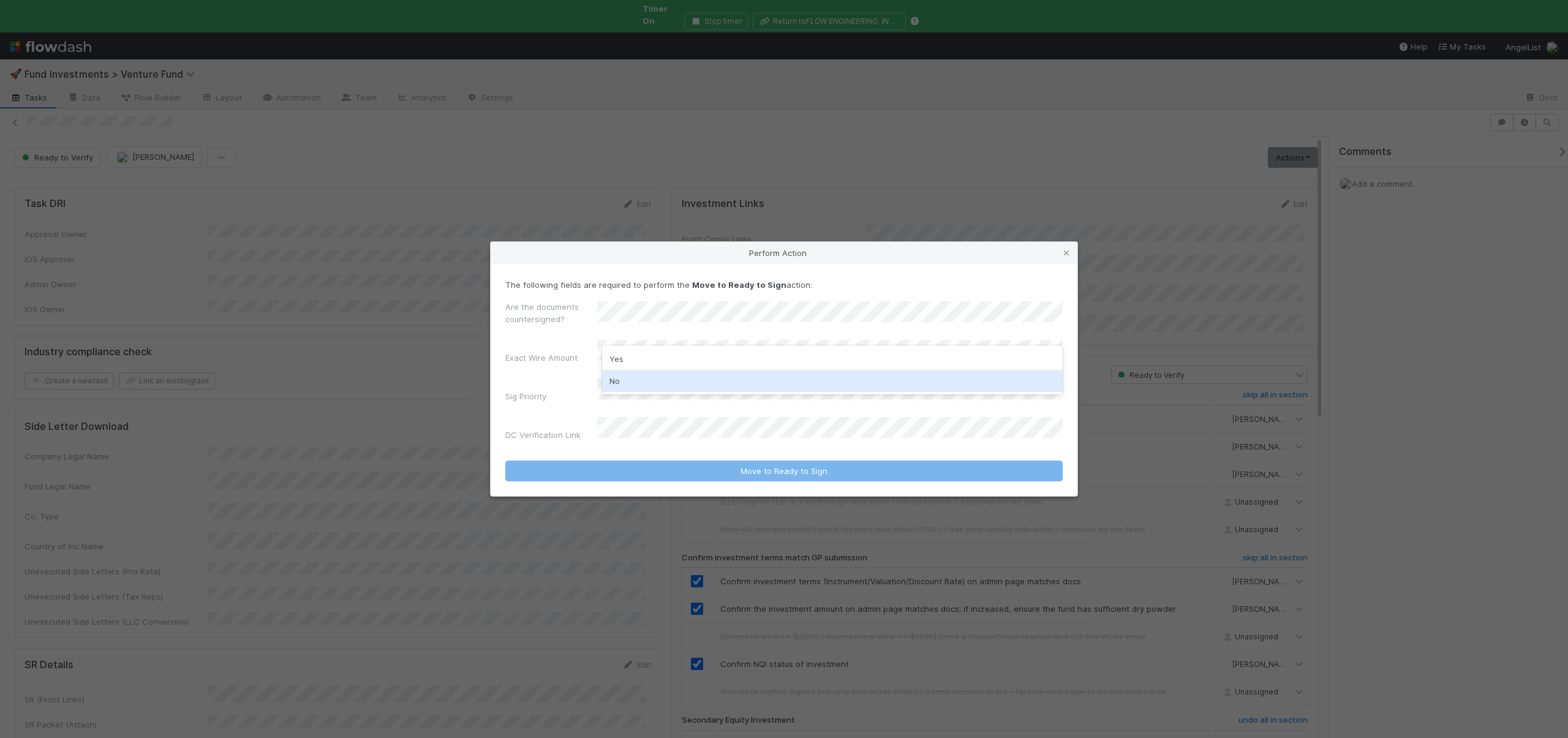
click at [609, 376] on div "No" at bounding box center [832, 381] width 461 height 22
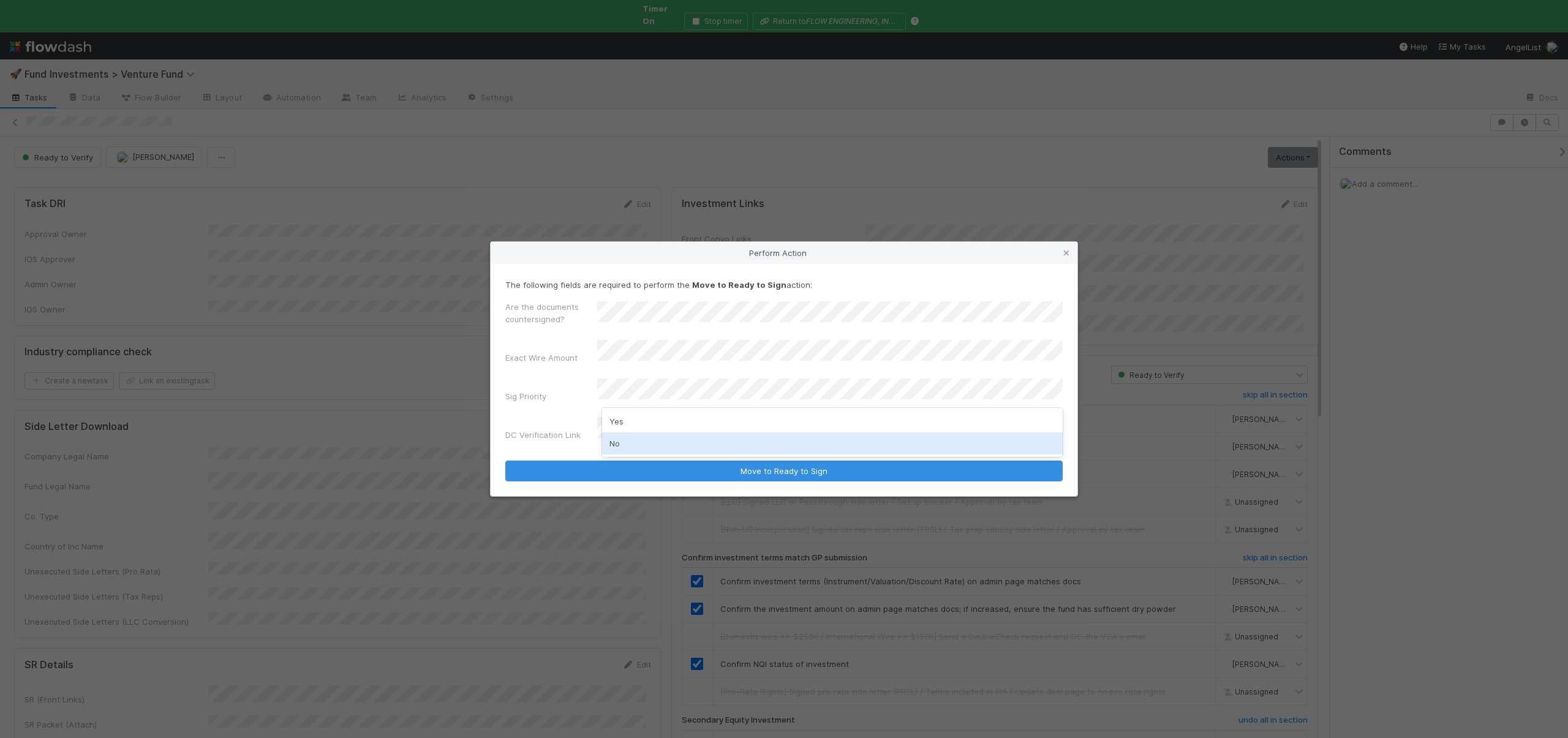
click at [613, 444] on div "No" at bounding box center [832, 444] width 461 height 22
click at [505, 461] on button "Move to Ready to Sign" at bounding box center [784, 471] width 558 height 21
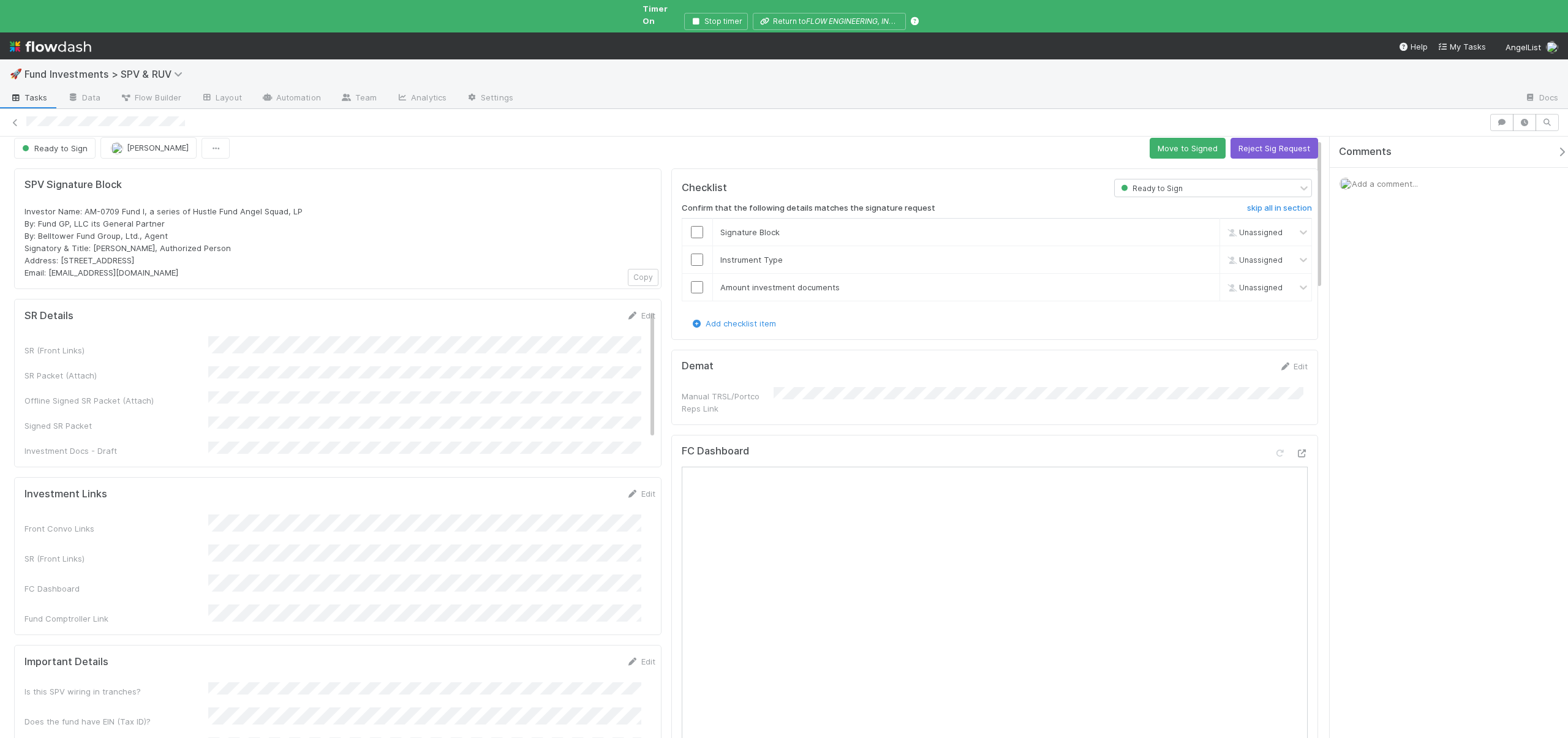
scroll to position [25, 0]
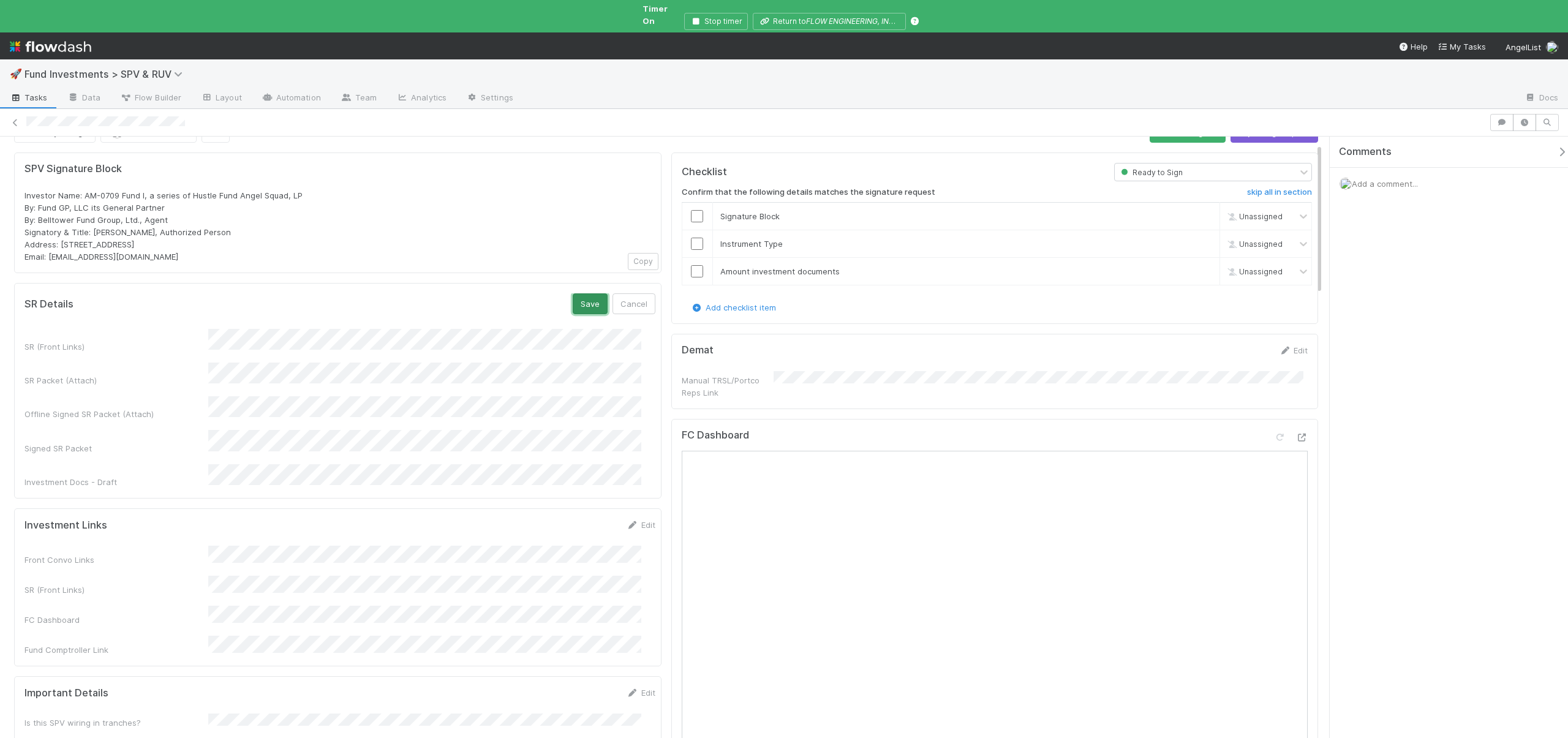
click at [584, 294] on button "Save" at bounding box center [590, 304] width 35 height 21
click at [701, 266] on div at bounding box center [697, 271] width 30 height 13
click at [697, 266] on input "checkbox" at bounding box center [697, 271] width 13 height 13
click at [694, 237] on input "checkbox" at bounding box center [697, 243] width 13 height 13
click at [694, 210] on input "checkbox" at bounding box center [697, 216] width 13 height 13
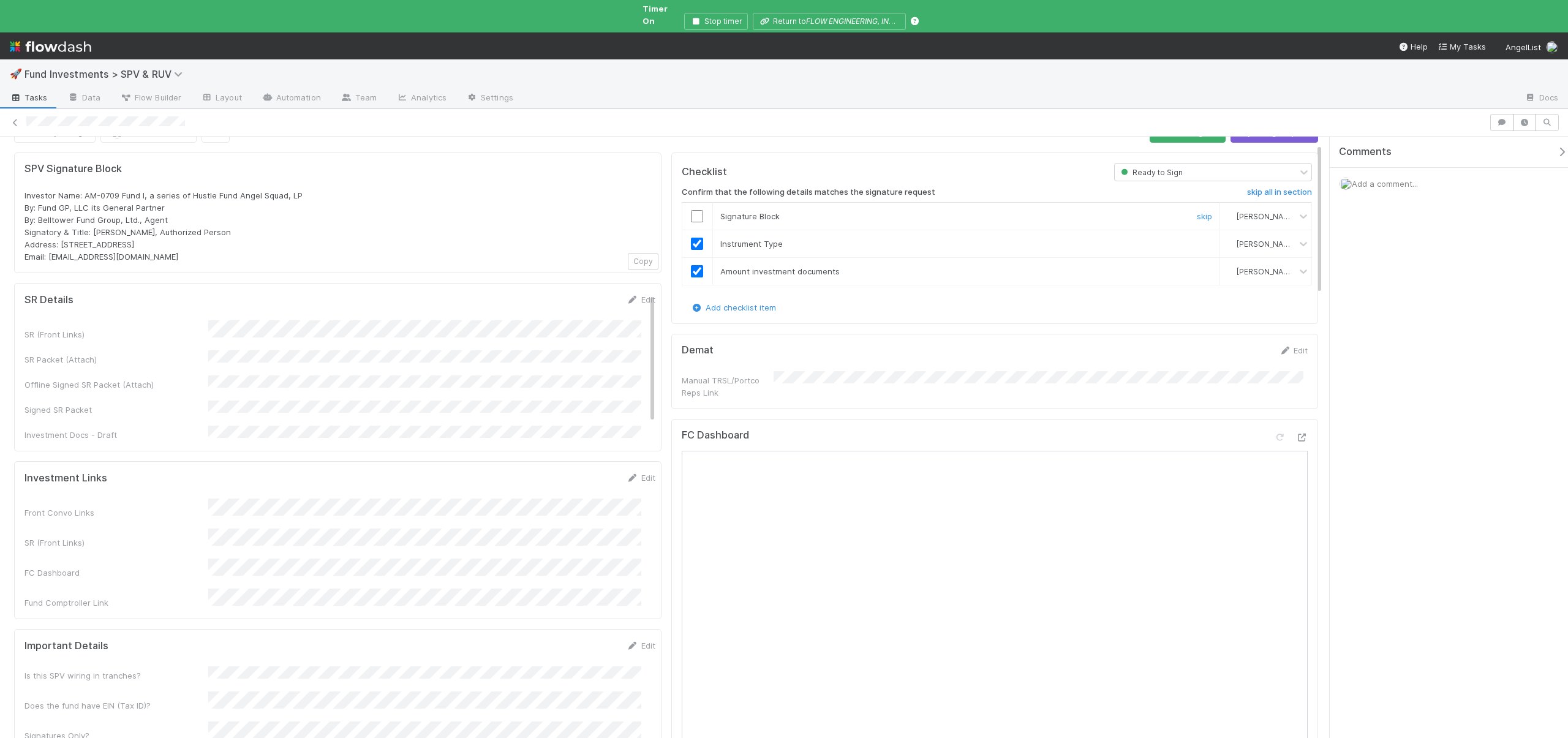
click at [691, 210] on input "checkbox" at bounding box center [697, 216] width 13 height 13
click at [691, 212] on input "checkbox" at bounding box center [697, 218] width 13 height 13
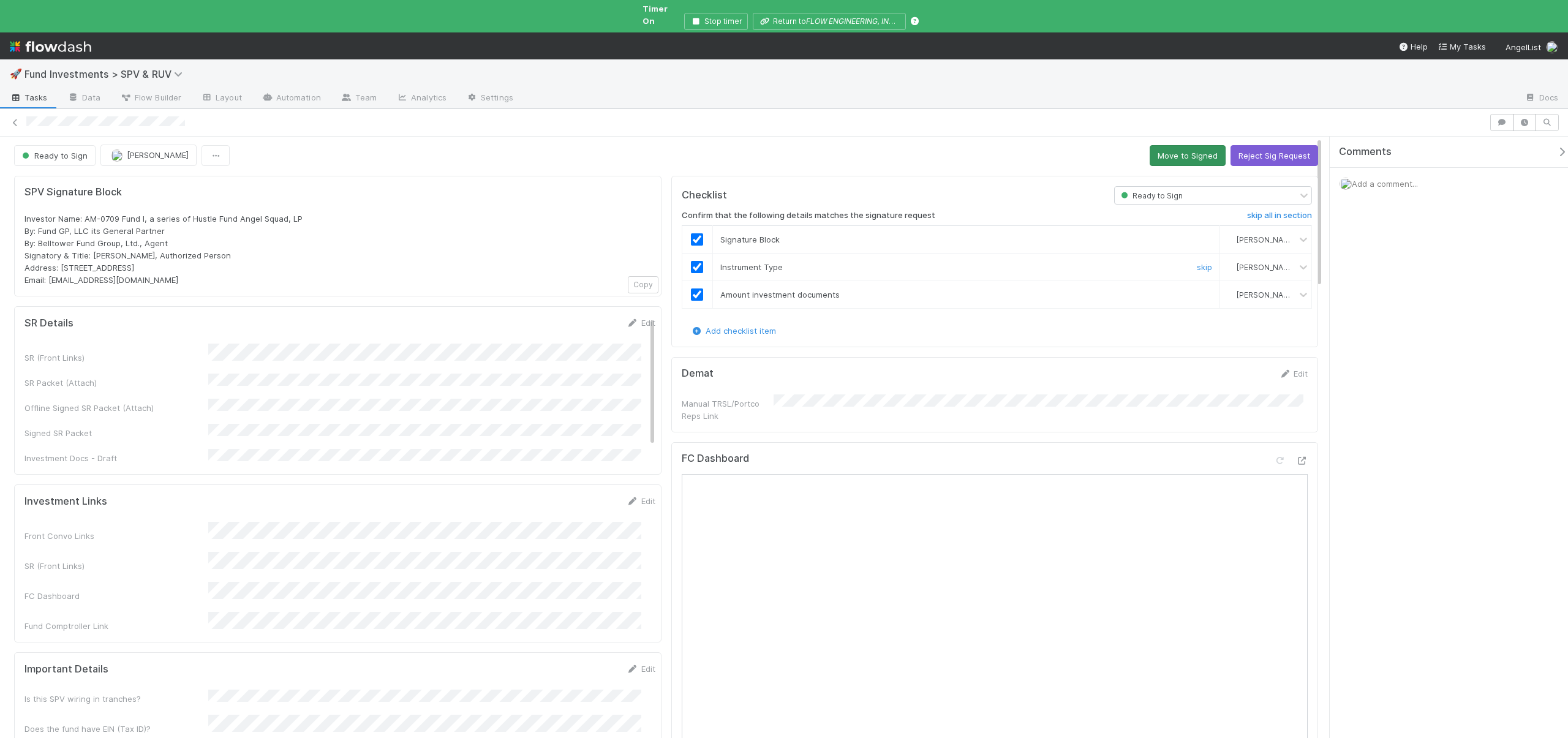
scroll to position [0, 0]
click at [1150, 147] on button "Move to Signed" at bounding box center [1187, 157] width 76 height 21
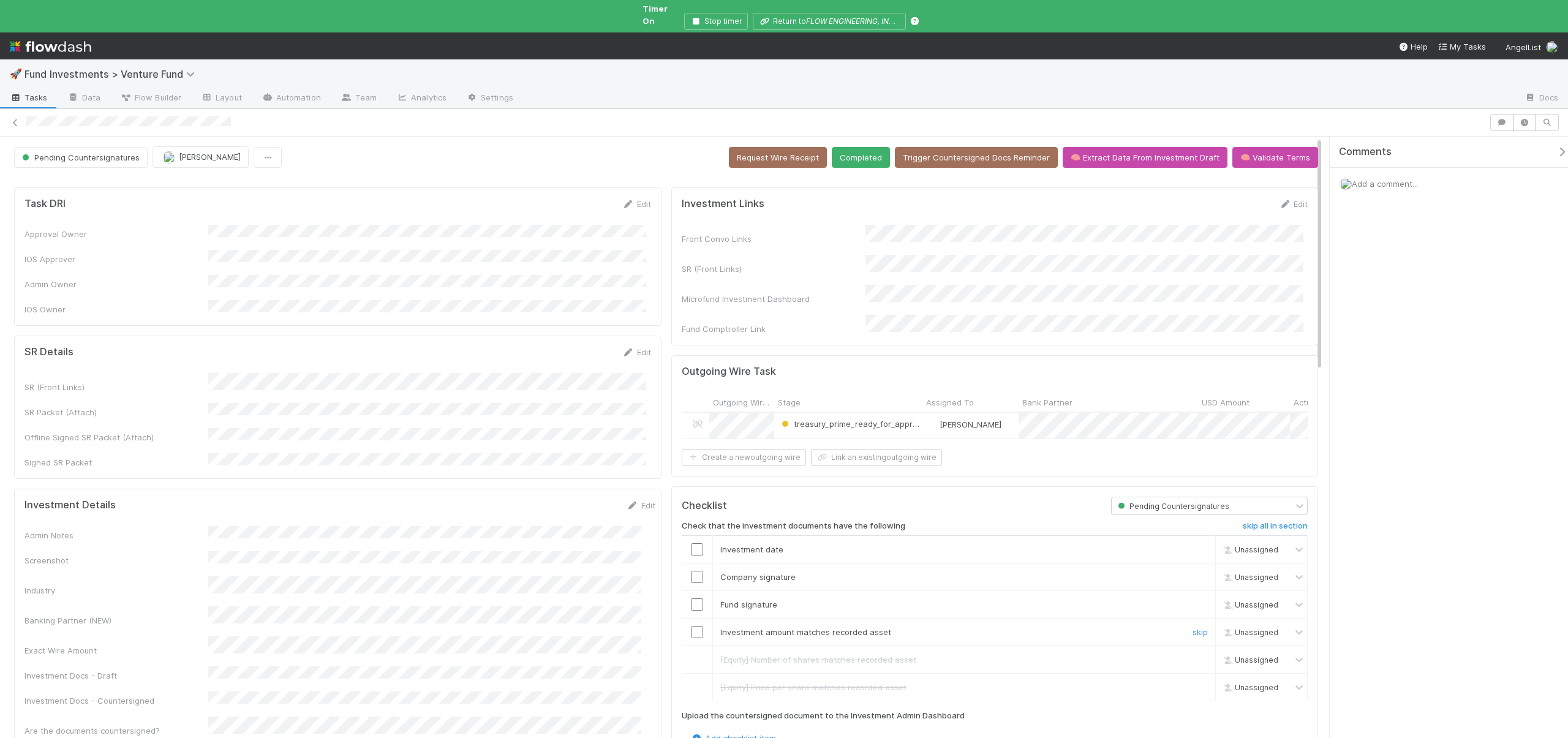
click at [691, 626] on input "checkbox" at bounding box center [697, 632] width 13 height 13
click at [696, 599] on input "checkbox" at bounding box center [697, 604] width 13 height 13
click at [694, 571] on input "checkbox" at bounding box center [697, 577] width 13 height 13
click at [696, 544] on input "checkbox" at bounding box center [697, 550] width 13 height 13
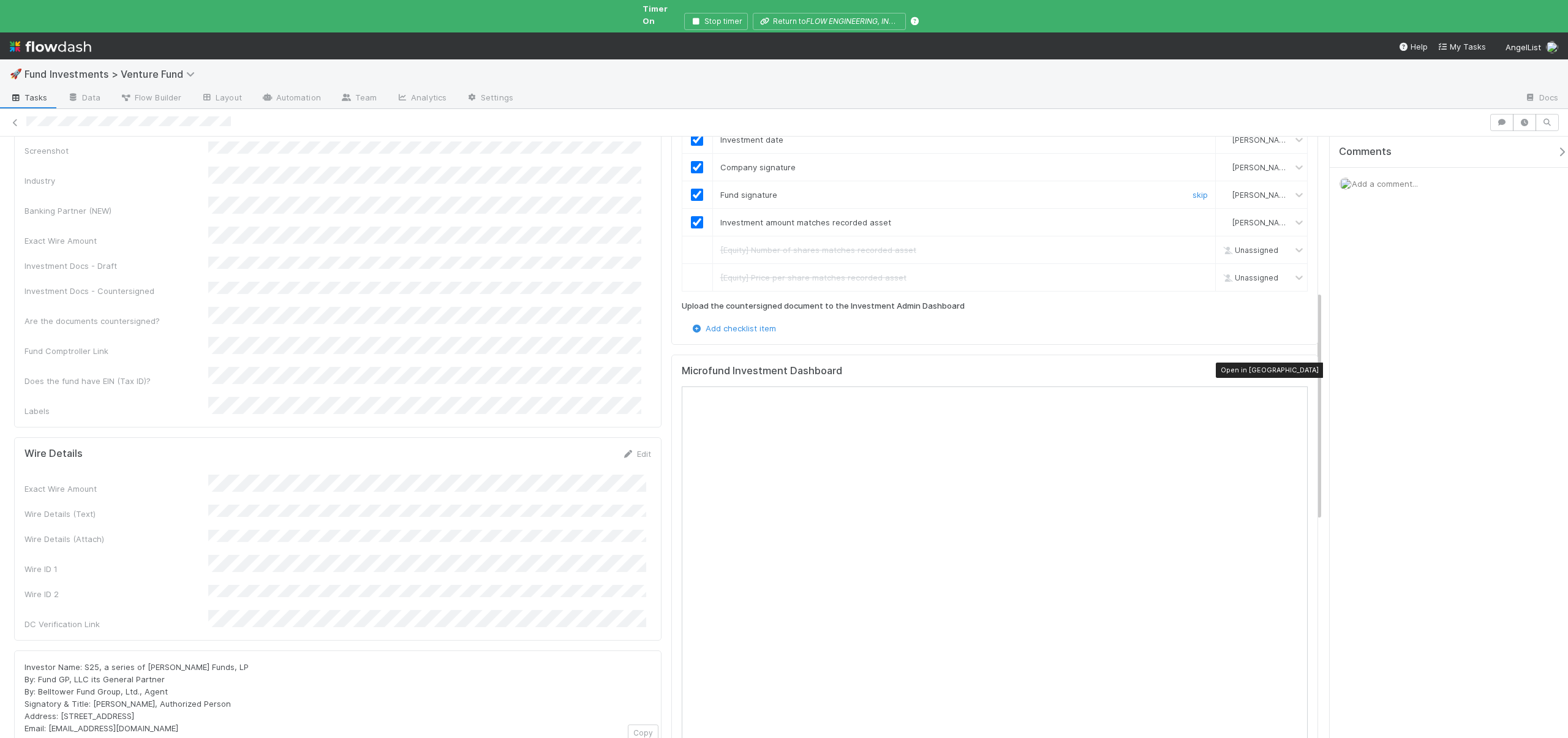
click at [1296, 370] on icon at bounding box center [1302, 374] width 13 height 8
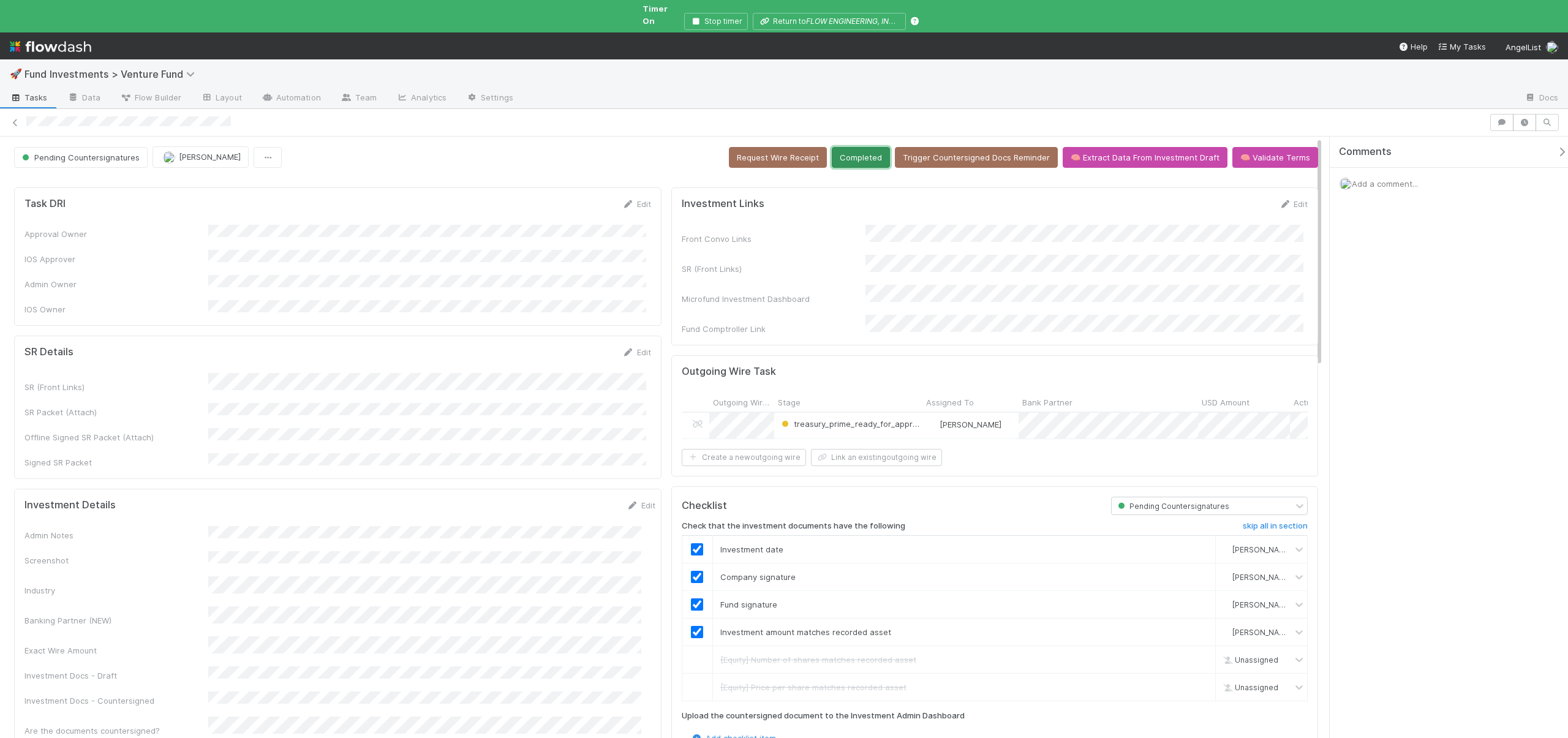
click at [871, 149] on button "Completed" at bounding box center [861, 157] width 58 height 21
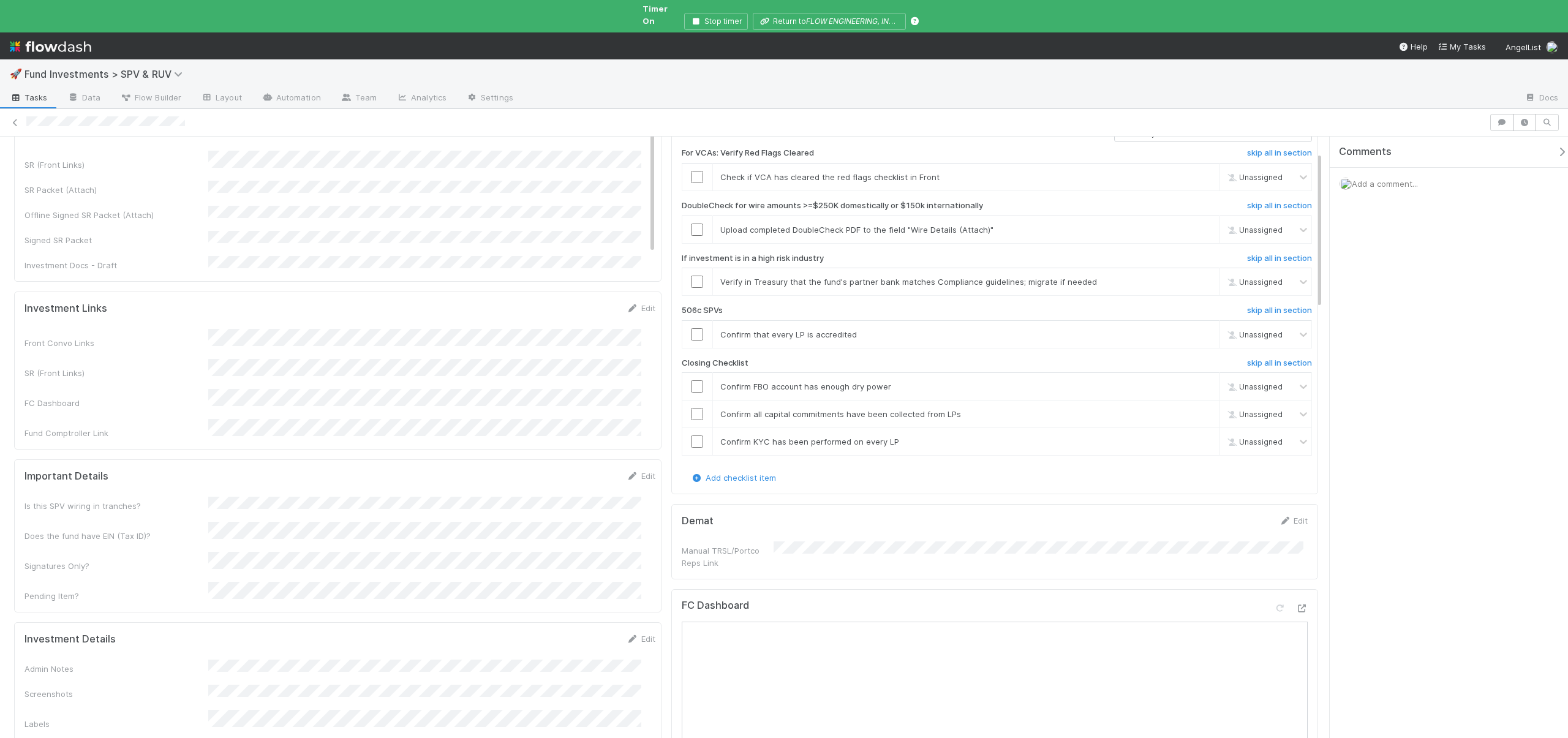
scroll to position [60, 0]
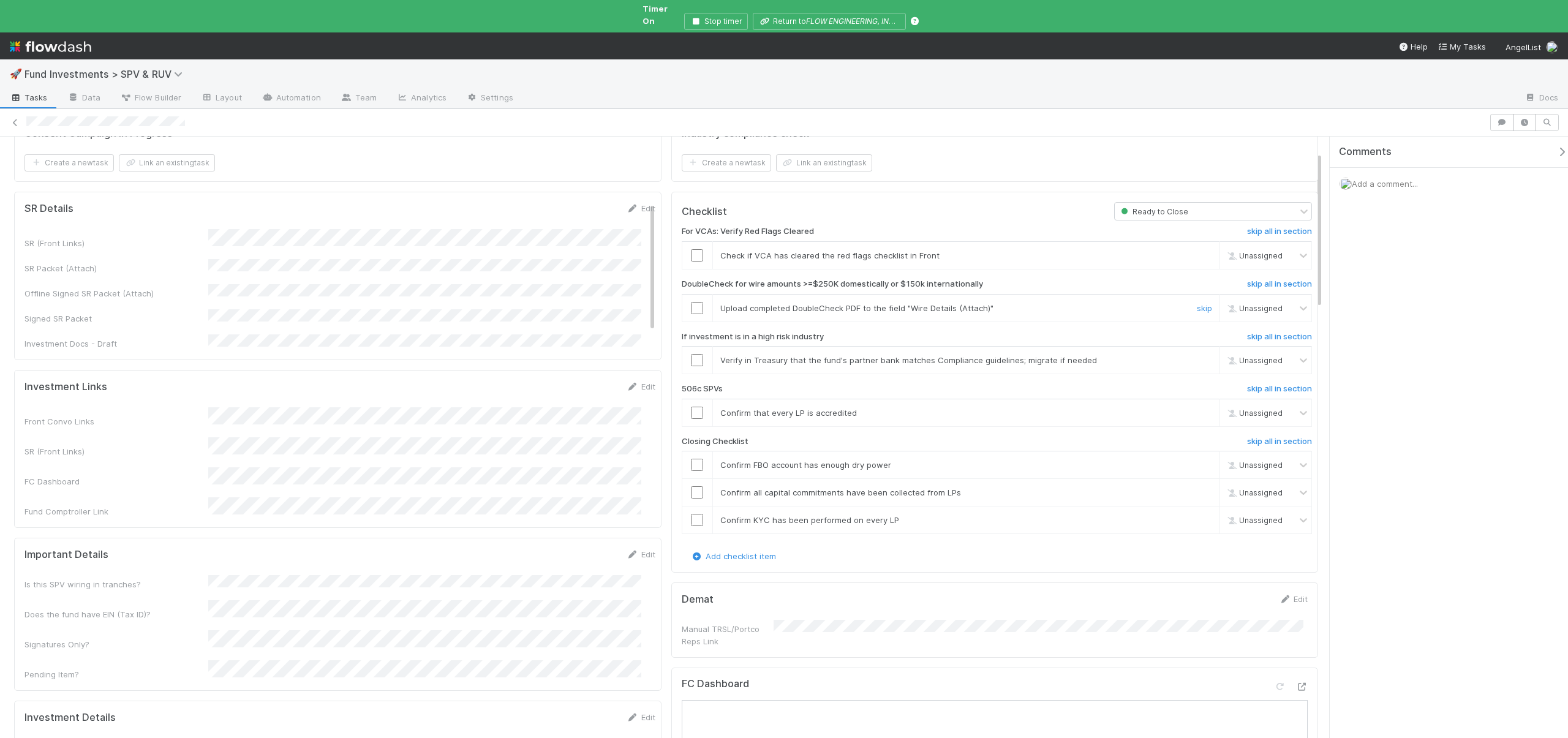
click at [1185, 302] on div "skip" at bounding box center [1203, 308] width 37 height 13
click at [1197, 303] on link "skip" at bounding box center [1205, 308] width 16 height 10
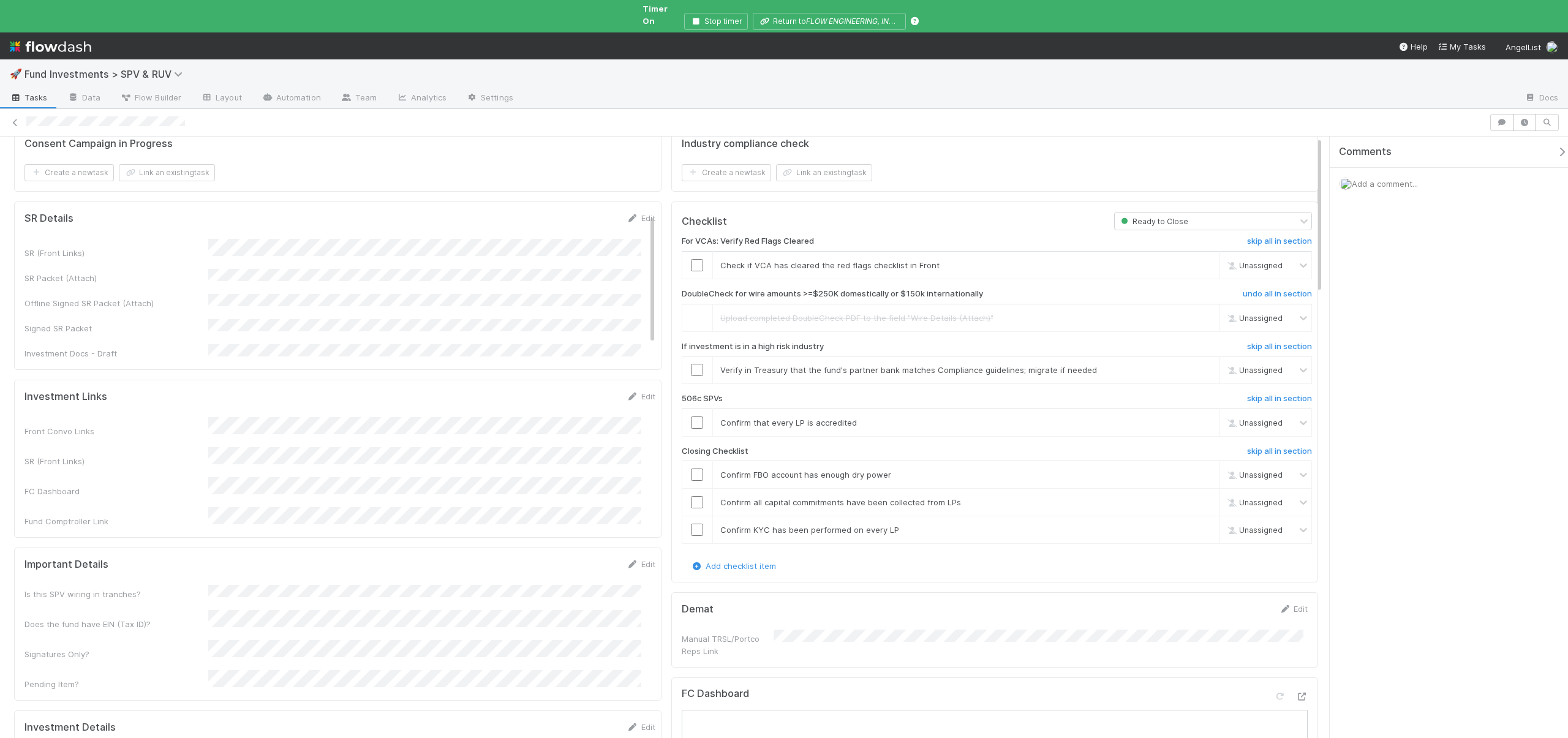
scroll to position [0, 0]
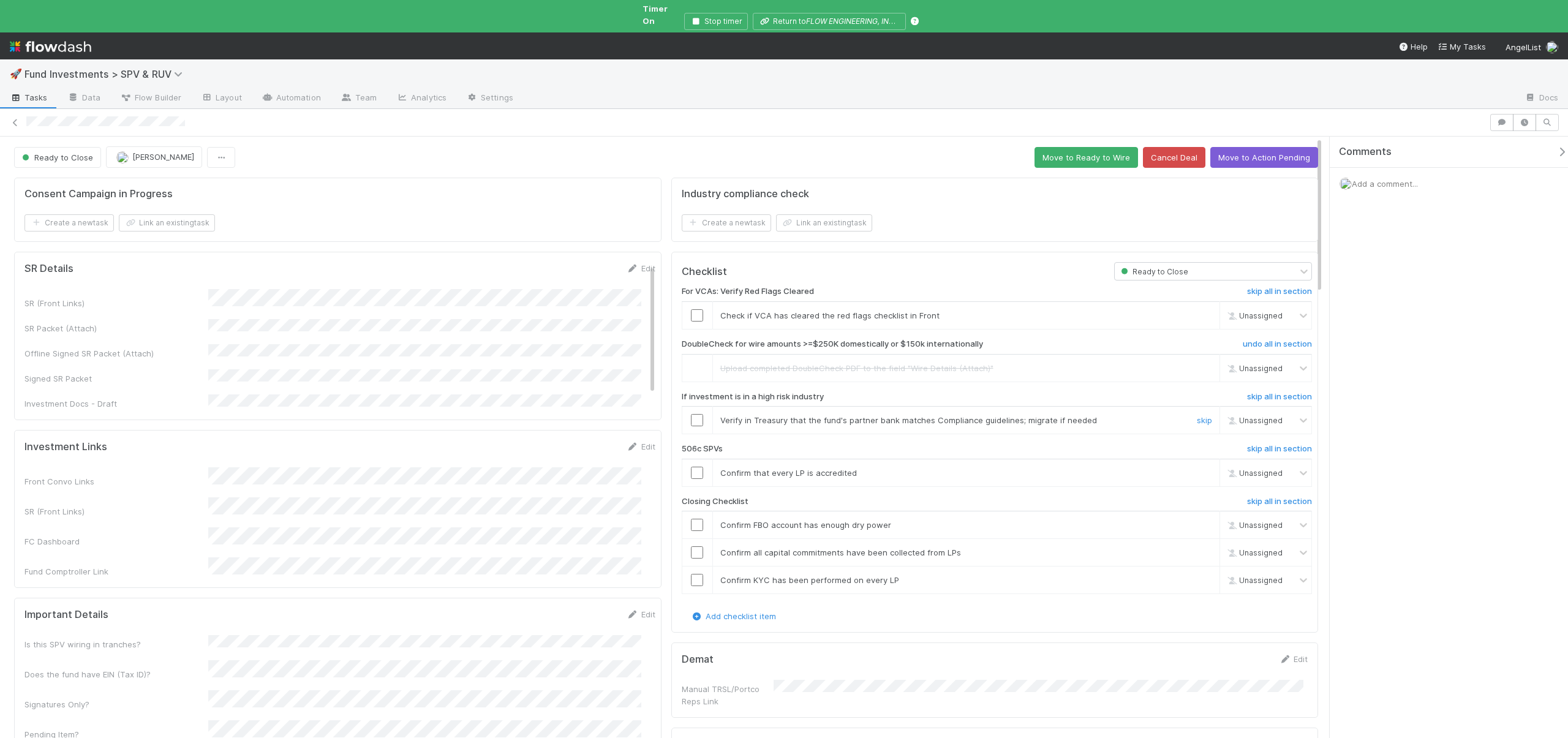
click at [695, 414] on input "checkbox" at bounding box center [697, 420] width 13 height 13
click at [1197, 415] on link "skip" at bounding box center [1205, 420] width 16 height 10
click at [1153, 467] on div "Confirm that every LP is accredited" at bounding box center [948, 472] width 474 height 13
click at [1197, 468] on link "skip" at bounding box center [1205, 472] width 16 height 10
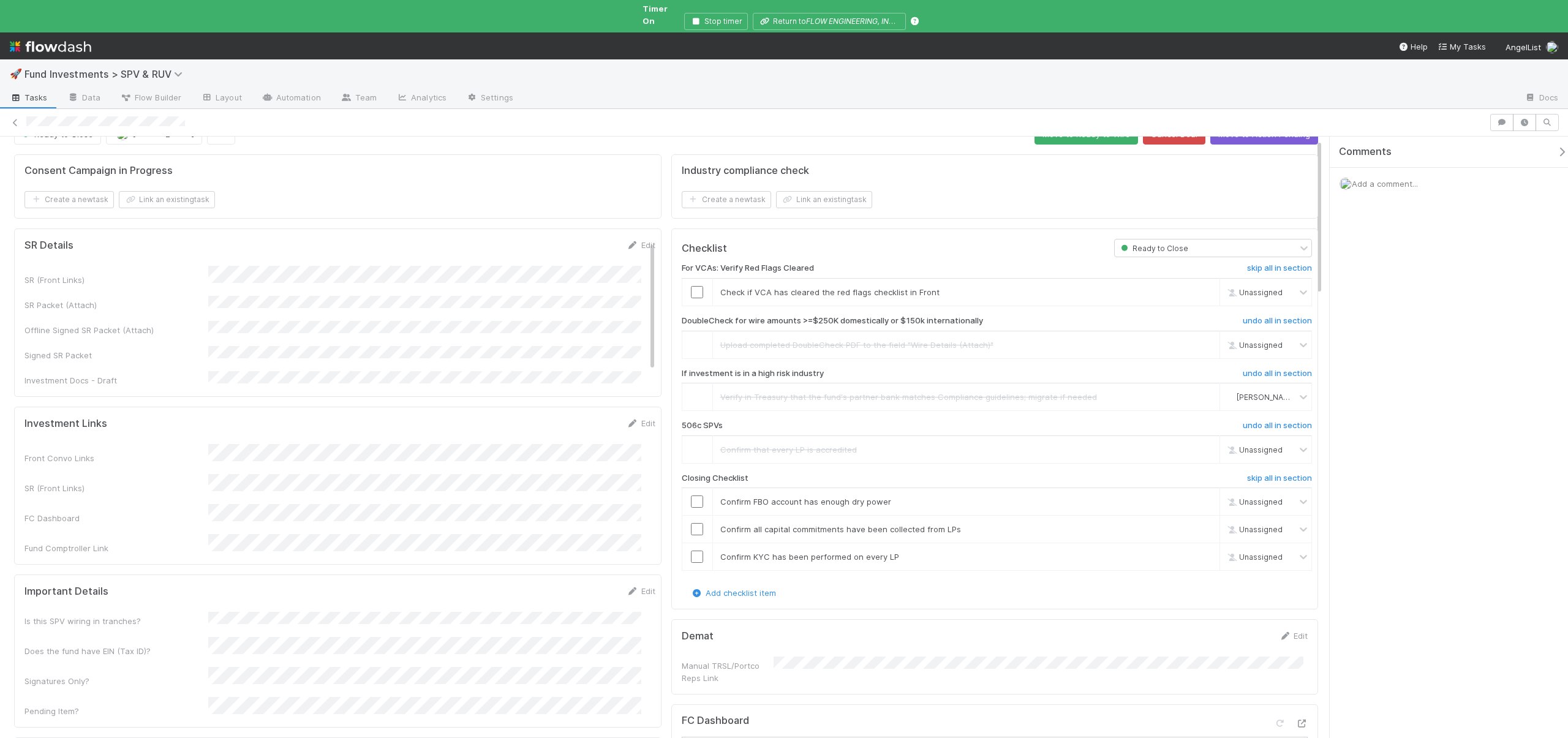
scroll to position [25, 0]
click at [1296, 718] on icon at bounding box center [1302, 722] width 13 height 8
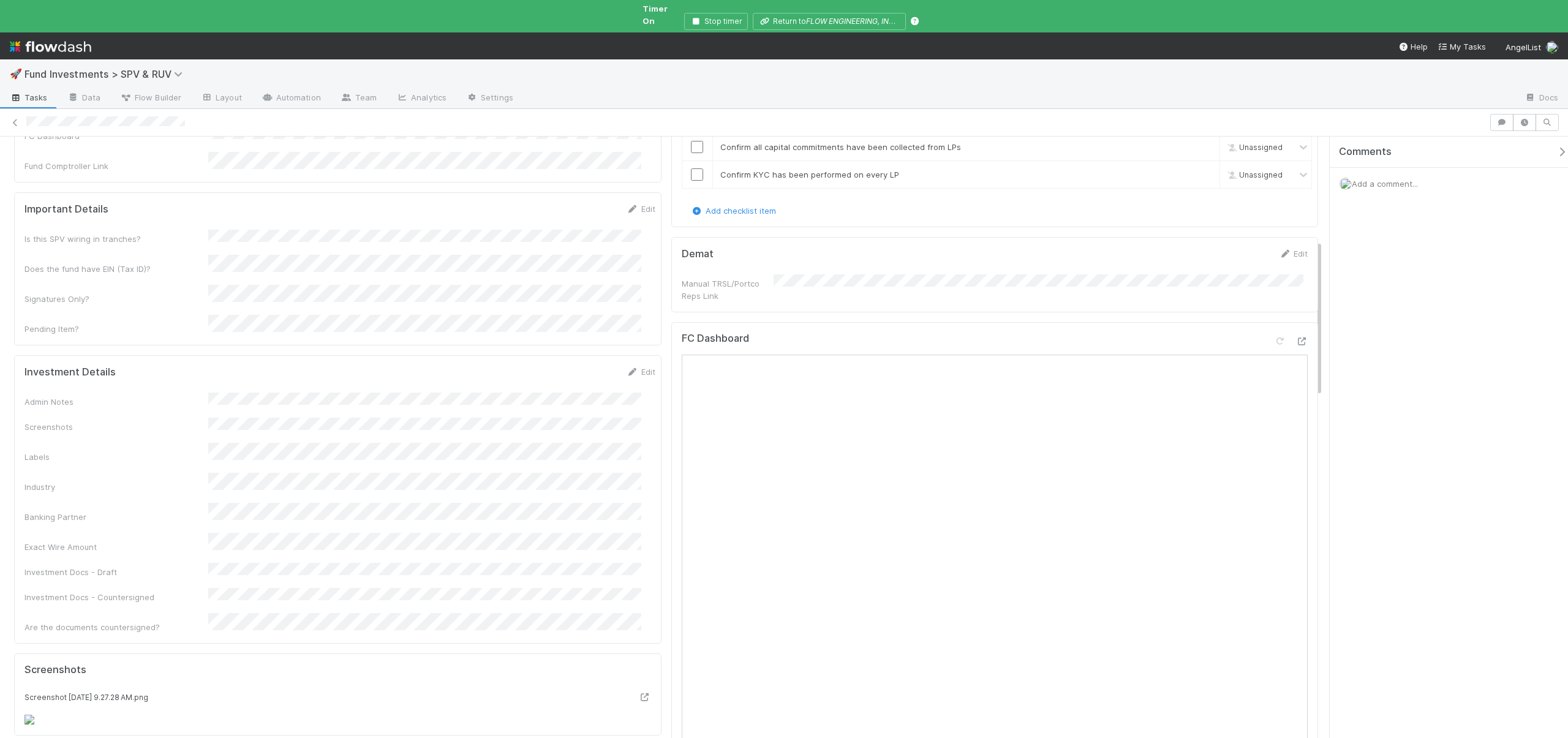
scroll to position [0, 0]
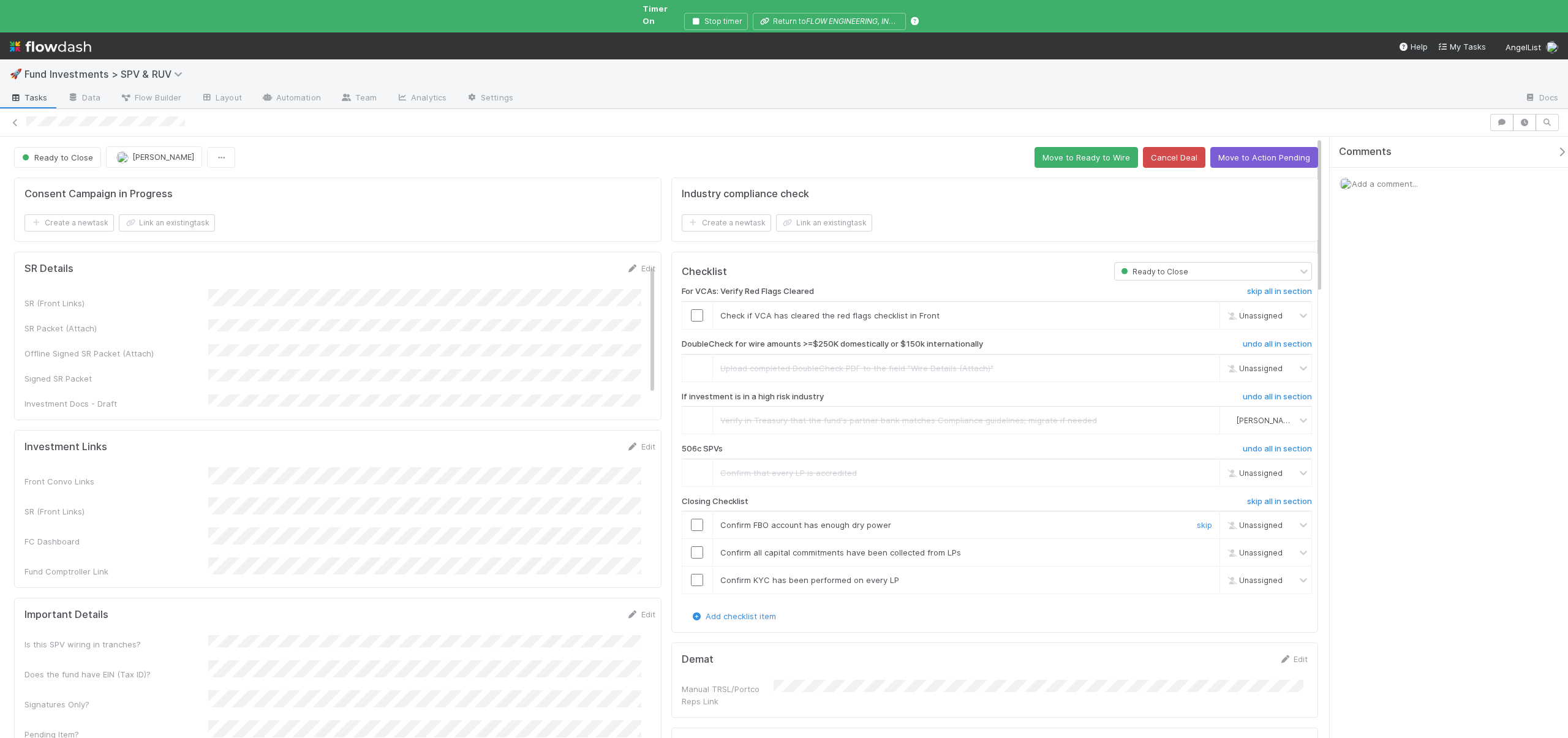
click at [692, 519] on input "checkbox" at bounding box center [697, 525] width 13 height 13
click at [694, 547] on input "checkbox" at bounding box center [697, 553] width 13 height 13
click at [691, 574] on input "checkbox" at bounding box center [697, 580] width 13 height 13
click at [1244, 147] on button "Move to Action Pending" at bounding box center [1264, 157] width 108 height 21
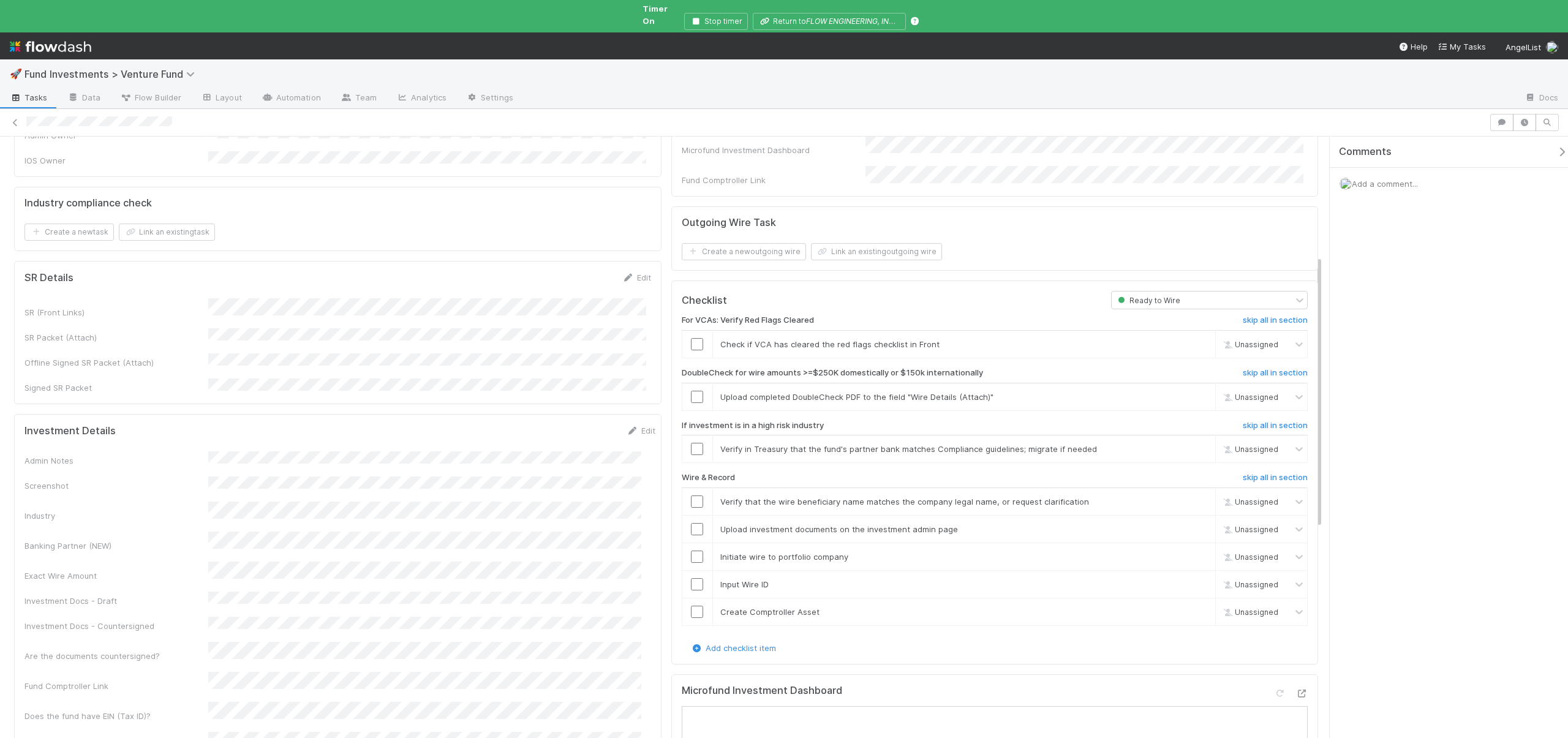
scroll to position [145, 0]
click at [692, 342] on input "checkbox" at bounding box center [697, 348] width 13 height 13
click at [1193, 396] on link "skip" at bounding box center [1200, 401] width 16 height 10
click at [1193, 448] on link "skip" at bounding box center [1200, 452] width 16 height 10
click at [1297, 693] on icon at bounding box center [1302, 697] width 13 height 8
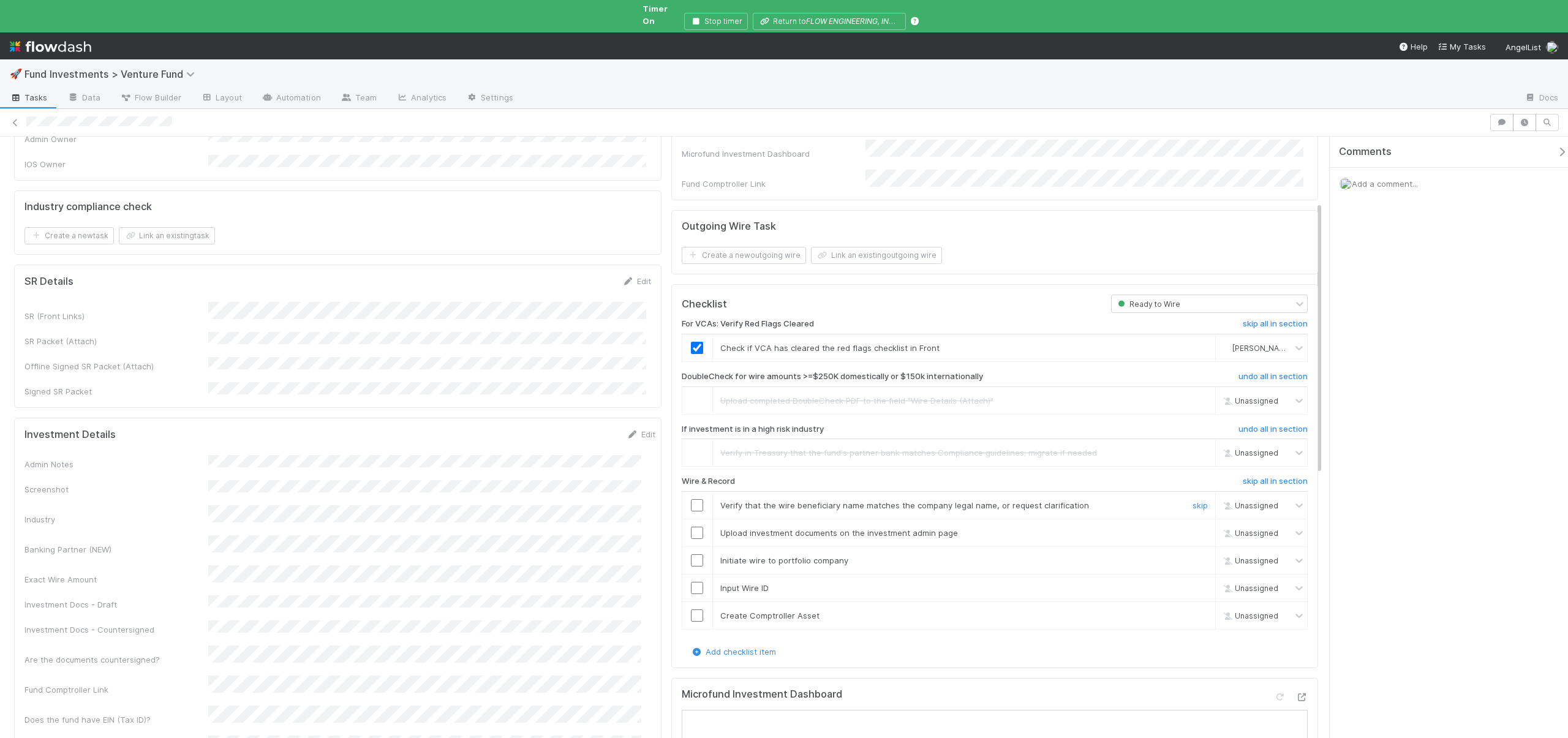
click at [694, 499] on input "checkbox" at bounding box center [697, 505] width 13 height 13
click at [705, 519] on tr "Upload investment documents on the investment admin page skip Unassigned" at bounding box center [995, 533] width 626 height 27
click at [699, 527] on div at bounding box center [697, 533] width 30 height 13
click at [694, 527] on input "checkbox" at bounding box center [697, 533] width 13 height 13
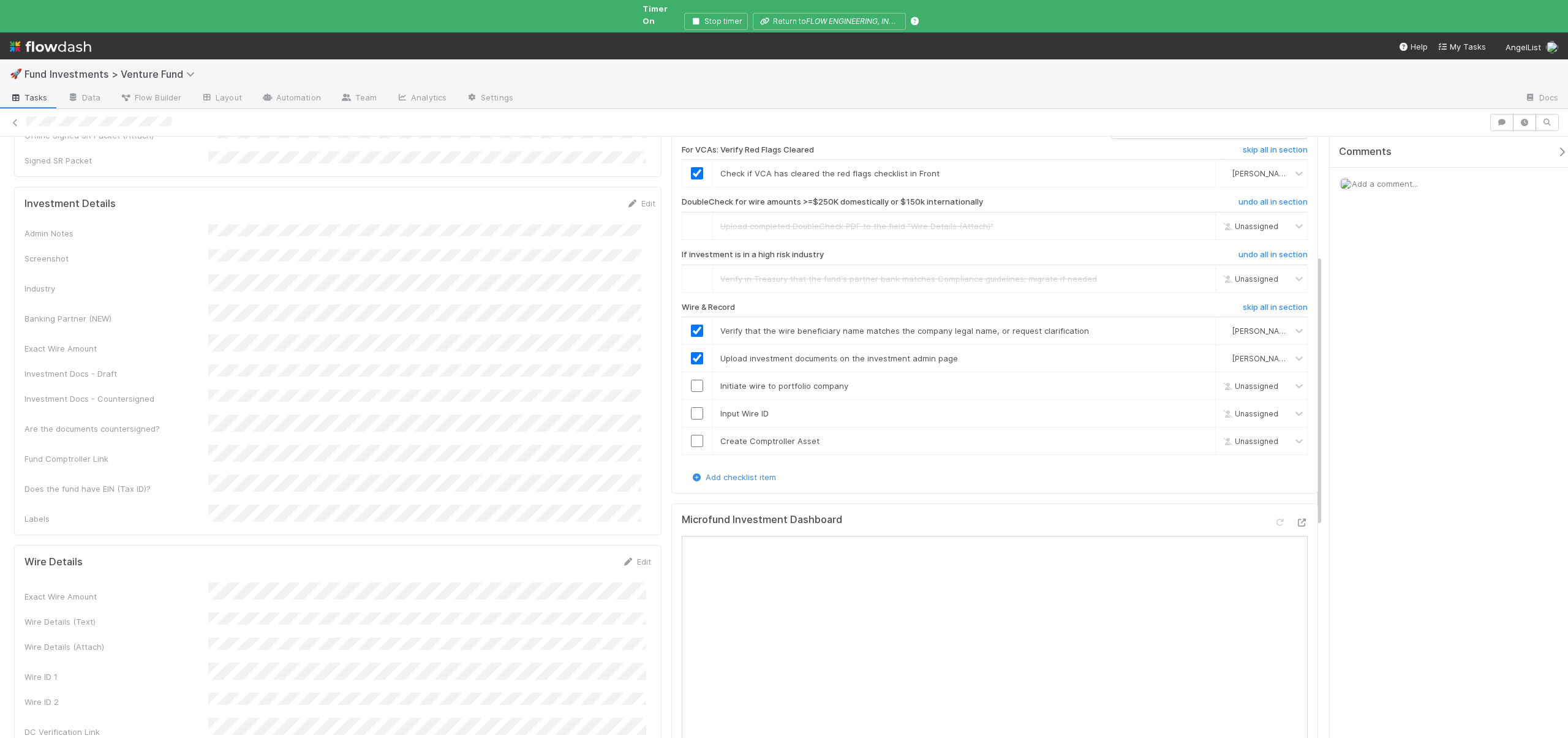
scroll to position [263, 0]
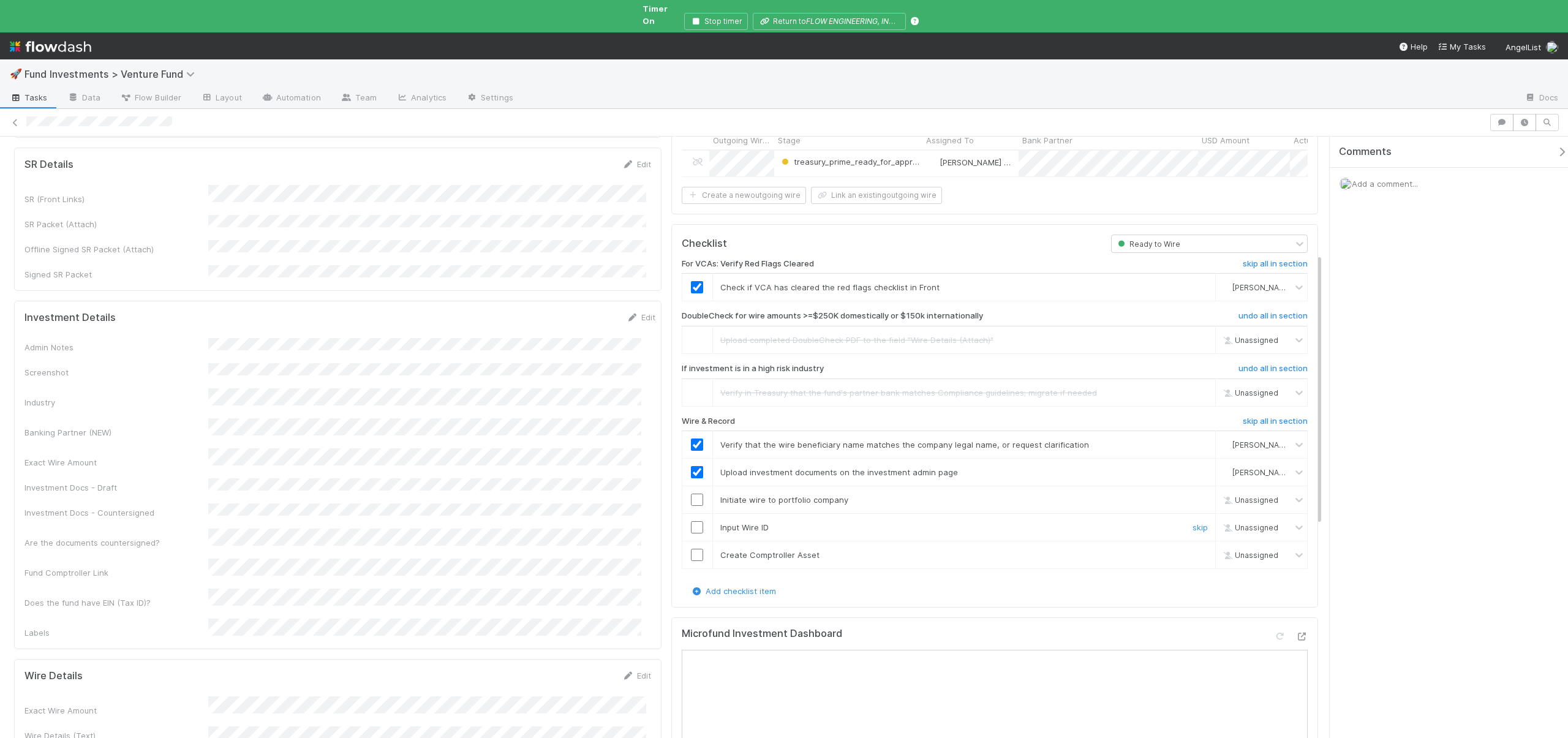
click at [691, 521] on input "checkbox" at bounding box center [697, 527] width 13 height 13
click at [696, 494] on input "checkbox" at bounding box center [697, 500] width 13 height 13
click at [695, 549] on input "checkbox" at bounding box center [697, 555] width 13 height 13
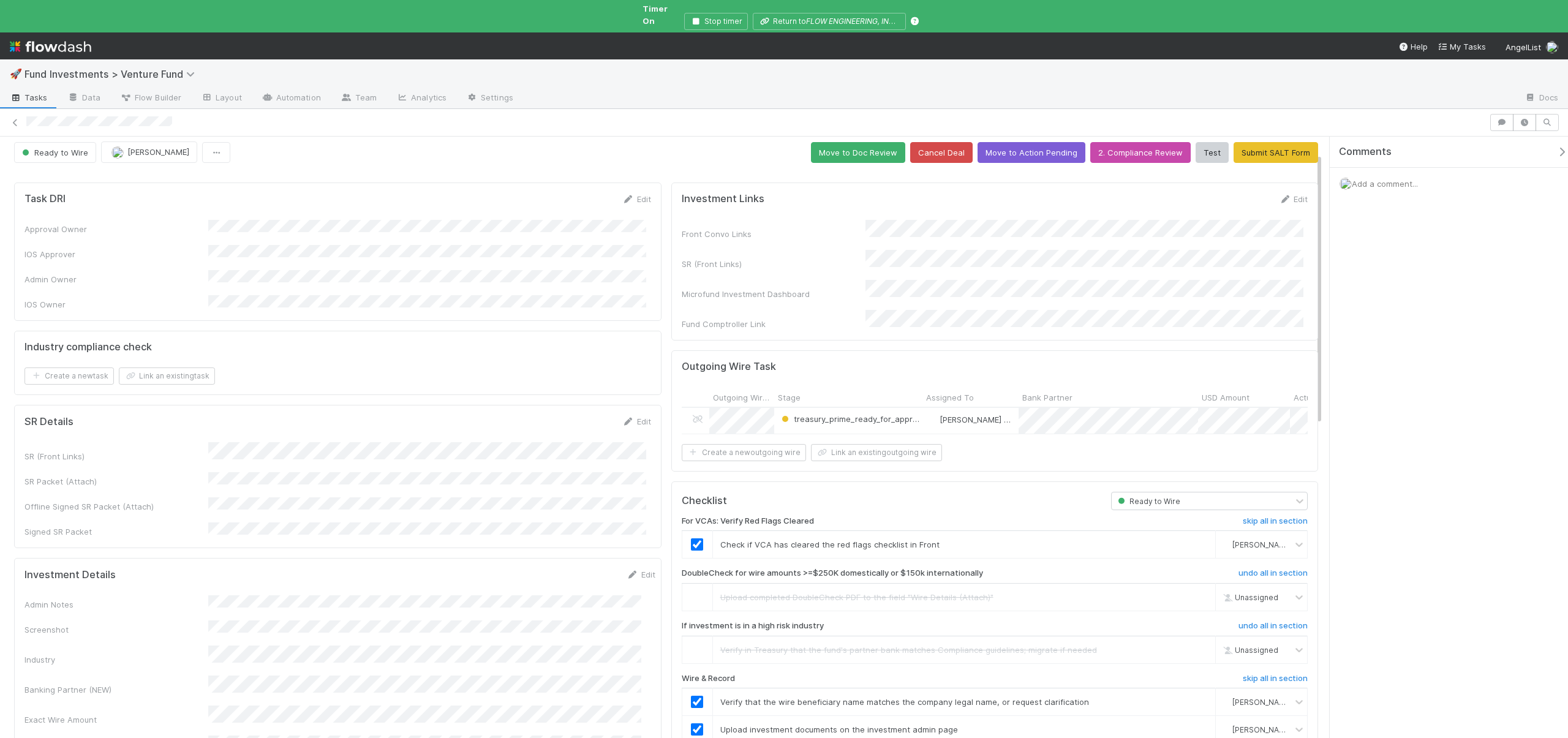
scroll to position [0, 0]
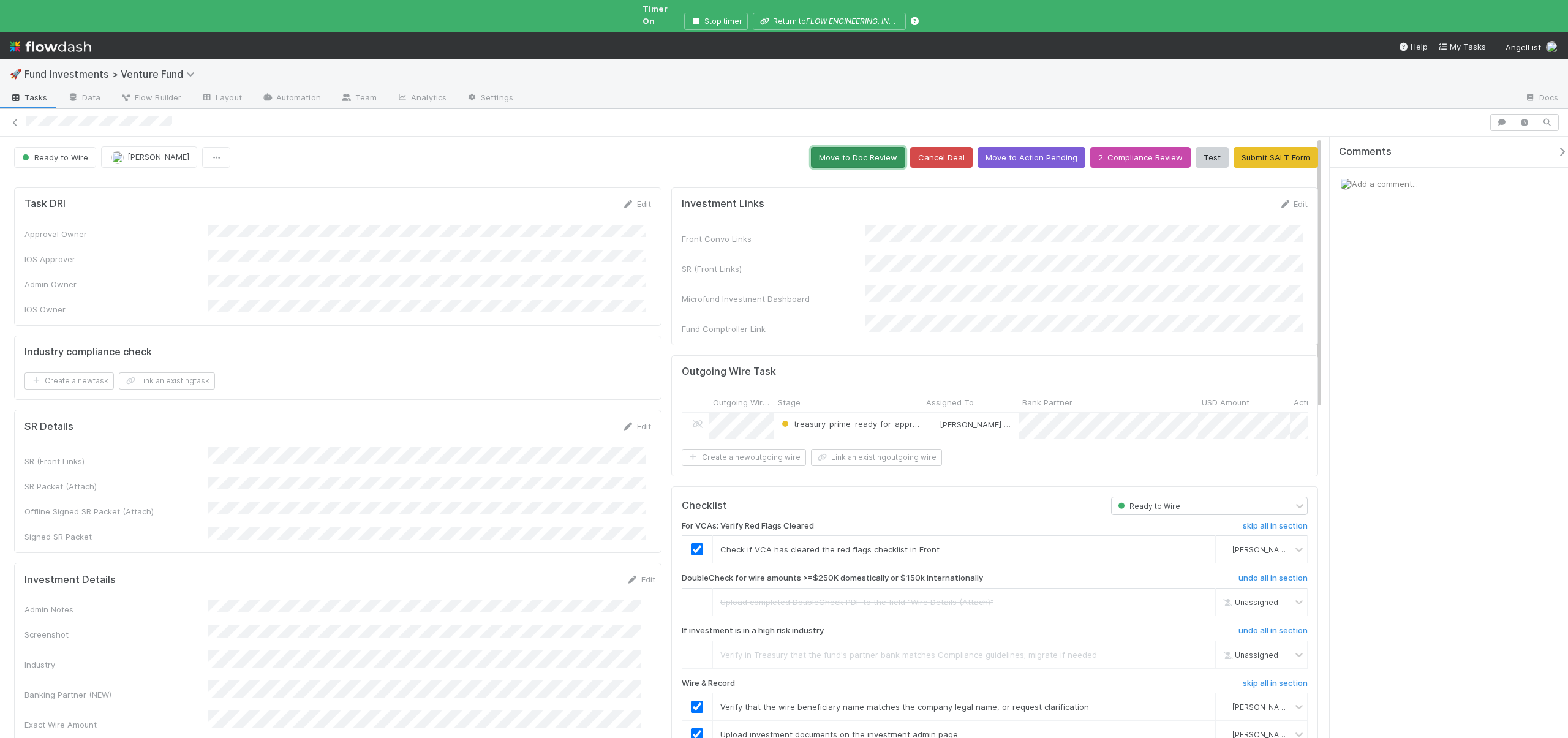
click at [835, 147] on button "Move to Doc Review" at bounding box center [858, 157] width 94 height 21
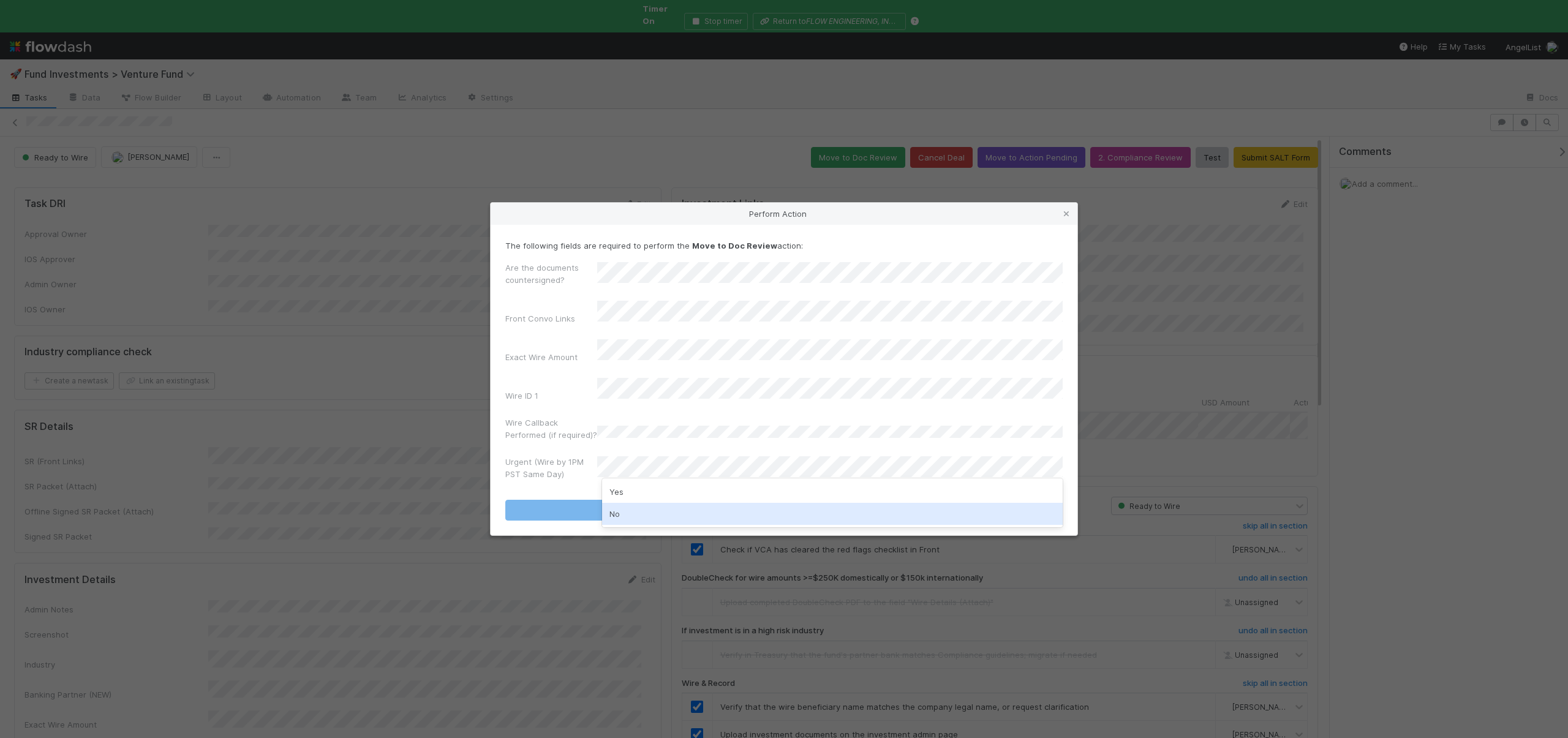
click at [613, 513] on div "No" at bounding box center [832, 514] width 461 height 22
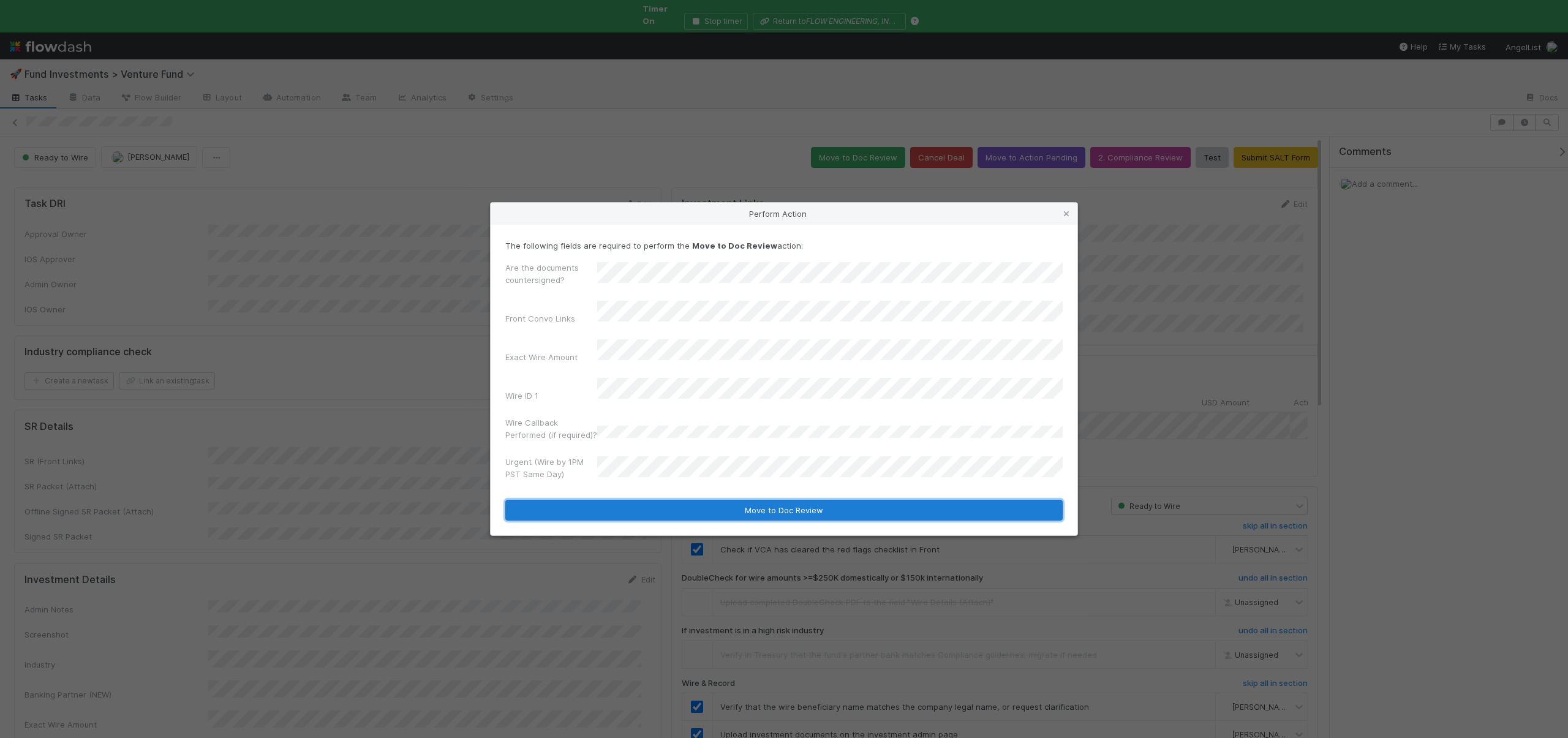
click at [607, 501] on button "Move to Doc Review" at bounding box center [784, 510] width 558 height 21
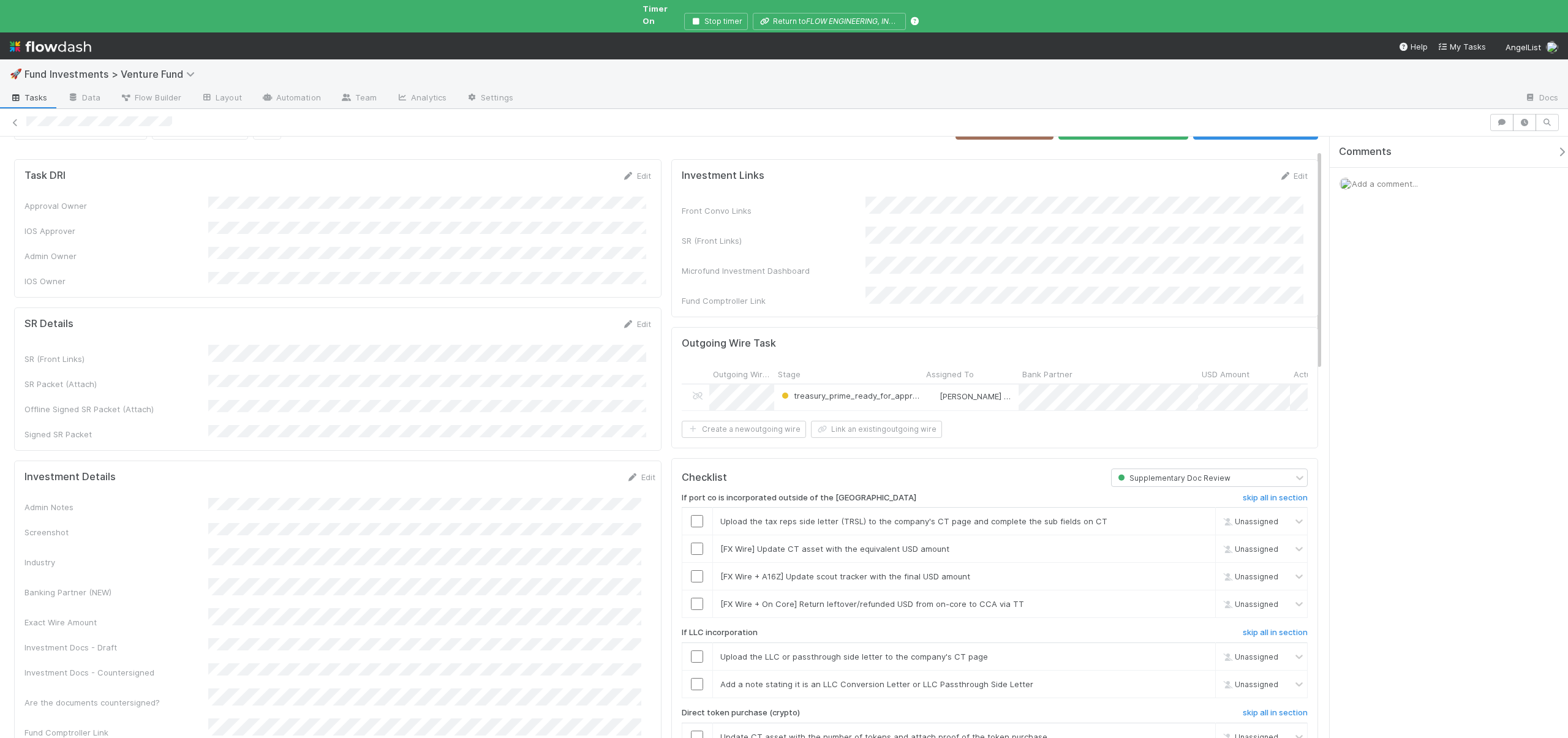
scroll to position [114, 0]
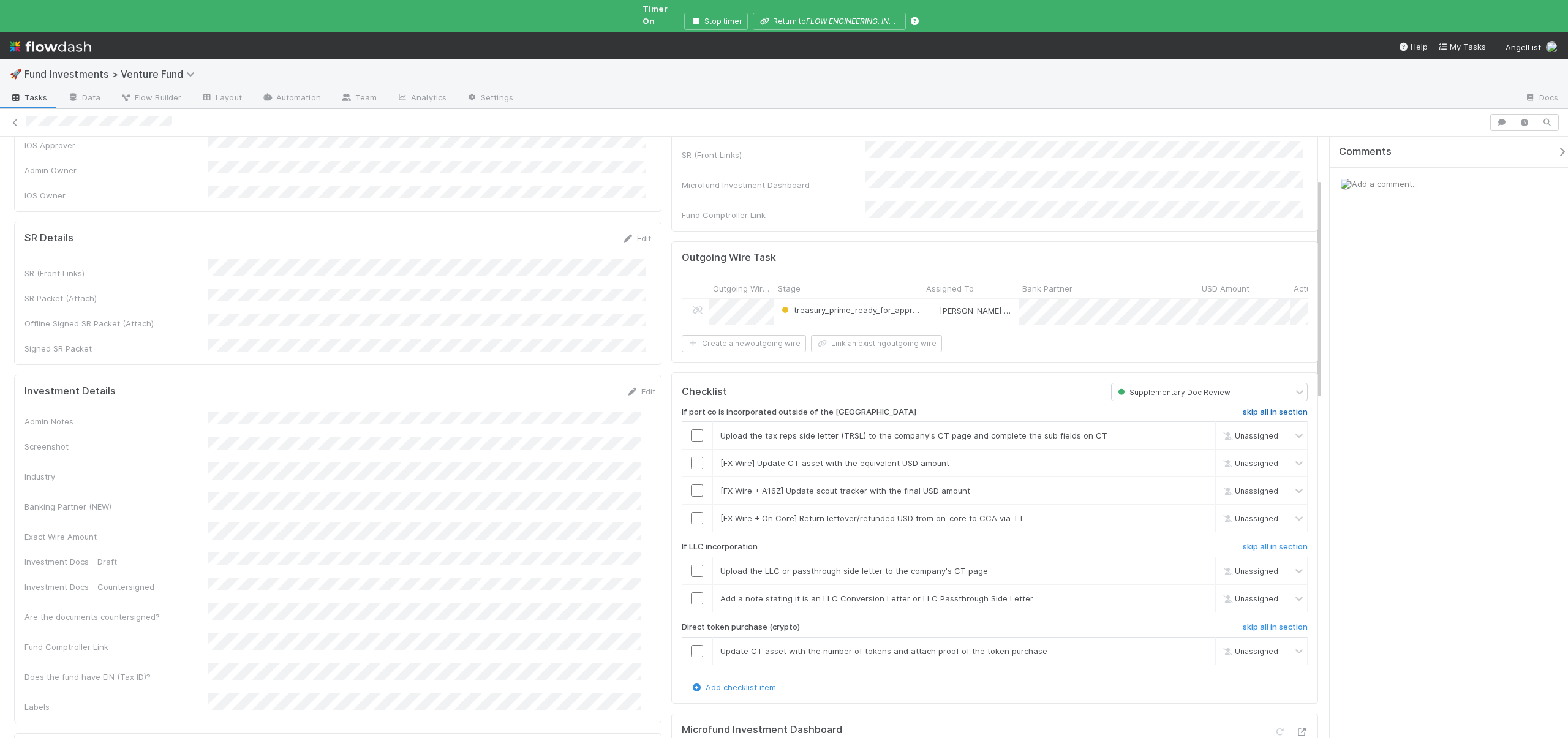
click at [1287, 407] on h6 "skip all in section" at bounding box center [1276, 412] width 65 height 10
click at [1230, 526] on div "If port co is incorporated outside of the US undo all in section Upload the tax…" at bounding box center [995, 541] width 627 height 280
click at [1243, 542] on h6 "skip all in section" at bounding box center [1276, 547] width 65 height 10
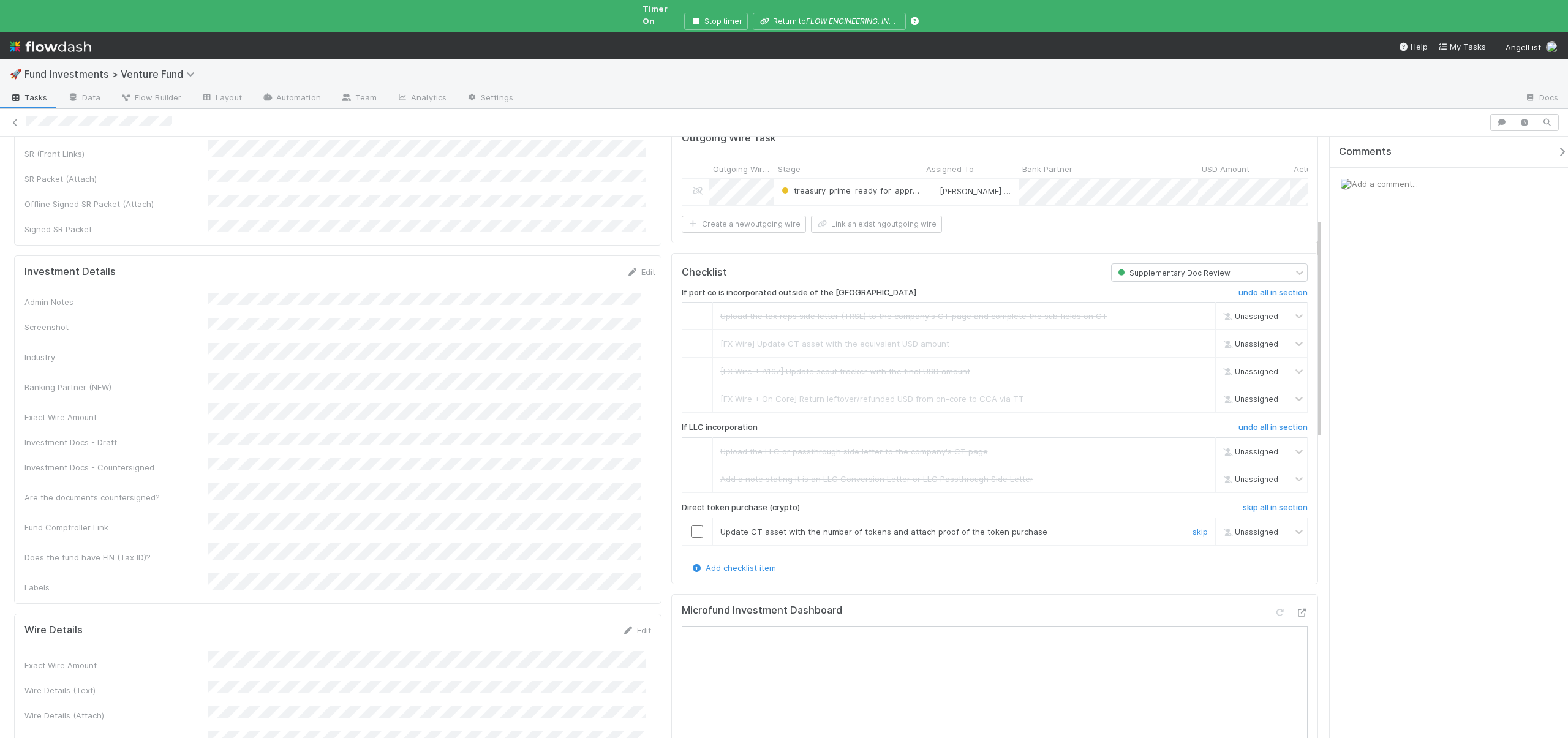
scroll to position [243, 0]
click at [1244, 493] on h6 "skip all in section" at bounding box center [1276, 498] width 65 height 10
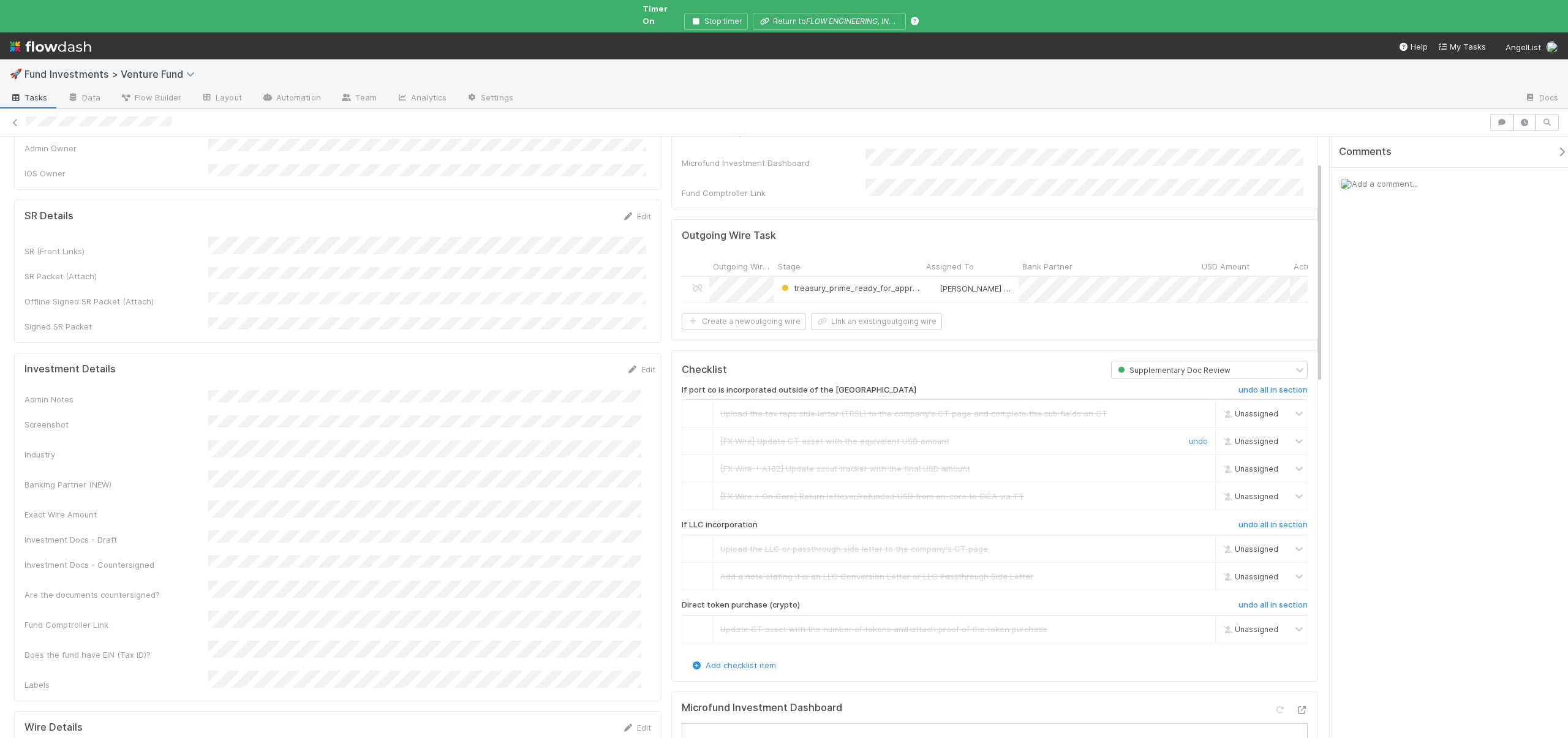
scroll to position [0, 0]
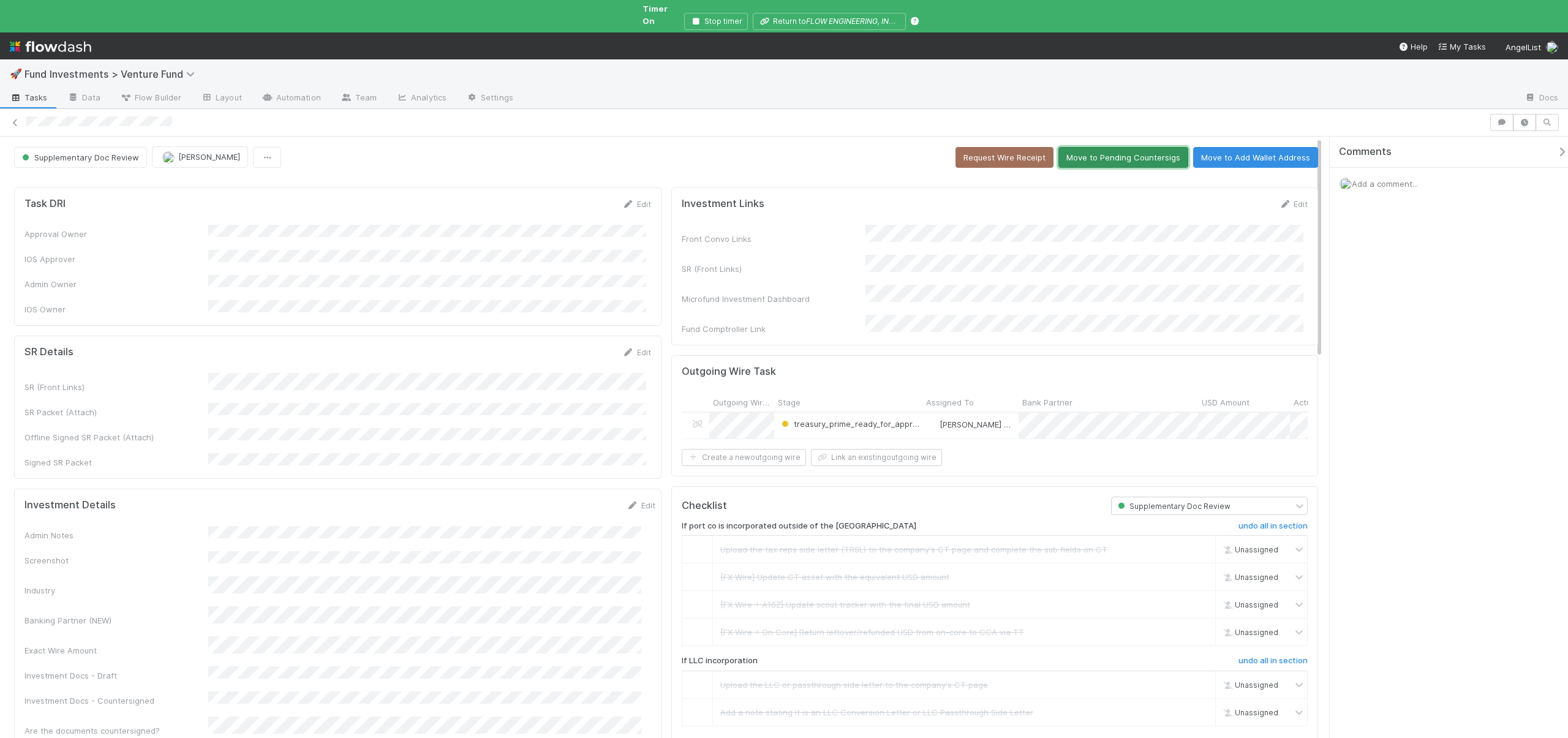
click at [1129, 147] on button "Move to Pending Countersigs" at bounding box center [1123, 157] width 130 height 21
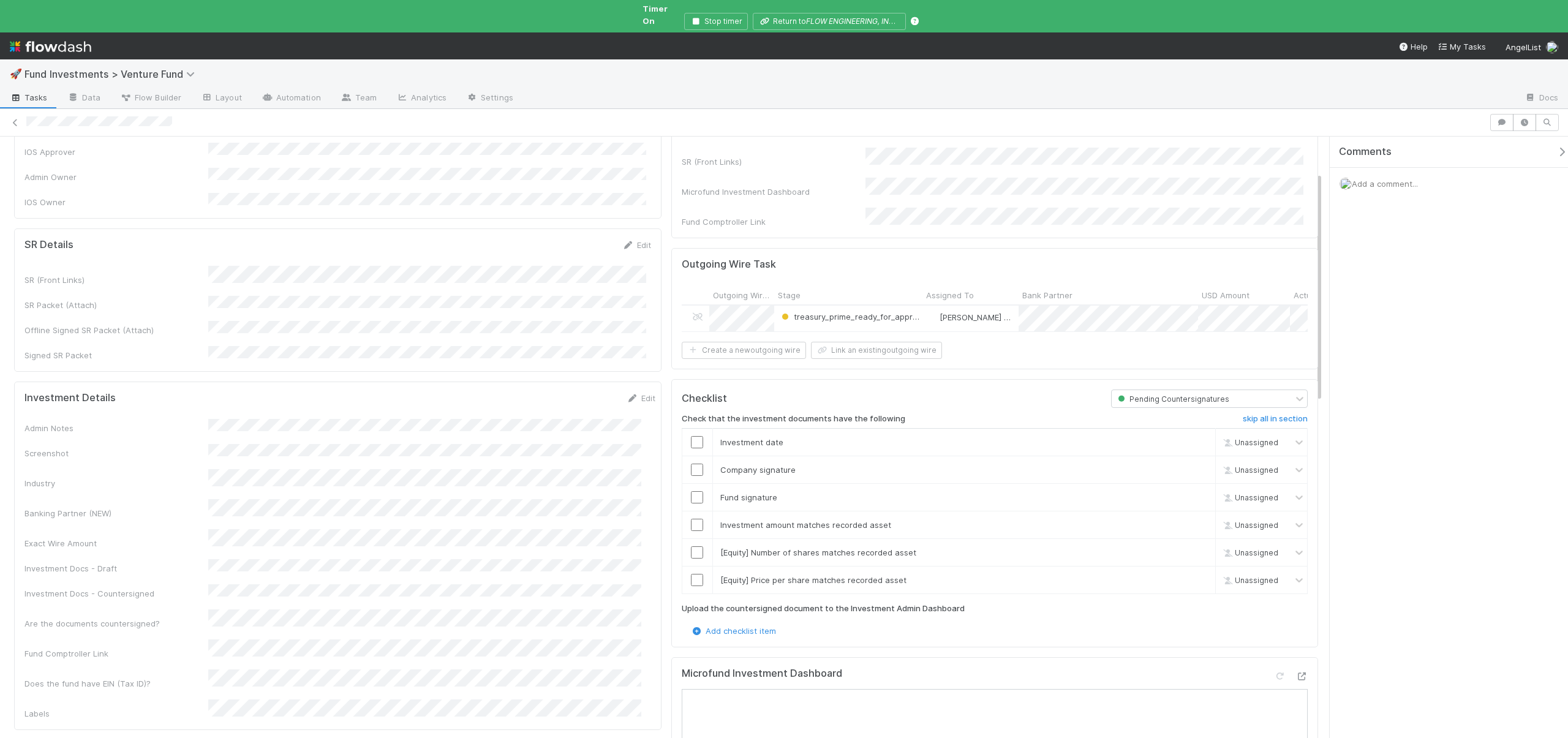
scroll to position [114, 0]
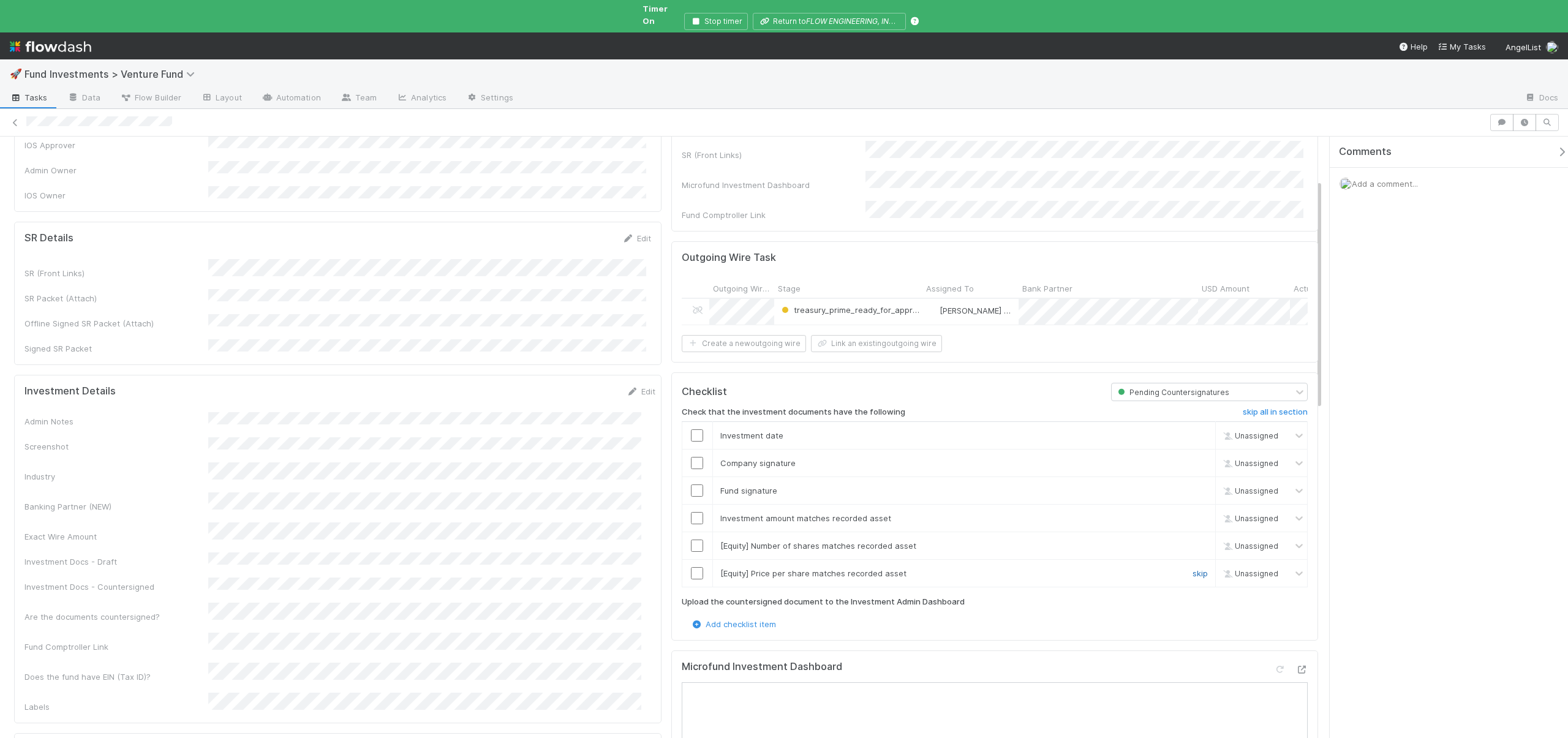
click at [1193, 568] on link "skip" at bounding box center [1200, 573] width 16 height 10
click at [1193, 541] on link "skip" at bounding box center [1200, 545] width 16 height 10
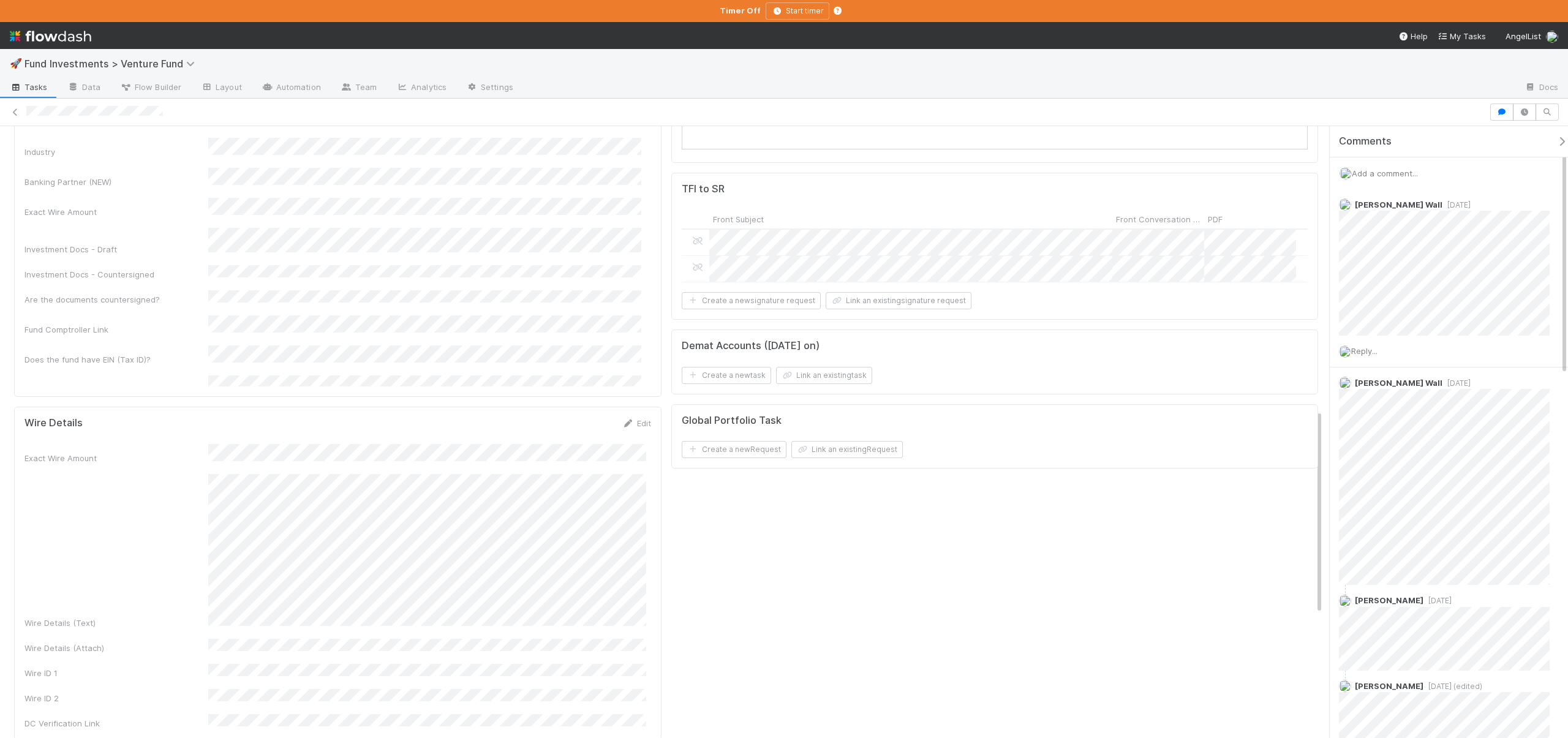
scroll to position [855, 0]
click at [636, 406] on link "Edit" at bounding box center [636, 411] width 29 height 10
click at [670, 613] on div "Task DRI Edit Approval Owner IOS Approver Admin Owner IOS Owner Industry compli…" at bounding box center [666, 322] width 1314 height 2012
click at [588, 406] on button "Save" at bounding box center [585, 416] width 35 height 21
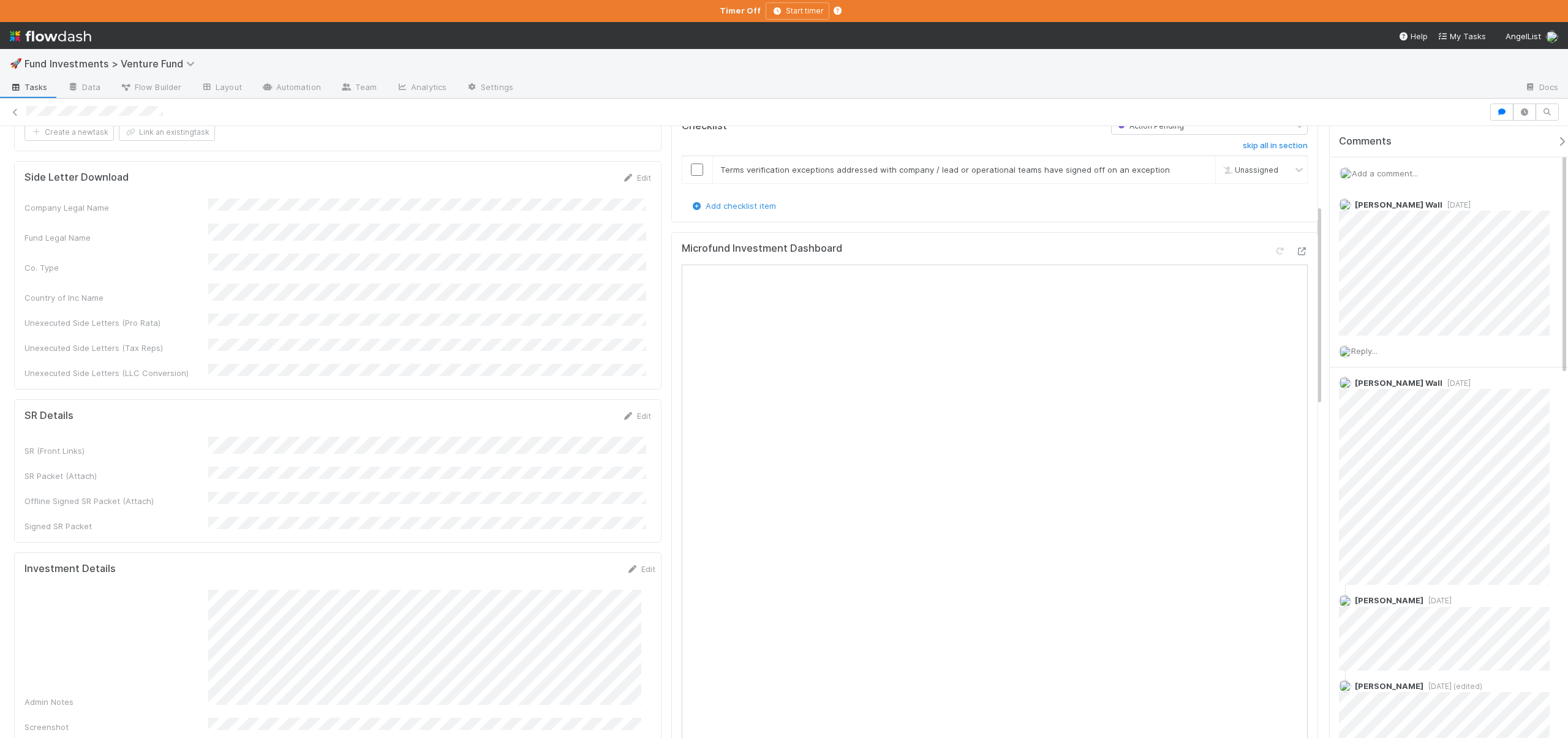
scroll to position [0, 0]
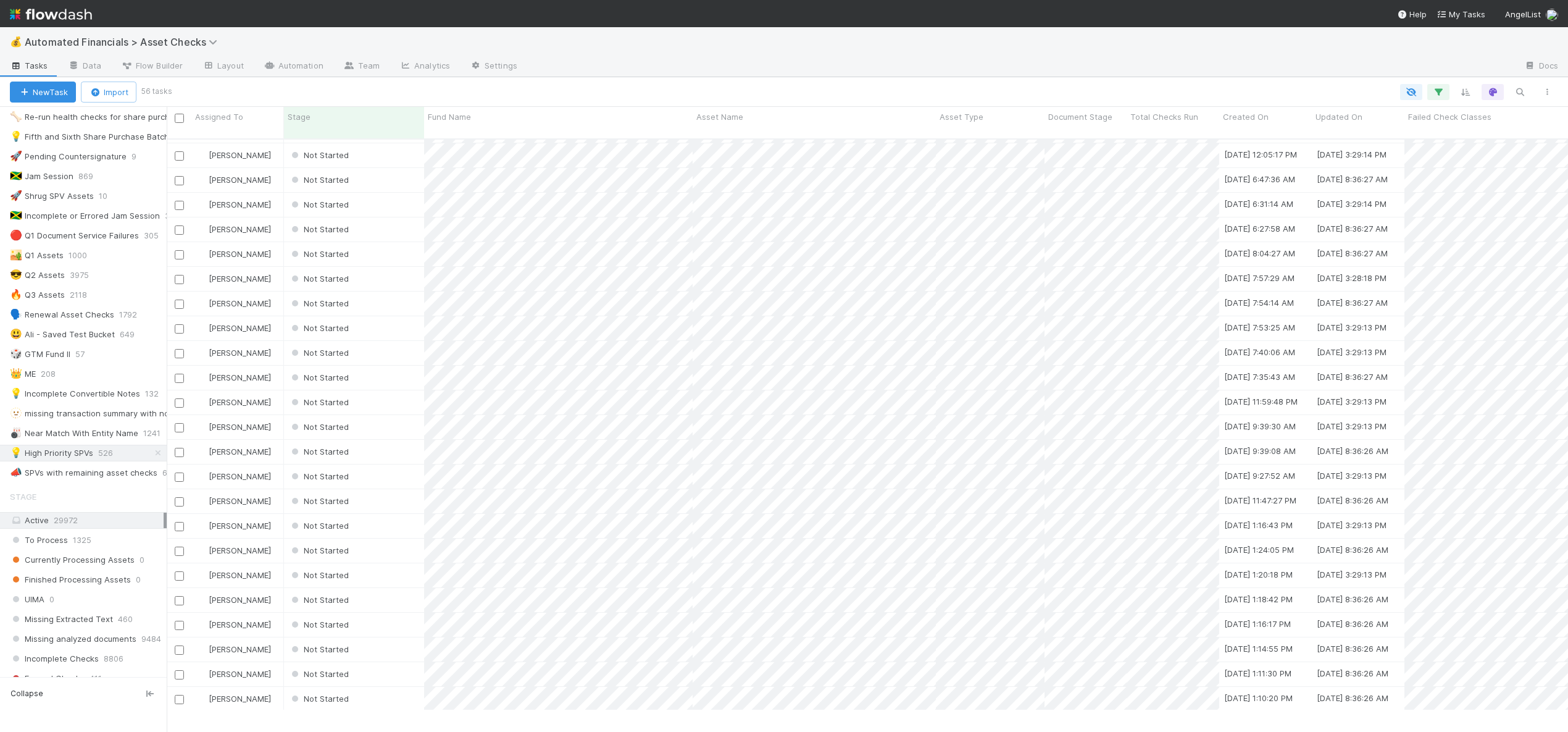
scroll to position [812, 0]
click at [380, 695] on div "Not Started" at bounding box center [354, 707] width 140 height 24
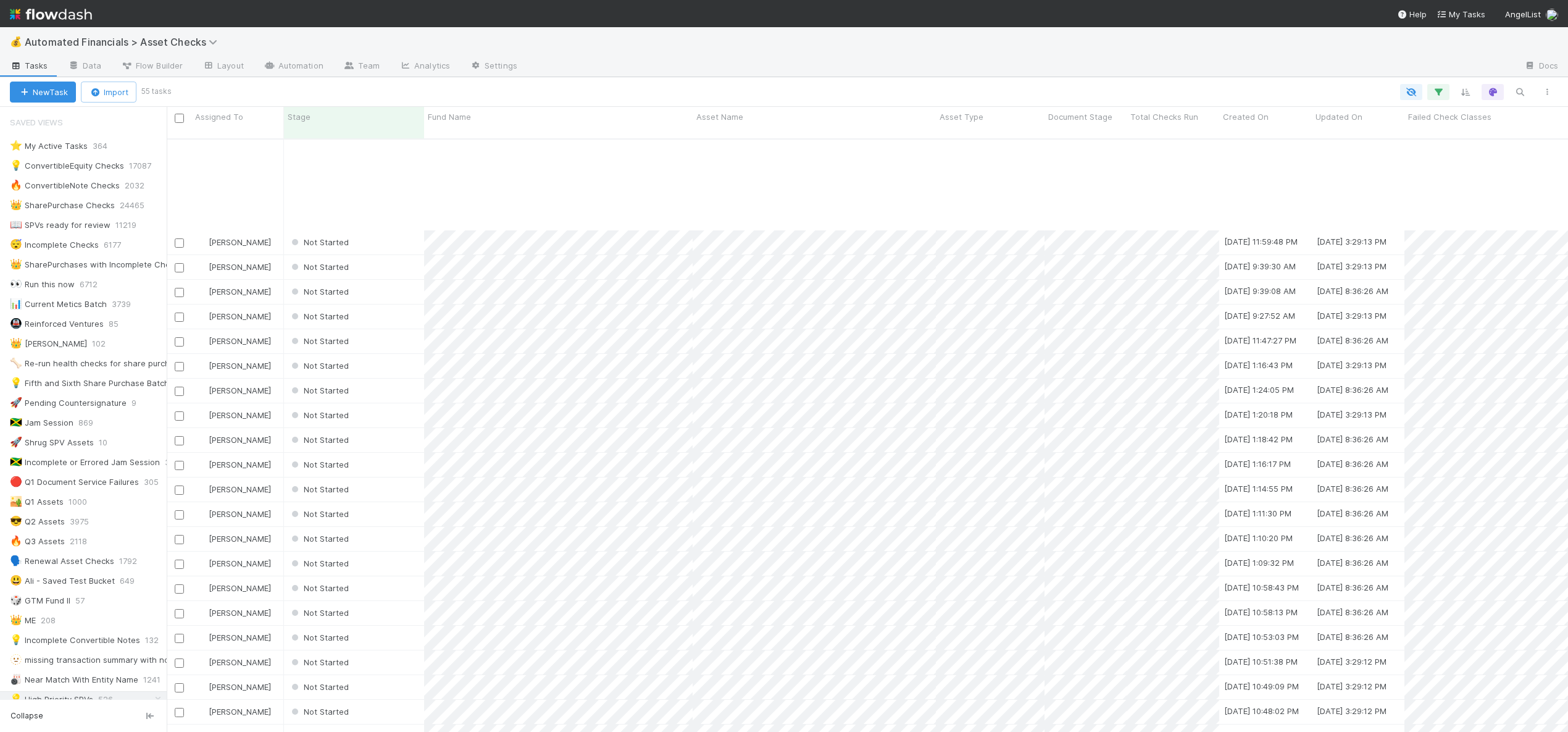
scroll to position [765, 0]
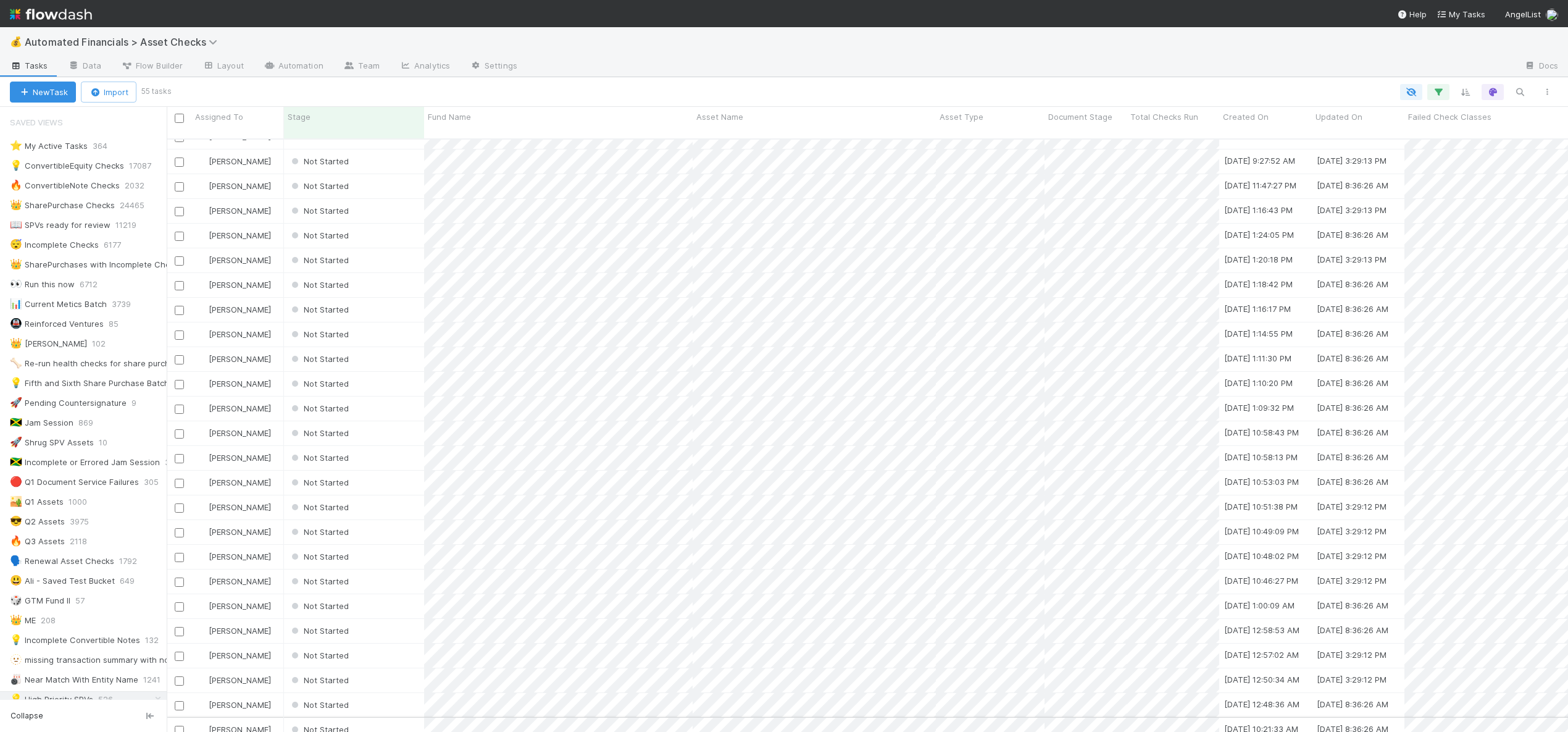
click at [384, 718] on div "Not Started" at bounding box center [354, 730] width 140 height 24
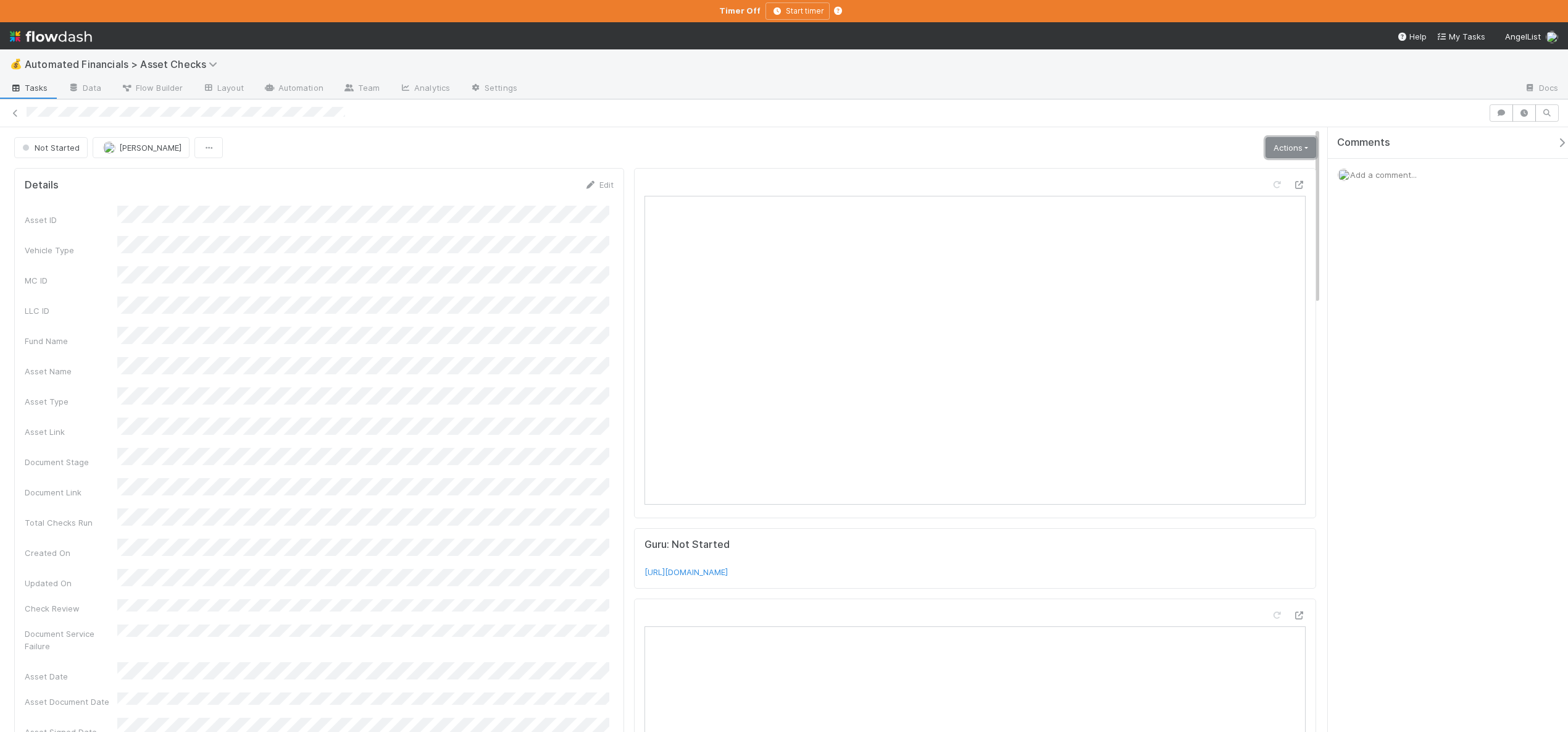
click at [1277, 147] on link "Actions" at bounding box center [1291, 147] width 51 height 21
click at [1197, 173] on button "Start" at bounding box center [1251, 173] width 131 height 17
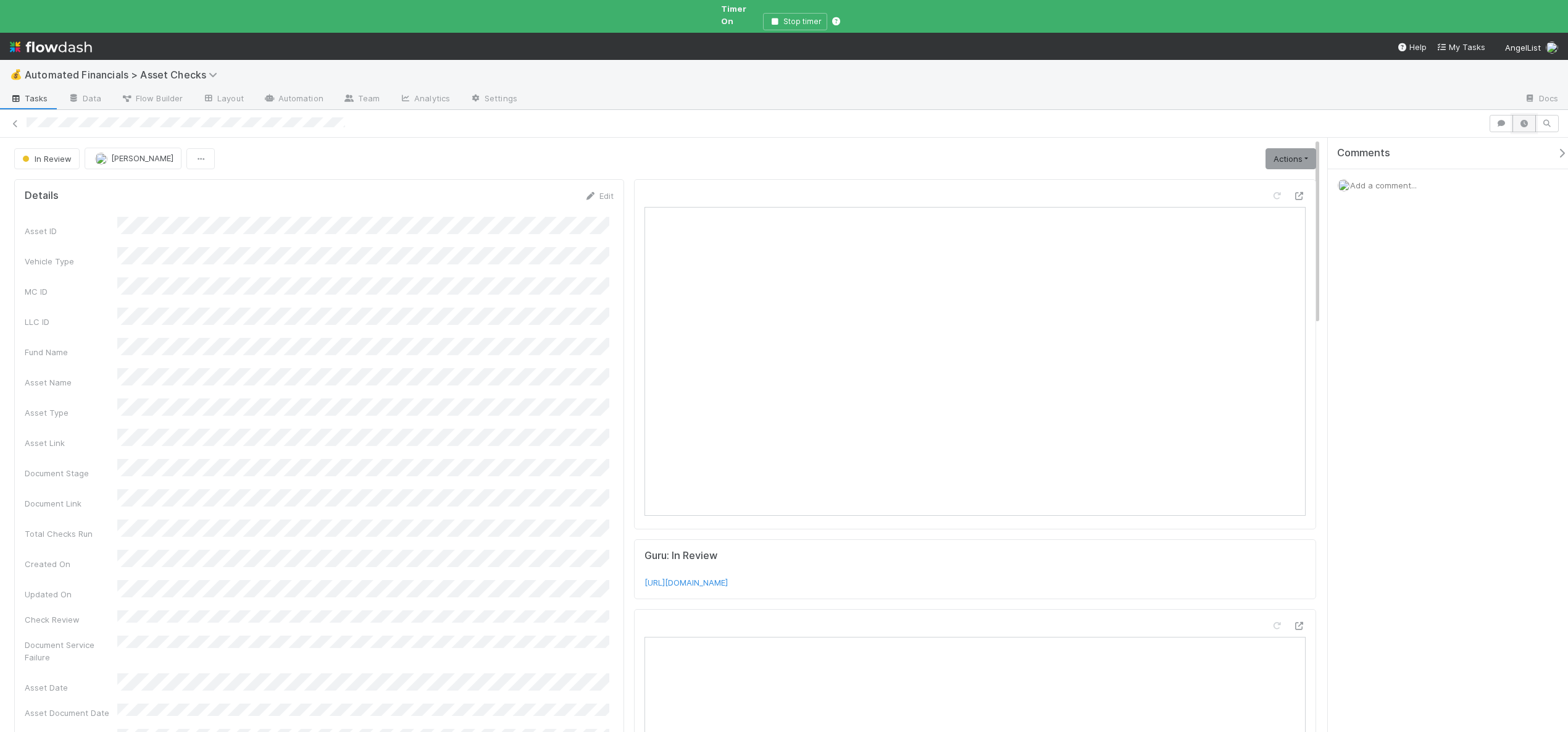
click at [1525, 115] on button "button" at bounding box center [1524, 123] width 23 height 17
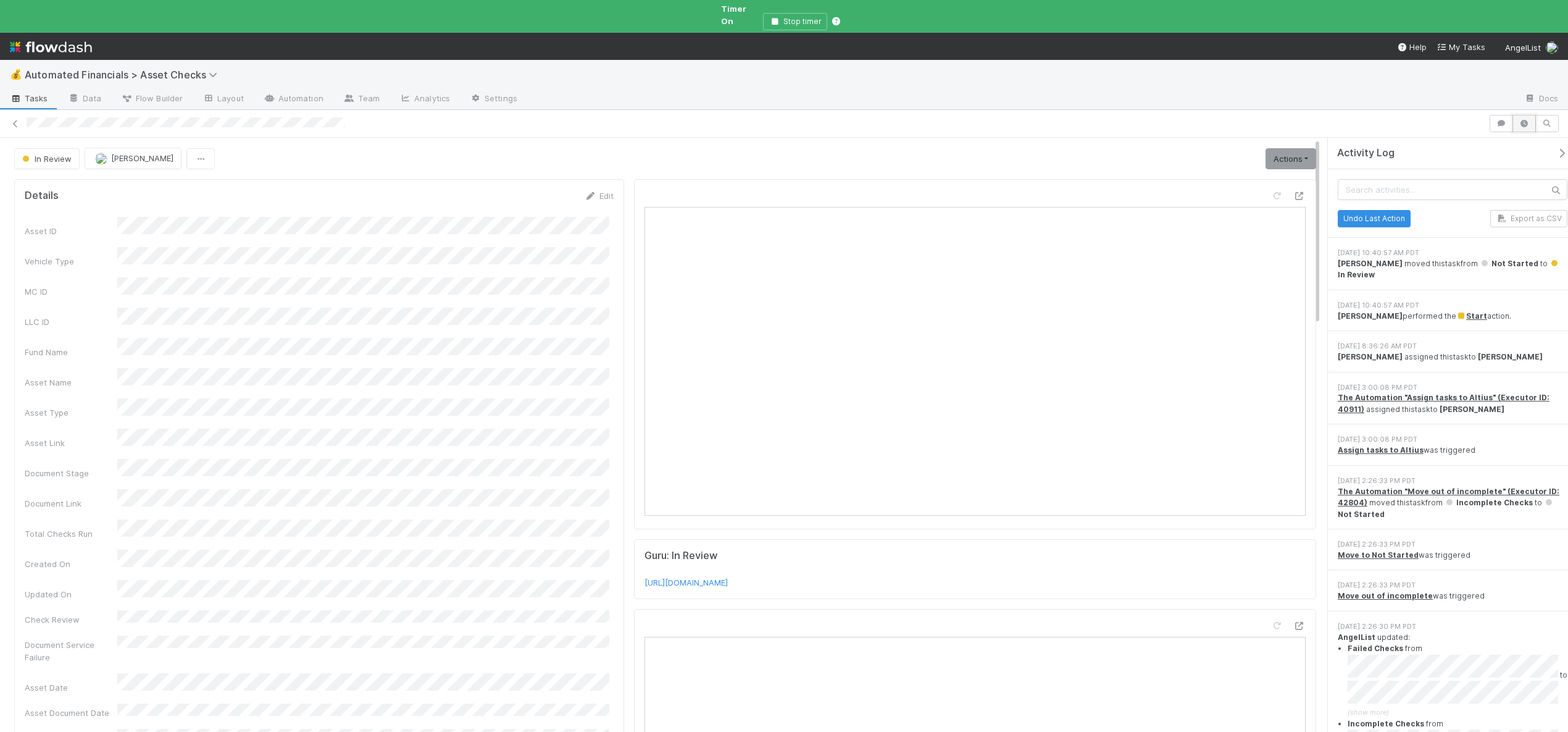
click at [1523, 120] on icon "button" at bounding box center [1524, 123] width 13 height 7
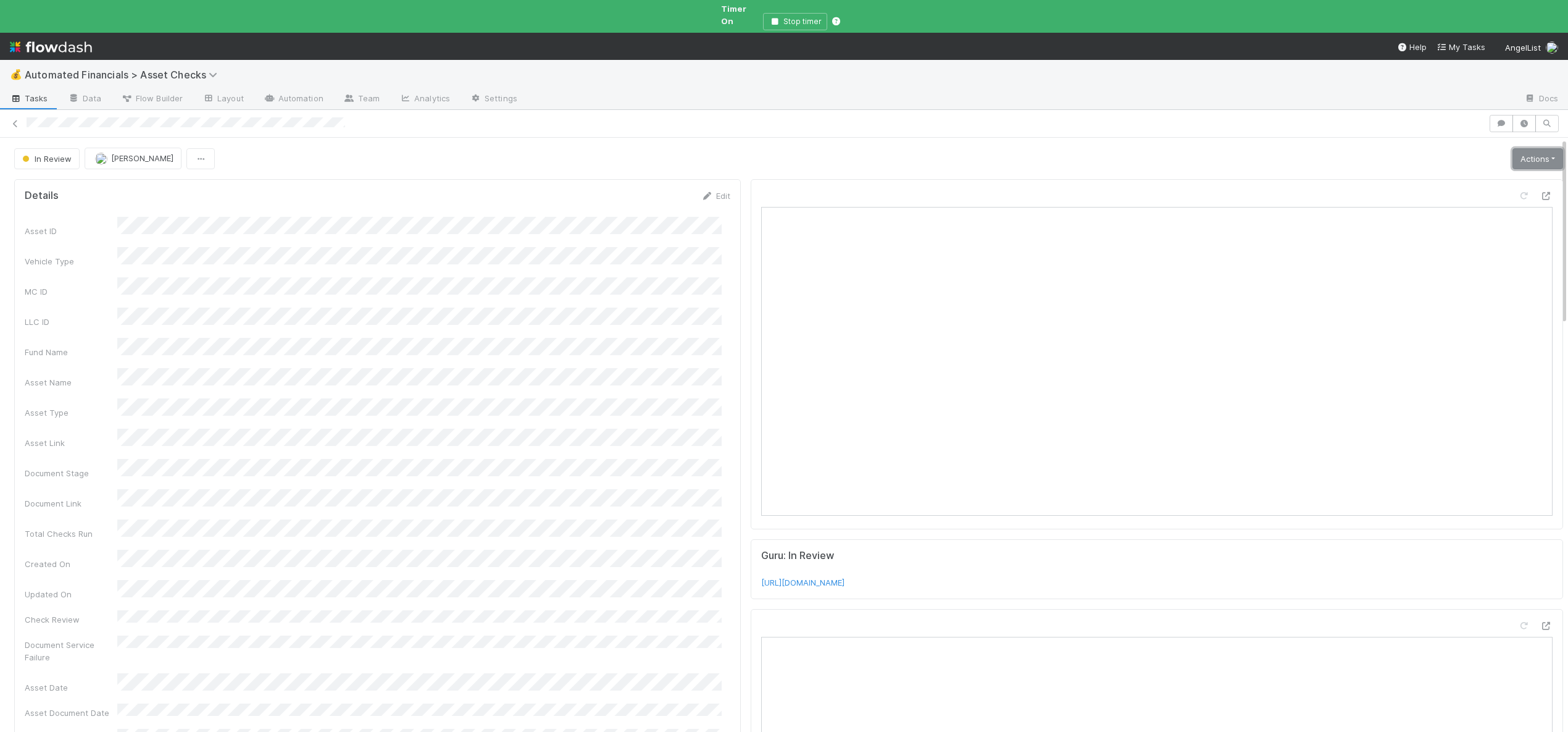
click at [1514, 148] on link "Actions" at bounding box center [1538, 159] width 51 height 21
click at [1448, 262] on button "Analyze Asset Documents" at bounding box center [1496, 271] width 136 height 17
click at [1513, 148] on link "Actions" at bounding box center [1538, 159] width 51 height 21
click at [1477, 211] on button "🧠 Summarize failures" at bounding box center [1496, 219] width 136 height 17
click at [1517, 148] on link "Actions" at bounding box center [1538, 159] width 51 height 21
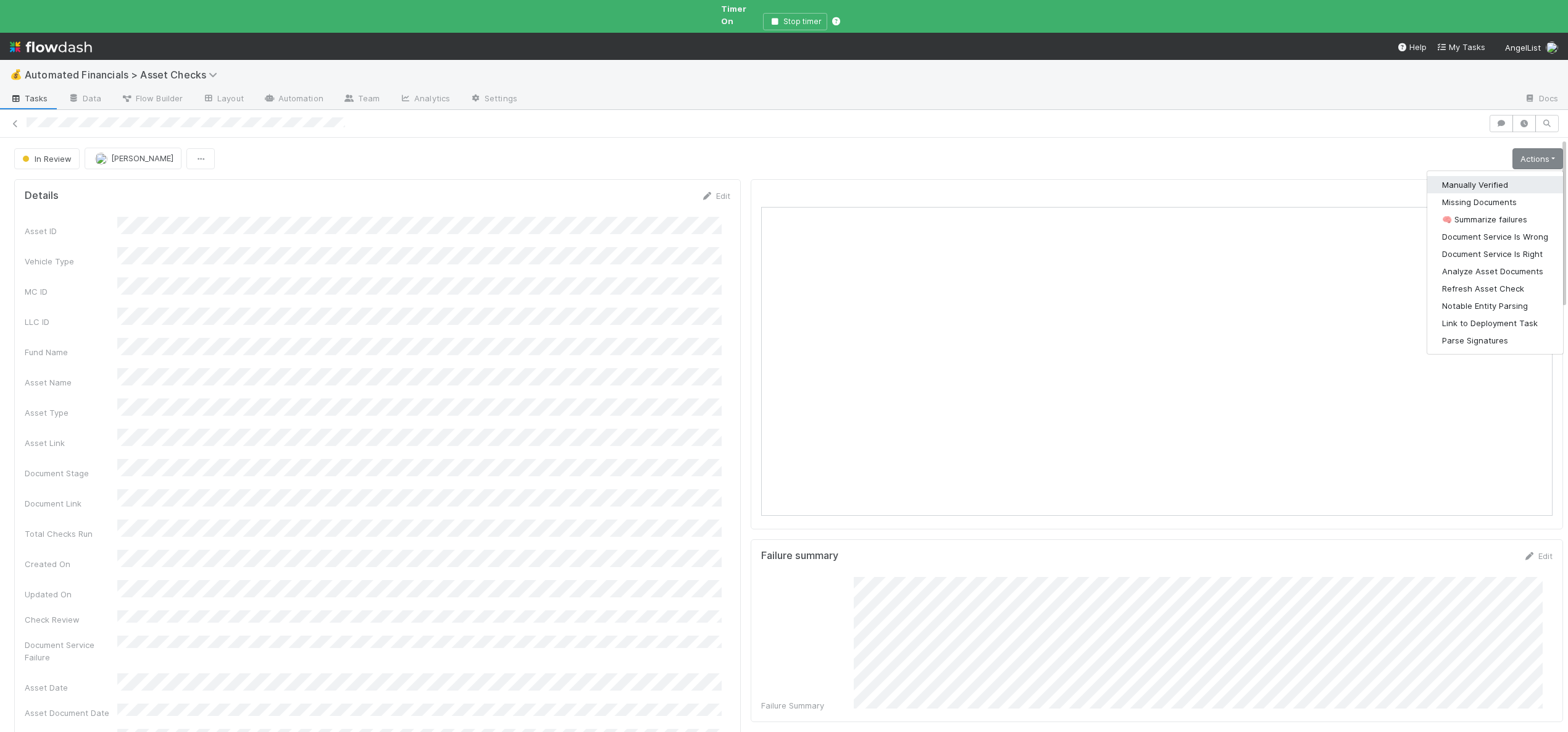
click at [1459, 176] on button "Manually Verified" at bounding box center [1496, 184] width 136 height 17
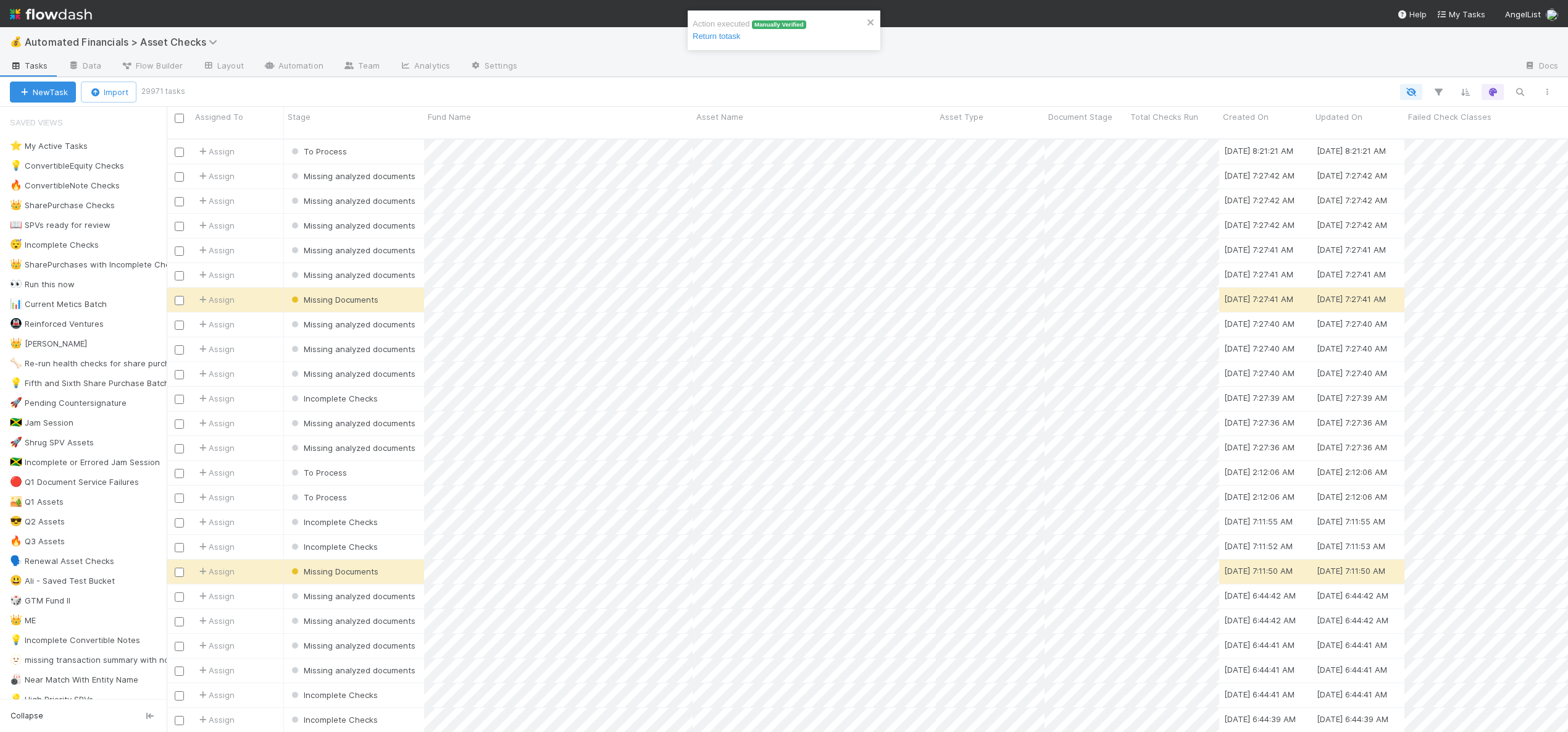
scroll to position [594, 1392]
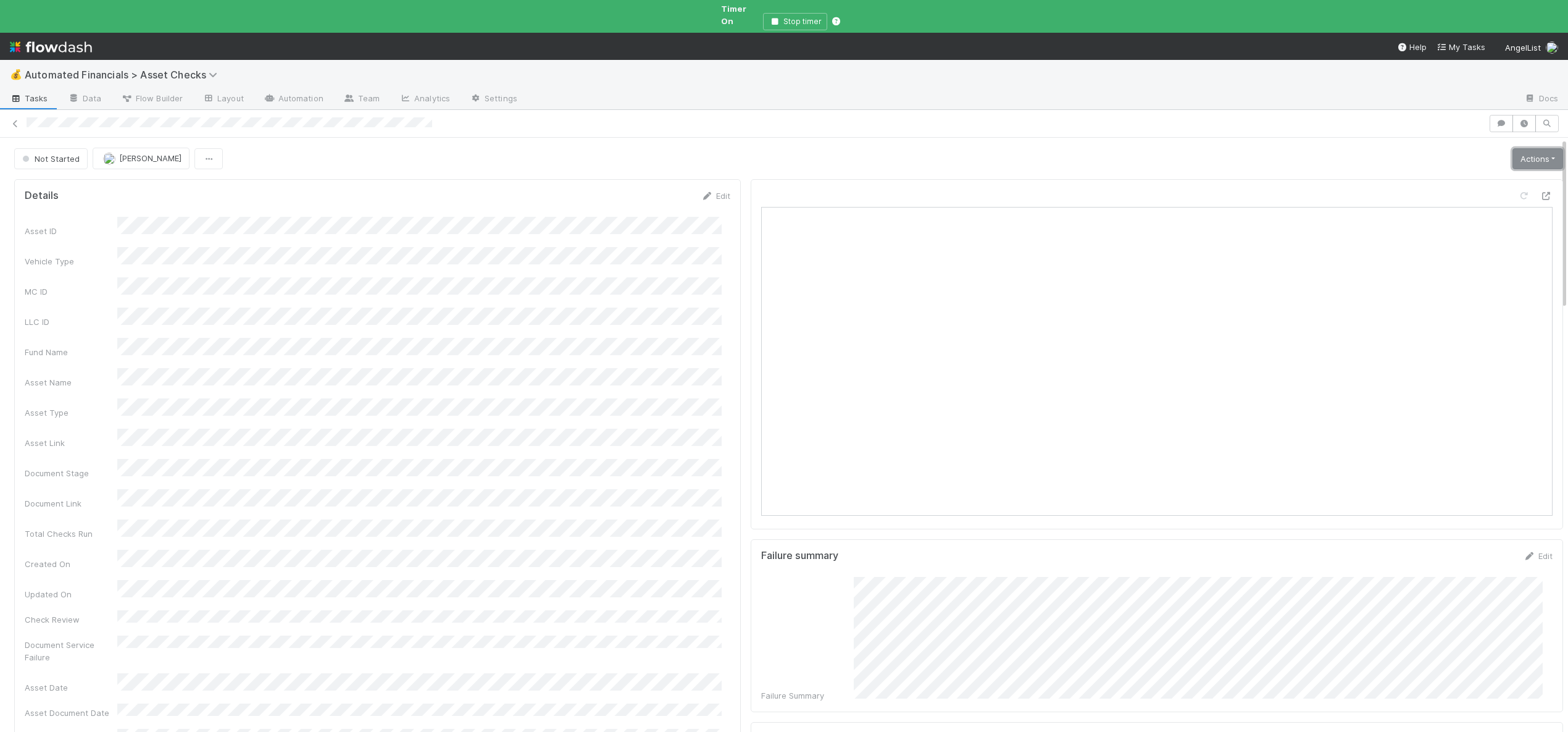
click at [1513, 148] on link "Actions" at bounding box center [1538, 159] width 51 height 21
click at [1445, 176] on button "Start" at bounding box center [1498, 184] width 131 height 17
click at [1519, 148] on link "Actions" at bounding box center [1538, 159] width 51 height 21
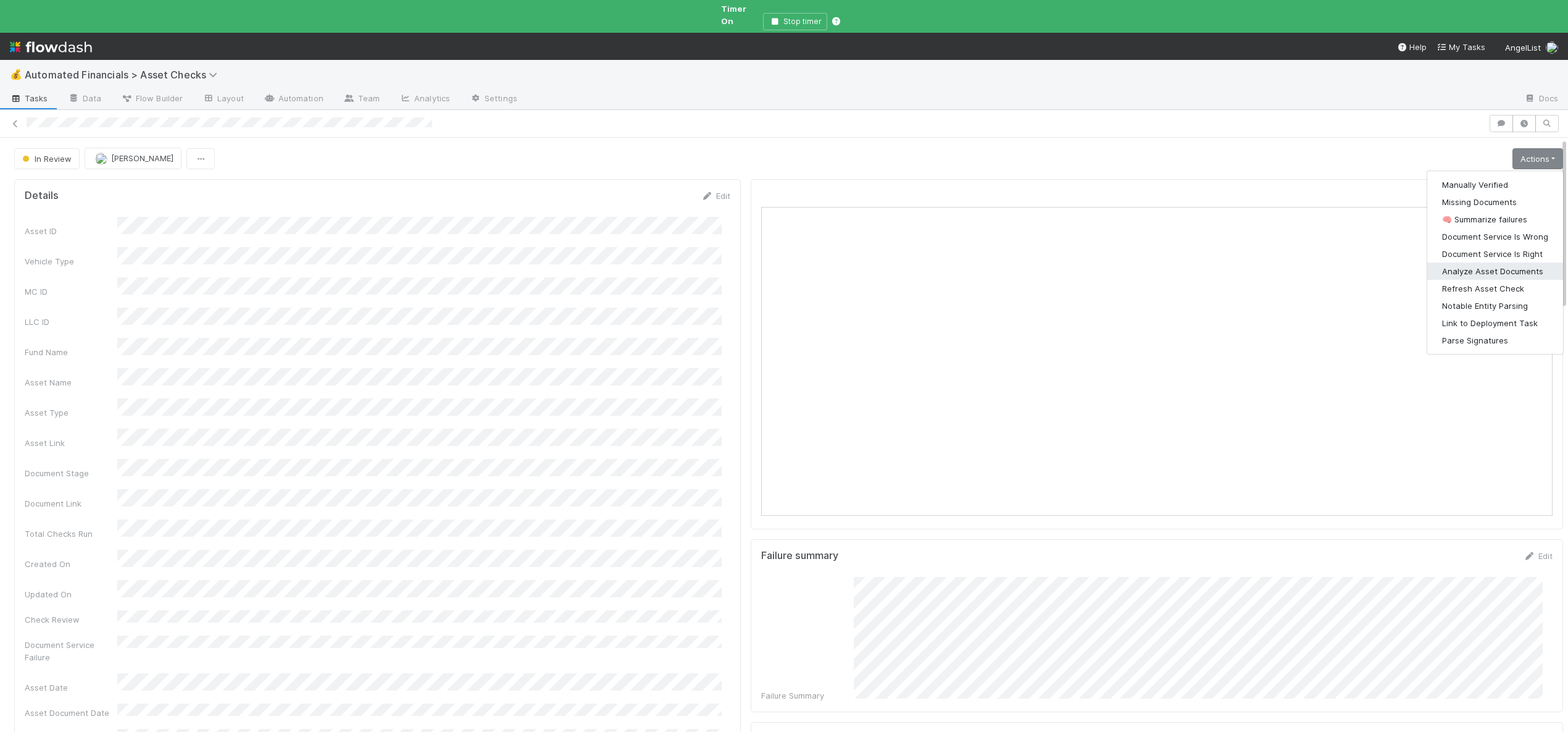
click at [1459, 262] on button "Analyze Asset Documents" at bounding box center [1496, 271] width 136 height 17
click at [1519, 150] on link "Actions" at bounding box center [1538, 159] width 51 height 21
click at [1491, 176] on button "Manually Verified" at bounding box center [1496, 184] width 136 height 17
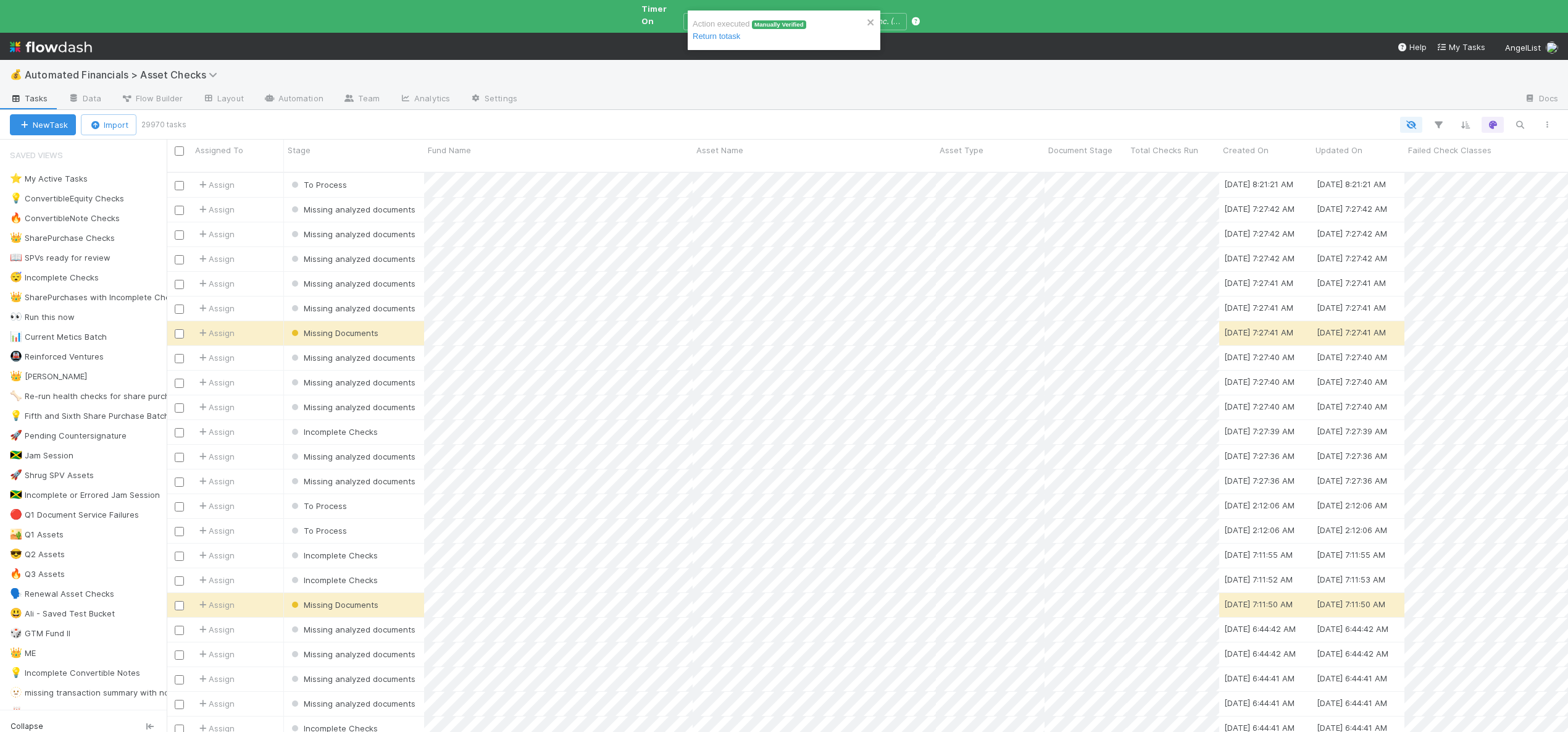
scroll to position [572, 1392]
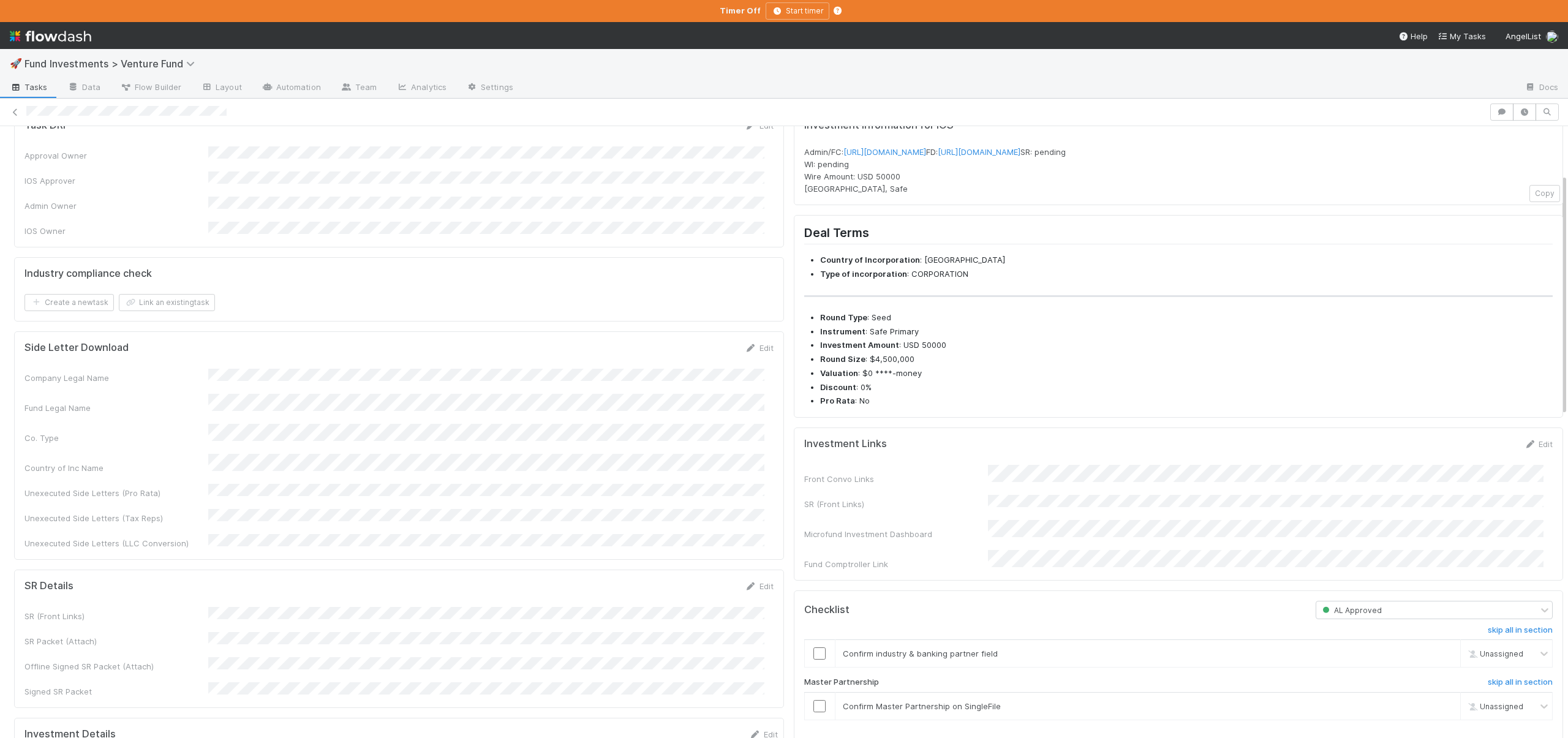
scroll to position [120, 0]
click at [991, 512] on div "Front Convo Links SR (Front Links) Microfund Investment Dashboard Fund Comptrol…" at bounding box center [1179, 515] width 749 height 105
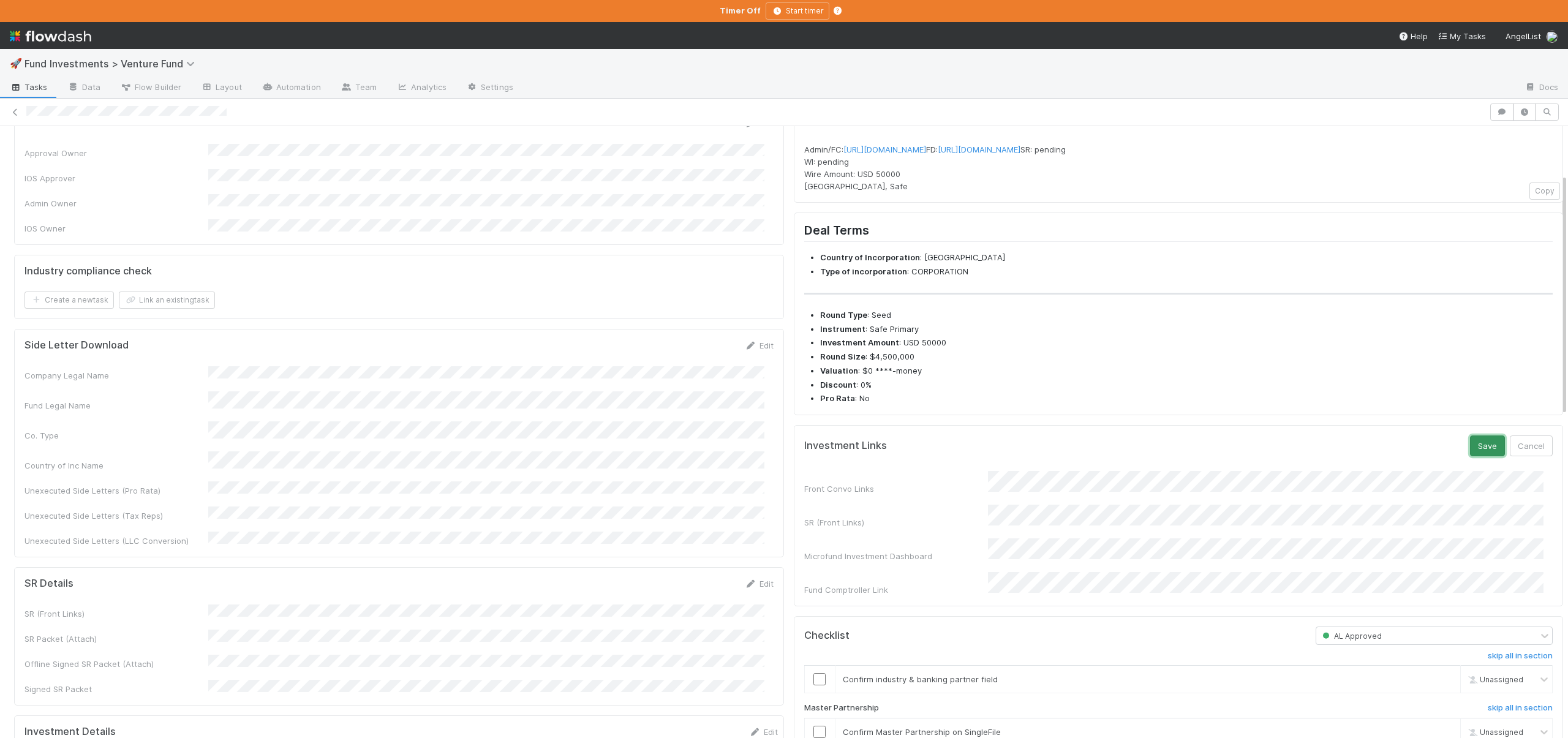
click at [1470, 456] on button "Save" at bounding box center [1487, 446] width 35 height 21
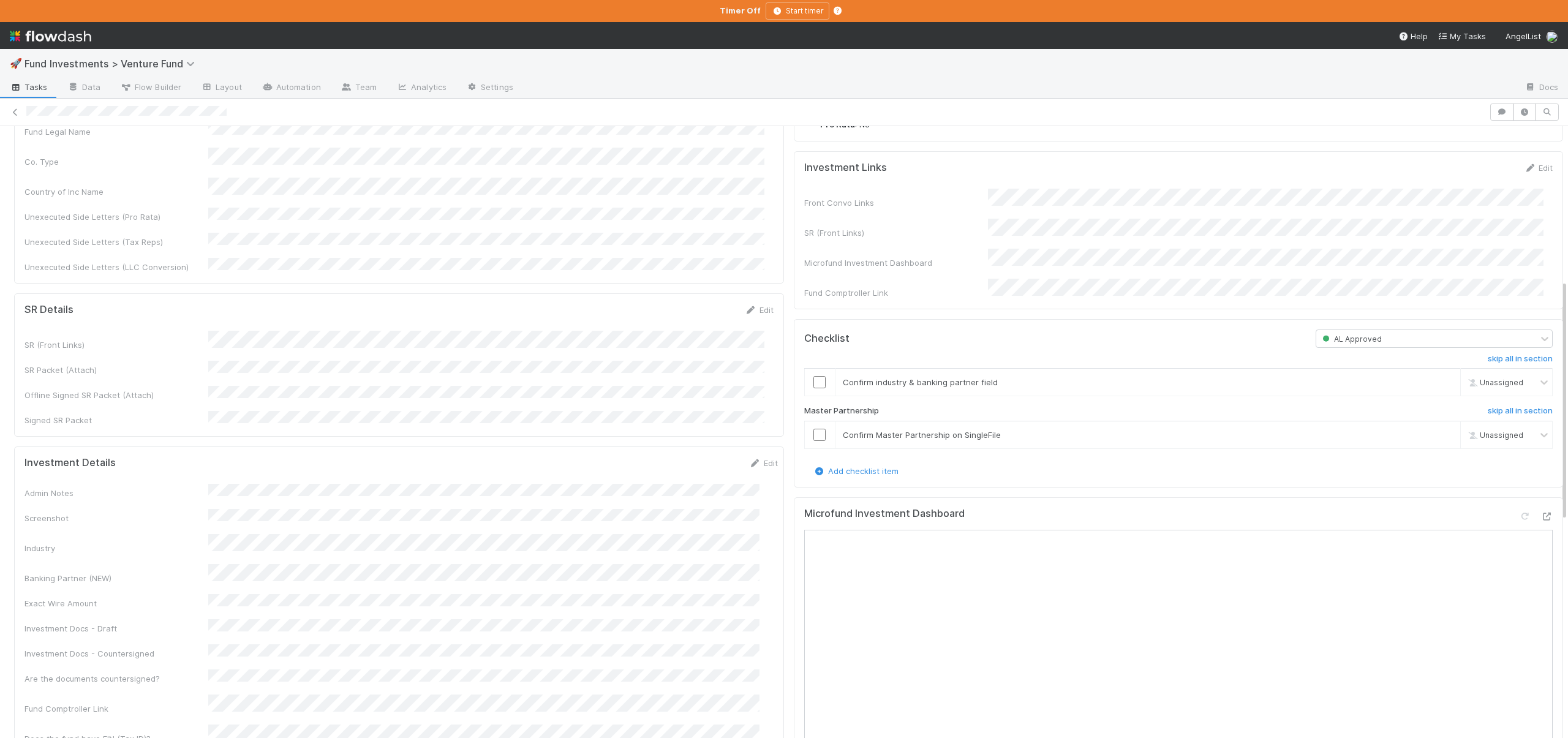
scroll to position [423, 0]
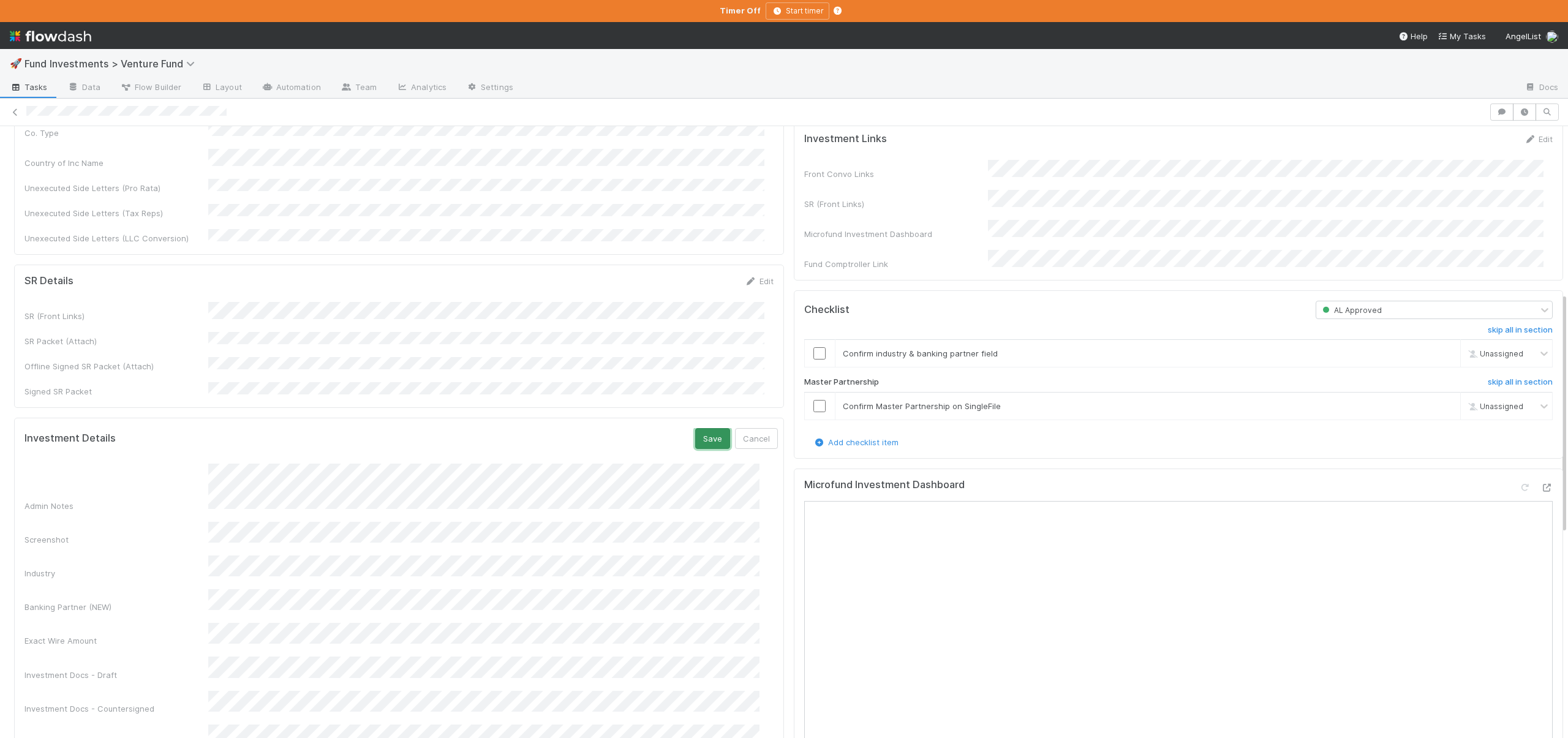
click at [698, 428] on button "Save" at bounding box center [712, 438] width 35 height 21
click at [814, 360] on input "checkbox" at bounding box center [820, 353] width 13 height 13
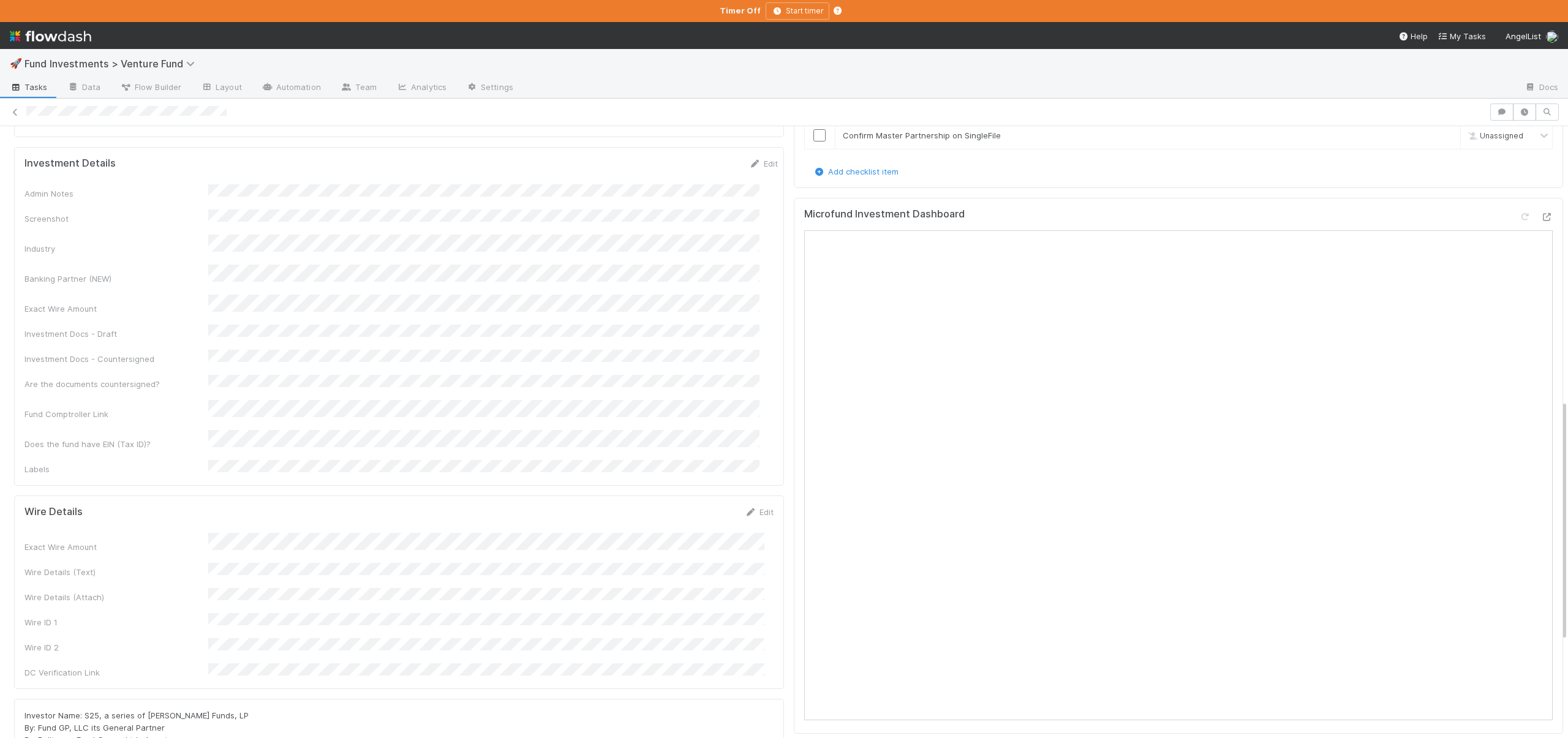
scroll to position [939, 0]
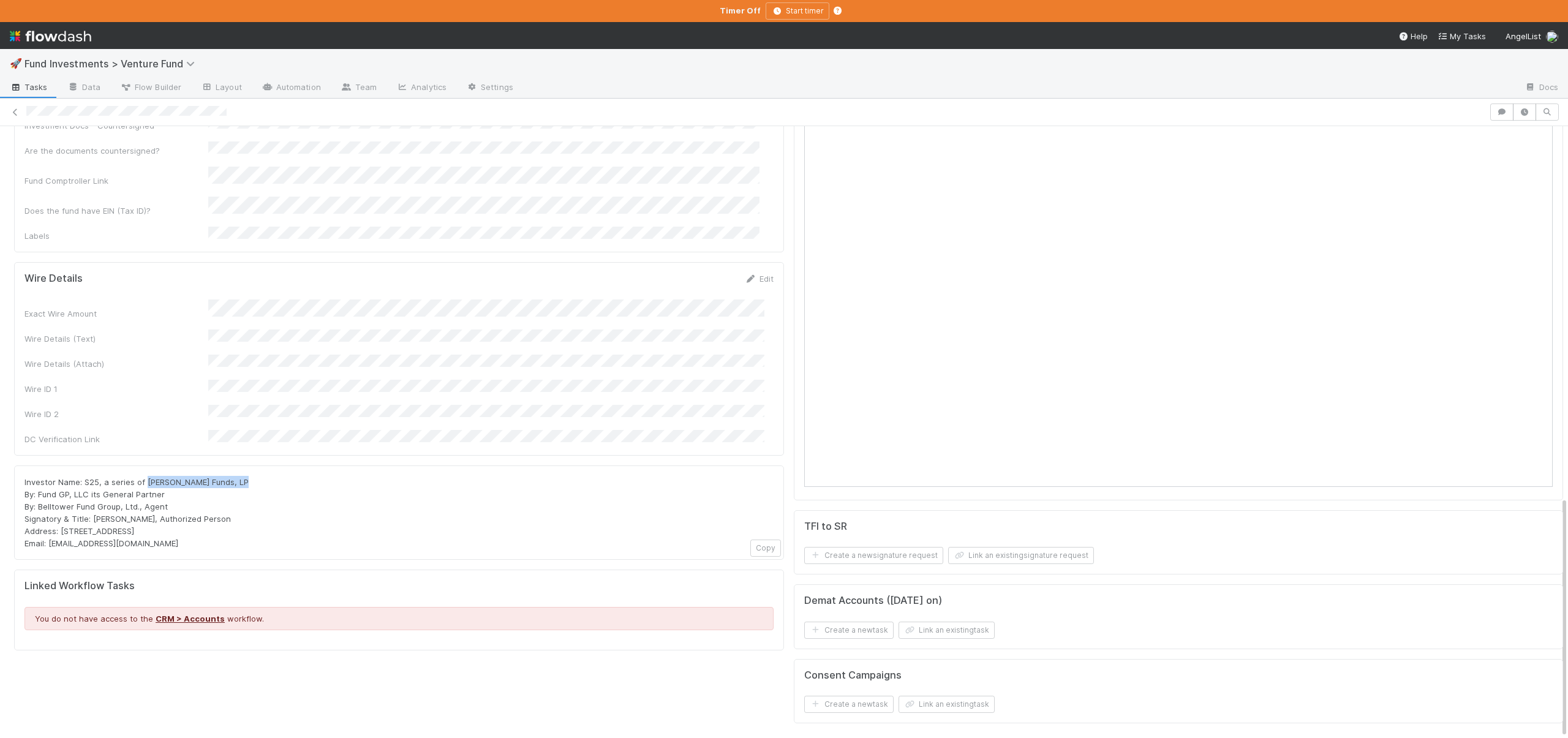
drag, startPoint x: 145, startPoint y: 373, endPoint x: 234, endPoint y: 370, distance: 89.1
click at [234, 477] on span "Investor Name: S25, a series of [PERSON_NAME] Funds, LP By: Fund GP, LLC its Ge…" at bounding box center [138, 513] width 227 height 71
copy span "JJ Fliegelman Funds, LP"
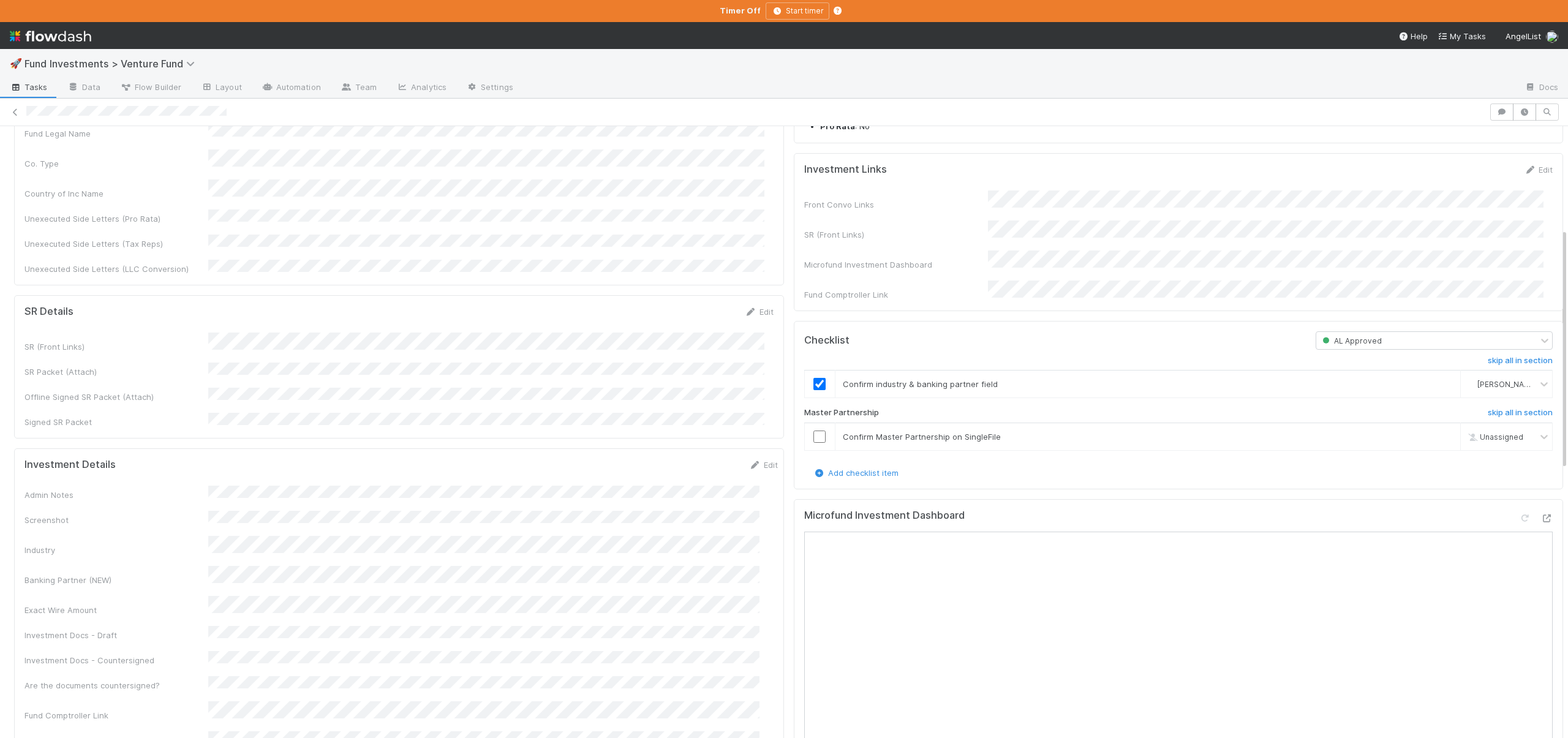
scroll to position [259, 0]
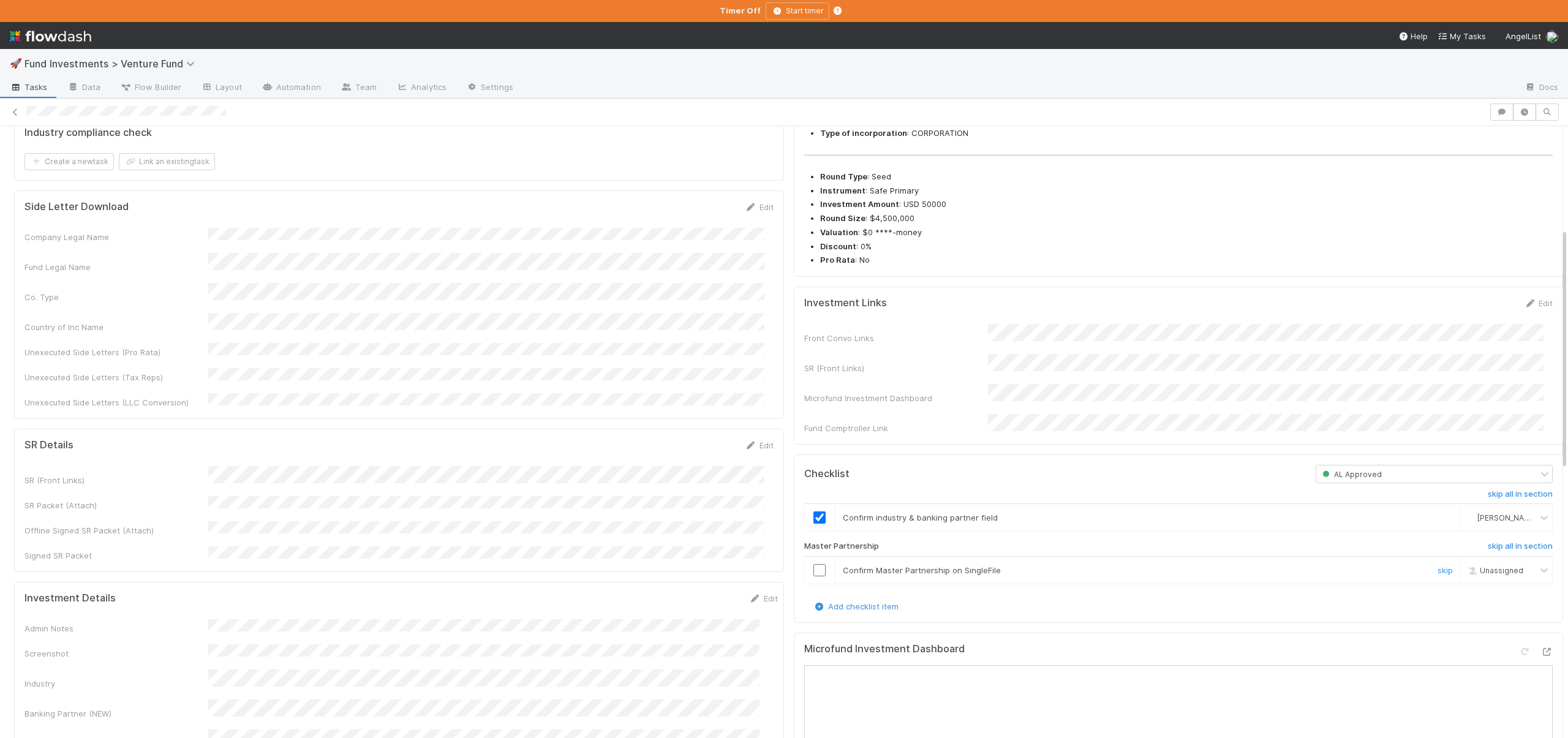
click at [814, 576] on input "checkbox" at bounding box center [820, 570] width 13 height 13
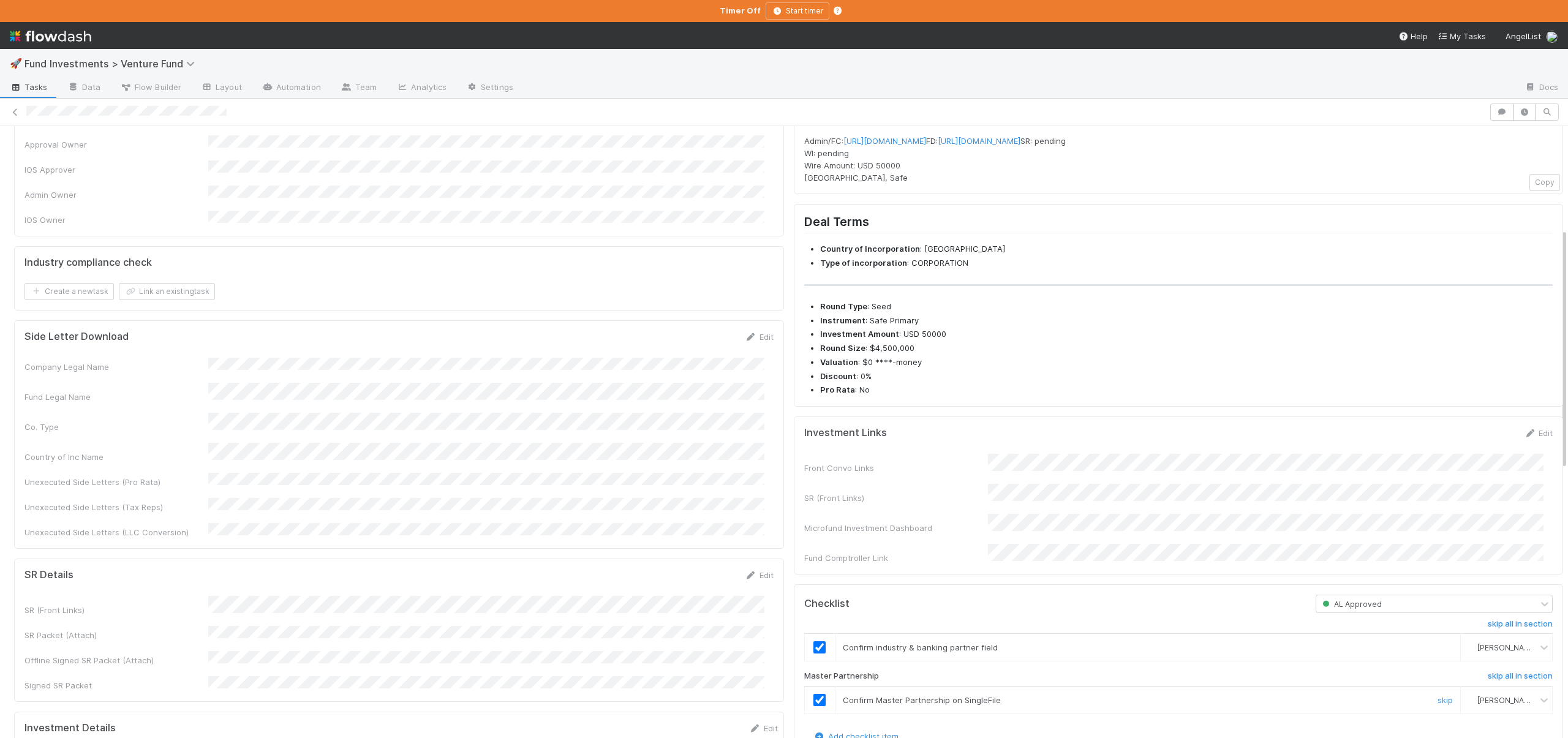
scroll to position [0, 0]
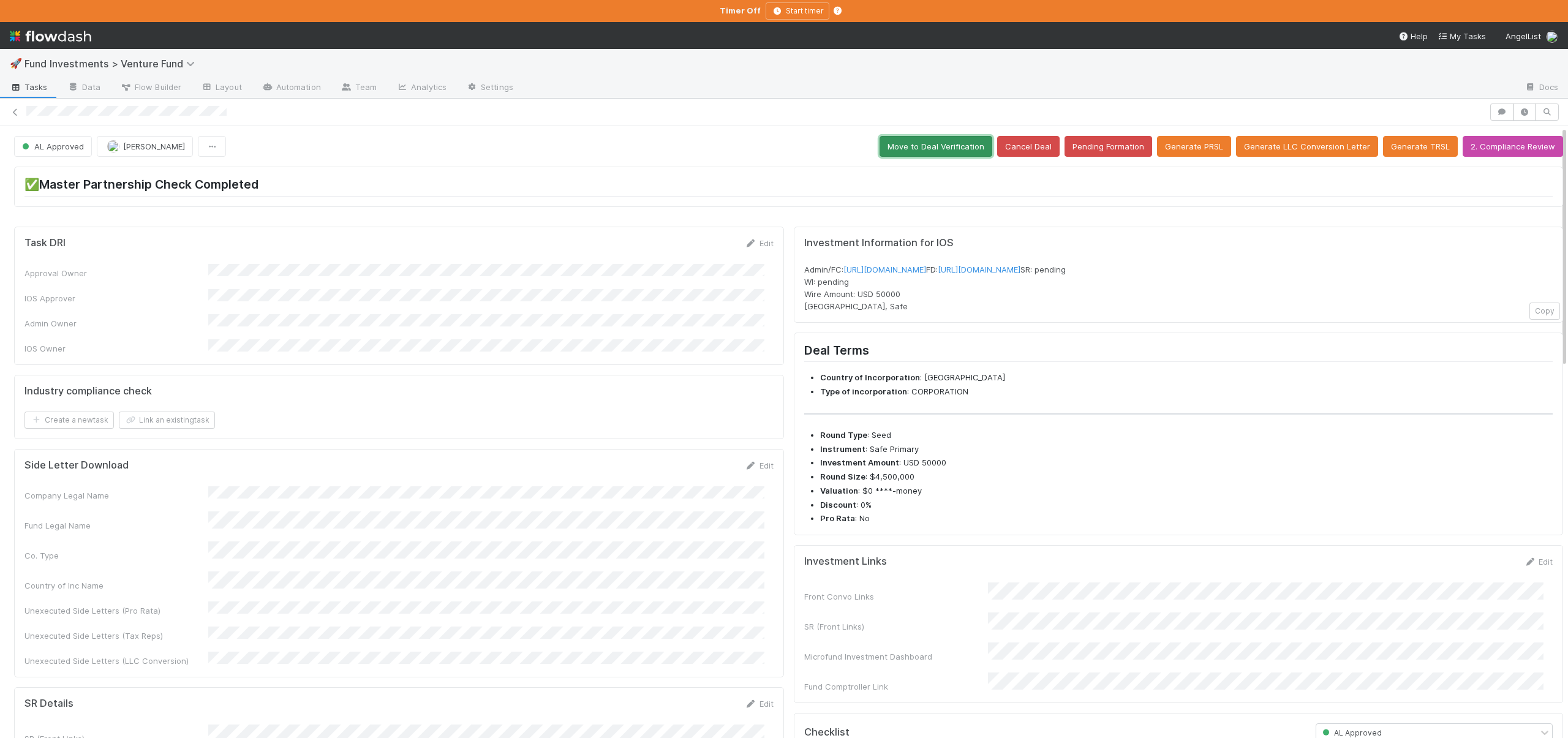
click at [938, 150] on button "Move to Deal Verification" at bounding box center [936, 146] width 113 height 21
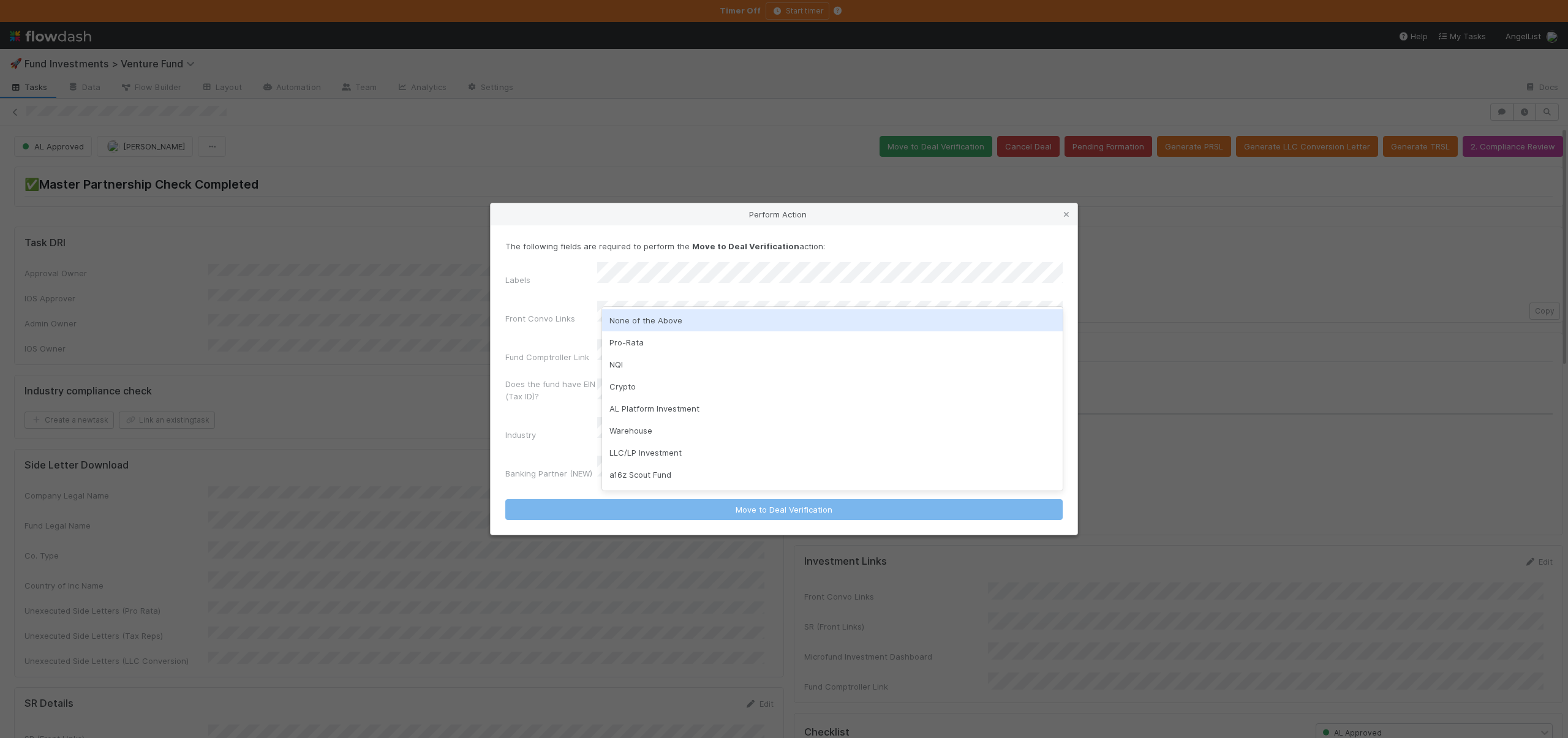
click at [626, 320] on div "None of the Above" at bounding box center [832, 320] width 461 height 22
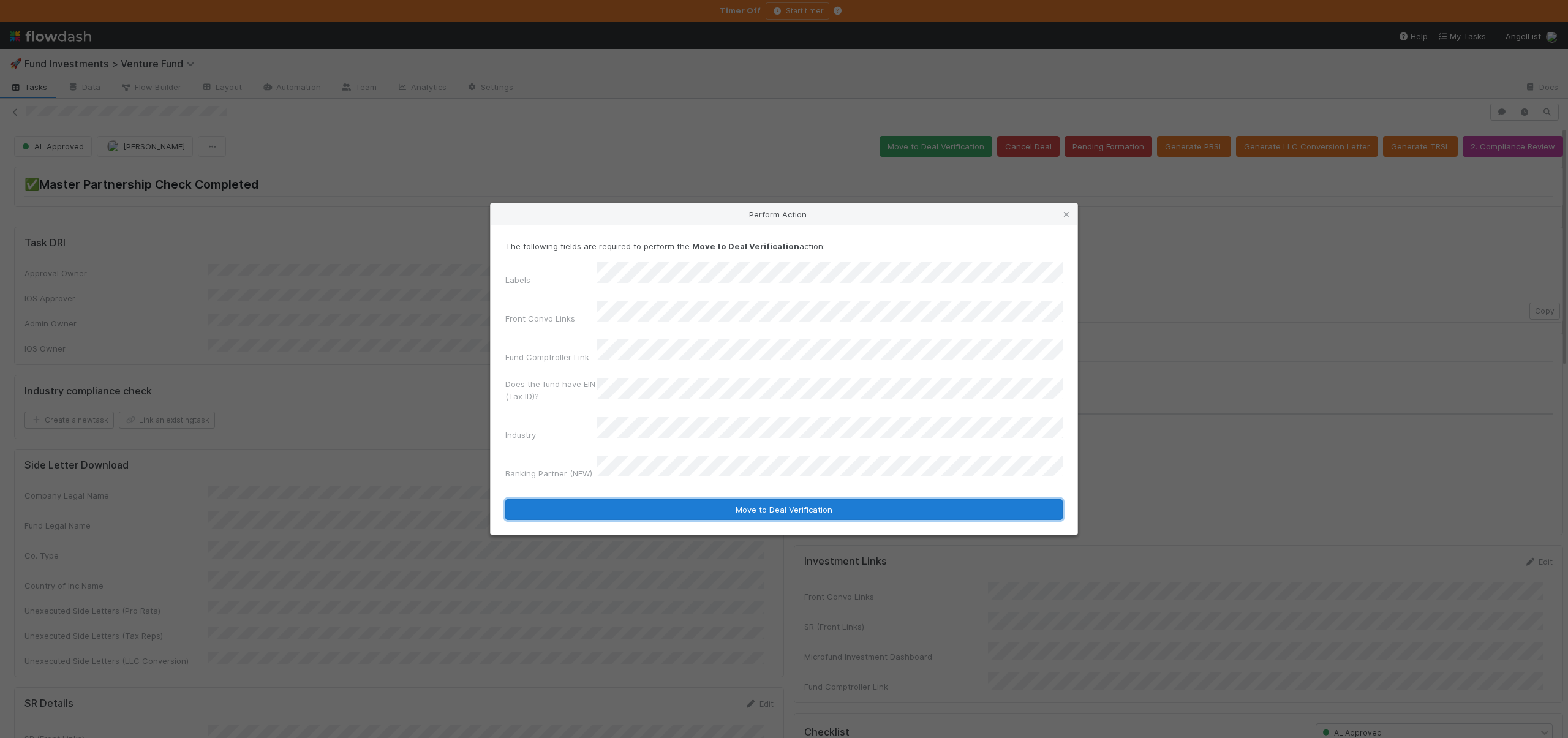
click at [696, 499] on button "Move to Deal Verification" at bounding box center [784, 510] width 558 height 21
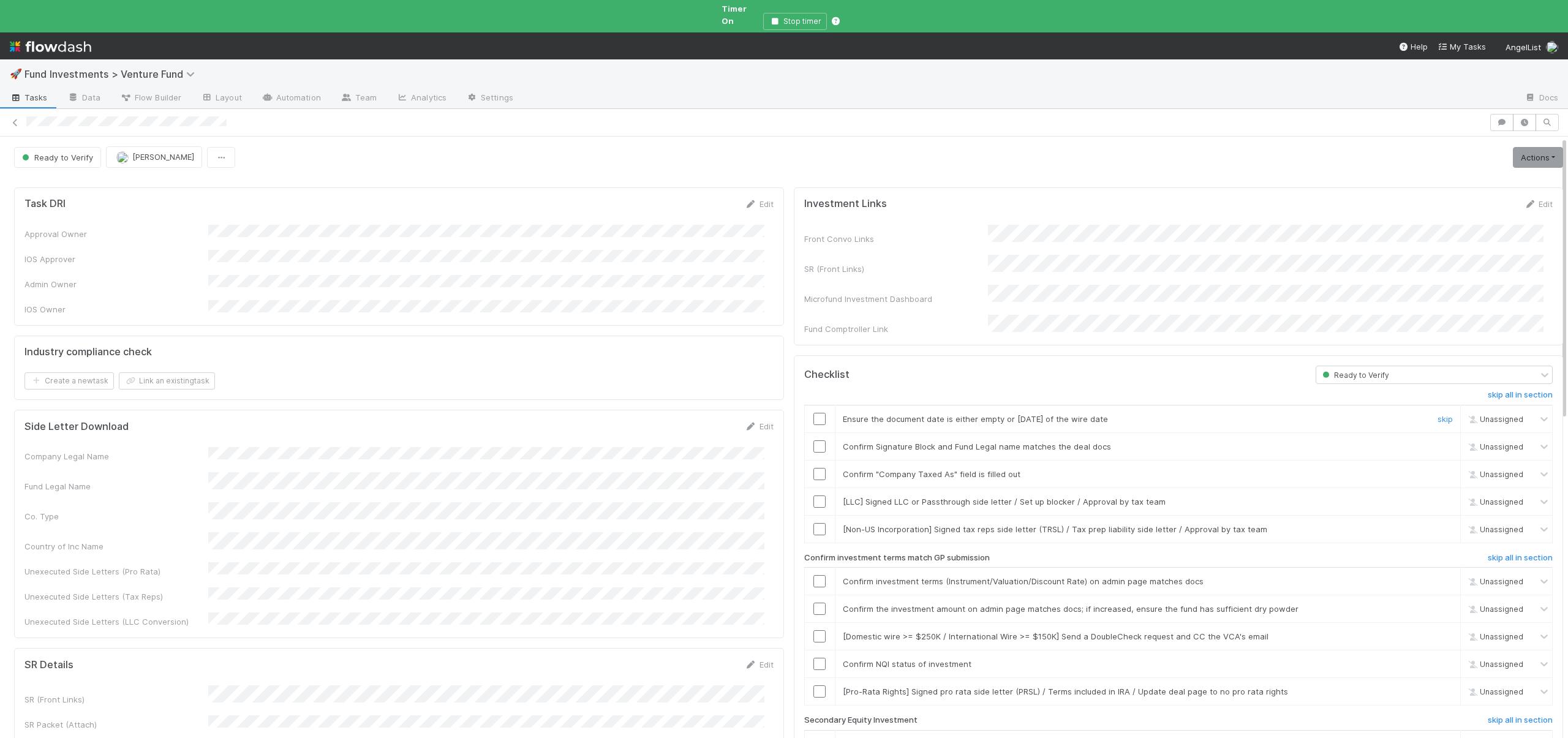
click at [814, 413] on input "checkbox" at bounding box center [820, 419] width 13 height 13
click at [814, 441] on input "checkbox" at bounding box center [820, 447] width 13 height 13
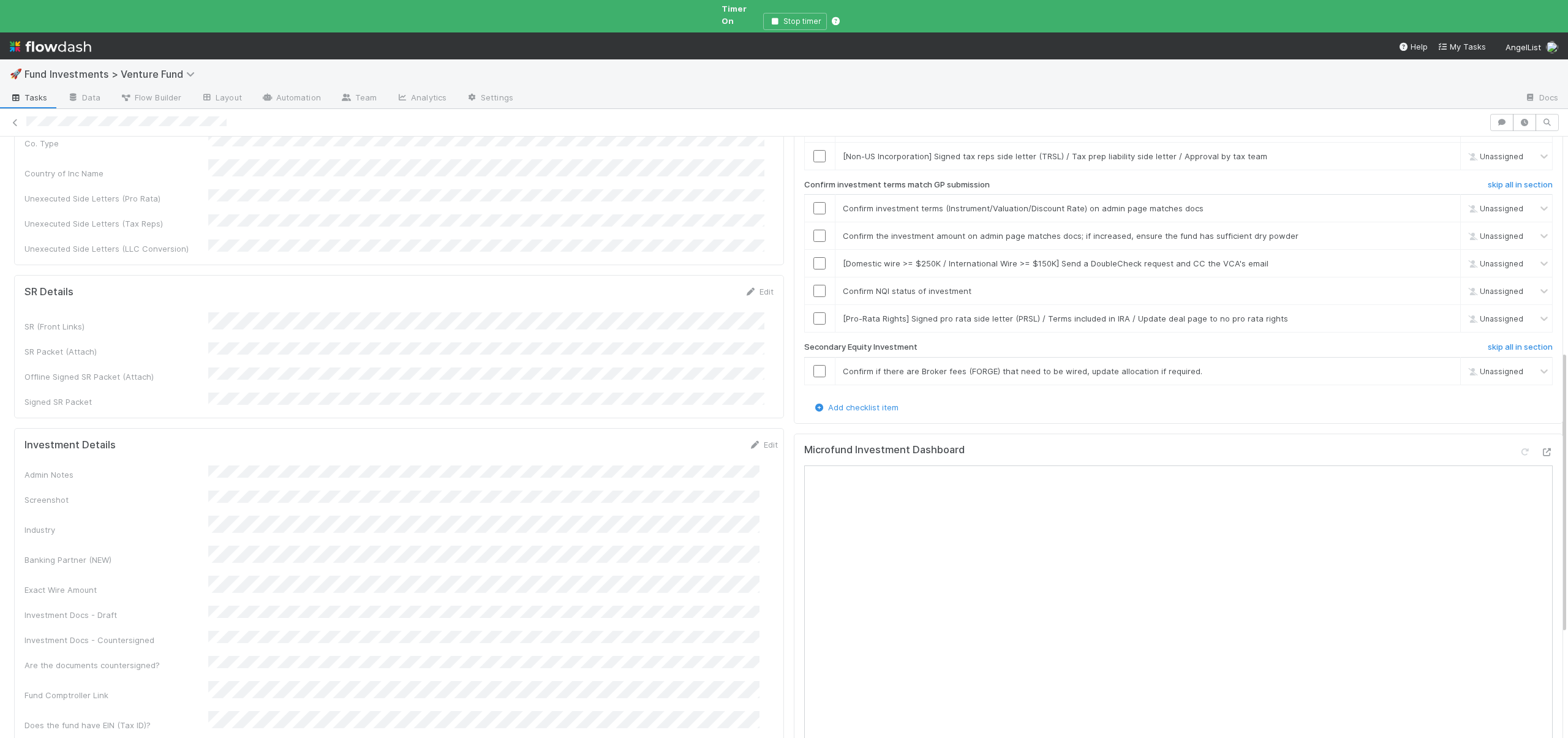
scroll to position [56, 0]
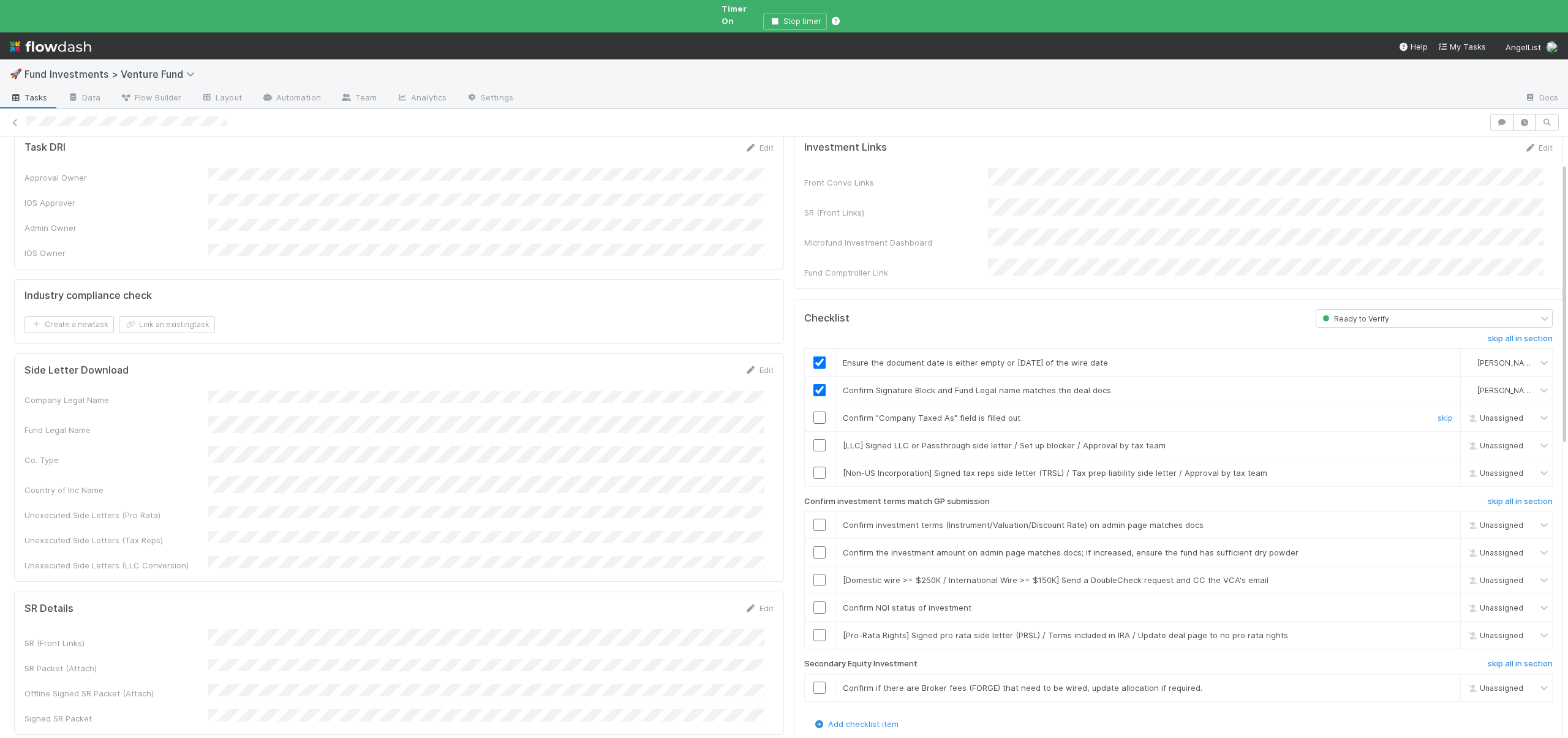
click at [814, 412] on input "checkbox" at bounding box center [820, 418] width 13 height 13
click at [1437, 441] on link "skip" at bounding box center [1445, 445] width 16 height 10
click at [1437, 468] on link "skip" at bounding box center [1445, 472] width 16 height 10
click at [814, 519] on input "checkbox" at bounding box center [820, 525] width 13 height 13
click at [814, 547] on input "checkbox" at bounding box center [820, 553] width 13 height 13
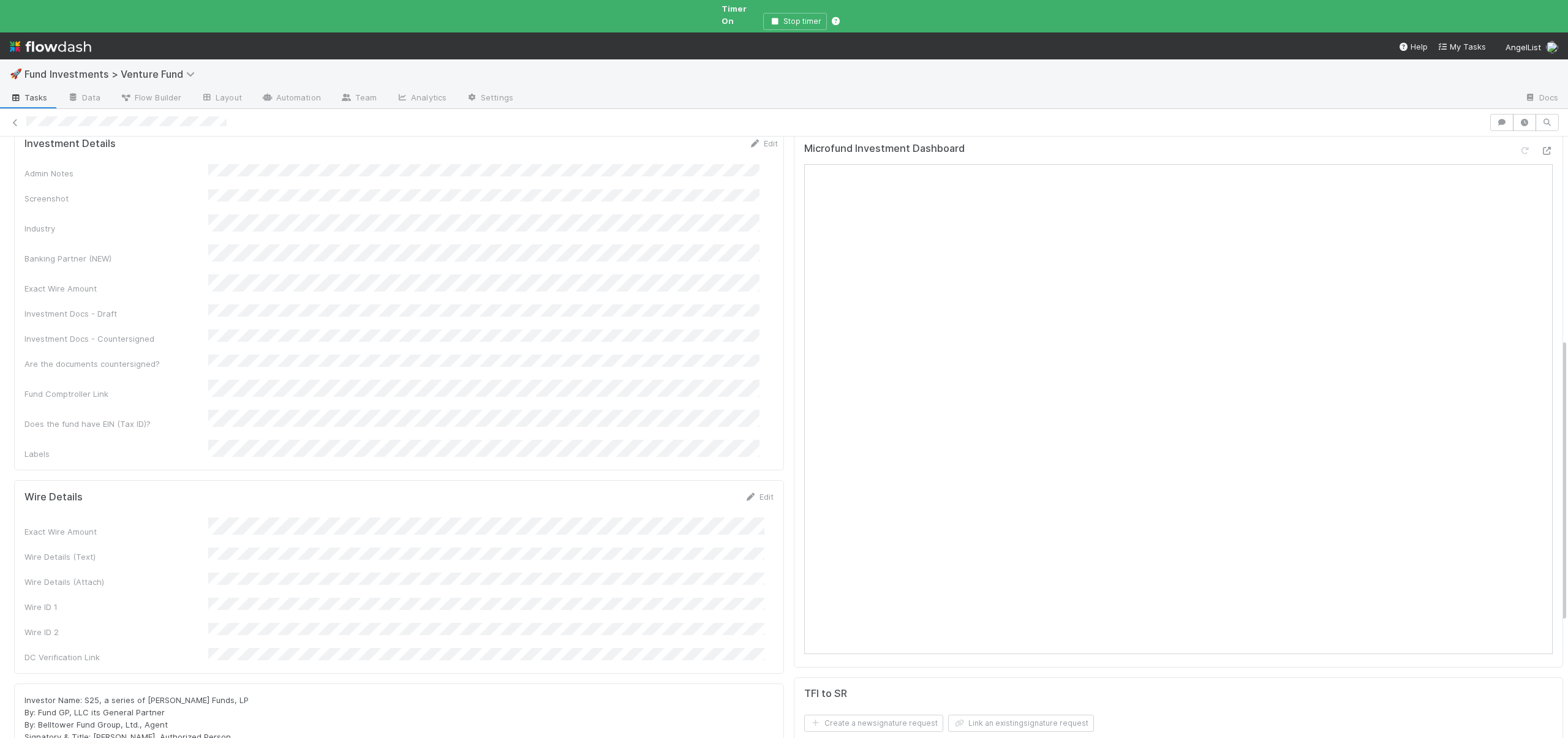
scroll to position [676, 0]
click at [702, 489] on button "Save" at bounding box center [708, 499] width 35 height 21
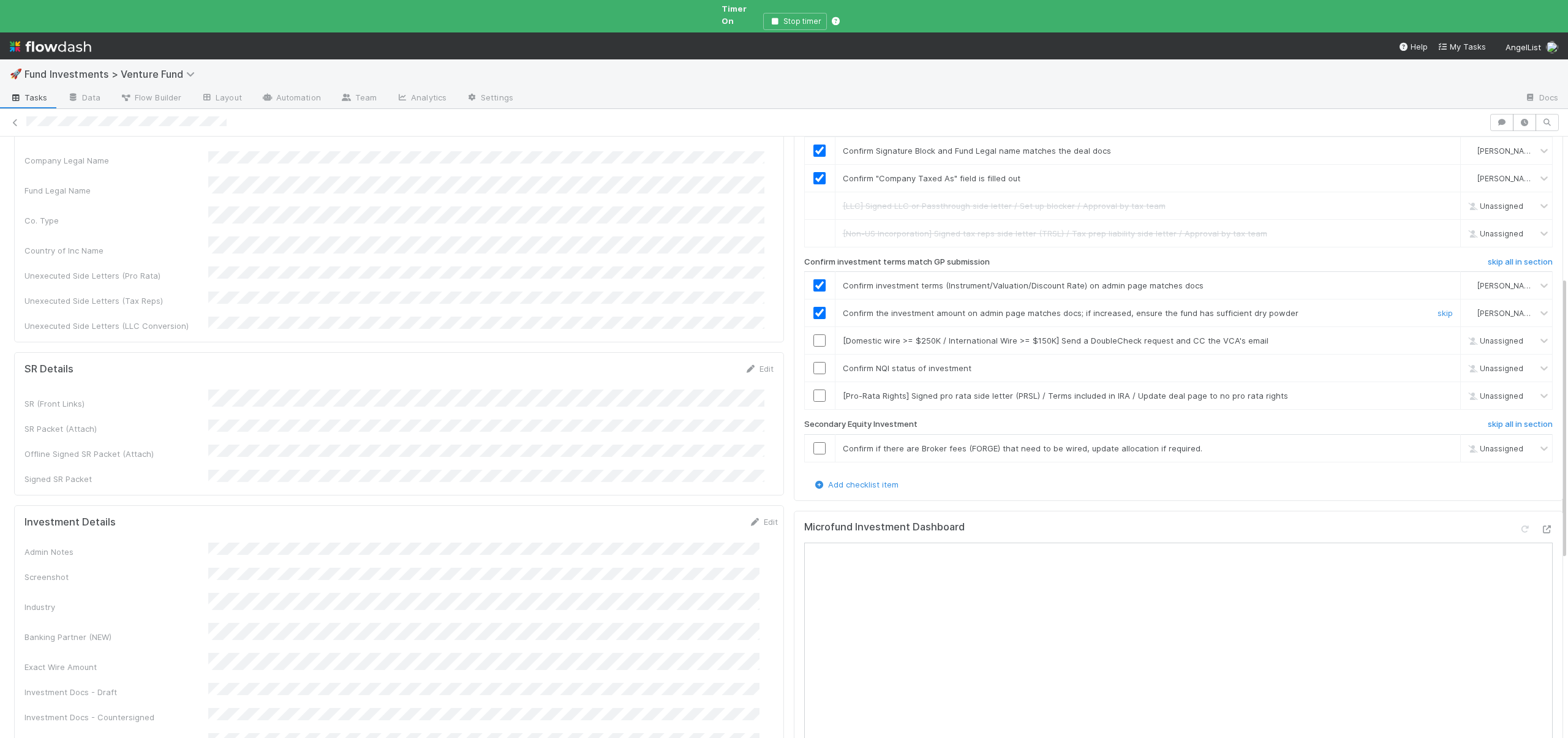
scroll to position [302, 0]
click at [1437, 329] on link "skip" at bounding box center [1445, 334] width 16 height 10
click at [814, 356] on input "checkbox" at bounding box center [820, 362] width 13 height 13
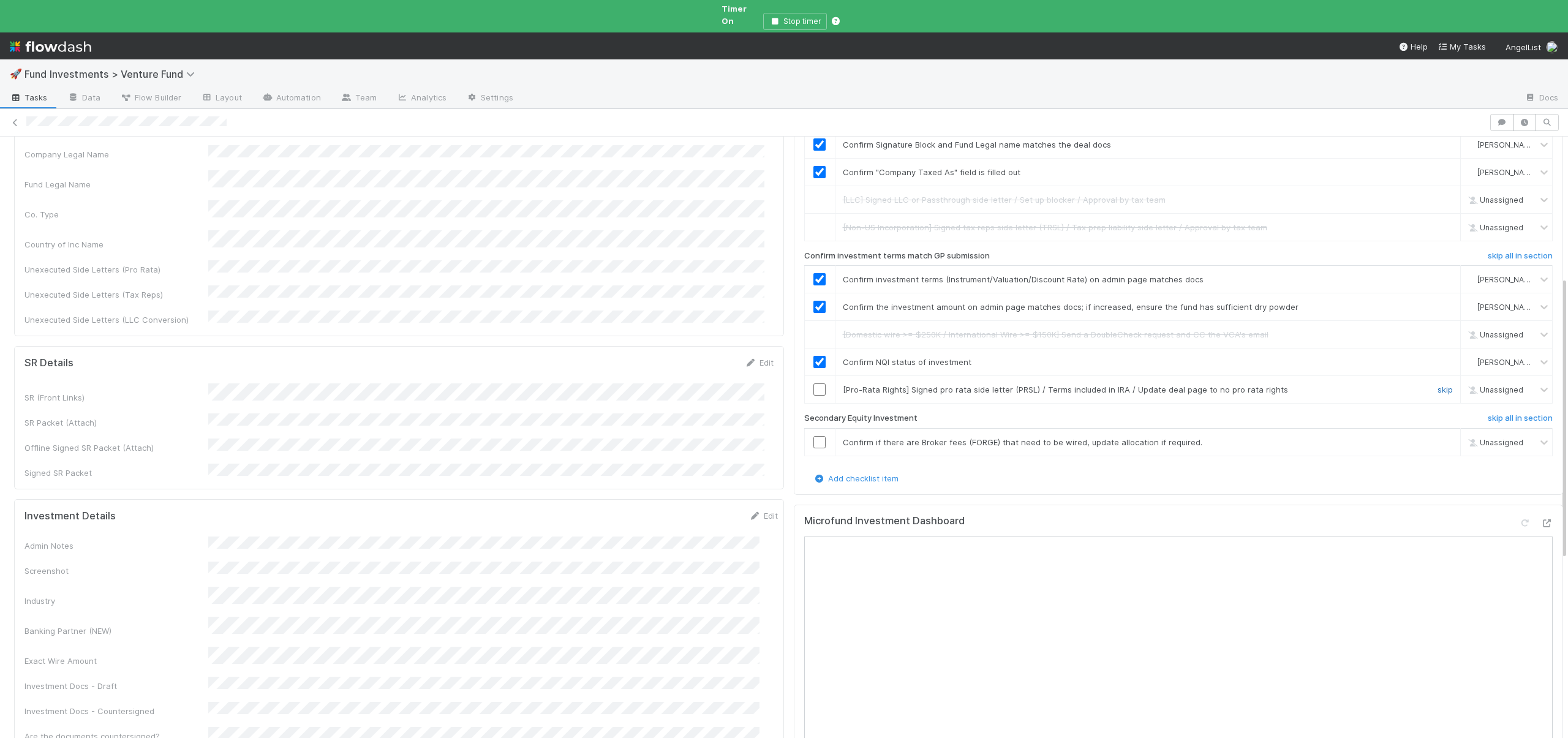
click at [1437, 385] on link "skip" at bounding box center [1445, 389] width 16 height 10
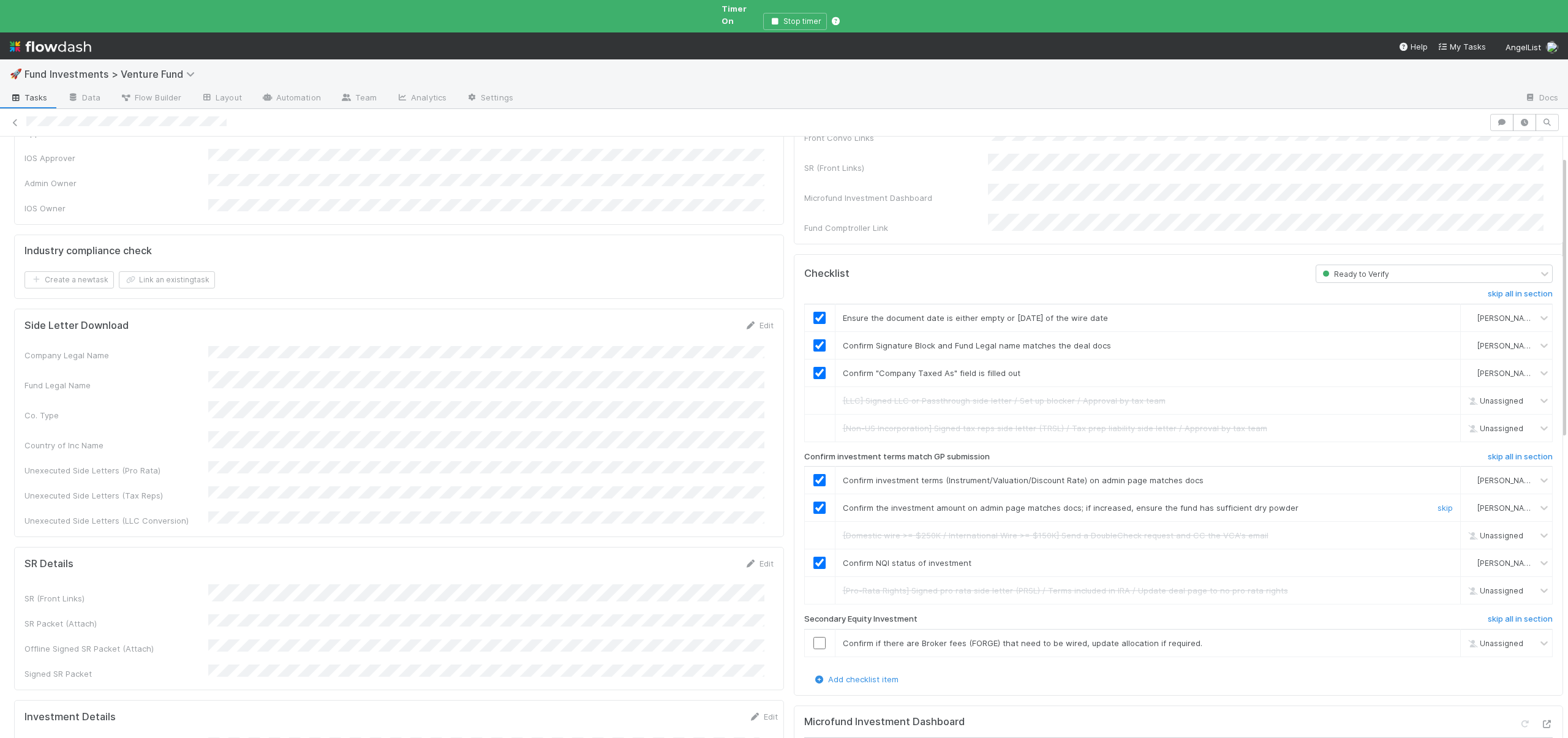
scroll to position [255, 0]
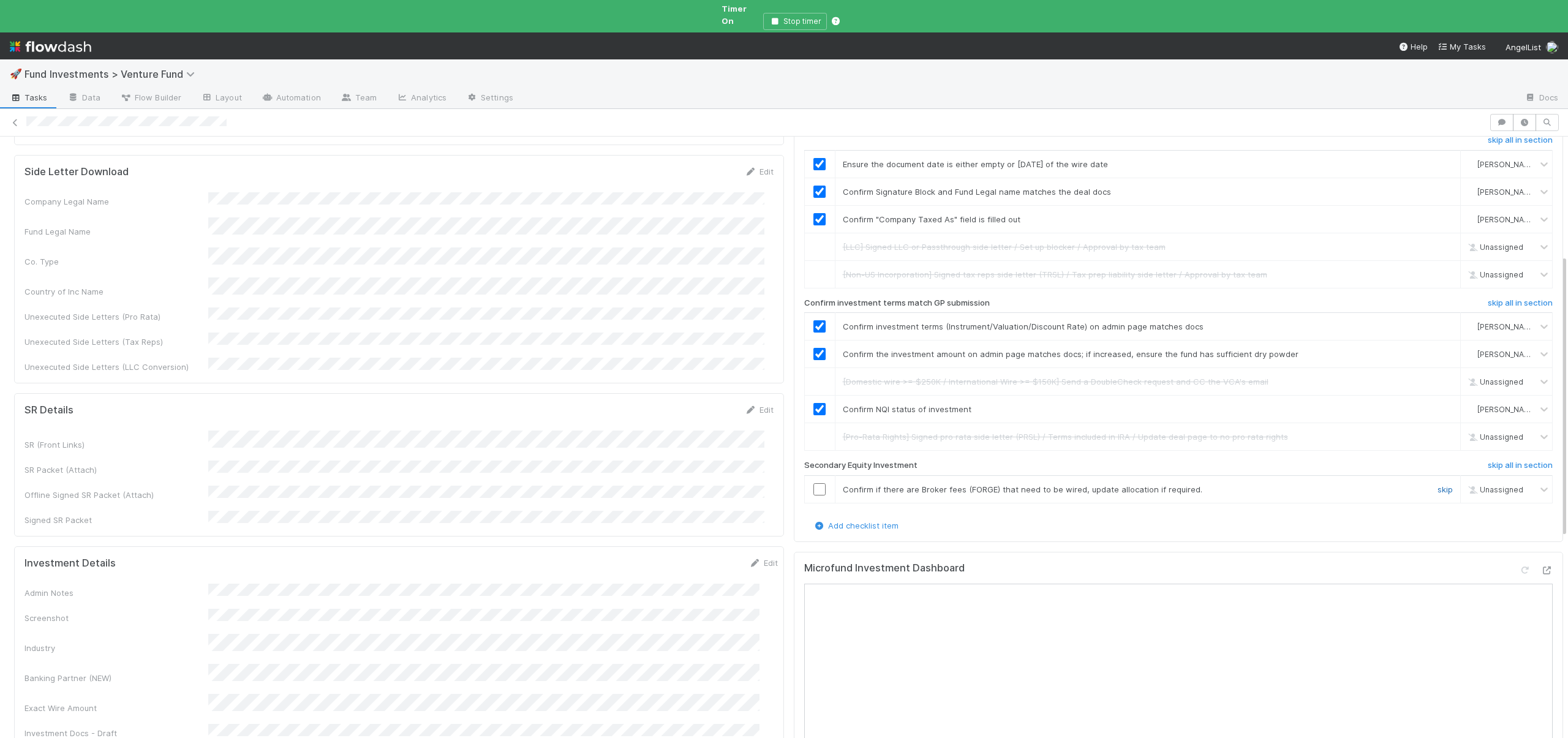
click at [1437, 484] on link "skip" at bounding box center [1445, 489] width 16 height 10
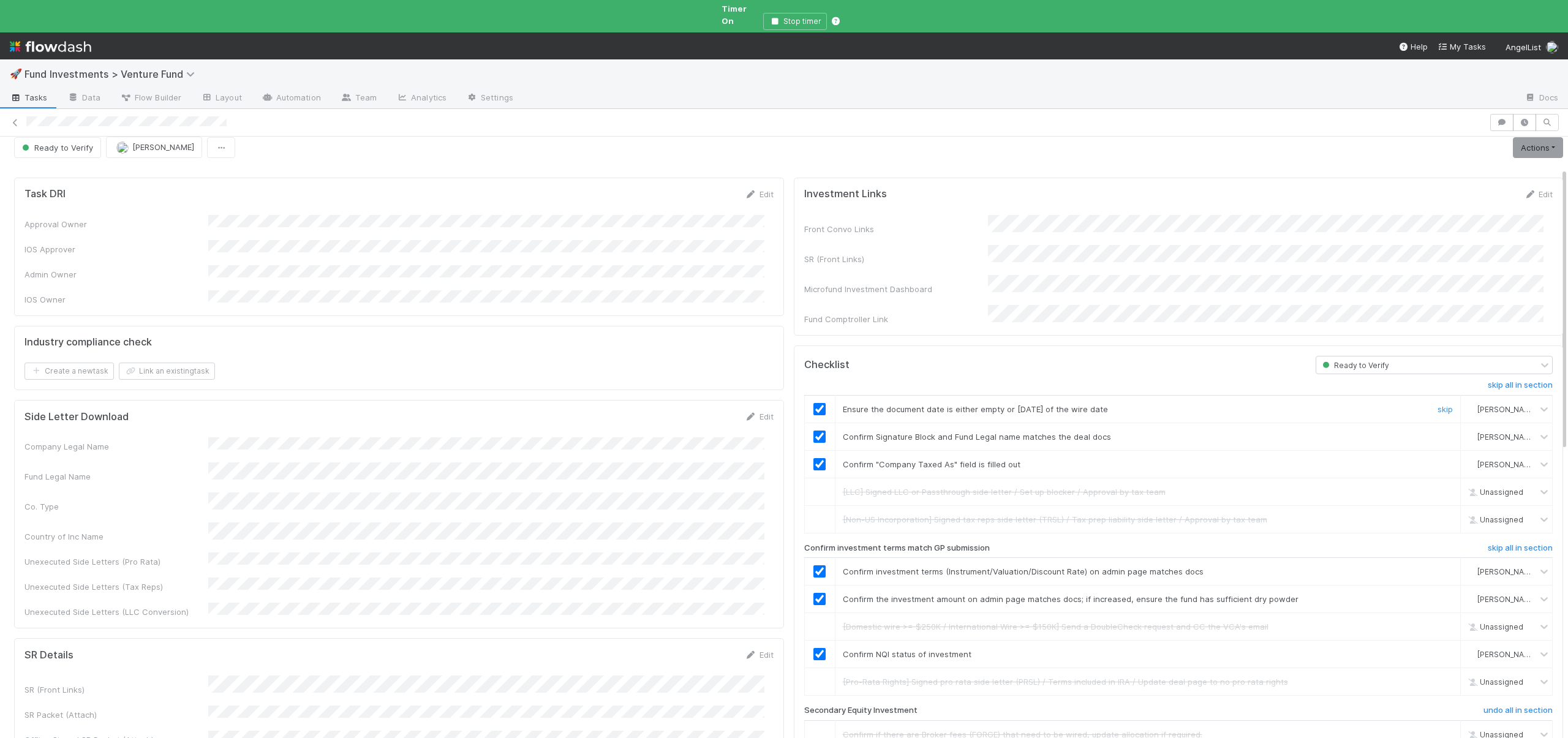
scroll to position [0, 0]
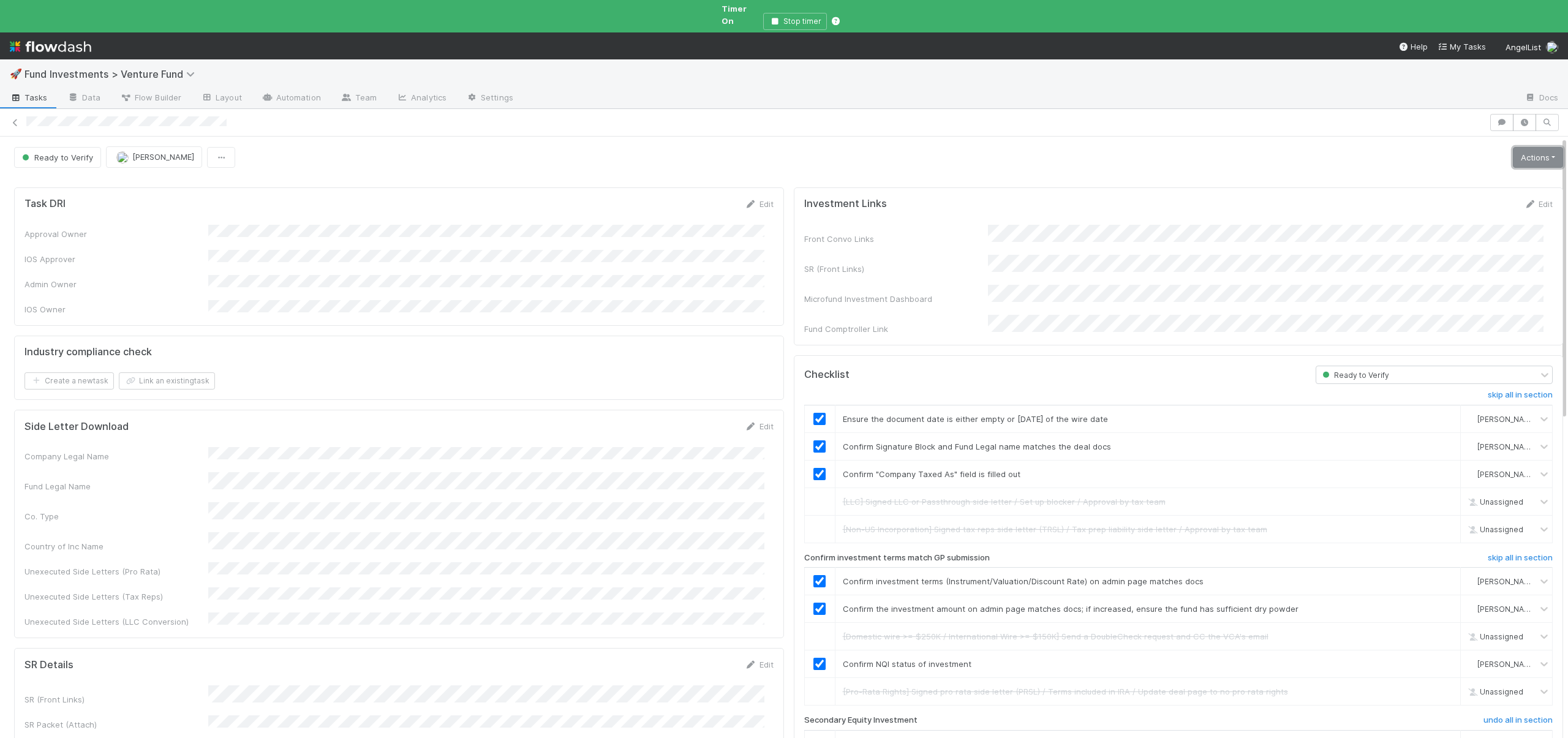
click at [1519, 151] on link "Actions" at bounding box center [1538, 157] width 50 height 21
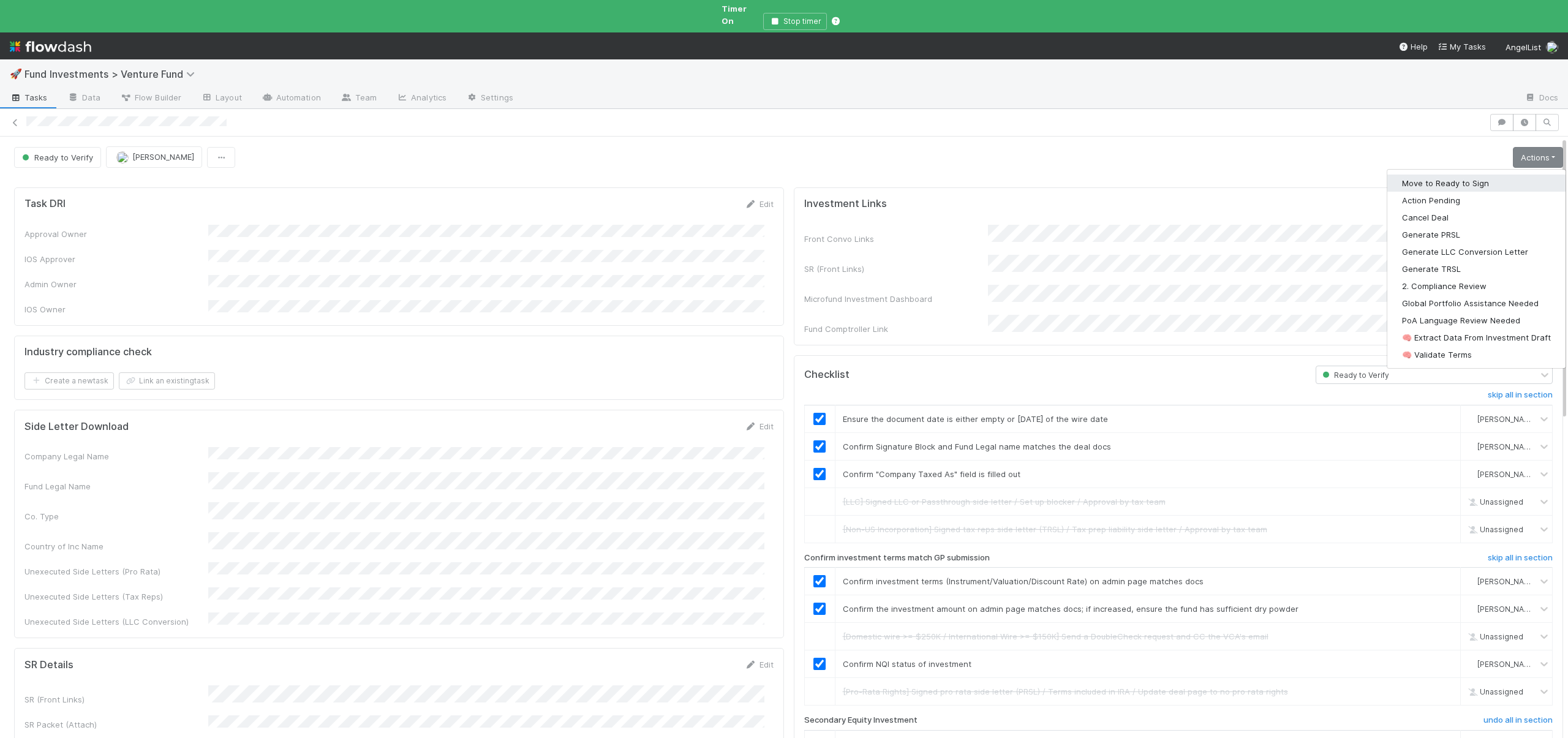
click at [1444, 174] on button "Move to Ready to Sign" at bounding box center [1477, 182] width 178 height 17
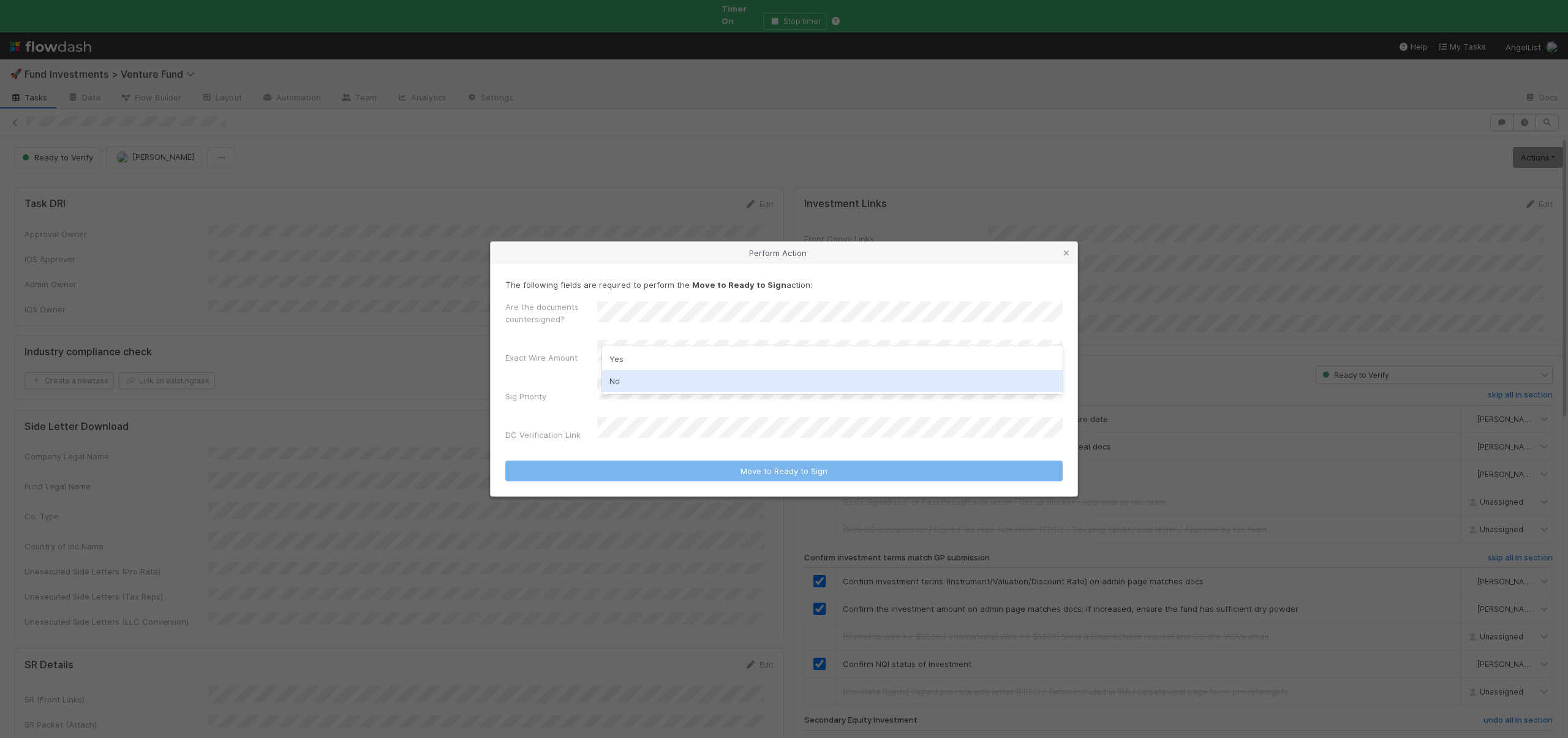
click at [631, 373] on div "No" at bounding box center [832, 381] width 461 height 22
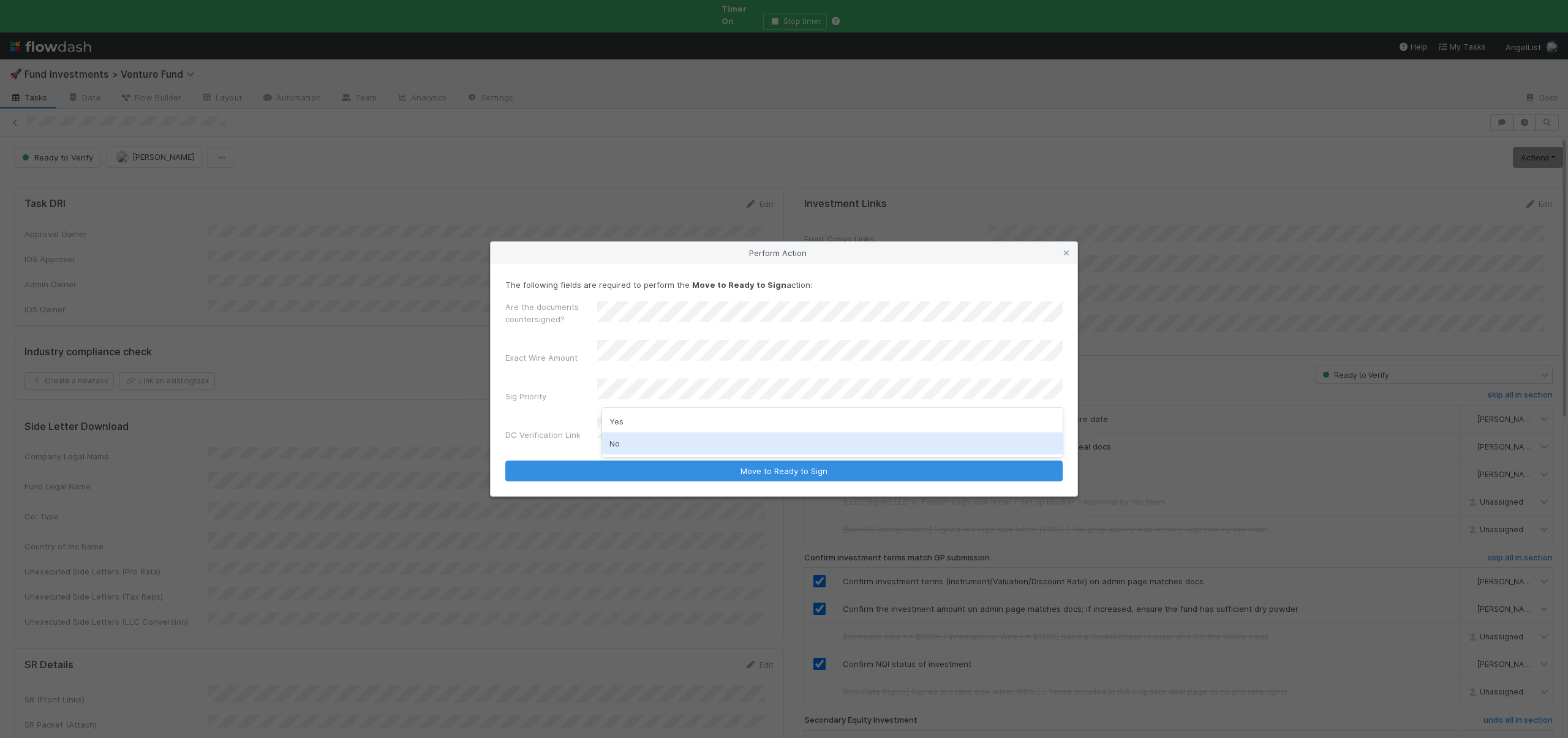
click at [619, 438] on div "No" at bounding box center [832, 444] width 461 height 22
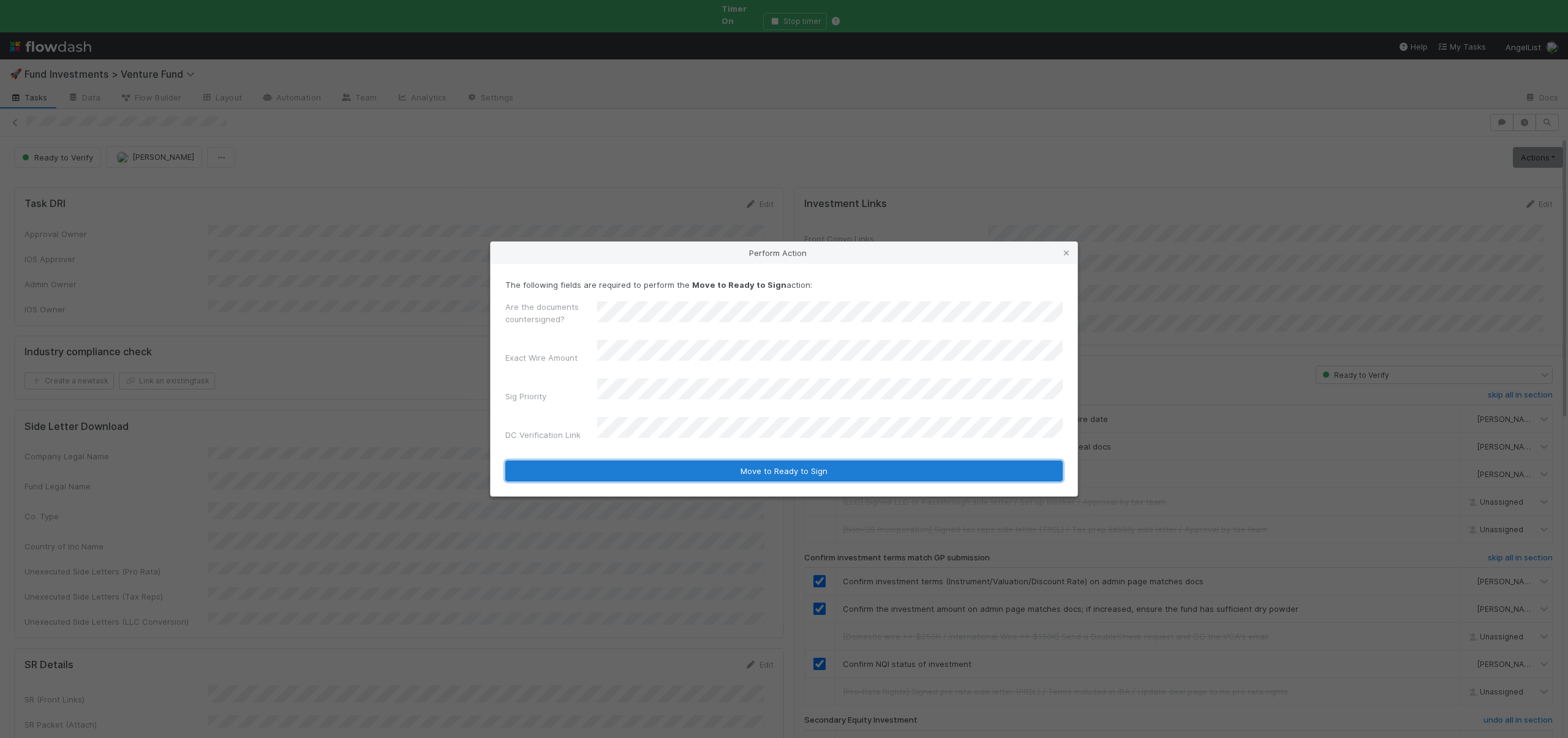
click at [690, 461] on button "Move to Ready to Sign" at bounding box center [784, 471] width 558 height 21
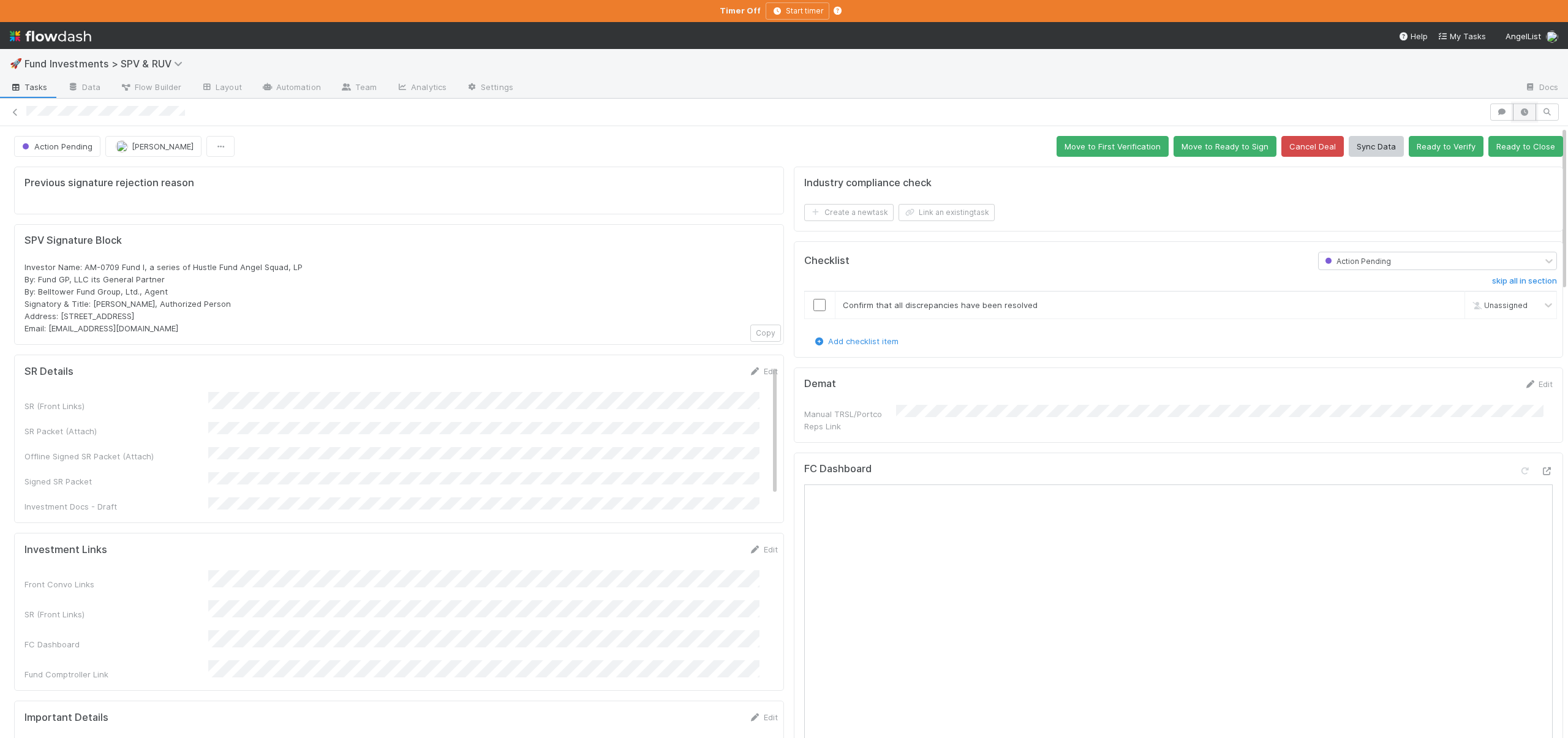
click at [1520, 116] on button "button" at bounding box center [1524, 112] width 23 height 17
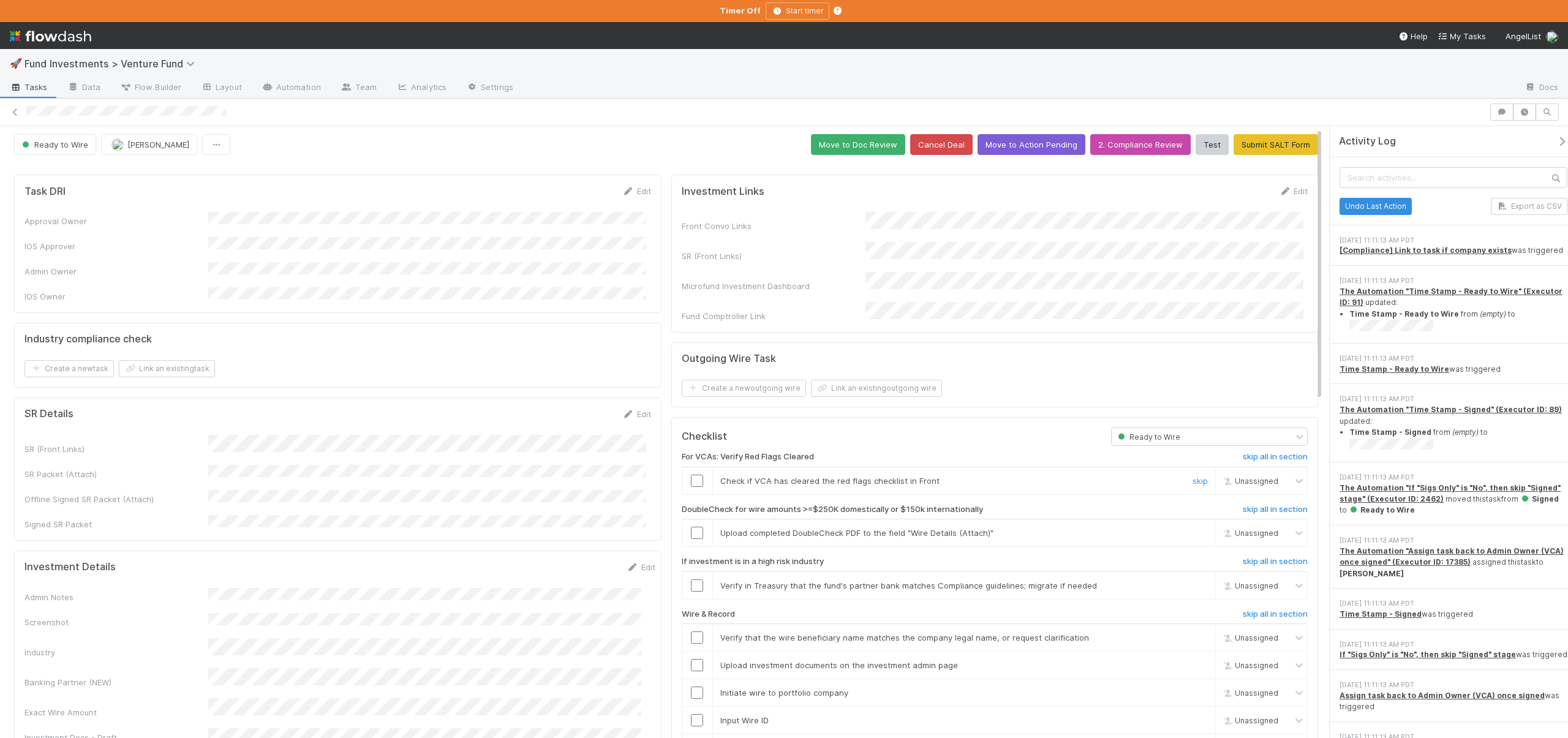
scroll to position [2, 0]
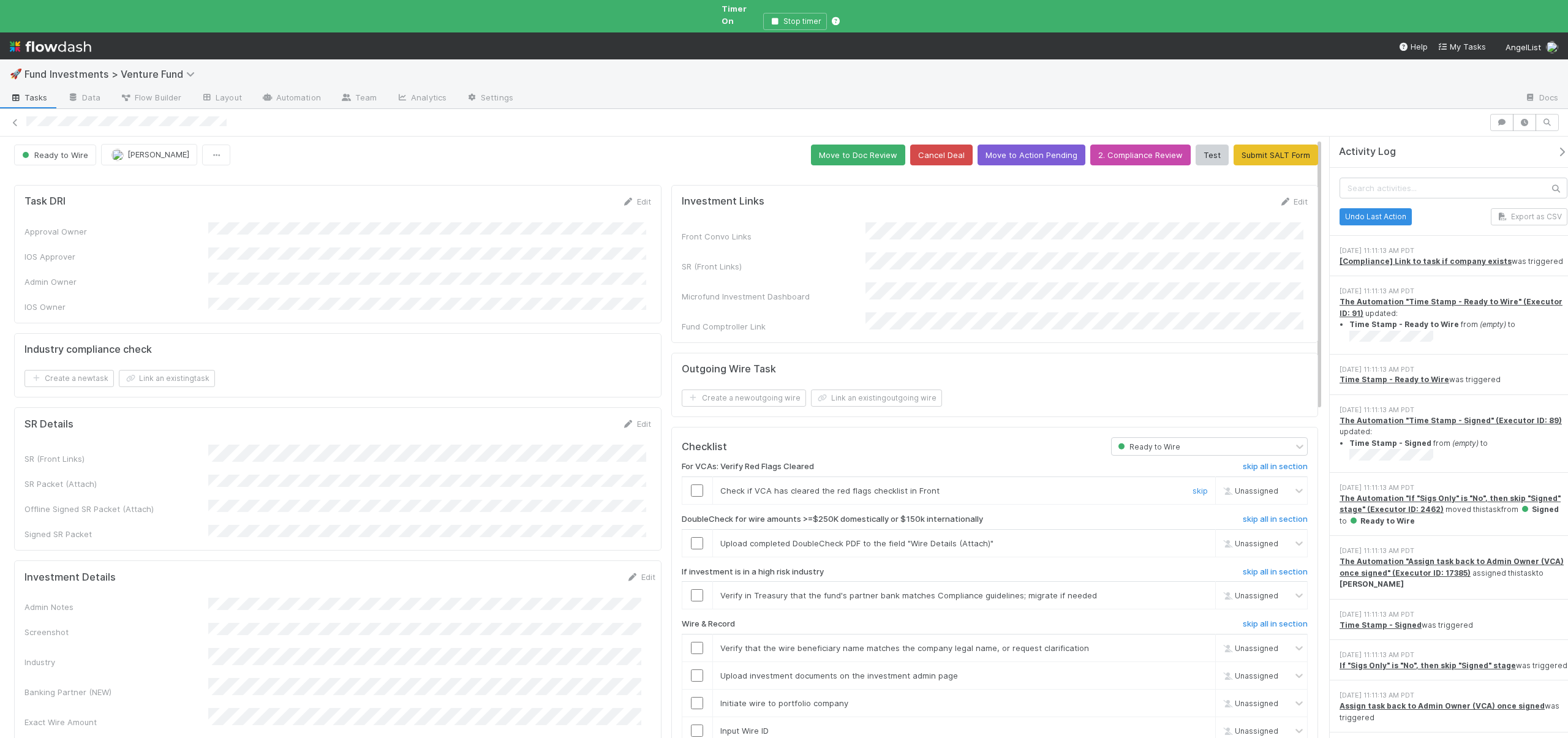
click at [692, 484] on input "checkbox" at bounding box center [697, 490] width 13 height 13
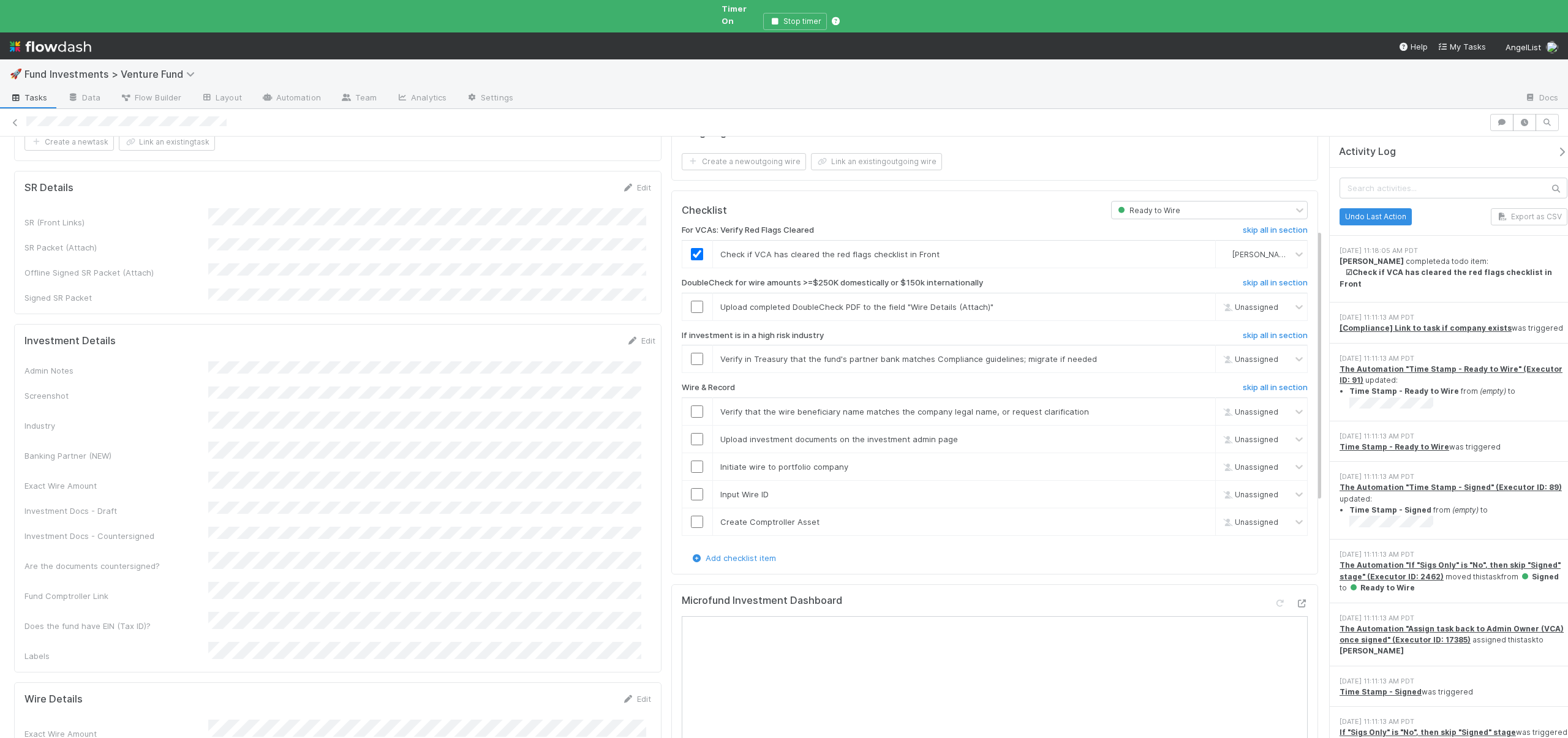
scroll to position [245, 0]
click at [1193, 297] on link "skip" at bounding box center [1200, 301] width 16 height 10
click at [1193, 349] on link "skip" at bounding box center [1200, 353] width 16 height 10
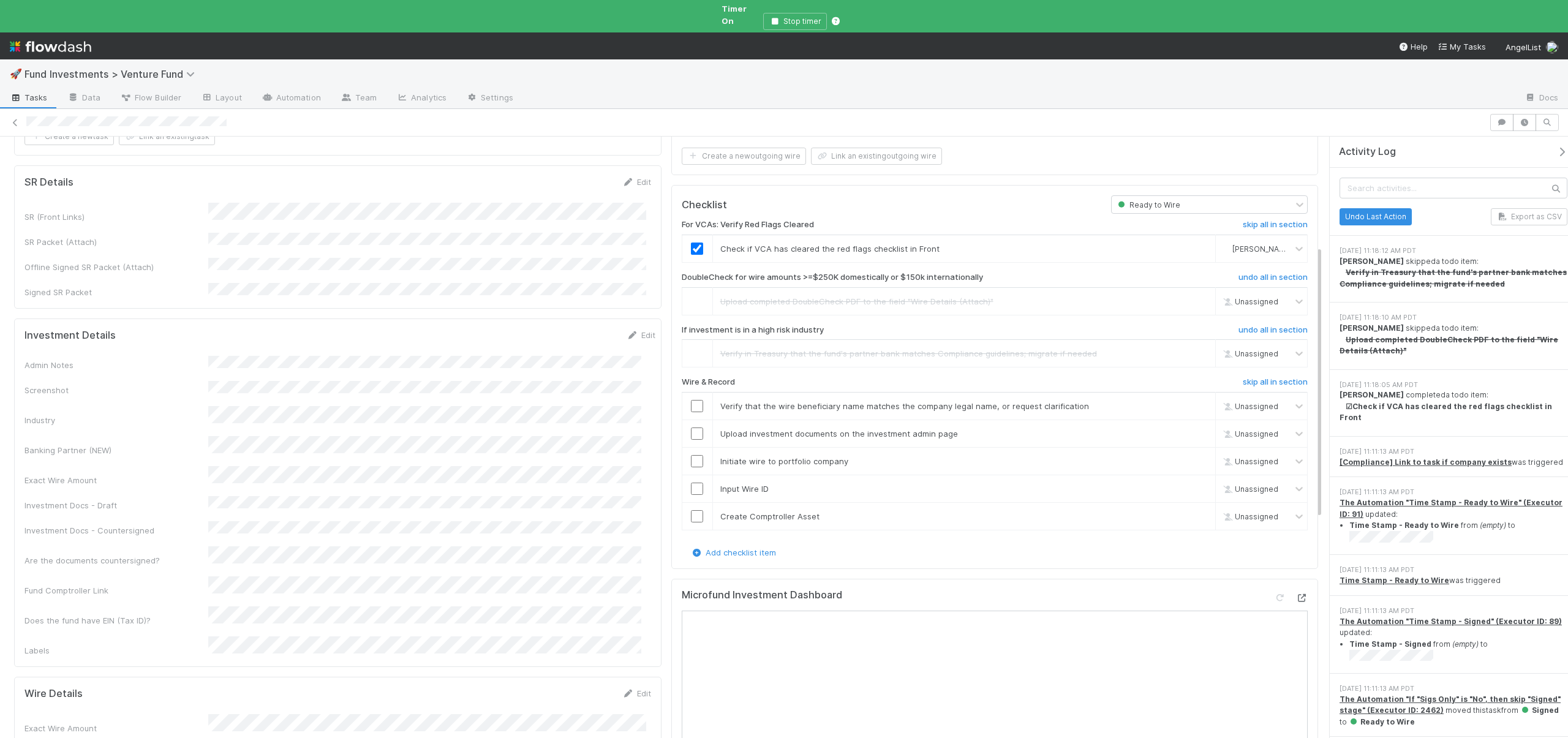
click at [1296, 594] on icon at bounding box center [1302, 598] width 13 height 8
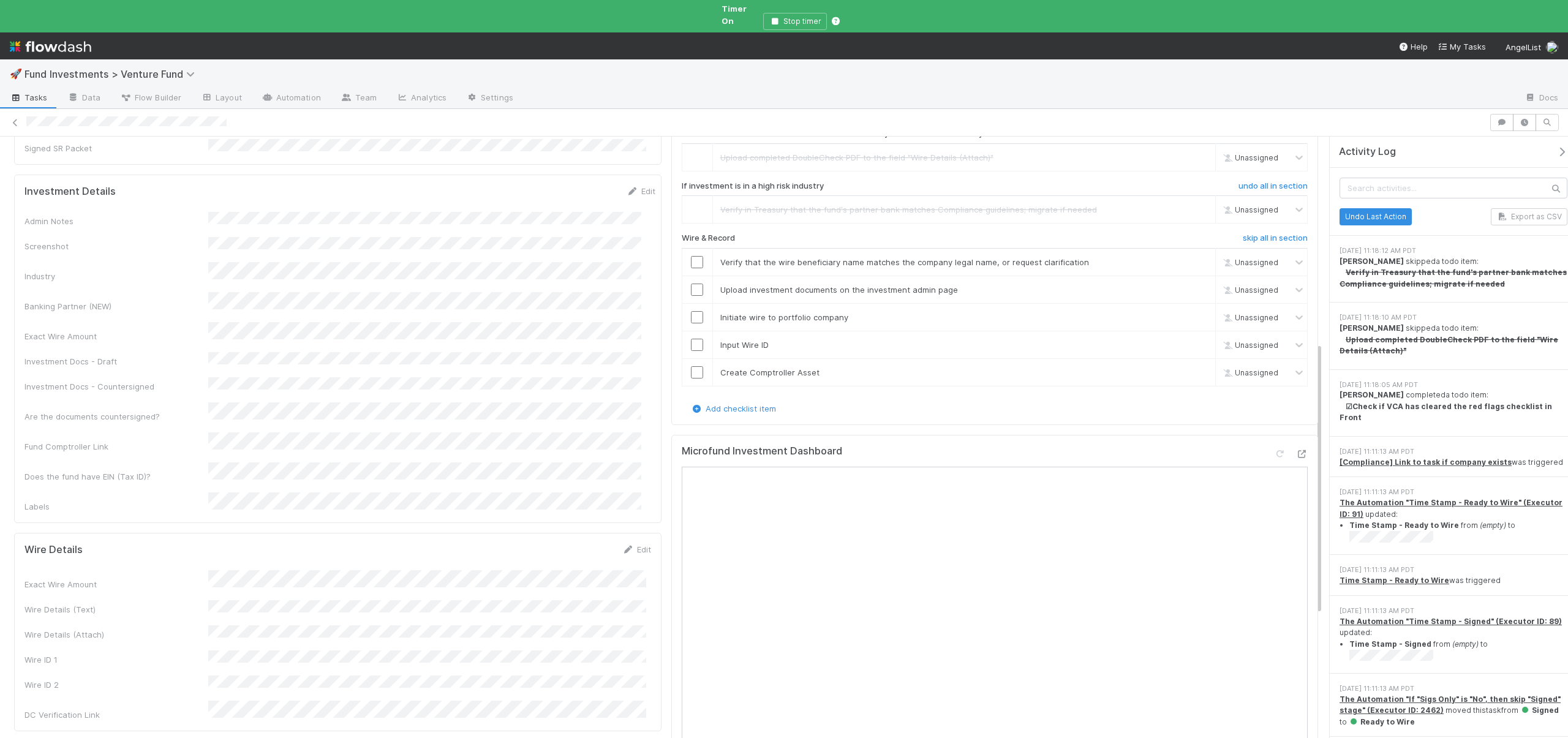
scroll to position [370, 0]
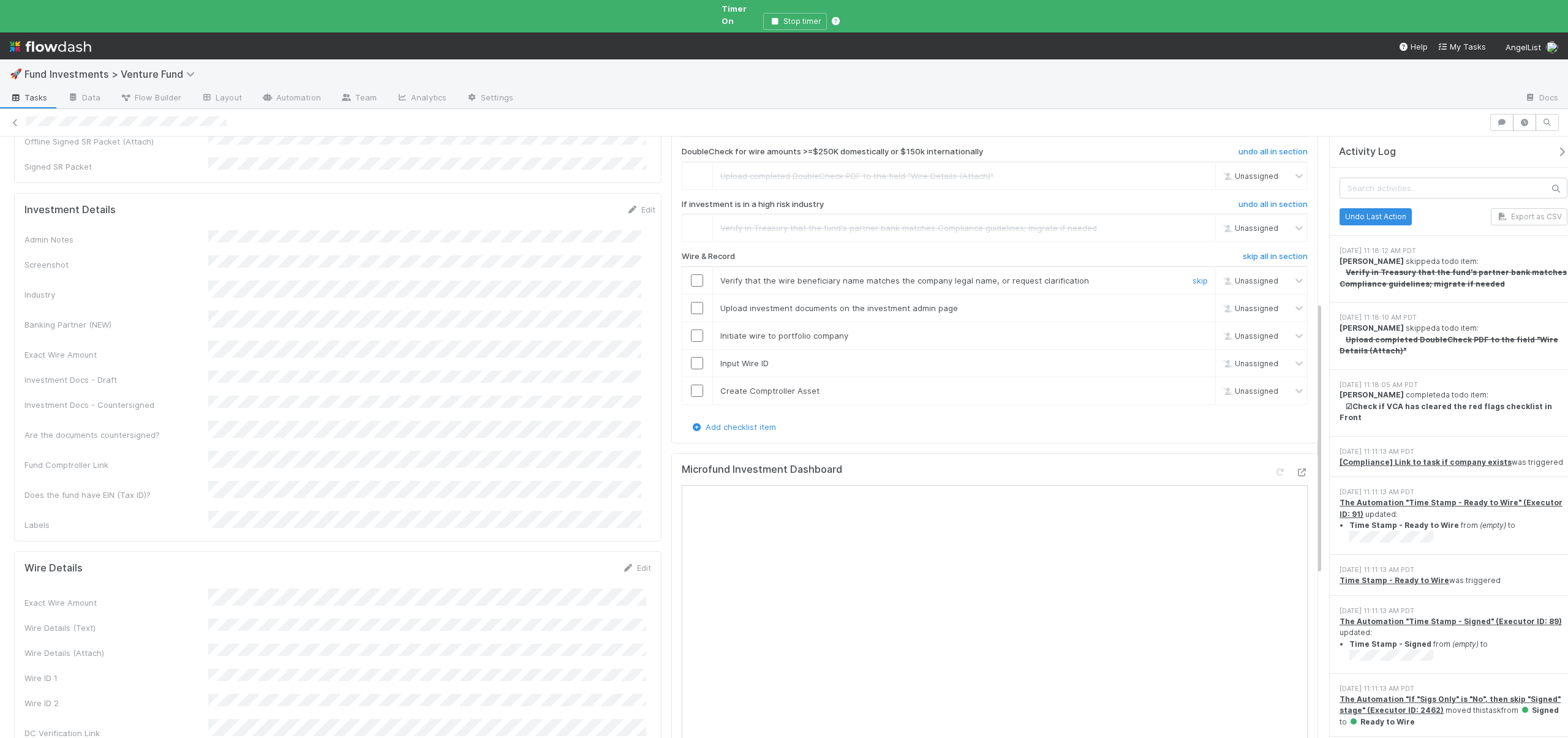
click at [691, 274] on input "checkbox" at bounding box center [697, 280] width 13 height 13
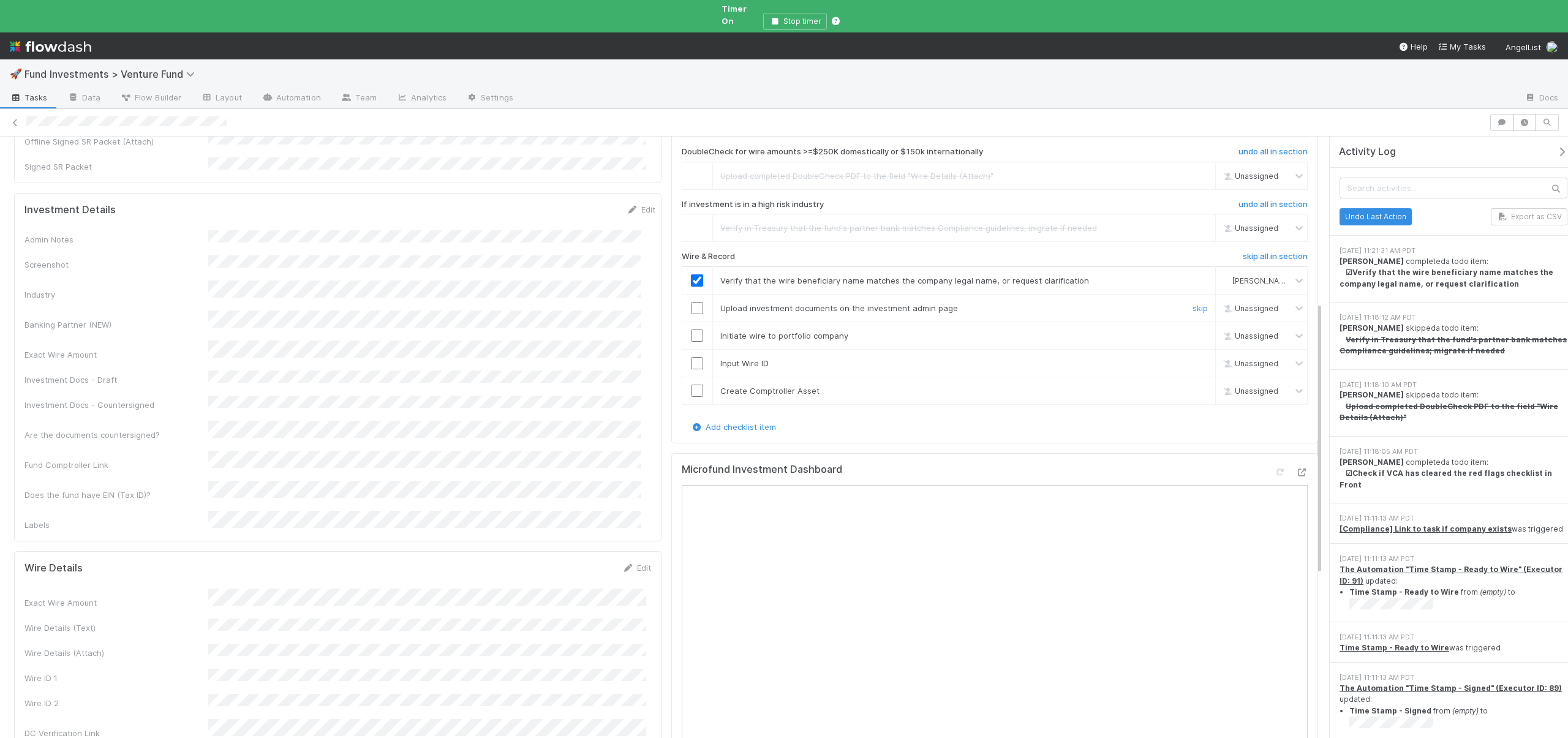
click at [691, 302] on input "checkbox" at bounding box center [697, 308] width 13 height 13
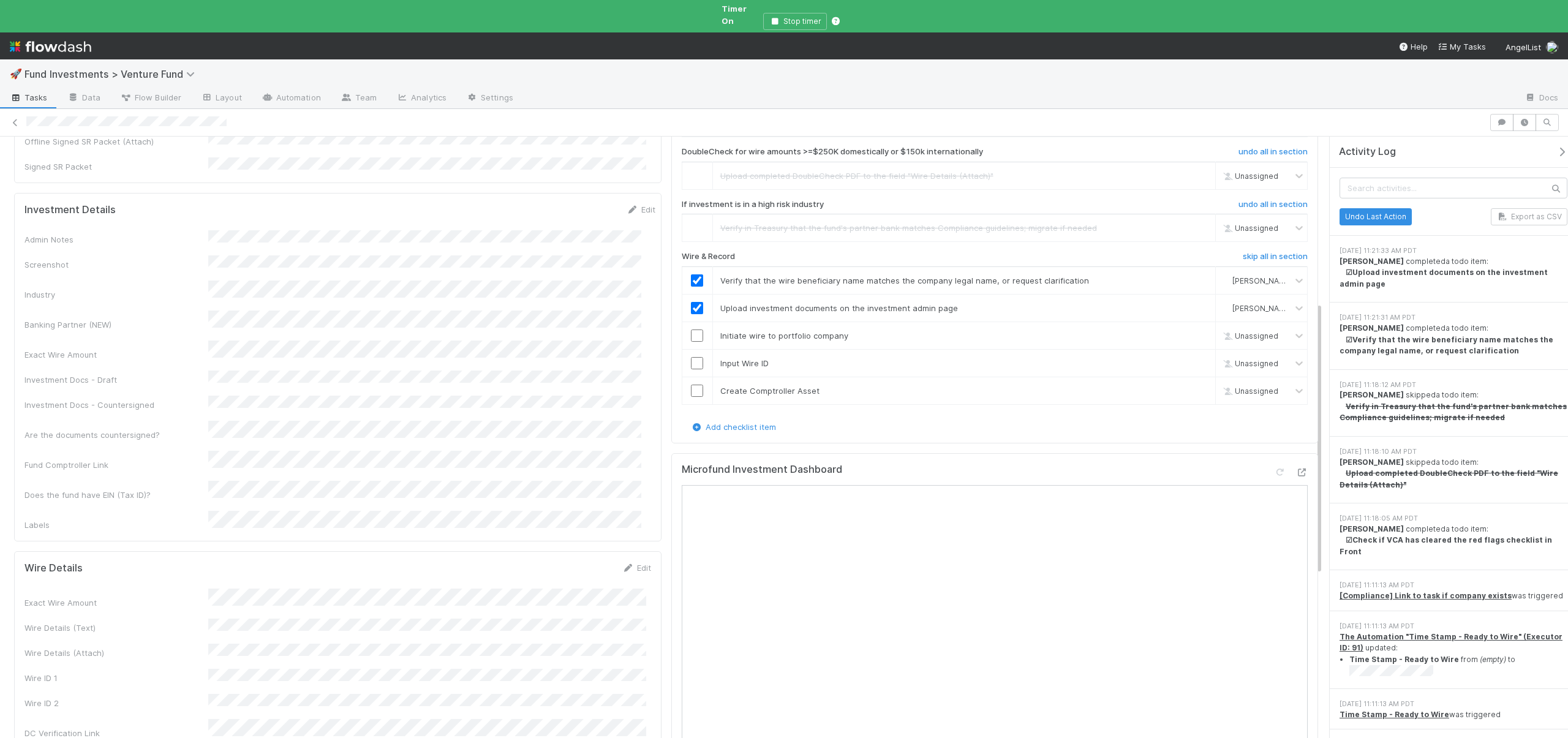
click at [691, 329] on input "checkbox" at bounding box center [697, 335] width 13 height 13
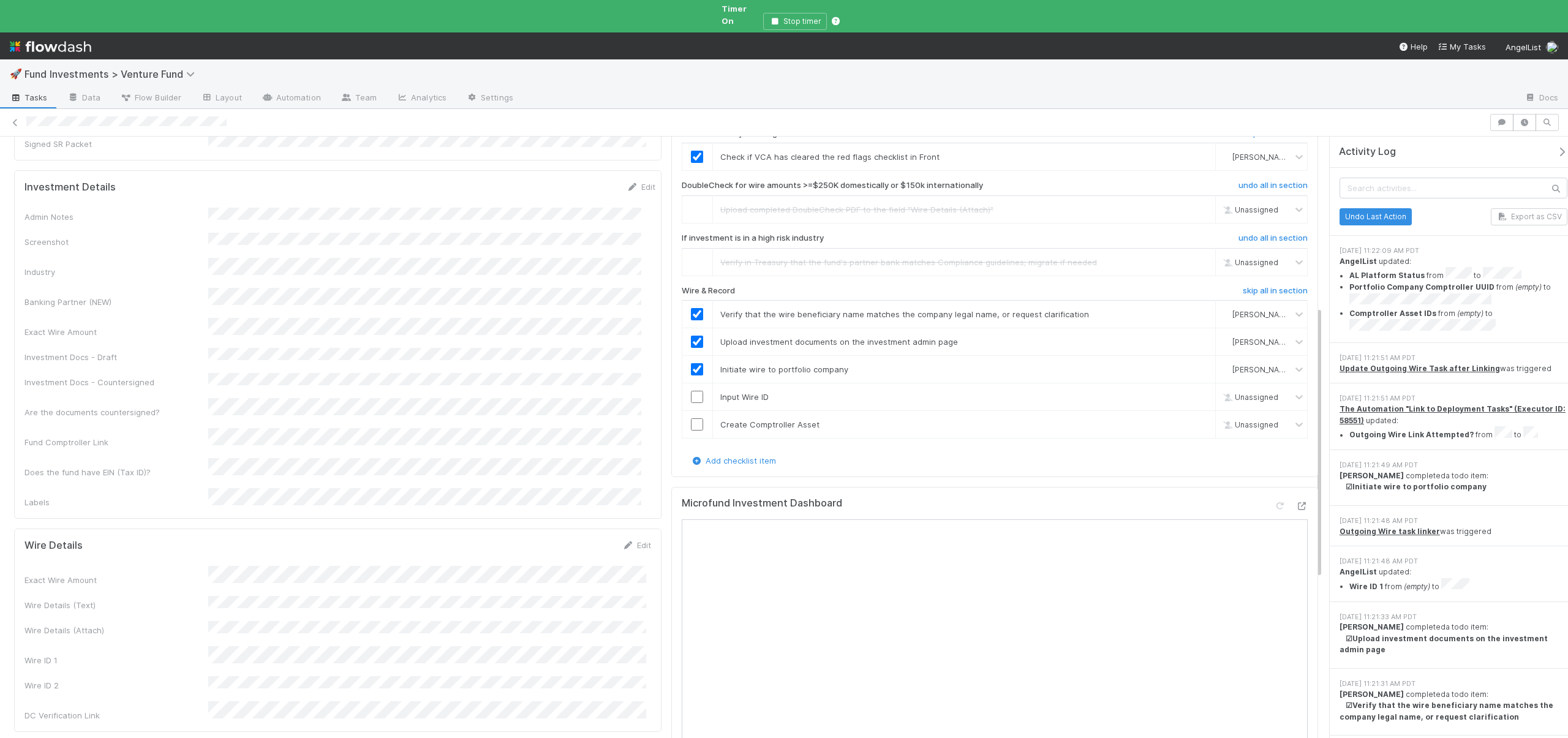
scroll to position [395, 0]
click at [691, 389] on input "checkbox" at bounding box center [697, 395] width 13 height 13
click at [696, 416] on input "checkbox" at bounding box center [697, 422] width 13 height 13
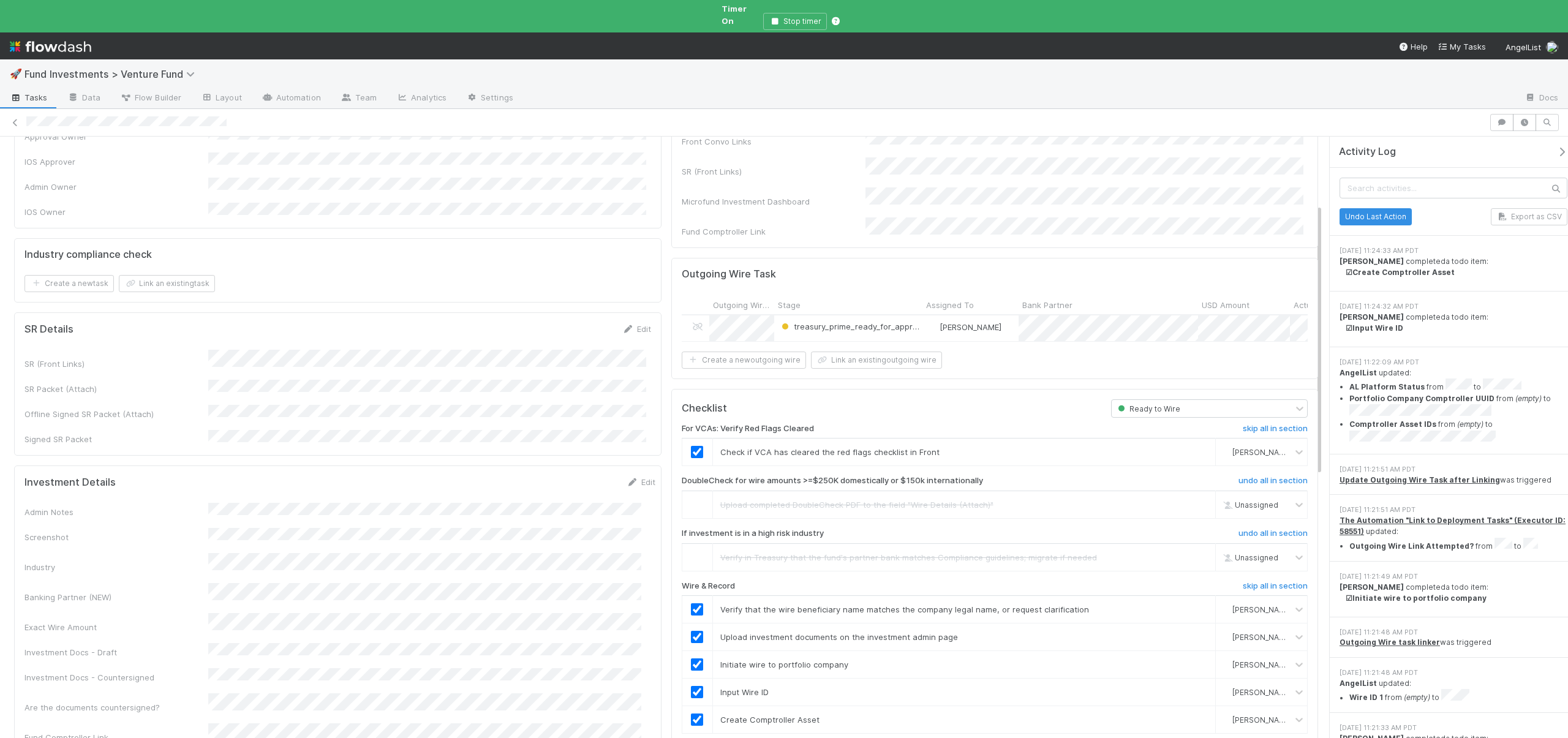
scroll to position [0, 0]
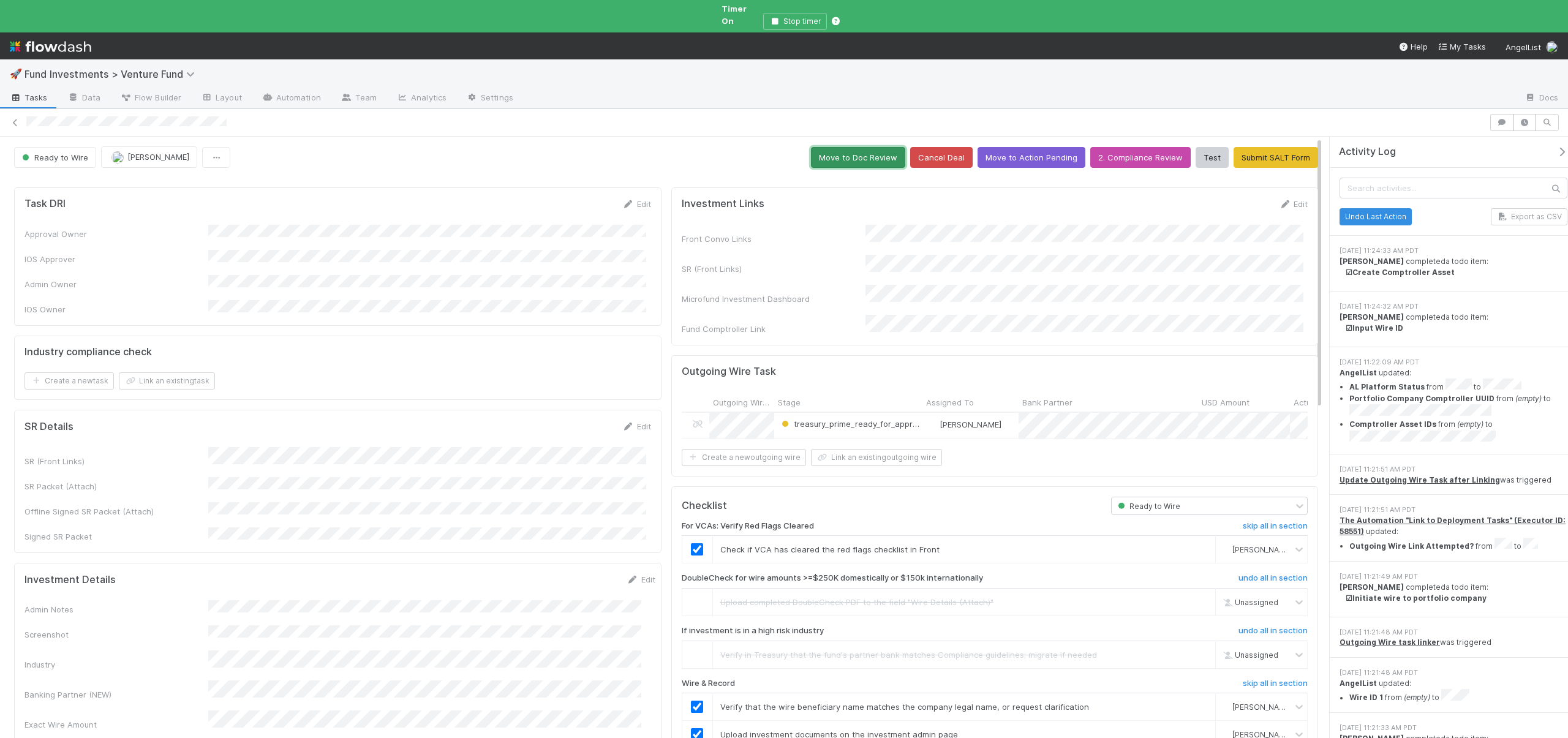
click at [864, 151] on button "Move to Doc Review" at bounding box center [858, 157] width 94 height 21
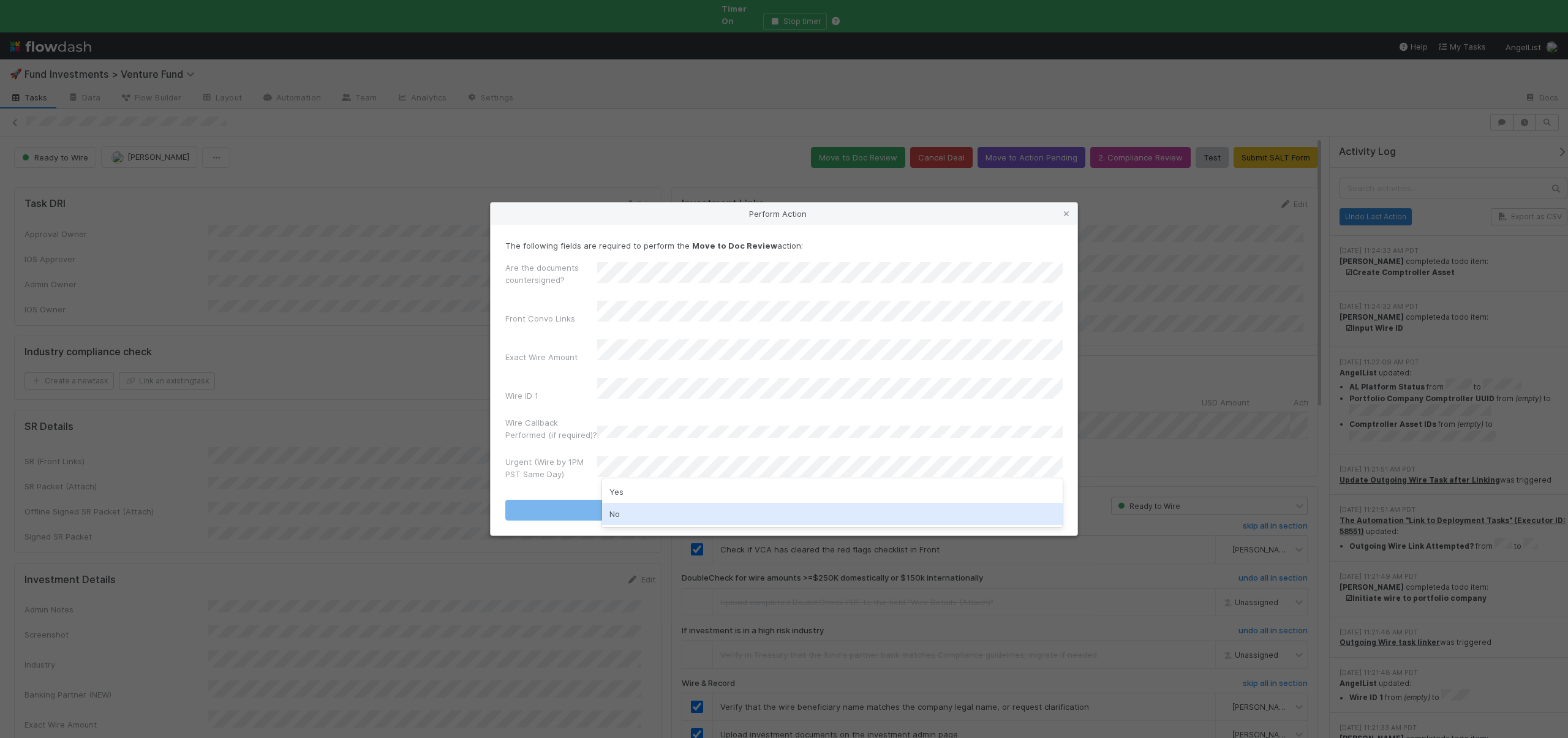
click at [624, 505] on div "No" at bounding box center [832, 514] width 461 height 22
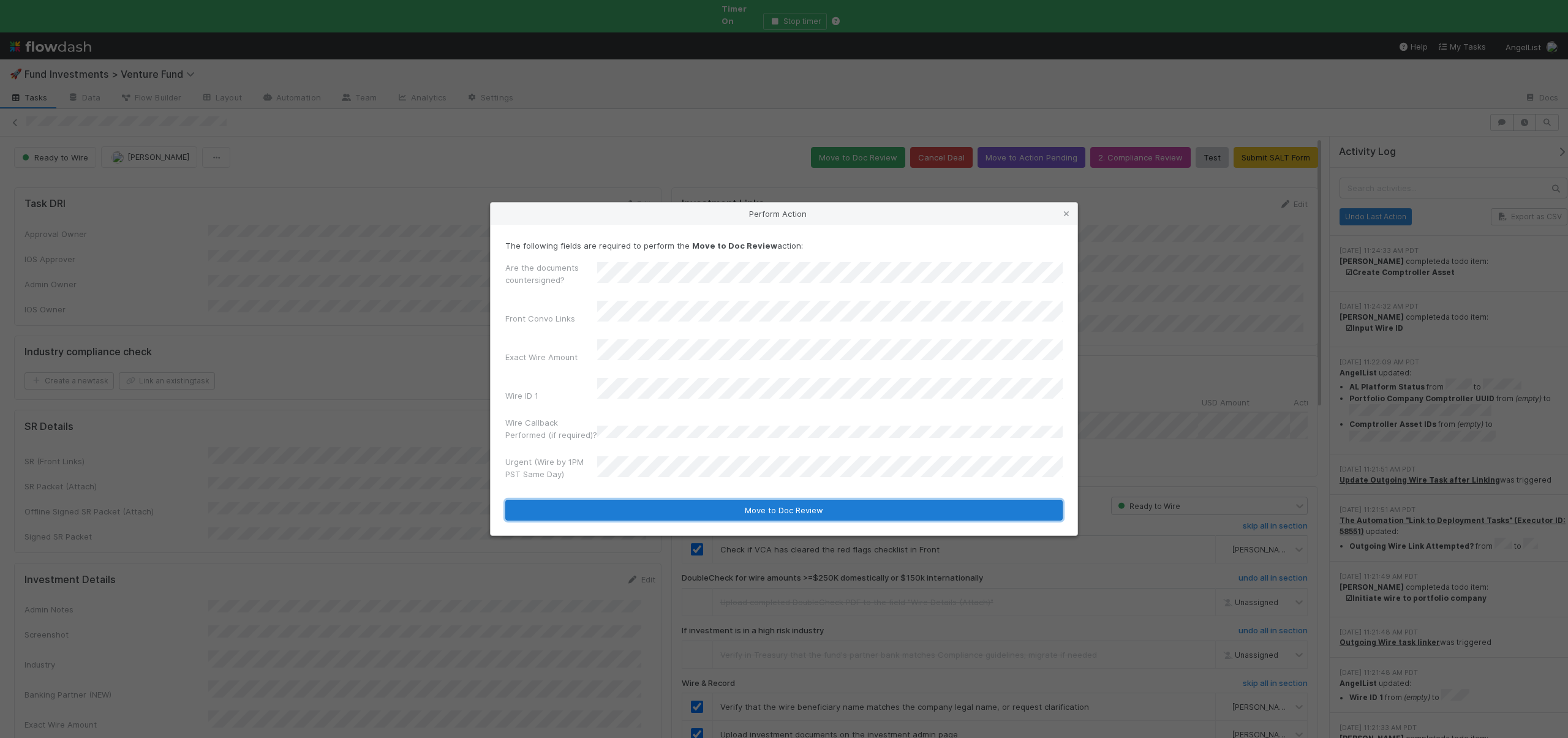
click at [631, 501] on button "Move to Doc Review" at bounding box center [784, 510] width 558 height 21
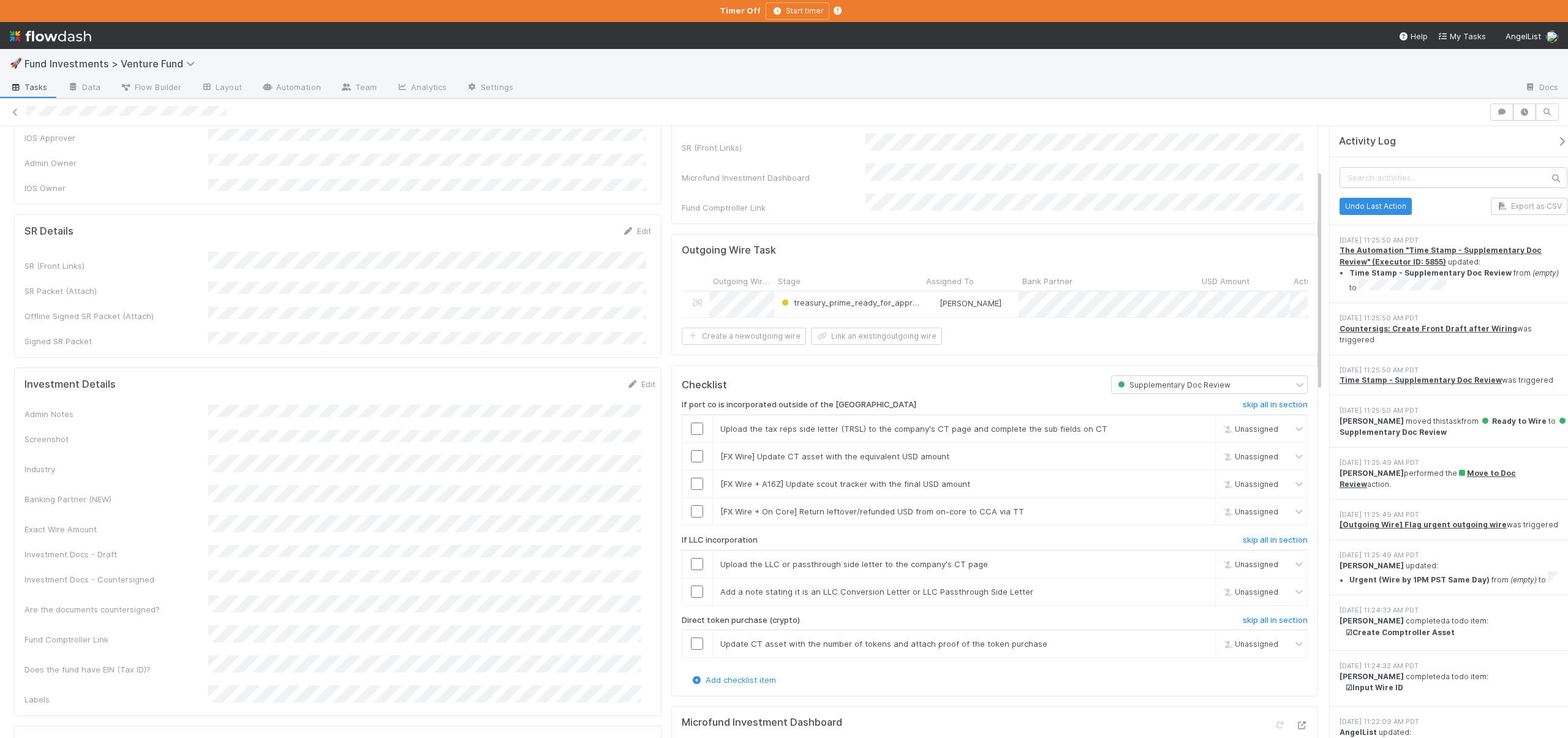
scroll to position [121, 0]
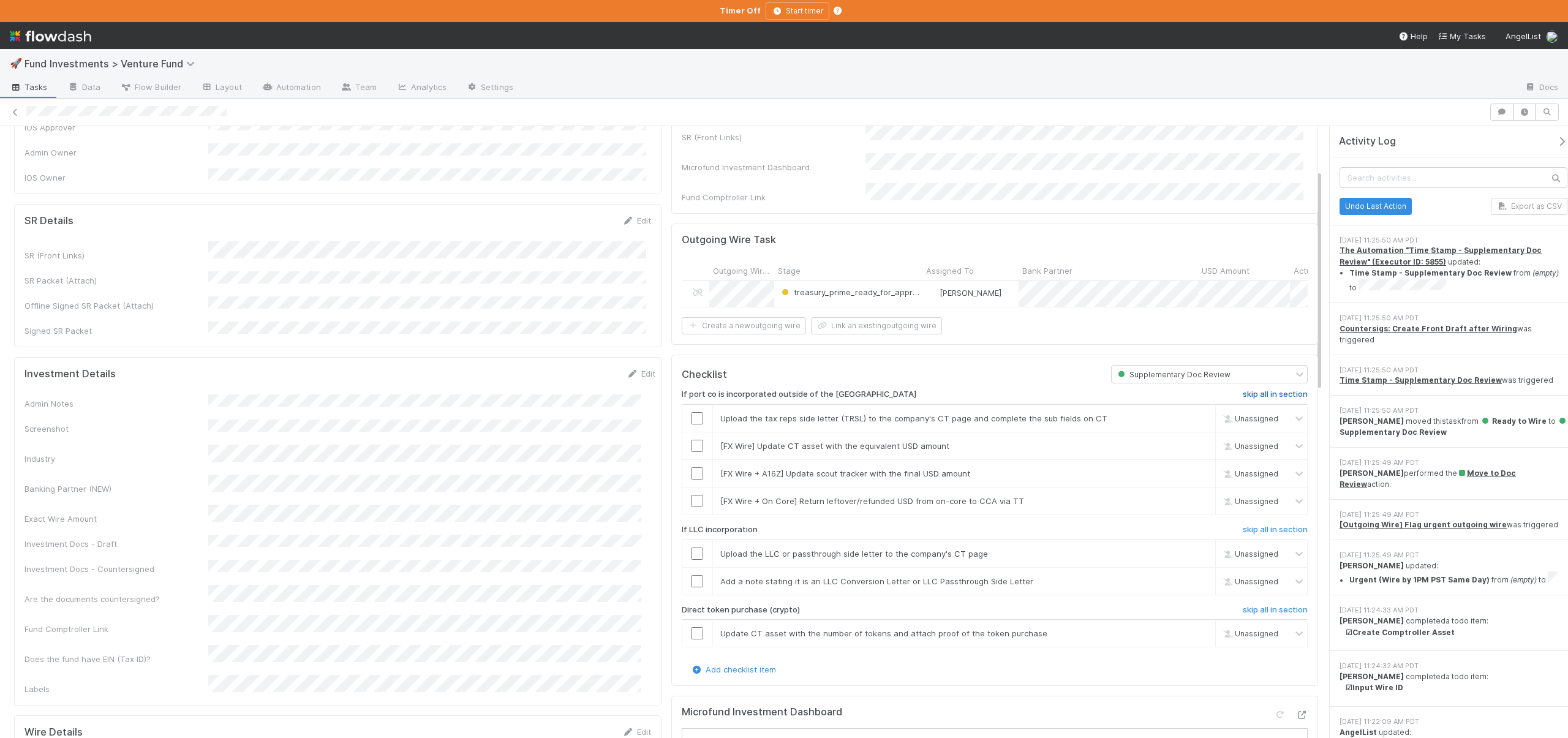
click at [1258, 389] on h6 "skip all in section" at bounding box center [1276, 394] width 65 height 10
click at [1272, 392] on h6 "skip all in section" at bounding box center [1276, 394] width 65 height 10
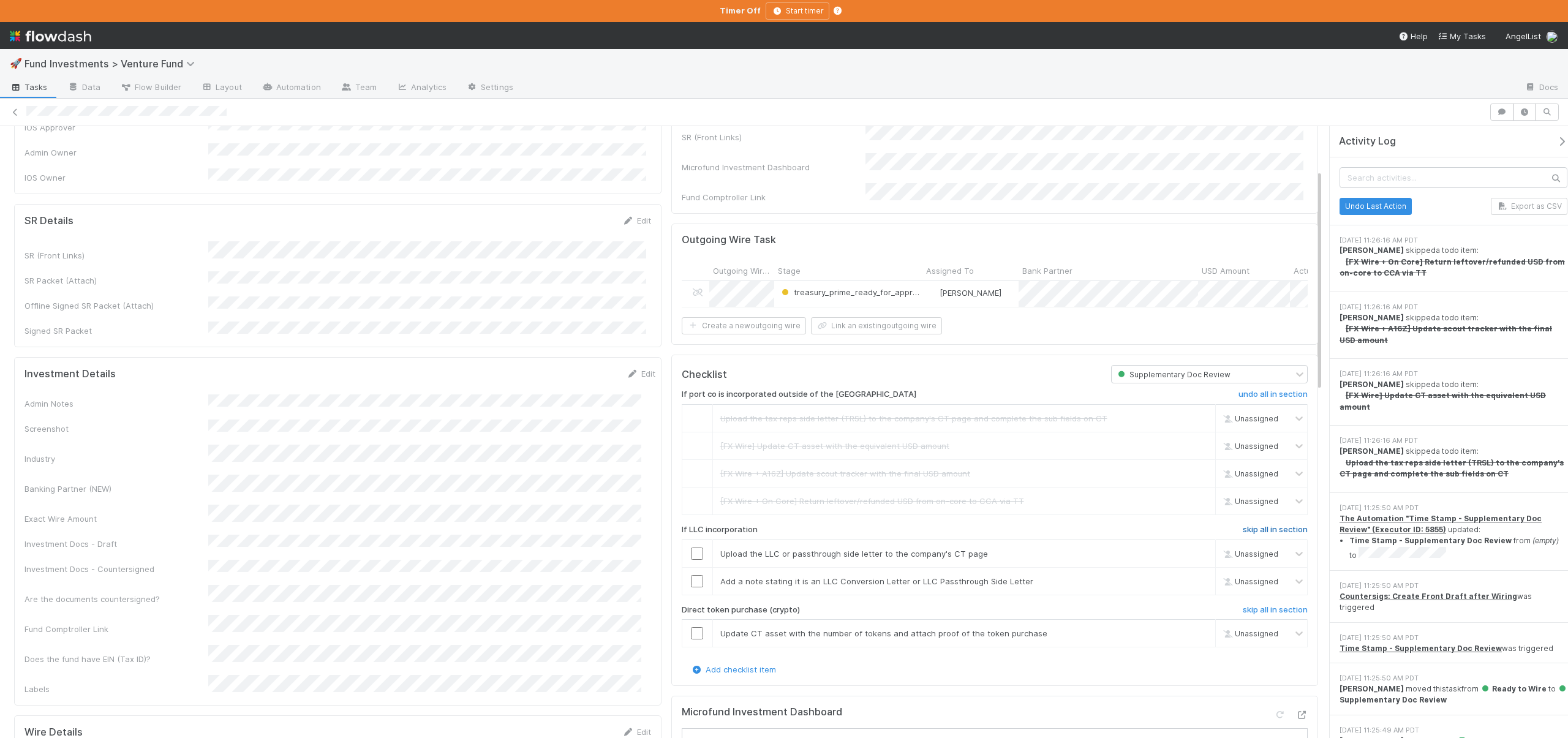
click at [1262, 525] on h6 "skip all in section" at bounding box center [1276, 530] width 65 height 10
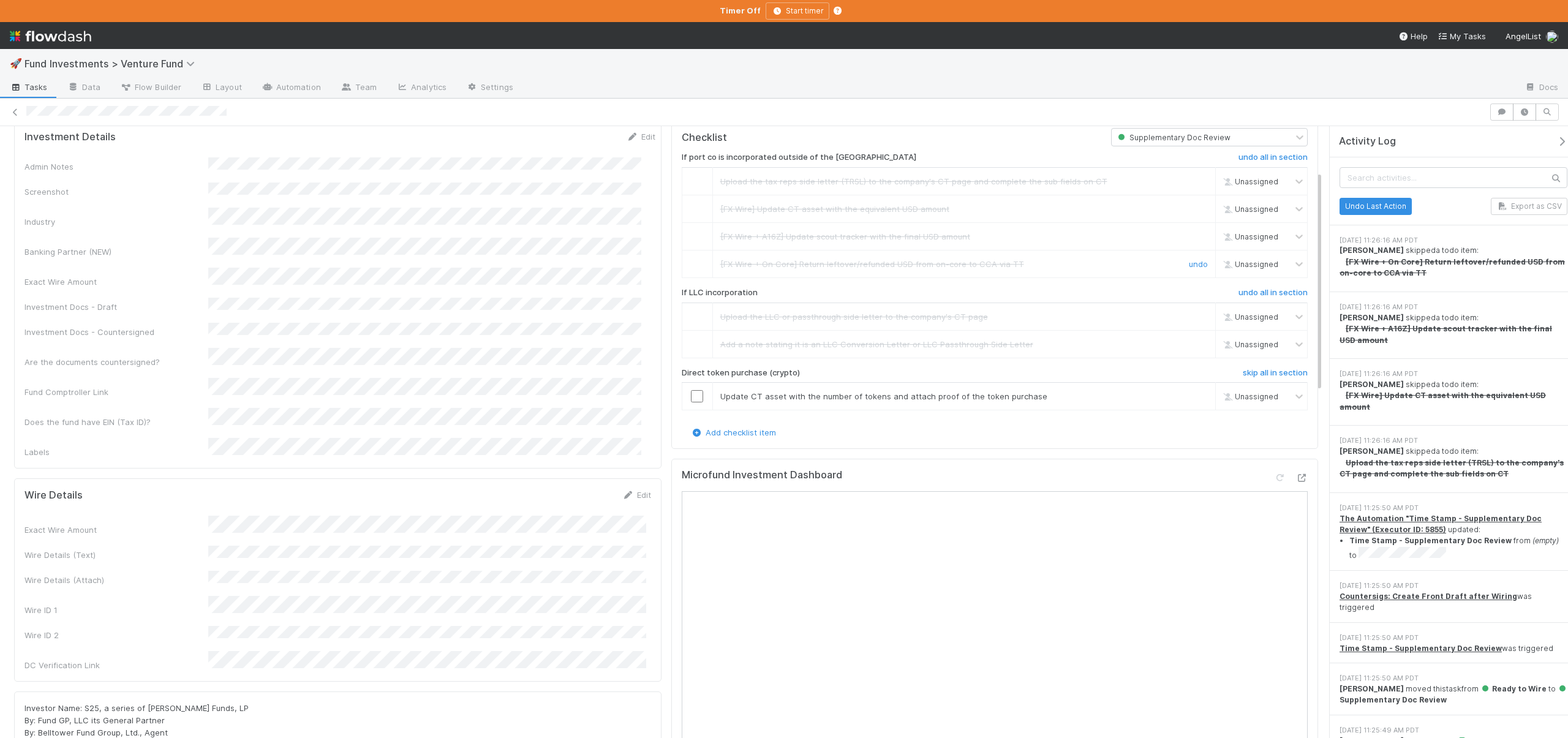
scroll to position [360, 0]
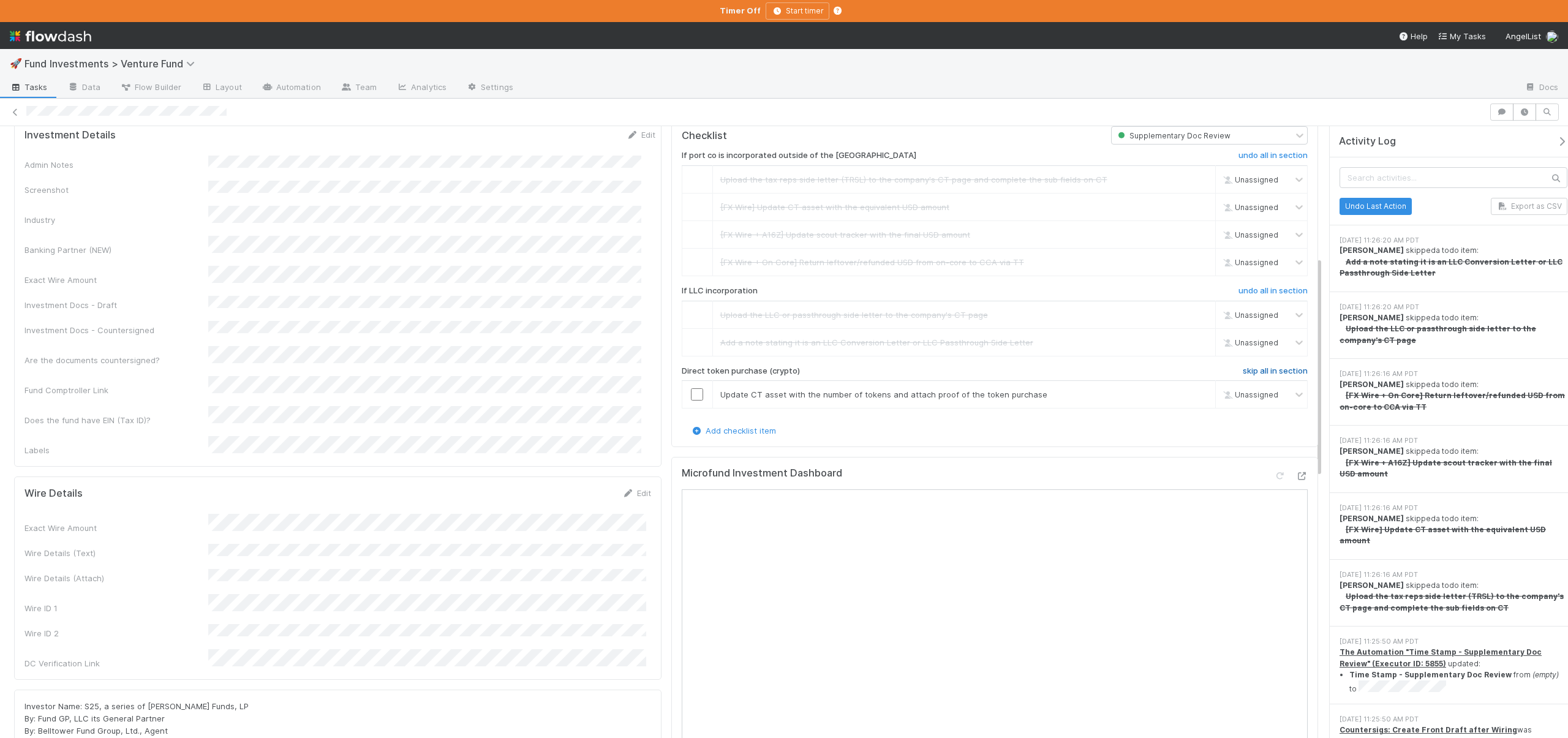
click at [1246, 369] on h6 "skip all in section" at bounding box center [1276, 371] width 65 height 10
click at [1246, 368] on h6 "skip all in section" at bounding box center [1276, 371] width 65 height 10
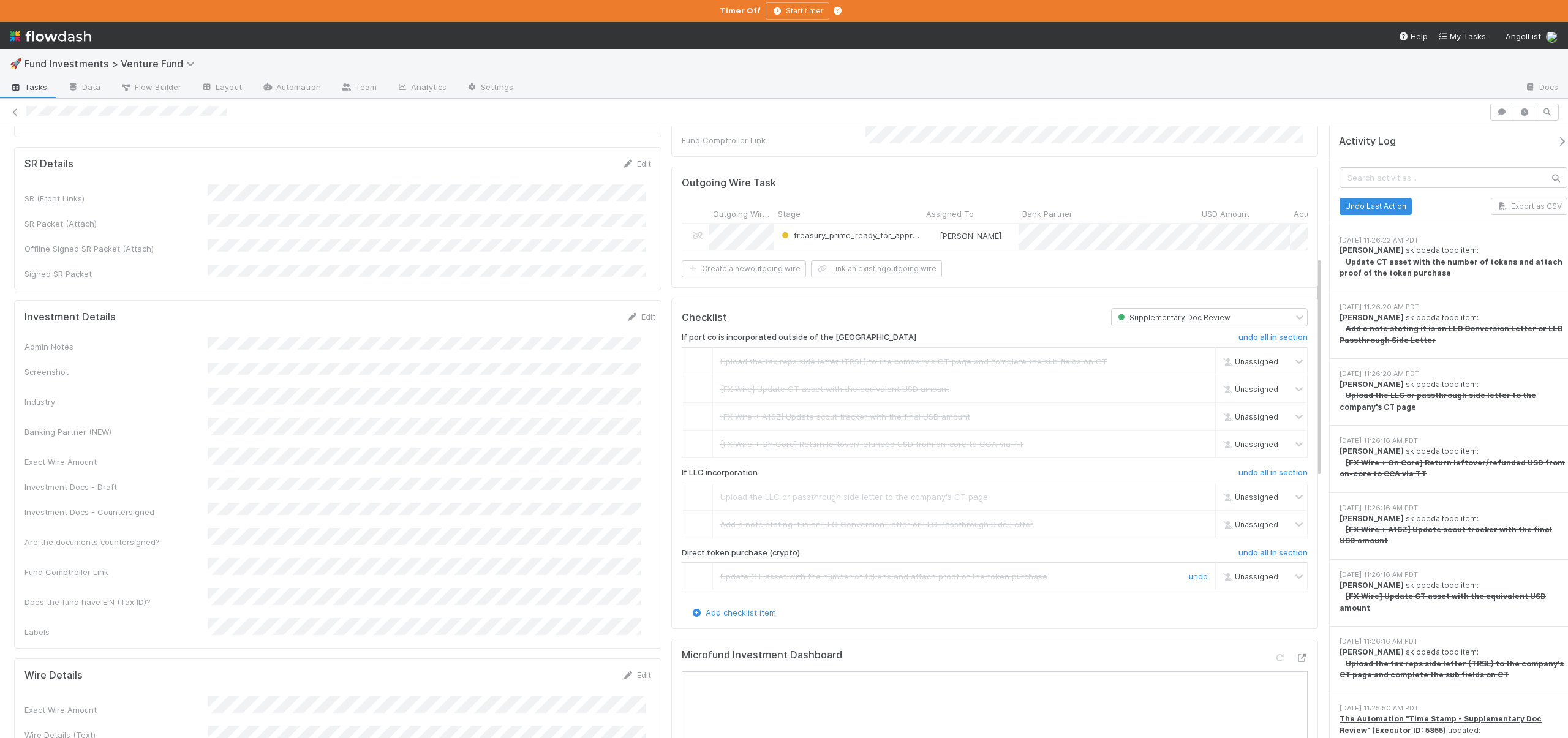
scroll to position [0, 0]
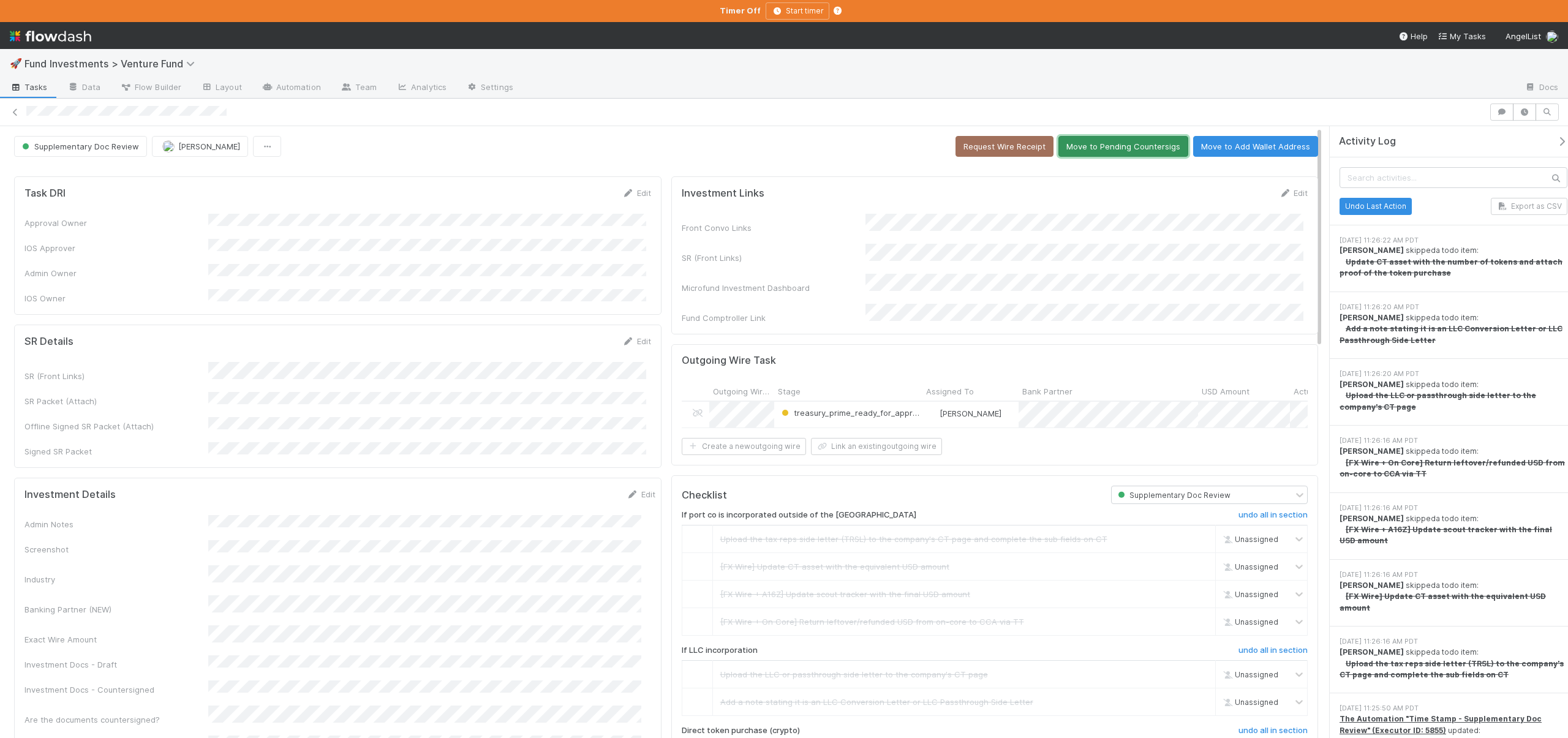
click at [1118, 142] on button "Move to Pending Countersigs" at bounding box center [1123, 146] width 130 height 21
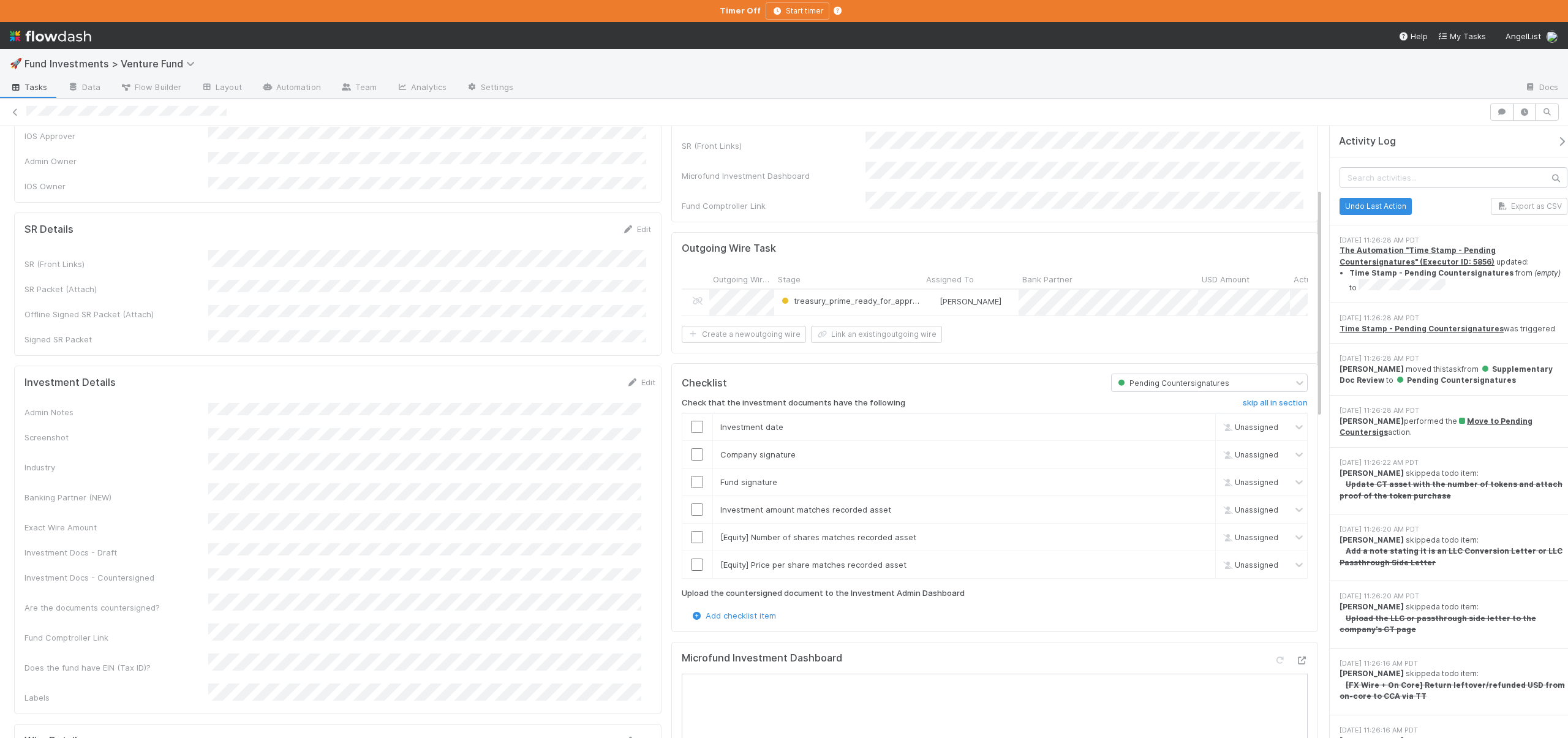
scroll to position [266, 0]
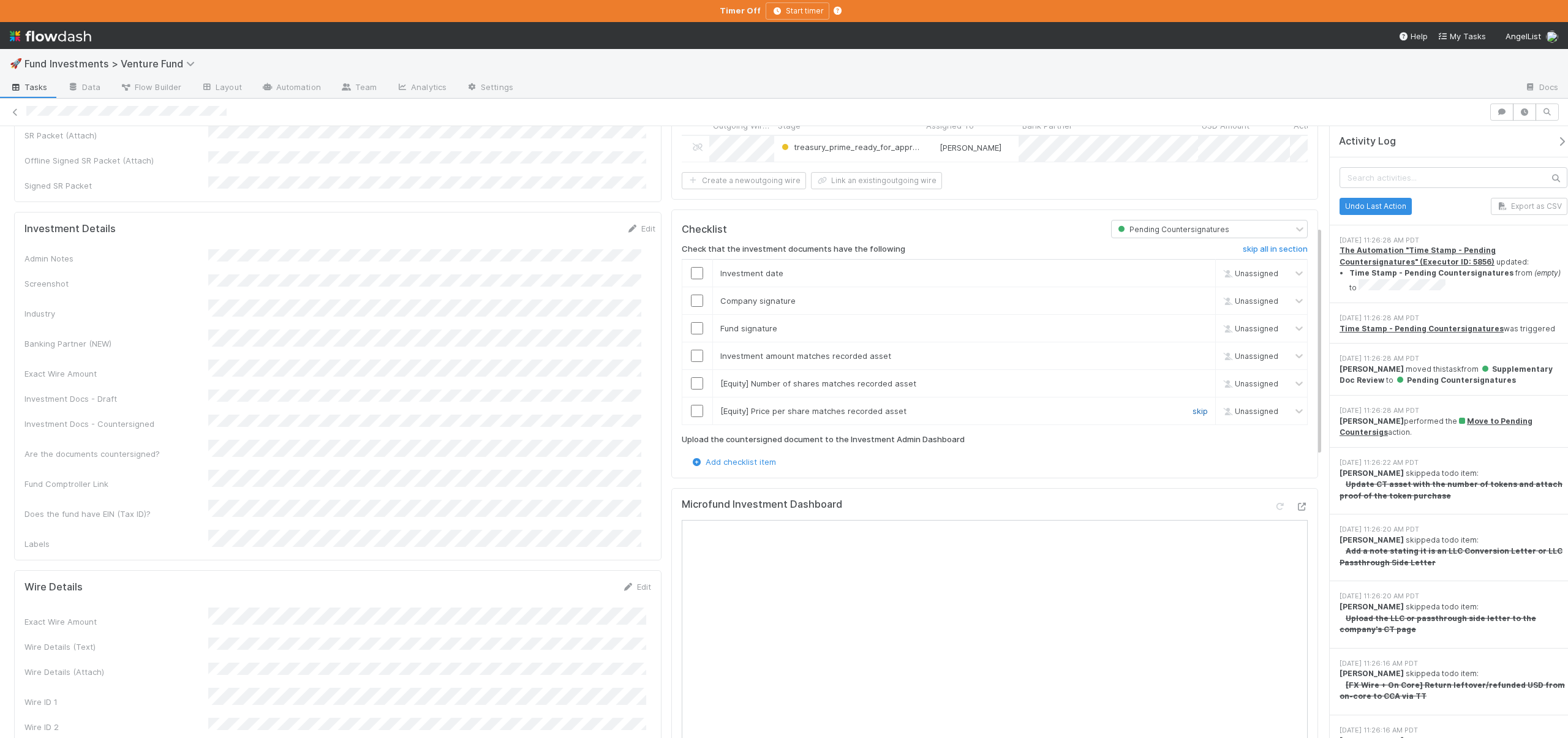
click at [1193, 406] on link "skip" at bounding box center [1200, 411] width 16 height 10
click at [1196, 378] on link "skip" at bounding box center [1200, 383] width 16 height 10
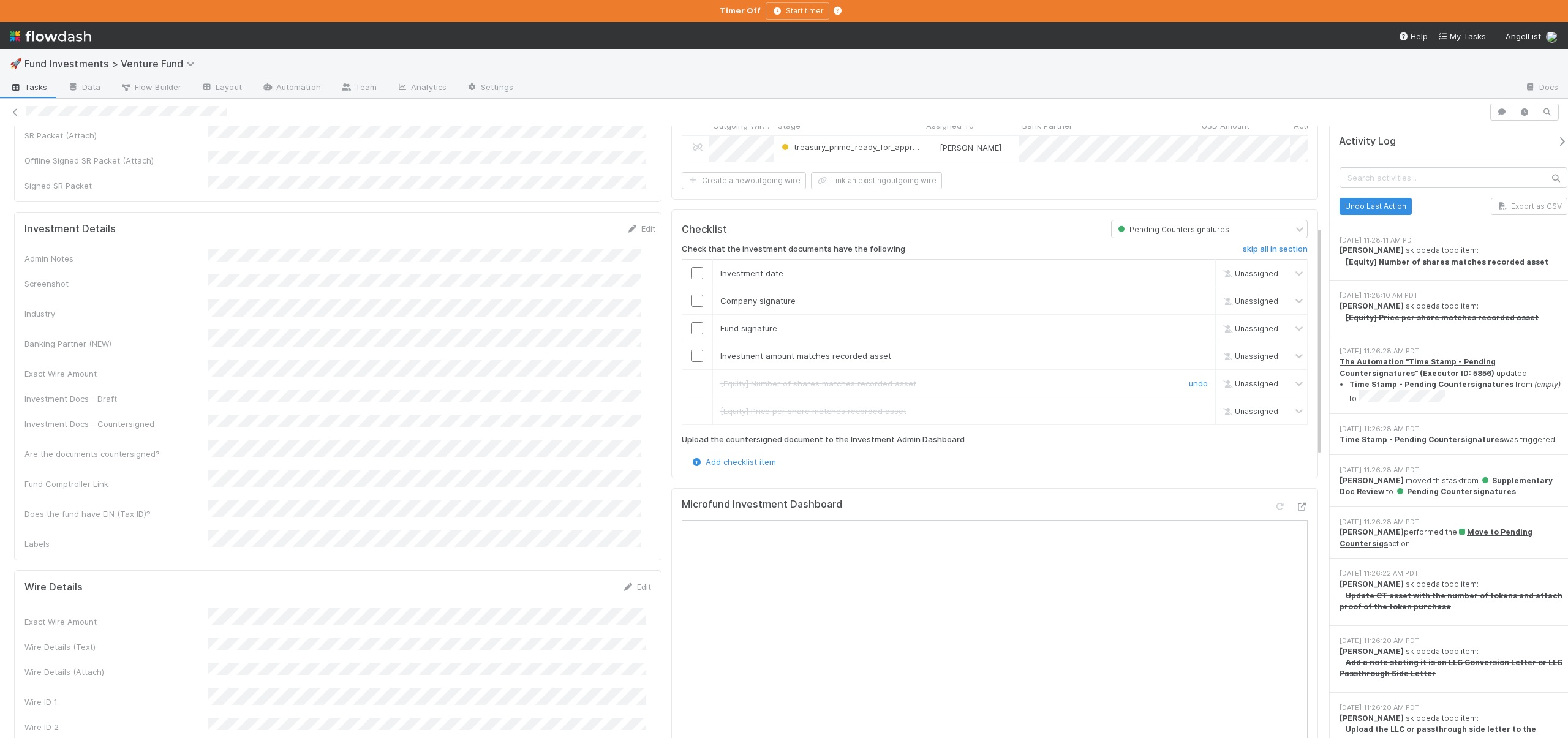
scroll to position [0, 0]
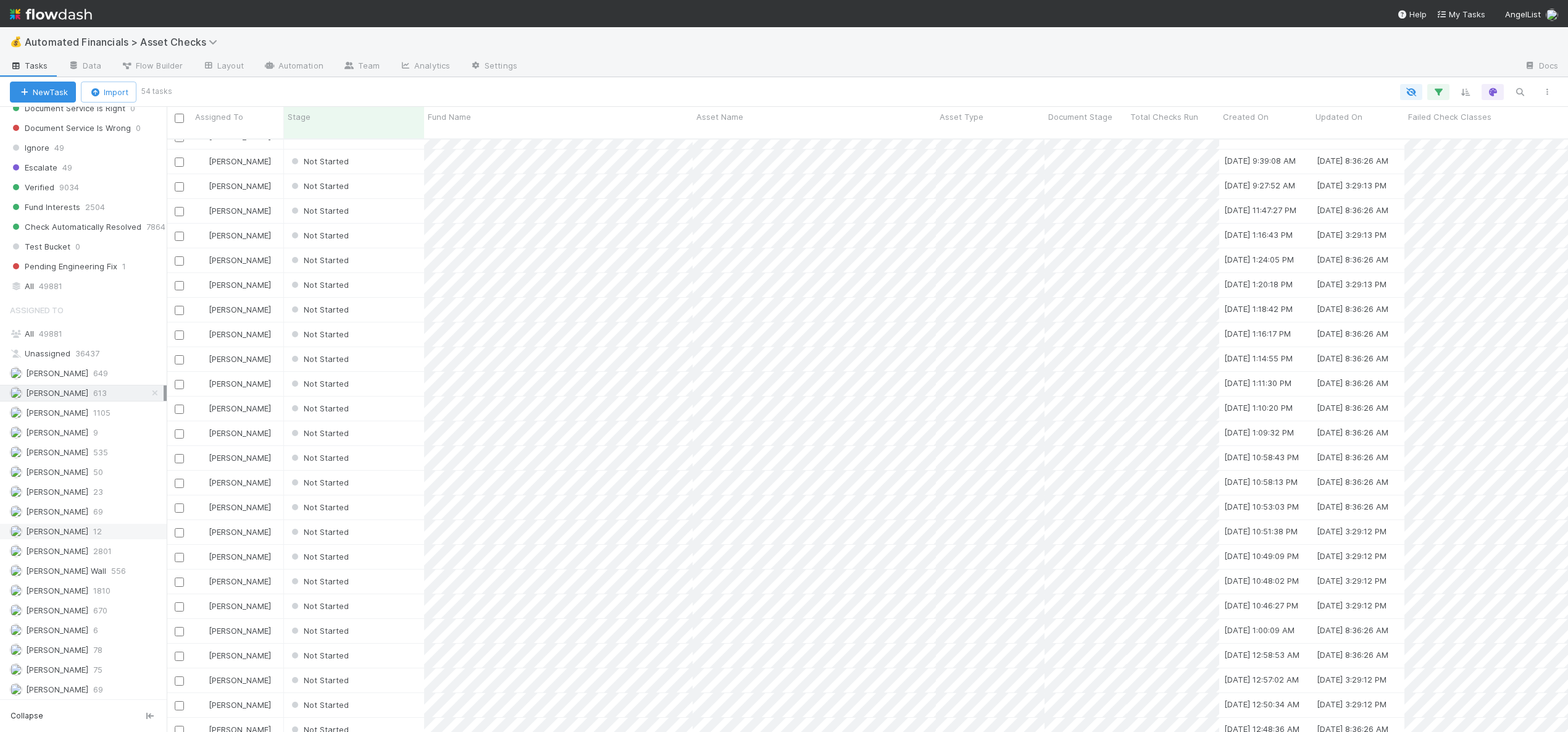
scroll to position [1056, 0]
click at [275, 718] on div "[PERSON_NAME]" at bounding box center [238, 730] width 93 height 24
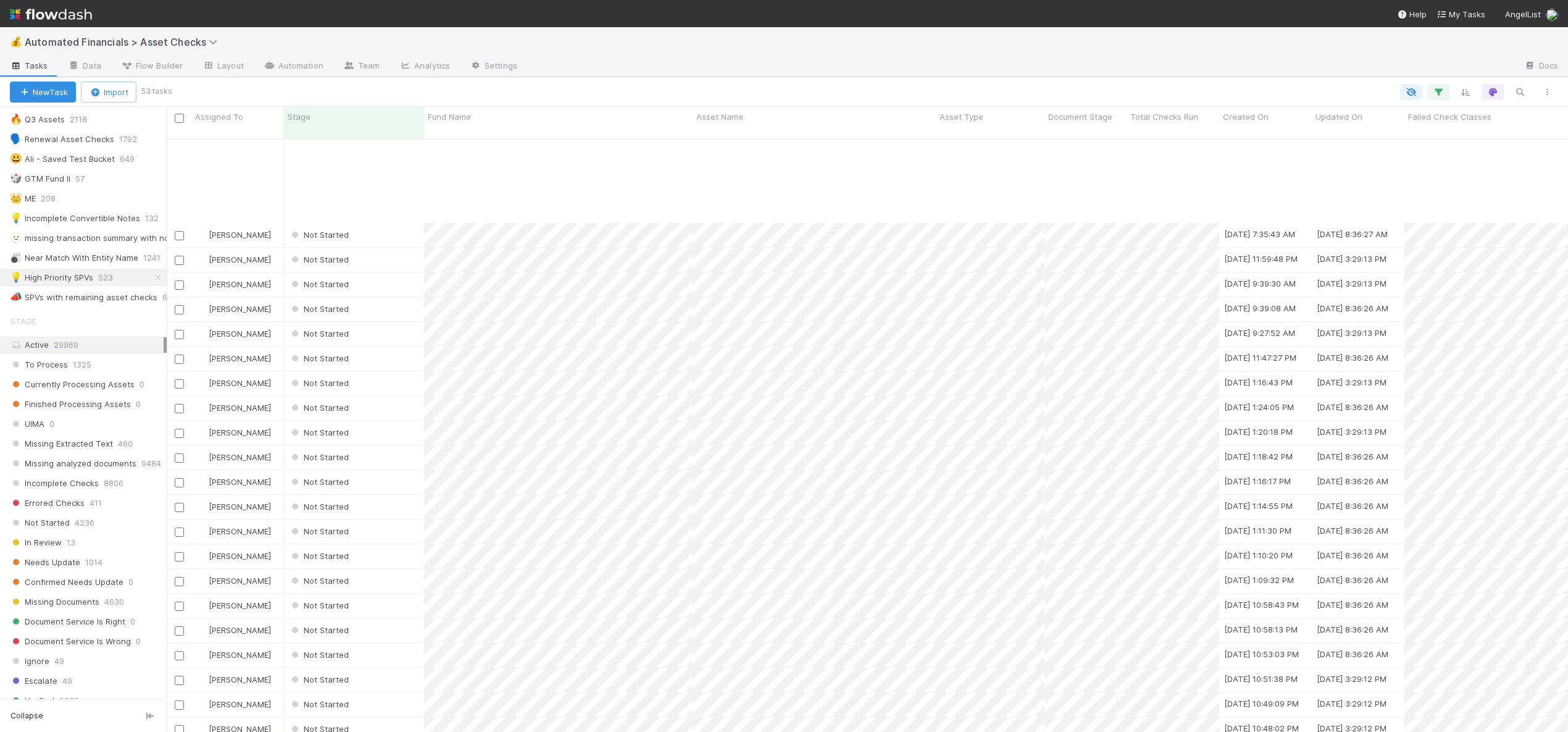
scroll to position [716, 0]
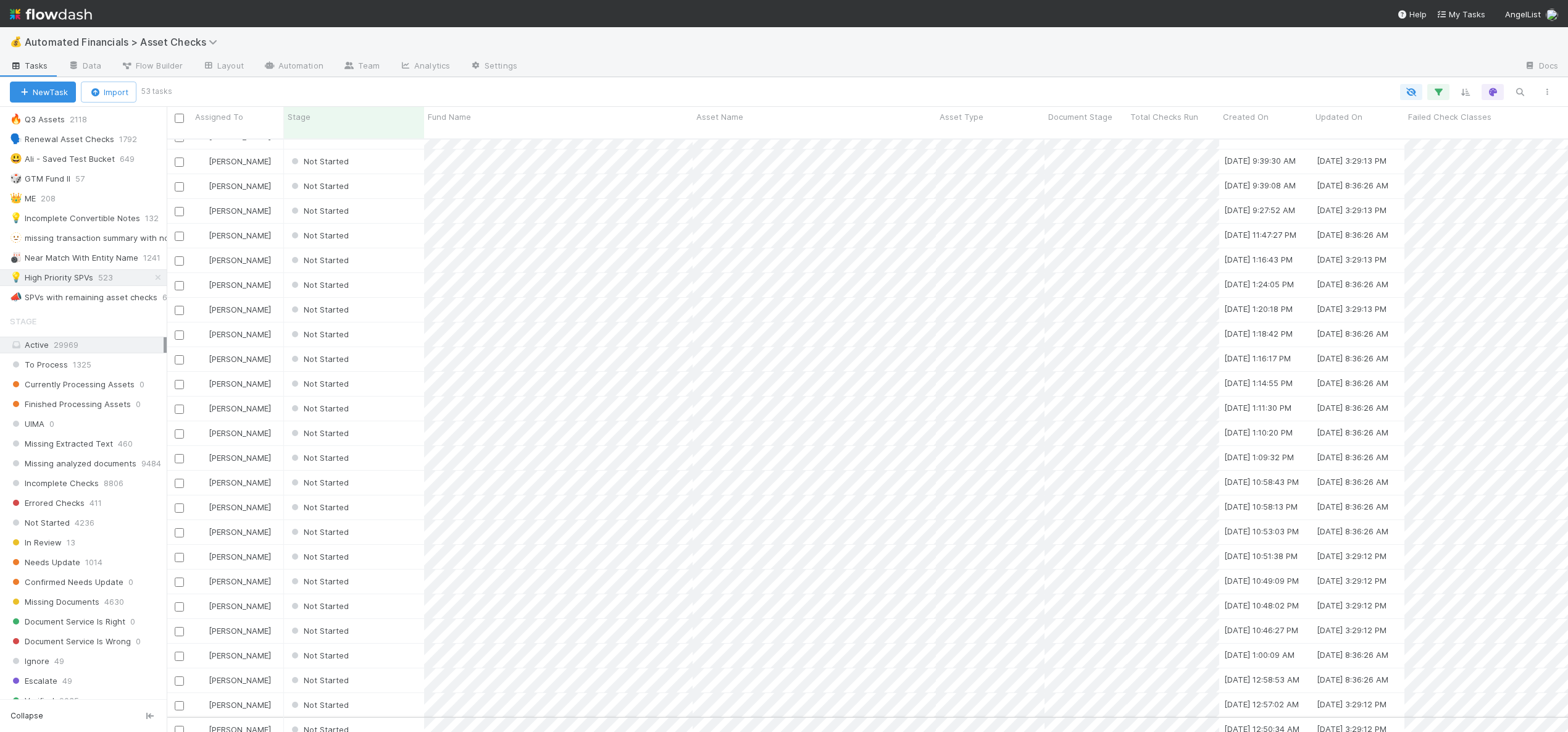
click at [377, 718] on div "Not Started" at bounding box center [354, 730] width 140 height 24
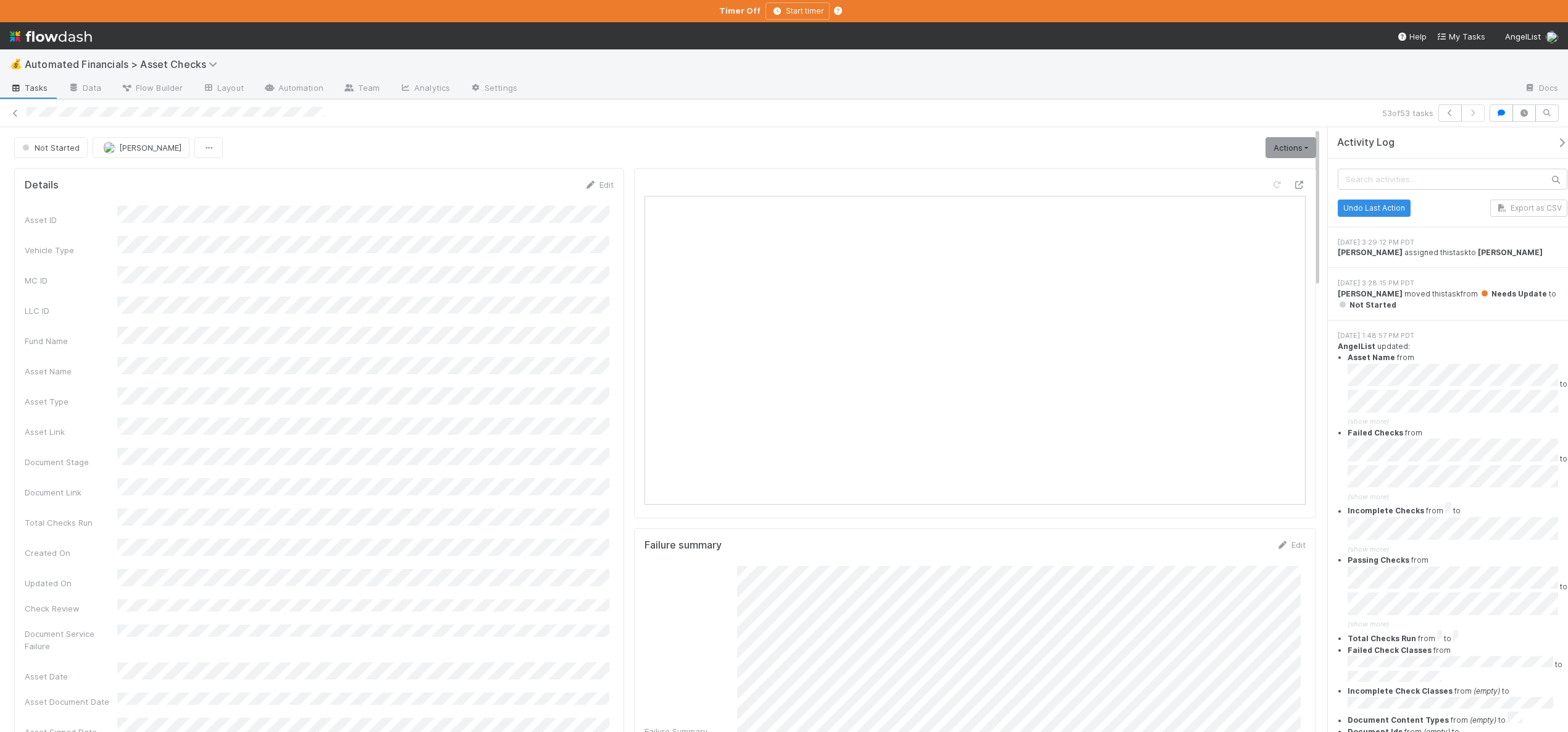
click at [1555, 138] on icon "button" at bounding box center [1561, 142] width 13 height 10
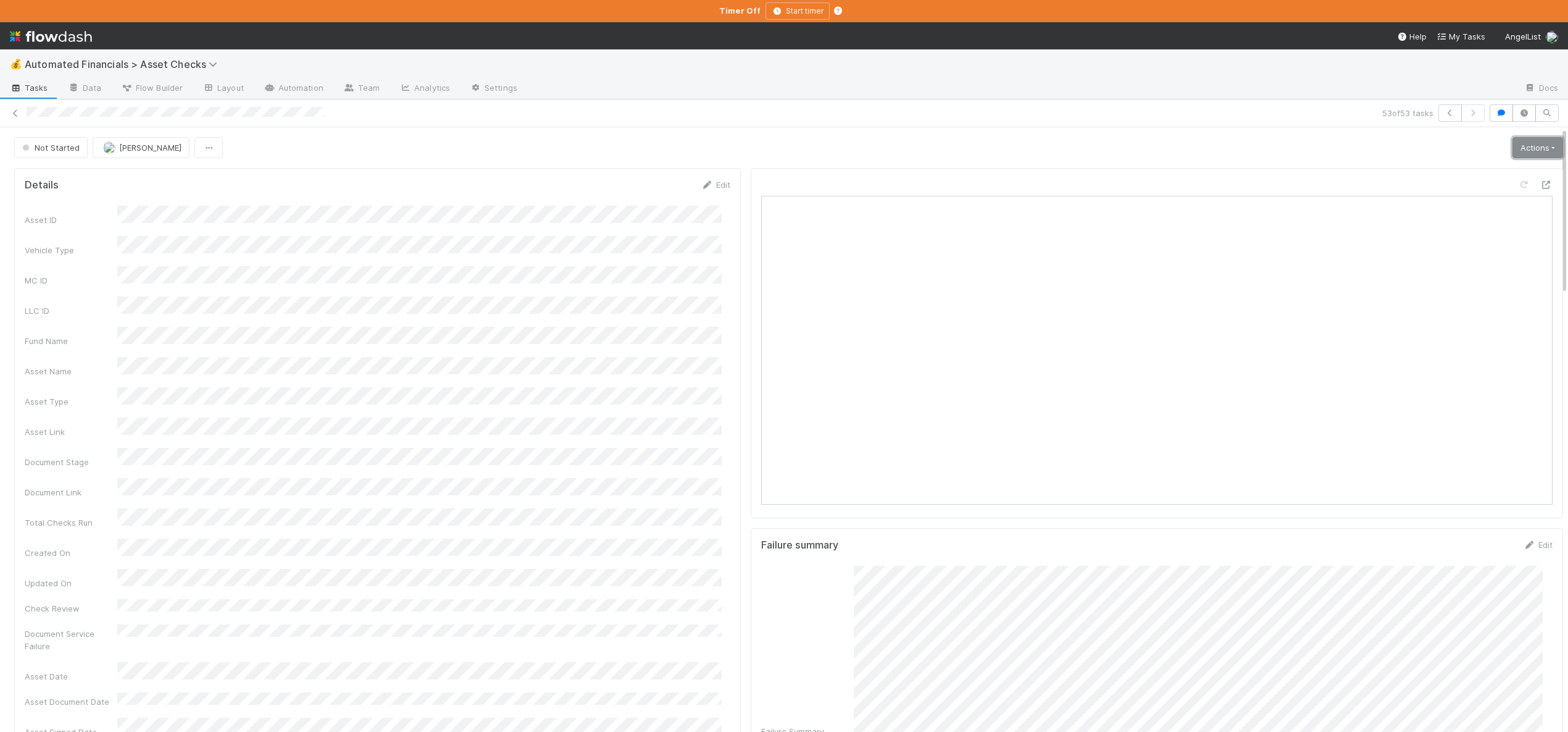
click at [1513, 147] on link "Actions" at bounding box center [1538, 147] width 51 height 21
click at [1445, 178] on button "Start" at bounding box center [1498, 173] width 131 height 17
click at [1536, 142] on link "Actions" at bounding box center [1538, 147] width 51 height 21
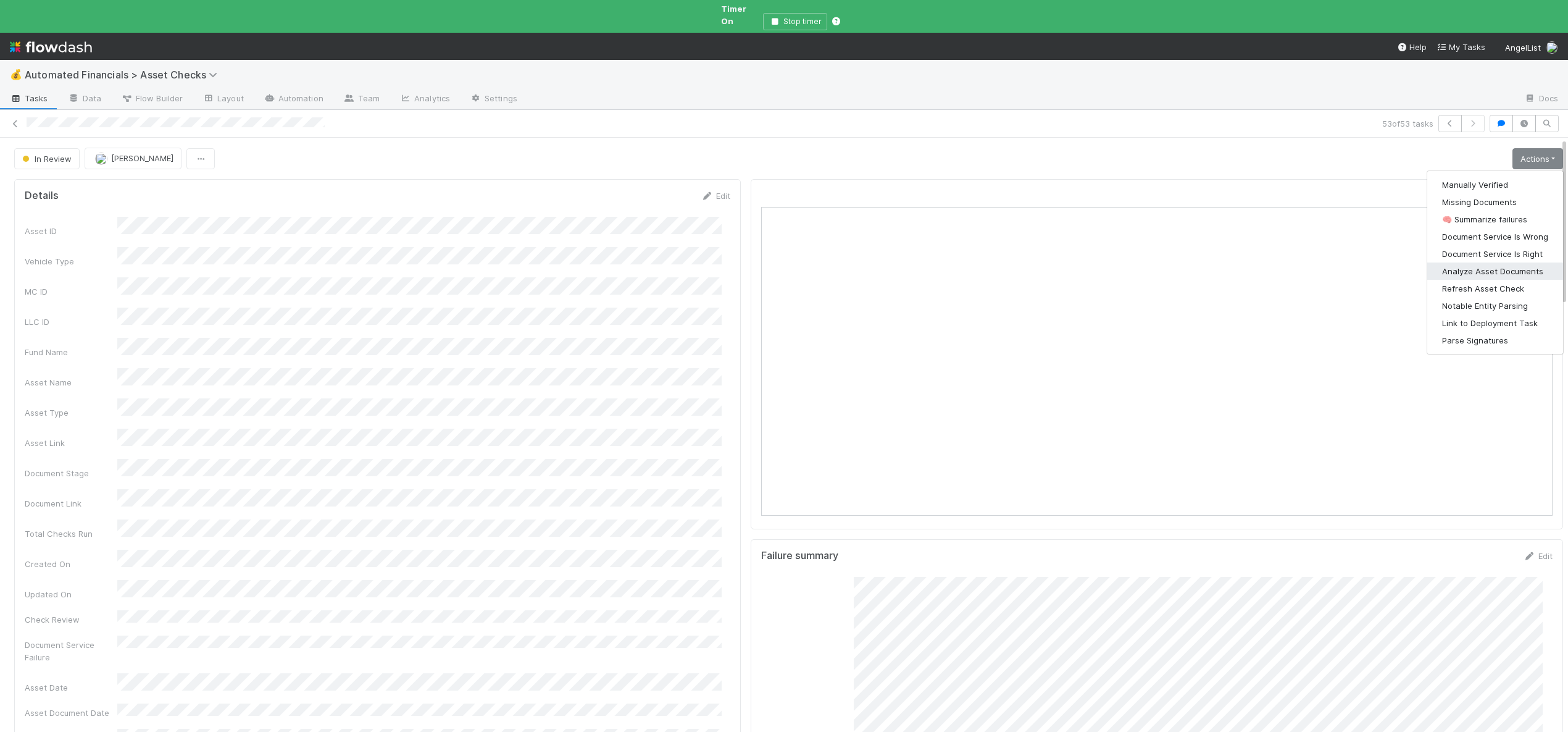
click at [1446, 262] on button "Analyze Asset Documents" at bounding box center [1496, 271] width 136 height 17
click at [1538, 148] on link "Actions" at bounding box center [1538, 159] width 51 height 21
click at [1481, 211] on button "🧠 Summarize failures" at bounding box center [1496, 219] width 136 height 17
click at [1513, 148] on link "Actions" at bounding box center [1538, 159] width 51 height 21
click at [1456, 176] on button "Manually Verified" at bounding box center [1496, 184] width 136 height 17
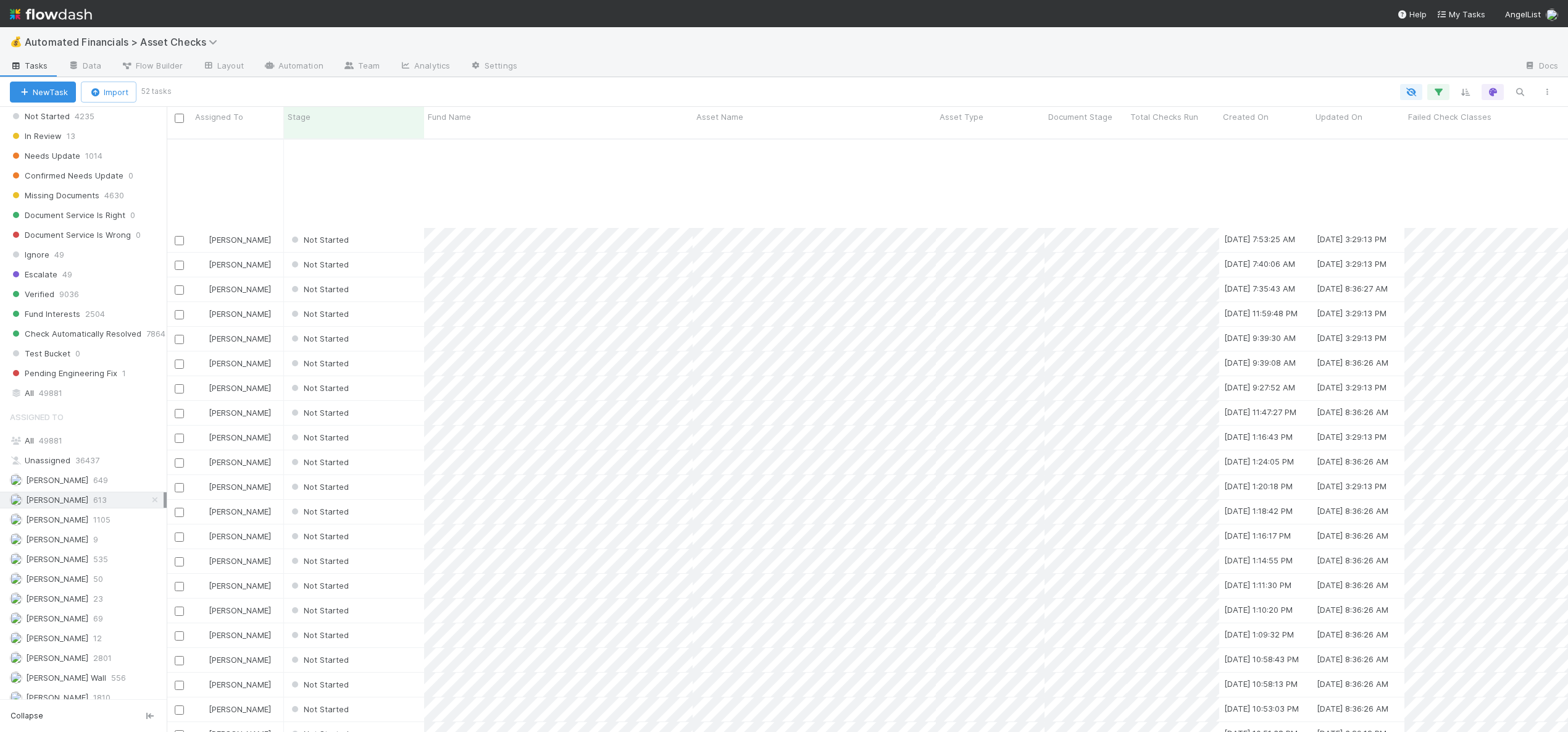
scroll to position [691, 0]
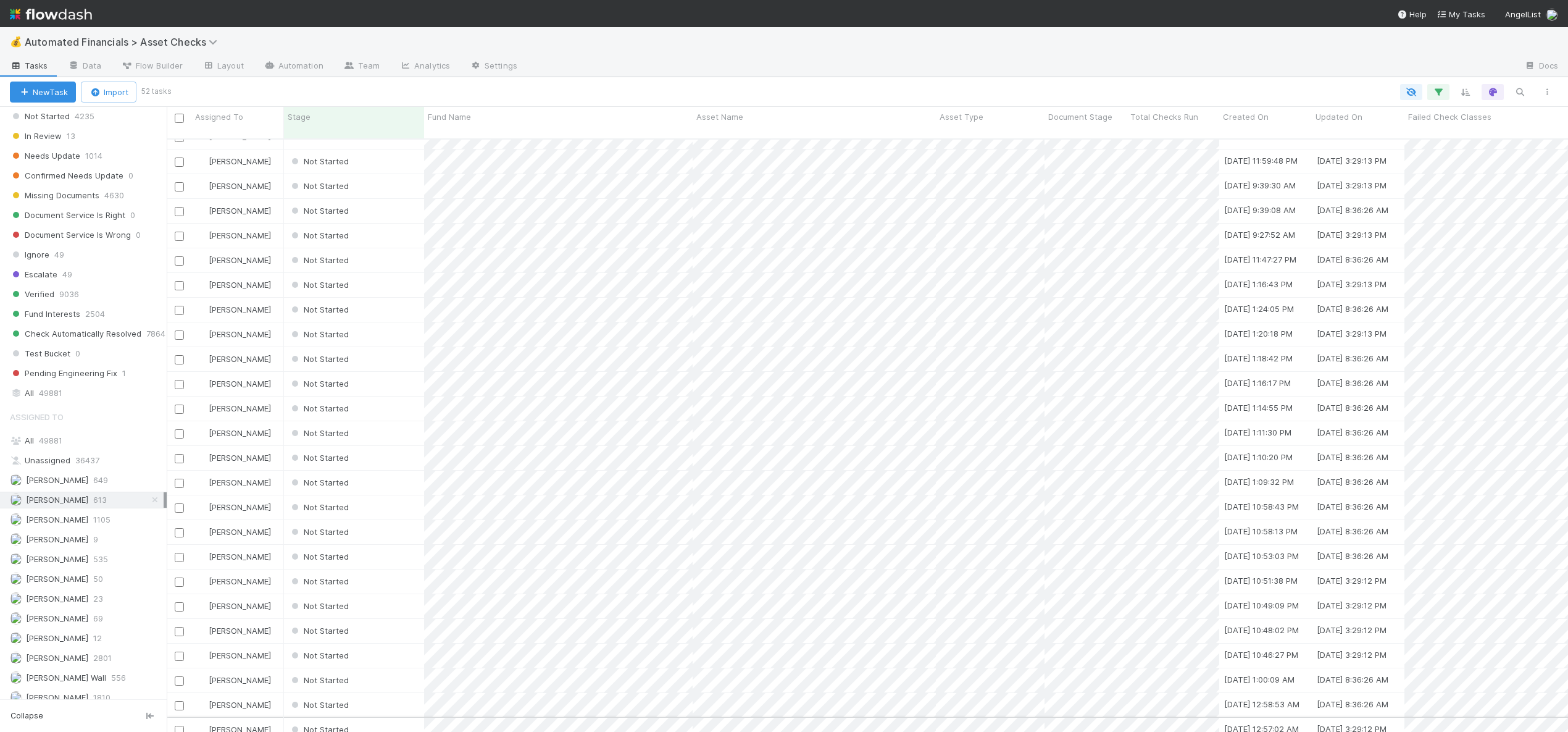
click at [386, 718] on div "Not Started" at bounding box center [354, 730] width 140 height 24
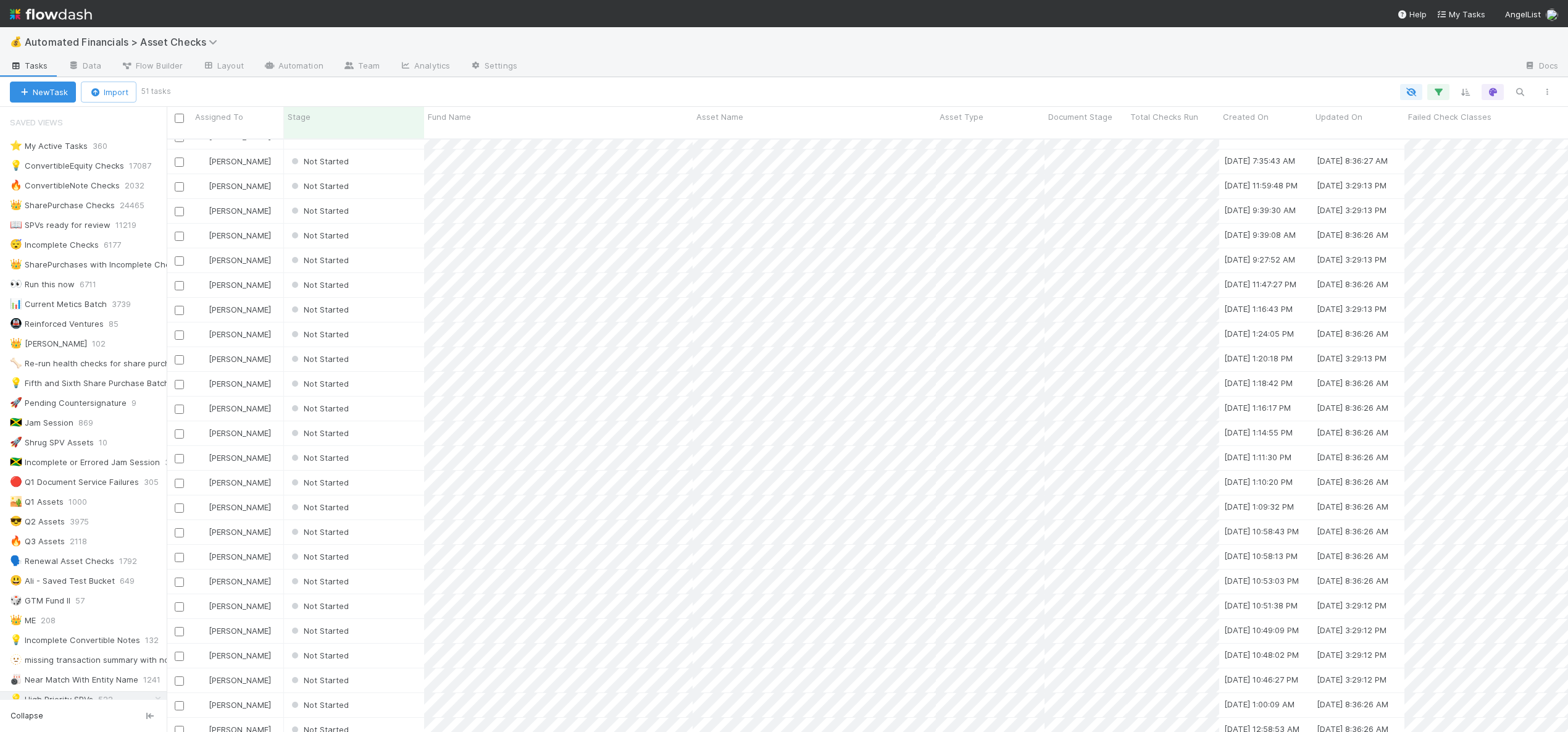
scroll to position [666, 0]
click at [377, 718] on div "Not Started" at bounding box center [354, 730] width 140 height 24
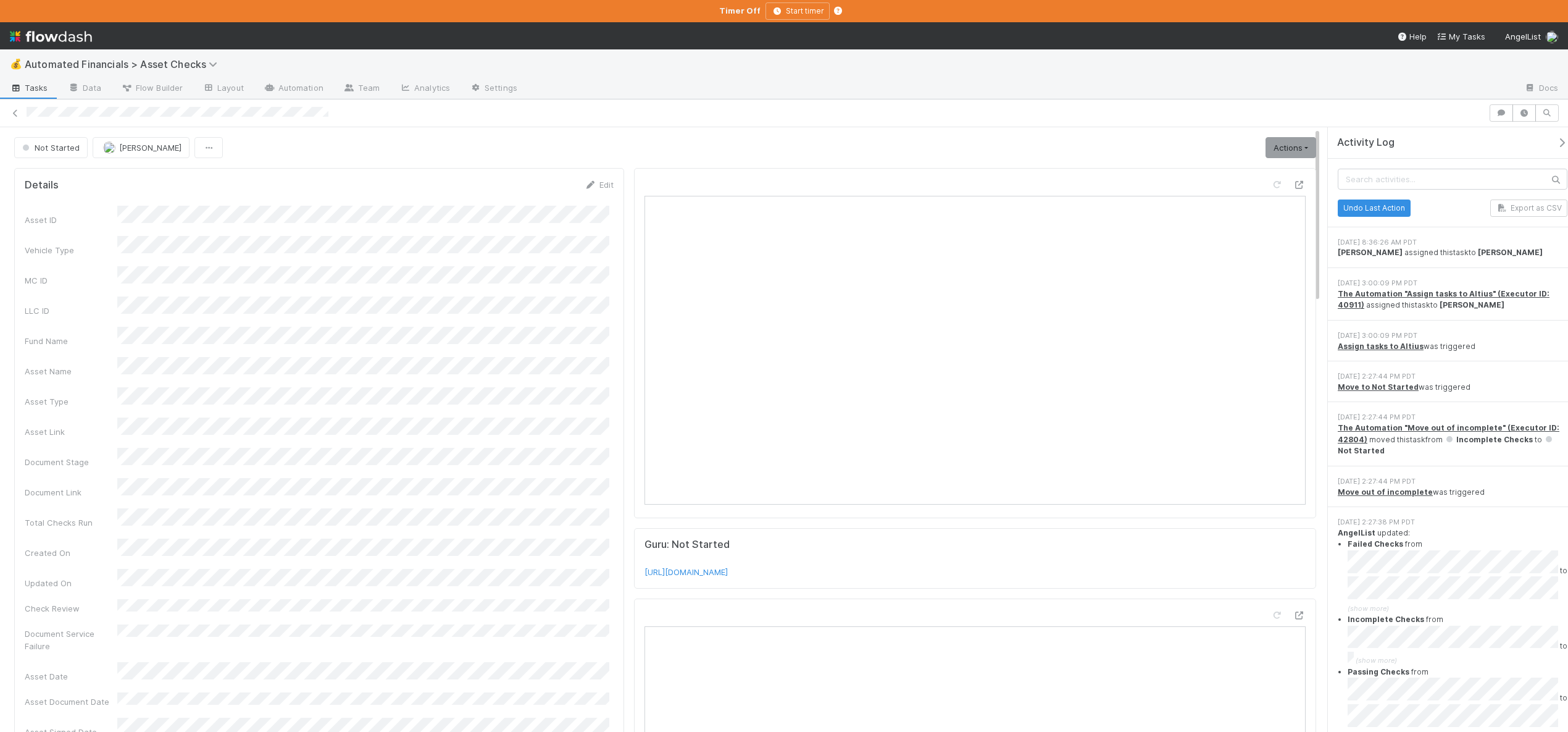
click at [1550, 137] on div "Activity Log" at bounding box center [1457, 143] width 240 height 13
click at [1555, 138] on icon "button" at bounding box center [1561, 142] width 13 height 10
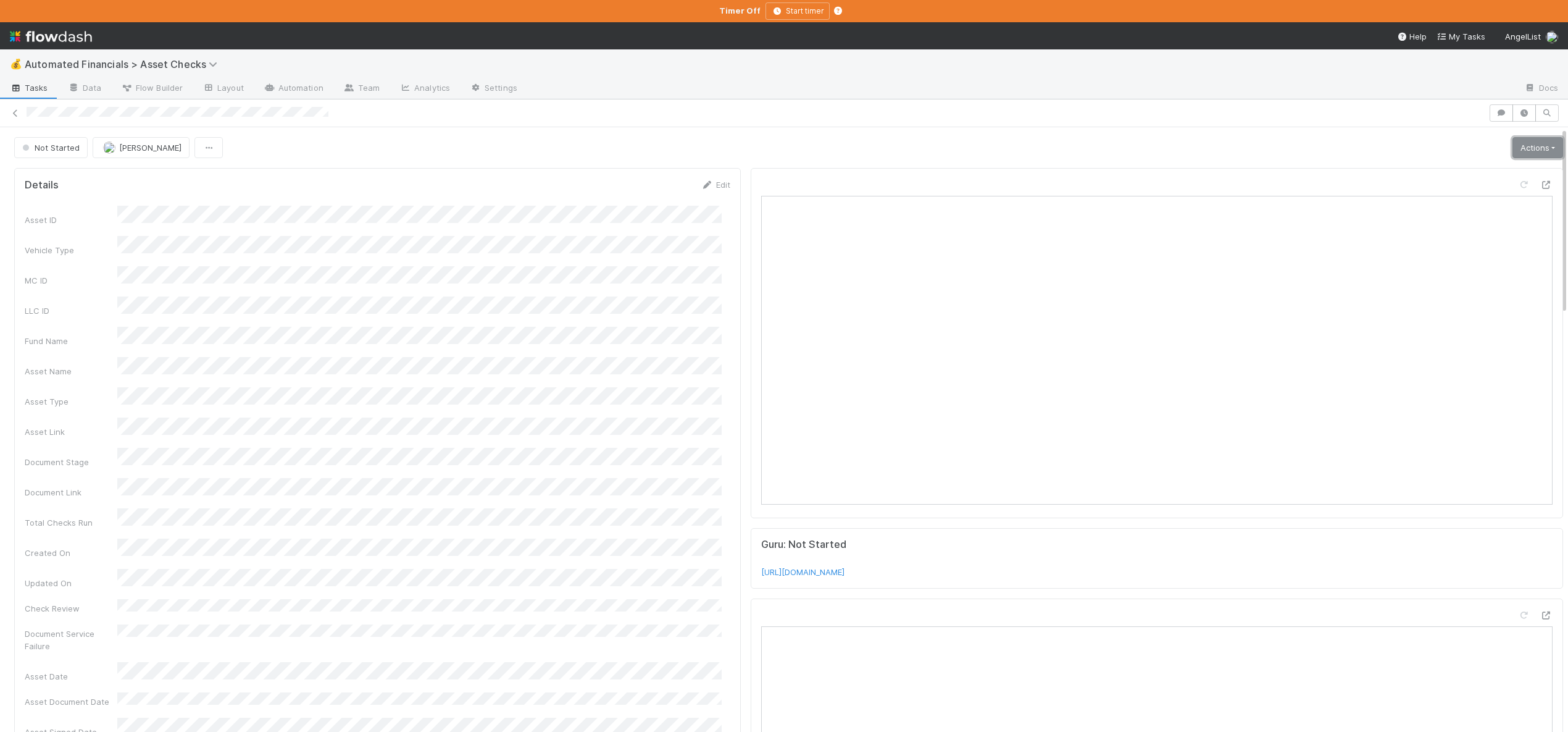
click at [1535, 142] on link "Actions" at bounding box center [1538, 147] width 51 height 21
click at [1457, 226] on button "Analyze Asset Documents" at bounding box center [1498, 225] width 131 height 17
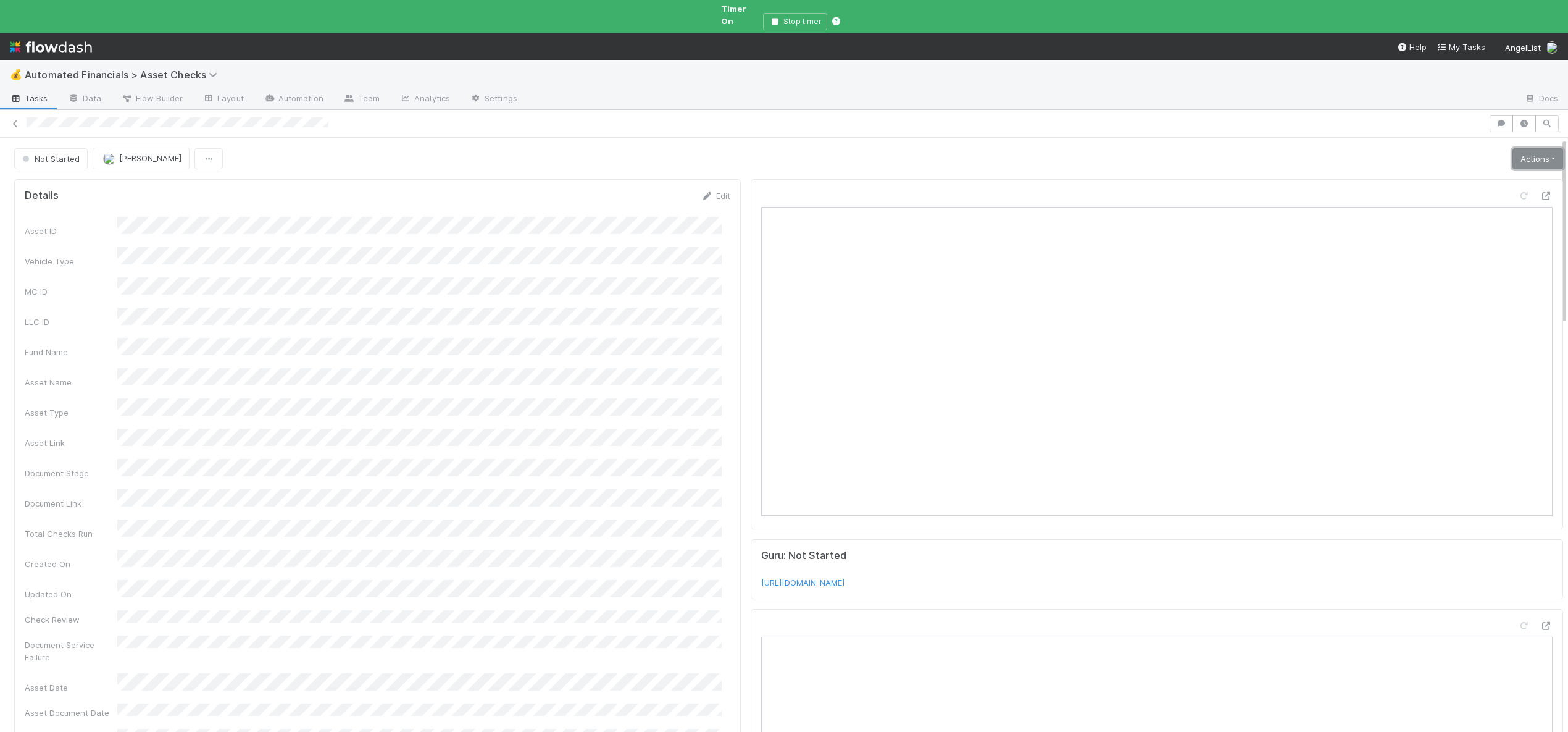
click at [1513, 148] on link "Actions" at bounding box center [1538, 159] width 51 height 21
click at [1453, 194] on button "Manually Verified" at bounding box center [1498, 202] width 131 height 17
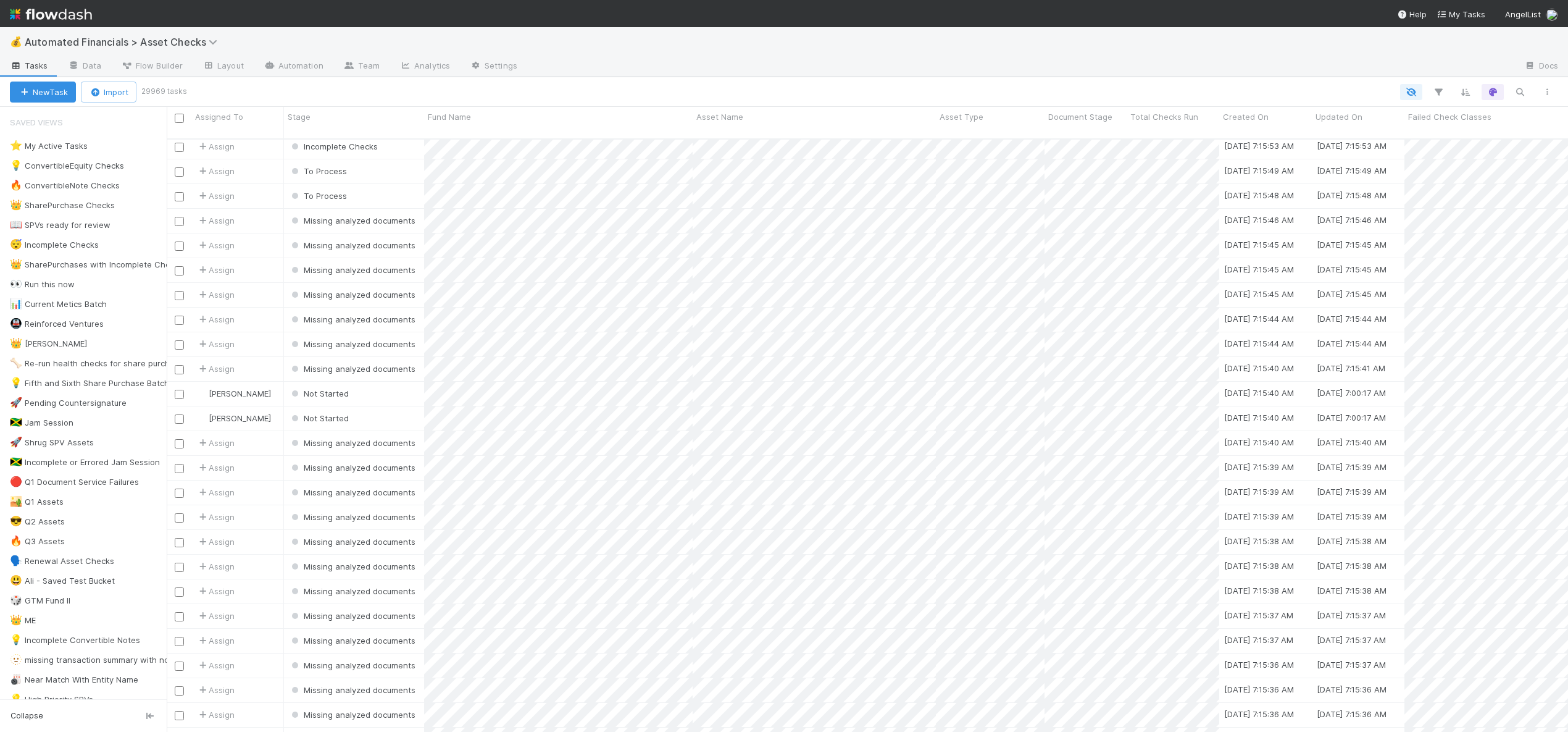
scroll to position [1757, 0]
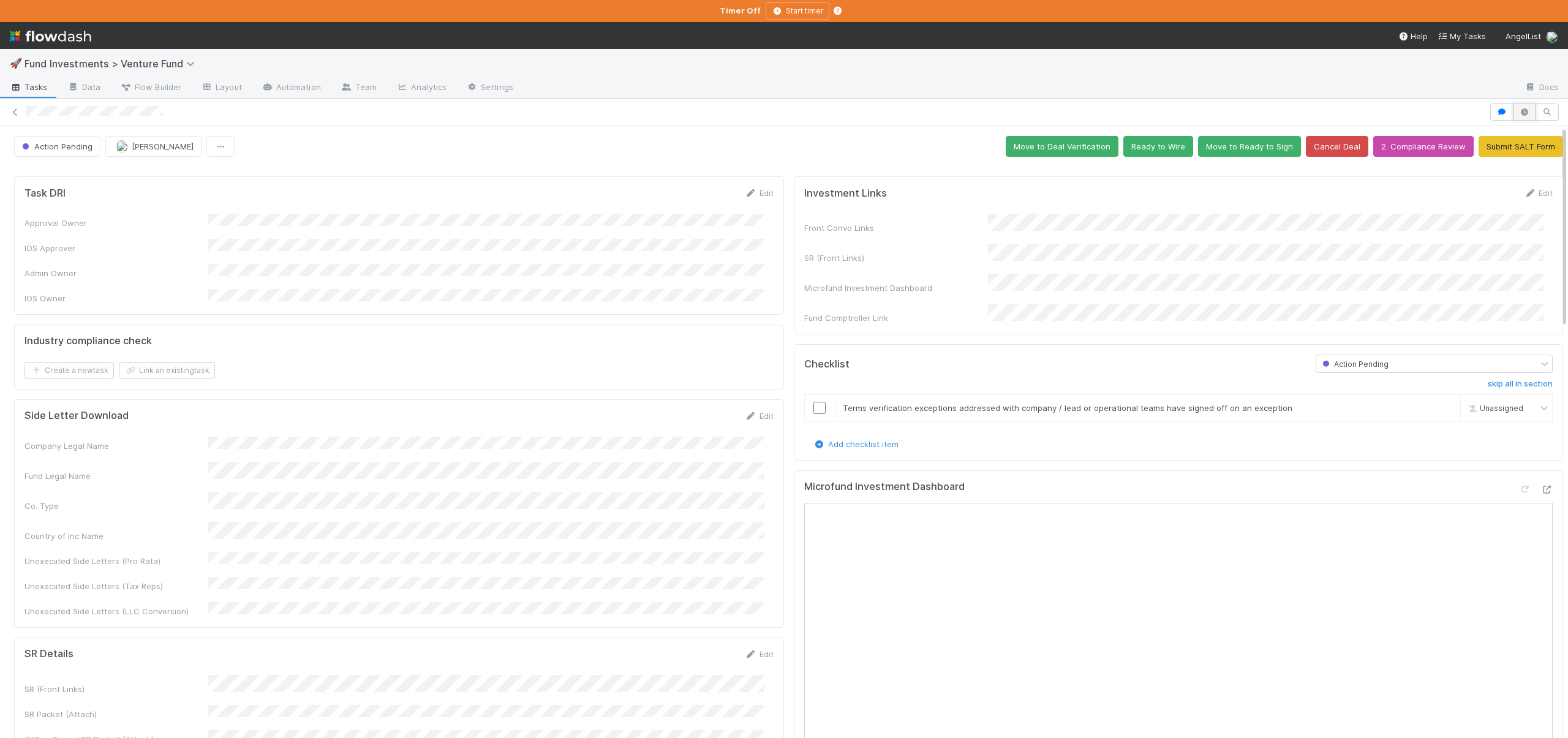
click at [1513, 108] on button "button" at bounding box center [1524, 112] width 23 height 17
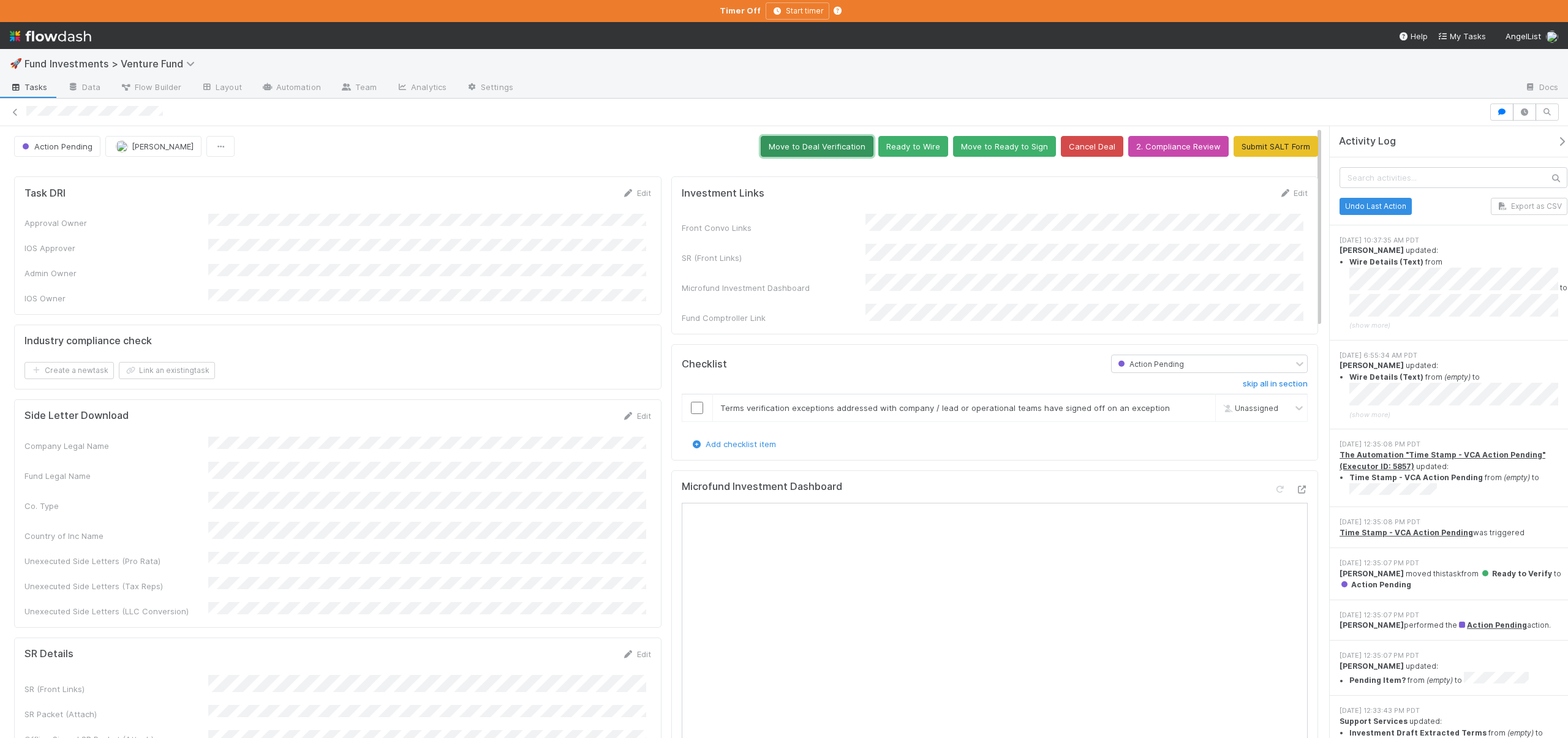
click at [827, 150] on button "Move to Deal Verification" at bounding box center [817, 146] width 113 height 21
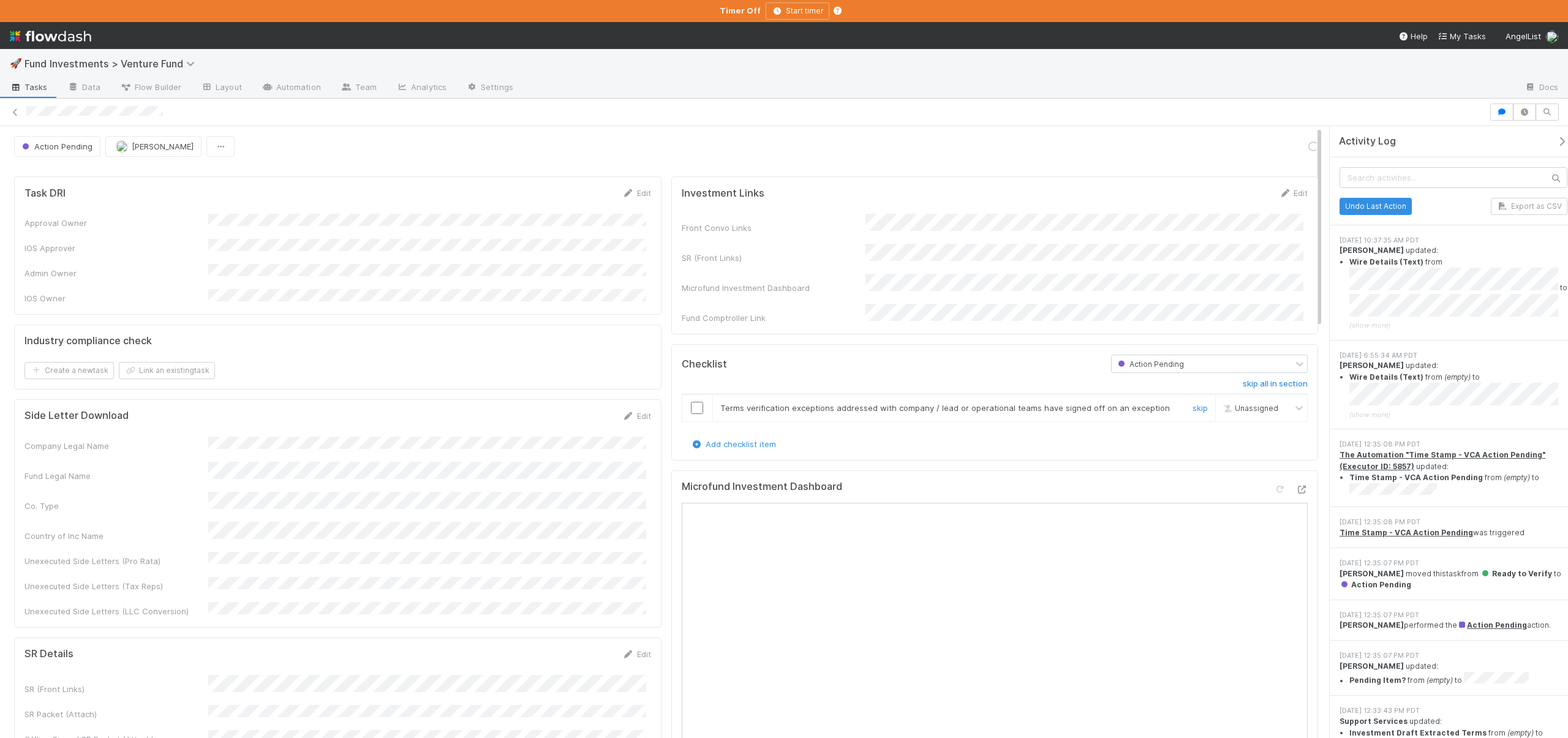
click at [695, 402] on input "checkbox" at bounding box center [697, 408] width 13 height 13
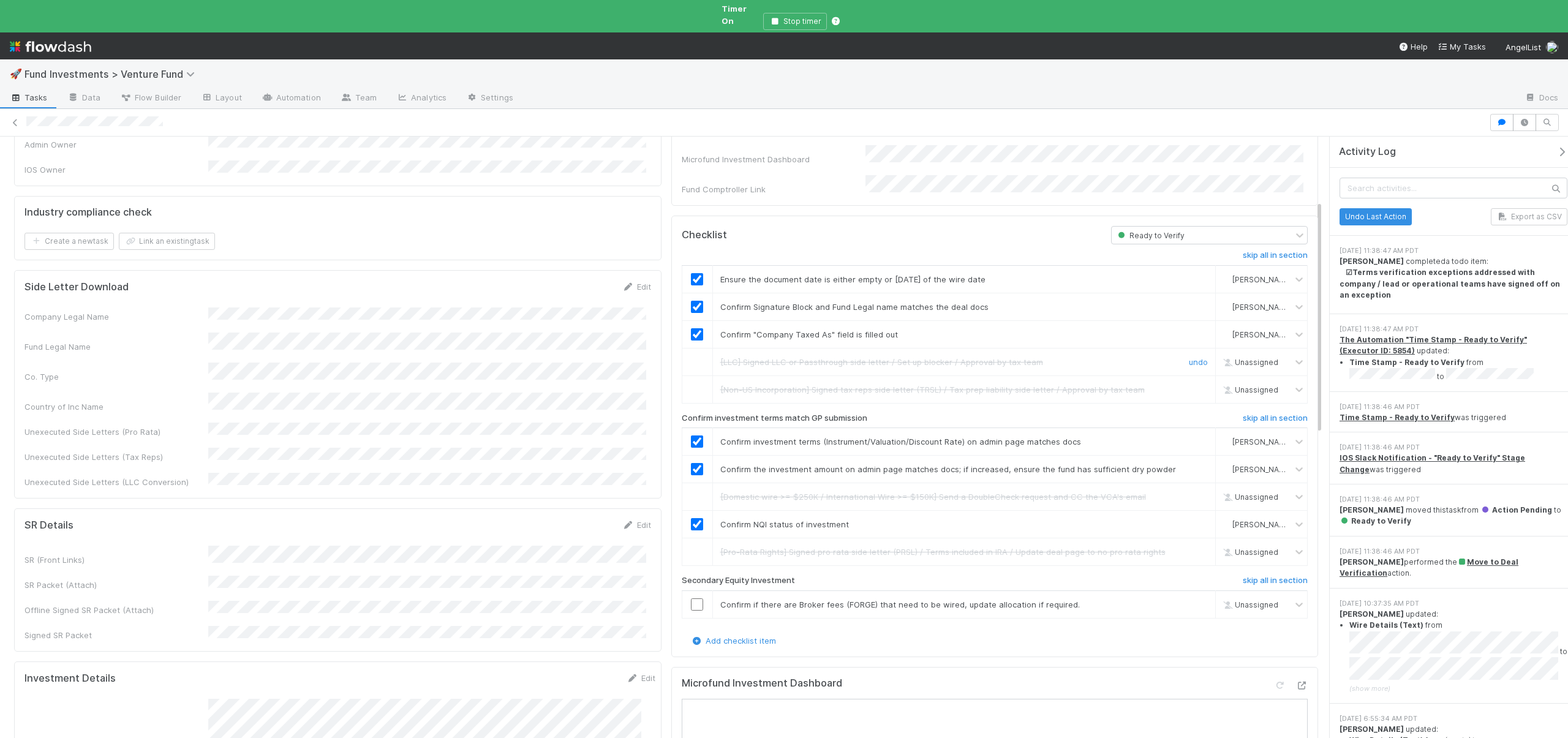
scroll to position [263, 0]
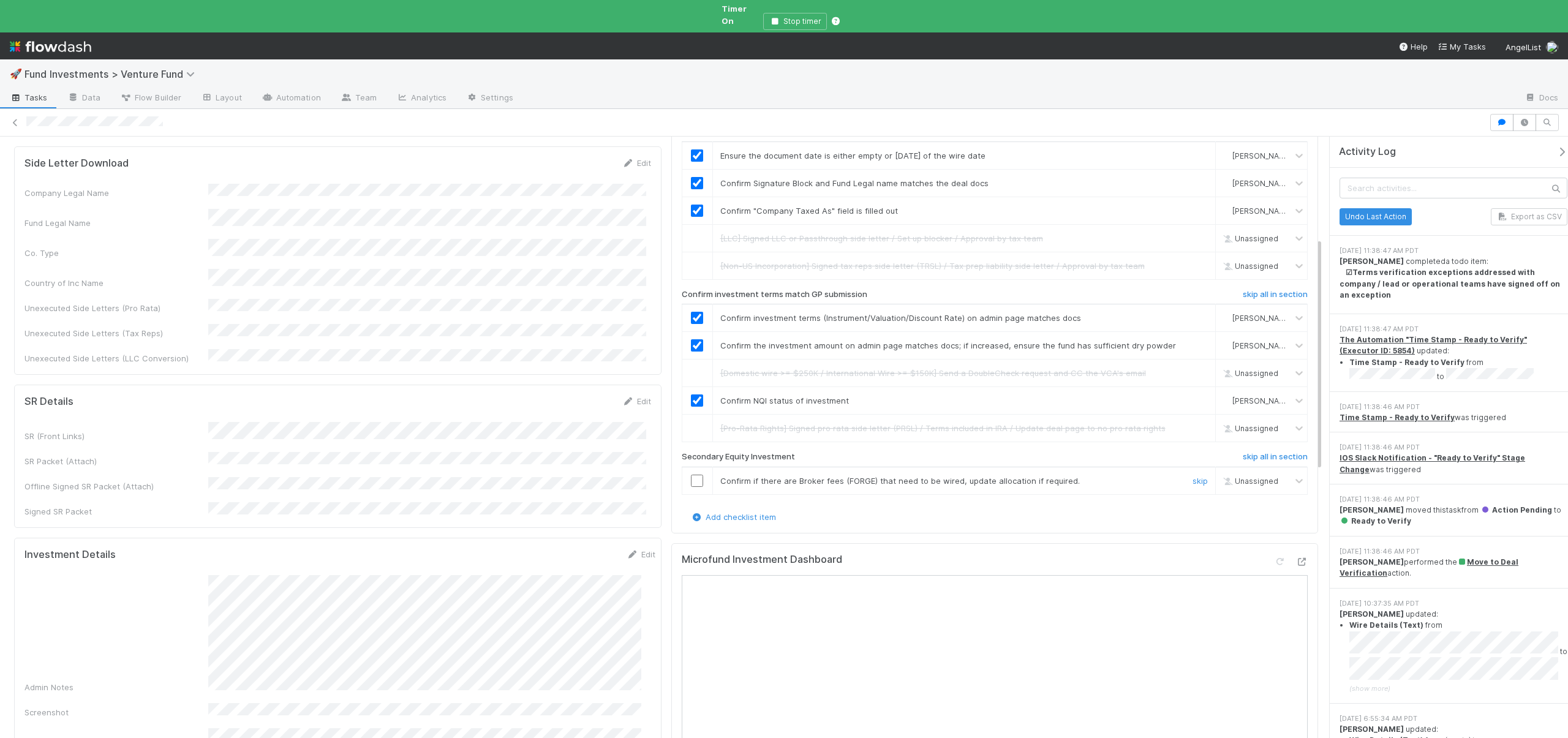
click at [695, 475] on input "checkbox" at bounding box center [697, 481] width 13 height 13
click at [699, 475] on div at bounding box center [697, 481] width 30 height 13
click at [695, 475] on input "checkbox" at bounding box center [697, 481] width 13 height 13
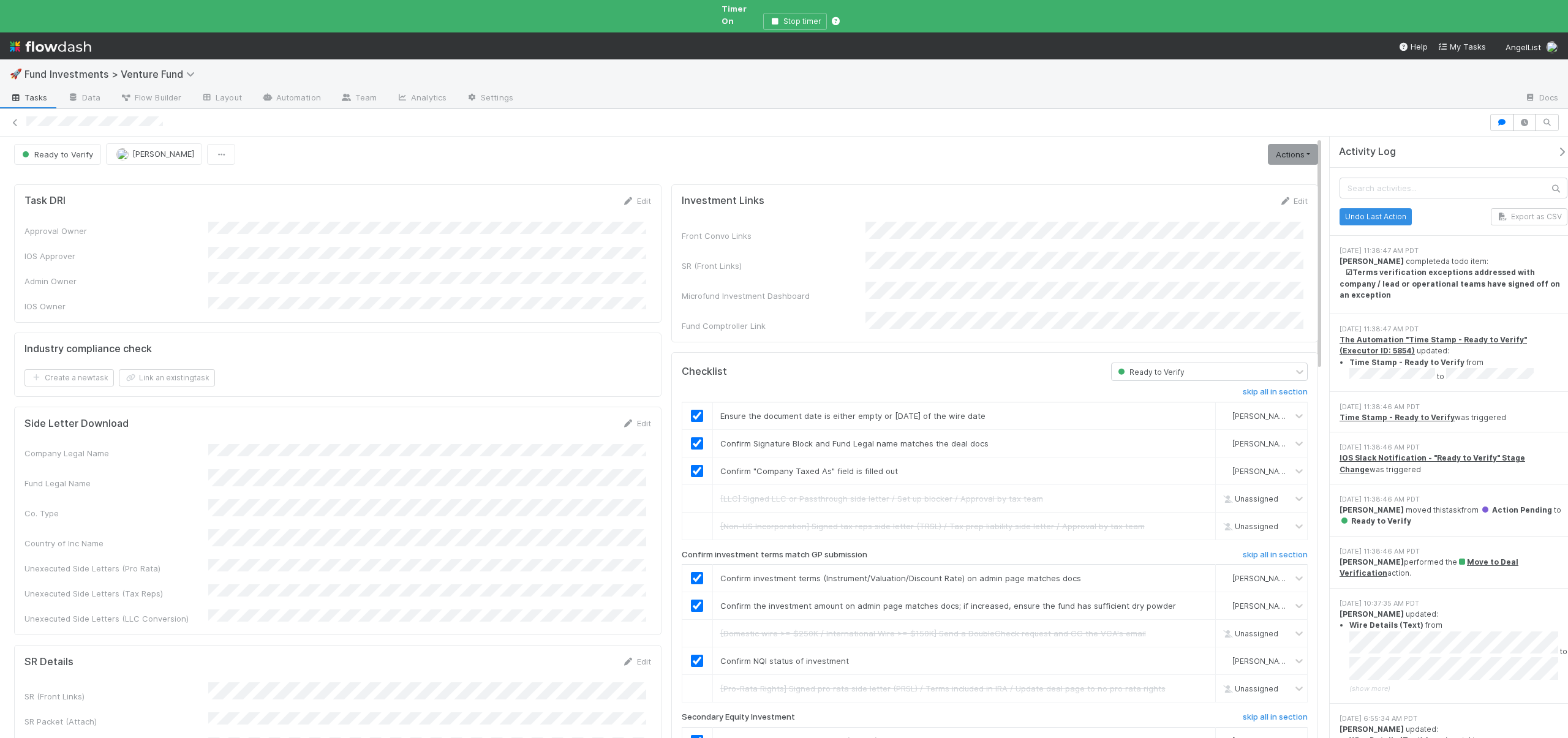
scroll to position [0, 0]
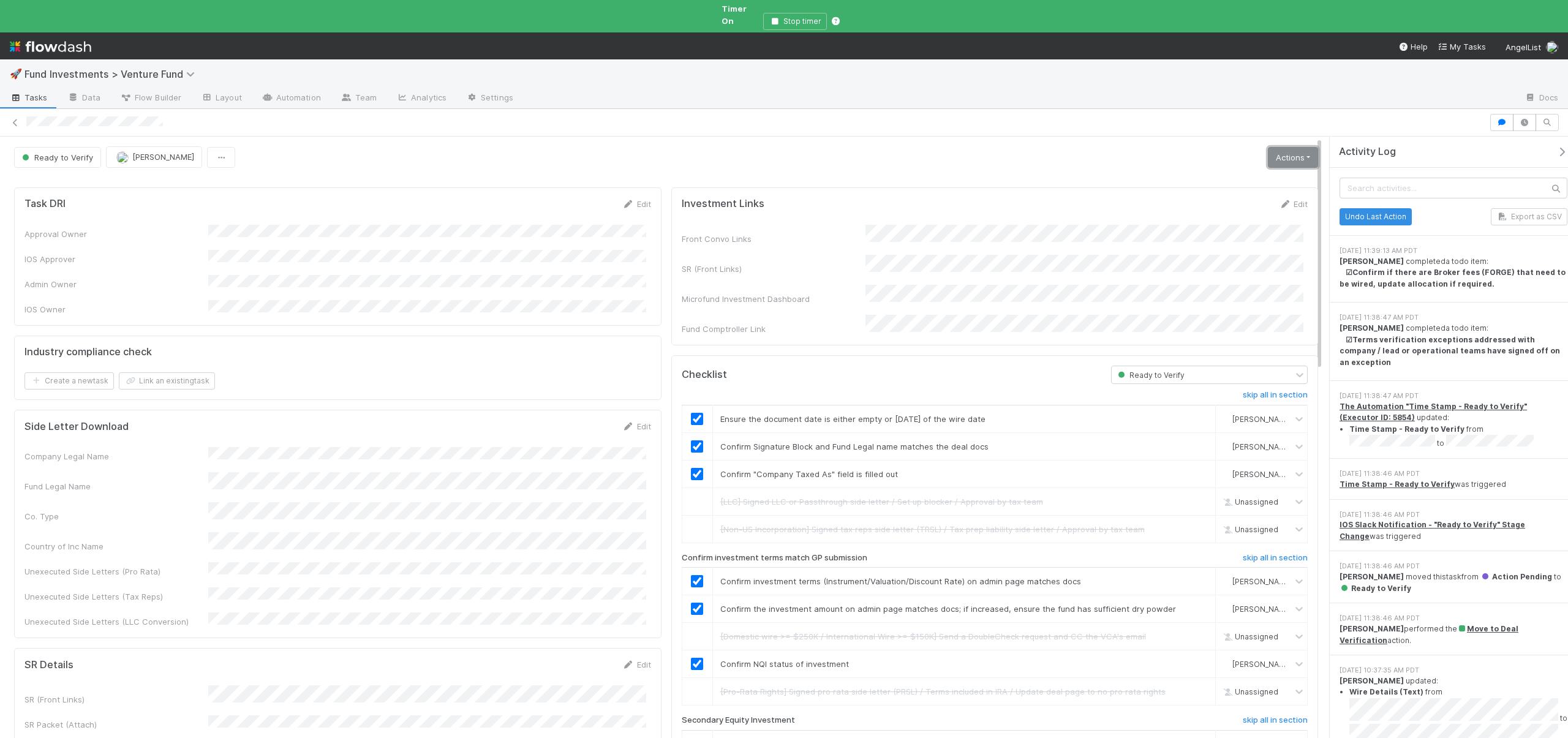
click at [1271, 147] on link "Actions" at bounding box center [1294, 157] width 50 height 21
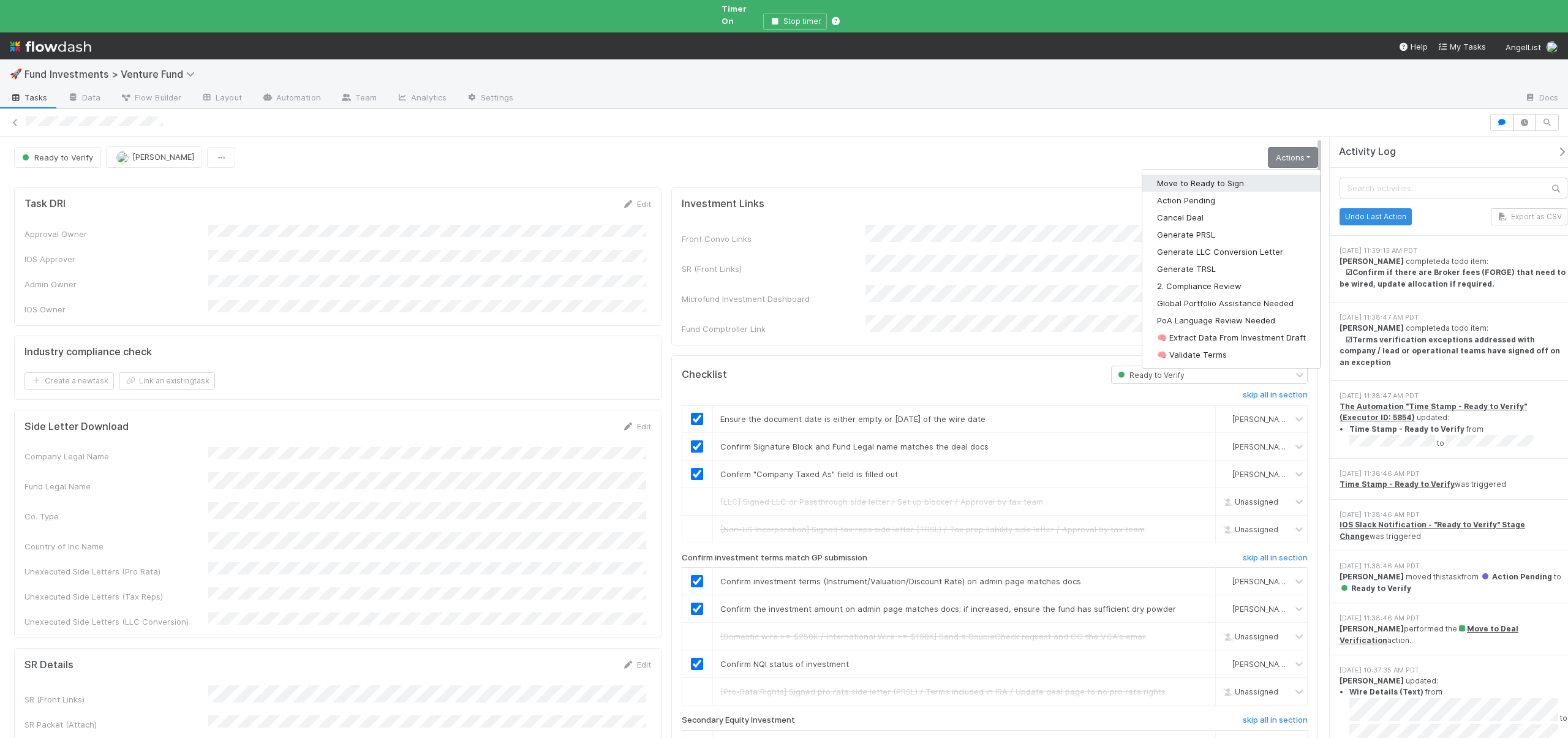
click at [1216, 174] on button "Move to Ready to Sign" at bounding box center [1231, 182] width 178 height 17
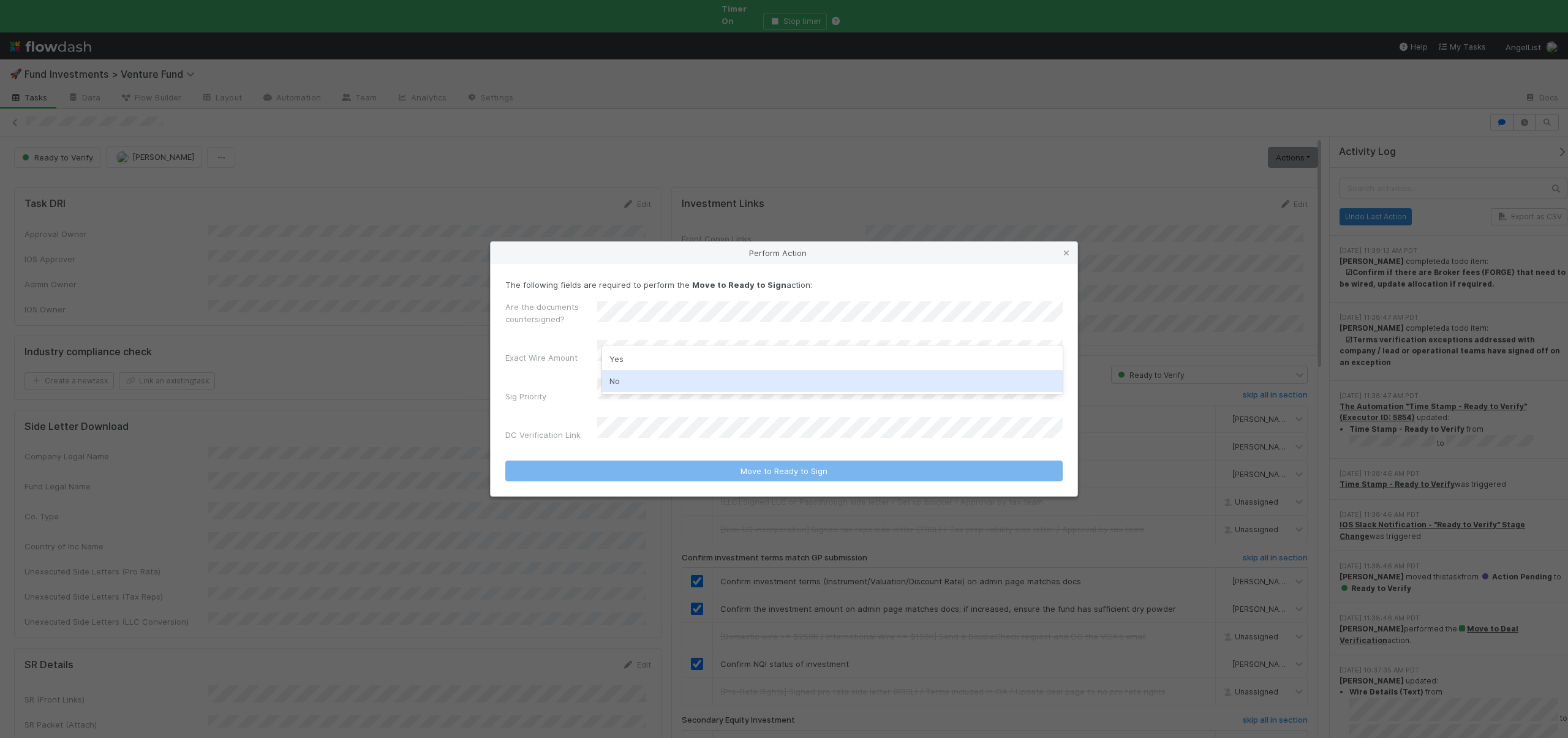
click at [613, 380] on div "No" at bounding box center [832, 381] width 461 height 22
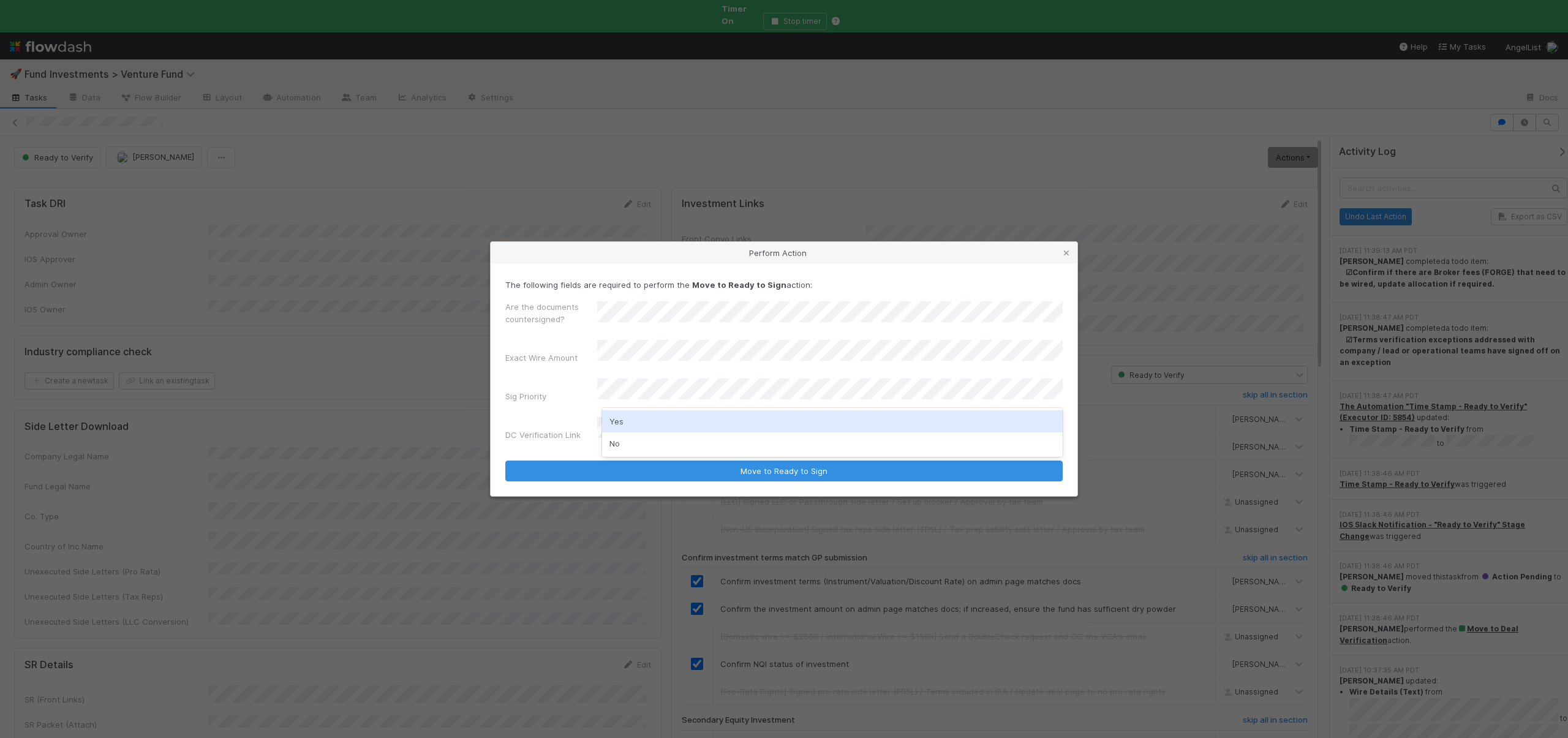
click at [619, 422] on div "Yes" at bounding box center [832, 421] width 461 height 22
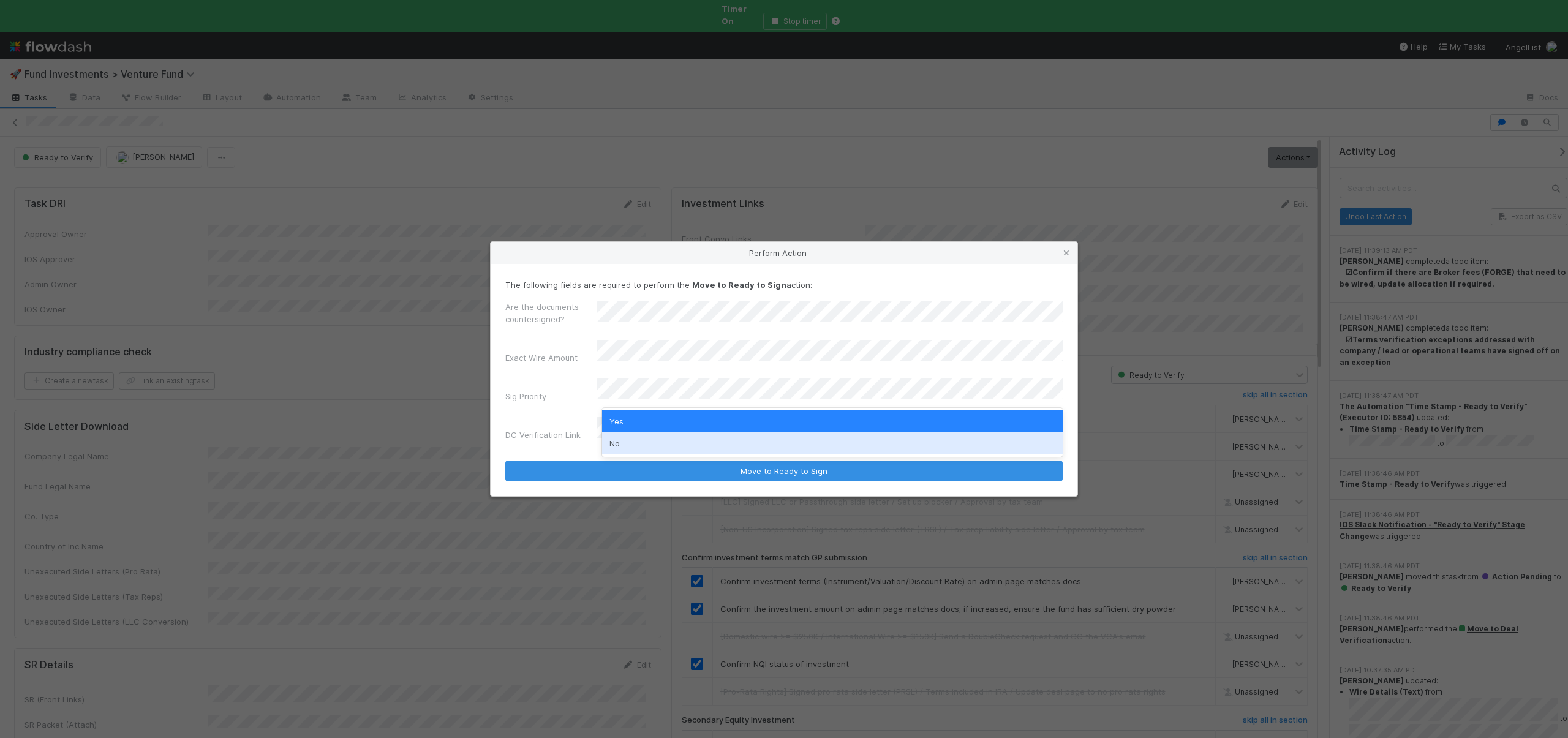
click at [619, 444] on div "No" at bounding box center [832, 444] width 461 height 22
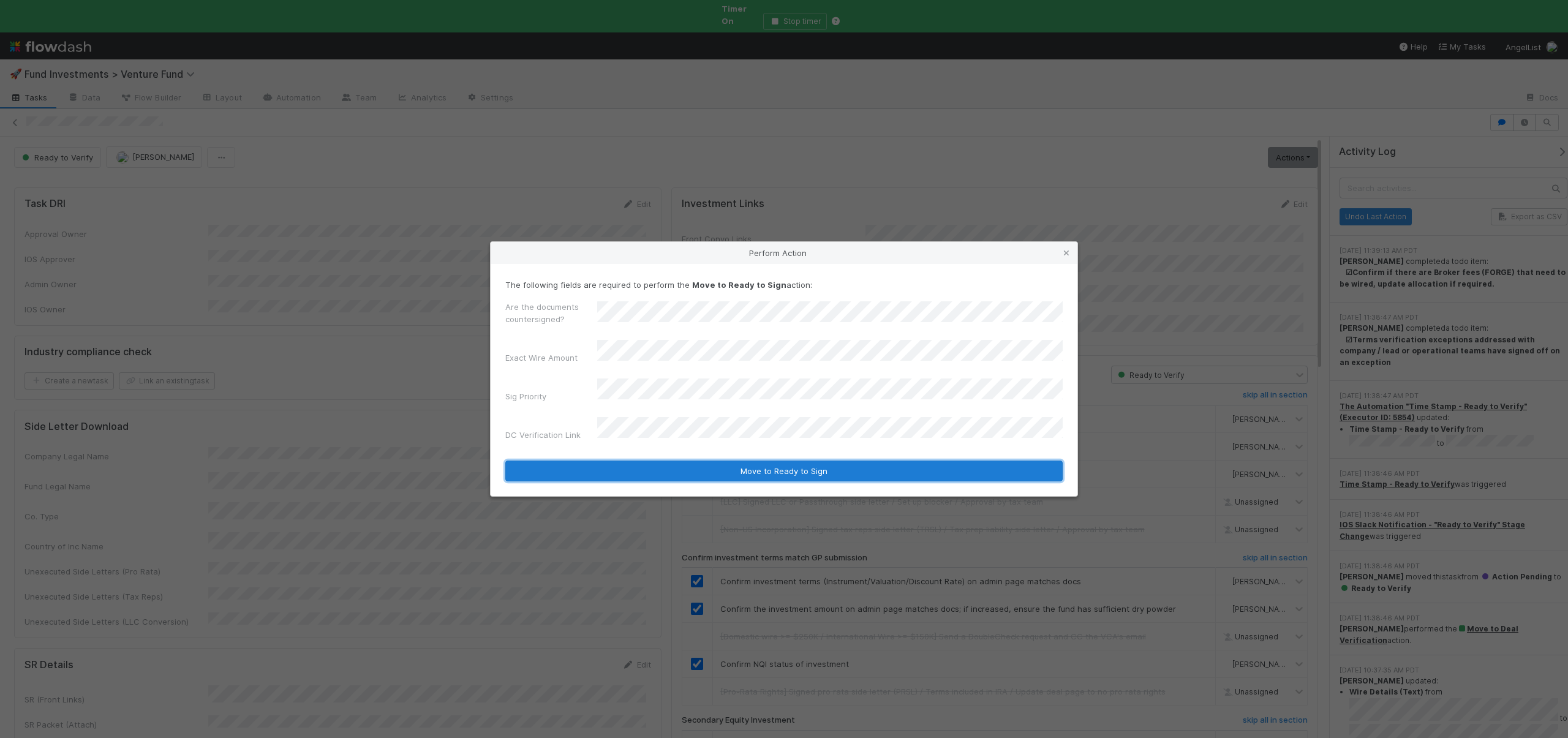
click at [675, 461] on button "Move to Ready to Sign" at bounding box center [784, 471] width 558 height 21
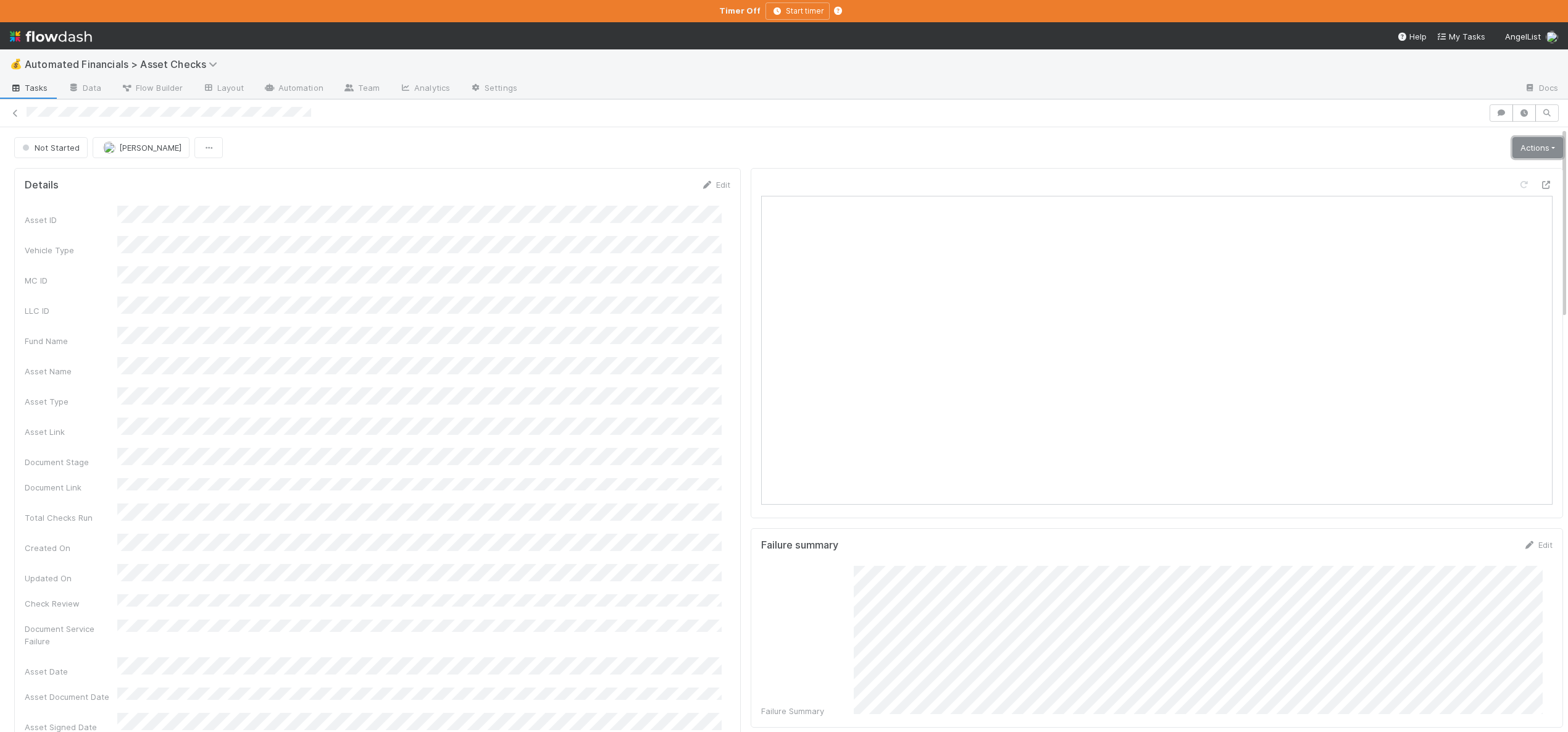
click at [1513, 146] on link "Actions" at bounding box center [1538, 147] width 51 height 21
click at [1457, 168] on button "Start" at bounding box center [1498, 173] width 131 height 17
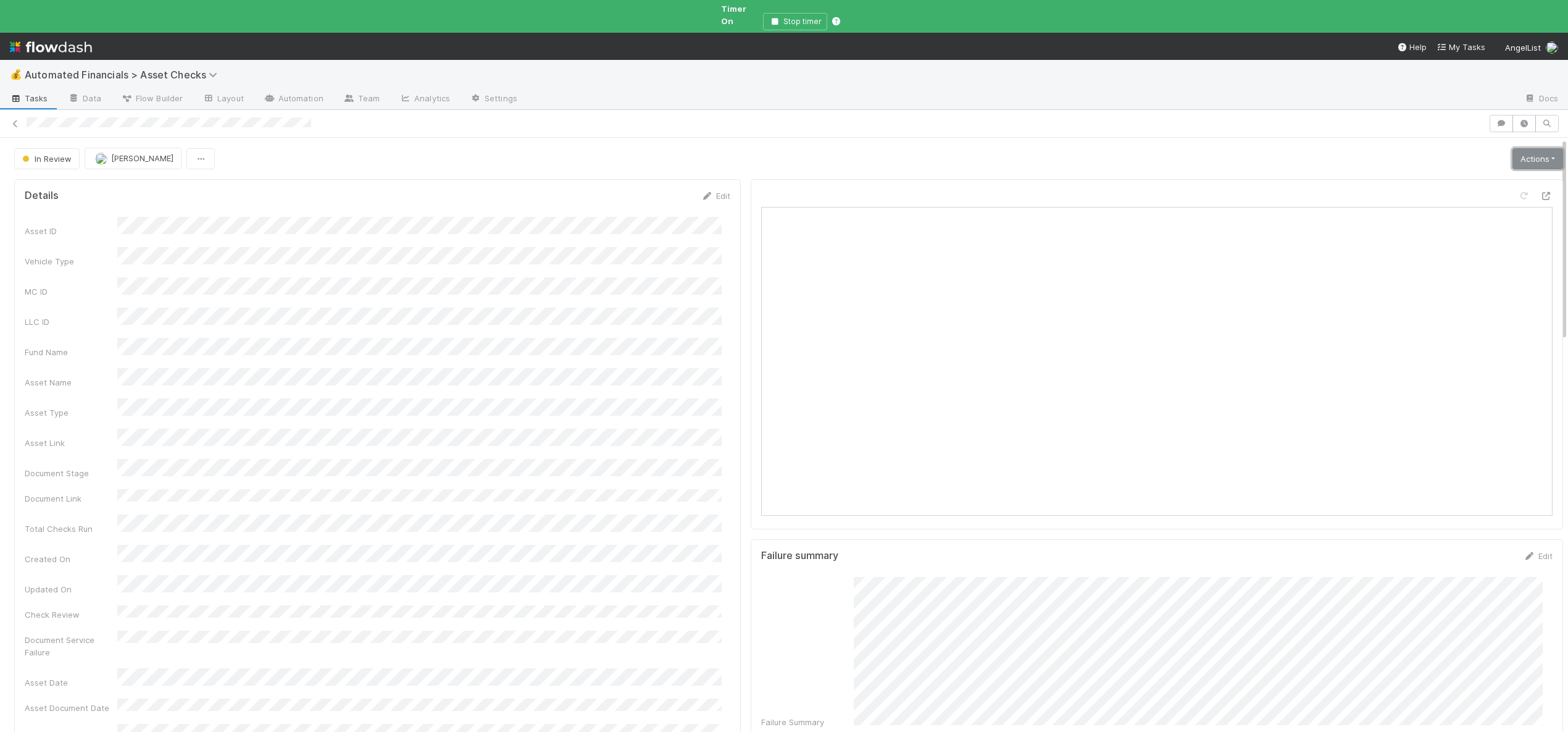
click at [1526, 148] on link "Actions" at bounding box center [1538, 159] width 51 height 21
click at [1456, 265] on button "Analyze Asset Documents" at bounding box center [1496, 271] width 136 height 17
click at [1513, 117] on button "button" at bounding box center [1524, 123] width 23 height 17
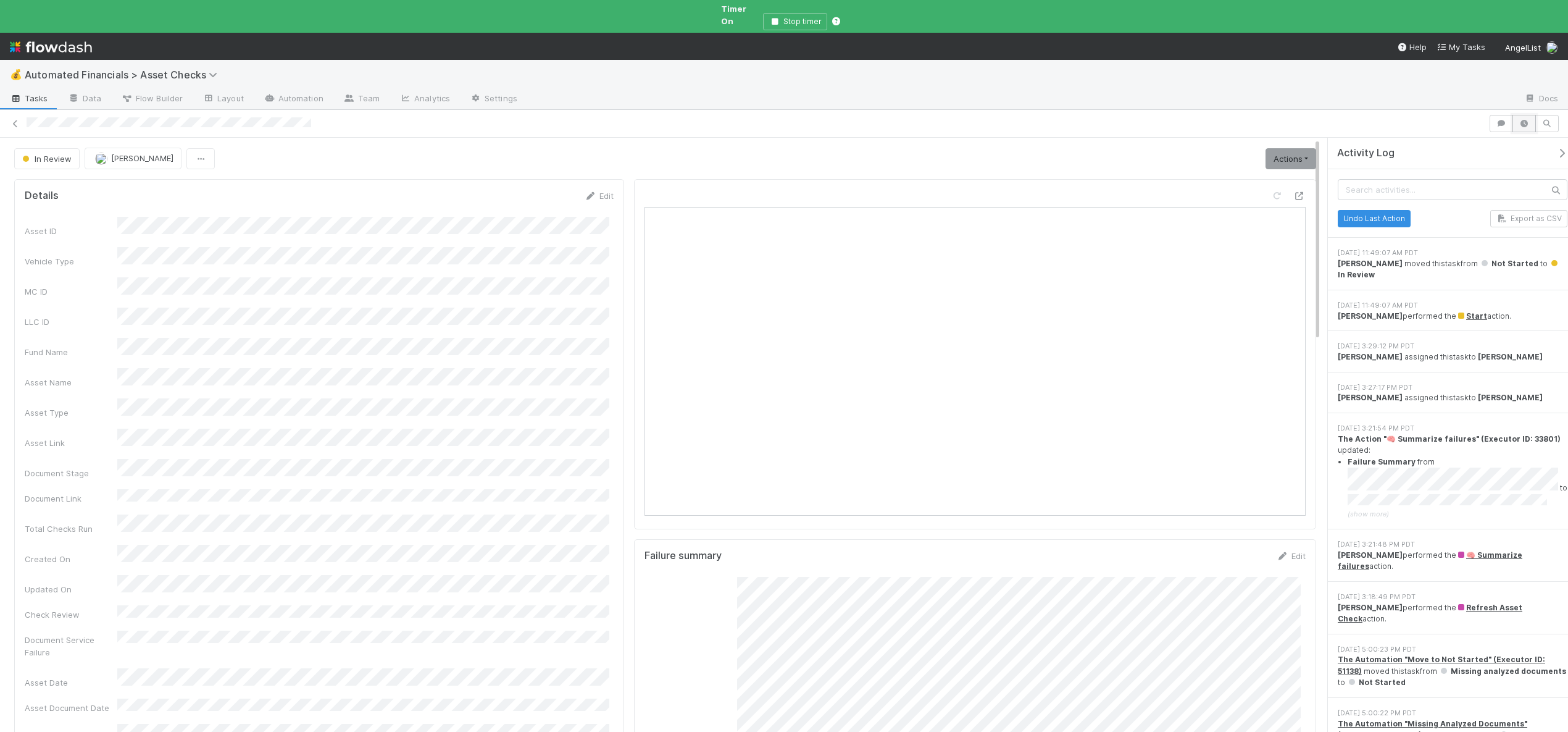
click at [1521, 120] on icon "button" at bounding box center [1524, 123] width 13 height 7
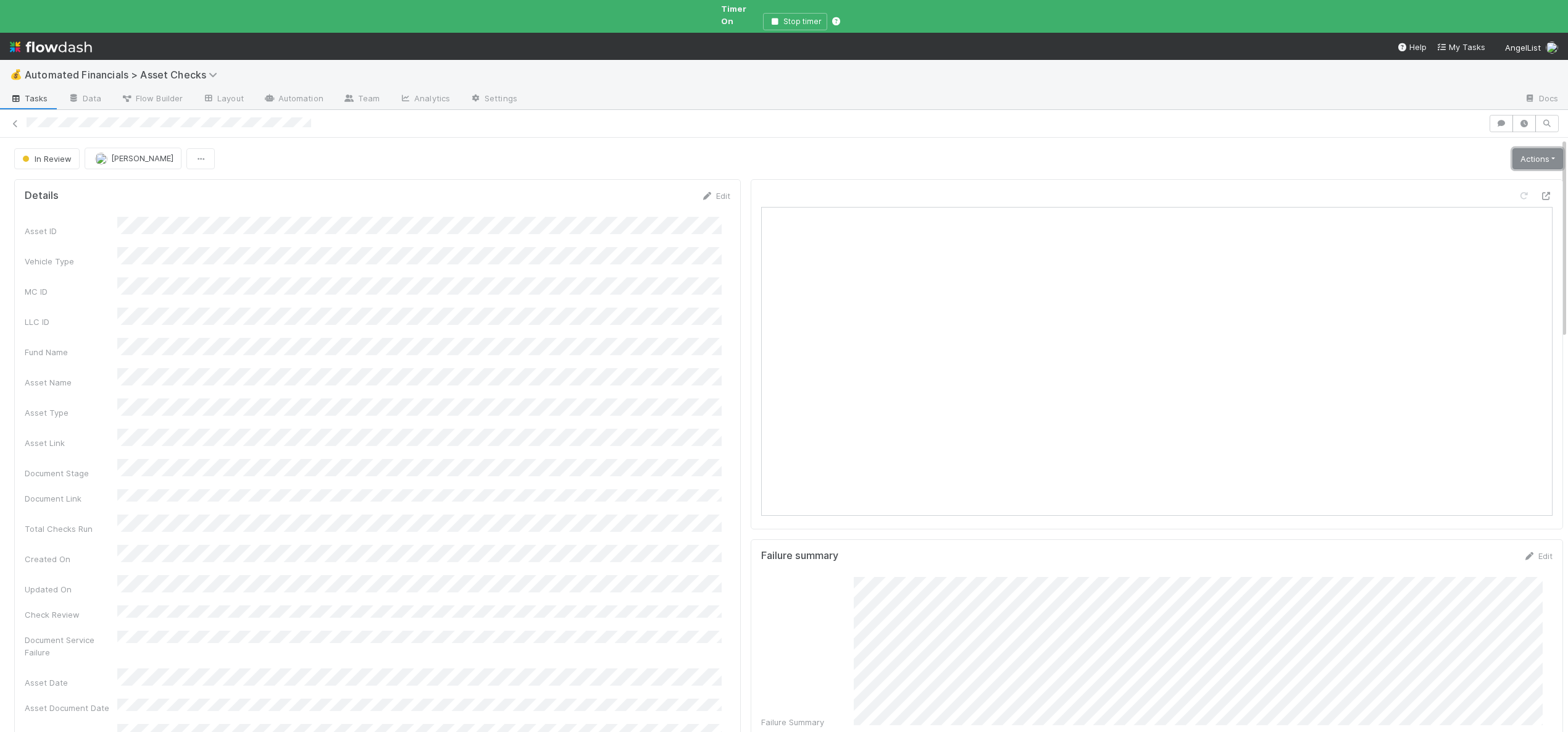
click at [1526, 148] on link "Actions" at bounding box center [1538, 159] width 51 height 21
click at [1458, 262] on button "Analyze Asset Documents" at bounding box center [1496, 271] width 136 height 17
click at [1523, 148] on link "Actions" at bounding box center [1538, 159] width 51 height 21
click at [1467, 211] on button "🧠 Summarize failures" at bounding box center [1496, 219] width 136 height 17
click at [1513, 151] on link "Actions" at bounding box center [1538, 159] width 51 height 21
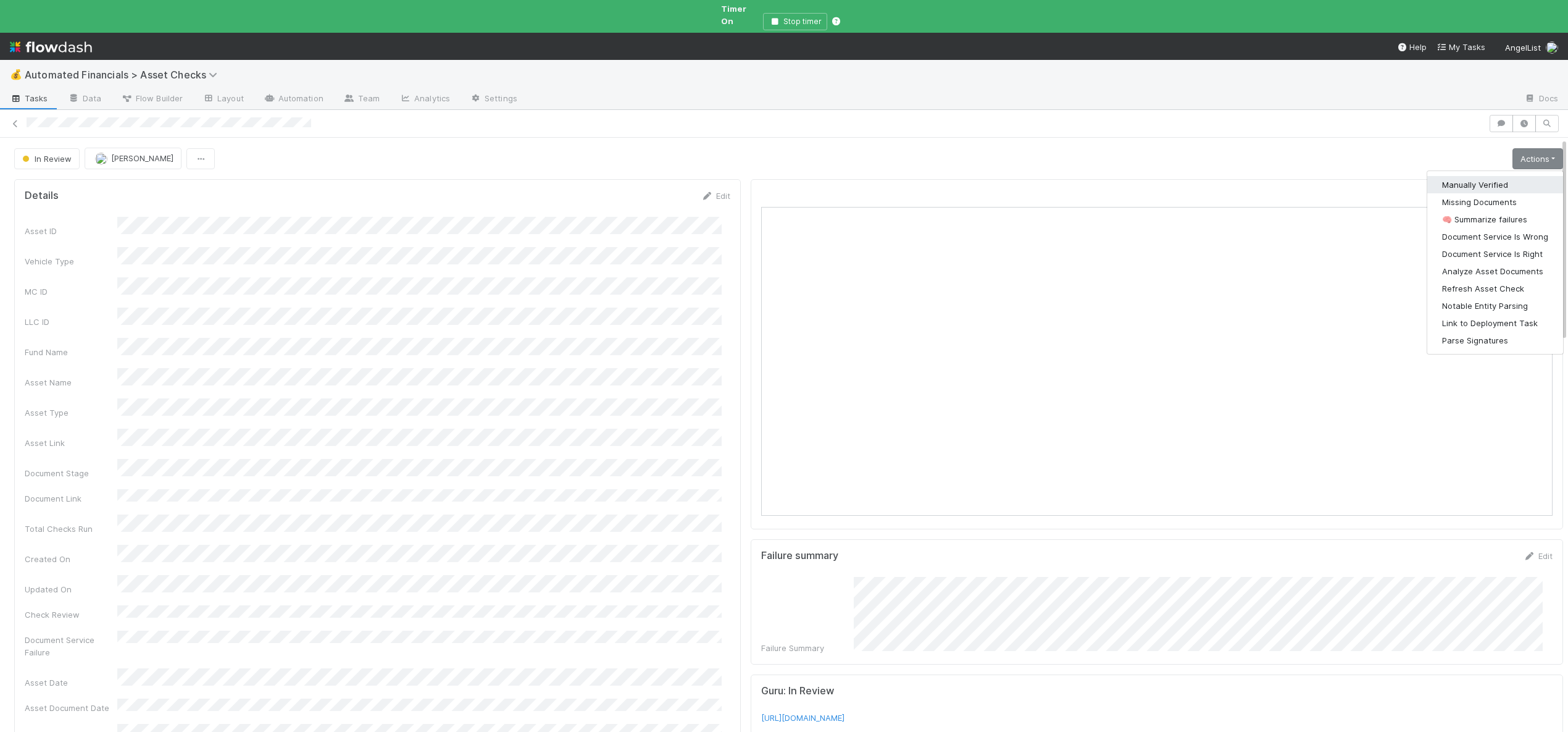
click at [1436, 176] on button "Manually Verified" at bounding box center [1496, 184] width 136 height 17
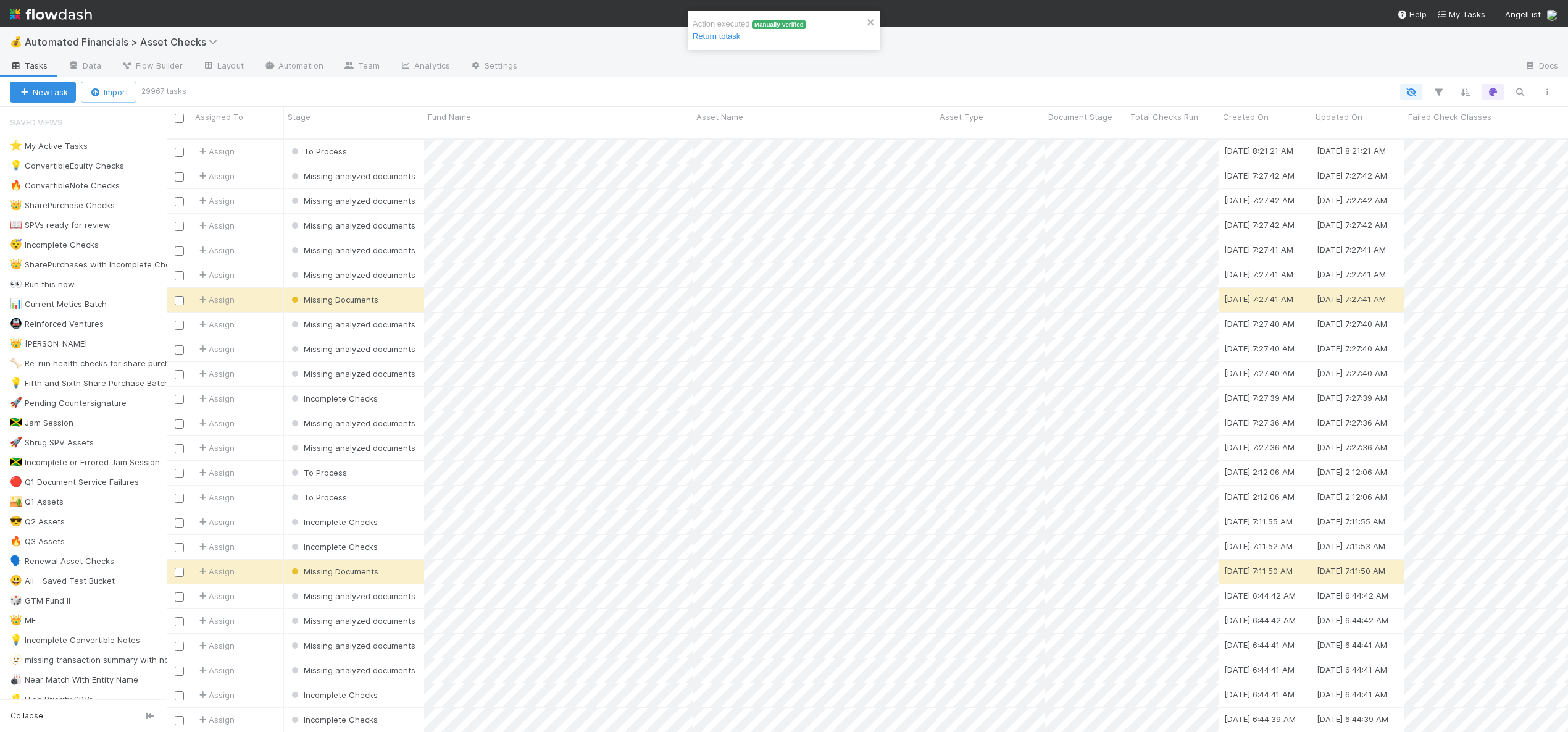
scroll to position [594, 1392]
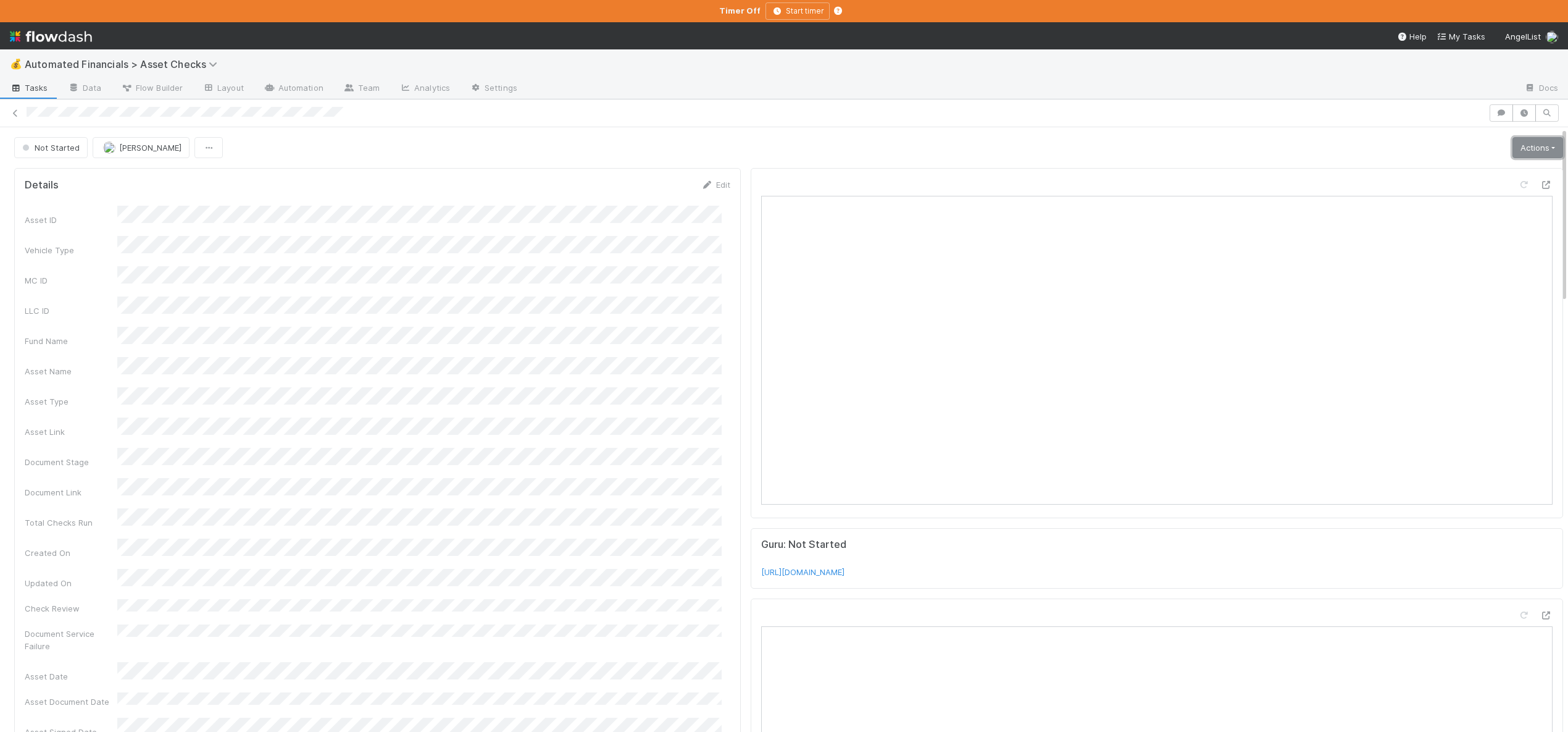
click at [1524, 144] on link "Actions" at bounding box center [1538, 147] width 51 height 21
click at [1458, 167] on button "Start" at bounding box center [1498, 173] width 131 height 17
click at [1522, 151] on link "Actions" at bounding box center [1538, 147] width 51 height 21
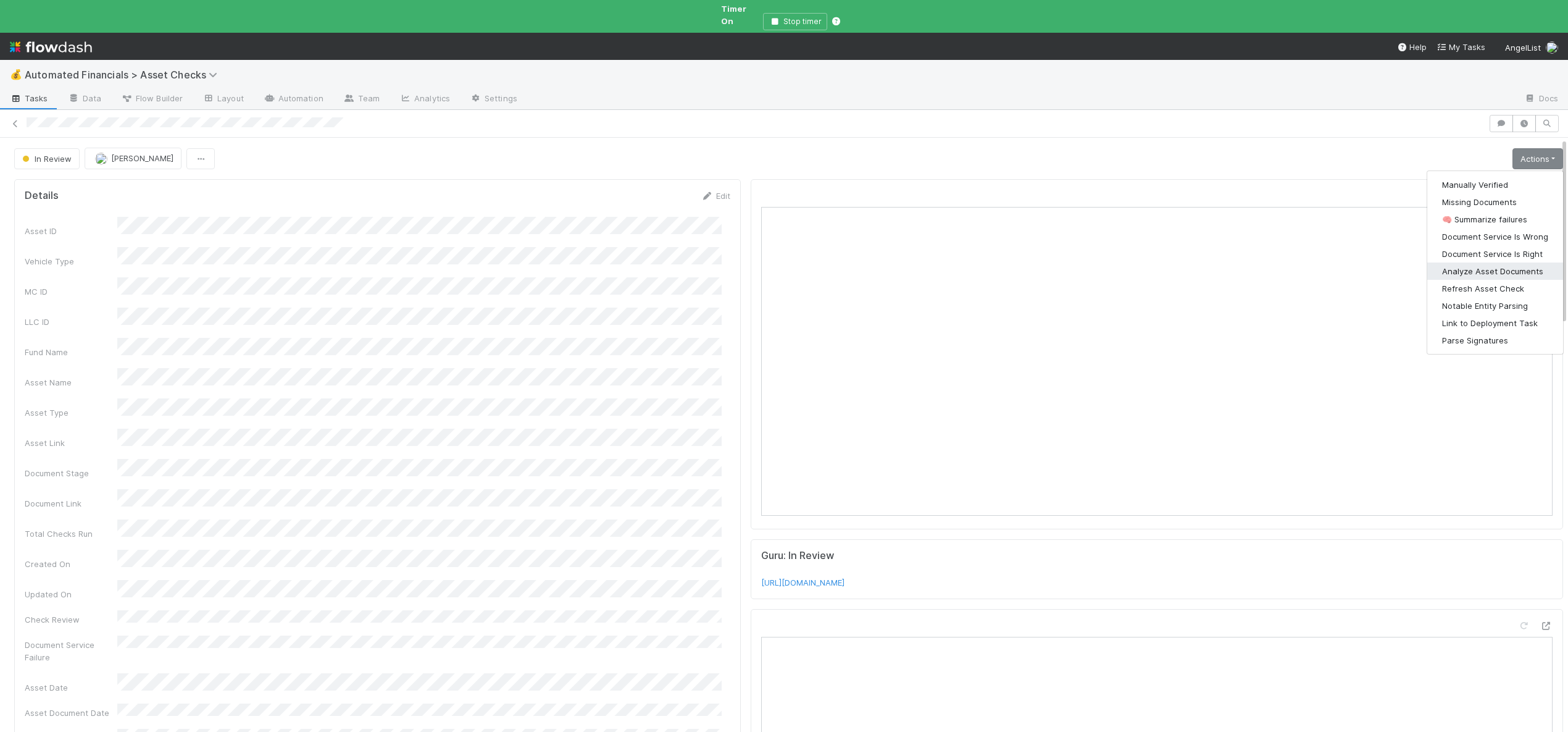
click at [1457, 262] on button "Analyze Asset Documents" at bounding box center [1496, 271] width 136 height 17
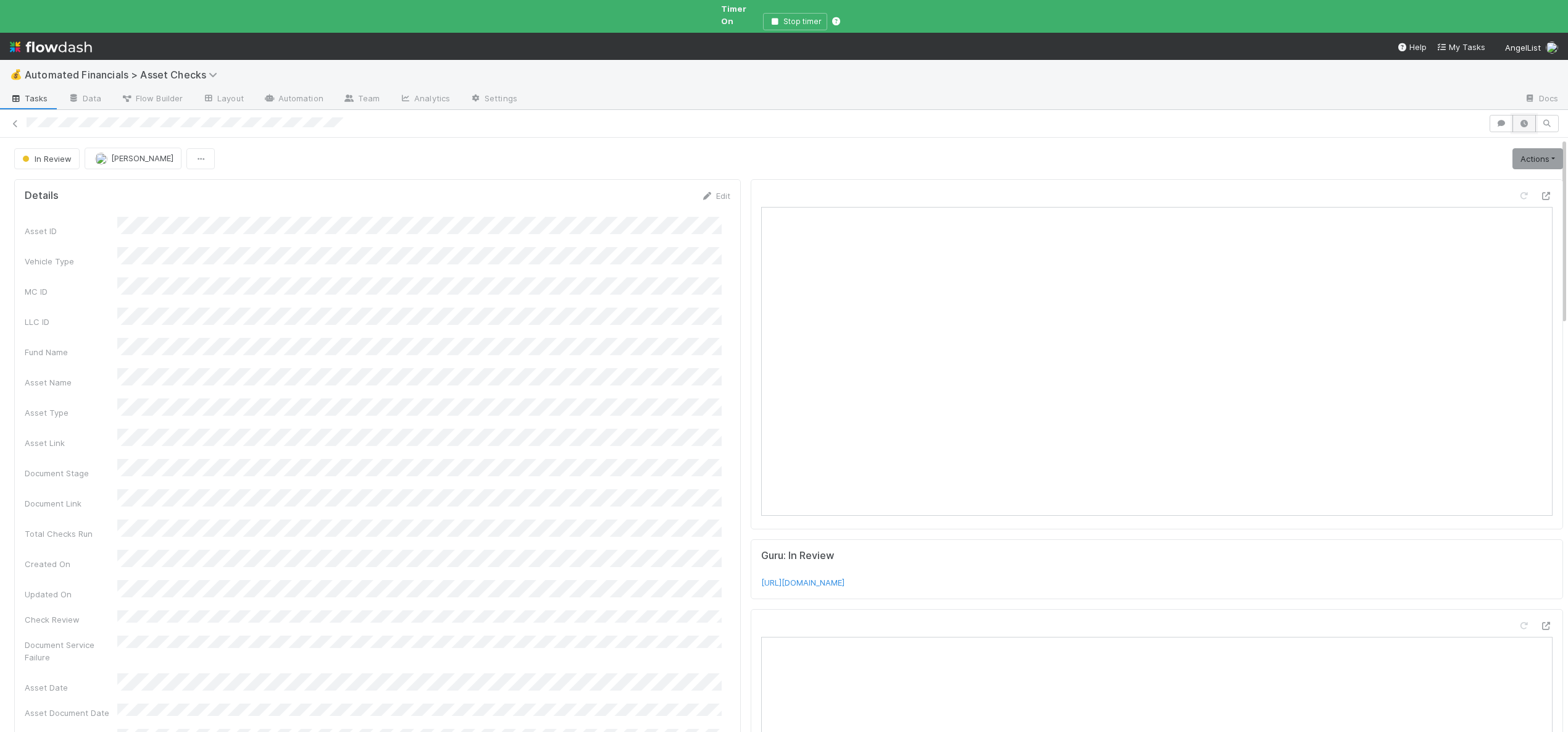
click at [1518, 120] on icon "button" at bounding box center [1524, 123] width 13 height 7
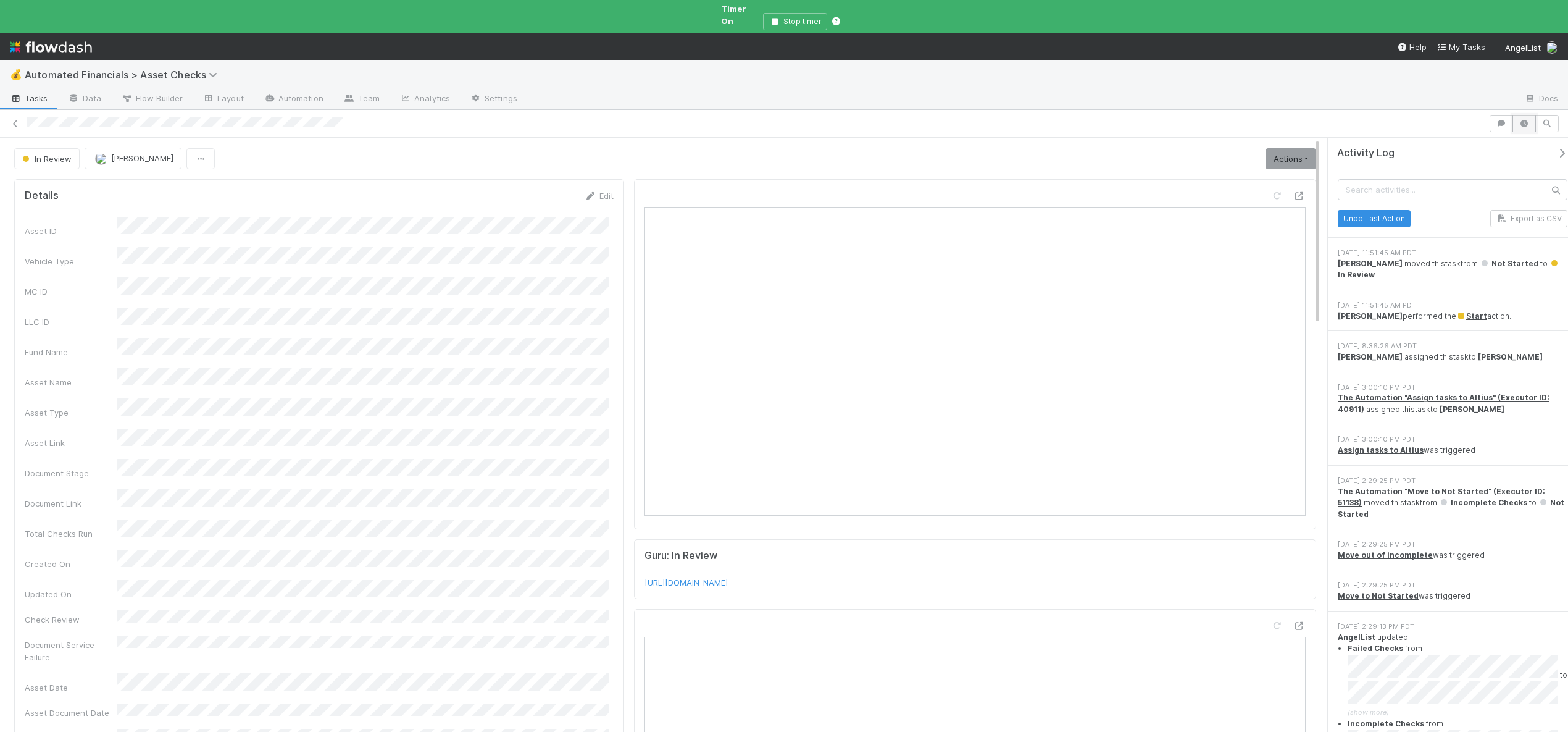
click at [1522, 120] on icon "button" at bounding box center [1524, 123] width 13 height 7
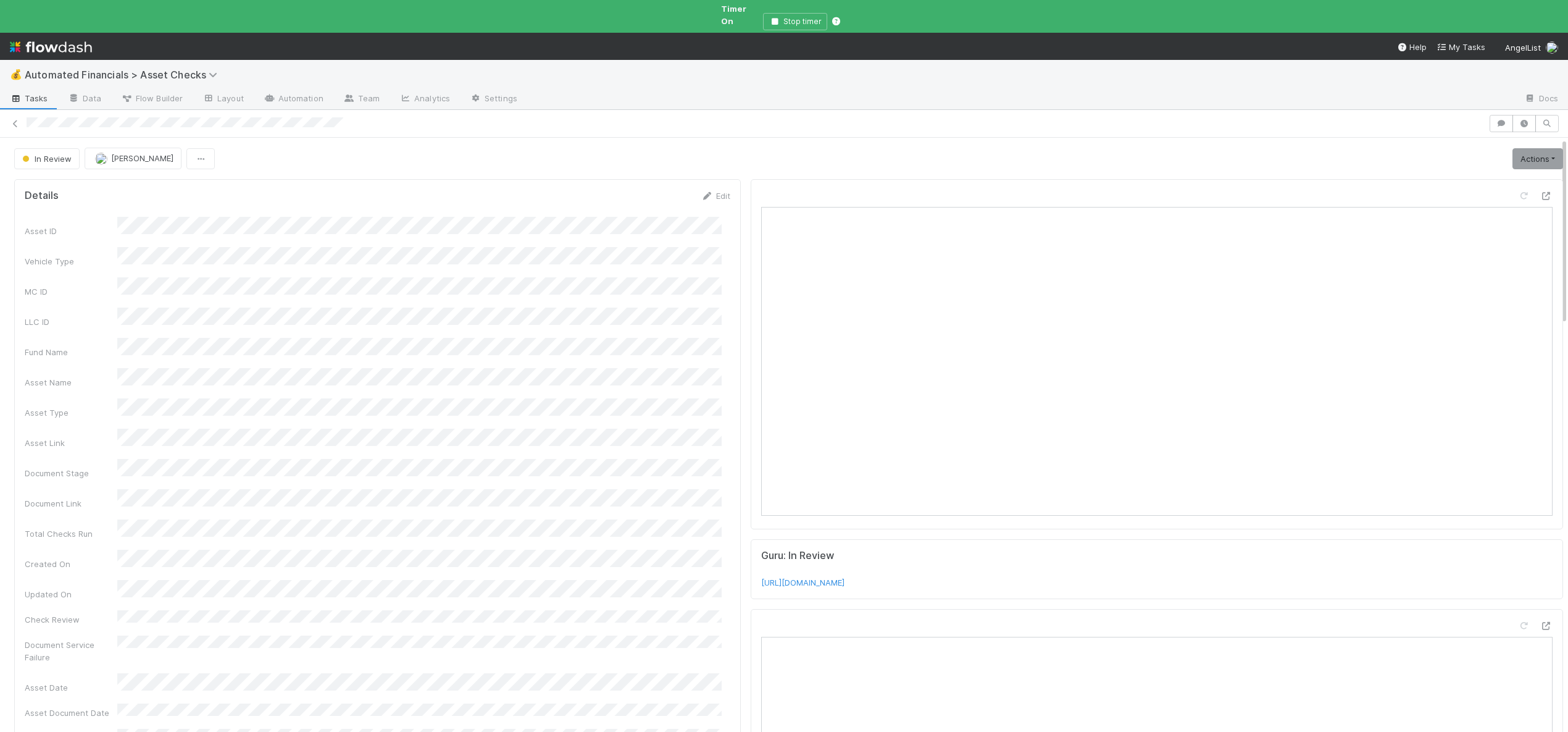
click at [1513, 151] on link "Actions" at bounding box center [1538, 159] width 51 height 21
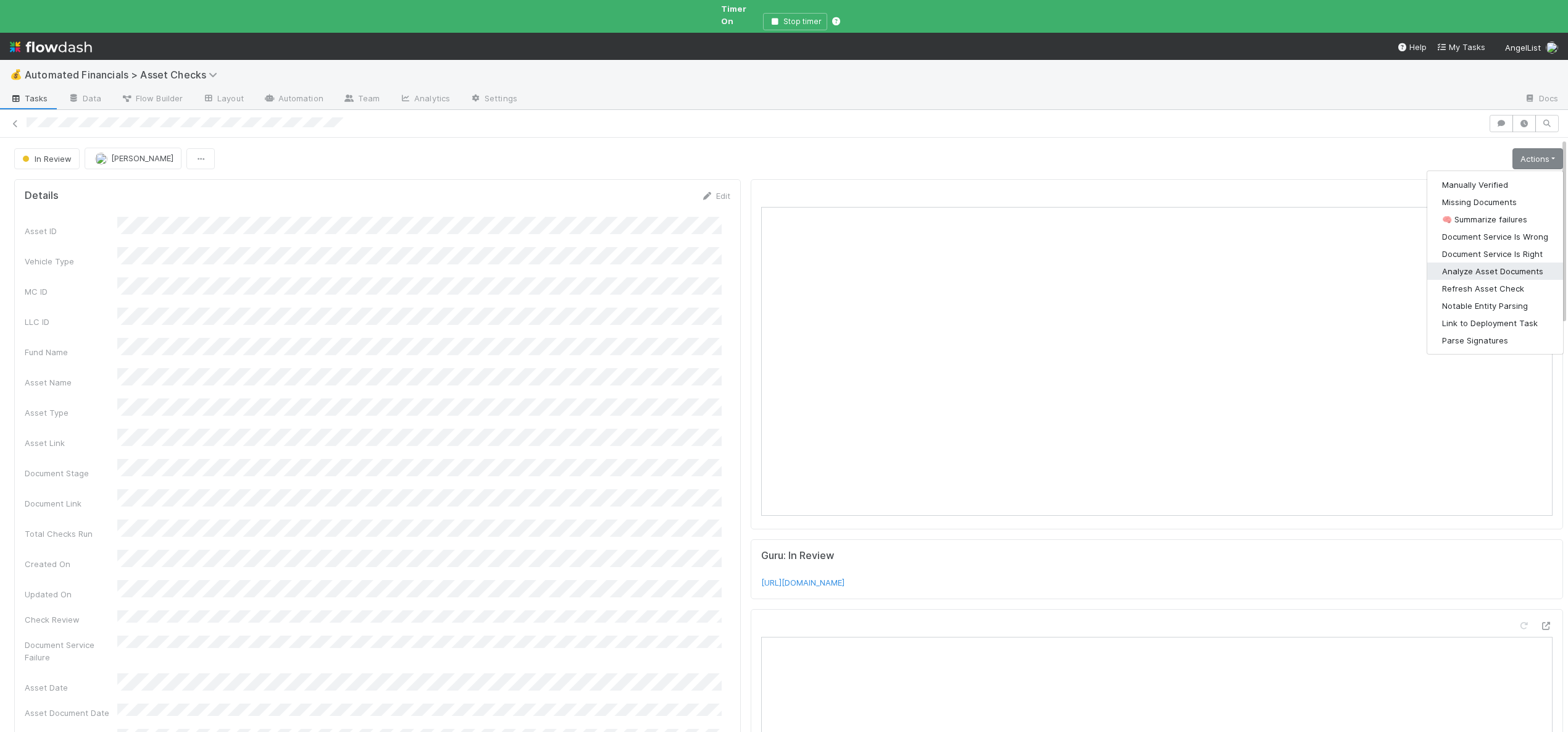
click at [1466, 262] on button "Analyze Asset Documents" at bounding box center [1496, 271] width 136 height 17
click at [1533, 148] on link "Actions" at bounding box center [1538, 159] width 51 height 21
click at [1463, 211] on button "🧠 Summarize failures" at bounding box center [1496, 219] width 136 height 17
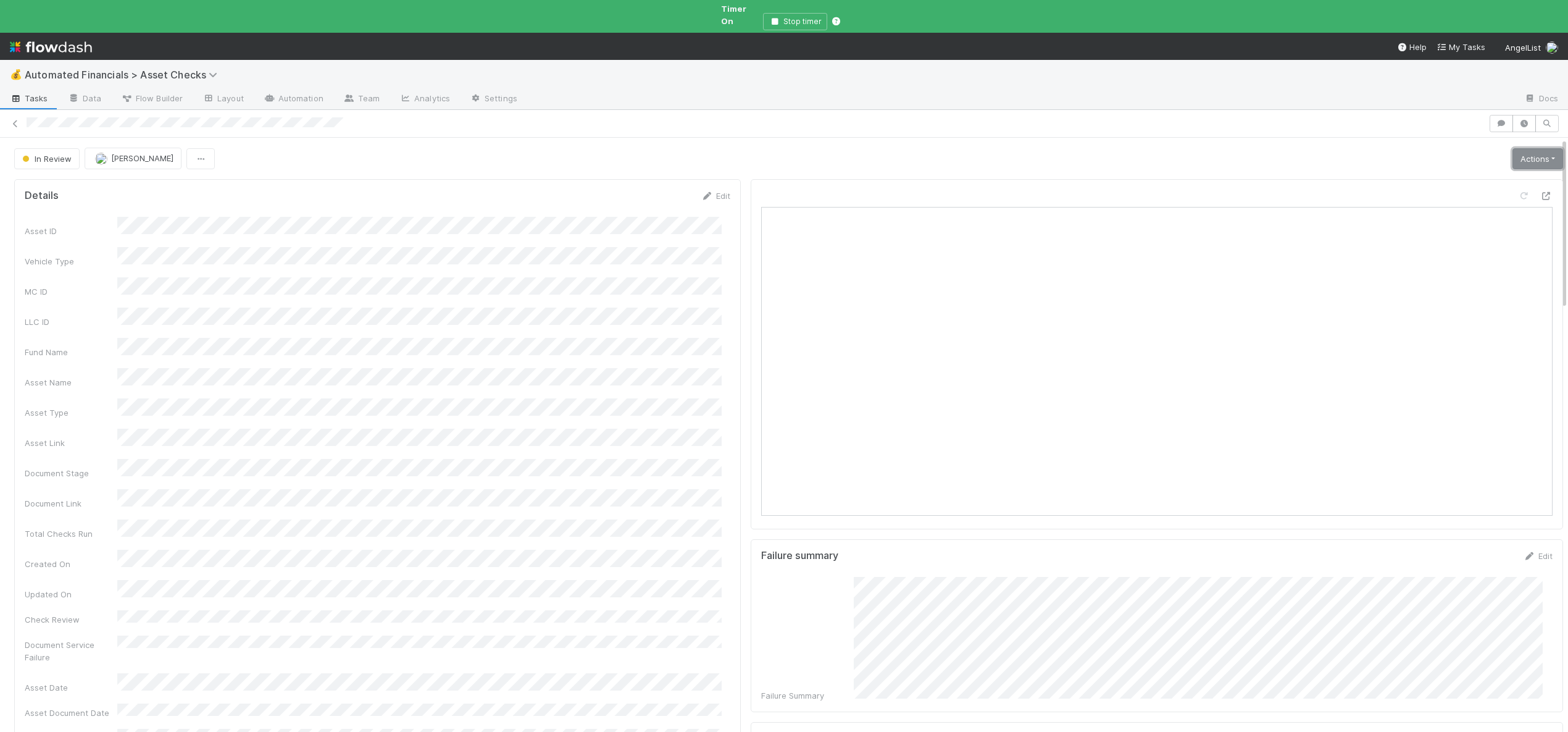
click at [1513, 152] on link "Actions" at bounding box center [1538, 159] width 51 height 21
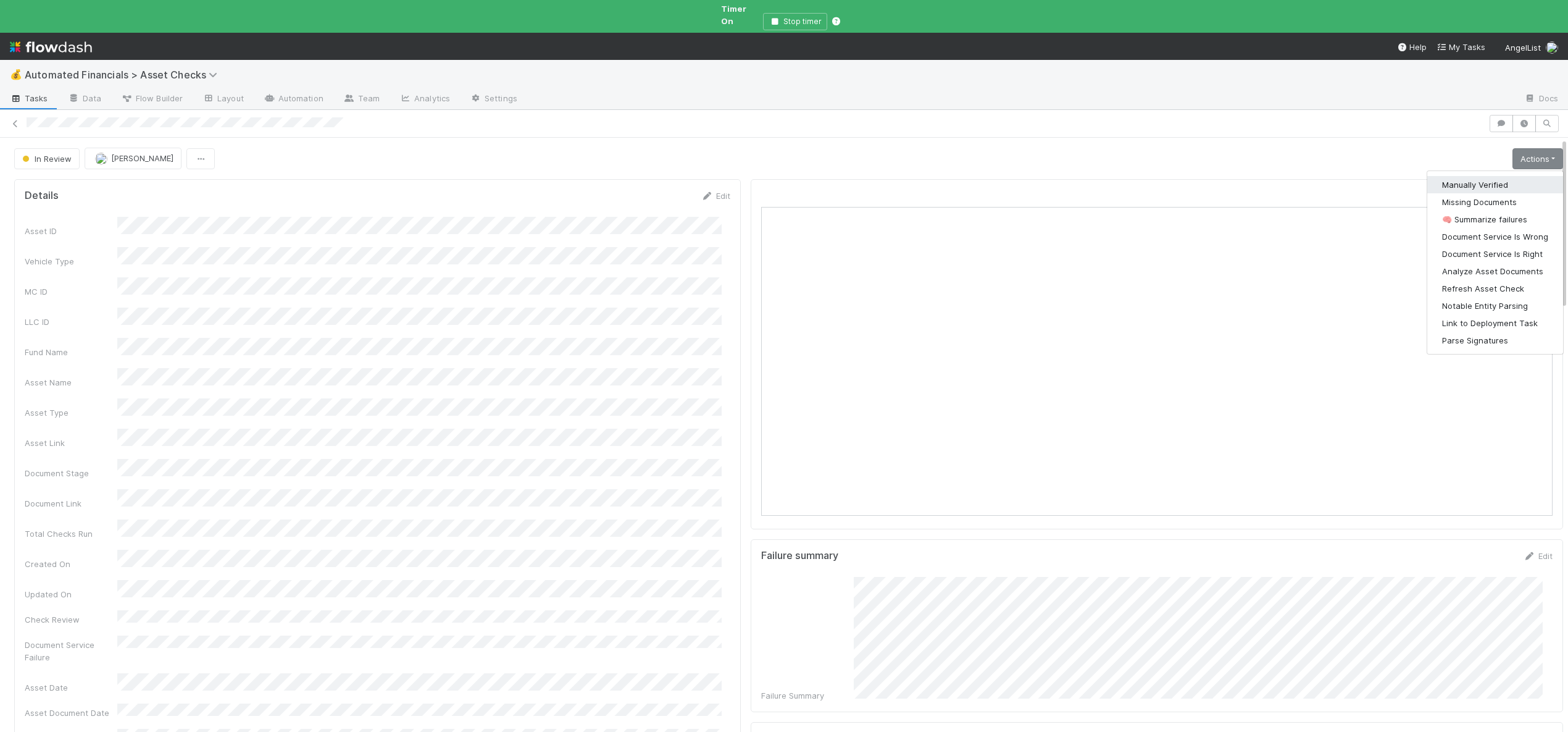
click at [1449, 176] on button "Manually Verified" at bounding box center [1496, 184] width 136 height 17
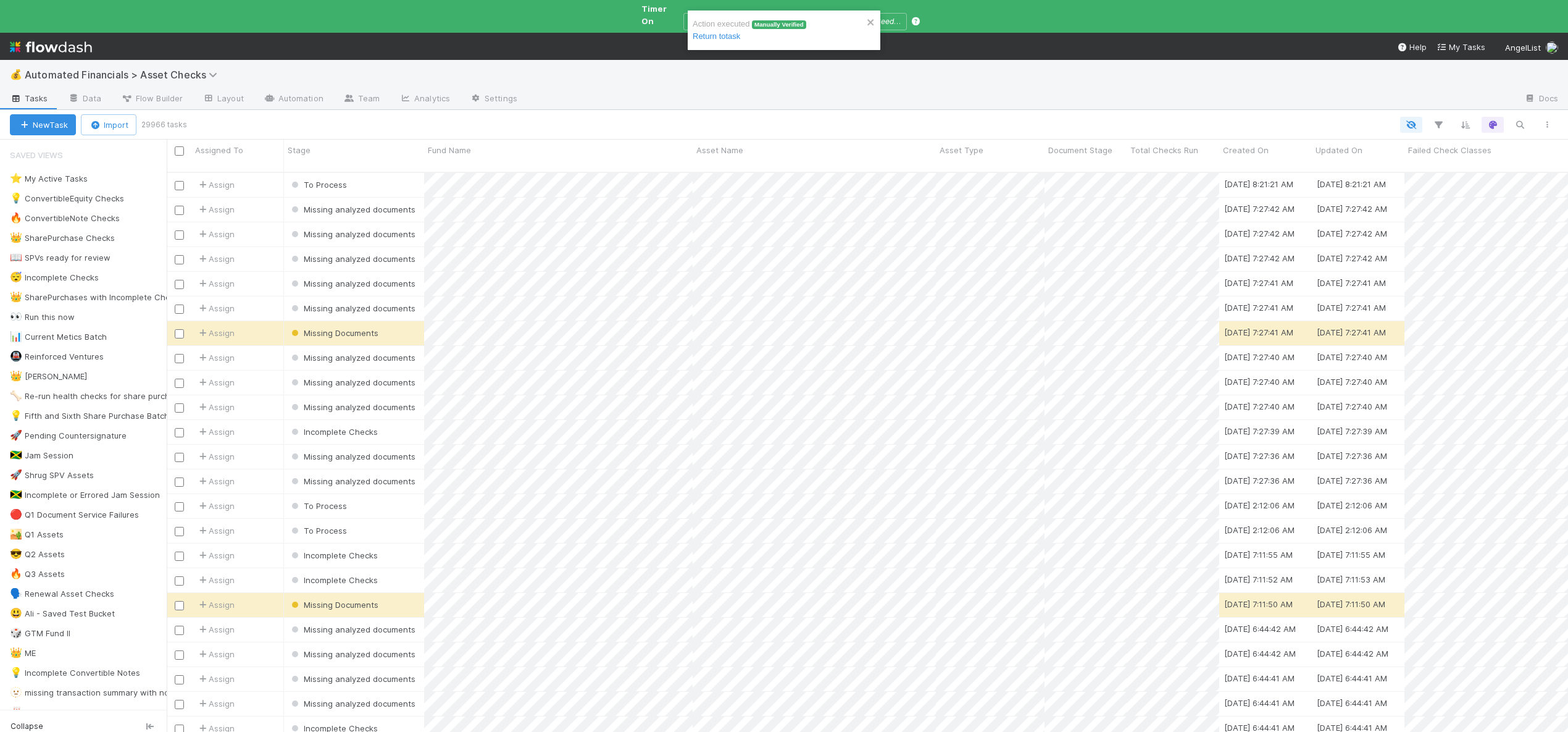
scroll to position [572, 1392]
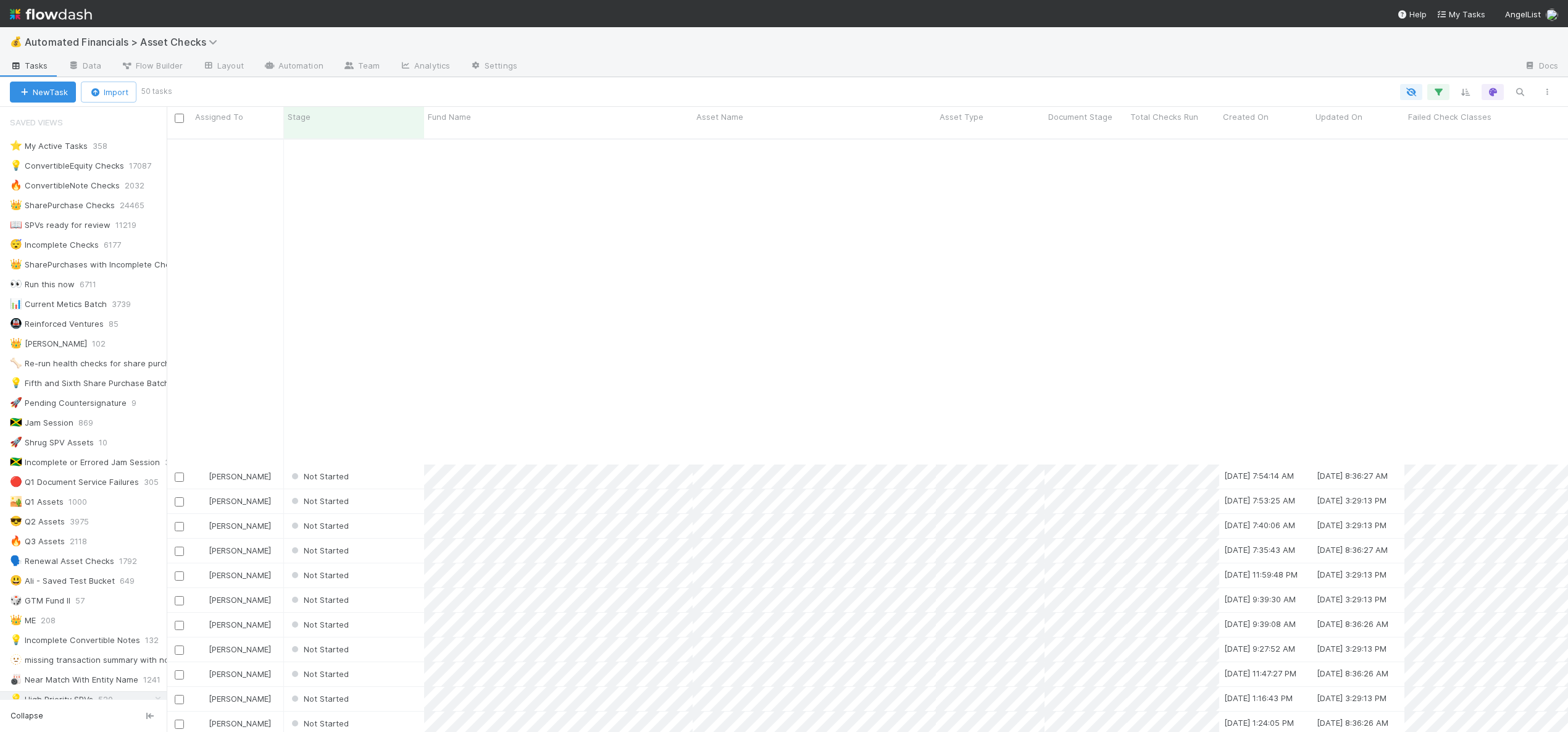
scroll to position [642, 0]
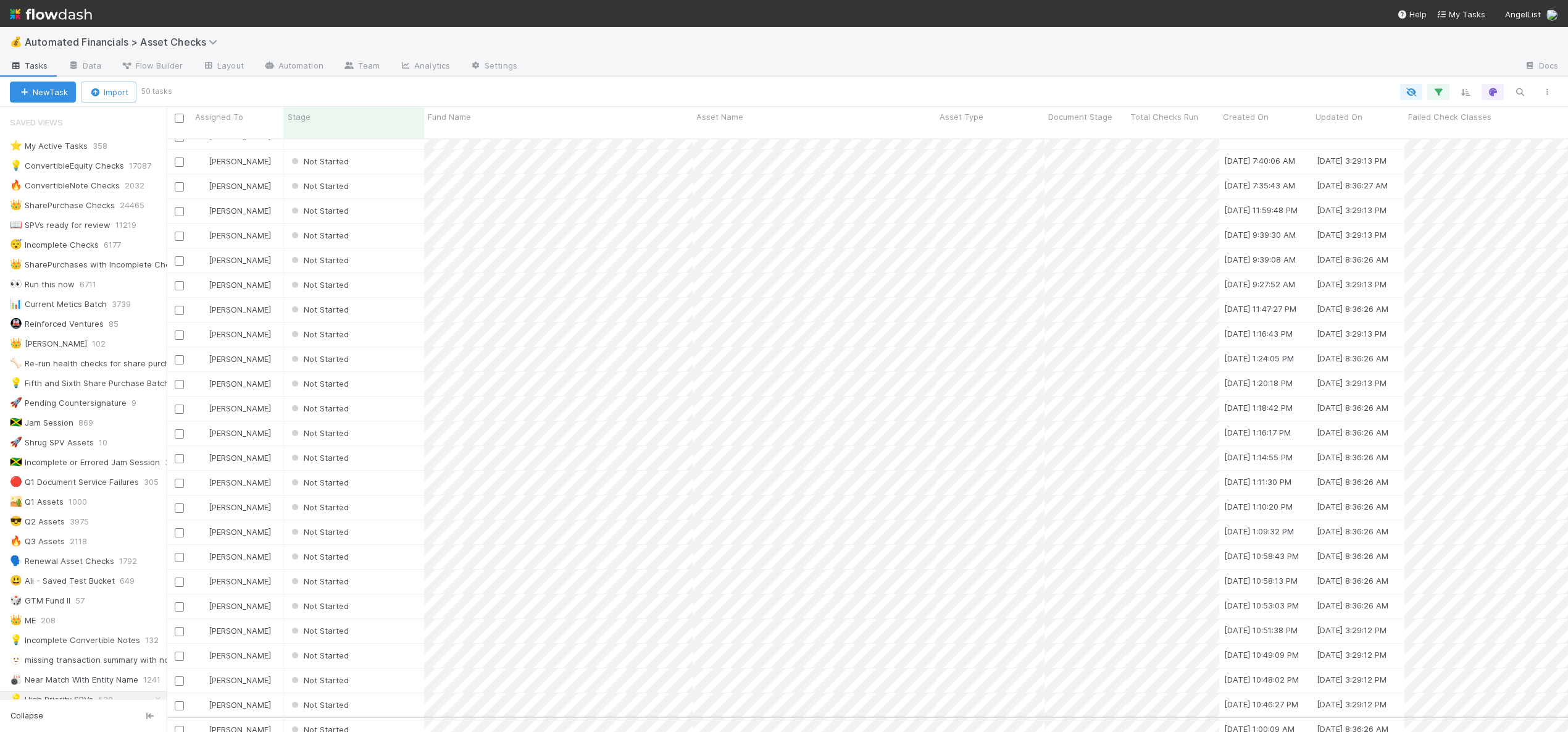
click at [389, 719] on div "Not Started" at bounding box center [354, 730] width 140 height 24
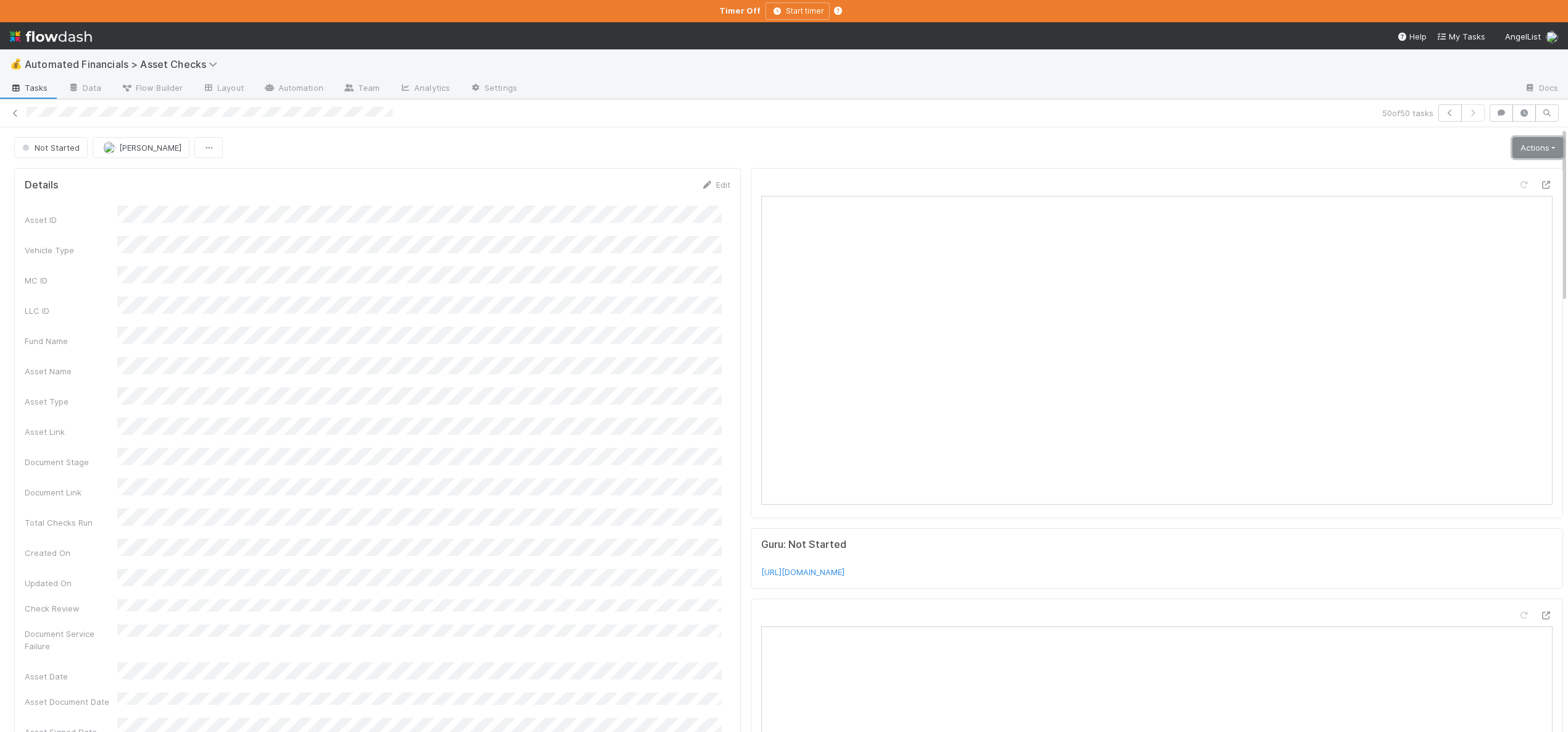
click at [1516, 156] on link "Actions" at bounding box center [1538, 147] width 51 height 21
click at [1465, 173] on button "Start" at bounding box center [1498, 173] width 131 height 17
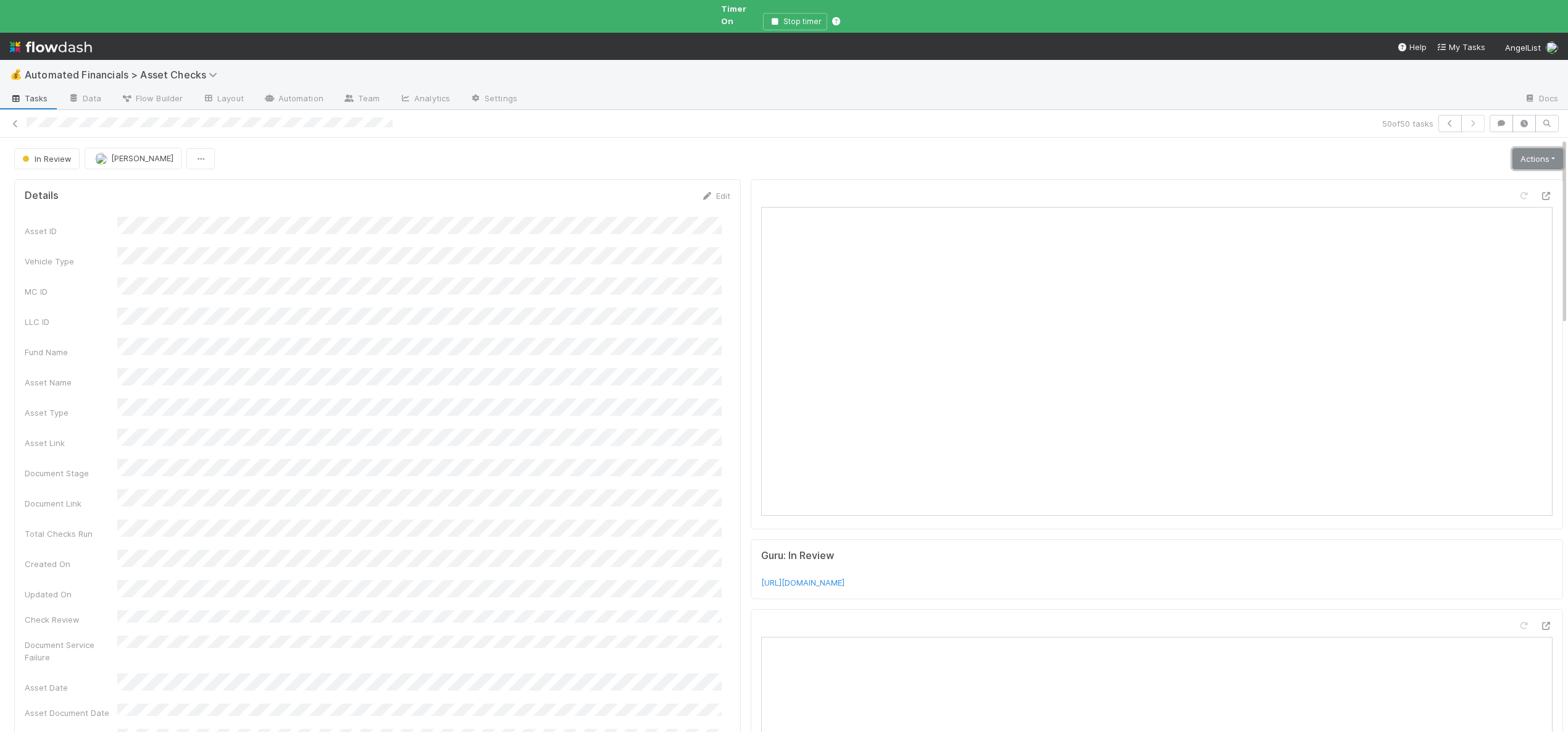
click at [1515, 153] on link "Actions" at bounding box center [1538, 159] width 51 height 21
click at [1466, 262] on button "Analyze Asset Documents" at bounding box center [1496, 271] width 136 height 17
click at [1526, 148] on link "Actions" at bounding box center [1538, 159] width 51 height 21
click at [1469, 211] on button "🧠 Summarize failures" at bounding box center [1496, 219] width 136 height 17
click at [1513, 148] on link "Actions" at bounding box center [1538, 159] width 51 height 21
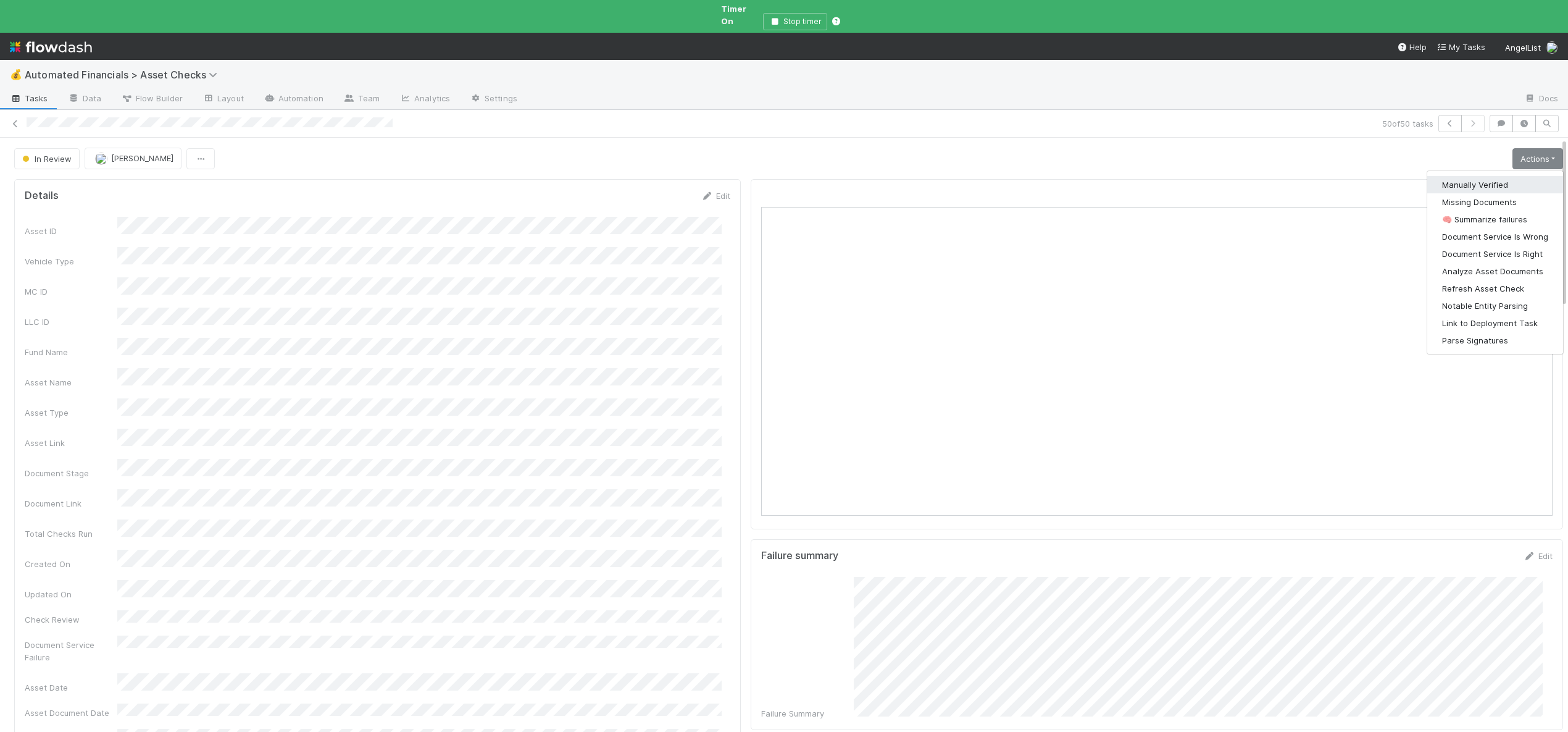
click at [1454, 176] on button "Manually Verified" at bounding box center [1496, 184] width 136 height 17
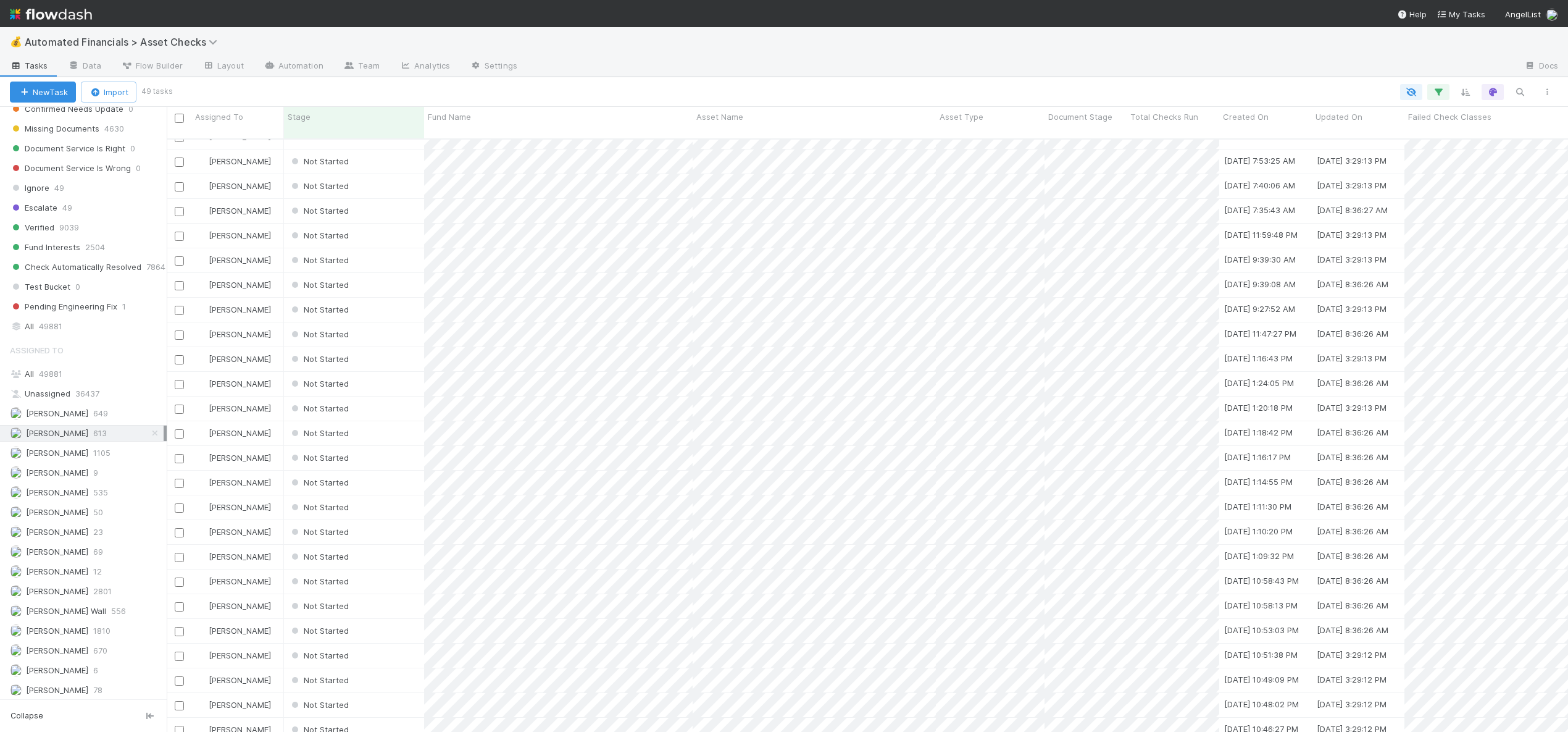
scroll to position [617, 0]
click at [386, 718] on div "Not Started" at bounding box center [354, 730] width 140 height 24
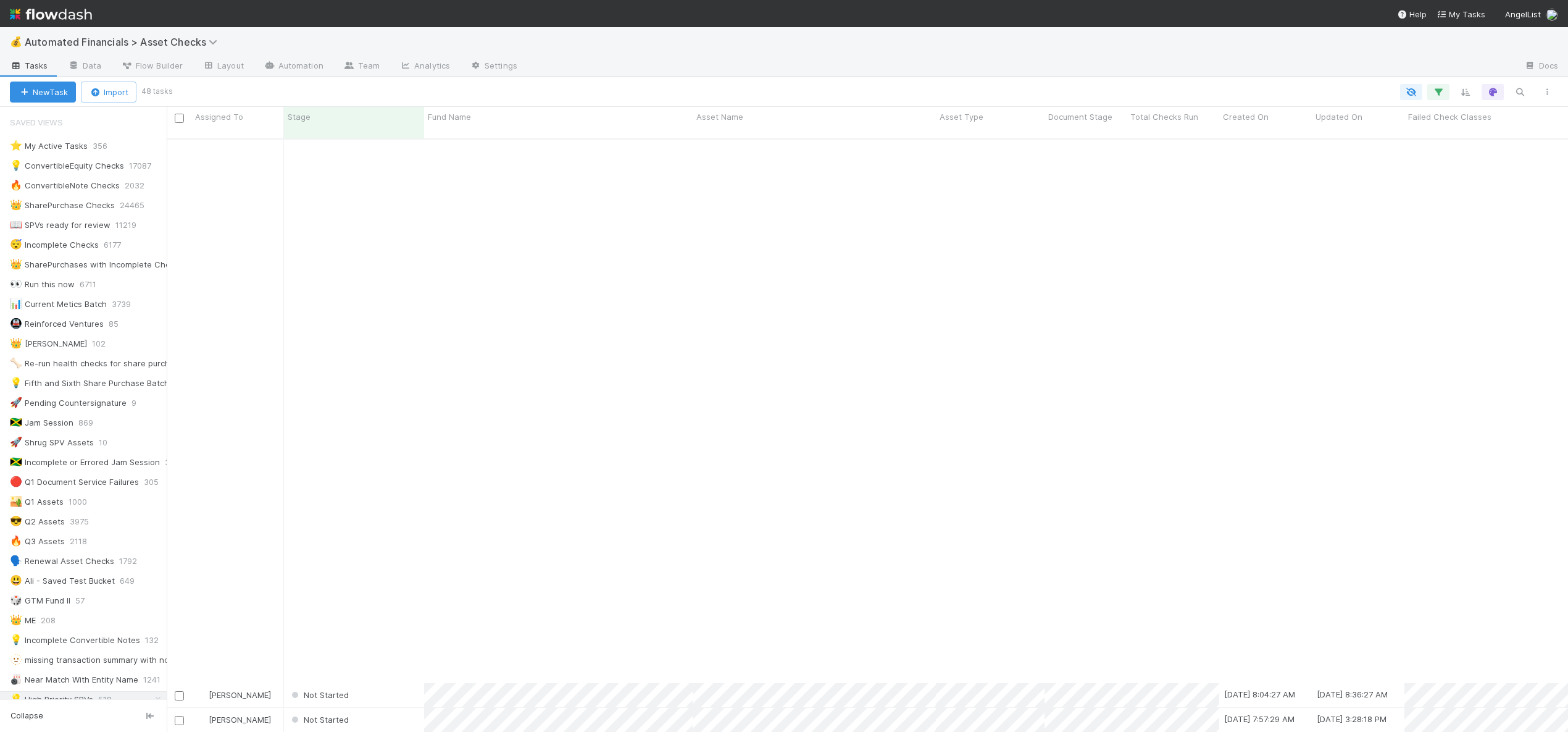
scroll to position [592, 0]
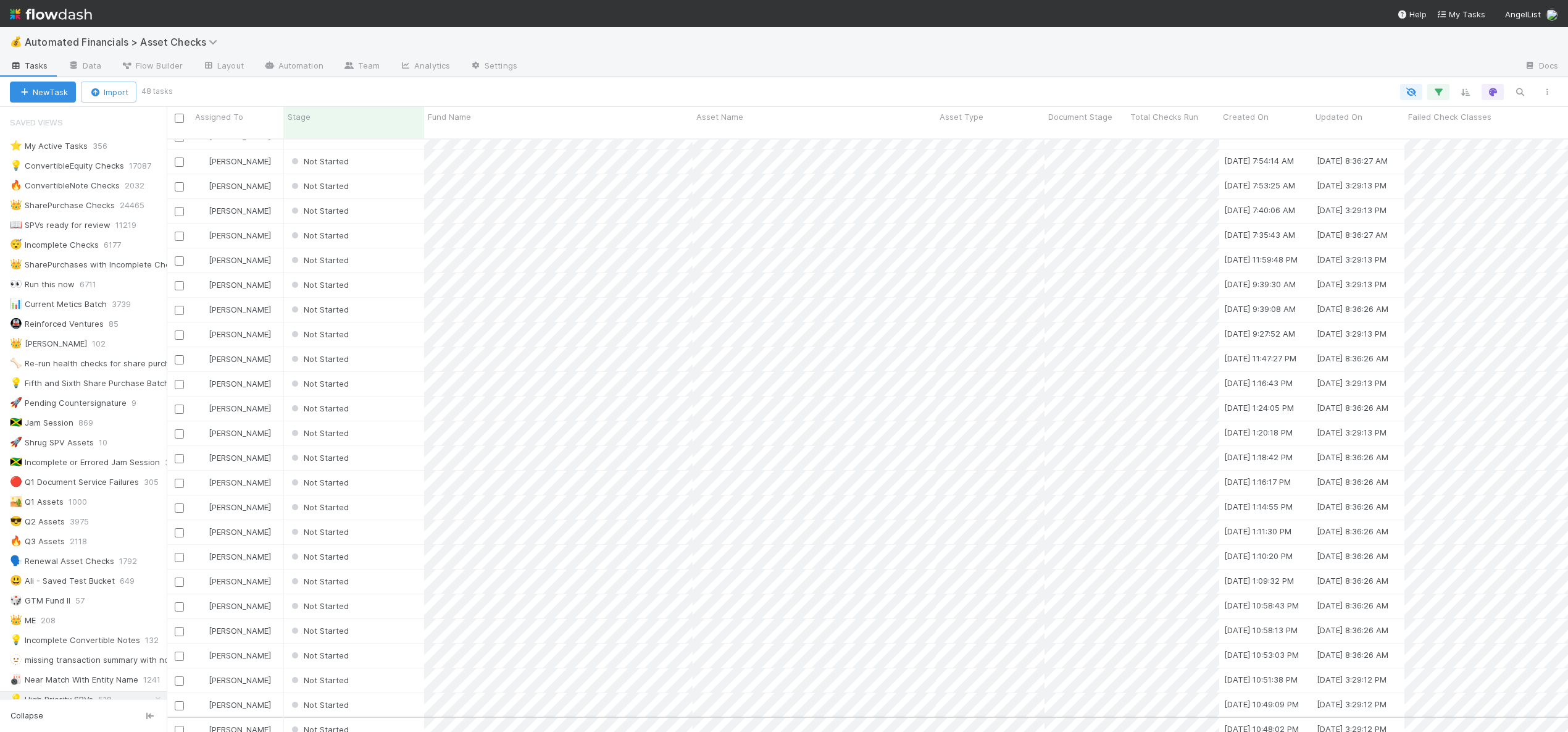
click at [393, 718] on div "Not Started" at bounding box center [354, 730] width 140 height 24
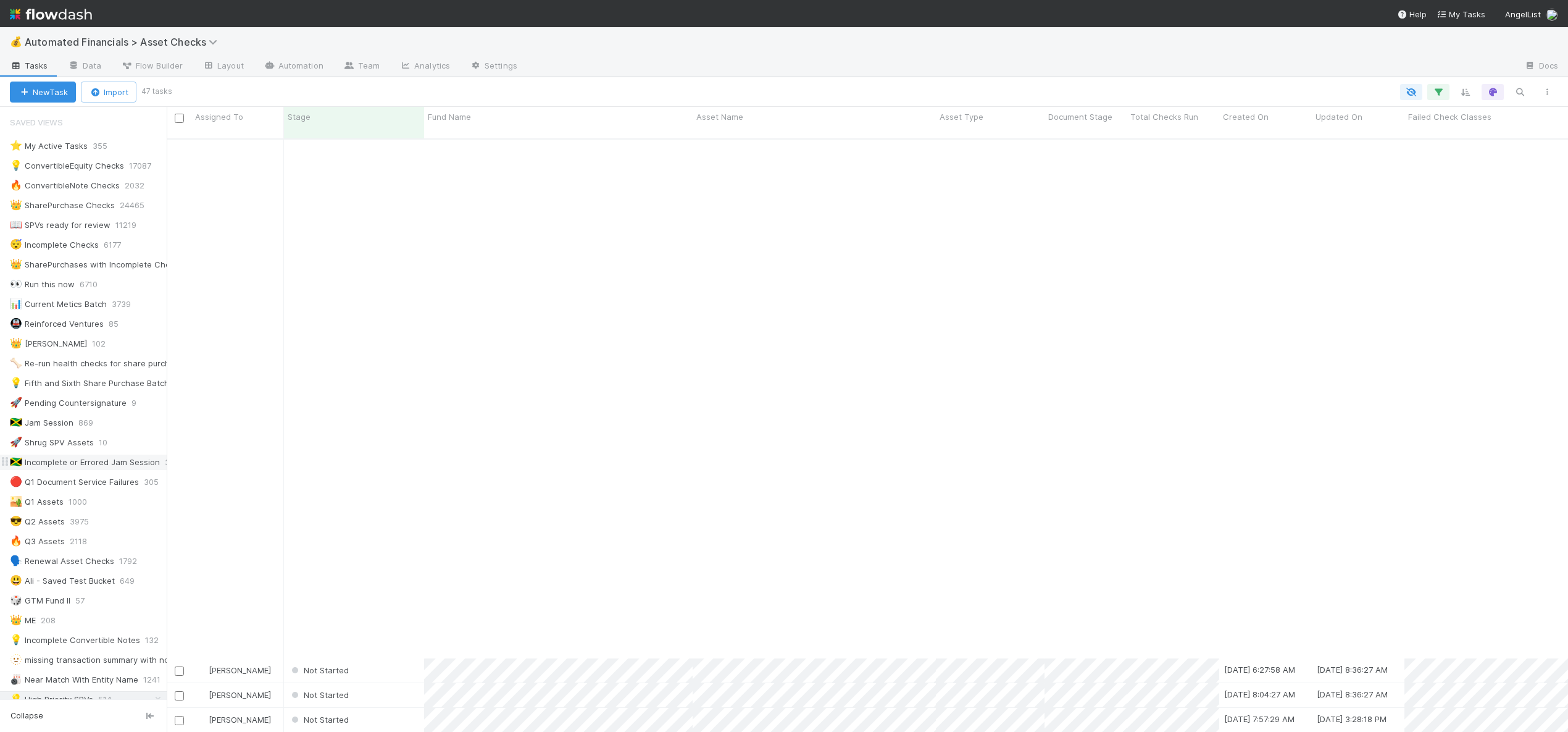
scroll to position [568, 0]
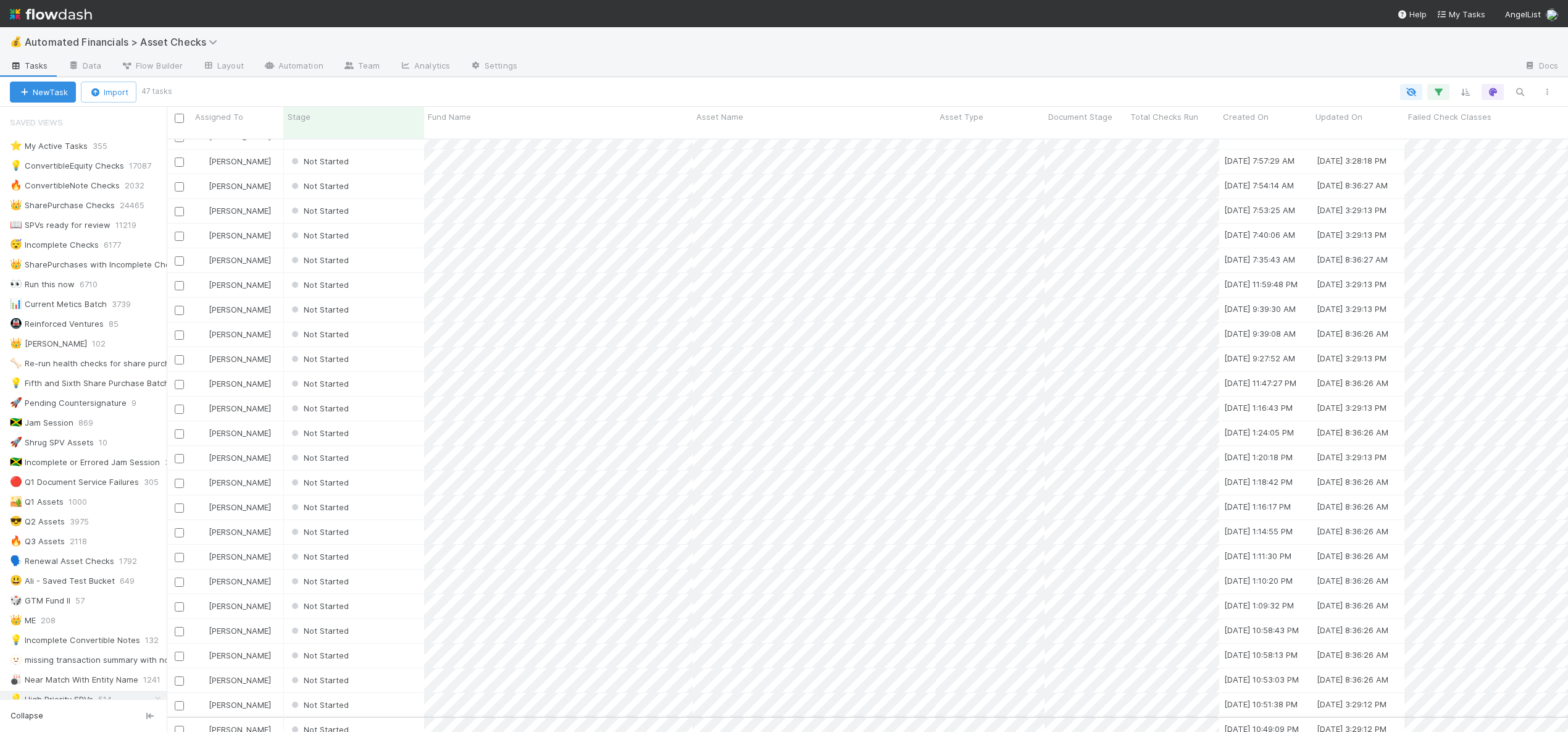
click at [376, 718] on div "Not Started" at bounding box center [354, 730] width 140 height 24
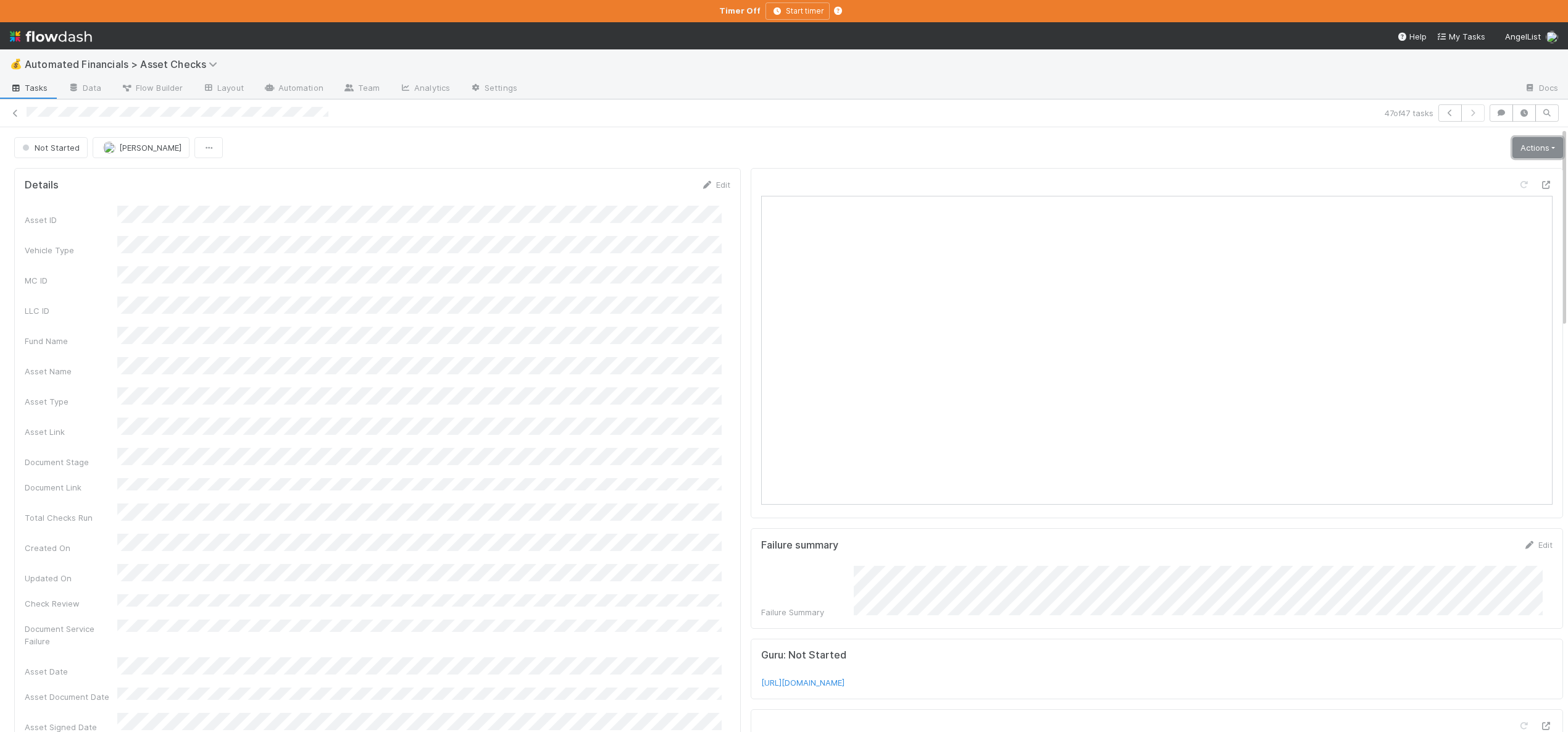
click at [1513, 151] on link "Actions" at bounding box center [1538, 147] width 51 height 21
click at [1452, 167] on button "Start" at bounding box center [1498, 173] width 131 height 17
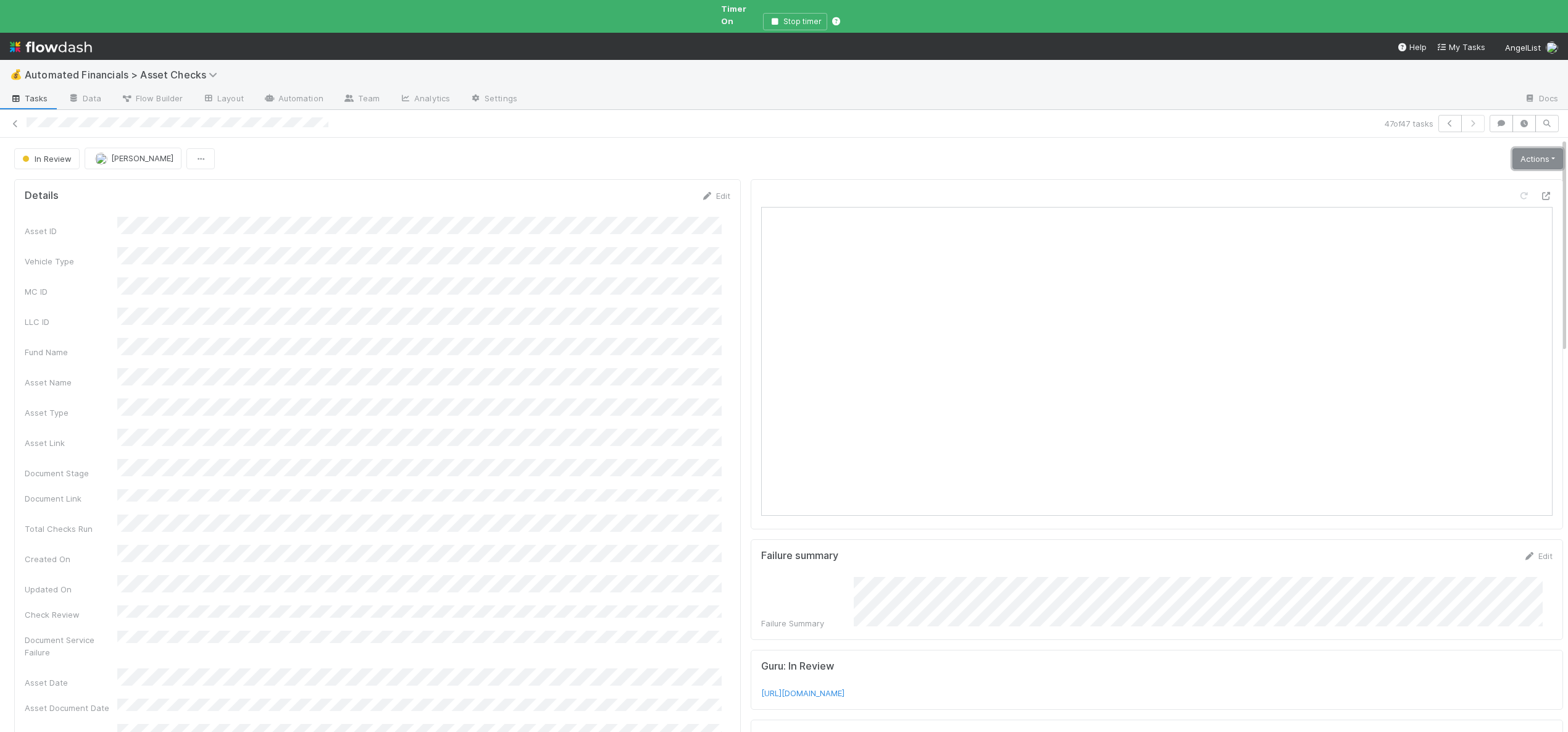
click at [1537, 149] on link "Actions" at bounding box center [1538, 159] width 51 height 21
click at [1462, 262] on button "Analyze Asset Documents" at bounding box center [1496, 271] width 136 height 17
click at [1517, 151] on link "Actions" at bounding box center [1538, 159] width 51 height 21
click at [1481, 211] on button "🧠 Summarize failures" at bounding box center [1496, 219] width 136 height 17
click at [1513, 148] on link "Actions" at bounding box center [1538, 159] width 51 height 21
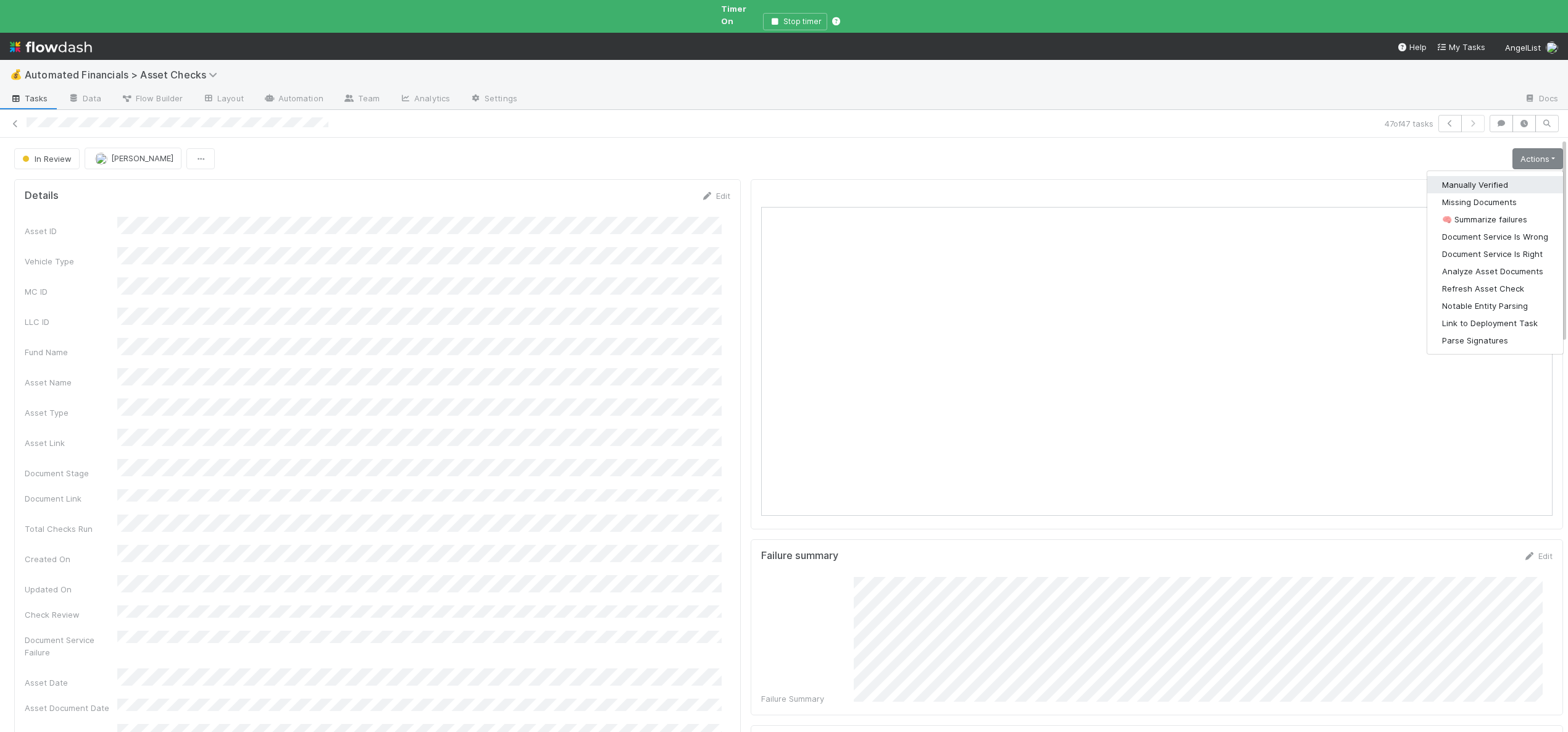
click at [1457, 176] on button "Manually Verified" at bounding box center [1496, 184] width 136 height 17
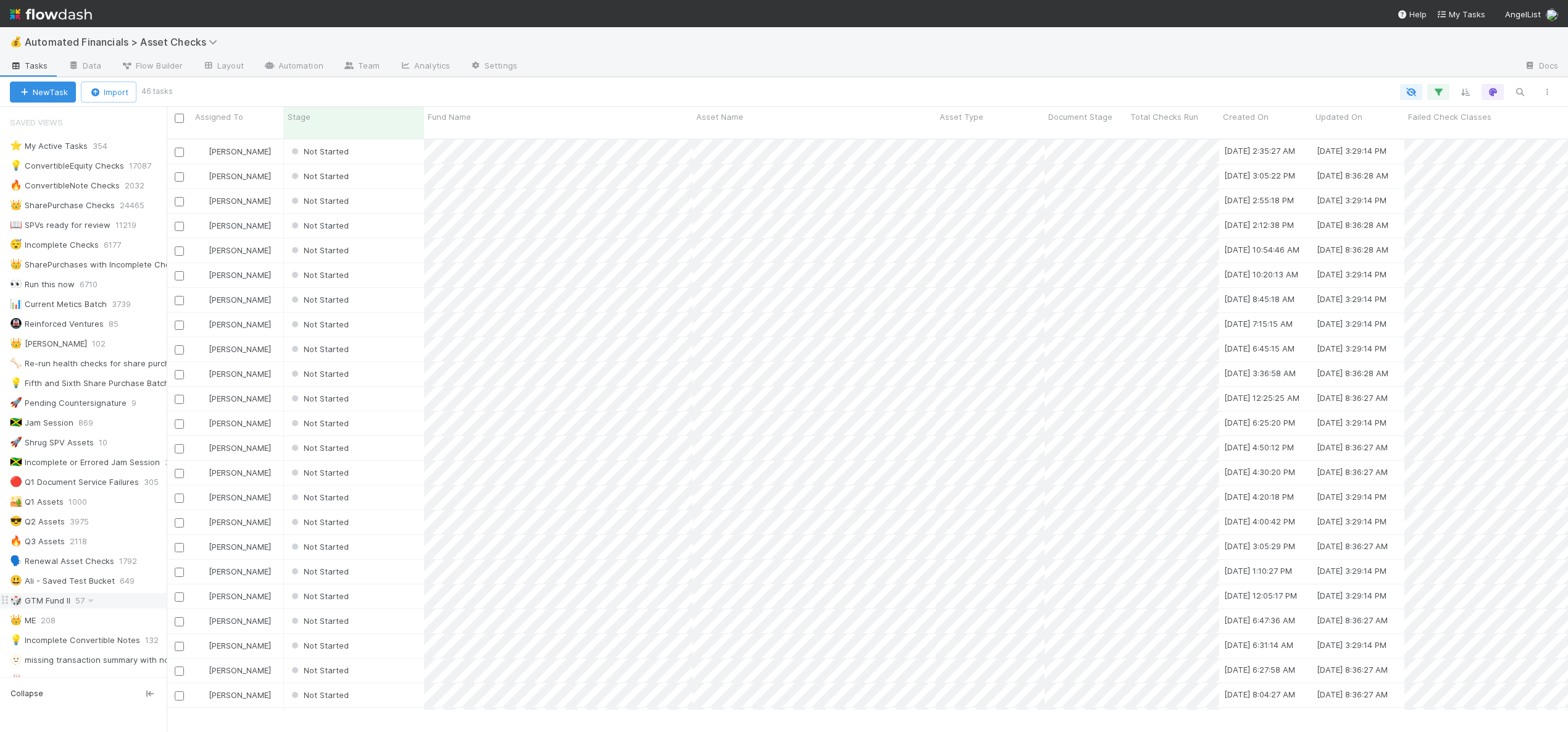
scroll to position [565, 0]
click at [368, 695] on div "Not Started" at bounding box center [354, 707] width 140 height 24
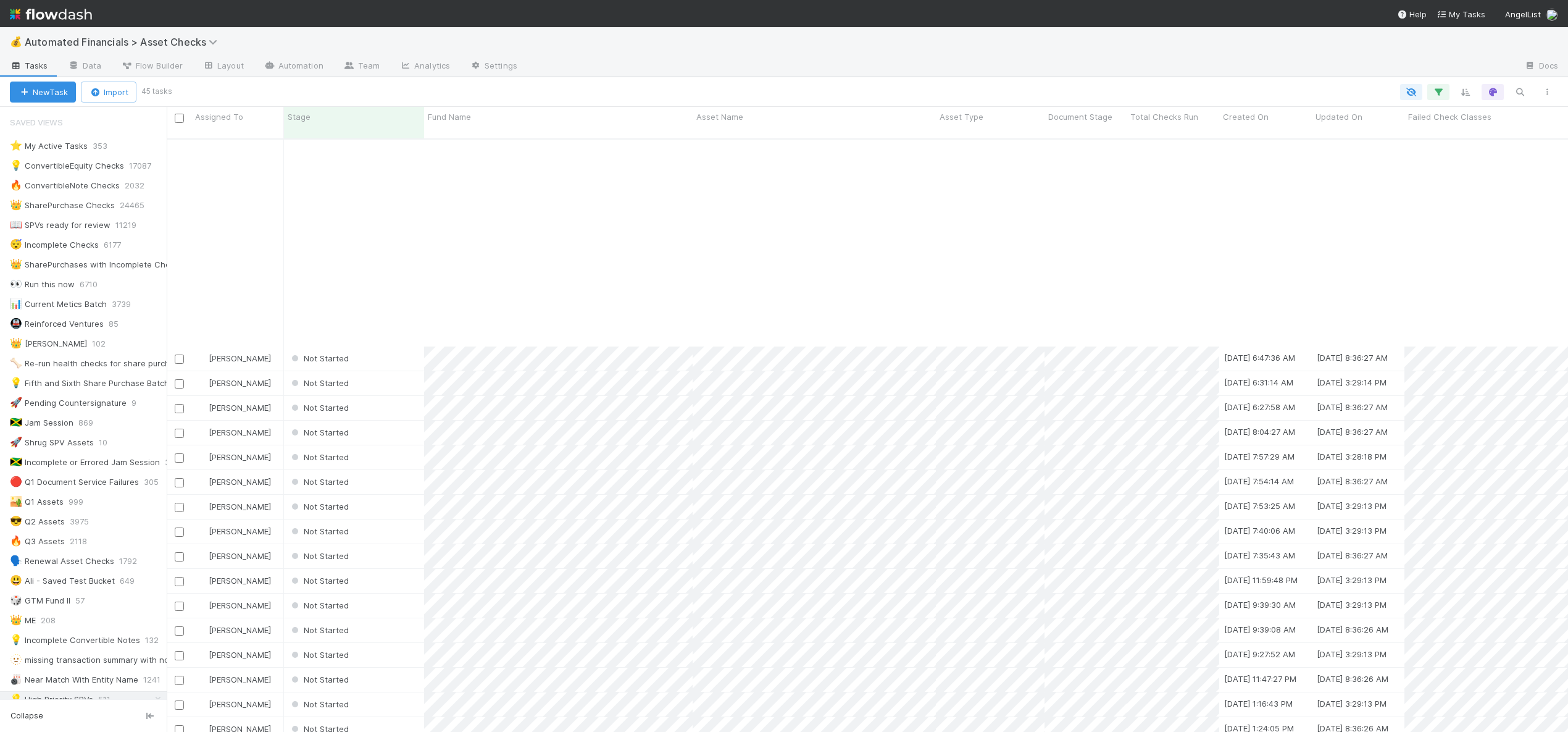
scroll to position [518, 0]
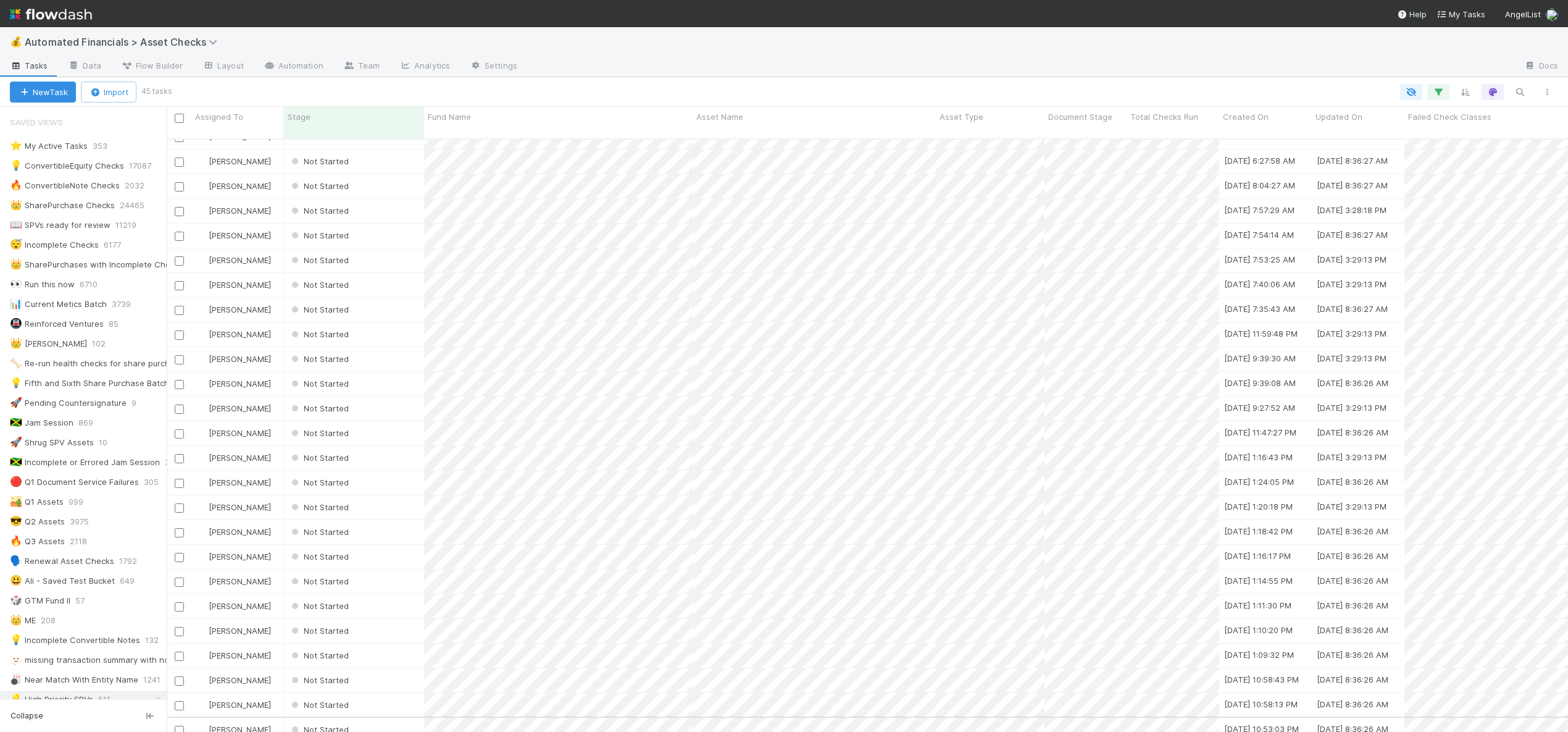
click at [368, 718] on div "Not Started" at bounding box center [354, 730] width 140 height 24
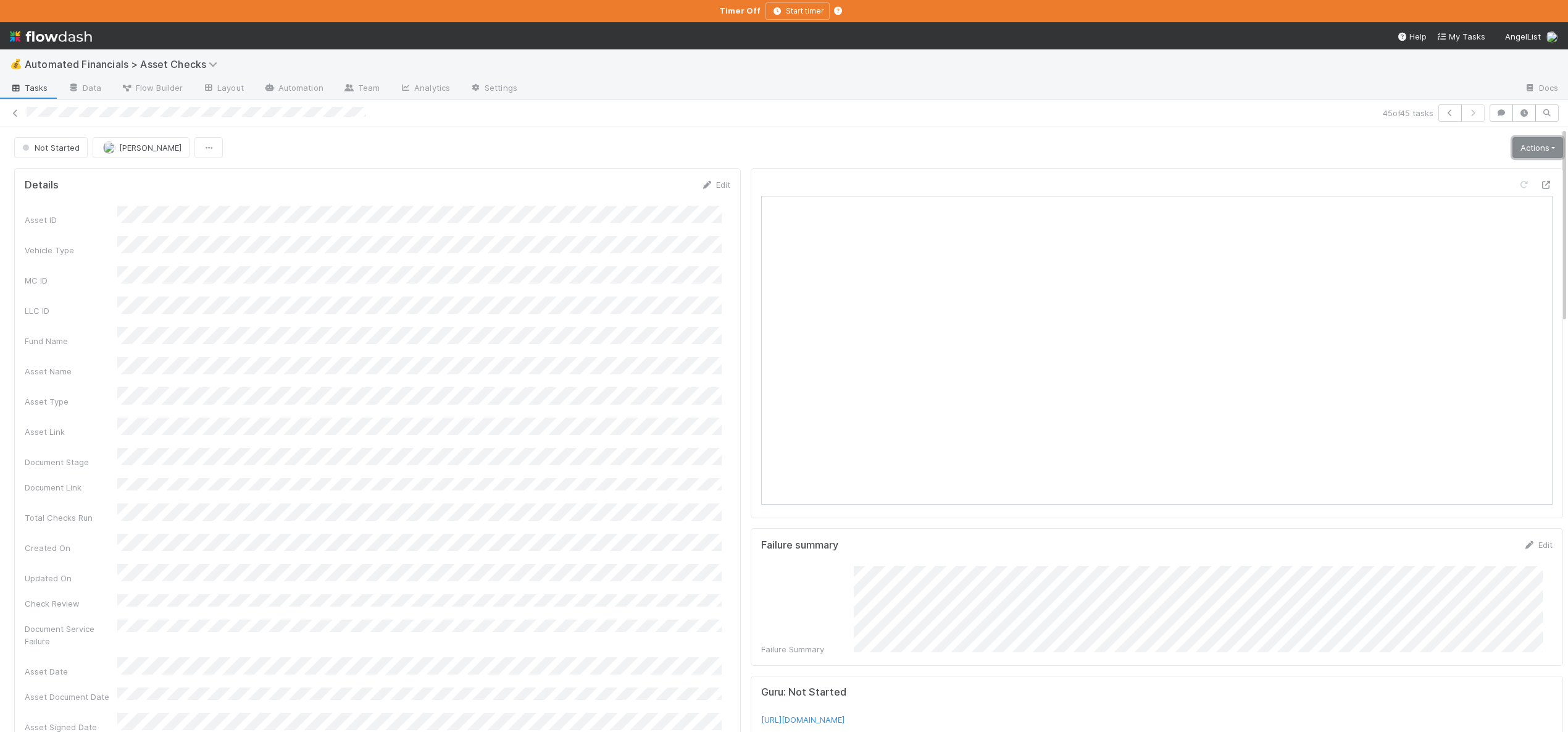
click at [1523, 143] on link "Actions" at bounding box center [1538, 147] width 51 height 21
click at [1441, 176] on button "Start" at bounding box center [1498, 173] width 131 height 17
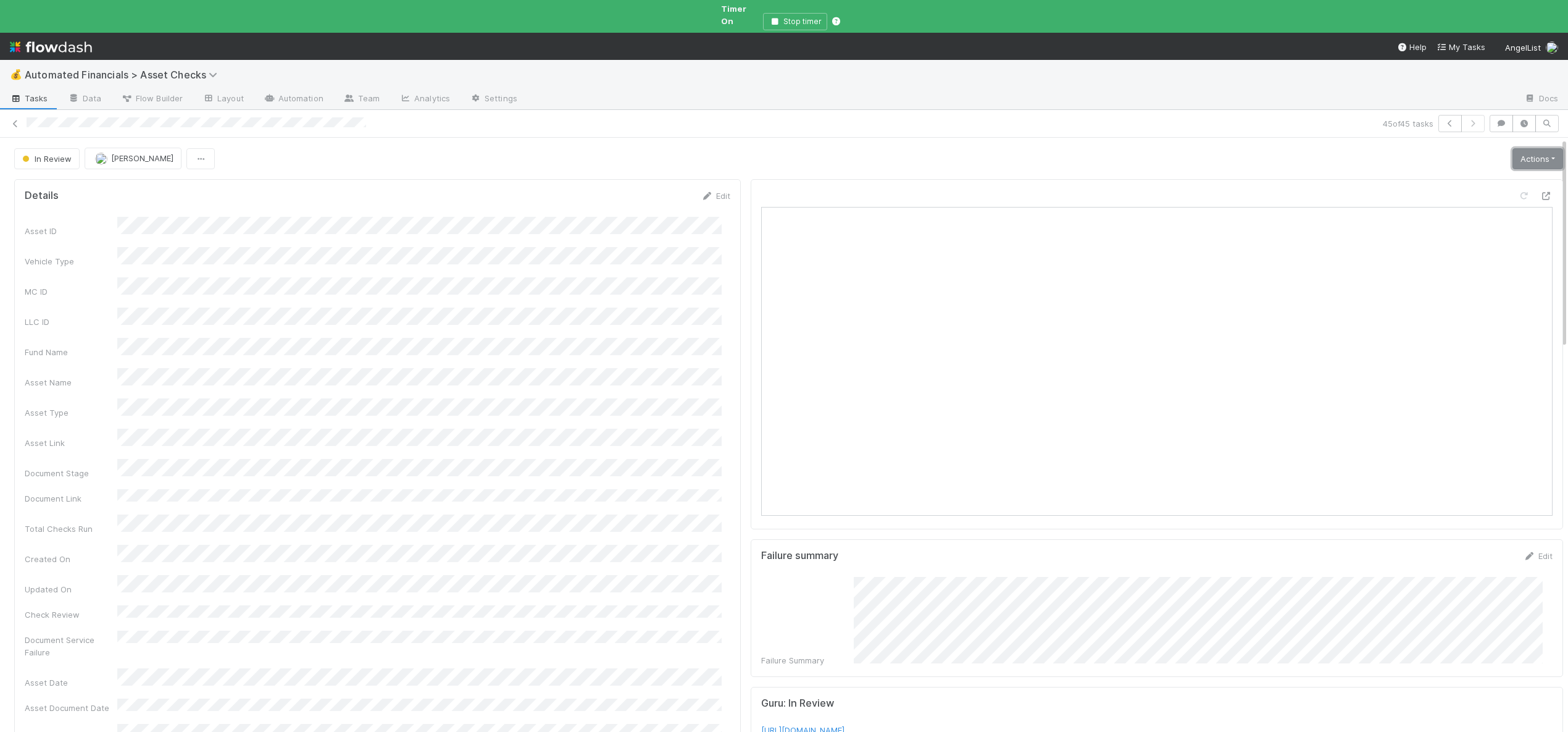
click at [1525, 151] on link "Actions" at bounding box center [1538, 159] width 51 height 21
click at [1458, 262] on button "Analyze Asset Documents" at bounding box center [1496, 271] width 136 height 17
click at [1526, 148] on link "Actions" at bounding box center [1538, 159] width 51 height 21
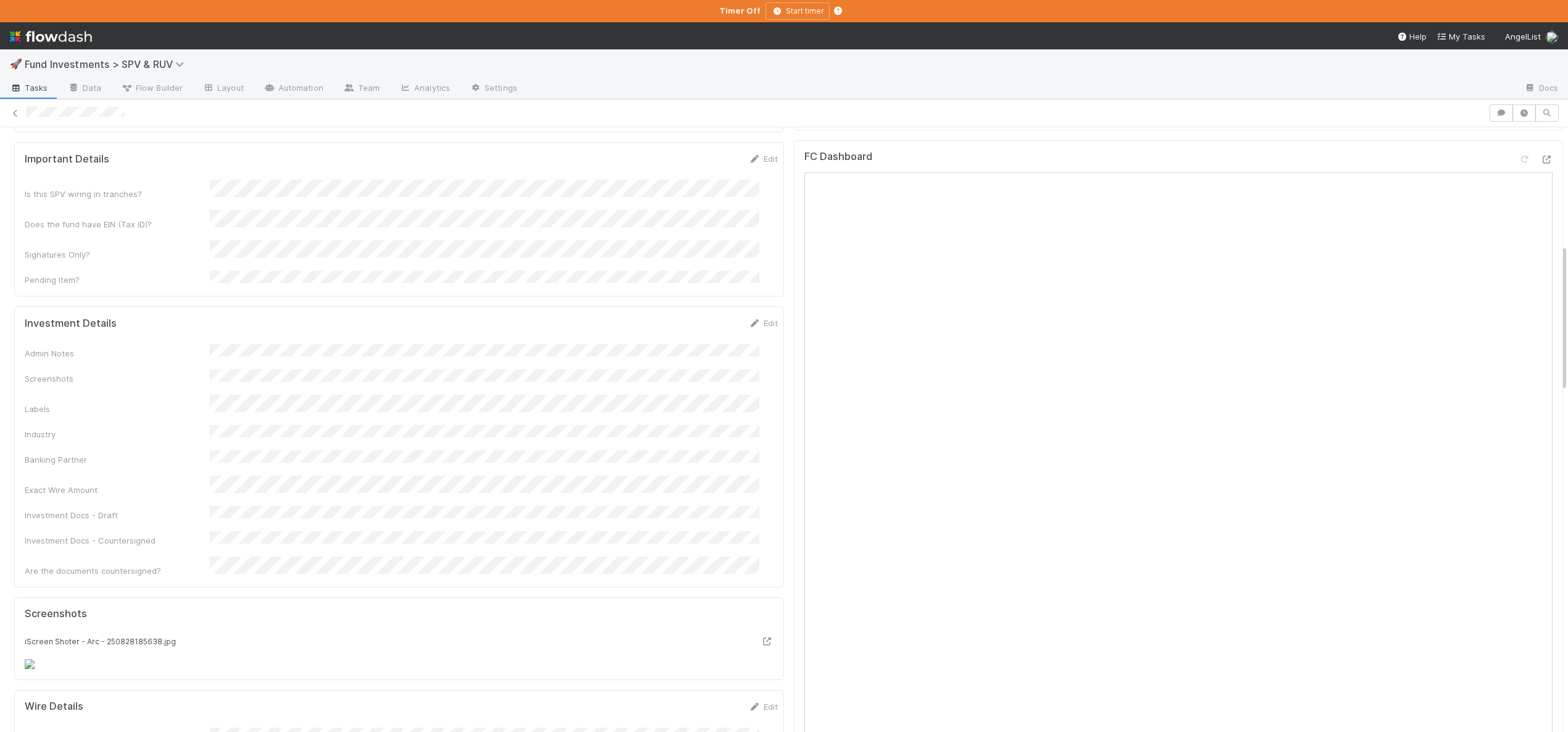
scroll to position [62, 0]
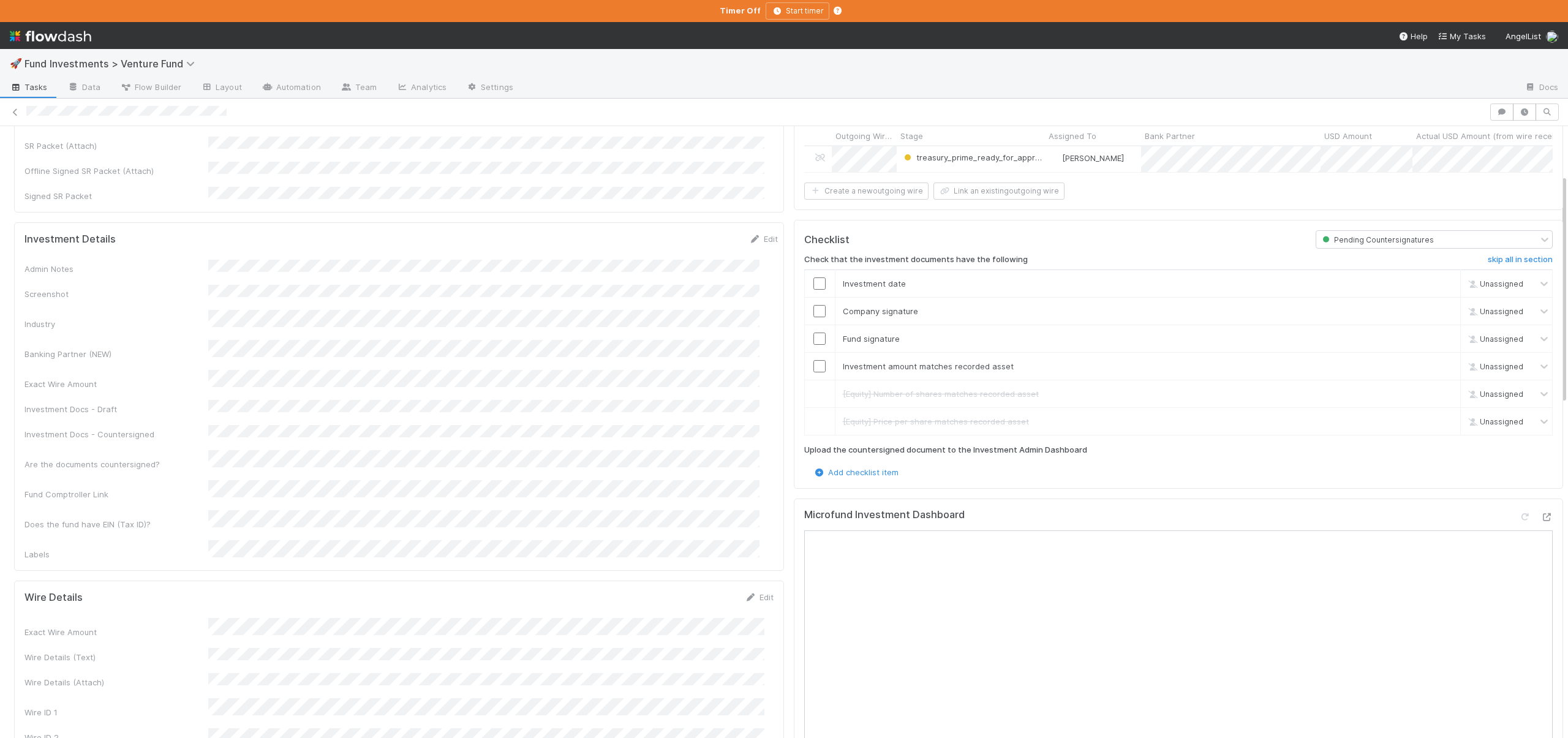
scroll to position [548, 0]
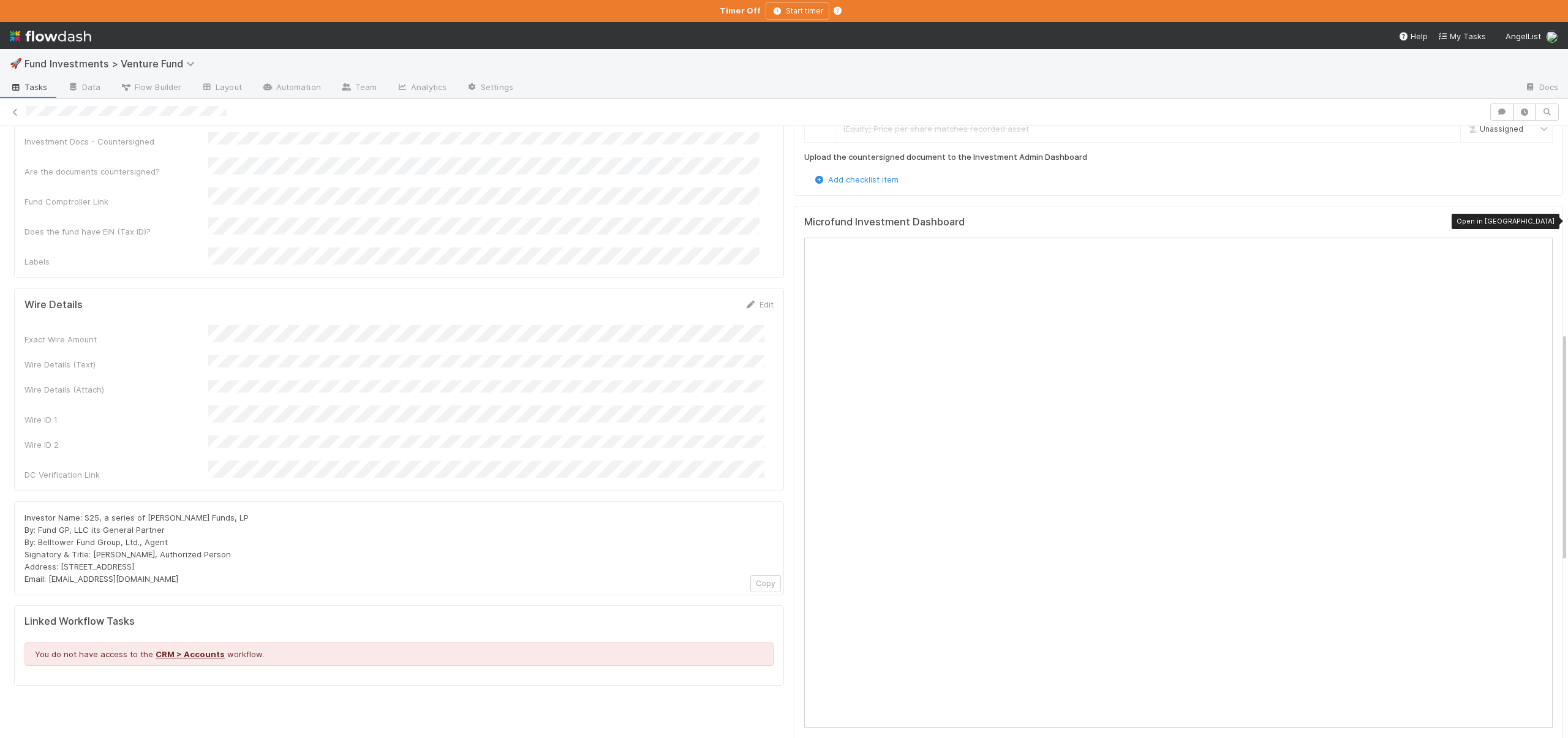
click at [1541, 220] on icon at bounding box center [1546, 224] width 13 height 8
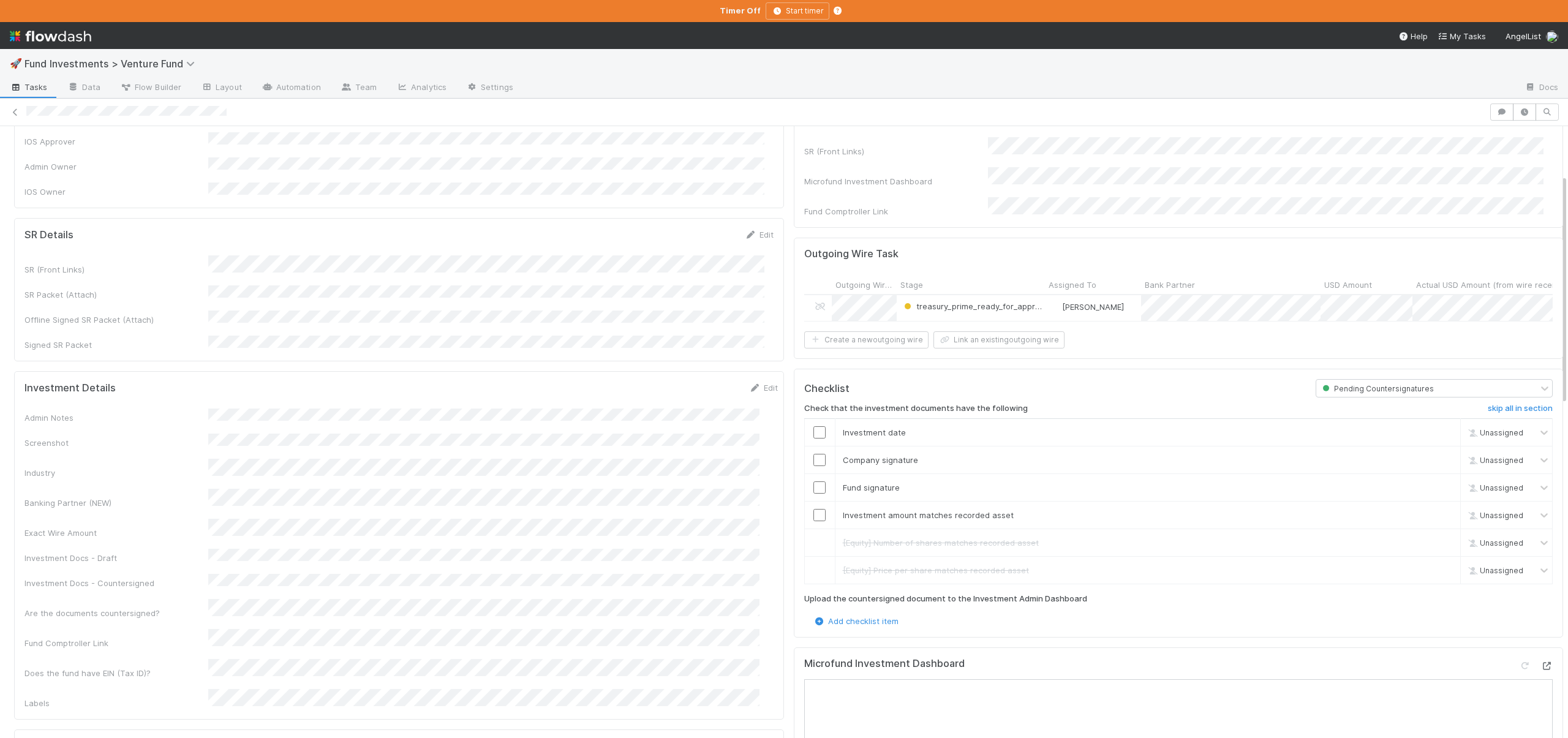
scroll to position [105, 0]
click at [814, 432] on input "checkbox" at bounding box center [820, 434] width 13 height 13
click at [814, 511] on input "checkbox" at bounding box center [820, 517] width 13 height 13
click at [814, 456] on input "checkbox" at bounding box center [820, 462] width 13 height 13
click at [814, 484] on input "checkbox" at bounding box center [820, 490] width 13 height 13
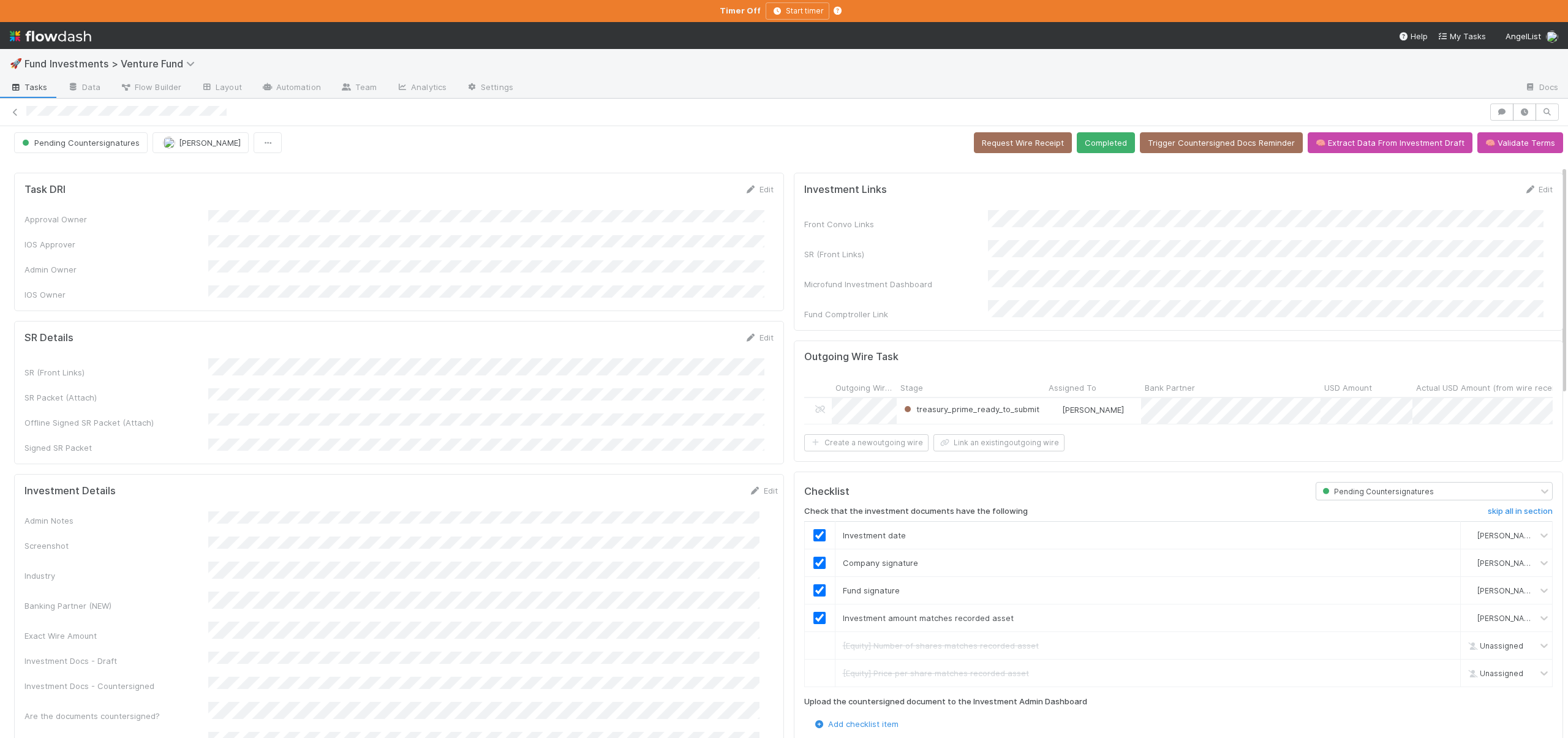
scroll to position [0, 0]
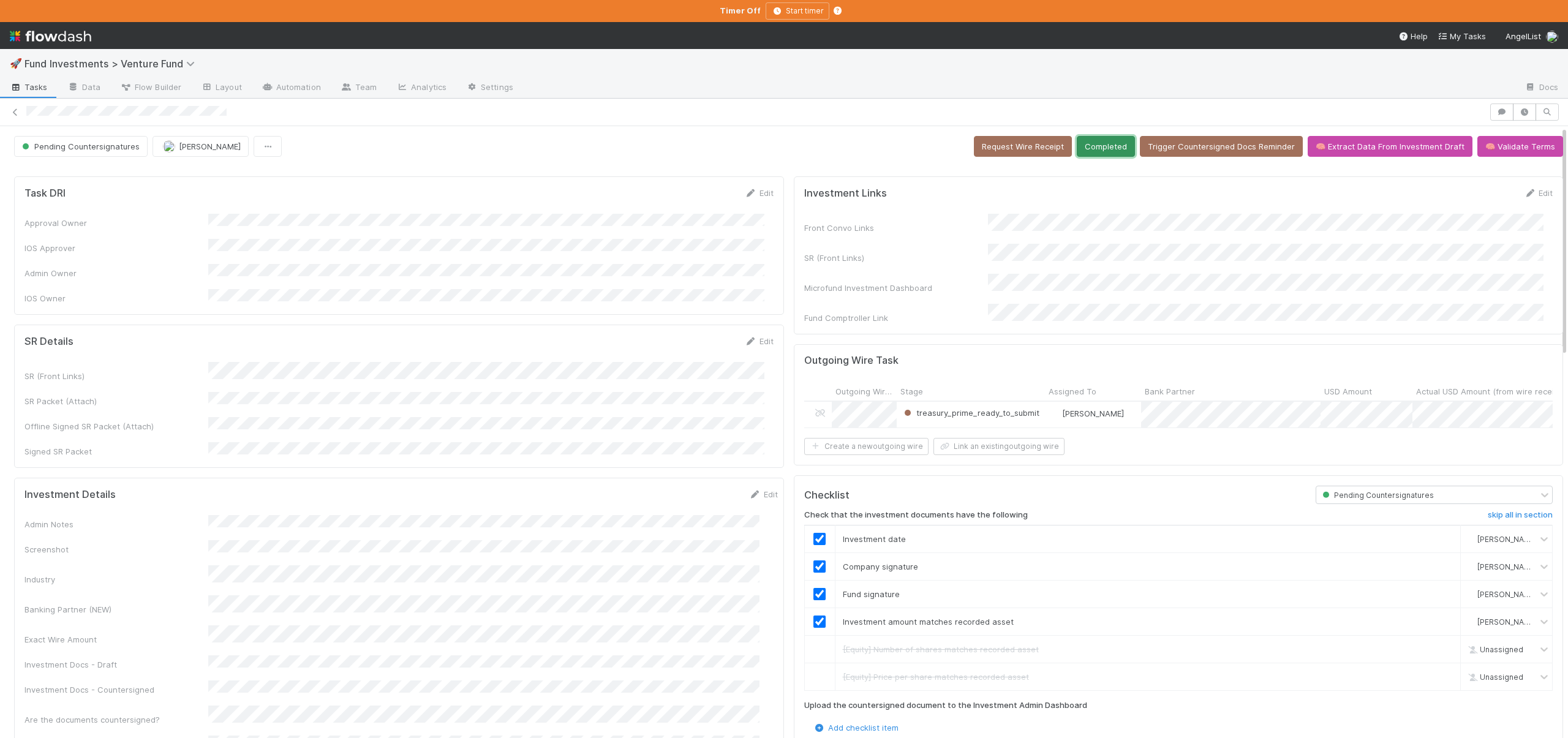
click at [1092, 149] on button "Completed" at bounding box center [1106, 146] width 58 height 21
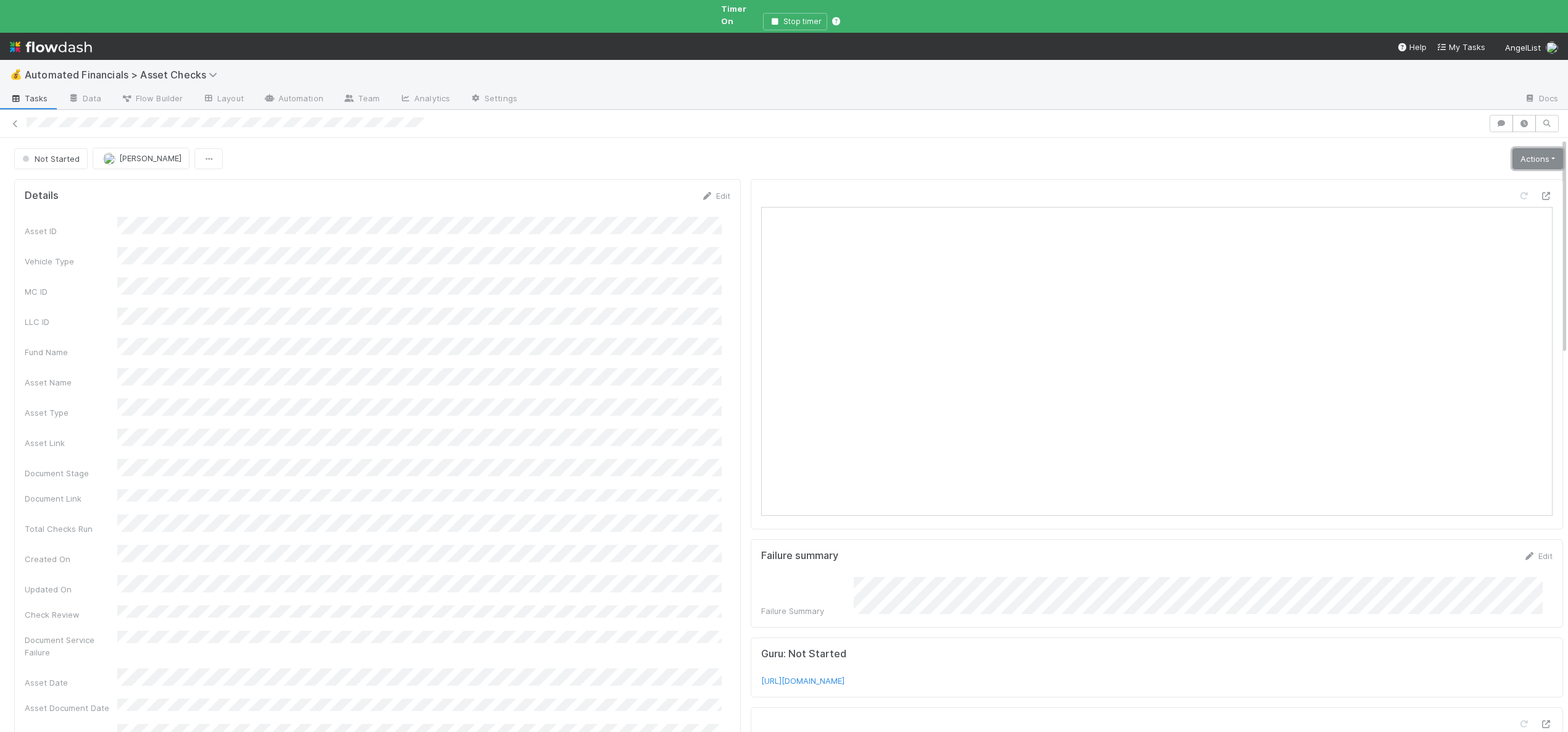
click at [1531, 148] on link "Actions" at bounding box center [1538, 159] width 51 height 21
click at [1465, 176] on button "Start" at bounding box center [1498, 184] width 131 height 17
click at [1539, 148] on link "Actions" at bounding box center [1538, 159] width 51 height 21
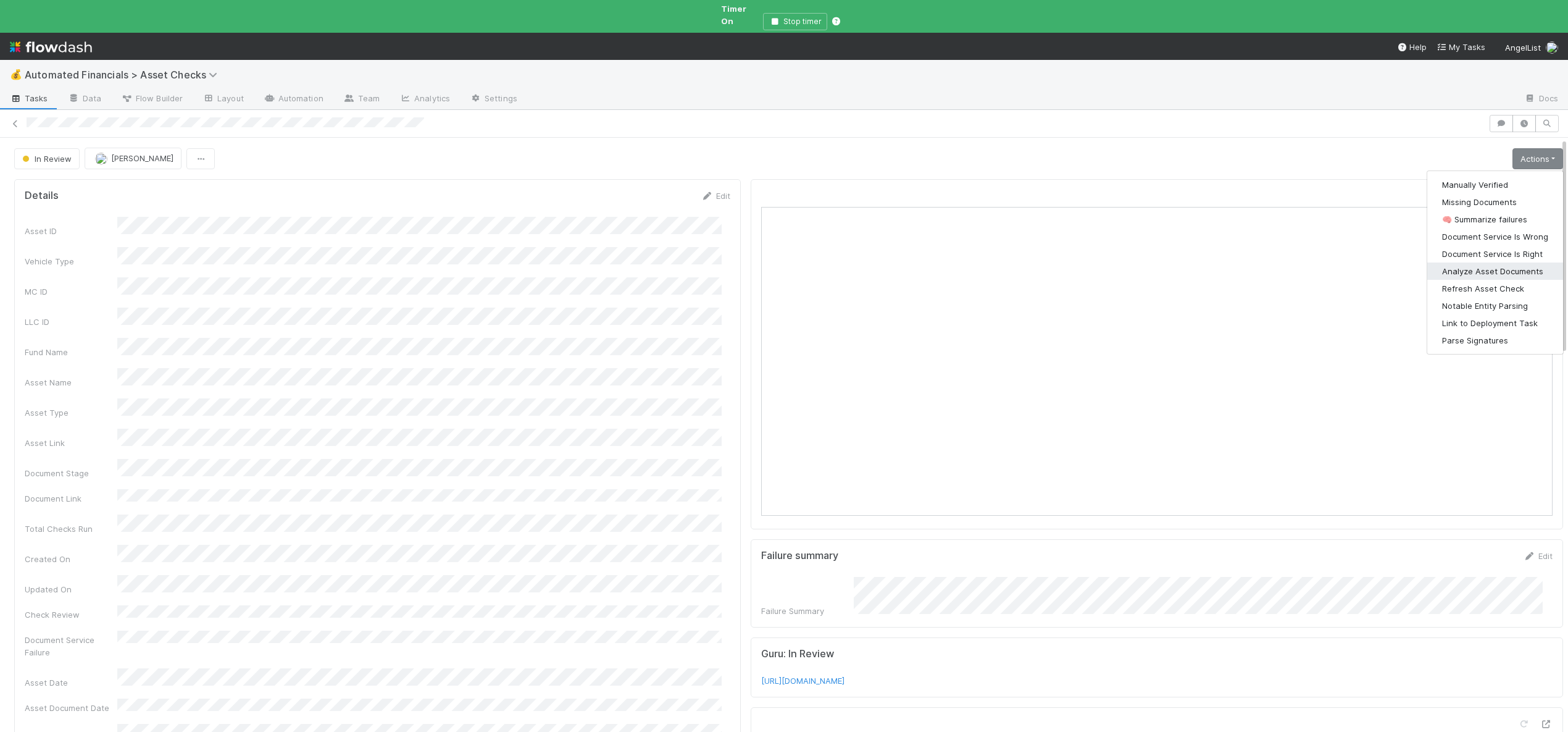
click at [1482, 262] on button "Analyze Asset Documents" at bounding box center [1496, 271] width 136 height 17
click at [1513, 148] on link "Actions" at bounding box center [1538, 159] width 51 height 21
click at [1475, 211] on button "🧠 Summarize failures" at bounding box center [1496, 219] width 136 height 17
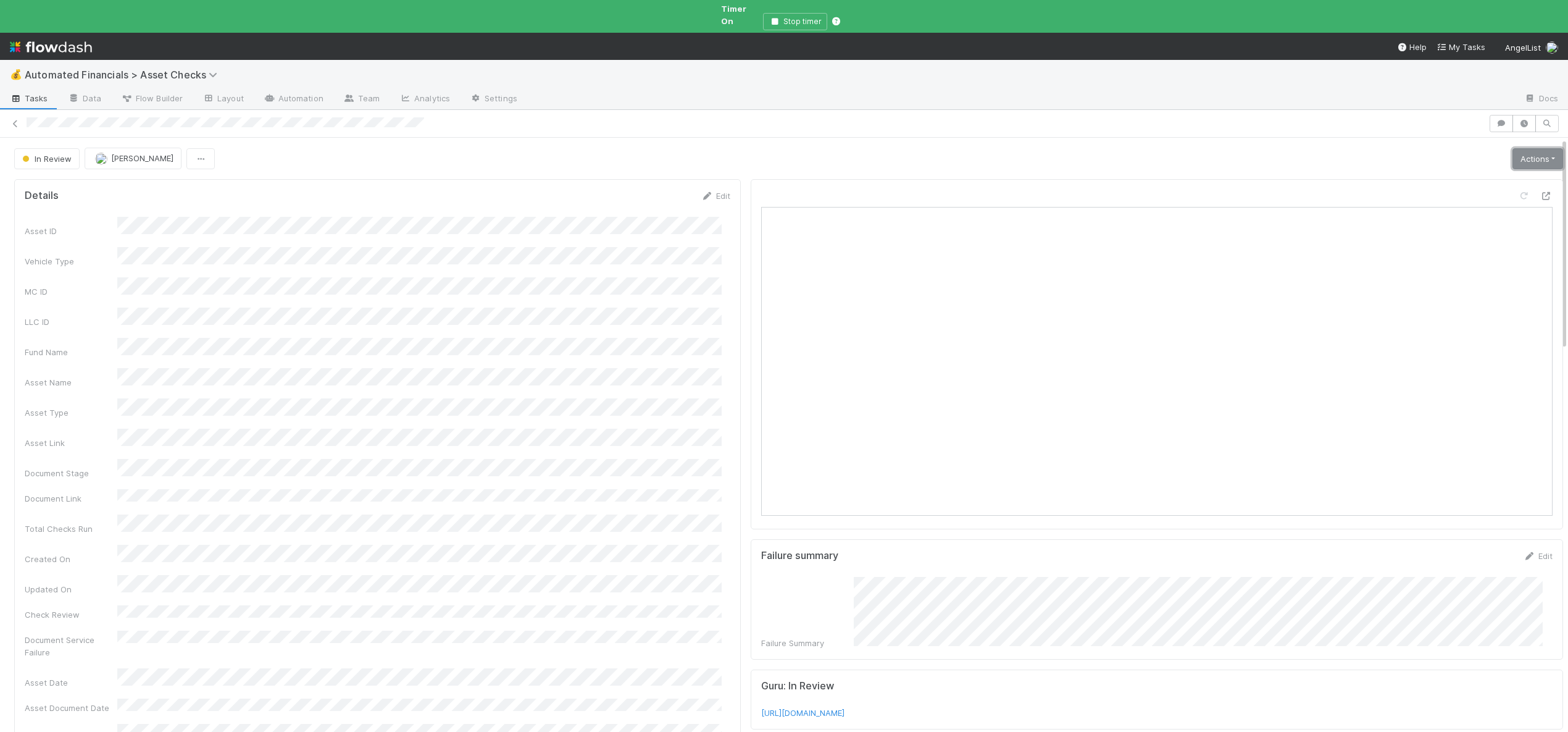
click at [1523, 148] on link "Actions" at bounding box center [1538, 159] width 51 height 21
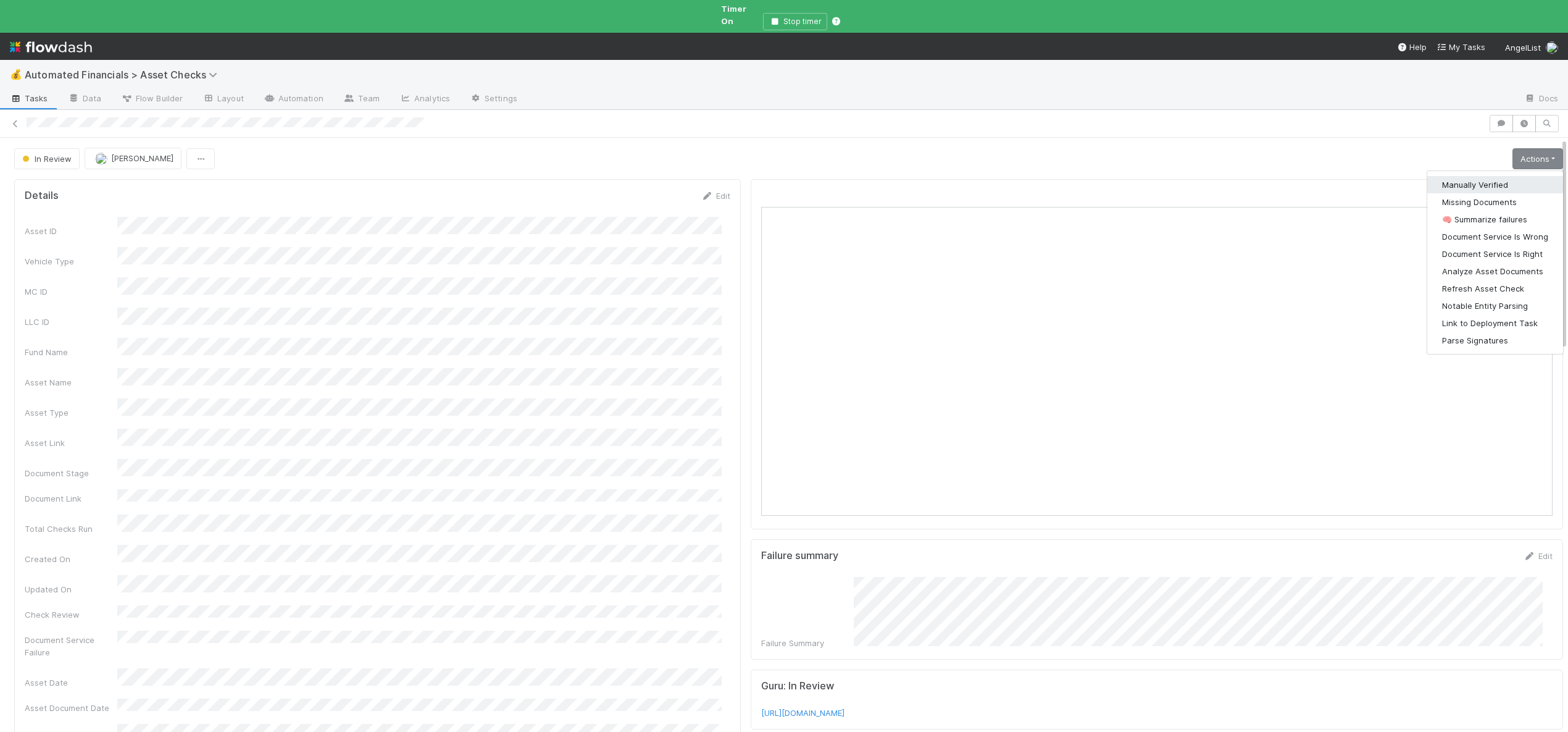
click at [1433, 176] on button "Manually Verified" at bounding box center [1496, 184] width 136 height 17
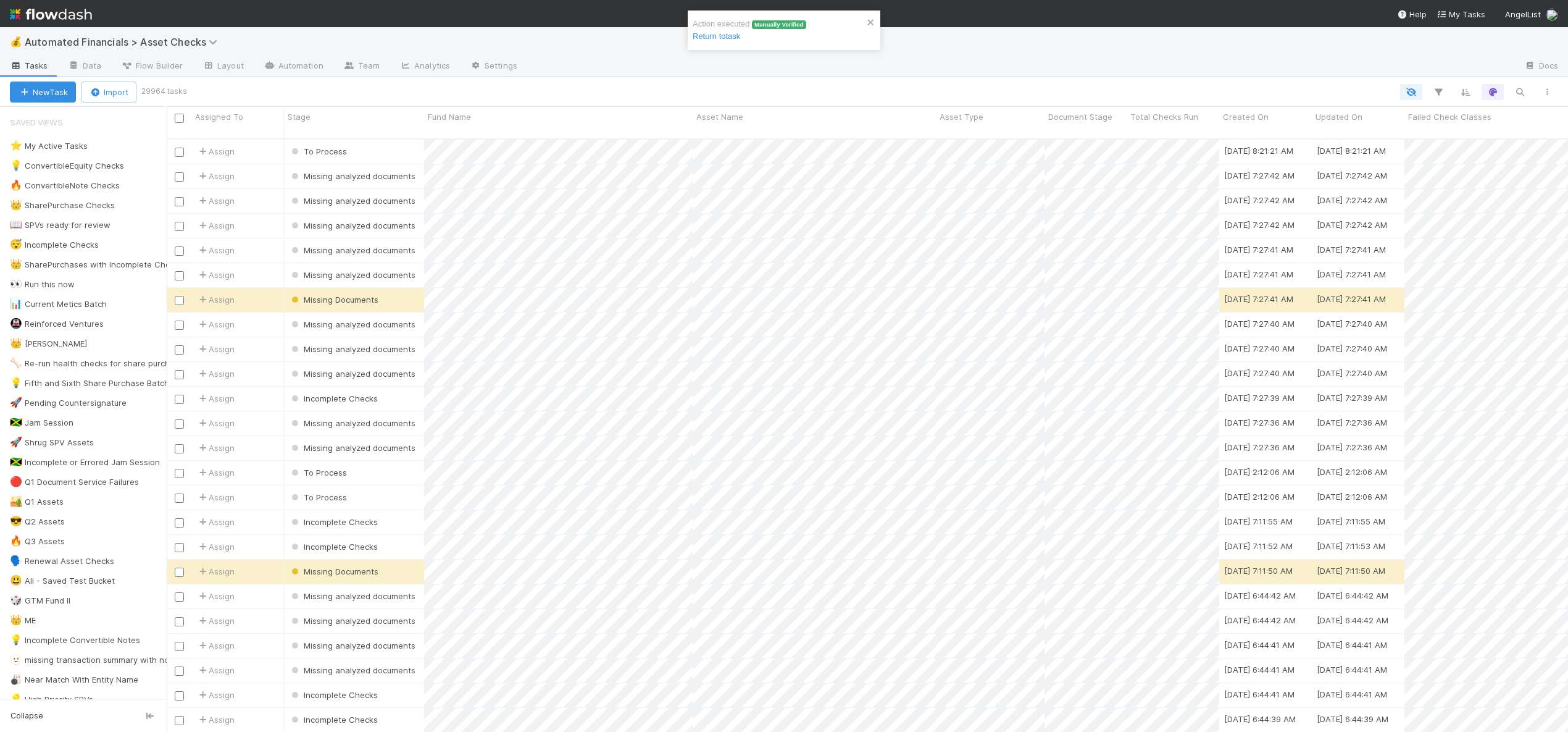
scroll to position [594, 1392]
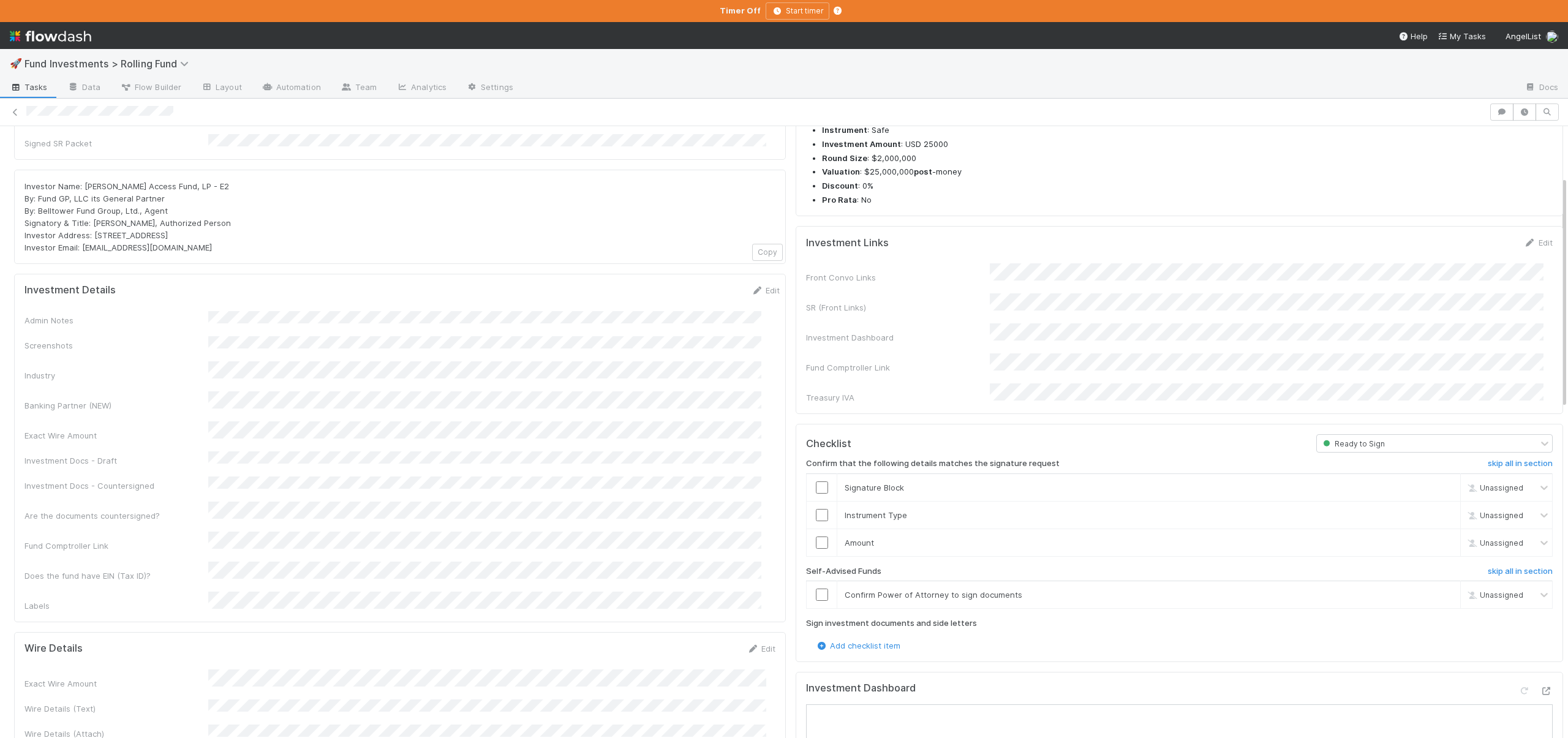
scroll to position [246, 0]
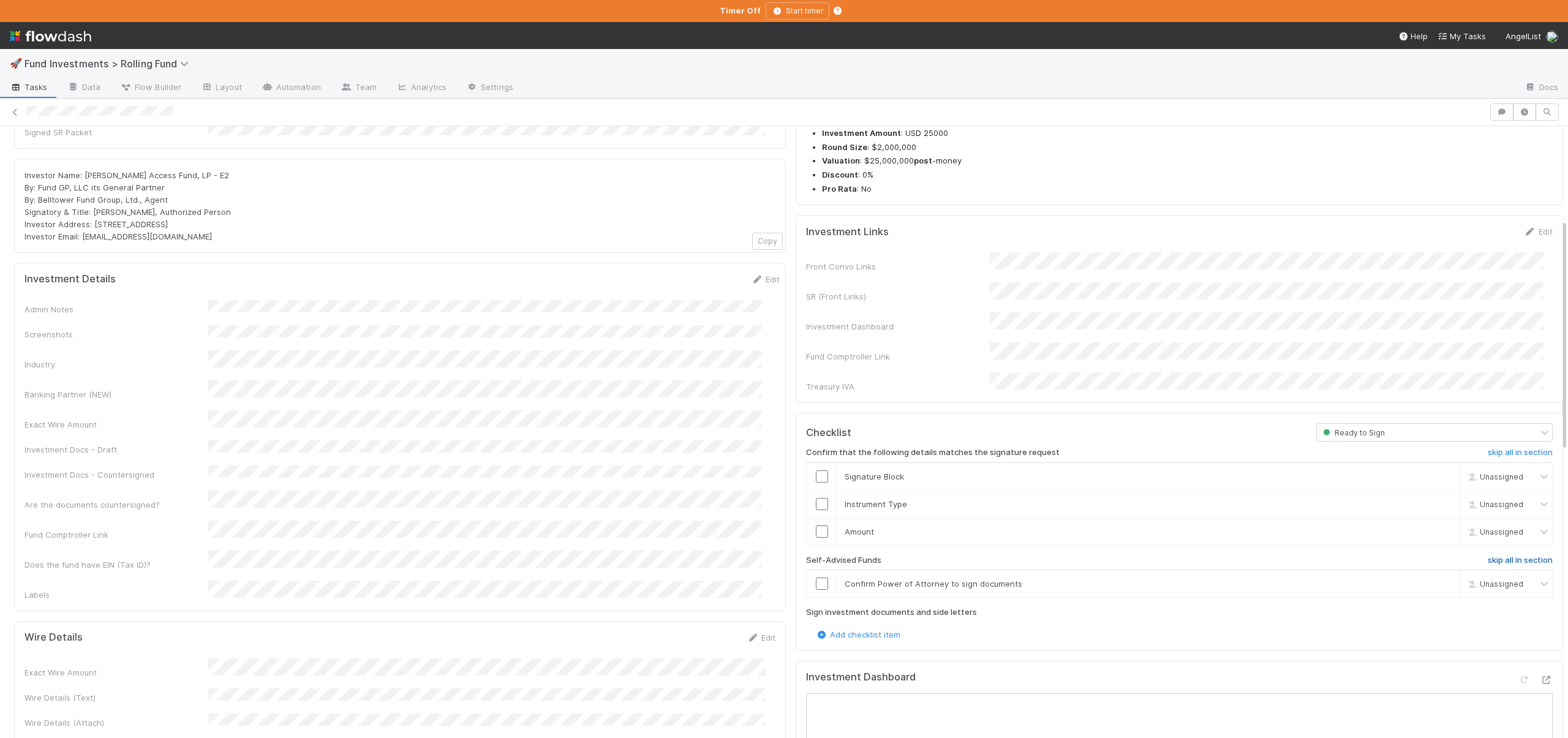
click at [1511, 556] on h6 "skip all in section" at bounding box center [1521, 560] width 65 height 10
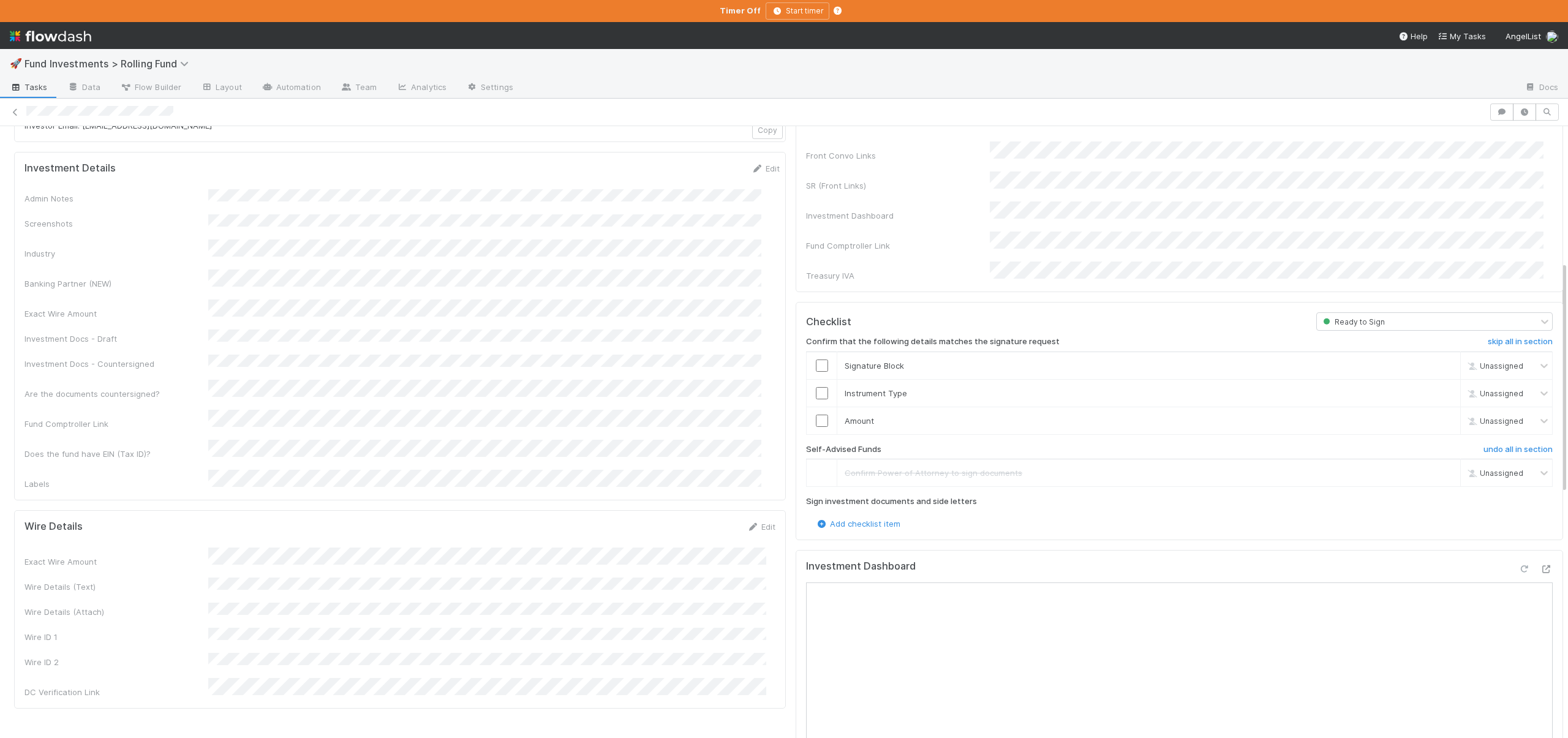
scroll to position [364, 0]
click at [1541, 558] on icon at bounding box center [1546, 561] width 13 height 8
click at [816, 352] on input "checkbox" at bounding box center [822, 358] width 13 height 13
click at [816, 379] on input "checkbox" at bounding box center [822, 385] width 13 height 13
click at [816, 406] on input "checkbox" at bounding box center [822, 412] width 13 height 13
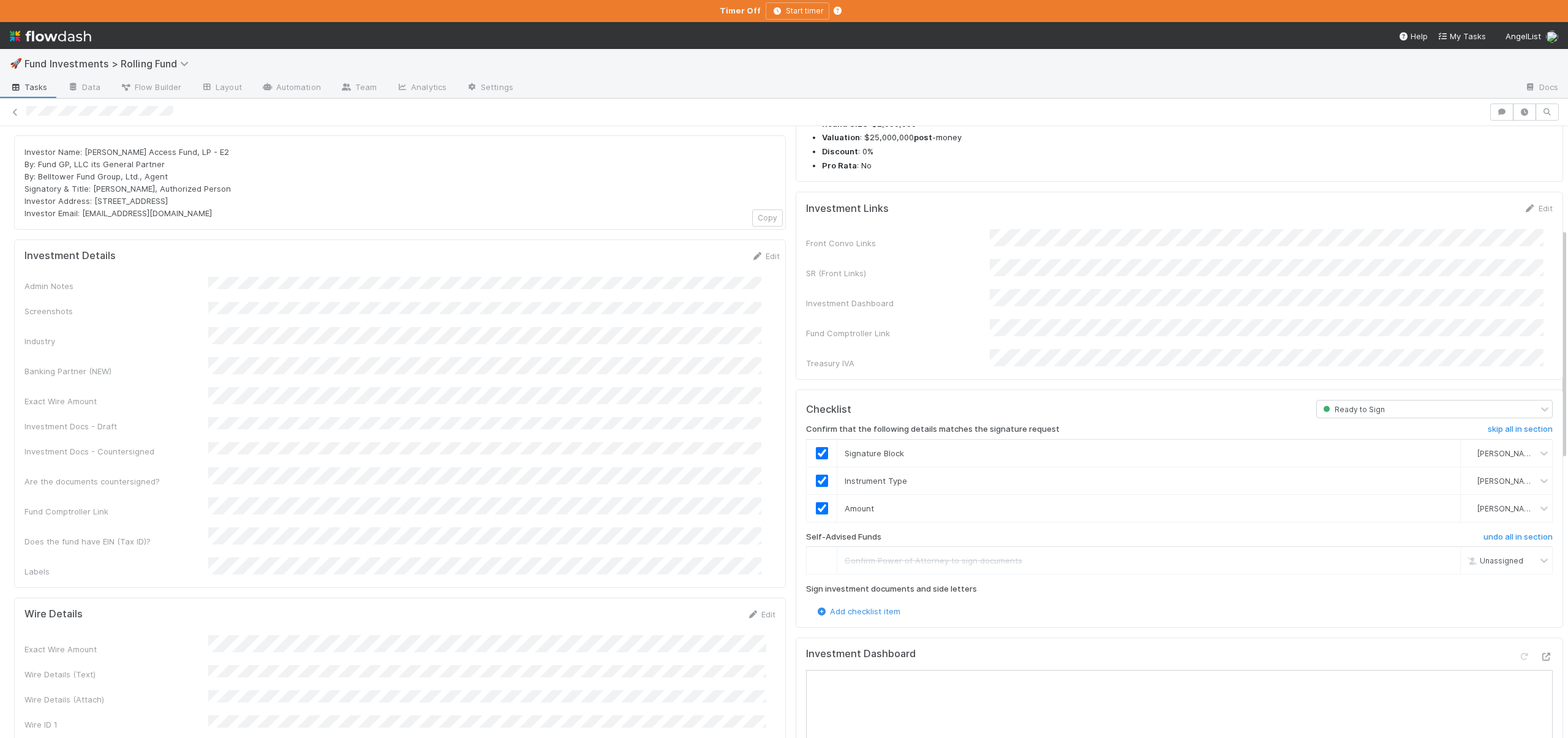
scroll to position [0, 0]
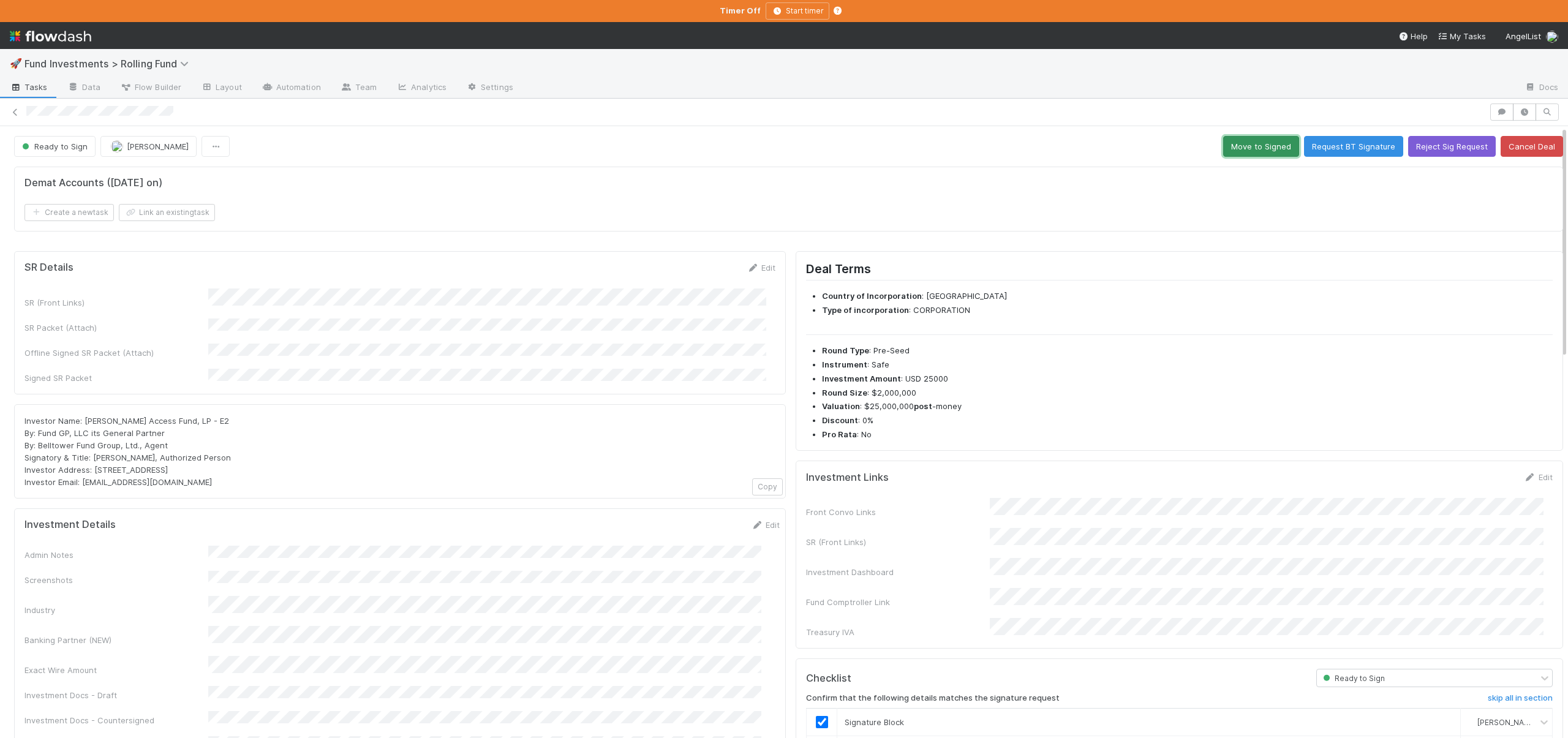
click at [1236, 145] on button "Move to Signed" at bounding box center [1261, 146] width 76 height 21
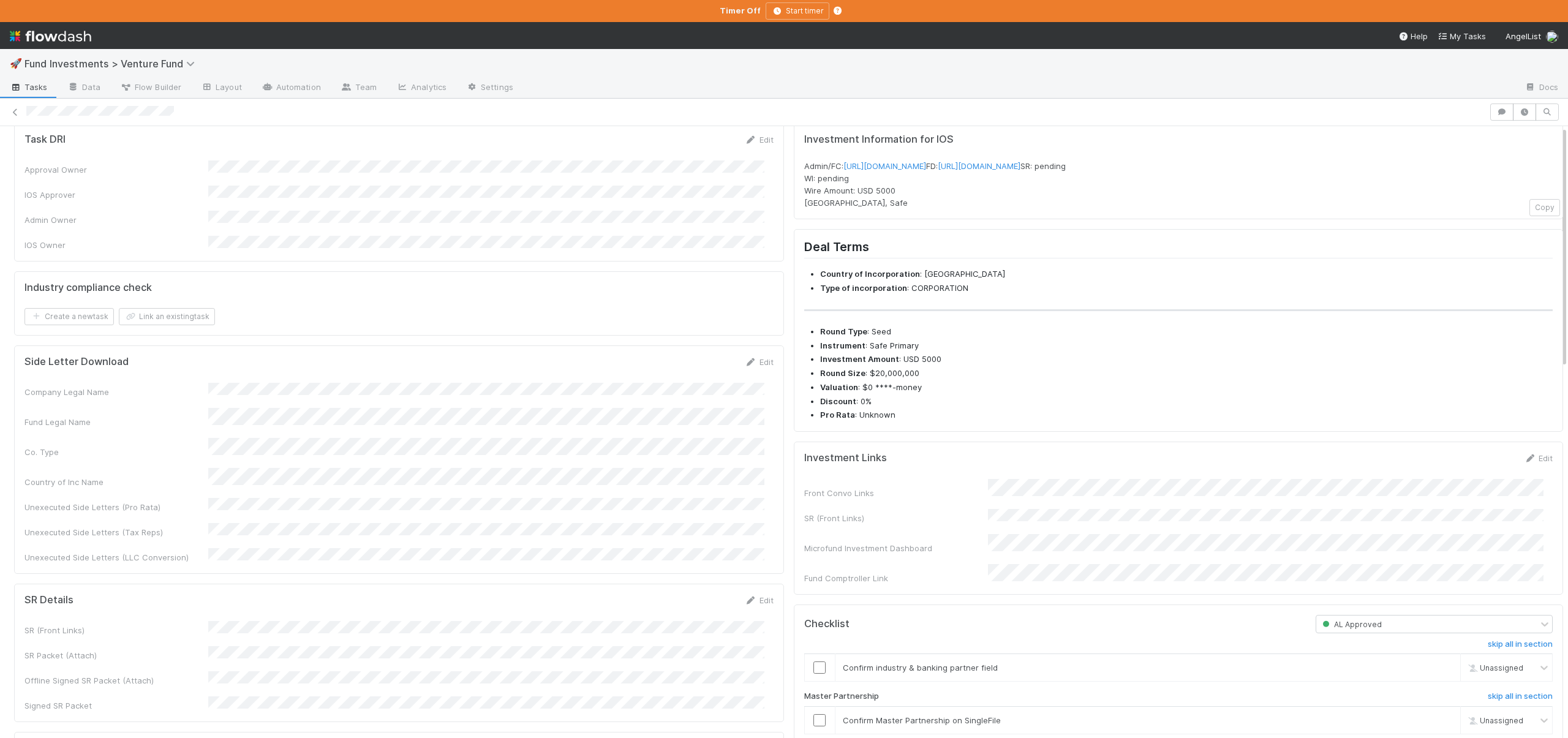
scroll to position [115, 0]
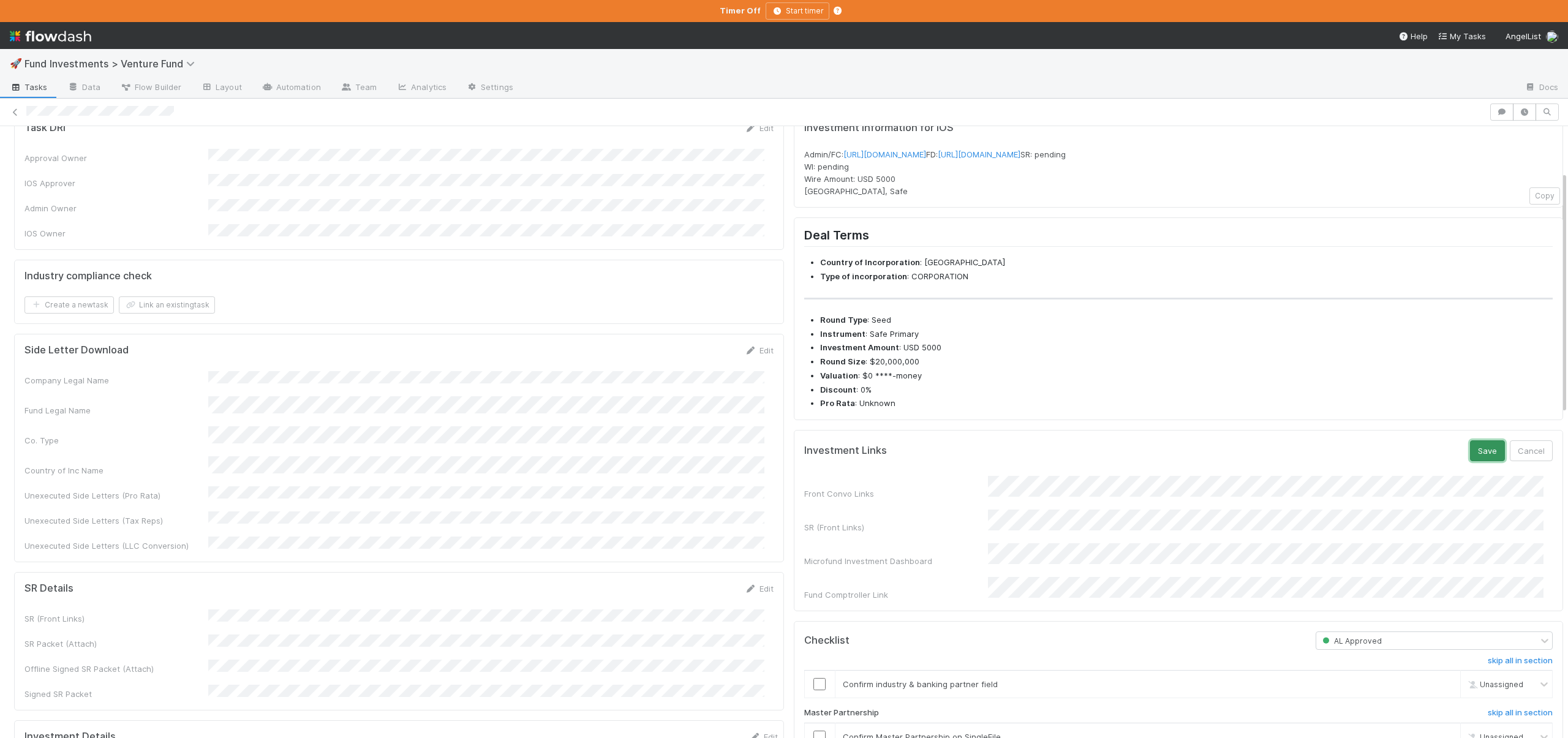
click at [1470, 461] on button "Save" at bounding box center [1487, 451] width 35 height 21
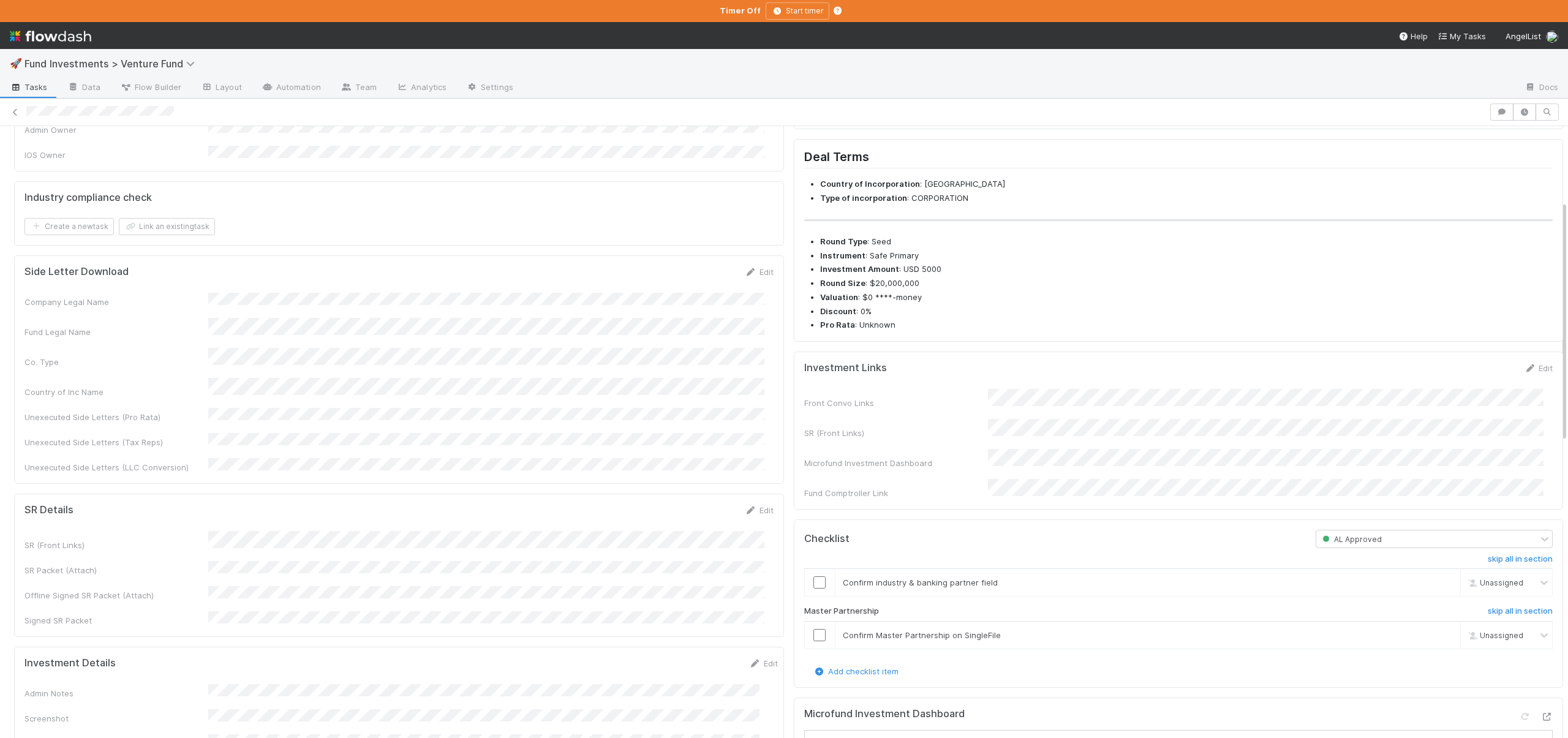
scroll to position [189, 0]
click at [703, 234] on div "Industry compliance check Create a new task Link an existing task" at bounding box center [399, 218] width 770 height 65
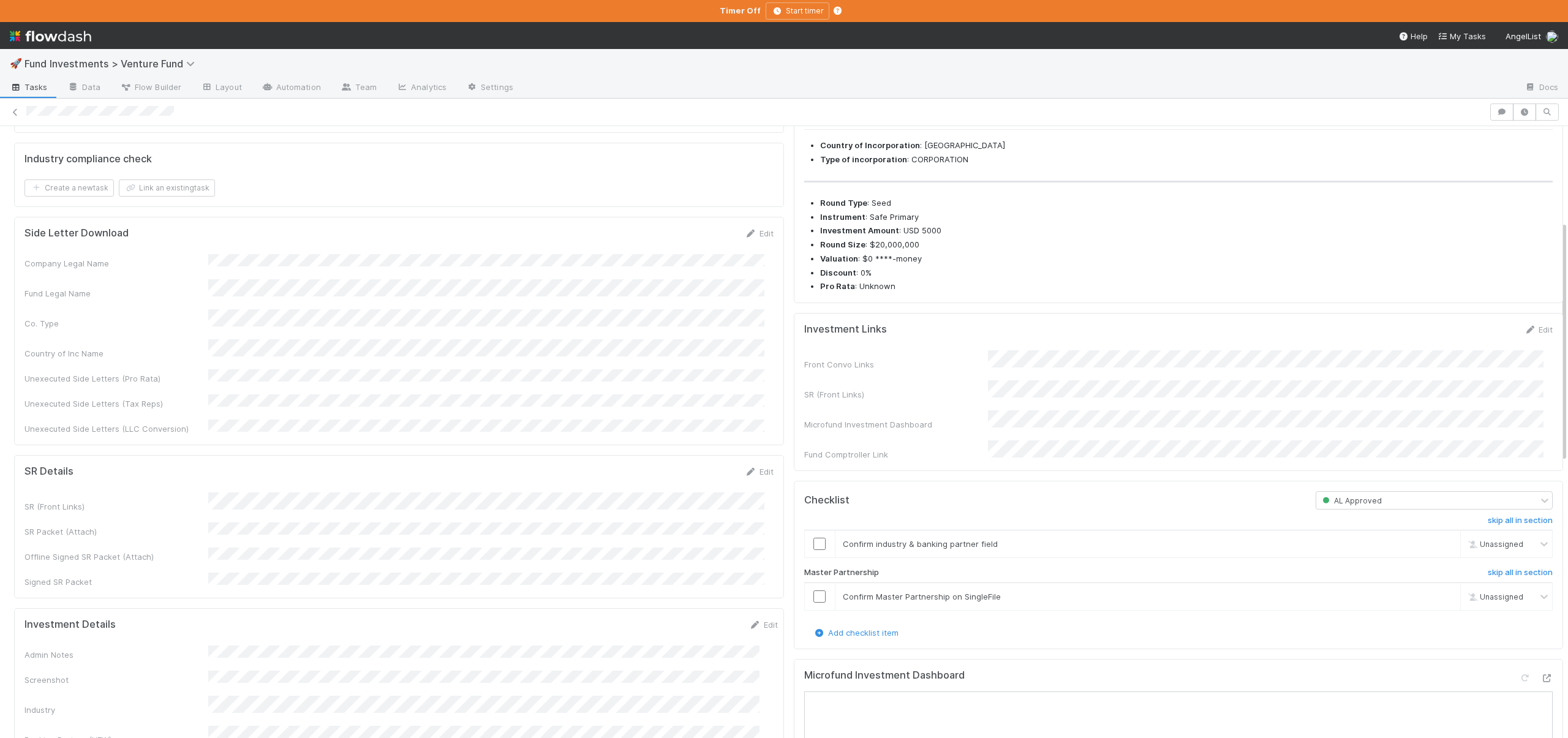
scroll to position [312, 0]
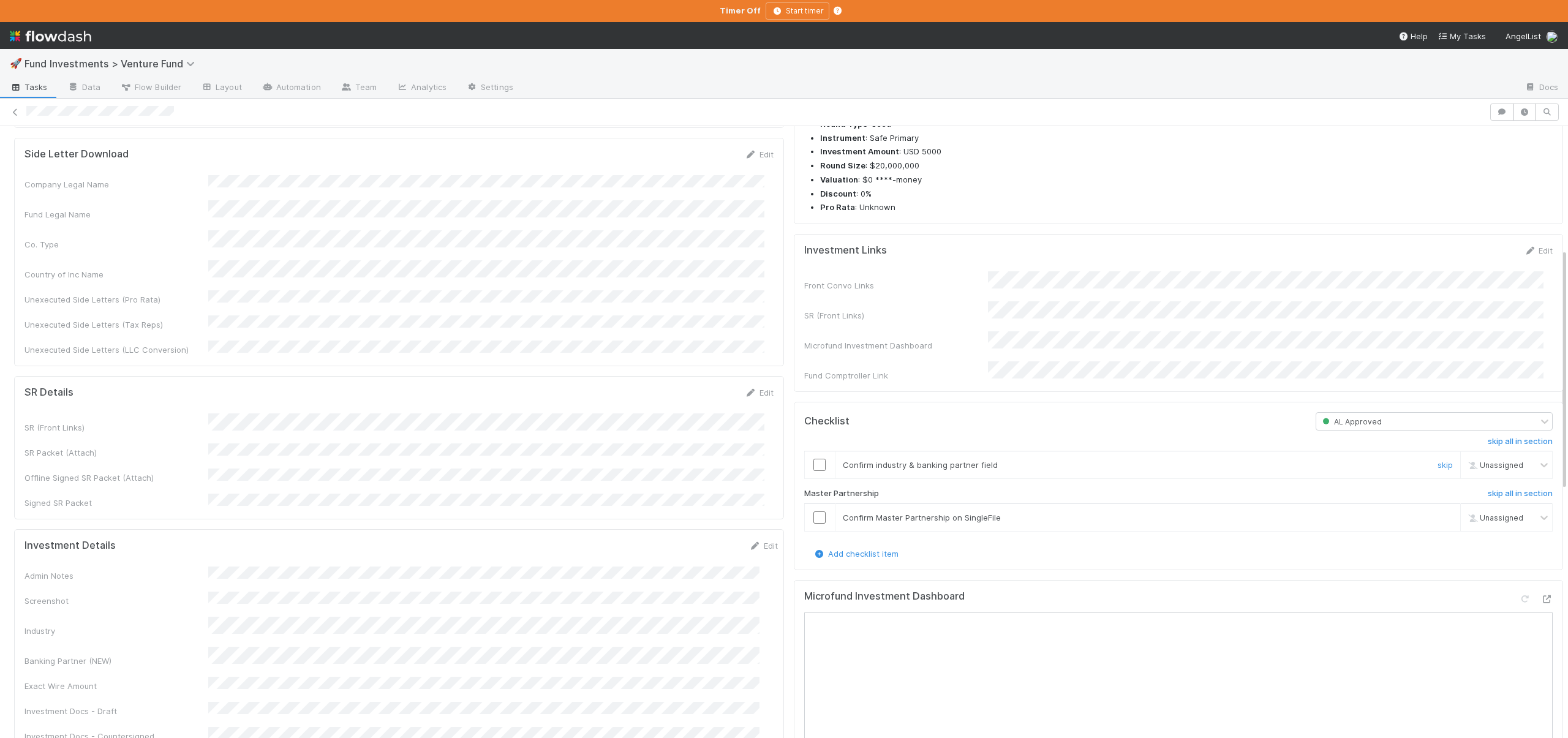
click at [805, 471] on div at bounding box center [820, 465] width 30 height 13
click at [814, 471] on input "checkbox" at bounding box center [820, 465] width 13 height 13
click at [814, 524] on input "checkbox" at bounding box center [820, 518] width 13 height 13
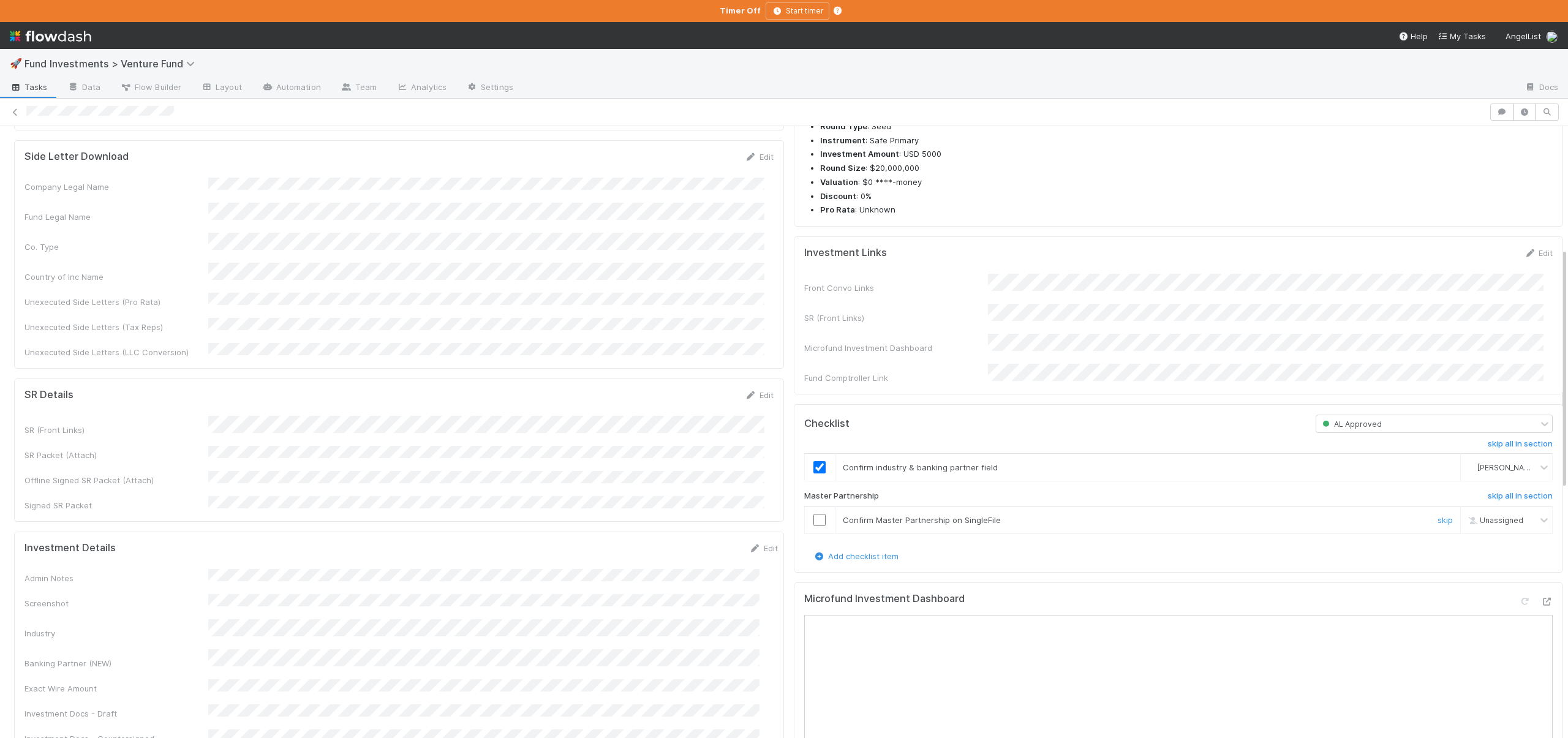
click at [814, 526] on input "checkbox" at bounding box center [820, 520] width 13 height 13
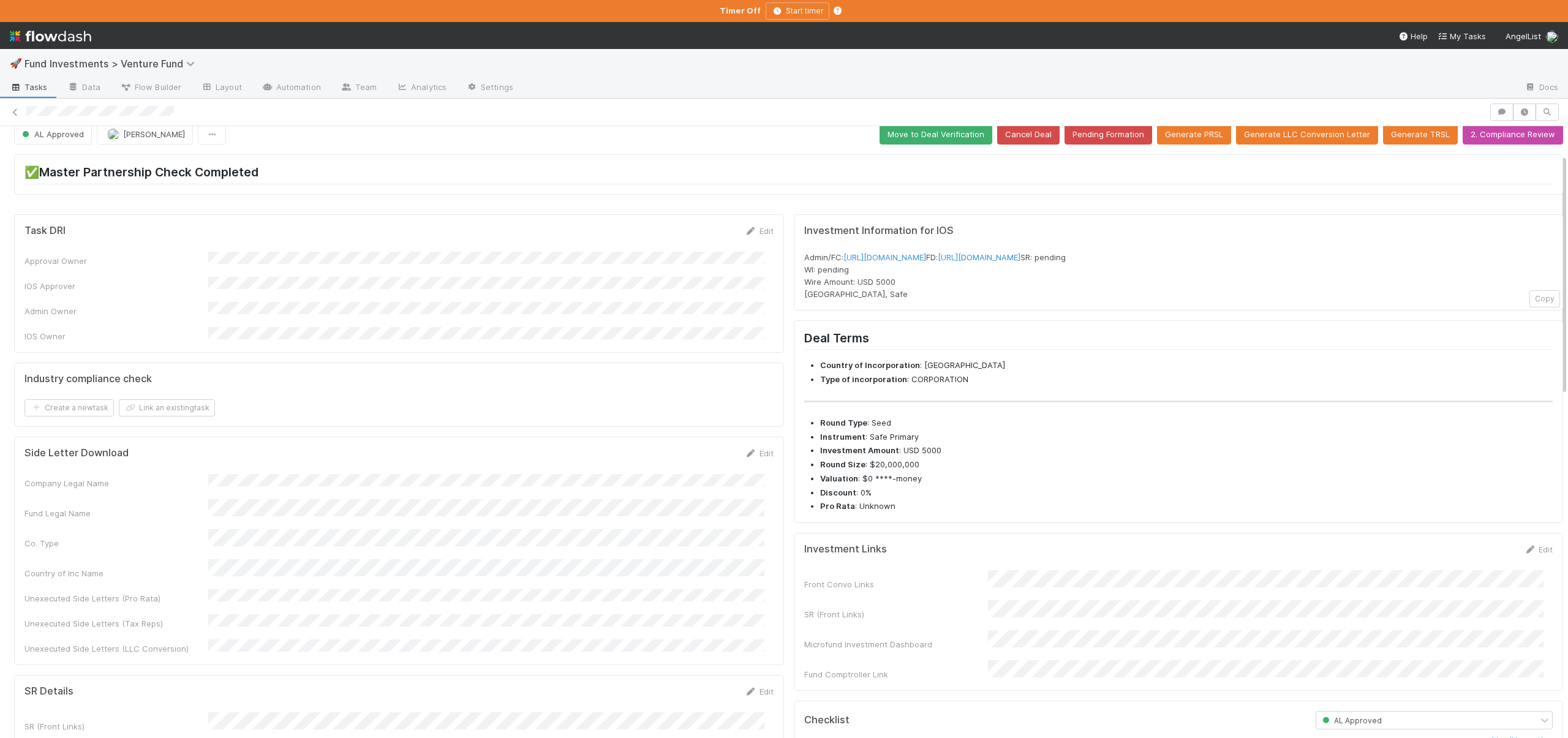
scroll to position [0, 0]
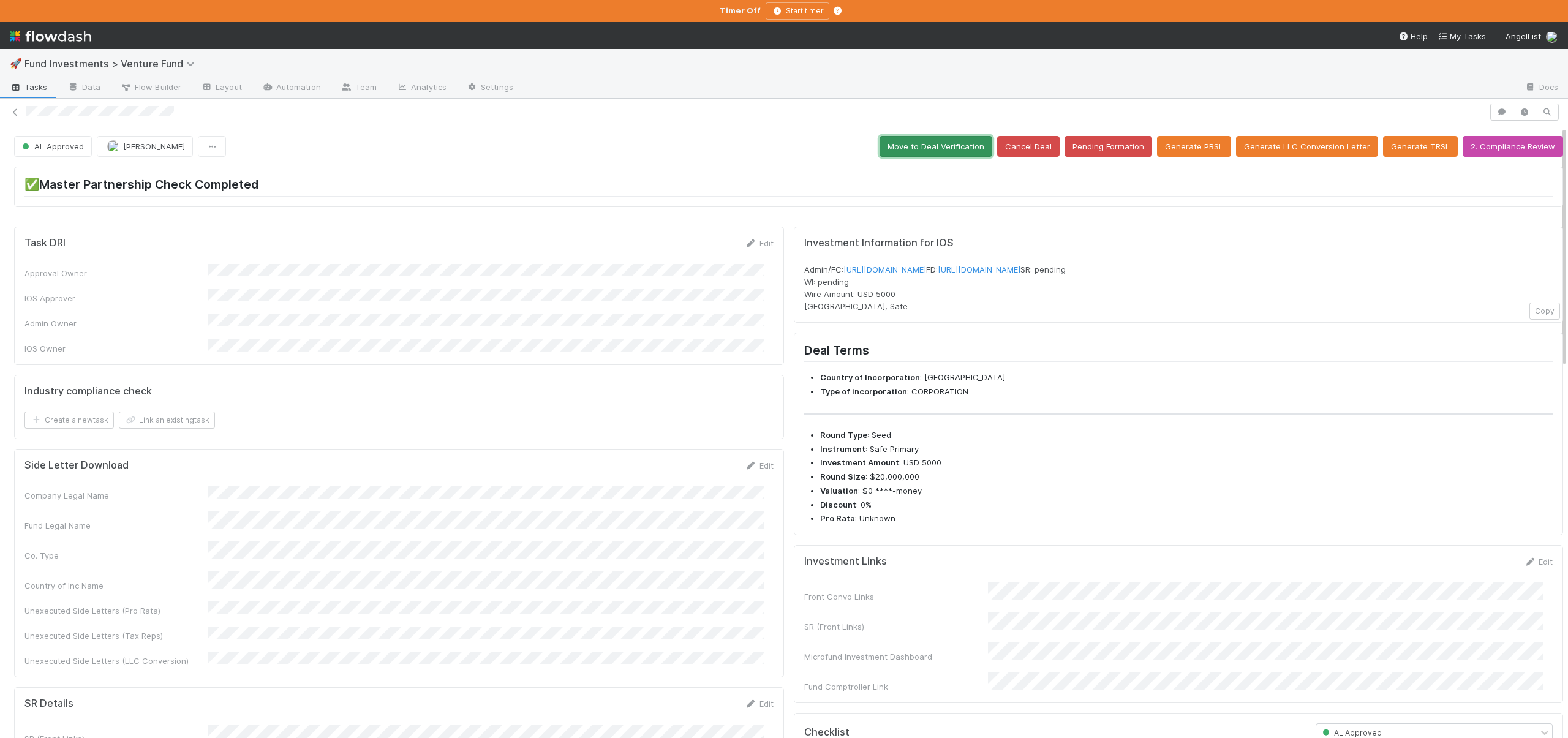
click at [952, 139] on button "Move to Deal Verification" at bounding box center [936, 146] width 113 height 21
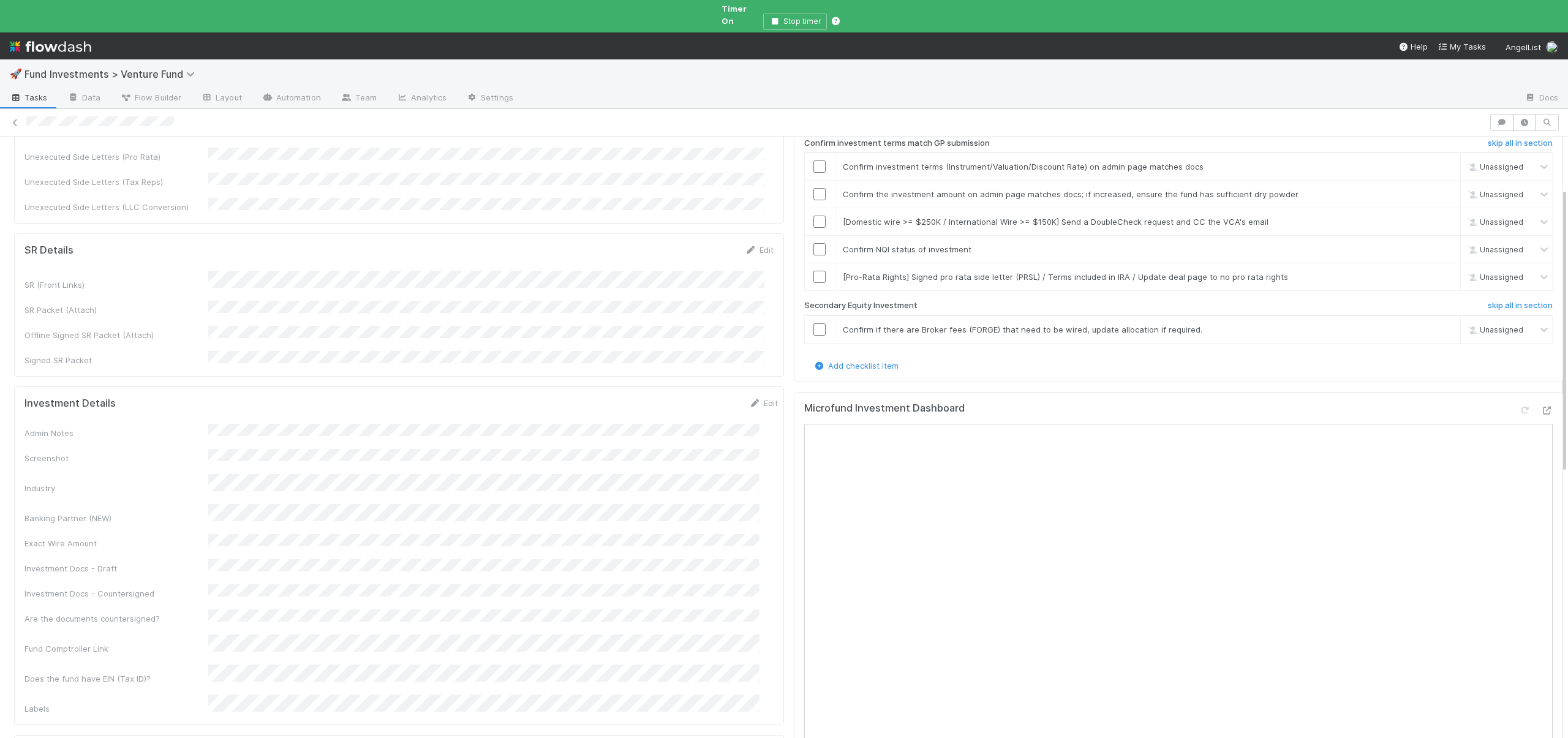
scroll to position [93, 0]
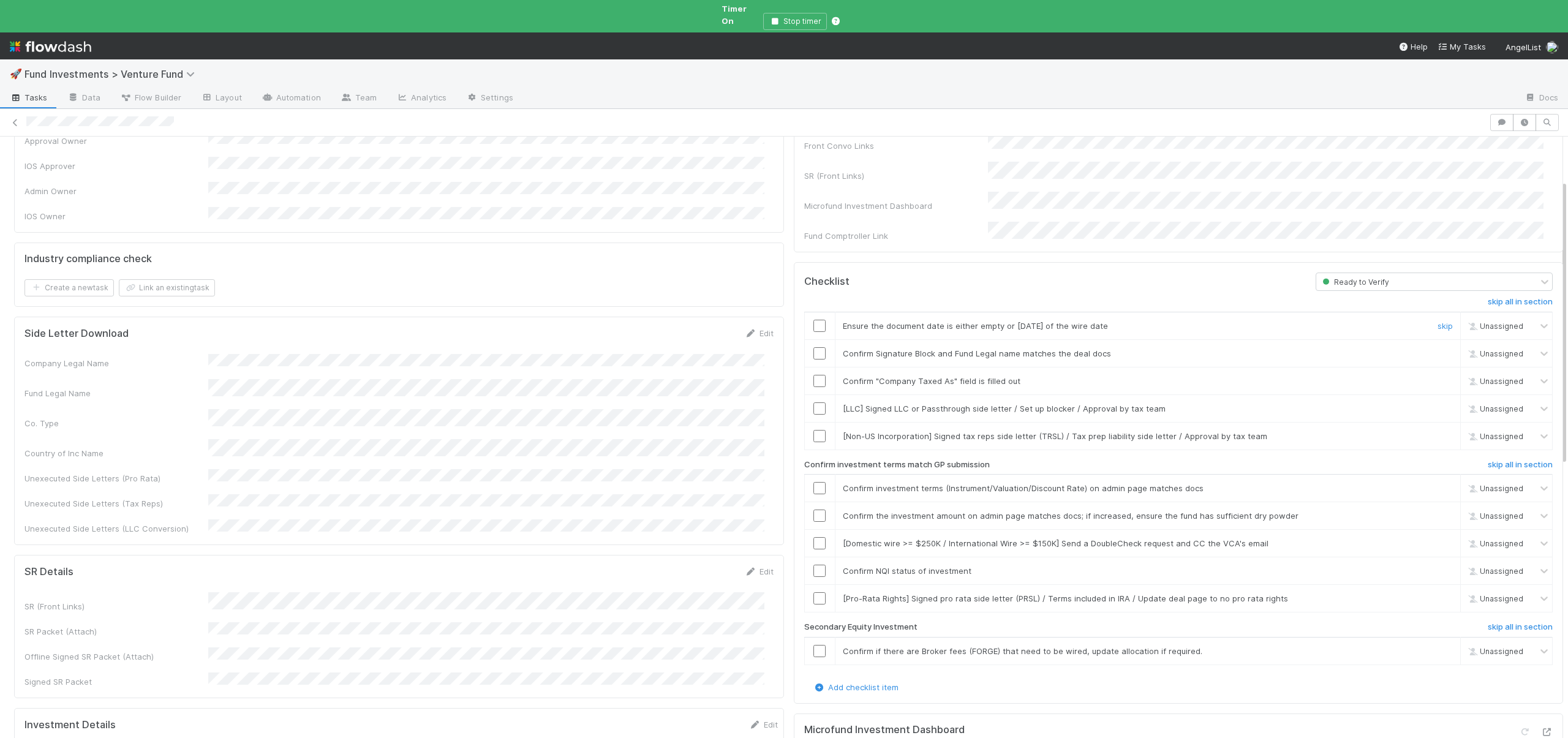
click at [806, 312] on td at bounding box center [819, 325] width 30 height 27
click at [814, 320] on input "checkbox" at bounding box center [820, 326] width 13 height 13
checkbox input "true"
click at [814, 347] on input "checkbox" at bounding box center [820, 353] width 13 height 13
click at [815, 375] on input "checkbox" at bounding box center [820, 380] width 13 height 13
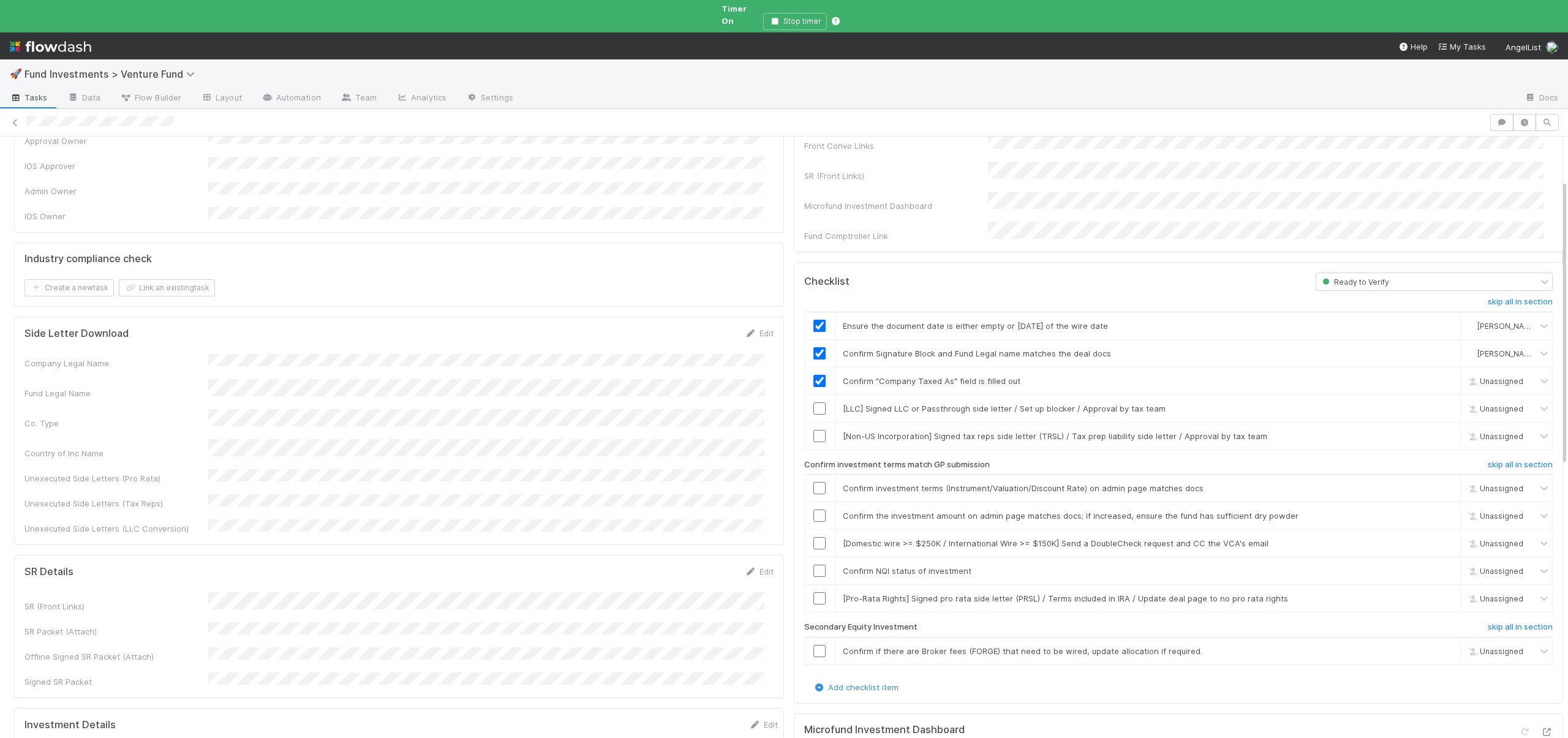
checkbox input "true"
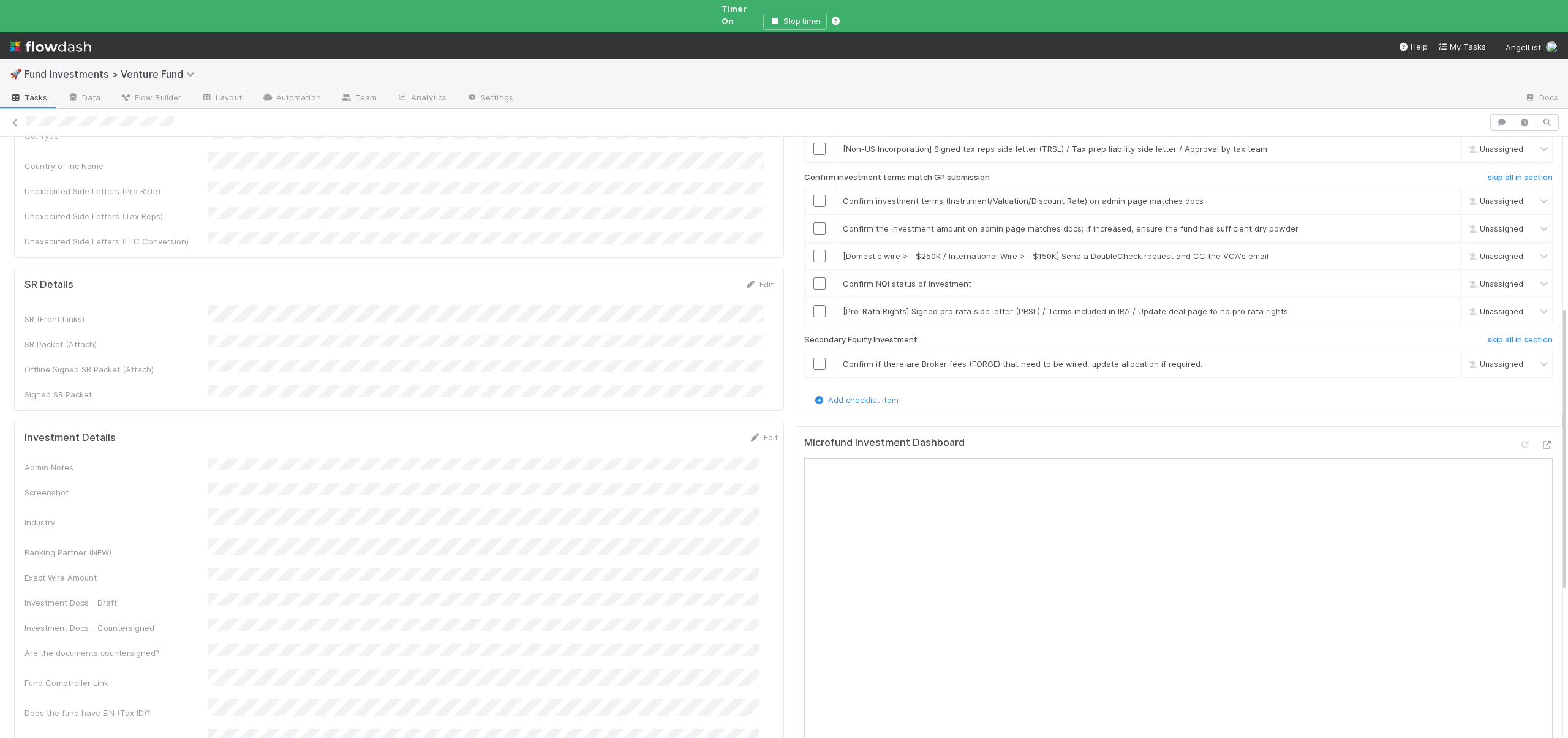
scroll to position [382, 0]
click at [695, 429] on button "Save" at bounding box center [712, 440] width 35 height 21
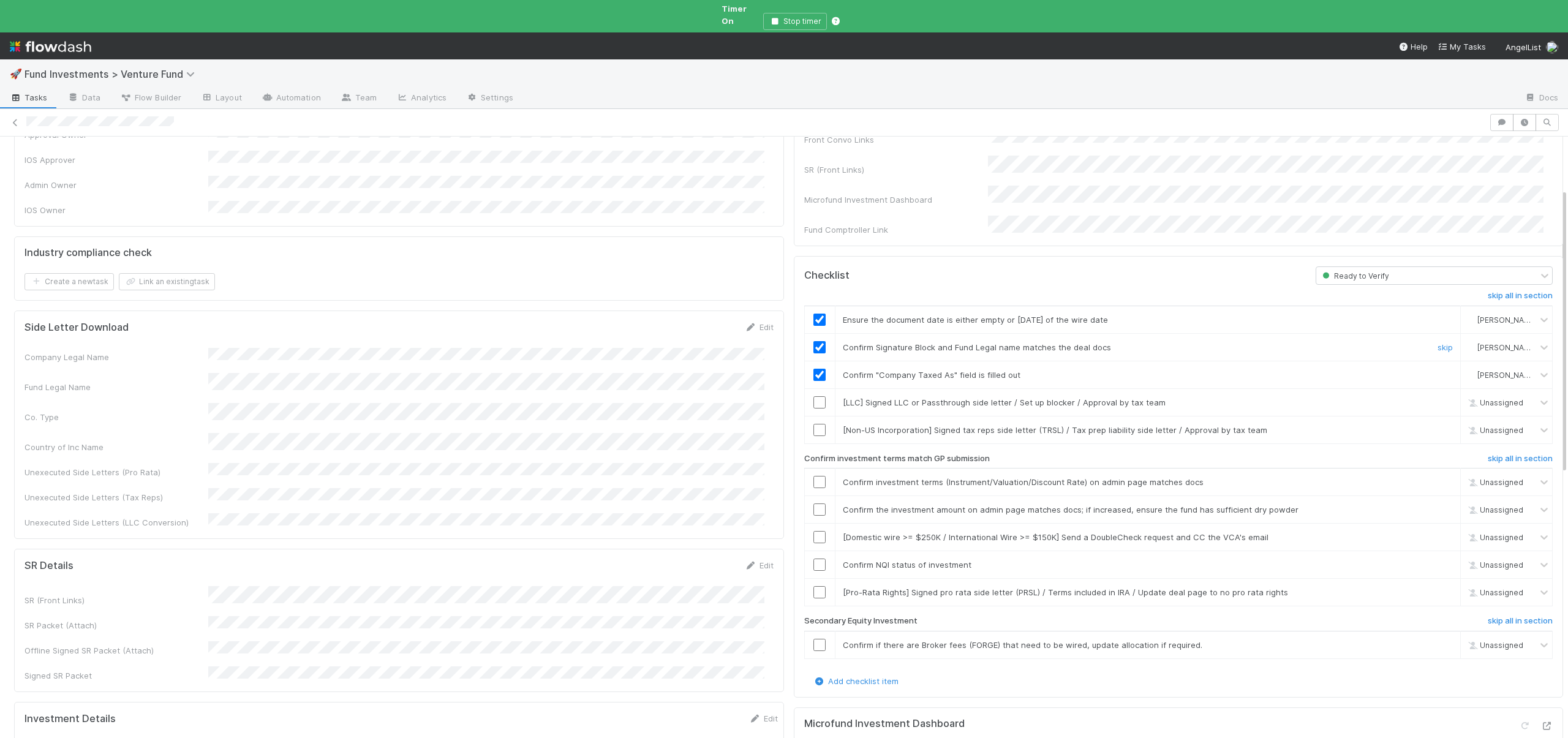
scroll to position [98, 0]
click at [1437, 399] on link "skip" at bounding box center [1445, 403] width 16 height 10
click at [1437, 426] on link "skip" at bounding box center [1445, 431] width 16 height 10
click at [814, 477] on input "checkbox" at bounding box center [820, 483] width 13 height 13
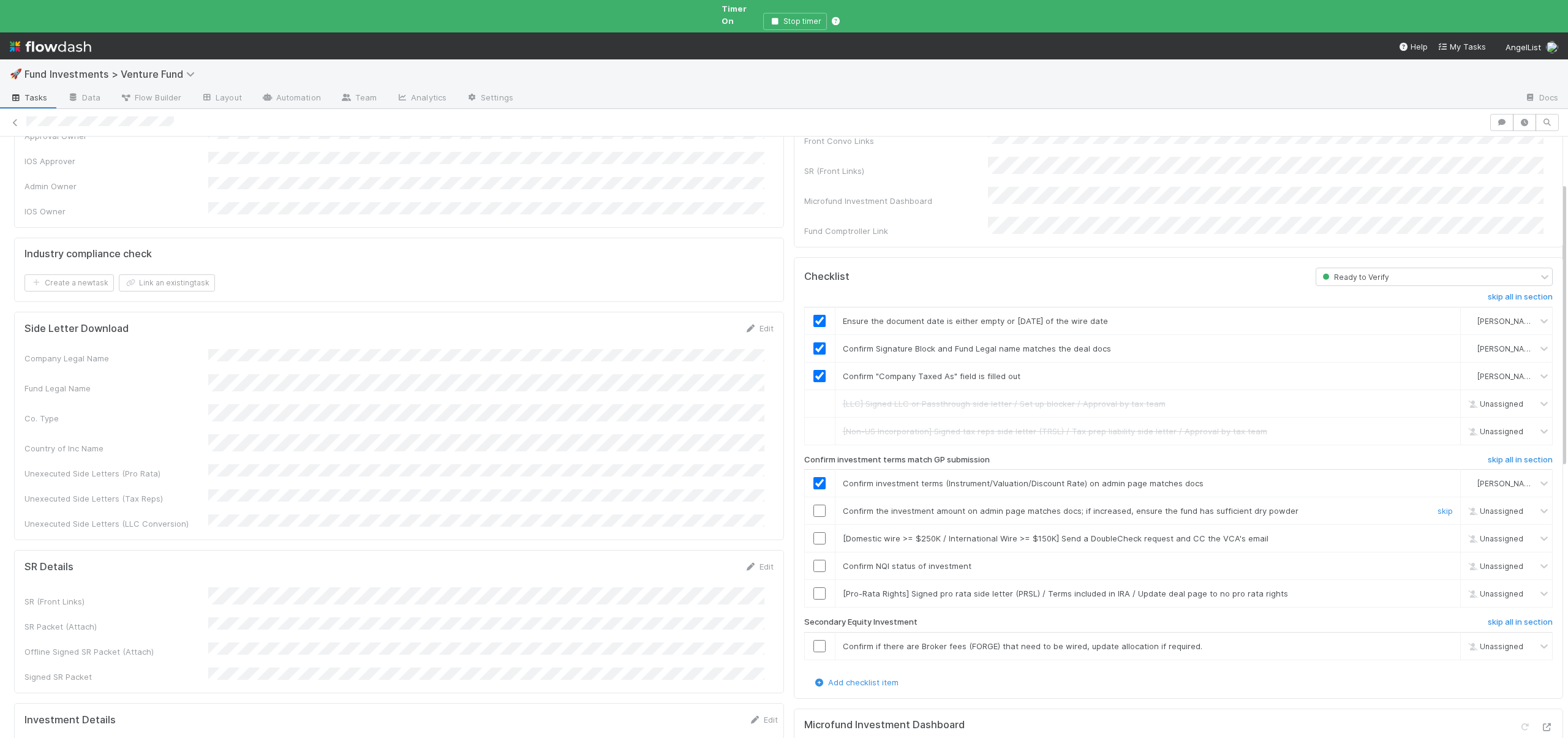
click at [814, 505] on input "checkbox" at bounding box center [820, 511] width 13 height 13
click at [814, 477] on input "checkbox" at bounding box center [820, 483] width 13 height 13
click at [814, 505] on input "checkbox" at bounding box center [820, 511] width 13 height 13
click at [1437, 533] on link "skip" at bounding box center [1445, 538] width 16 height 10
click at [814, 560] on input "checkbox" at bounding box center [820, 566] width 13 height 13
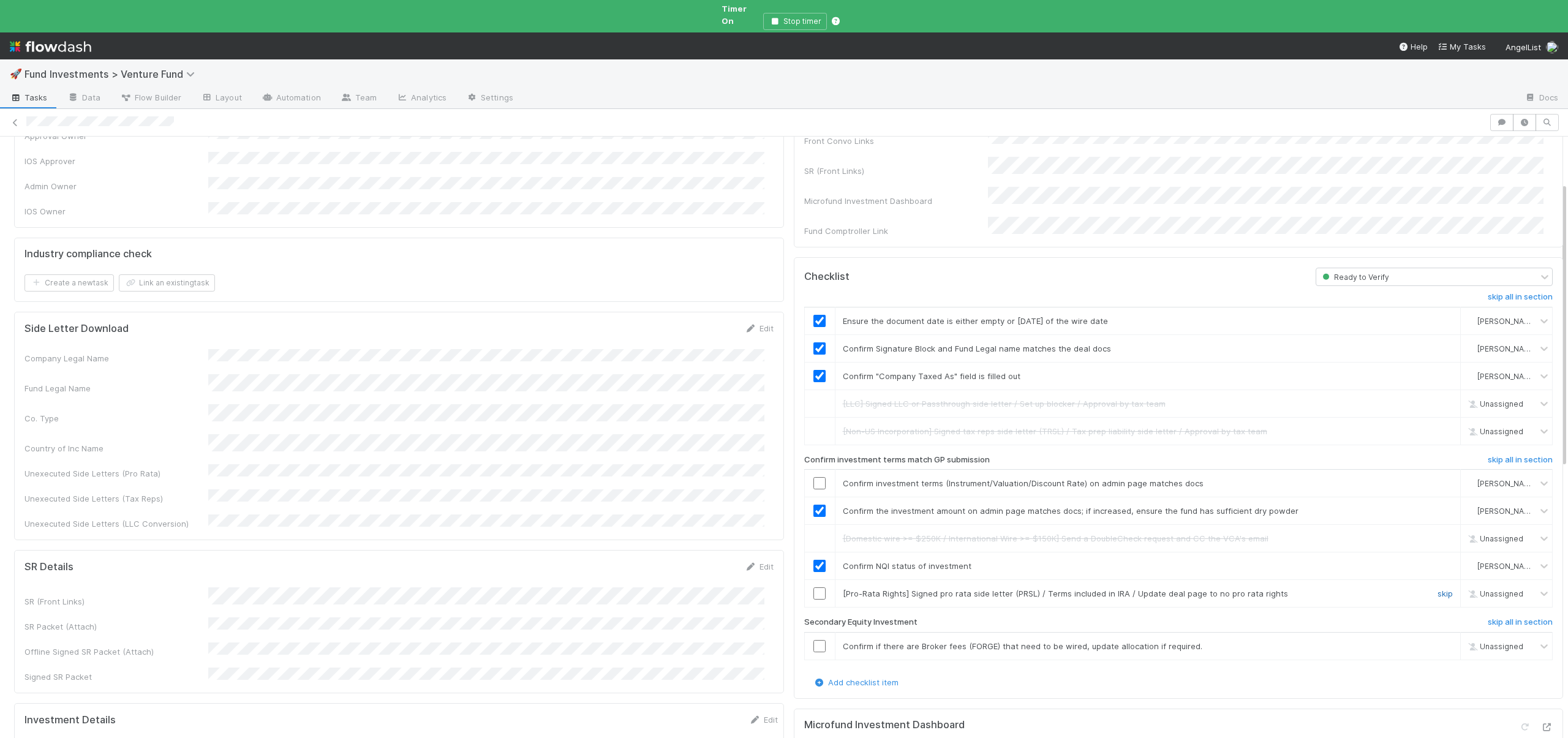
click at [1437, 589] on link "skip" at bounding box center [1445, 593] width 16 height 10
click at [1437, 642] on link "skip" at bounding box center [1445, 646] width 16 height 10
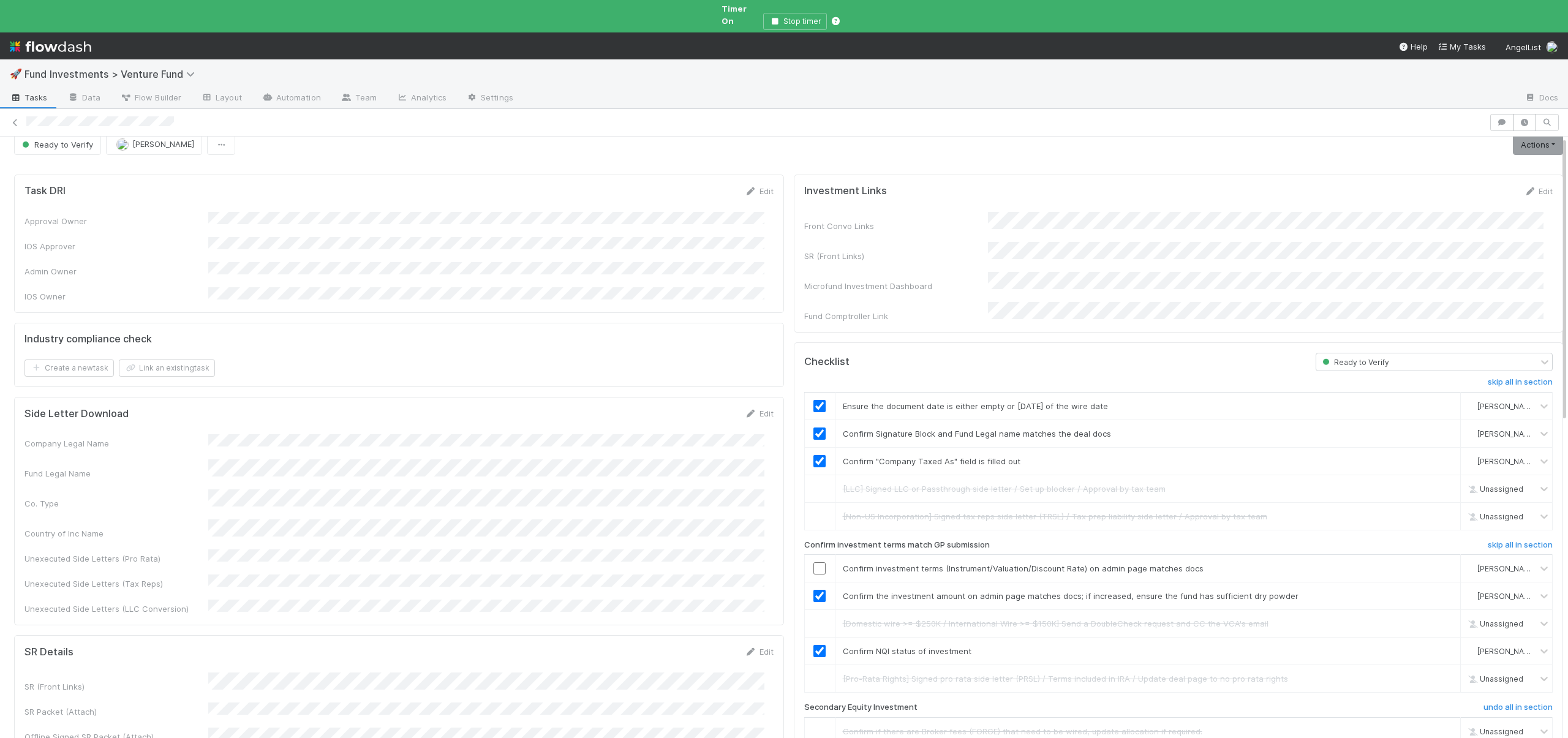
scroll to position [0, 0]
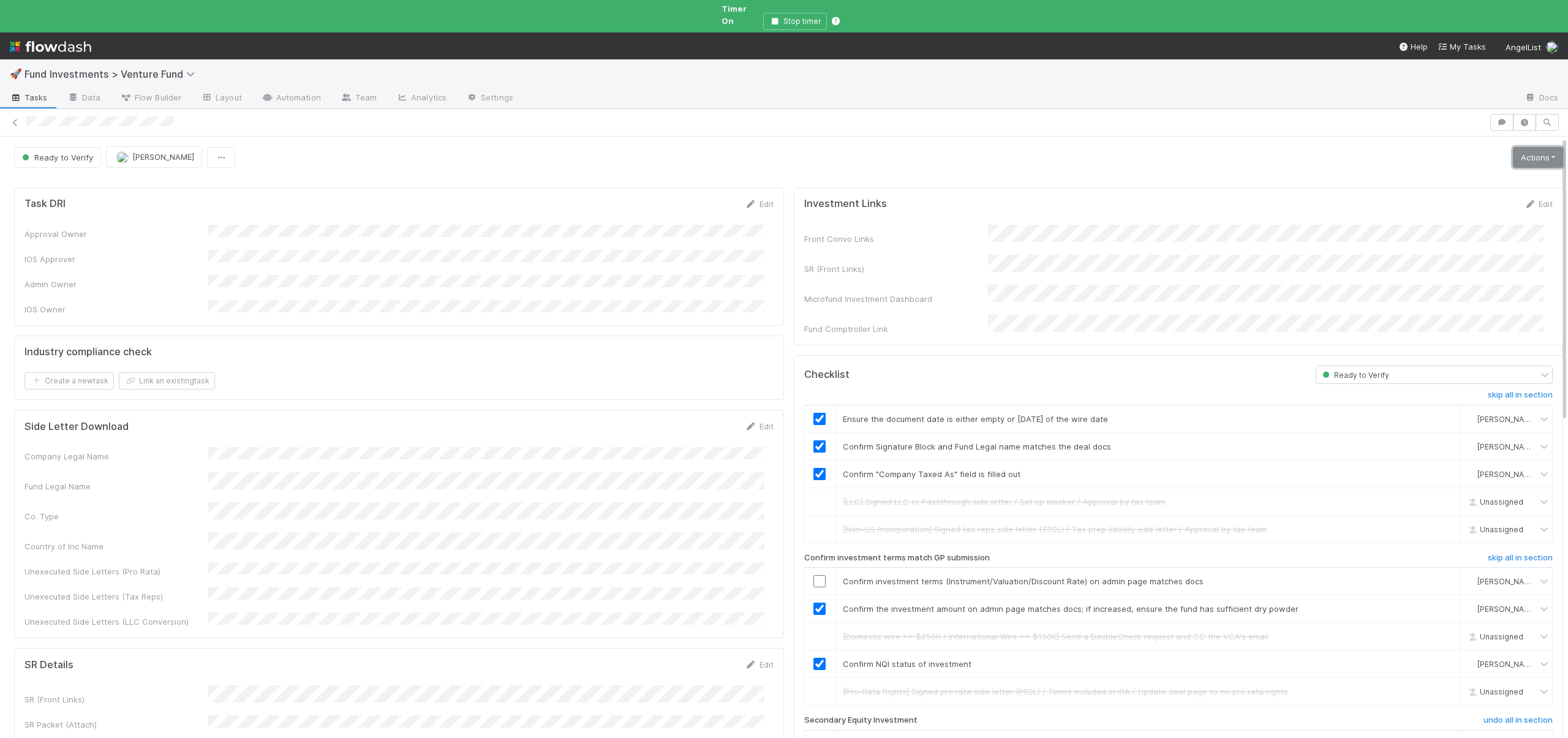
click at [1515, 149] on link "Actions" at bounding box center [1538, 157] width 50 height 21
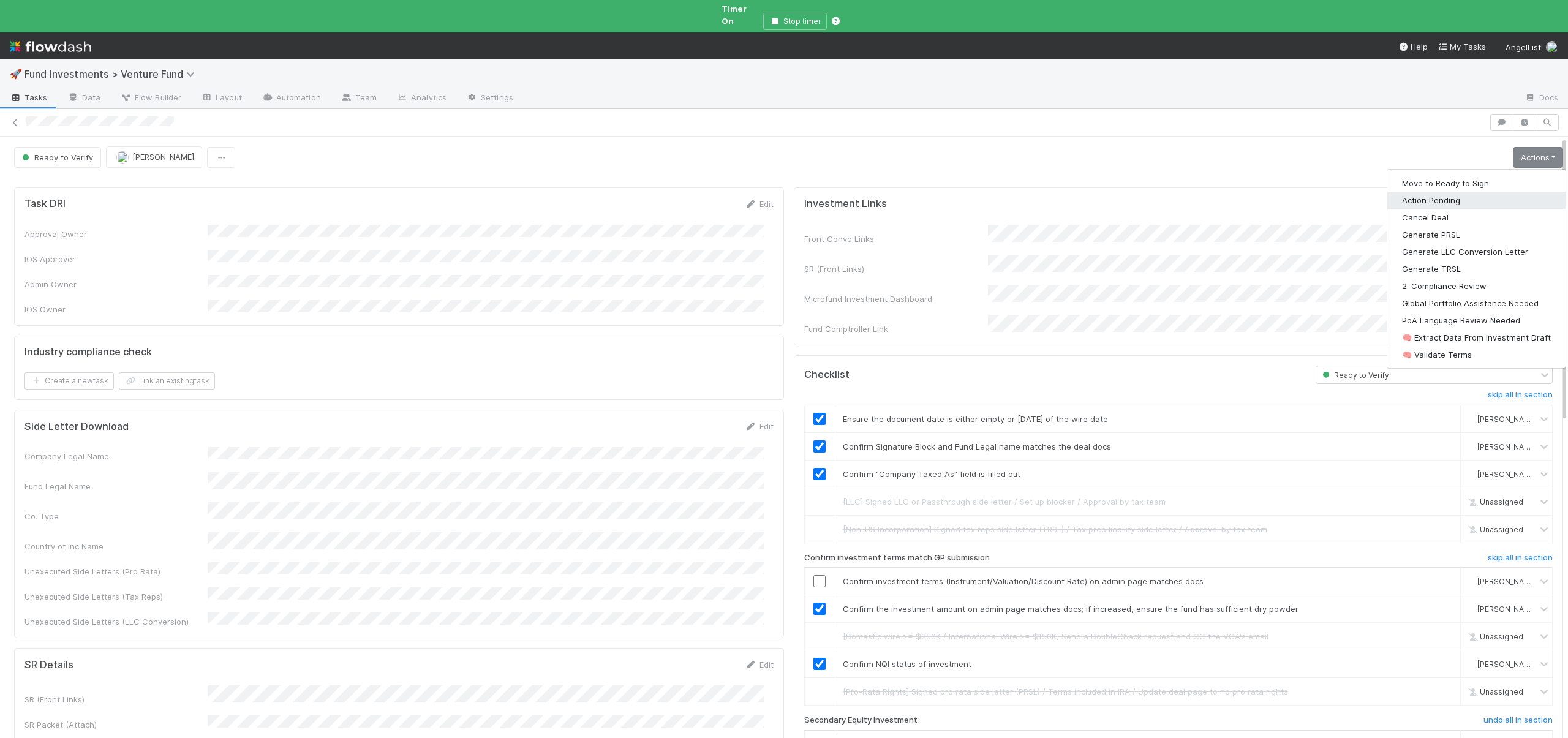
click at [1425, 192] on button "Action Pending" at bounding box center [1477, 200] width 178 height 17
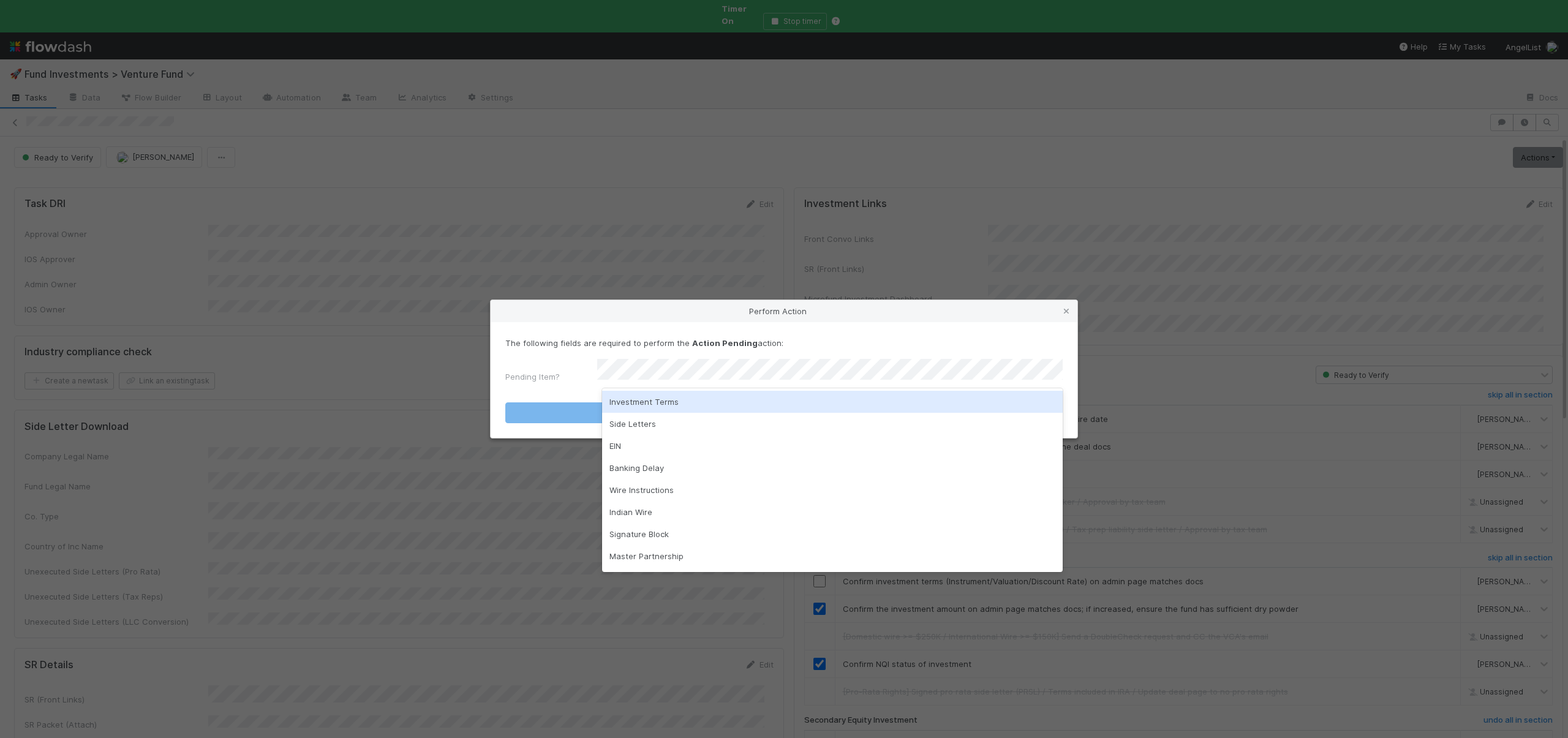
click at [633, 395] on div "Investment Terms" at bounding box center [832, 402] width 461 height 22
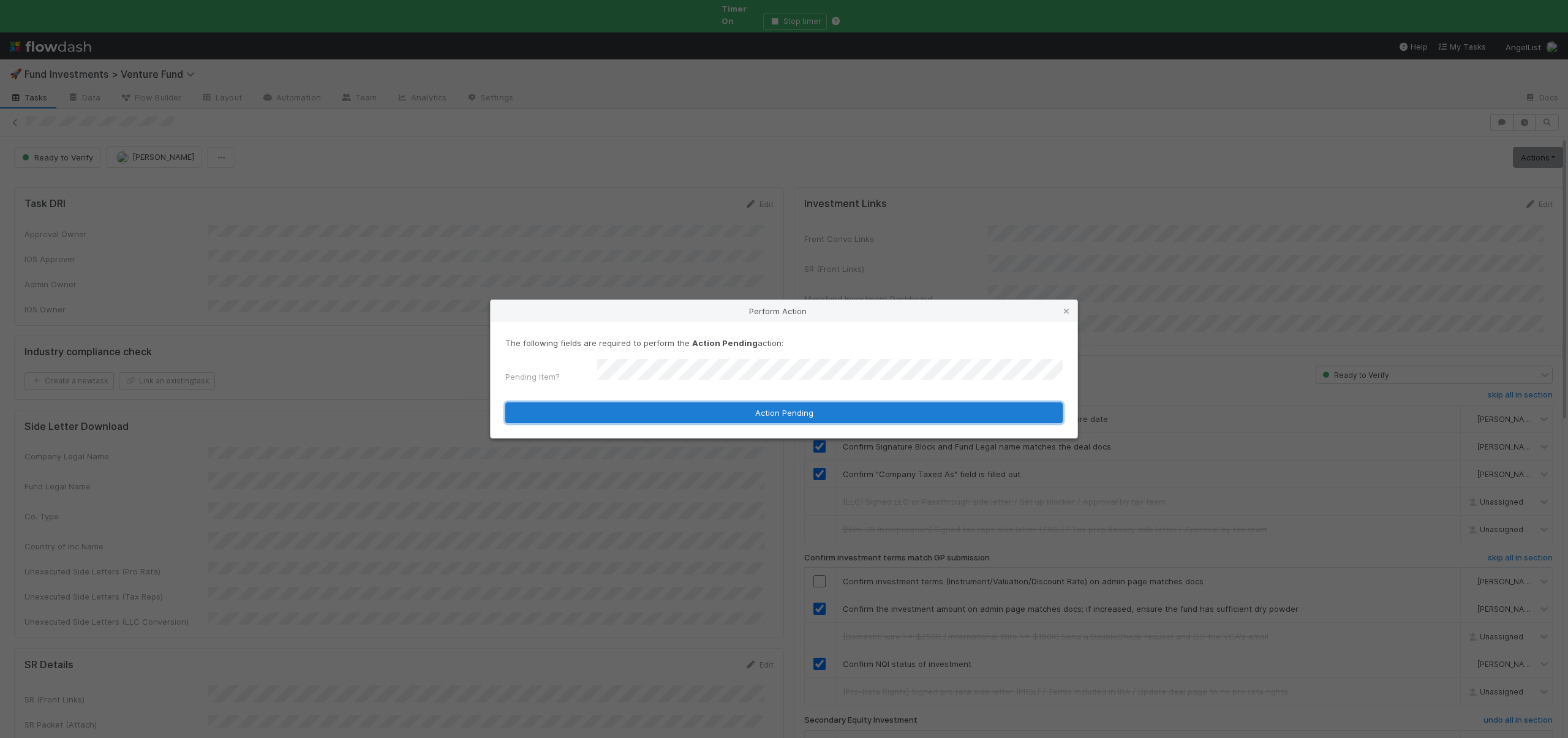
click at [641, 415] on button "Action Pending" at bounding box center [784, 413] width 558 height 21
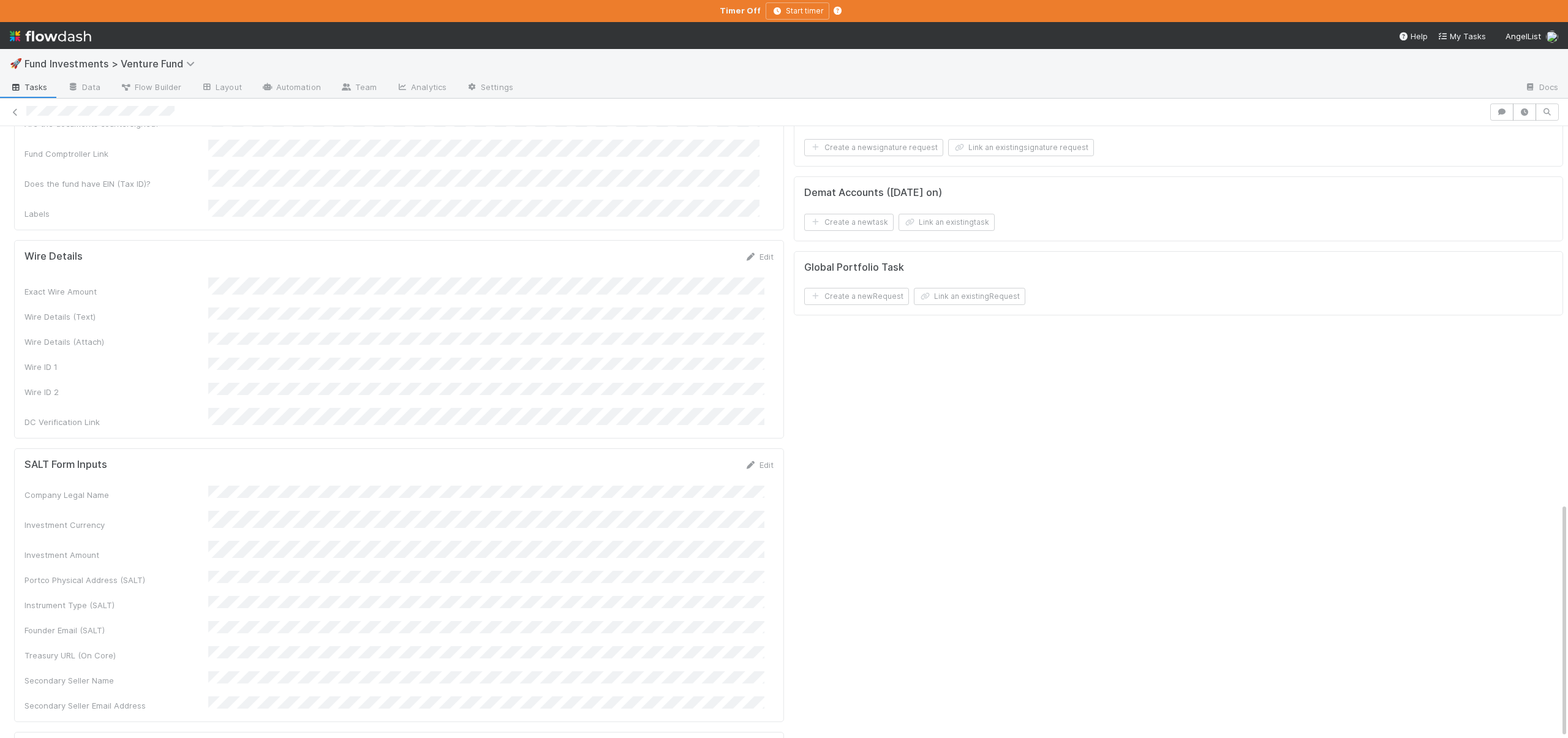
scroll to position [886, 0]
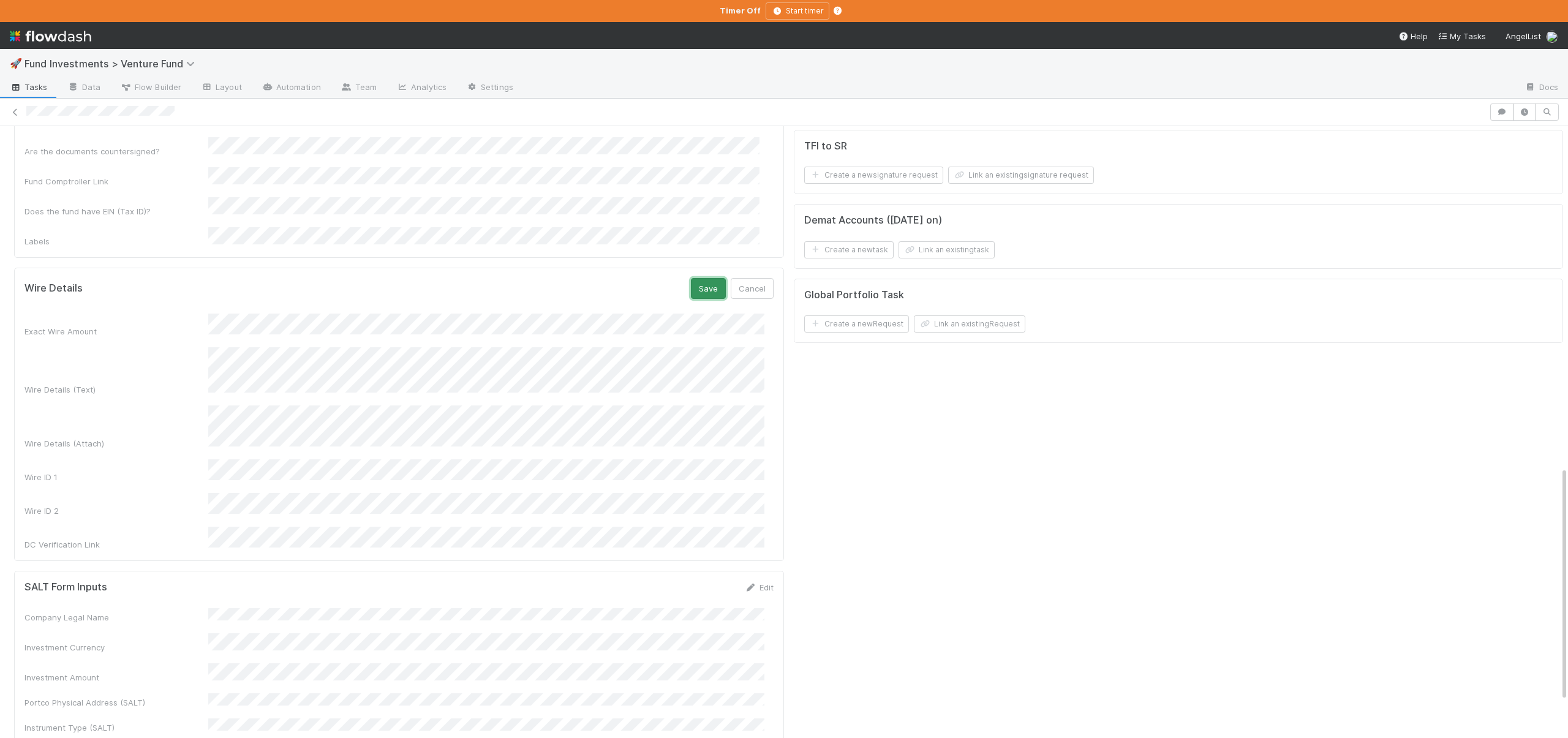
click at [691, 278] on button "Save" at bounding box center [708, 289] width 35 height 21
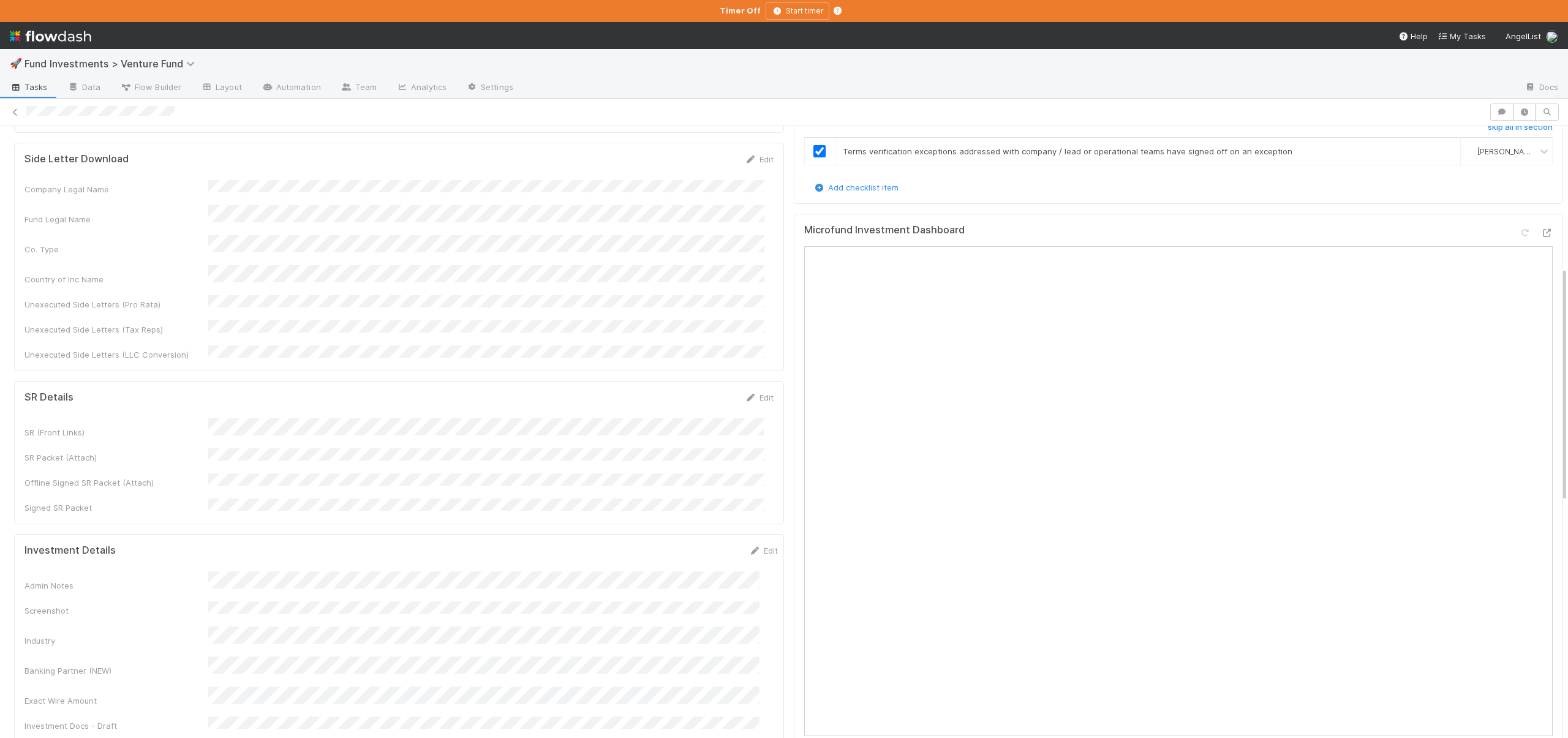
scroll to position [246, 0]
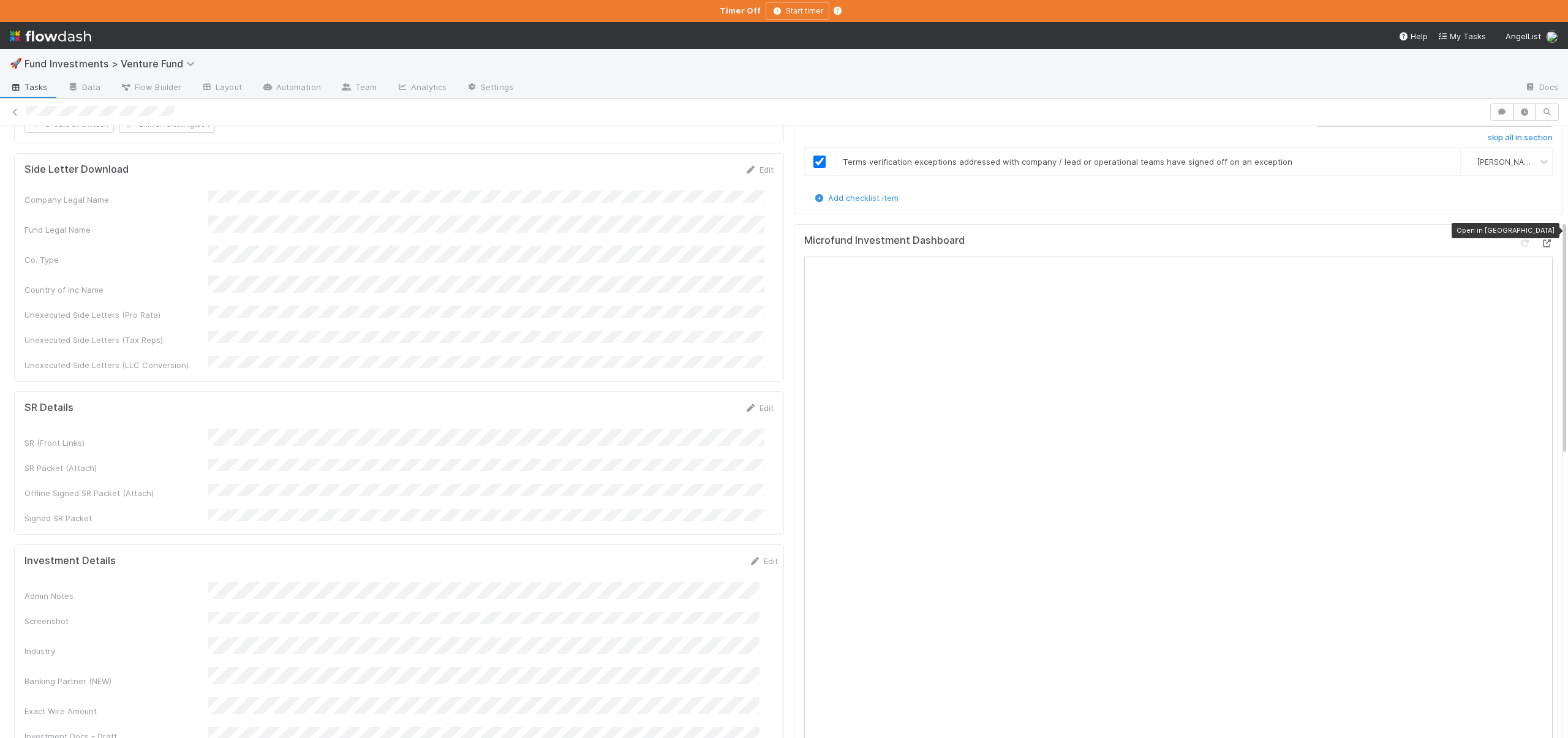
click at [1541, 240] on icon at bounding box center [1546, 243] width 13 height 8
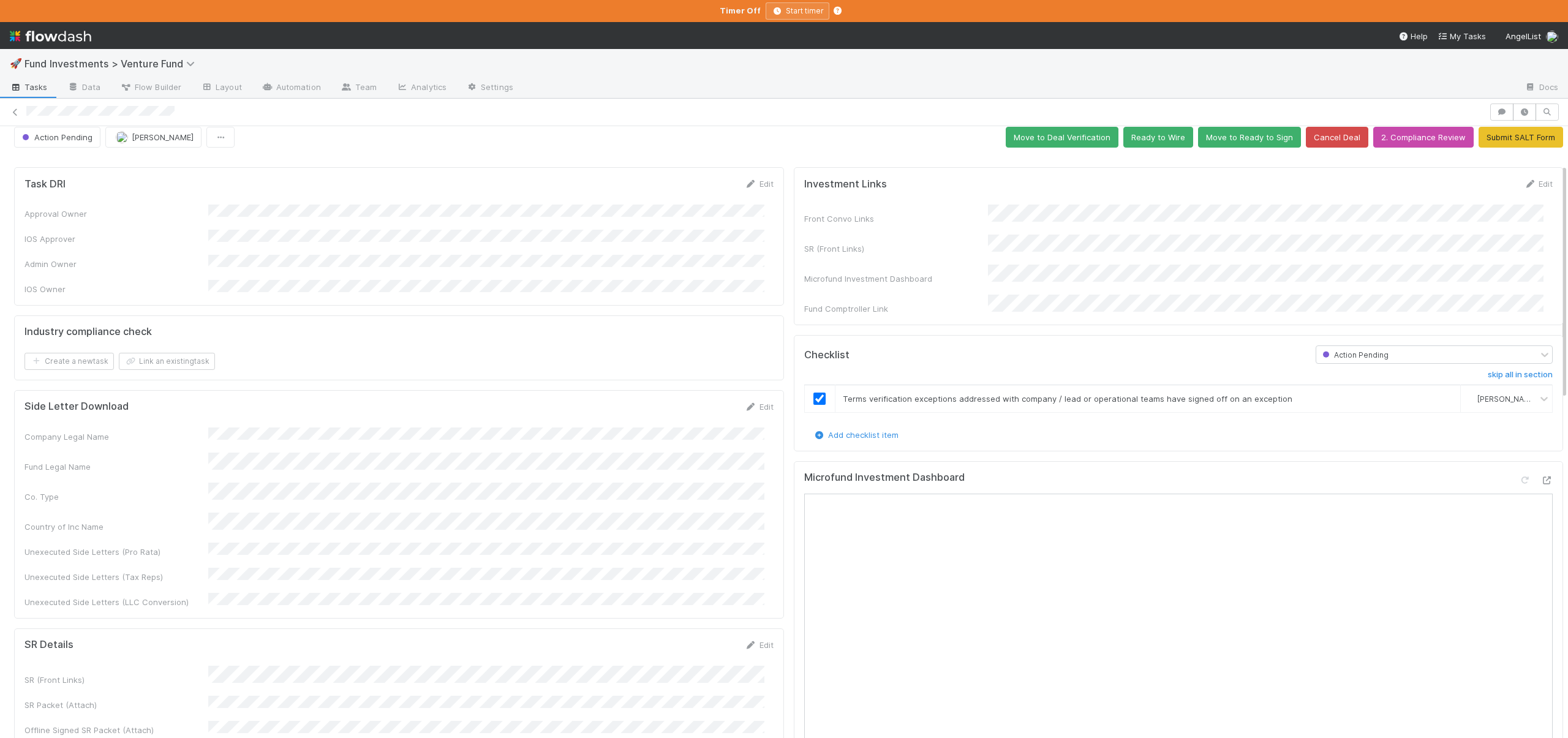
scroll to position [0, 0]
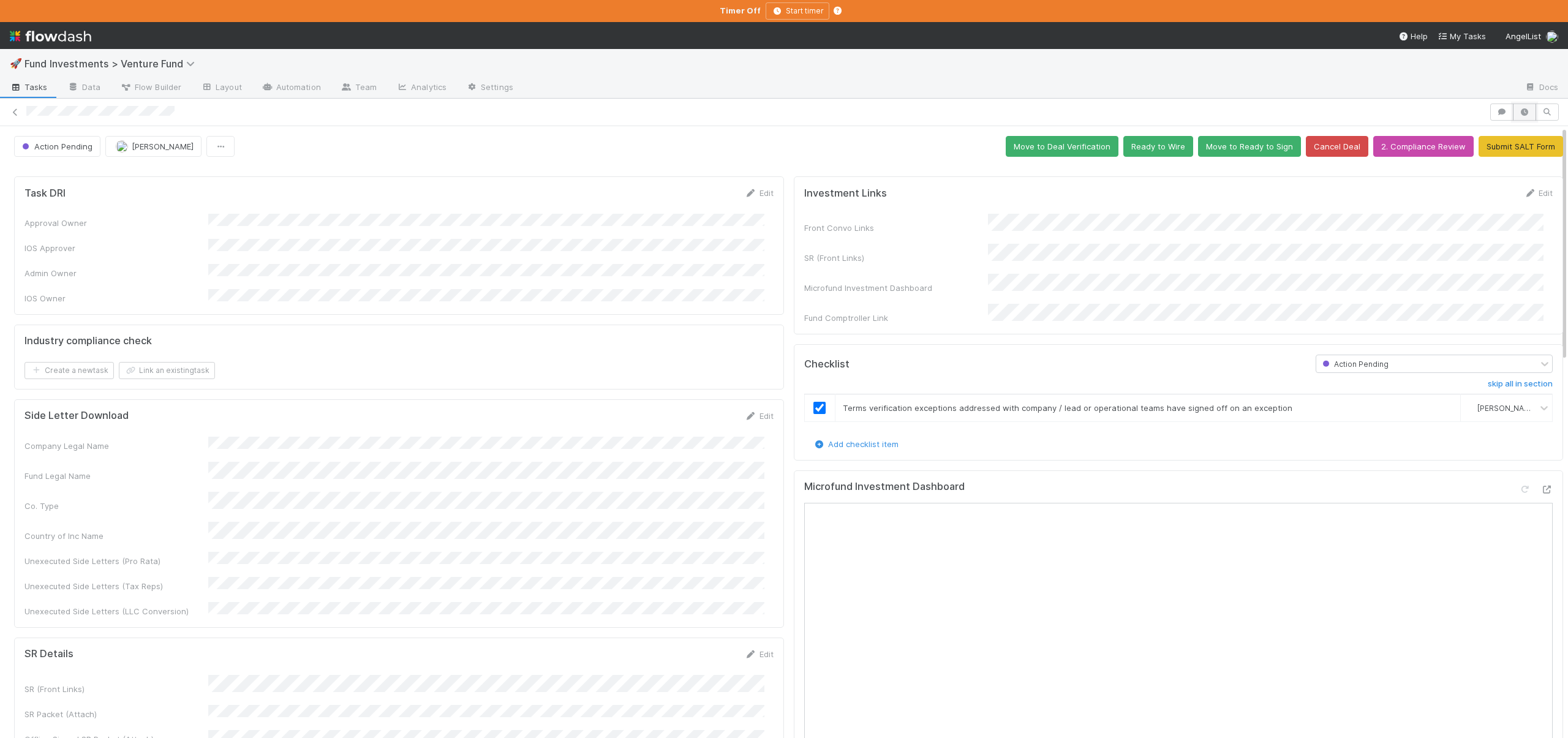
click at [1519, 108] on icon "button" at bounding box center [1525, 112] width 13 height 7
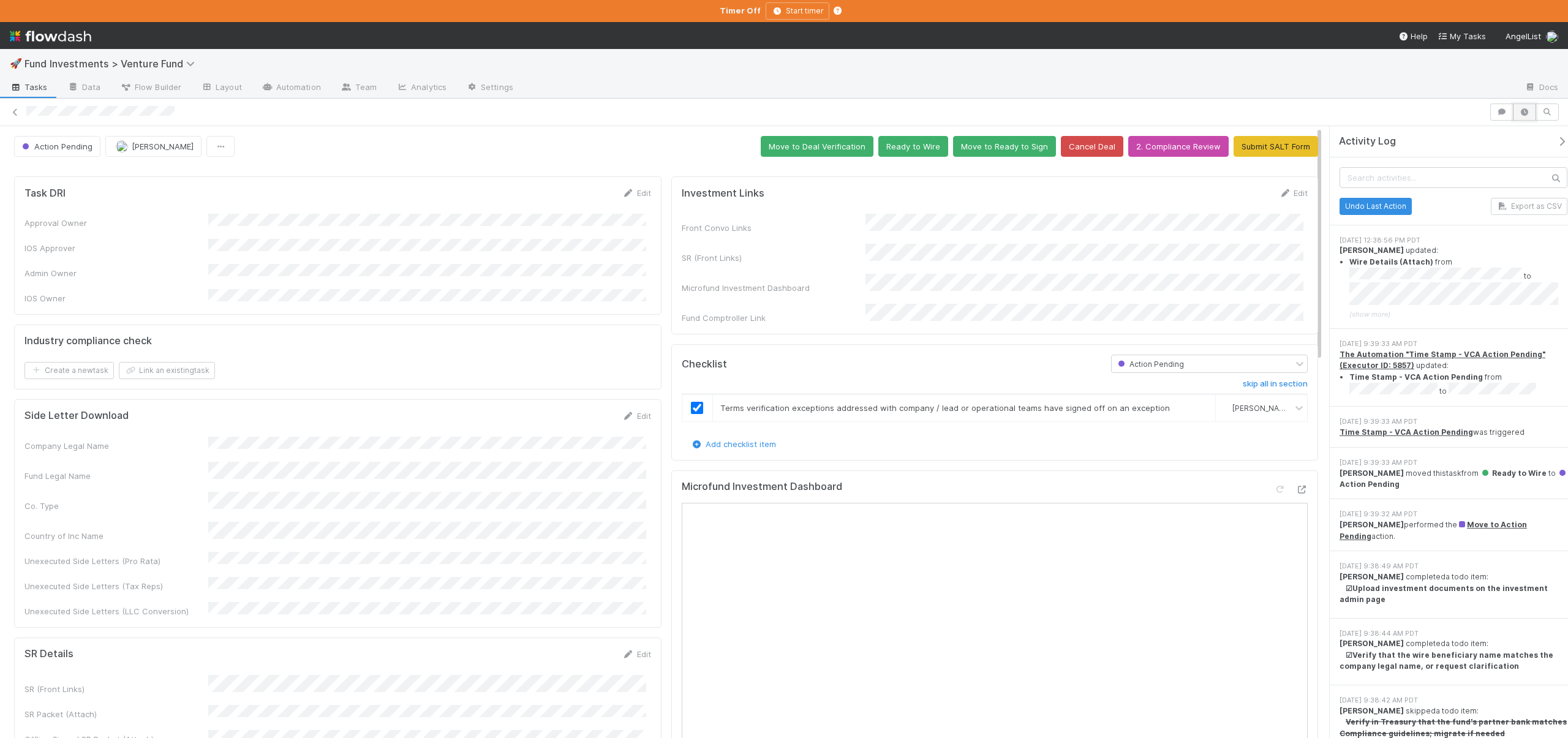
click at [1513, 108] on button "button" at bounding box center [1524, 112] width 23 height 17
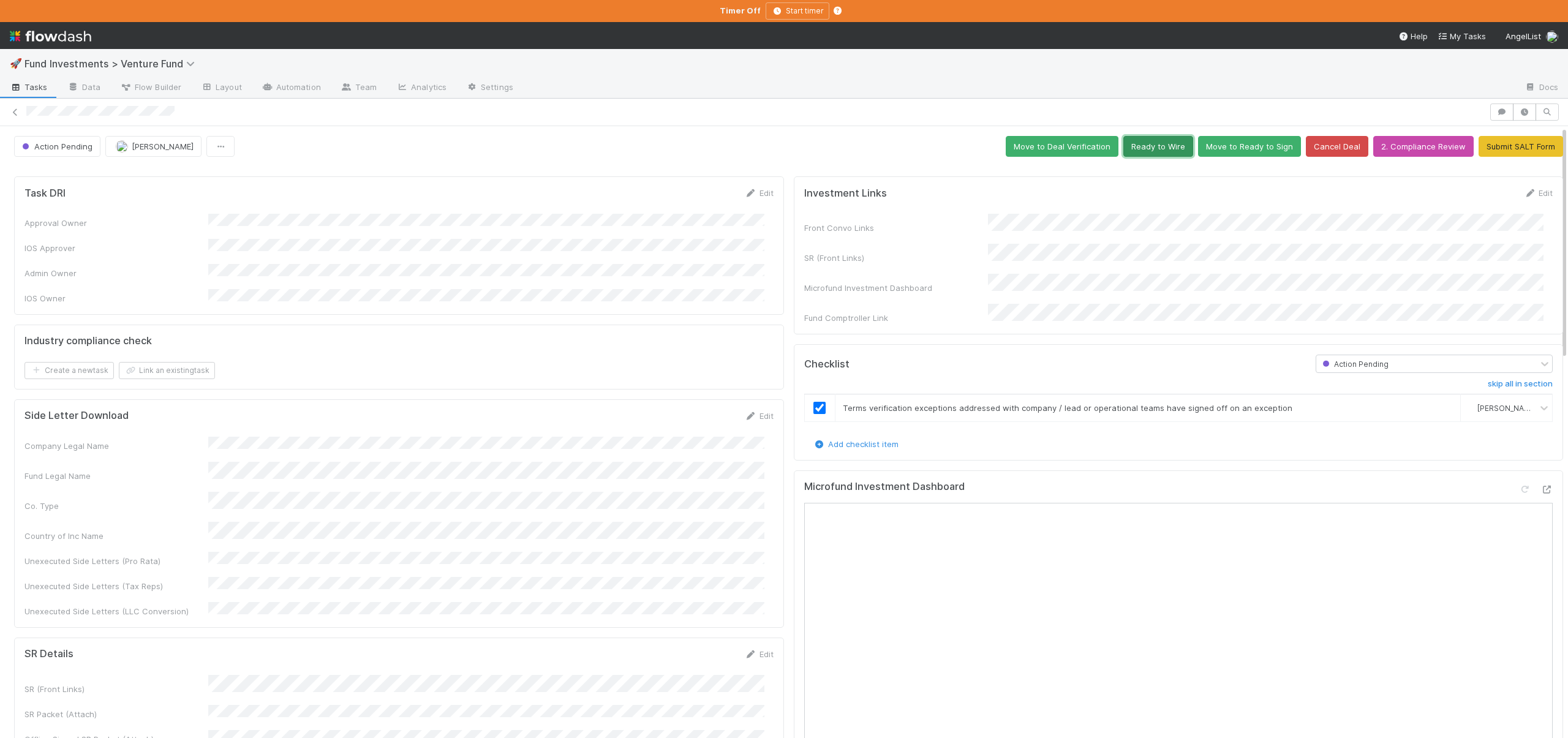
click at [1166, 147] on button "Ready to Wire" at bounding box center [1159, 146] width 70 height 21
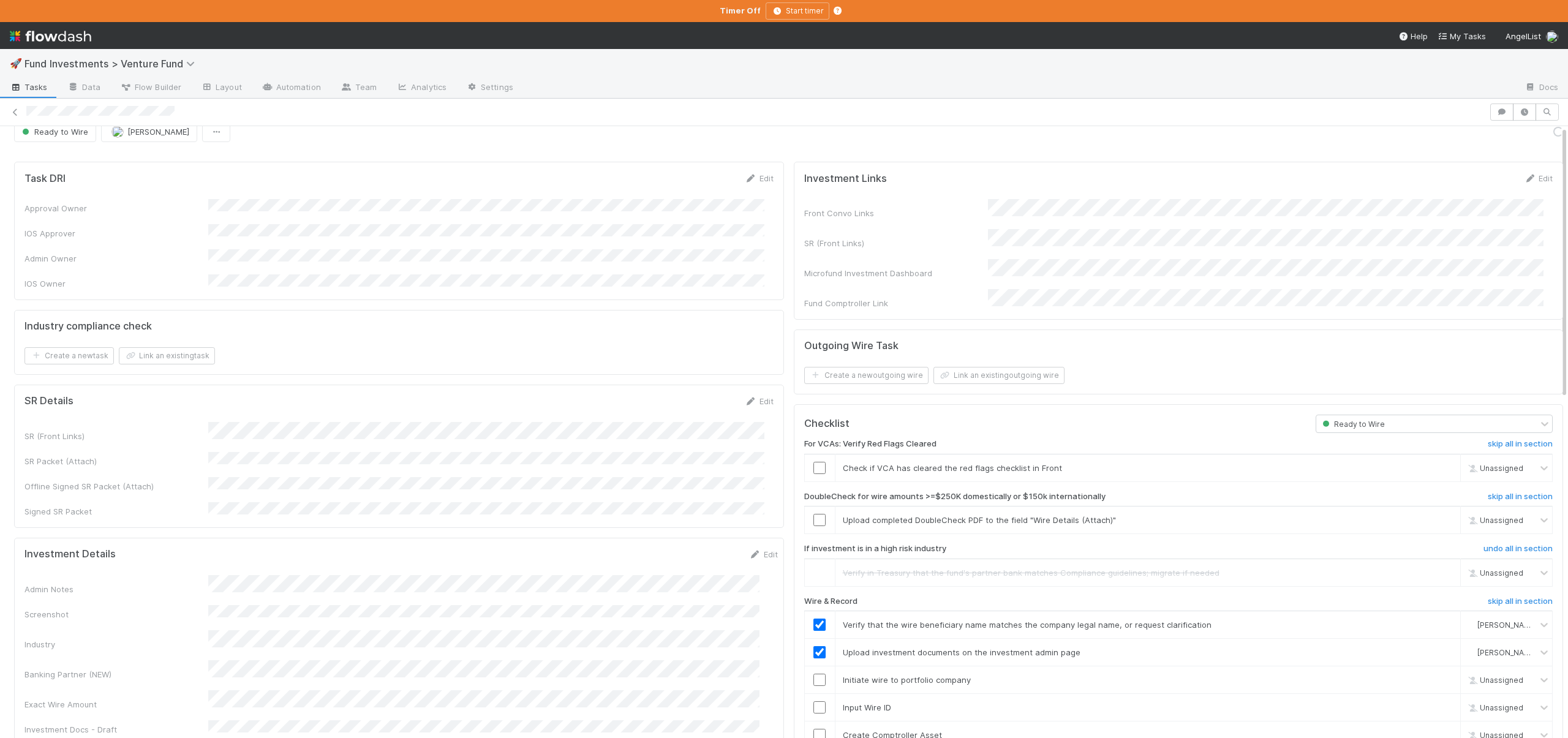
scroll to position [92, 0]
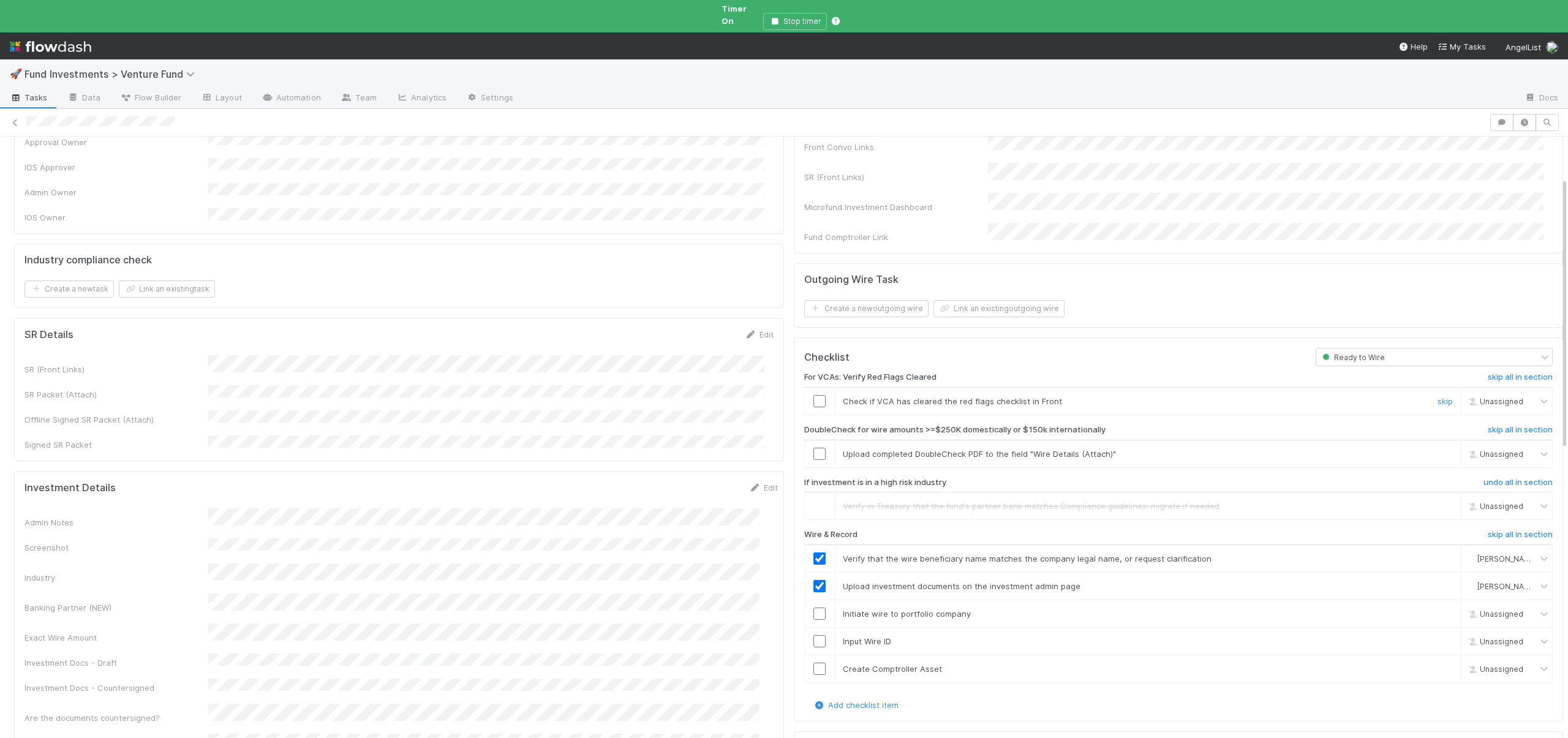
click at [814, 395] on input "checkbox" at bounding box center [820, 401] width 13 height 13
click at [814, 448] on input "checkbox" at bounding box center [820, 454] width 13 height 13
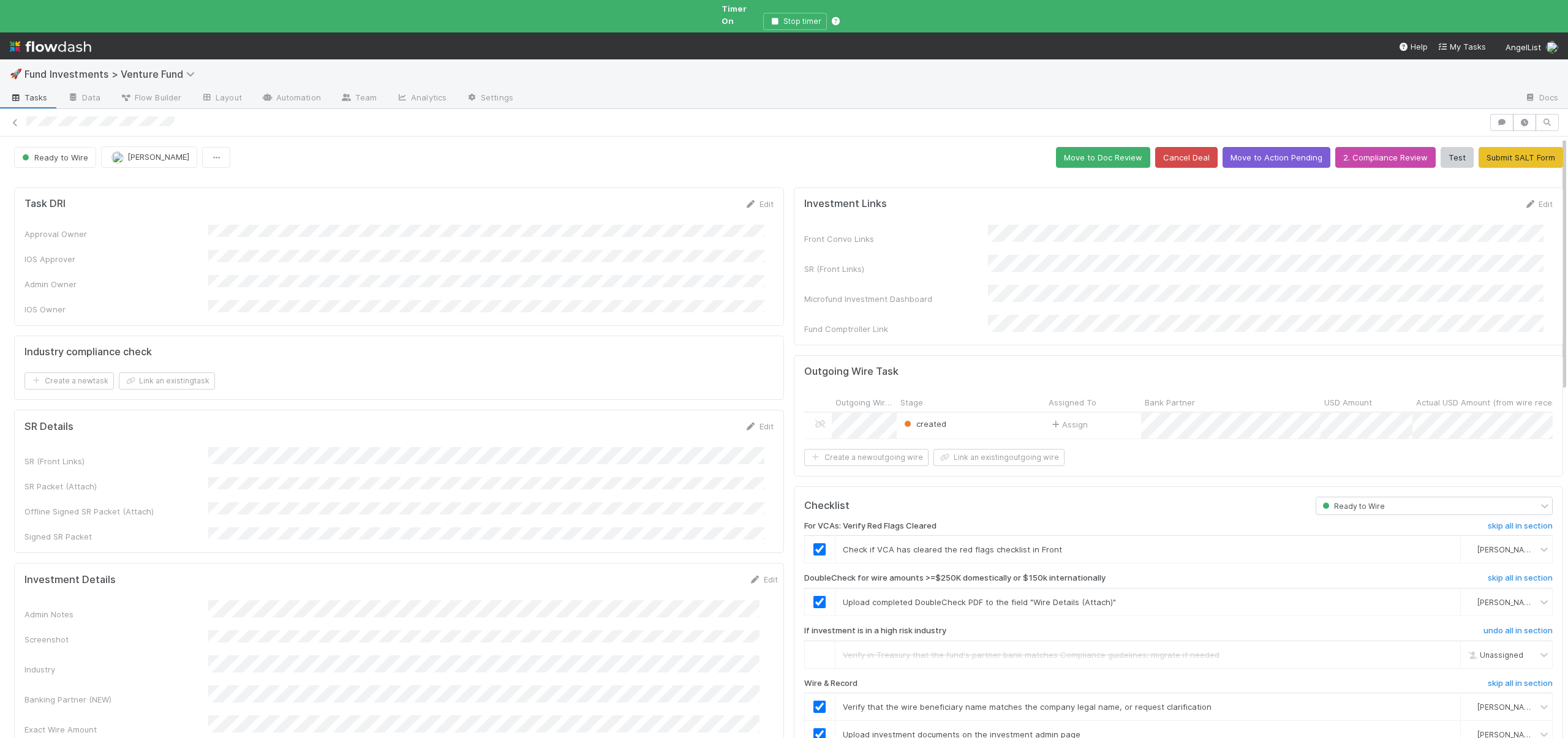
scroll to position [438, 0]
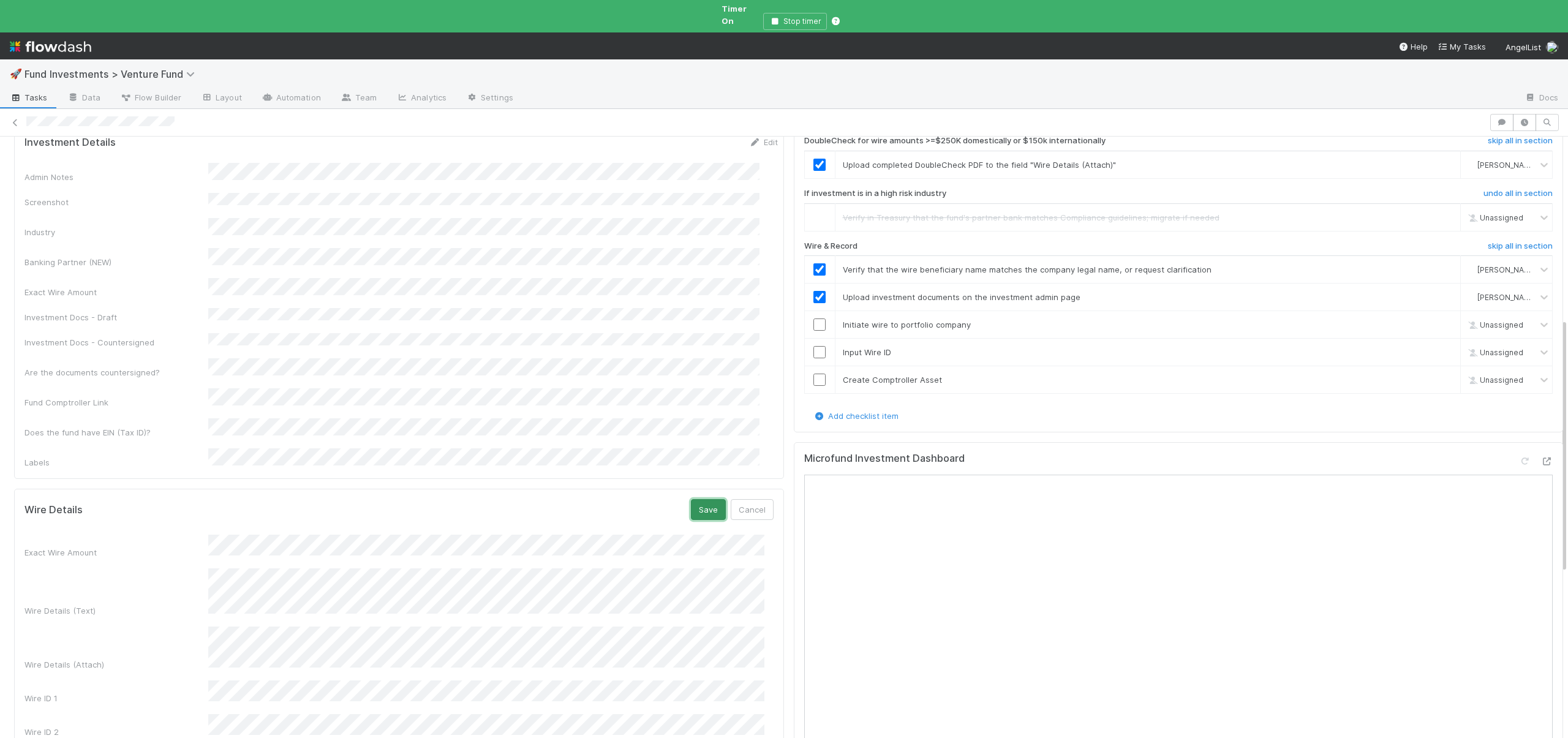
click at [698, 499] on button "Save" at bounding box center [708, 510] width 35 height 21
click at [814, 318] on input "checkbox" at bounding box center [820, 324] width 13 height 13
click at [814, 346] on input "checkbox" at bounding box center [820, 352] width 13 height 13
click at [805, 374] on div at bounding box center [820, 380] width 30 height 13
click at [814, 374] on input "checkbox" at bounding box center [820, 380] width 13 height 13
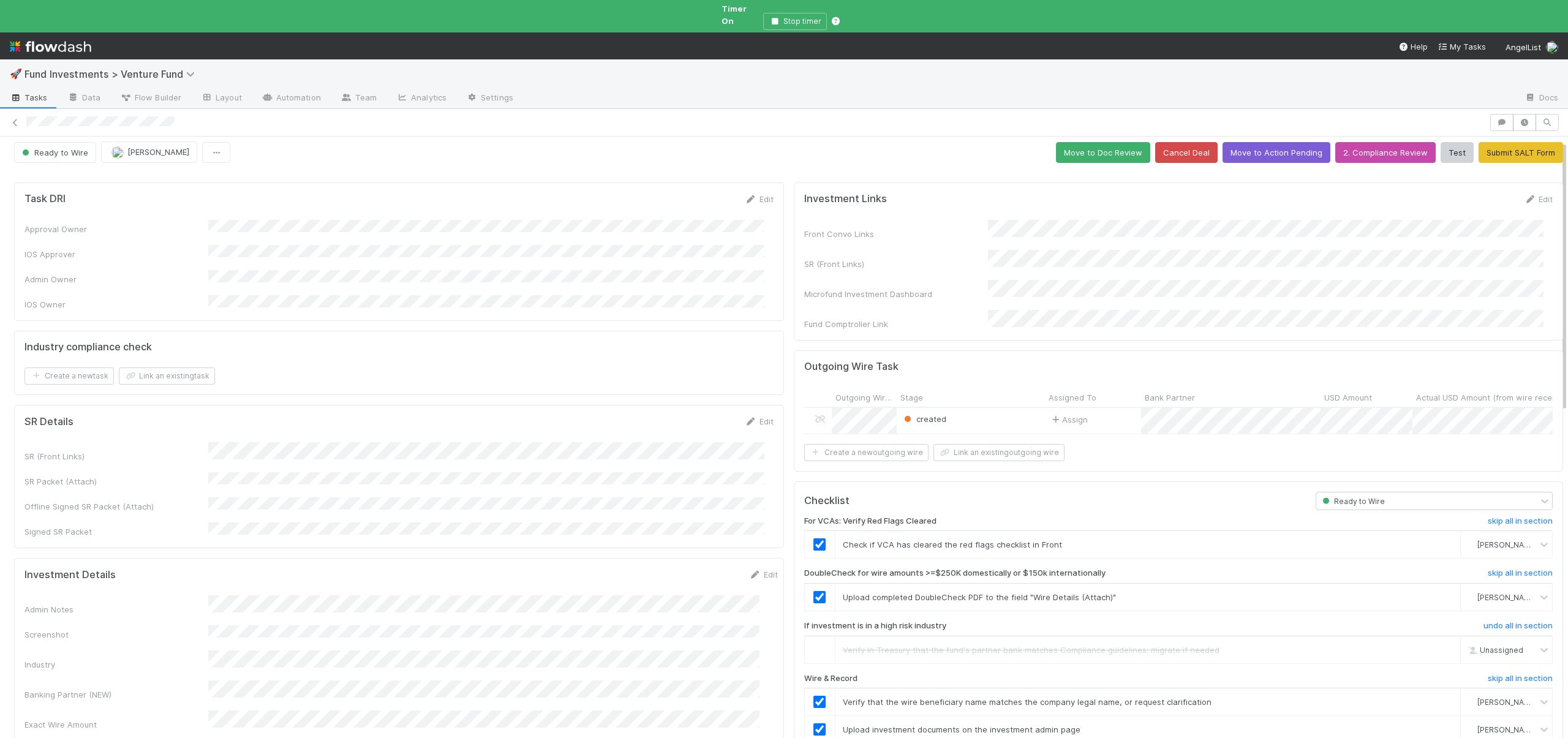
scroll to position [0, 0]
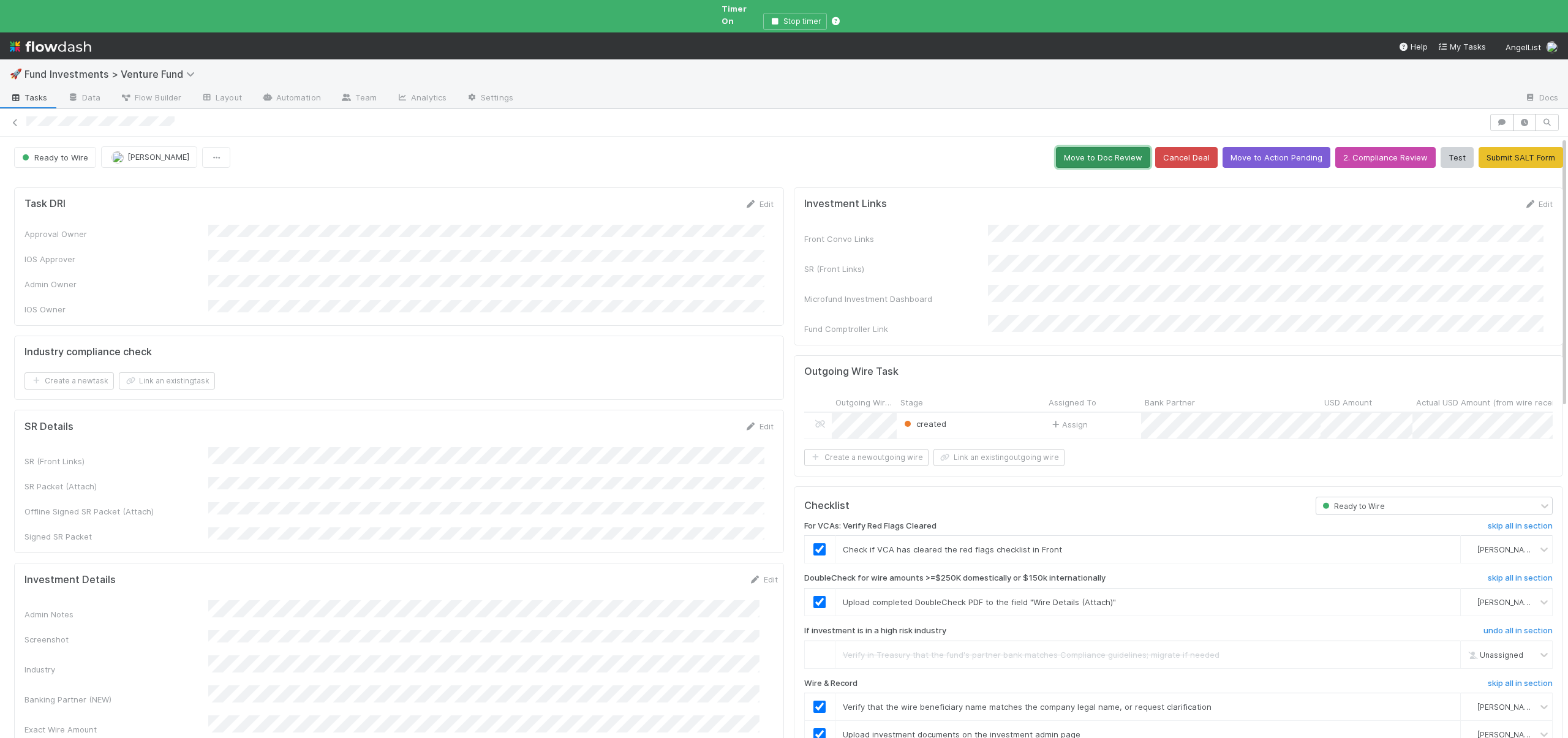
click at [1114, 147] on button "Move to Doc Review" at bounding box center [1103, 157] width 94 height 21
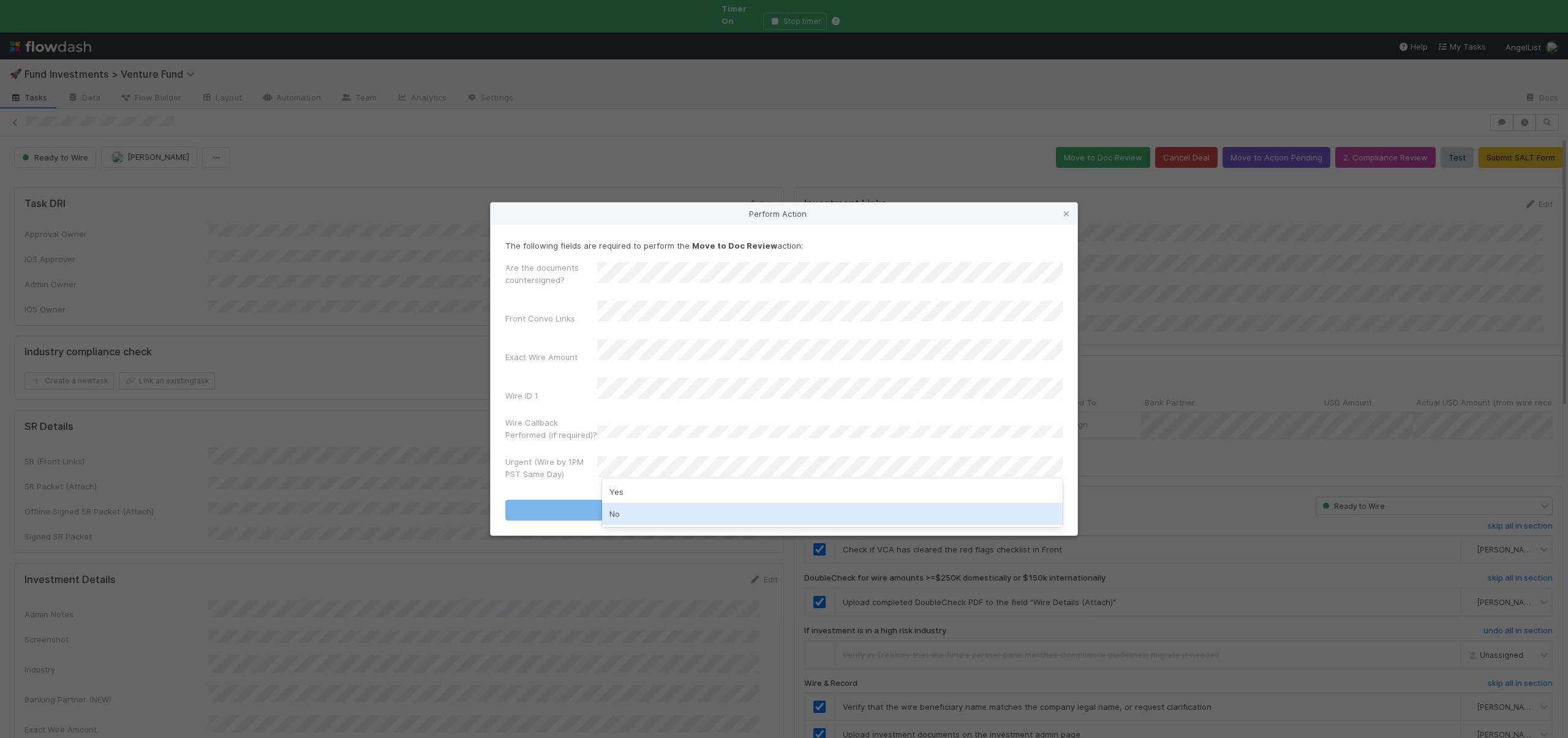
click at [611, 510] on div "No" at bounding box center [832, 514] width 461 height 22
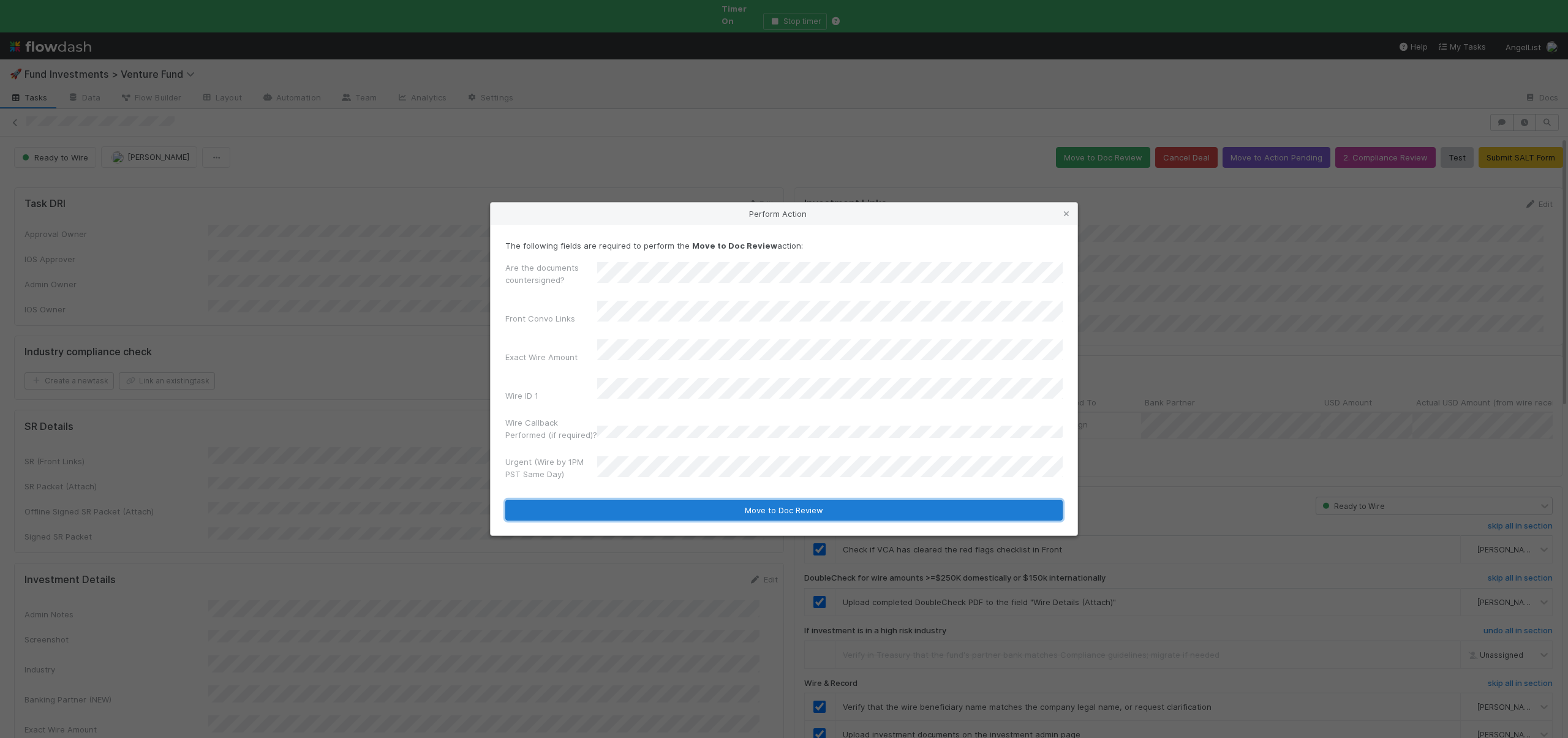
click at [590, 500] on button "Move to Doc Review" at bounding box center [784, 510] width 558 height 21
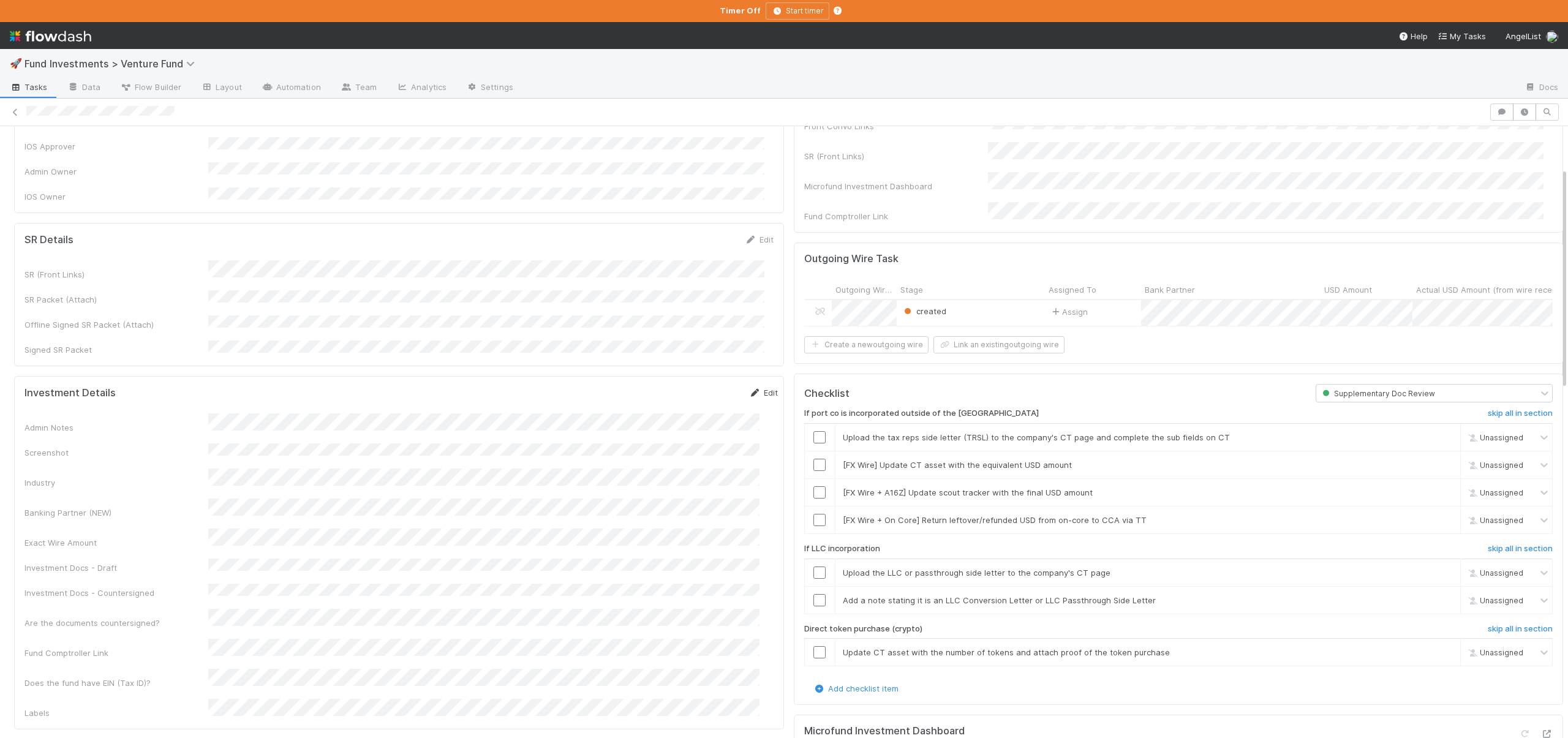
scroll to position [115, 0]
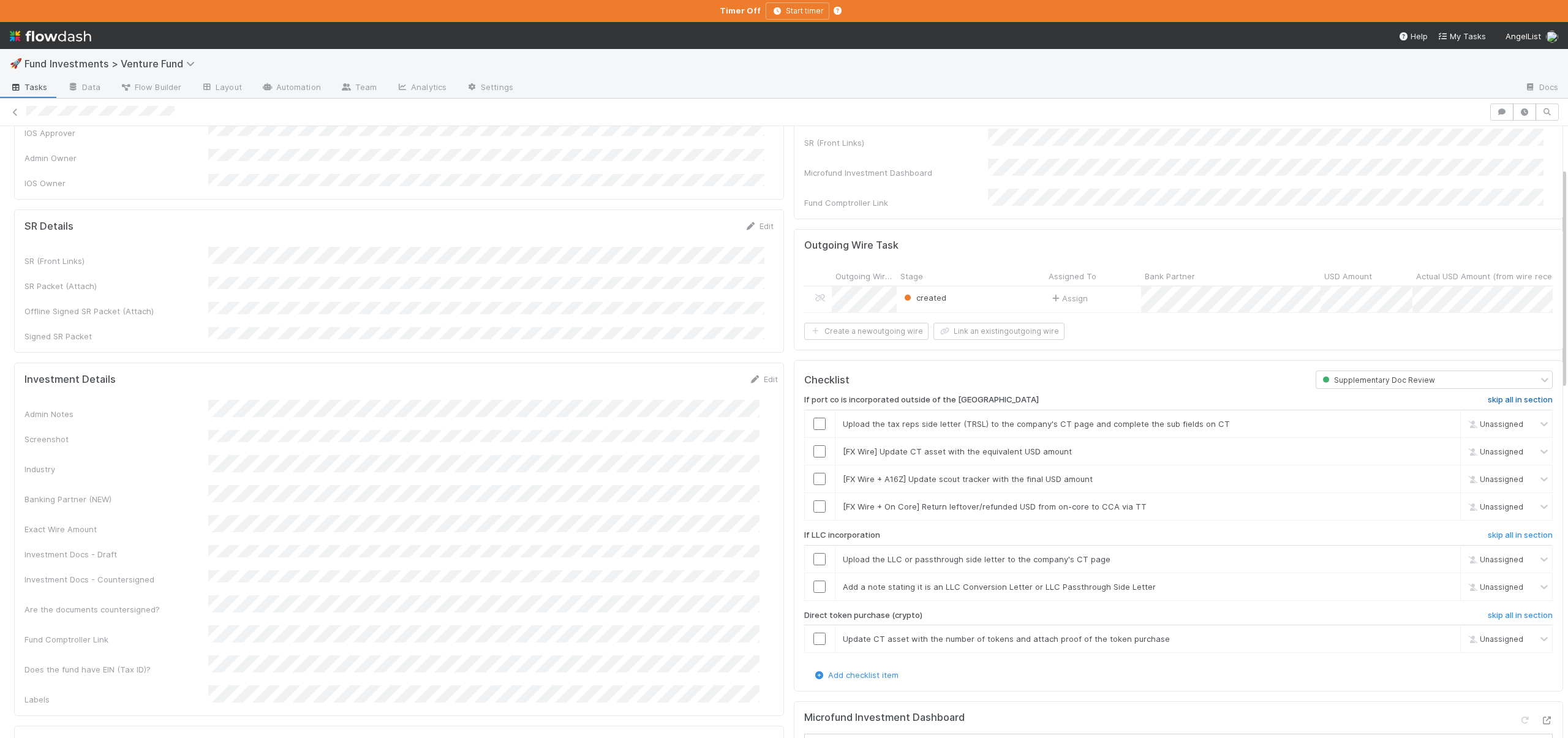
click at [1520, 395] on h6 "skip all in section" at bounding box center [1521, 400] width 65 height 10
click at [1501, 523] on div "If port co is incorporated outside of the US undo all in section Upload the tax…" at bounding box center [1179, 528] width 749 height 280
click at [1502, 530] on h6 "skip all in section" at bounding box center [1521, 535] width 65 height 10
click at [1498, 610] on h6 "skip all in section" at bounding box center [1521, 615] width 65 height 10
click at [1505, 539] on link "skip all in section" at bounding box center [1521, 538] width 65 height 15
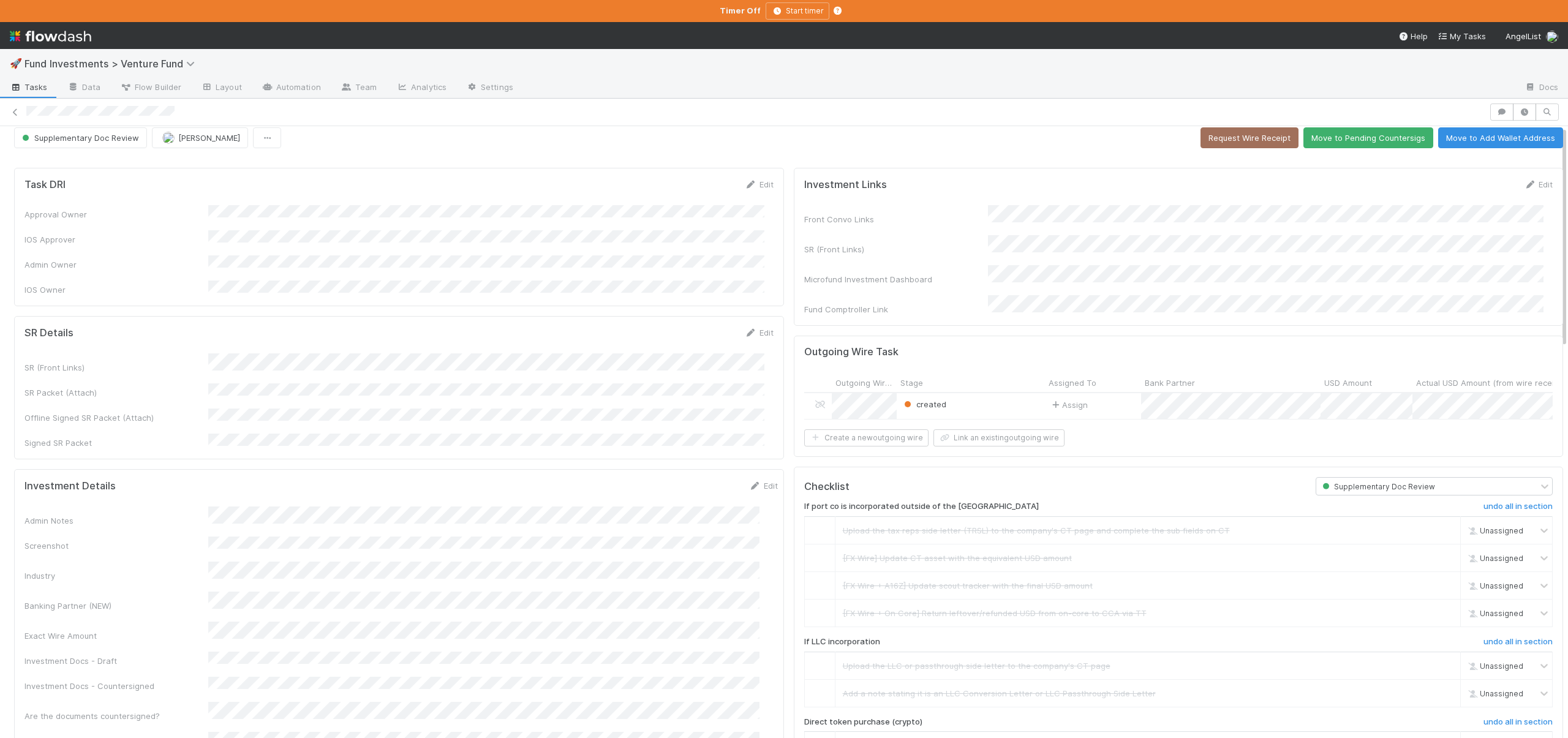
scroll to position [0, 0]
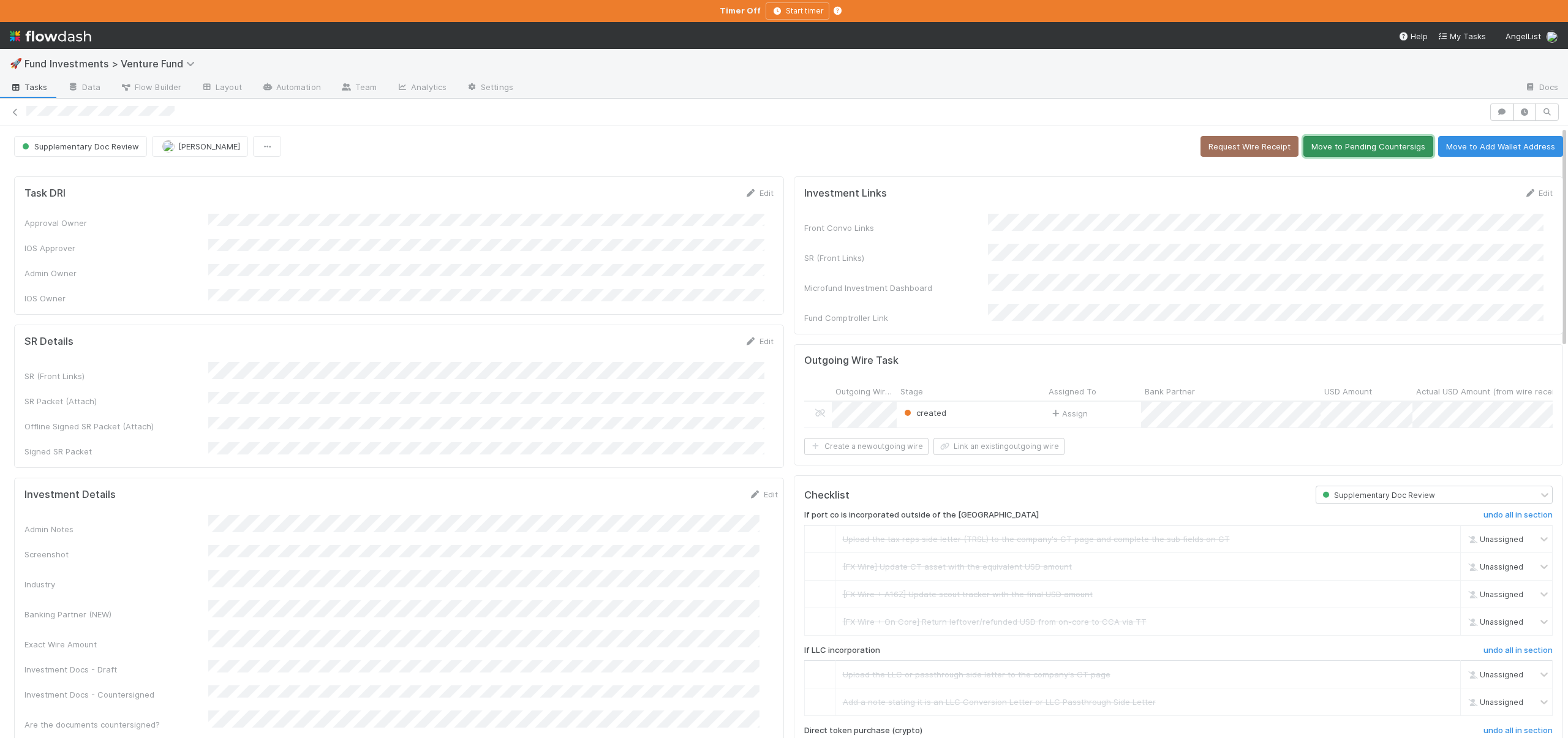
click at [1357, 148] on button "Move to Pending Countersigs" at bounding box center [1368, 146] width 130 height 21
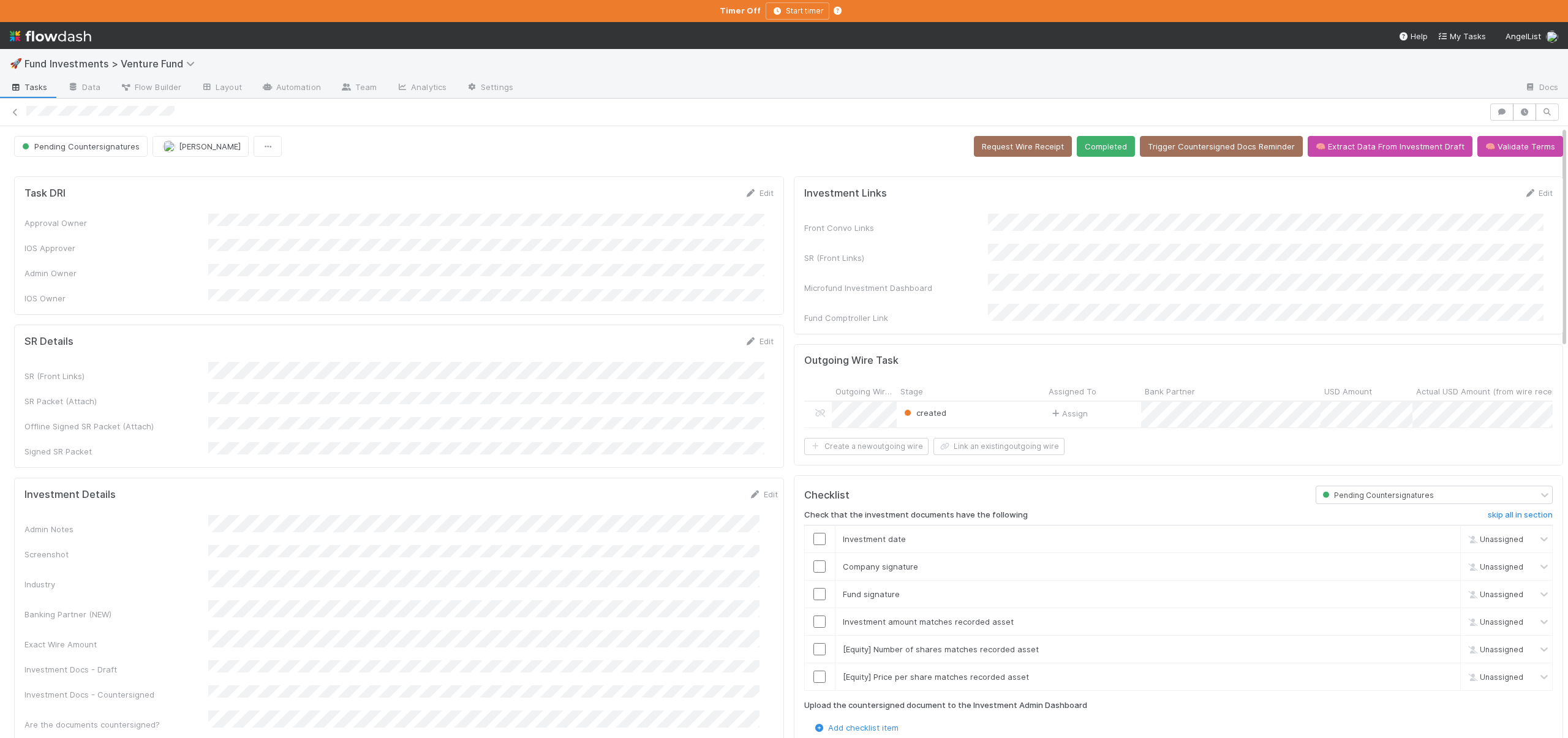
scroll to position [259, 0]
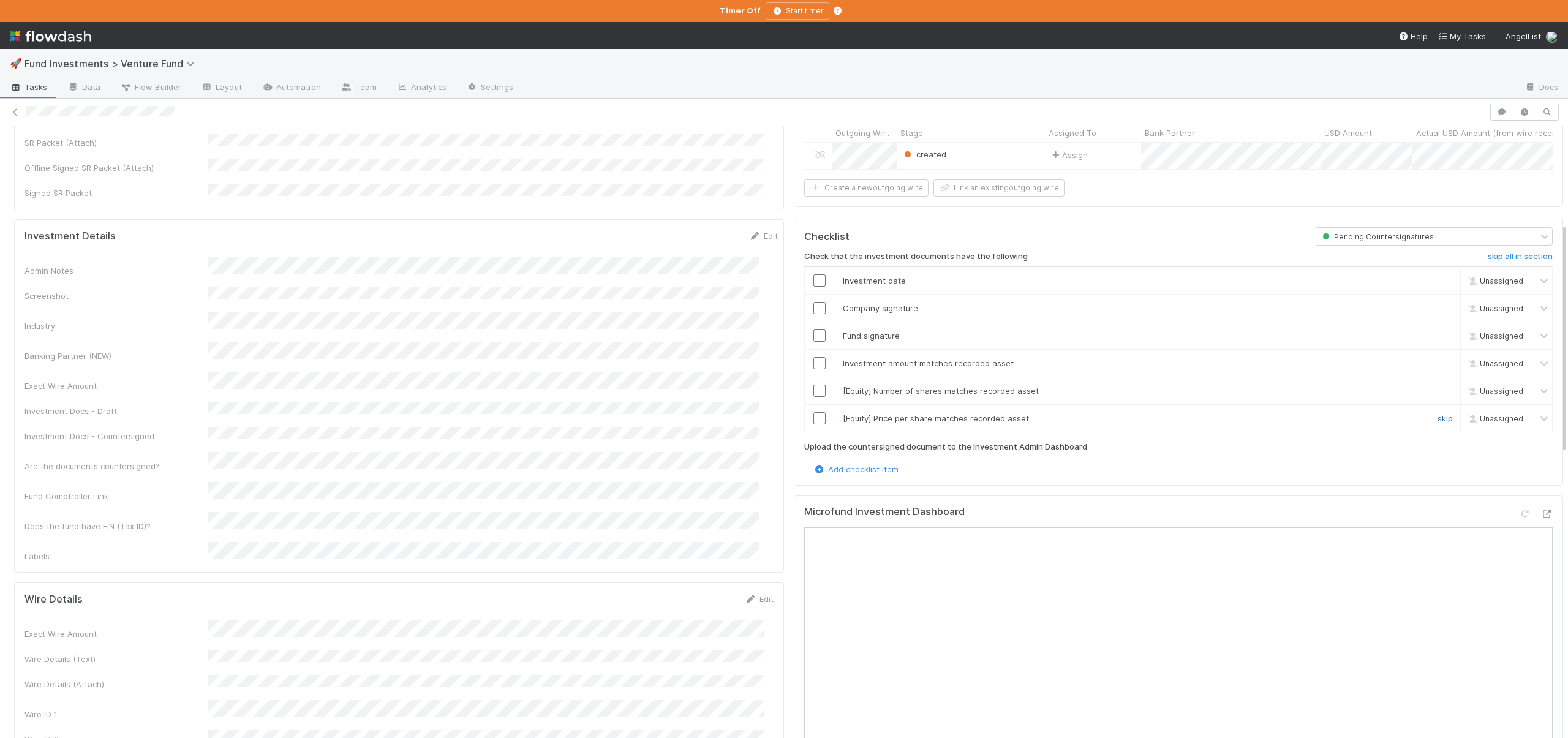
click at [1437, 414] on link "skip" at bounding box center [1445, 418] width 16 height 10
click at [1437, 386] on link "skip" at bounding box center [1445, 390] width 16 height 10
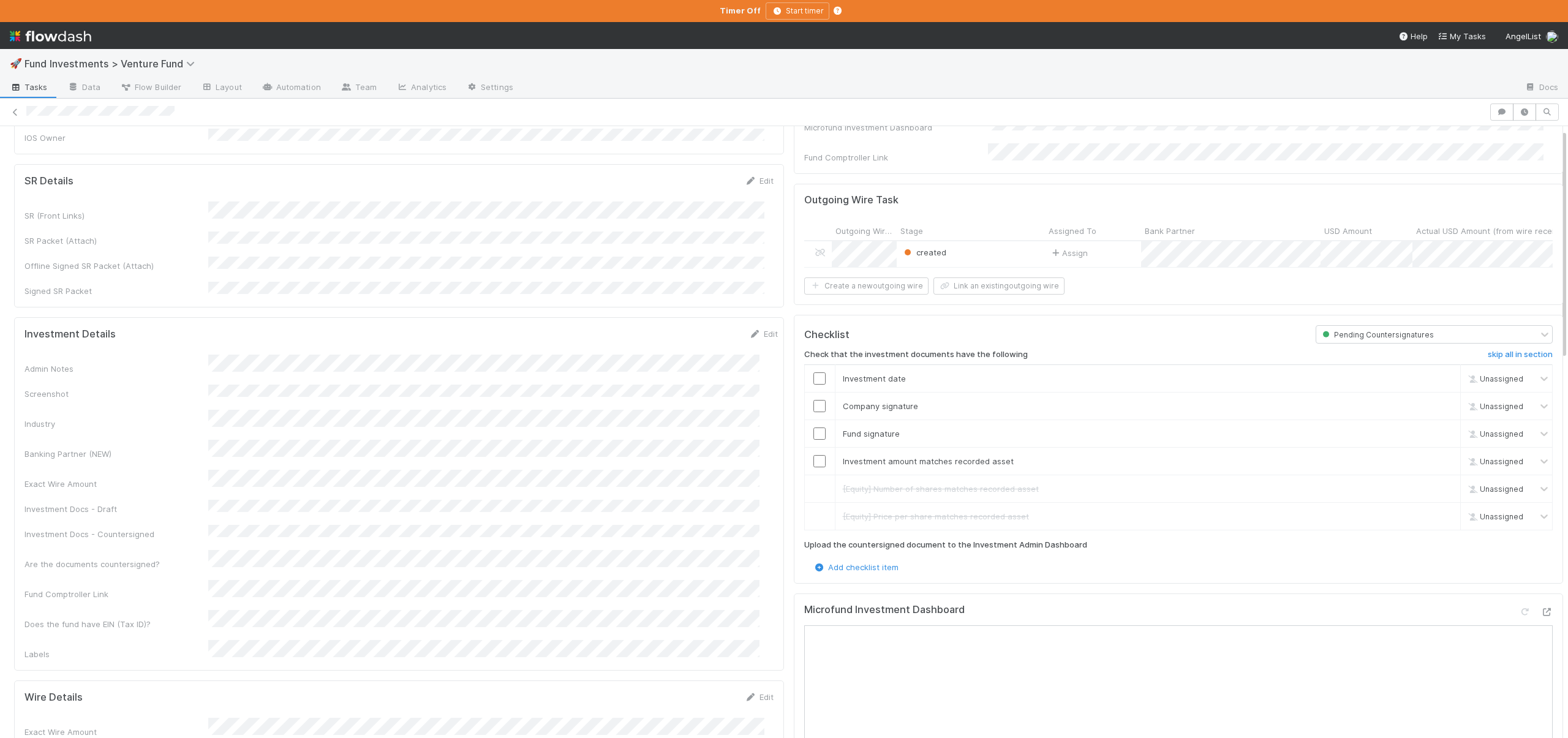
scroll to position [0, 0]
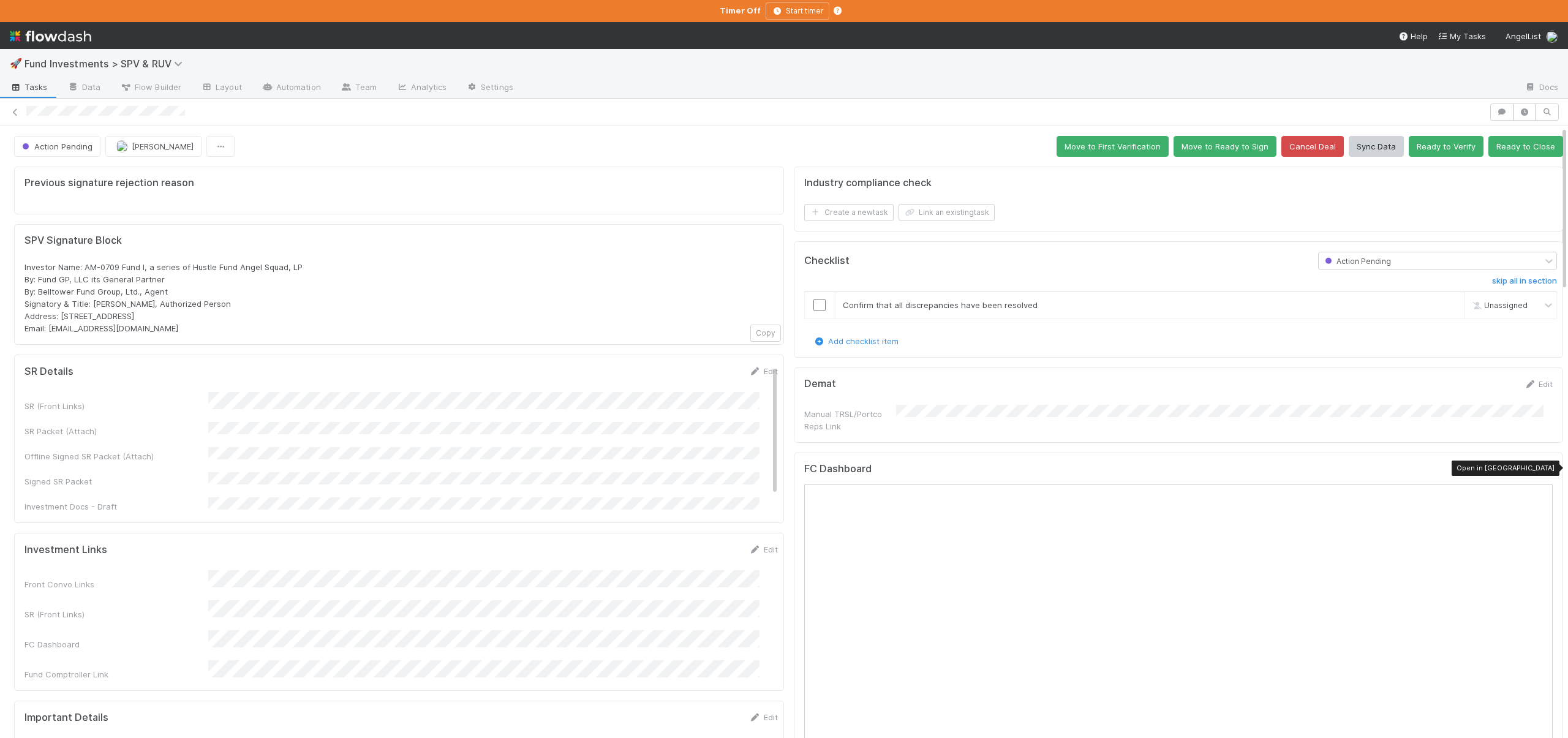
click at [1541, 467] on icon at bounding box center [1546, 471] width 13 height 8
click at [814, 306] on input "checkbox" at bounding box center [820, 305] width 13 height 13
checkbox input "true"
click at [1519, 113] on icon "button" at bounding box center [1525, 112] width 13 height 7
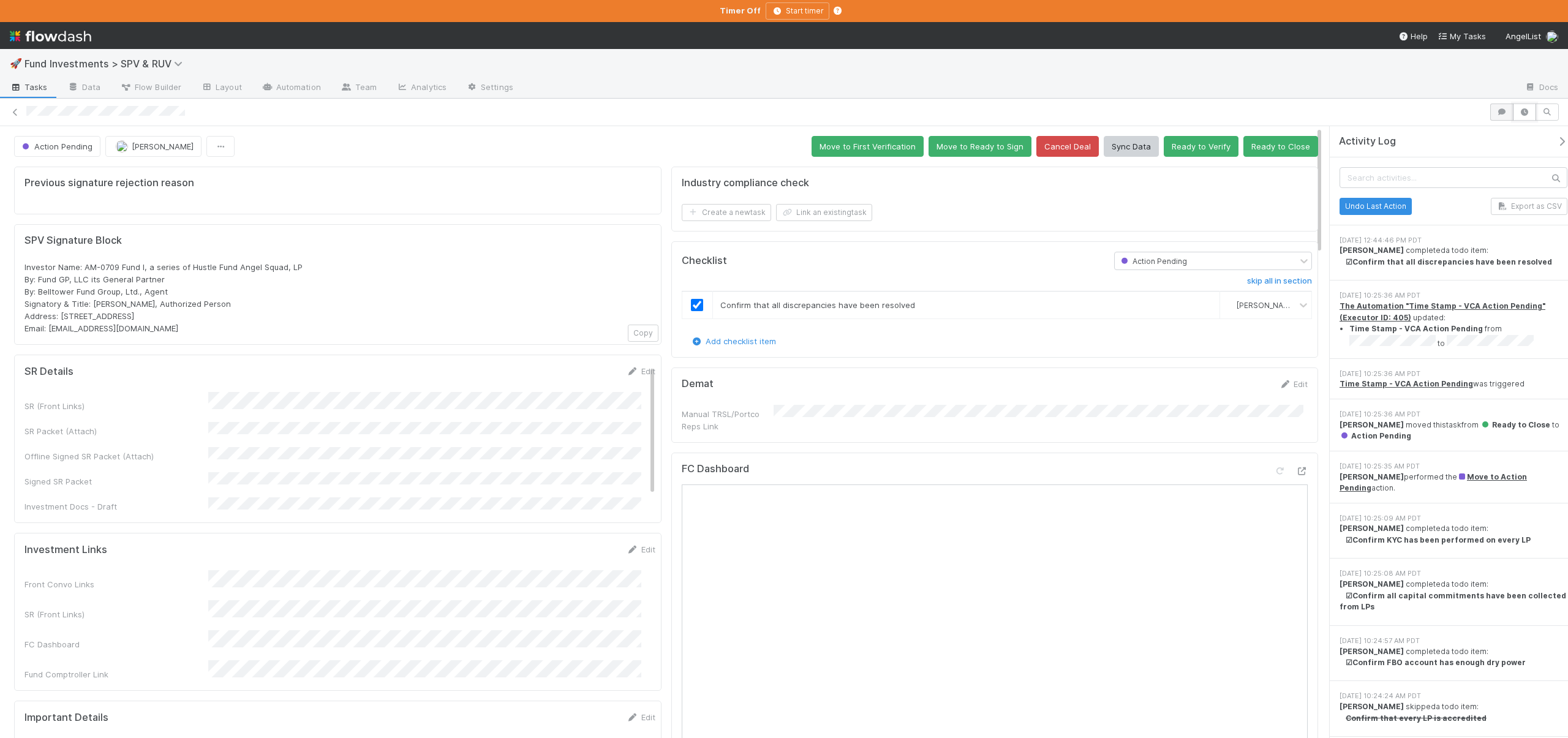
click at [1519, 113] on icon "button" at bounding box center [1525, 112] width 13 height 7
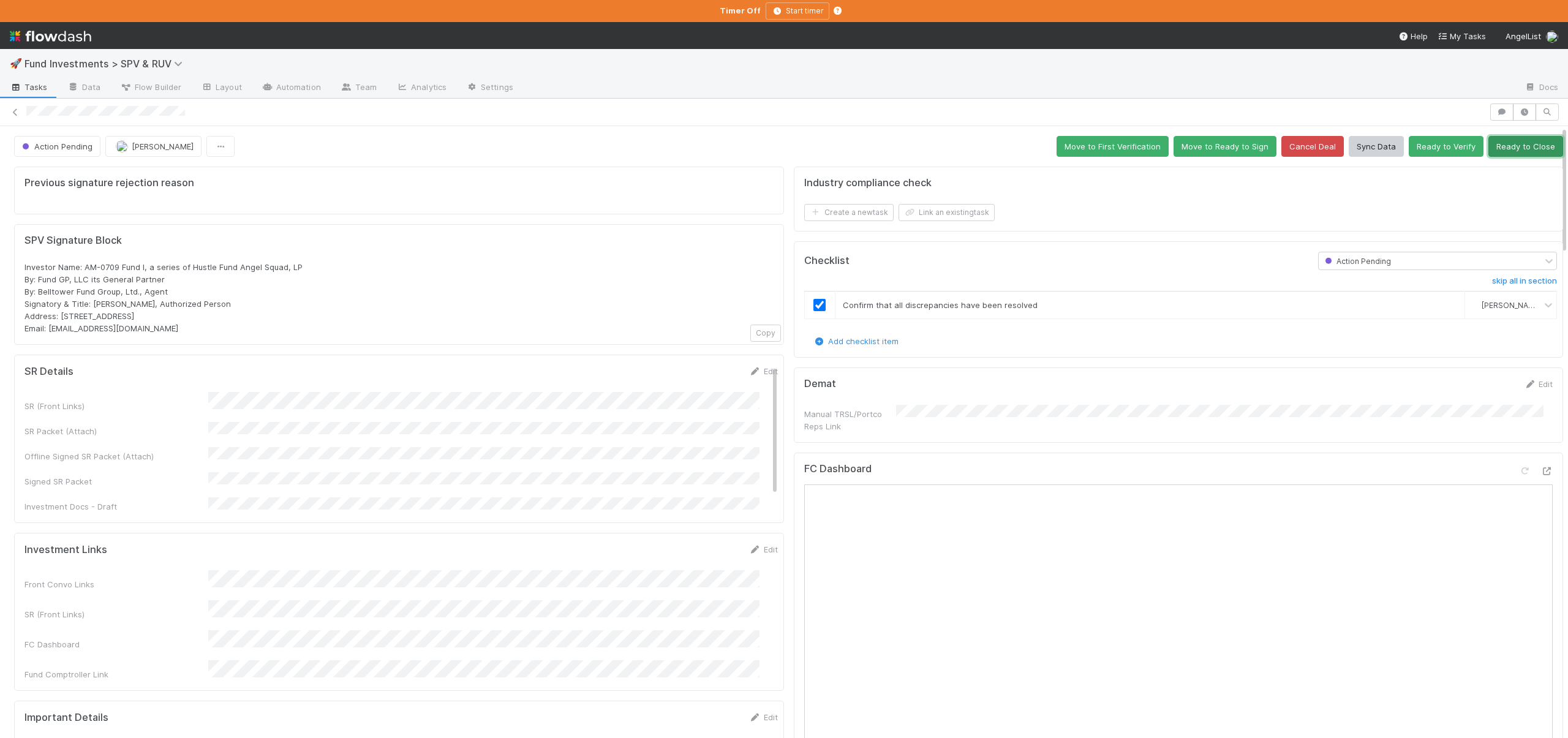
click at [1501, 142] on button "Ready to Close" at bounding box center [1526, 146] width 75 height 21
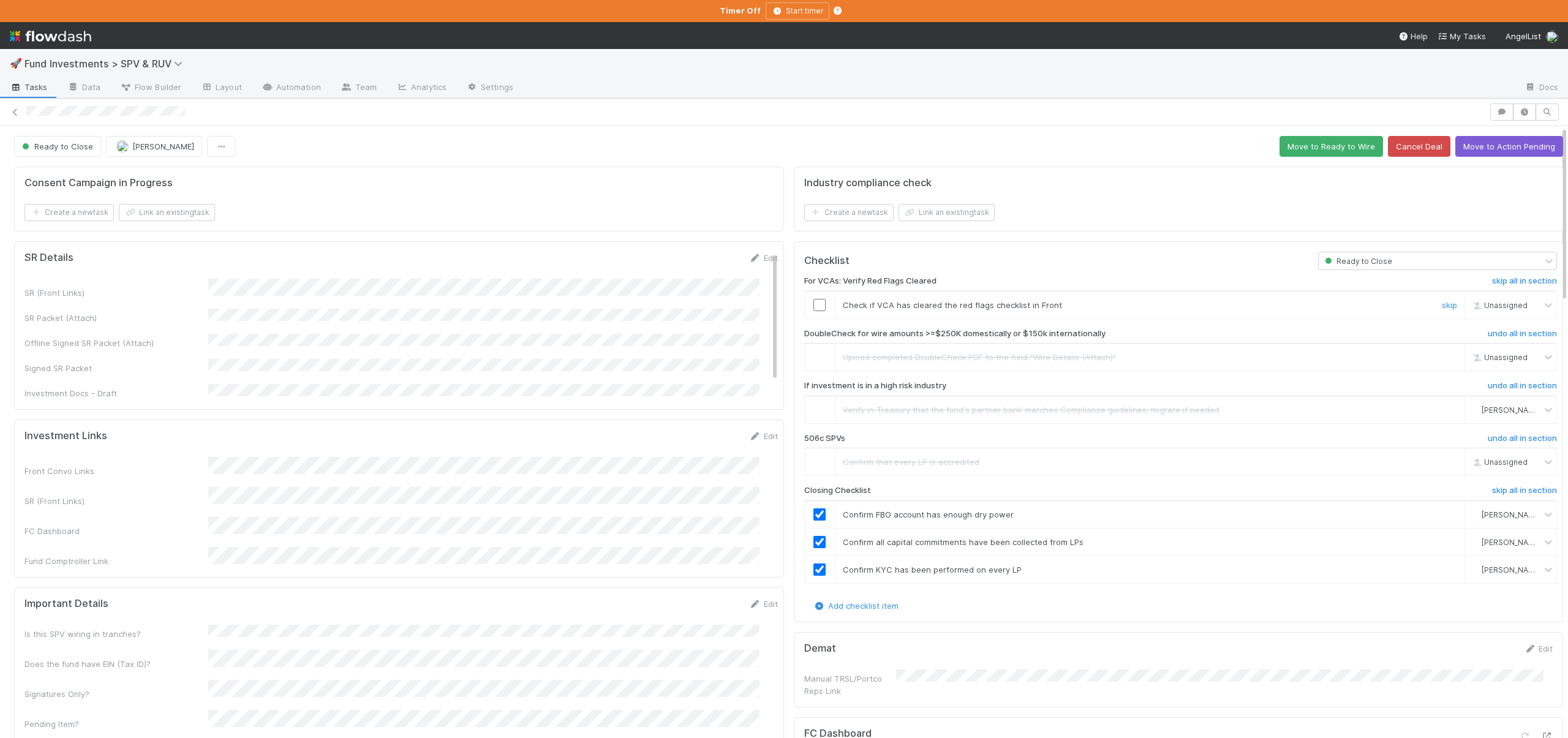
click at [815, 308] on input "checkbox" at bounding box center [820, 305] width 13 height 13
click at [1321, 147] on button "Move to Ready to Wire" at bounding box center [1331, 146] width 104 height 21
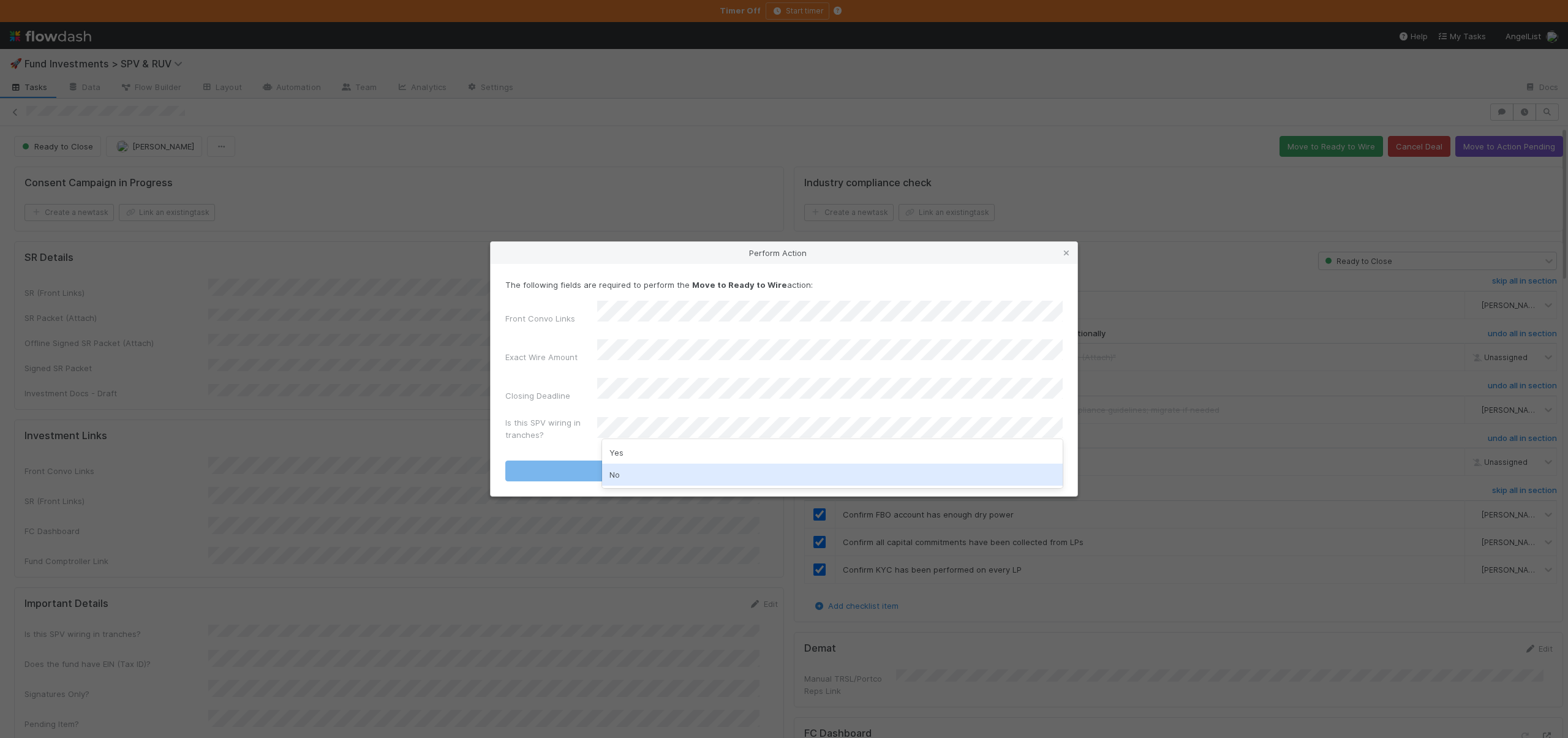
click at [622, 477] on div "No" at bounding box center [832, 475] width 461 height 22
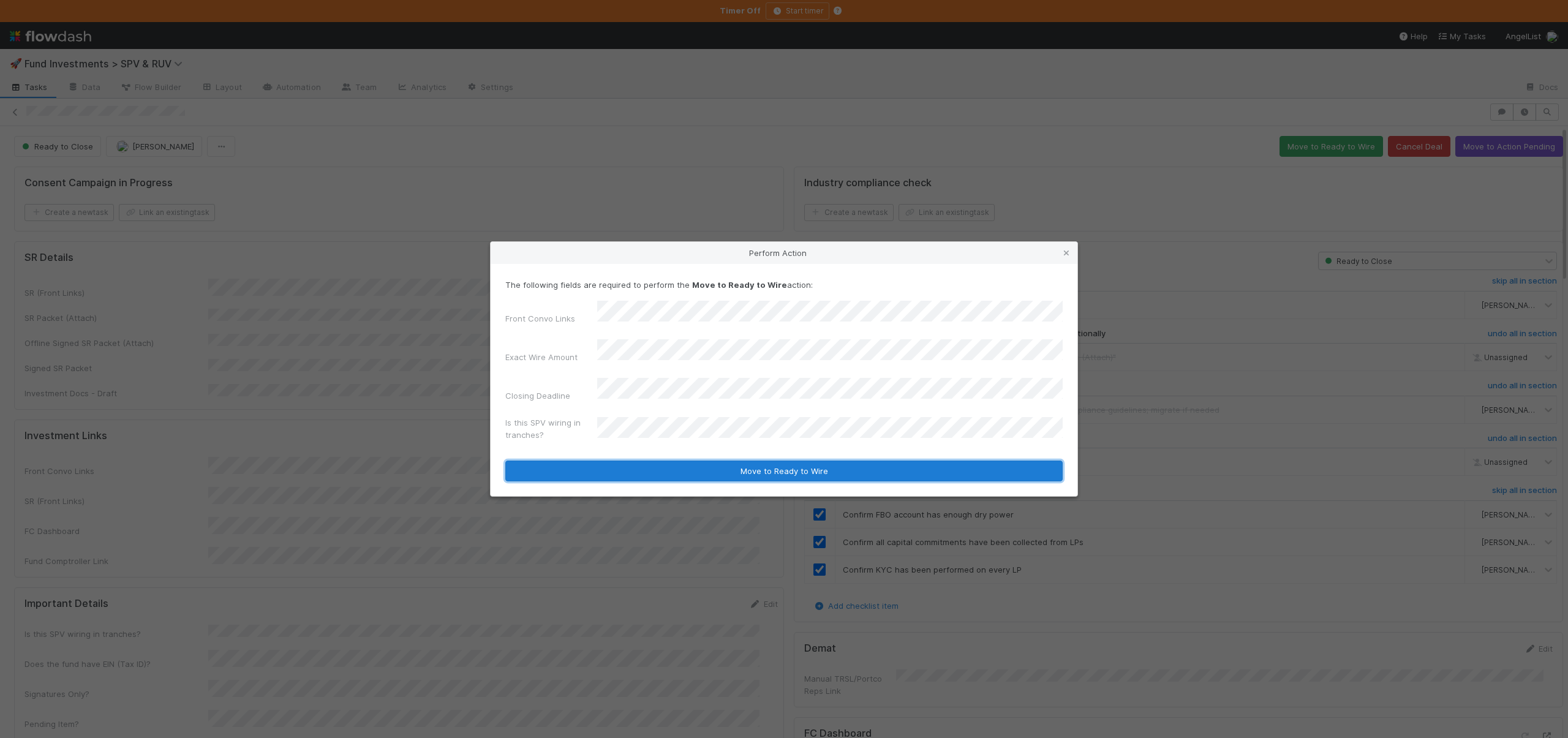
click at [628, 466] on button "Move to Ready to Wire" at bounding box center [784, 471] width 558 height 21
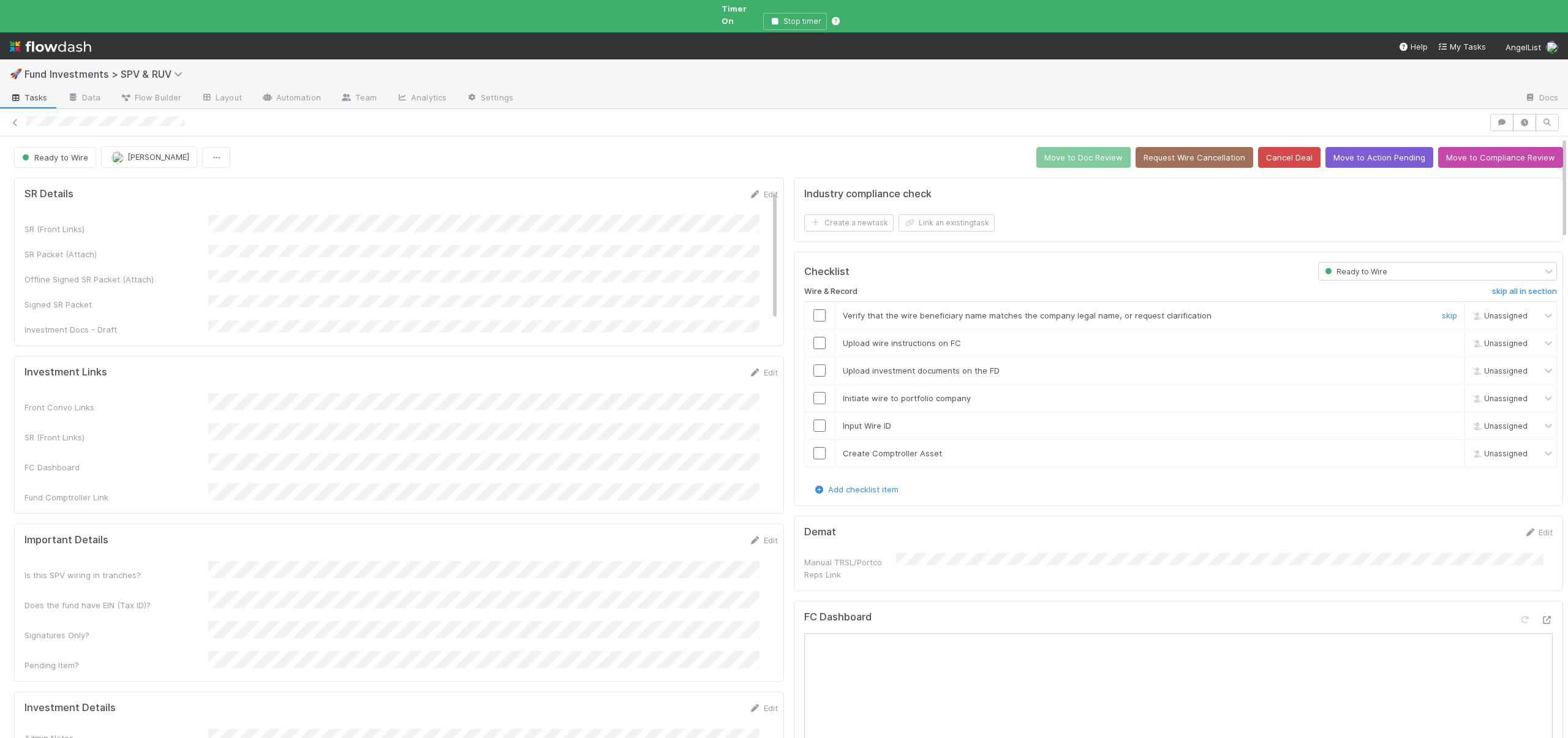
click at [814, 309] on input "checkbox" at bounding box center [820, 315] width 13 height 13
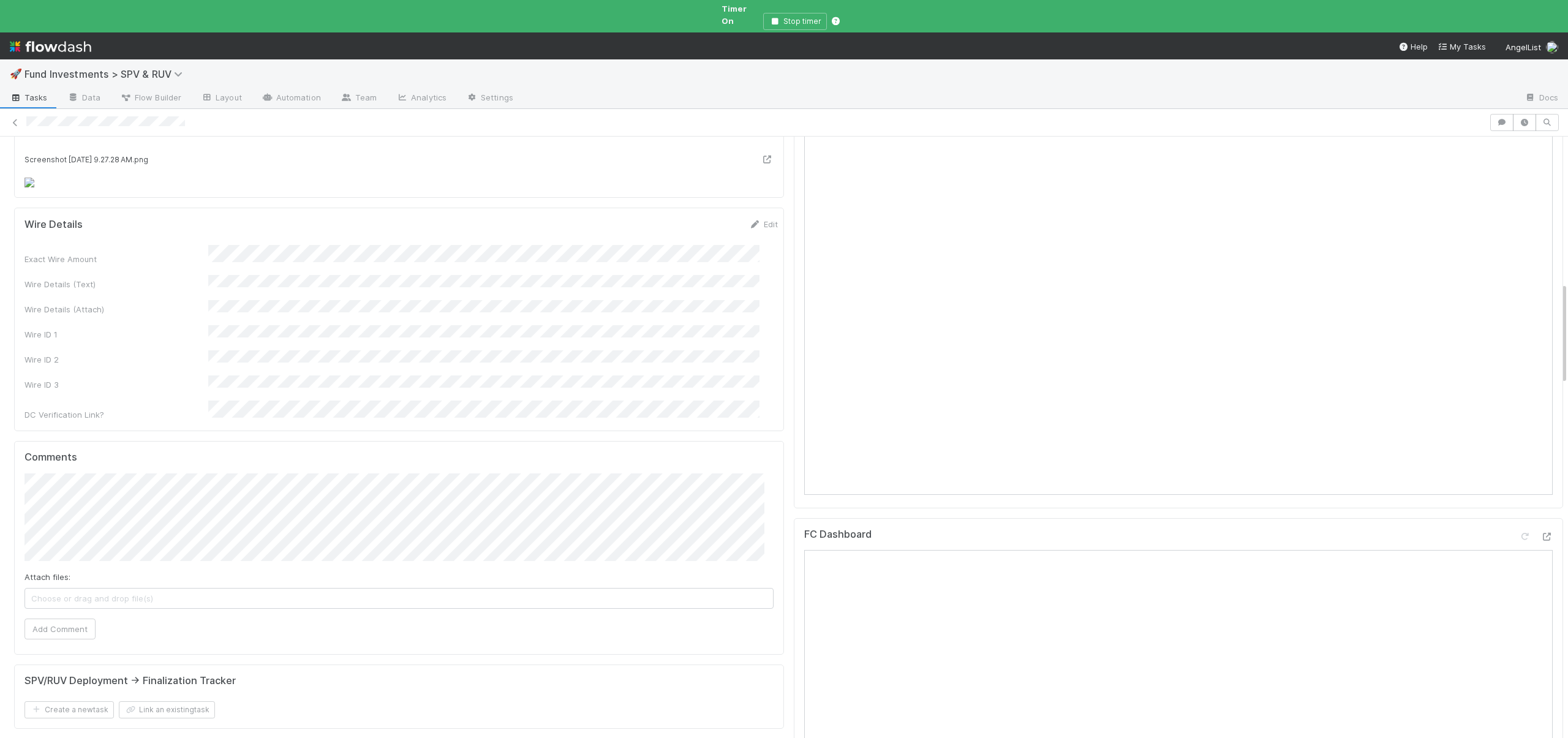
checkbox input "true"
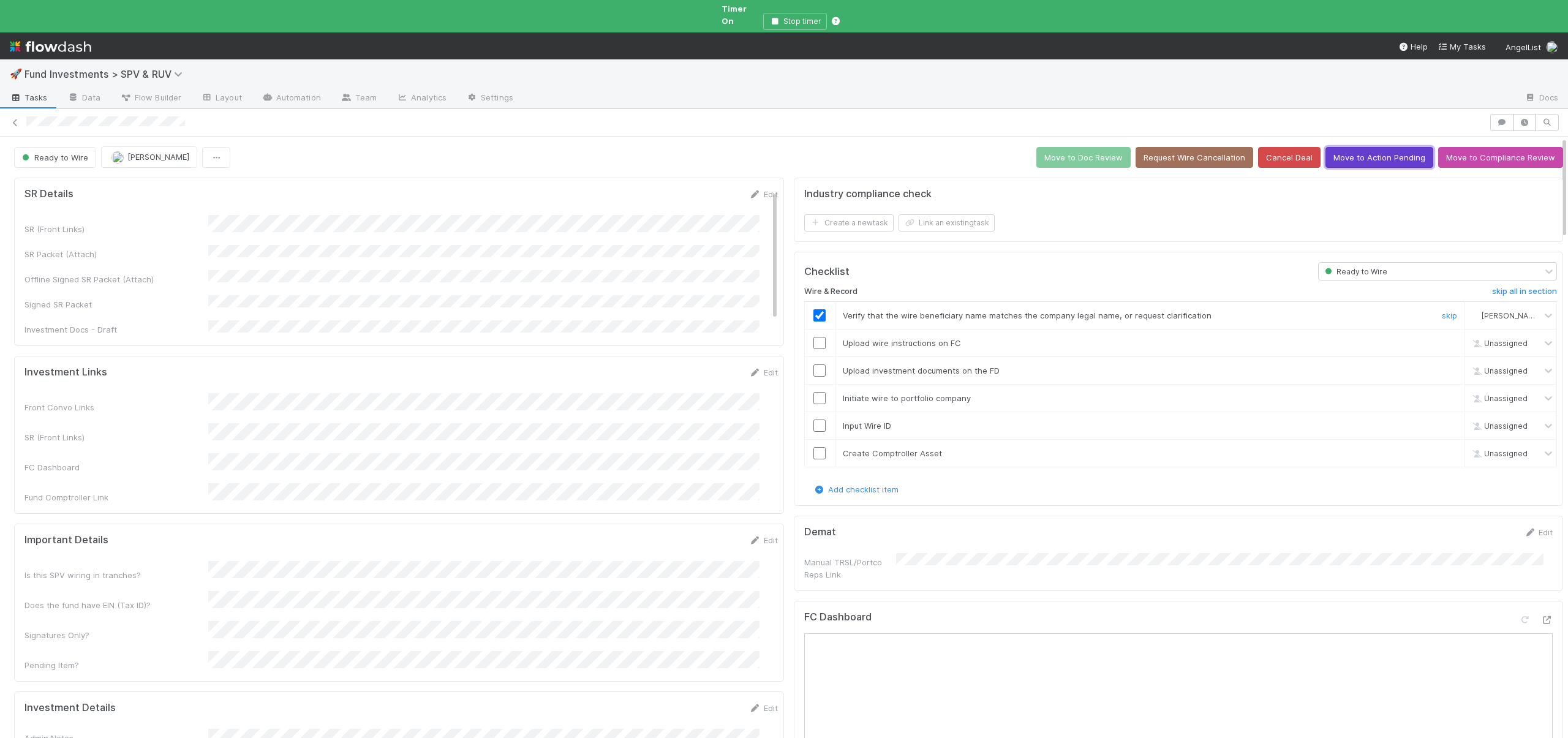
click at [1351, 147] on button "Move to Action Pending" at bounding box center [1379, 157] width 108 height 21
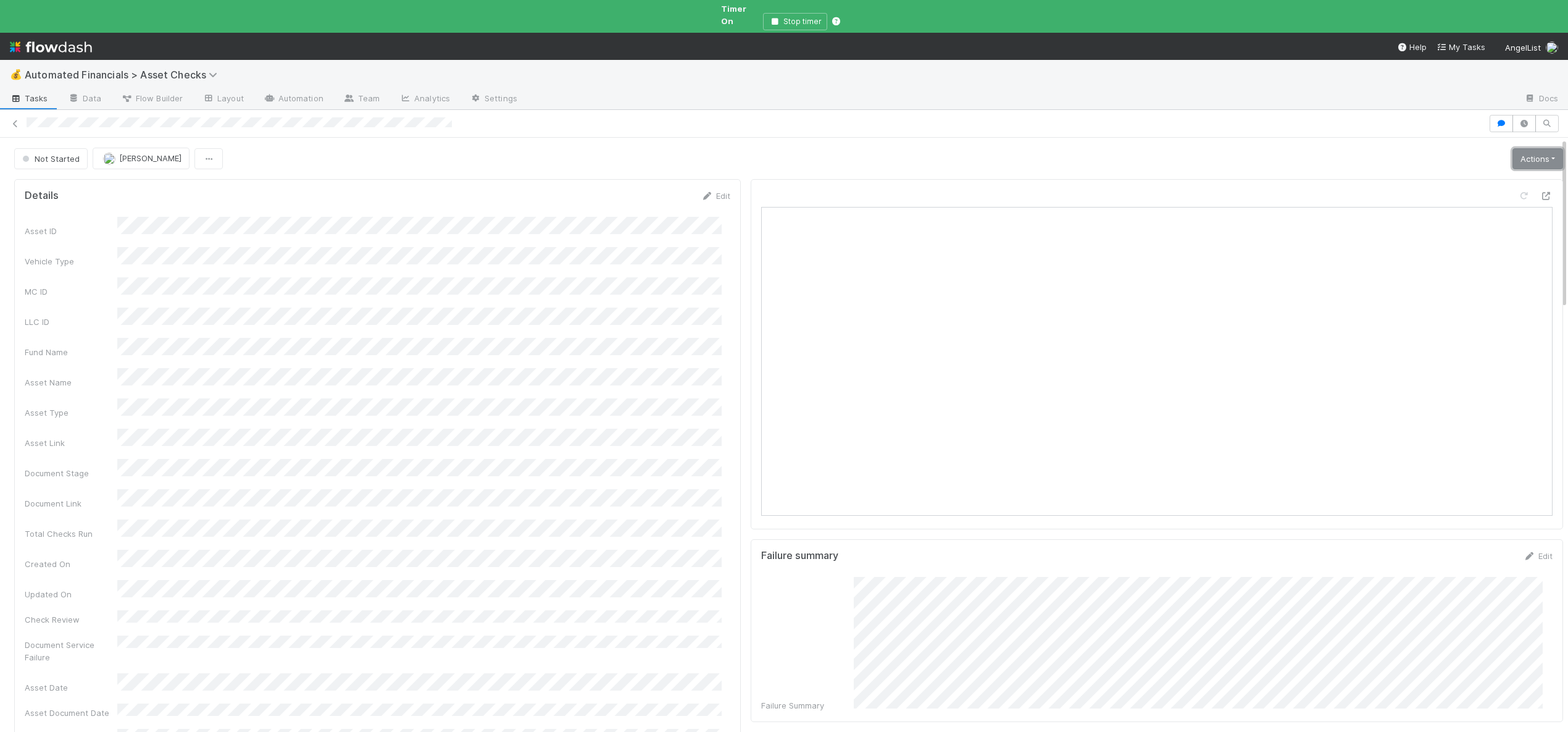
click at [1513, 151] on link "Actions" at bounding box center [1538, 159] width 51 height 21
click at [1466, 176] on button "Start" at bounding box center [1498, 184] width 131 height 17
click at [1528, 149] on link "Actions" at bounding box center [1538, 159] width 51 height 21
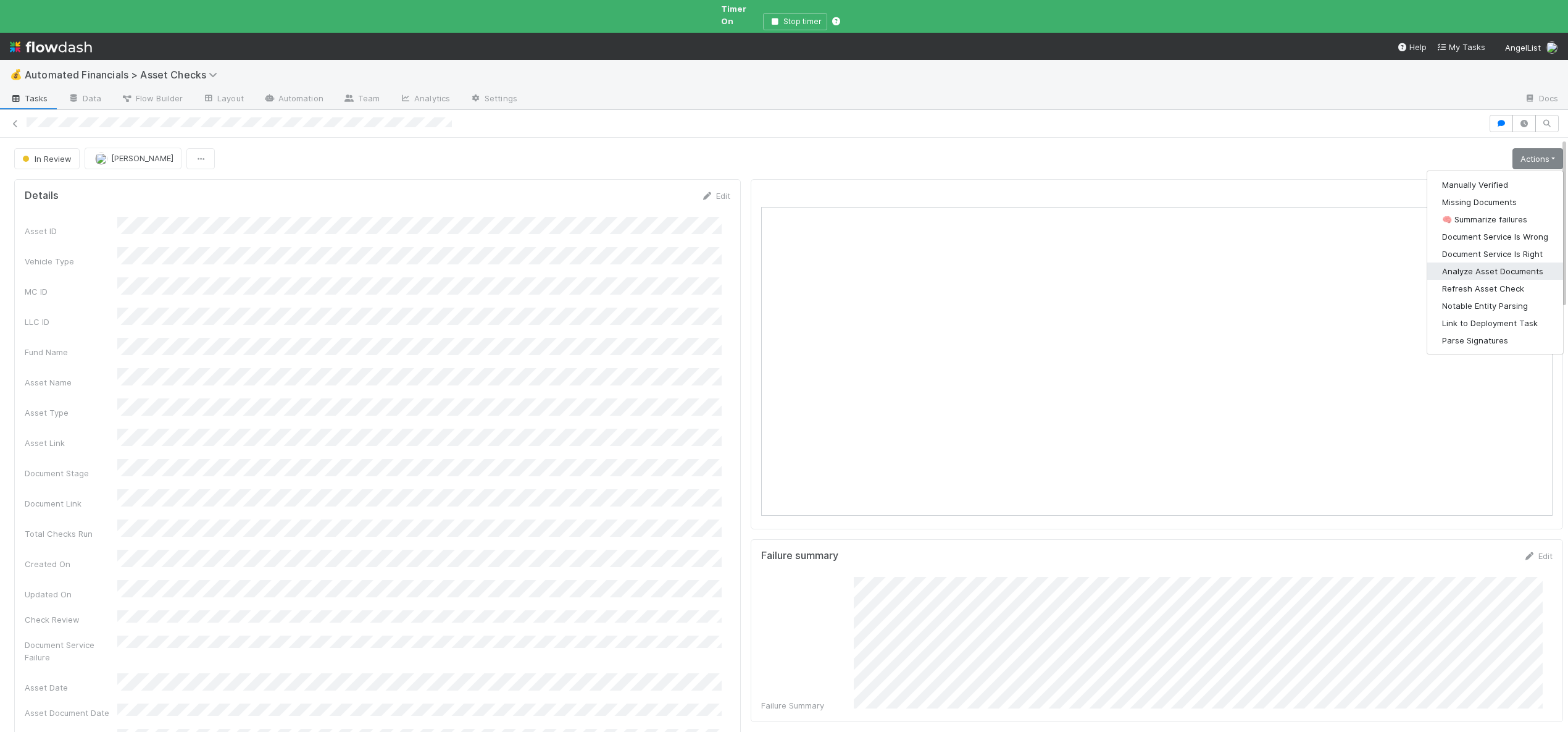
click at [1452, 262] on button "Analyze Asset Documents" at bounding box center [1496, 271] width 136 height 17
click at [1531, 148] on link "Actions" at bounding box center [1538, 159] width 51 height 21
click at [1487, 211] on button "🧠 Summarize failures" at bounding box center [1496, 219] width 136 height 17
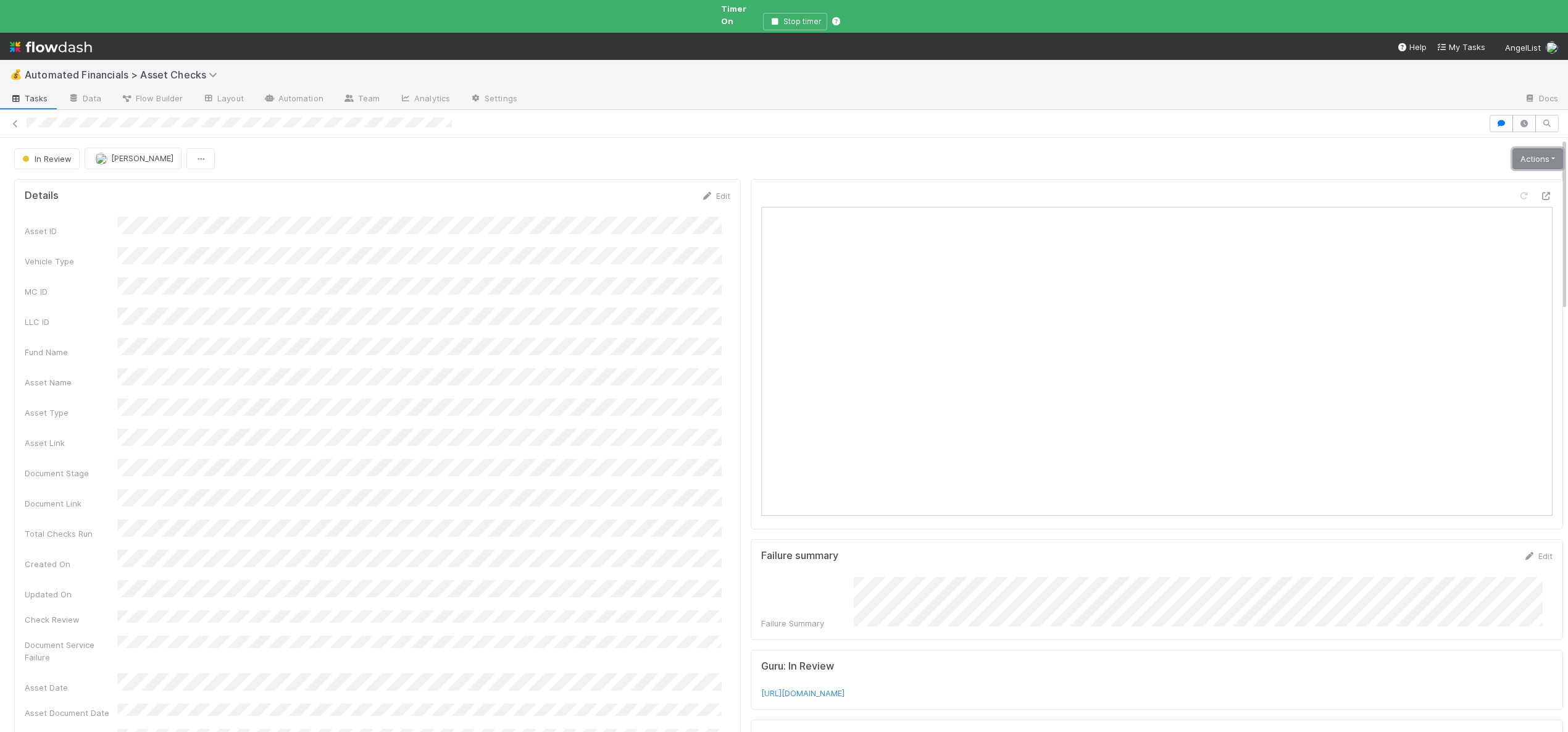
click at [1518, 148] on link "Actions" at bounding box center [1538, 159] width 51 height 21
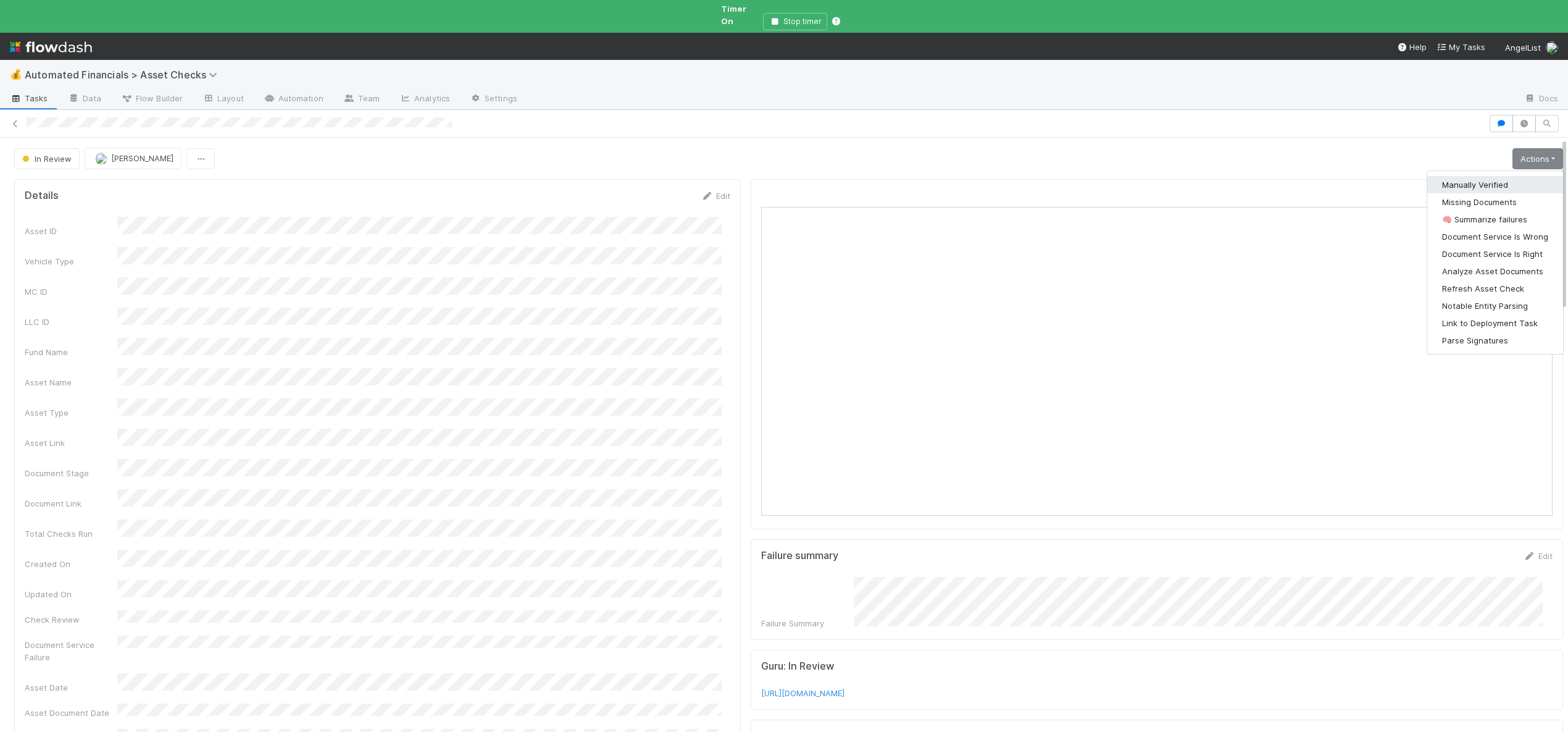
click at [1443, 176] on button "Manually Verified" at bounding box center [1496, 184] width 136 height 17
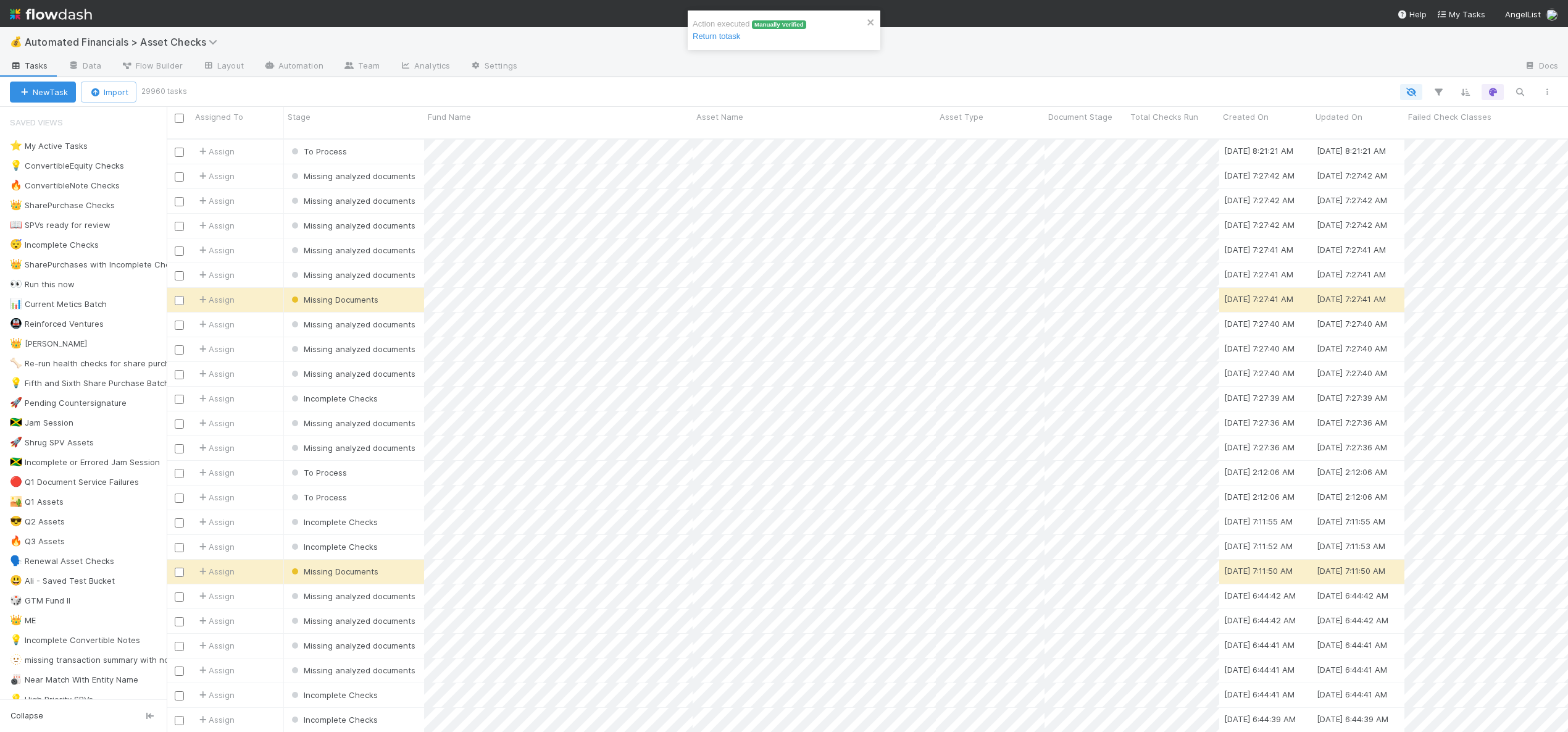
scroll to position [594, 1392]
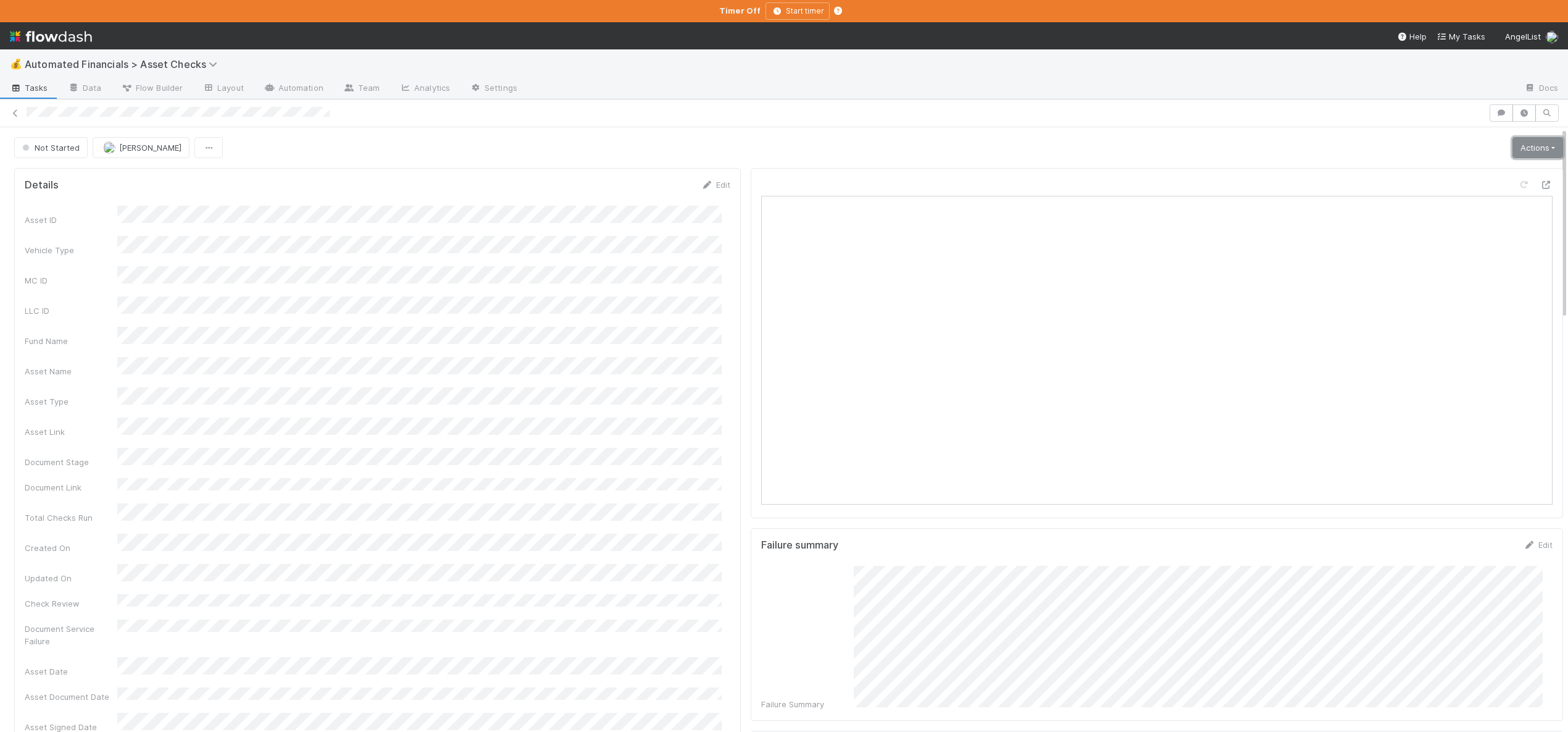
click at [1516, 138] on link "Actions" at bounding box center [1538, 147] width 51 height 21
click at [1487, 225] on button "Analyze Asset Documents" at bounding box center [1498, 225] width 131 height 17
click at [1526, 138] on link "Actions" at bounding box center [1538, 147] width 51 height 21
click at [1454, 168] on button "Start" at bounding box center [1498, 173] width 131 height 17
click at [1523, 150] on link "Actions" at bounding box center [1538, 147] width 51 height 21
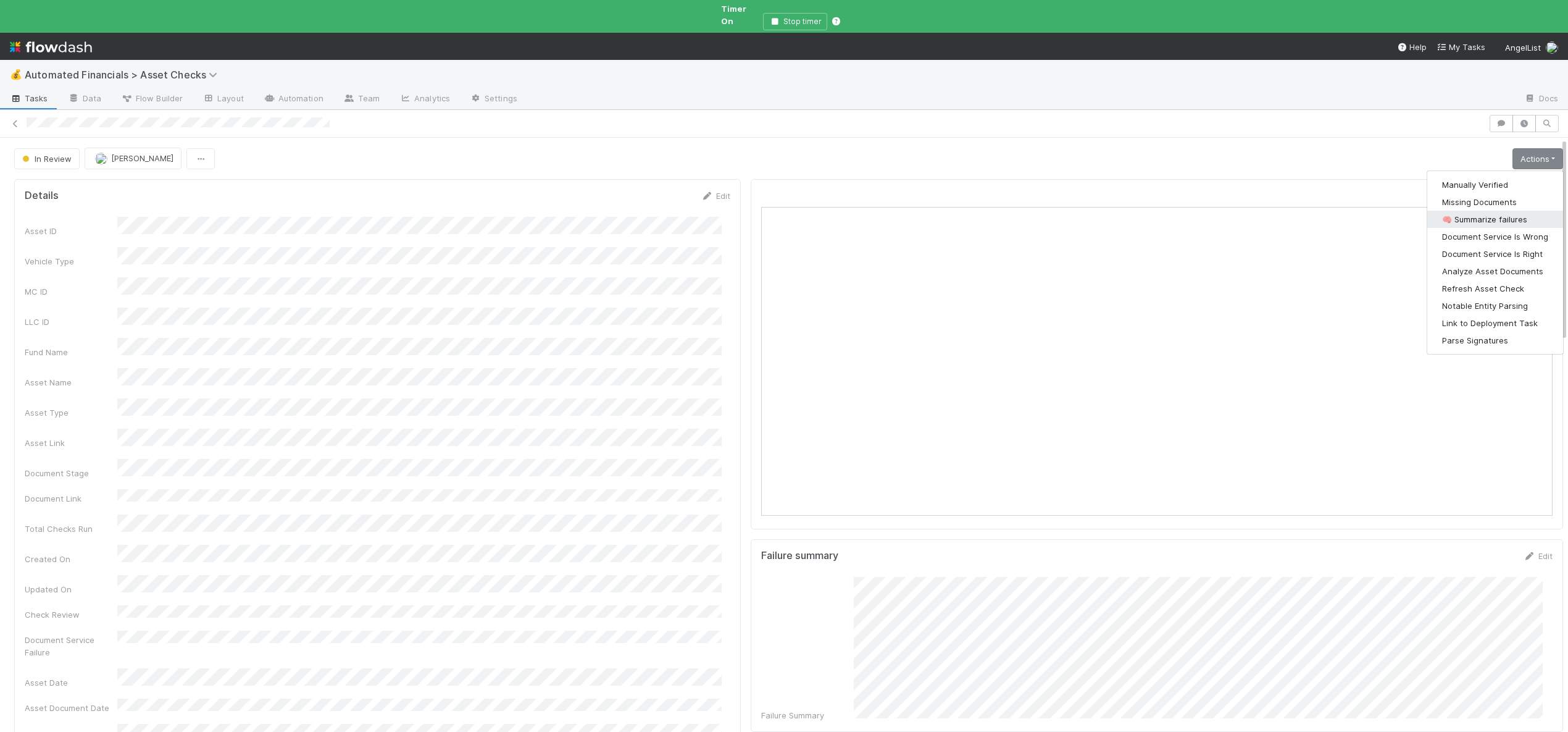
click at [1462, 211] on button "🧠 Summarize failures" at bounding box center [1496, 219] width 136 height 17
click at [1531, 149] on link "Actions" at bounding box center [1538, 159] width 51 height 21
click at [1458, 176] on button "Manually Verified" at bounding box center [1496, 184] width 136 height 17
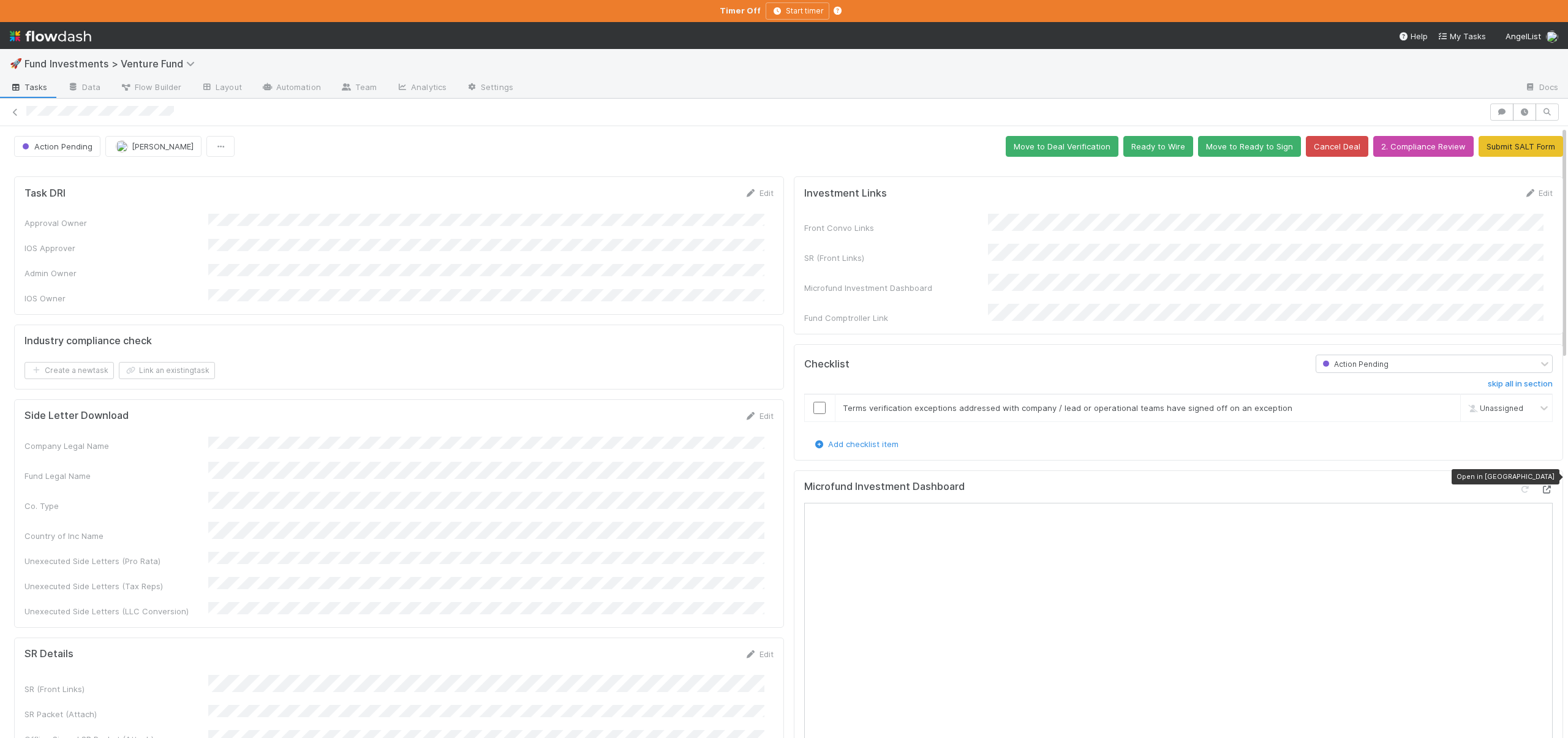
click at [1541, 486] on icon at bounding box center [1546, 490] width 13 height 8
click at [814, 402] on input "checkbox" at bounding box center [820, 408] width 13 height 13
click at [1050, 143] on button "Move to Deal Verification" at bounding box center [1062, 146] width 113 height 21
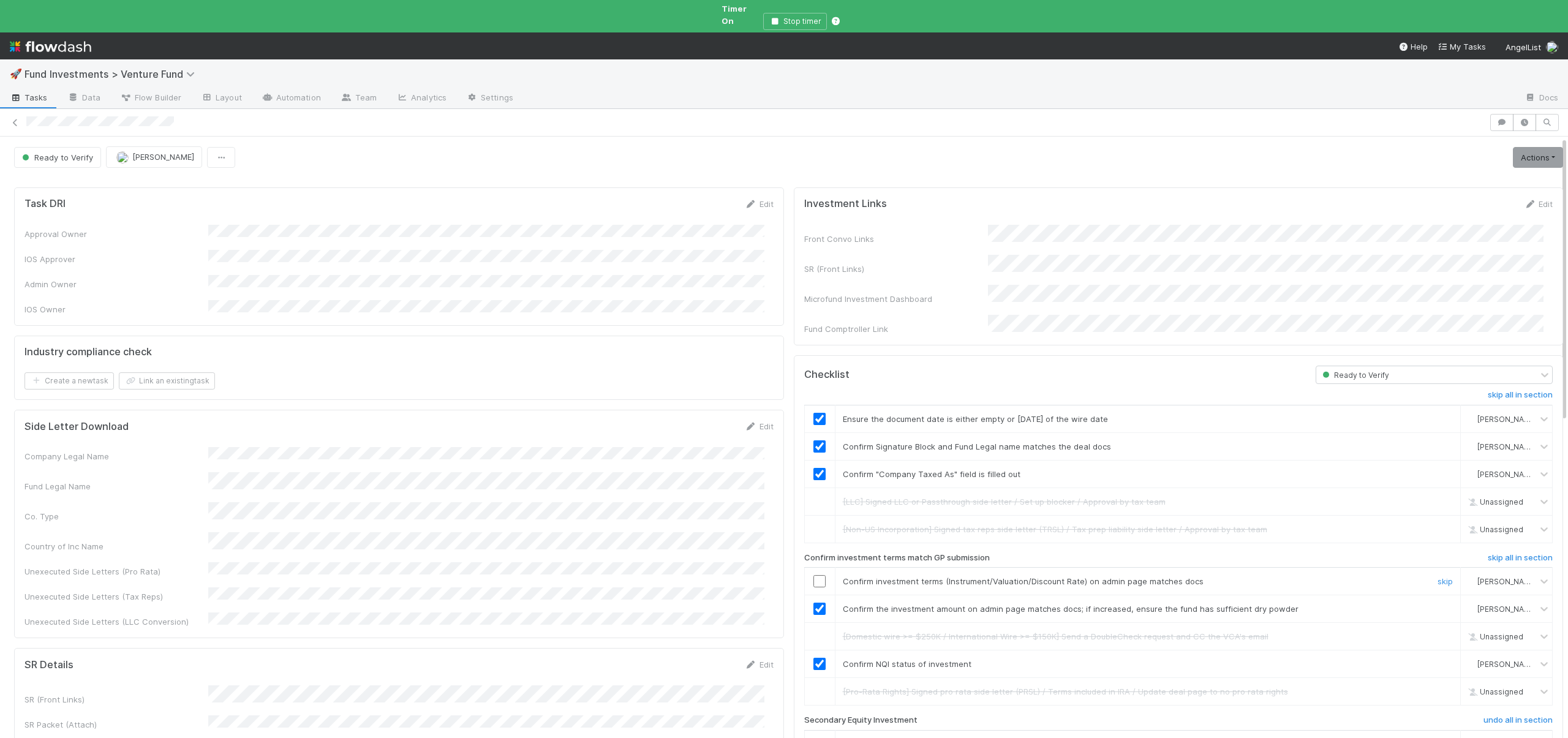
click at [814, 576] on input "checkbox" at bounding box center [820, 581] width 13 height 13
click at [1519, 147] on link "Actions" at bounding box center [1538, 157] width 50 height 21
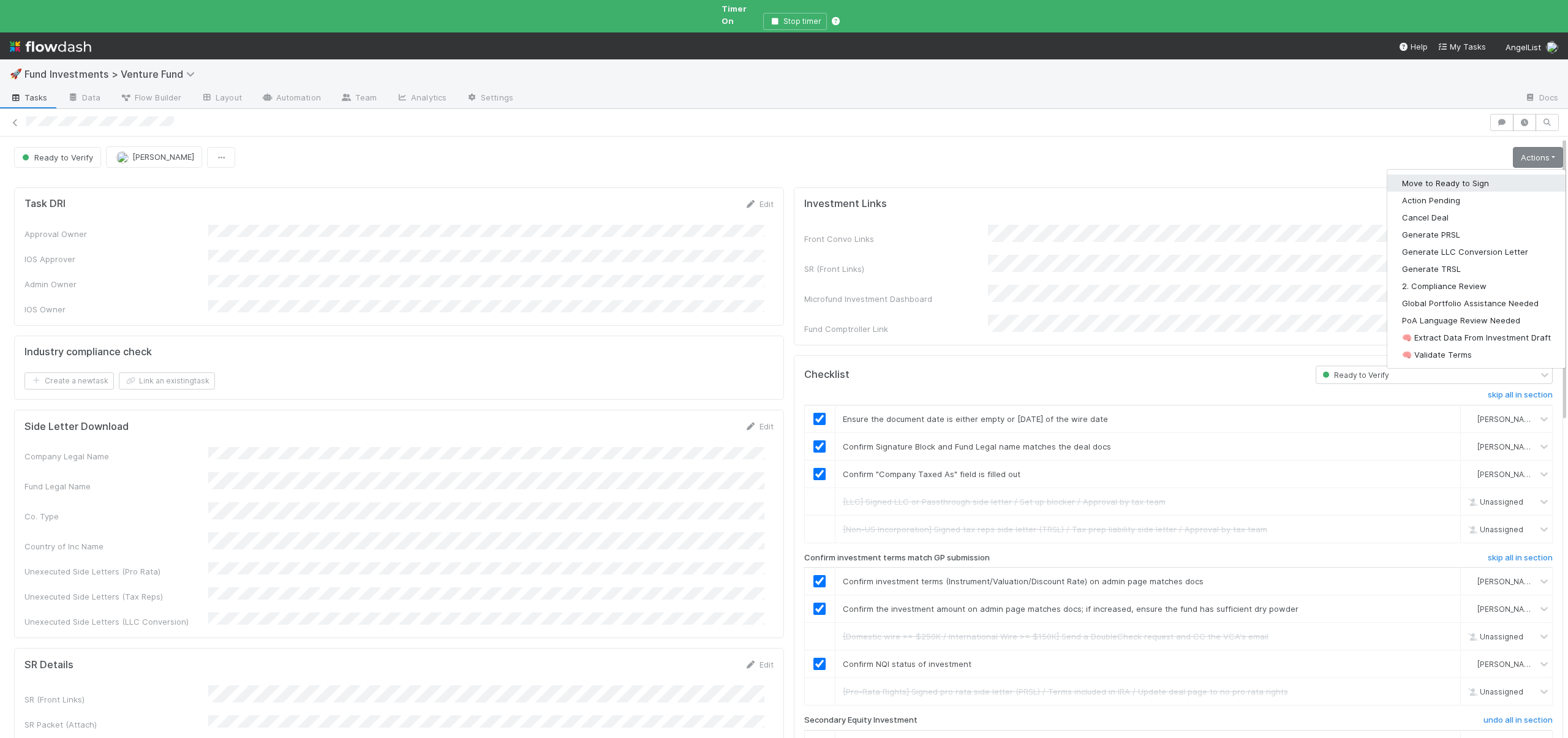
click at [1434, 174] on button "Move to Ready to Sign" at bounding box center [1477, 182] width 178 height 17
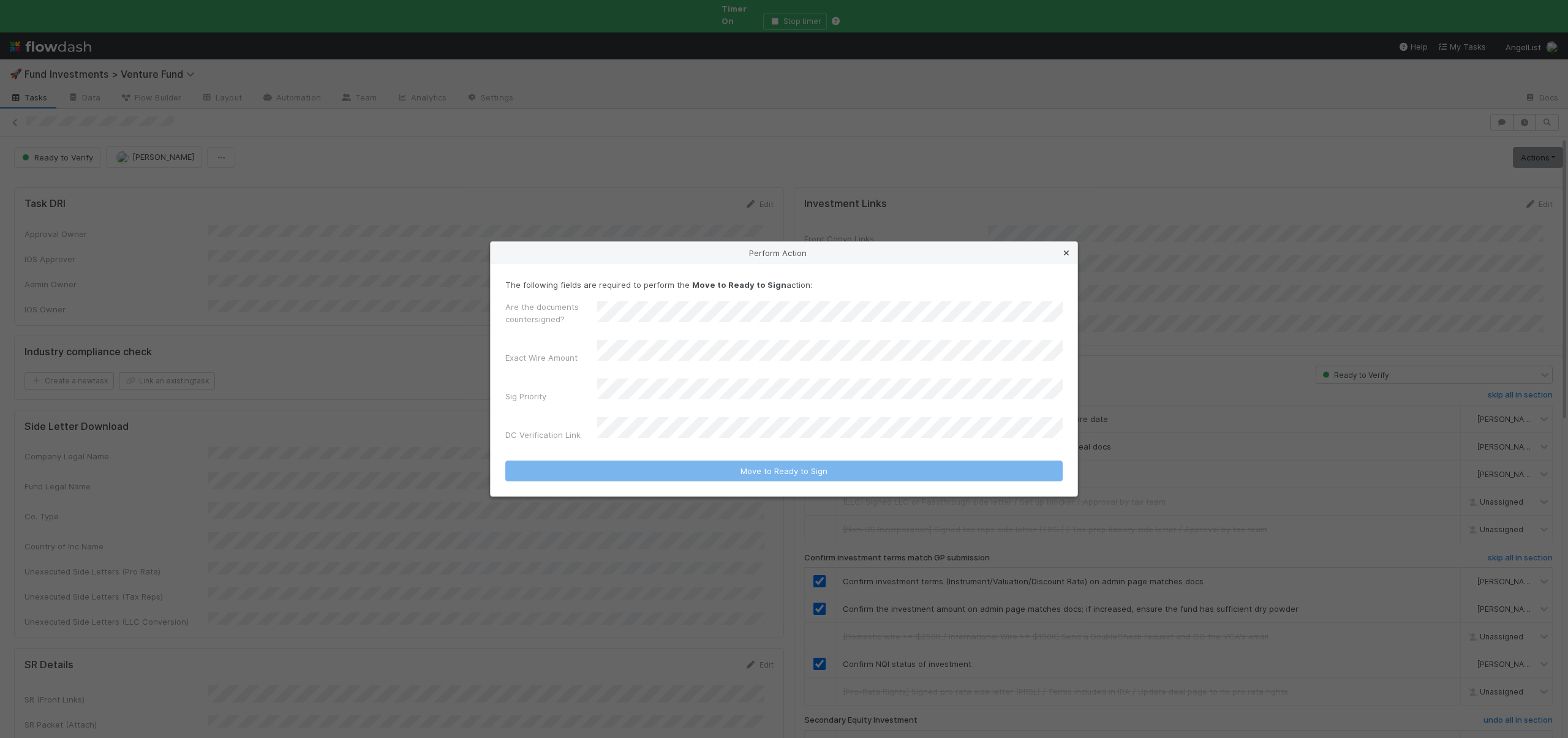
click at [1066, 257] on icon at bounding box center [1067, 253] width 13 height 8
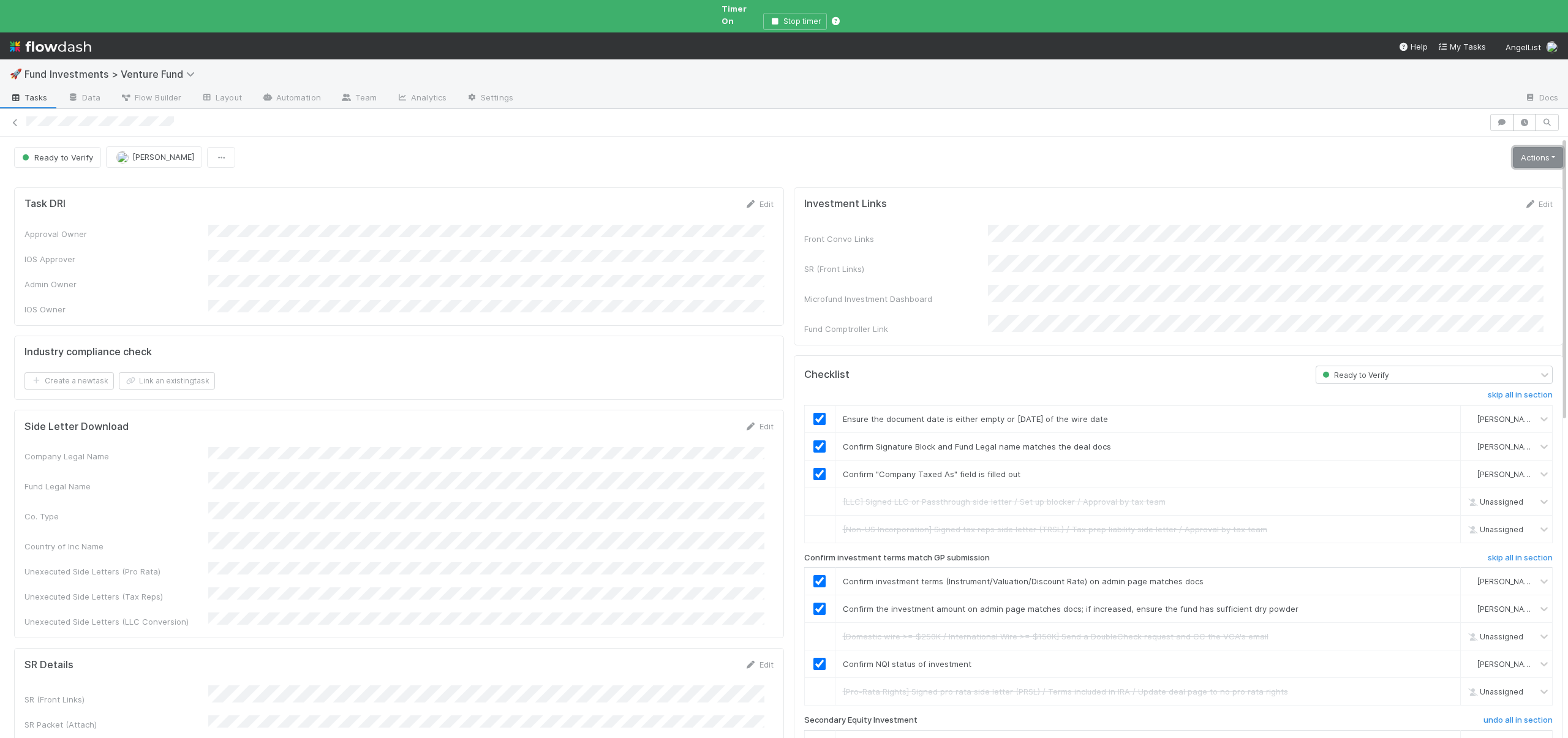
click at [1513, 147] on link "Actions" at bounding box center [1538, 157] width 50 height 21
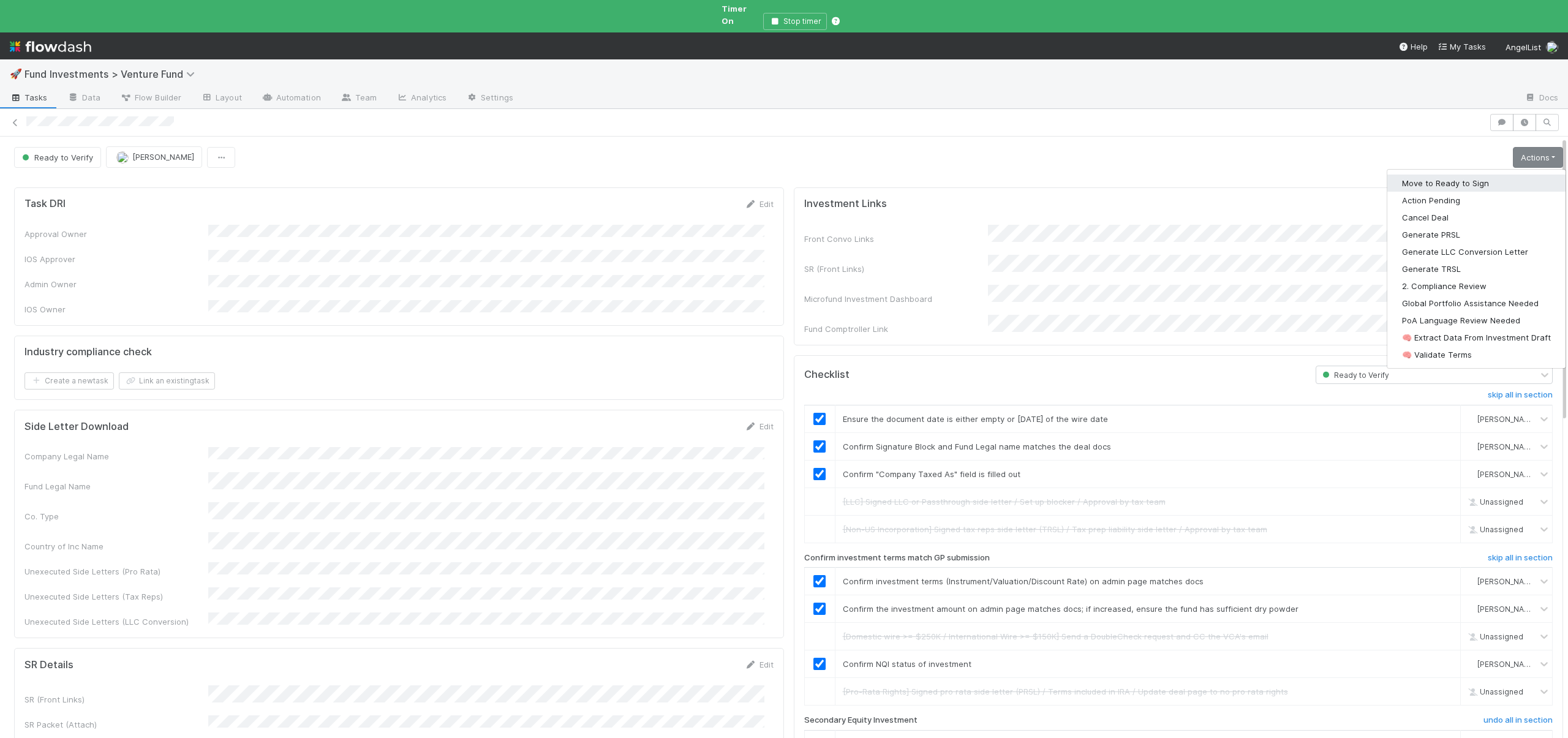
click at [1427, 174] on button "Move to Ready to Sign" at bounding box center [1477, 182] width 178 height 17
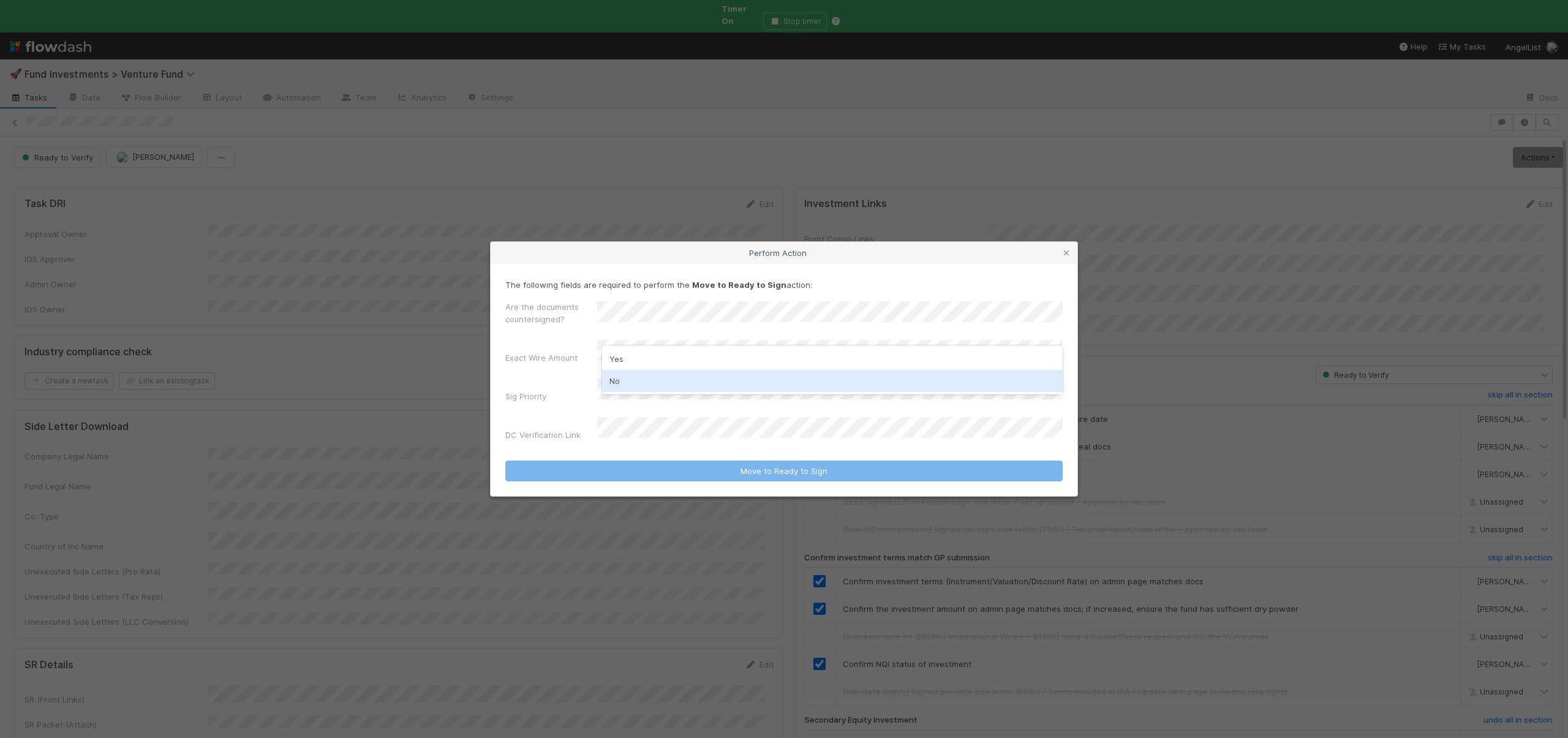
click at [622, 373] on div "No" at bounding box center [832, 381] width 461 height 22
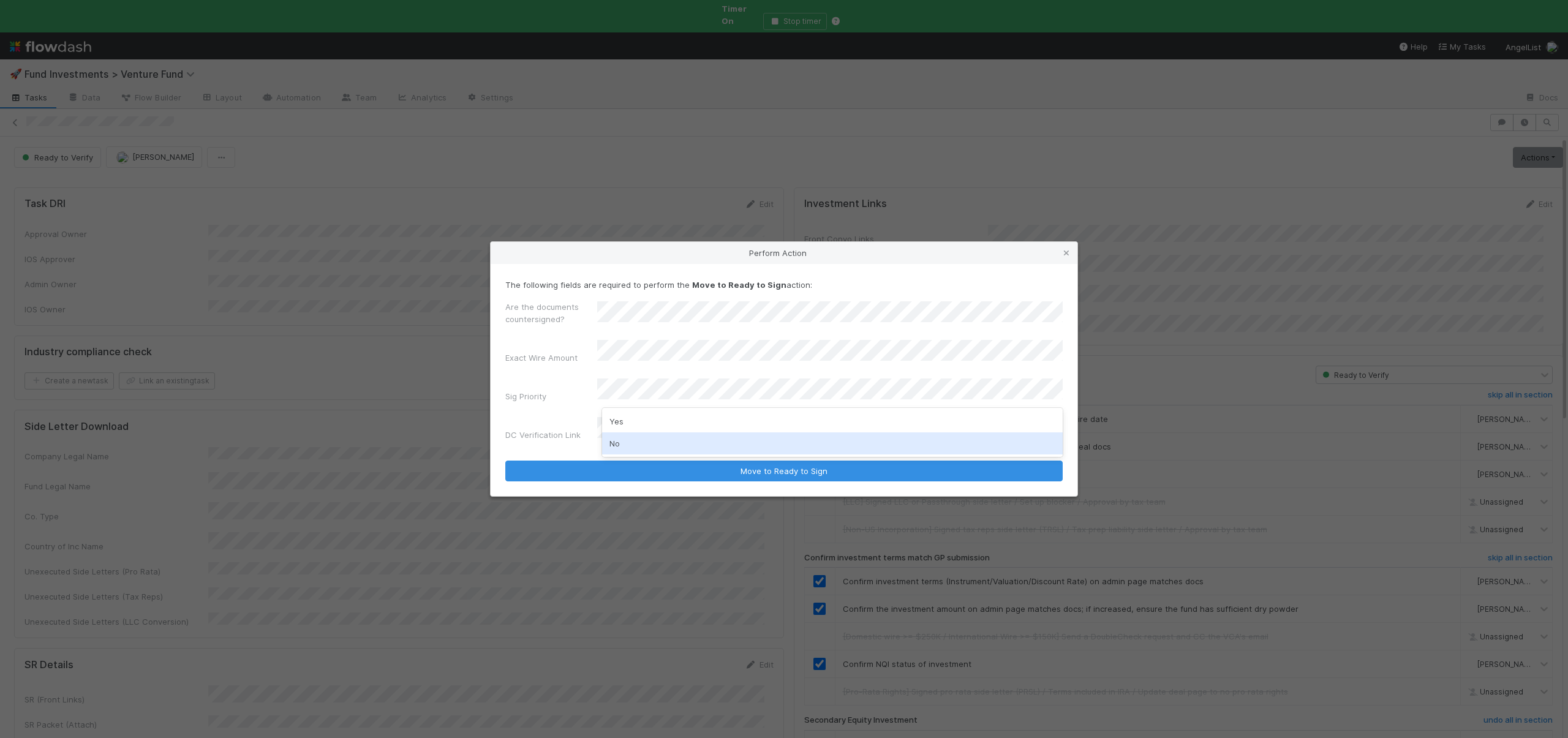
click at [614, 438] on div "No" at bounding box center [832, 444] width 461 height 22
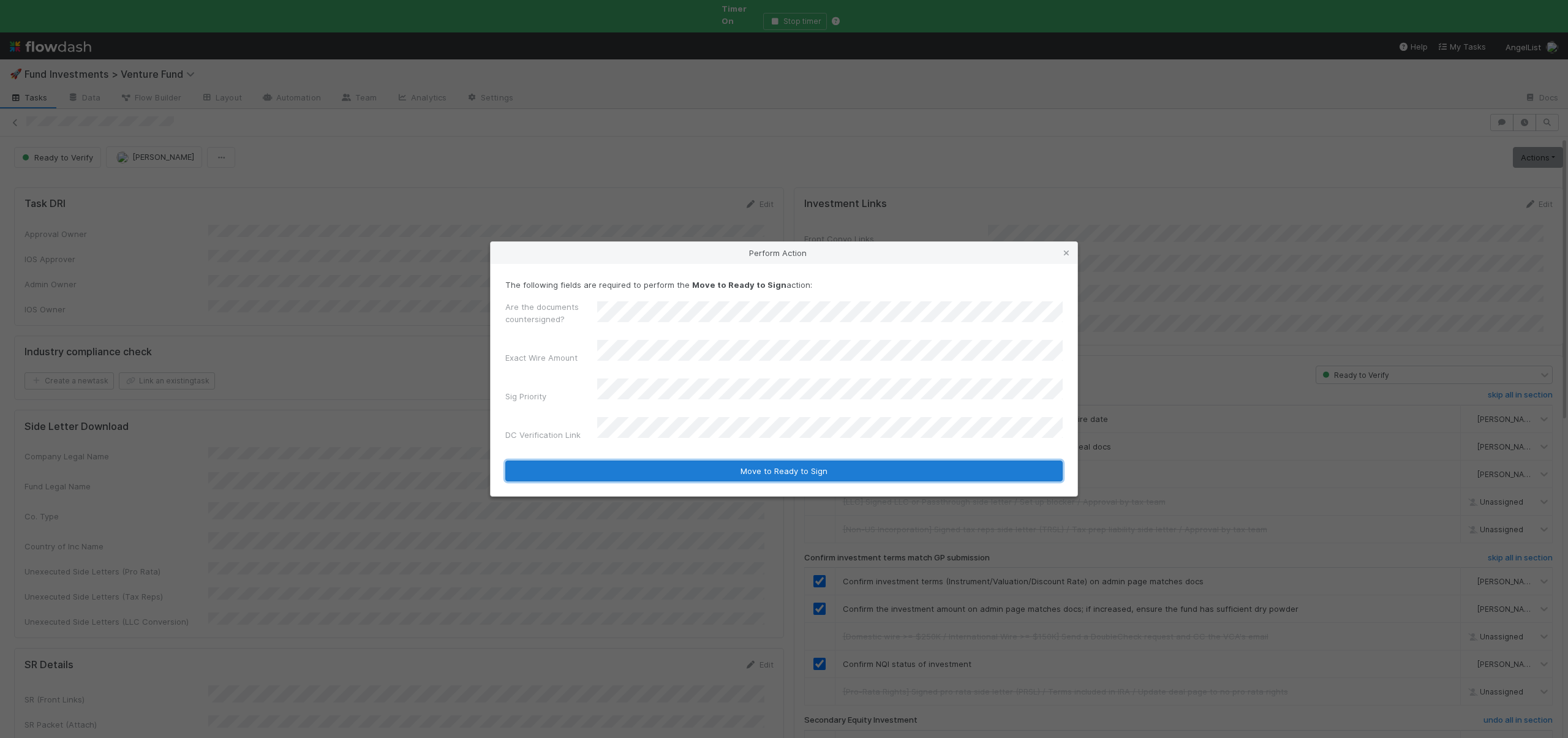
click at [611, 464] on button "Move to Ready to Sign" at bounding box center [784, 471] width 558 height 21
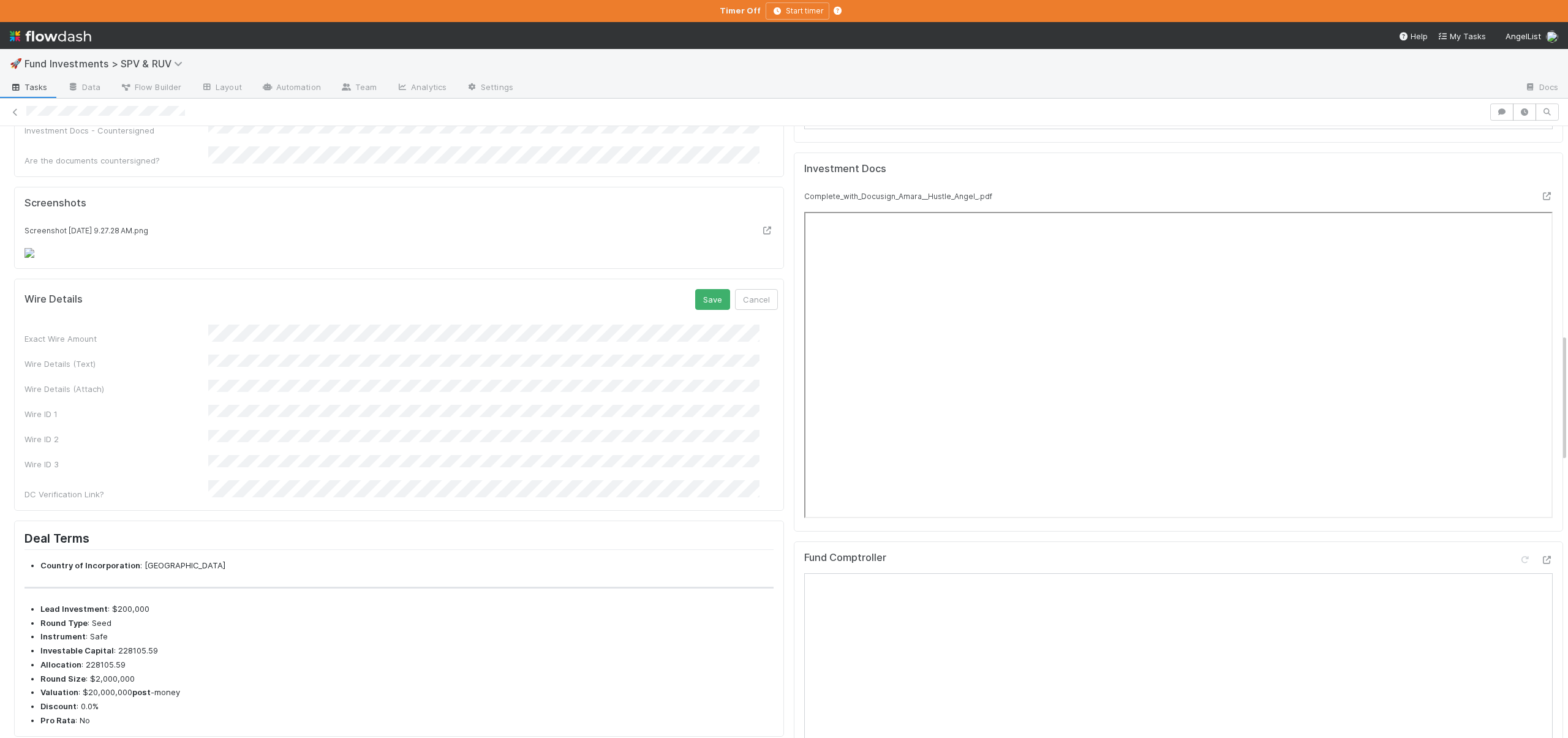
scroll to position [992, 0]
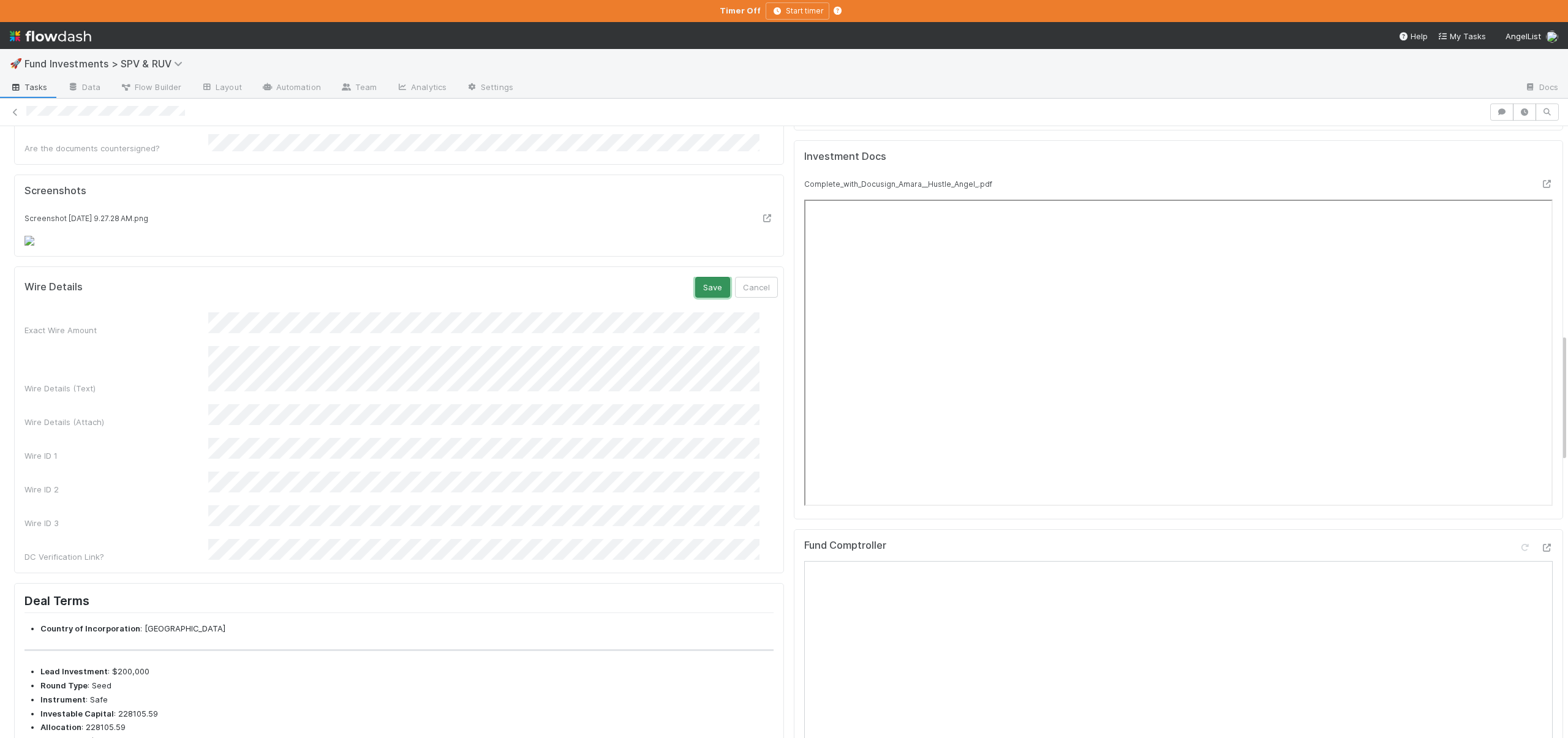
click at [695, 297] on button "Save" at bounding box center [712, 287] width 35 height 21
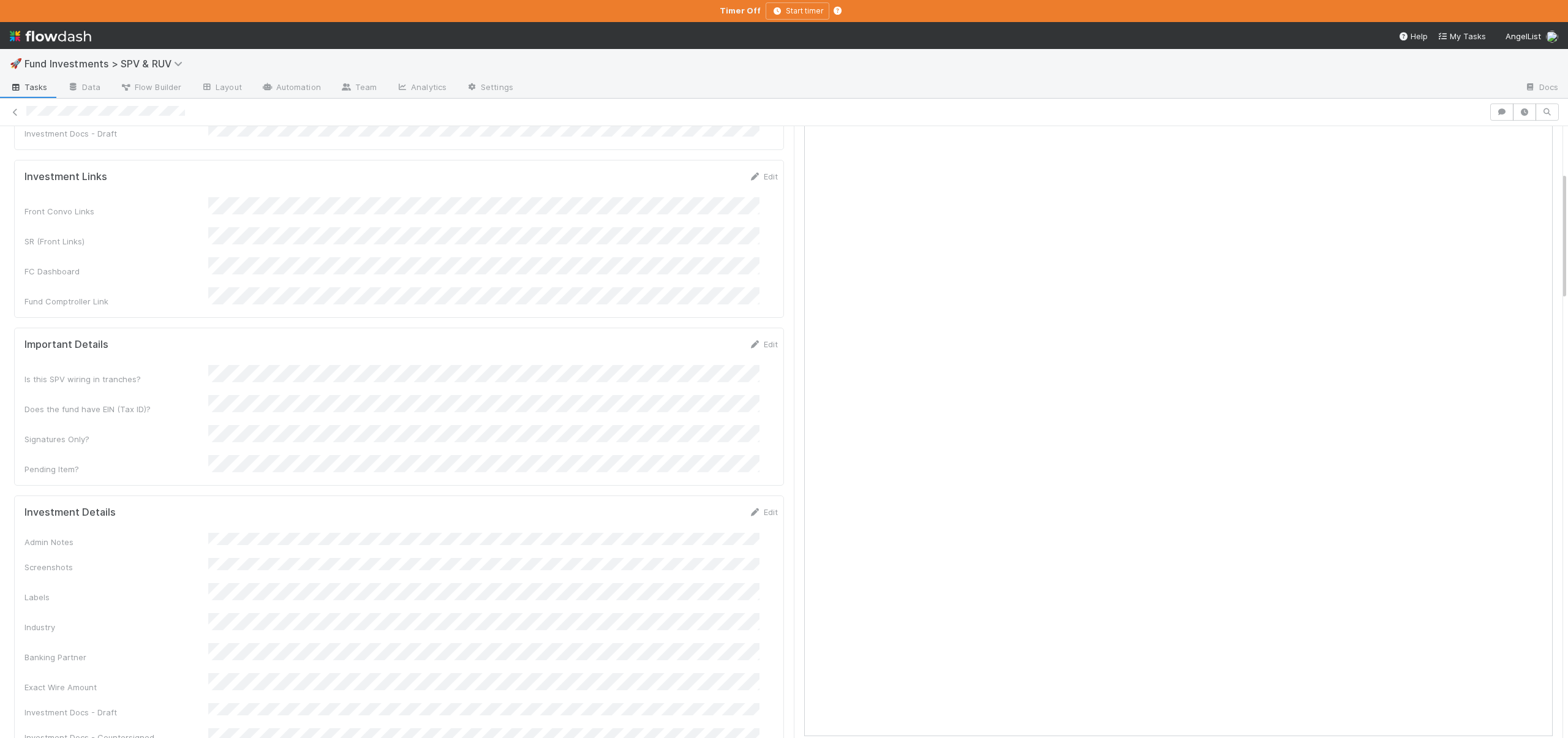
scroll to position [221, 0]
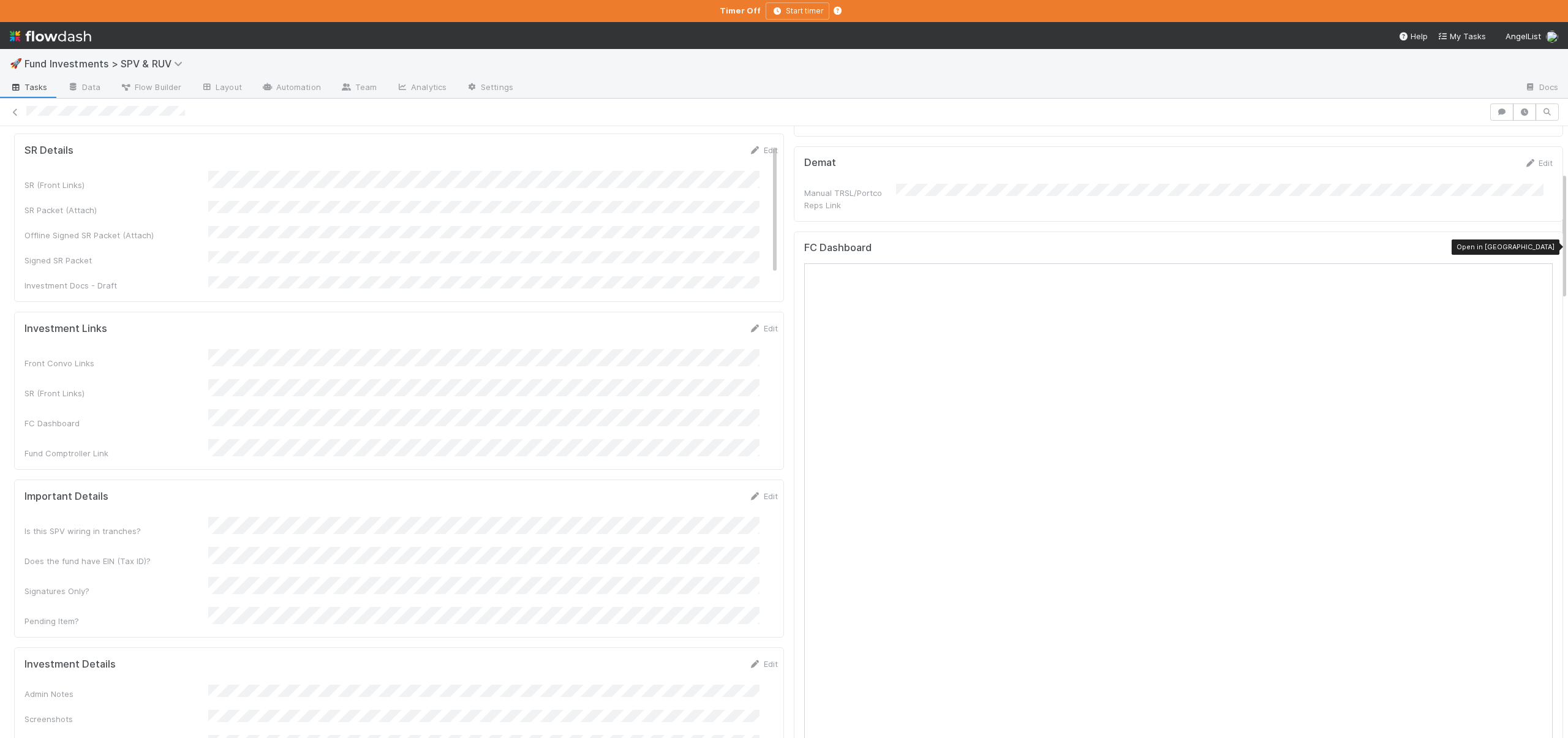
click at [1541, 248] on icon at bounding box center [1546, 250] width 13 height 8
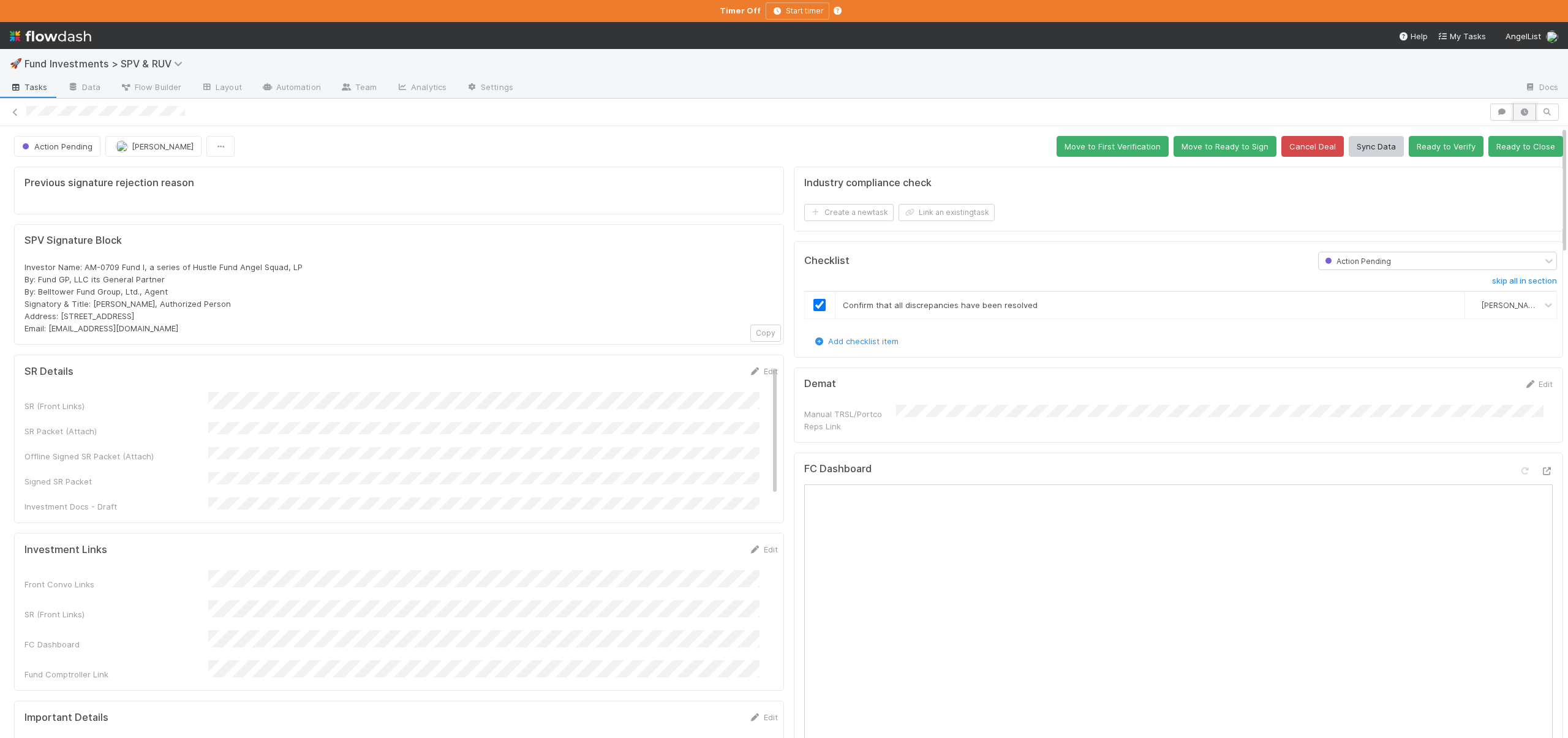
click at [1519, 111] on icon "button" at bounding box center [1525, 112] width 13 height 7
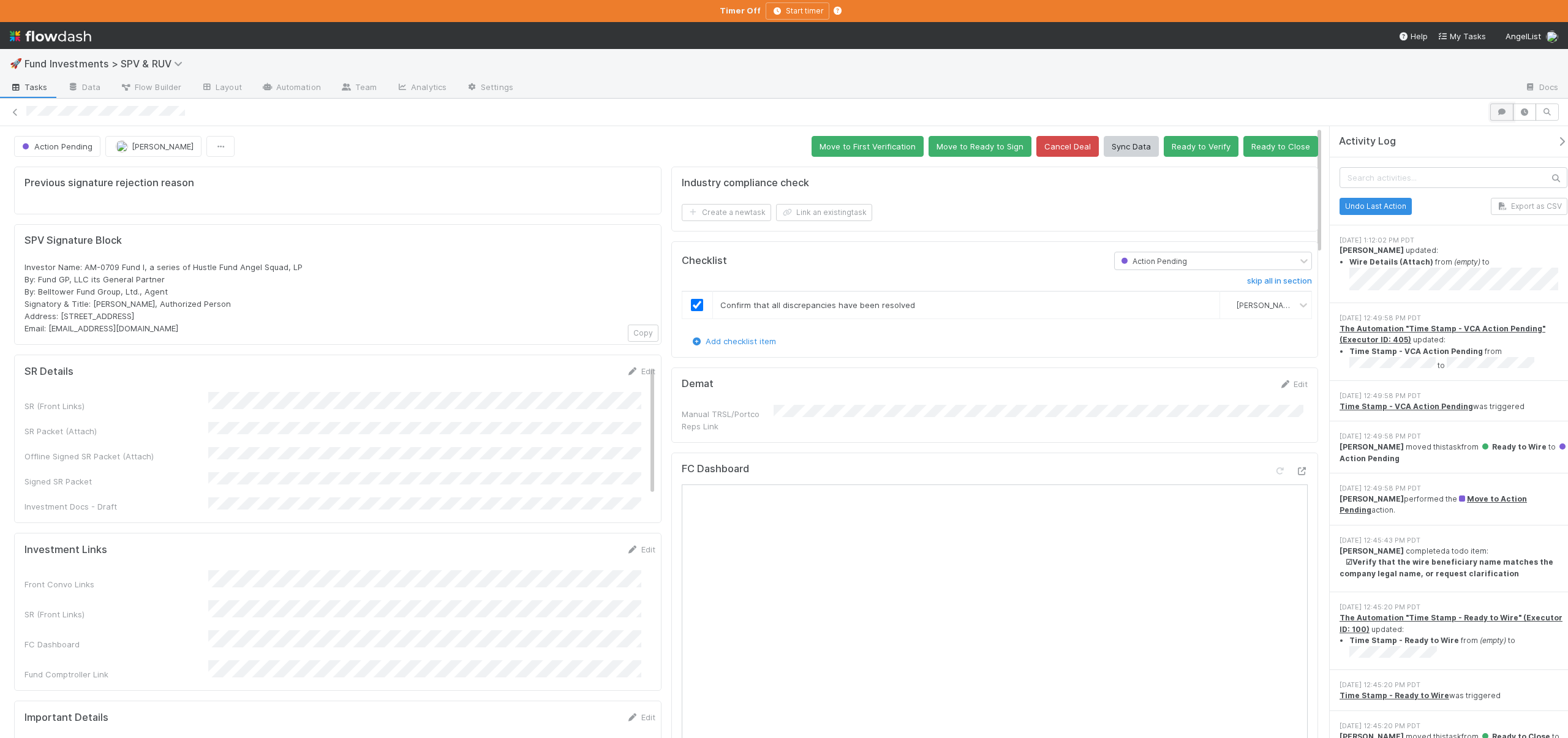
click at [1511, 111] on button "button" at bounding box center [1502, 112] width 23 height 17
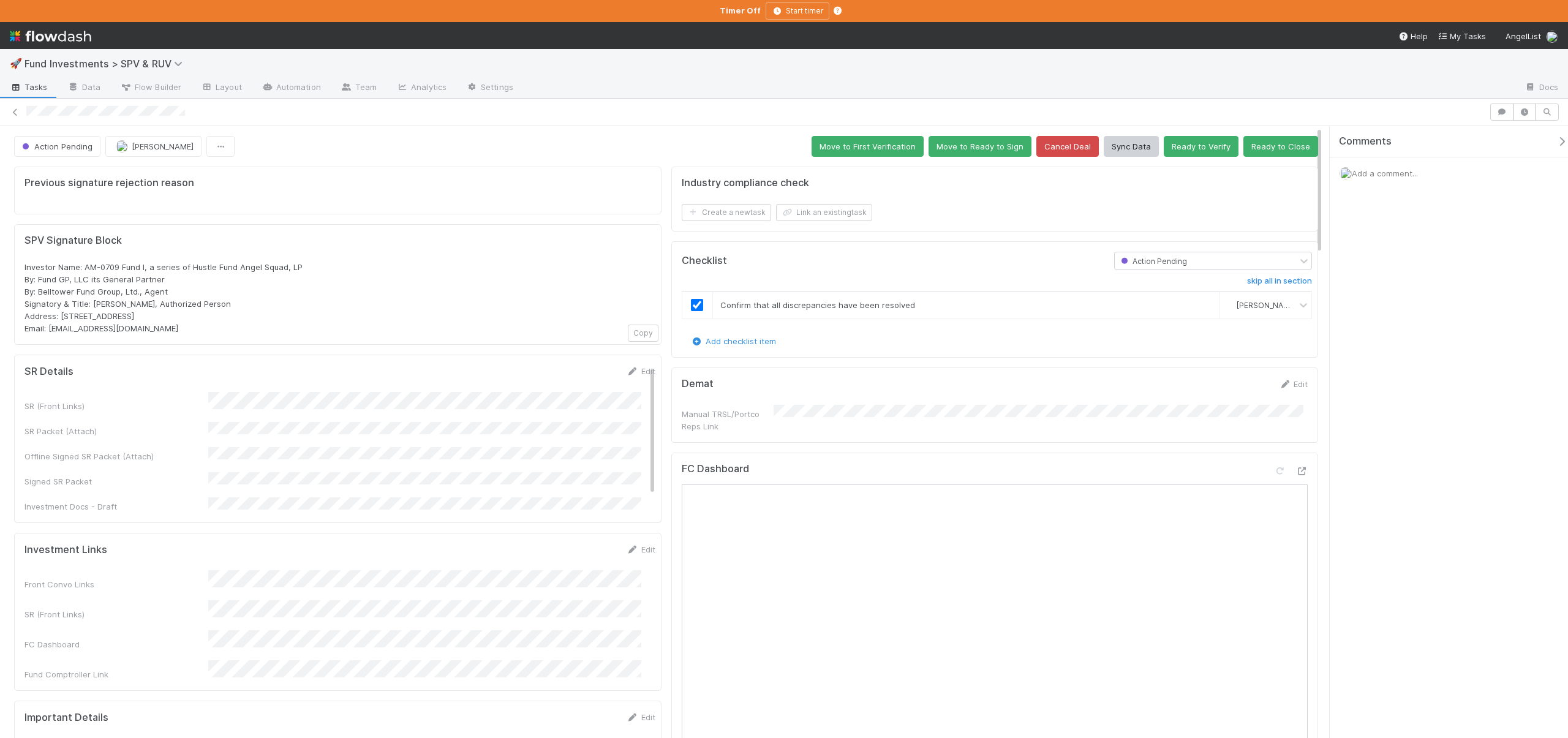
click at [1546, 132] on div "Comments" at bounding box center [1454, 142] width 248 height 31
click at [1547, 136] on div "Comments" at bounding box center [1458, 142] width 238 height 13
click at [1556, 142] on icon "button" at bounding box center [1562, 141] width 13 height 10
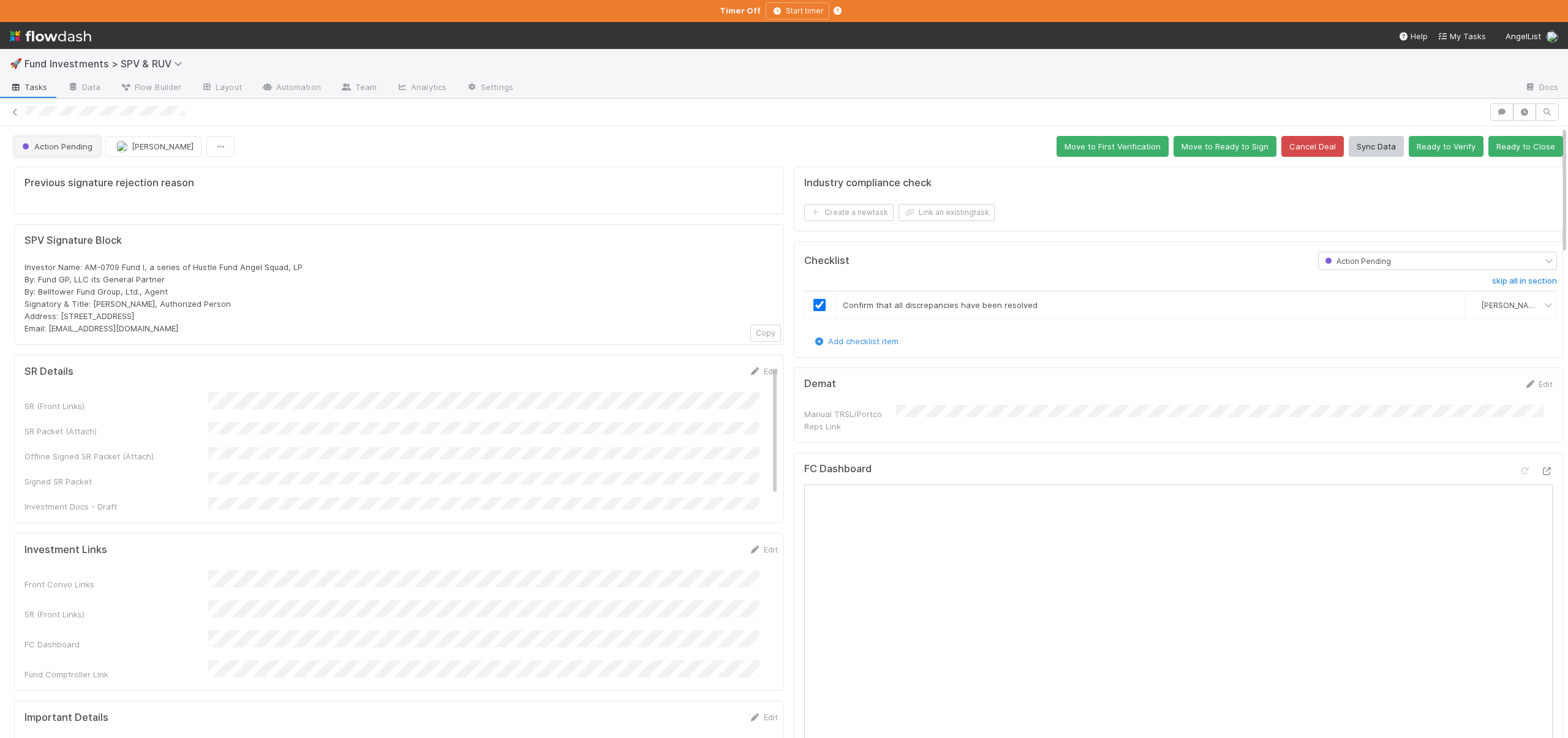
click at [31, 137] on button "Action Pending" at bounding box center [57, 146] width 86 height 21
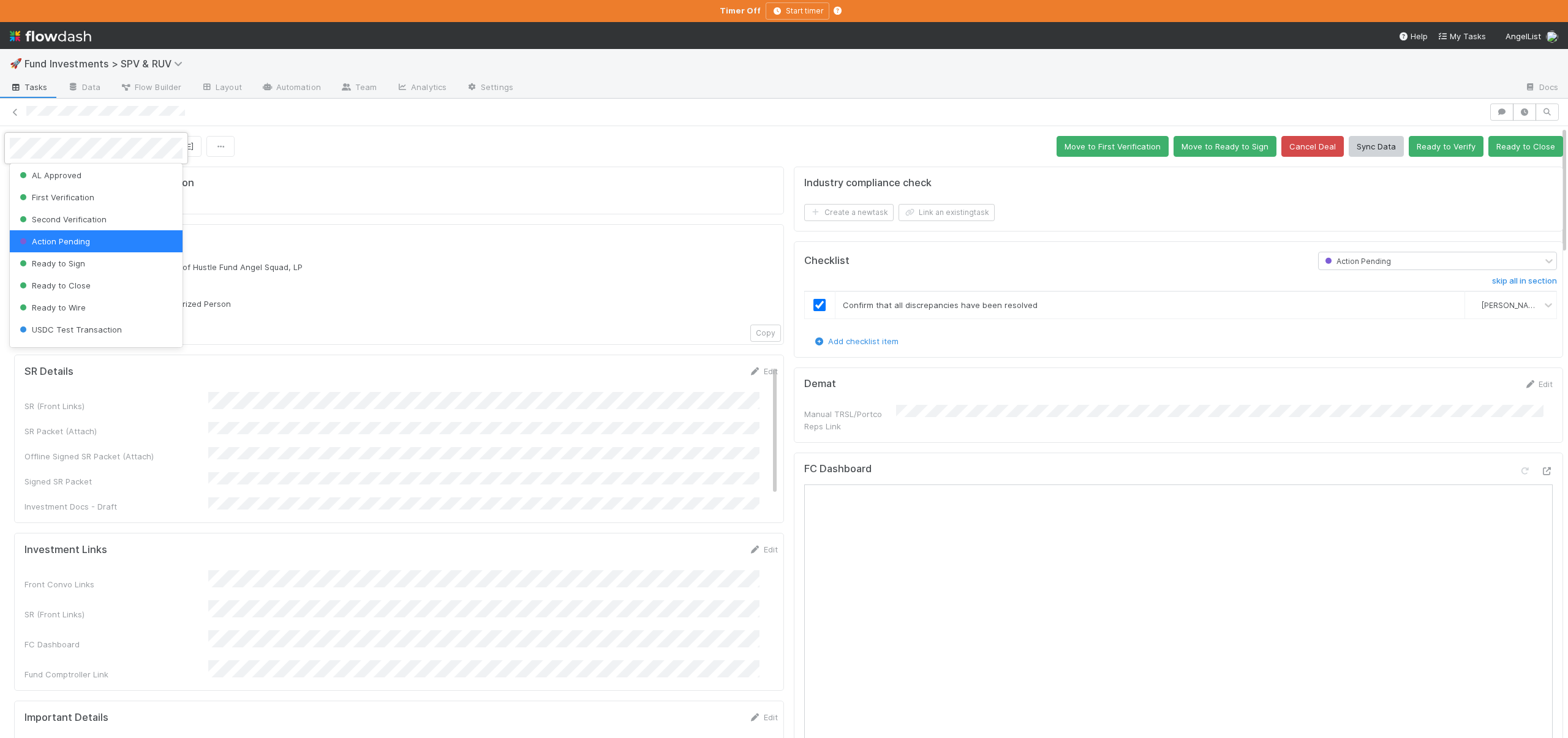
scroll to position [2, 0]
click at [39, 308] on span "Ready to Wire" at bounding box center [51, 306] width 69 height 10
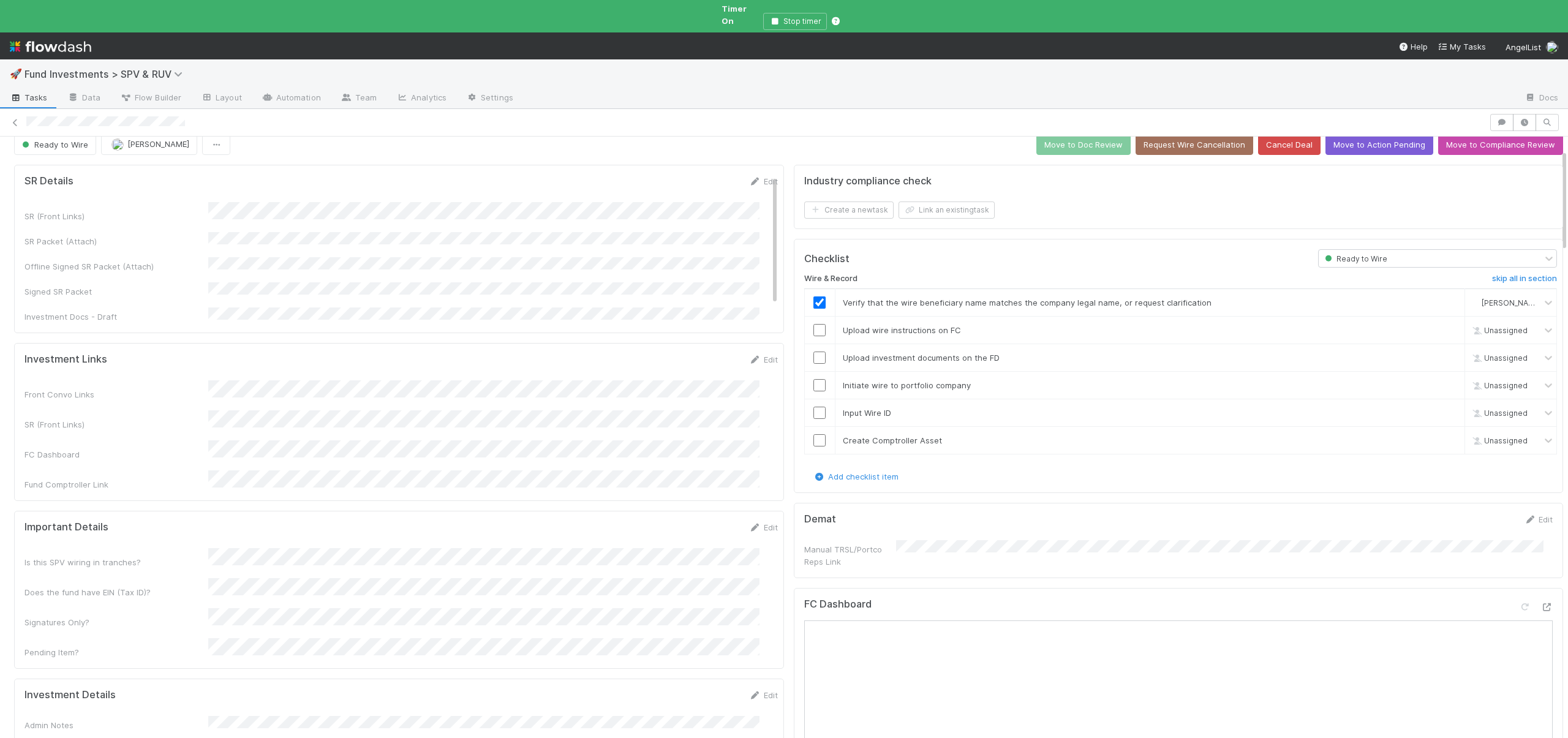
scroll to position [0, 0]
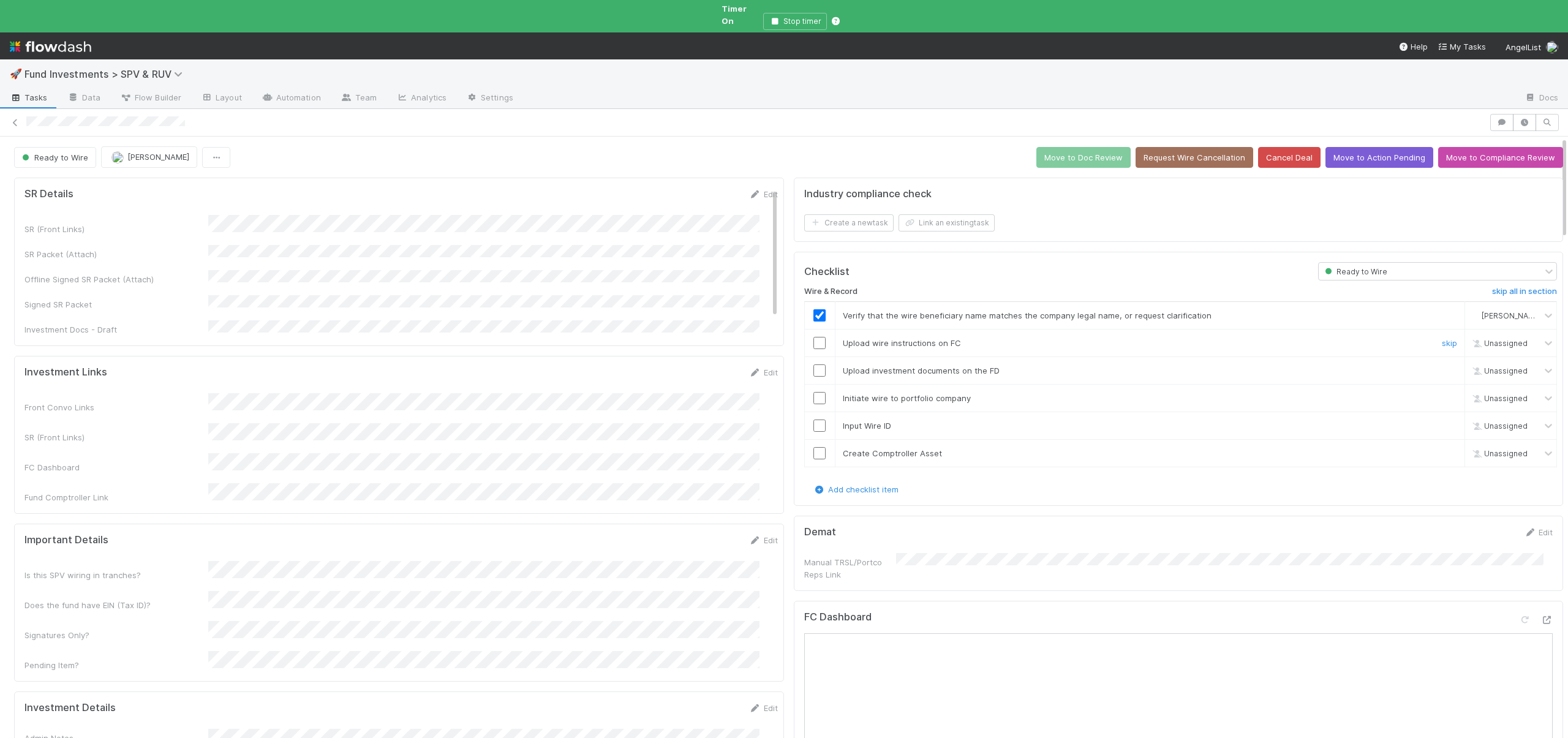
click at [814, 337] on input "checkbox" at bounding box center [820, 343] width 13 height 13
click at [814, 364] on input "checkbox" at bounding box center [820, 370] width 13 height 13
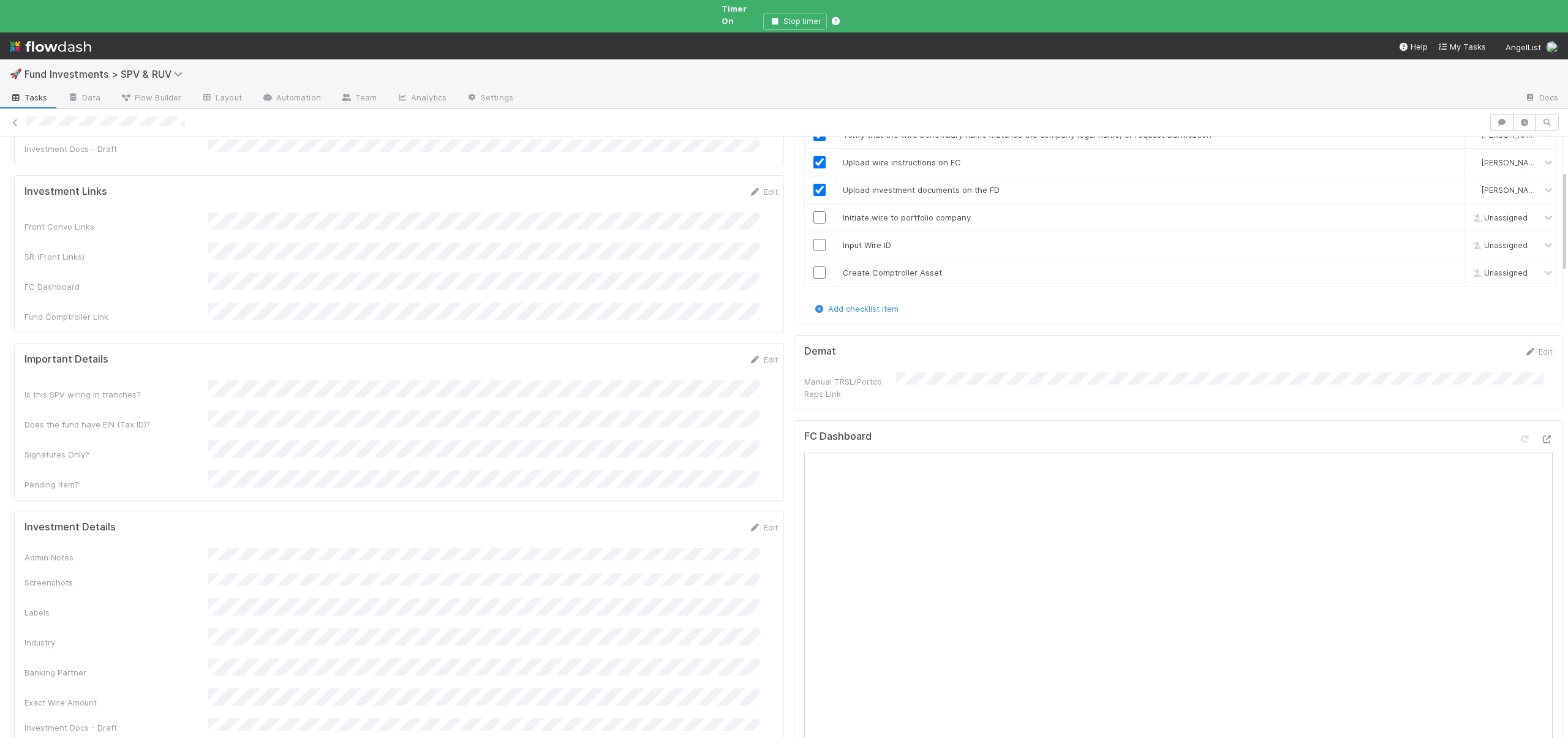
scroll to position [118, 0]
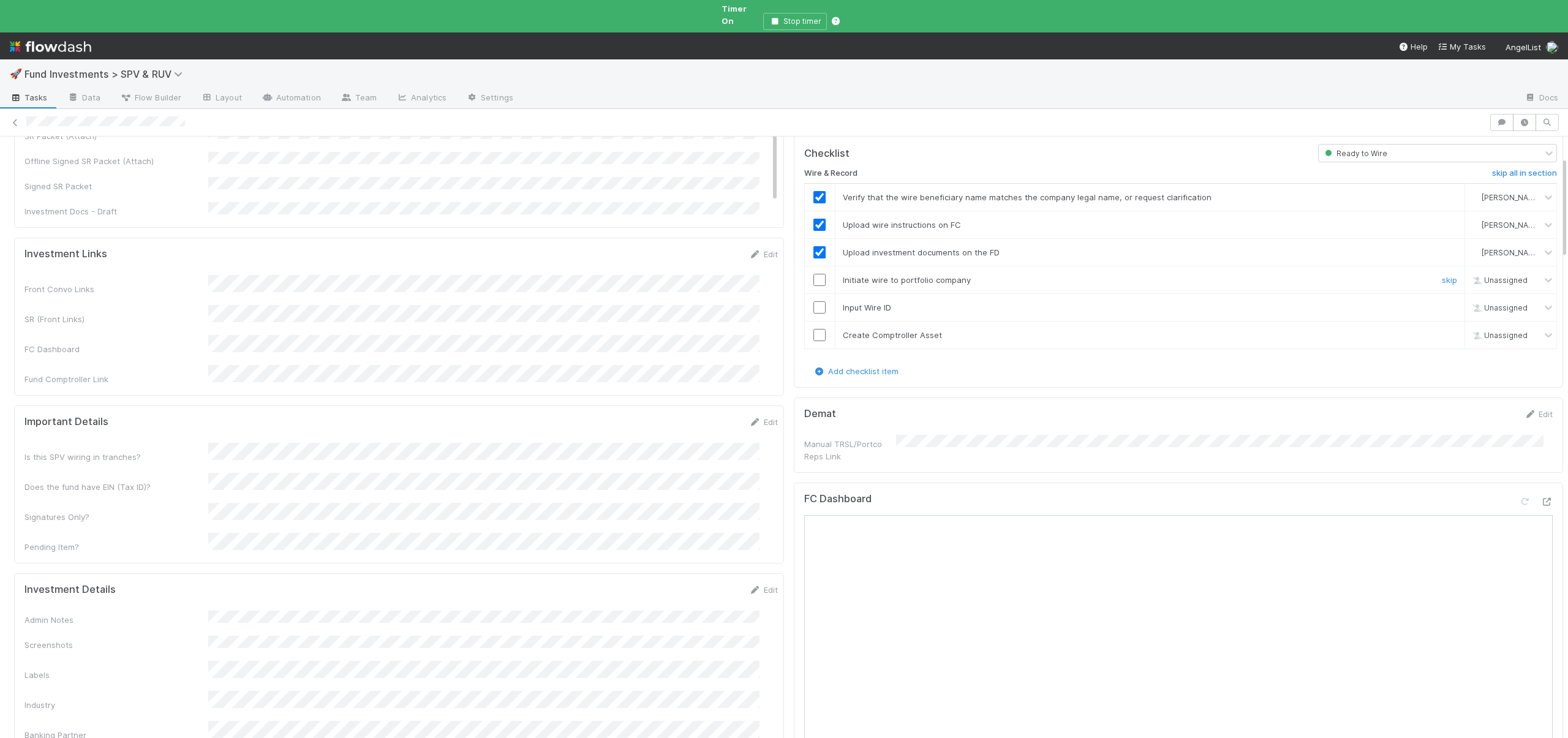
click at [814, 274] on input "checkbox" at bounding box center [820, 280] width 13 height 13
click at [814, 301] on input "checkbox" at bounding box center [820, 307] width 13 height 13
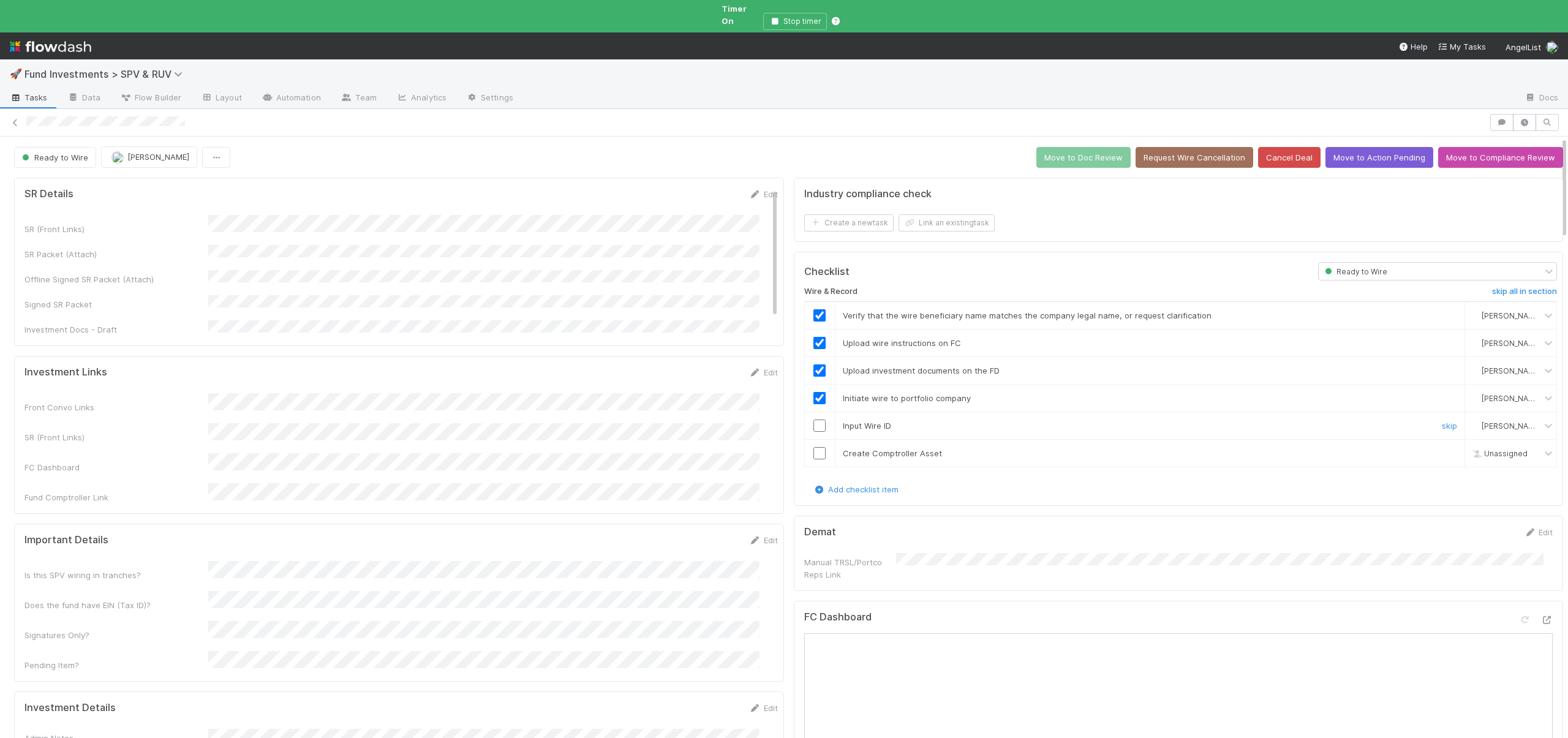
click at [814, 421] on input "checkbox" at bounding box center [820, 426] width 13 height 13
click at [814, 420] on input "checkbox" at bounding box center [820, 426] width 13 height 13
click at [814, 447] on input "checkbox" at bounding box center [820, 453] width 13 height 13
click at [1058, 147] on button "Move to Doc Review" at bounding box center [1083, 157] width 94 height 21
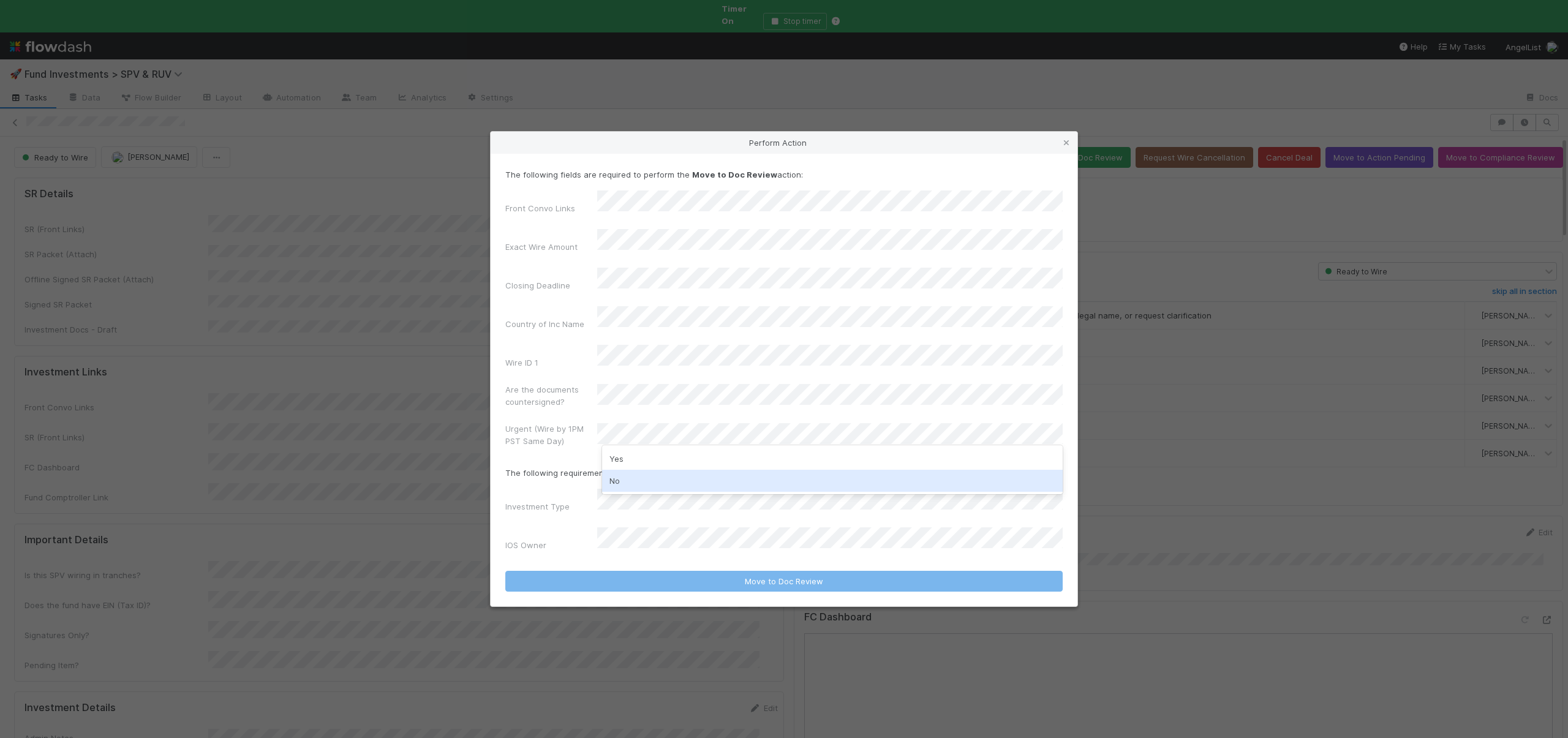
click at [619, 481] on div "No" at bounding box center [832, 481] width 461 height 22
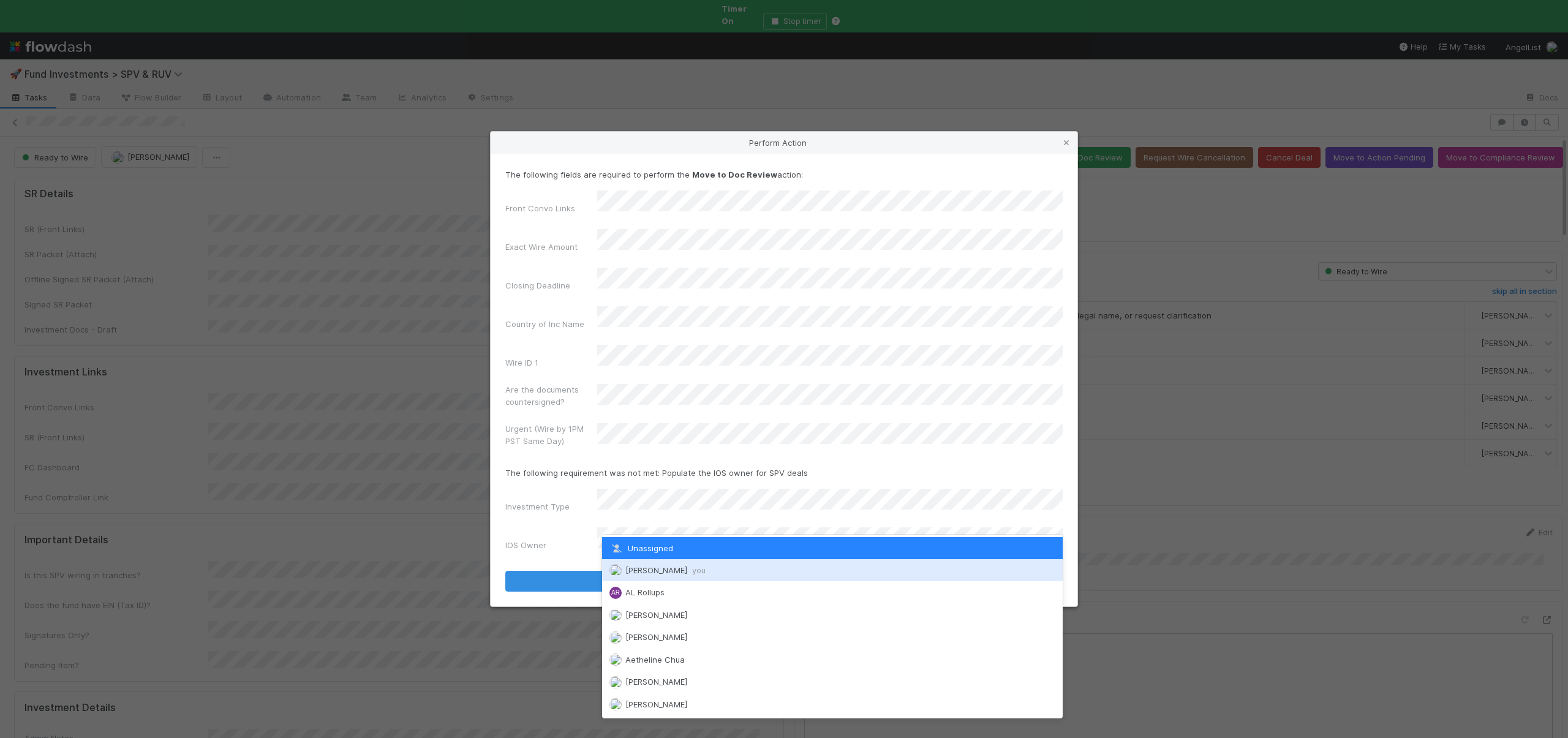
click at [626, 570] on span "Andre Fredrick you" at bounding box center [665, 570] width 80 height 10
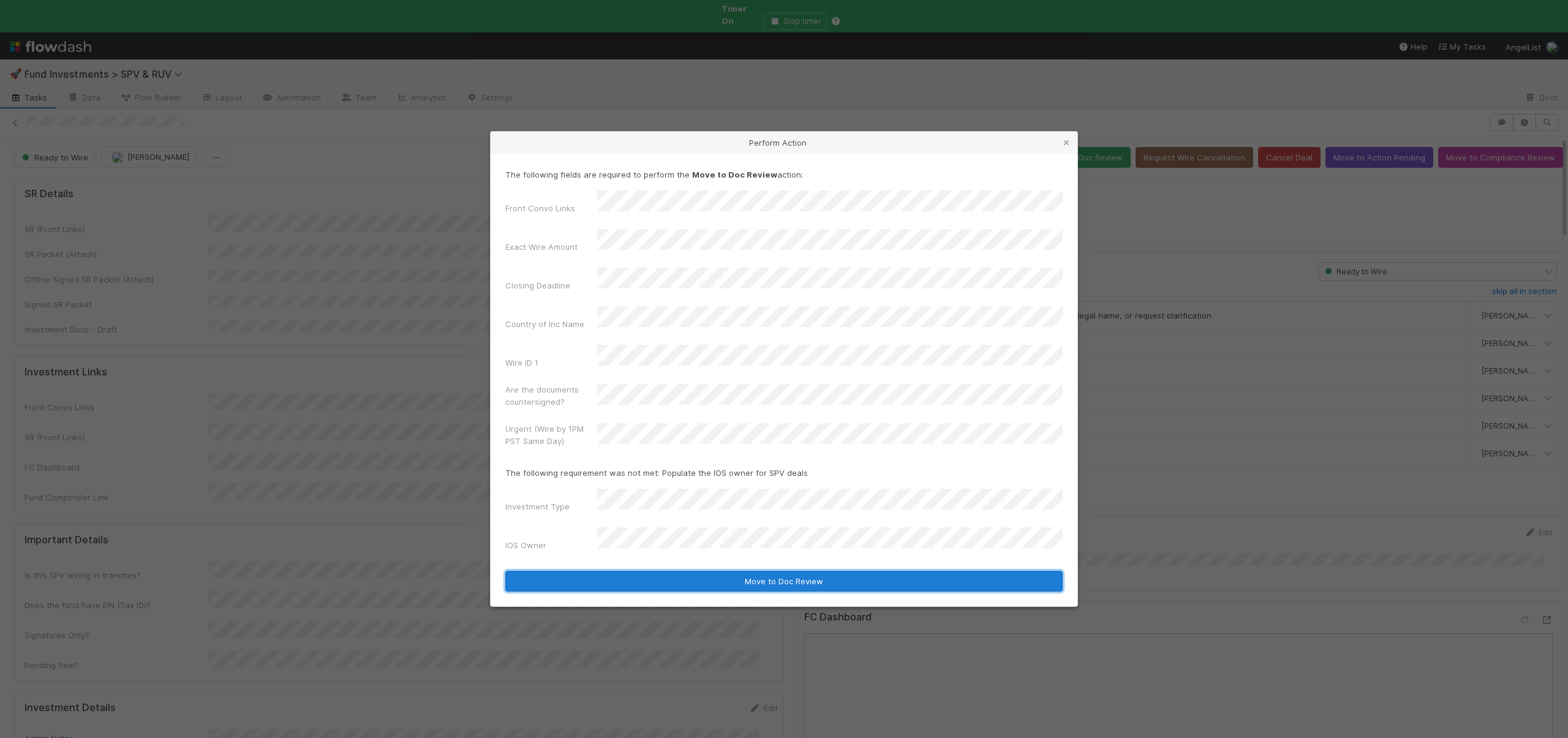
click at [650, 571] on button "Move to Doc Review" at bounding box center [784, 581] width 558 height 21
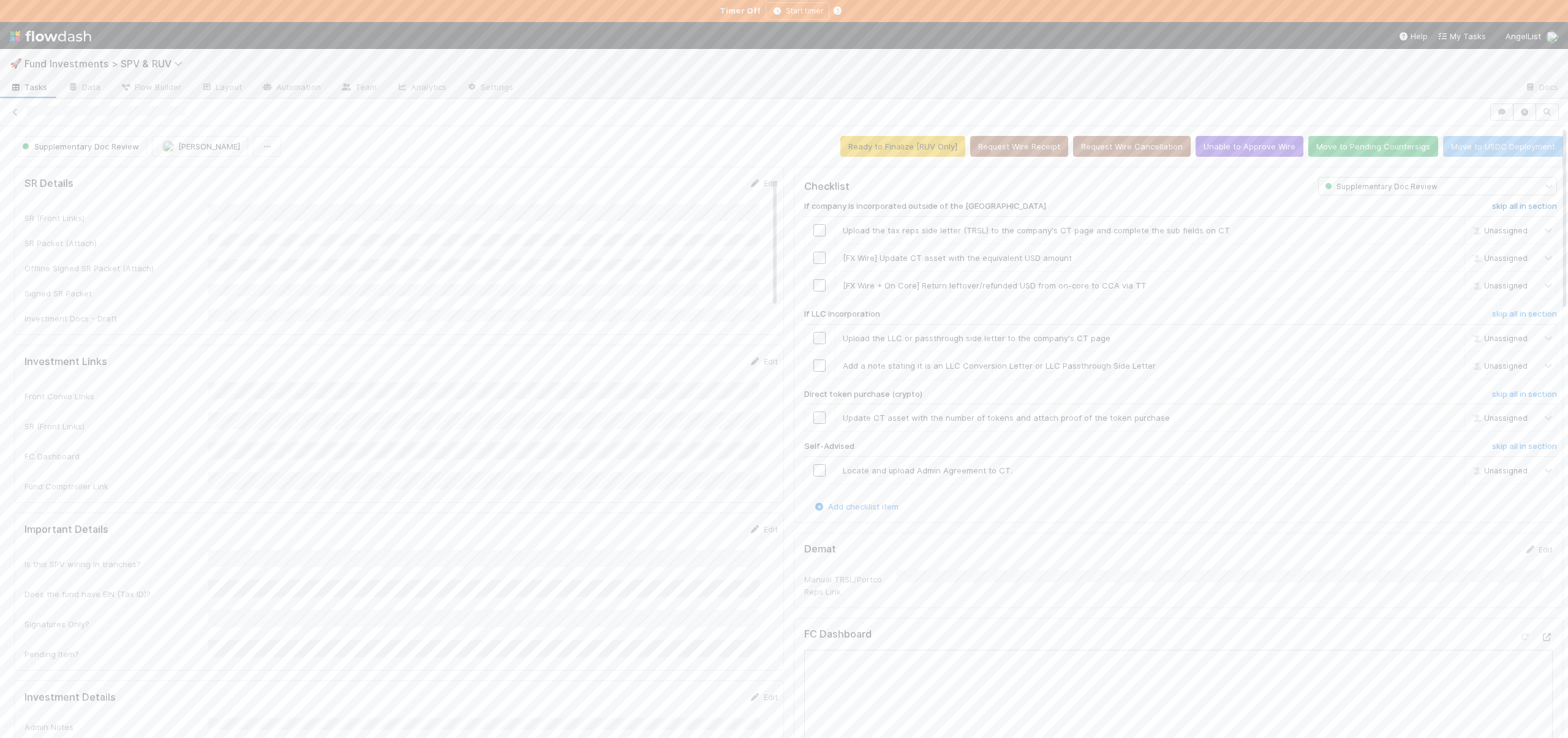
click at [1492, 202] on h6 "skip all in section" at bounding box center [1525, 206] width 65 height 10
click at [1488, 204] on h6 "undo all in section" at bounding box center [1522, 206] width 69 height 10
click at [1492, 311] on h6 "skip all in section" at bounding box center [1525, 314] width 65 height 10
click at [1492, 394] on h6 "skip all in section" at bounding box center [1525, 394] width 65 height 10
click at [1492, 447] on h6 "skip all in section" at bounding box center [1525, 447] width 65 height 10
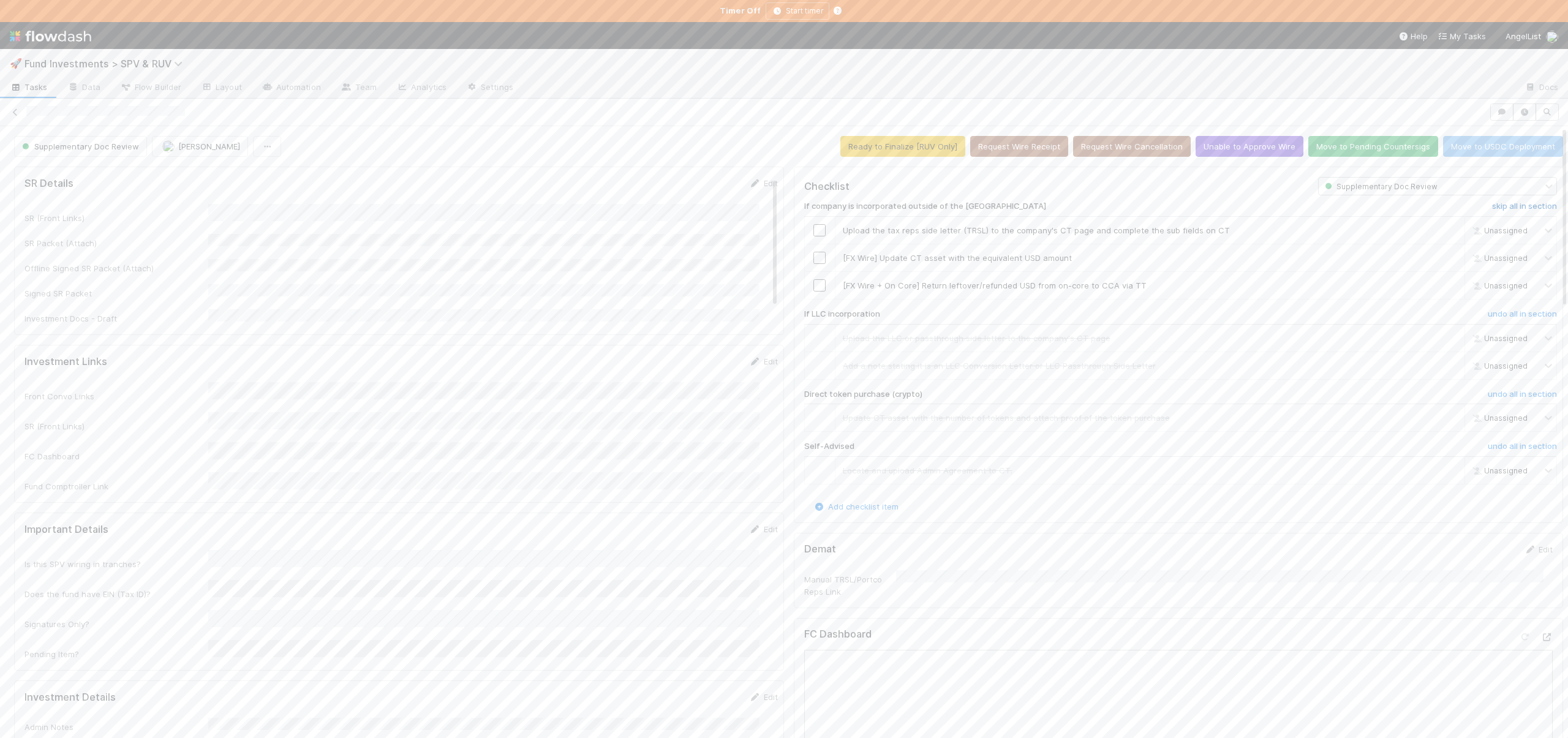
click at [1492, 206] on h6 "skip all in section" at bounding box center [1525, 206] width 65 height 10
click at [1336, 144] on button "Move to Pending Countersigs" at bounding box center [1373, 146] width 130 height 21
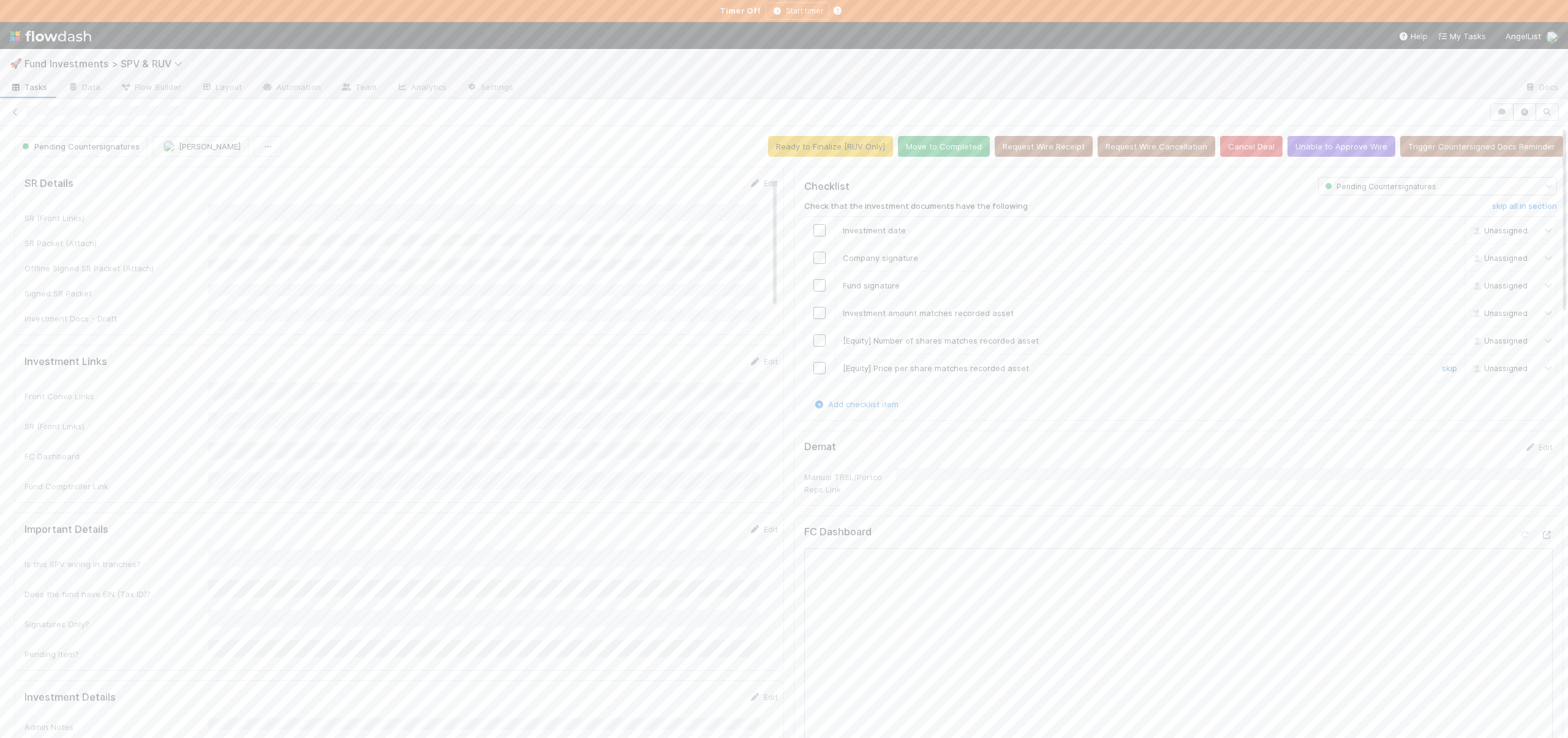
click at [1442, 366] on link "skip" at bounding box center [1449, 368] width 16 height 10
click at [1442, 341] on link "skip" at bounding box center [1449, 340] width 16 height 10
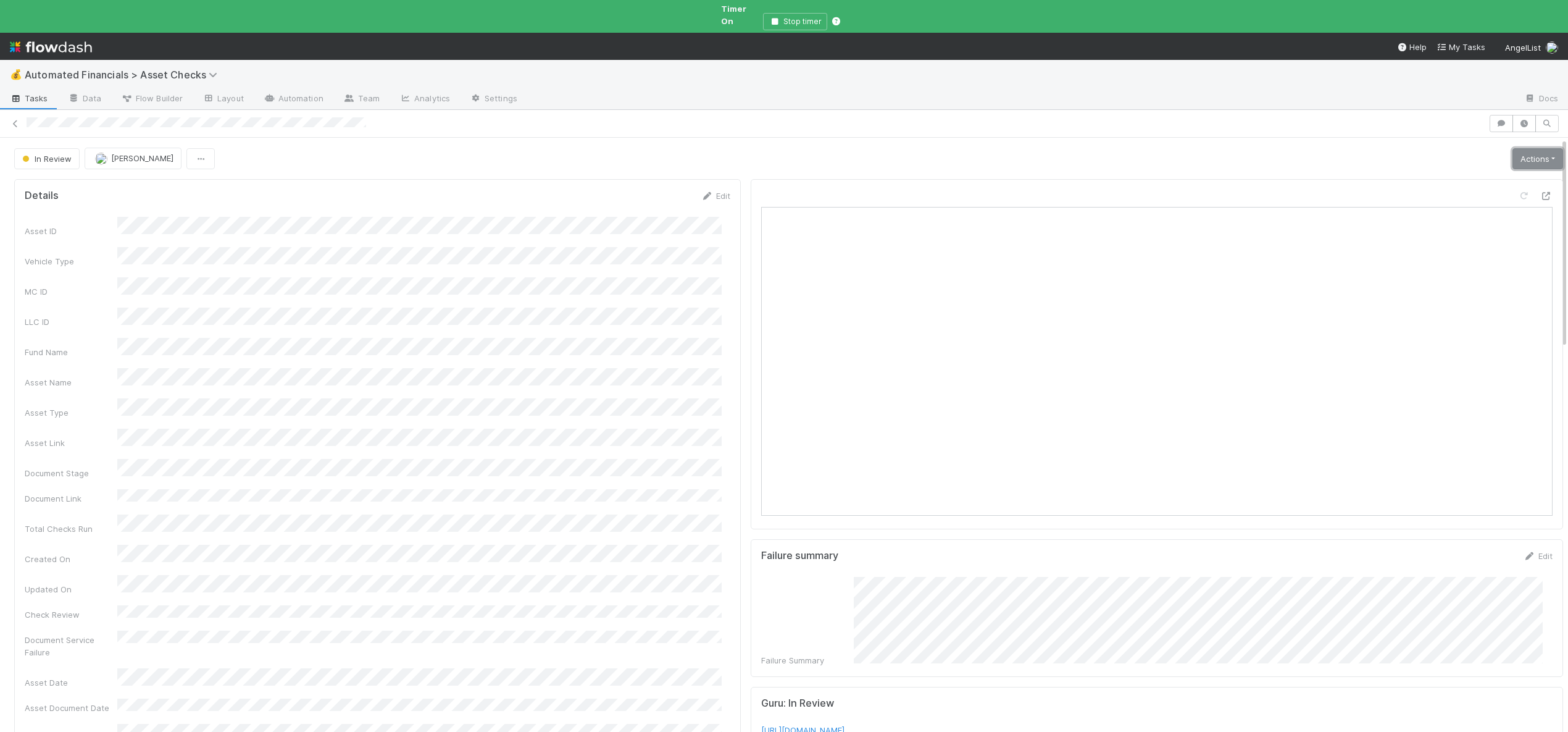
click at [1513, 148] on link "Actions" at bounding box center [1538, 159] width 51 height 21
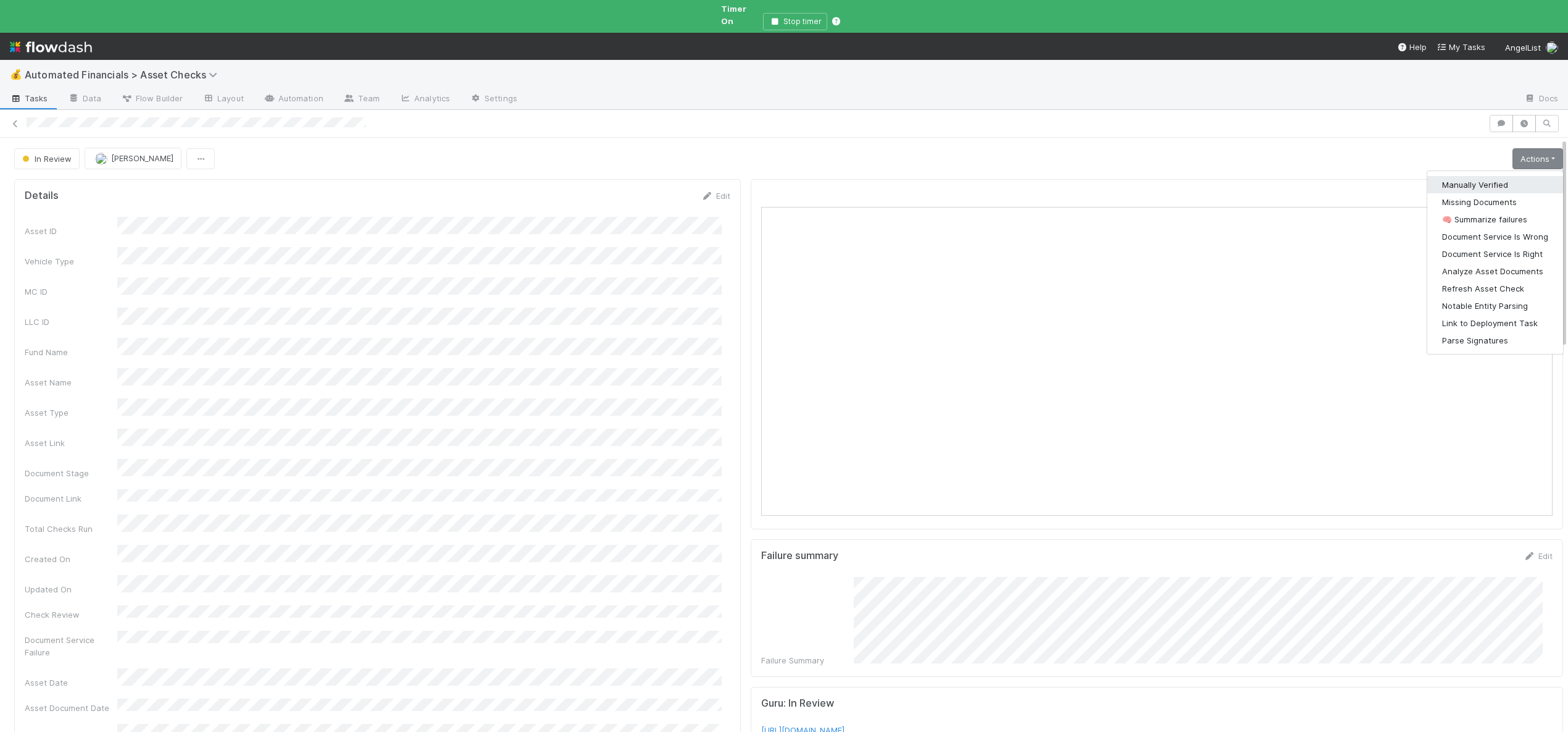
click at [1478, 176] on button "Manually Verified" at bounding box center [1496, 184] width 136 height 17
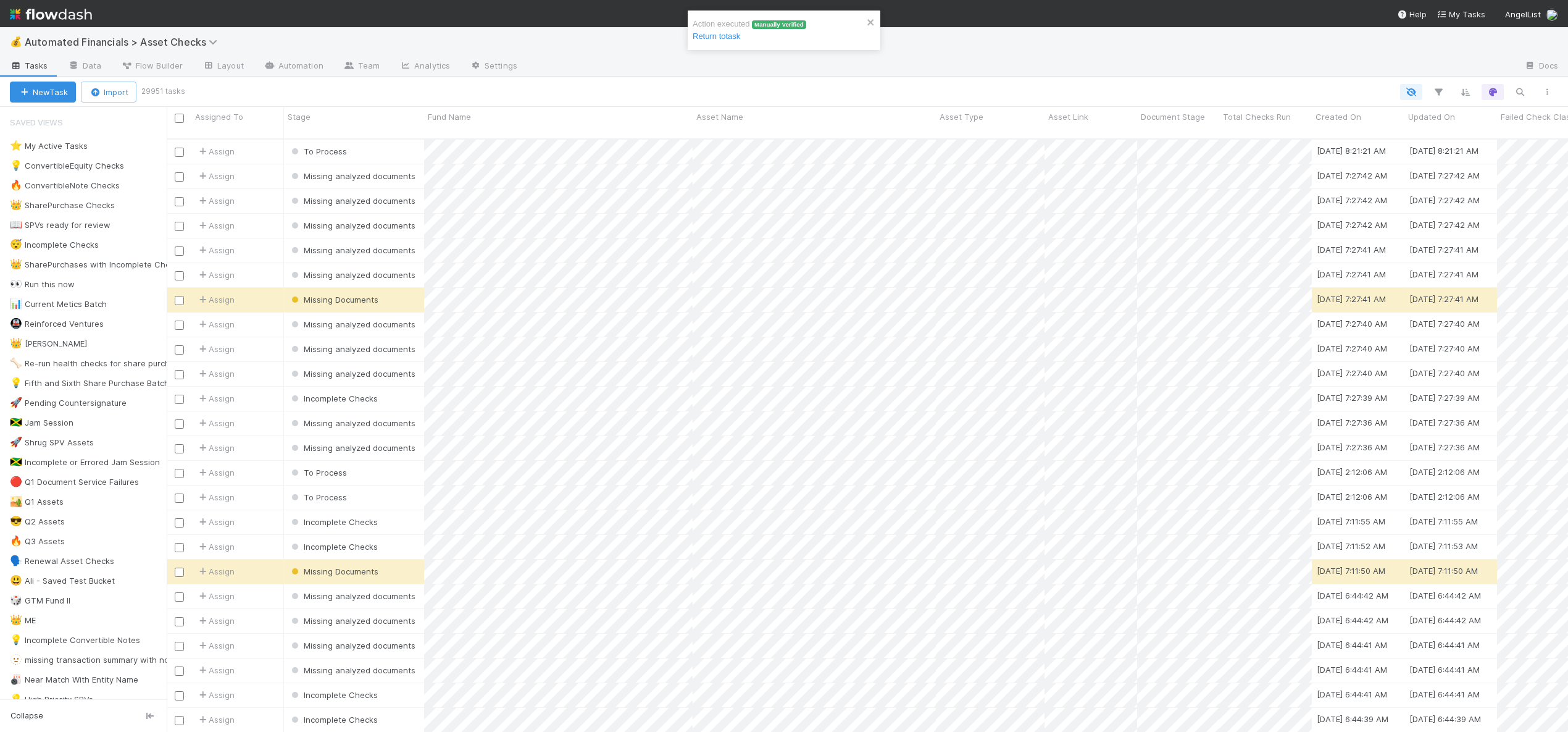
scroll to position [594, 1392]
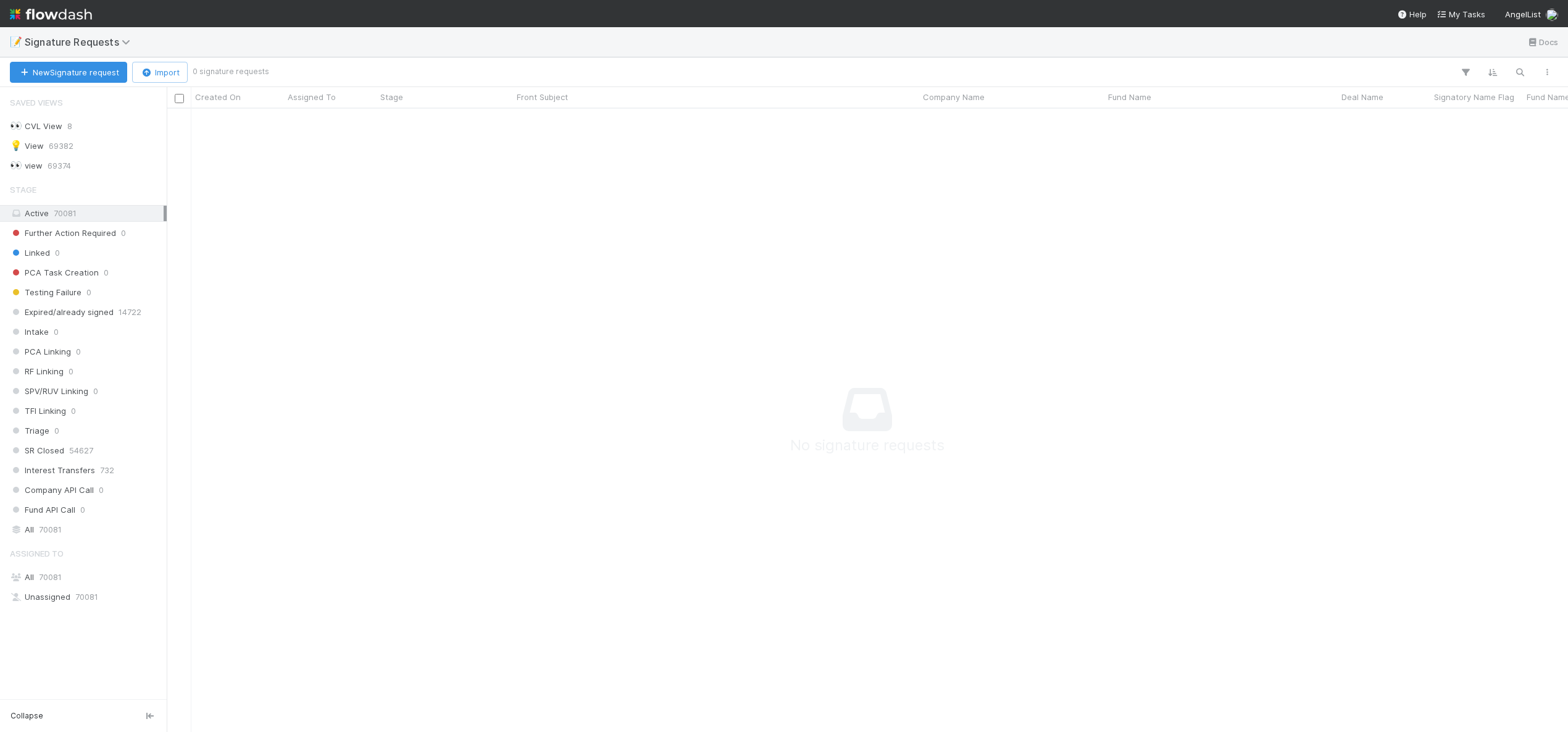
scroll to position [605, 1392]
click at [41, 616] on span "[PERSON_NAME]" at bounding box center [57, 616] width 62 height 10
click at [43, 612] on span "[PERSON_NAME]" at bounding box center [57, 616] width 62 height 10
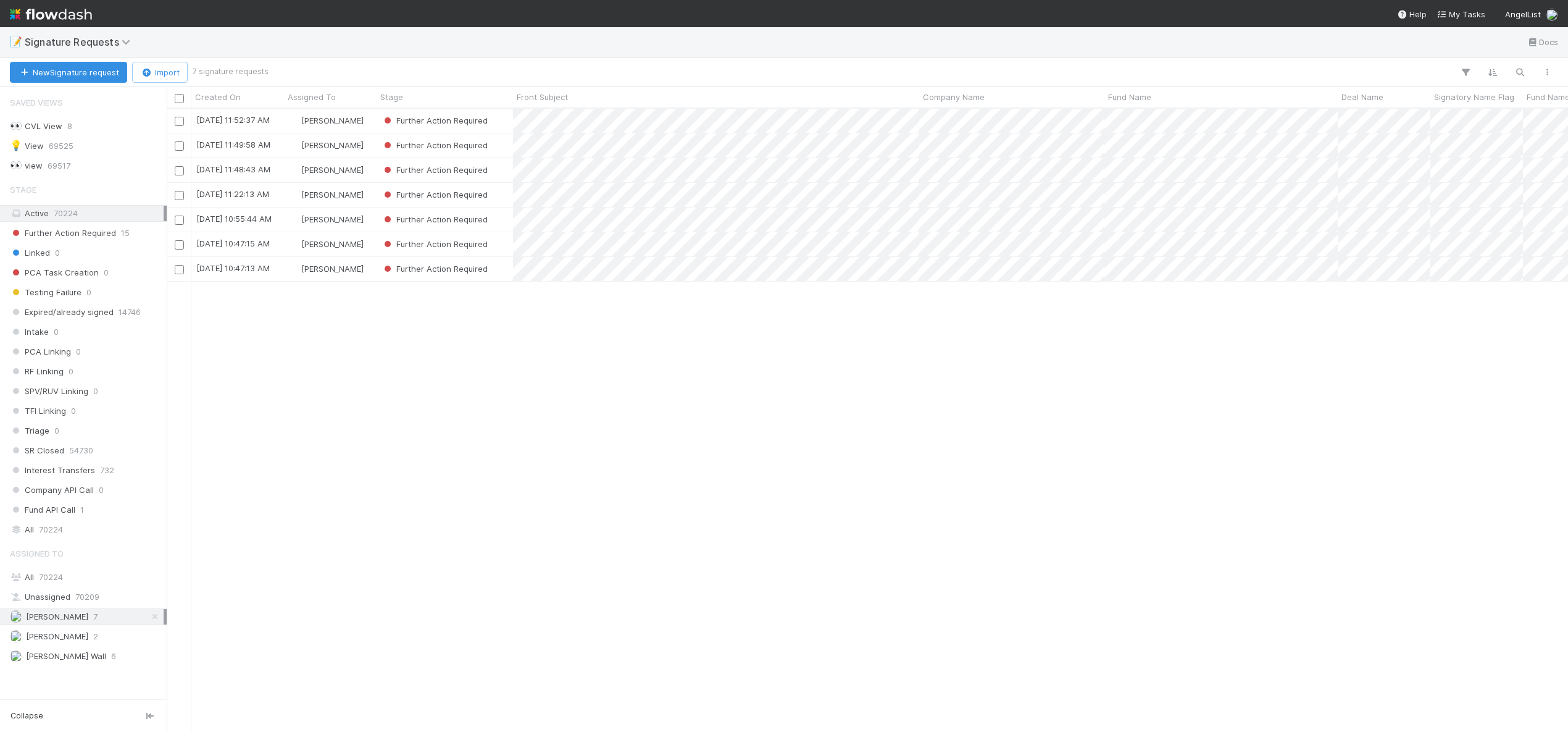
scroll to position [614, 1392]
click at [283, 266] on div "9/2/25, 10:47:13 AM" at bounding box center [238, 269] width 93 height 24
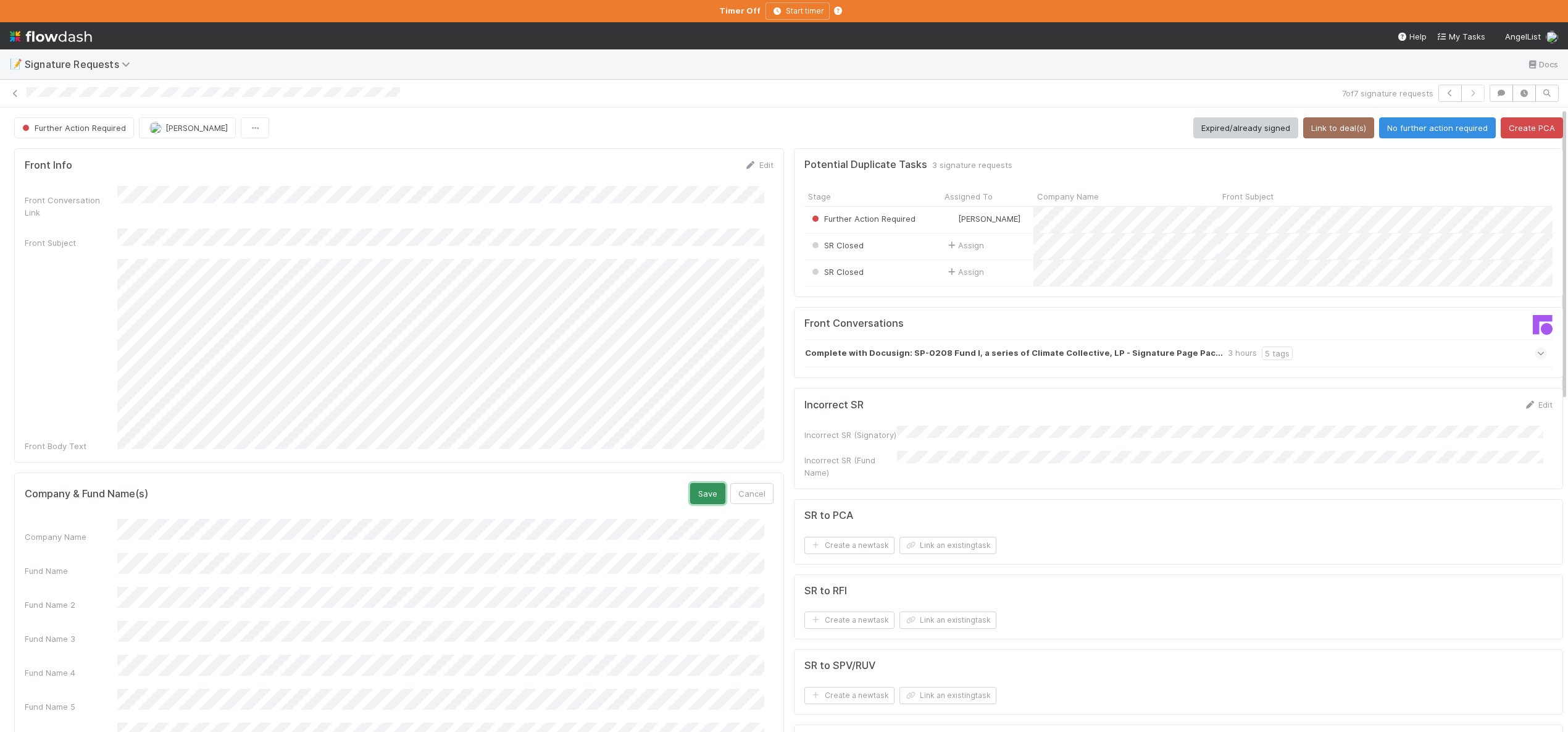
click at [690, 483] on button "Save" at bounding box center [707, 493] width 35 height 21
click at [188, 495] on form "Company & Fund Name(s) Save Cancel Company Name Fund Name Fund Name 2 Fund Name…" at bounding box center [399, 638] width 749 height 310
click at [195, 496] on form "Company & Fund Name(s) Save Cancel Company Name Fund Name Fund Name 2 Fund Name…" at bounding box center [399, 638] width 749 height 310
click at [690, 483] on button "Save" at bounding box center [707, 493] width 35 height 21
click at [1322, 133] on button "Link to deal(s)" at bounding box center [1339, 128] width 71 height 21
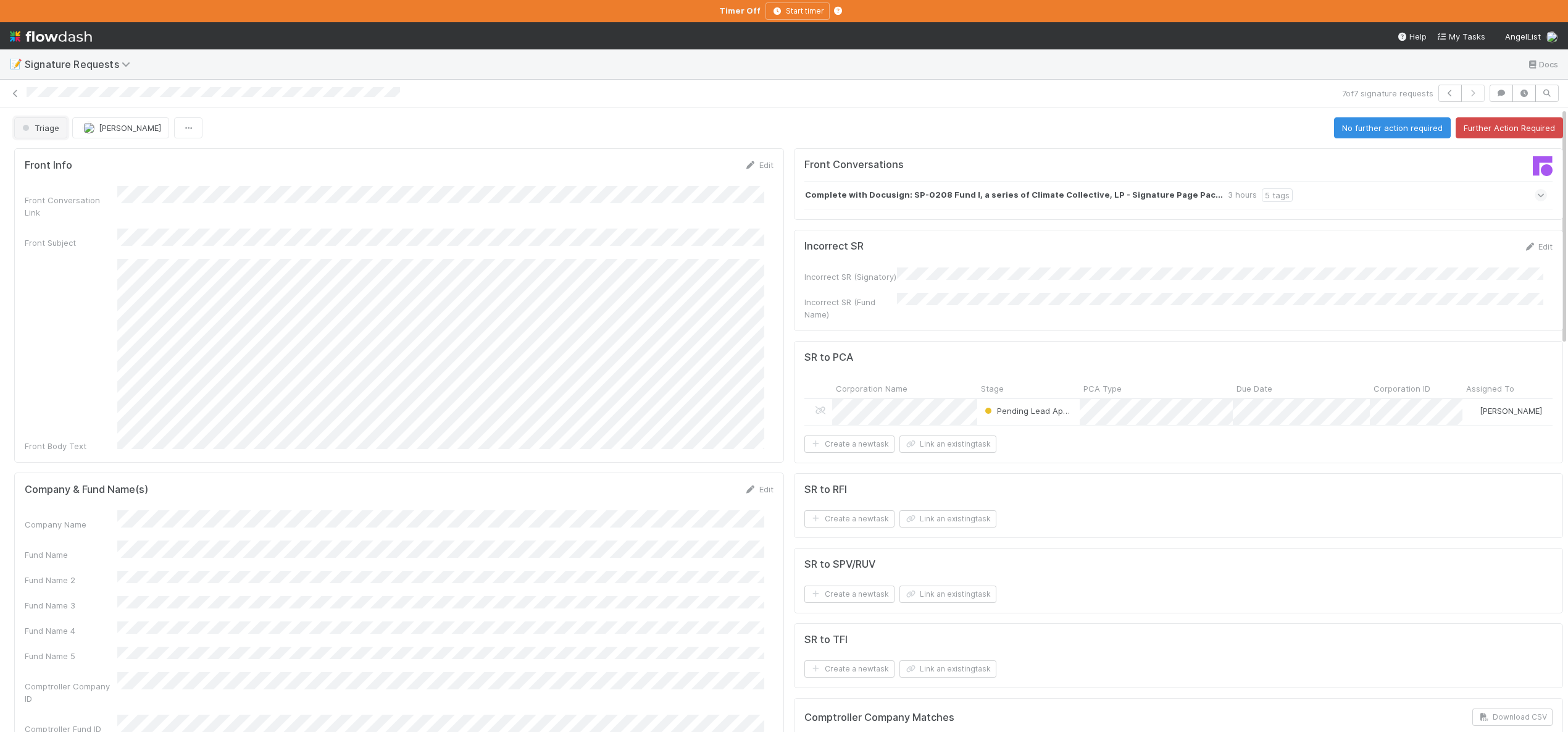
click at [52, 134] on button "Triage" at bounding box center [40, 128] width 53 height 21
click at [52, 147] on div "Further Action Required" at bounding box center [96, 159] width 174 height 22
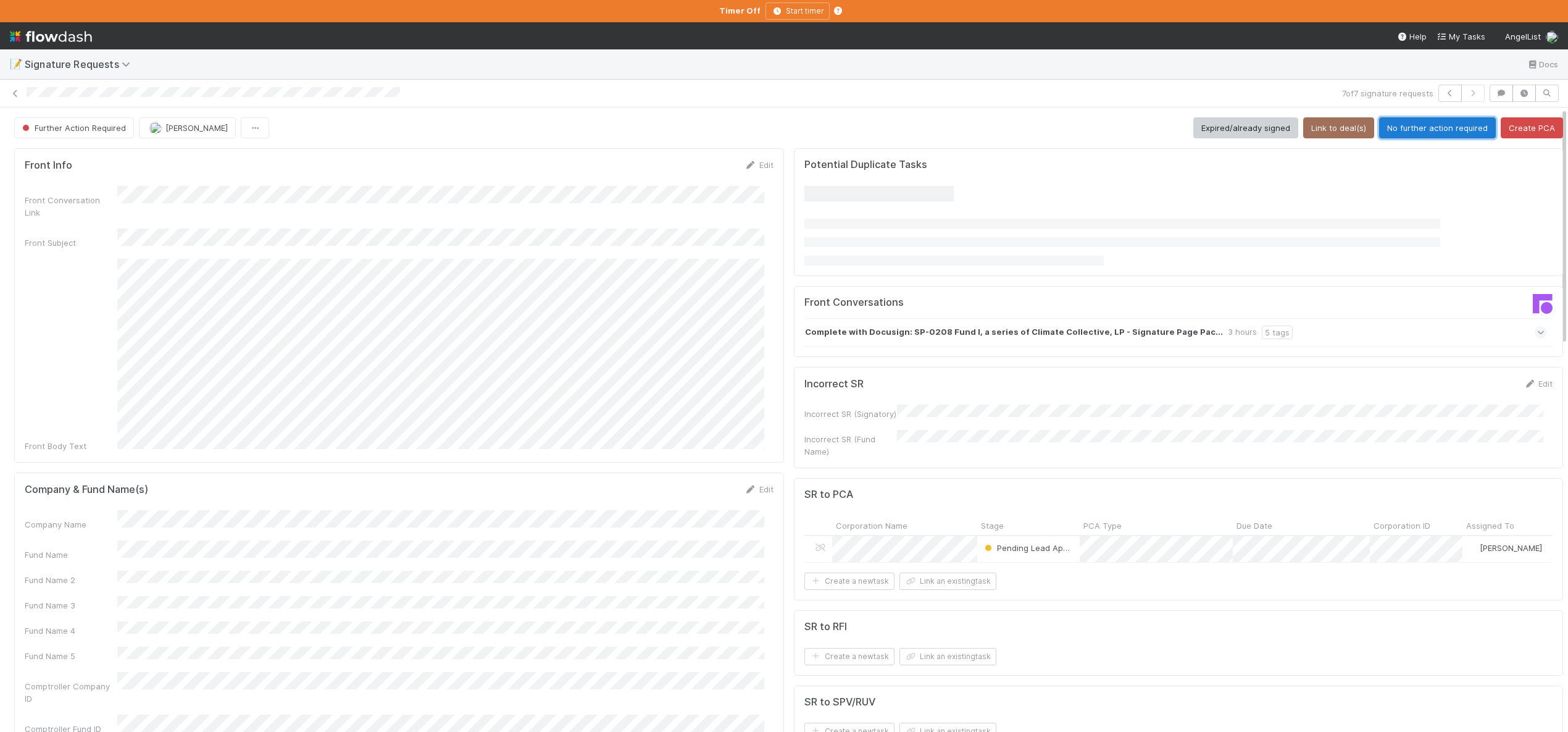
click at [1400, 121] on button "No further action required" at bounding box center [1437, 128] width 117 height 21
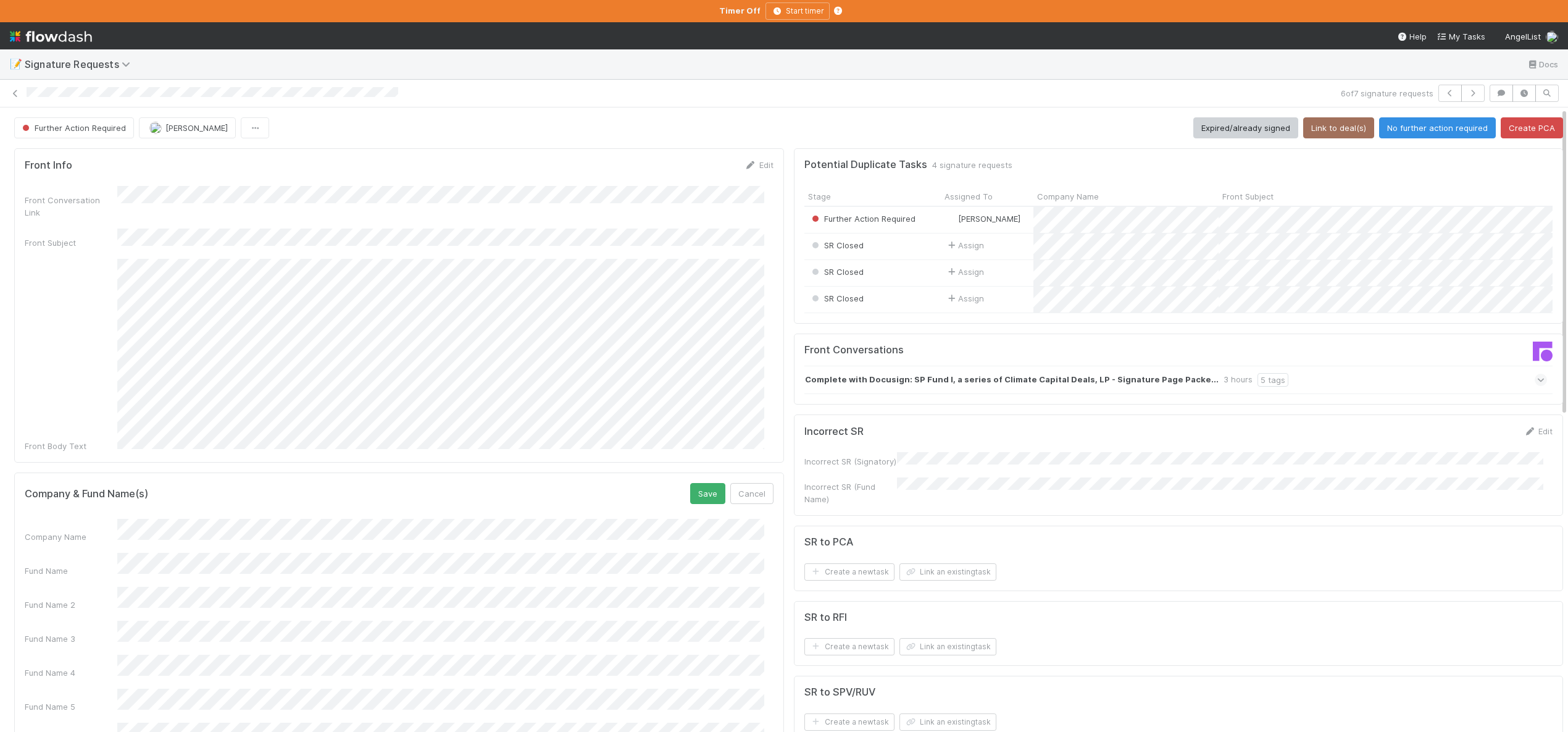
click at [108, 553] on div "Fund Name" at bounding box center [399, 565] width 749 height 24
click at [694, 483] on button "Save" at bounding box center [707, 493] width 35 height 21
click at [1322, 129] on button "Link to deal(s)" at bounding box center [1339, 128] width 71 height 21
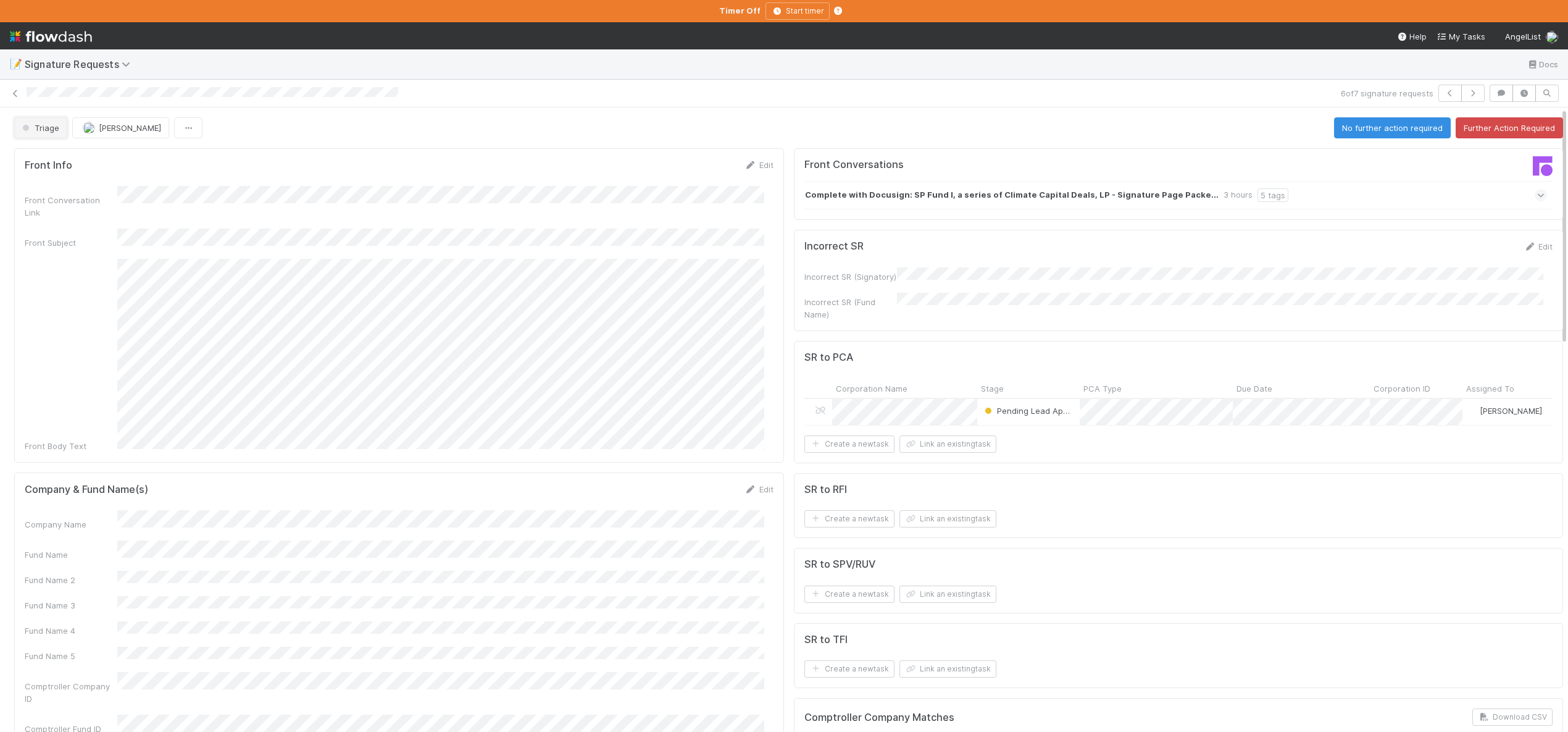
click at [25, 126] on span "button" at bounding box center [26, 128] width 6 height 6
click at [70, 158] on span "Further Action Required" at bounding box center [70, 159] width 106 height 10
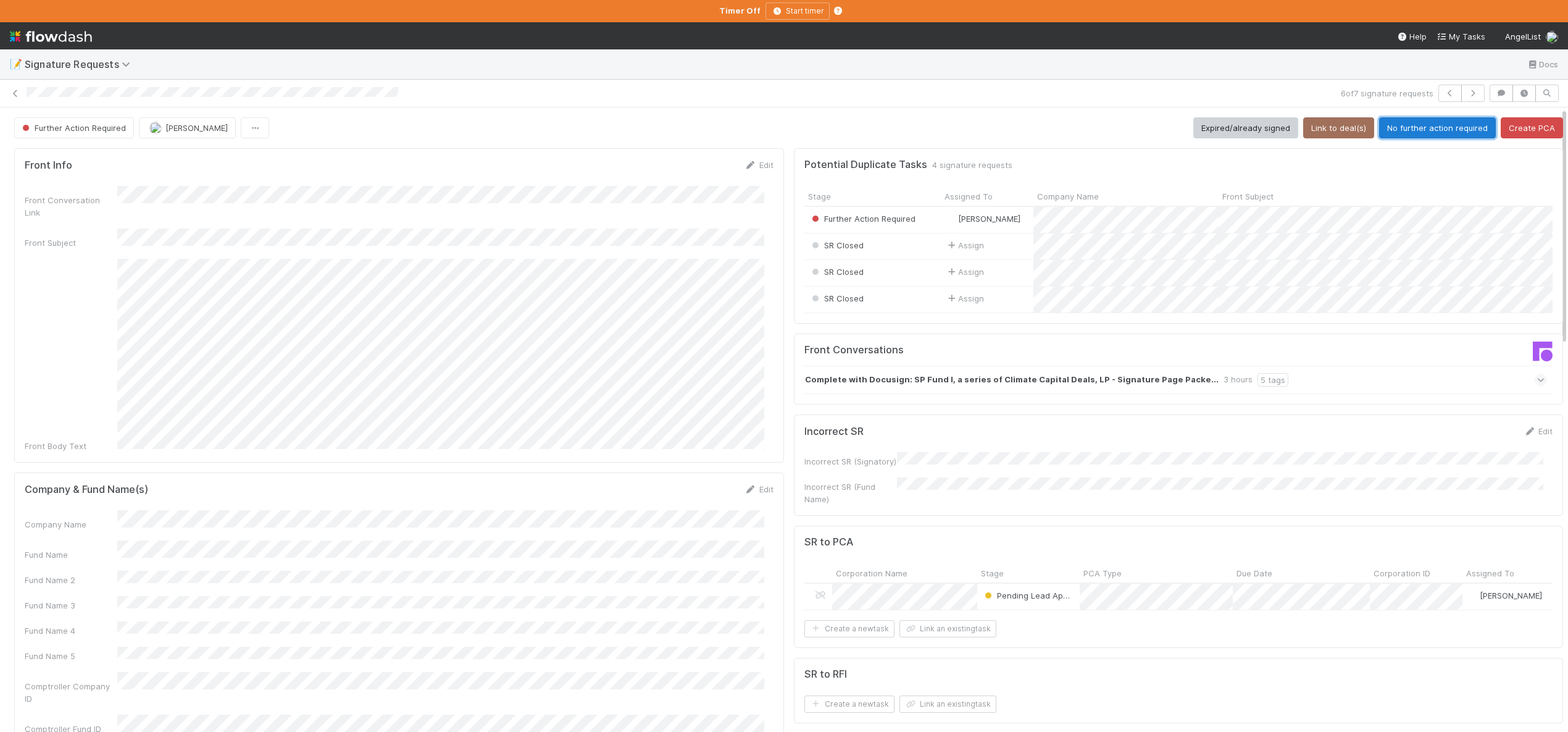
click at [1427, 127] on button "No further action required" at bounding box center [1437, 128] width 117 height 21
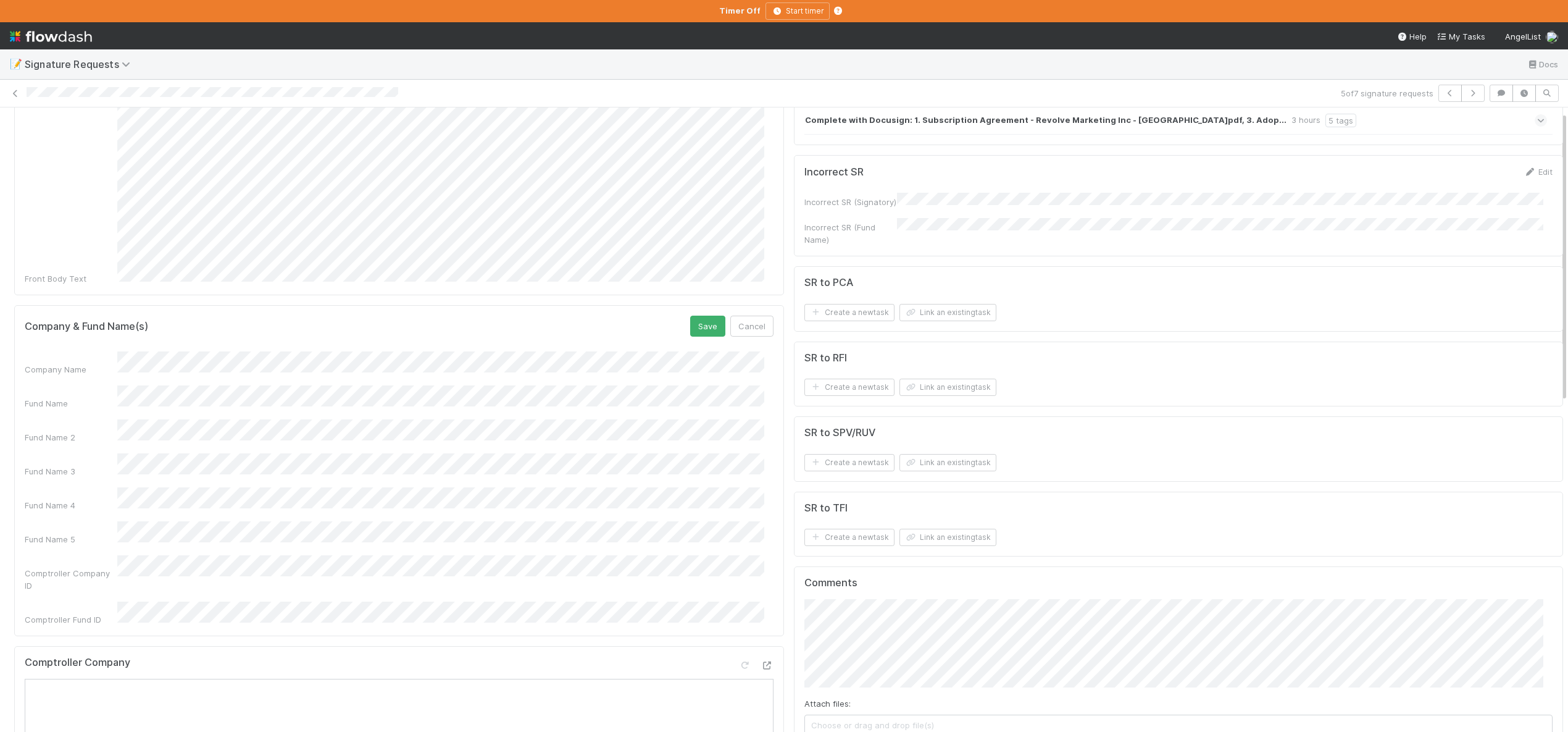
scroll to position [235, 0]
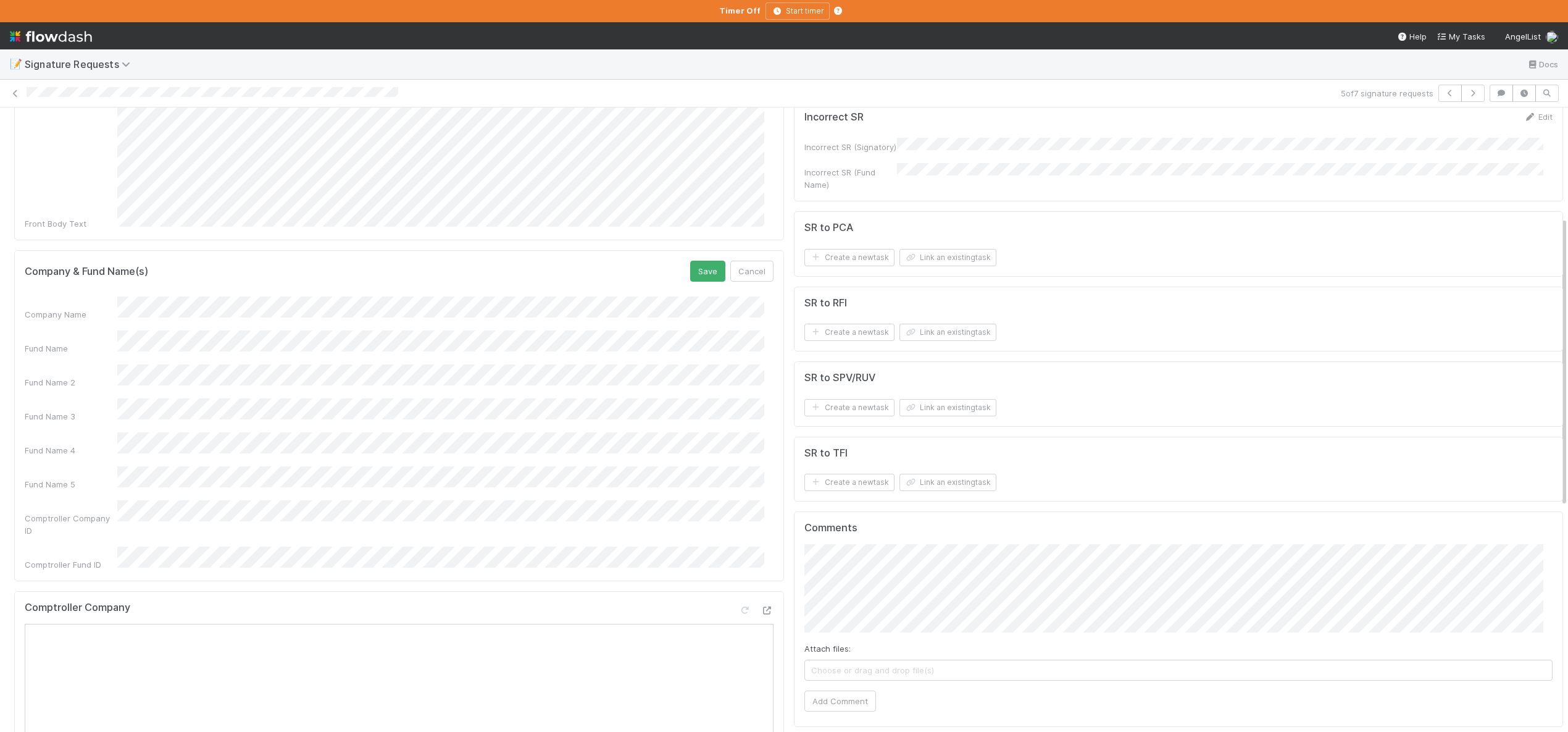
click at [690, 261] on button "Save" at bounding box center [707, 271] width 35 height 21
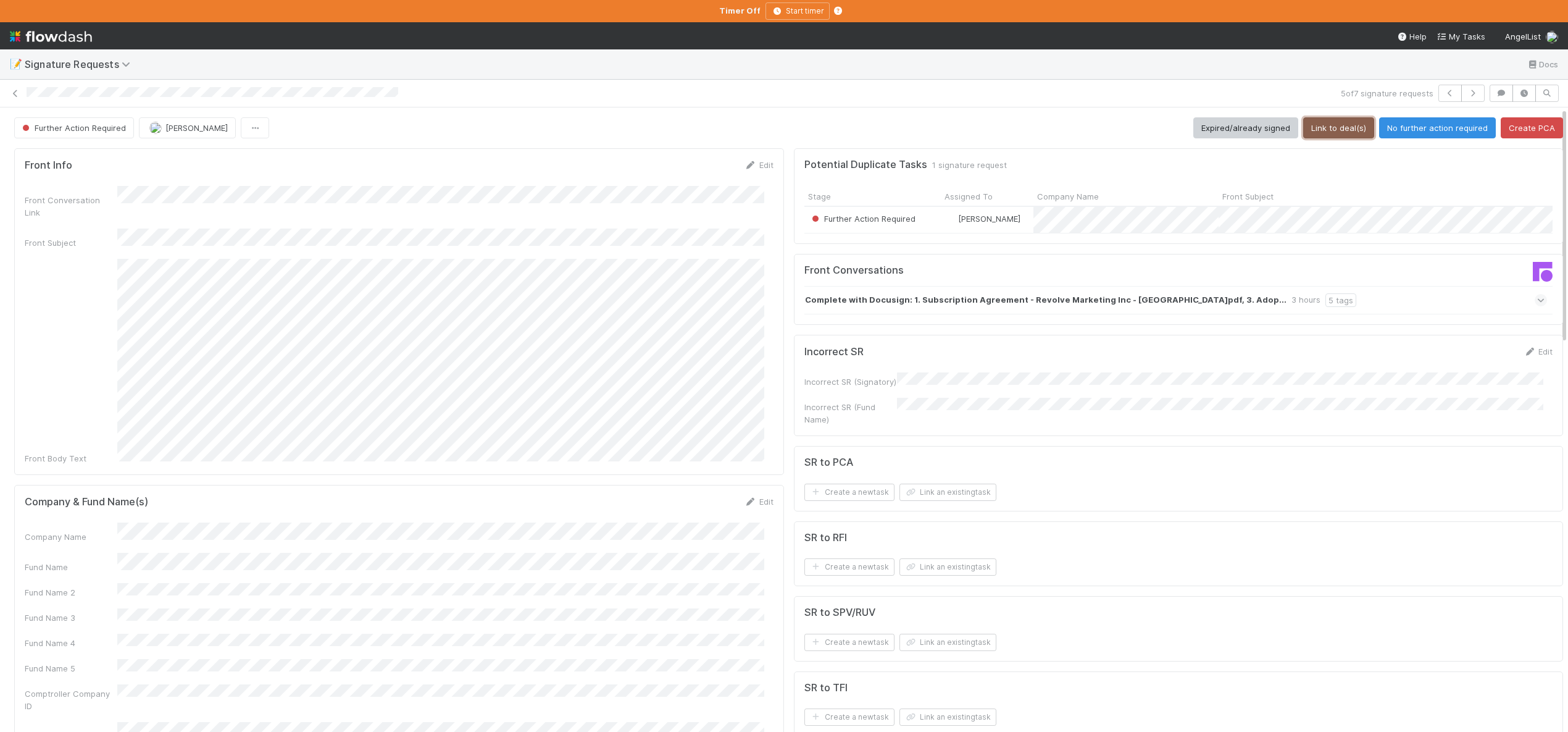
click at [1310, 132] on button "Link to deal(s)" at bounding box center [1339, 128] width 71 height 21
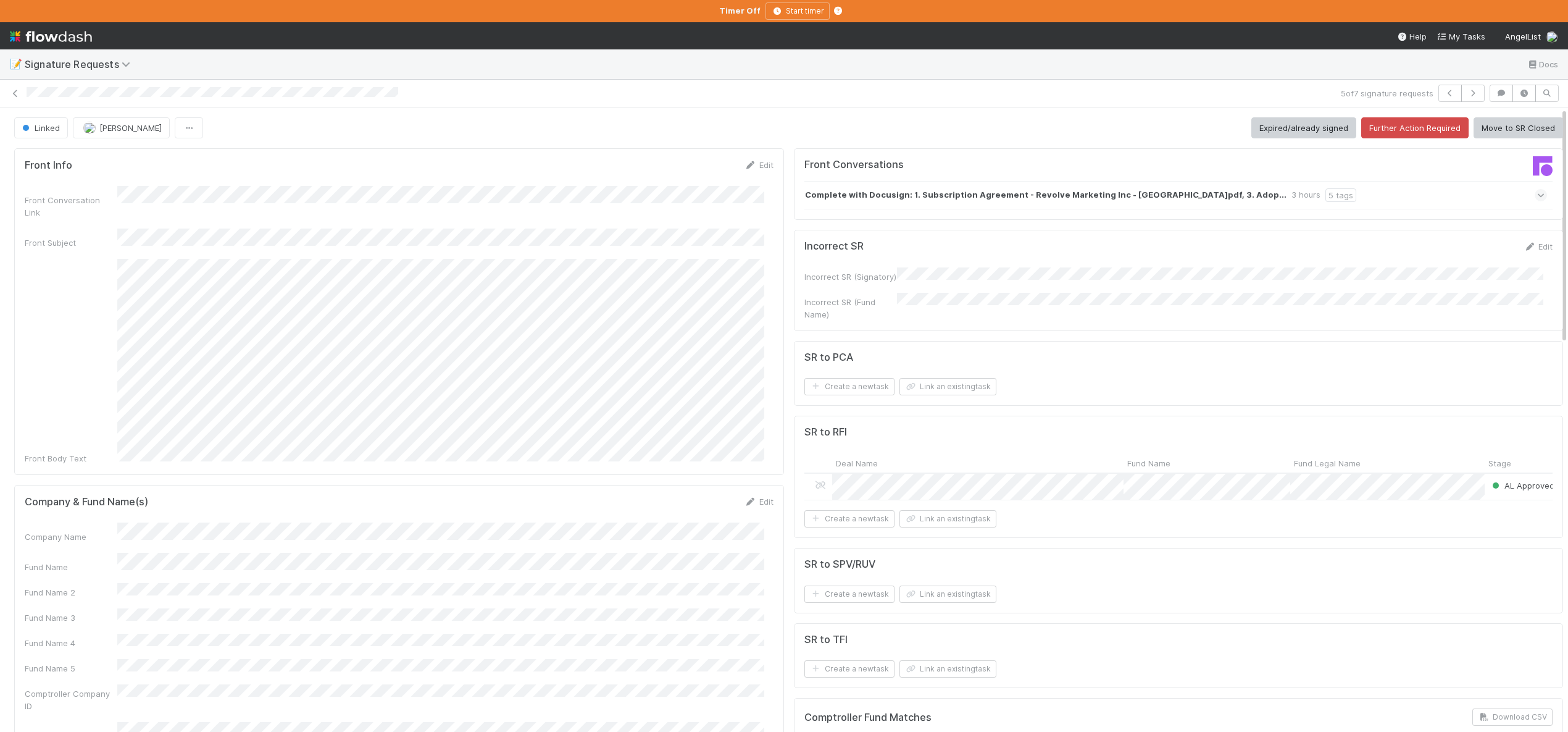
click at [933, 511] on form "SR to RFI Deal Name Fund Name Fund Legal Name Stage Assigned To Admin Notes Scr…" at bounding box center [1179, 476] width 749 height 101
click at [935, 514] on button "Link an existing task" at bounding box center [948, 518] width 97 height 17
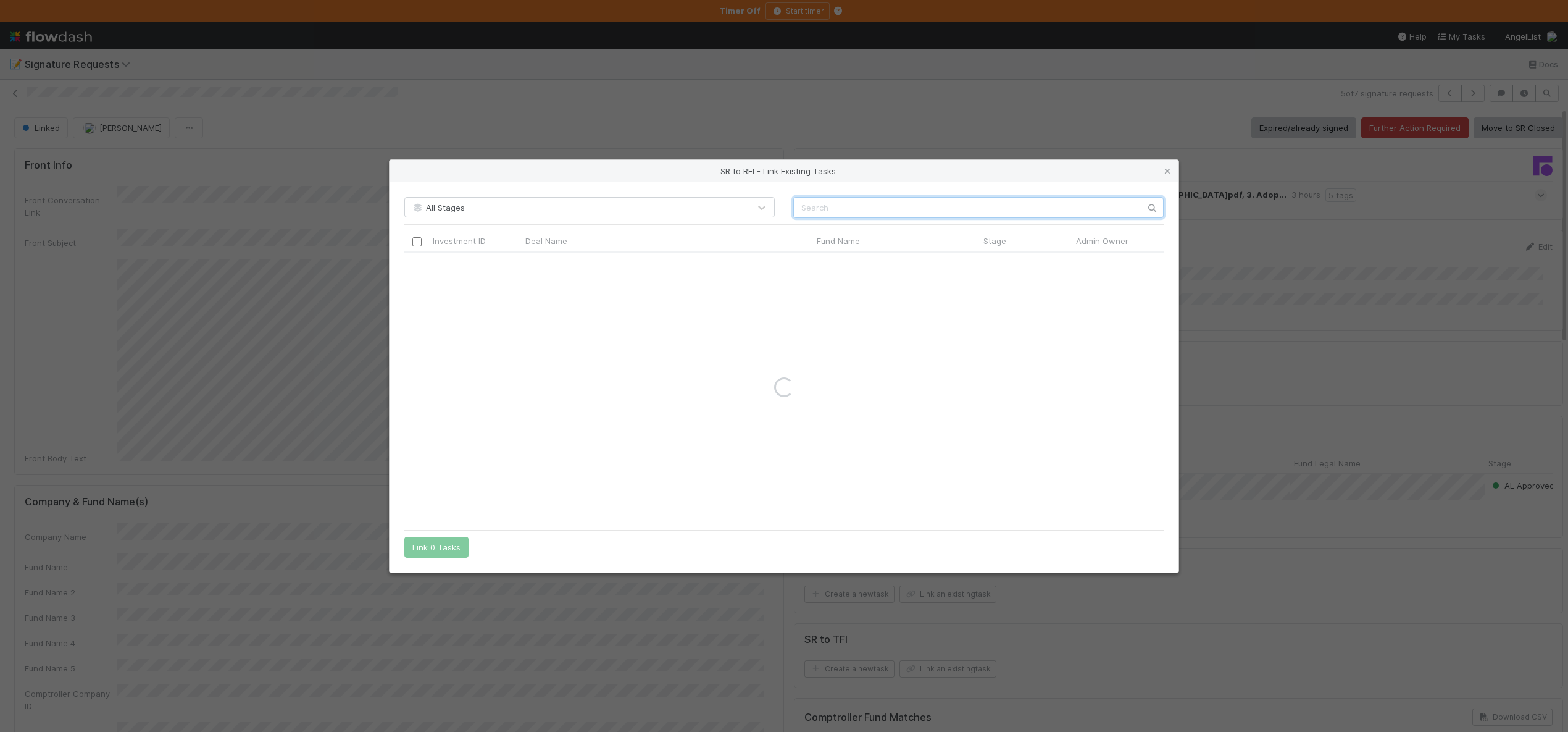
click at [824, 215] on input "text" at bounding box center [978, 207] width 371 height 21
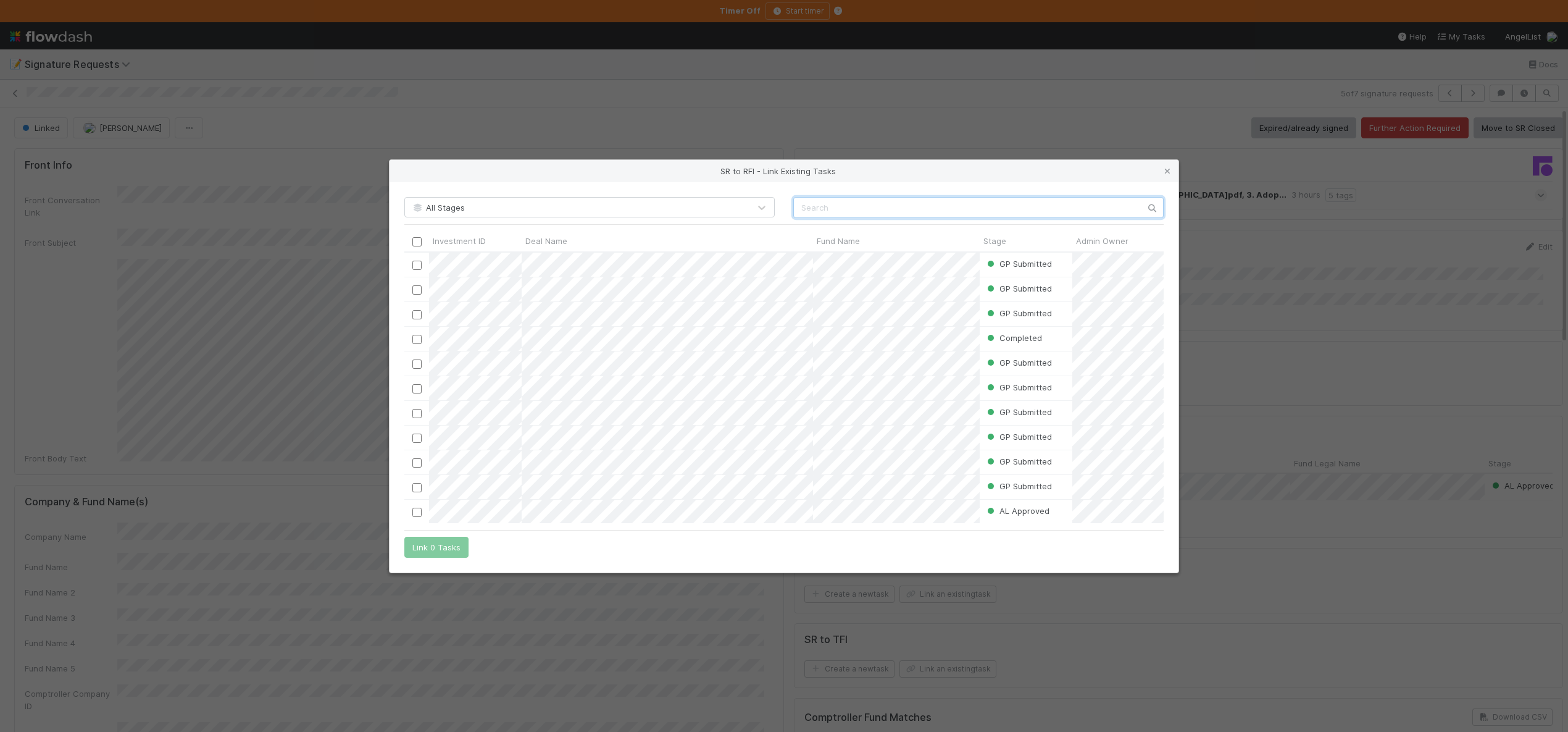
scroll to position [262, 750]
paste input "Balaji Rolling Fund, LP - C3"
type input "Balaji Rolling Fund, LP - C3"
click at [558, 236] on span "Deal Name" at bounding box center [546, 241] width 42 height 13
click at [574, 278] on div "Sort Z → A" at bounding box center [596, 283] width 141 height 19
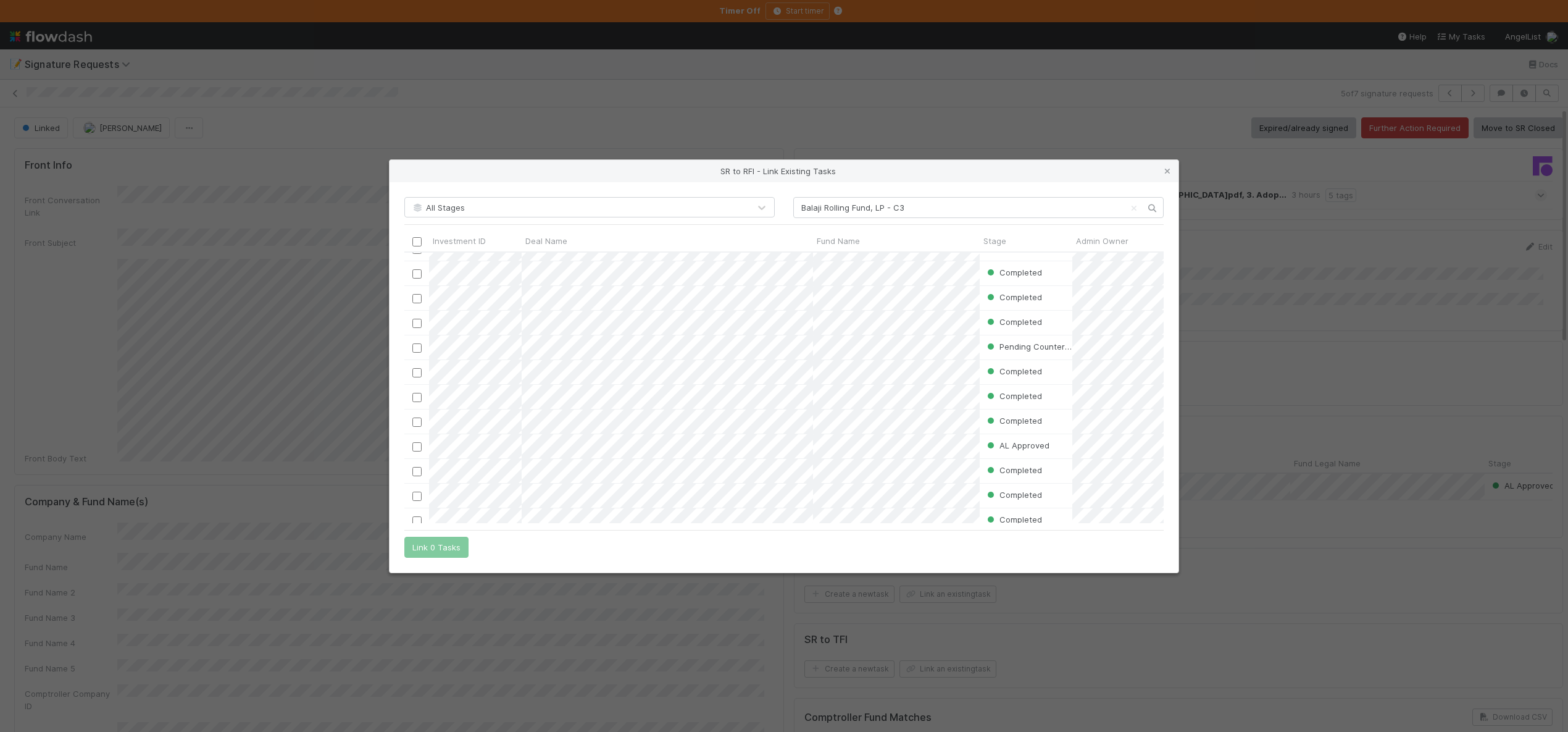
scroll to position [0, 0]
click at [208, 507] on div "SR to RFI - Link Existing Tasks All Stages Balaji Rolling Fund, LP - C3 Investm…" at bounding box center [784, 366] width 1568 height 732
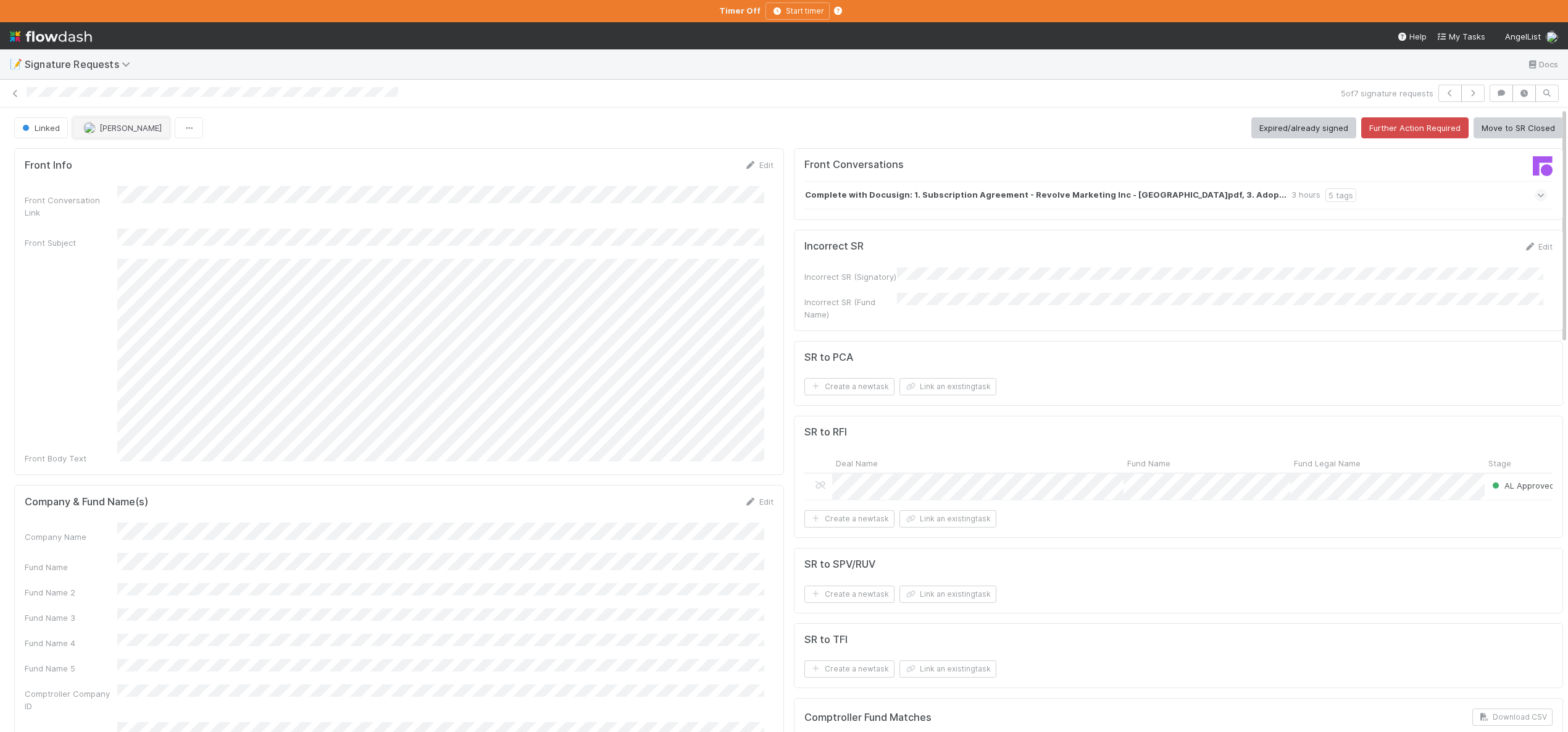
click at [112, 125] on span "Andre Fredrick" at bounding box center [130, 127] width 62 height 10
click at [812, 477] on div at bounding box center [784, 366] width 1568 height 732
click at [814, 481] on icon at bounding box center [820, 485] width 13 height 8
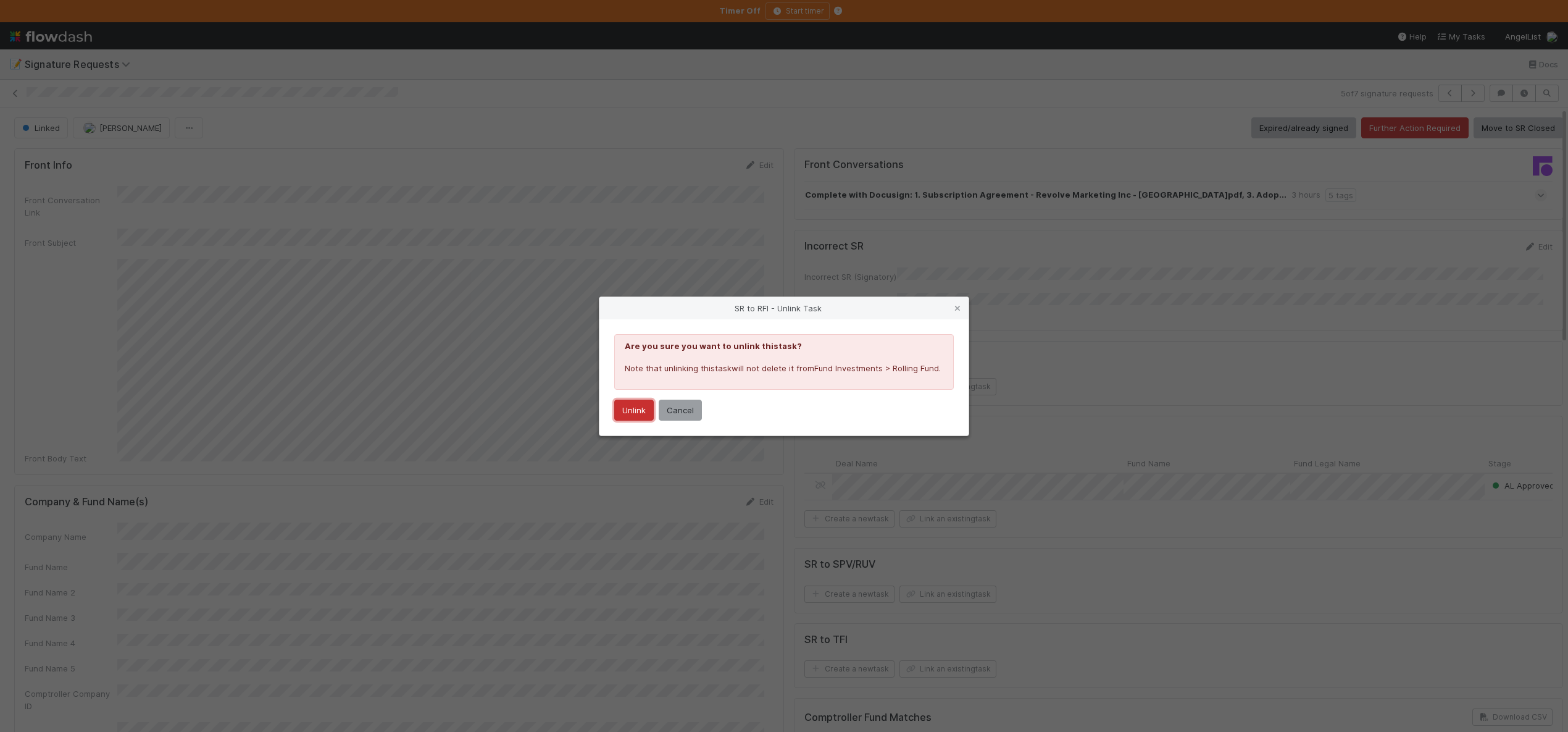
click at [635, 413] on button "Unlink" at bounding box center [634, 410] width 40 height 21
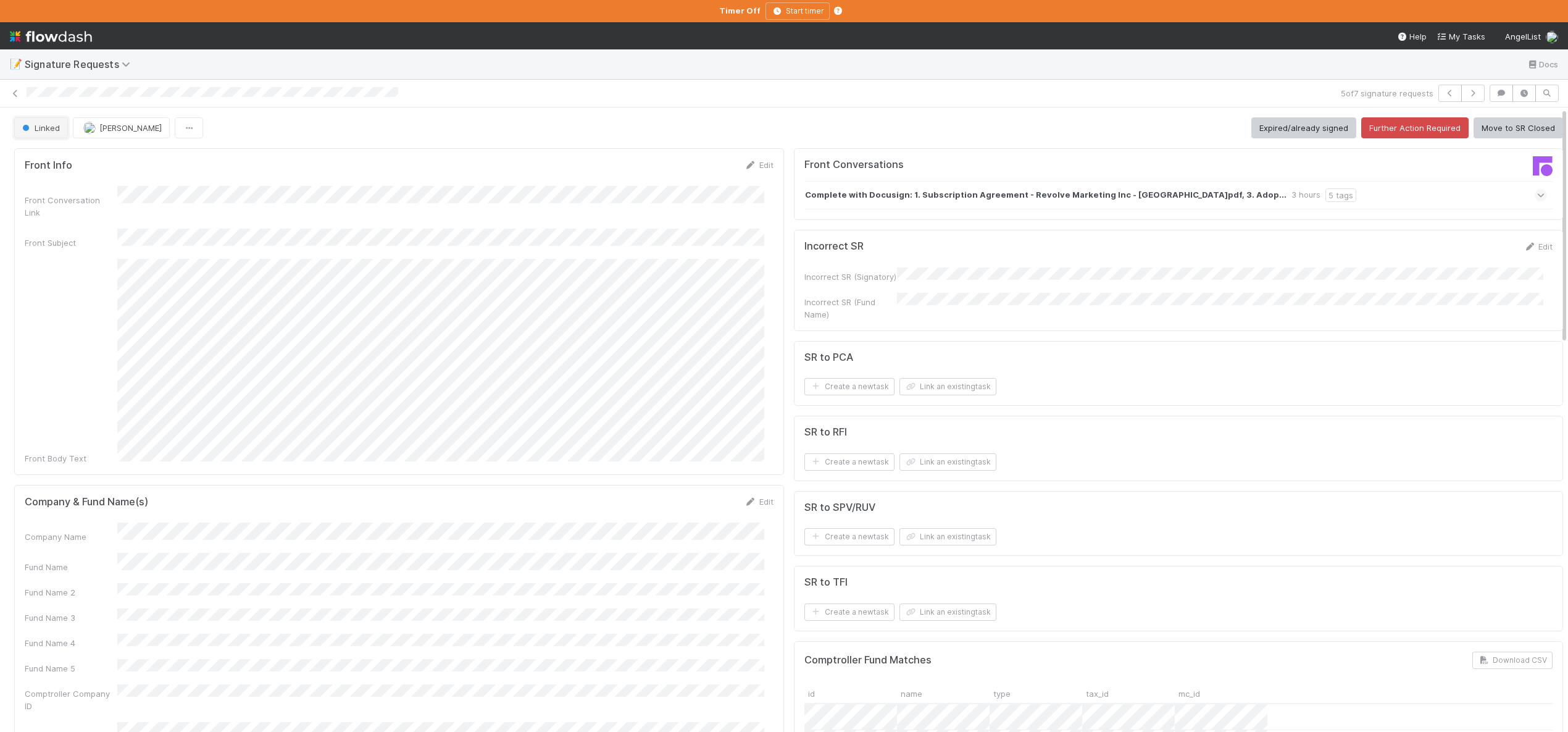
click at [34, 129] on span "Linked" at bounding box center [40, 127] width 40 height 10
click at [76, 152] on div "Further Action Required" at bounding box center [96, 159] width 174 height 22
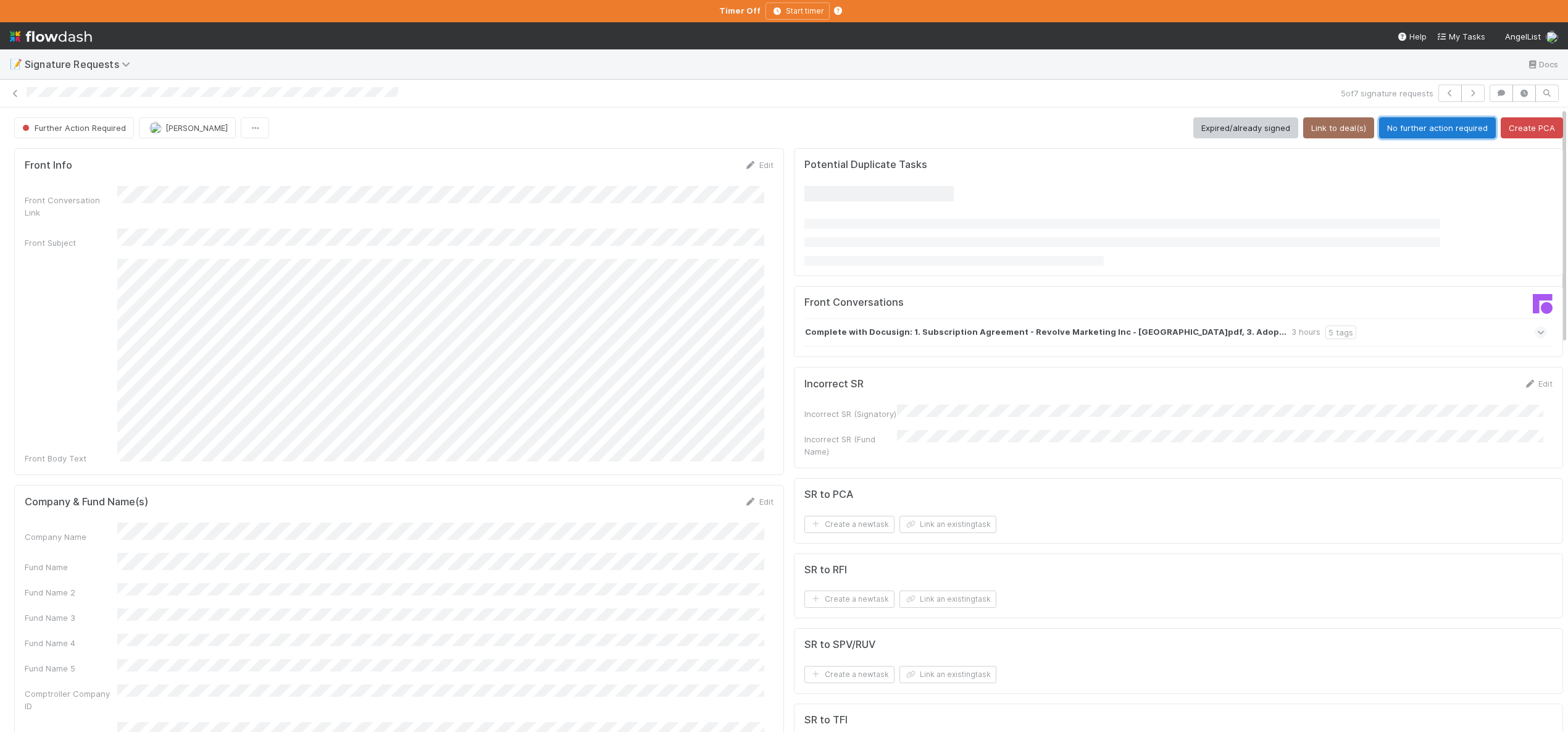
click at [1405, 124] on button "No further action required" at bounding box center [1437, 128] width 117 height 21
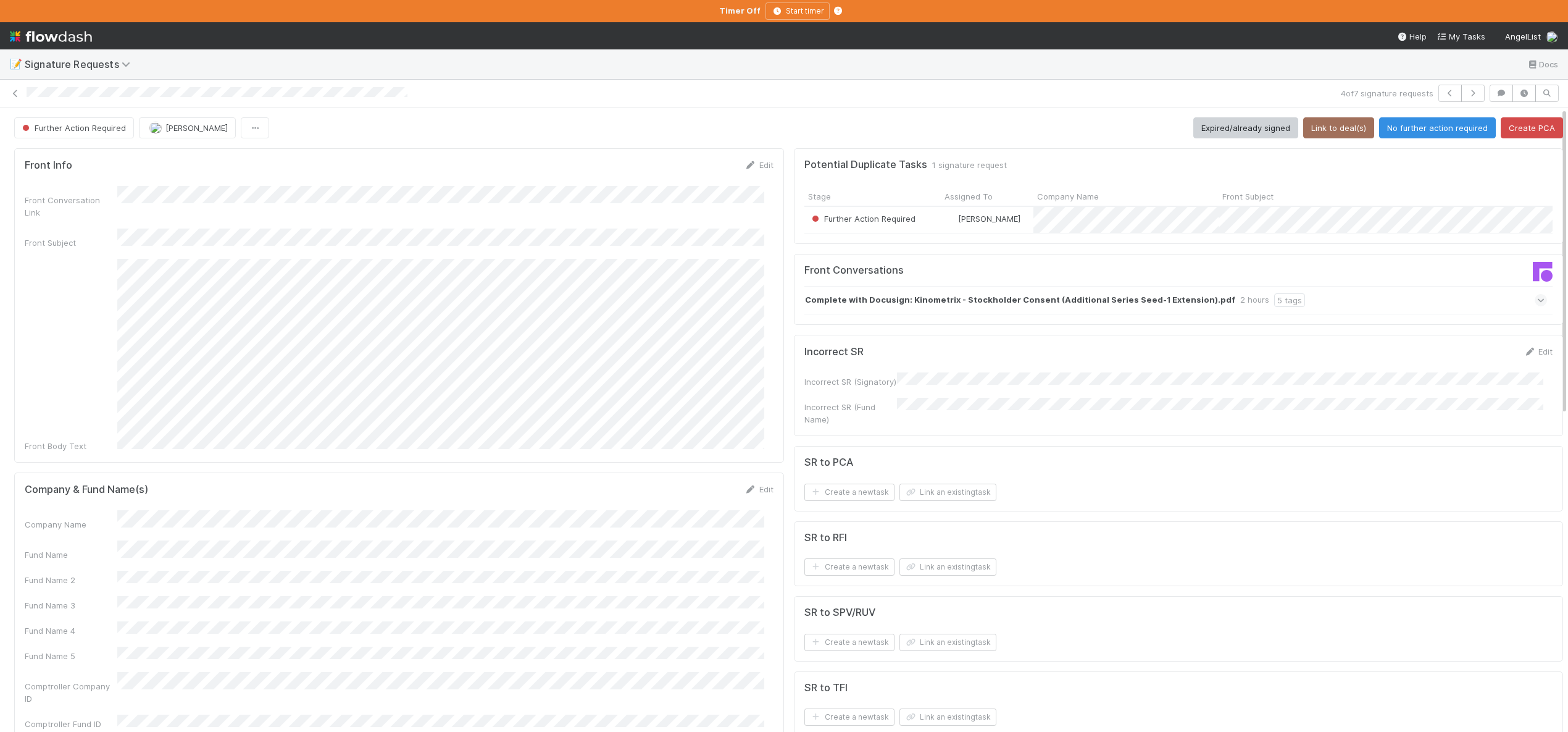
click at [146, 540] on div "Company Name Fund Name Fund Name 2 Fund Name 3 Fund Name 4 Fund Name 5 Comptrol…" at bounding box center [399, 620] width 749 height 220
click at [690, 483] on button "Save" at bounding box center [707, 493] width 35 height 21
click at [1342, 122] on button "Link to deal(s)" at bounding box center [1339, 128] width 71 height 21
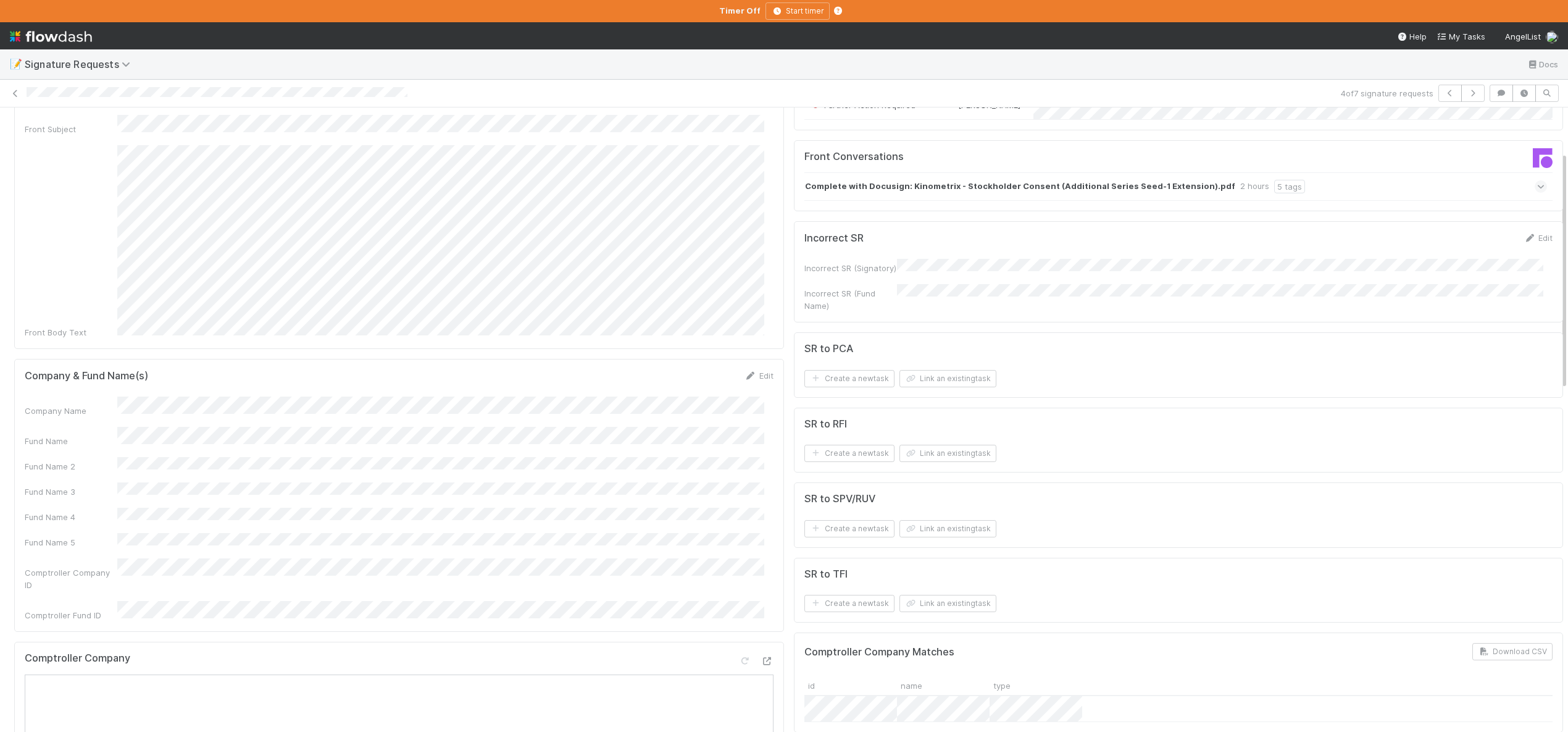
scroll to position [120, 0]
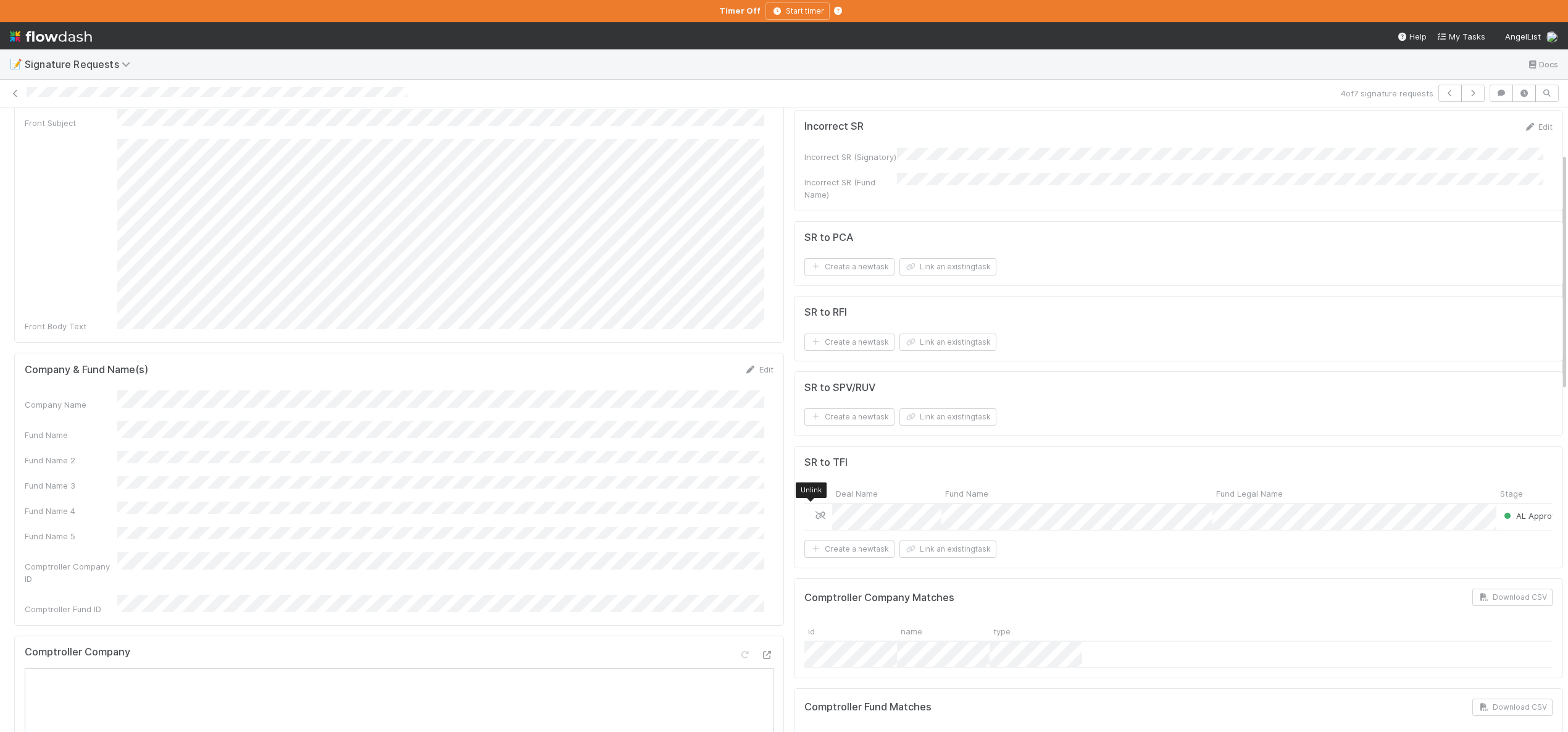
click at [814, 511] on icon at bounding box center [820, 515] width 13 height 8
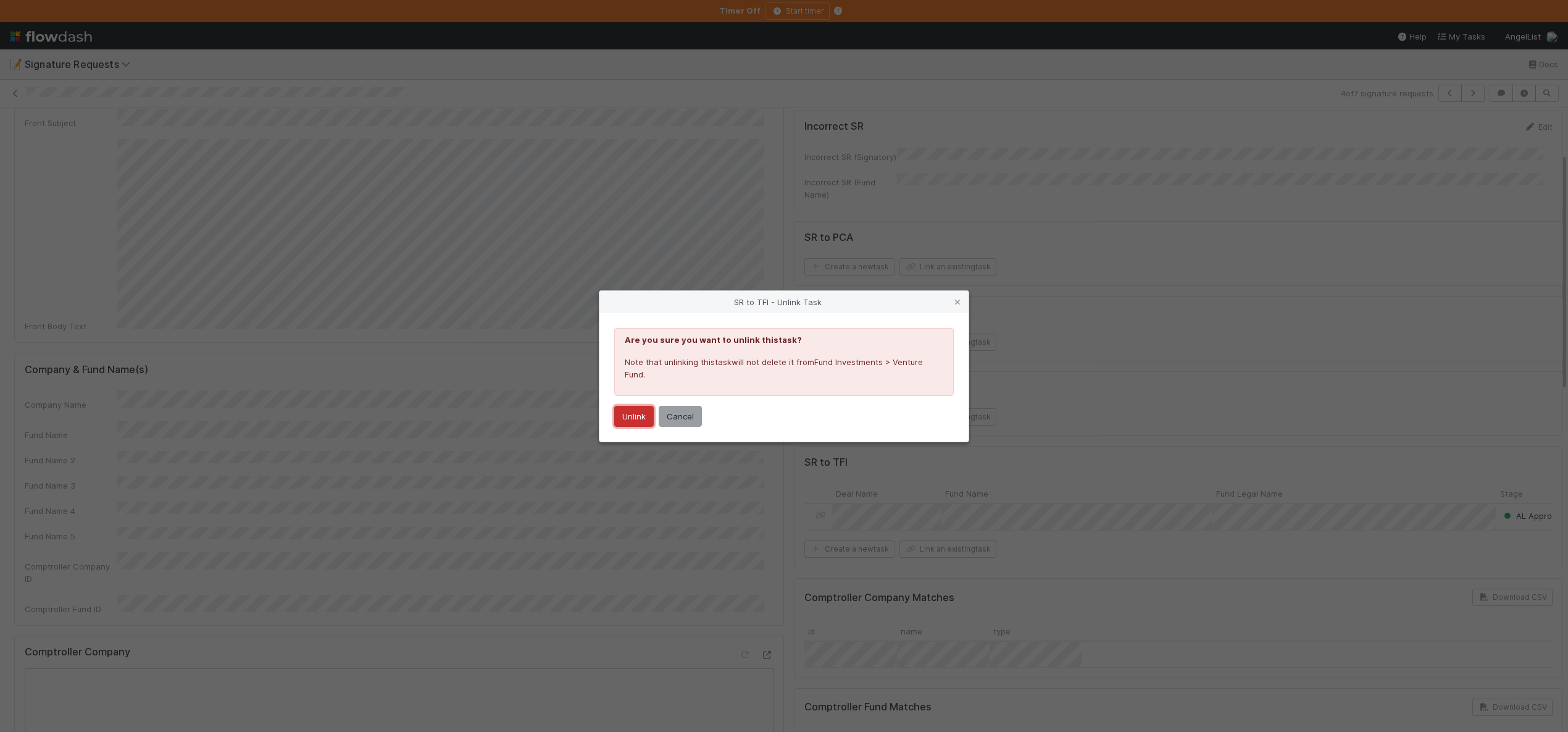
click at [643, 422] on button "Unlink" at bounding box center [634, 416] width 40 height 21
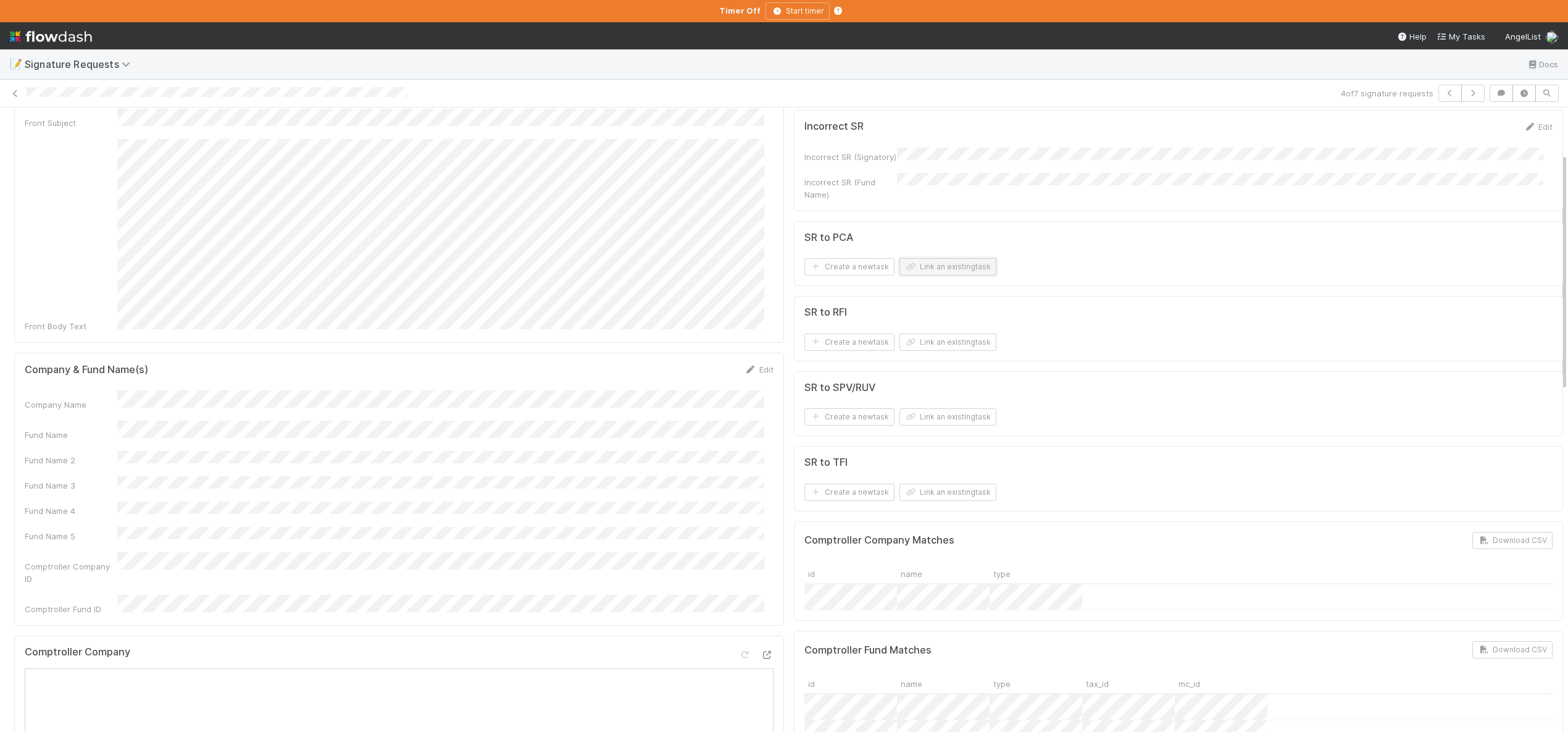
click at [945, 258] on button "Link an existing task" at bounding box center [948, 266] width 97 height 17
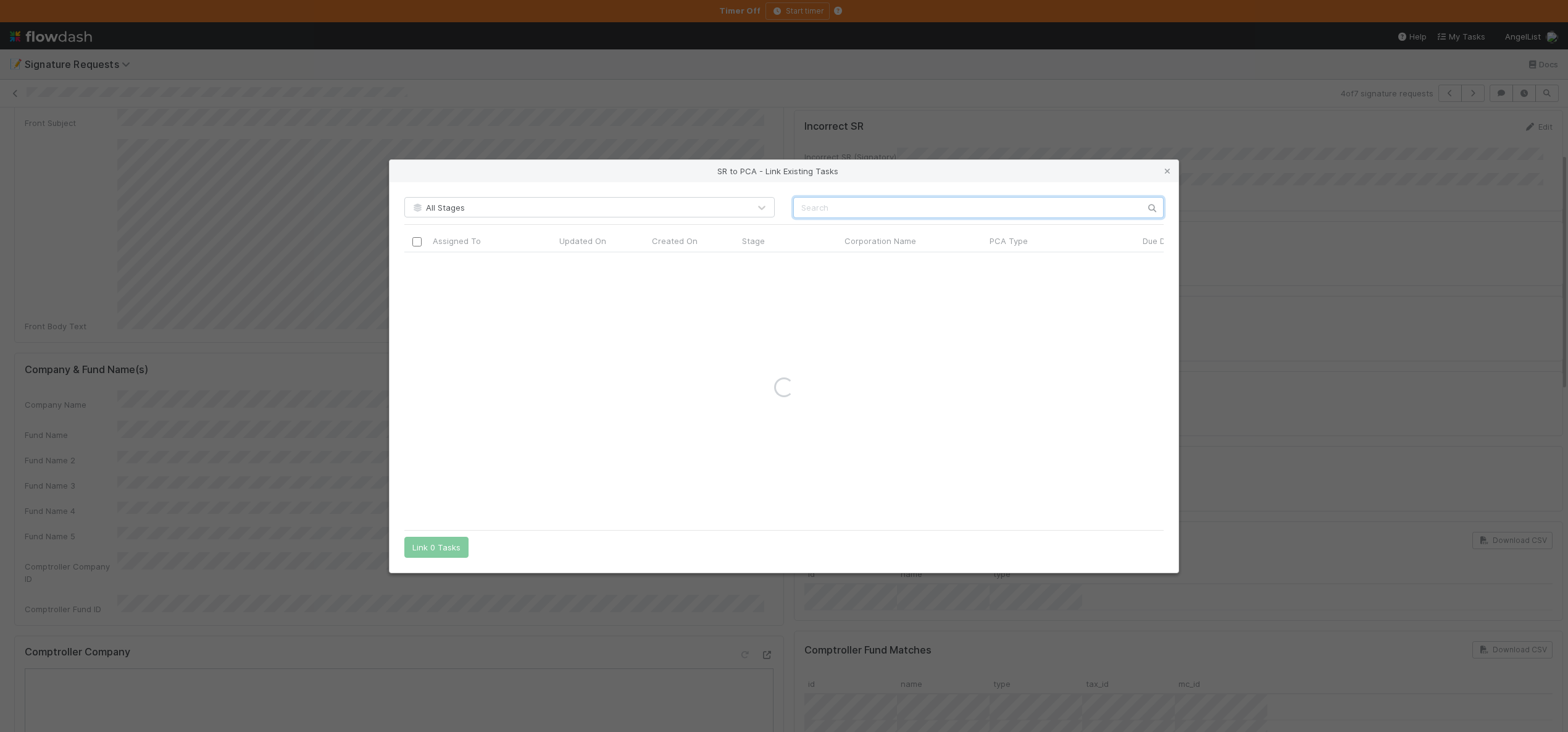
click at [966, 206] on input "text" at bounding box center [978, 207] width 371 height 21
type input "I"
type input "Kinometrix"
click at [1167, 168] on icon at bounding box center [1167, 171] width 13 height 8
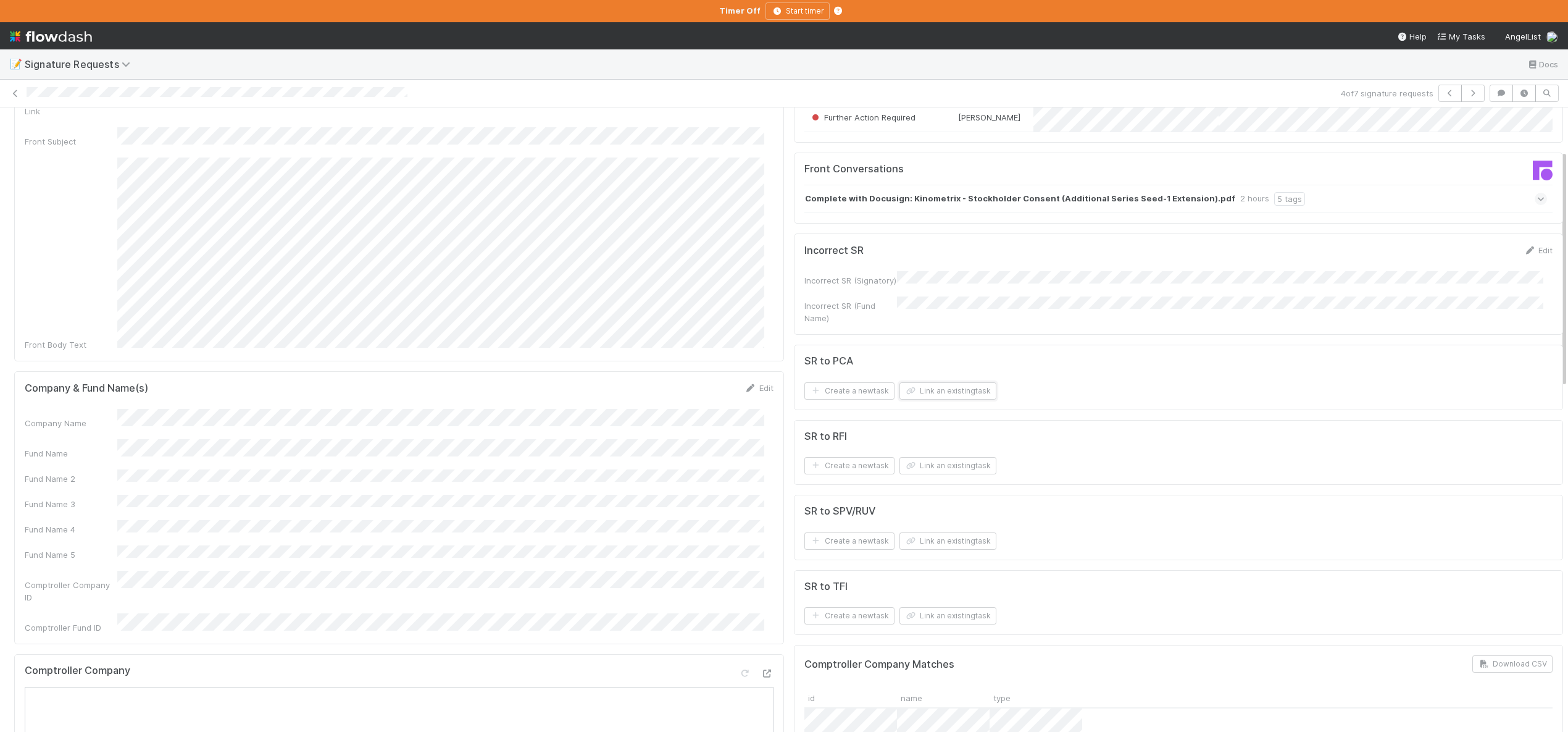
scroll to position [0, 0]
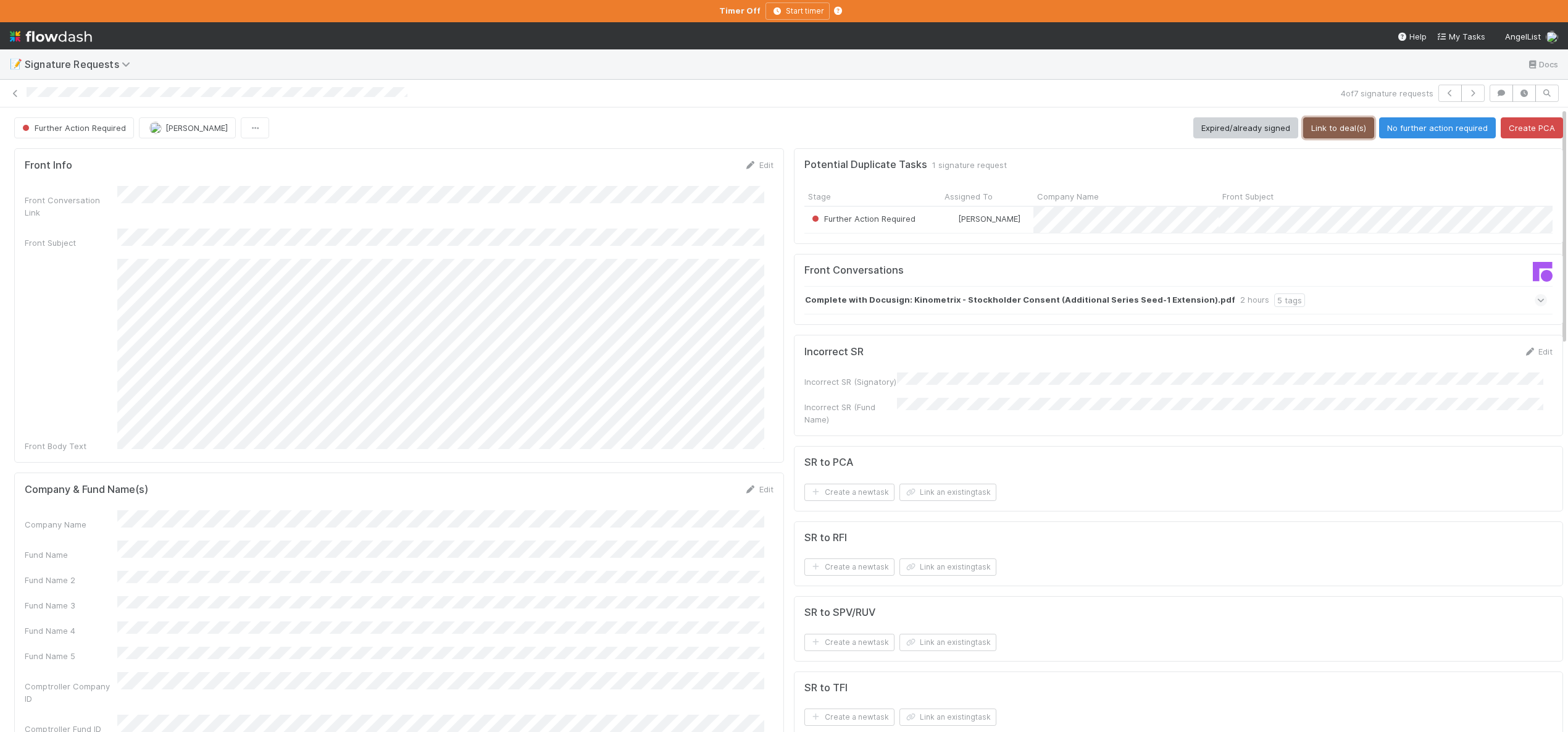
click at [1307, 130] on button "Link to deal(s)" at bounding box center [1339, 128] width 71 height 21
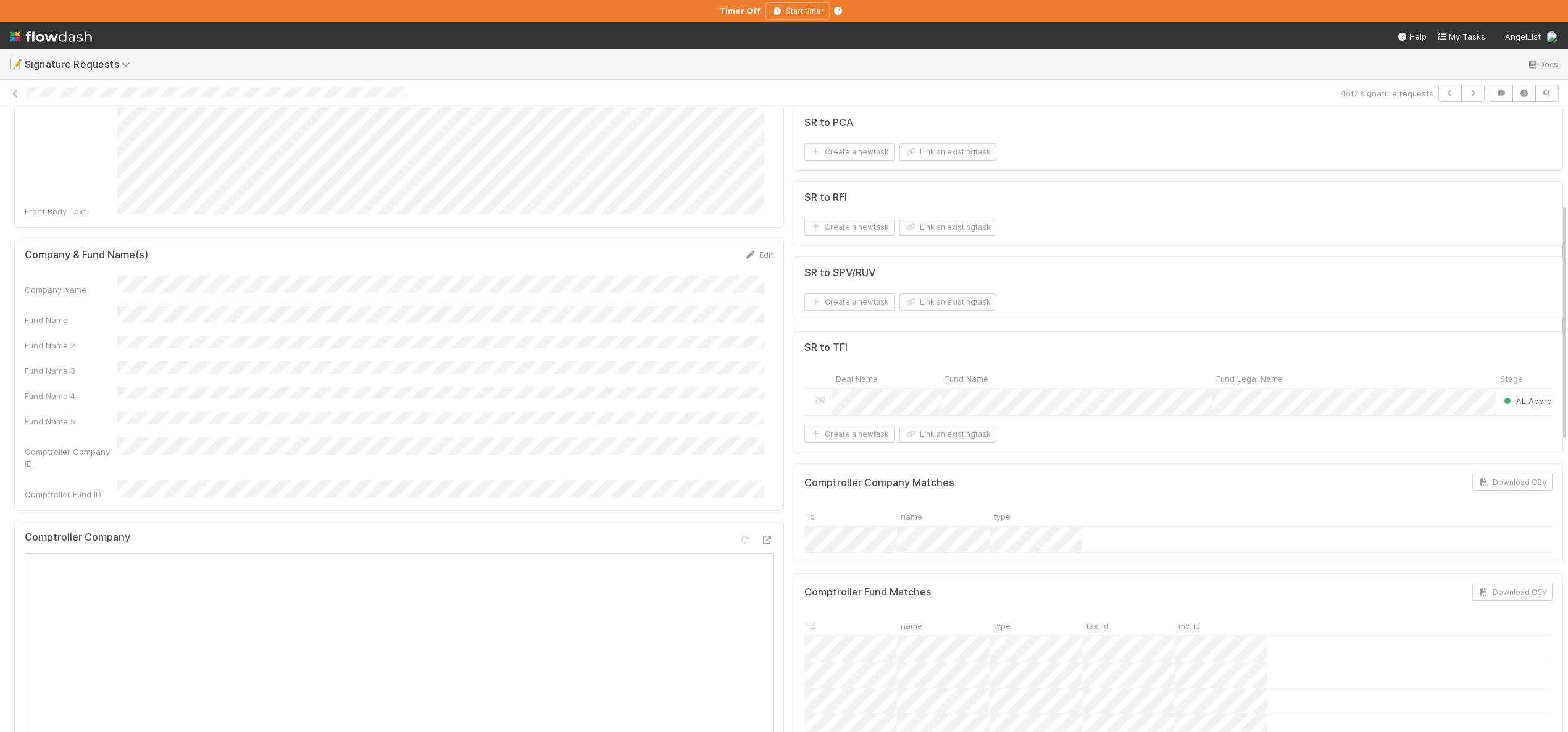
scroll to position [153, 0]
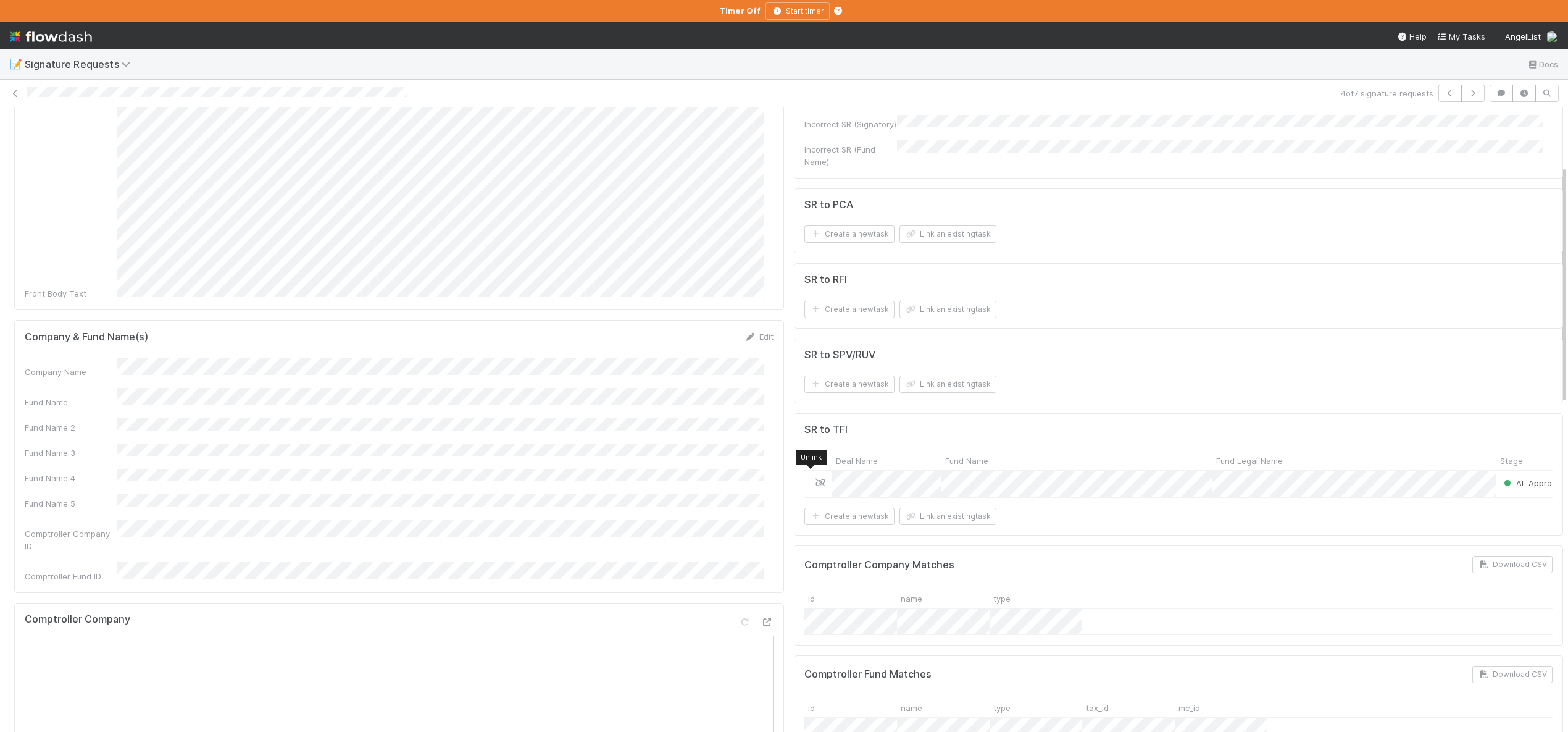
click at [814, 479] on icon at bounding box center [820, 482] width 13 height 8
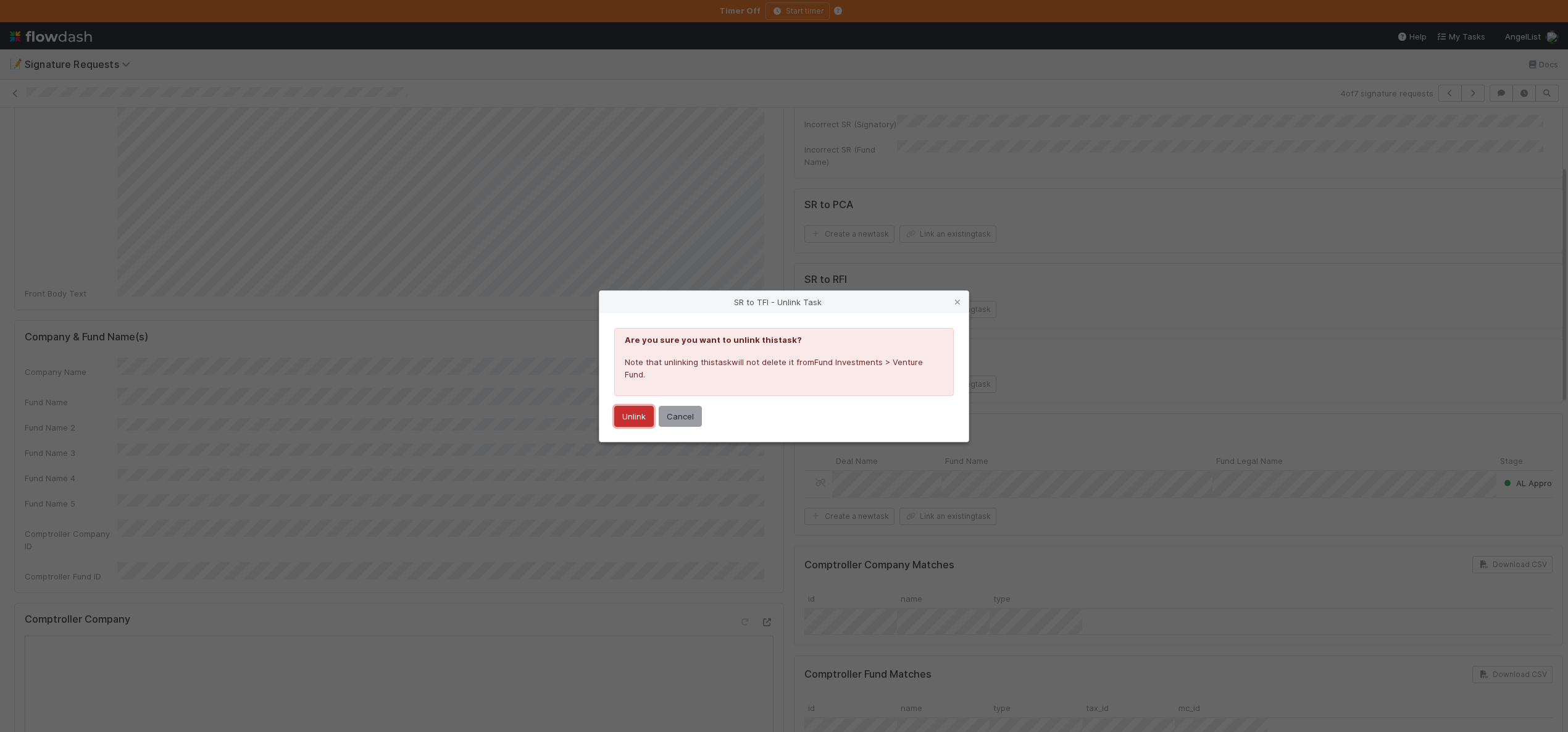
click at [630, 413] on button "Unlink" at bounding box center [634, 416] width 40 height 21
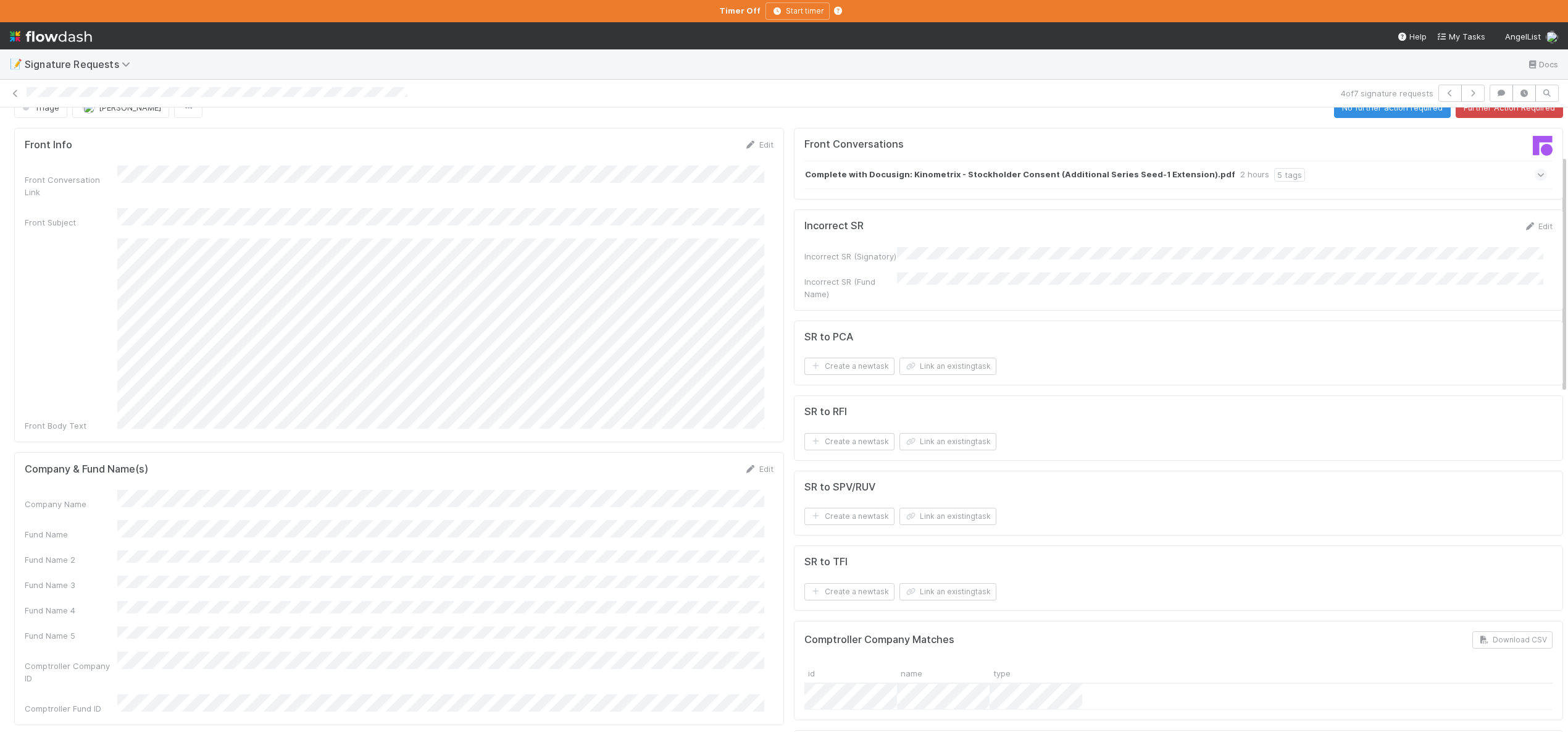
scroll to position [0, 0]
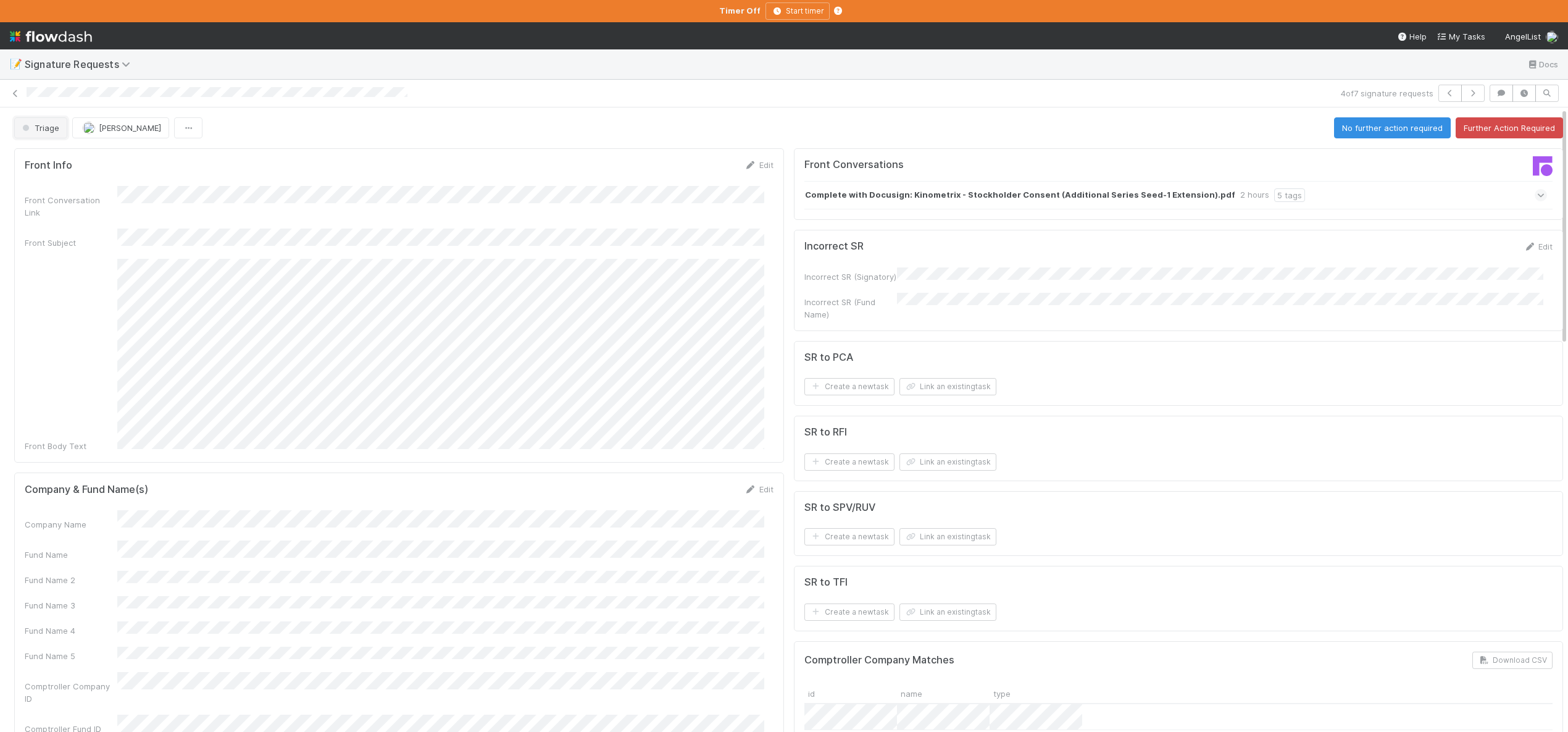
click at [51, 126] on span "Triage" at bounding box center [39, 127] width 40 height 10
click at [86, 162] on span "Further Action Required" at bounding box center [70, 159] width 106 height 10
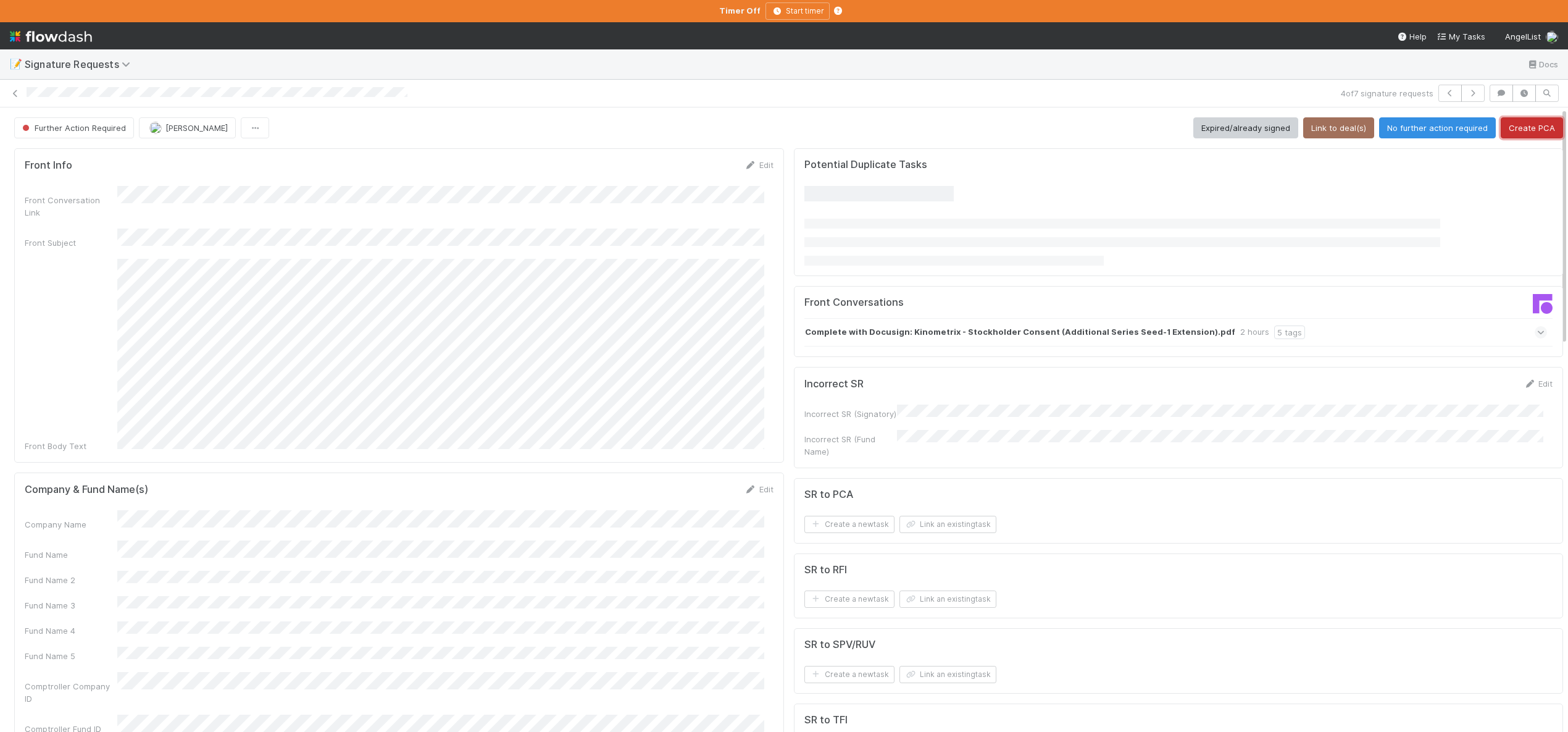
click at [1505, 129] on button "Create PCA" at bounding box center [1531, 128] width 62 height 21
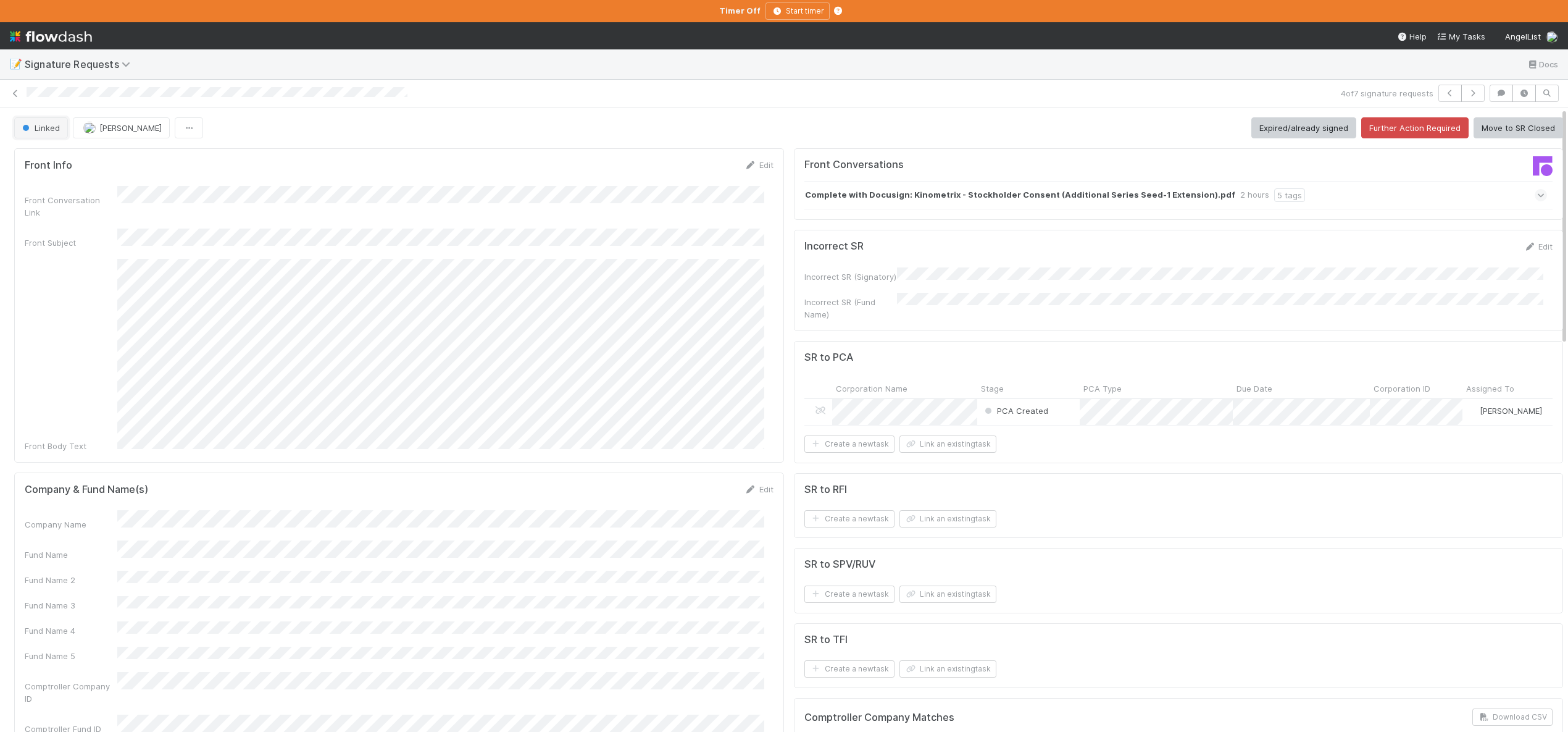
click at [36, 132] on span "Linked" at bounding box center [40, 127] width 40 height 10
click at [57, 153] on div "Further Action Required" at bounding box center [96, 159] width 174 height 22
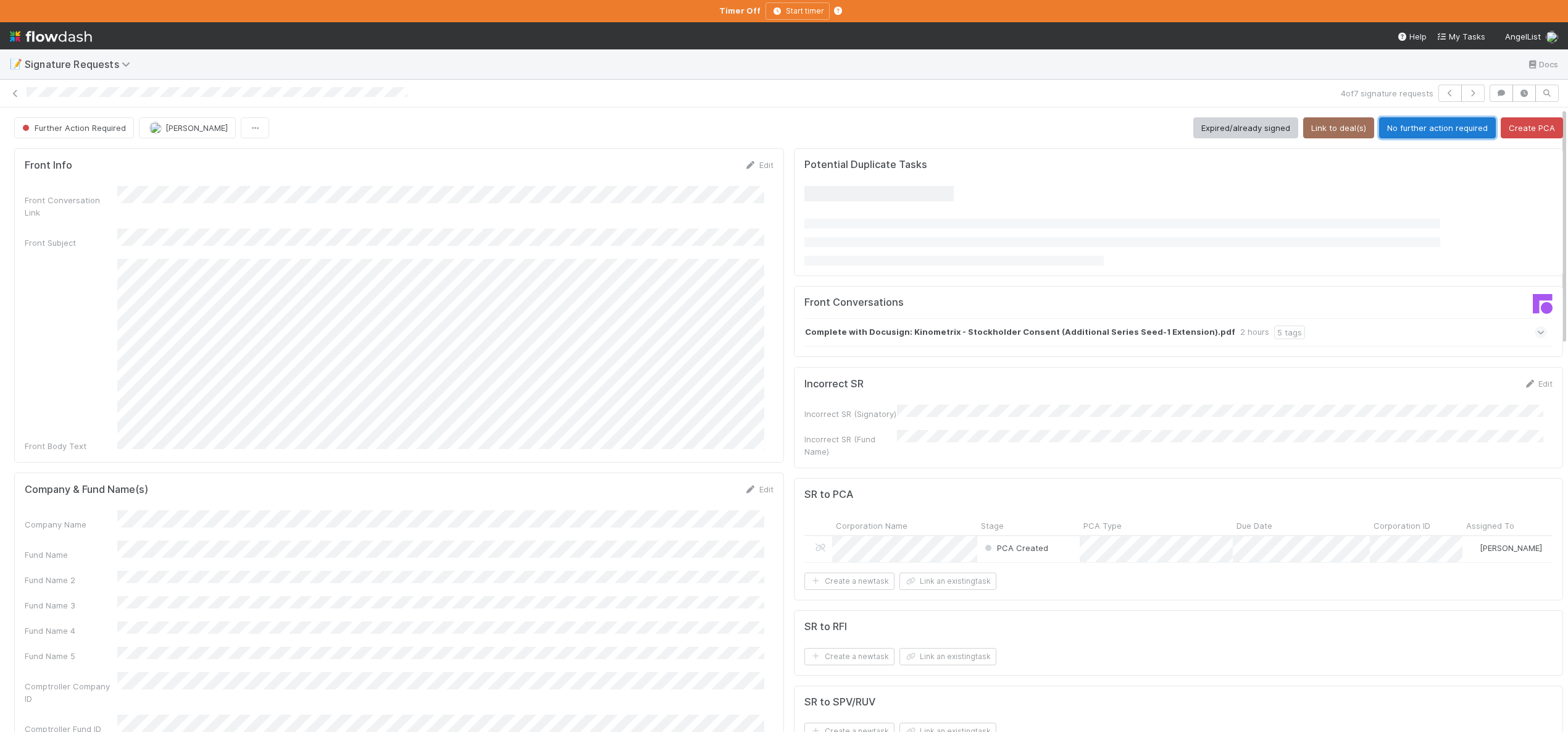
click at [1395, 133] on button "No further action required" at bounding box center [1437, 128] width 117 height 21
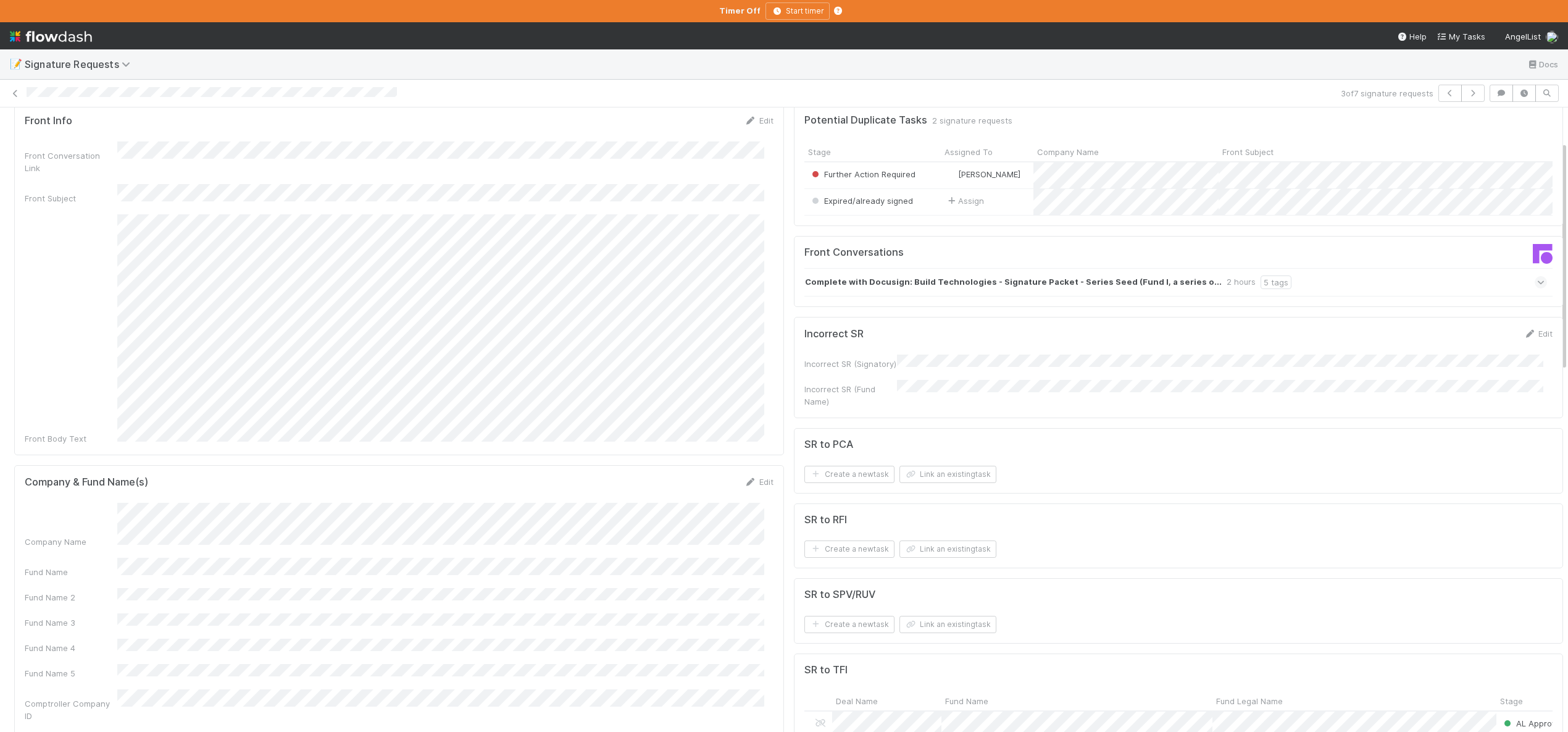
scroll to position [126, 0]
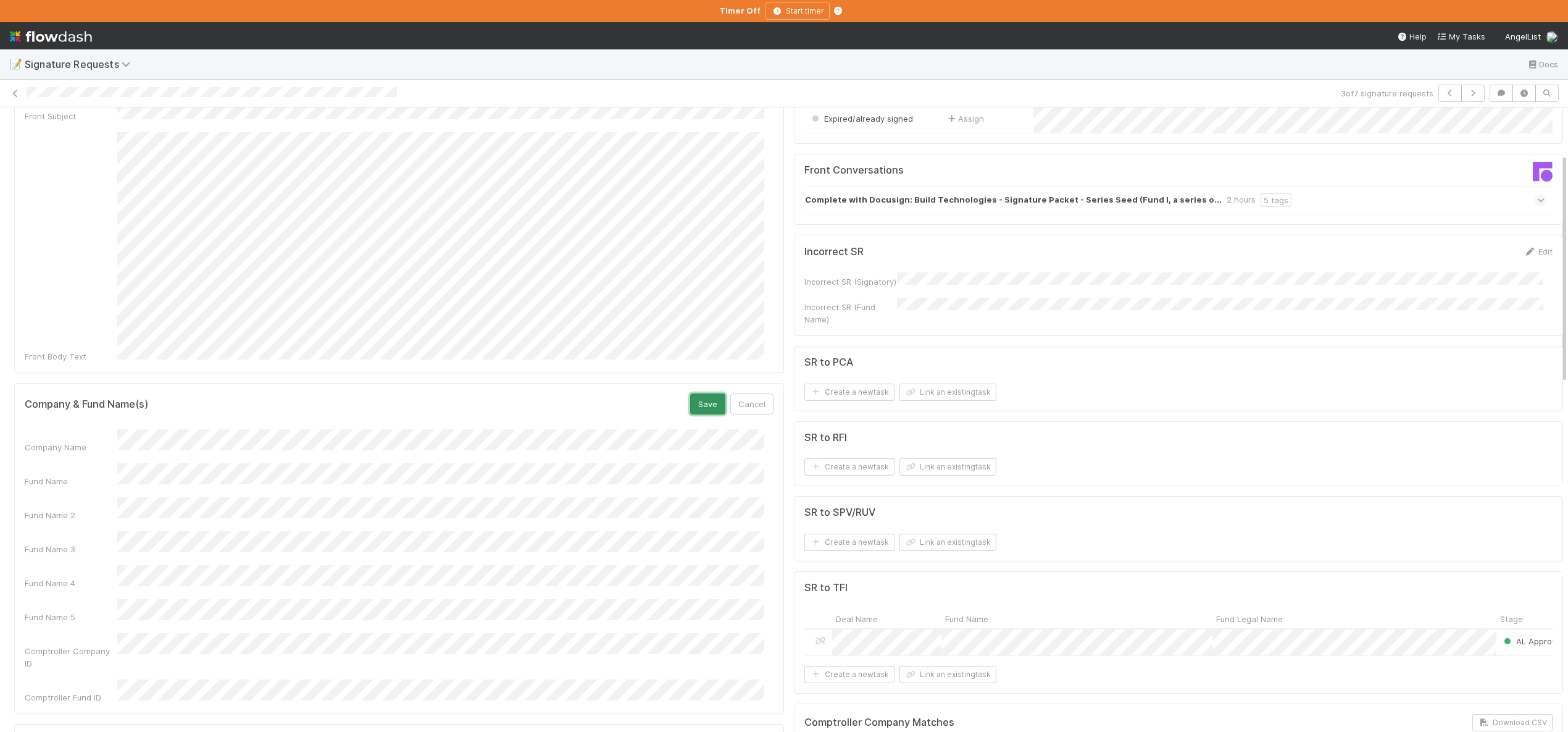
click at [694, 393] on button "Save" at bounding box center [707, 404] width 35 height 21
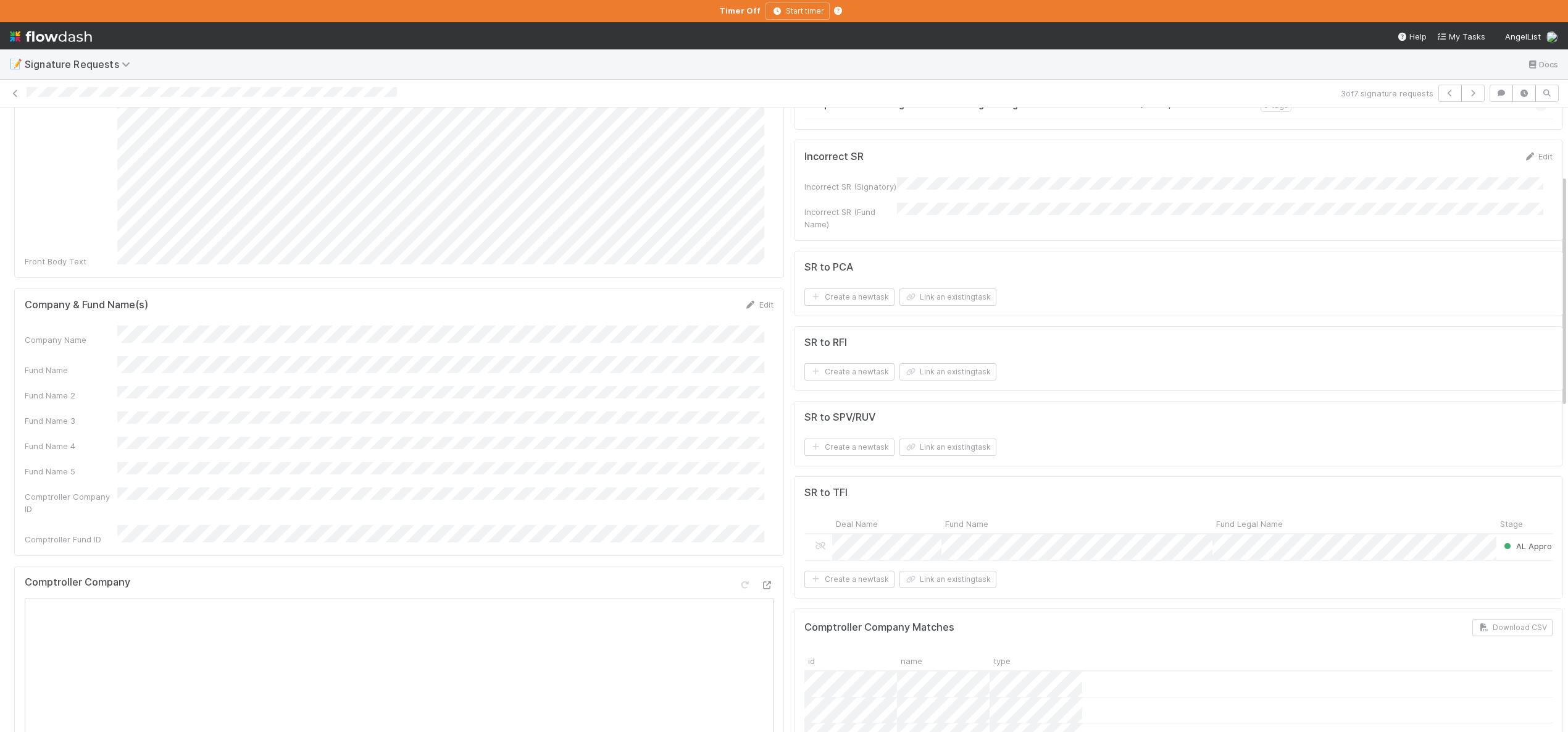
scroll to position [236, 0]
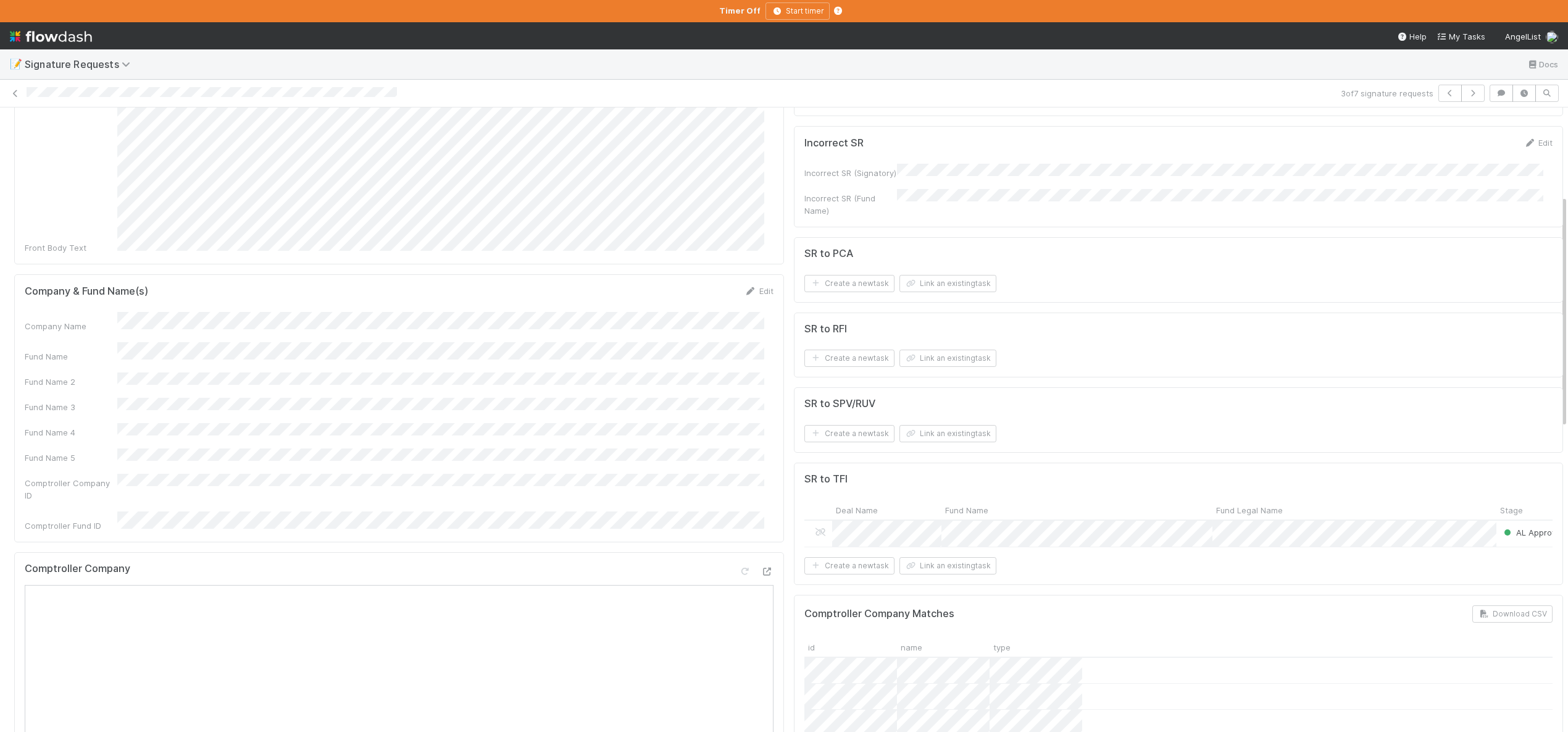
click at [132, 431] on div "Company Name Fund Name Fund Name 2 Fund Name 3 Fund Name 4 Fund Name 5 Comptrol…" at bounding box center [399, 422] width 749 height 220
click at [692, 285] on button "Save" at bounding box center [707, 295] width 35 height 21
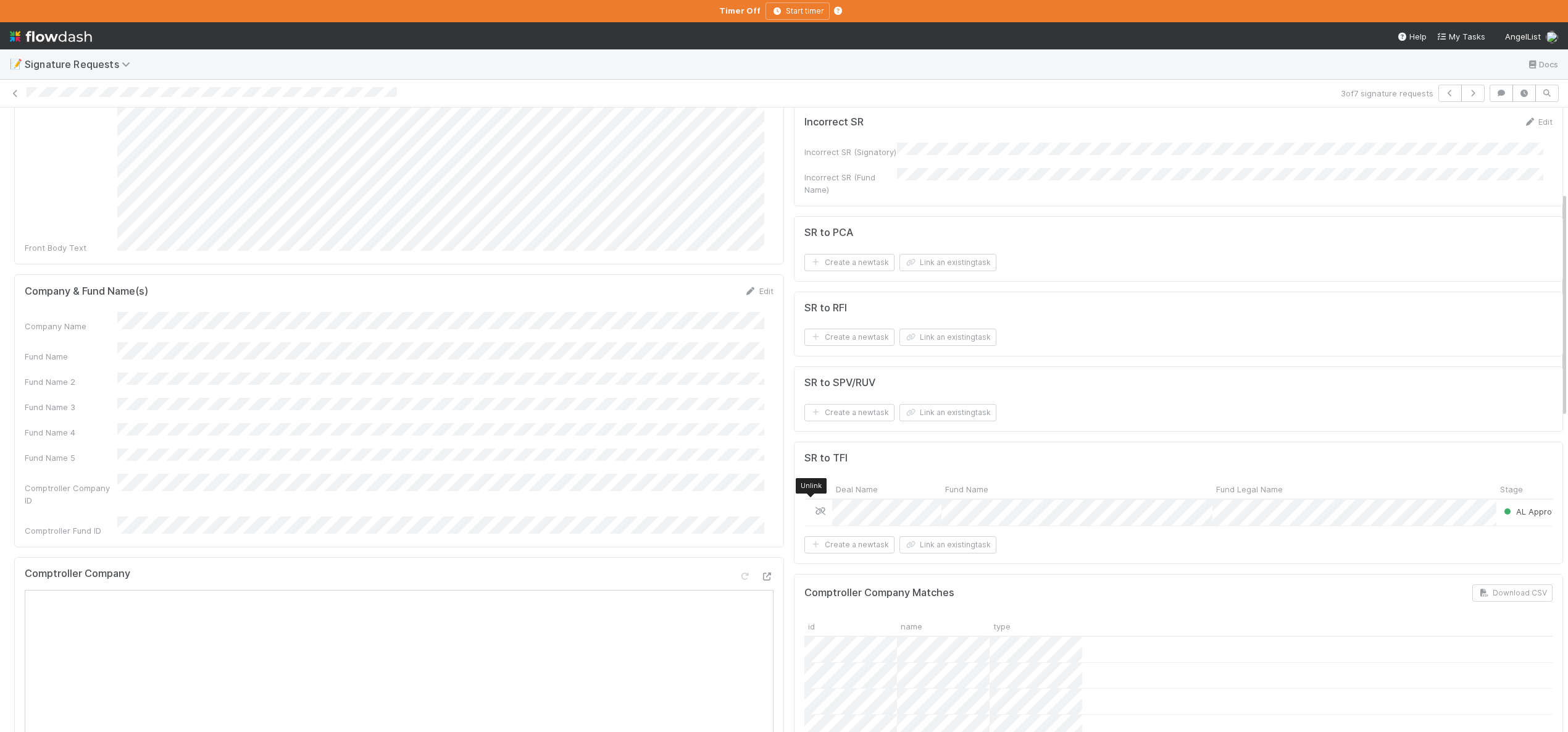
click at [814, 507] on icon at bounding box center [820, 511] width 13 height 8
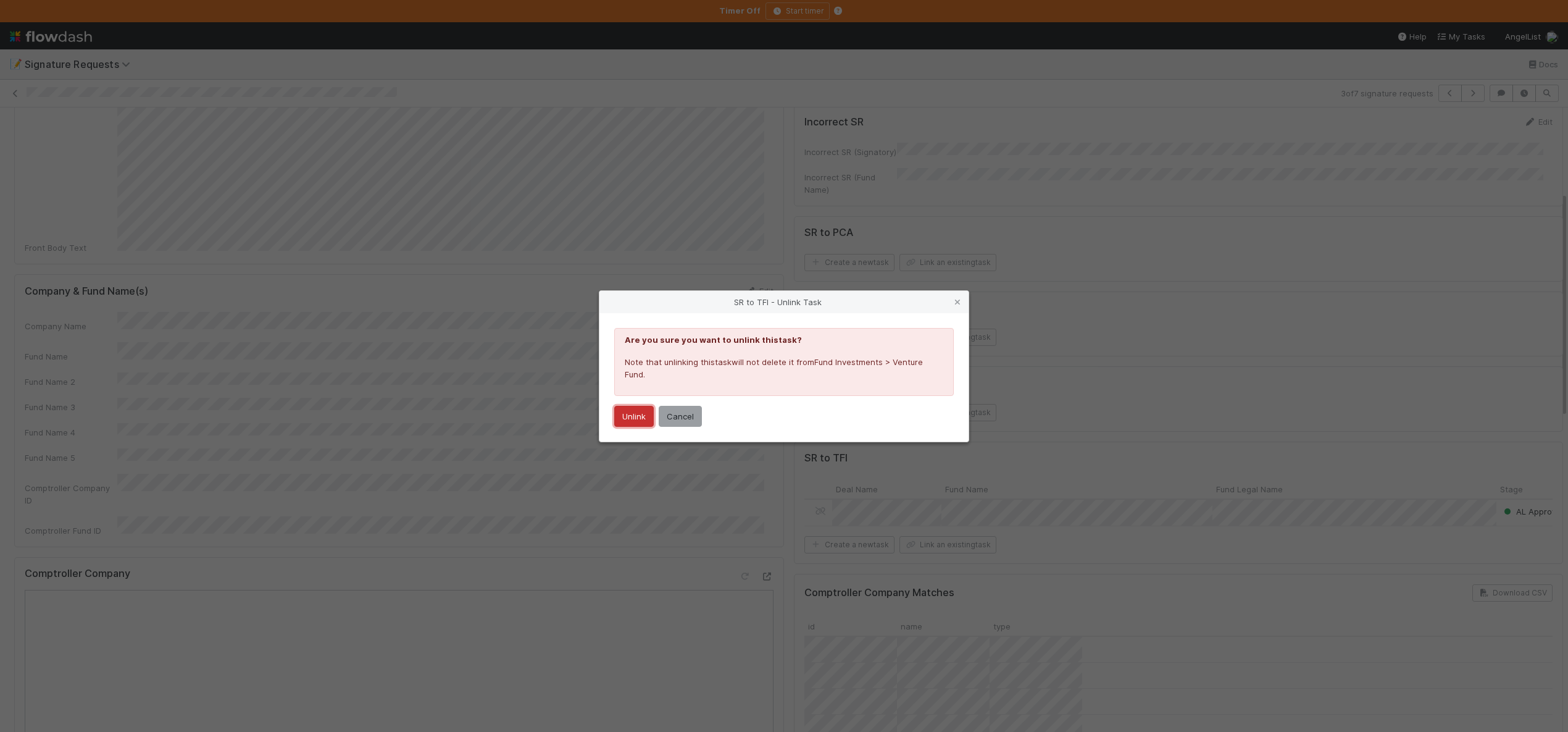
click at [638, 410] on button "Unlink" at bounding box center [634, 416] width 40 height 21
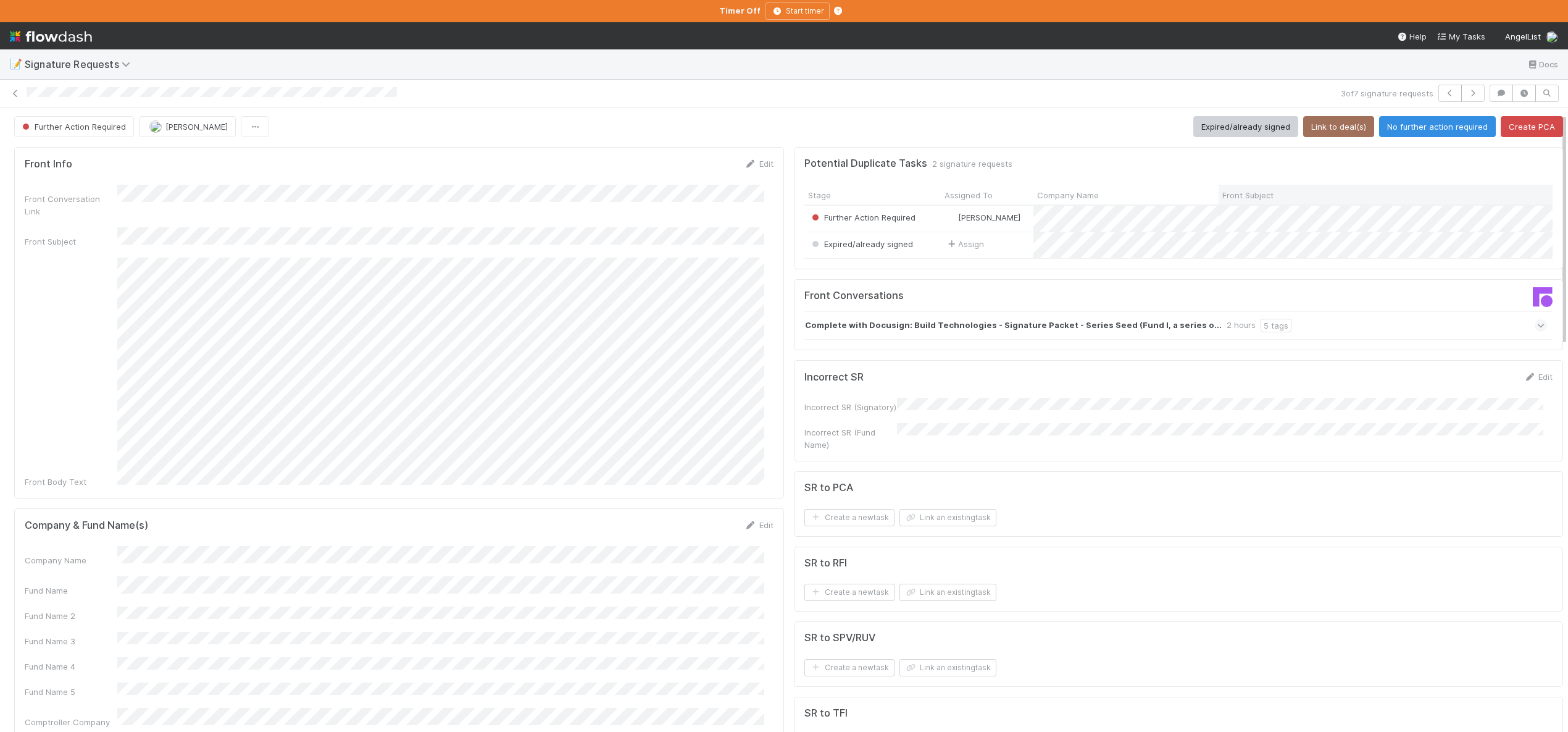
scroll to position [0, 0]
click at [1309, 131] on button "Link to deal(s)" at bounding box center [1339, 128] width 71 height 21
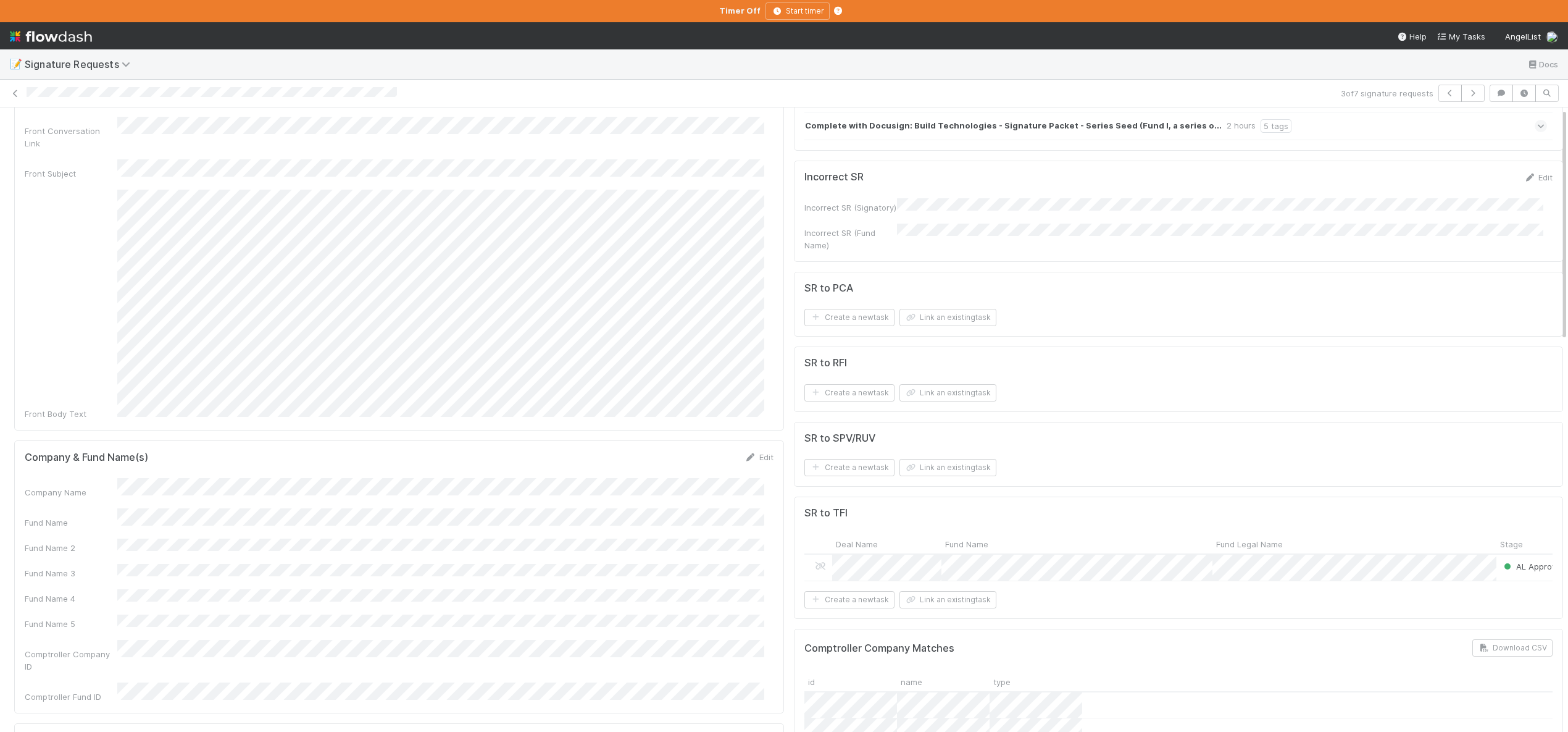
scroll to position [93, 0]
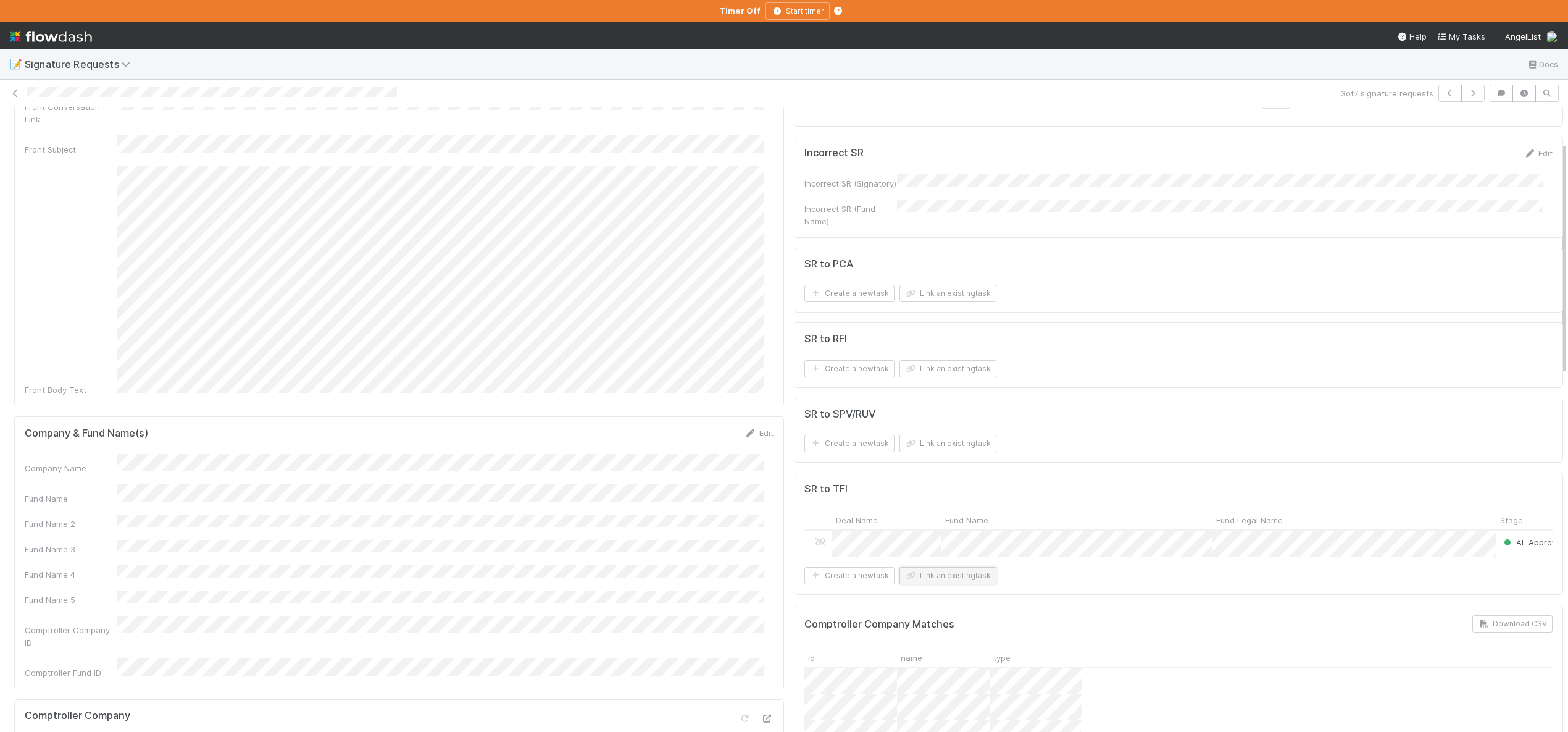
click at [906, 578] on icon "button" at bounding box center [911, 576] width 13 height 7
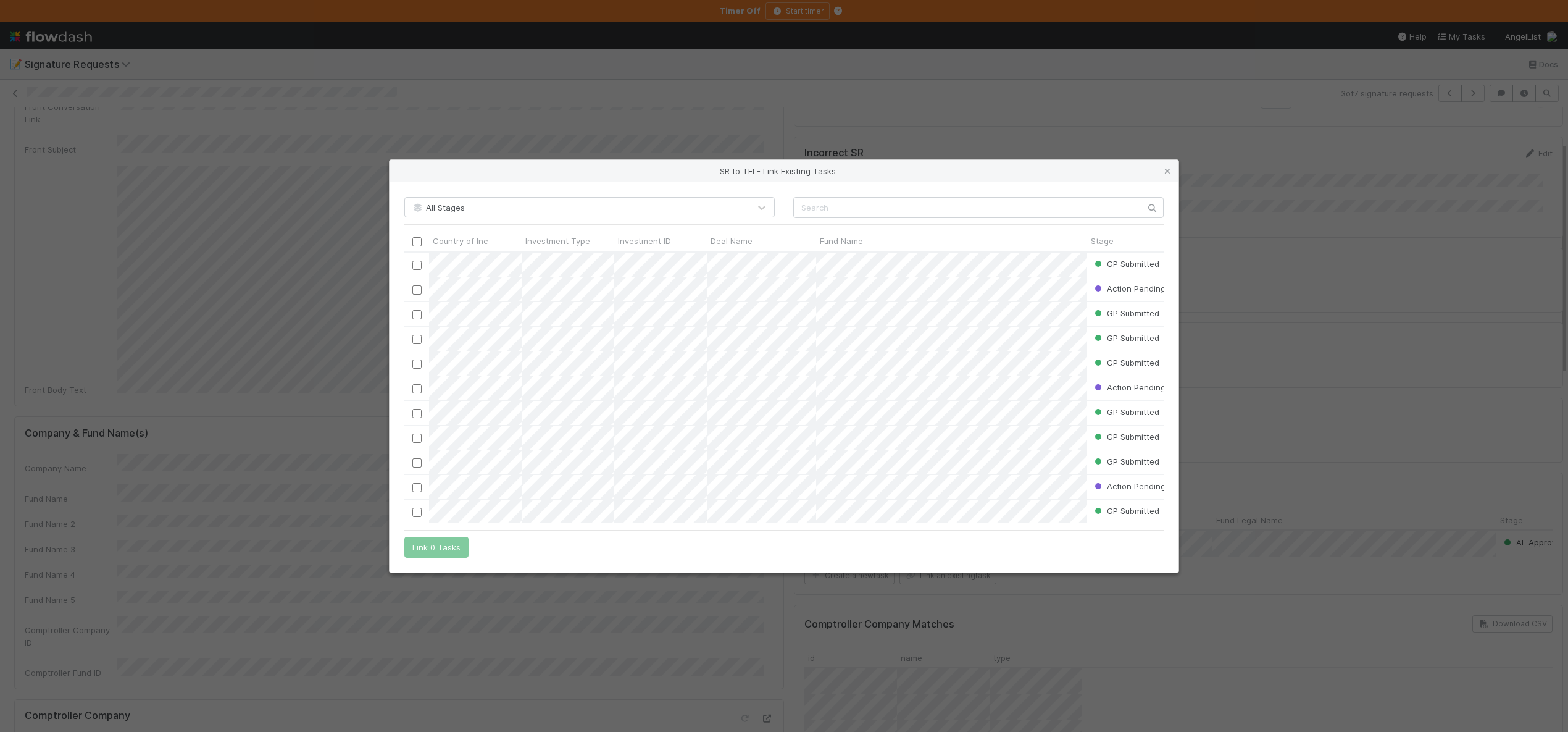
scroll to position [262, 750]
click at [846, 208] on input "text" at bounding box center [978, 207] width 371 height 21
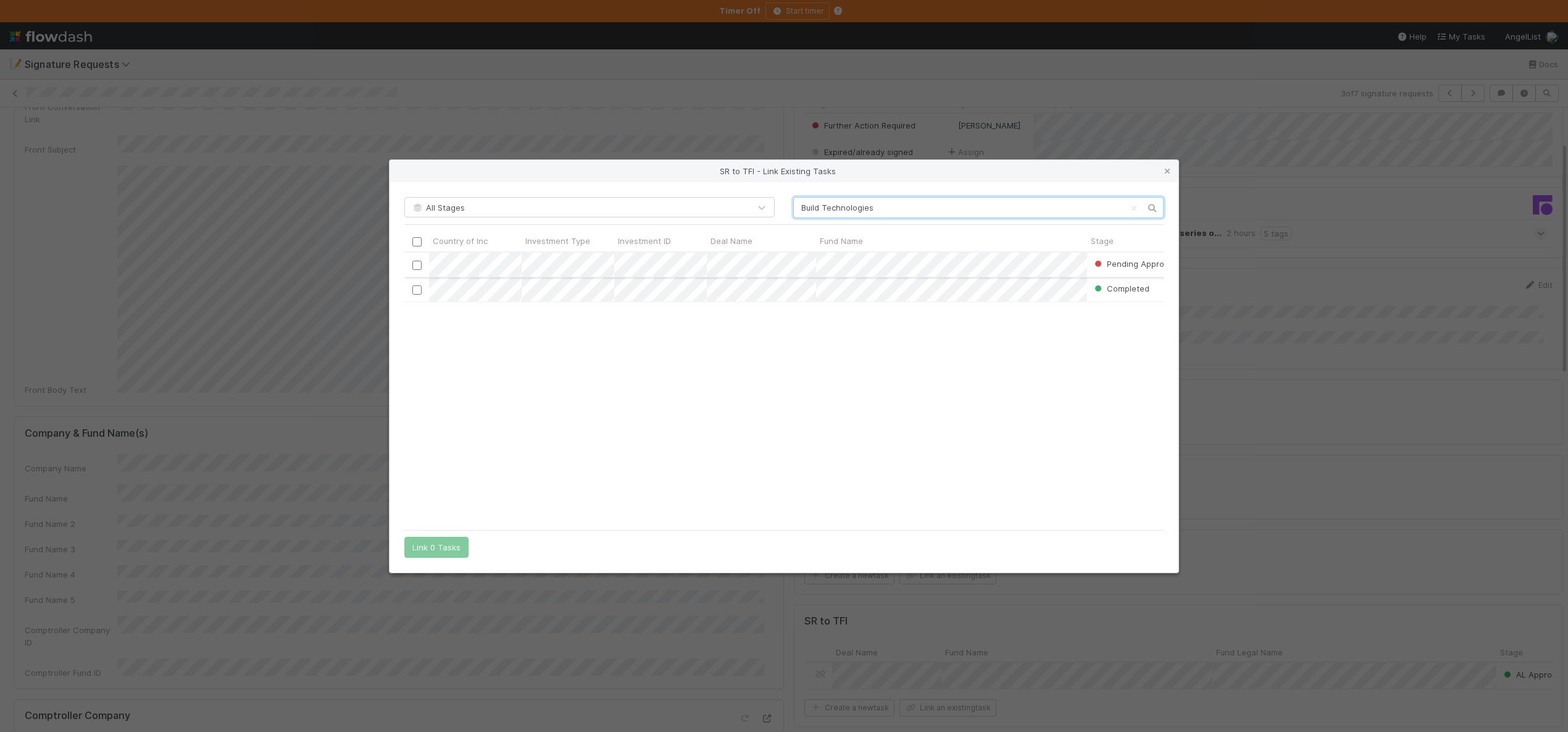
type input "Build Technologies"
click at [417, 260] on input "checkbox" at bounding box center [417, 265] width 9 height 9
click at [438, 553] on button "Link 1 Task" at bounding box center [433, 547] width 58 height 21
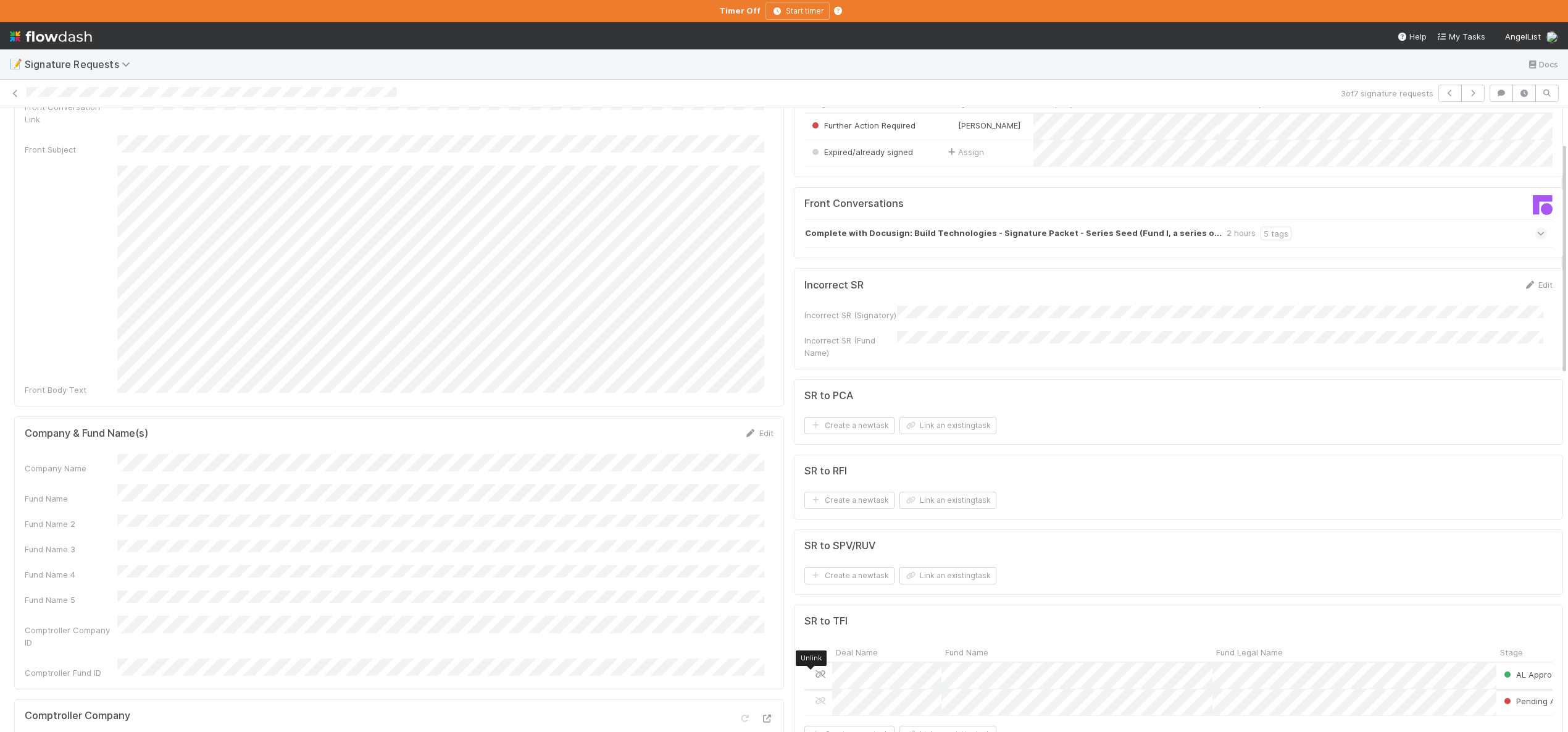
click at [814, 676] on icon at bounding box center [820, 674] width 13 height 8
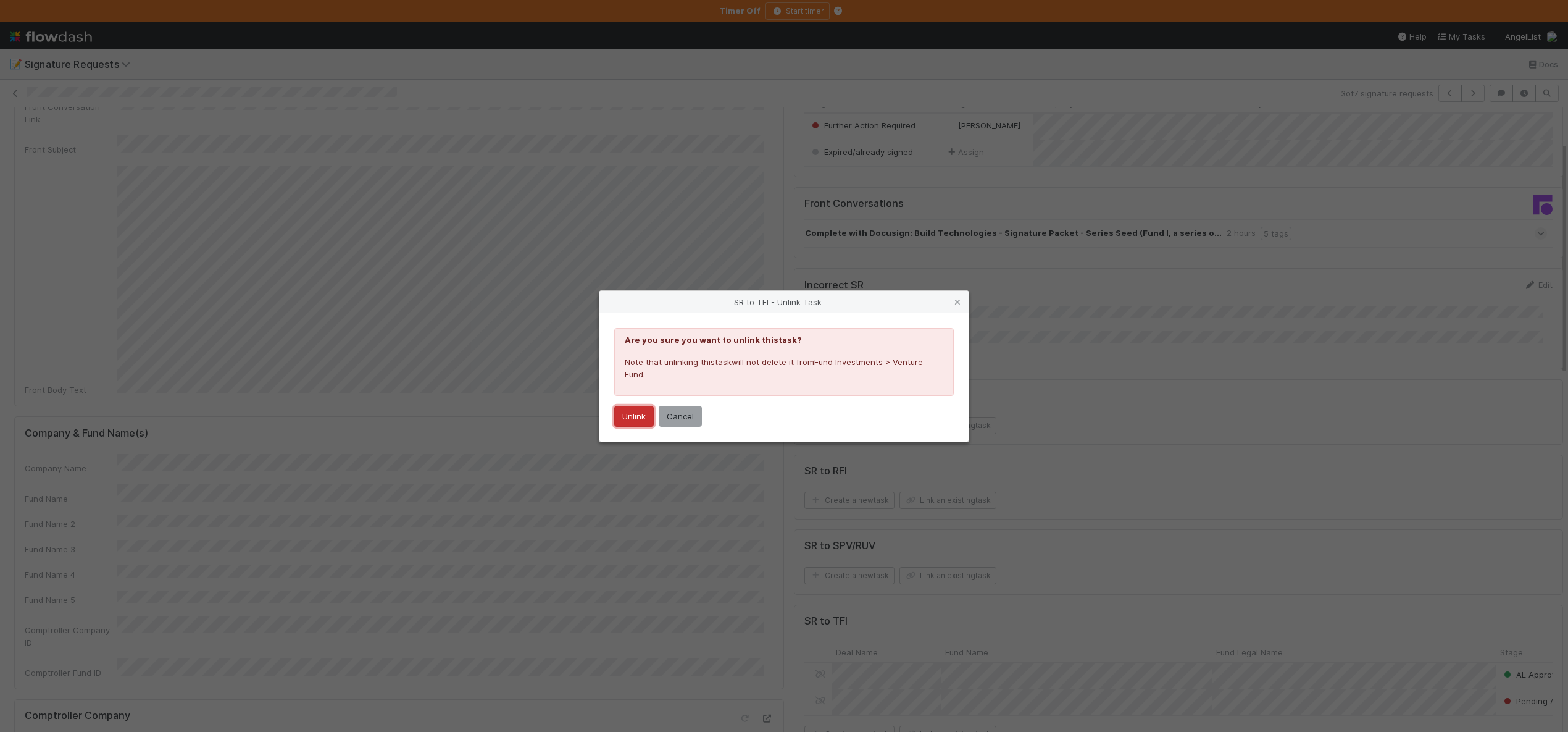
click at [630, 413] on button "Unlink" at bounding box center [634, 416] width 40 height 21
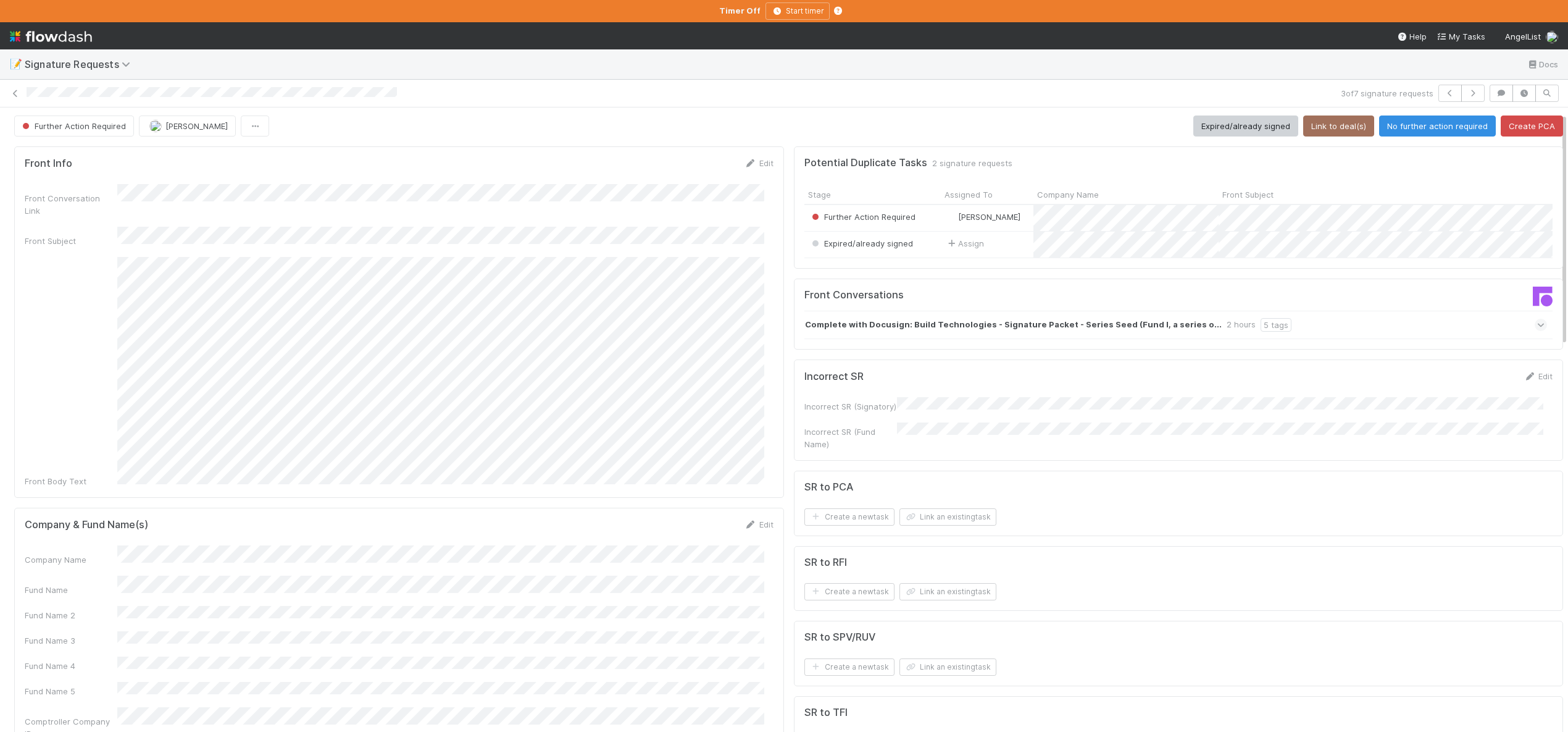
scroll to position [0, 0]
click at [1398, 126] on button "No further action required" at bounding box center [1437, 128] width 117 height 21
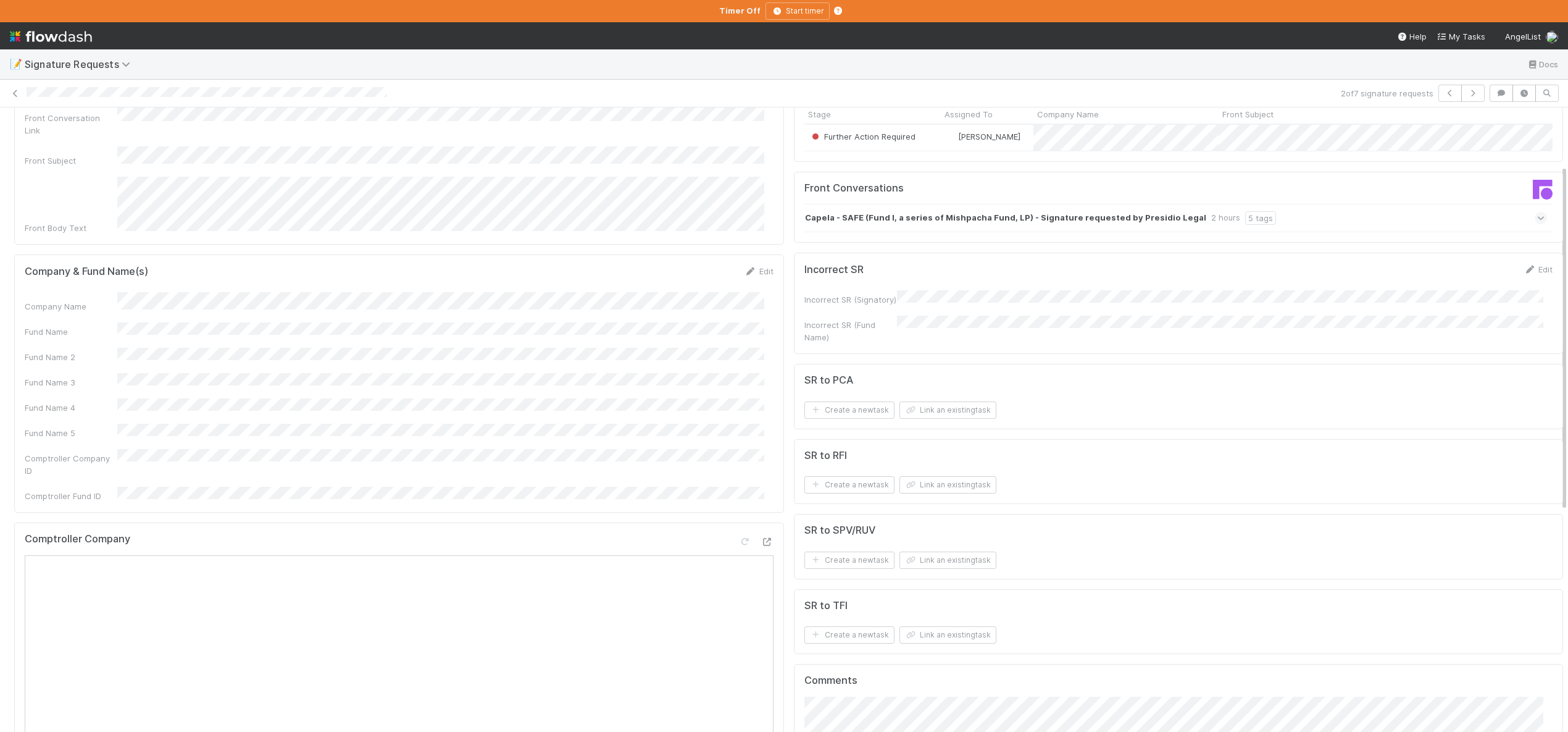
scroll to position [104, 0]
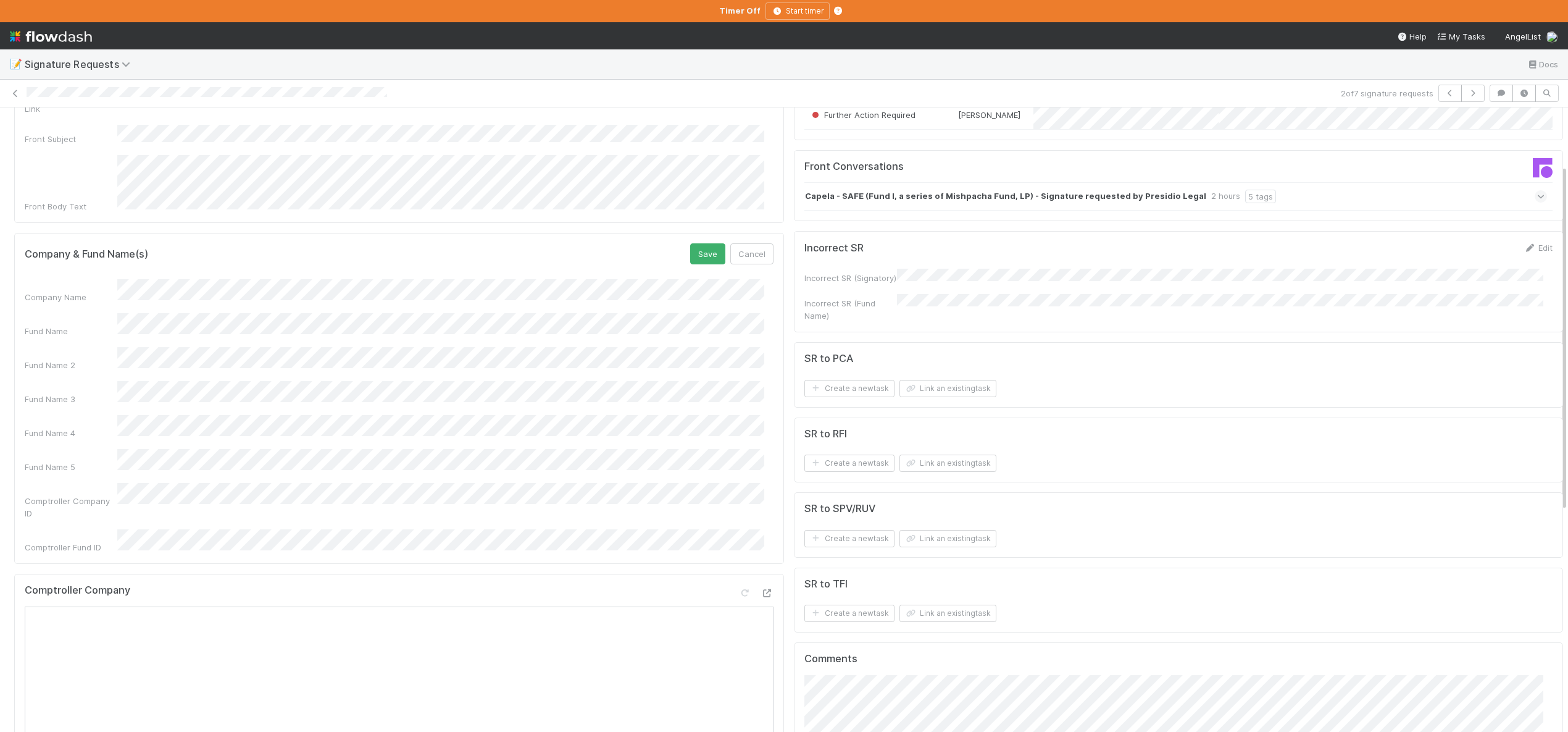
click at [690, 243] on button "Save" at bounding box center [707, 253] width 35 height 21
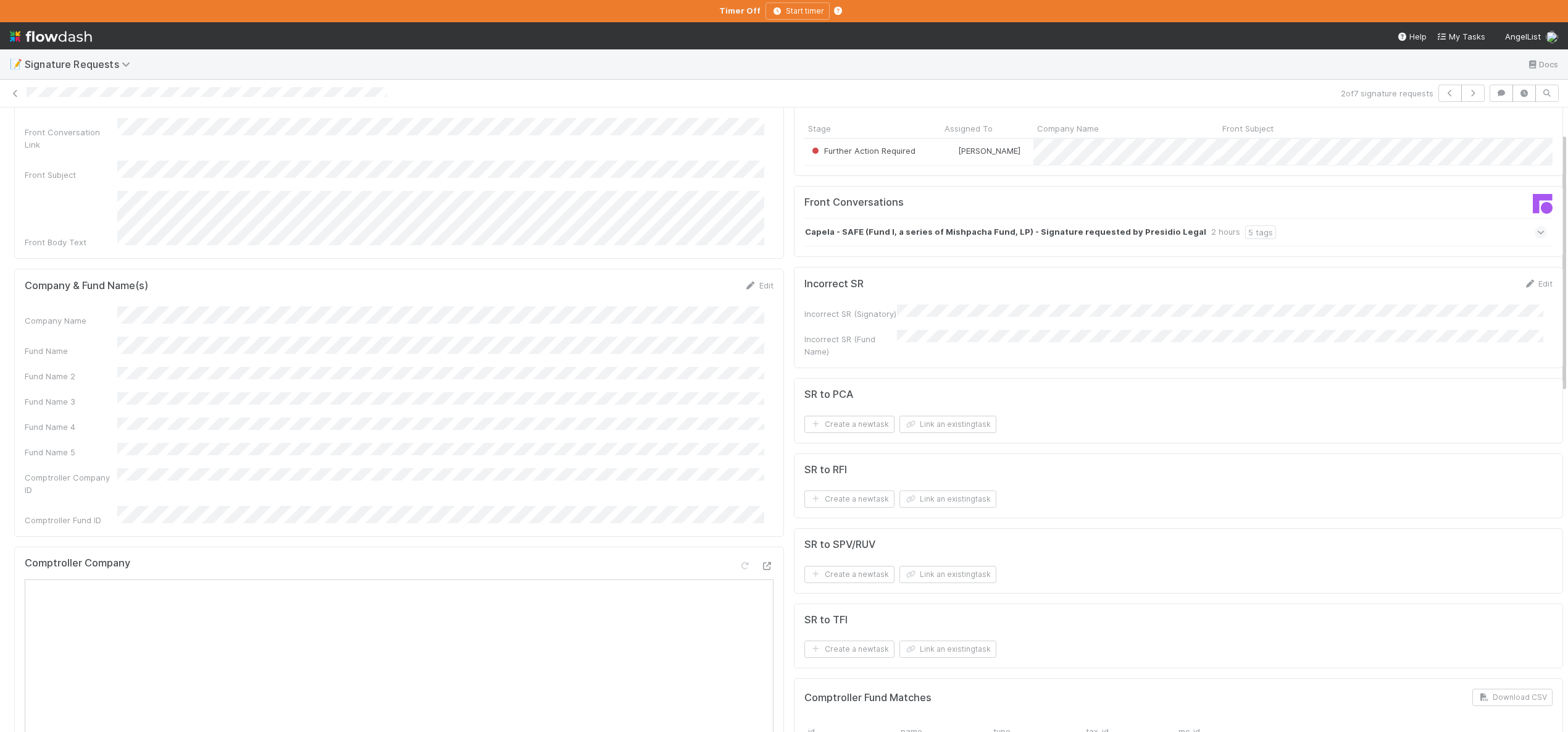
scroll to position [0, 0]
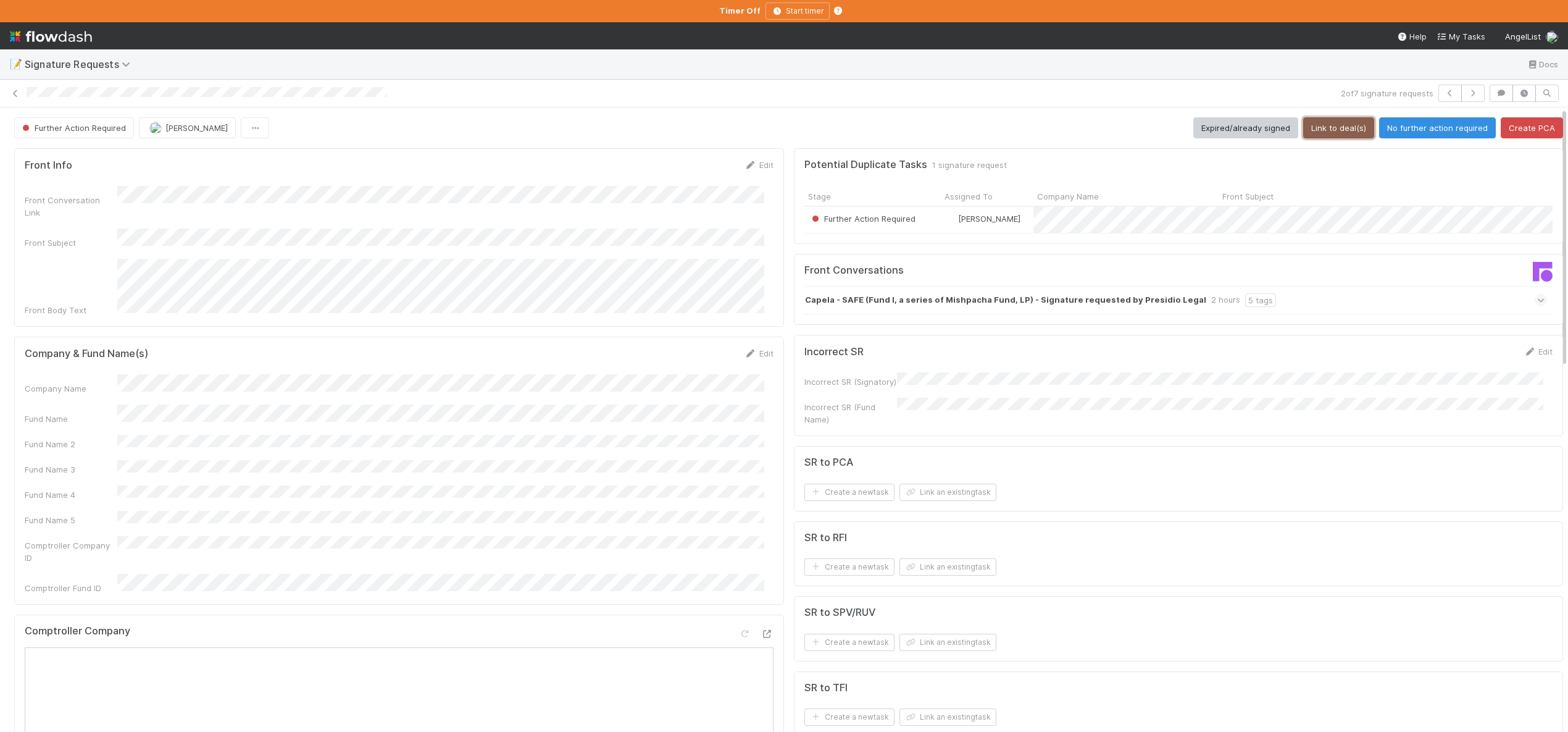
click at [1339, 129] on button "Link to deal(s)" at bounding box center [1339, 128] width 71 height 21
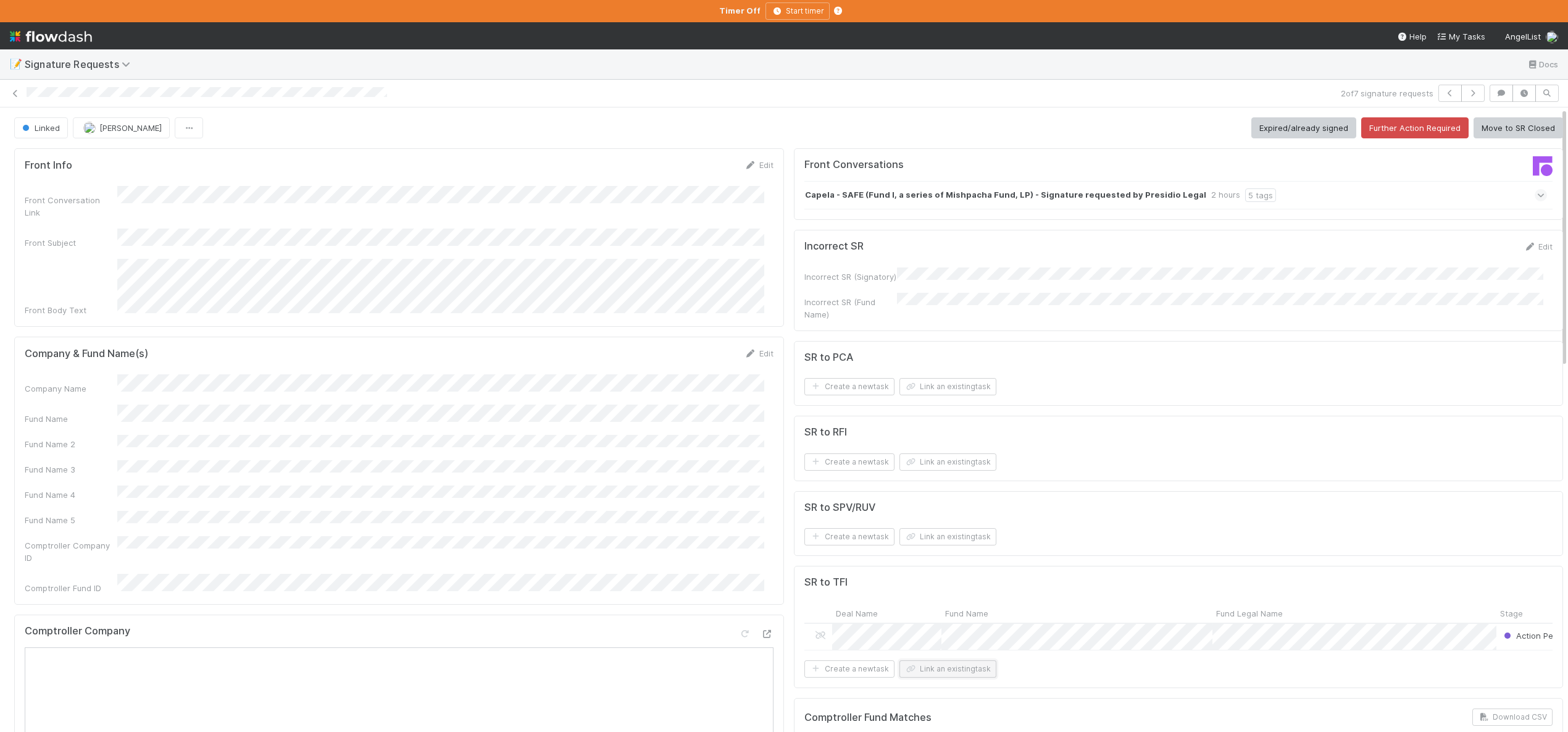
click at [928, 671] on button "Link an existing task" at bounding box center [948, 668] width 97 height 17
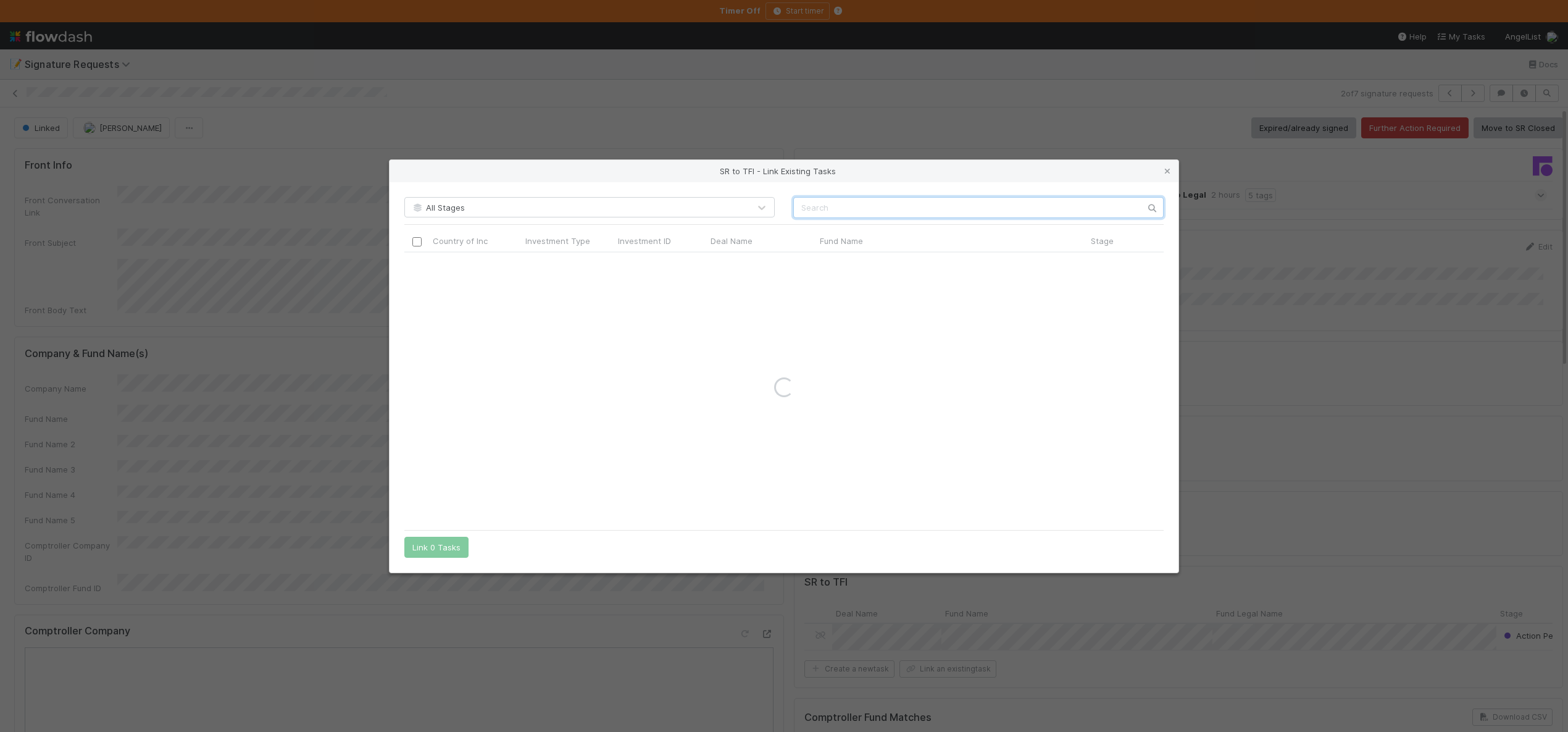
click at [818, 212] on input "text" at bounding box center [978, 207] width 371 height 21
type input "Capela"
click at [303, 297] on div "SR to TFI - Link Existing Tasks All Stages Capela Country of Inc Investment Typ…" at bounding box center [784, 366] width 1568 height 732
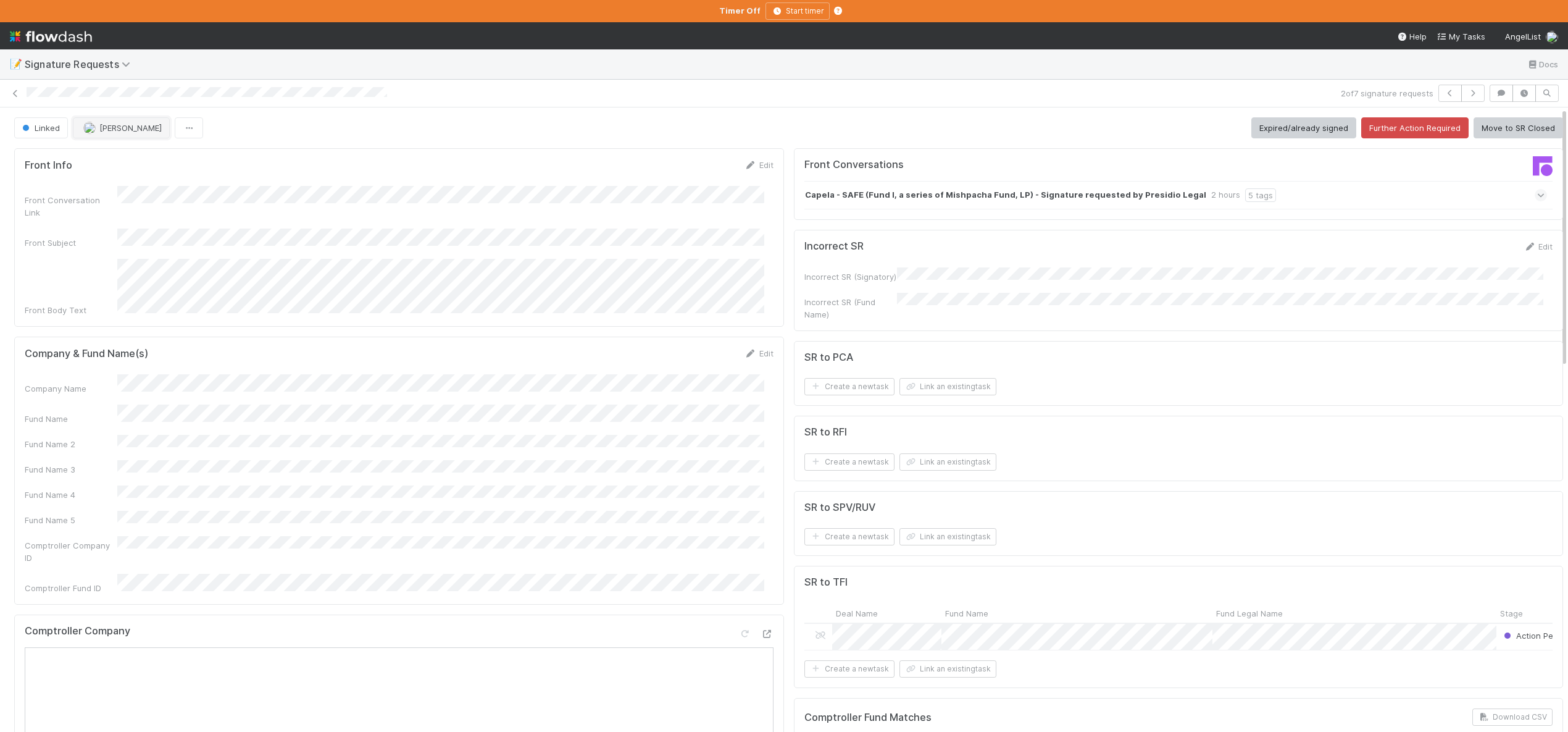
click at [111, 126] on span "Andre Fredrick" at bounding box center [130, 127] width 62 height 10
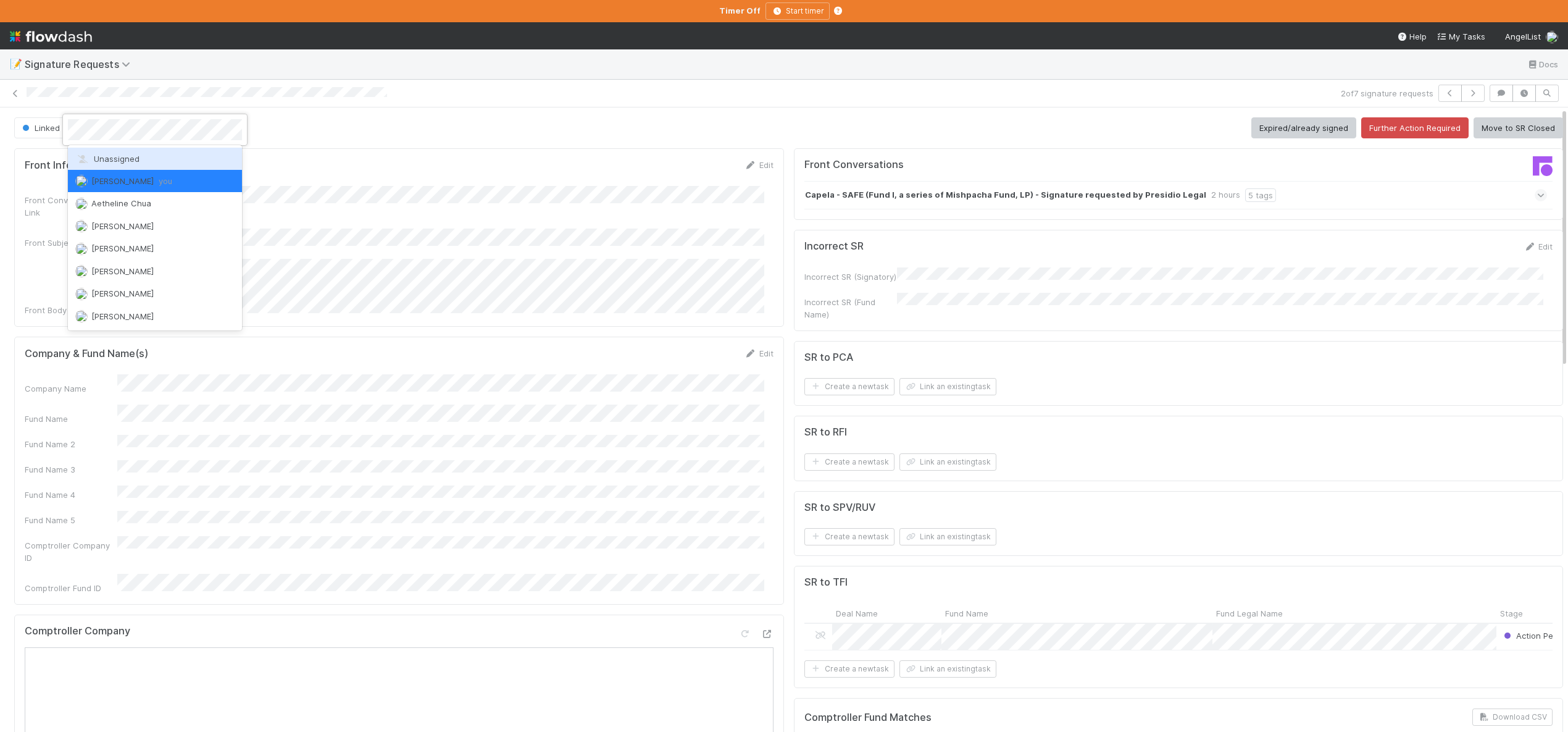
click at [139, 157] on div "Unassigned" at bounding box center [155, 159] width 174 height 22
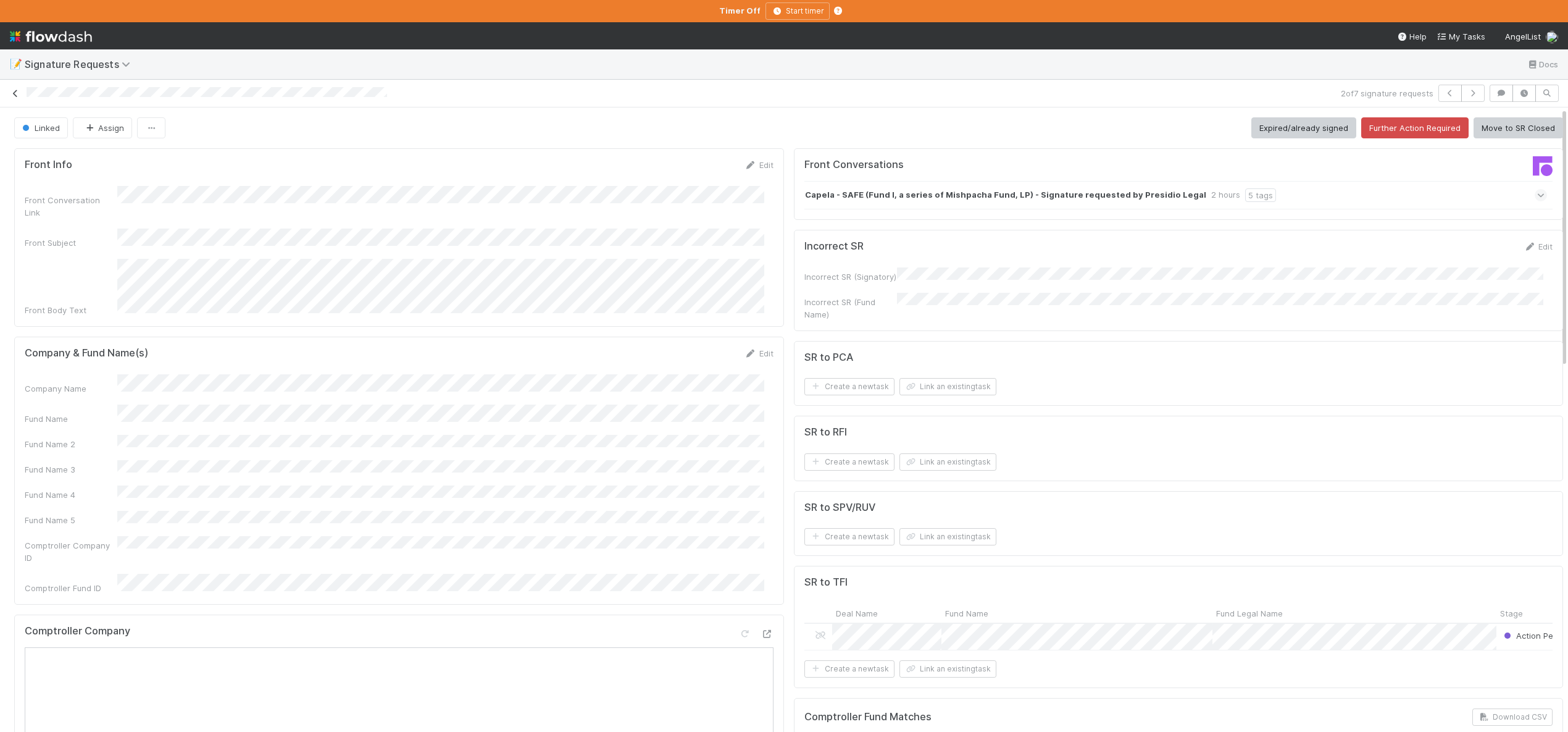
click at [10, 88] on link at bounding box center [15, 93] width 13 height 13
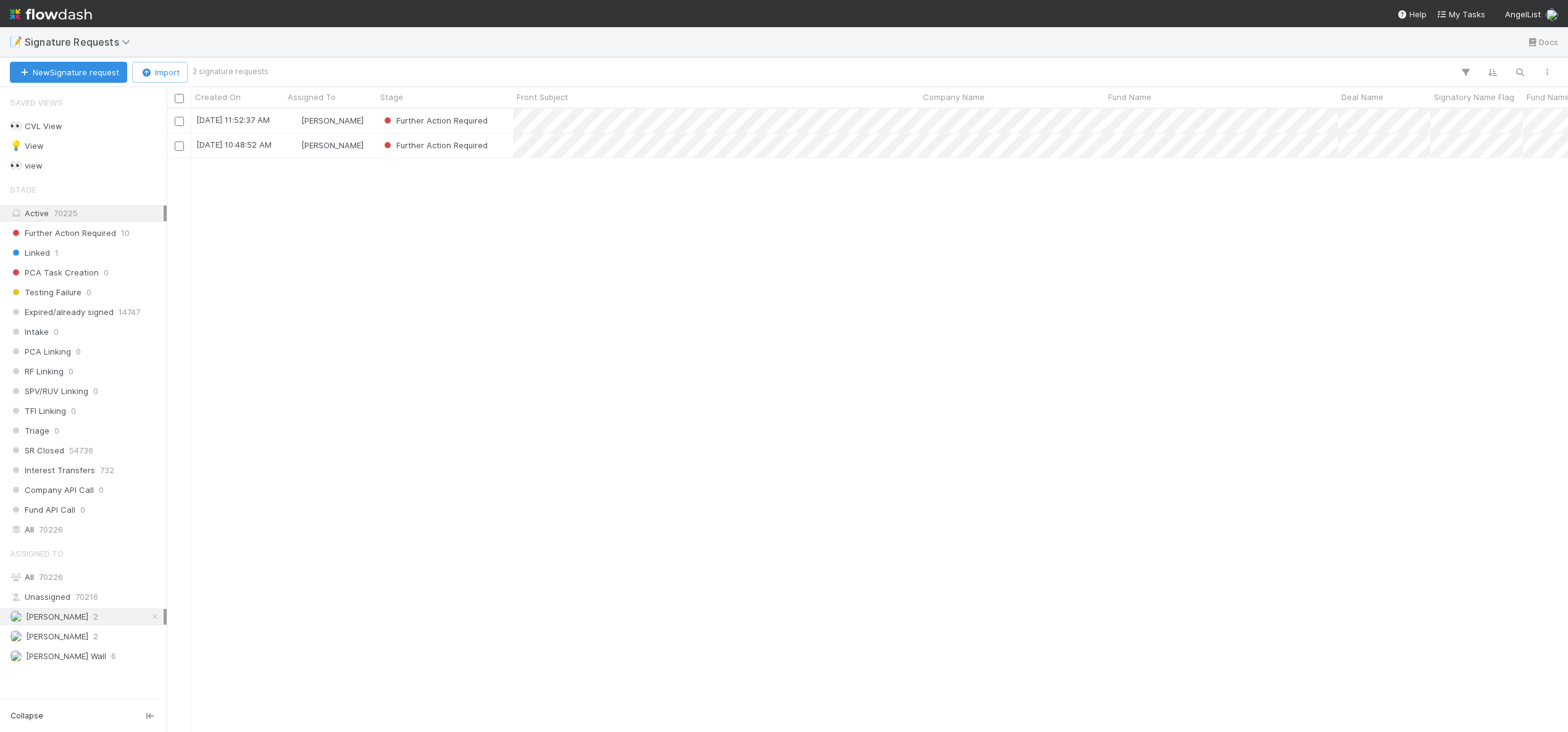
scroll to position [614, 1392]
click at [283, 151] on div "9/2/25, 10:48:52 AM" at bounding box center [238, 145] width 93 height 24
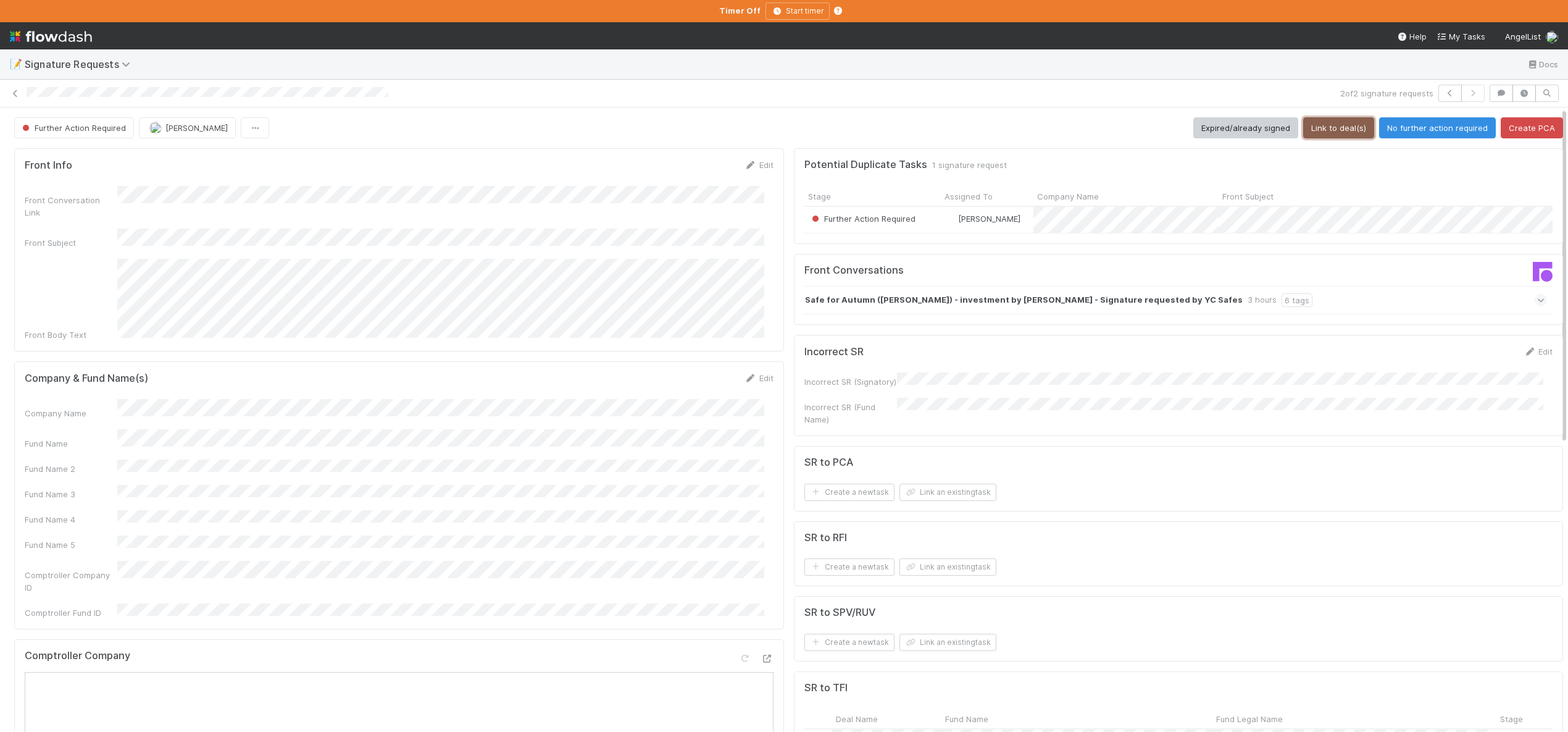
click at [1336, 132] on button "Link to deal(s)" at bounding box center [1339, 128] width 71 height 21
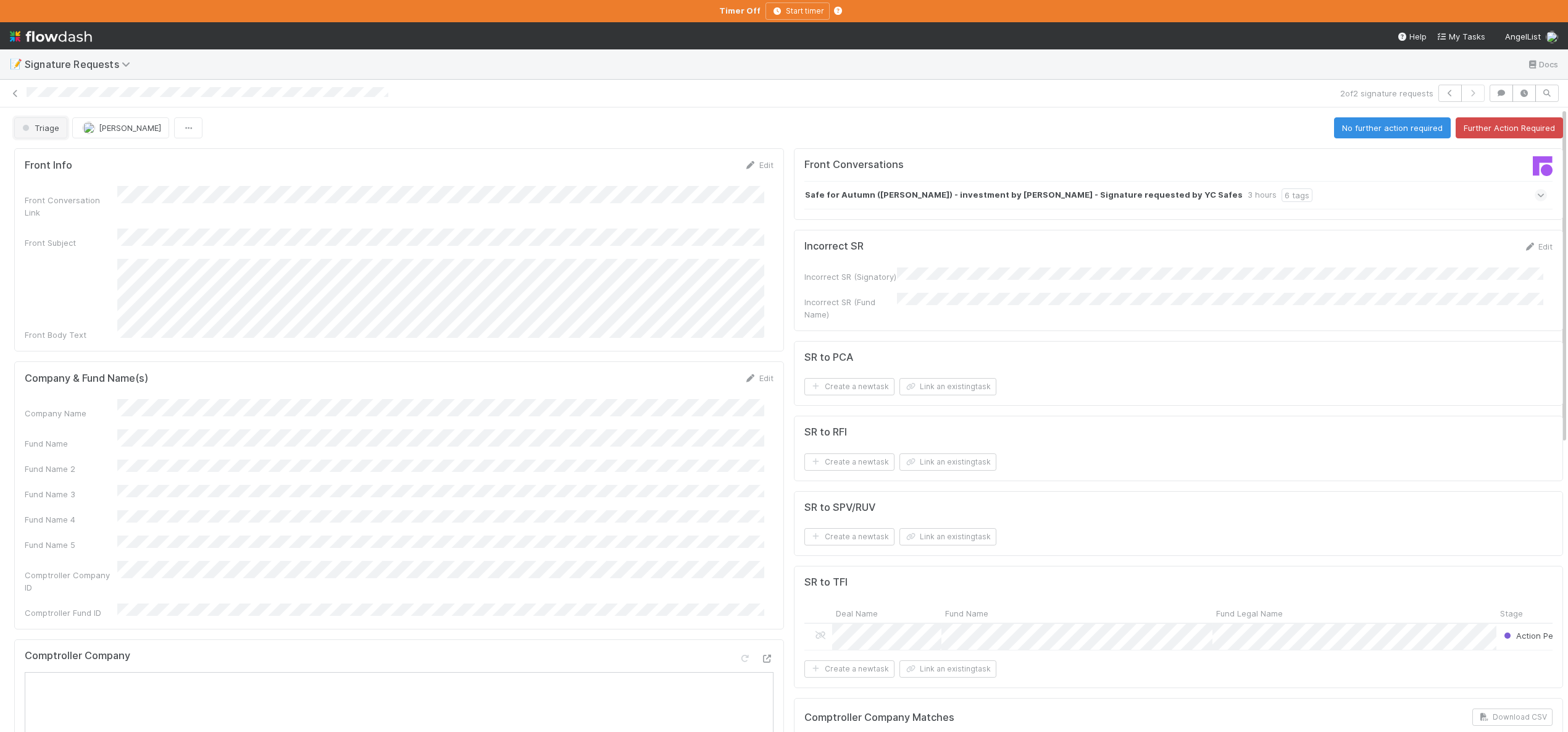
click at [49, 129] on span "Triage" at bounding box center [39, 127] width 40 height 10
click at [66, 161] on span "Further Action Required" at bounding box center [70, 159] width 106 height 10
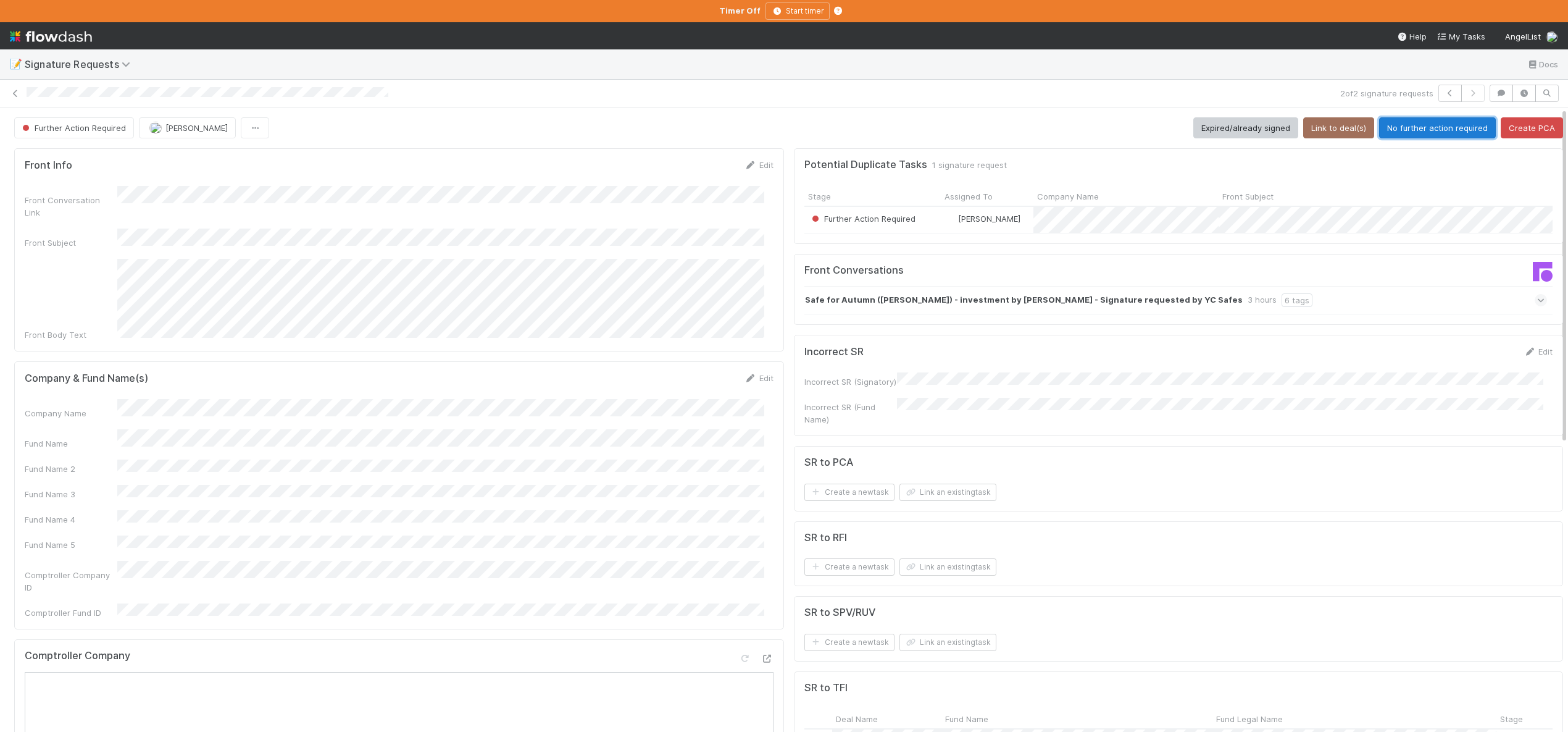
click at [1402, 129] on button "No further action required" at bounding box center [1437, 128] width 117 height 21
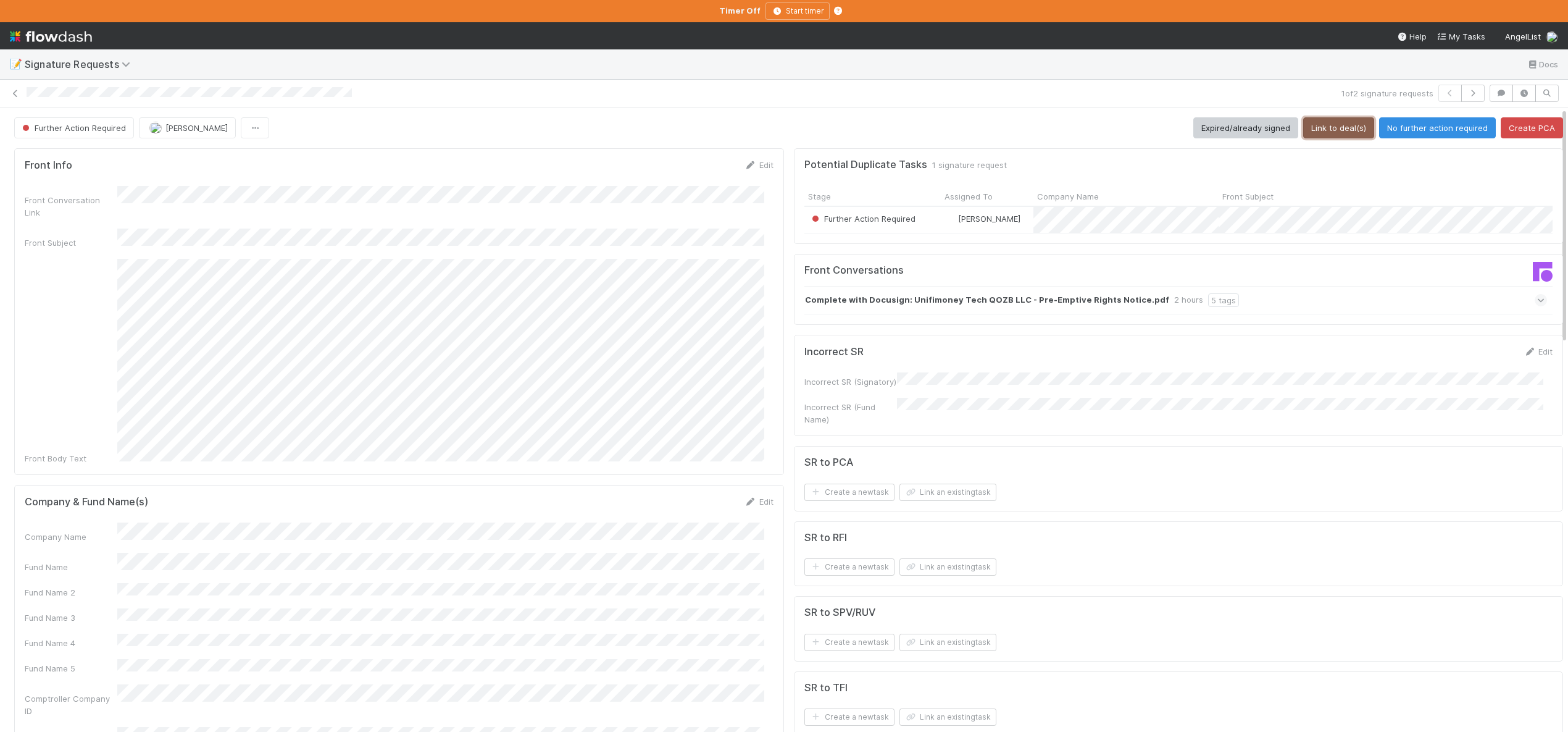
click at [1333, 126] on button "Link to deal(s)" at bounding box center [1339, 128] width 71 height 21
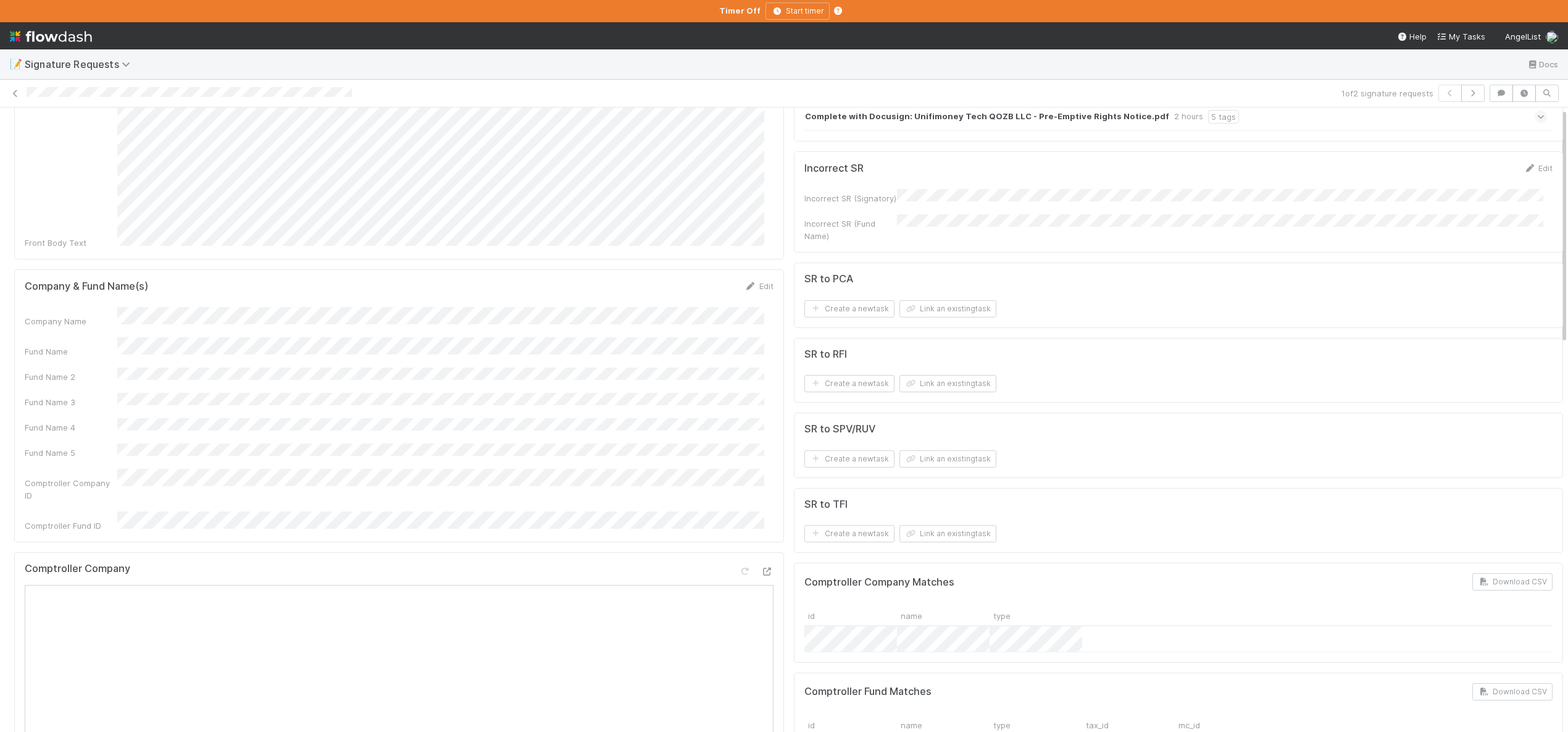
scroll to position [233, 0]
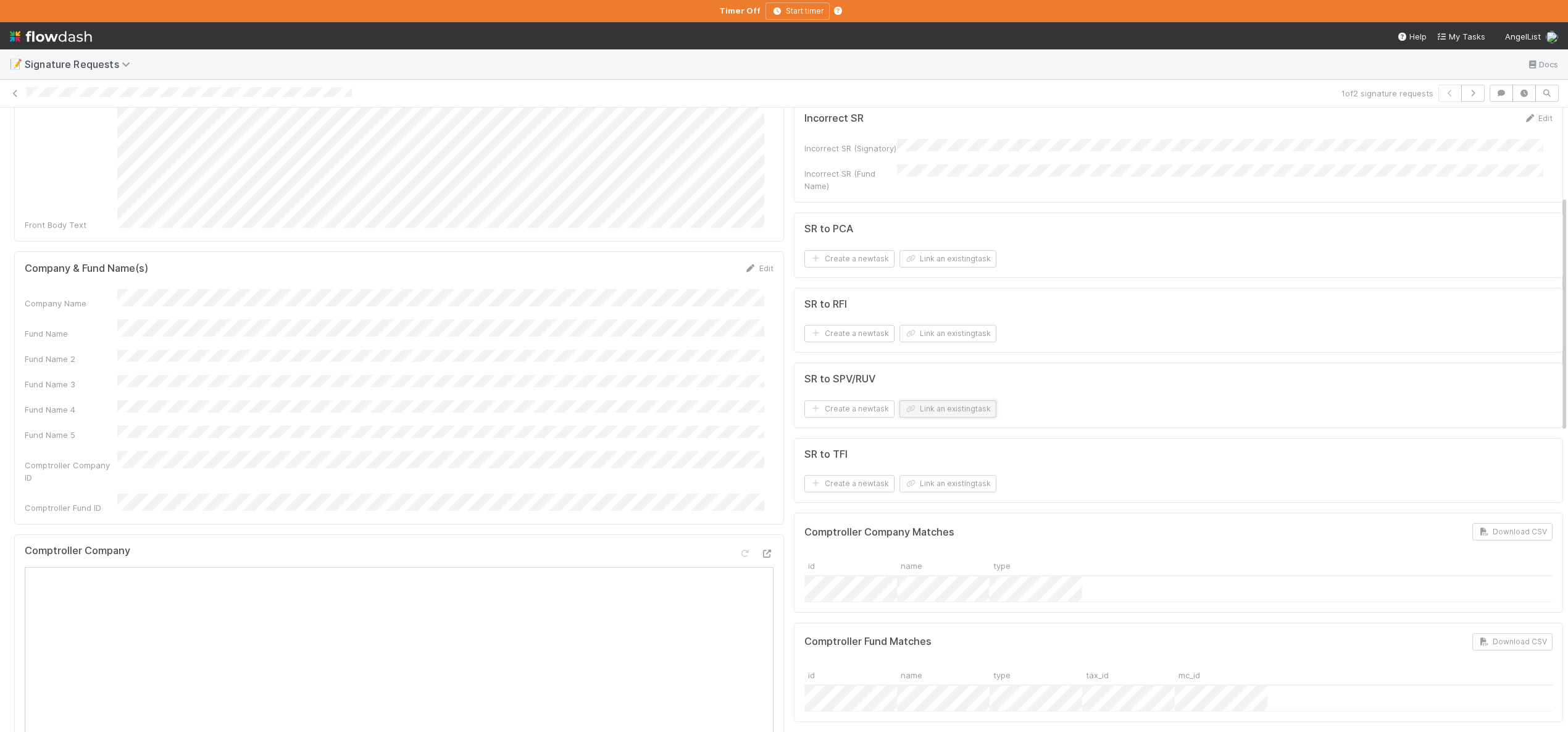
click at [939, 413] on button "Link an existing task" at bounding box center [948, 408] width 97 height 17
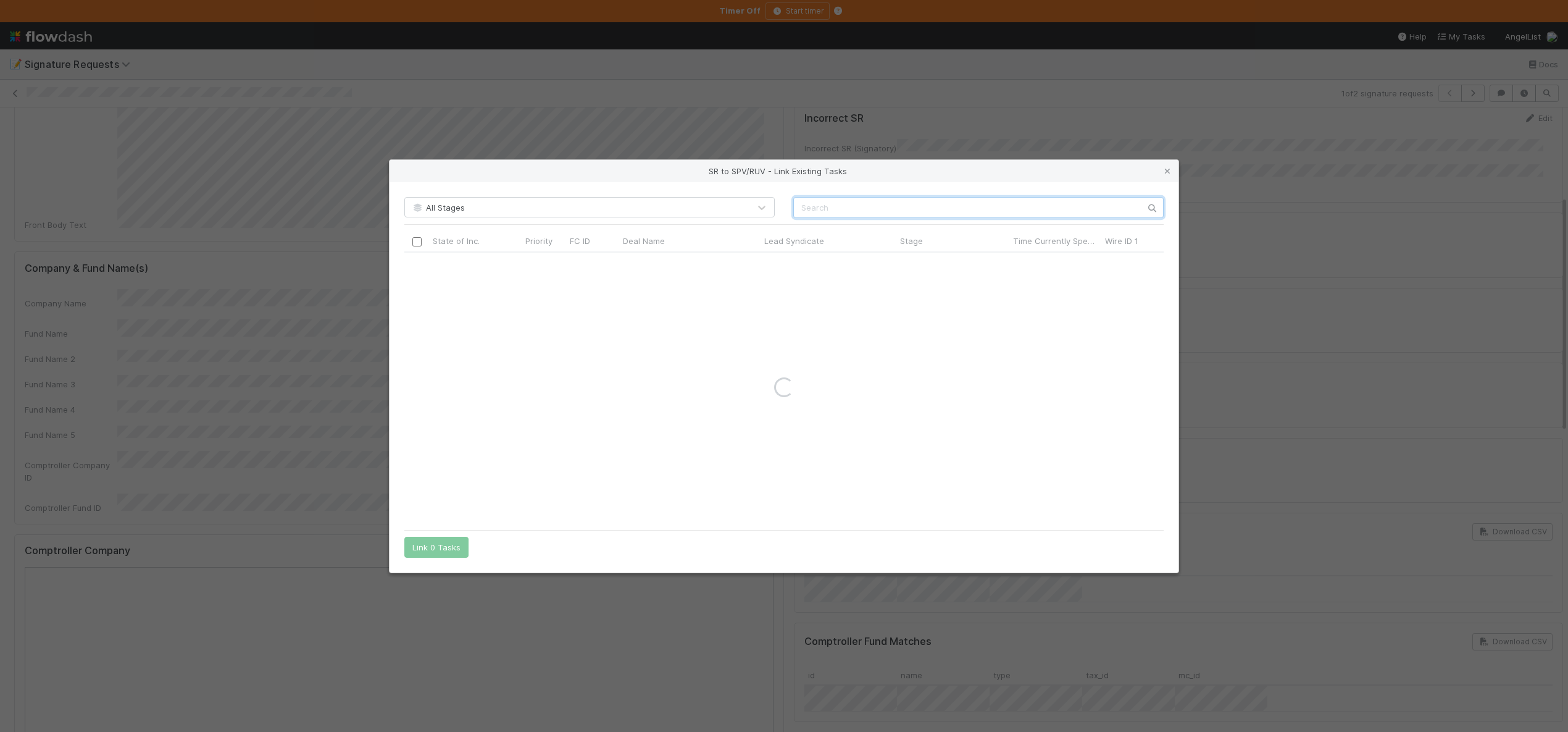
click at [910, 208] on input "text" at bounding box center [978, 207] width 371 height 21
paste input "UN Fund I, a series of Kurt Bilafer's Syndicate, LP"
type input "UN Fund I, a series of Kurt Bilafer's Syndicate, LP"
click at [286, 254] on div "SR to SPV/RUV - Link Existing Tasks All Stages UN Fund I, a series of Kurt Bila…" at bounding box center [784, 366] width 1568 height 732
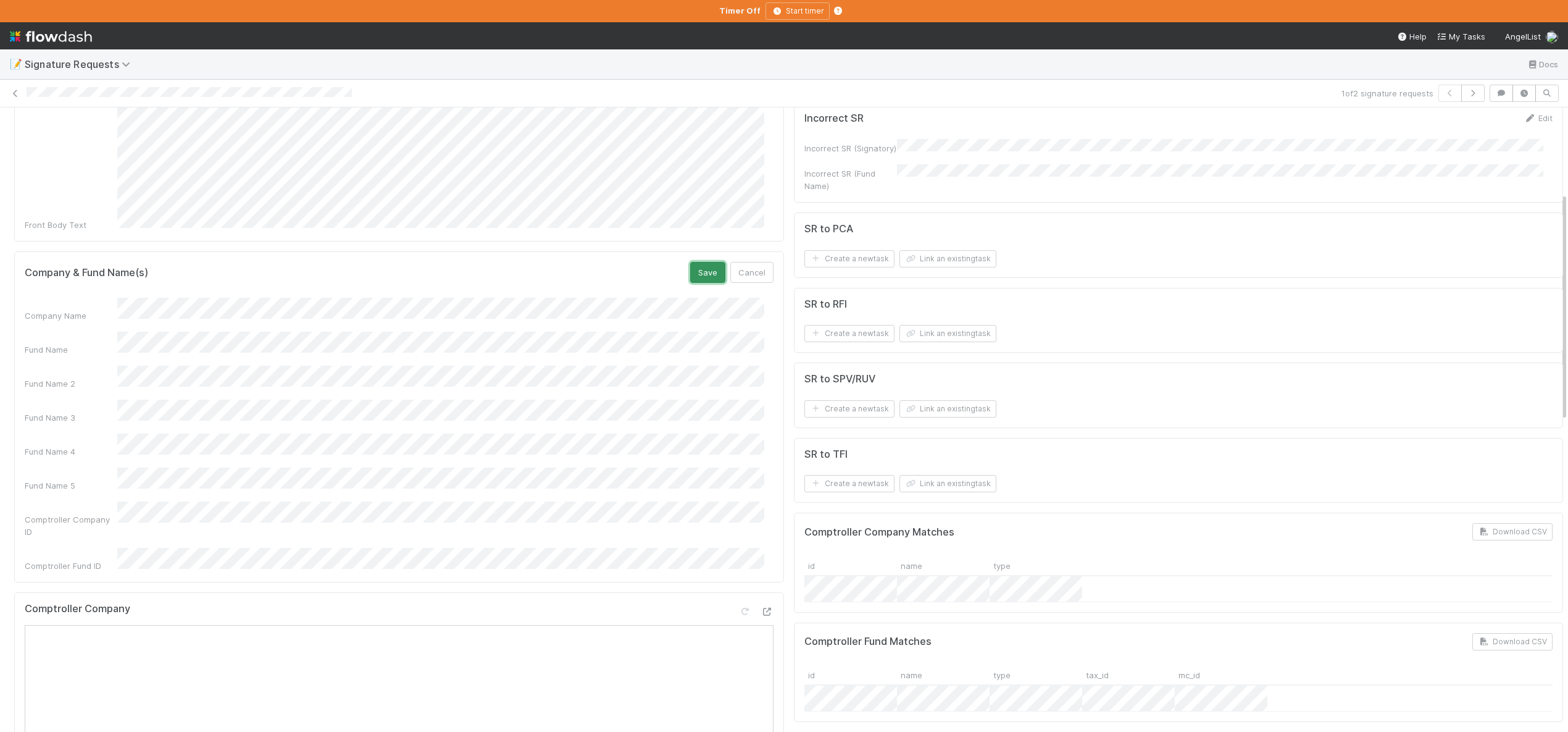
click at [694, 262] on button "Save" at bounding box center [707, 272] width 35 height 21
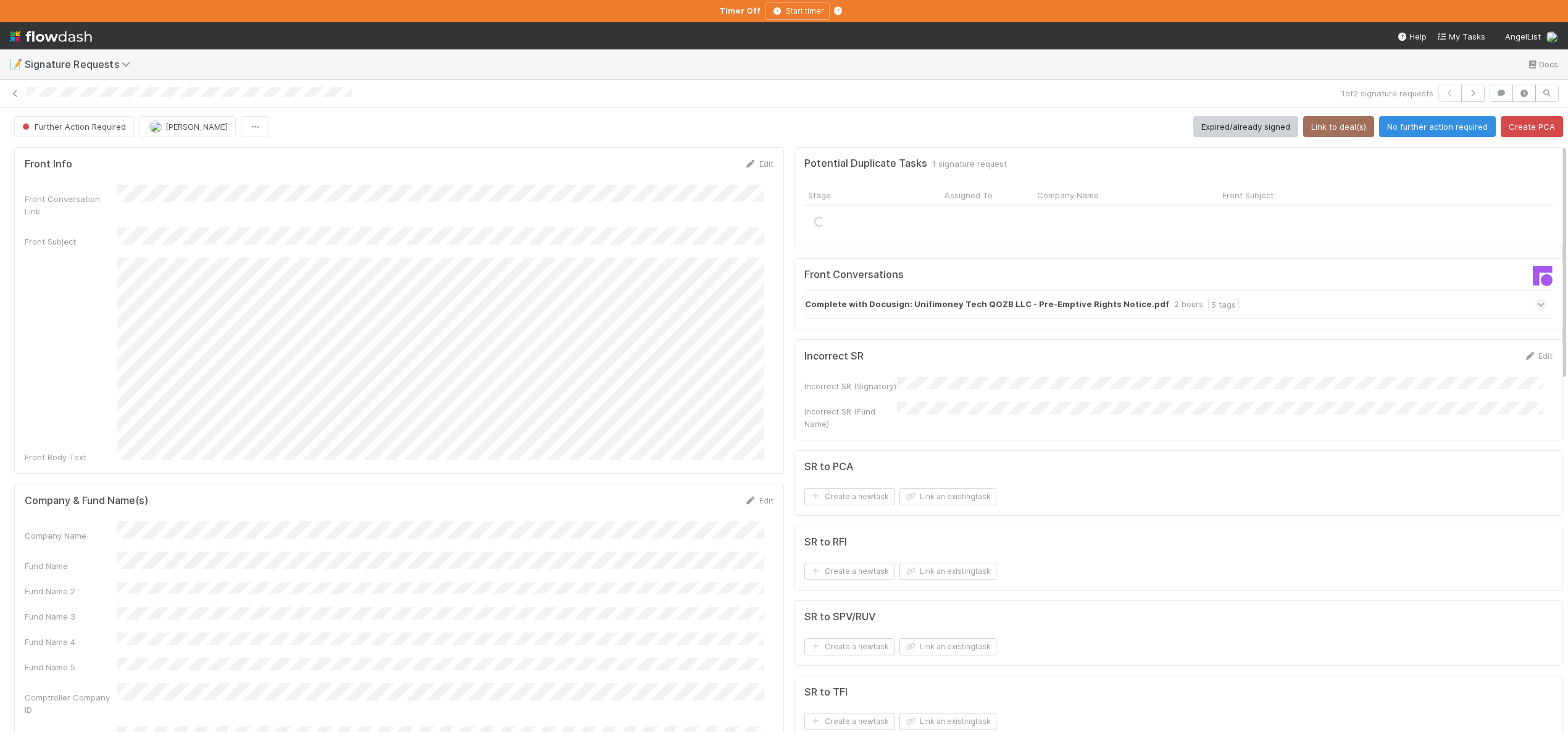
scroll to position [0, 0]
click at [913, 493] on button "Link an existing task" at bounding box center [948, 492] width 97 height 17
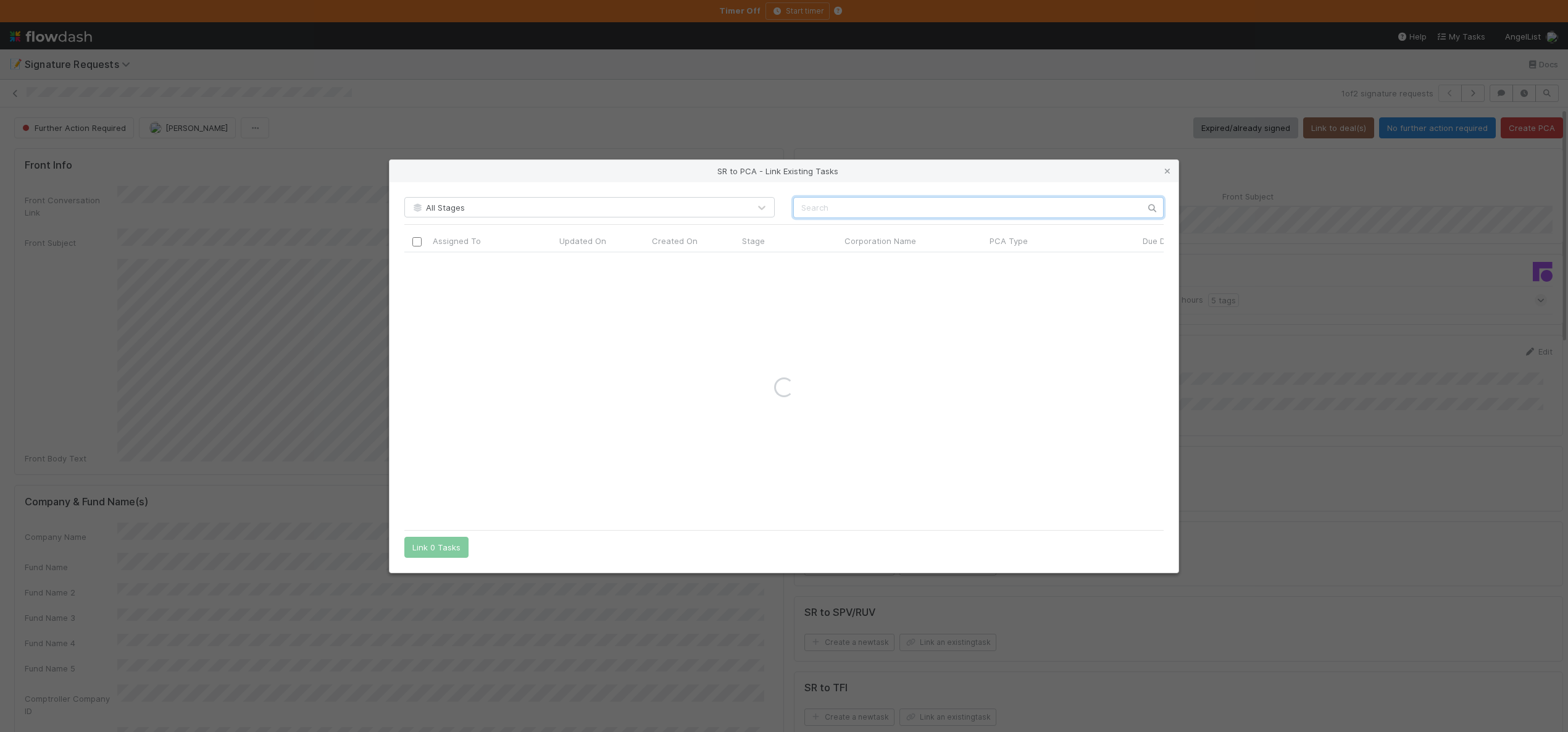
click at [812, 212] on input "text" at bounding box center [978, 207] width 371 height 21
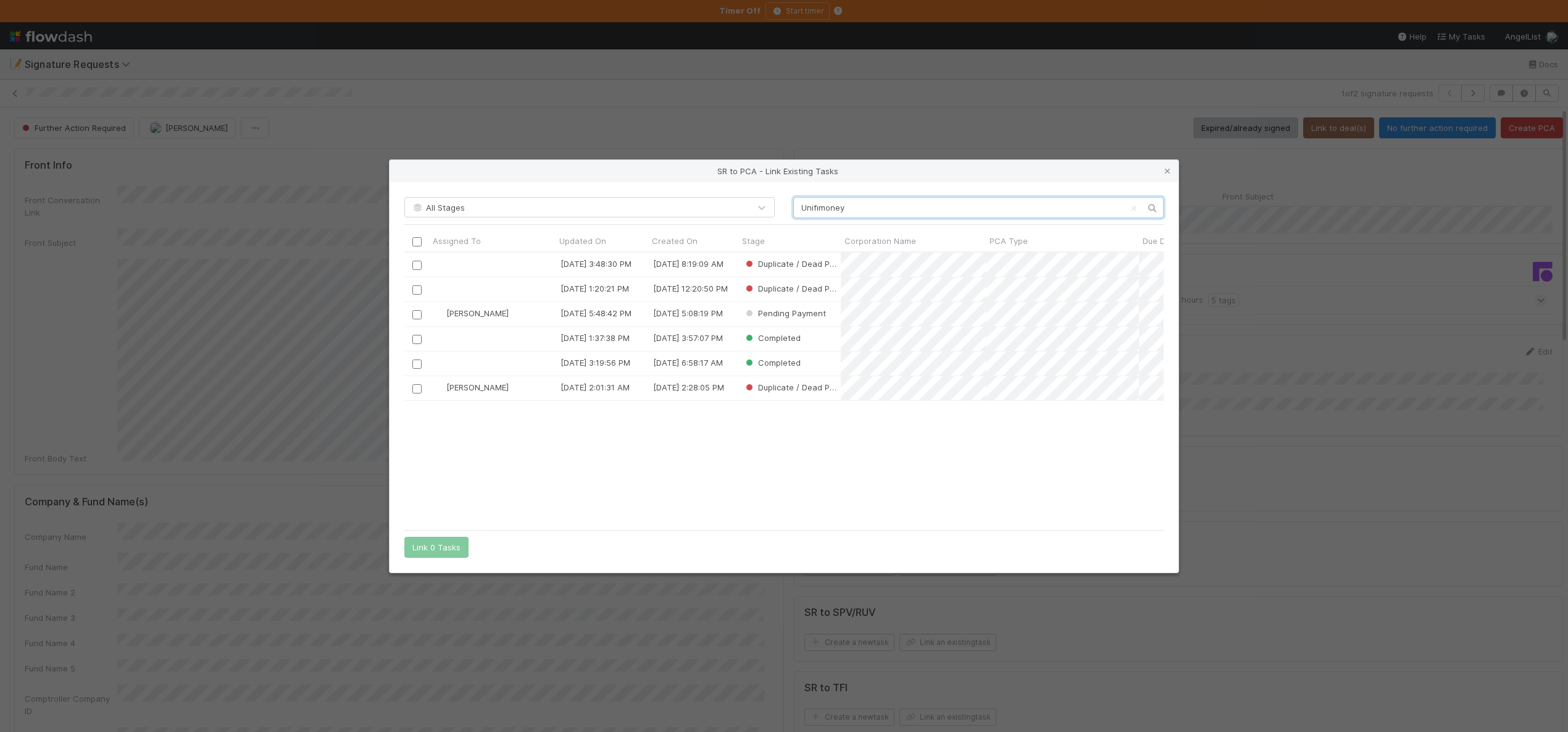
scroll to position [262, 750]
type input "Unifimoney"
click at [421, 312] on input "checkbox" at bounding box center [417, 314] width 9 height 9
click at [418, 547] on button "Link 1 Task" at bounding box center [433, 547] width 58 height 21
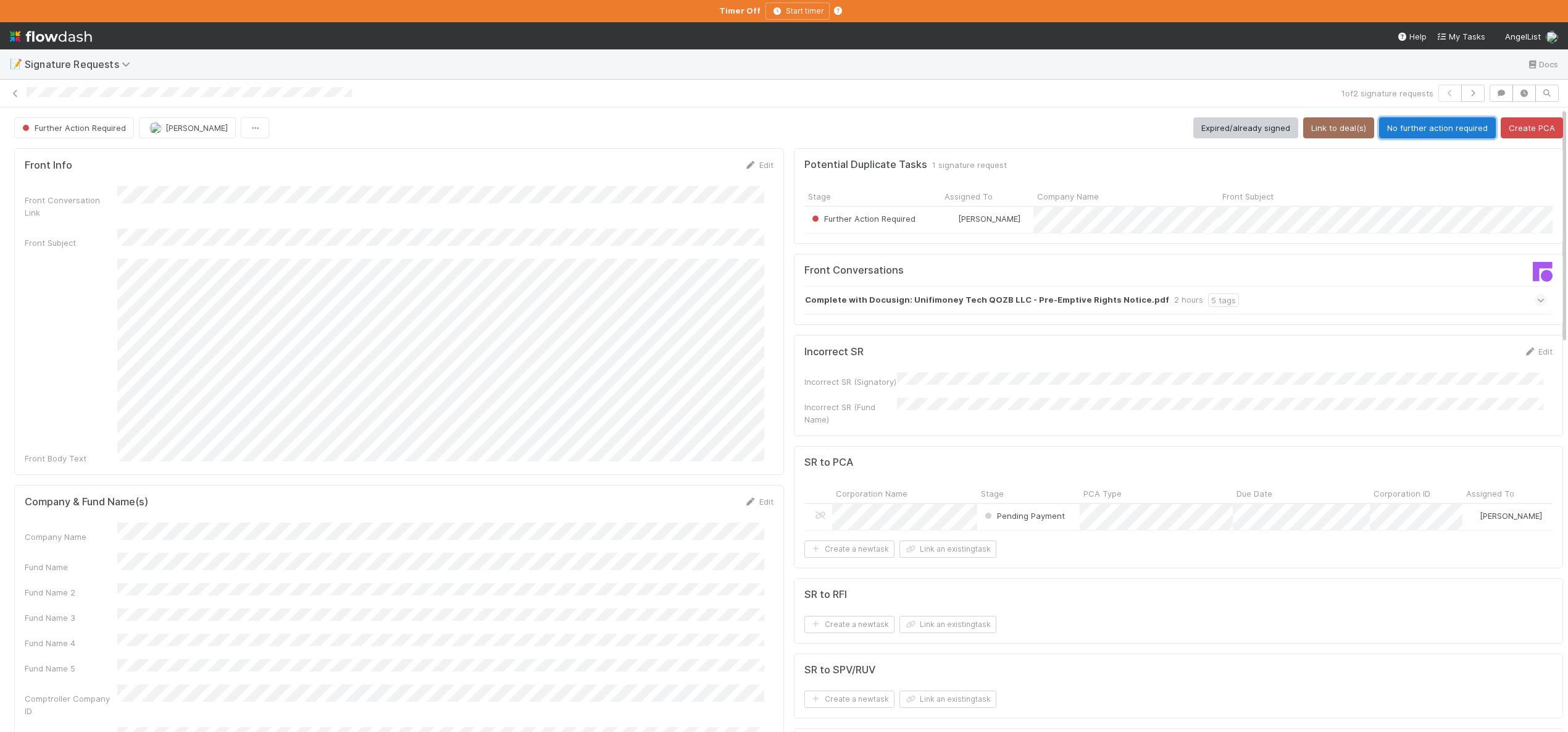
click at [1381, 126] on button "No further action required" at bounding box center [1437, 128] width 117 height 21
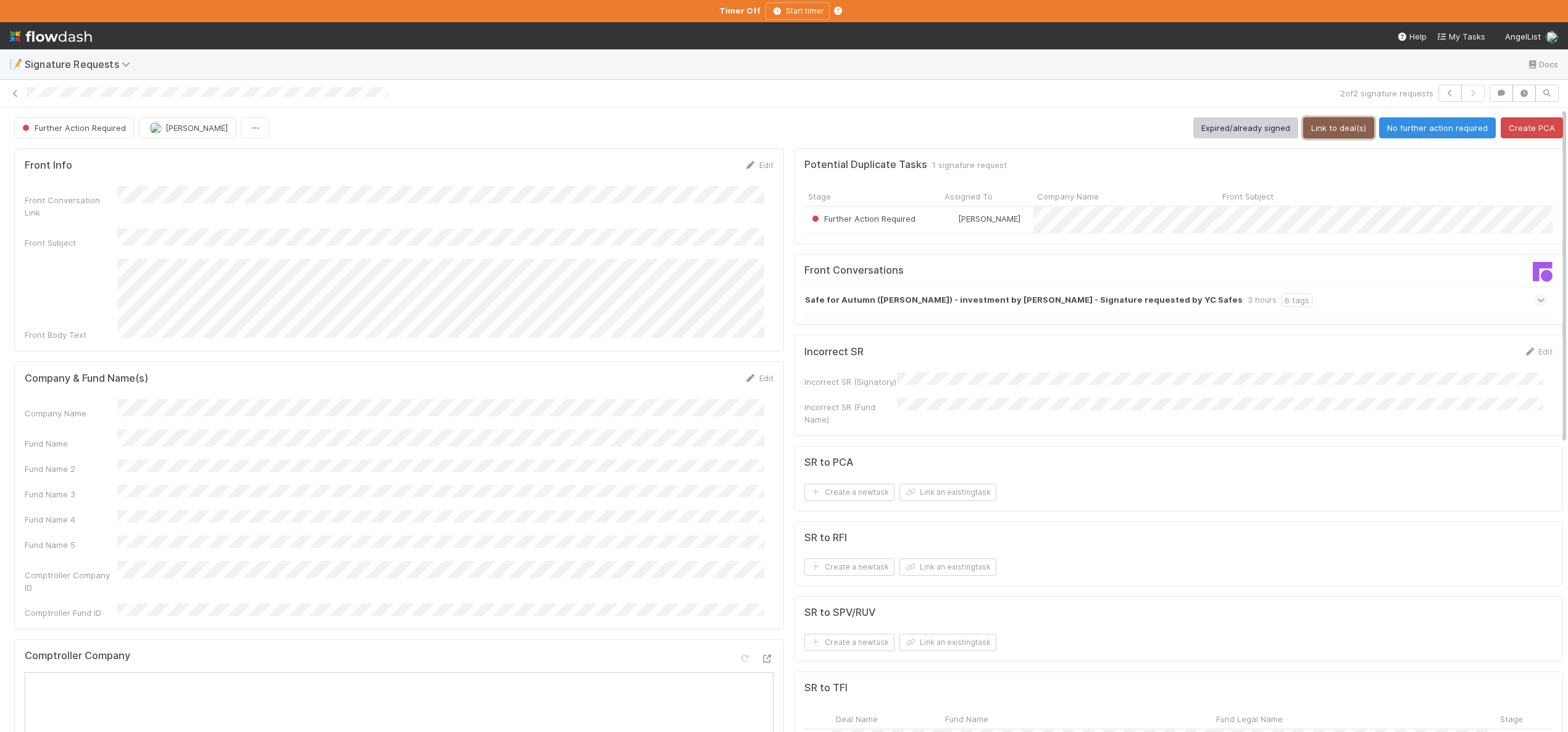
click at [1346, 130] on button "Link to deal(s)" at bounding box center [1339, 128] width 71 height 21
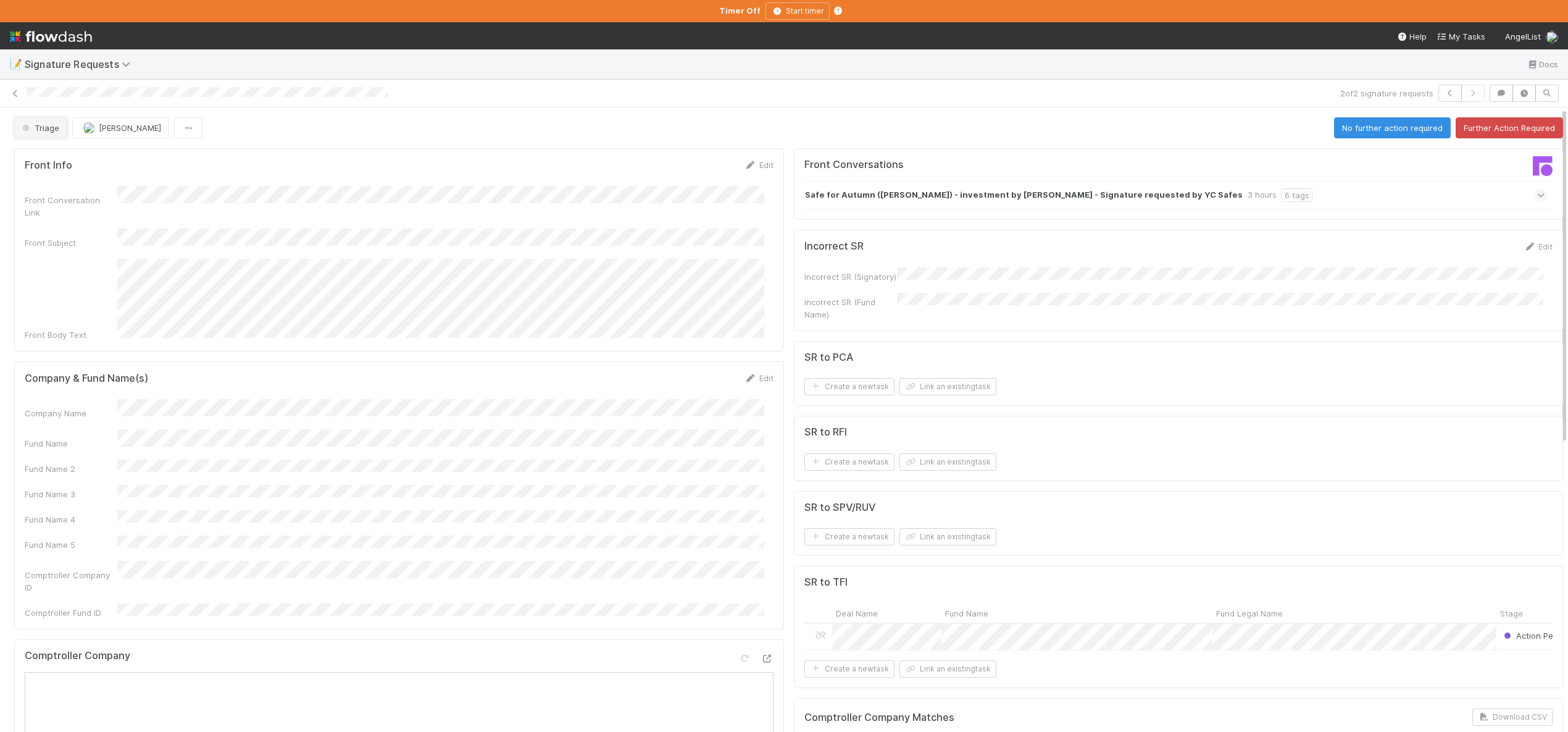
click at [46, 127] on span "Triage" at bounding box center [39, 127] width 40 height 10
click at [37, 156] on span "Further Action Required" at bounding box center [70, 159] width 106 height 10
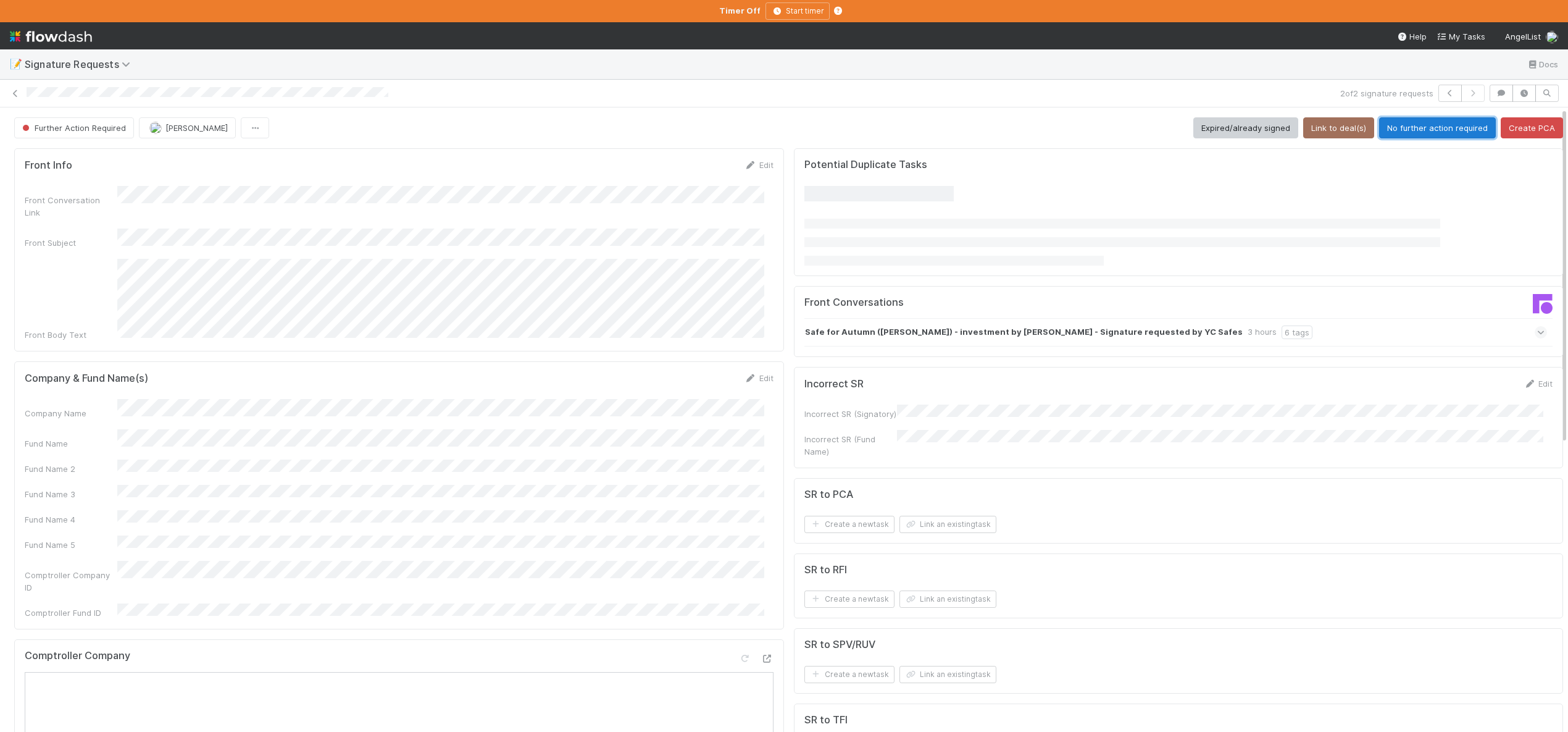
click at [1406, 130] on button "No further action required" at bounding box center [1437, 128] width 117 height 21
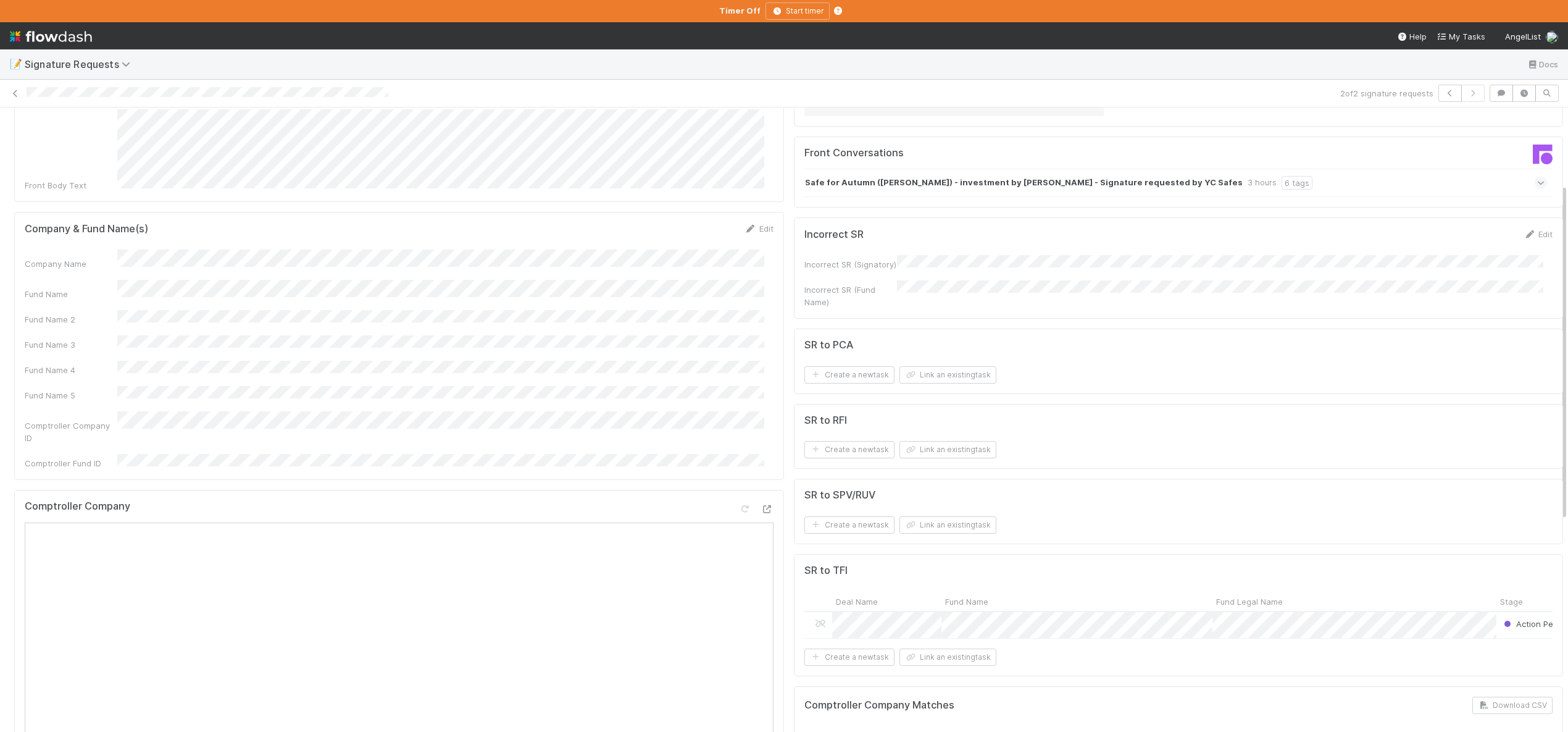
scroll to position [151, 0]
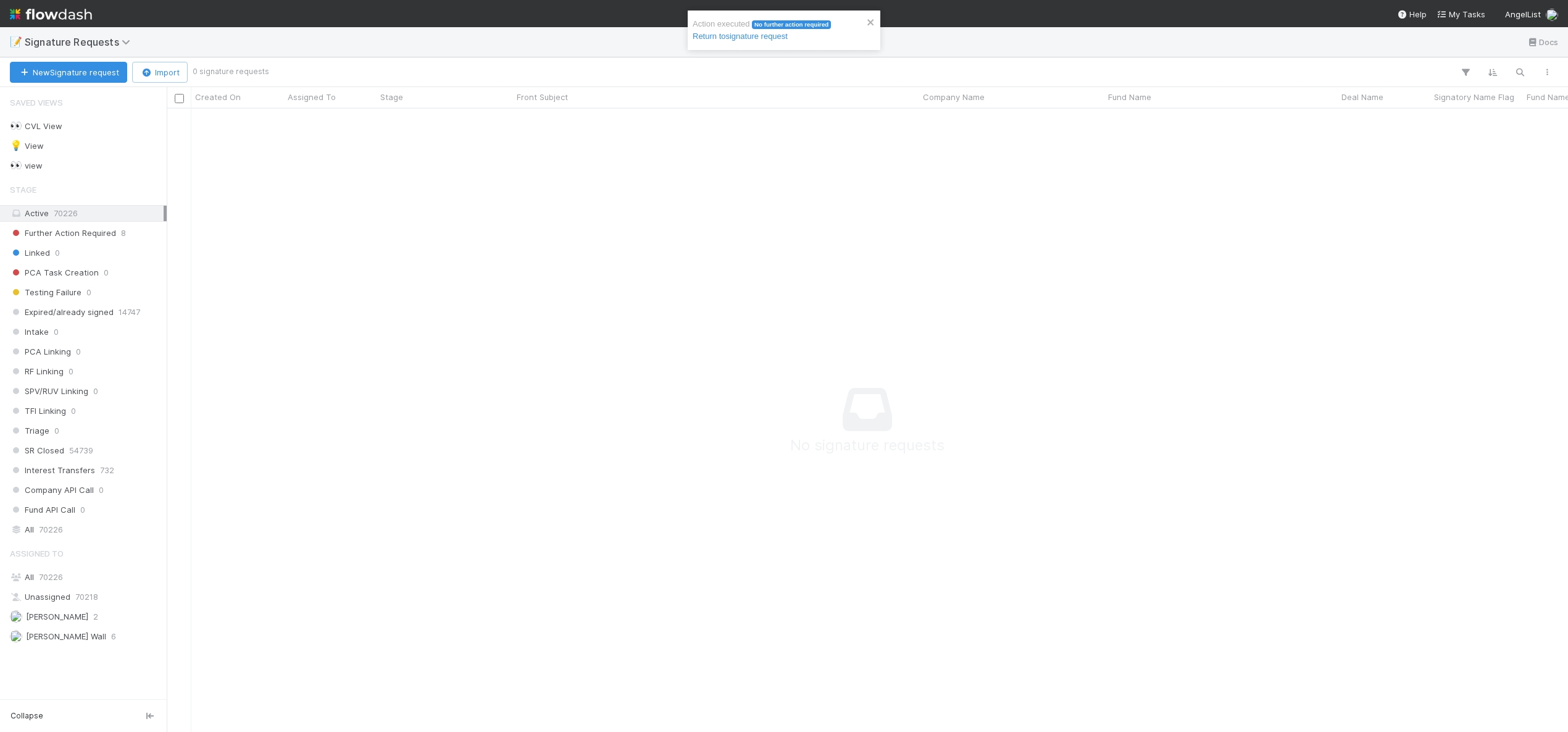
scroll to position [605, 1392]
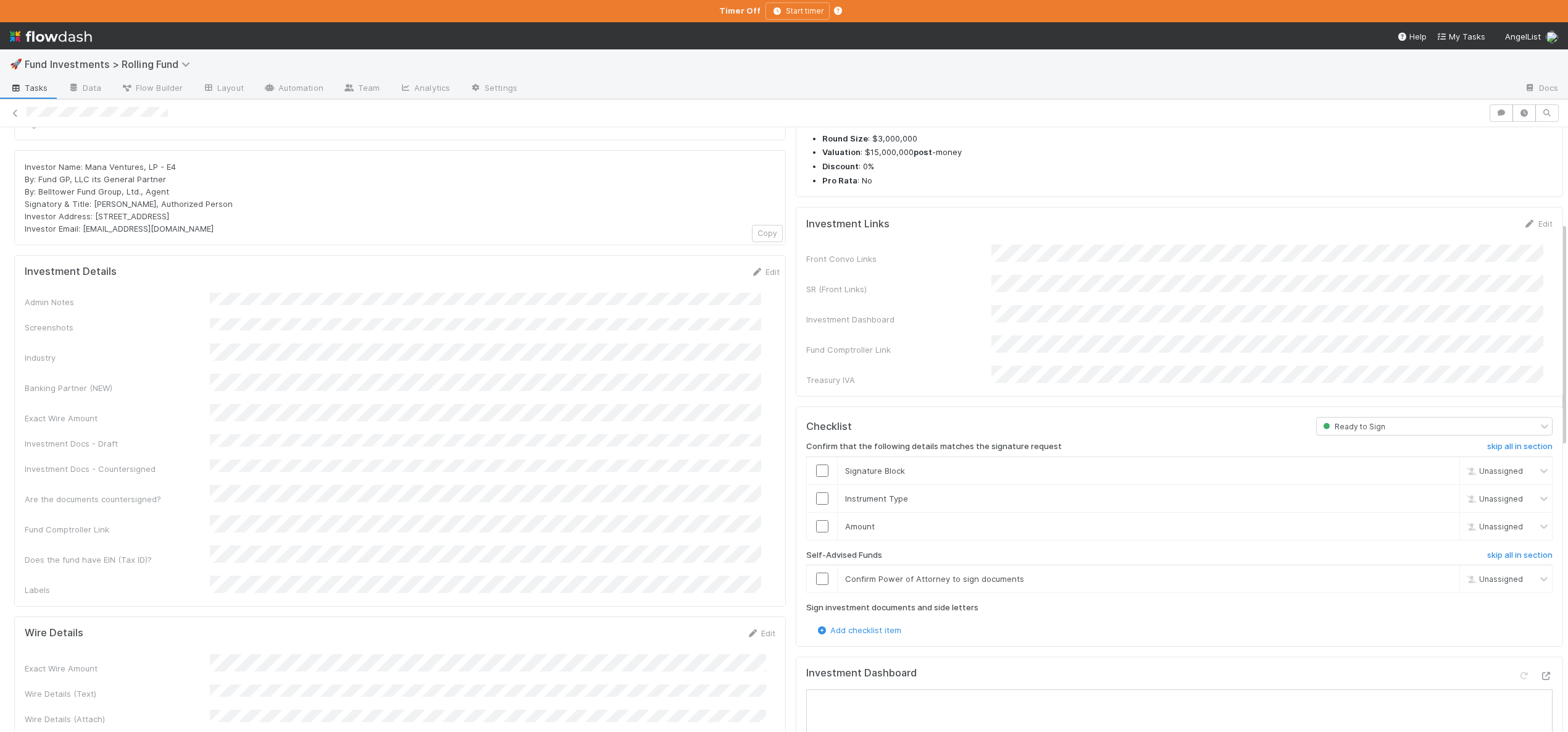
scroll to position [260, 0]
click at [1490, 548] on h6 "skip all in section" at bounding box center [1520, 553] width 66 height 10
click at [816, 517] on input "checkbox" at bounding box center [822, 523] width 13 height 13
click at [816, 490] on input "checkbox" at bounding box center [822, 496] width 13 height 13
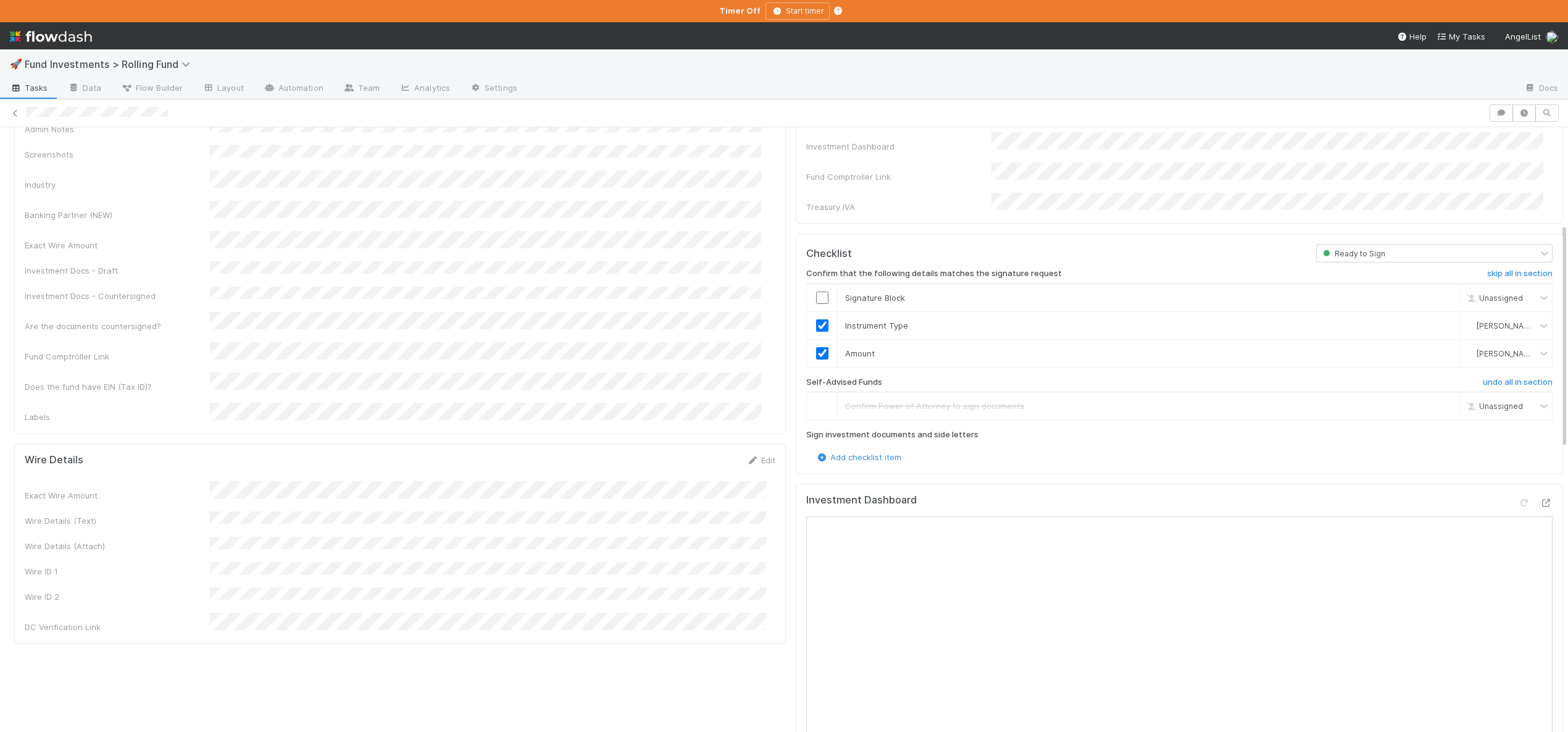
scroll to position [524, 0]
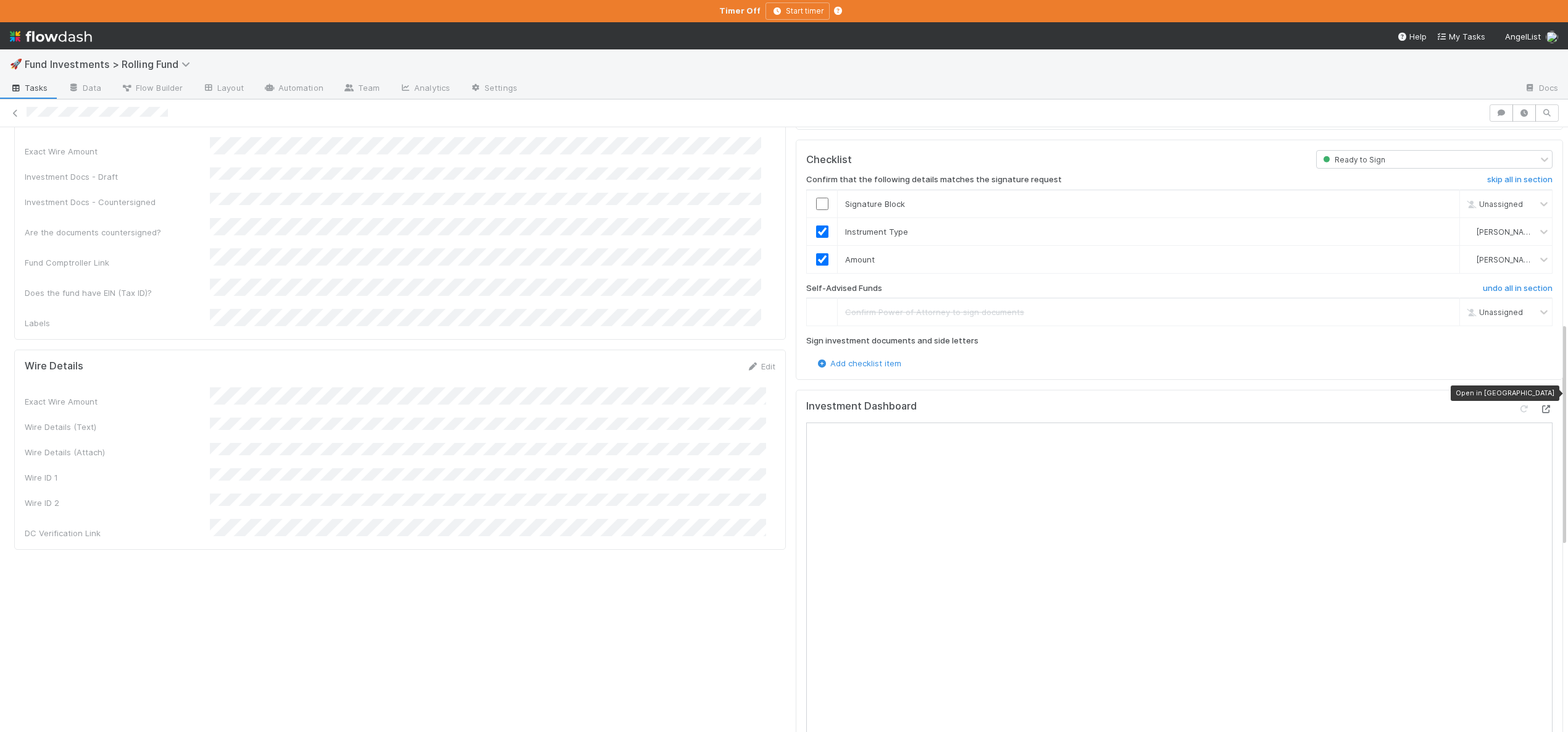
click at [1540, 403] on div at bounding box center [1546, 409] width 13 height 13
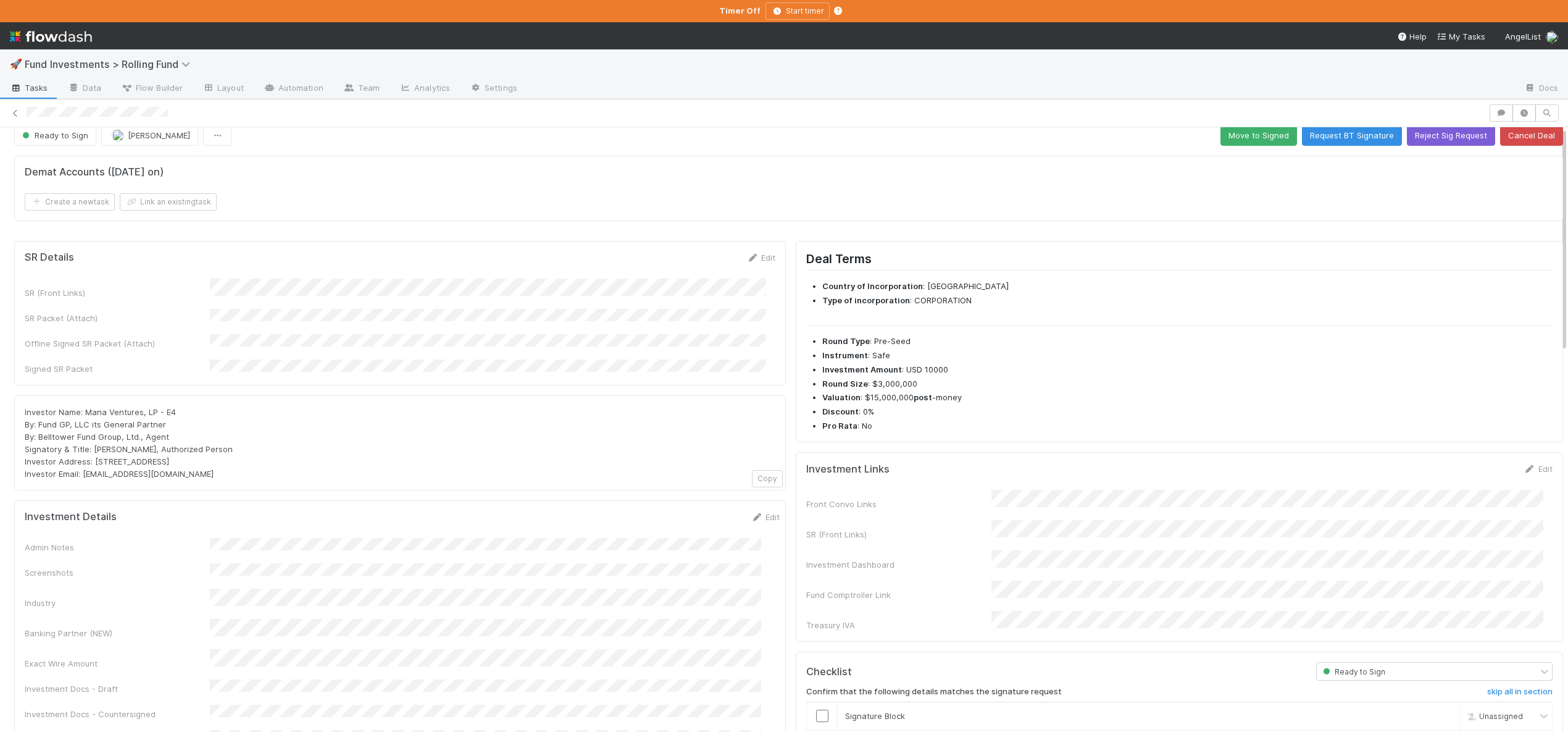
scroll to position [0, 0]
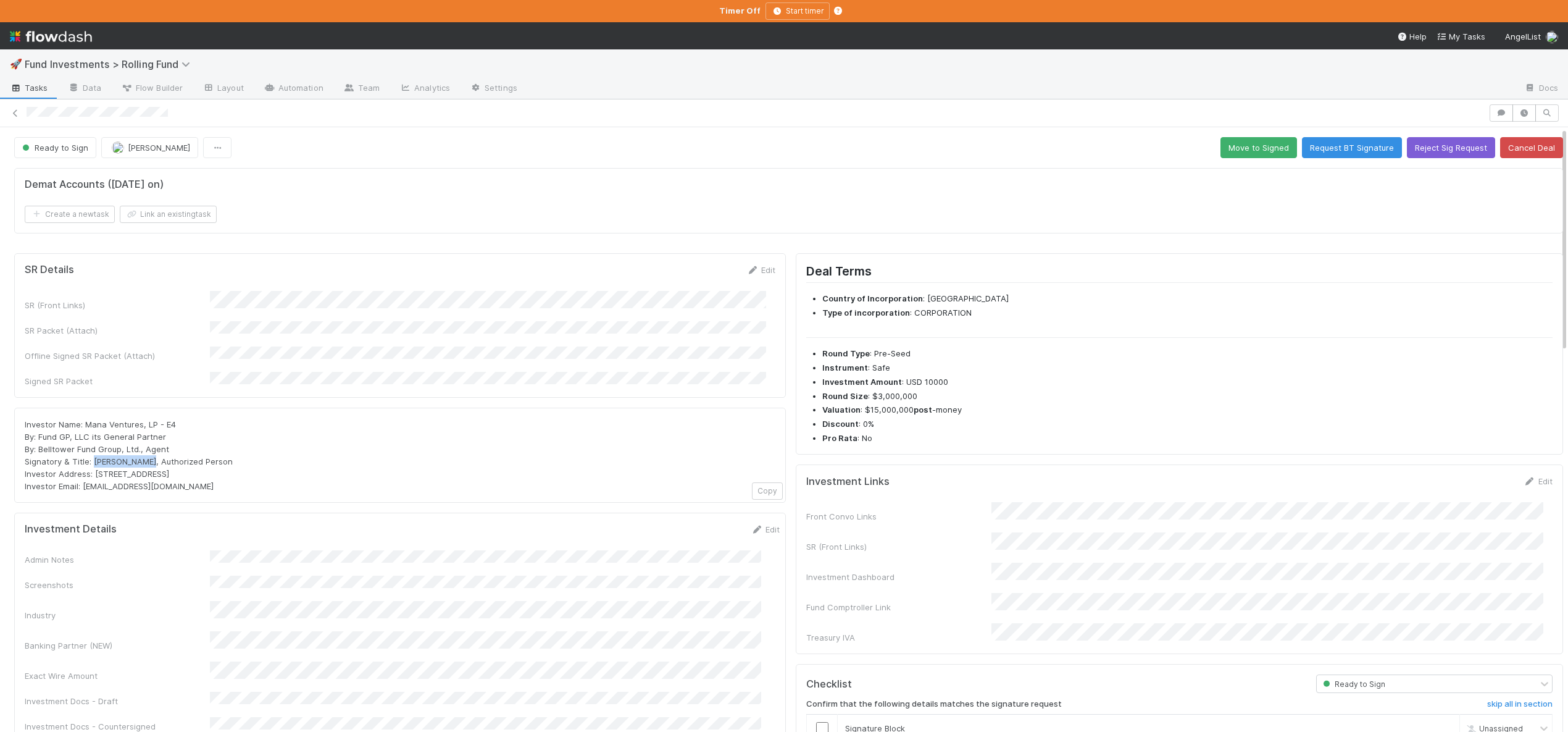
drag, startPoint x: 93, startPoint y: 451, endPoint x: 149, endPoint y: 452, distance: 56.0
click at [149, 452] on span "Investor Name: Mana Ventures, LP - E4 By: Fund GP, LLC its General Partner By: …" at bounding box center [129, 455] width 208 height 72
copy span "[PERSON_NAME]"
drag, startPoint x: 24, startPoint y: 424, endPoint x: 163, endPoint y: 425, distance: 139.0
click at [163, 425] on div "Investor Name: Mana Ventures, LP - E4 By: Fund GP, LLC its General Partner By: …" at bounding box center [400, 455] width 750 height 74
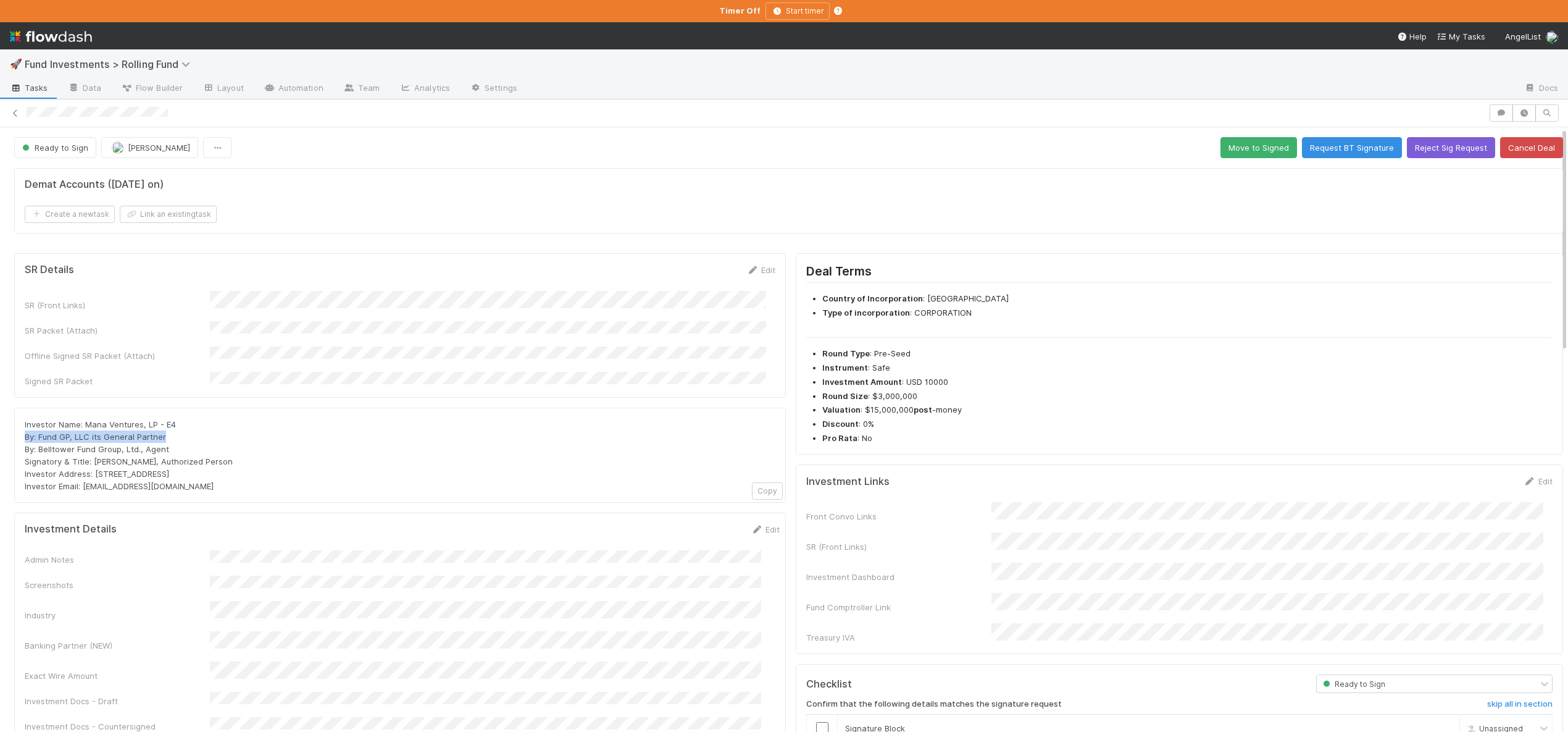
copy span "By: Fund GP, LLC its General Partner"
drag, startPoint x: 25, startPoint y: 434, endPoint x: 166, endPoint y: 440, distance: 141.1
click at [166, 440] on span "Investor Name: Mana Ventures, LP - E4 By: Fund GP, LLC its General Partner By: …" at bounding box center [129, 455] width 208 height 72
copy span "By: Belltower Fund Group, Ltd., Agent"
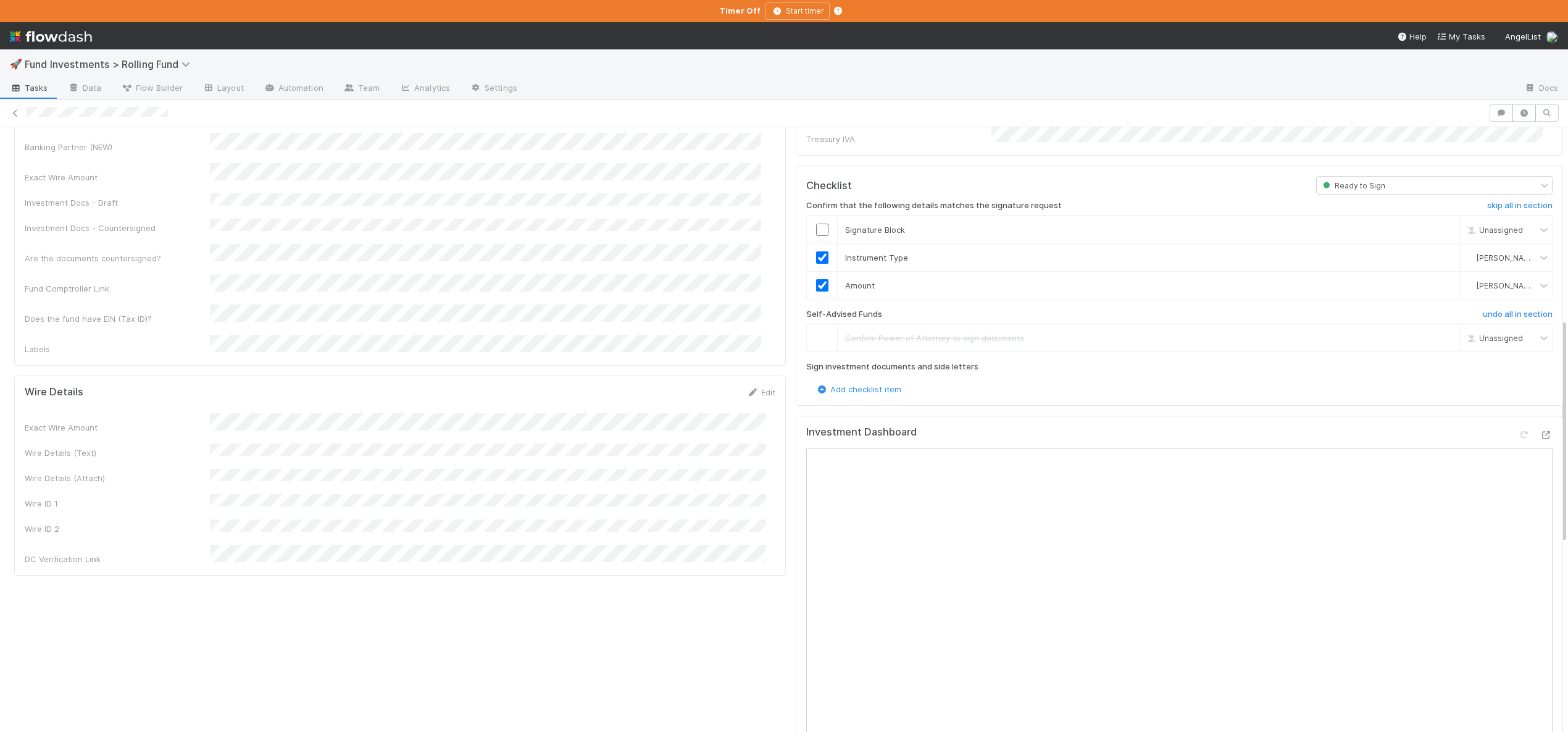
scroll to position [517, 0]
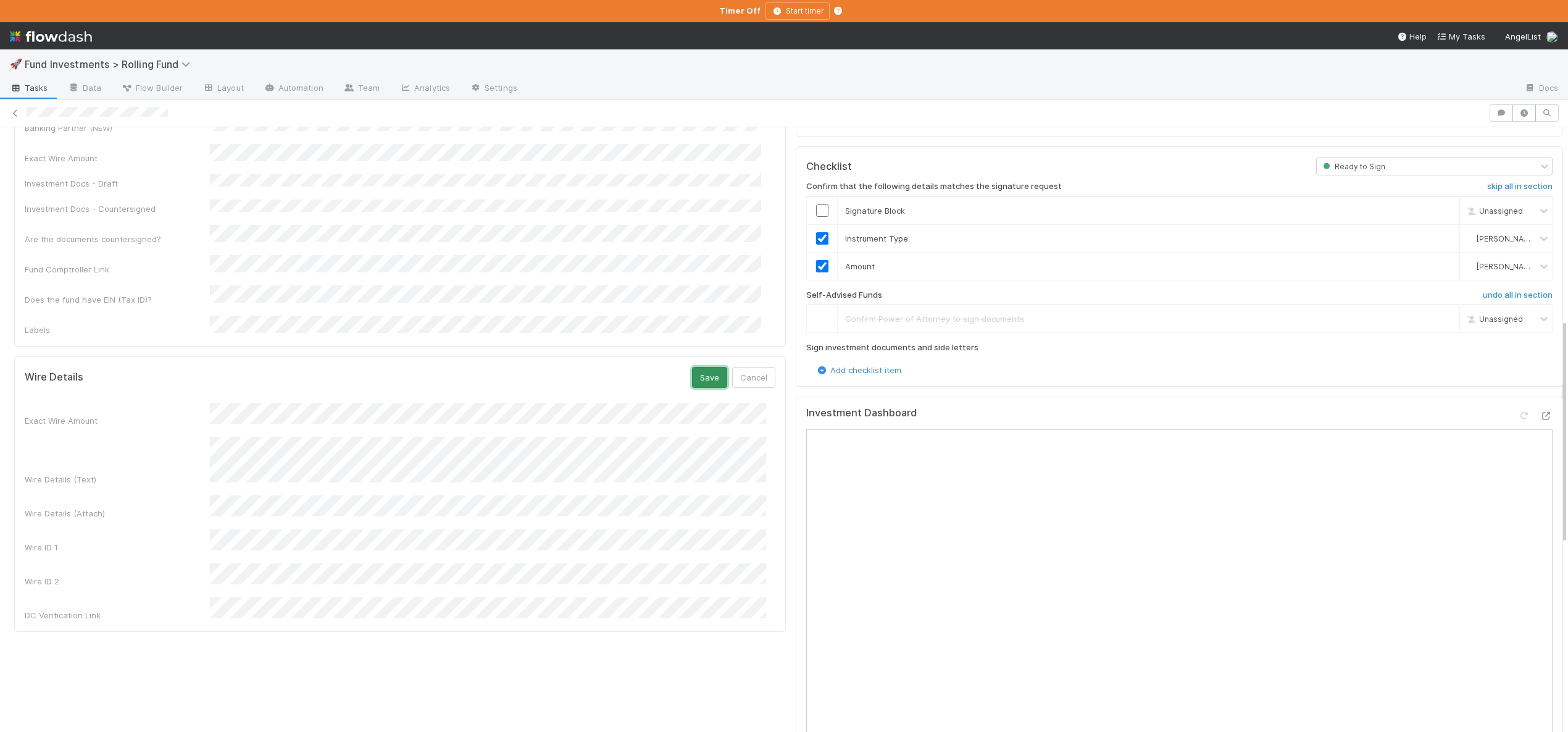
click at [704, 367] on button "Save" at bounding box center [709, 378] width 35 height 21
click at [817, 204] on input "checkbox" at bounding box center [822, 210] width 13 height 13
click at [816, 204] on input "checkbox" at bounding box center [822, 210] width 13 height 13
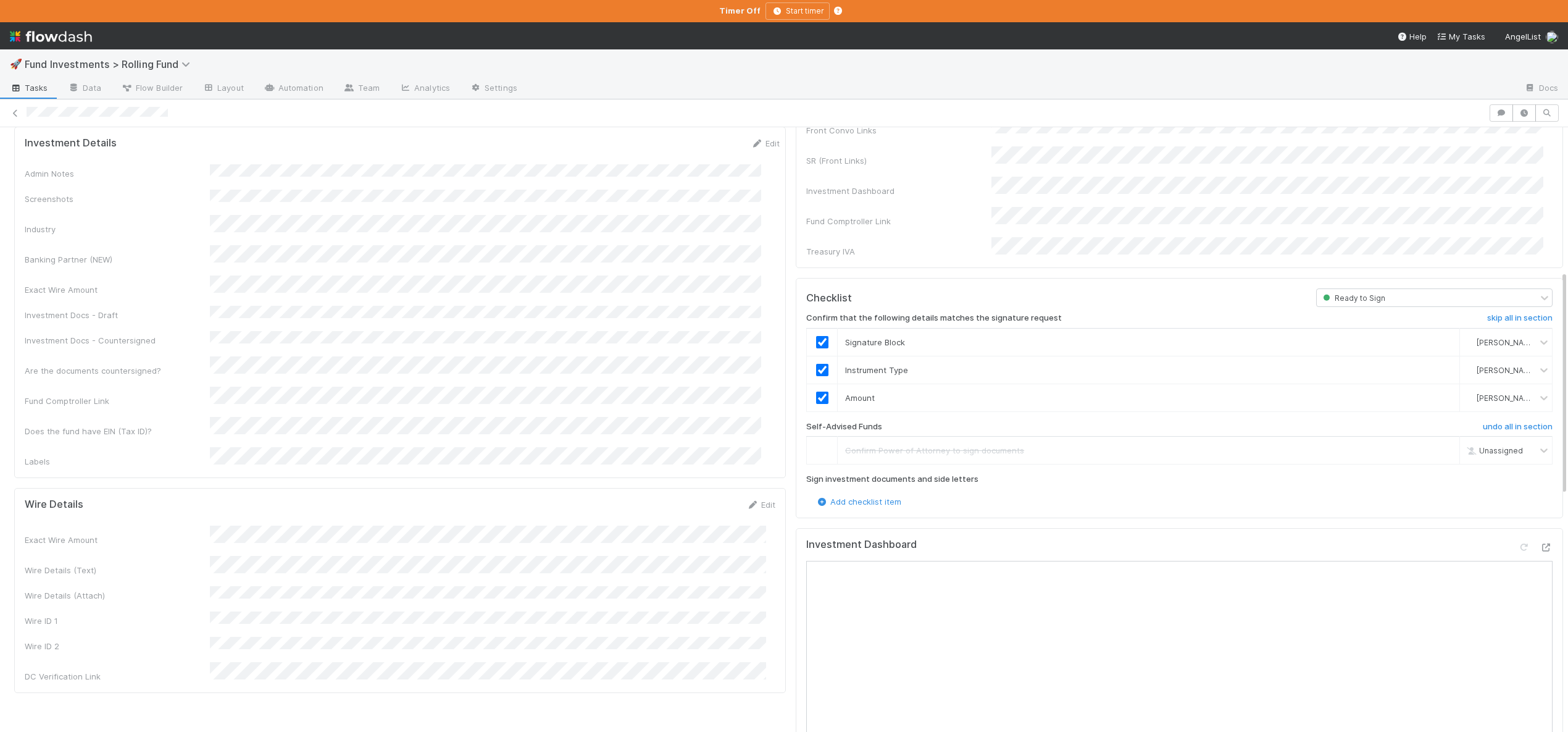
scroll to position [0, 0]
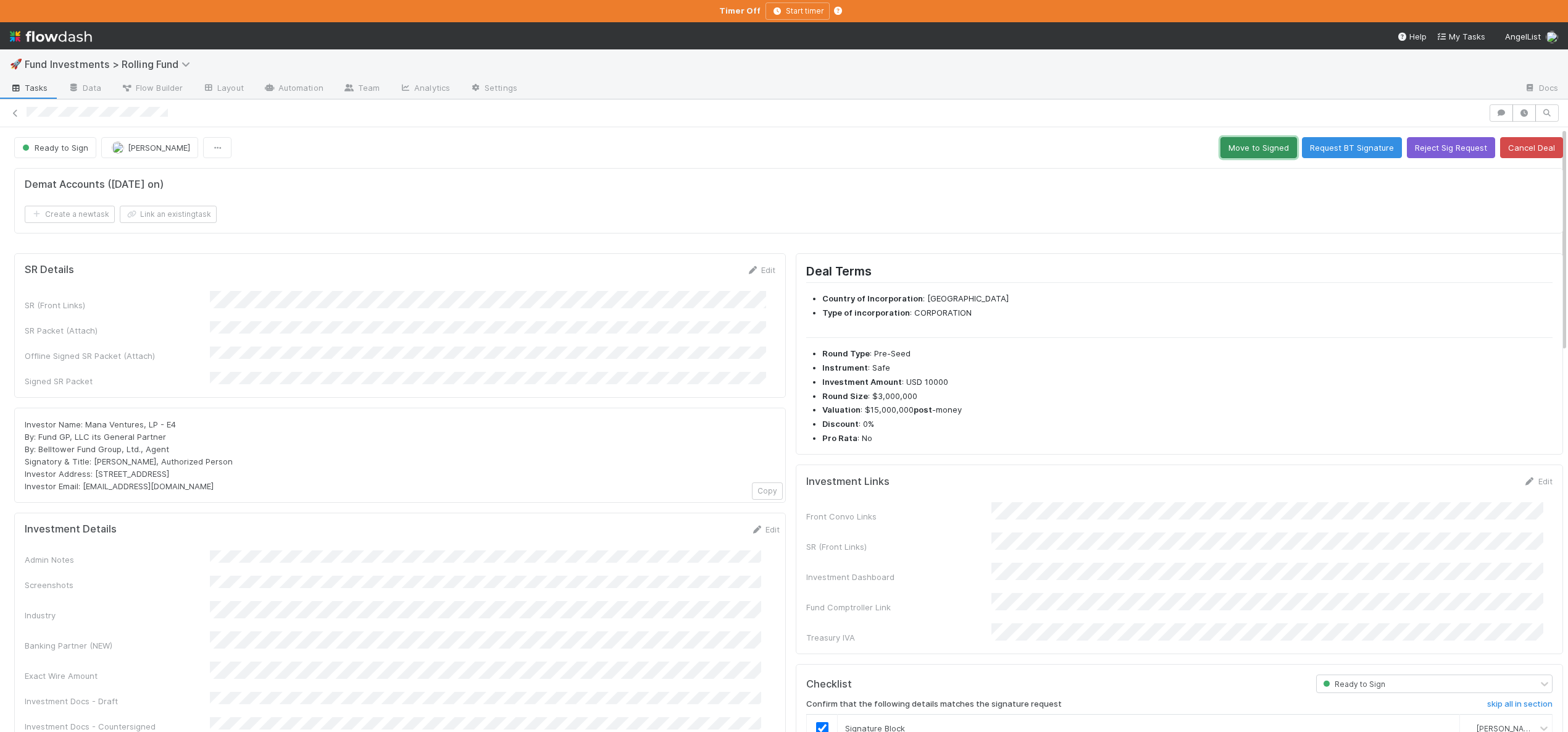
click at [1229, 148] on button "Move to Signed" at bounding box center [1259, 147] width 76 height 21
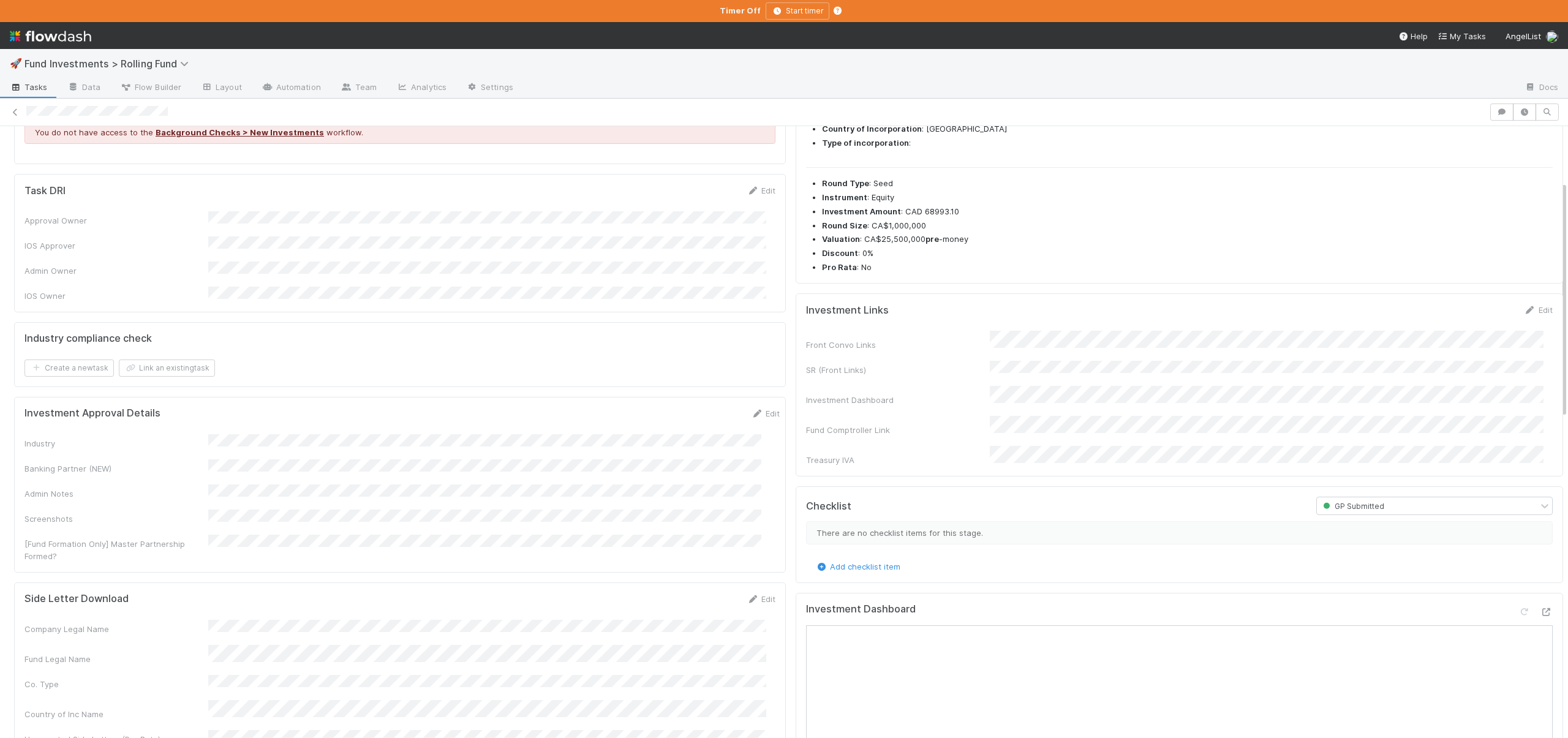
scroll to position [137, 0]
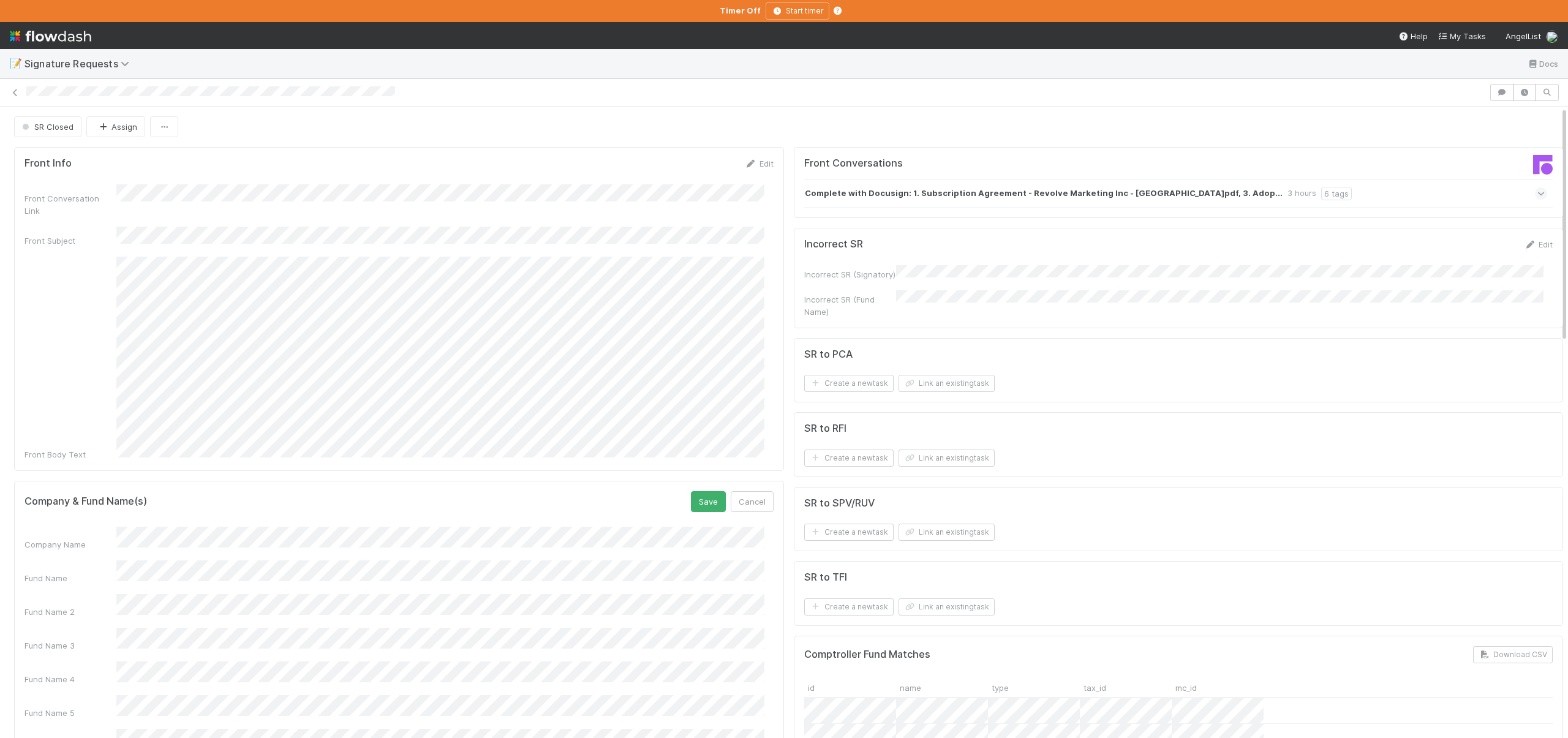
click at [691, 491] on button "Save" at bounding box center [708, 501] width 35 height 21
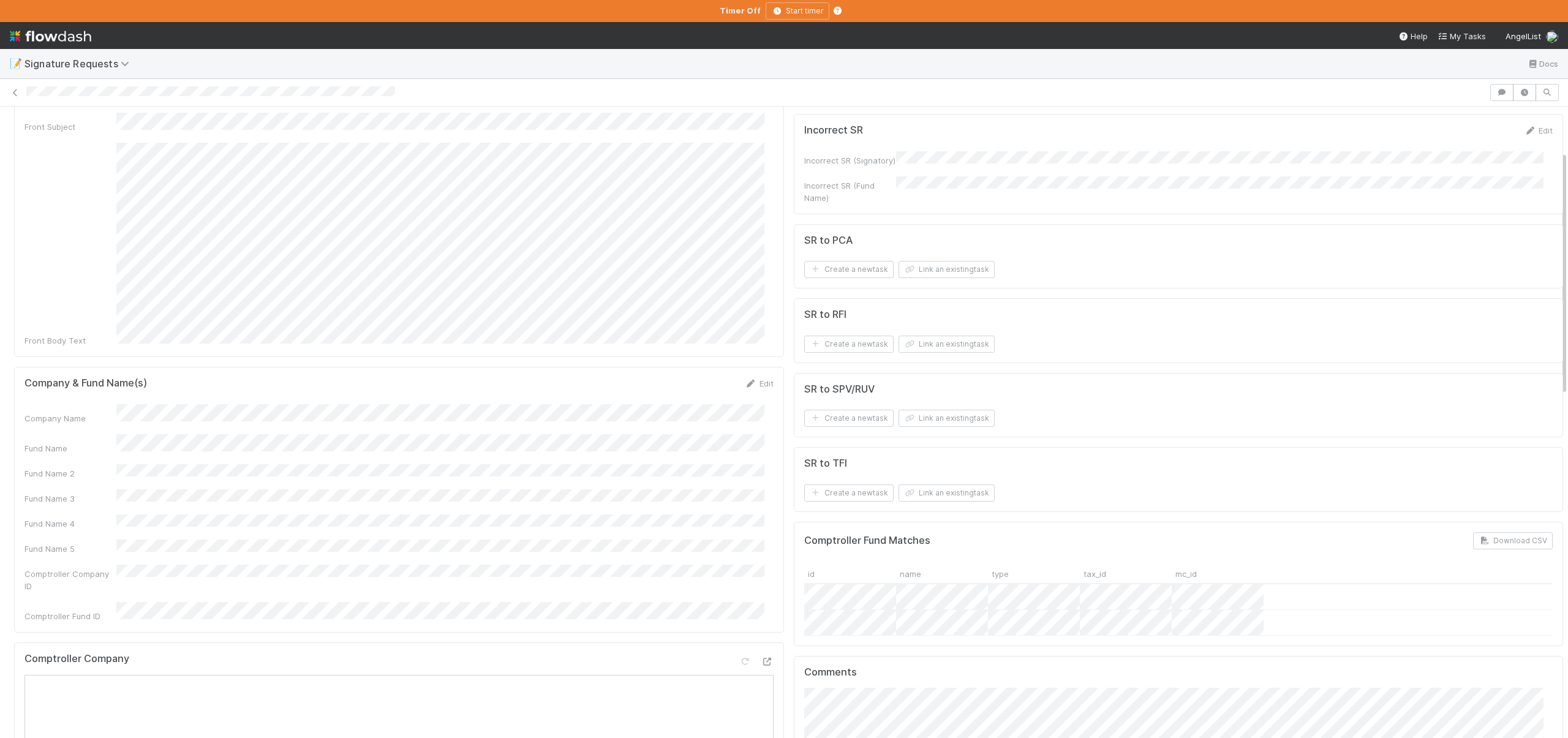
scroll to position [119, 0]
click at [925, 332] on button "Link an existing task" at bounding box center [947, 338] width 96 height 17
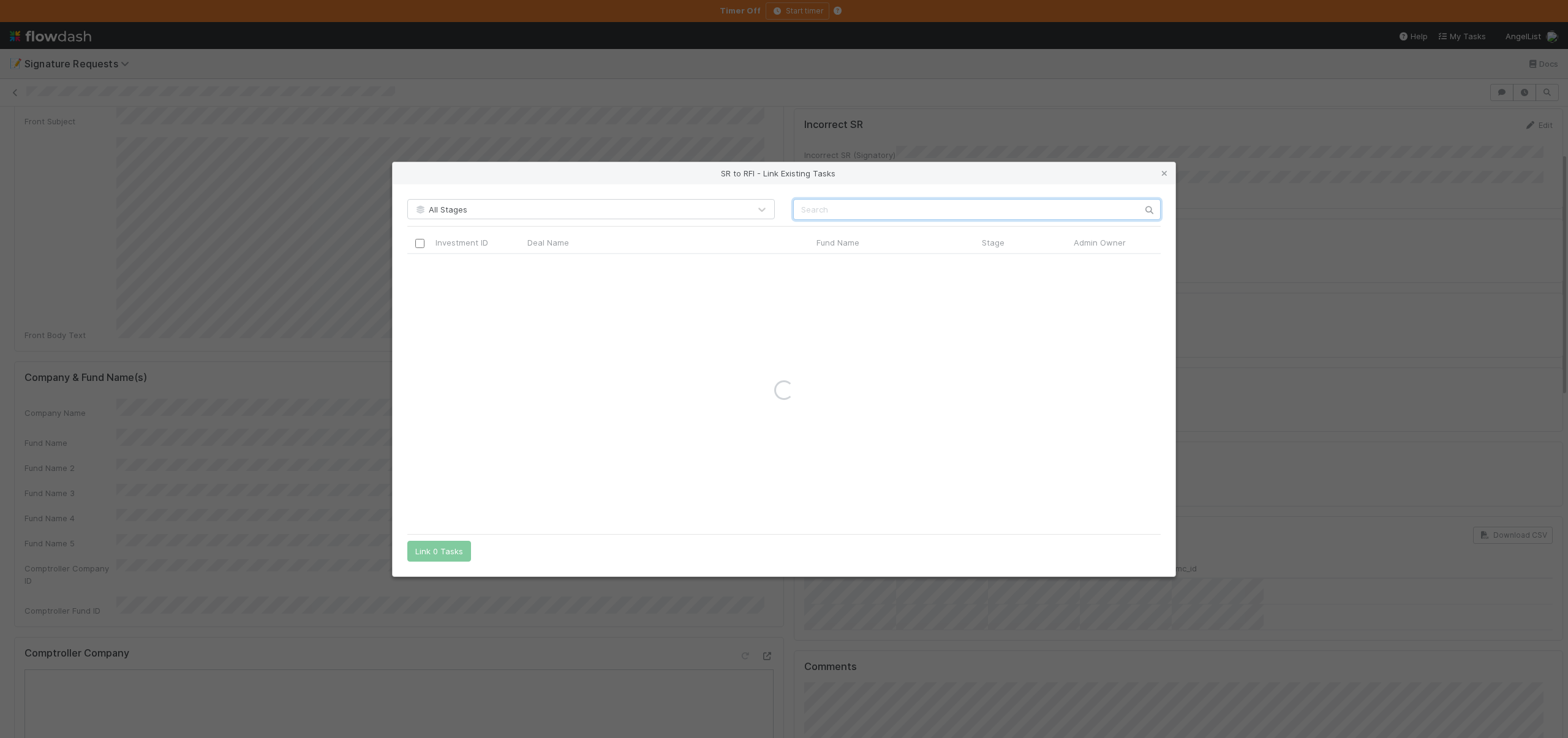
click at [817, 215] on input "text" at bounding box center [978, 209] width 368 height 21
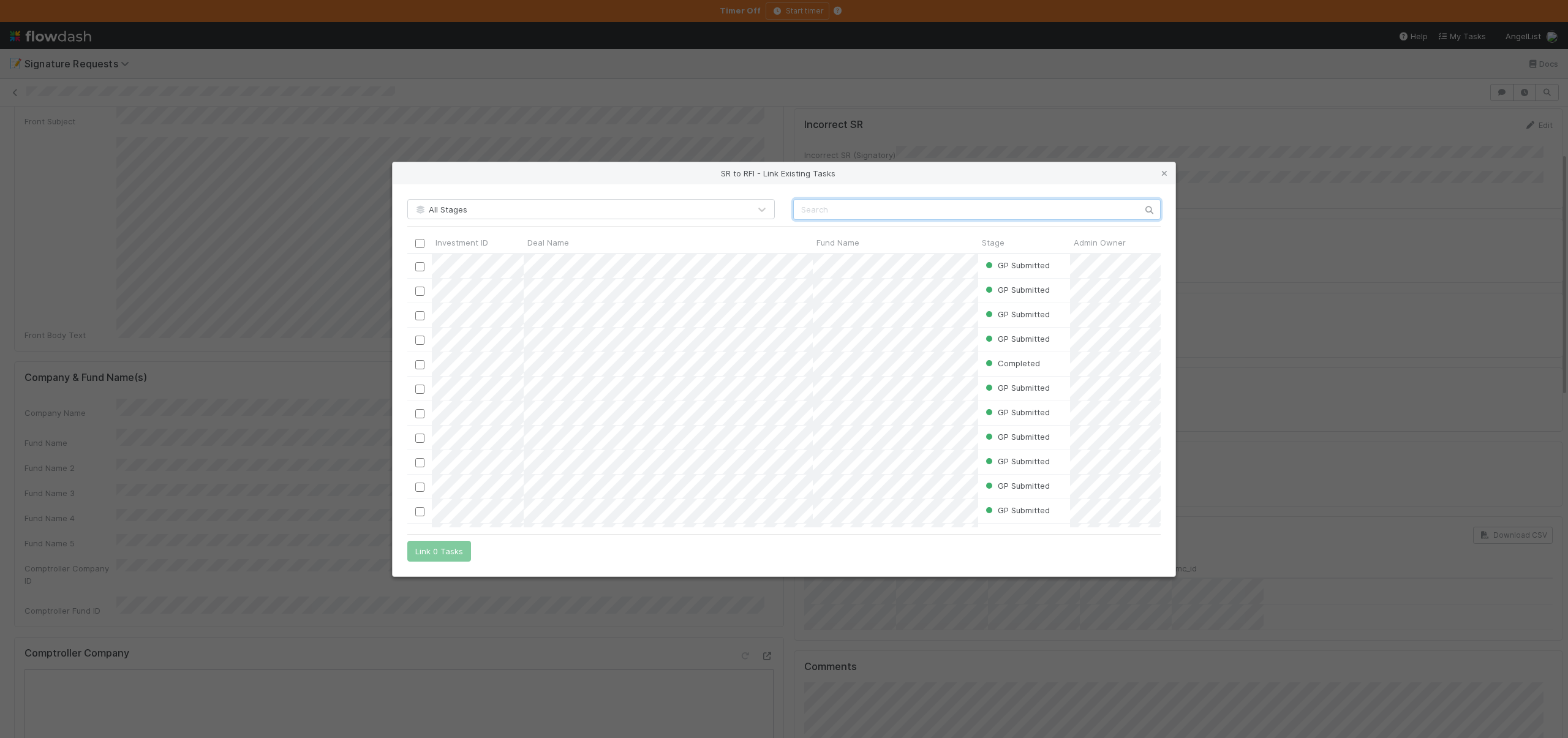
scroll to position [265, 745]
click at [416, 315] on input "checkbox" at bounding box center [420, 315] width 9 height 9
click at [427, 547] on button "Link 1 Task" at bounding box center [436, 551] width 58 height 21
